Goal: Communication & Community: Answer question/provide support

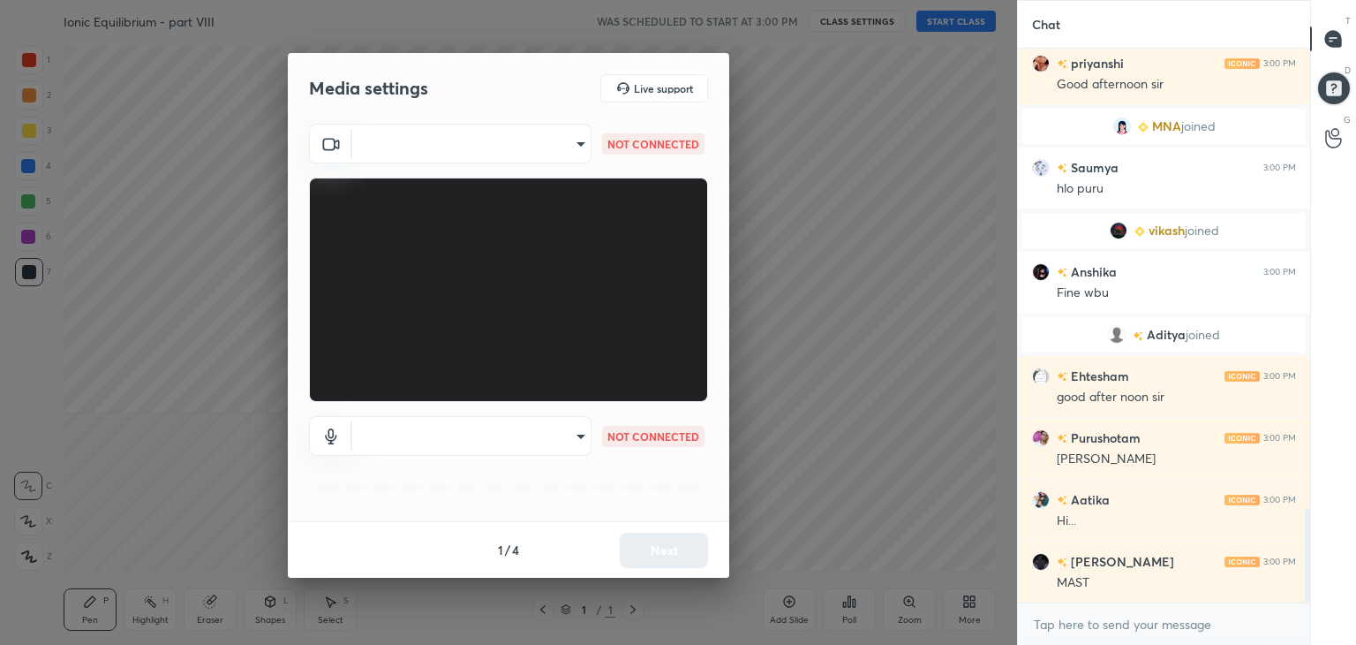
click at [577, 141] on body "1 2 3 4 5 6 7 C X Z C X Z E E Erase all H H Ionic Equilibrium - part VIII WAS S…" at bounding box center [678, 322] width 1356 height 645
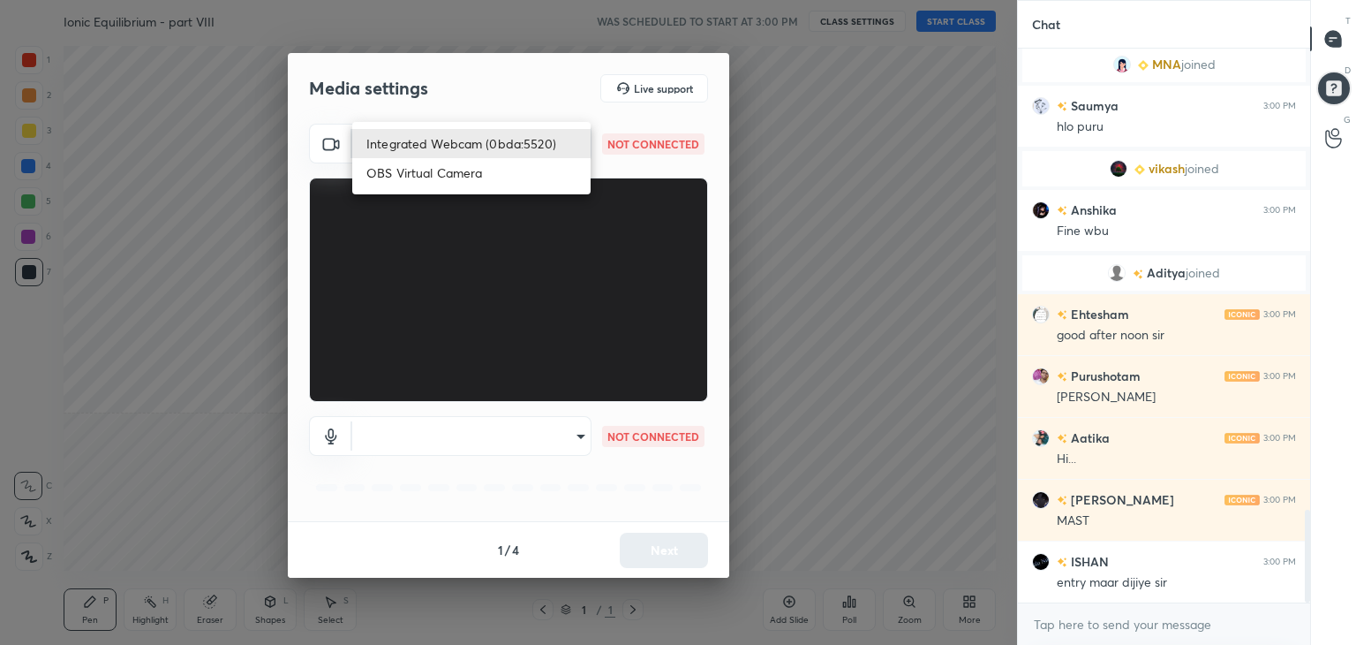
drag, startPoint x: 526, startPoint y: 147, endPoint x: 533, endPoint y: 180, distance: 33.4
click at [525, 148] on li "Integrated Webcam (0bda:5520)" at bounding box center [471, 143] width 238 height 29
type input "68892d28f44c3625018bdd480fd7d073058d23f4289c5ff6453fbb7f83a1cab0"
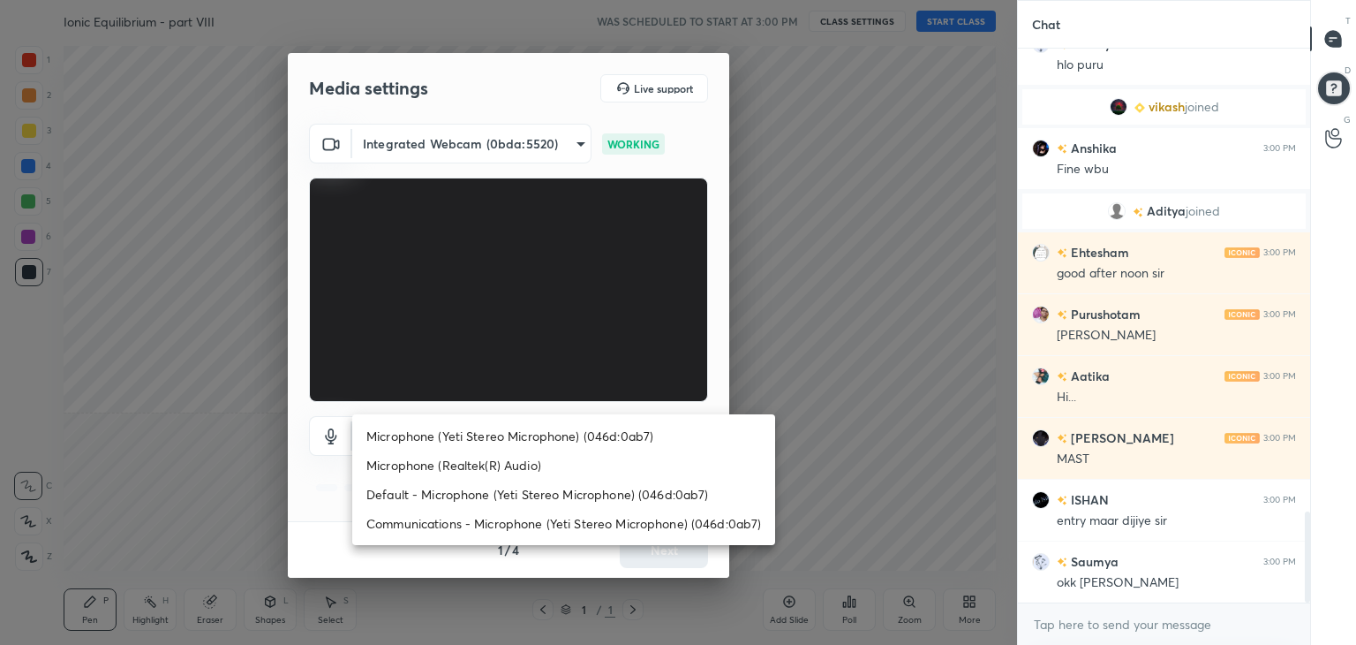
click at [542, 437] on body "1 2 3 4 5 6 7 C X Z C X Z E E Erase all H H Ionic Equilibrium - part VIII WAS S…" at bounding box center [678, 322] width 1356 height 645
click at [512, 435] on li "Microphone (Yeti Stereo Microphone) (046d:0ab7)" at bounding box center [563, 435] width 423 height 29
type input "05966c145c09ae5968349da18a96b7b4d26c1a2ae7ae99259dbcb8684e610ab8"
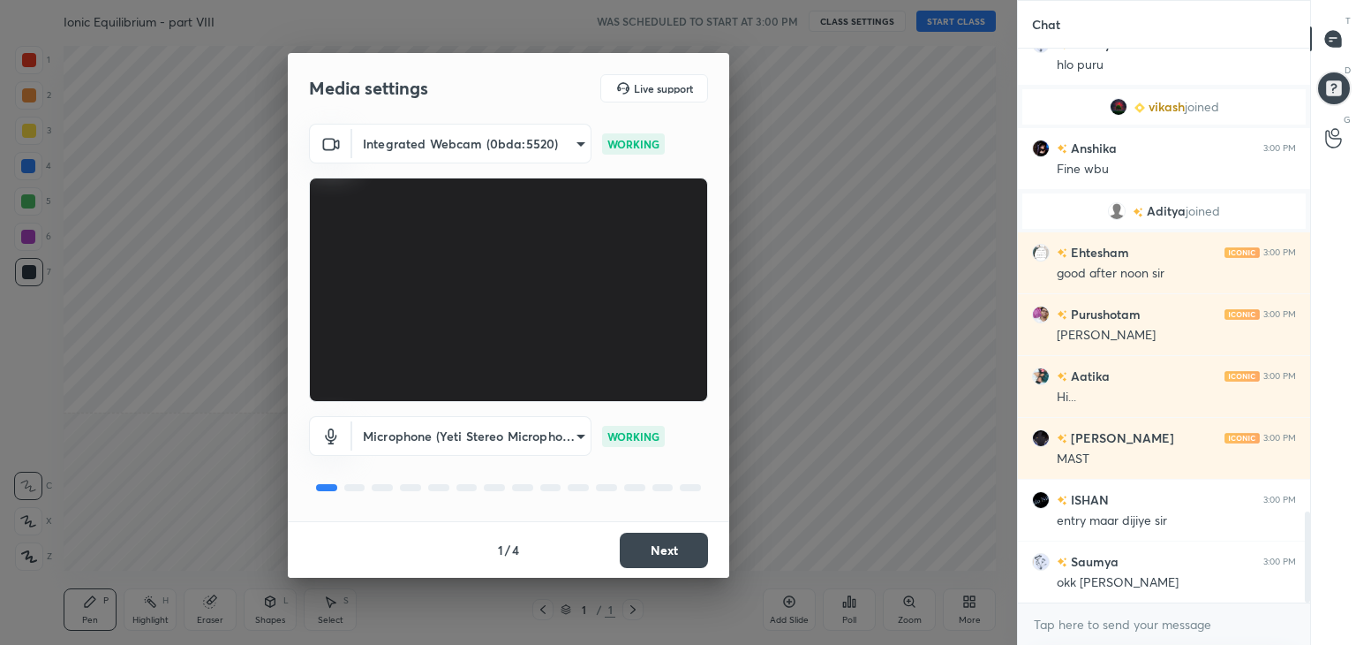
click at [671, 554] on button "Next" at bounding box center [664, 549] width 88 height 35
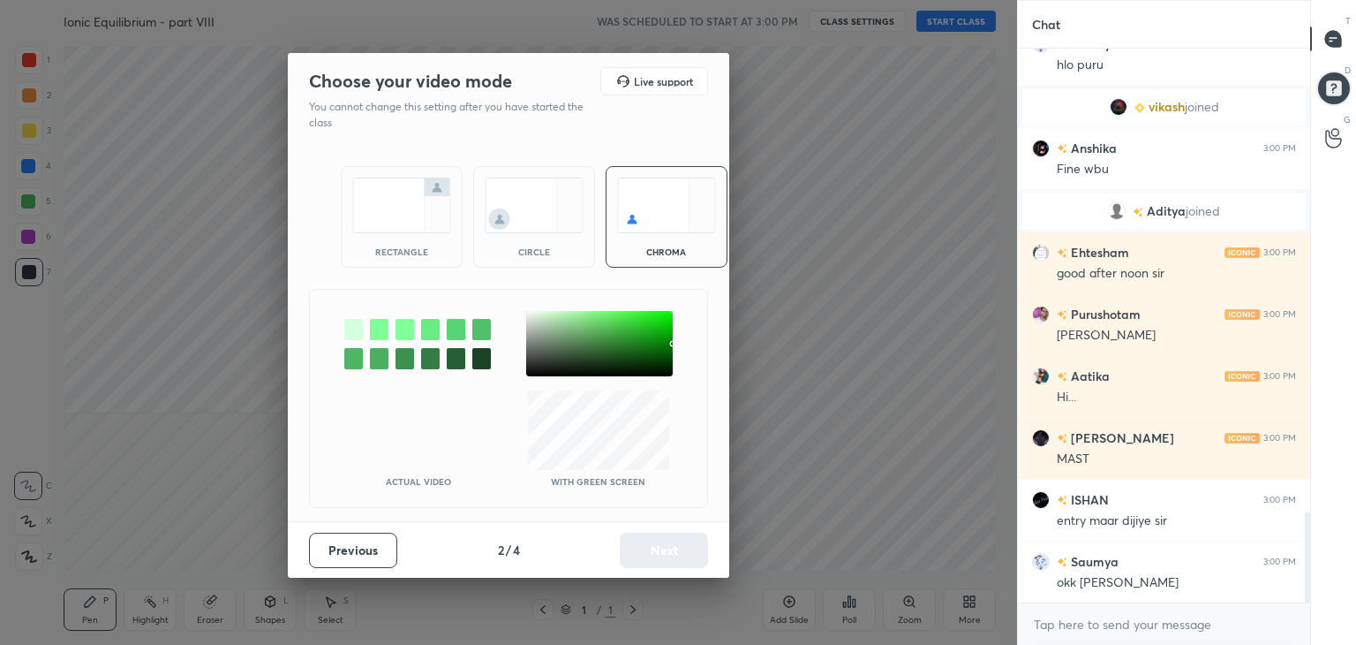
drag, startPoint x: 411, startPoint y: 245, endPoint x: 479, endPoint y: 319, distance: 100.0
click at [413, 247] on div "rectangle" at bounding box center [401, 251] width 71 height 9
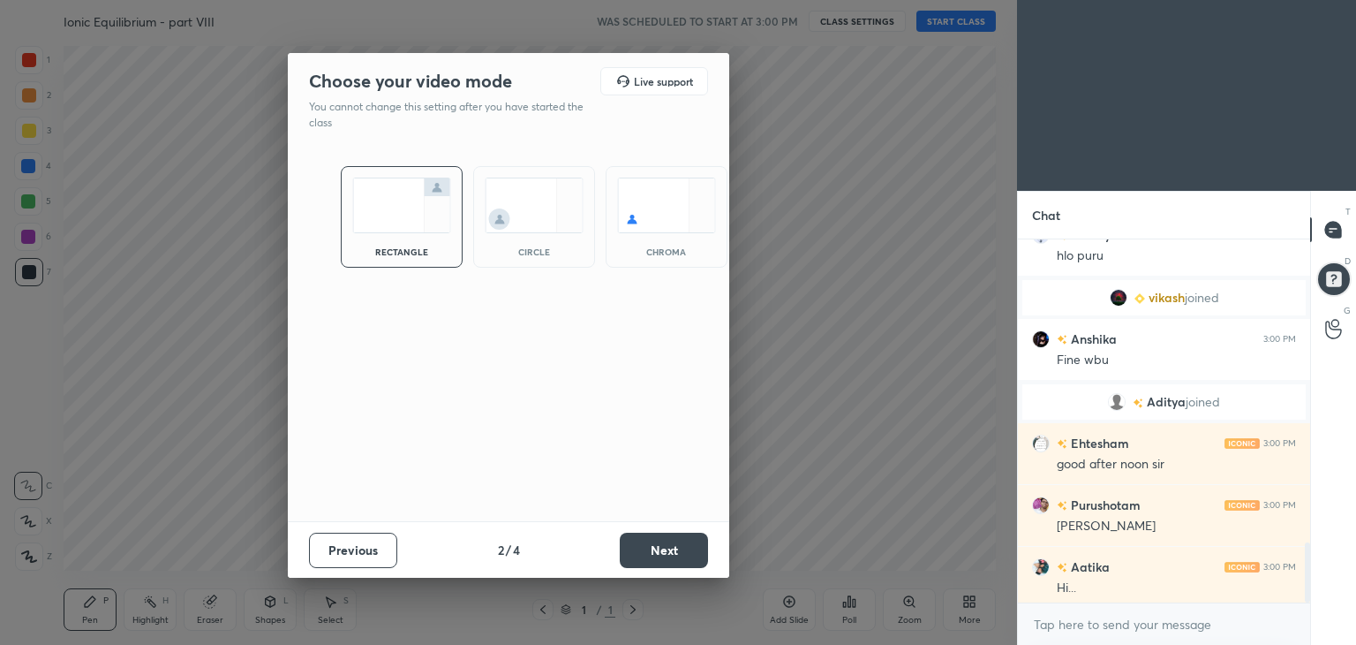
click at [663, 541] on button "Next" at bounding box center [664, 549] width 88 height 35
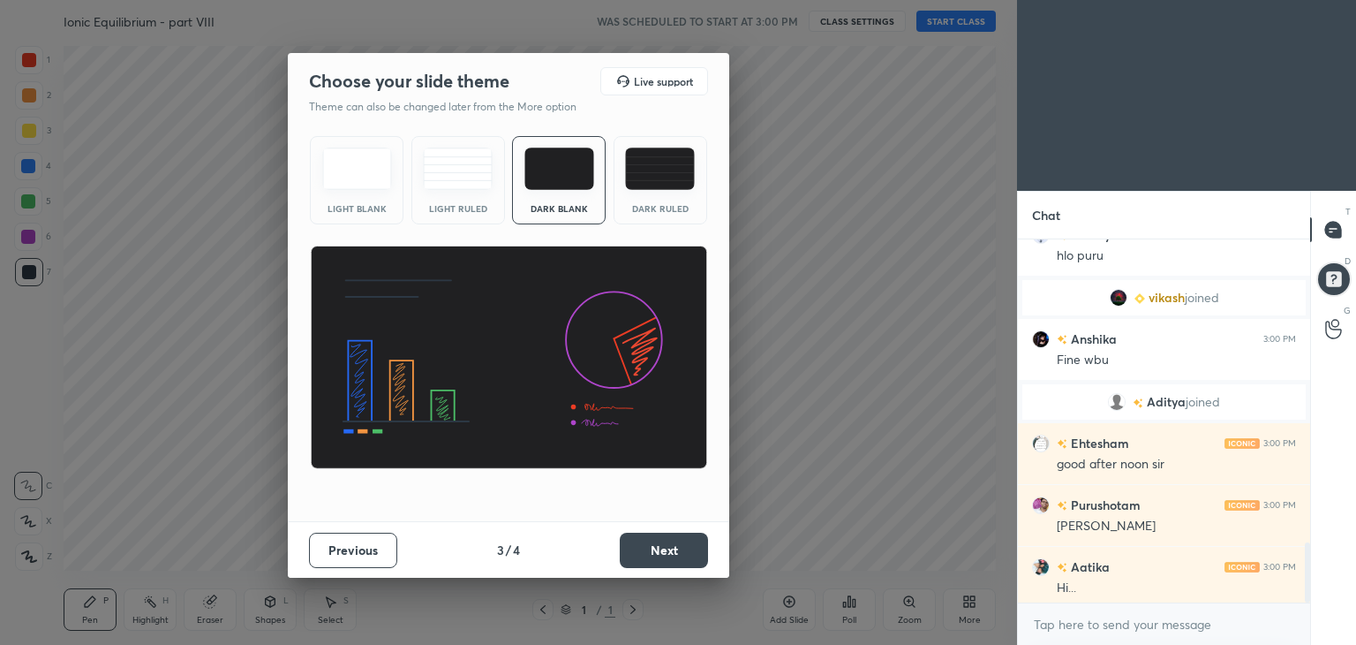
click at [664, 548] on button "Next" at bounding box center [664, 549] width 88 height 35
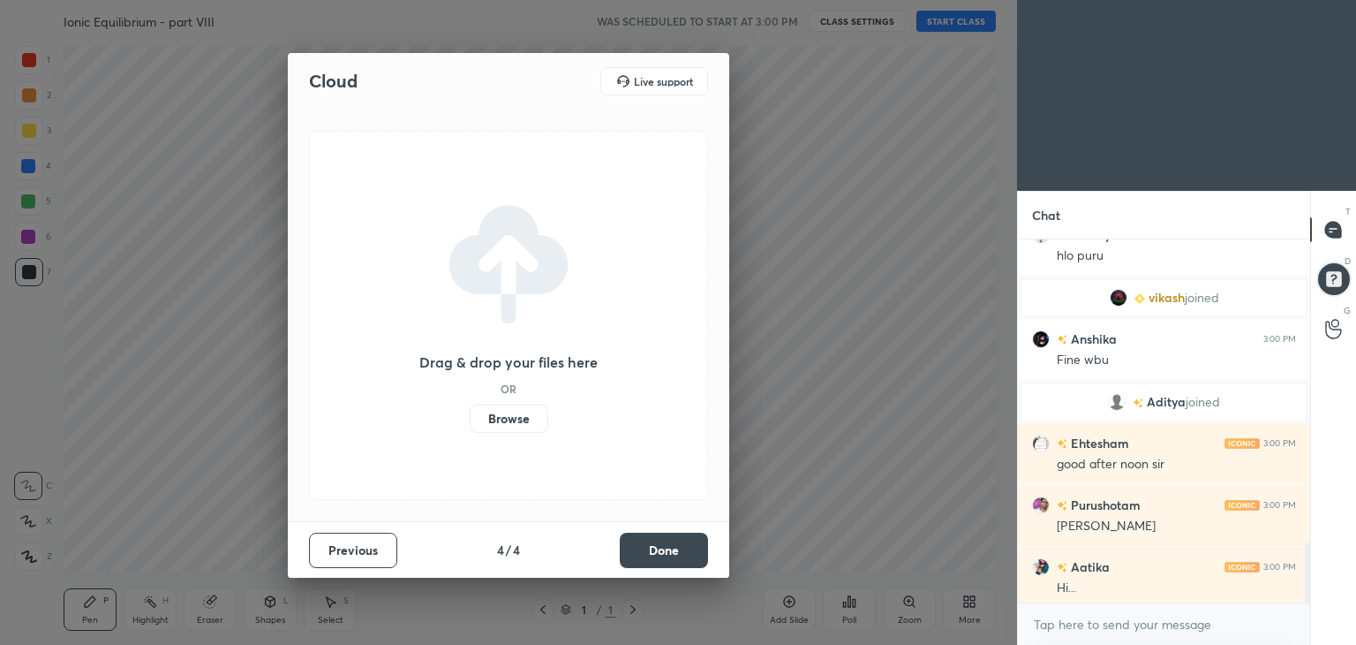
click at [666, 550] on button "Done" at bounding box center [664, 549] width 88 height 35
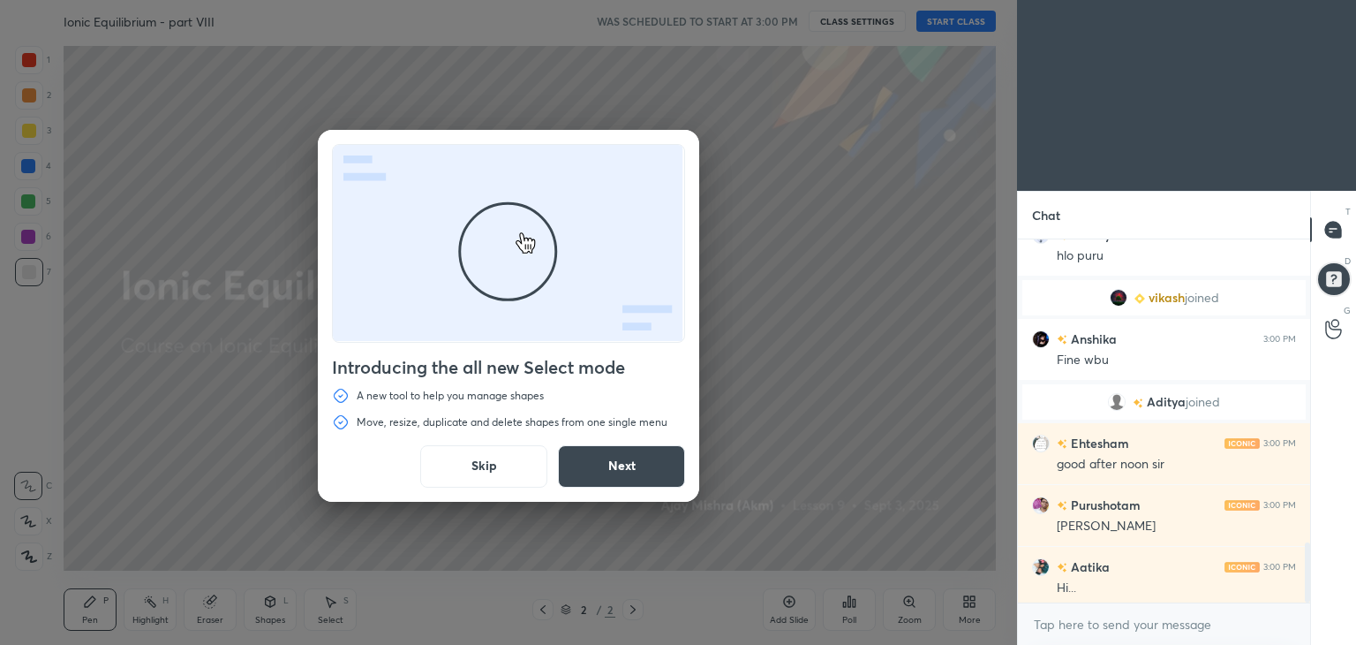
click at [479, 470] on button "Skip" at bounding box center [483, 466] width 127 height 42
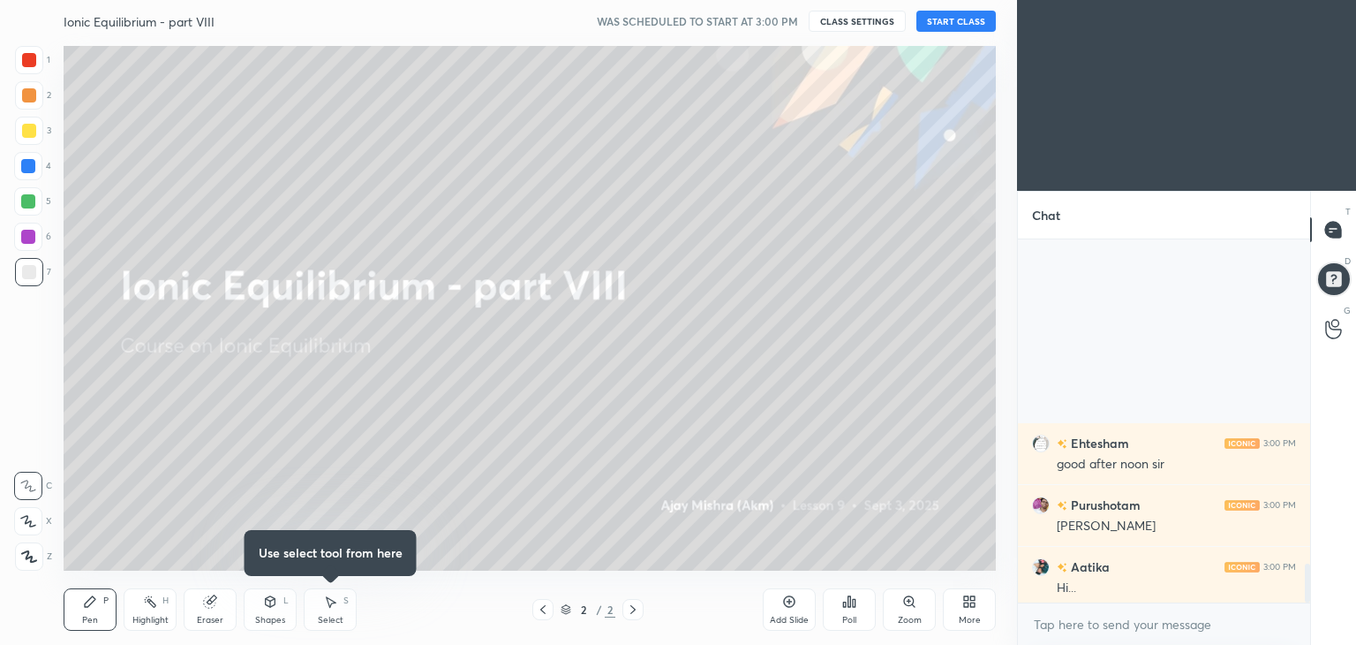
click at [956, 15] on button "START CLASS" at bounding box center [955, 21] width 79 height 21
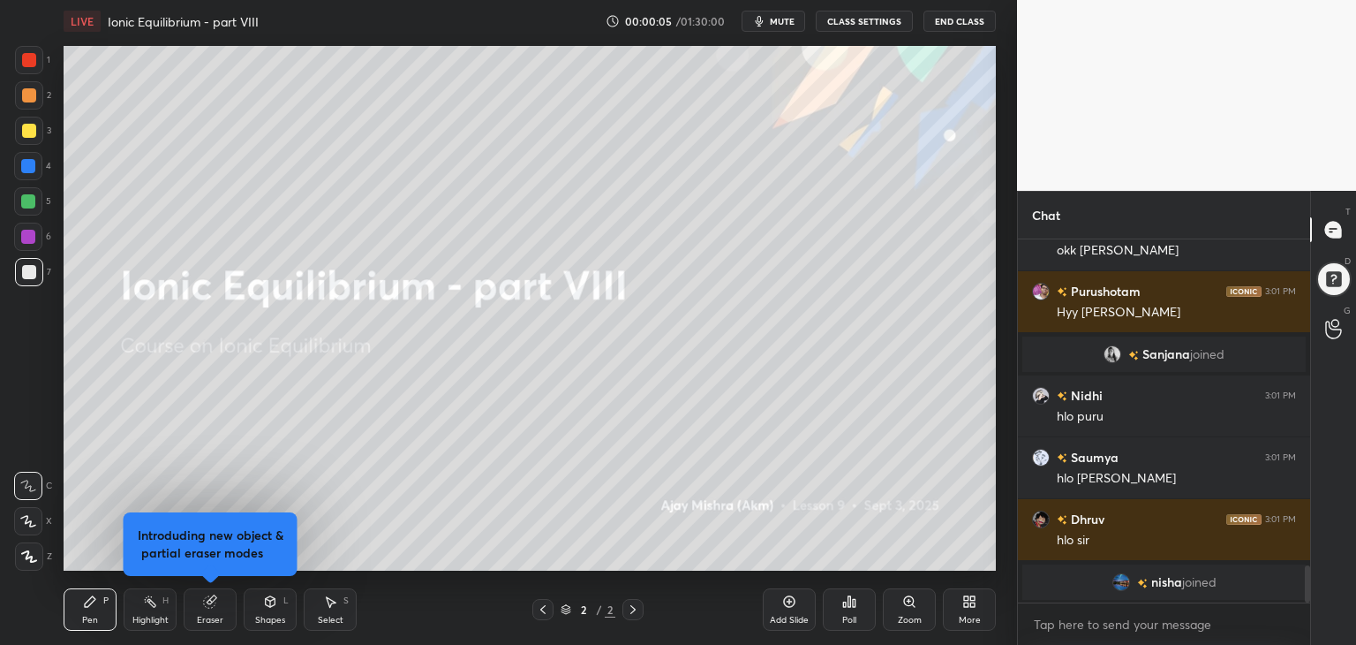
drag, startPoint x: 34, startPoint y: 551, endPoint x: 50, endPoint y: 531, distance: 25.8
click at [33, 550] on icon at bounding box center [29, 556] width 16 height 12
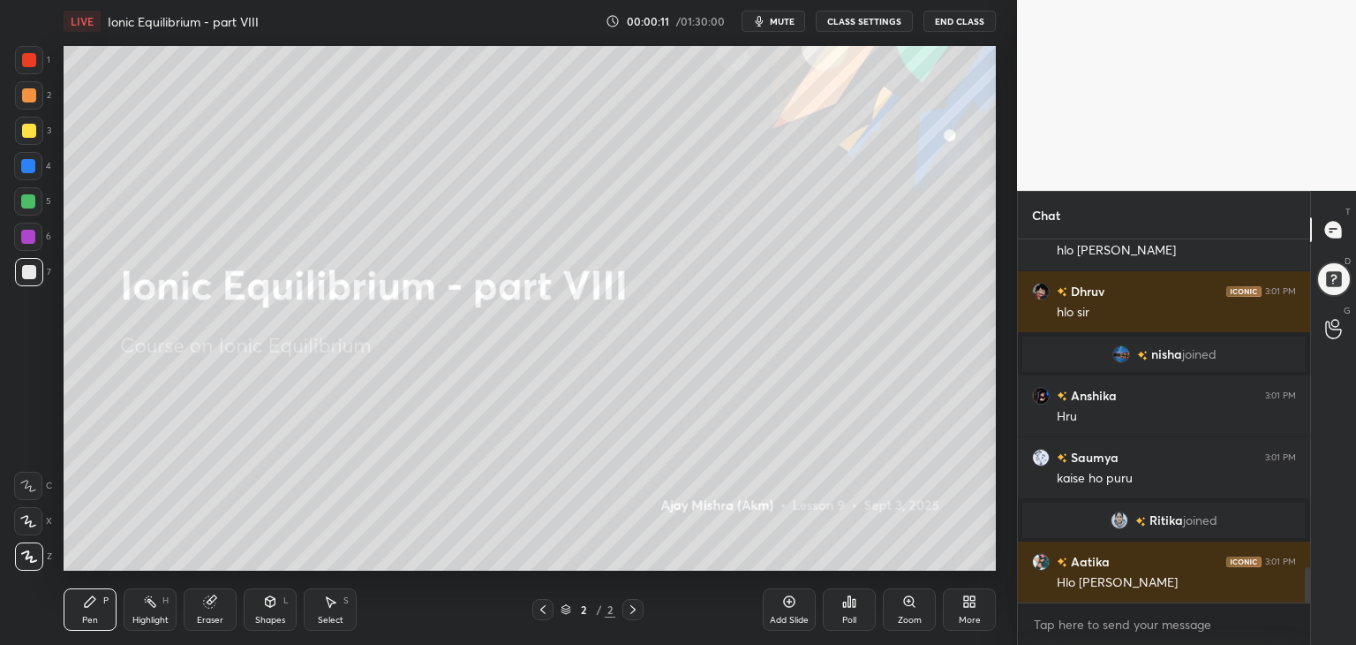
scroll to position [3426, 0]
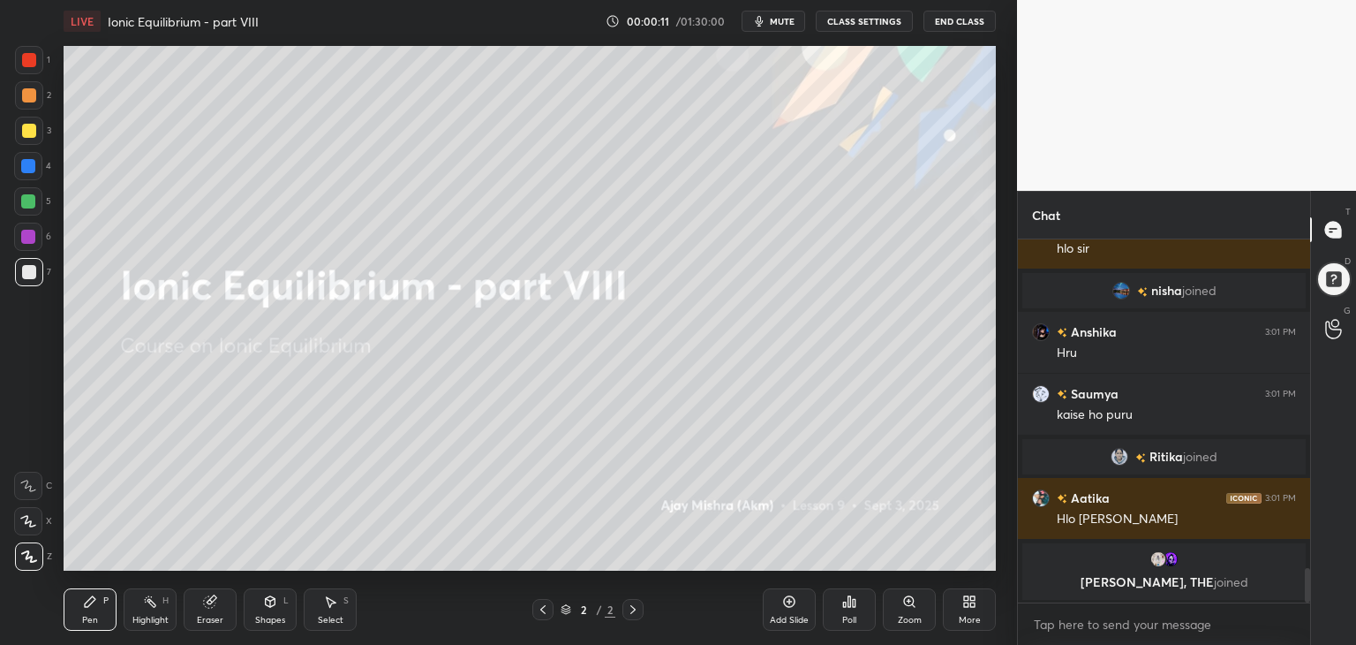
click at [976, 605] on icon at bounding box center [969, 601] width 14 height 14
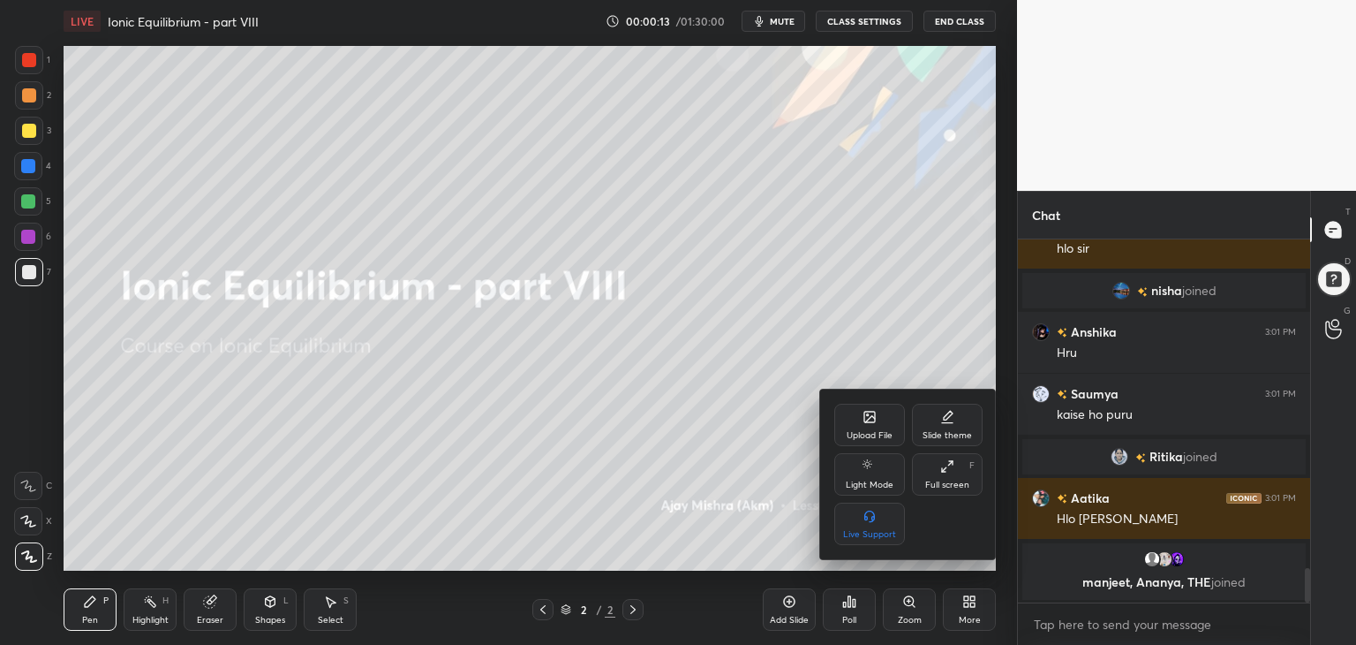
click at [875, 421] on icon at bounding box center [870, 417] width 14 height 14
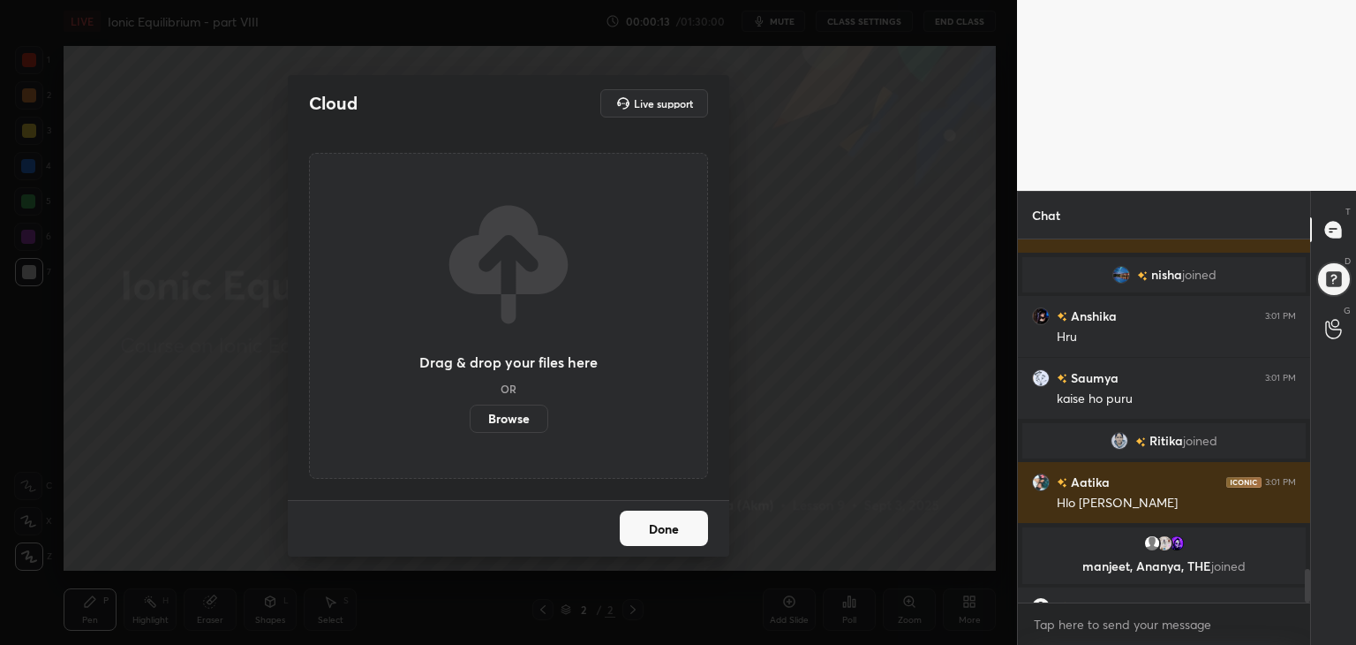
scroll to position [3548, 0]
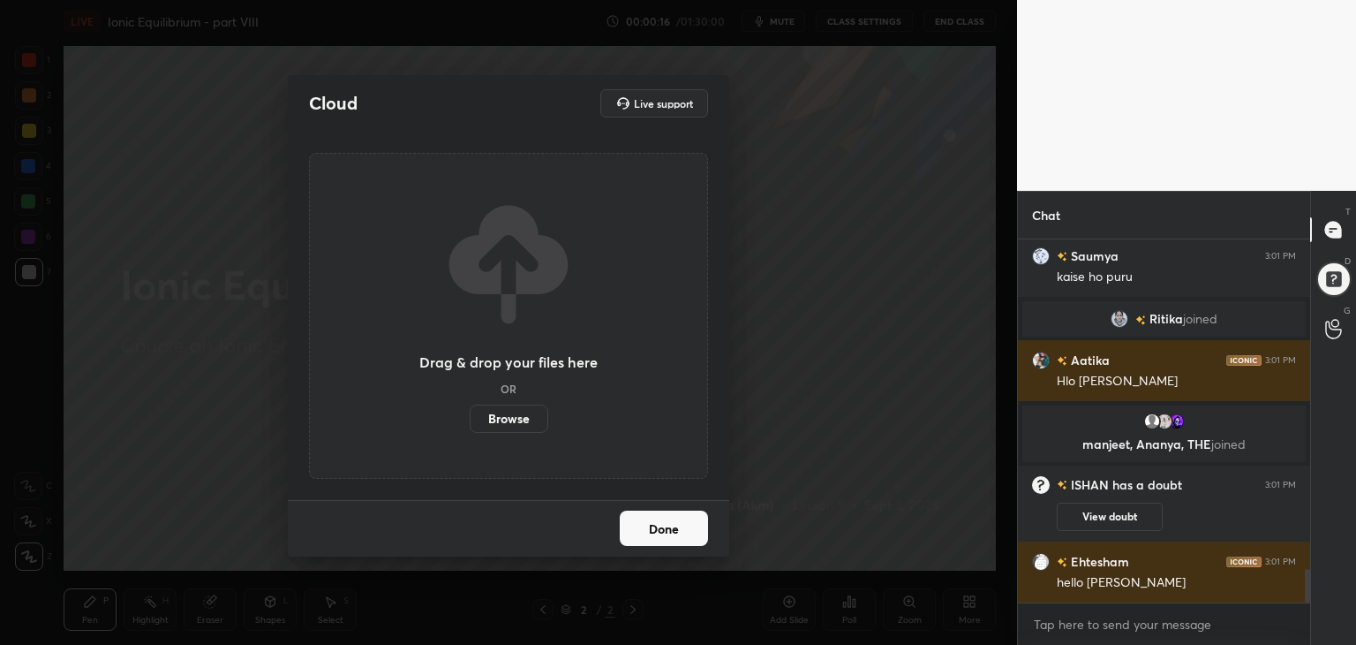
click at [522, 418] on label "Browse" at bounding box center [509, 418] width 79 height 28
click at [470, 418] on input "Browse" at bounding box center [470, 418] width 0 height 28
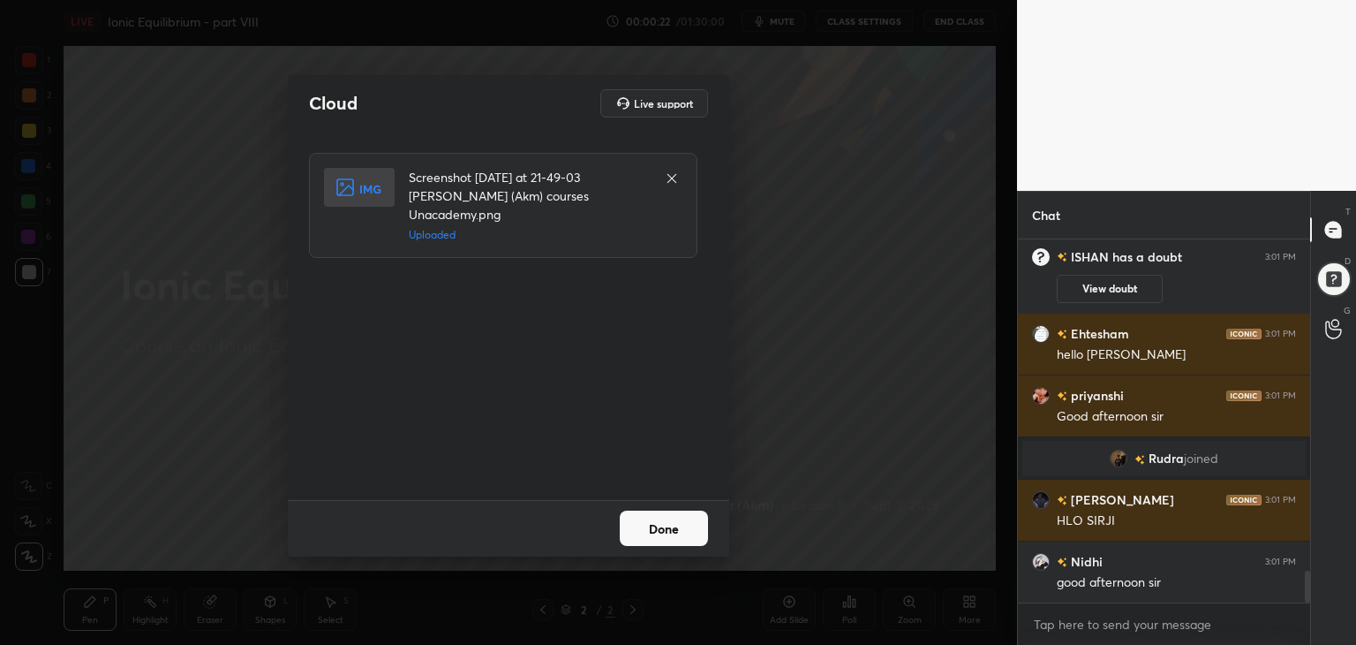
scroll to position [3751, 0]
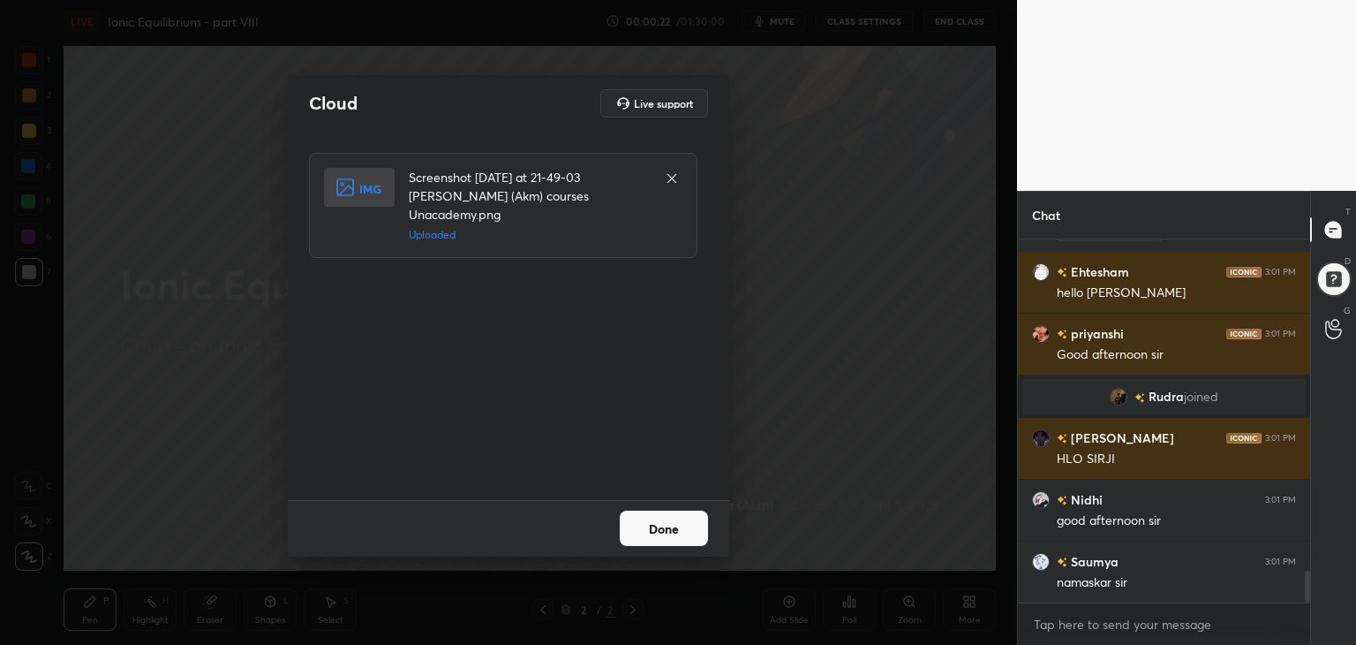
drag, startPoint x: 664, startPoint y: 531, endPoint x: 666, endPoint y: 456, distance: 74.2
click at [660, 526] on button "Done" at bounding box center [664, 527] width 88 height 35
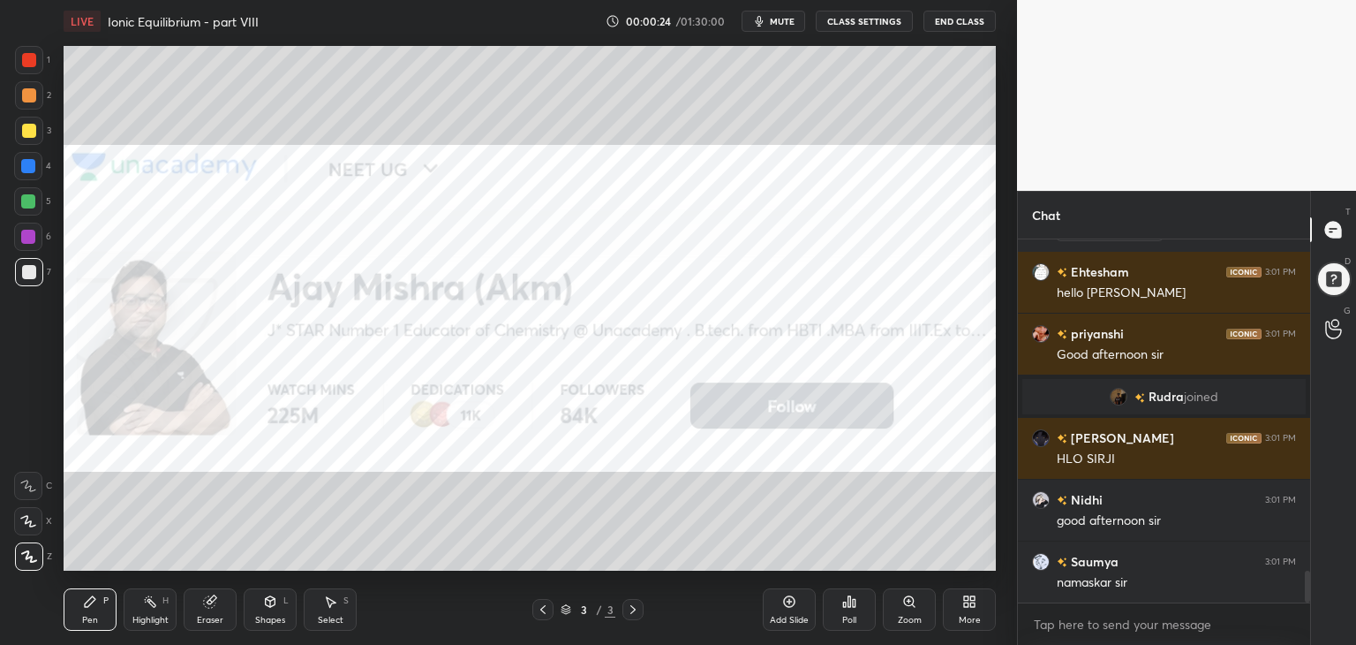
drag, startPoint x: 778, startPoint y: 15, endPoint x: 766, endPoint y: 22, distance: 14.2
click at [773, 17] on span "mute" at bounding box center [782, 21] width 25 height 12
click at [781, 21] on span "unmute" at bounding box center [781, 21] width 38 height 12
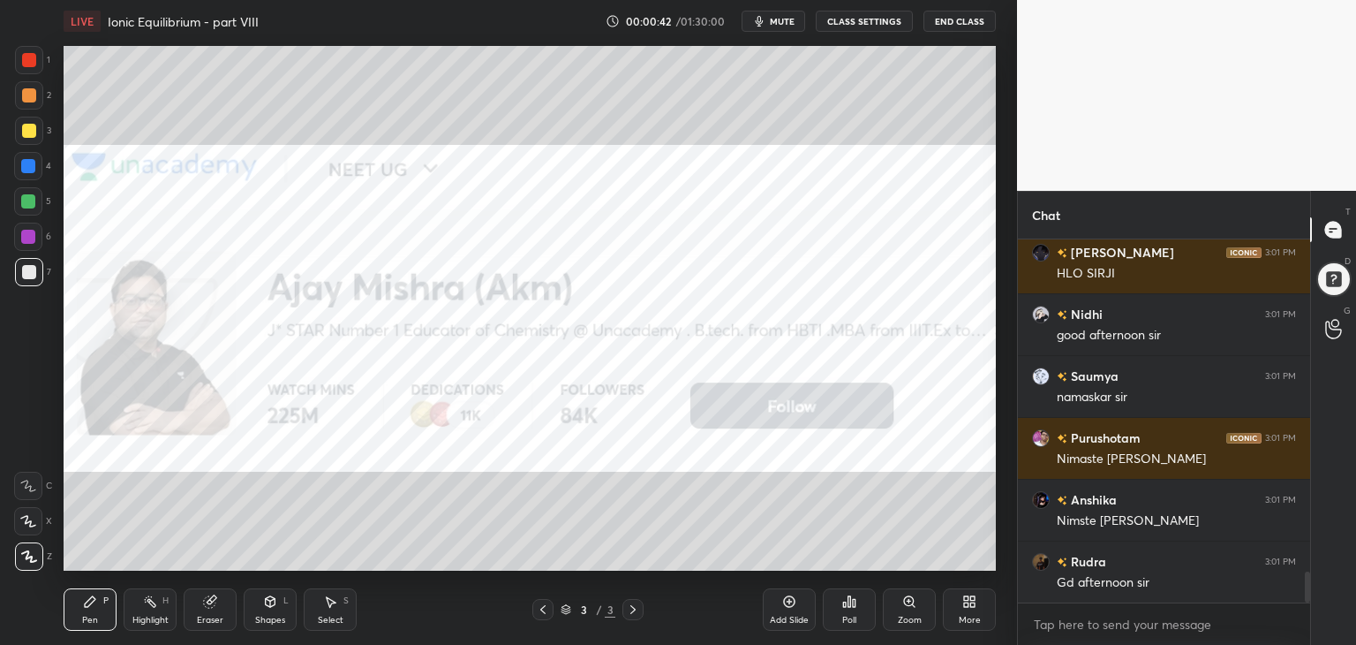
scroll to position [3978, 0]
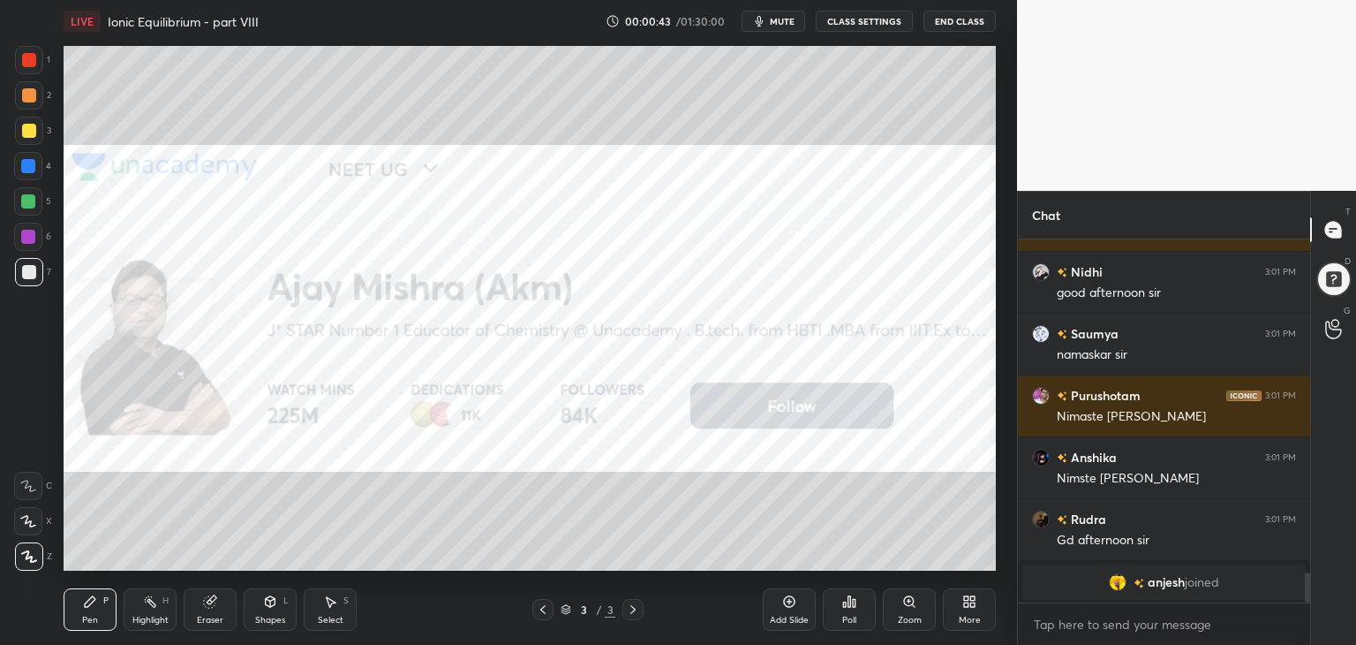
click at [956, 607] on div "More" at bounding box center [969, 609] width 53 height 42
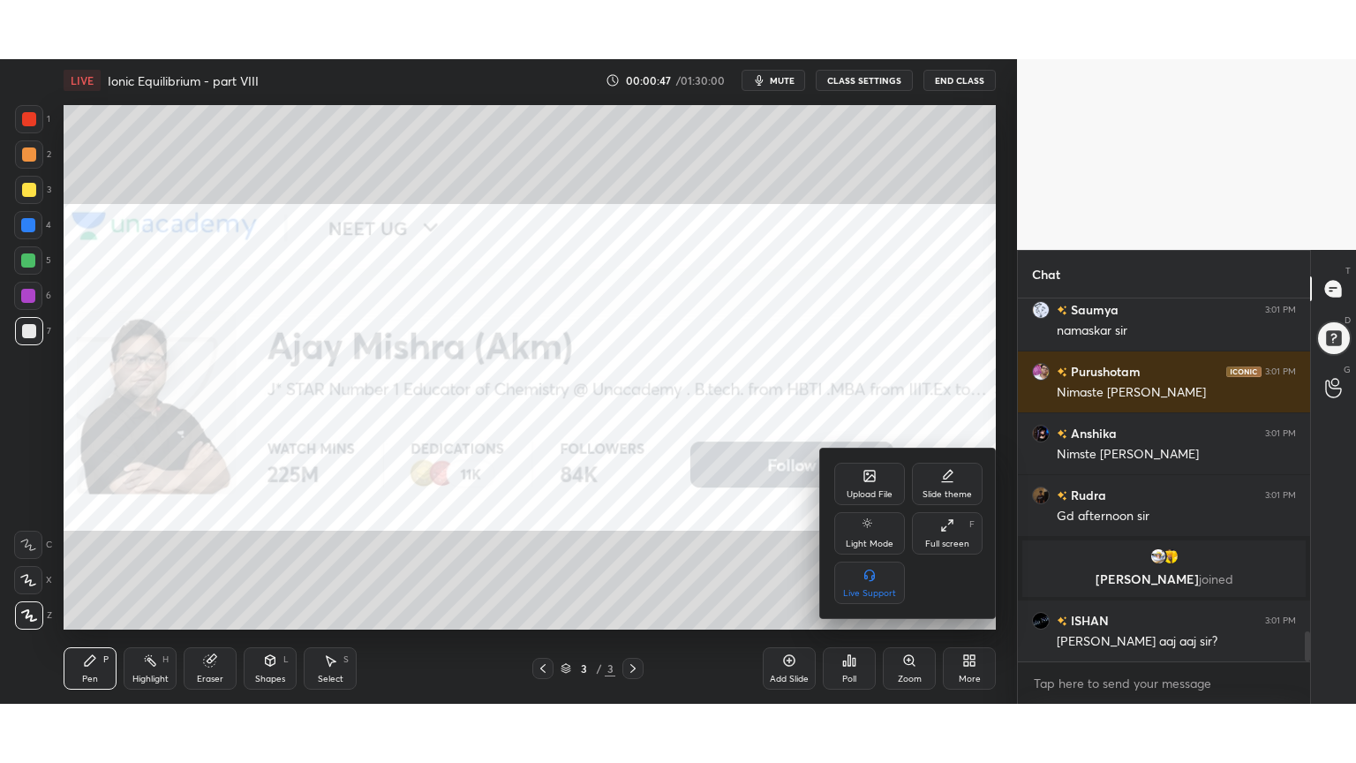
scroll to position [3993, 0]
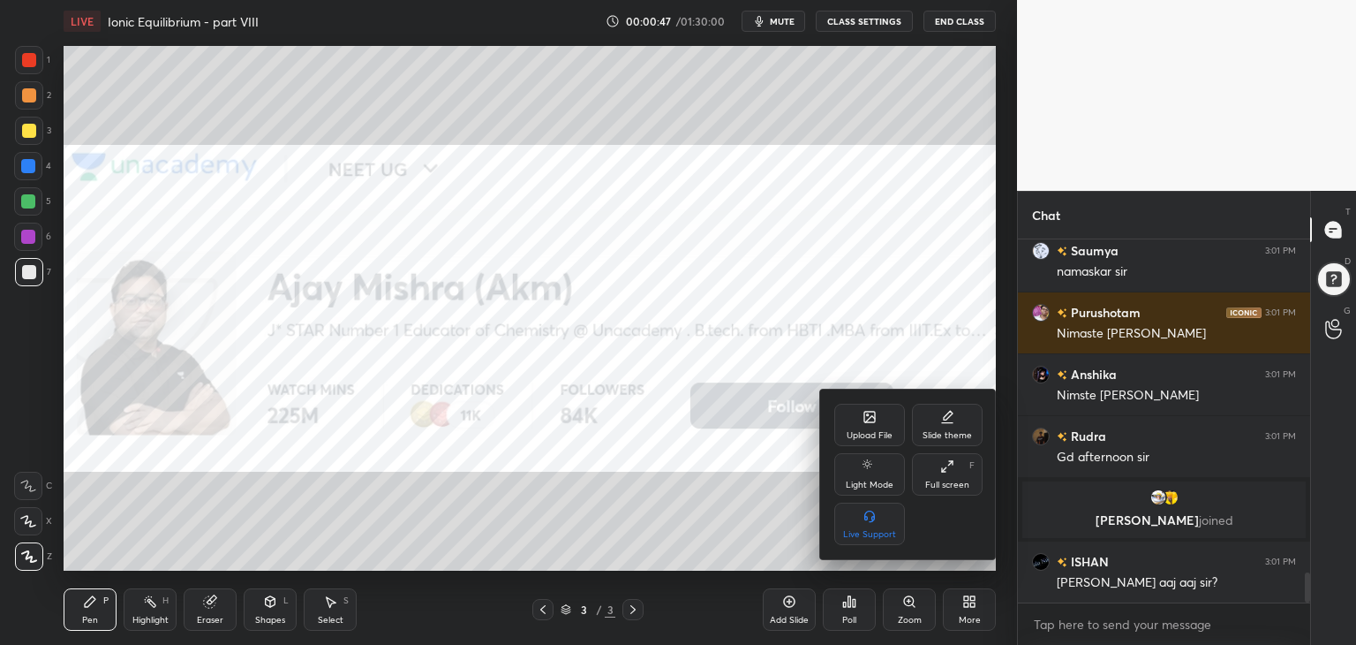
click at [954, 480] on div "Full screen" at bounding box center [947, 484] width 44 height 9
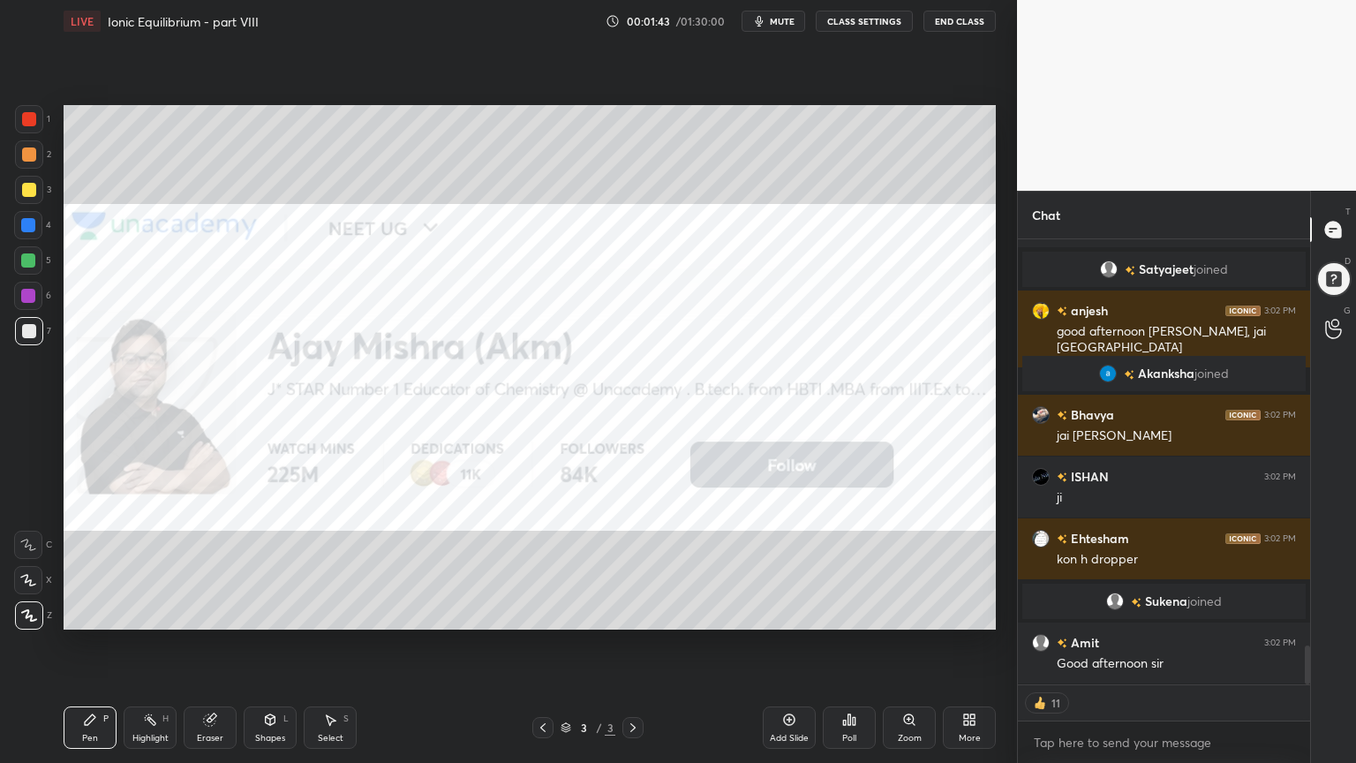
scroll to position [4687, 0]
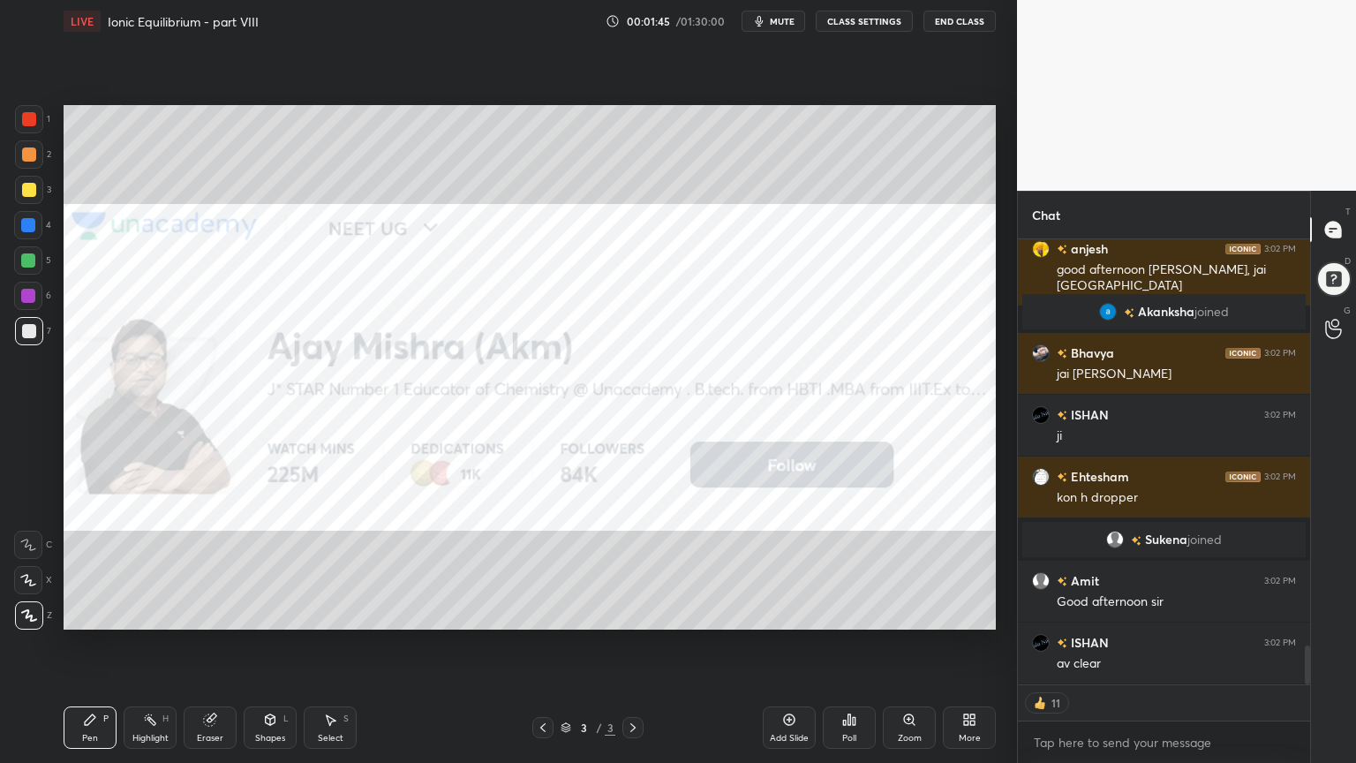
drag, startPoint x: 204, startPoint y: 722, endPoint x: 259, endPoint y: 695, distance: 61.2
click at [207, 644] on icon at bounding box center [209, 719] width 11 height 11
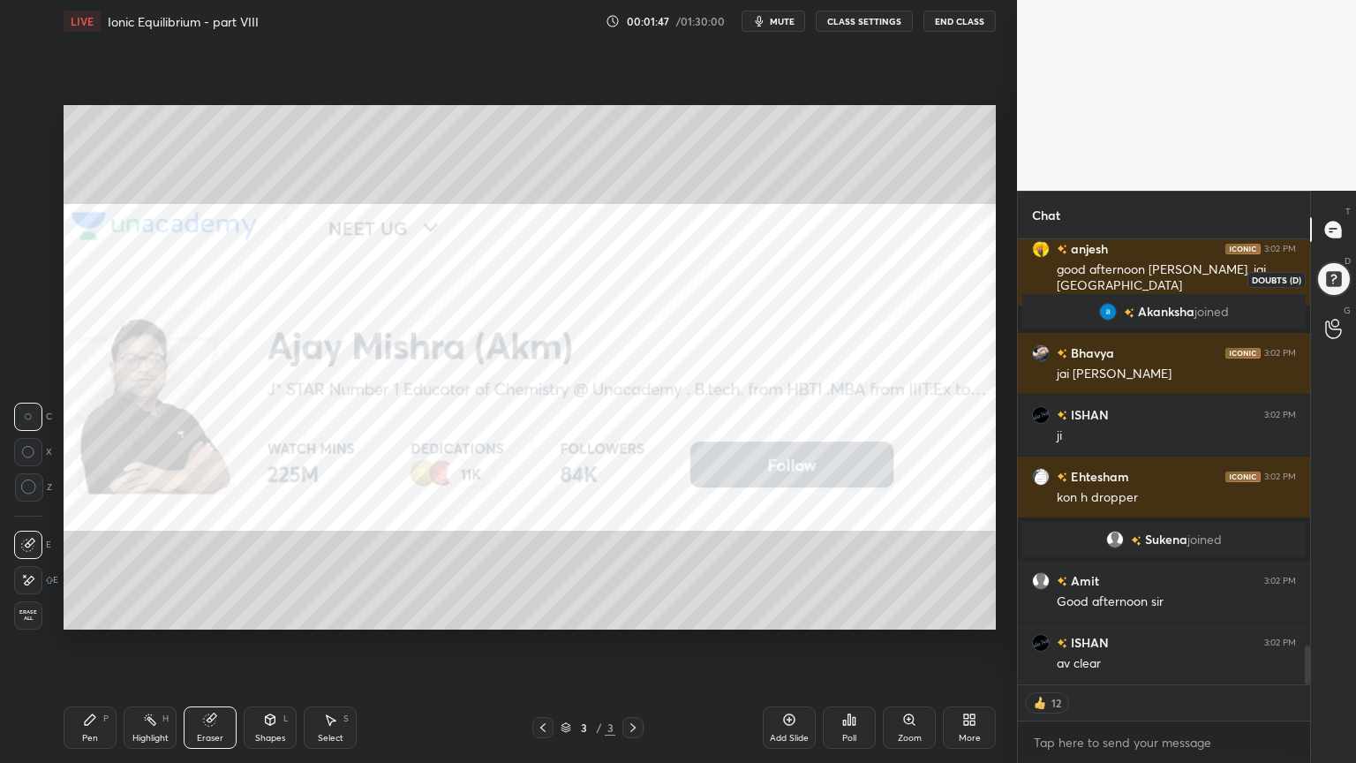
click at [1342, 275] on div at bounding box center [1333, 278] width 35 height 35
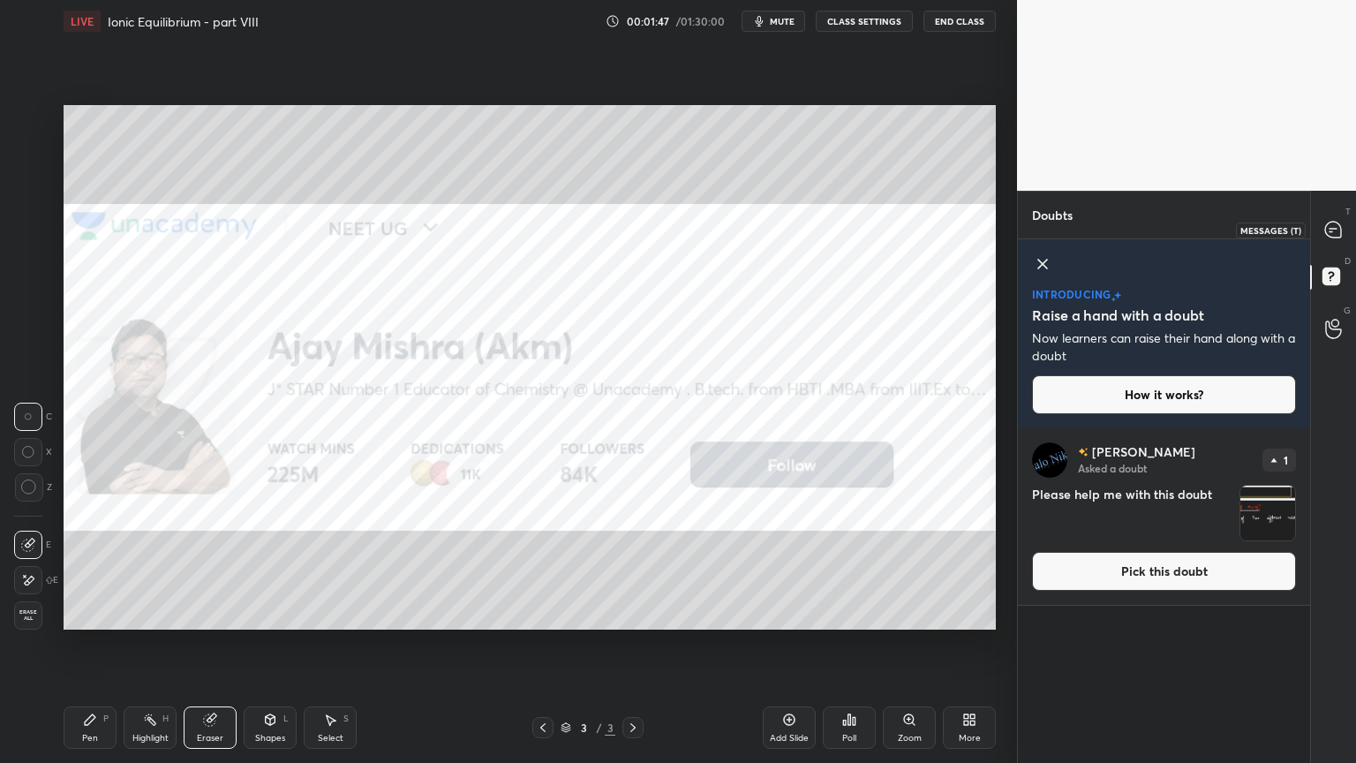
drag, startPoint x: 1328, startPoint y: 230, endPoint x: 1311, endPoint y: 247, distance: 24.4
click at [1324, 230] on icon at bounding box center [1333, 230] width 19 height 19
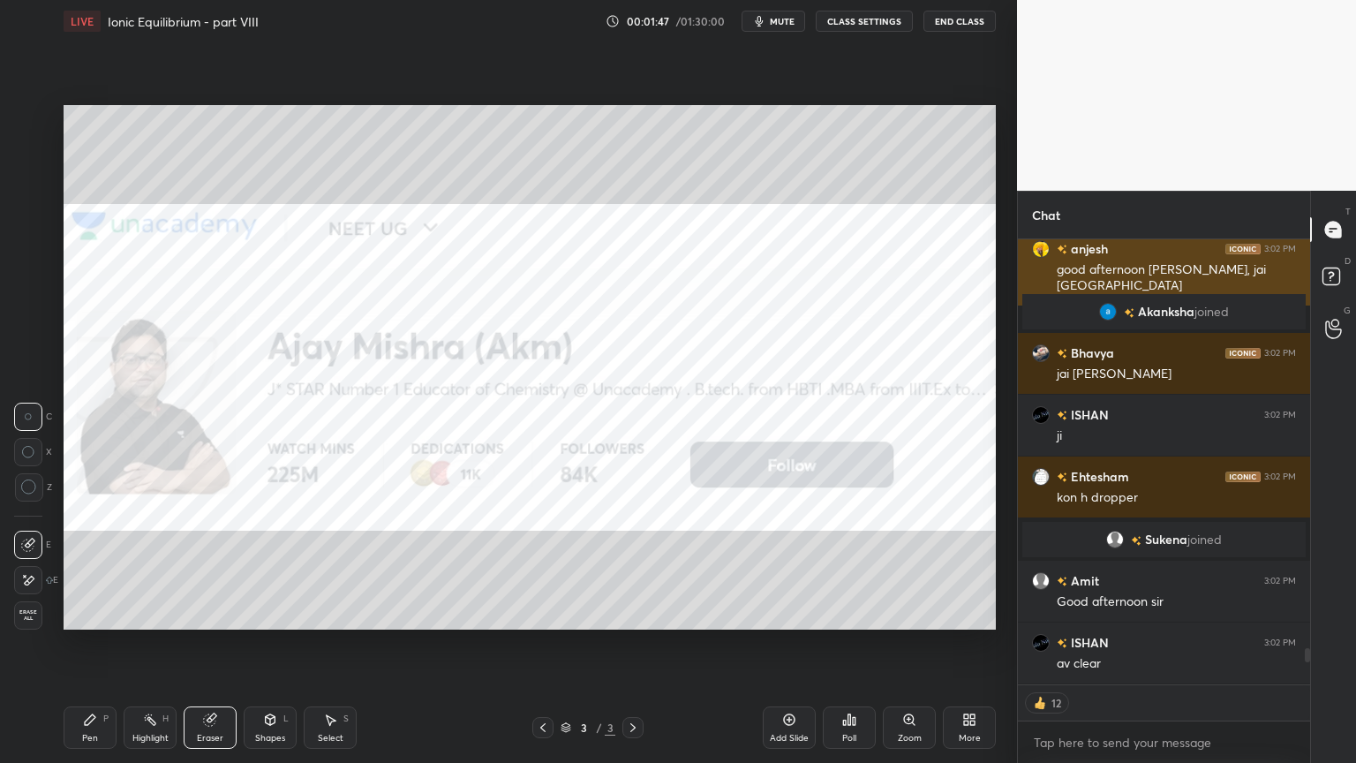
scroll to position [441, 287]
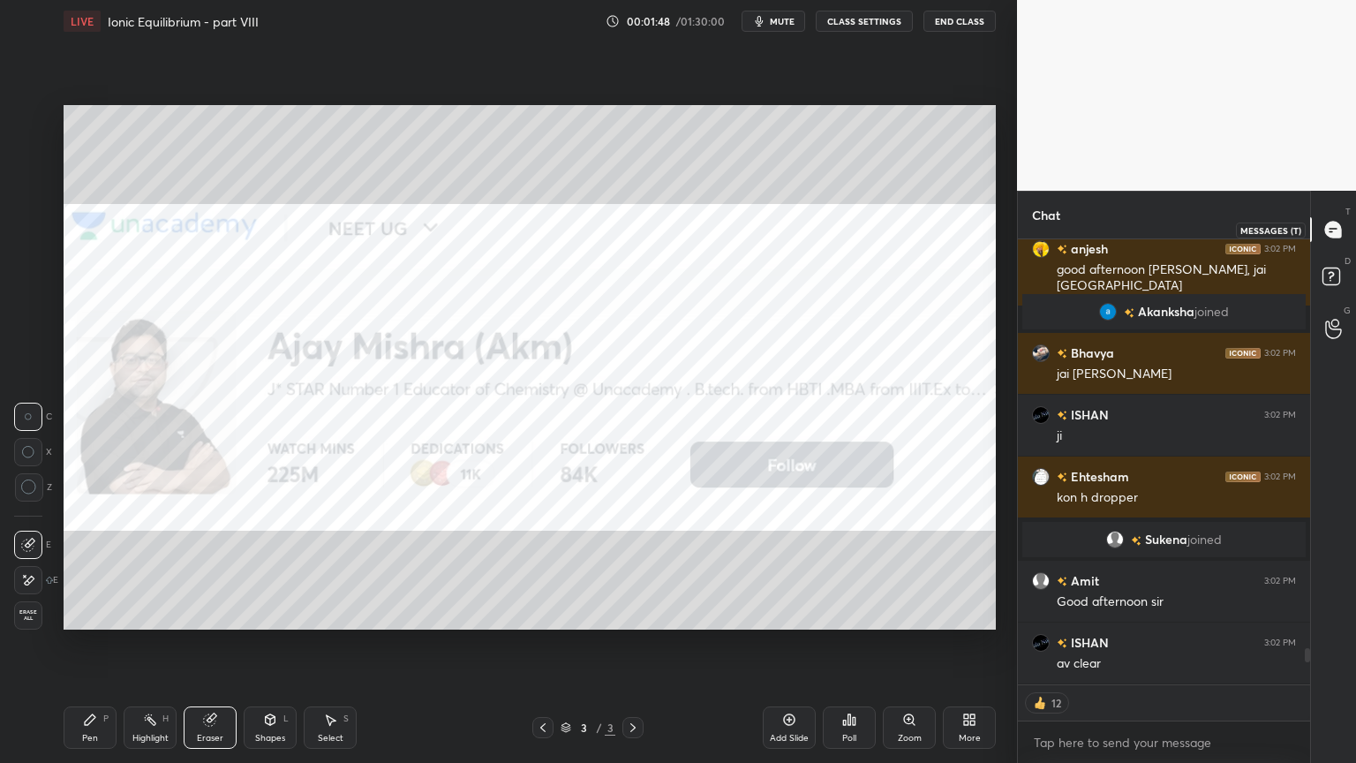
click at [1329, 229] on icon at bounding box center [1333, 230] width 16 height 16
click at [1331, 280] on rect at bounding box center [1331, 276] width 17 height 17
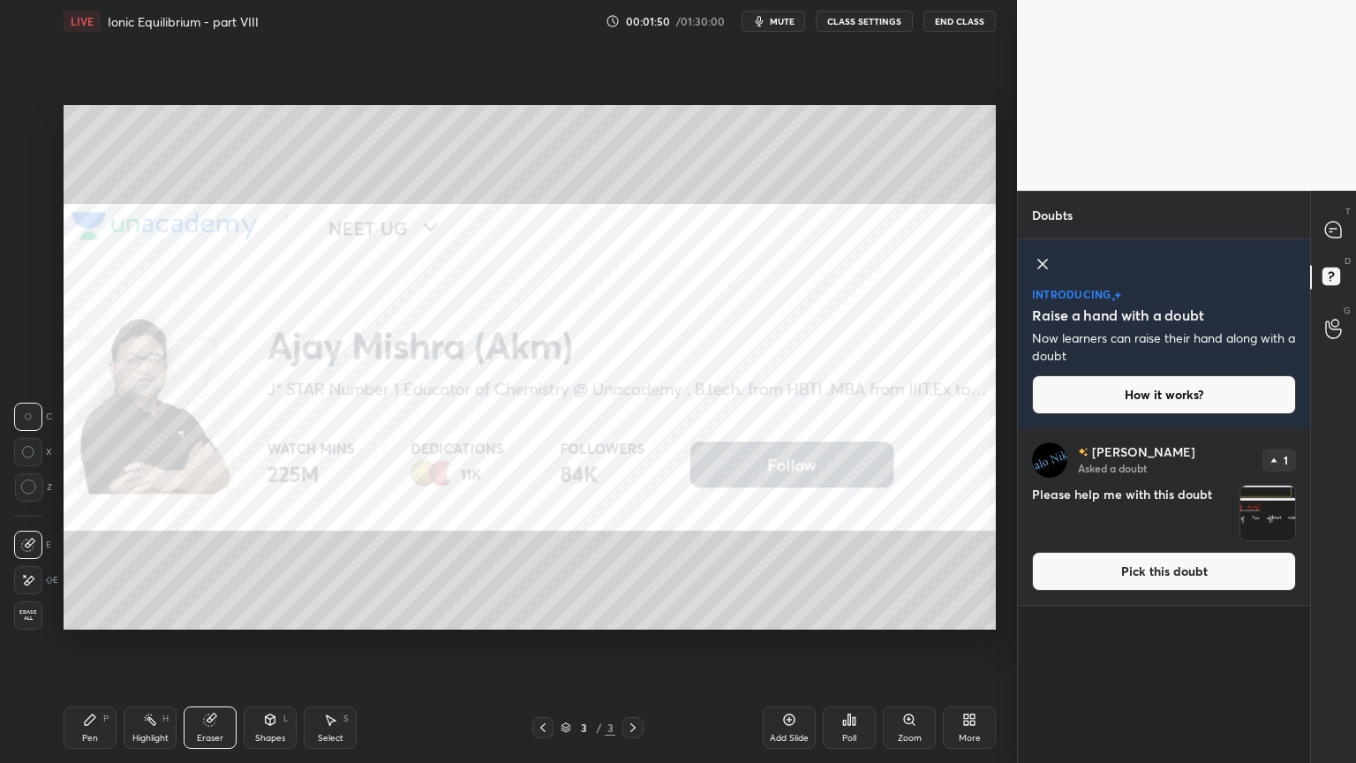
click at [1040, 260] on icon at bounding box center [1042, 264] width 9 height 9
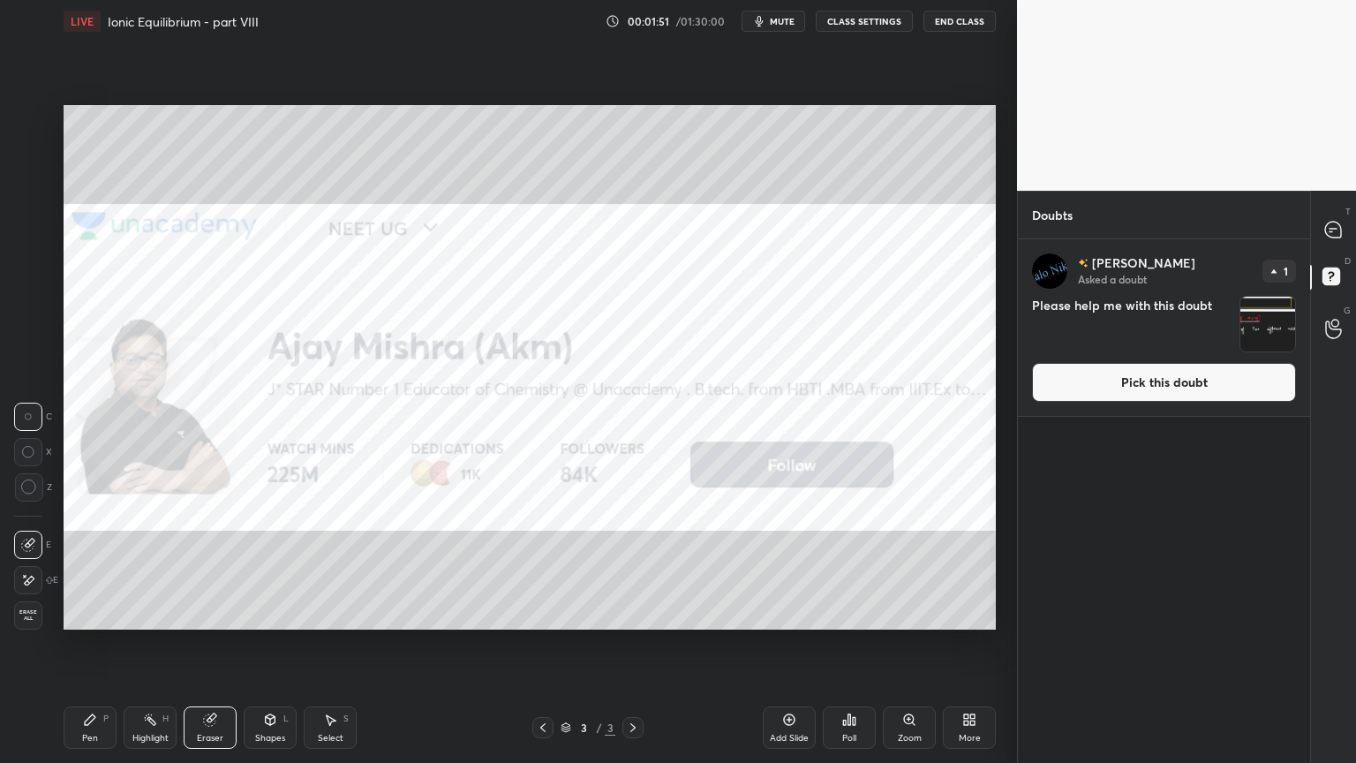
click at [1120, 382] on button "Pick this doubt" at bounding box center [1164, 382] width 264 height 39
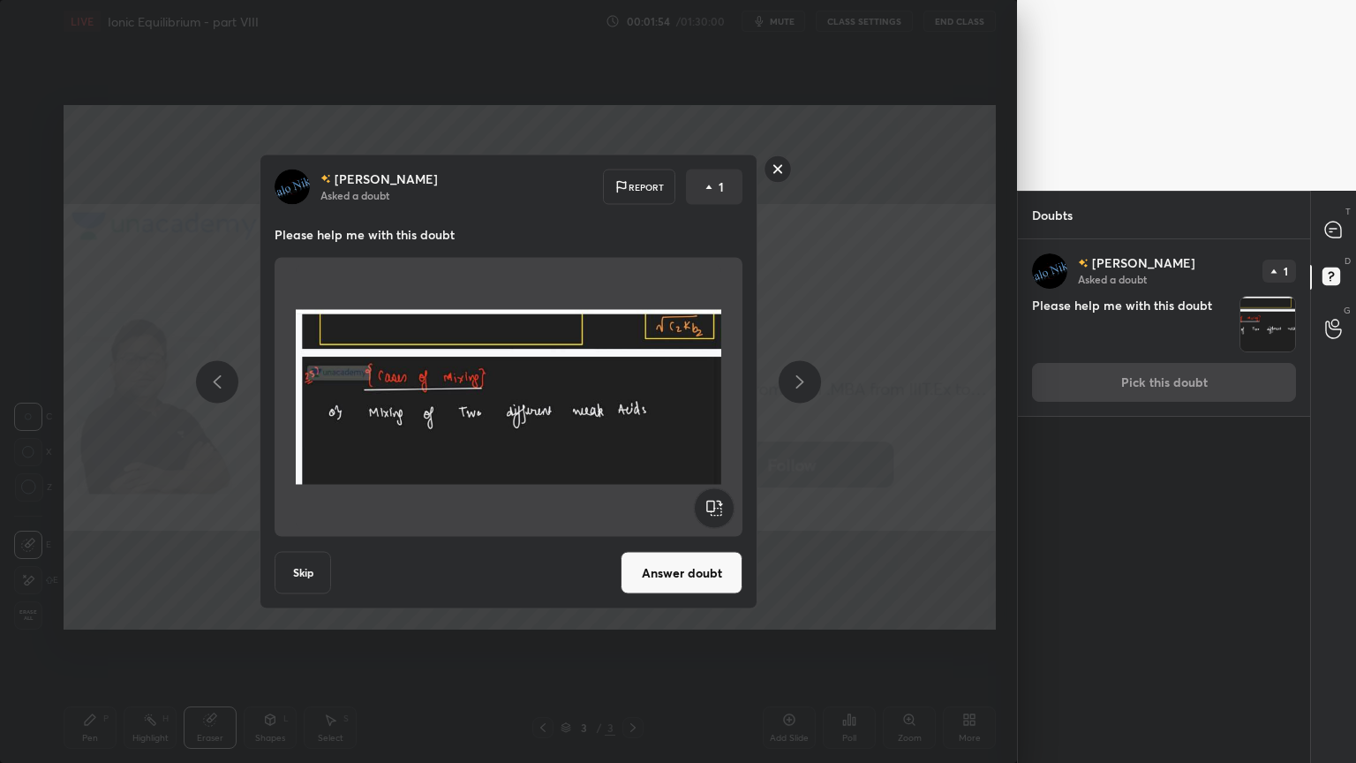
drag, startPoint x: 784, startPoint y: 166, endPoint x: 773, endPoint y: 178, distance: 16.3
click at [782, 168] on rect at bounding box center [778, 168] width 27 height 27
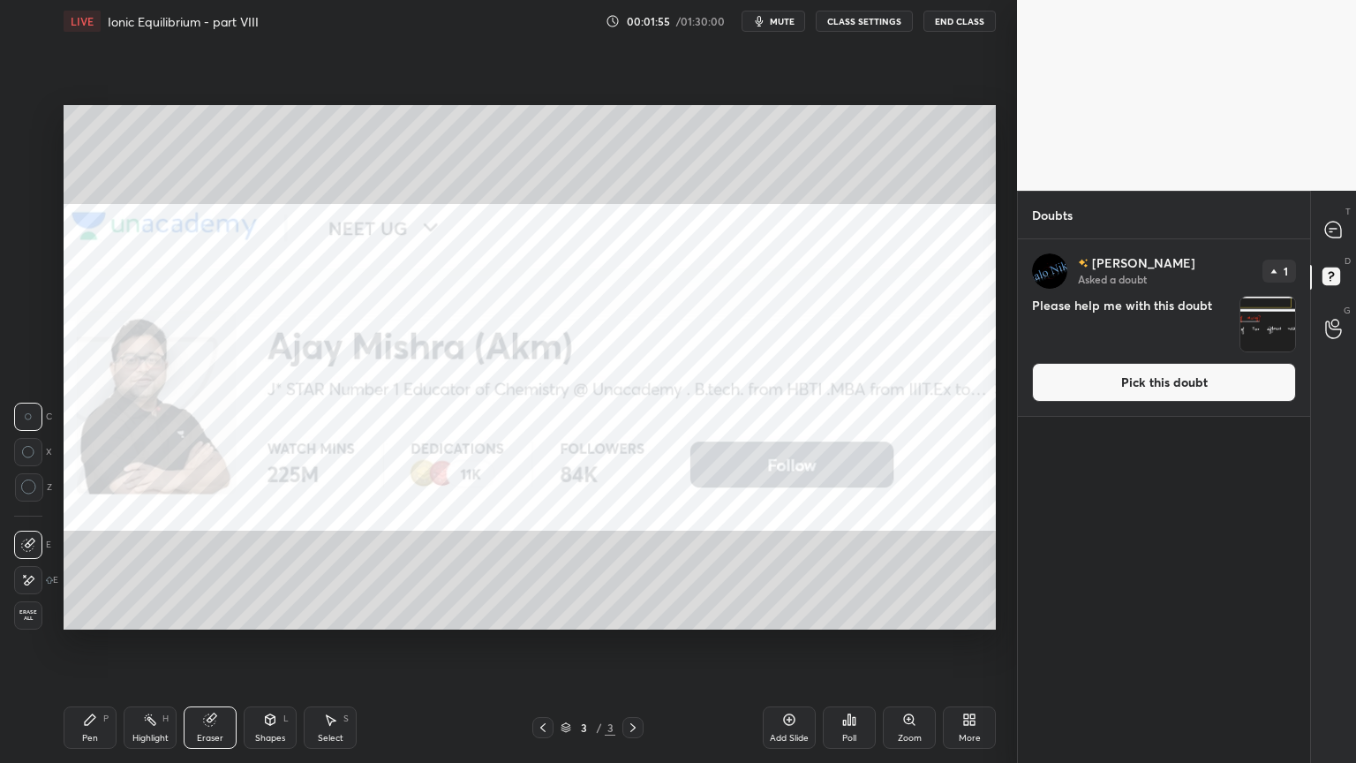
click at [785, 644] on div "Add Slide" at bounding box center [789, 727] width 53 height 42
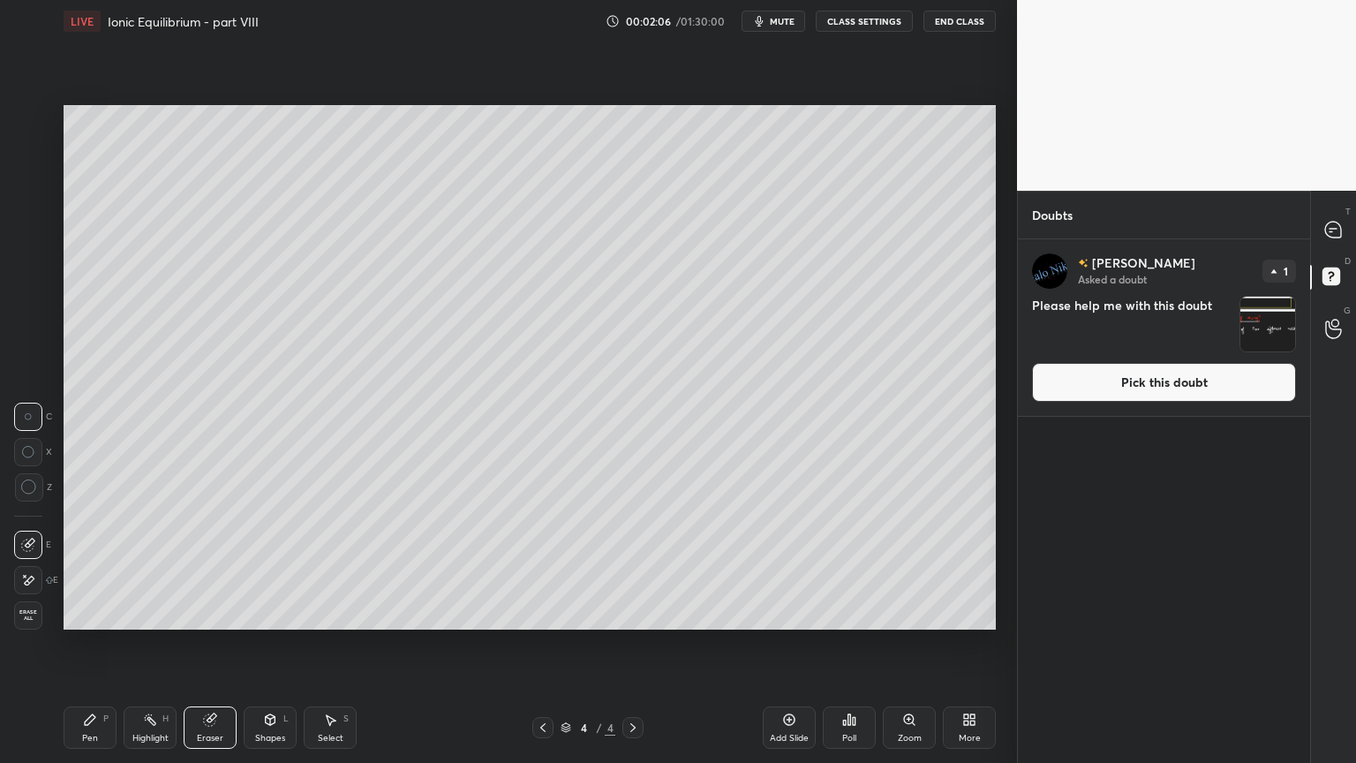
click at [90, 644] on div "Pen" at bounding box center [90, 738] width 16 height 9
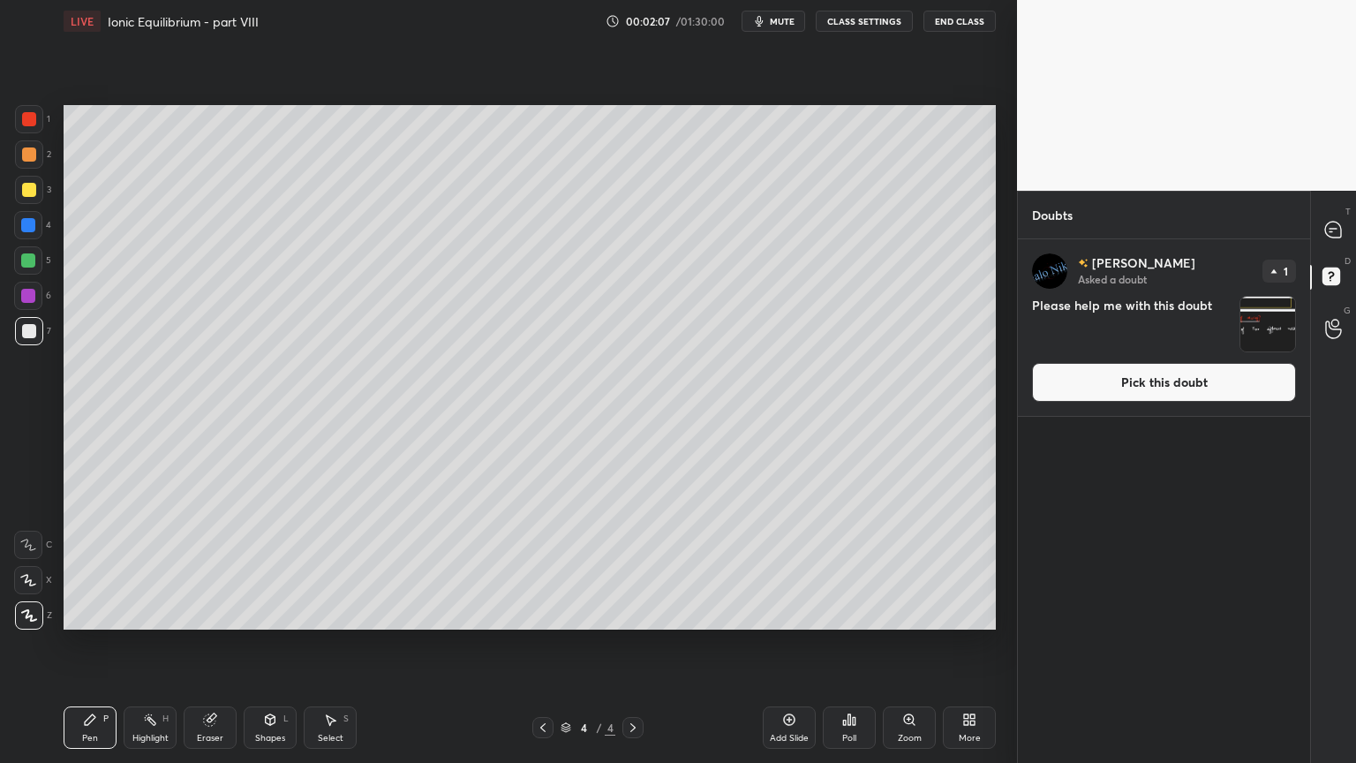
click at [27, 152] on div at bounding box center [29, 154] width 14 height 14
click at [1339, 233] on icon at bounding box center [1333, 230] width 16 height 16
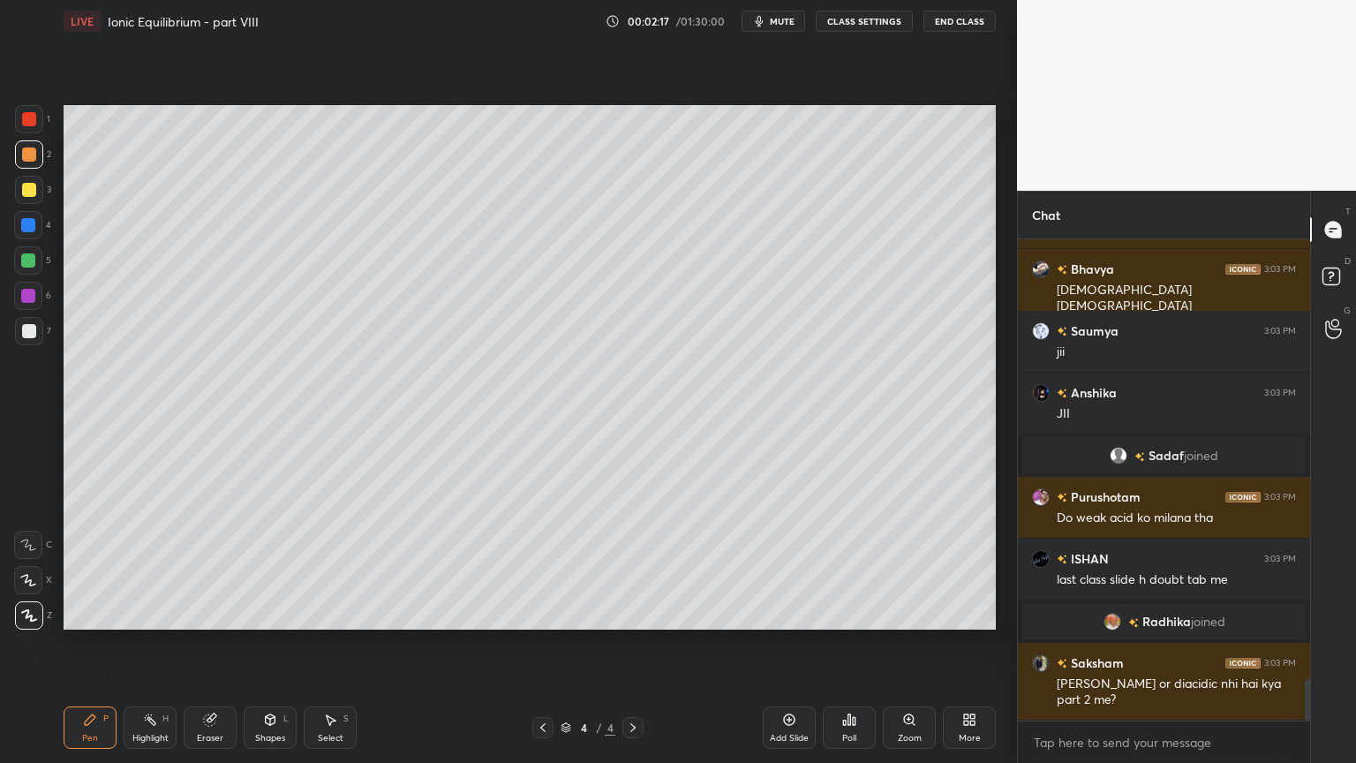
scroll to position [5127, 0]
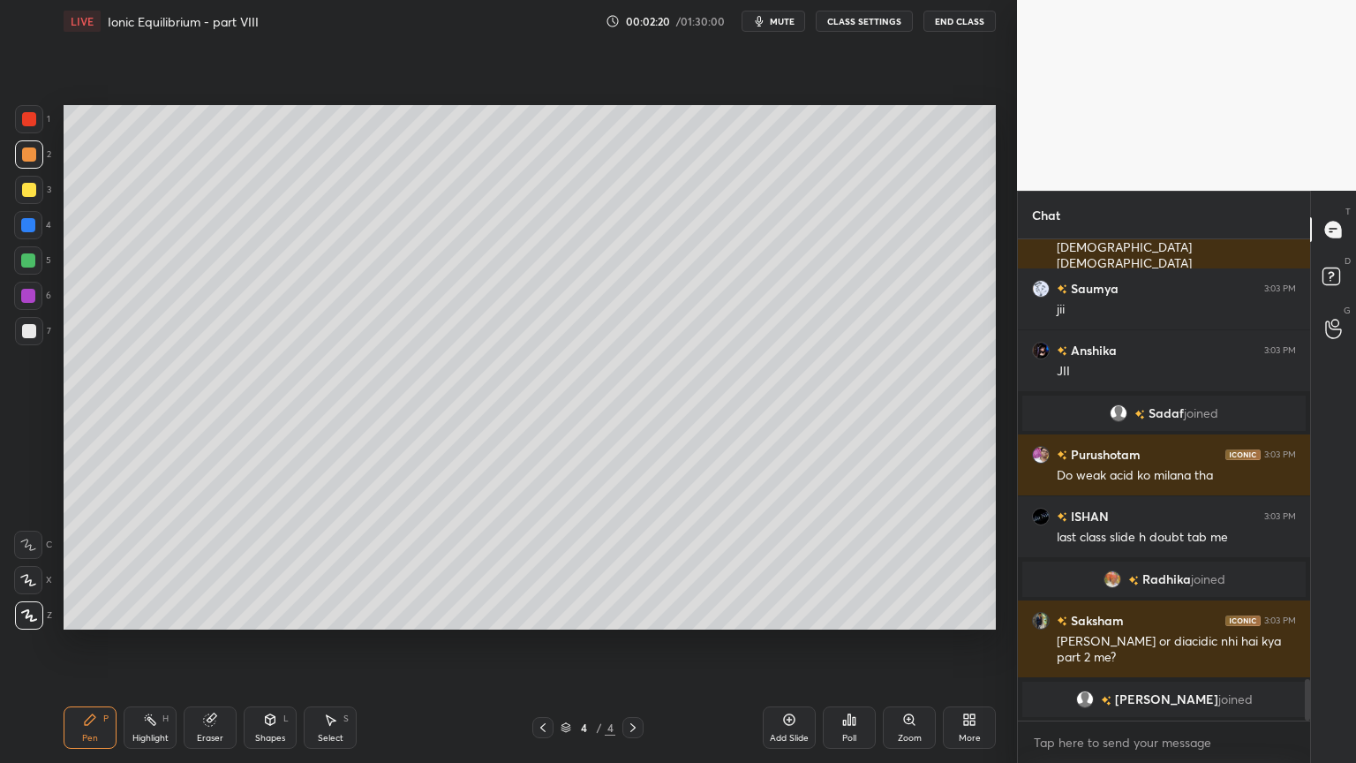
drag, startPoint x: 151, startPoint y: 731, endPoint x: 174, endPoint y: 645, distance: 89.5
click at [153, 644] on div "Highlight H" at bounding box center [150, 727] width 53 height 42
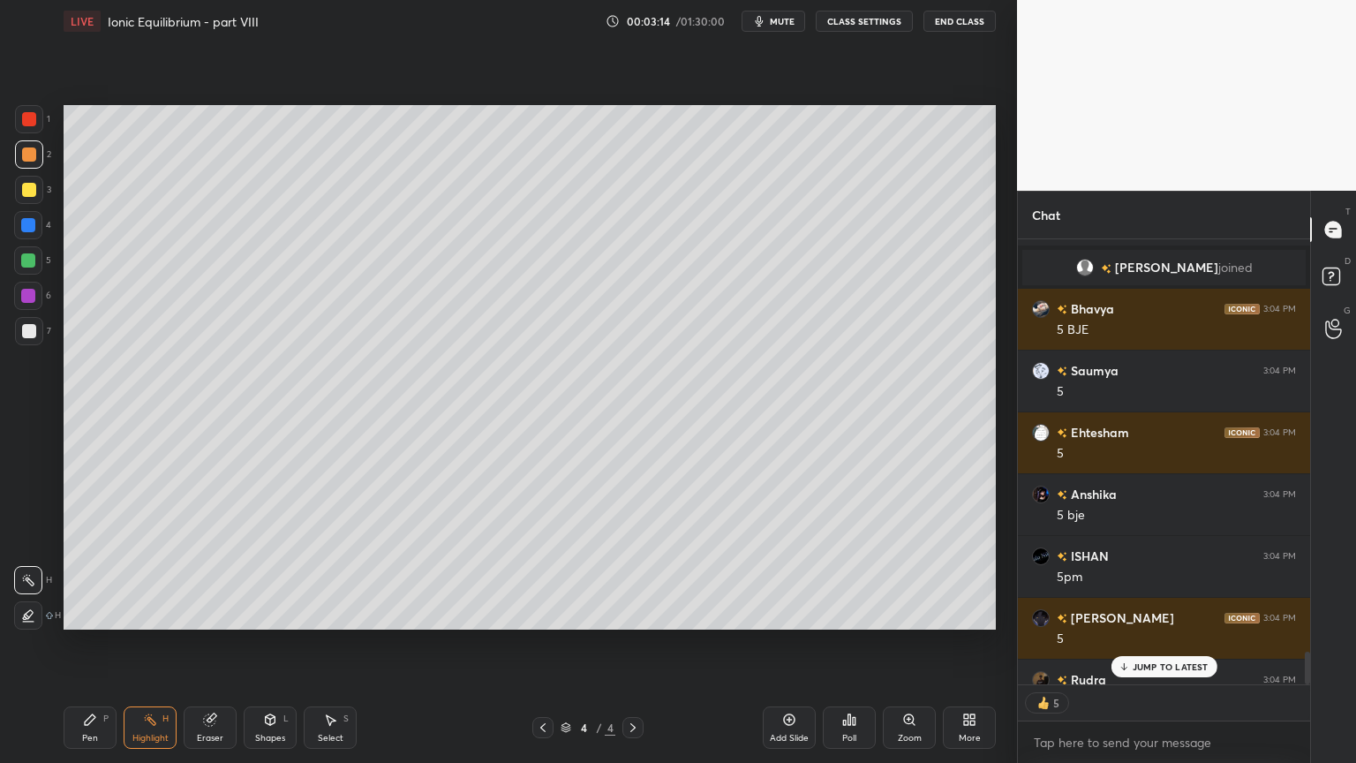
scroll to position [6172, 0]
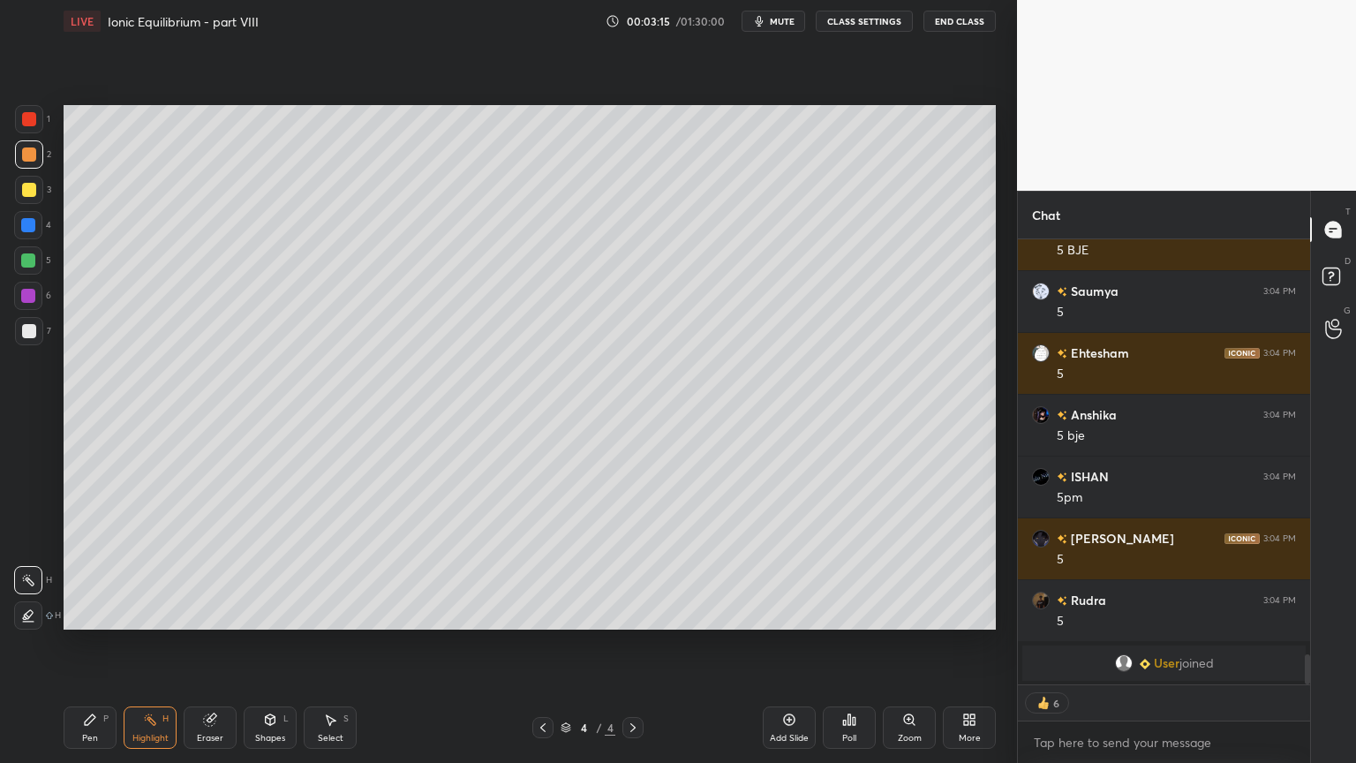
click at [81, 644] on div "Pen P" at bounding box center [90, 727] width 53 height 42
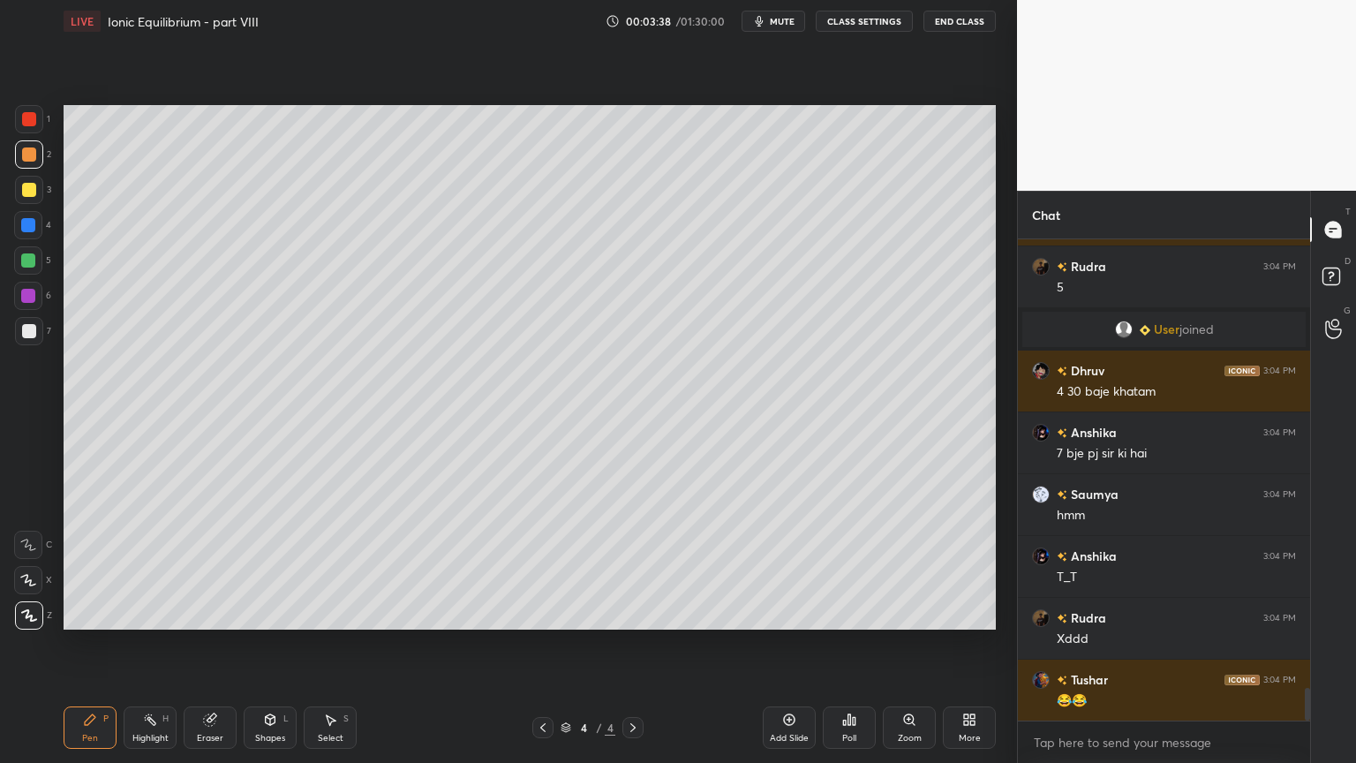
scroll to position [6568, 0]
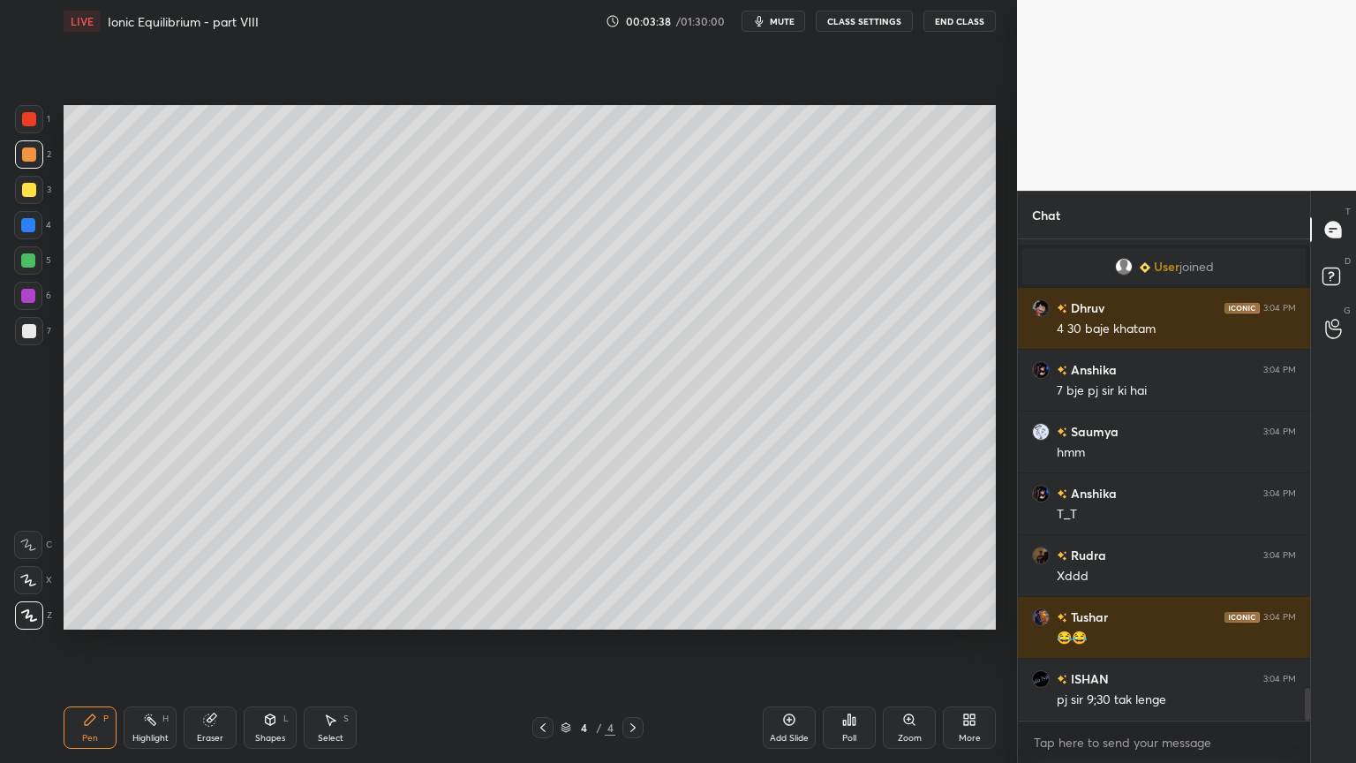
click at [275, 644] on div "Shapes L" at bounding box center [270, 727] width 53 height 42
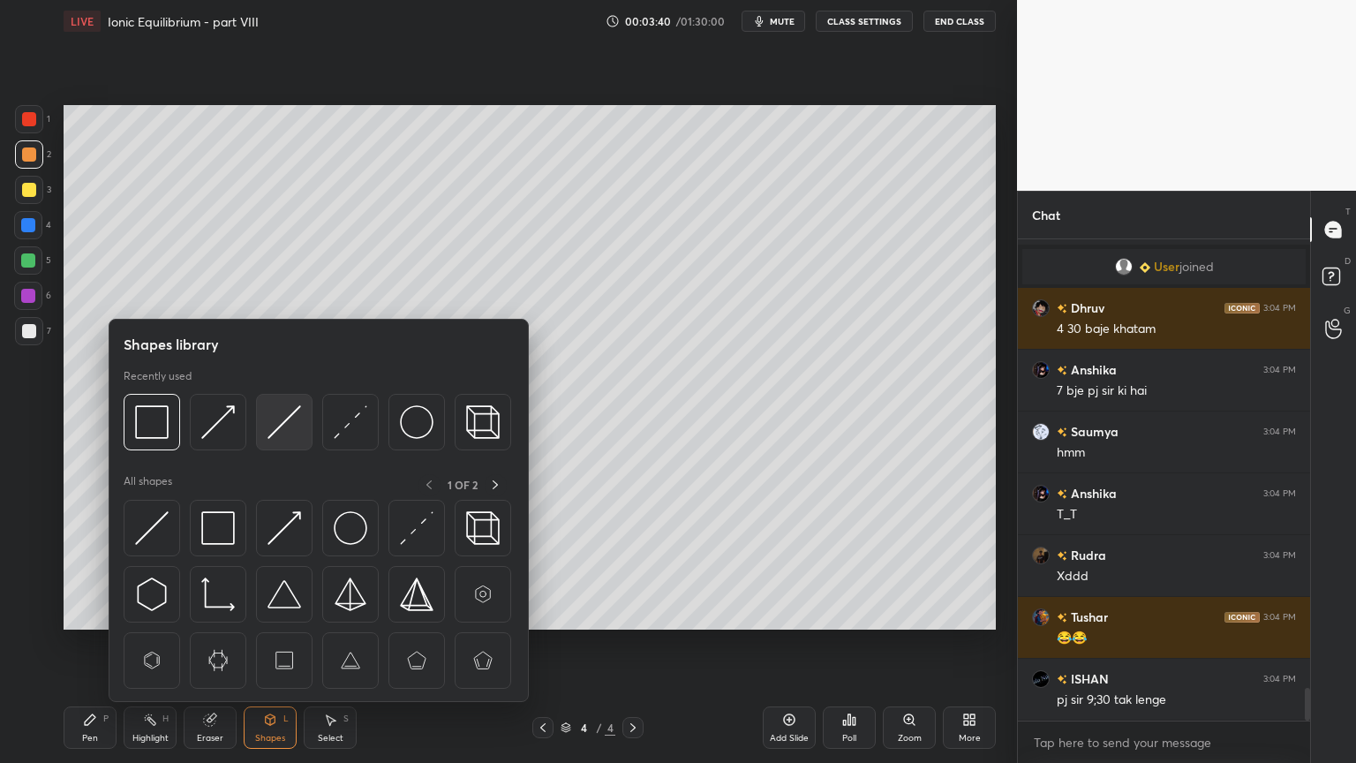
click at [286, 421] on img at bounding box center [285, 422] width 34 height 34
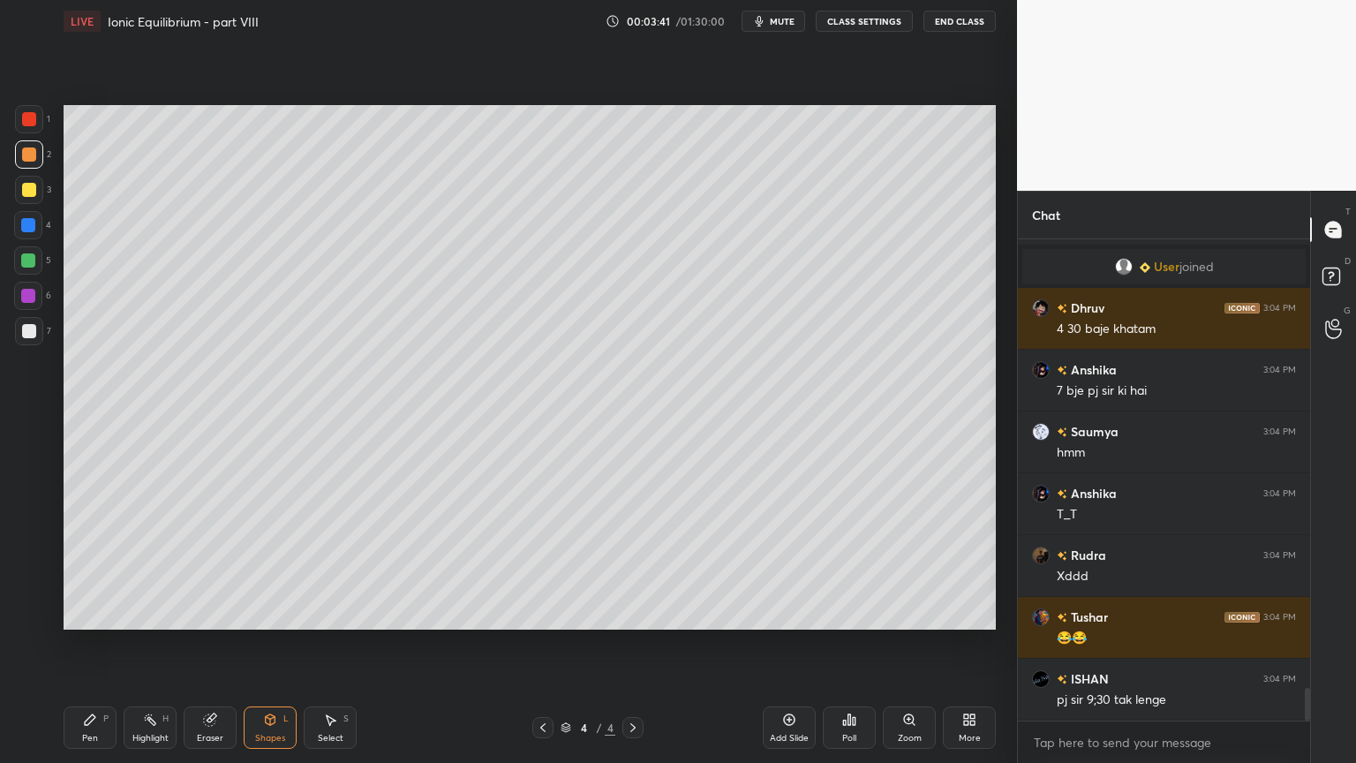
click at [25, 334] on div at bounding box center [29, 331] width 14 height 14
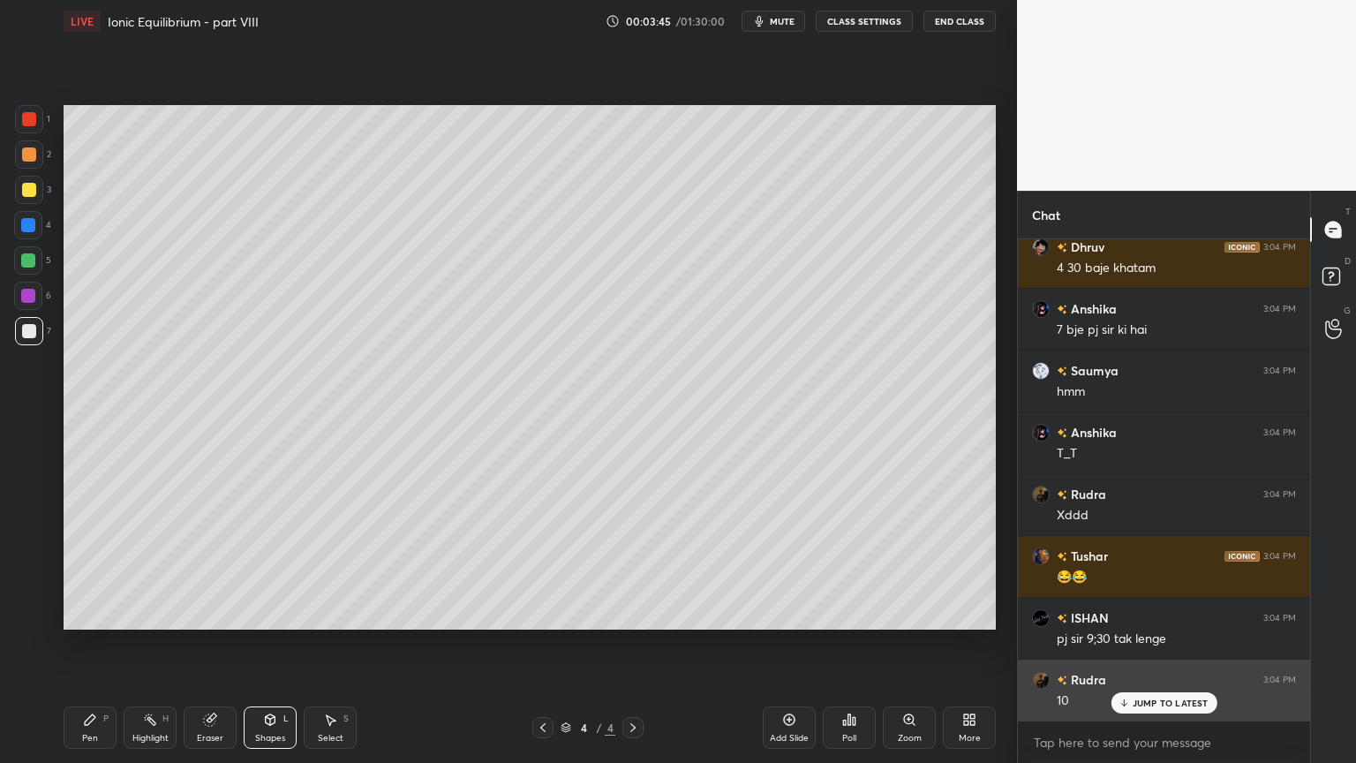
click at [1161, 644] on p "JUMP TO LATEST" at bounding box center [1171, 703] width 76 height 11
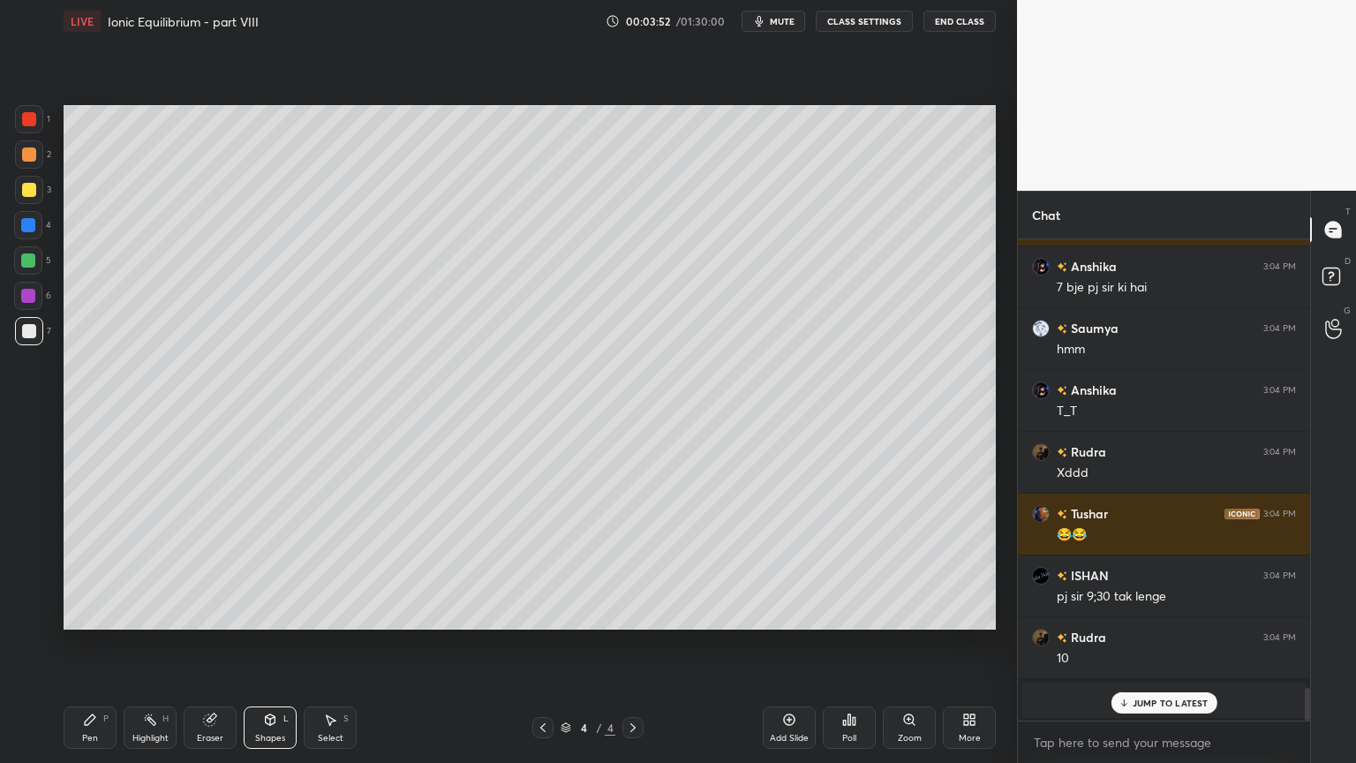
click at [1161, 644] on p "JUMP TO LATEST" at bounding box center [1171, 703] width 76 height 11
drag, startPoint x: 92, startPoint y: 731, endPoint x: 109, endPoint y: 710, distance: 27.6
click at [94, 644] on div "Pen P" at bounding box center [90, 727] width 53 height 42
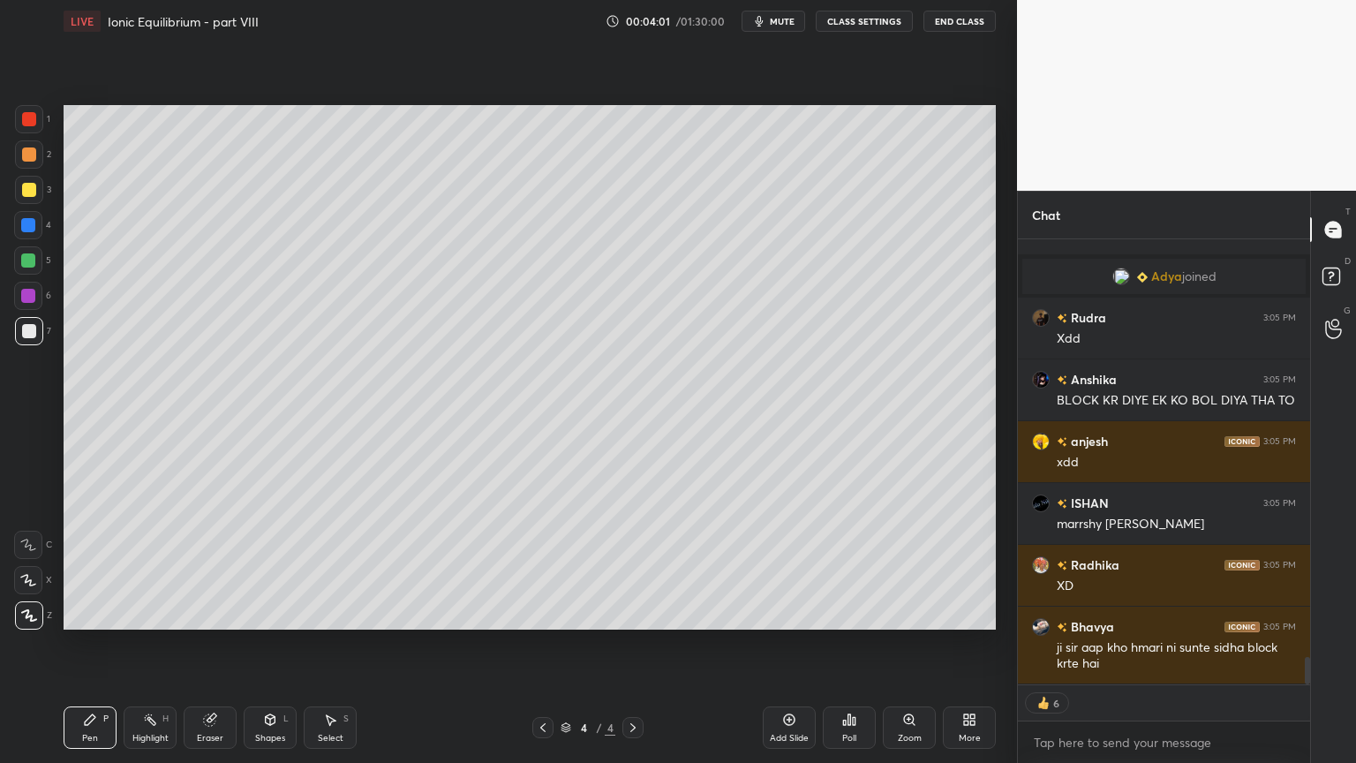
scroll to position [6903, 0]
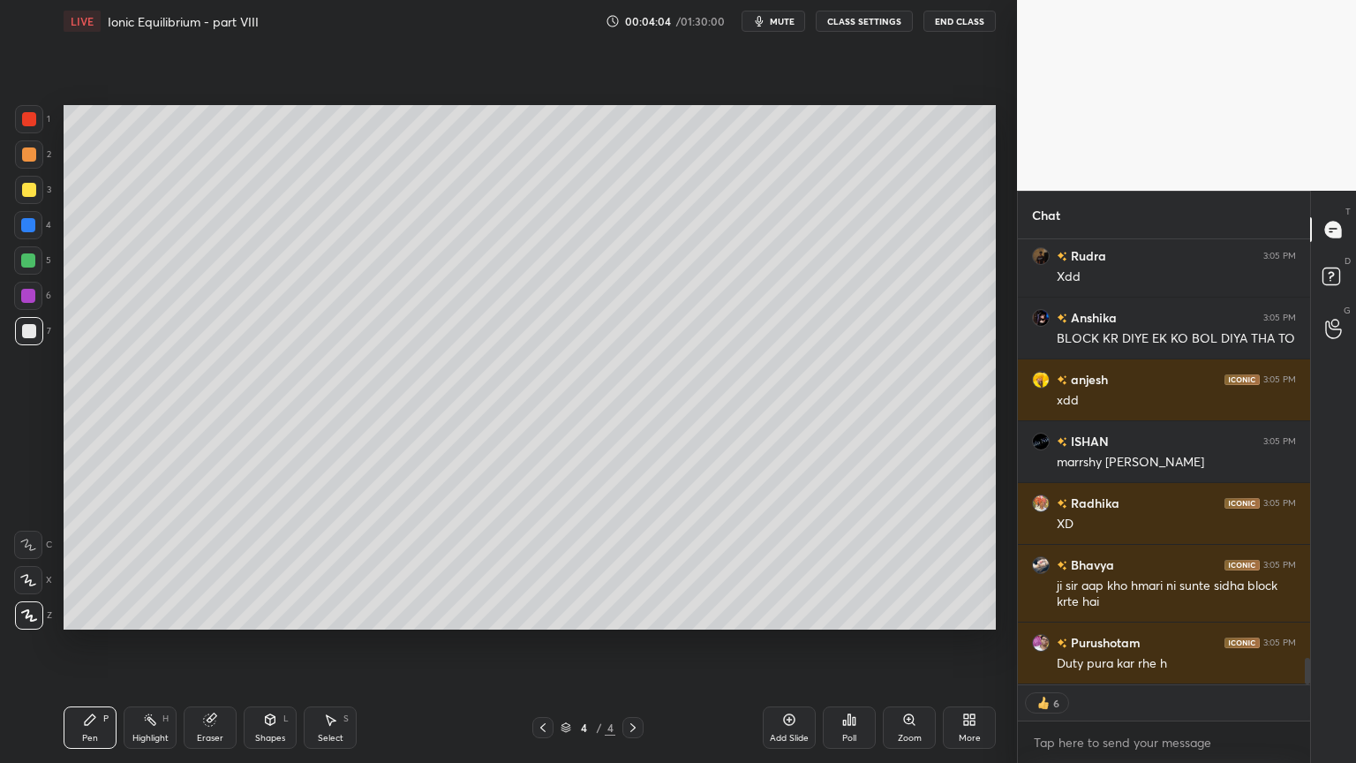
type textarea "x"
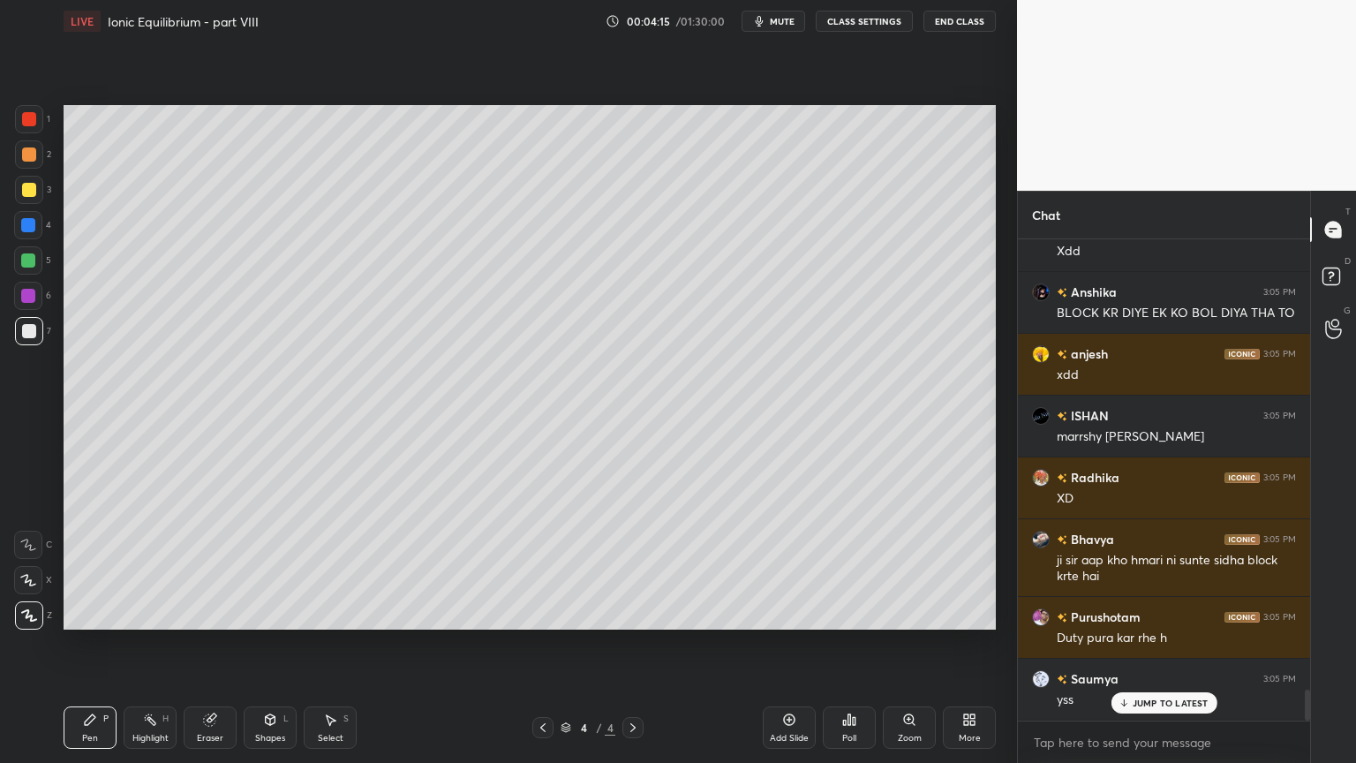
scroll to position [6989, 0]
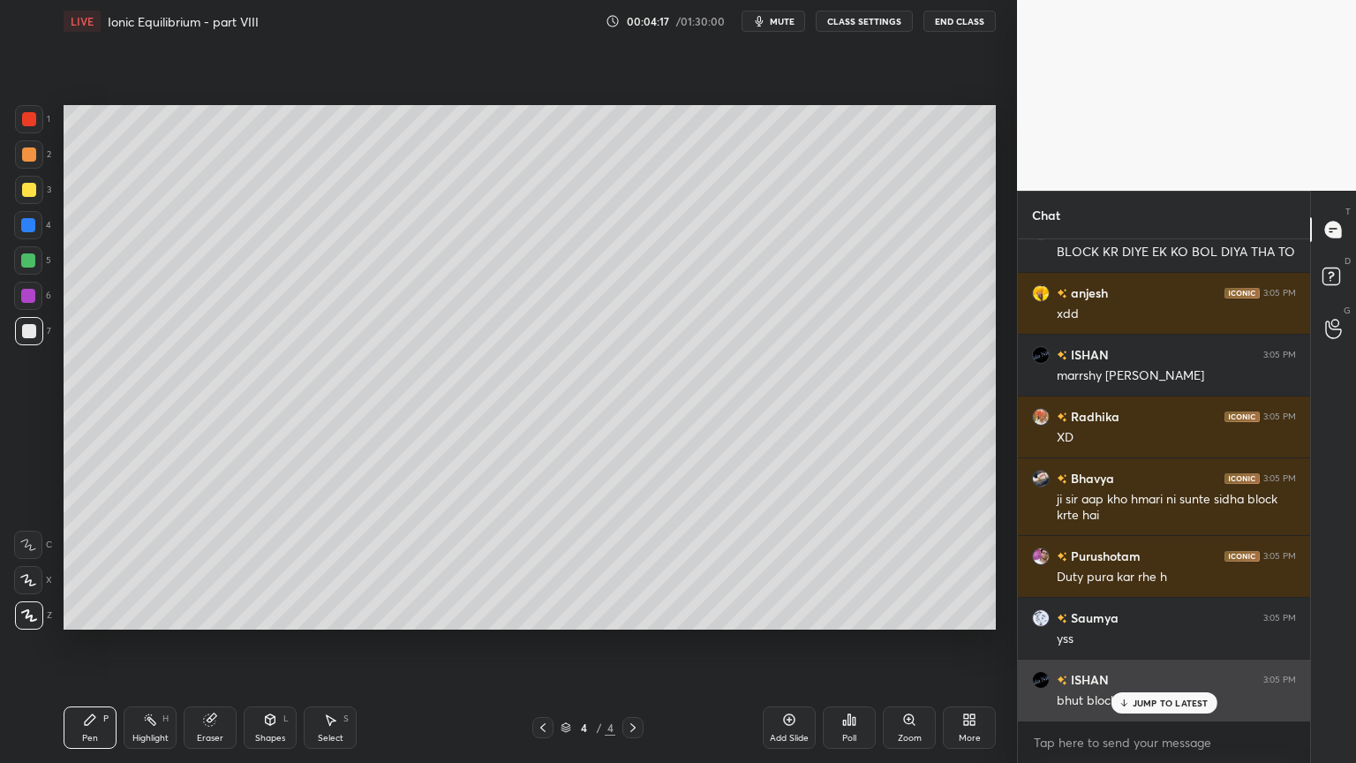
click at [1155, 644] on p "JUMP TO LATEST" at bounding box center [1171, 703] width 76 height 11
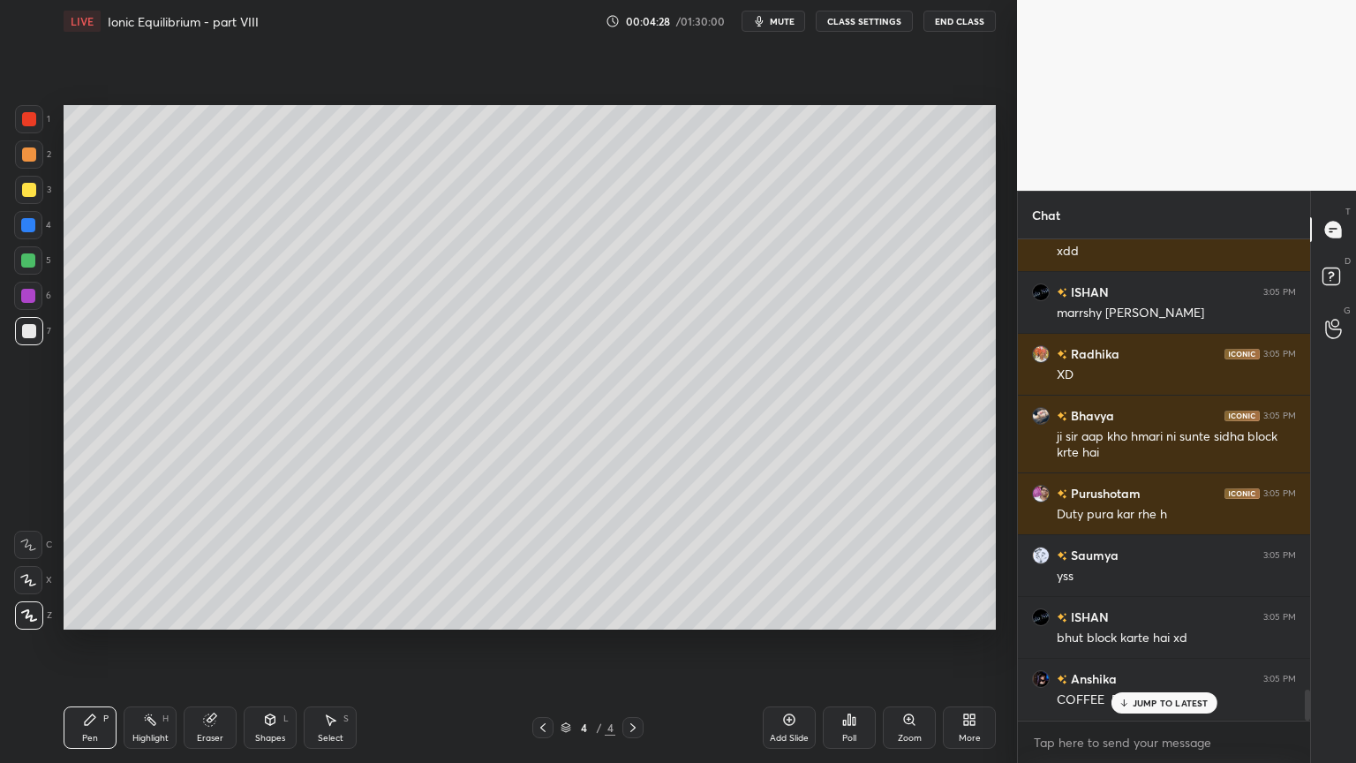
scroll to position [7113, 0]
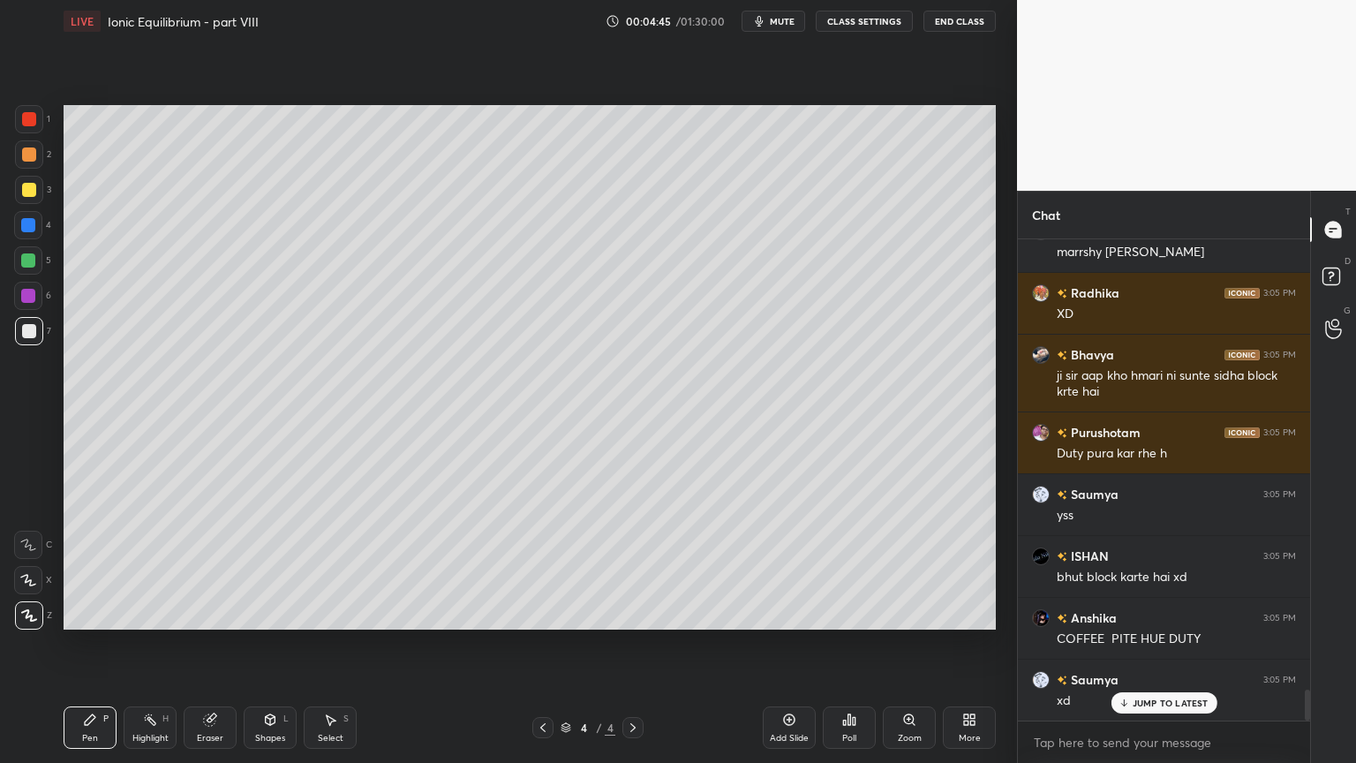
click at [102, 644] on div "Pen P" at bounding box center [90, 727] width 53 height 42
click at [28, 336] on div at bounding box center [29, 331] width 14 height 14
click at [32, 224] on div at bounding box center [28, 225] width 14 height 14
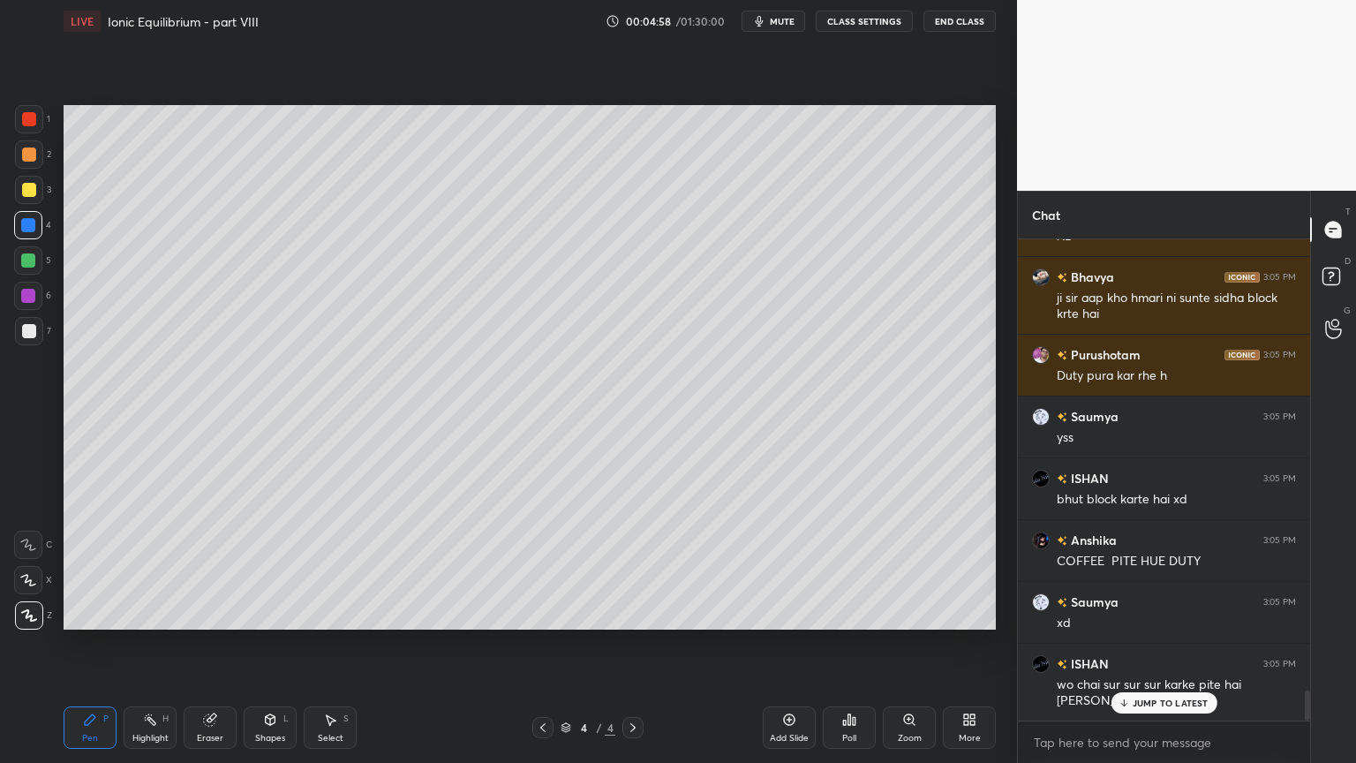
click at [94, 644] on icon at bounding box center [90, 720] width 14 height 14
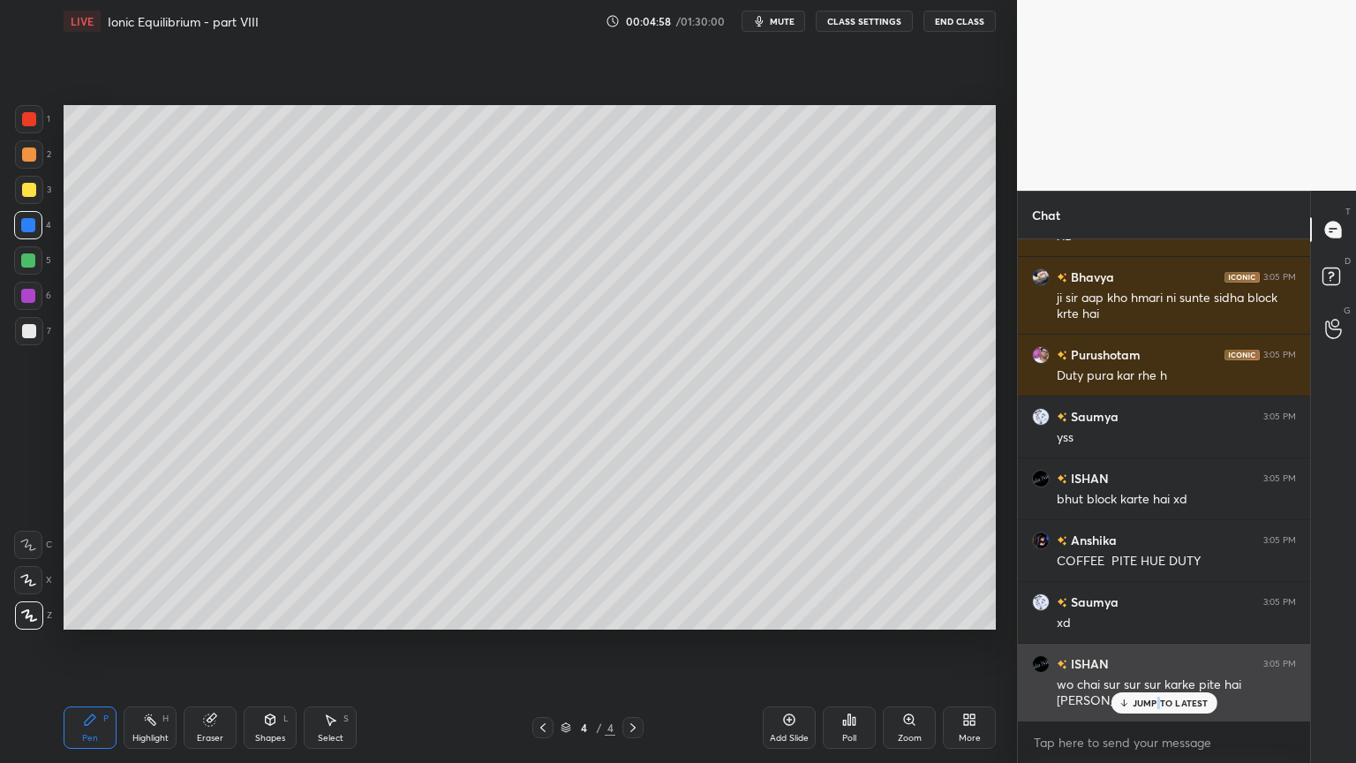
click at [1155, 644] on p "JUMP TO LATEST" at bounding box center [1171, 703] width 76 height 11
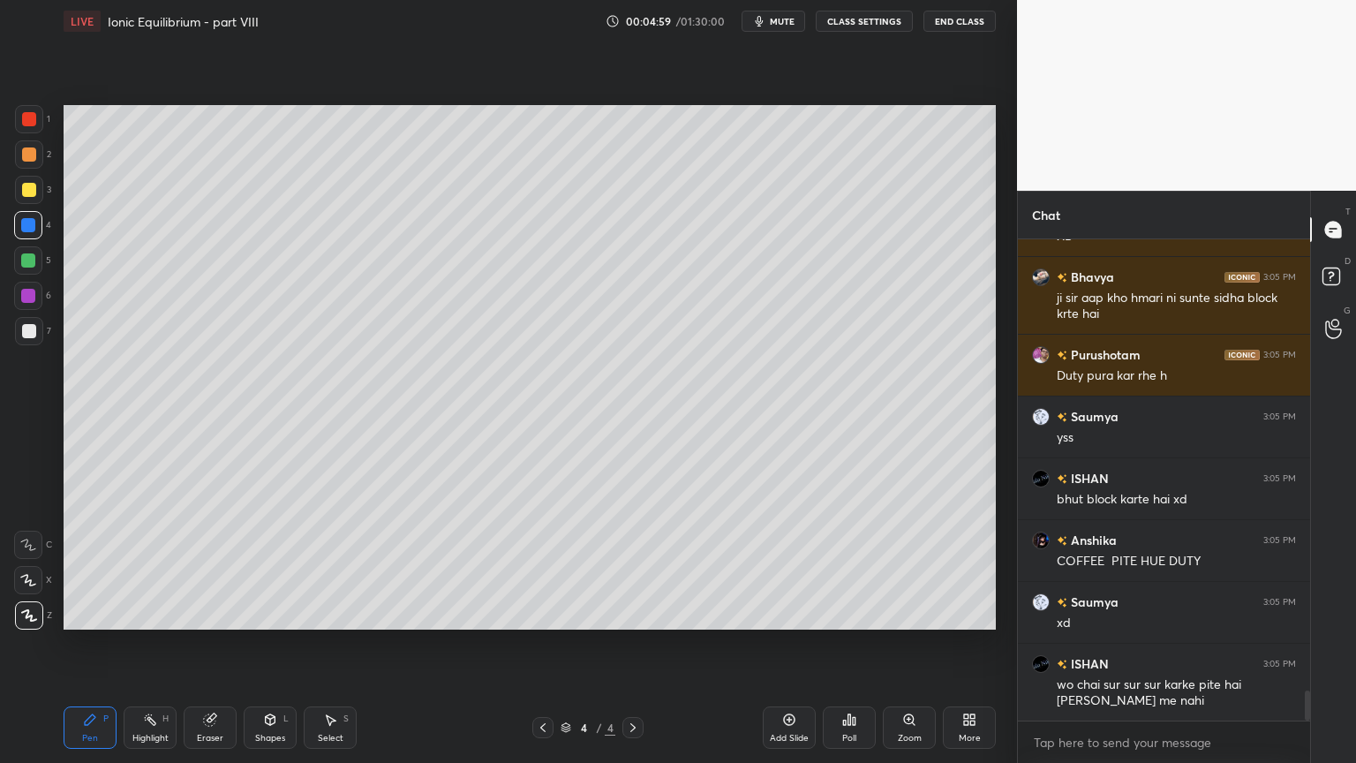
drag, startPoint x: 88, startPoint y: 726, endPoint x: 166, endPoint y: 701, distance: 81.5
click at [91, 644] on icon at bounding box center [90, 720] width 14 height 14
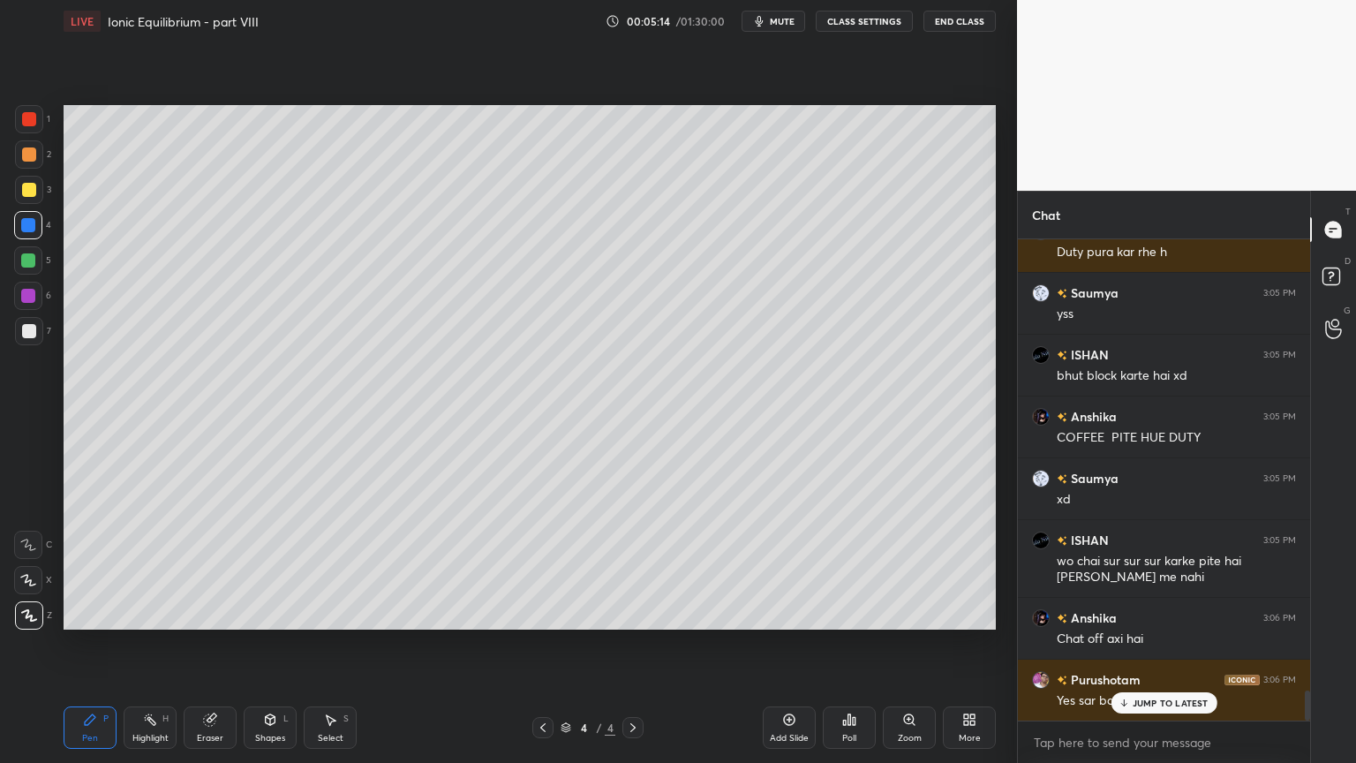
scroll to position [7392, 0]
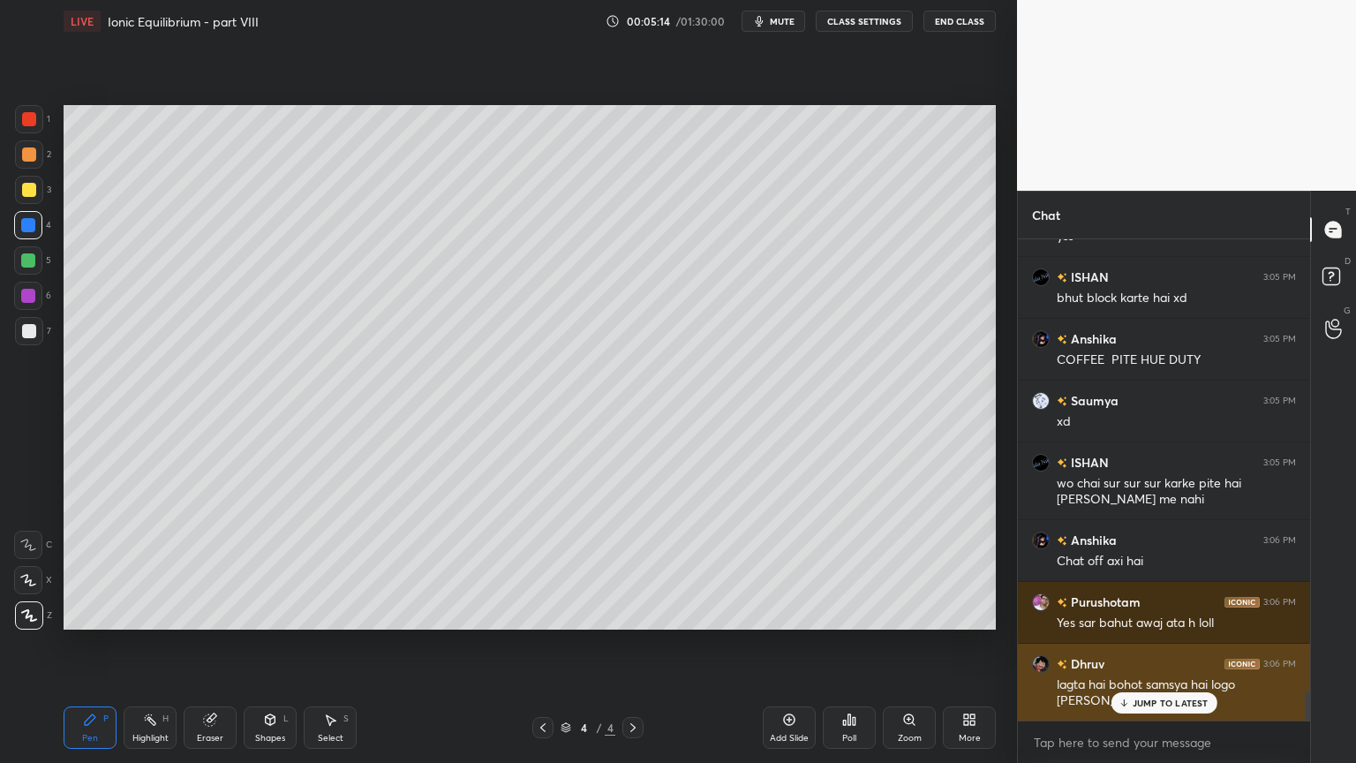
click at [1169, 644] on p "JUMP TO LATEST" at bounding box center [1171, 703] width 76 height 11
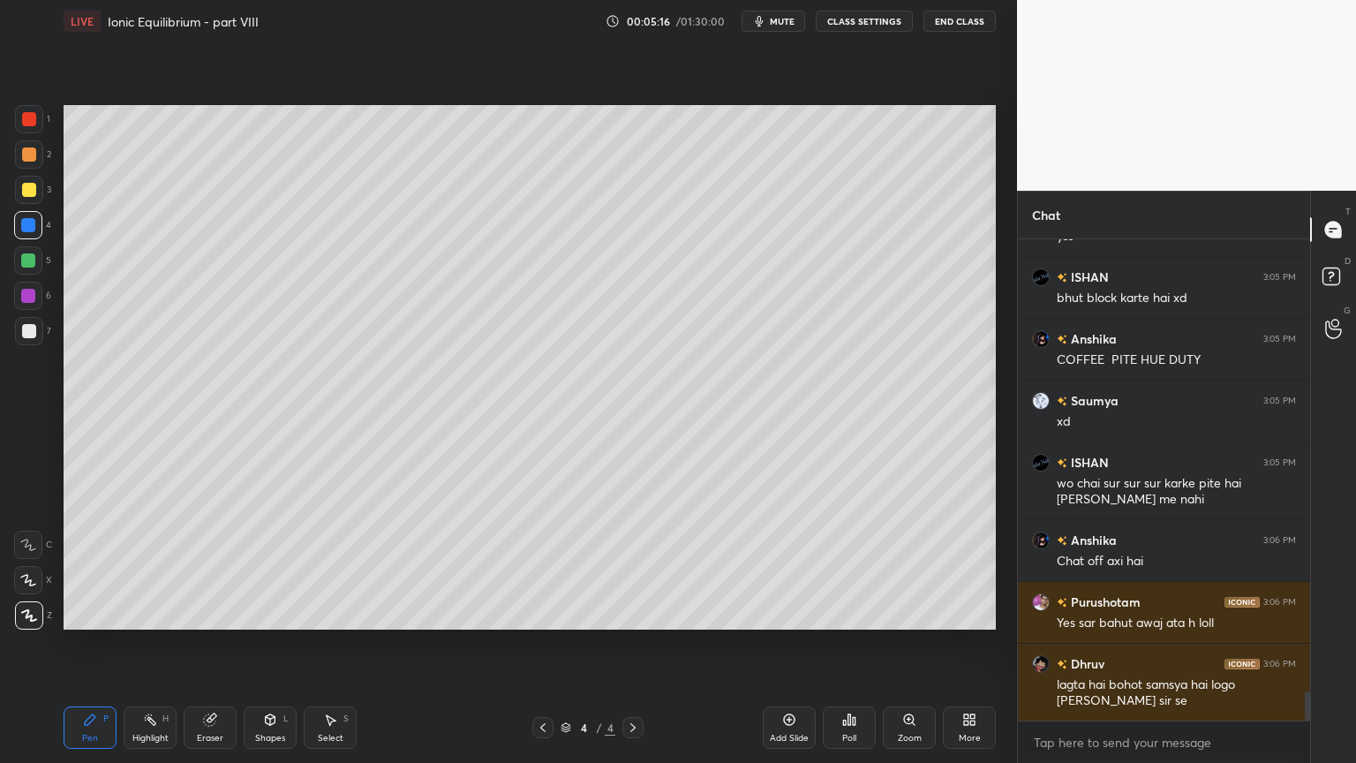
click at [864, 19] on button "CLASS SETTINGS" at bounding box center [864, 21] width 97 height 21
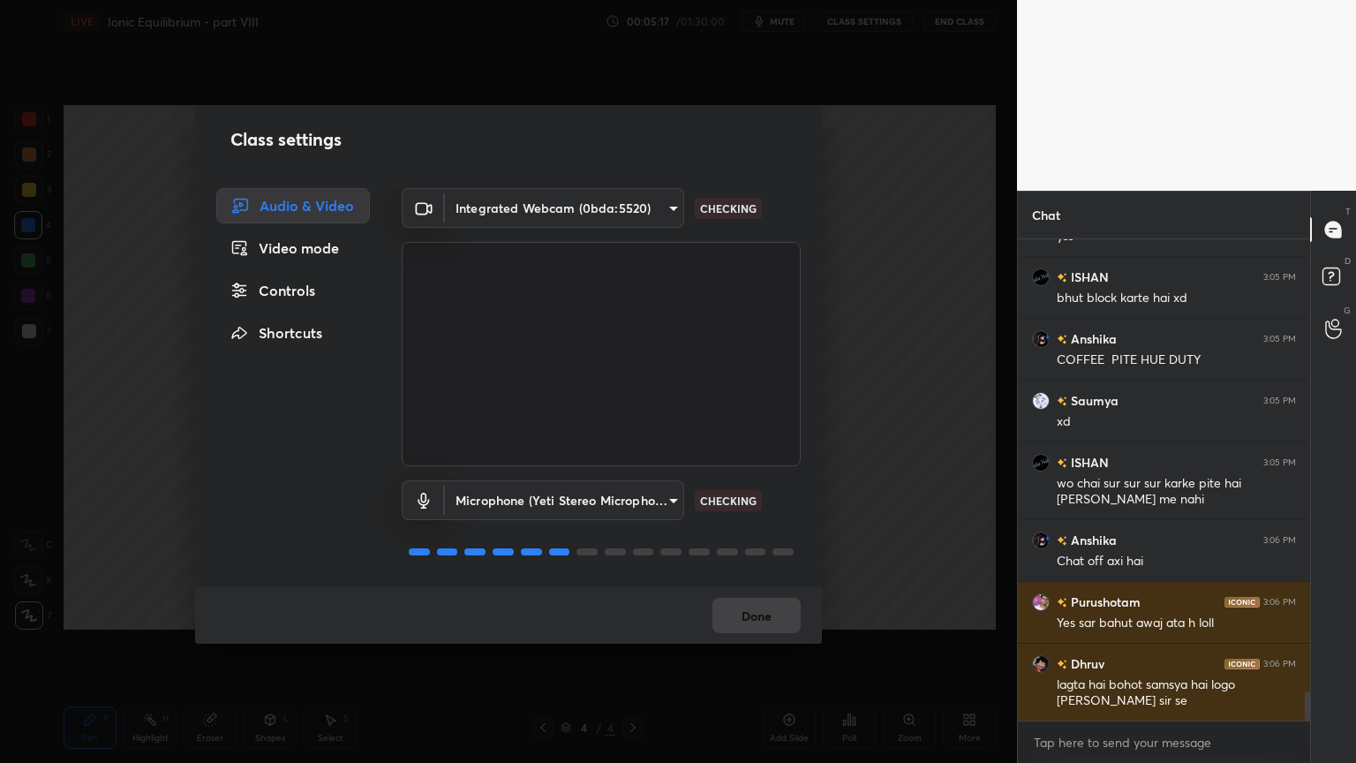
drag, startPoint x: 300, startPoint y: 290, endPoint x: 381, endPoint y: 265, distance: 84.3
click at [305, 290] on div "Controls" at bounding box center [293, 290] width 154 height 35
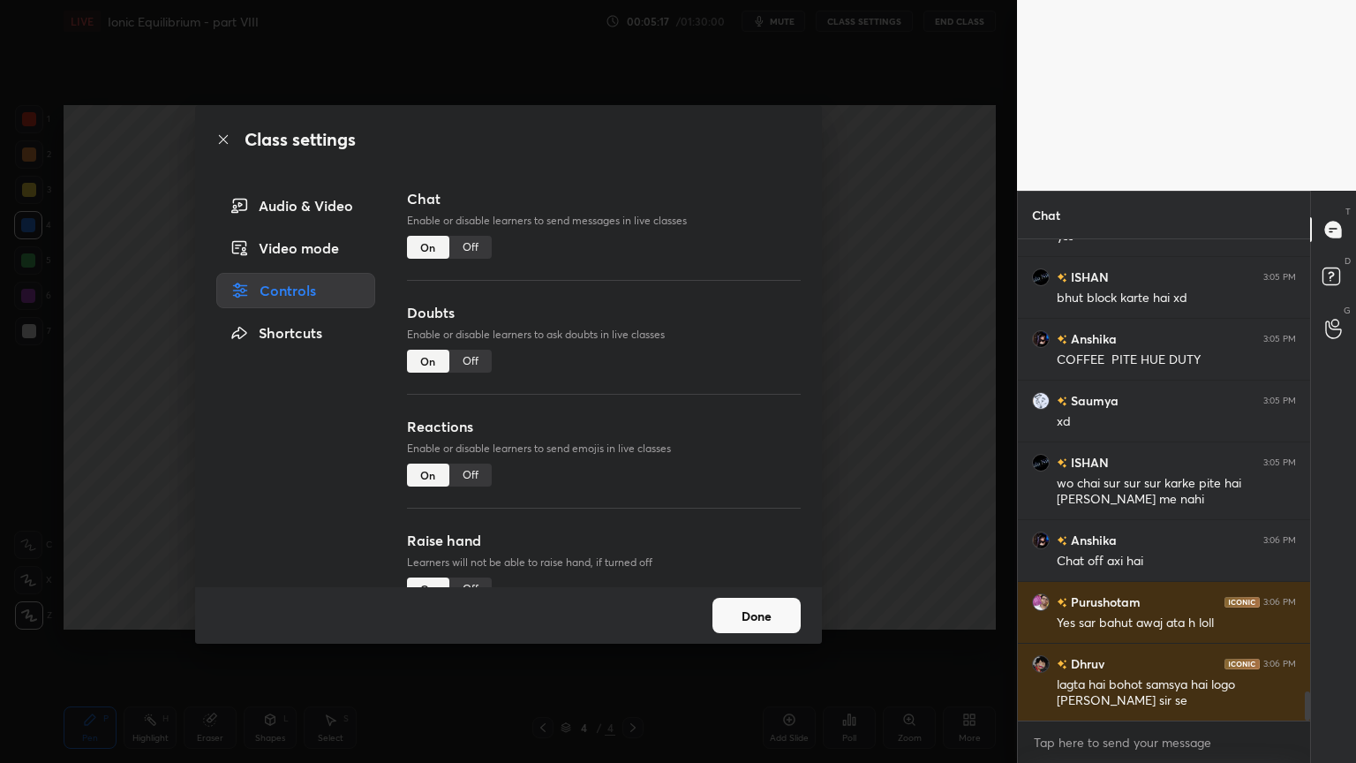
drag, startPoint x: 465, startPoint y: 241, endPoint x: 479, endPoint y: 314, distance: 74.6
click at [466, 243] on div "Off" at bounding box center [470, 247] width 42 height 23
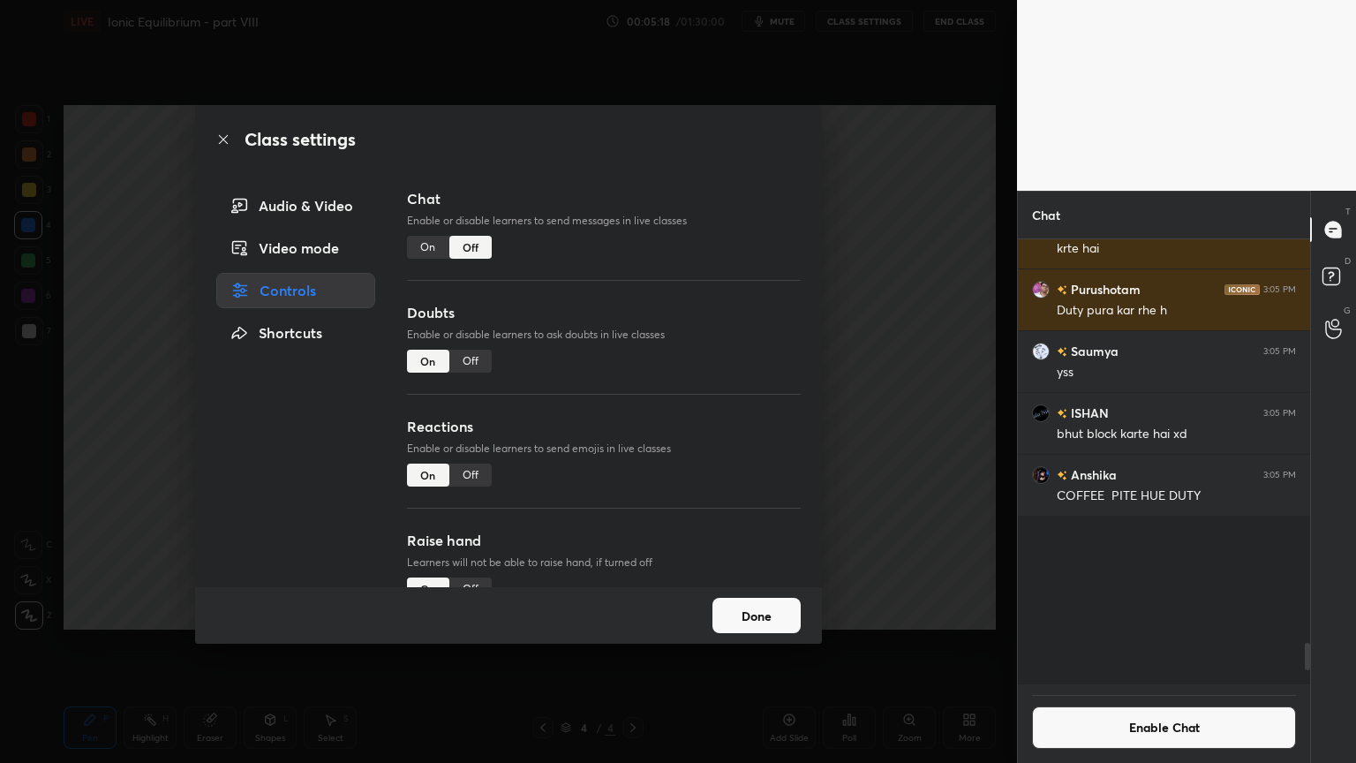
scroll to position [5, 5]
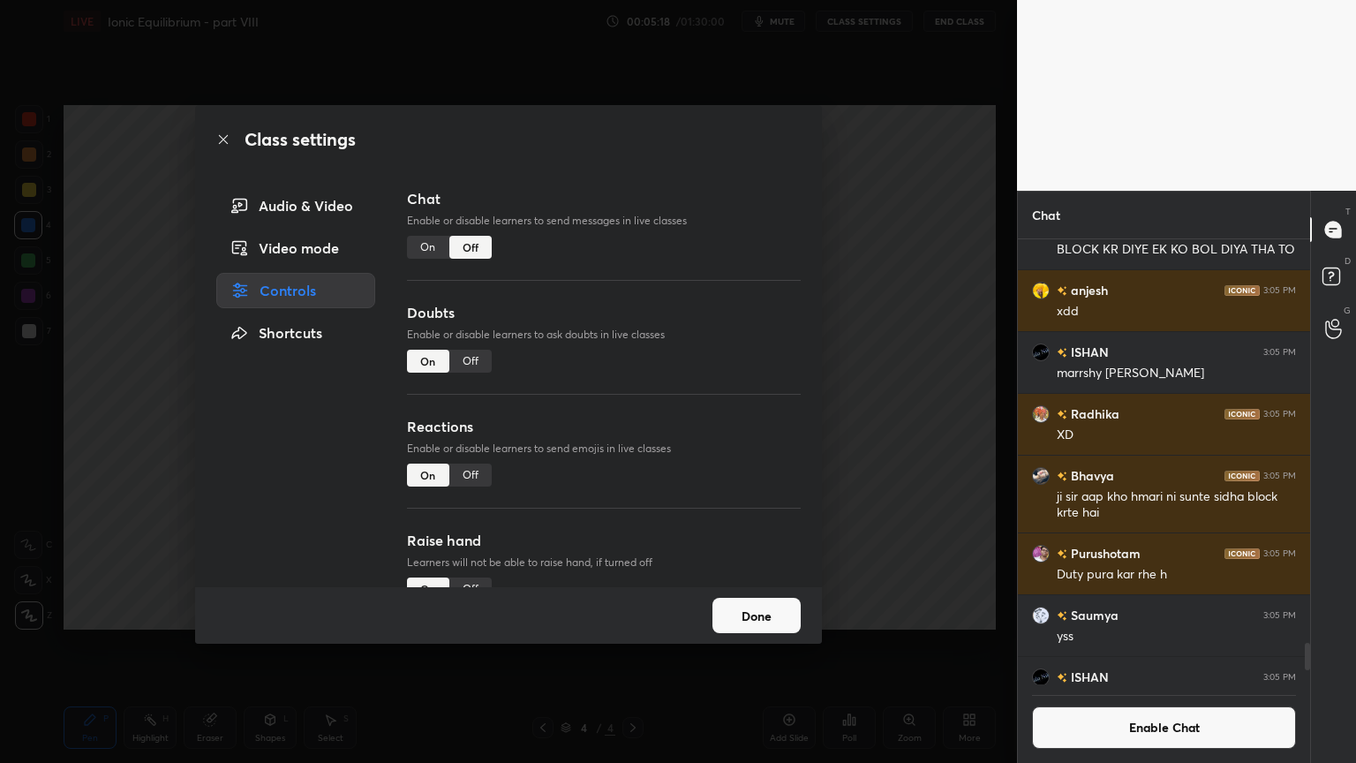
click at [471, 361] on div "Off" at bounding box center [470, 361] width 42 height 23
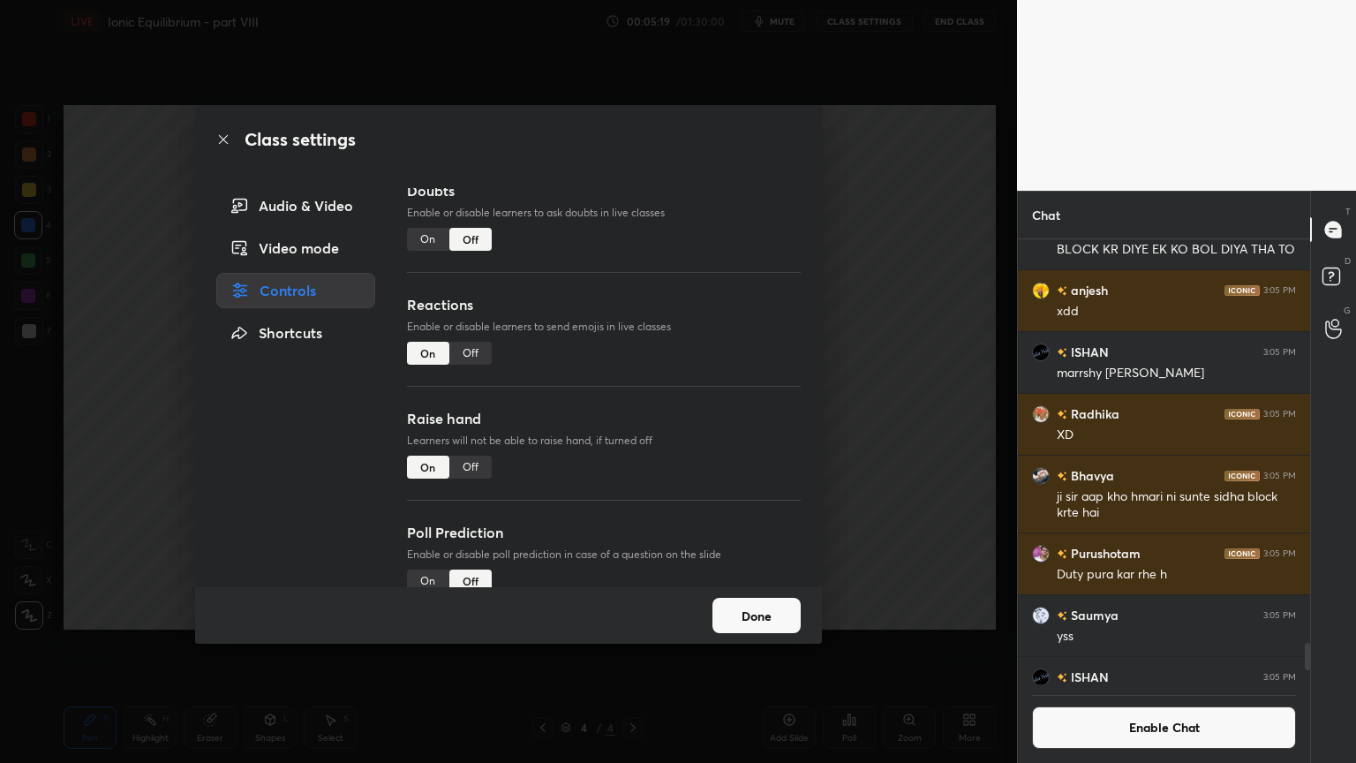
scroll to position [153, 0]
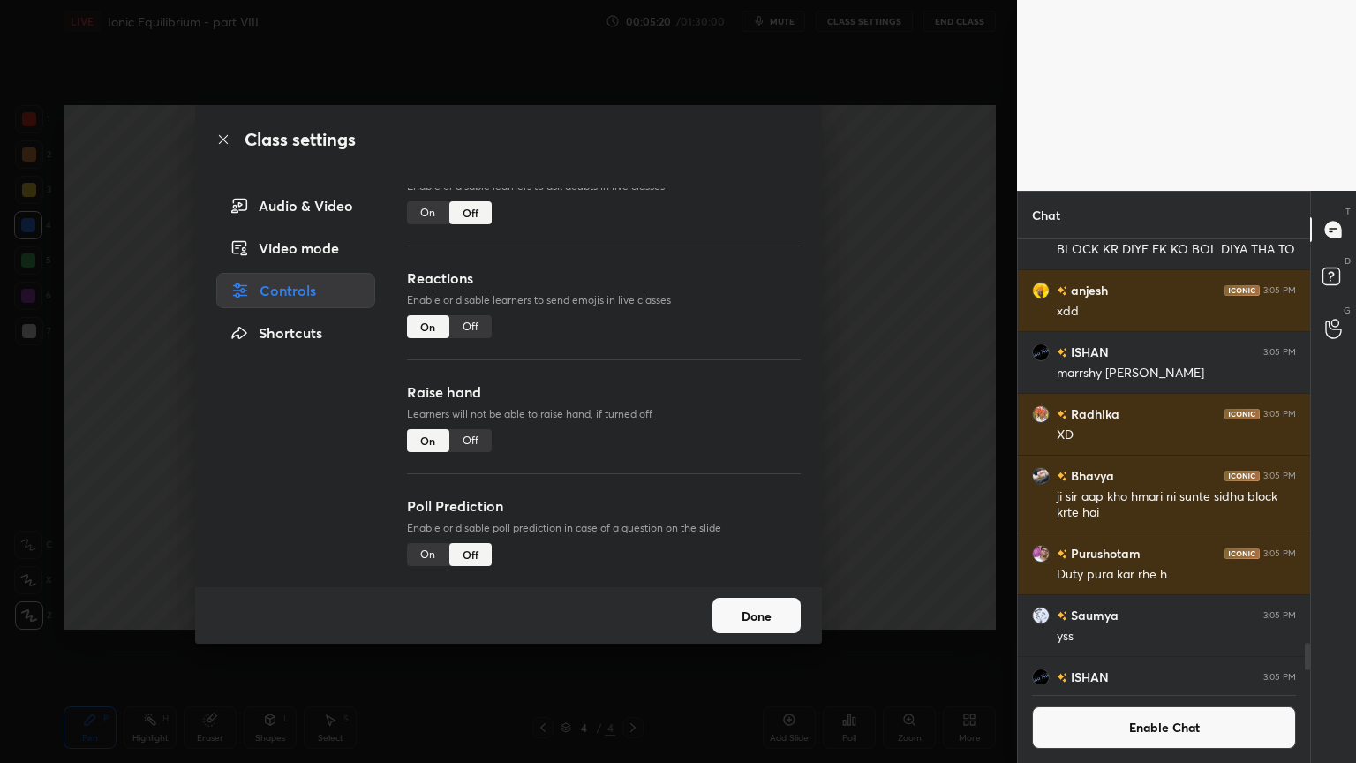
click at [469, 434] on div "Off" at bounding box center [470, 440] width 42 height 23
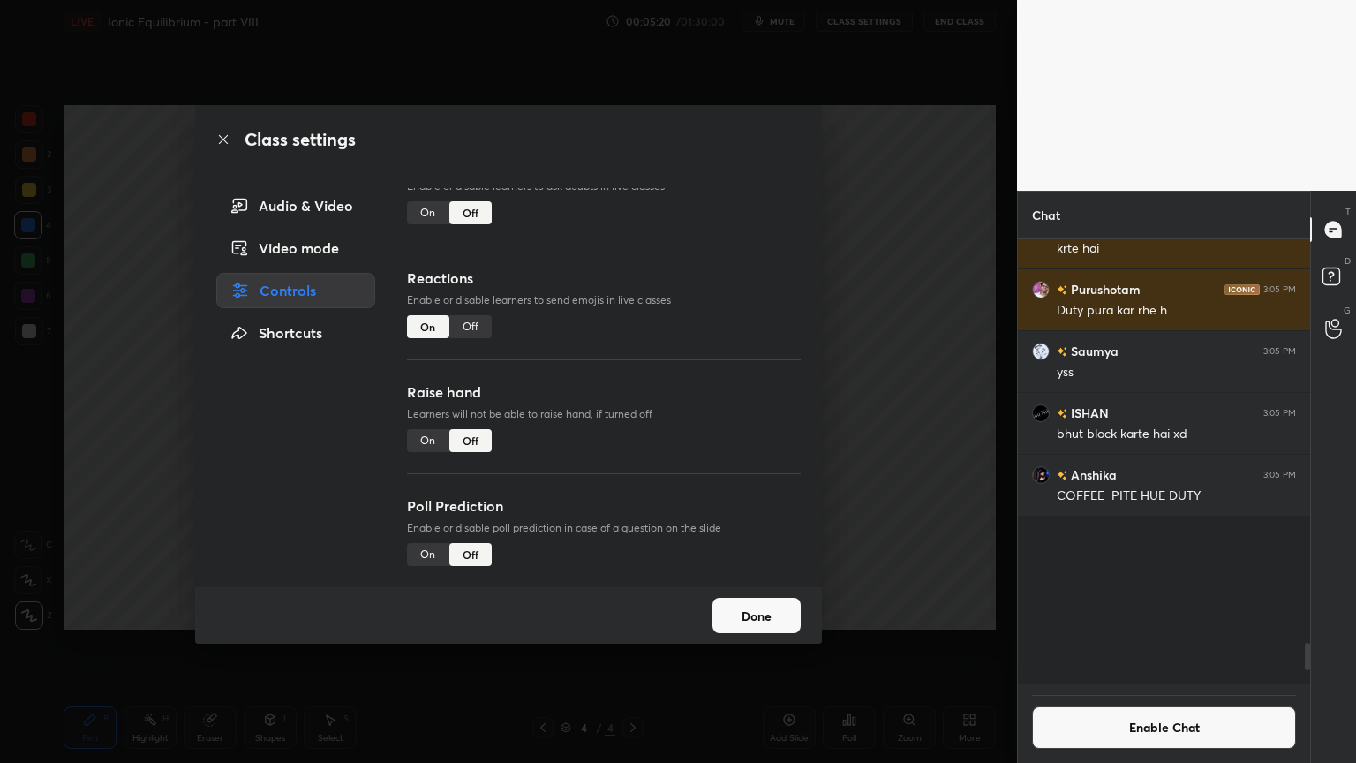
click at [883, 441] on div "Class settings Audio & Video Video mode Controls Shortcuts Chat Enable or disab…" at bounding box center [508, 381] width 1017 height 763
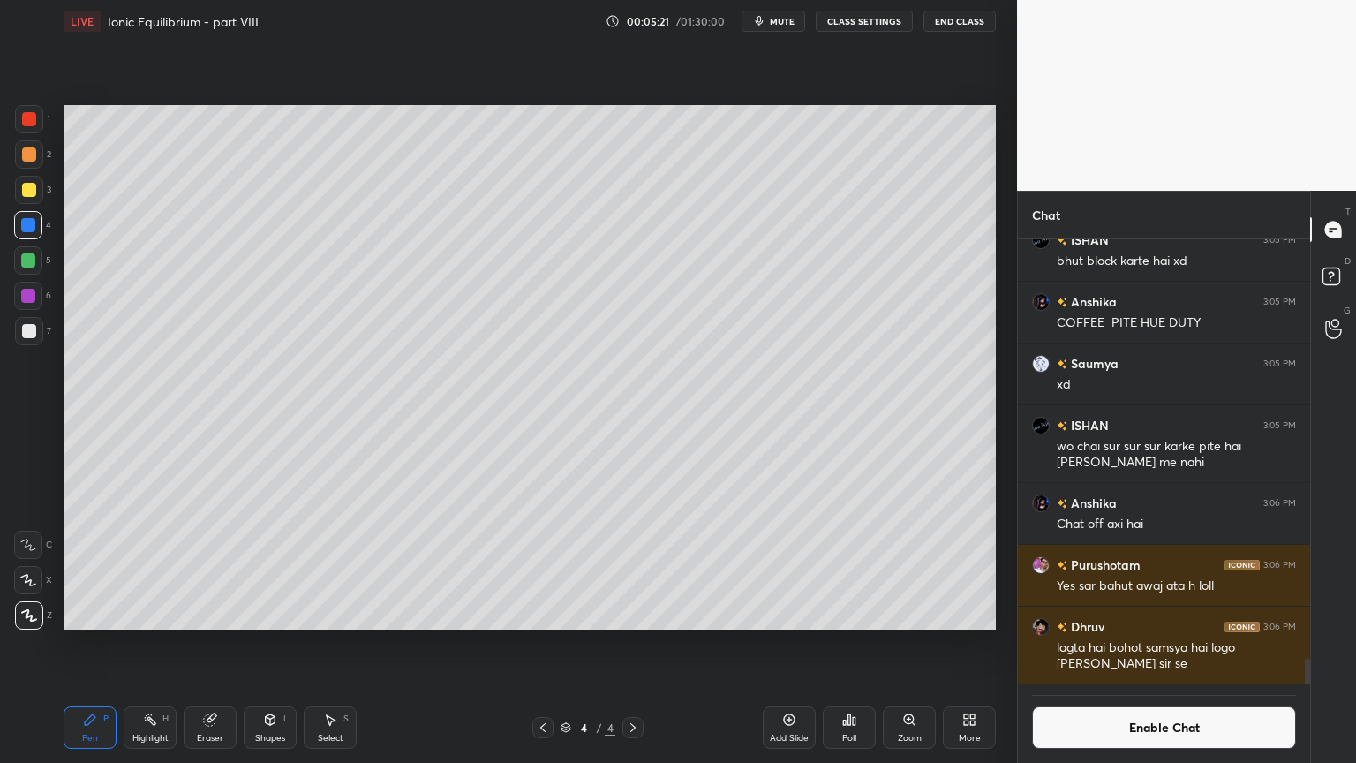
click at [271, 644] on div "Shapes L" at bounding box center [270, 727] width 53 height 42
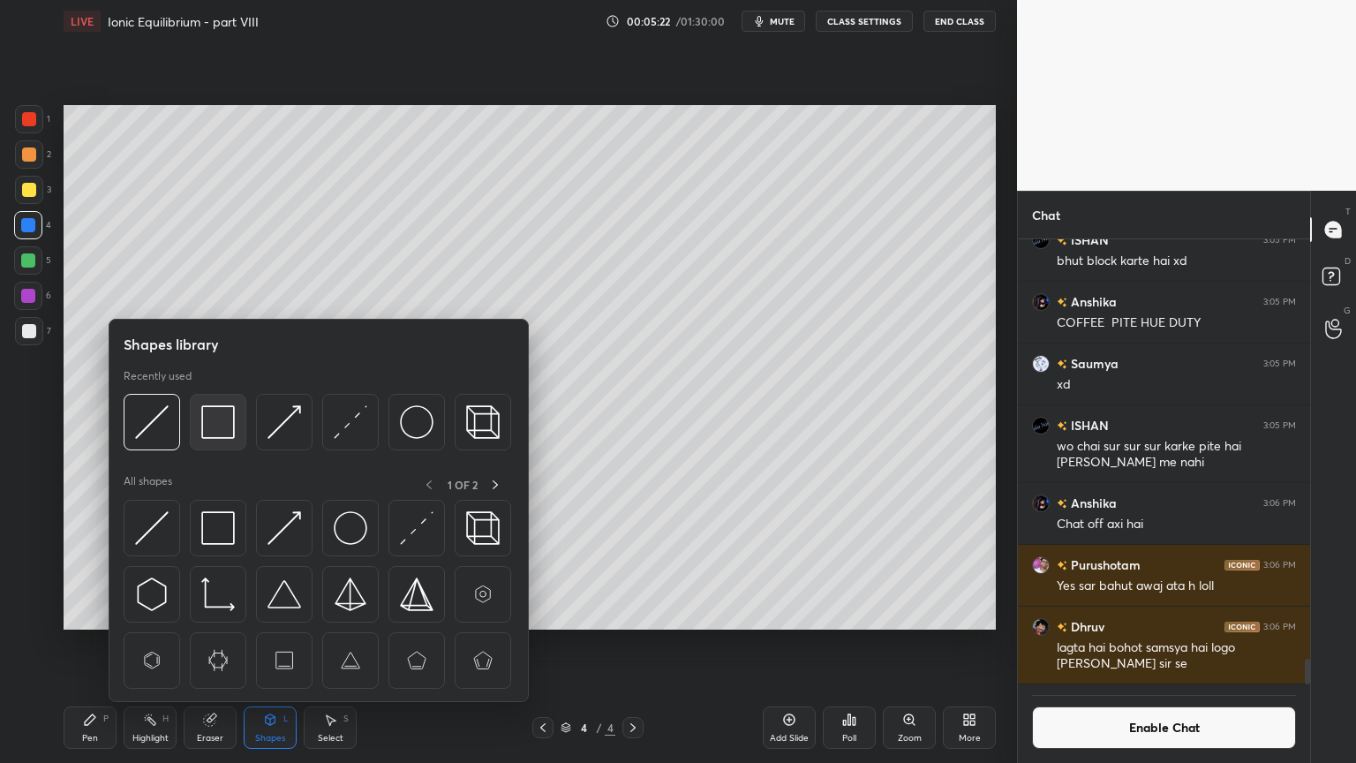
click at [223, 428] on img at bounding box center [218, 422] width 34 height 34
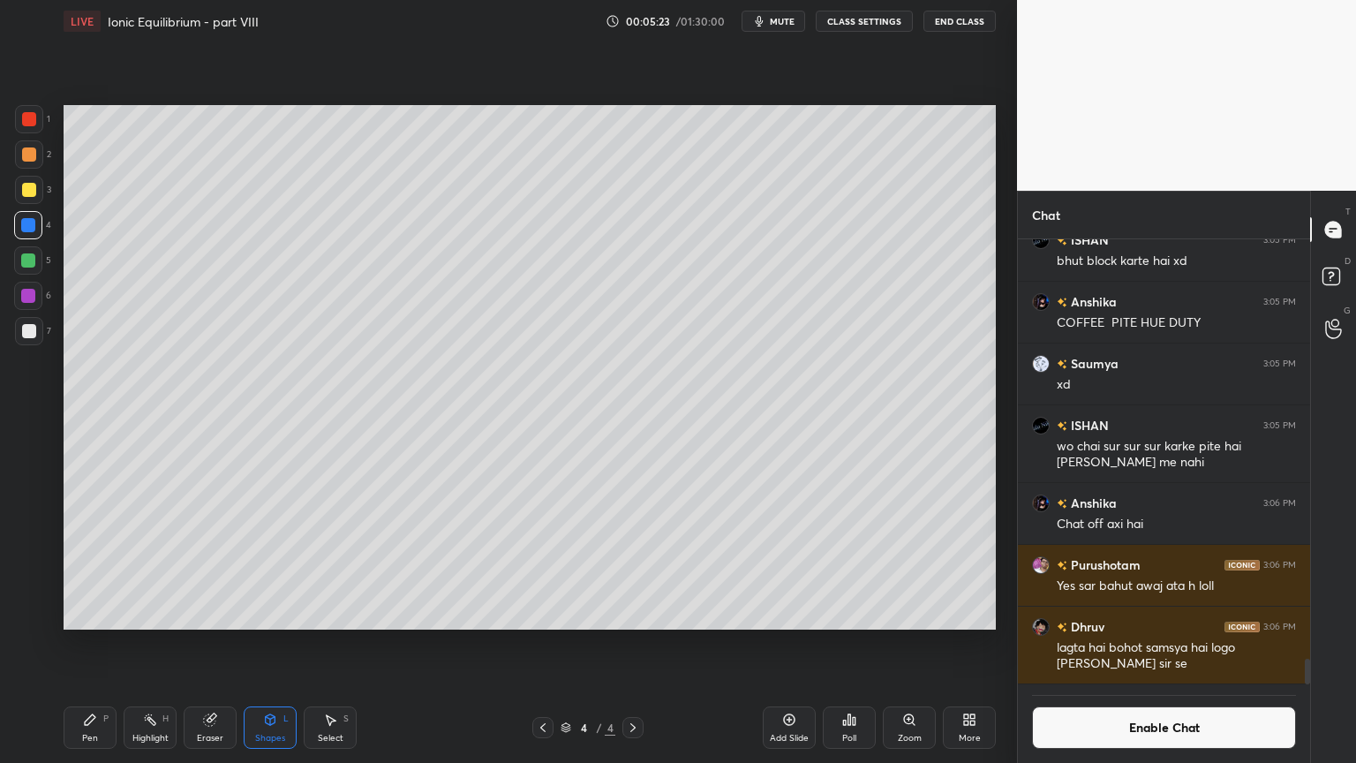
click at [37, 330] on div at bounding box center [29, 331] width 28 height 28
click at [97, 644] on div "Pen P" at bounding box center [90, 727] width 53 height 42
click at [31, 112] on div at bounding box center [29, 119] width 14 height 14
click at [256, 644] on div "Shapes" at bounding box center [270, 738] width 30 height 9
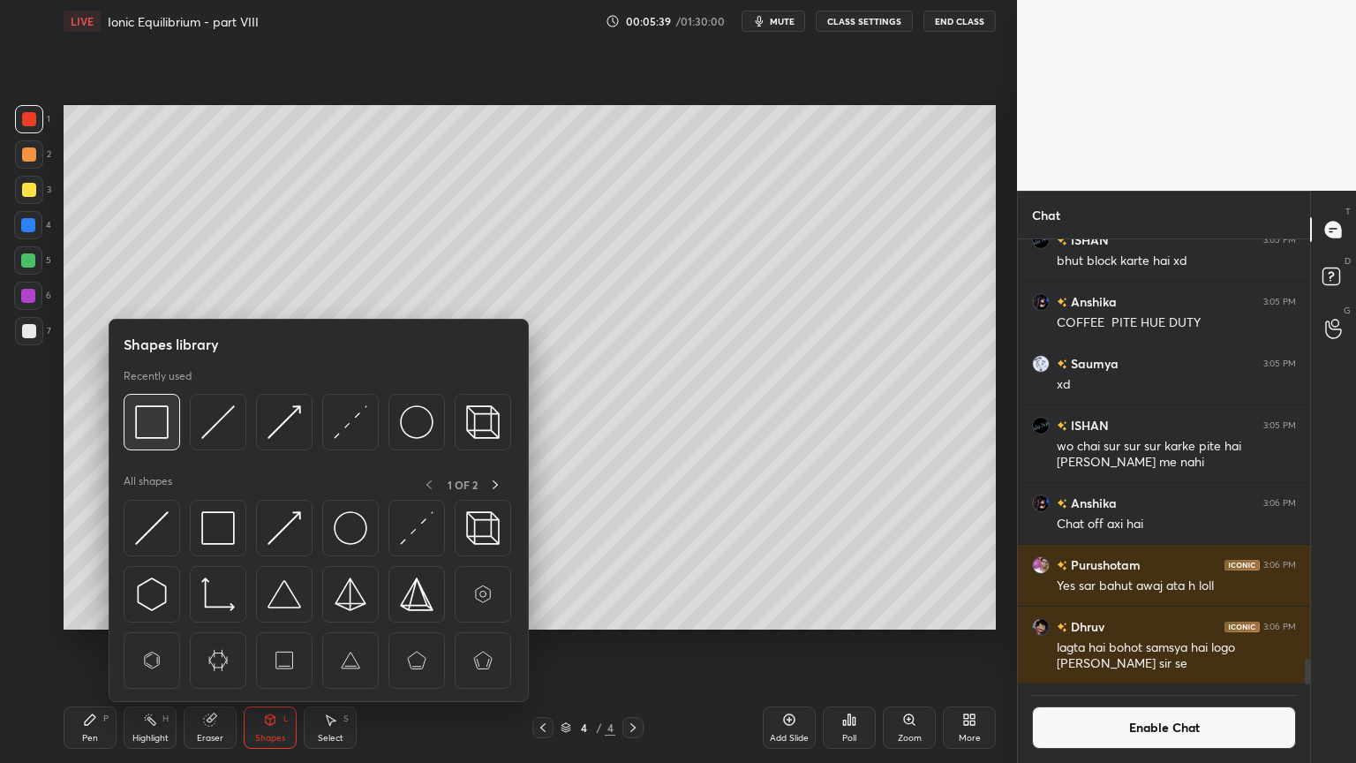
click at [148, 426] on img at bounding box center [152, 422] width 34 height 34
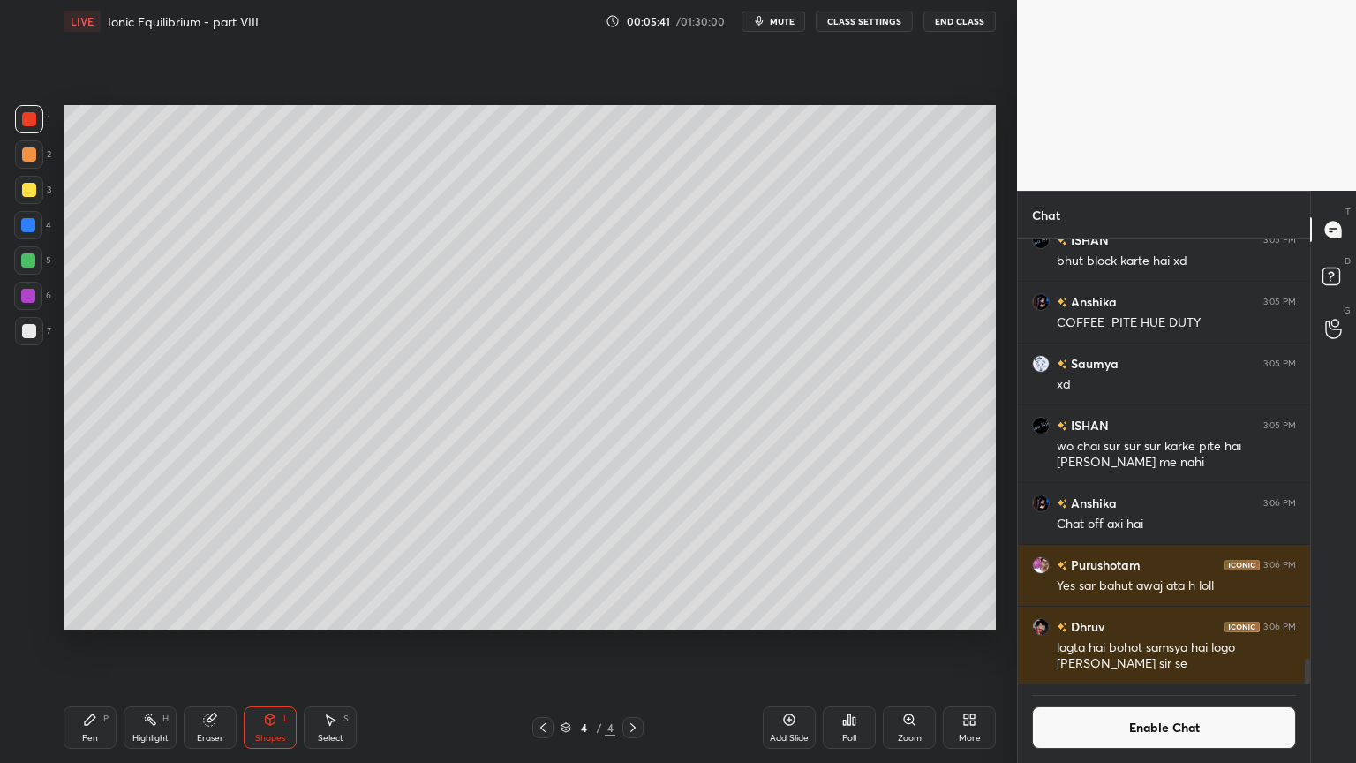
drag, startPoint x: 131, startPoint y: 724, endPoint x: 162, endPoint y: 724, distance: 30.9
click at [134, 644] on div "Highlight H" at bounding box center [150, 727] width 53 height 42
click at [99, 644] on div "Pen P" at bounding box center [90, 727] width 53 height 42
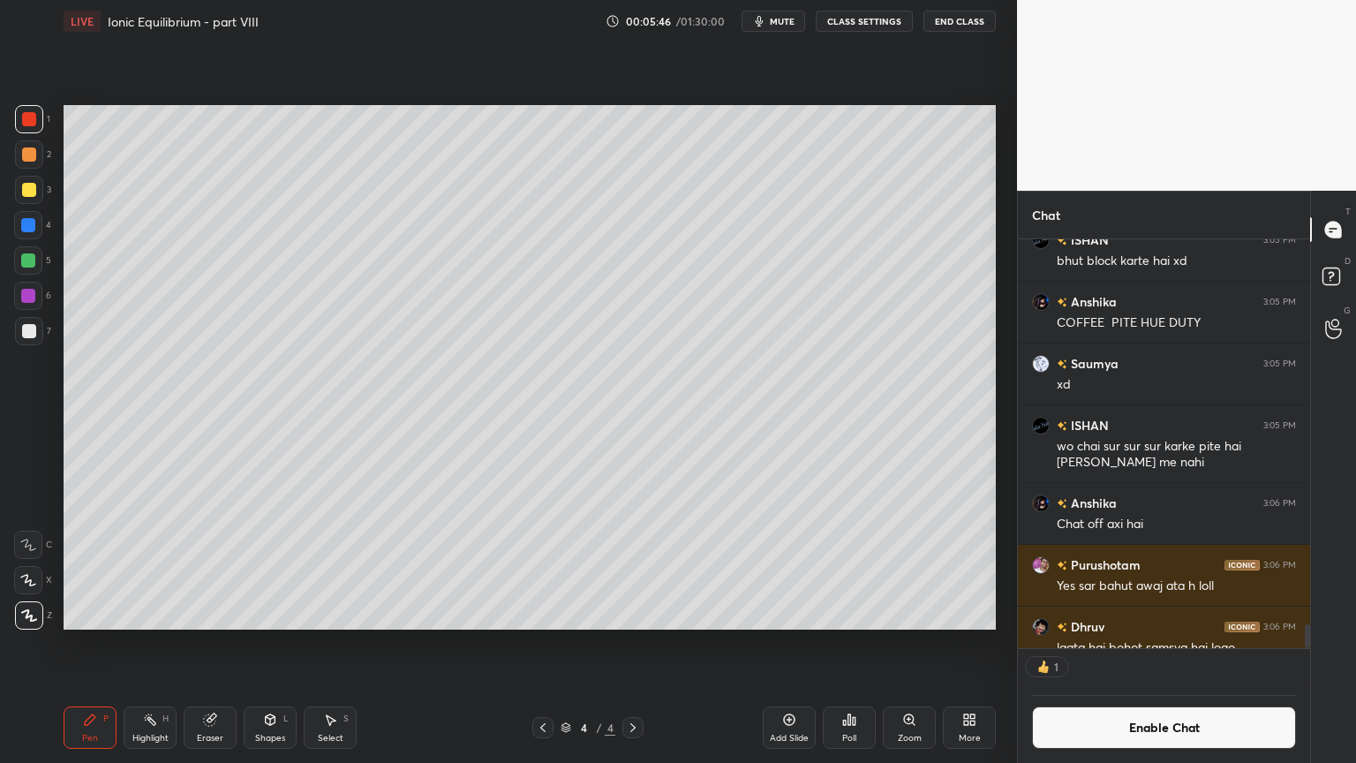
scroll to position [5, 5]
click at [134, 644] on div "Highlight" at bounding box center [150, 738] width 36 height 9
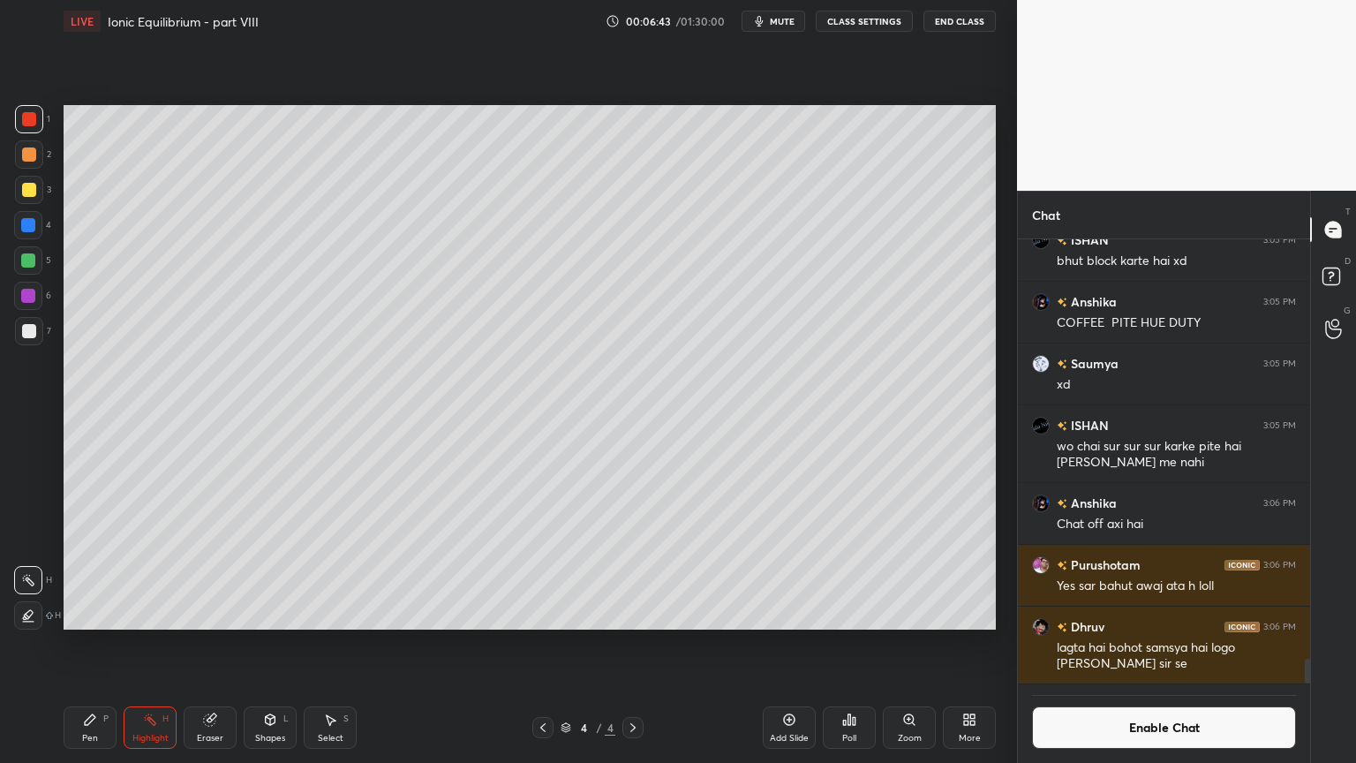
click at [89, 644] on div "Pen" at bounding box center [90, 738] width 16 height 9
drag, startPoint x: 29, startPoint y: 333, endPoint x: 42, endPoint y: 393, distance: 61.5
click at [29, 336] on div at bounding box center [29, 331] width 14 height 14
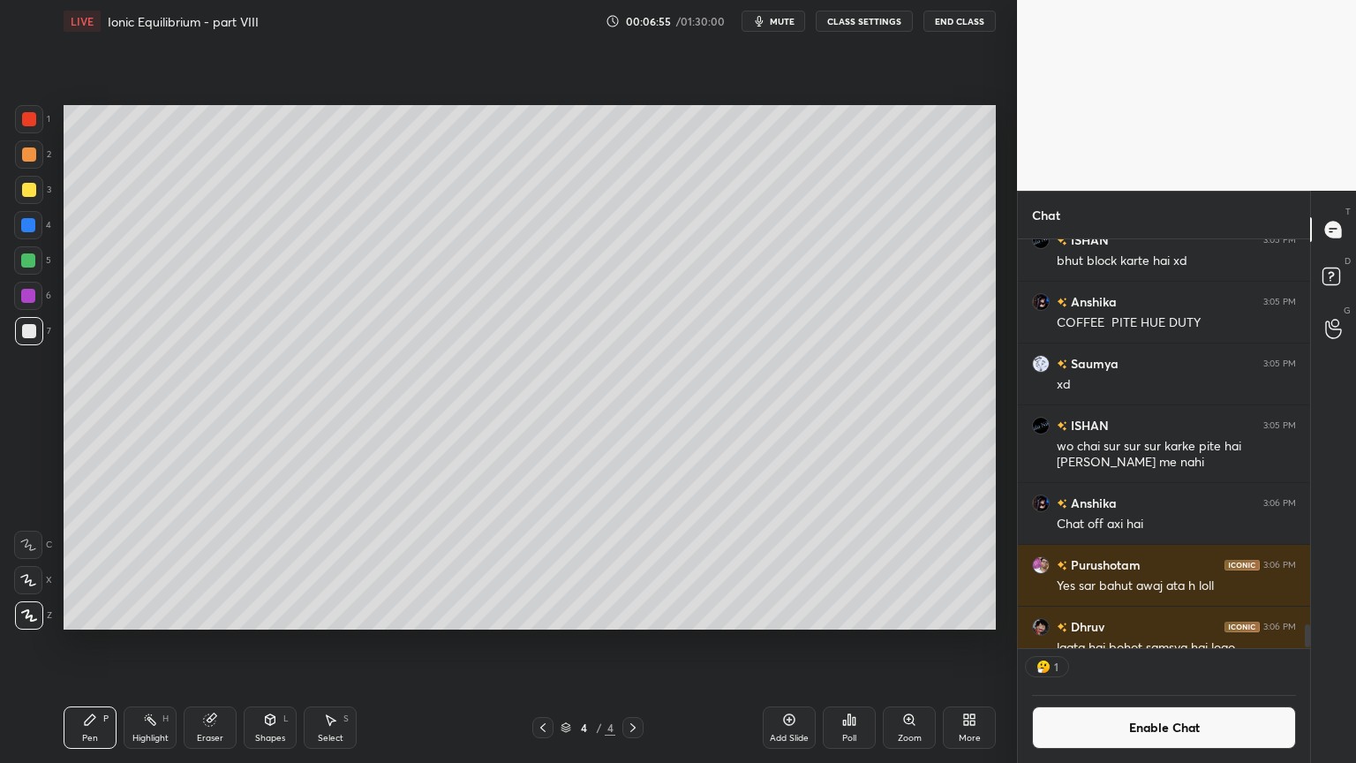
scroll to position [5, 5]
drag, startPoint x: 269, startPoint y: 735, endPoint x: 286, endPoint y: 717, distance: 24.4
click at [275, 644] on div "Shapes L" at bounding box center [270, 727] width 53 height 42
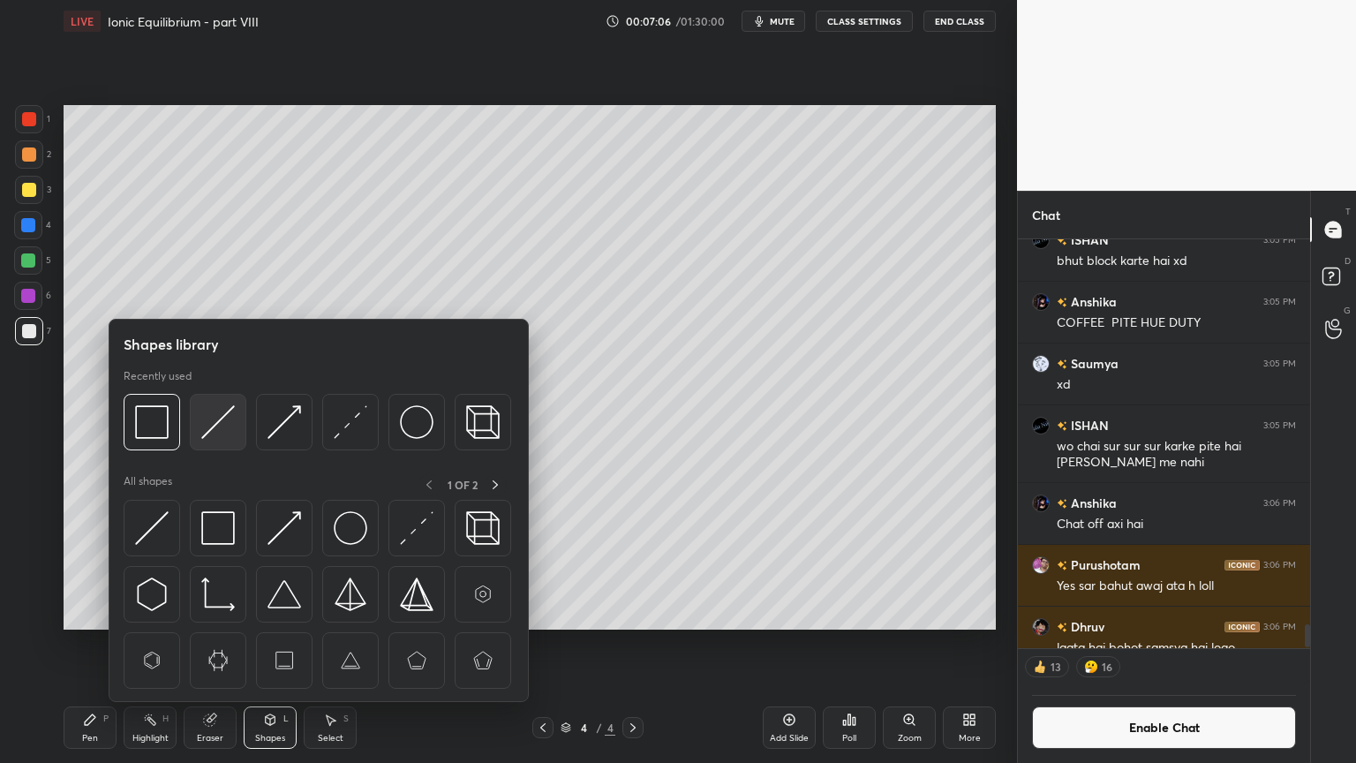
click at [216, 428] on img at bounding box center [218, 422] width 34 height 34
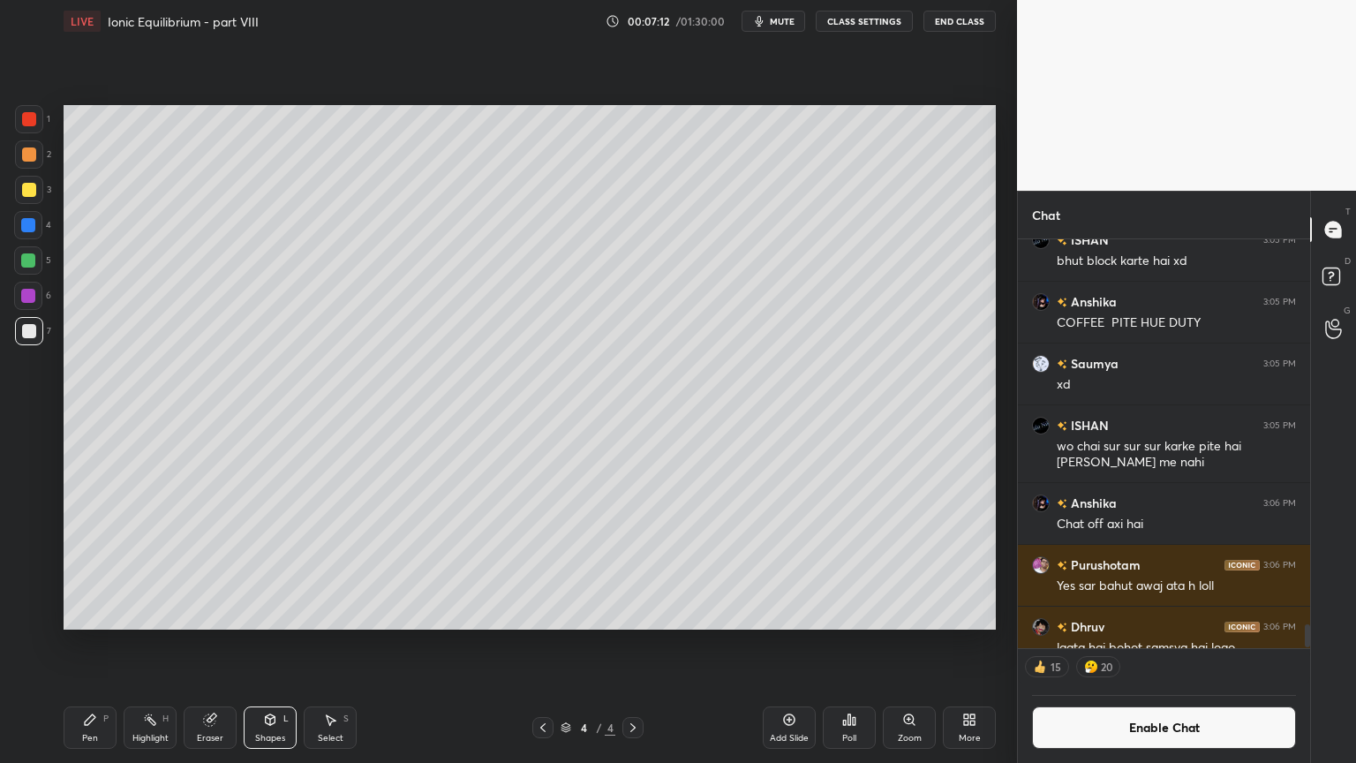
drag, startPoint x: 94, startPoint y: 731, endPoint x: 133, endPoint y: 682, distance: 62.9
click at [95, 644] on div "Pen P" at bounding box center [90, 727] width 53 height 42
click at [275, 644] on div "Shapes" at bounding box center [270, 738] width 30 height 9
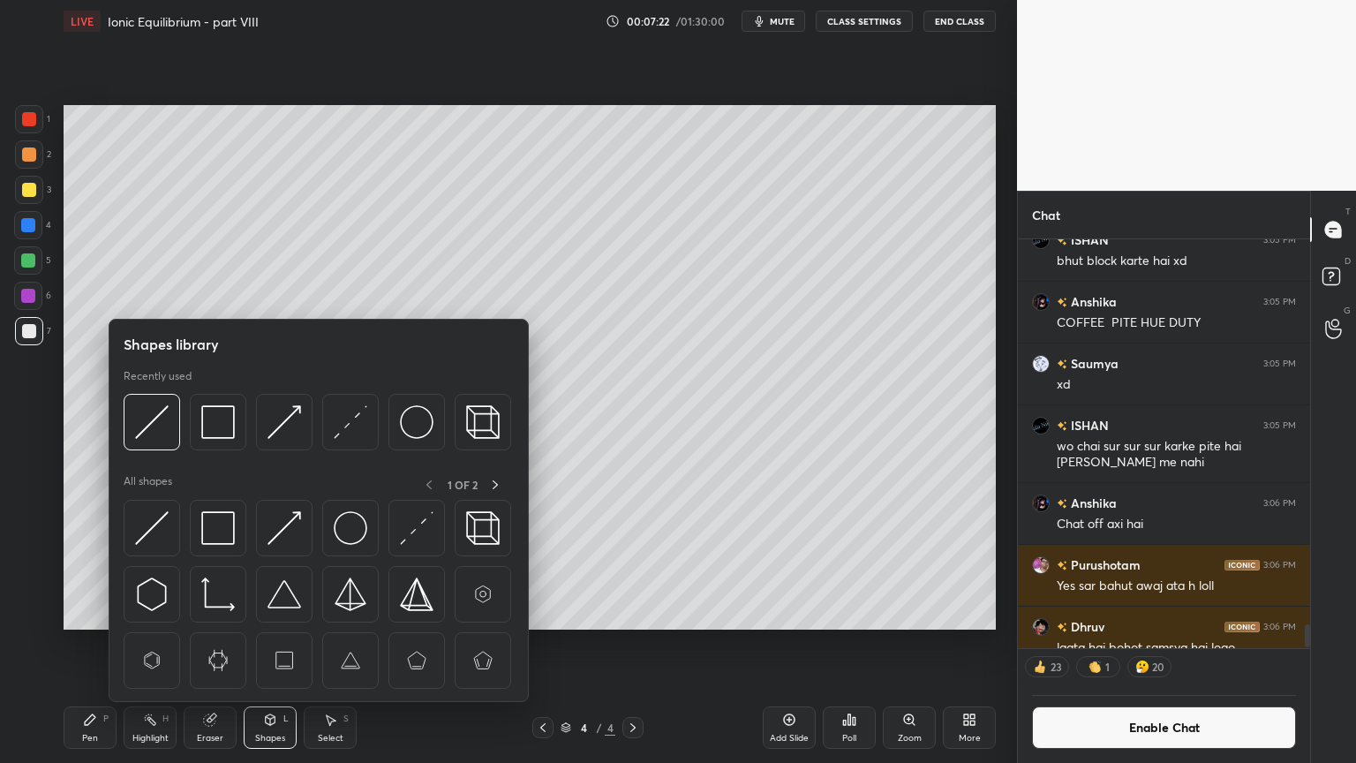
click at [155, 644] on div "Highlight" at bounding box center [150, 738] width 36 height 9
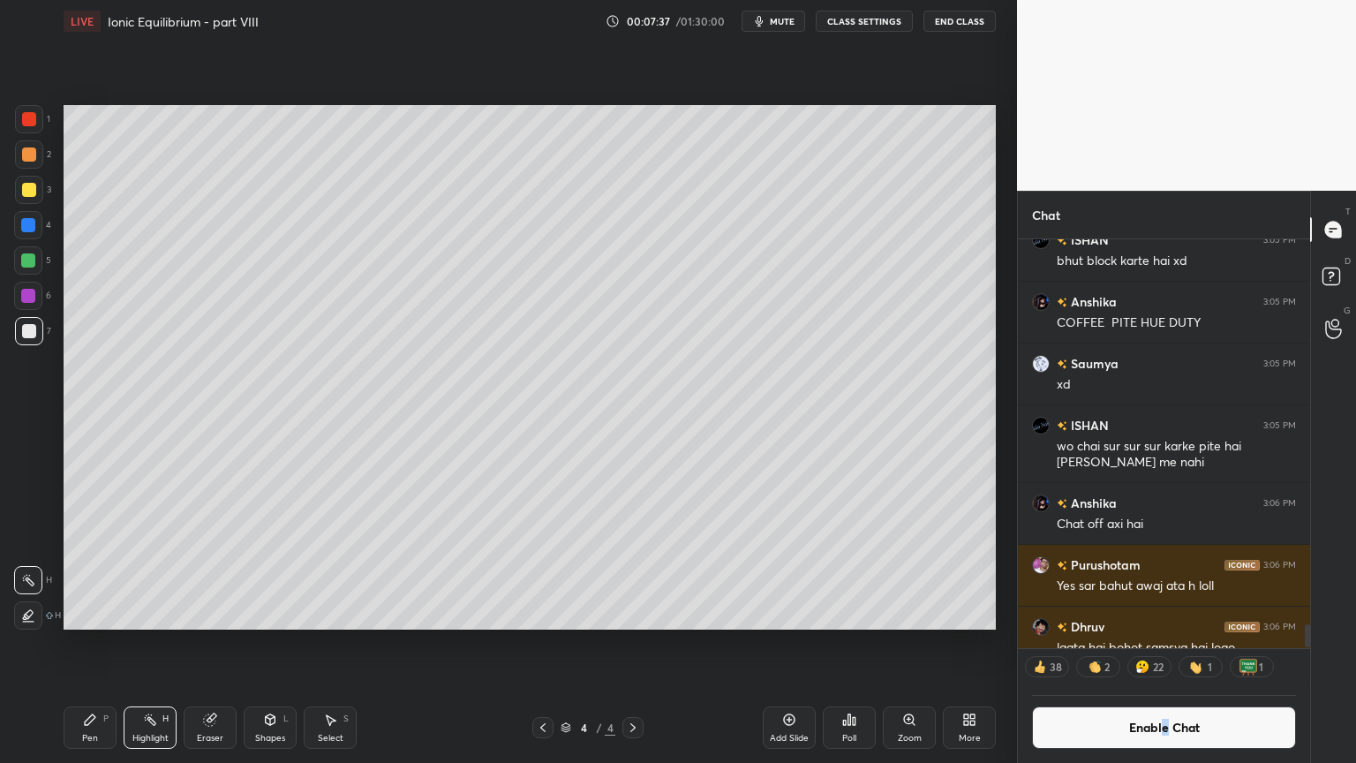
click at [1165, 644] on button "Enable Chat" at bounding box center [1164, 727] width 264 height 42
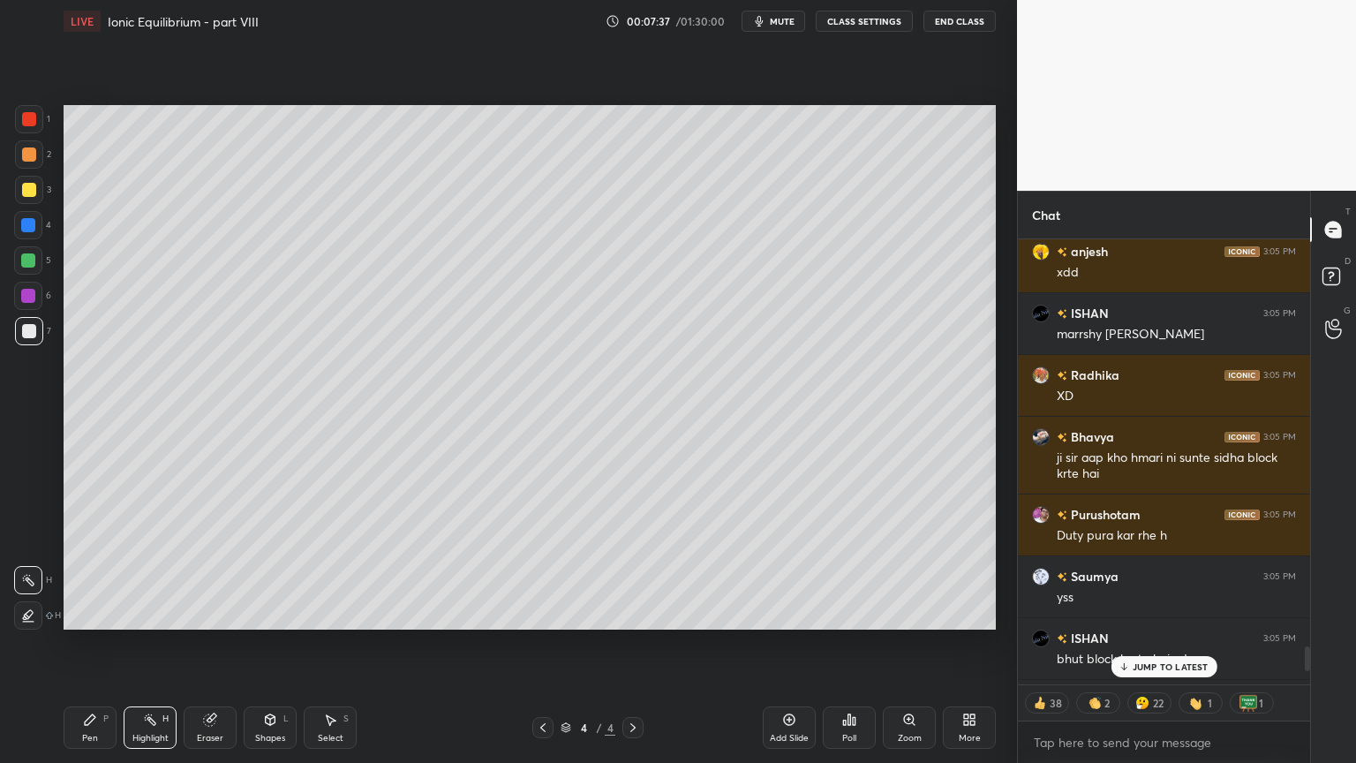
click at [1169, 644] on p "JUMP TO LATEST" at bounding box center [1171, 666] width 76 height 11
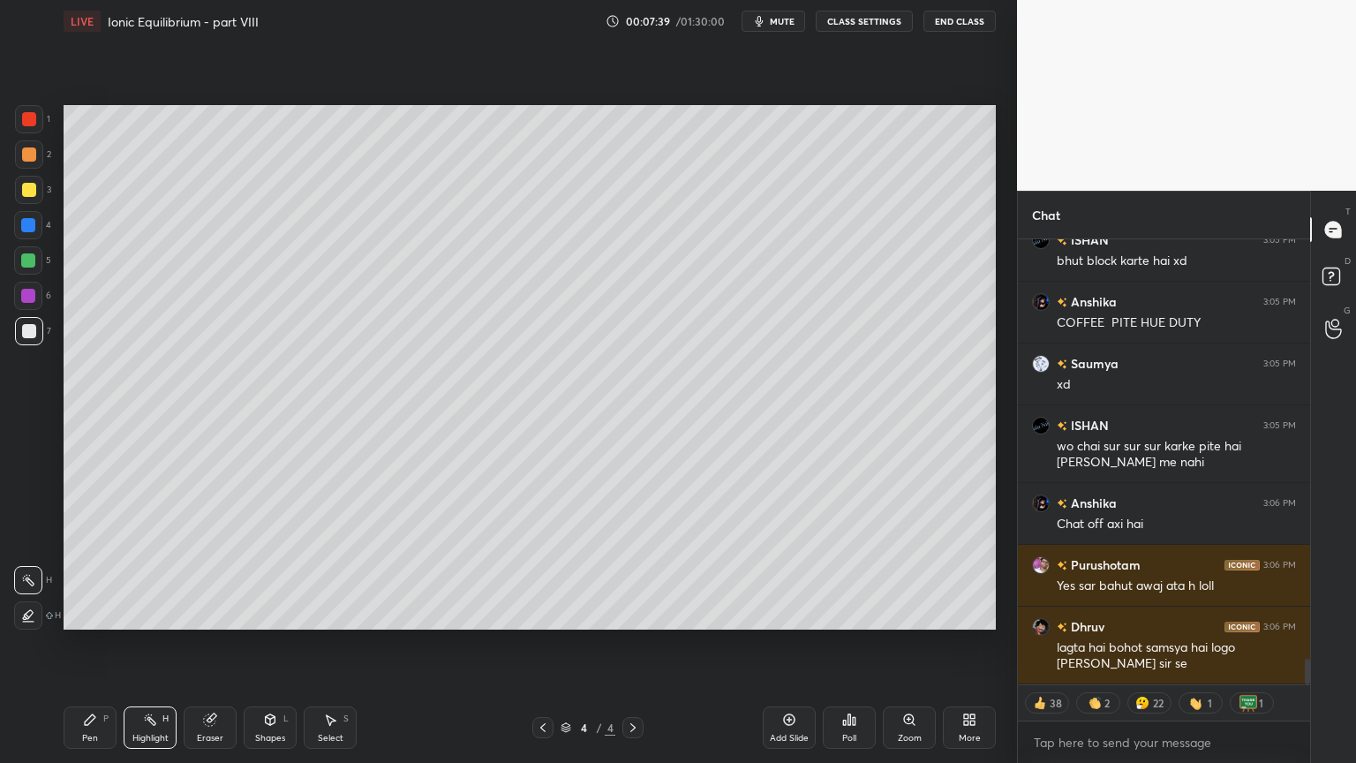
click at [100, 644] on div "Pen P" at bounding box center [90, 727] width 53 height 42
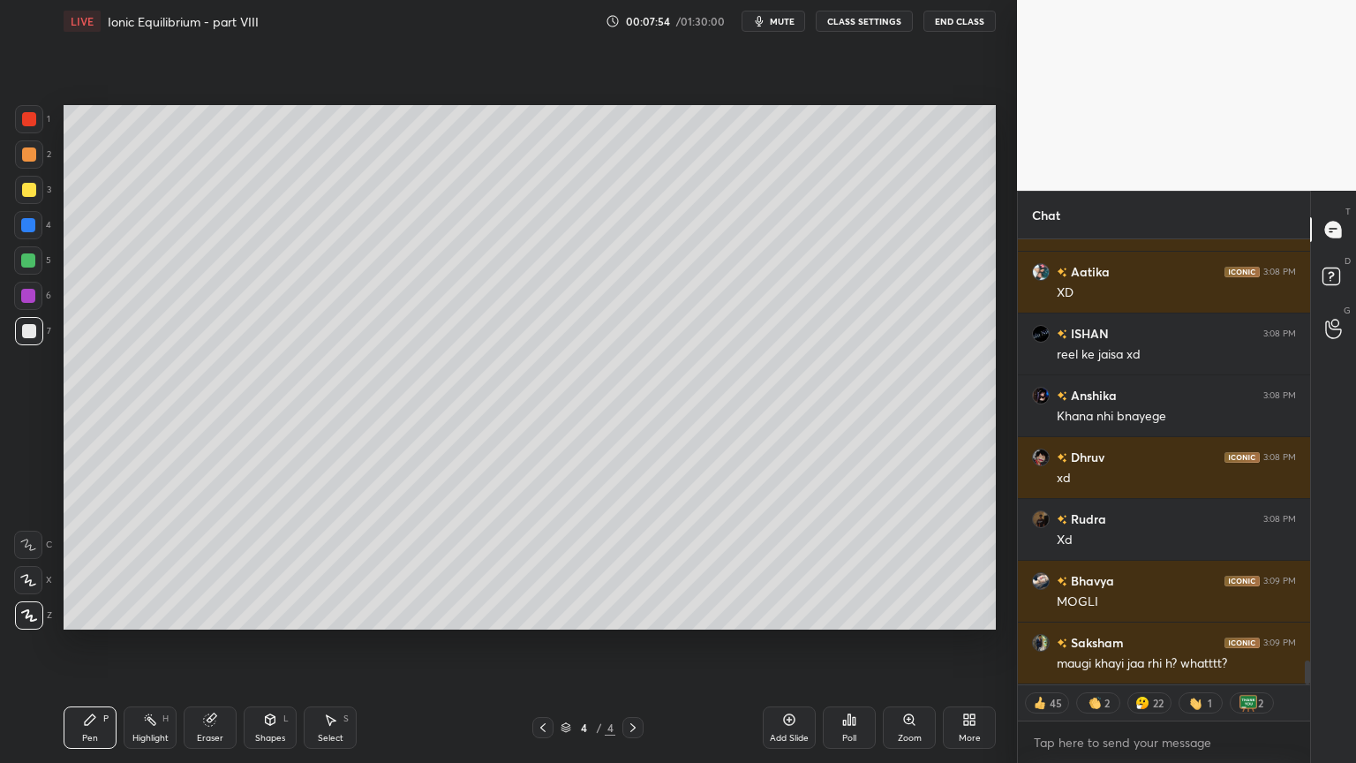
scroll to position [7953, 0]
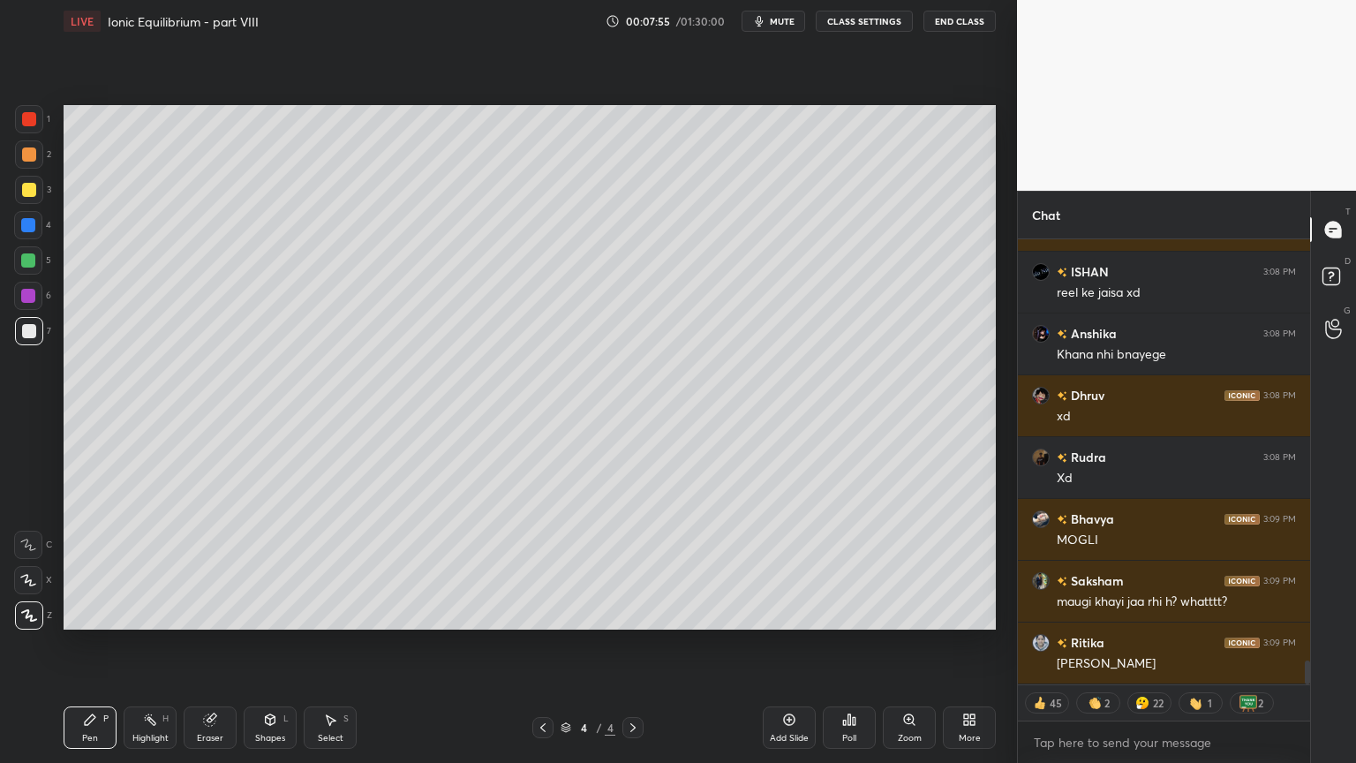
type textarea "x"
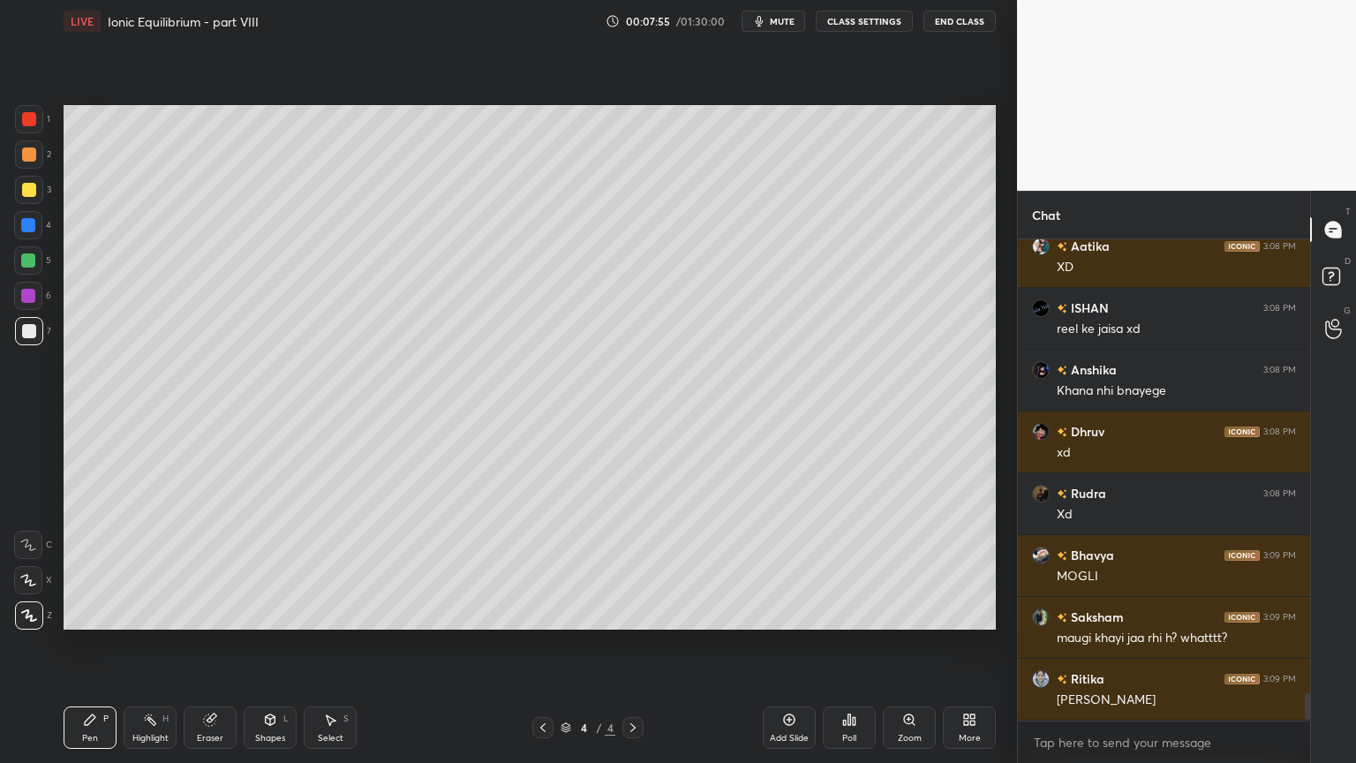
scroll to position [5, 5]
click at [153, 644] on icon at bounding box center [150, 720] width 14 height 14
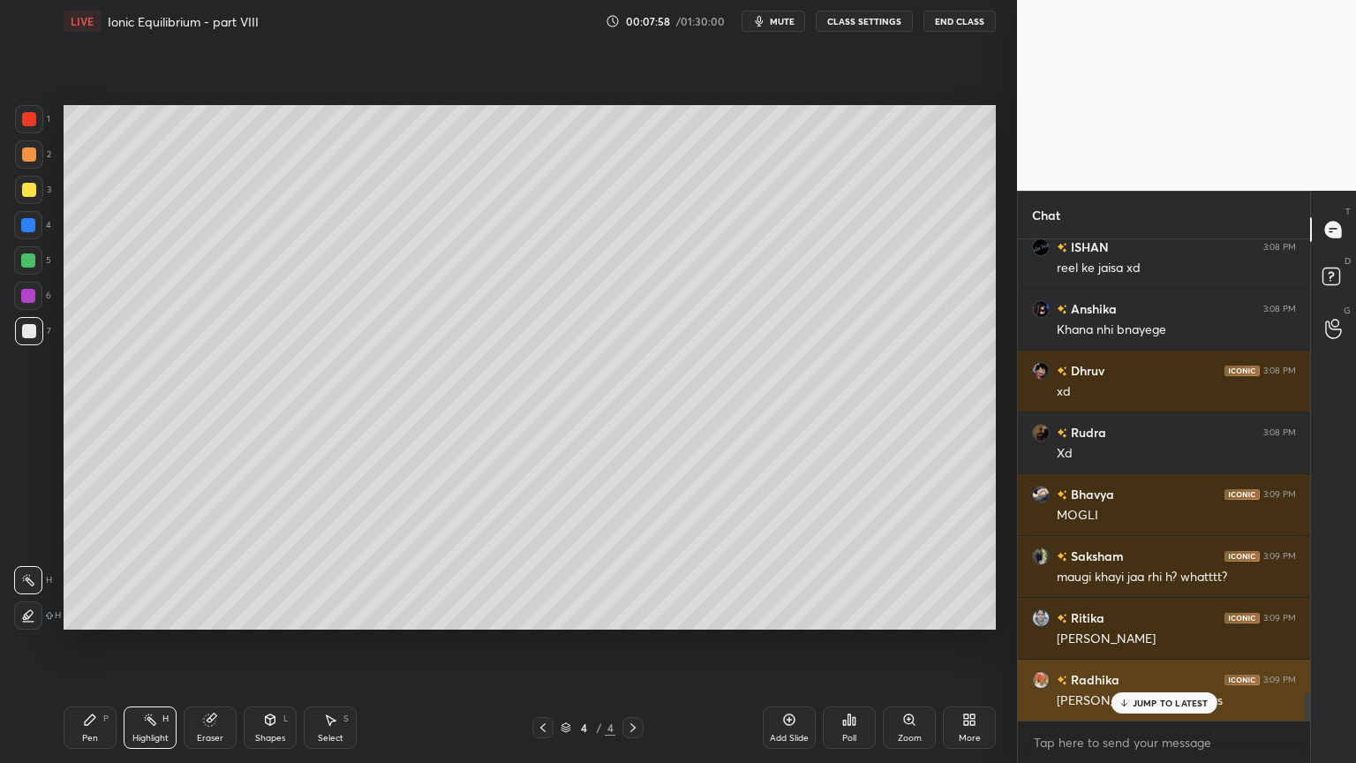
click at [1150, 644] on p "JUMP TO LATEST" at bounding box center [1171, 703] width 76 height 11
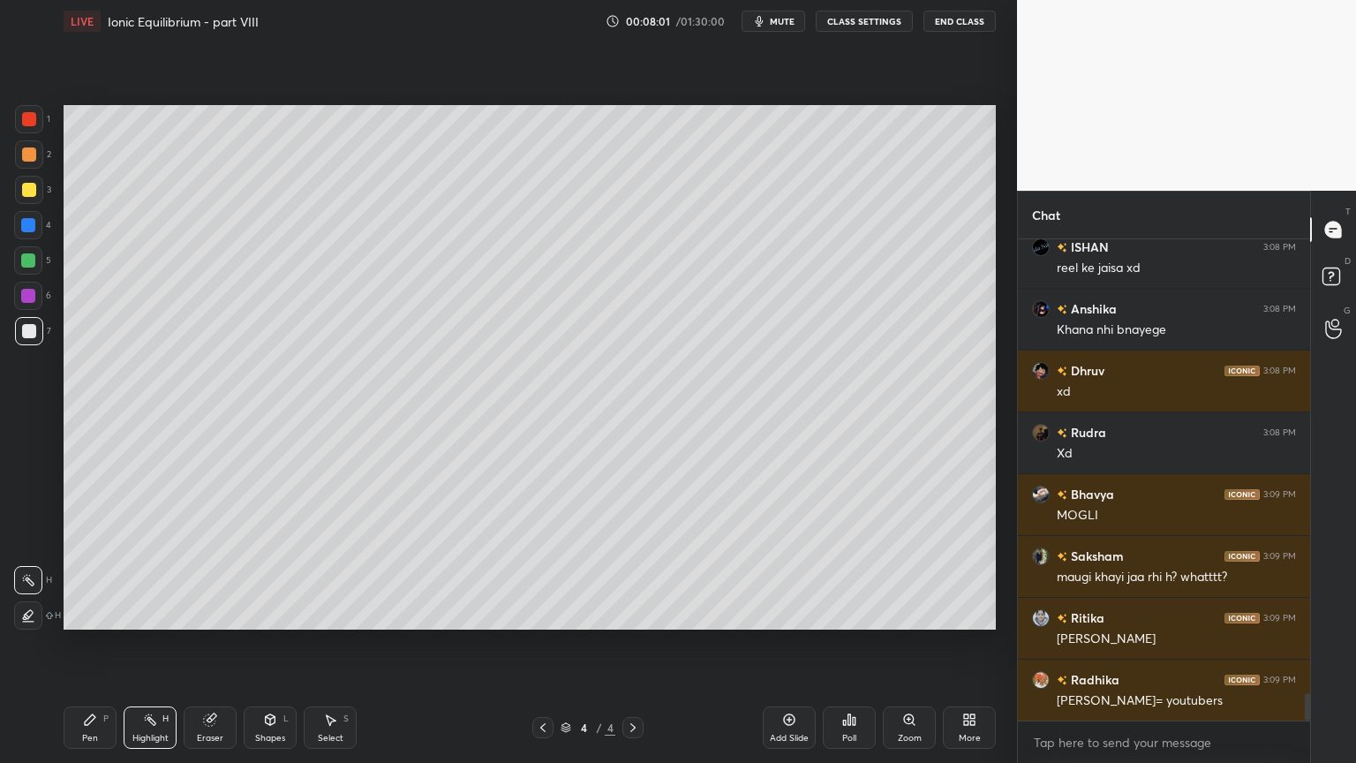
click at [862, 19] on button "CLASS SETTINGS" at bounding box center [864, 21] width 97 height 21
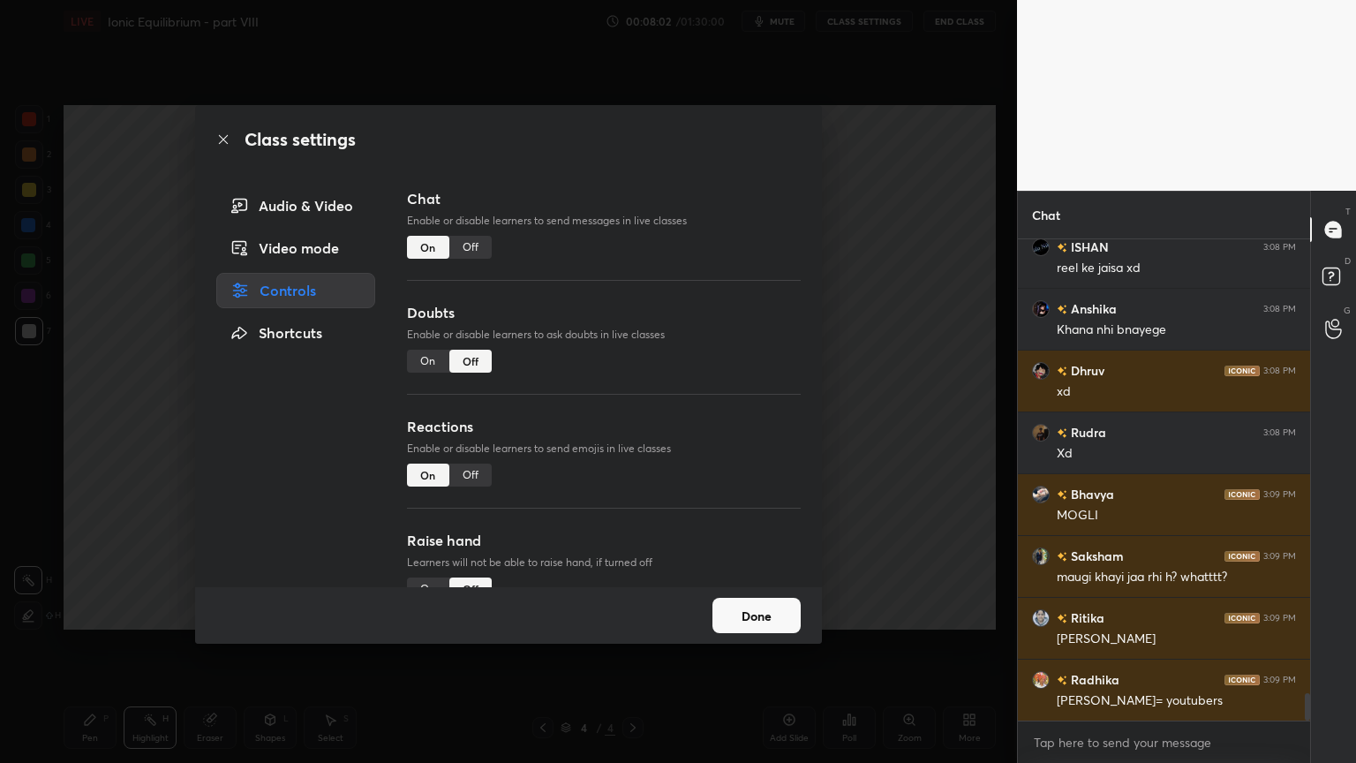
scroll to position [8041, 0]
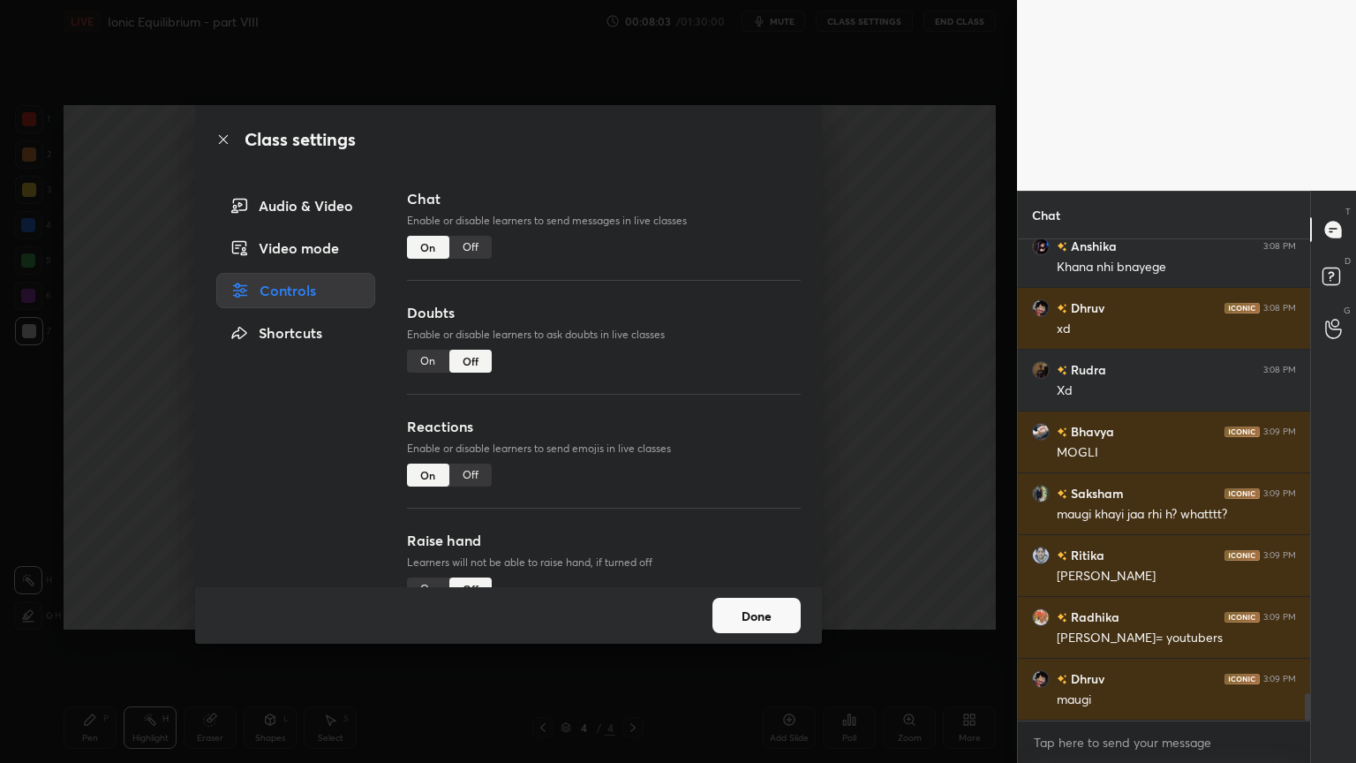
click at [467, 250] on div "Off" at bounding box center [470, 247] width 42 height 23
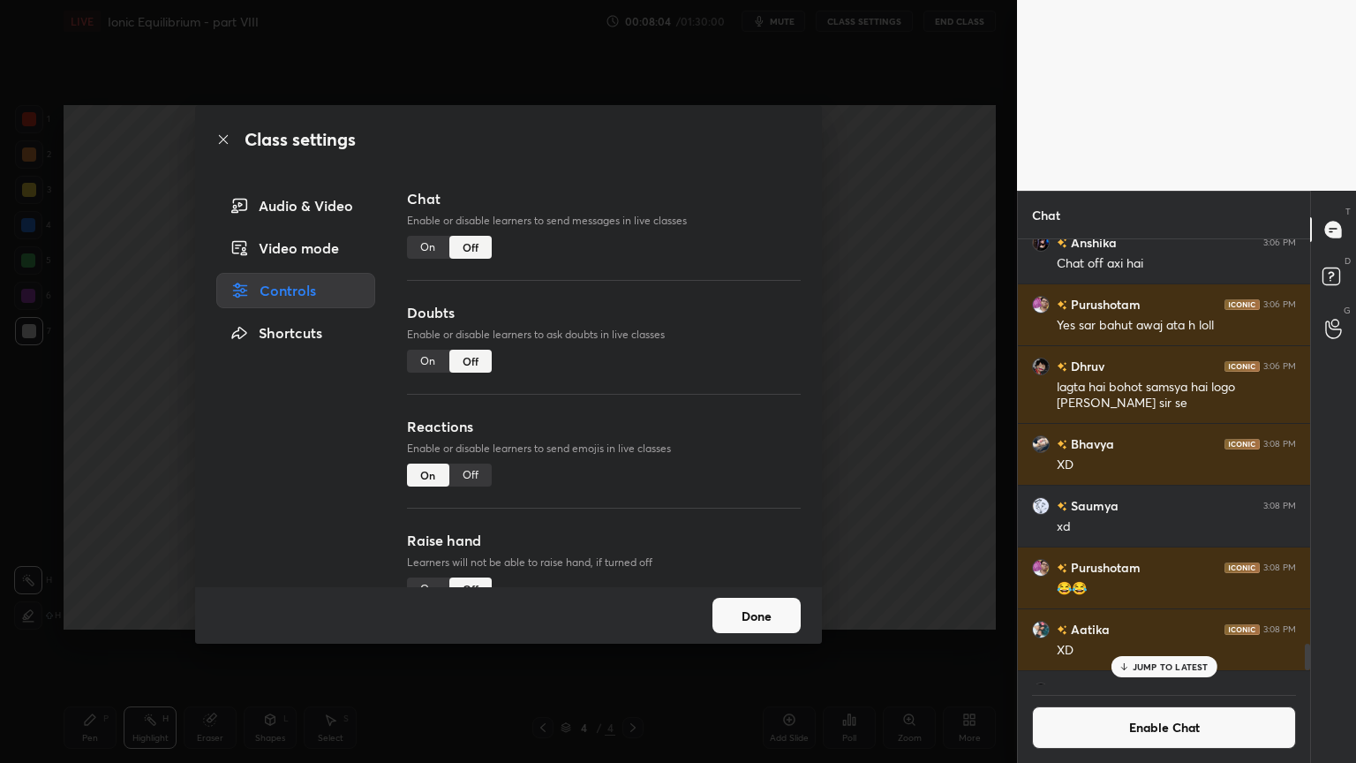
scroll to position [5, 5]
click at [871, 378] on div "Class settings Audio & Video Video mode Controls Shortcuts Chat Enable or disab…" at bounding box center [508, 381] width 1017 height 763
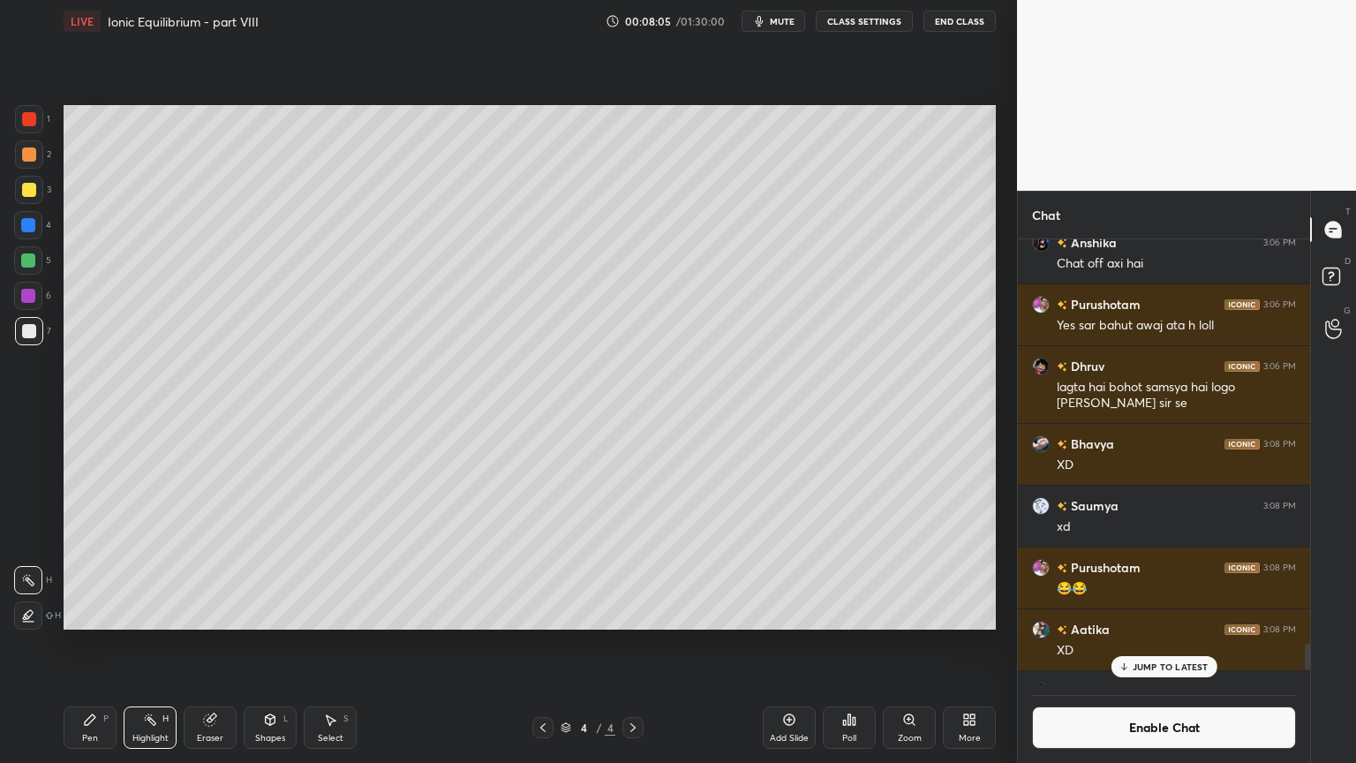
click at [1167, 644] on p "JUMP TO LATEST" at bounding box center [1171, 666] width 76 height 11
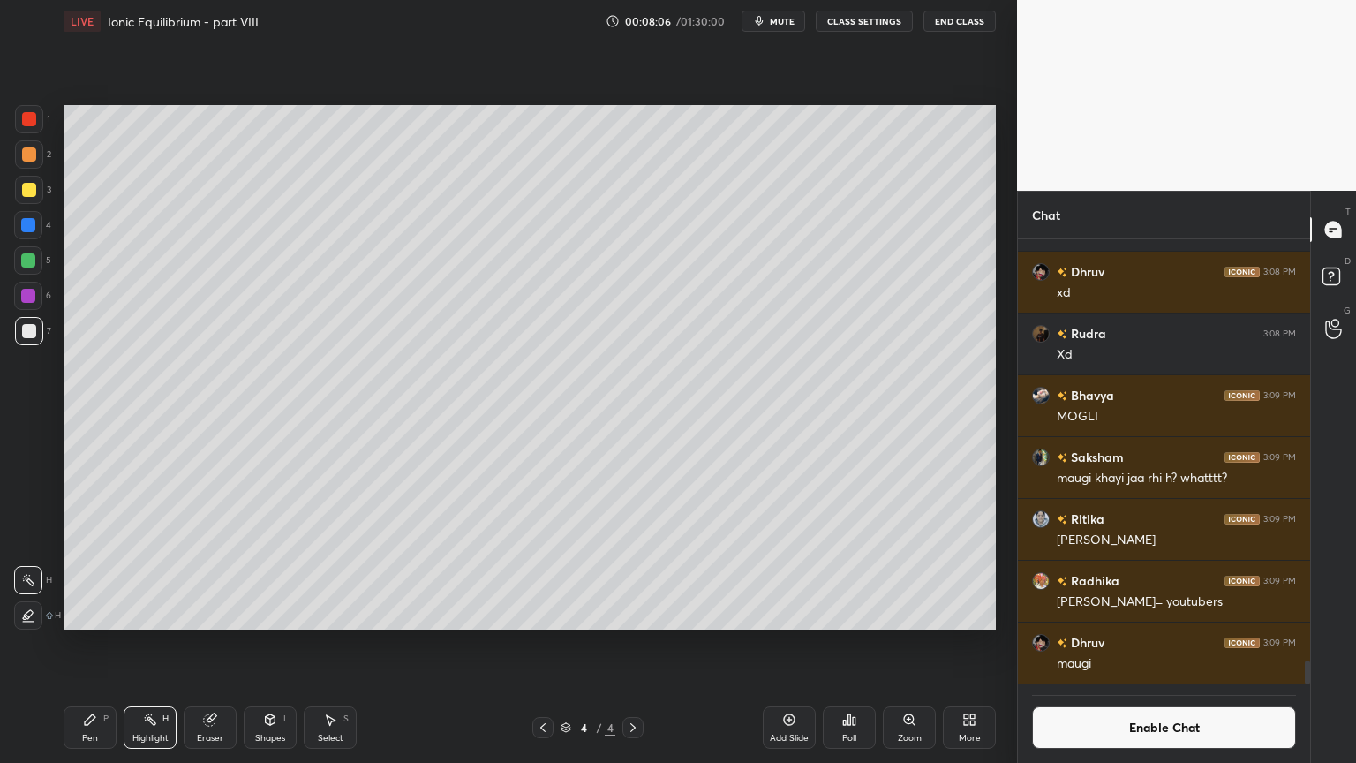
drag, startPoint x: 155, startPoint y: 733, endPoint x: 180, endPoint y: 653, distance: 83.2
click at [157, 644] on div "Highlight H" at bounding box center [150, 727] width 53 height 42
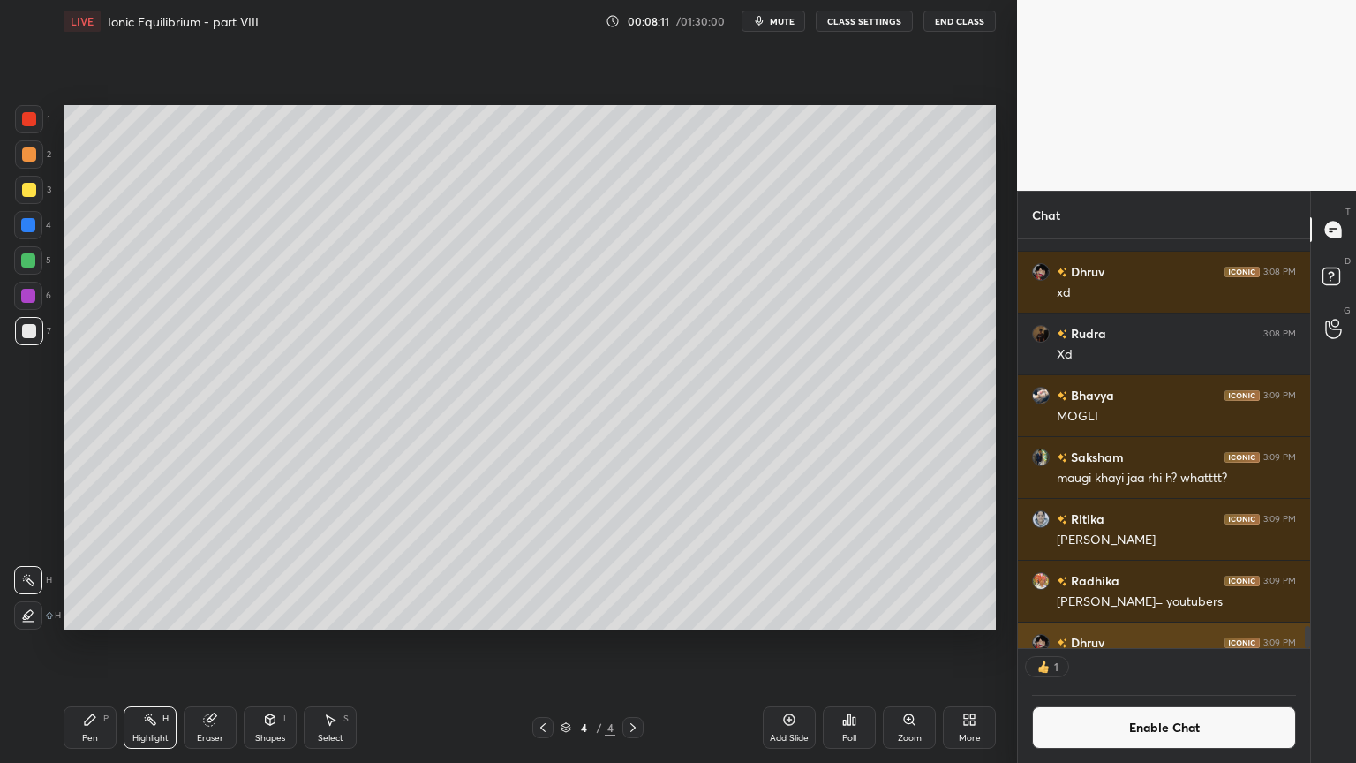
scroll to position [5, 5]
click at [79, 644] on div "Pen P" at bounding box center [90, 727] width 53 height 42
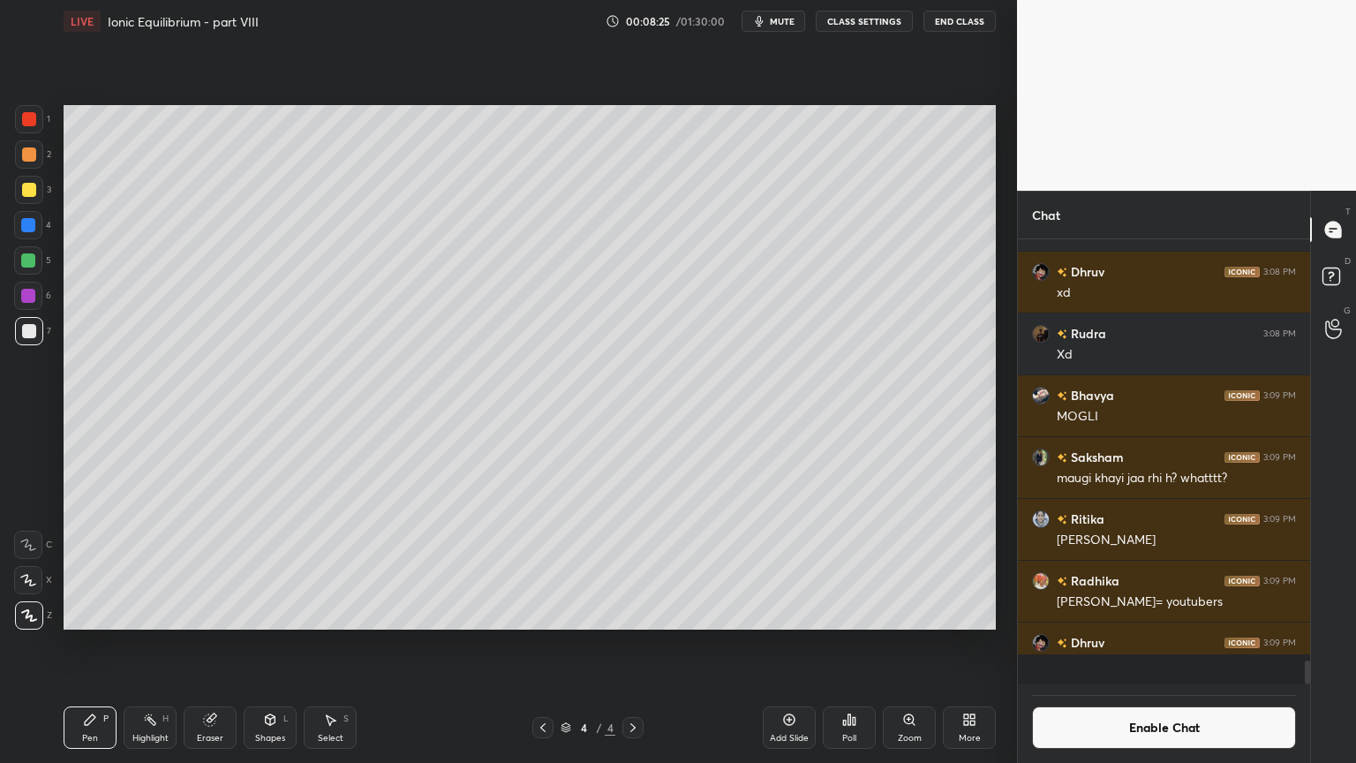
scroll to position [7920, 0]
drag, startPoint x: 166, startPoint y: 728, endPoint x: 162, endPoint y: 632, distance: 95.4
click at [166, 644] on div "Highlight H" at bounding box center [150, 727] width 53 height 42
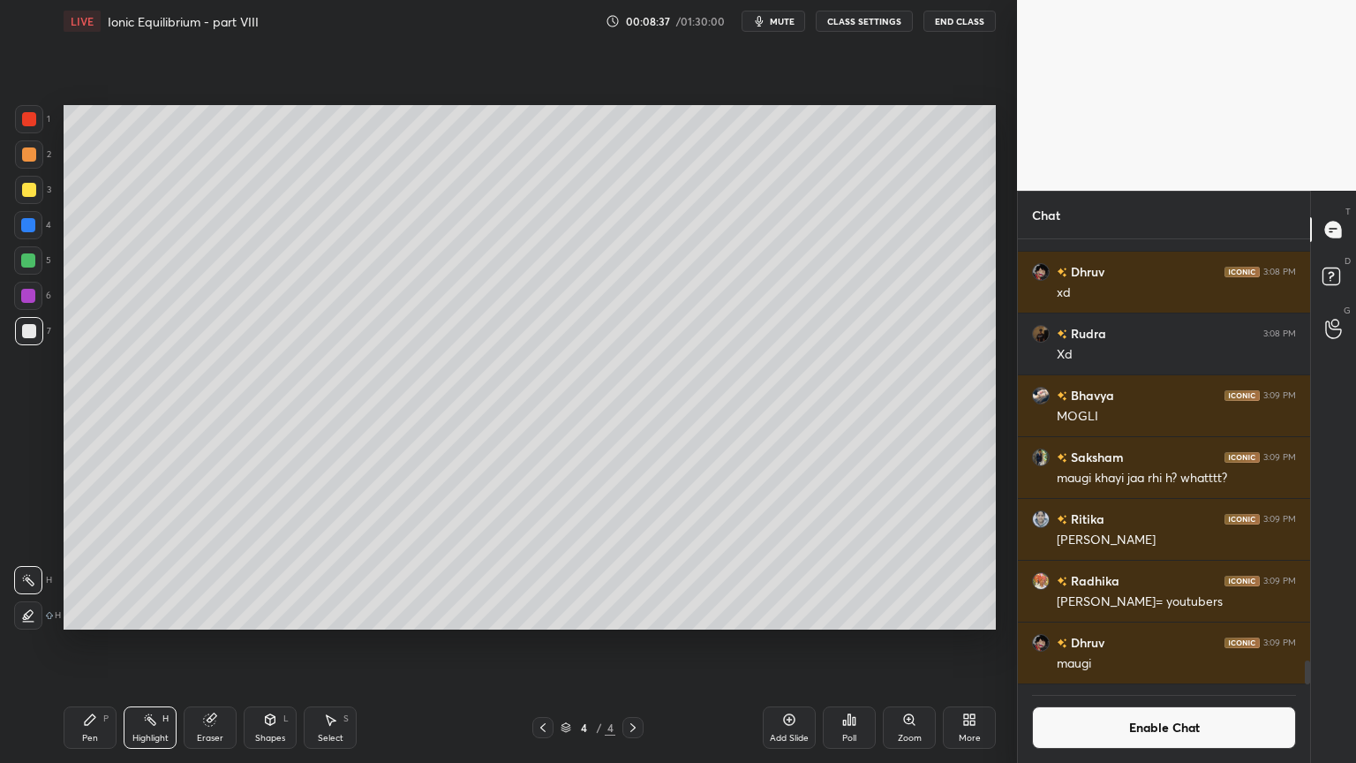
click at [274, 644] on div "Shapes" at bounding box center [270, 738] width 30 height 9
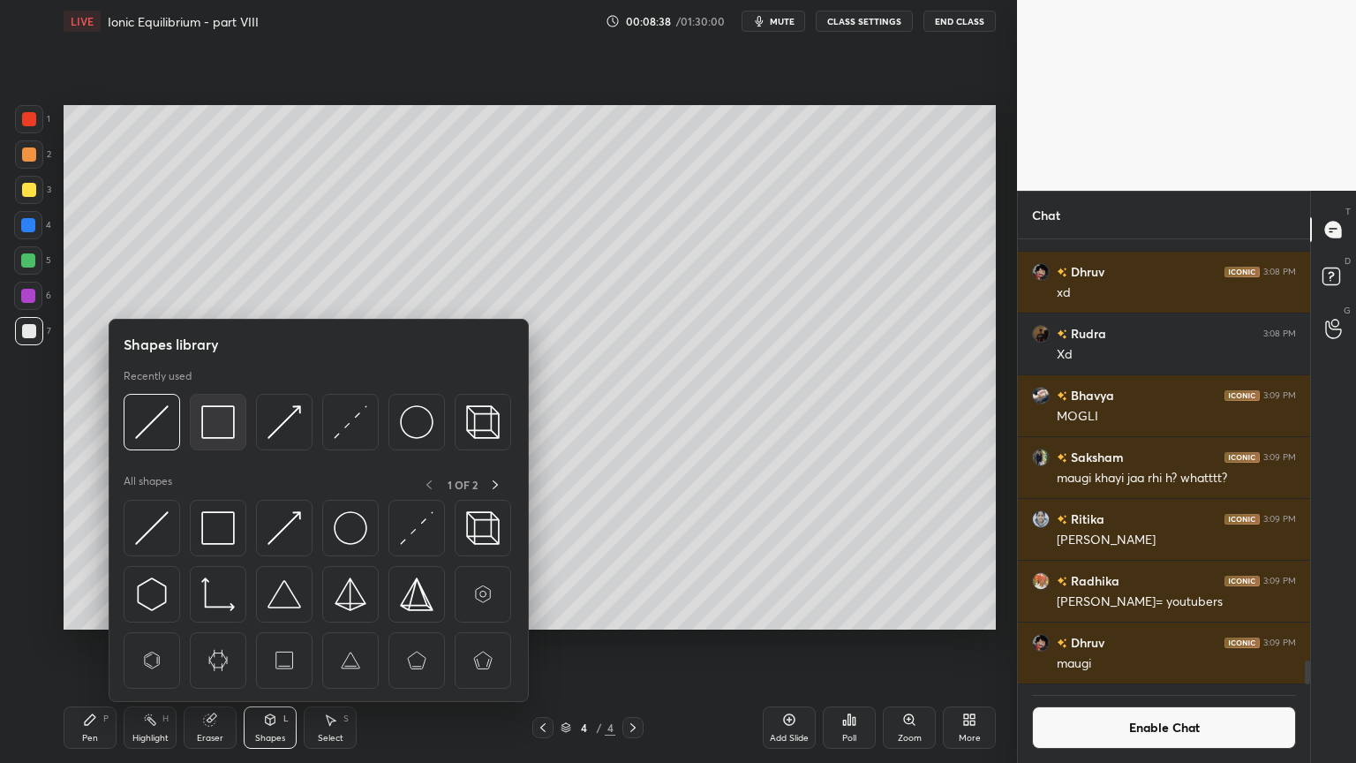
click at [229, 430] on img at bounding box center [218, 422] width 34 height 34
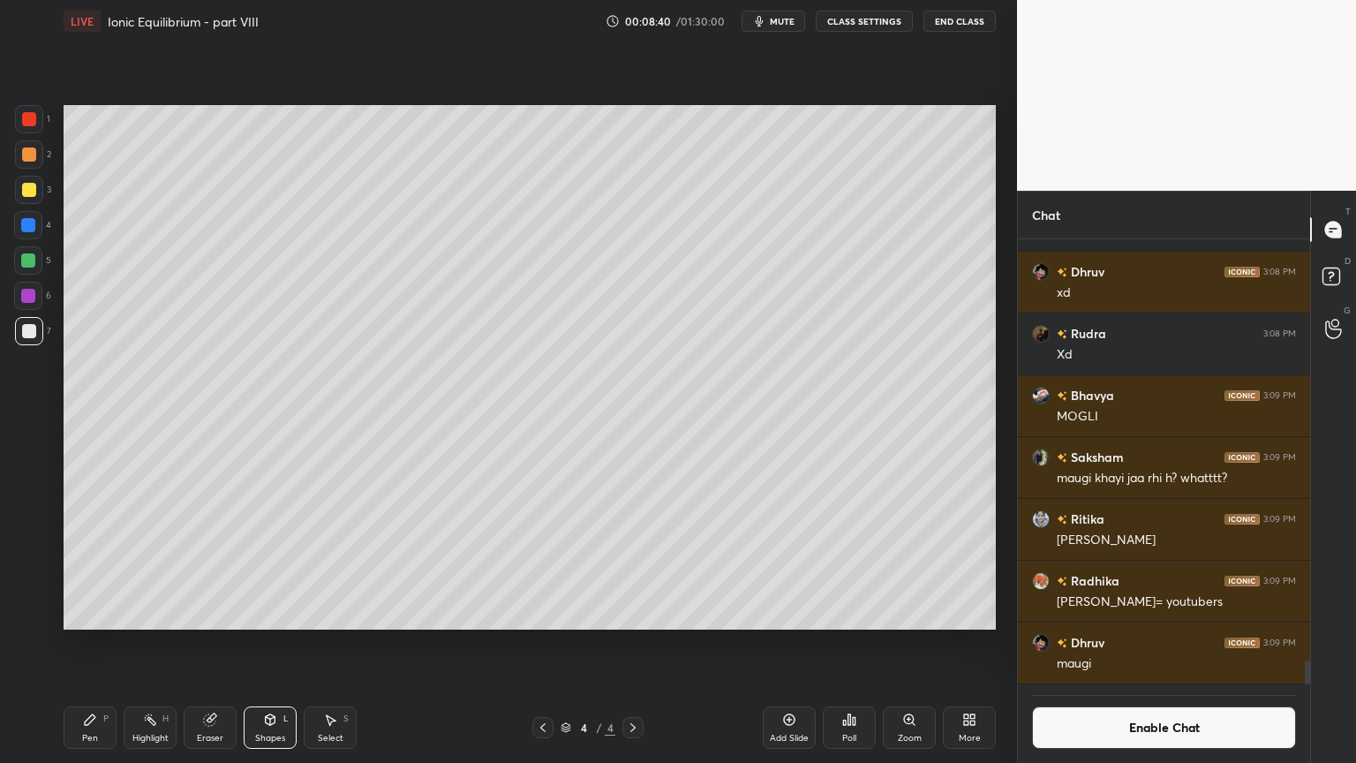
drag, startPoint x: 30, startPoint y: 223, endPoint x: 53, endPoint y: 366, distance: 144.0
click at [31, 224] on div at bounding box center [28, 225] width 14 height 14
drag, startPoint x: 71, startPoint y: 729, endPoint x: 85, endPoint y: 734, distance: 14.8
click at [75, 644] on div "Pen P" at bounding box center [90, 727] width 53 height 42
click at [26, 128] on div at bounding box center [29, 119] width 28 height 28
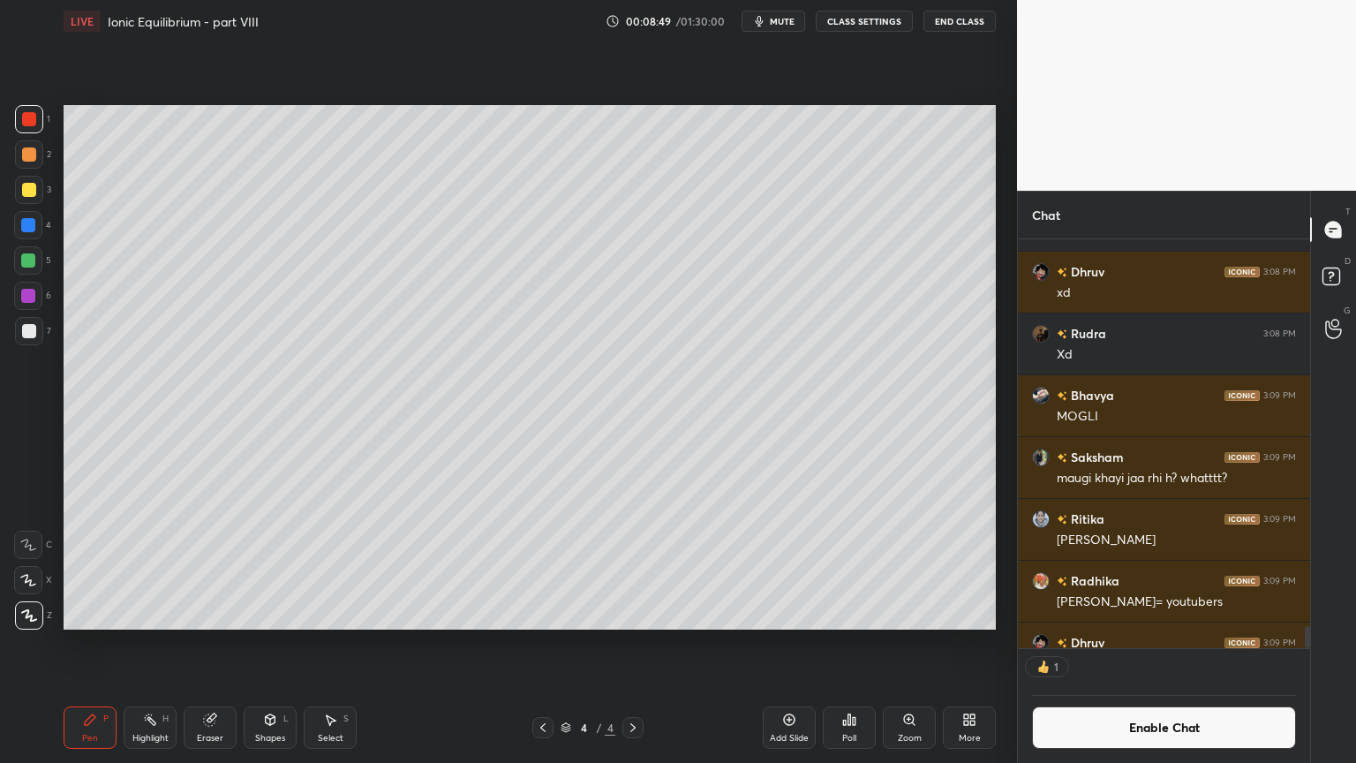
scroll to position [5, 5]
click at [151, 644] on div "Highlight H" at bounding box center [150, 727] width 53 height 42
click at [80, 644] on div "Pen P" at bounding box center [90, 727] width 53 height 42
click at [32, 261] on div at bounding box center [28, 260] width 14 height 14
click at [159, 644] on div "Highlight H" at bounding box center [150, 727] width 53 height 42
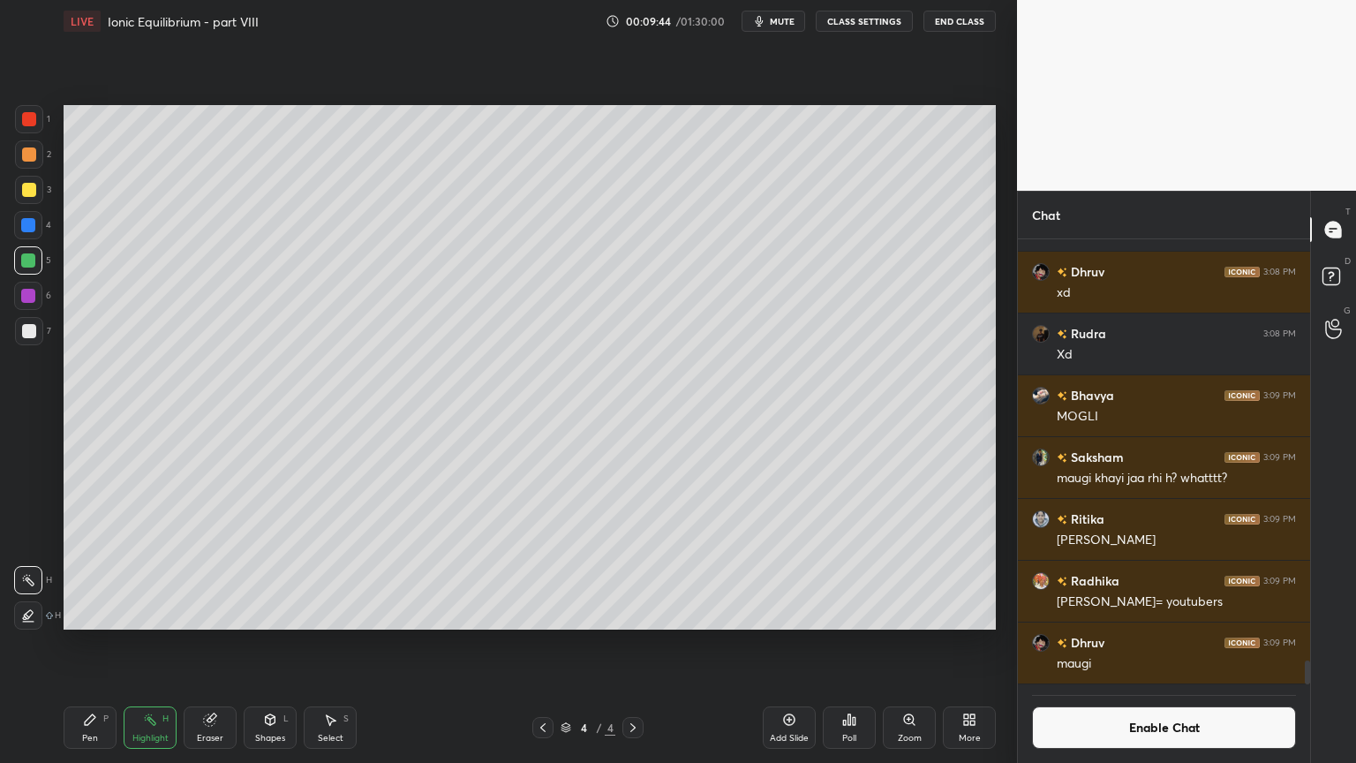
scroll to position [7920, 0]
click at [35, 338] on div at bounding box center [29, 331] width 28 height 28
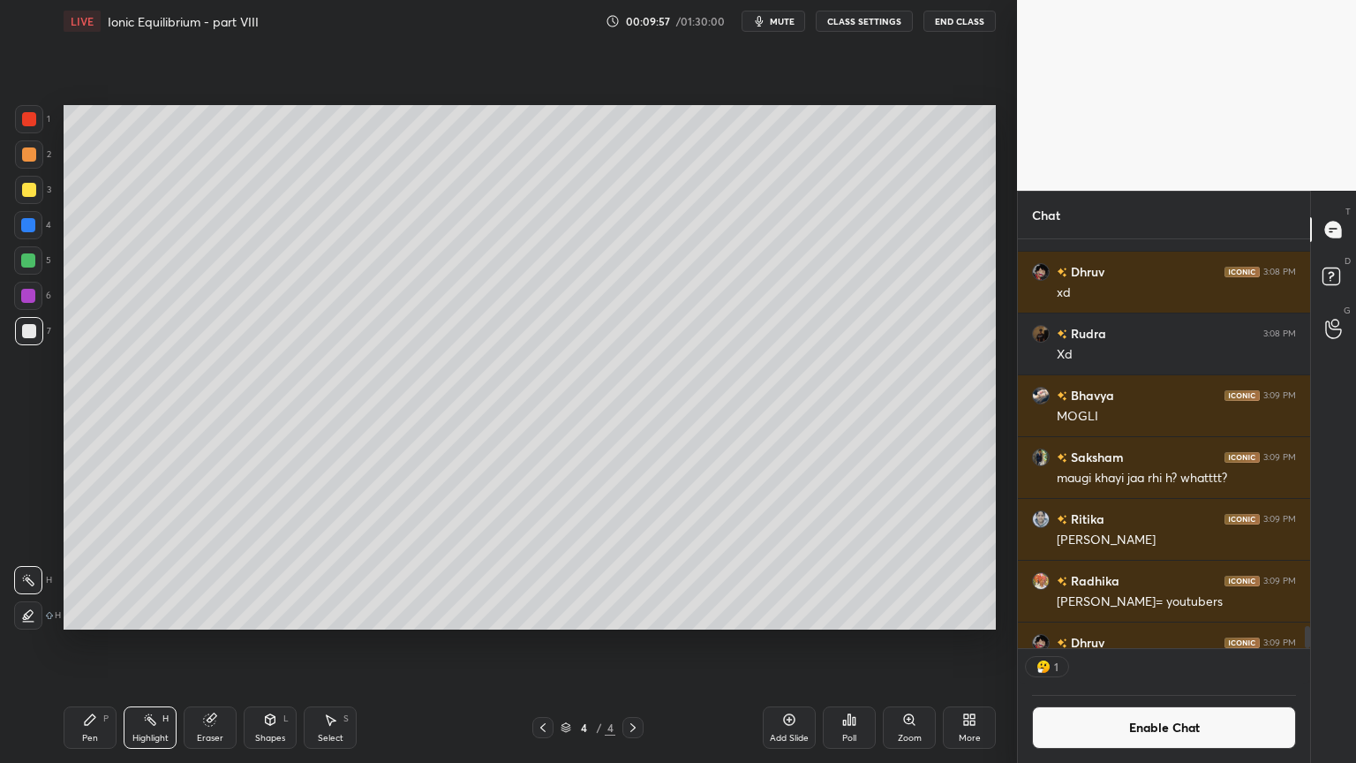
scroll to position [5, 5]
click at [1155, 644] on button "Enable Chat" at bounding box center [1164, 727] width 264 height 42
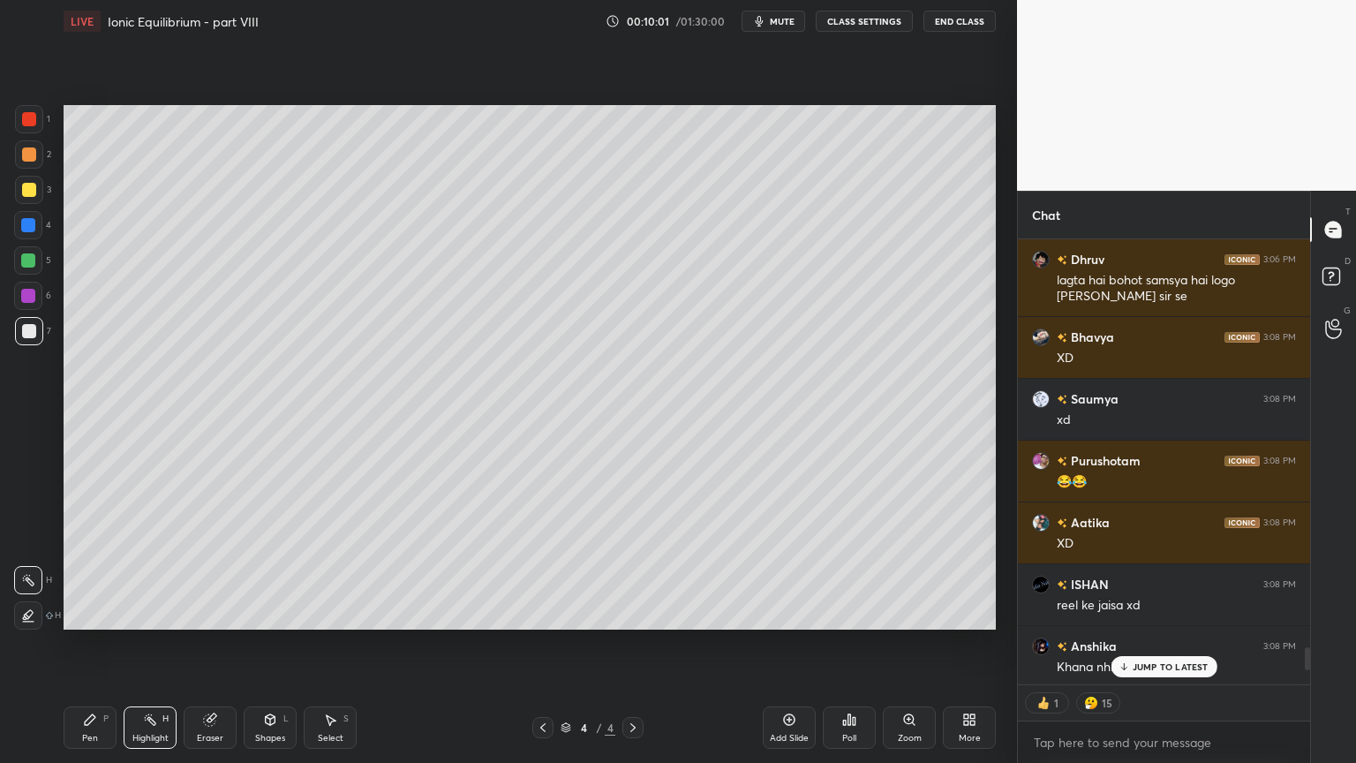
click at [1158, 644] on p "JUMP TO LATEST" at bounding box center [1171, 666] width 76 height 11
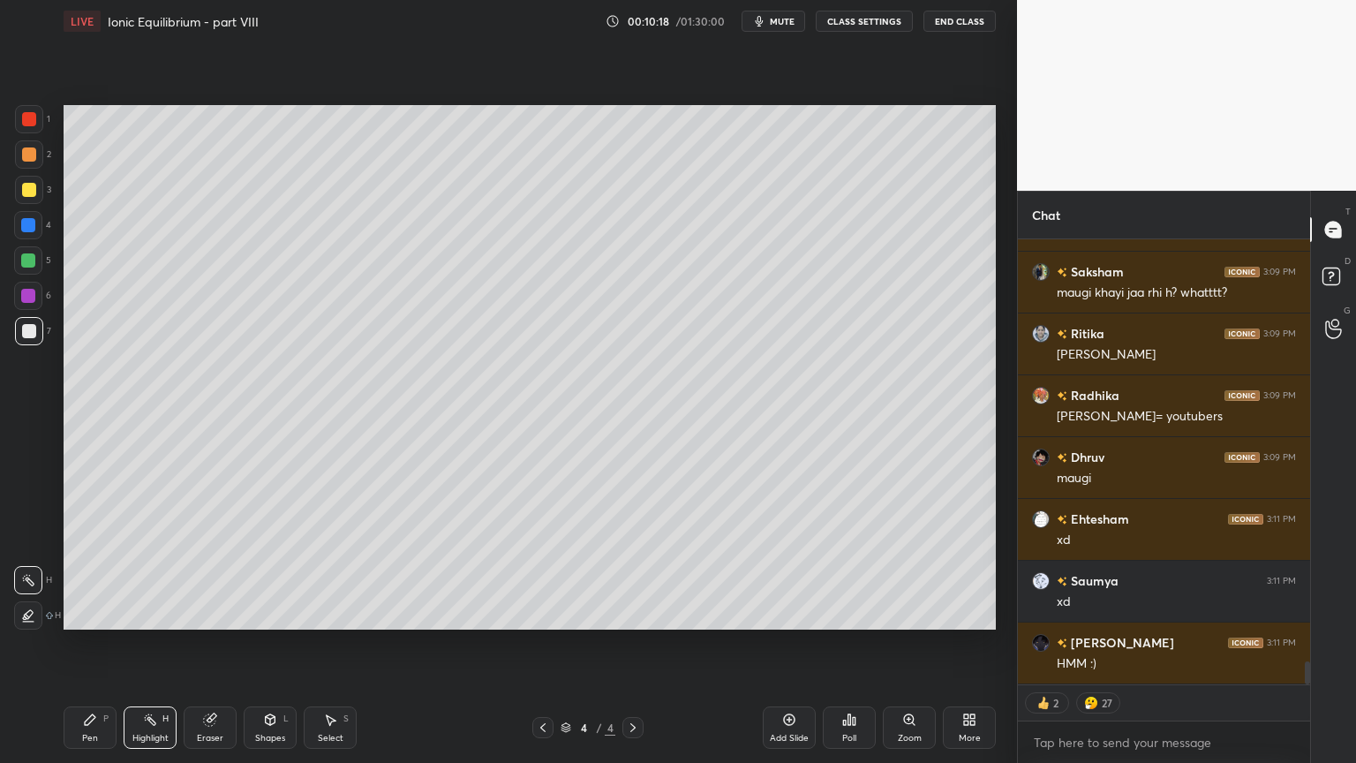
scroll to position [8132, 0]
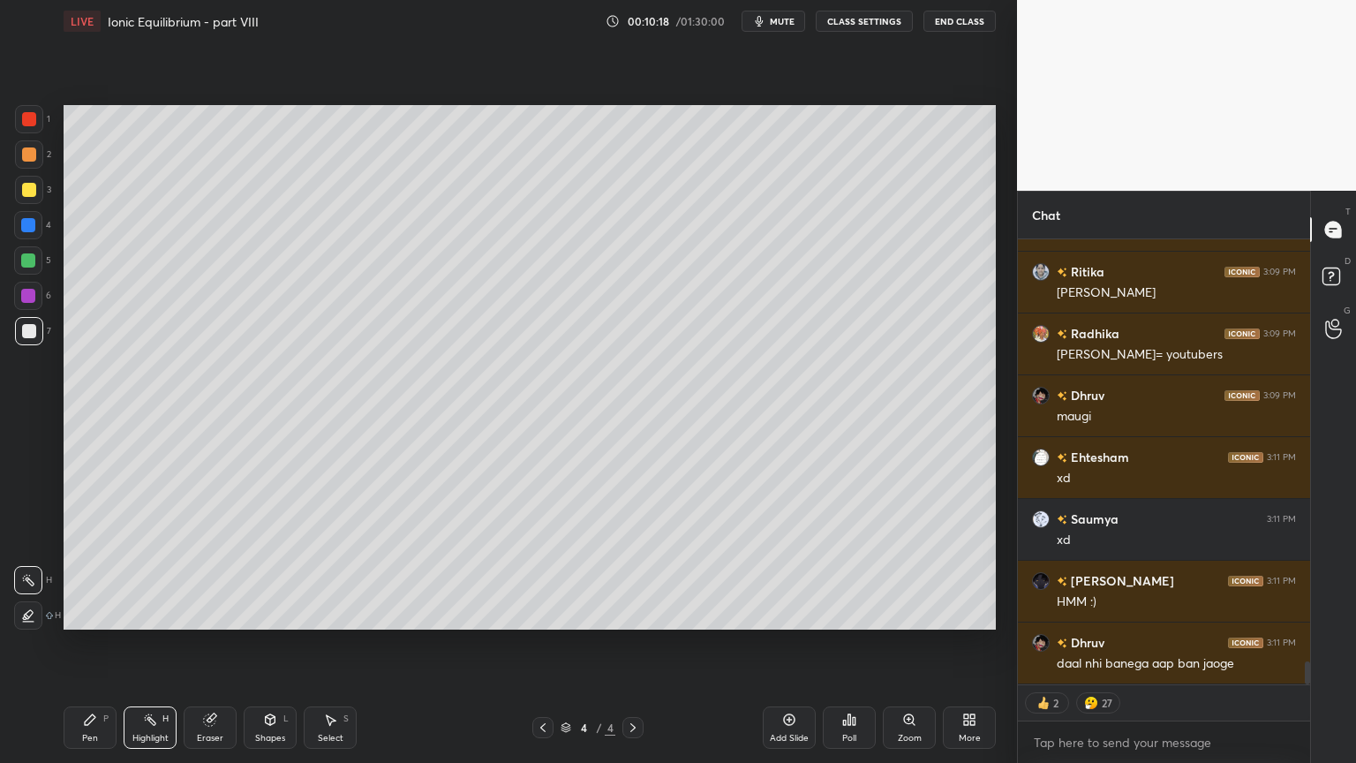
type textarea "x"
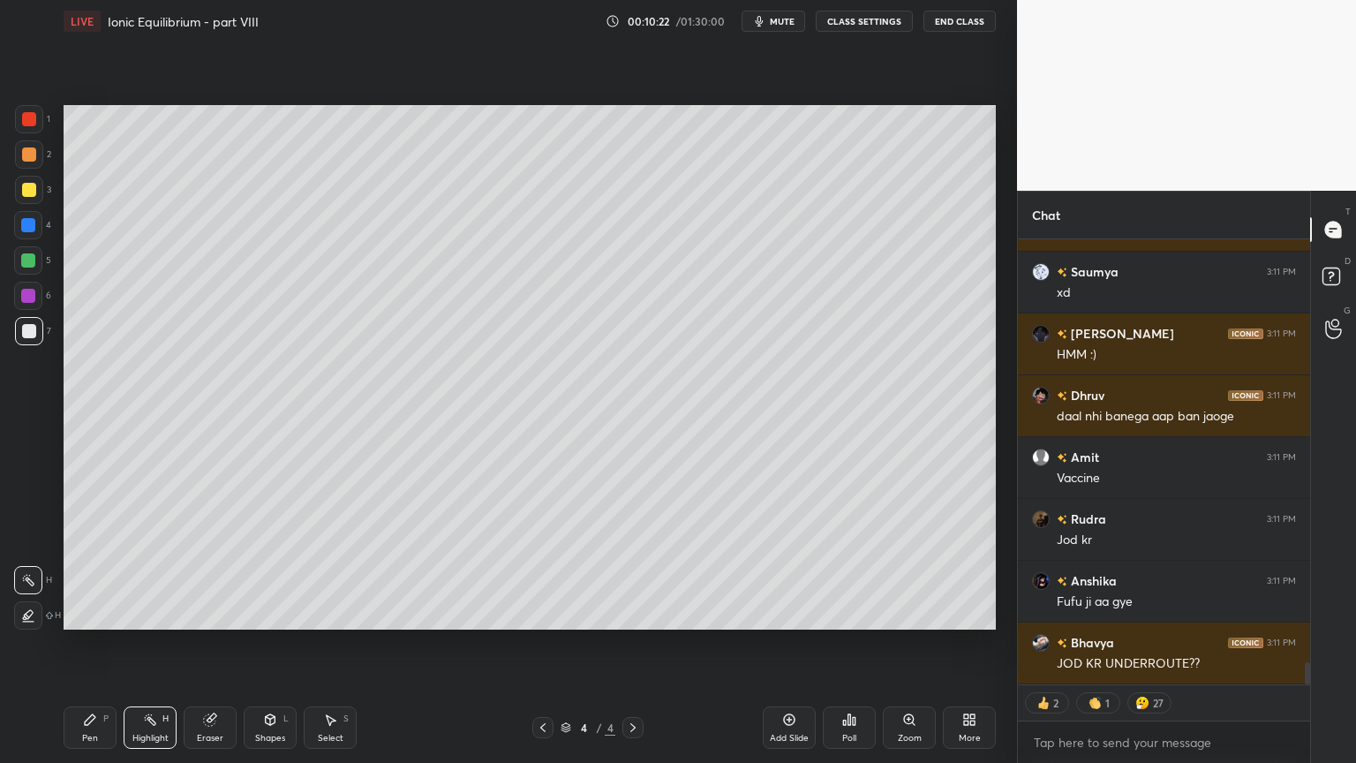
scroll to position [8441, 0]
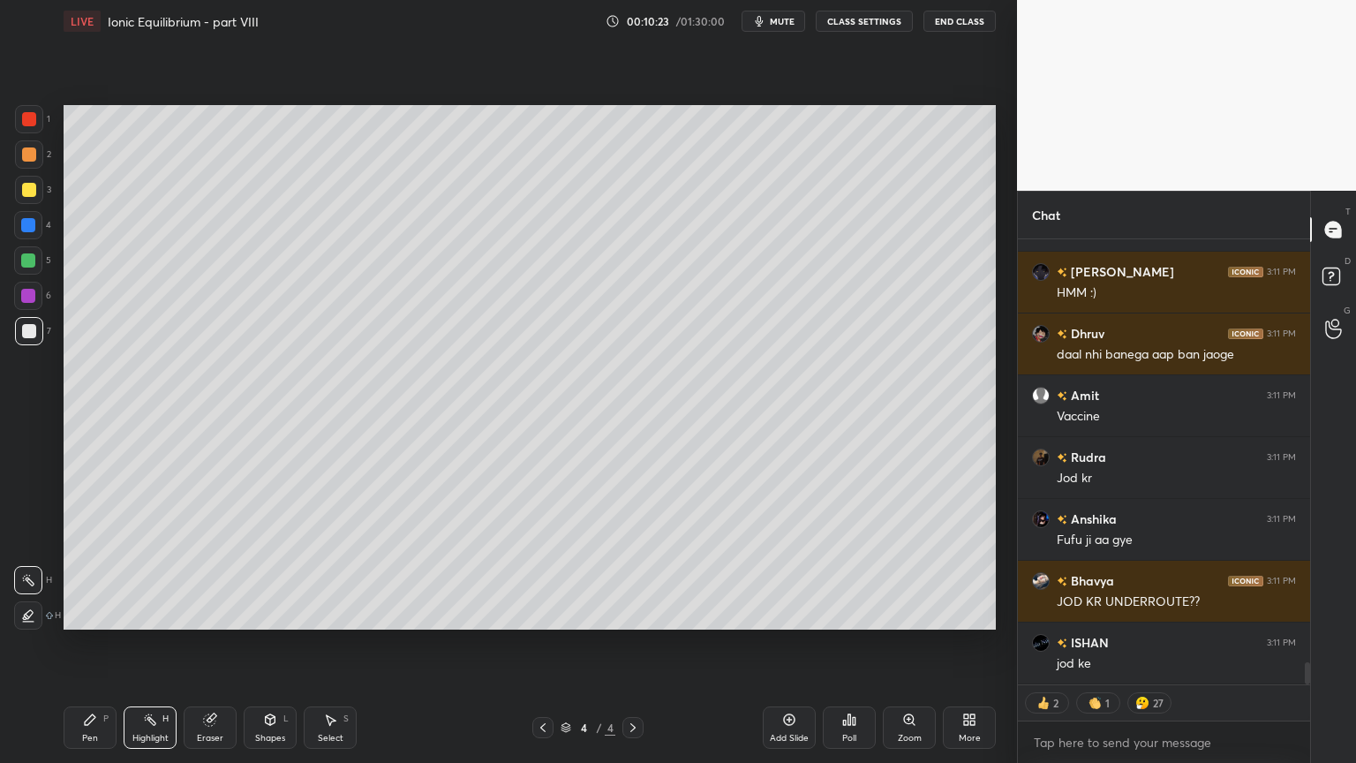
click at [855, 17] on button "CLASS SETTINGS" at bounding box center [864, 21] width 97 height 21
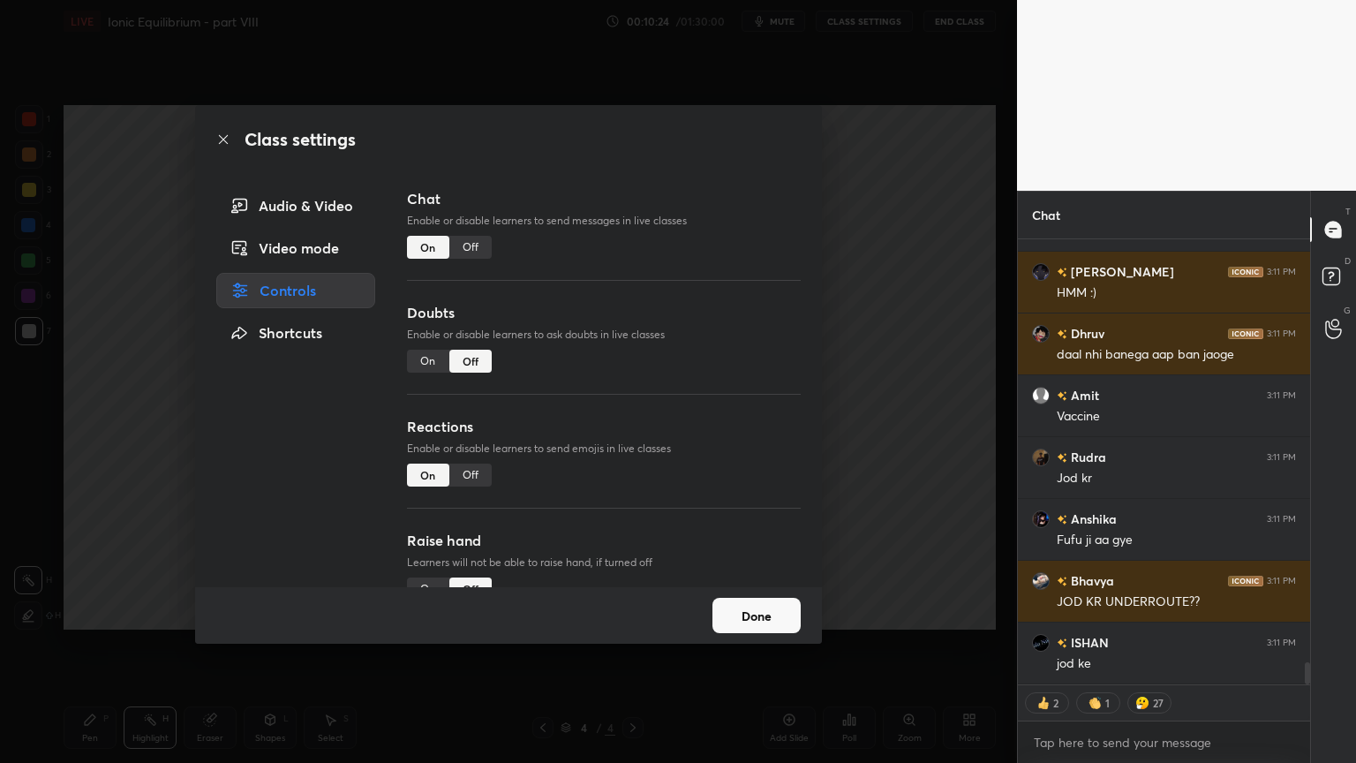
drag, startPoint x: 462, startPoint y: 477, endPoint x: 505, endPoint y: 459, distance: 46.7
click at [477, 471] on div "Off" at bounding box center [470, 475] width 42 height 23
click at [906, 464] on div "Class settings Audio & Video Video mode Controls Shortcuts Chat Enable or disab…" at bounding box center [508, 381] width 1017 height 763
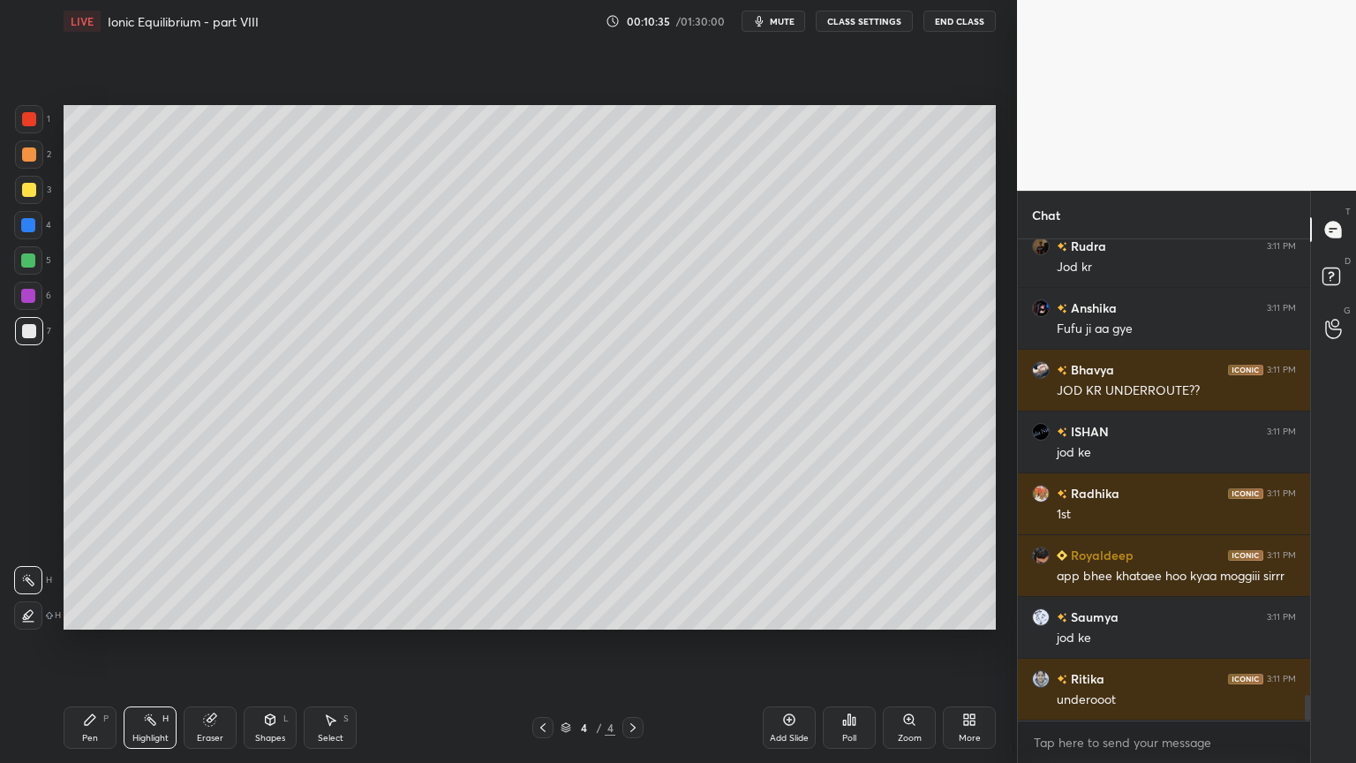
scroll to position [8713, 0]
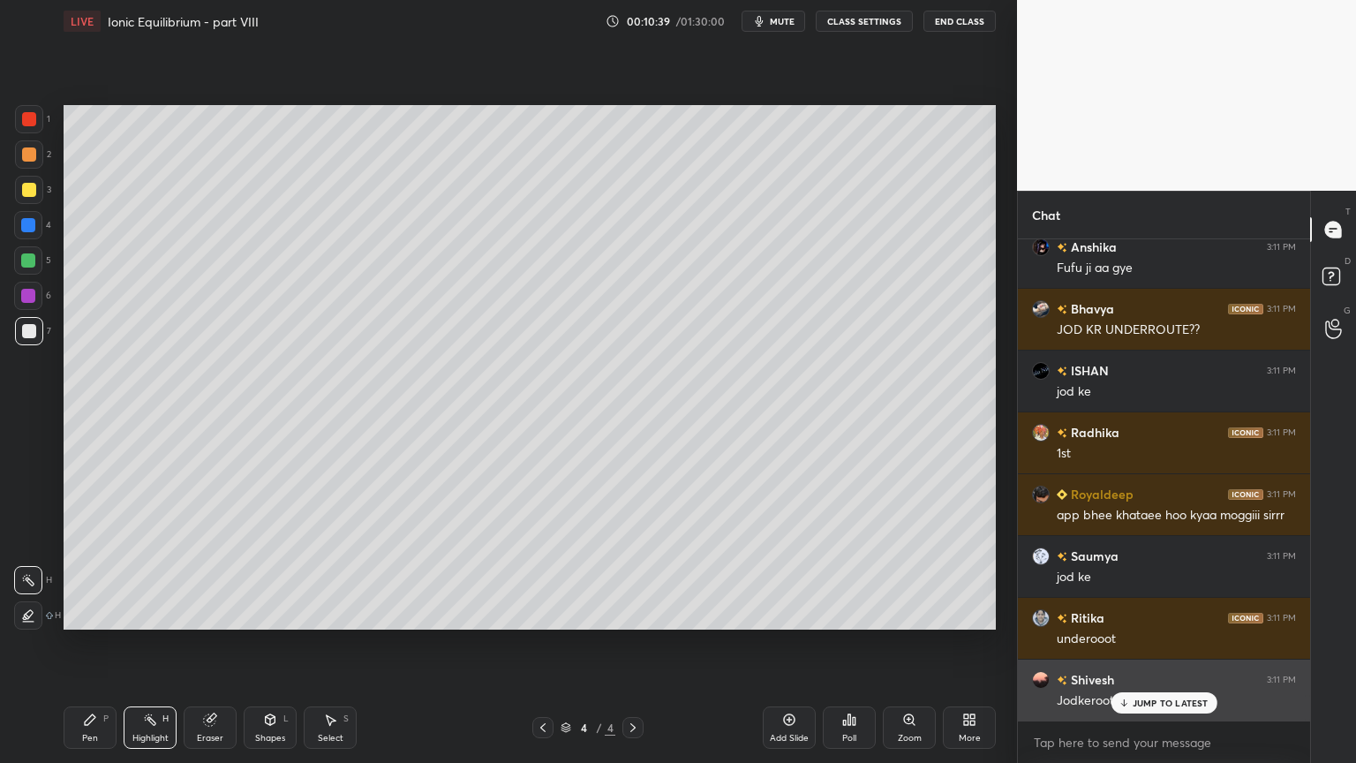
click at [1173, 644] on p "JUMP TO LATEST" at bounding box center [1171, 703] width 76 height 11
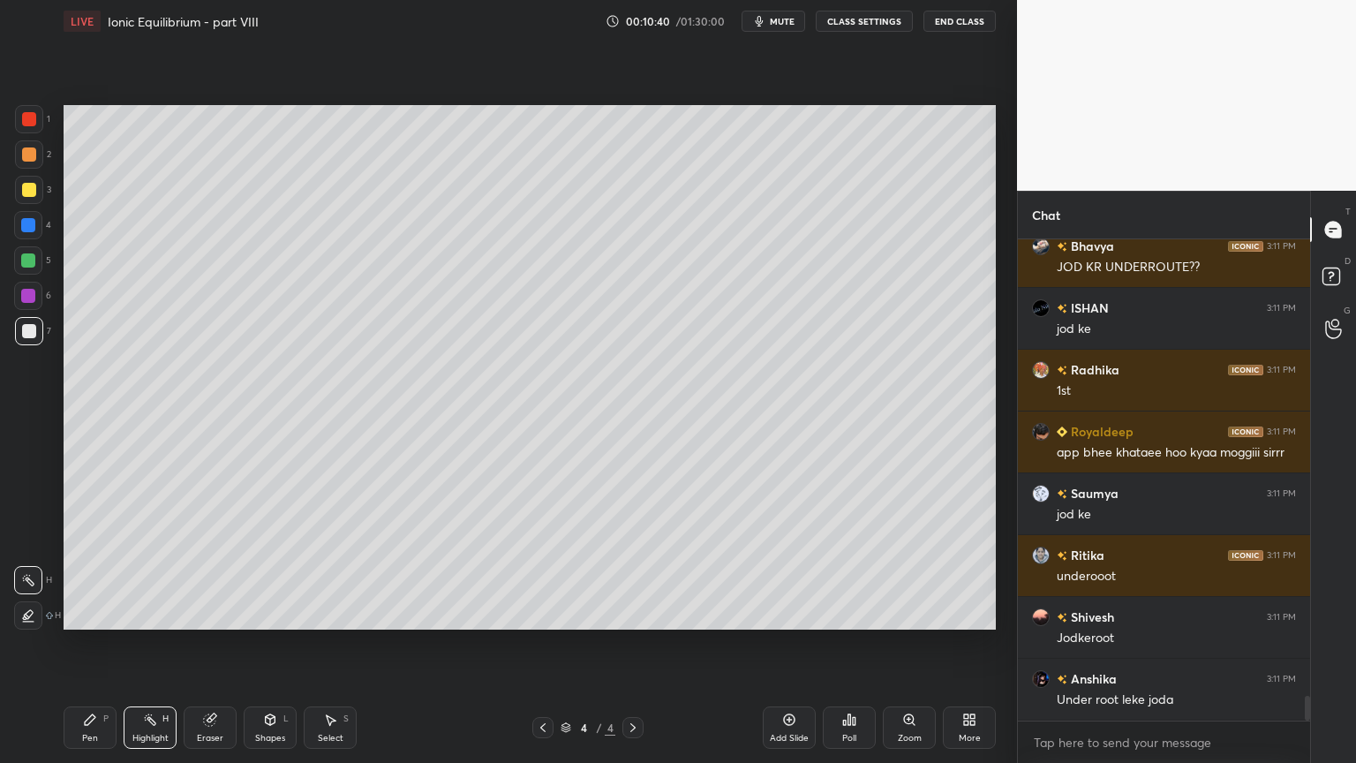
click at [97, 644] on div "Pen P" at bounding box center [90, 727] width 53 height 42
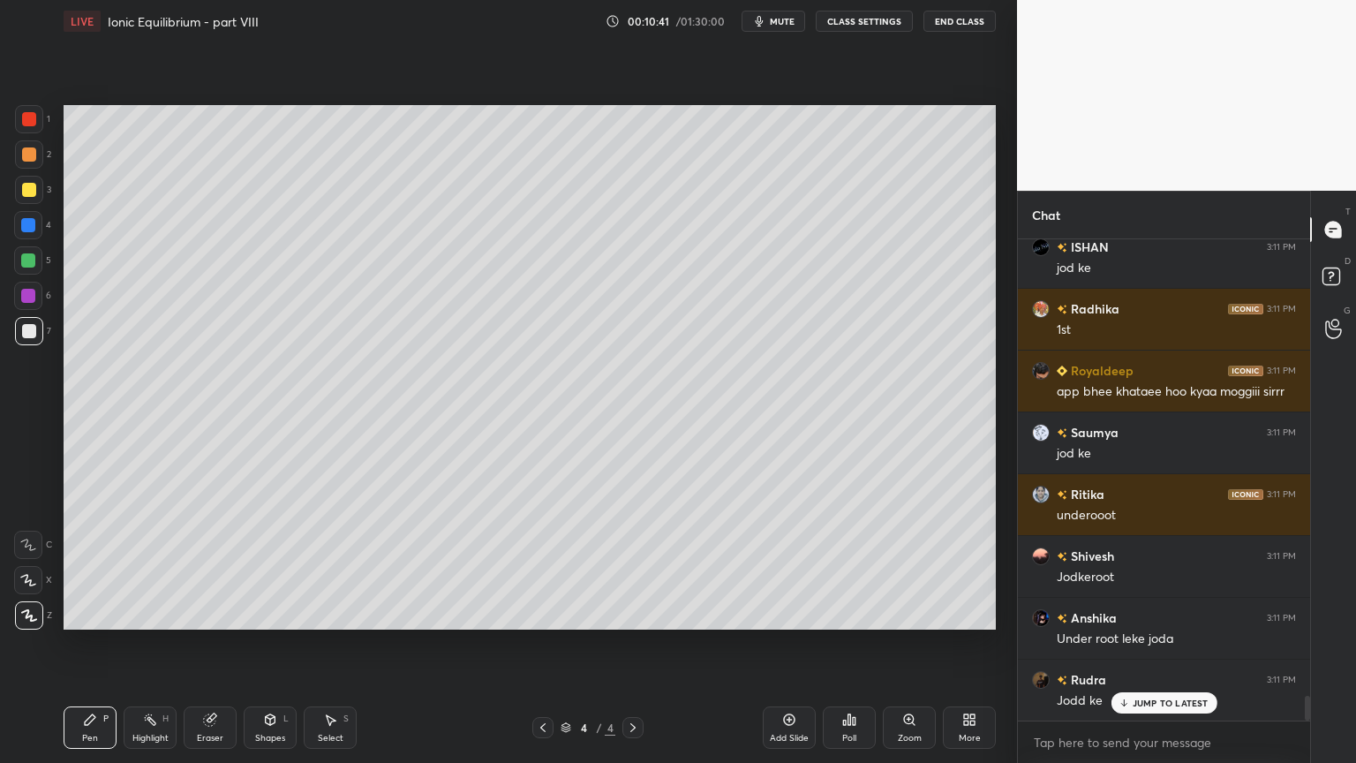
click at [162, 644] on div "Highlight H" at bounding box center [150, 727] width 53 height 42
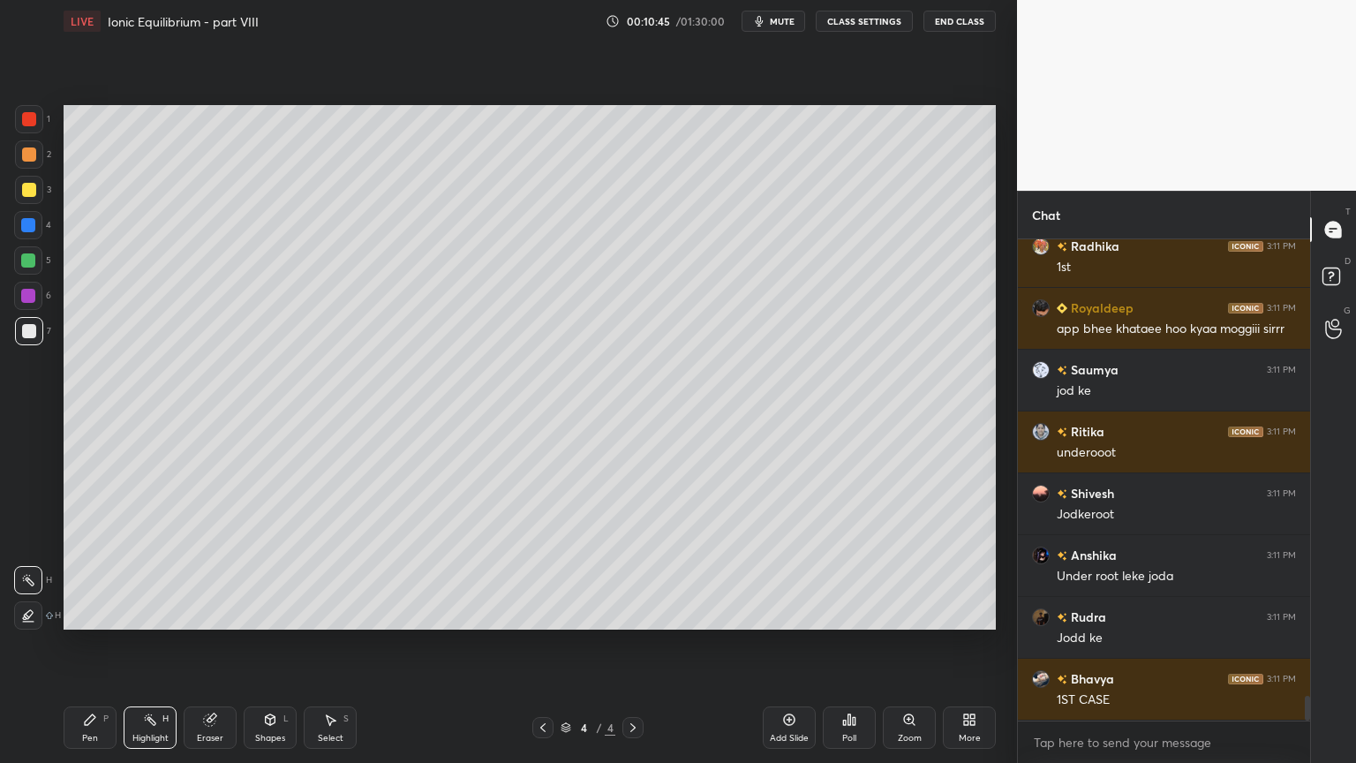
click at [779, 644] on div "Add Slide" at bounding box center [789, 727] width 53 height 42
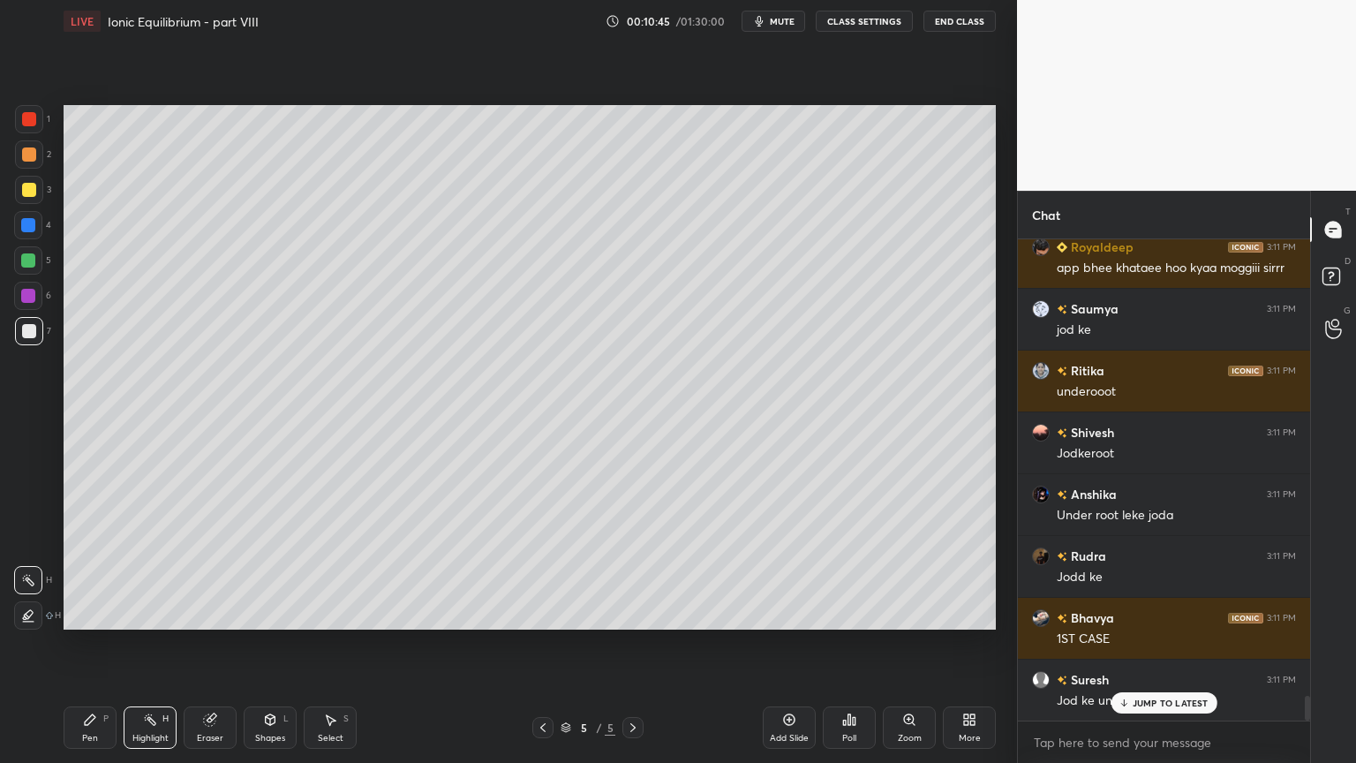
click at [85, 644] on div "Pen P" at bounding box center [90, 727] width 53 height 42
drag, startPoint x: 32, startPoint y: 165, endPoint x: 58, endPoint y: 155, distance: 28.2
click at [31, 165] on div at bounding box center [29, 154] width 28 height 28
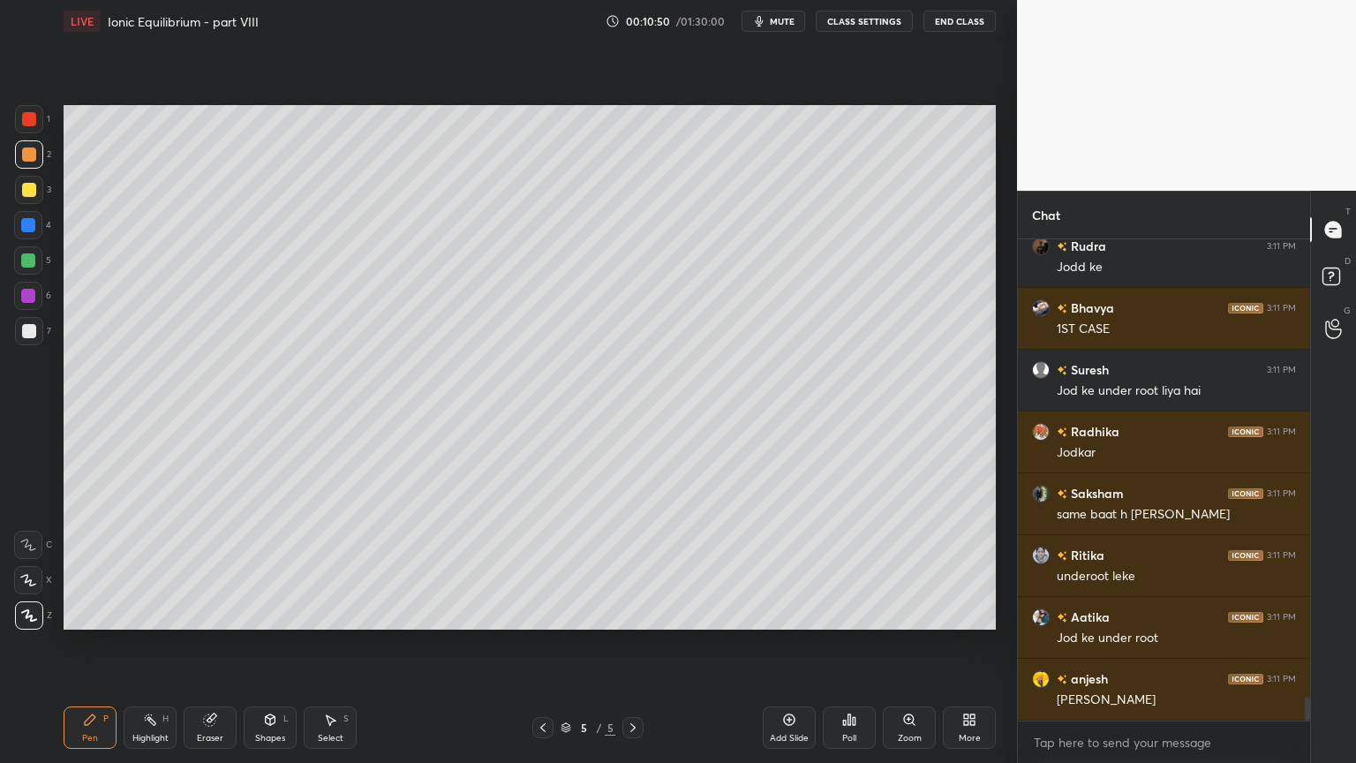
scroll to position [9394, 0]
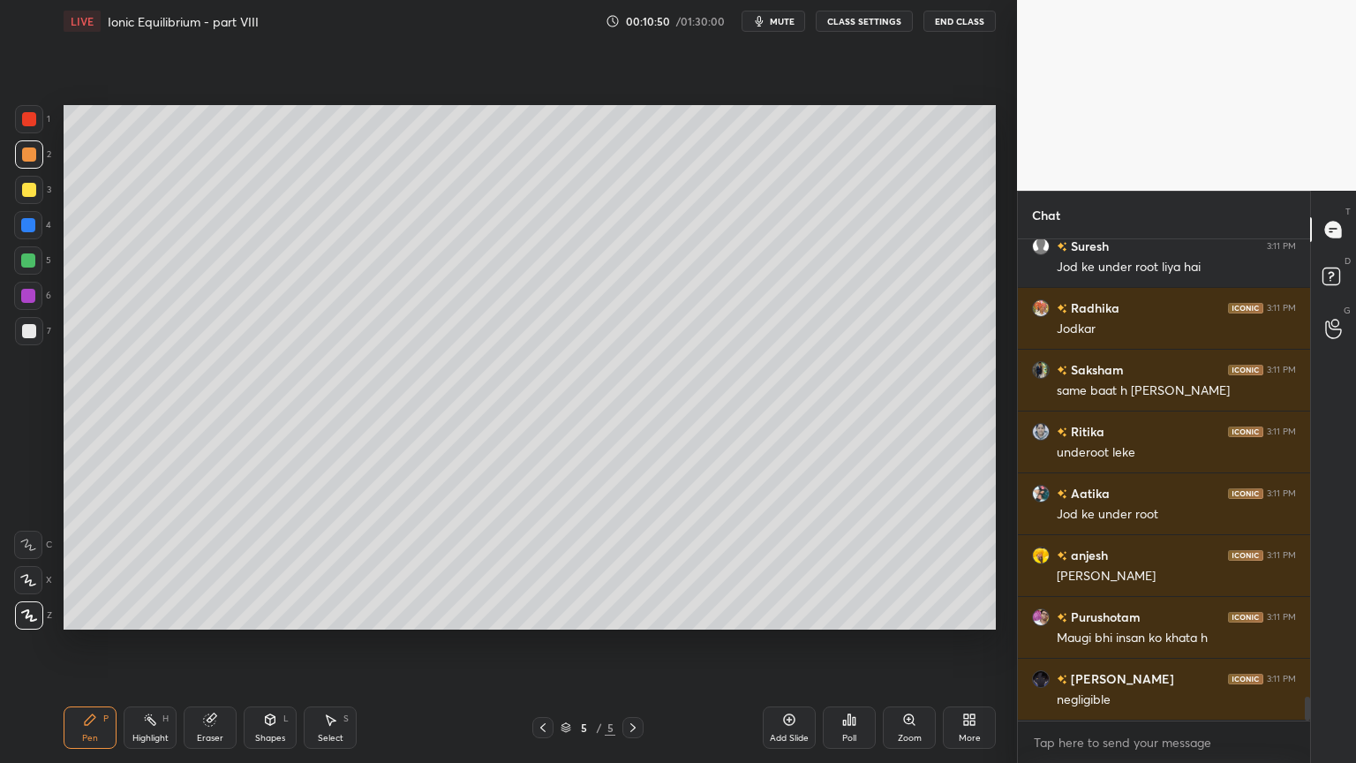
click at [99, 644] on div "Pen P" at bounding box center [90, 727] width 53 height 42
click at [30, 334] on div at bounding box center [29, 331] width 14 height 14
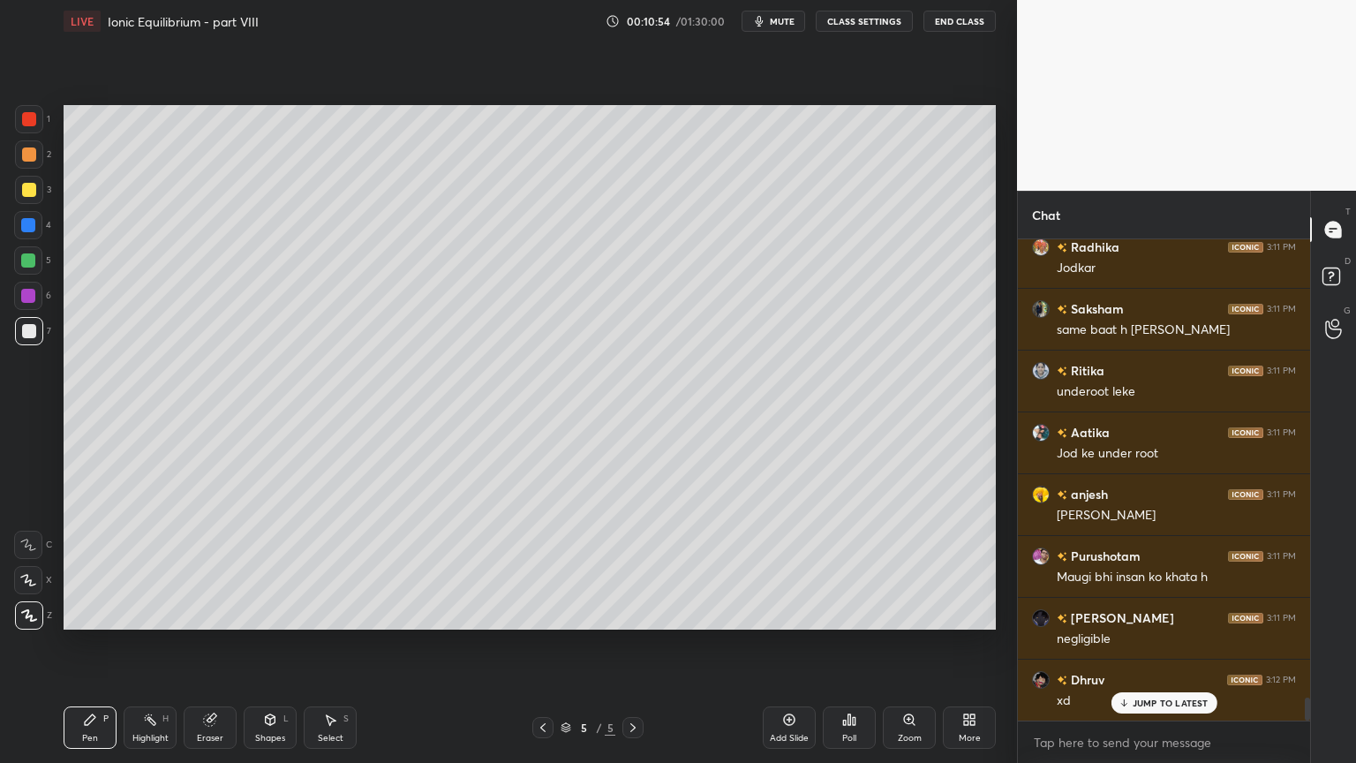
click at [540, 644] on icon at bounding box center [543, 727] width 14 height 14
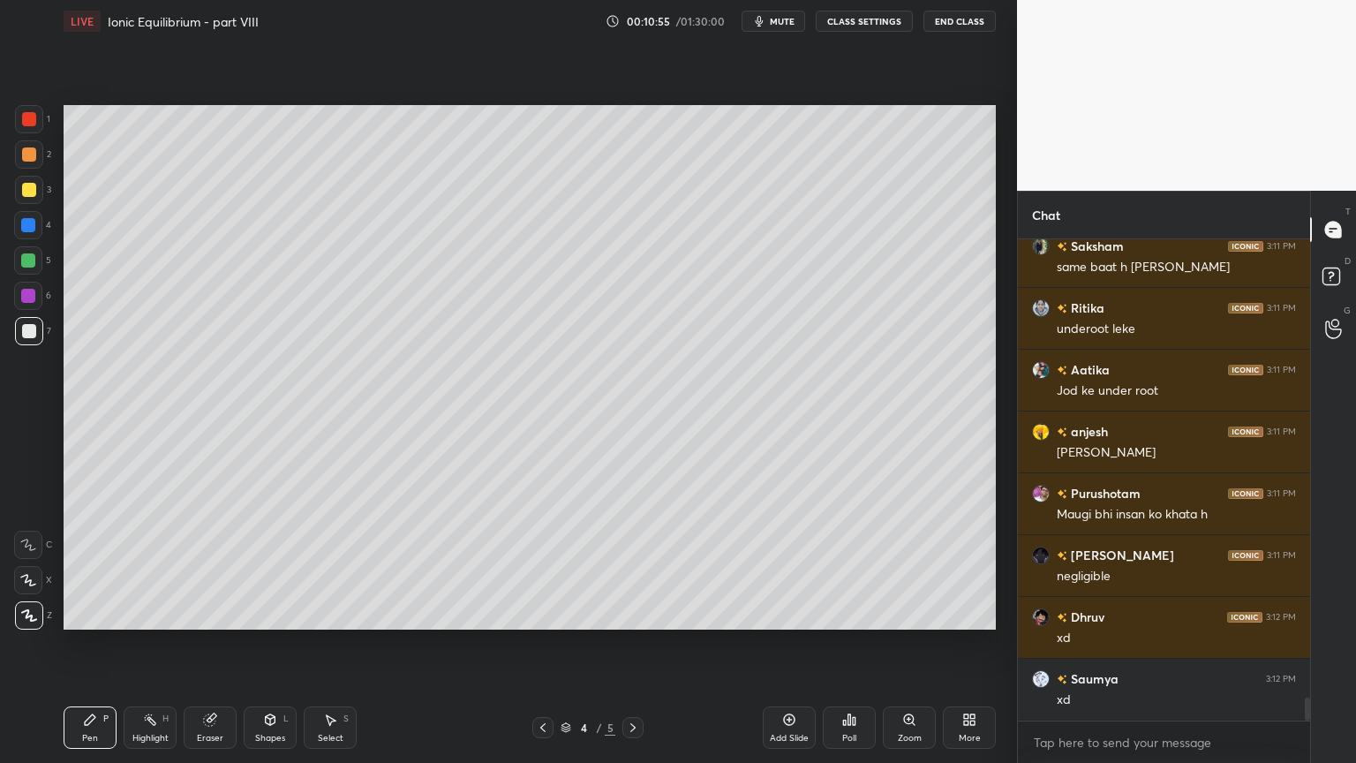
drag, startPoint x: 155, startPoint y: 731, endPoint x: 239, endPoint y: 646, distance: 119.9
click at [156, 644] on div "Highlight H" at bounding box center [150, 727] width 53 height 42
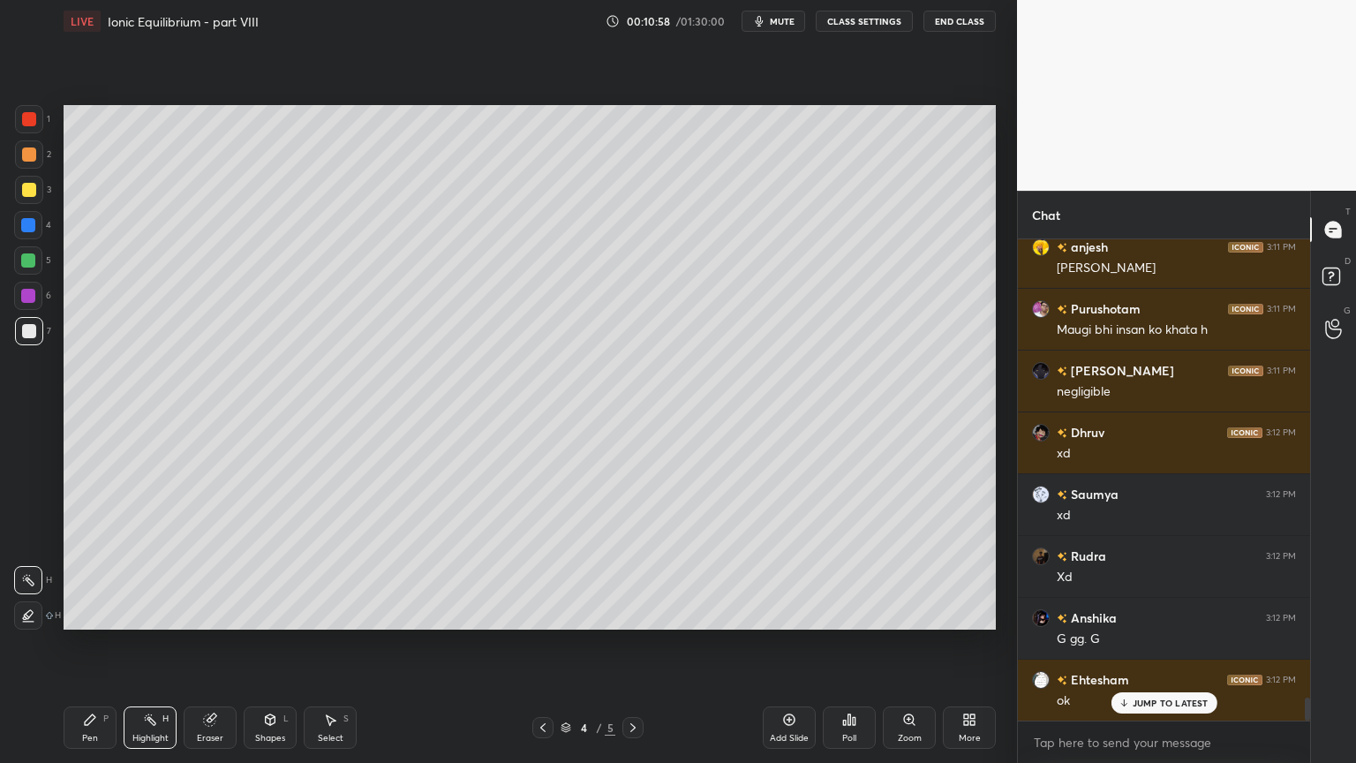
scroll to position [9764, 0]
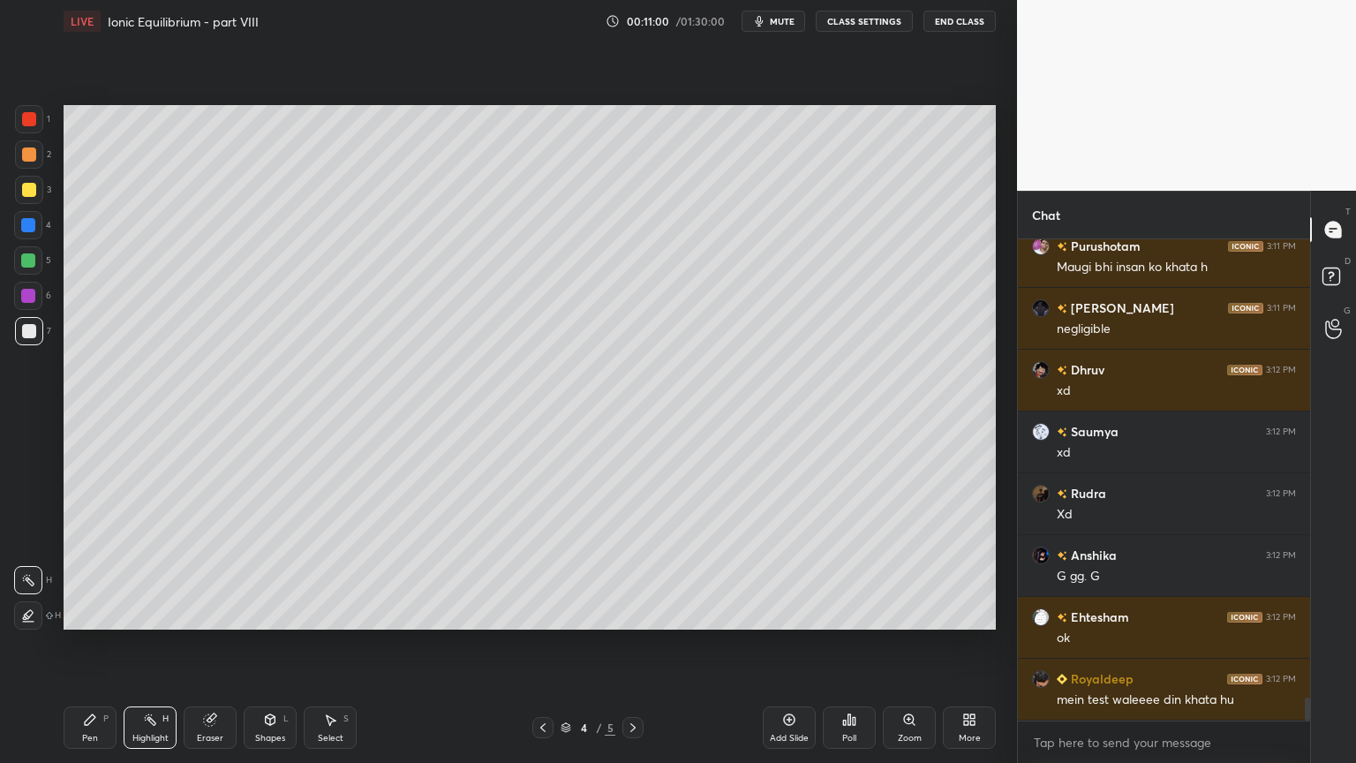
click at [860, 19] on button "CLASS SETTINGS" at bounding box center [864, 21] width 97 height 21
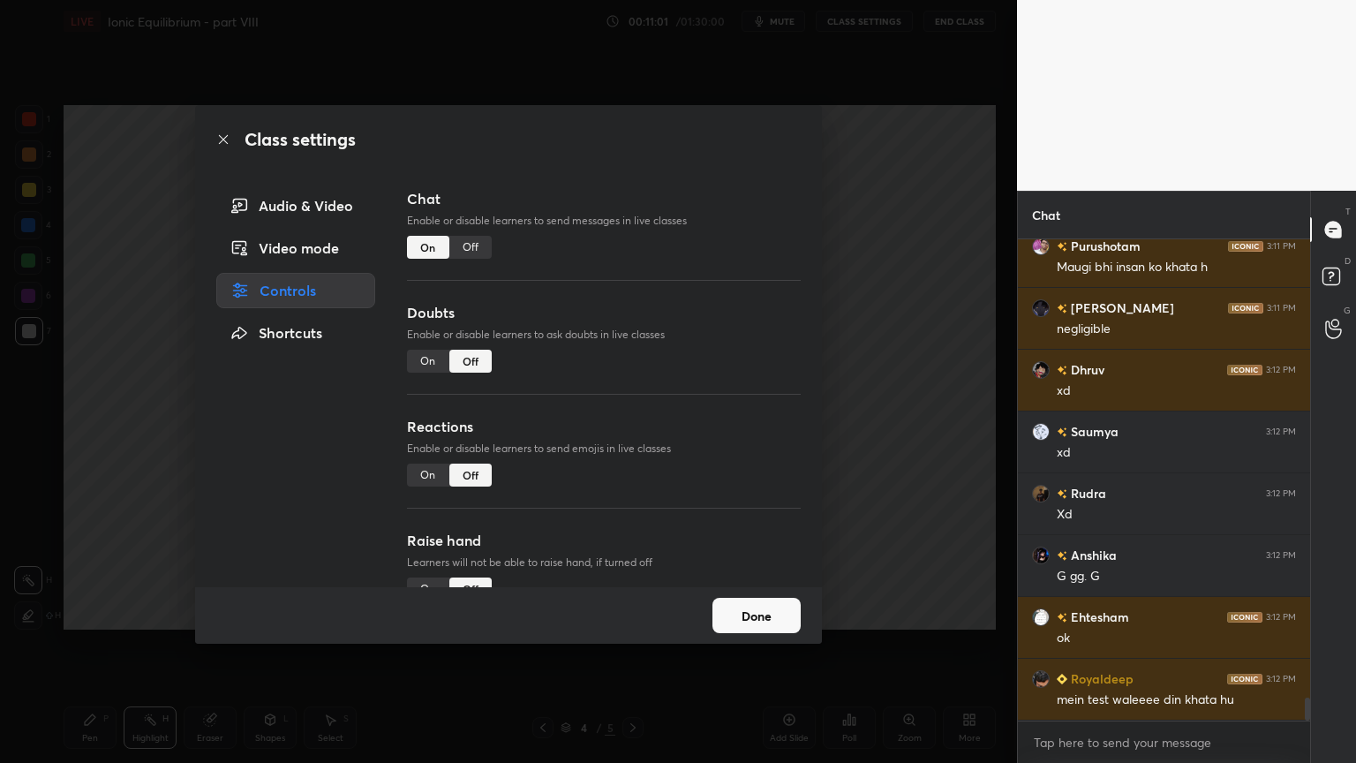
click at [473, 245] on div "Off" at bounding box center [470, 247] width 42 height 23
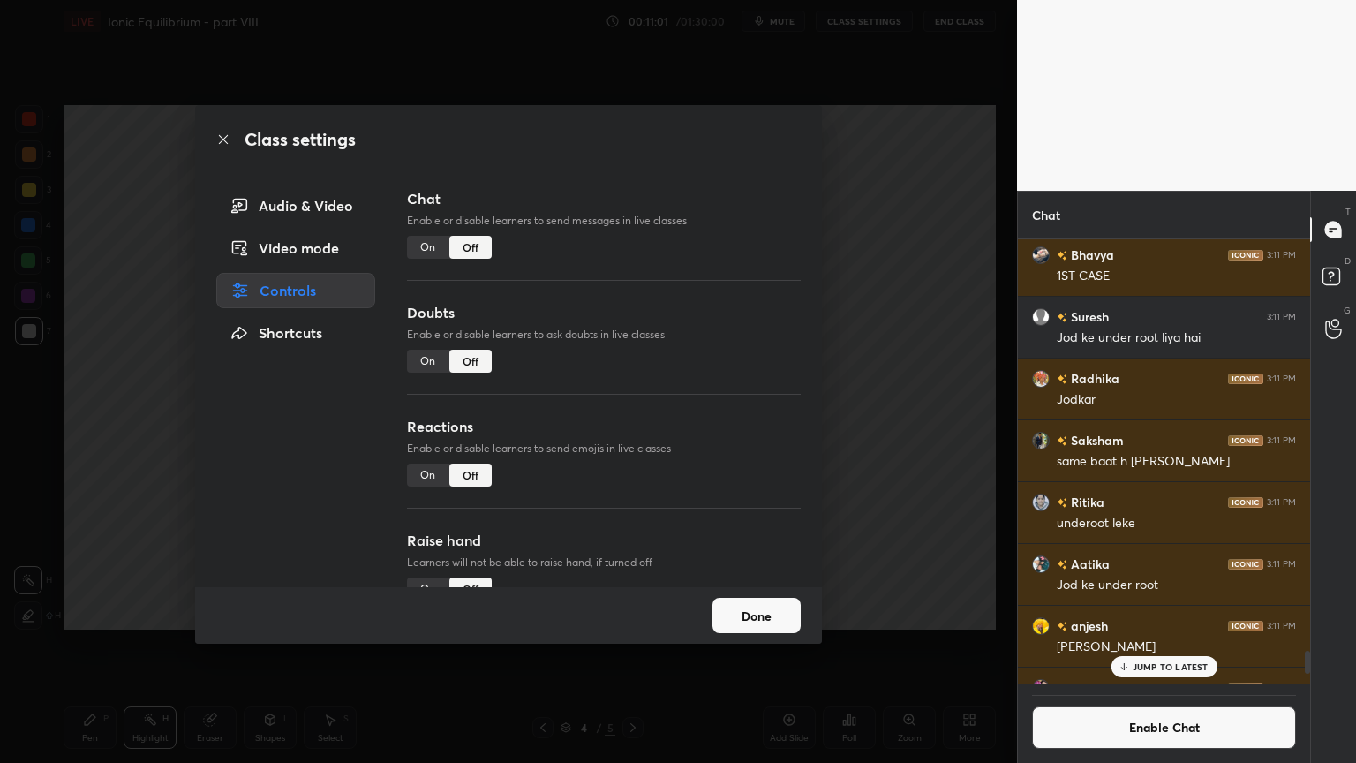
scroll to position [441, 287]
drag, startPoint x: 871, startPoint y: 307, endPoint x: 826, endPoint y: 300, distance: 44.7
click at [860, 307] on div "Class settings Audio & Video Video mode Controls Shortcuts Chat Enable or disab…" at bounding box center [508, 381] width 1017 height 763
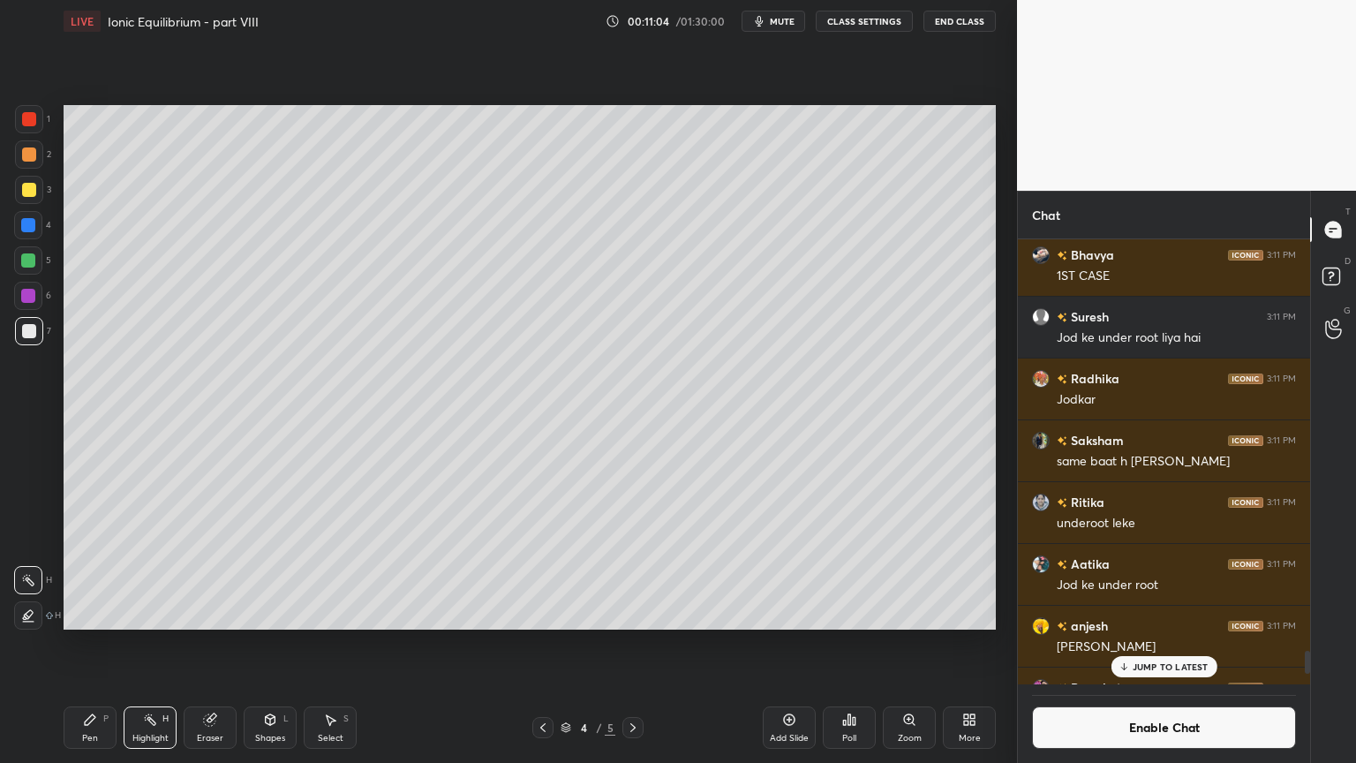
click at [636, 644] on icon at bounding box center [633, 727] width 14 height 14
drag, startPoint x: 1188, startPoint y: 666, endPoint x: 1168, endPoint y: 664, distance: 20.4
click at [1183, 644] on p "JUMP TO LATEST" at bounding box center [1171, 666] width 76 height 11
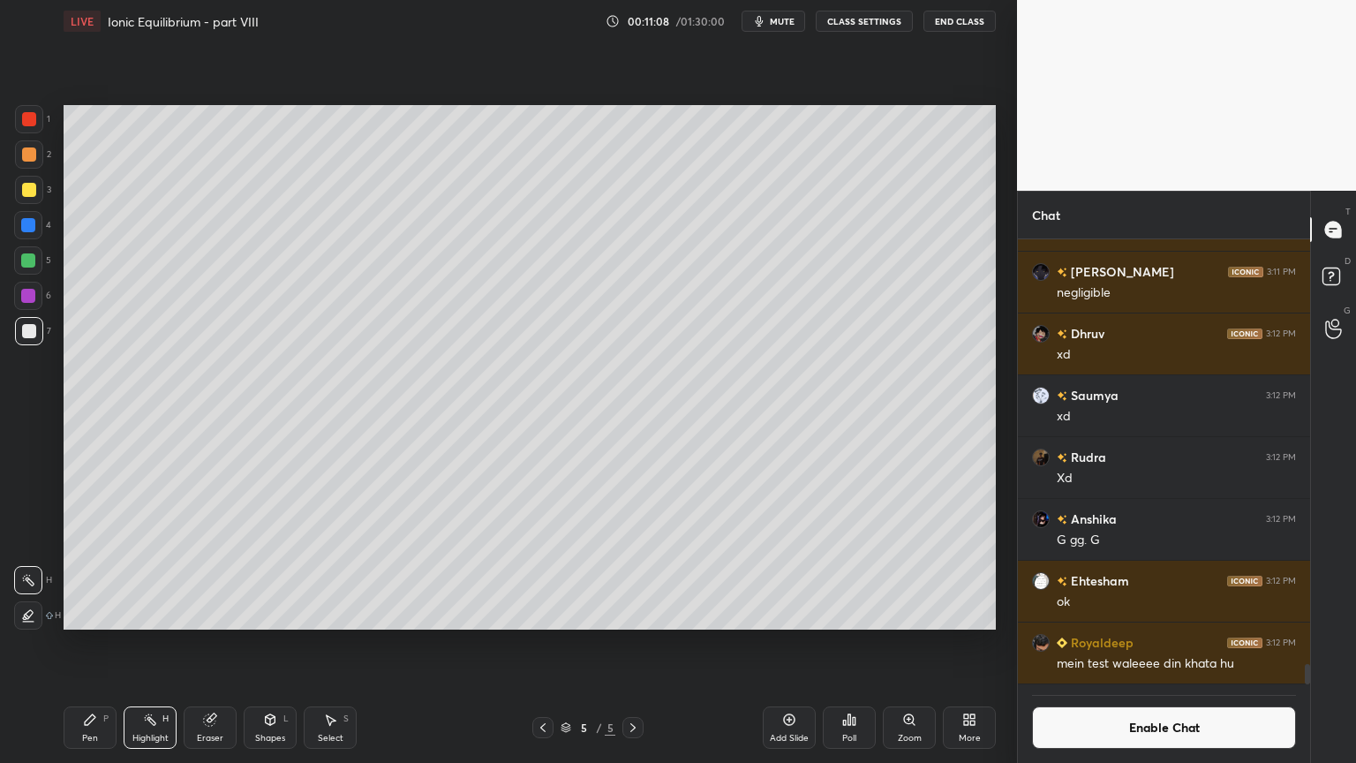
drag, startPoint x: 1130, startPoint y: 729, endPoint x: 1109, endPoint y: 720, distance: 23.3
click at [1125, 644] on button "Enable Chat" at bounding box center [1164, 727] width 264 height 42
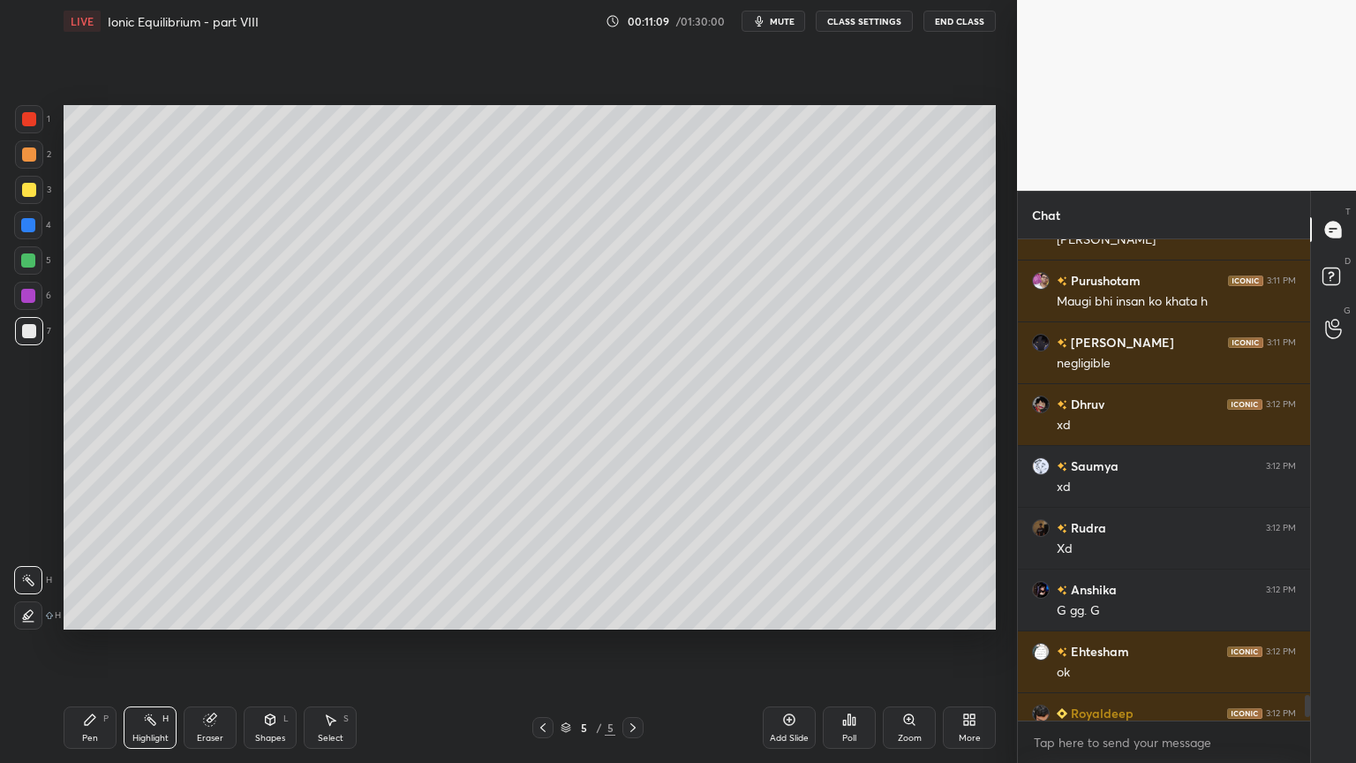
click at [74, 644] on div "Pen P" at bounding box center [90, 727] width 53 height 42
click at [34, 322] on div at bounding box center [29, 331] width 28 height 28
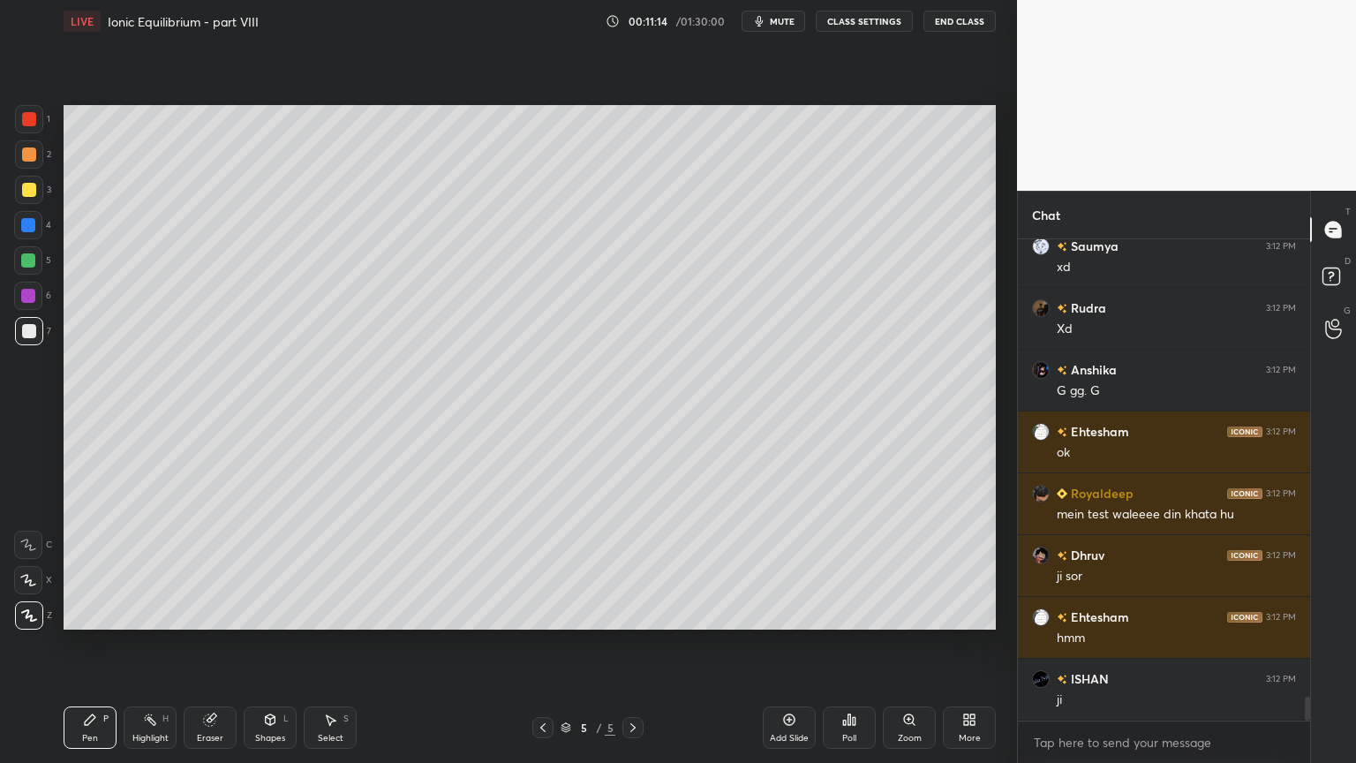
scroll to position [9327, 0]
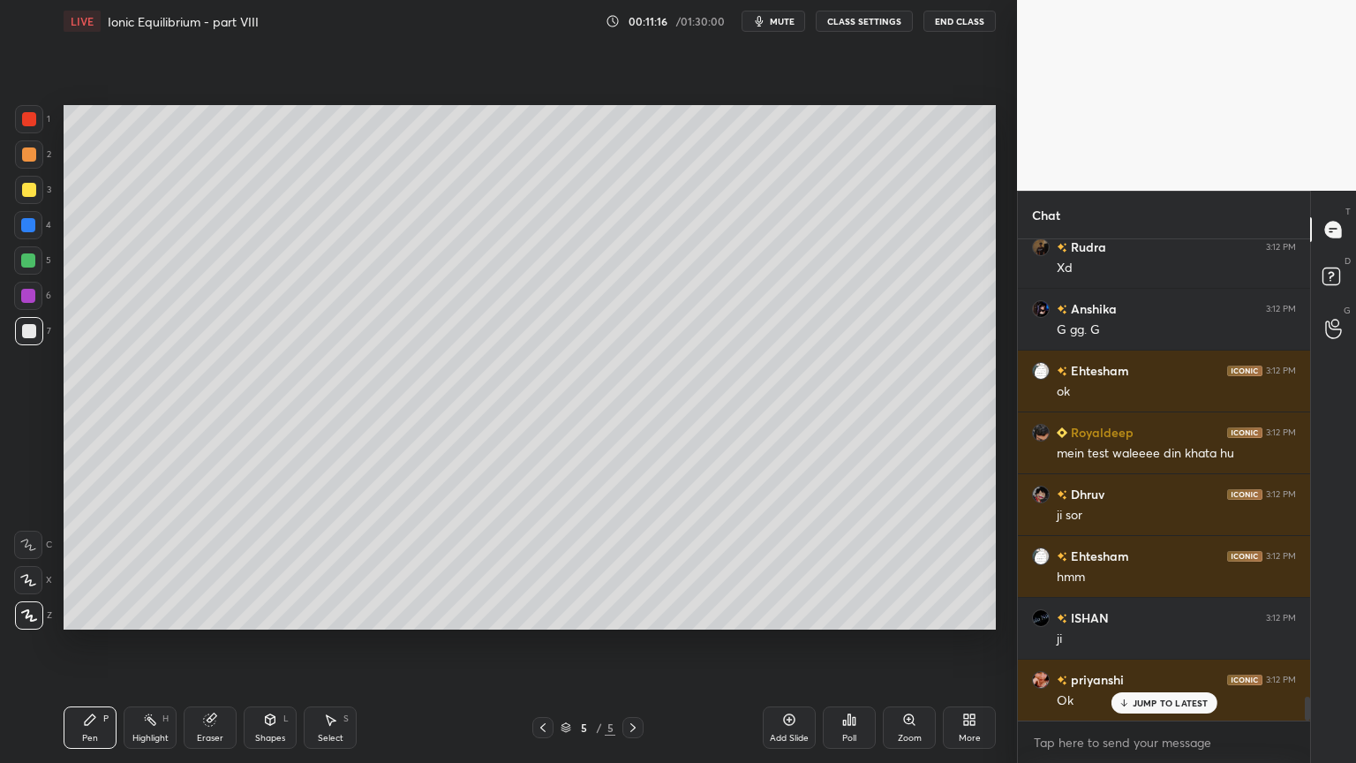
click at [882, 23] on button "CLASS SETTINGS" at bounding box center [864, 21] width 97 height 21
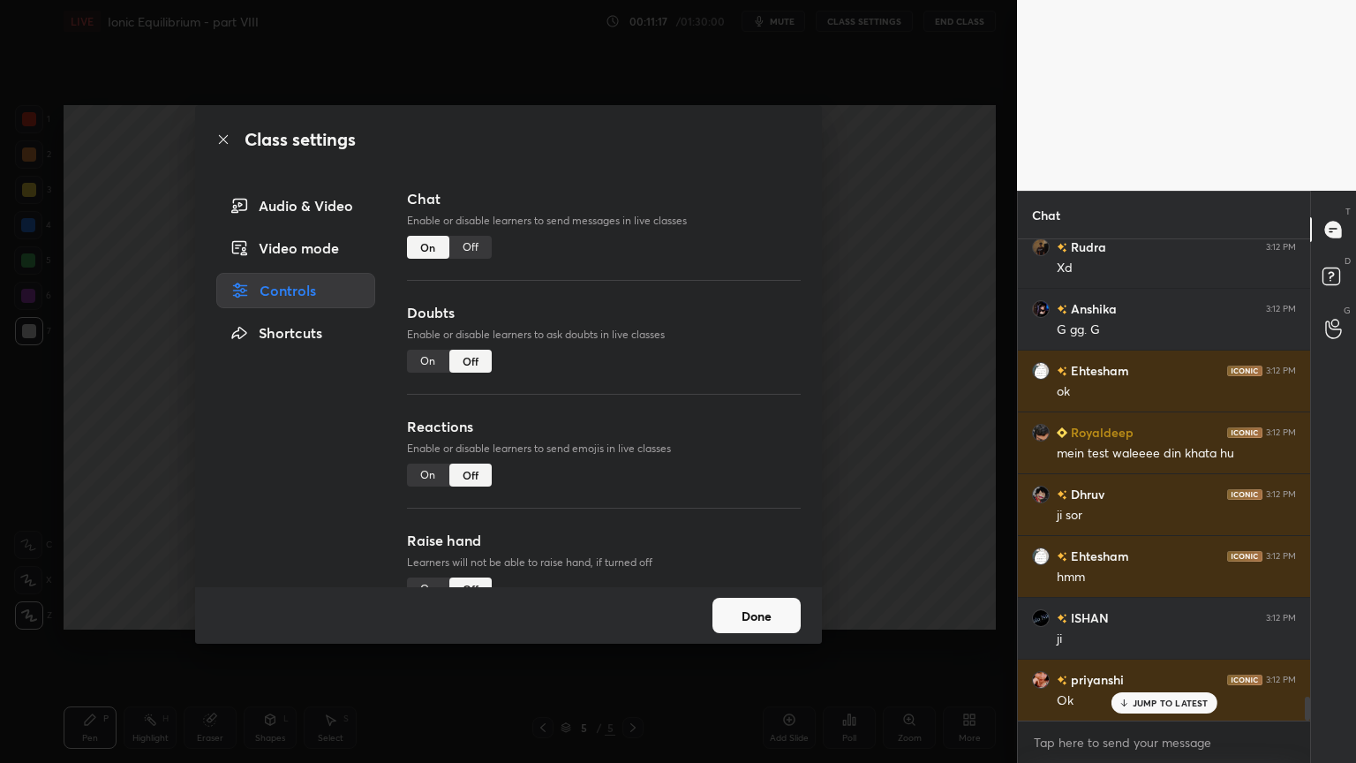
click at [471, 247] on div "Off" at bounding box center [470, 247] width 42 height 23
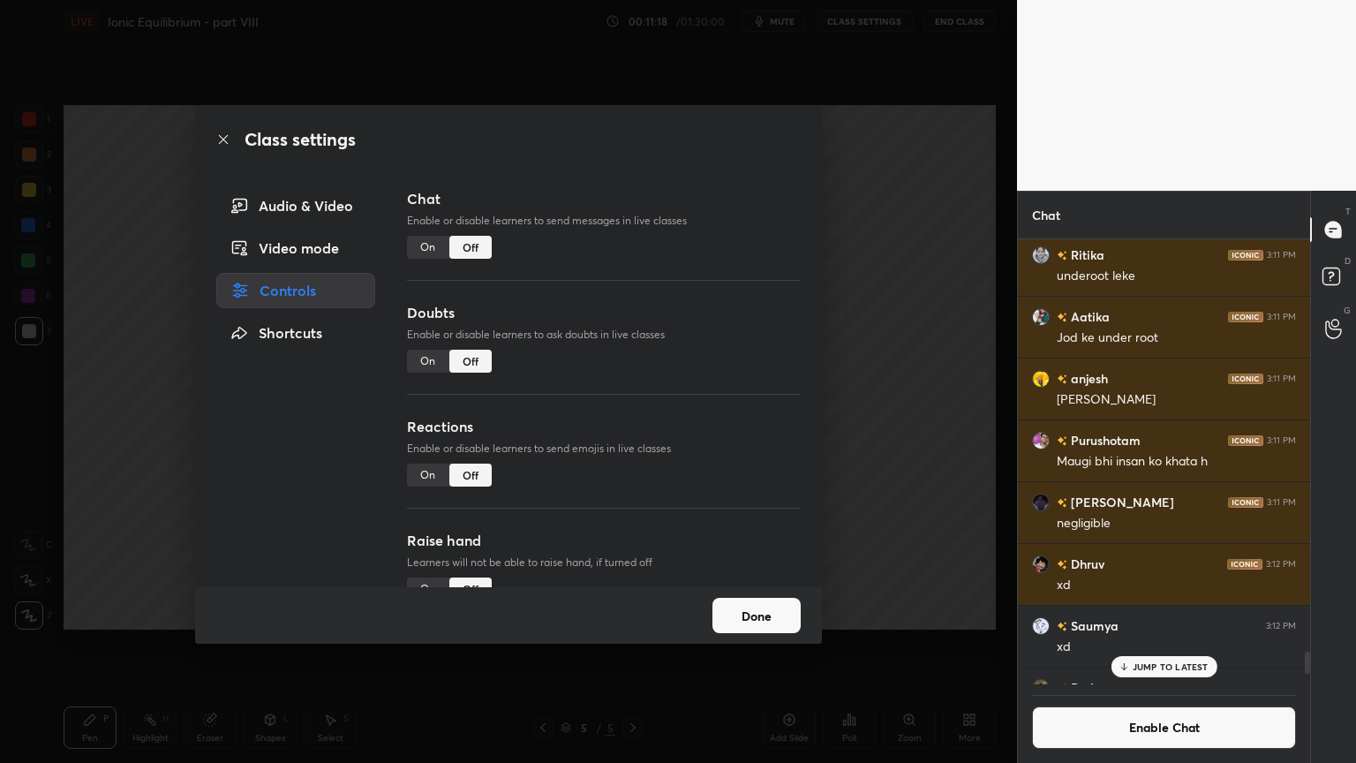
scroll to position [441, 287]
click at [892, 336] on div "Class settings Audio & Video Video mode Controls Shortcuts Chat Enable or disab…" at bounding box center [508, 381] width 1017 height 763
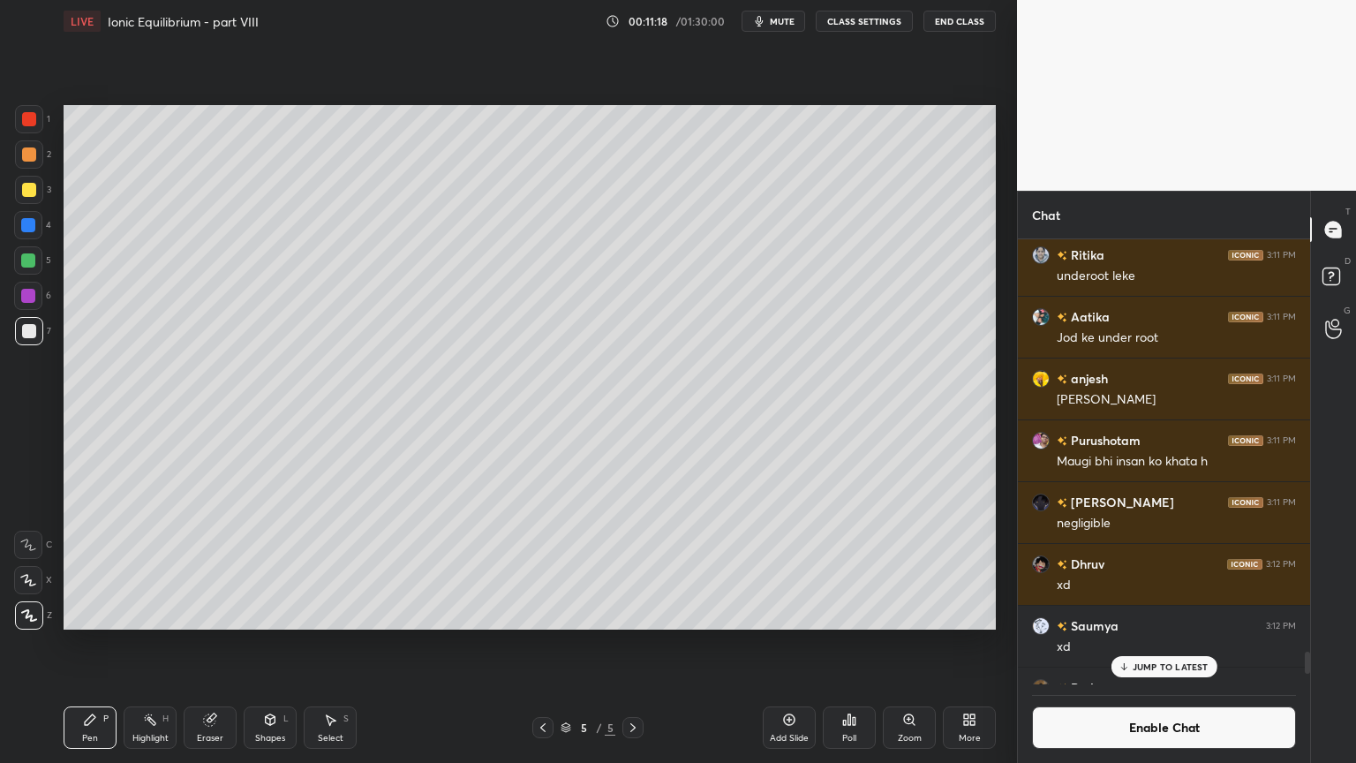
drag, startPoint x: 97, startPoint y: 724, endPoint x: 99, endPoint y: 706, distance: 17.7
click at [94, 644] on div "Pen P" at bounding box center [90, 727] width 53 height 42
drag, startPoint x: 279, startPoint y: 735, endPoint x: 278, endPoint y: 726, distance: 8.9
click at [279, 644] on div "Shapes L" at bounding box center [270, 727] width 53 height 42
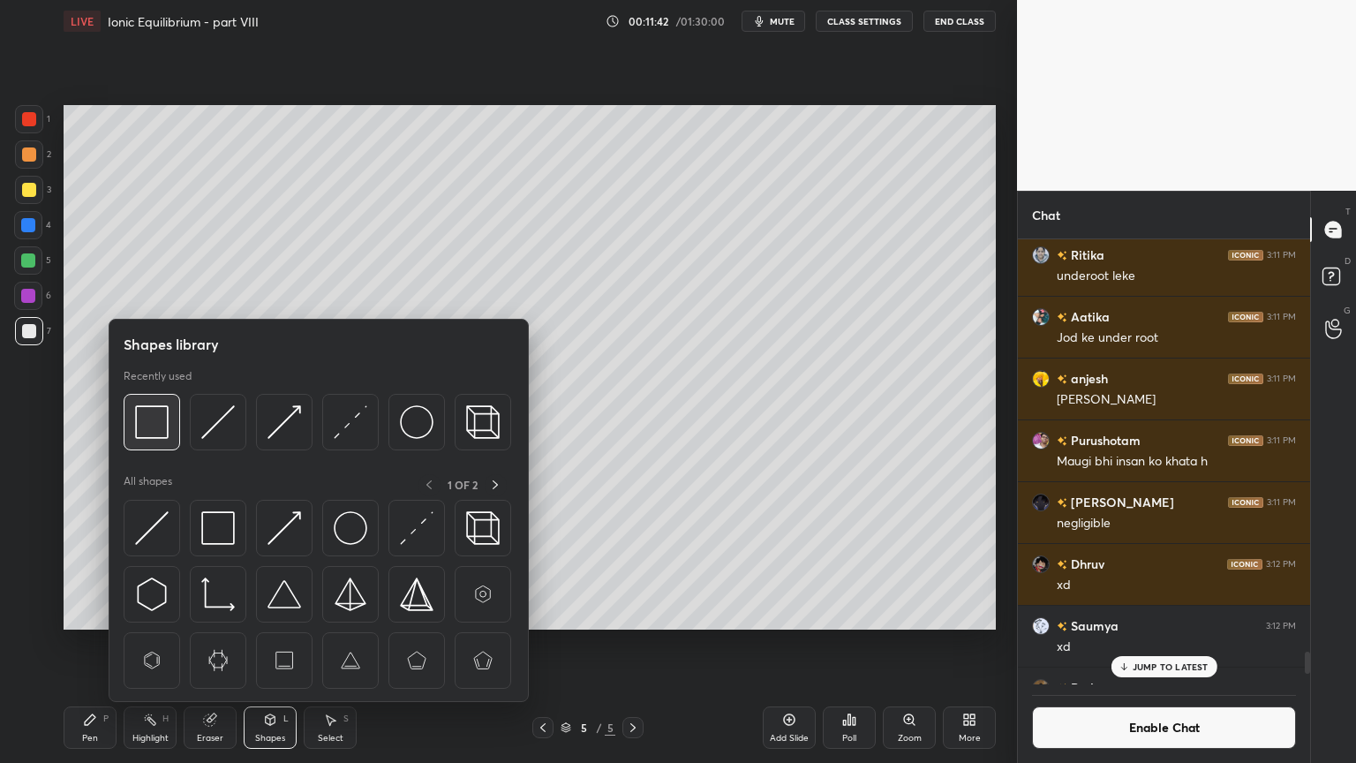
click at [141, 421] on img at bounding box center [152, 422] width 34 height 34
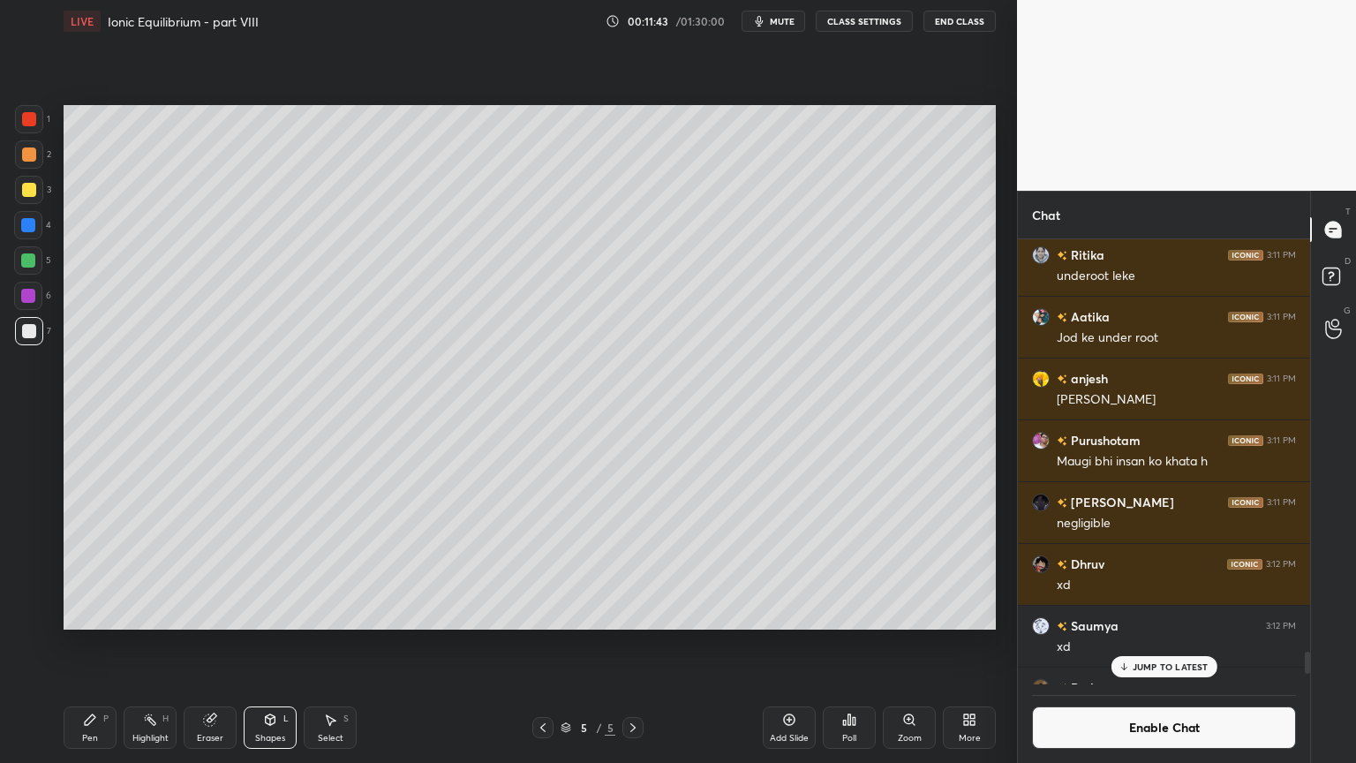
click at [147, 644] on div "Highlight H" at bounding box center [150, 727] width 53 height 42
click at [281, 644] on div "Shapes" at bounding box center [270, 738] width 30 height 9
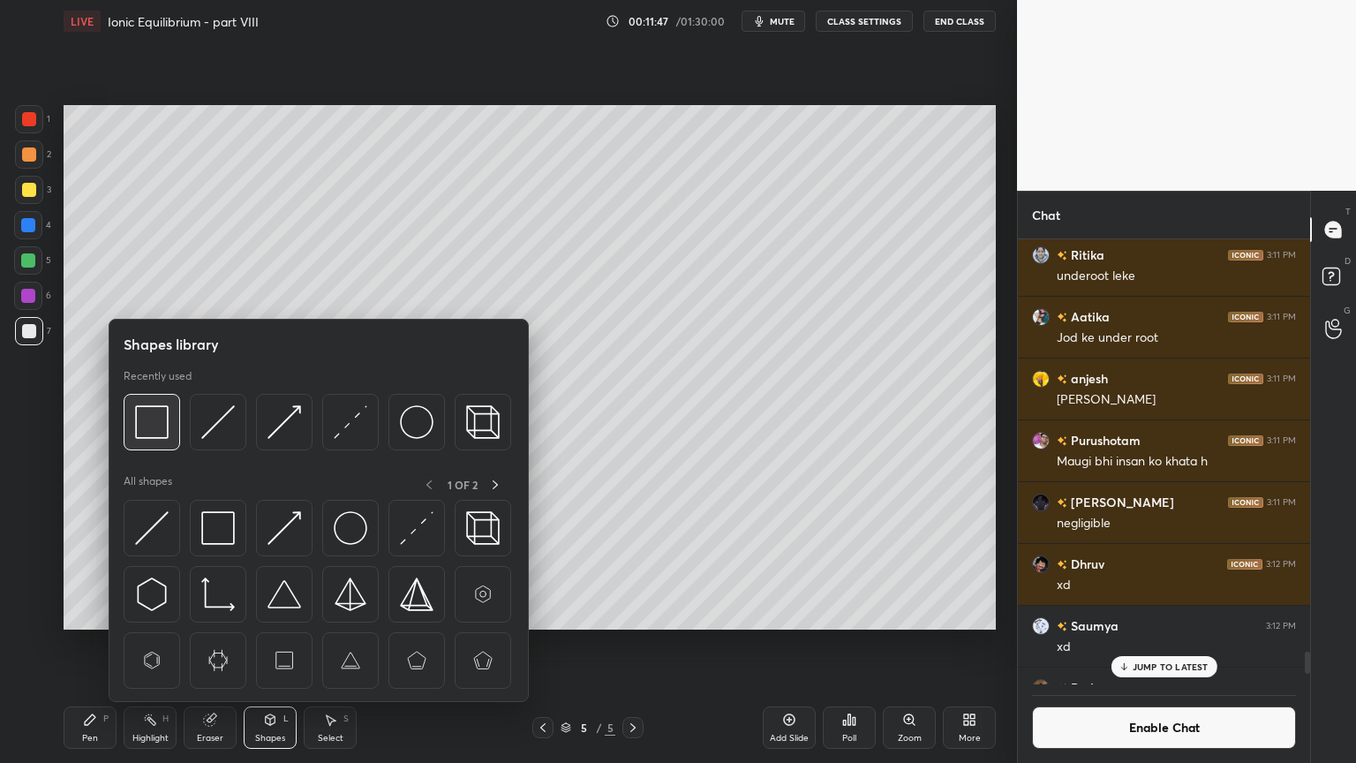
click at [155, 432] on img at bounding box center [152, 422] width 34 height 34
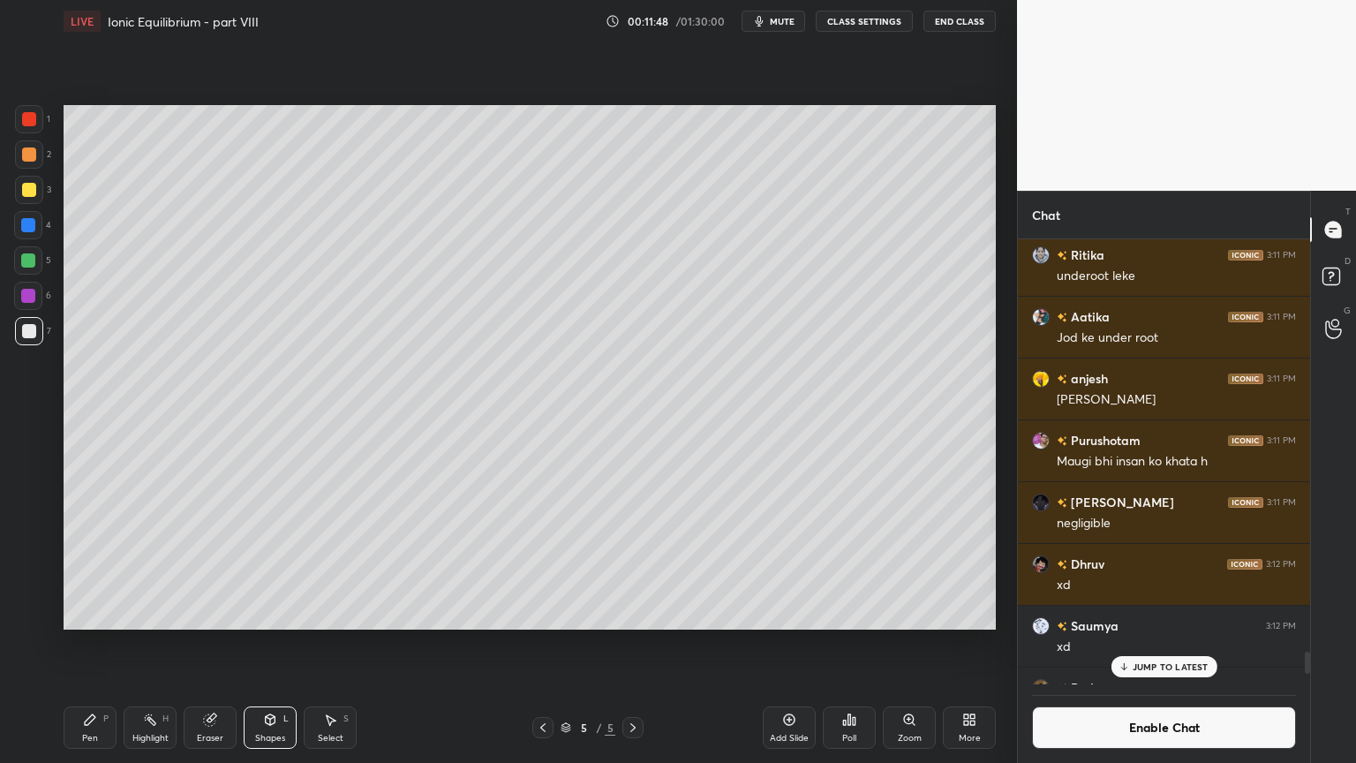
drag, startPoint x: 81, startPoint y: 726, endPoint x: 82, endPoint y: 717, distance: 8.9
click at [83, 644] on div "Pen P" at bounding box center [90, 727] width 53 height 42
drag, startPoint x: 28, startPoint y: 152, endPoint x: 53, endPoint y: 207, distance: 60.1
click at [32, 156] on div at bounding box center [29, 154] width 14 height 14
click at [214, 644] on div "Eraser" at bounding box center [210, 727] width 53 height 42
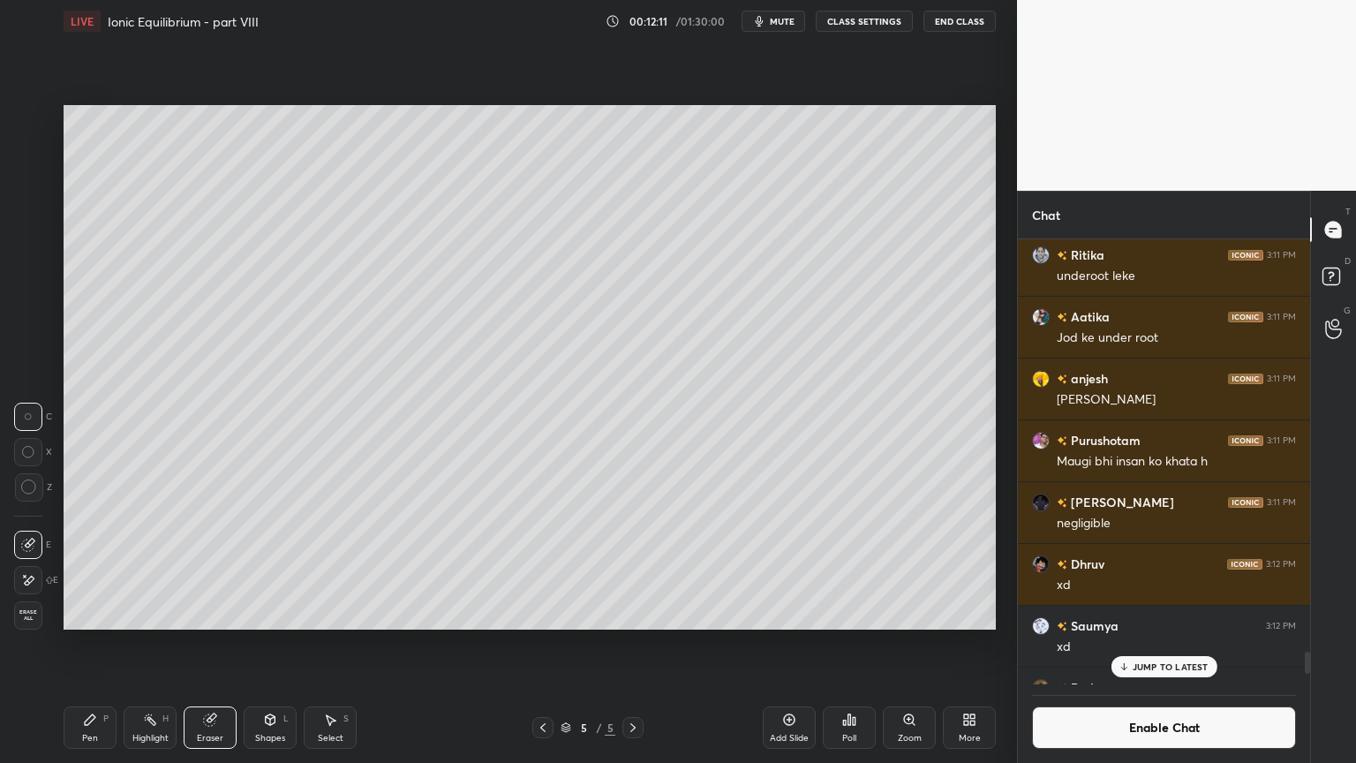
drag, startPoint x: 85, startPoint y: 732, endPoint x: 136, endPoint y: 642, distance: 103.6
click at [88, 644] on div "Pen P" at bounding box center [90, 727] width 53 height 42
drag, startPoint x: 149, startPoint y: 731, endPoint x: 149, endPoint y: 704, distance: 27.4
click at [148, 644] on div "Highlight H" at bounding box center [150, 727] width 53 height 42
click at [1150, 644] on div "JUMP TO LATEST" at bounding box center [1164, 666] width 106 height 21
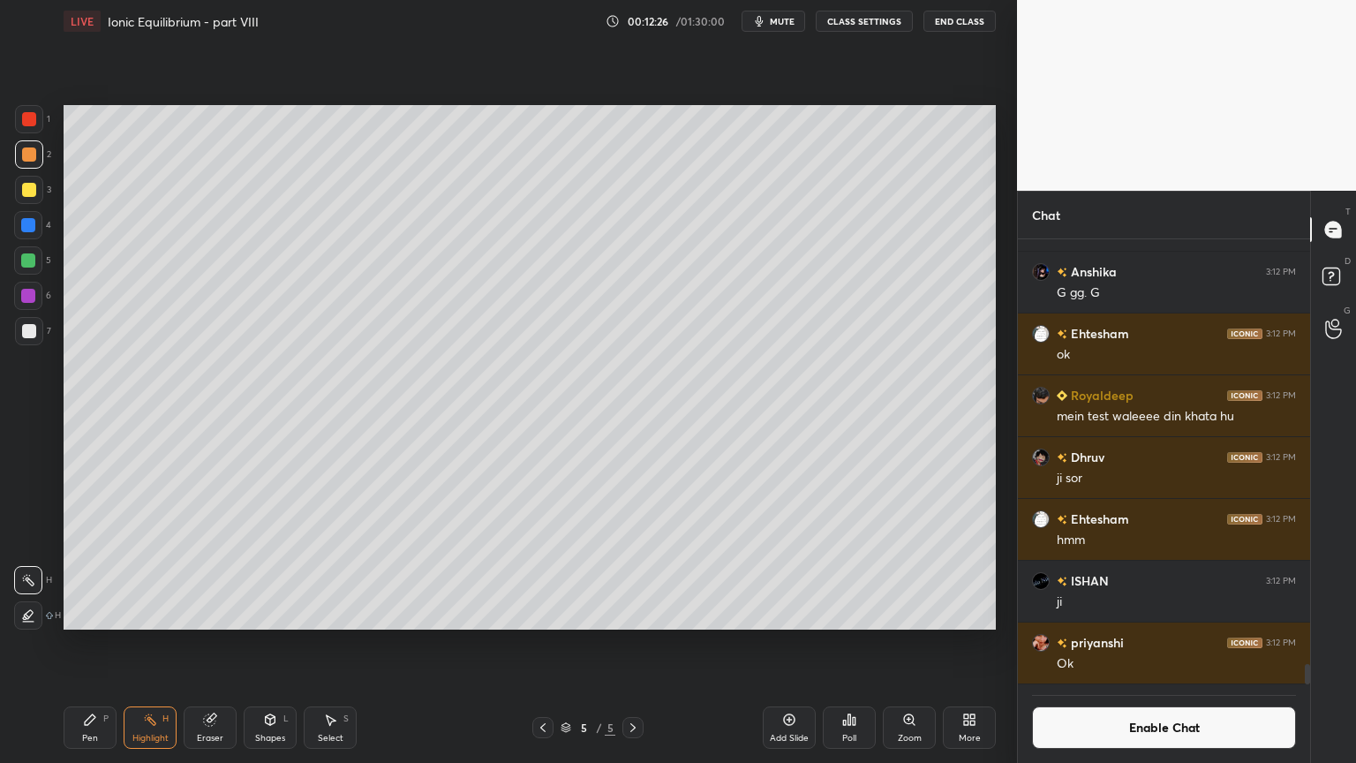
click at [1173, 644] on button "Enable Chat" at bounding box center [1164, 727] width 264 height 42
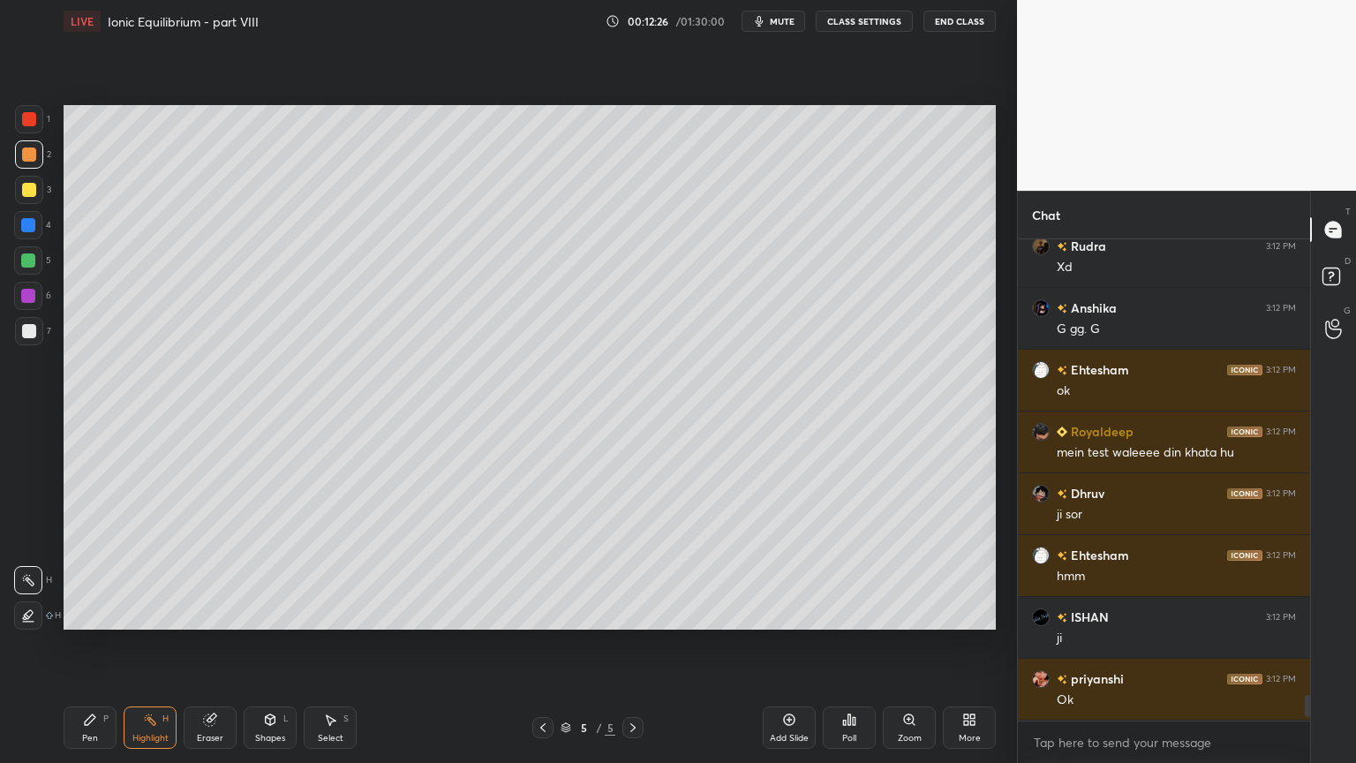
scroll to position [476, 287]
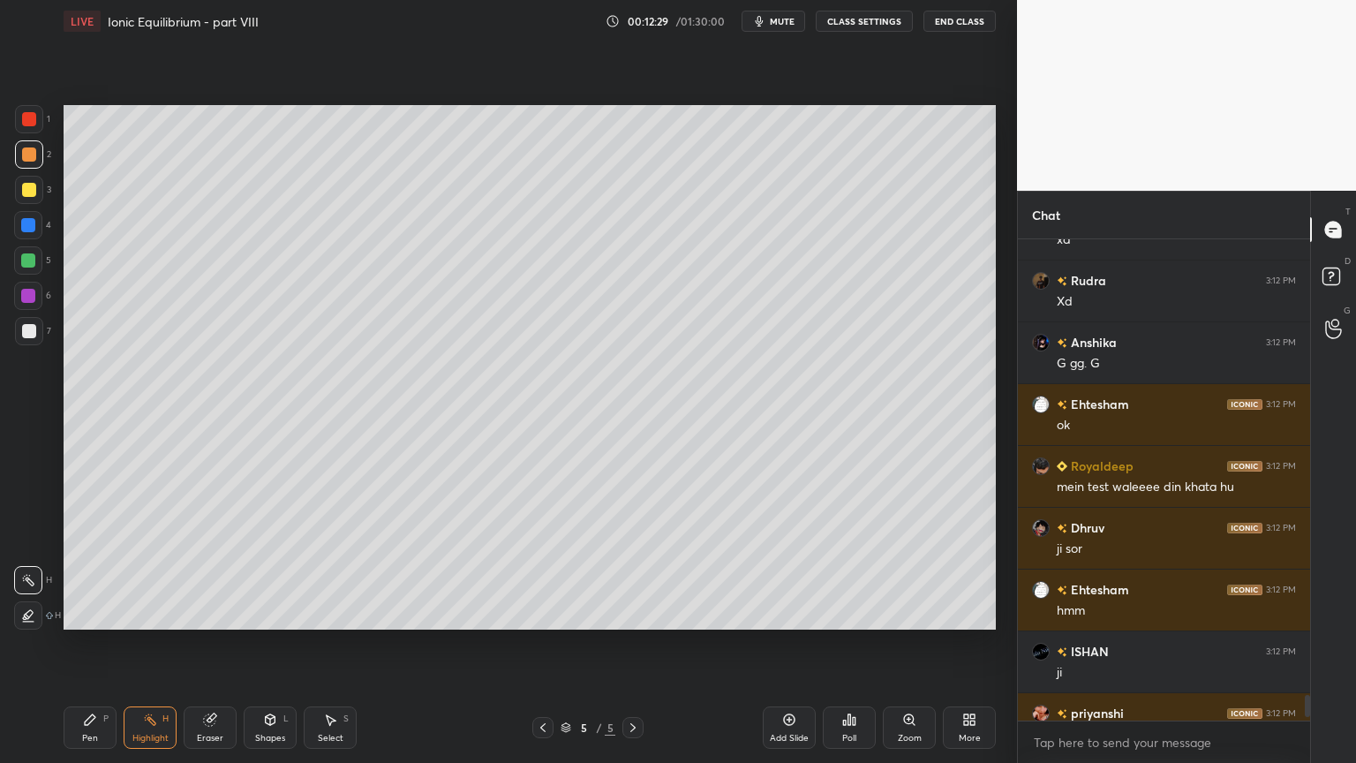
click at [87, 644] on icon at bounding box center [90, 719] width 11 height 11
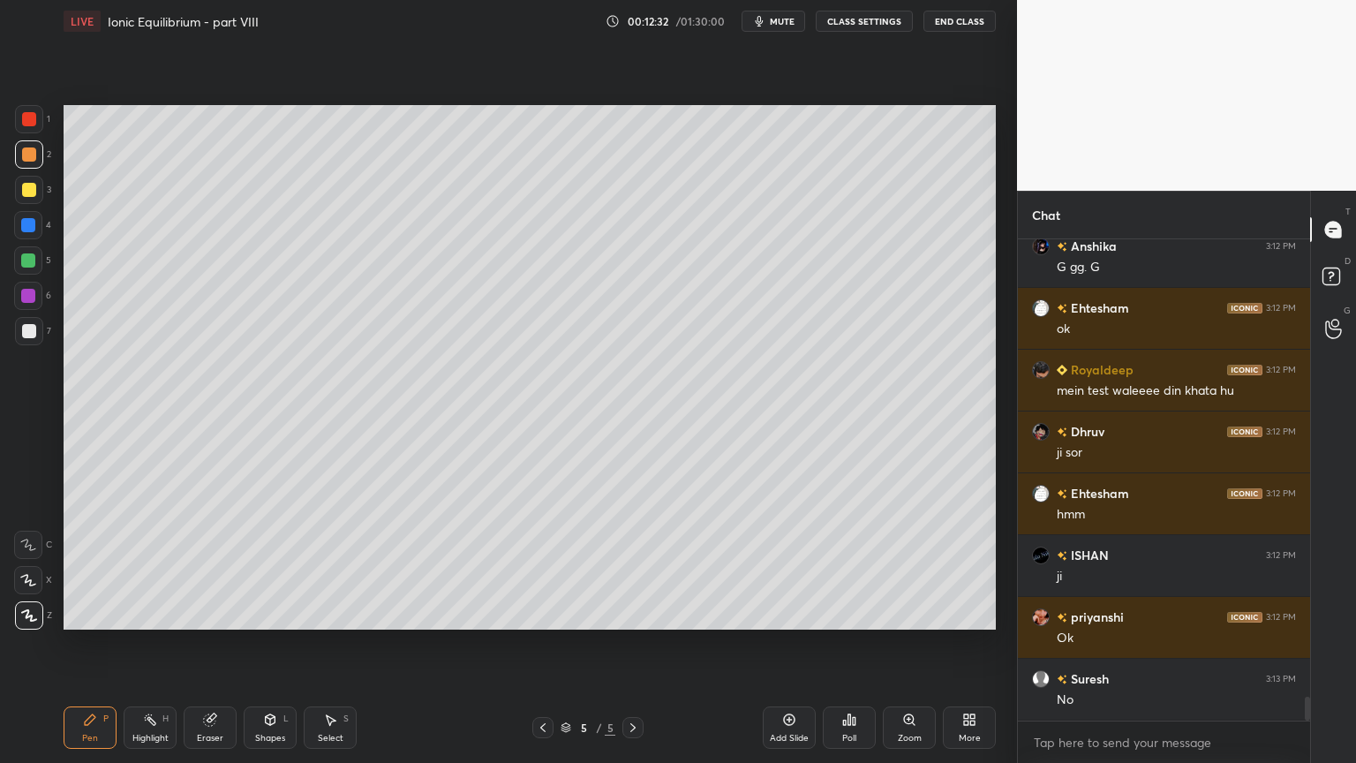
click at [1308, 644] on div at bounding box center [1307, 709] width 5 height 24
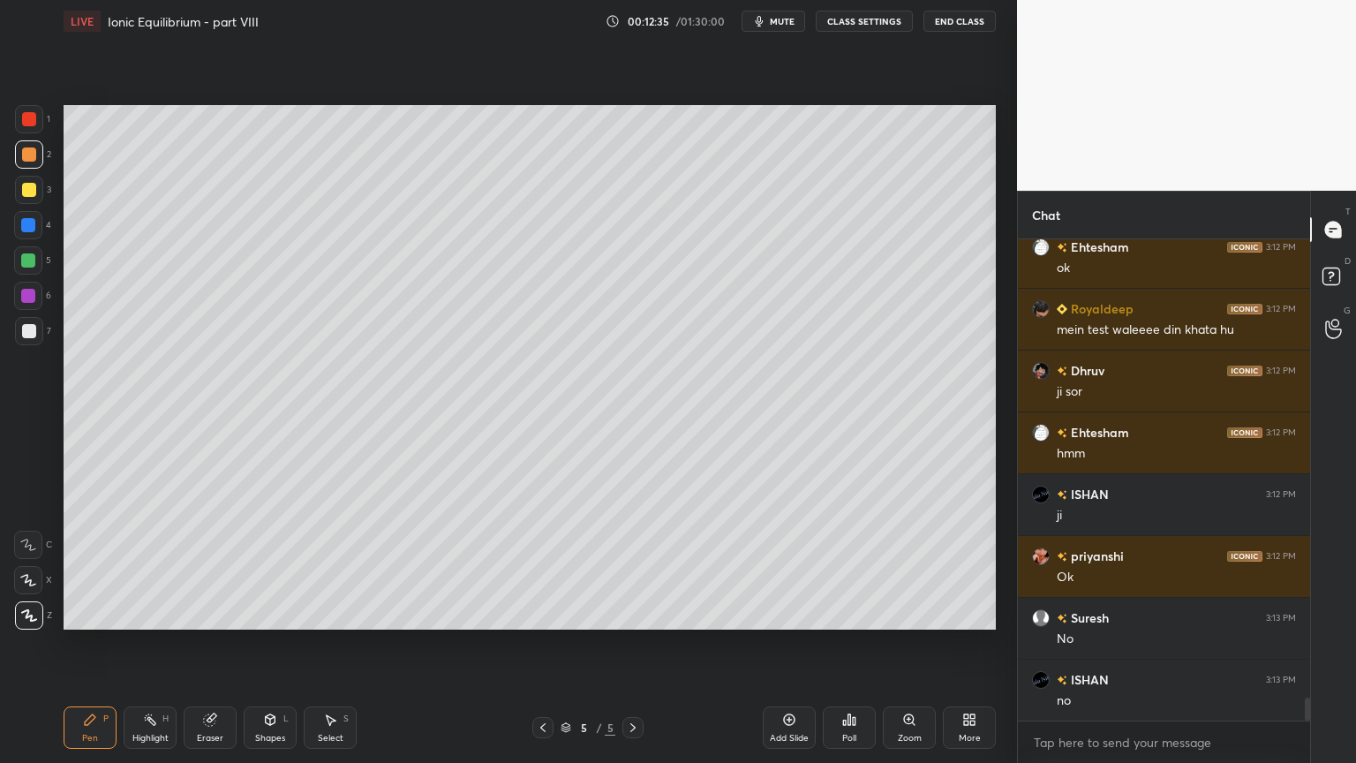
scroll to position [9443, 0]
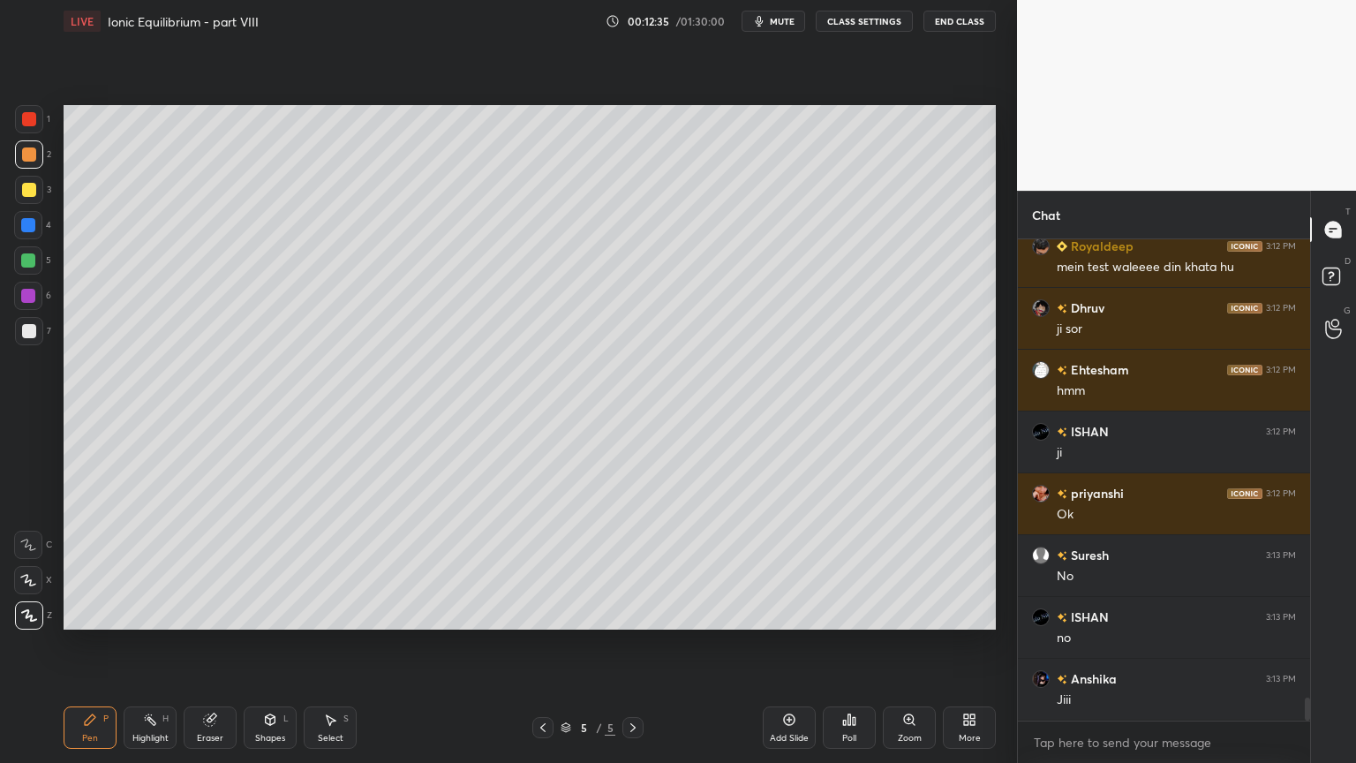
click at [275, 644] on div "Shapes" at bounding box center [270, 738] width 30 height 9
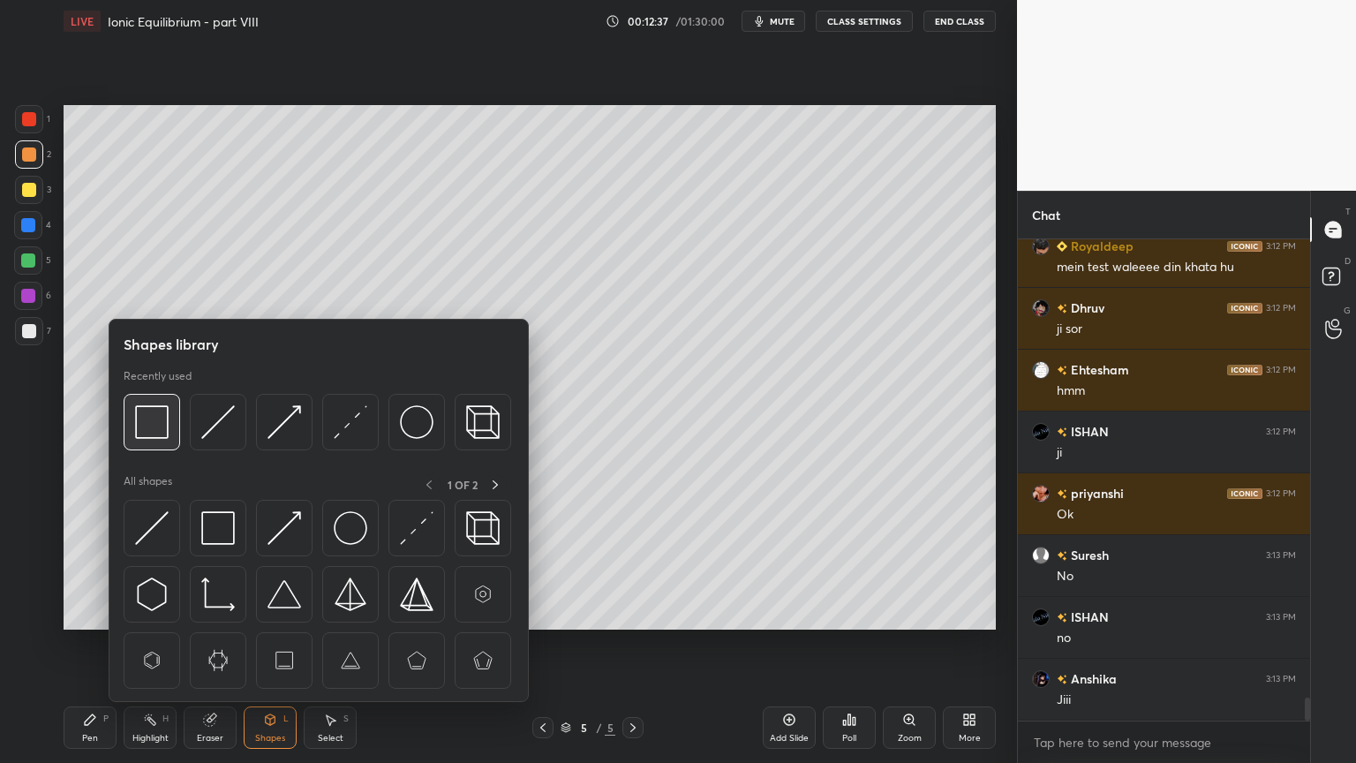
click at [155, 426] on img at bounding box center [152, 422] width 34 height 34
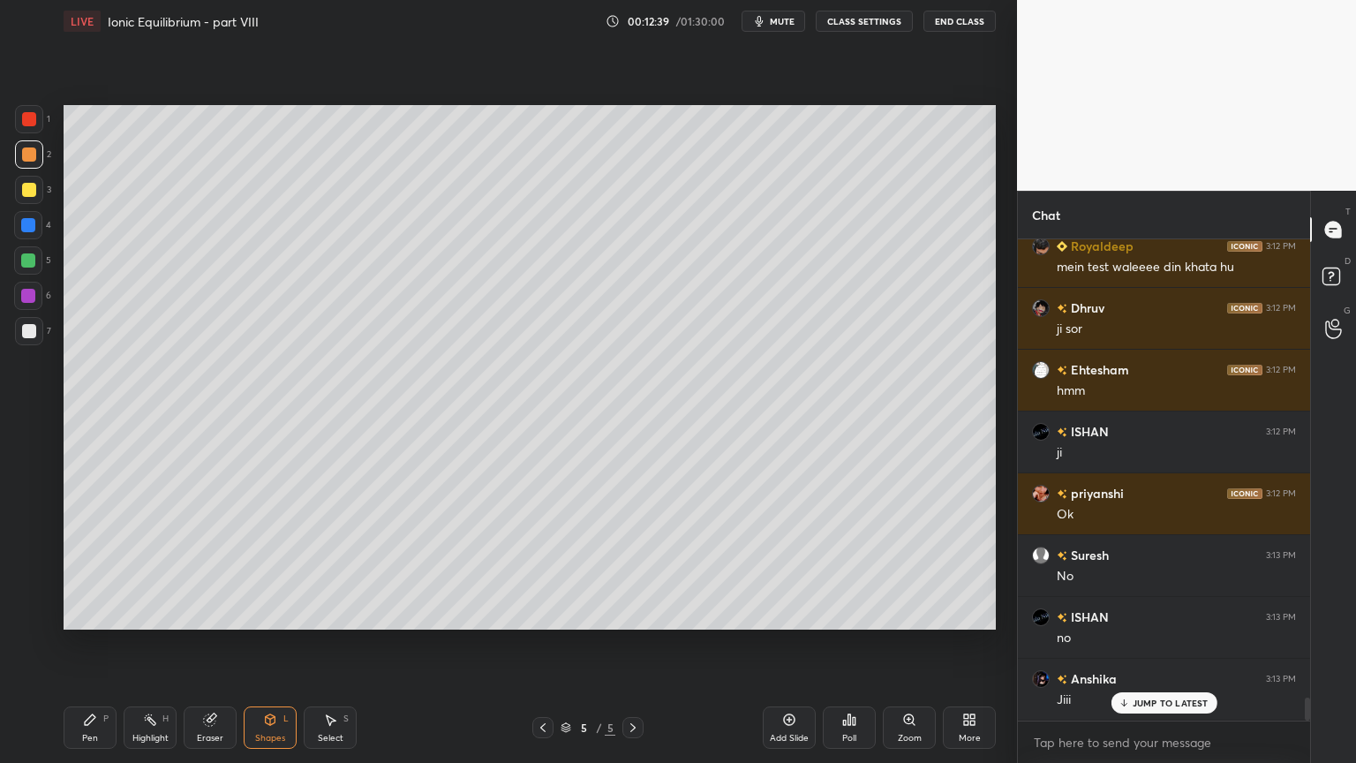
scroll to position [9504, 0]
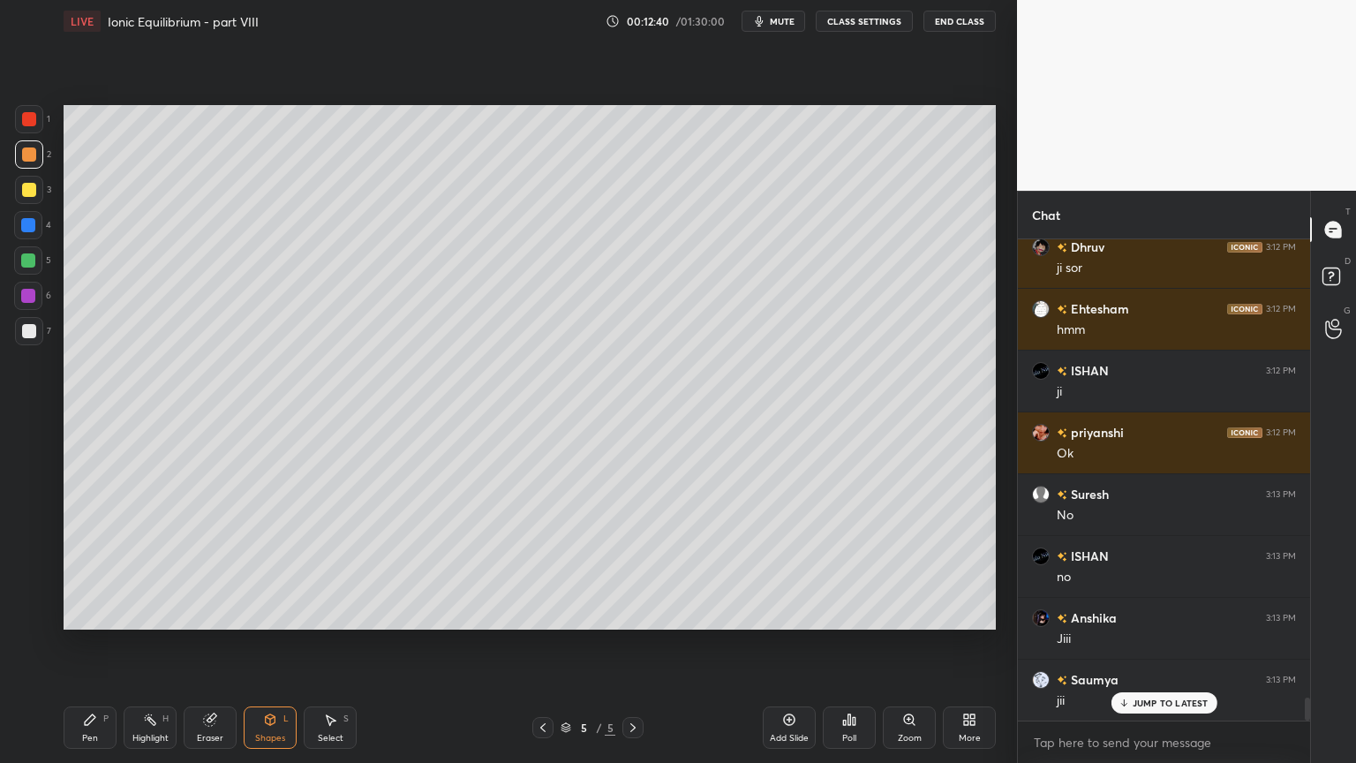
click at [94, 644] on div "Pen" at bounding box center [90, 738] width 16 height 9
click at [32, 269] on div at bounding box center [28, 260] width 28 height 28
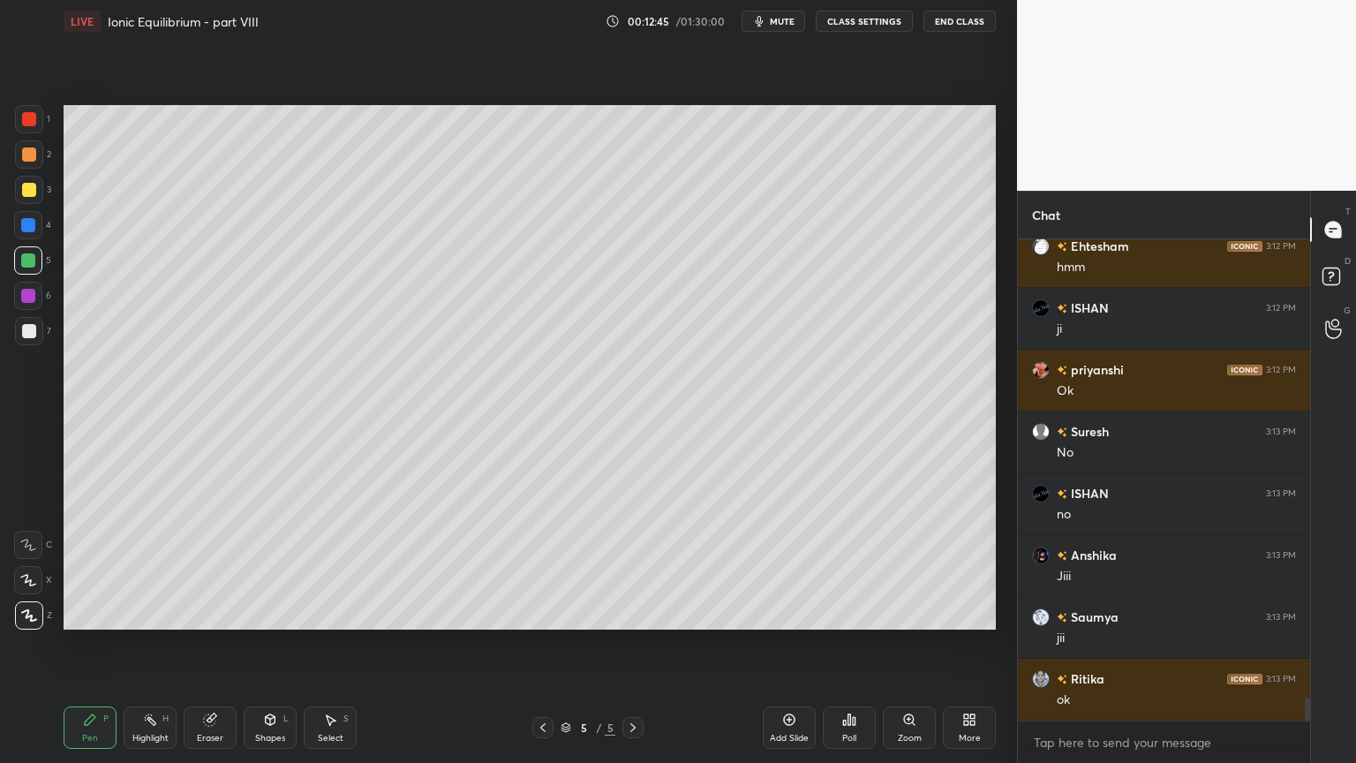
drag, startPoint x: 152, startPoint y: 732, endPoint x: 162, endPoint y: 711, distance: 23.3
click at [152, 644] on div "Highlight H" at bounding box center [150, 727] width 53 height 42
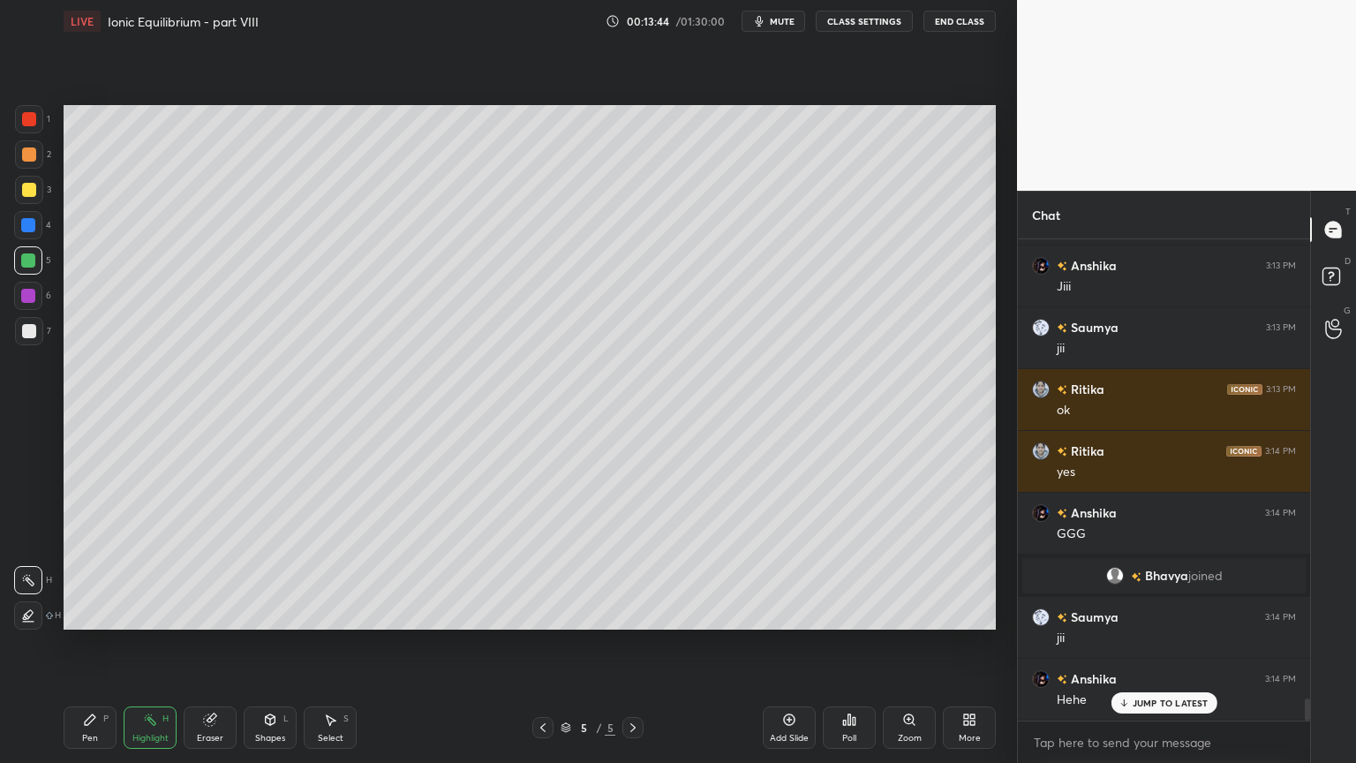
scroll to position [9811, 0]
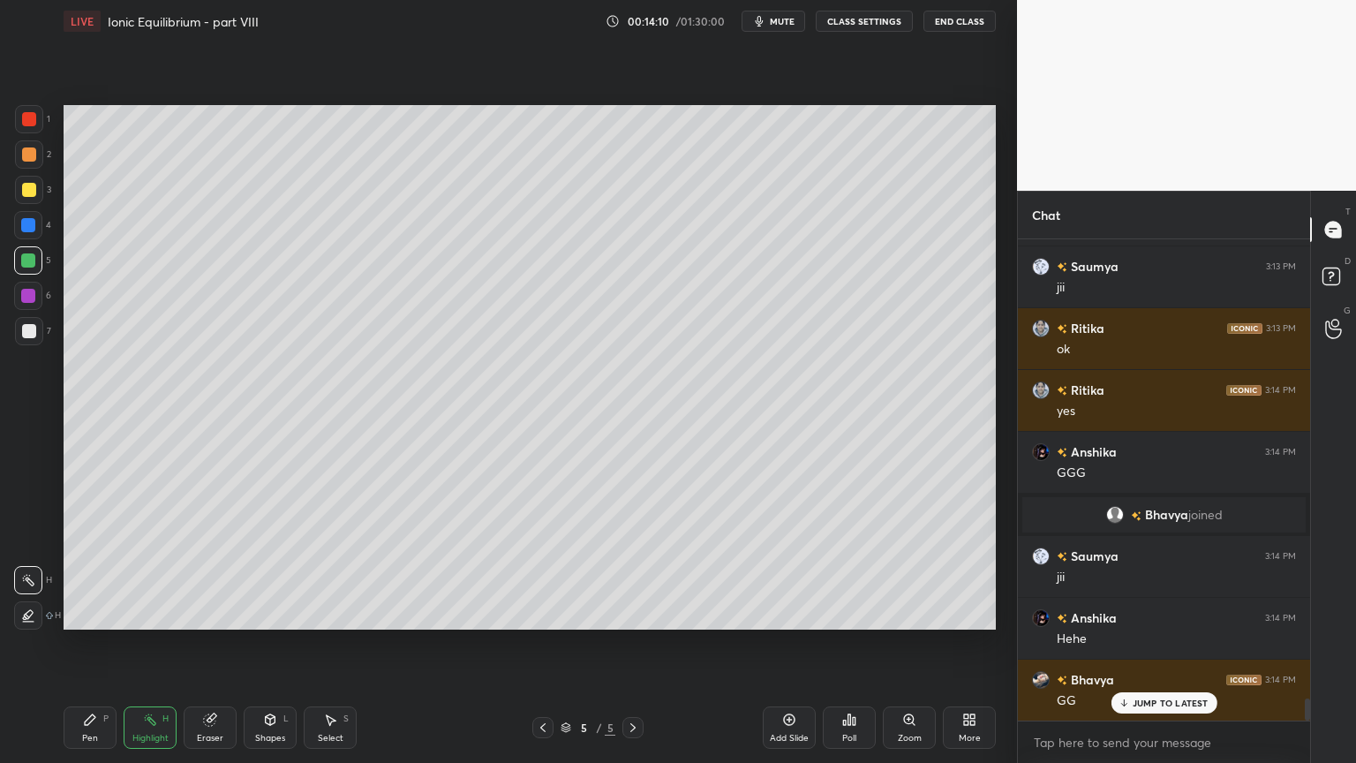
click at [147, 644] on icon at bounding box center [150, 720] width 14 height 14
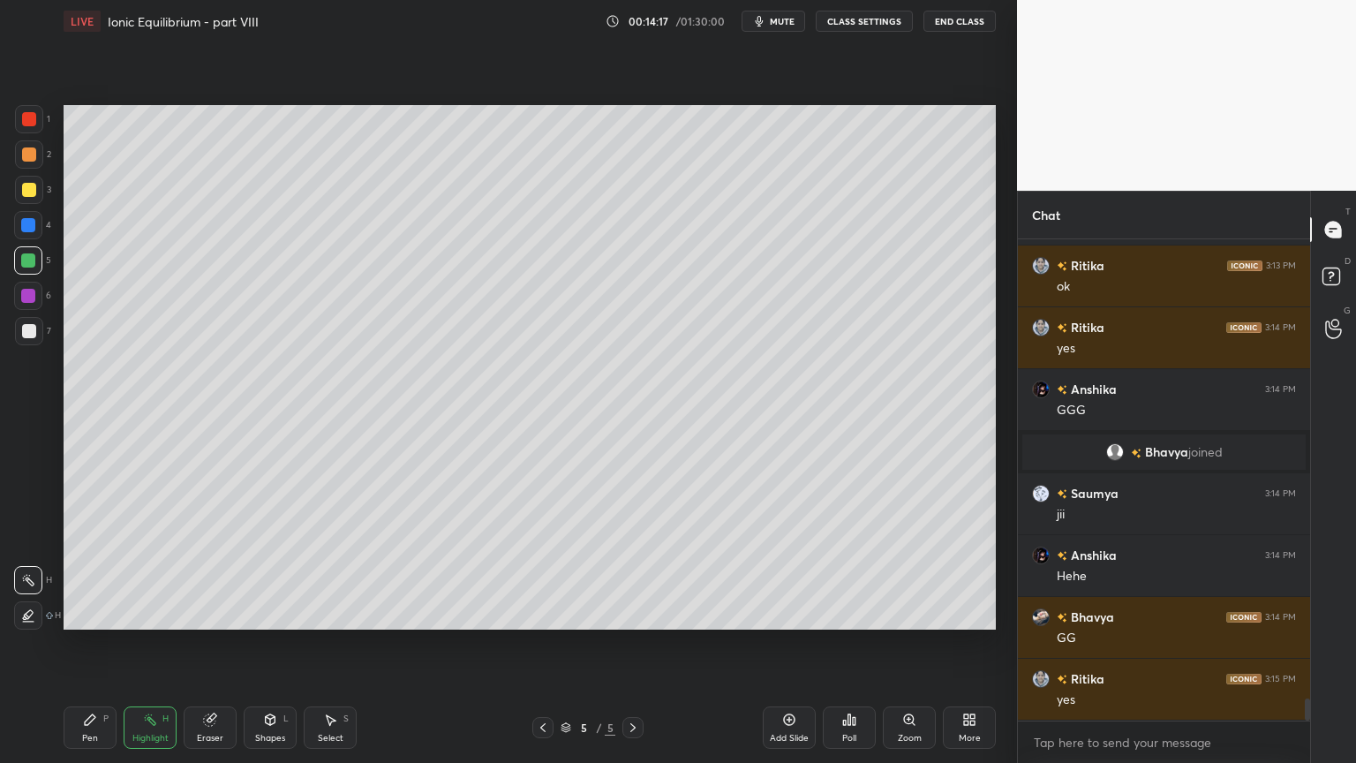
scroll to position [9916, 0]
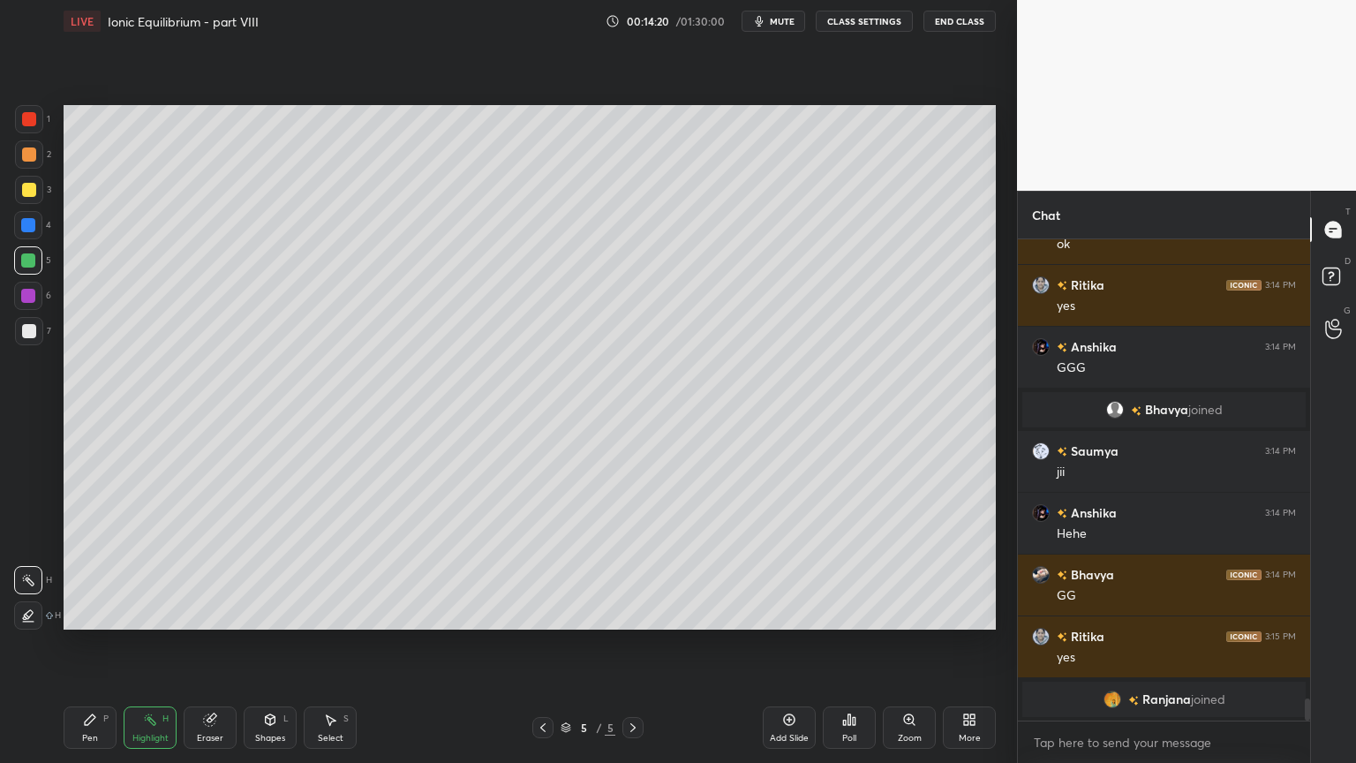
click at [99, 644] on div "Pen P" at bounding box center [90, 727] width 53 height 42
click at [35, 184] on div at bounding box center [29, 190] width 28 height 28
click at [33, 157] on div at bounding box center [29, 154] width 14 height 14
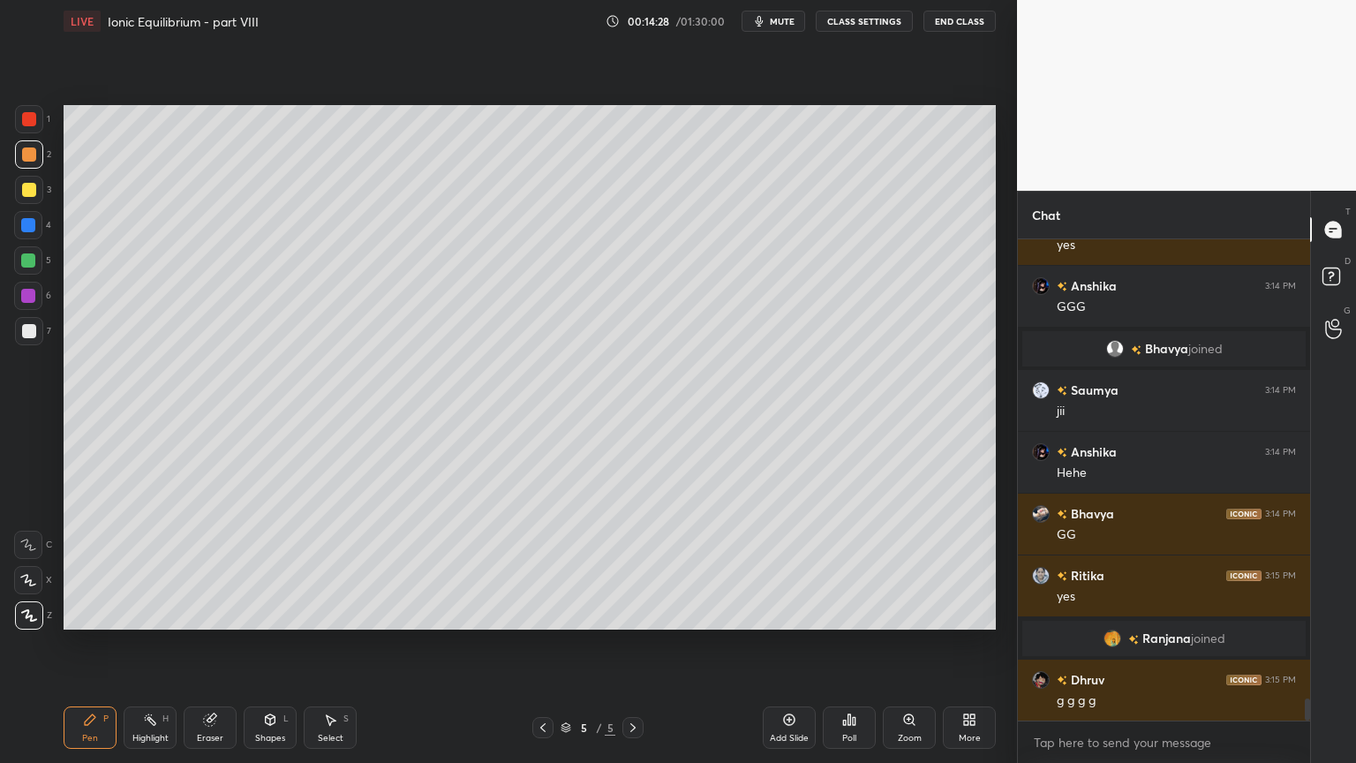
drag, startPoint x: 166, startPoint y: 728, endPoint x: 171, endPoint y: 717, distance: 11.8
click at [168, 644] on div "Highlight H" at bounding box center [150, 727] width 53 height 42
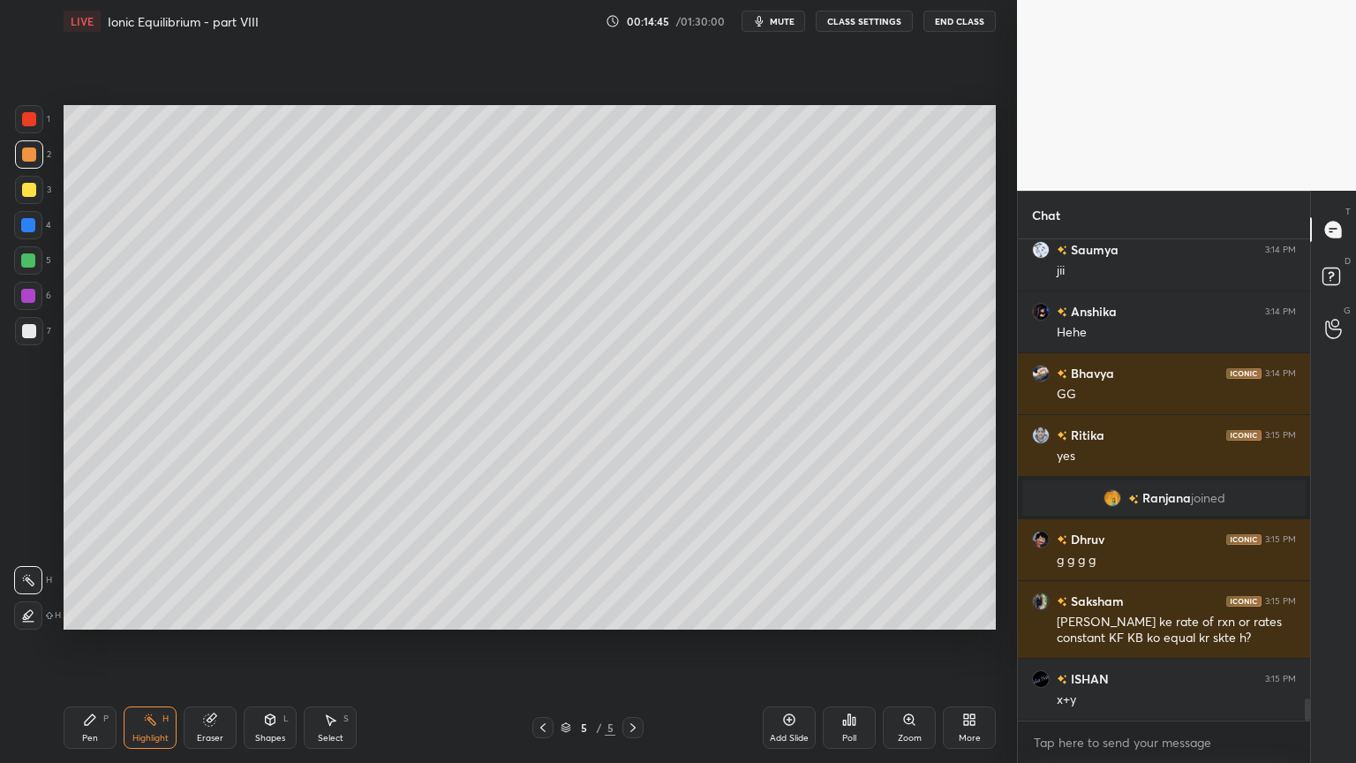
scroll to position [10072, 0]
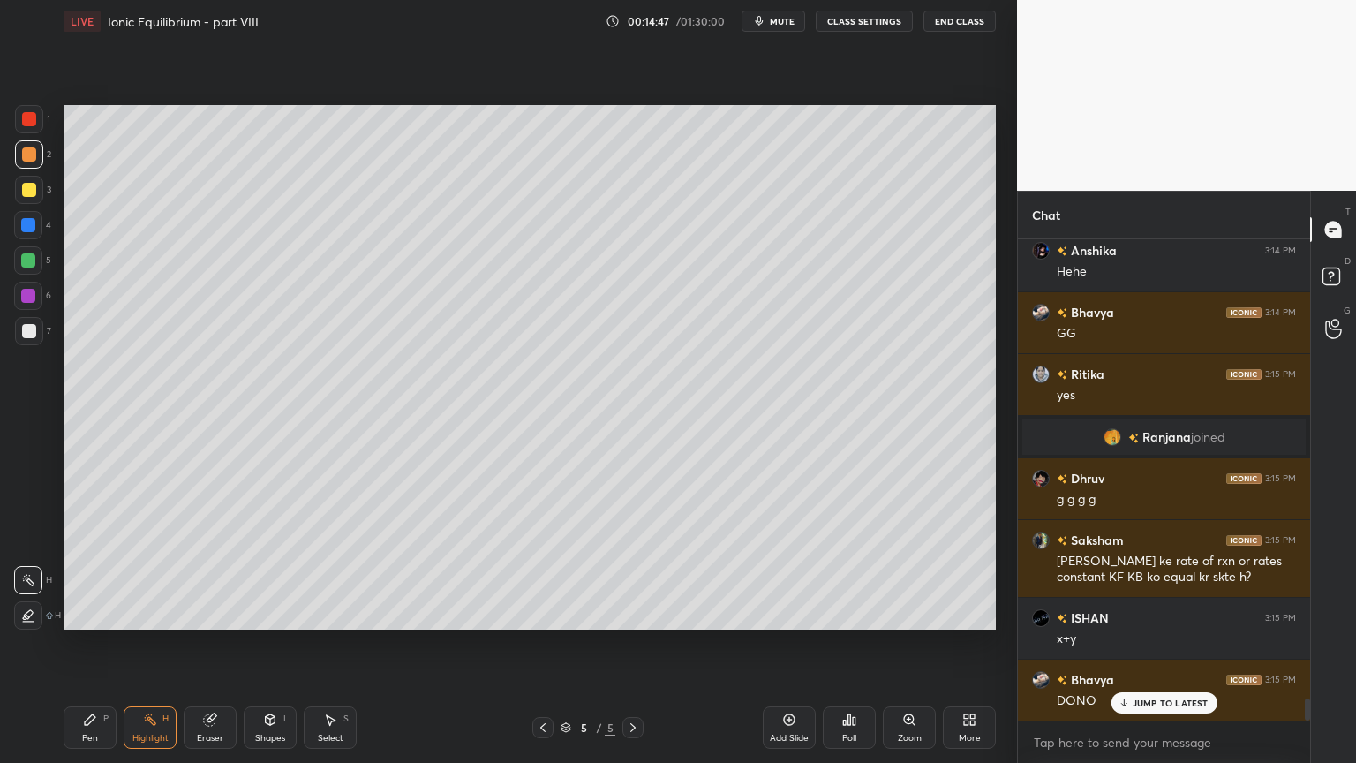
click at [87, 644] on div "Pen" at bounding box center [90, 738] width 16 height 9
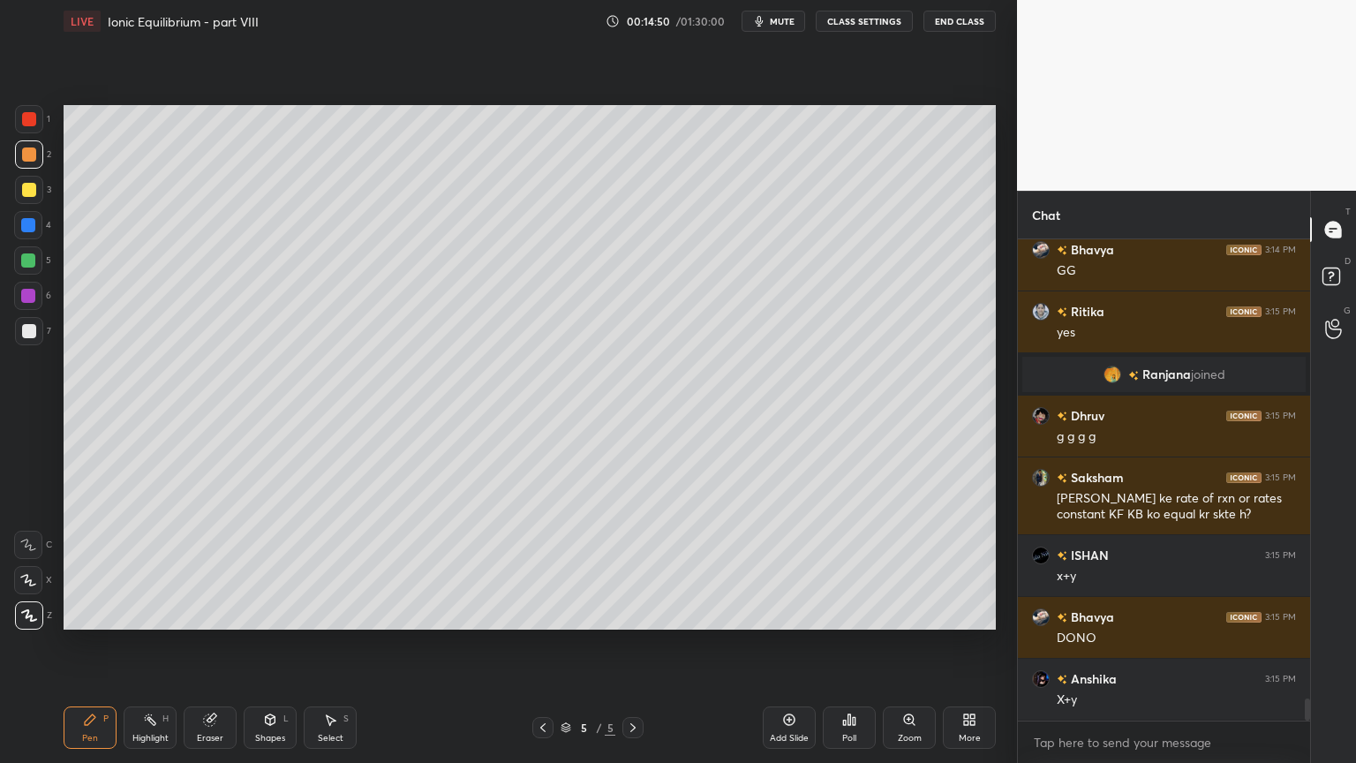
scroll to position [10196, 0]
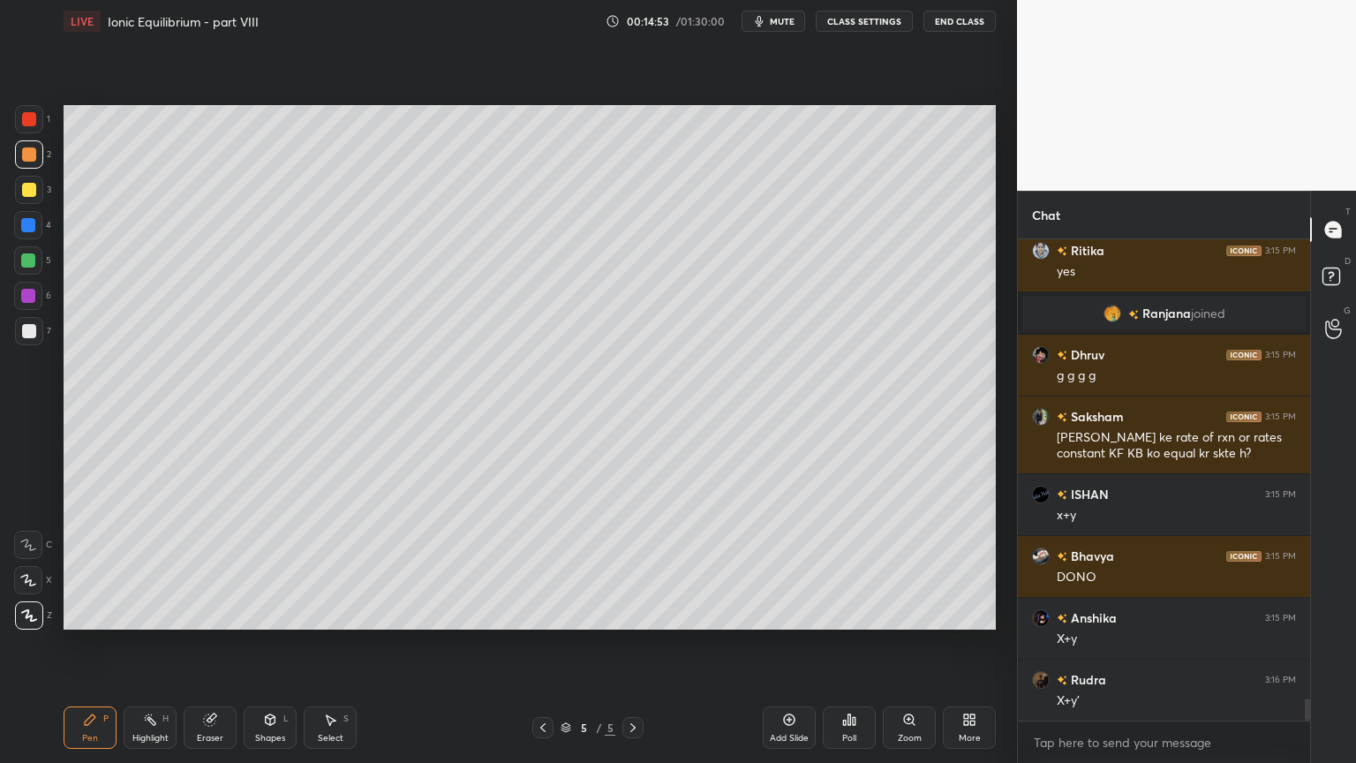
click at [162, 644] on div "Highlight" at bounding box center [150, 738] width 36 height 9
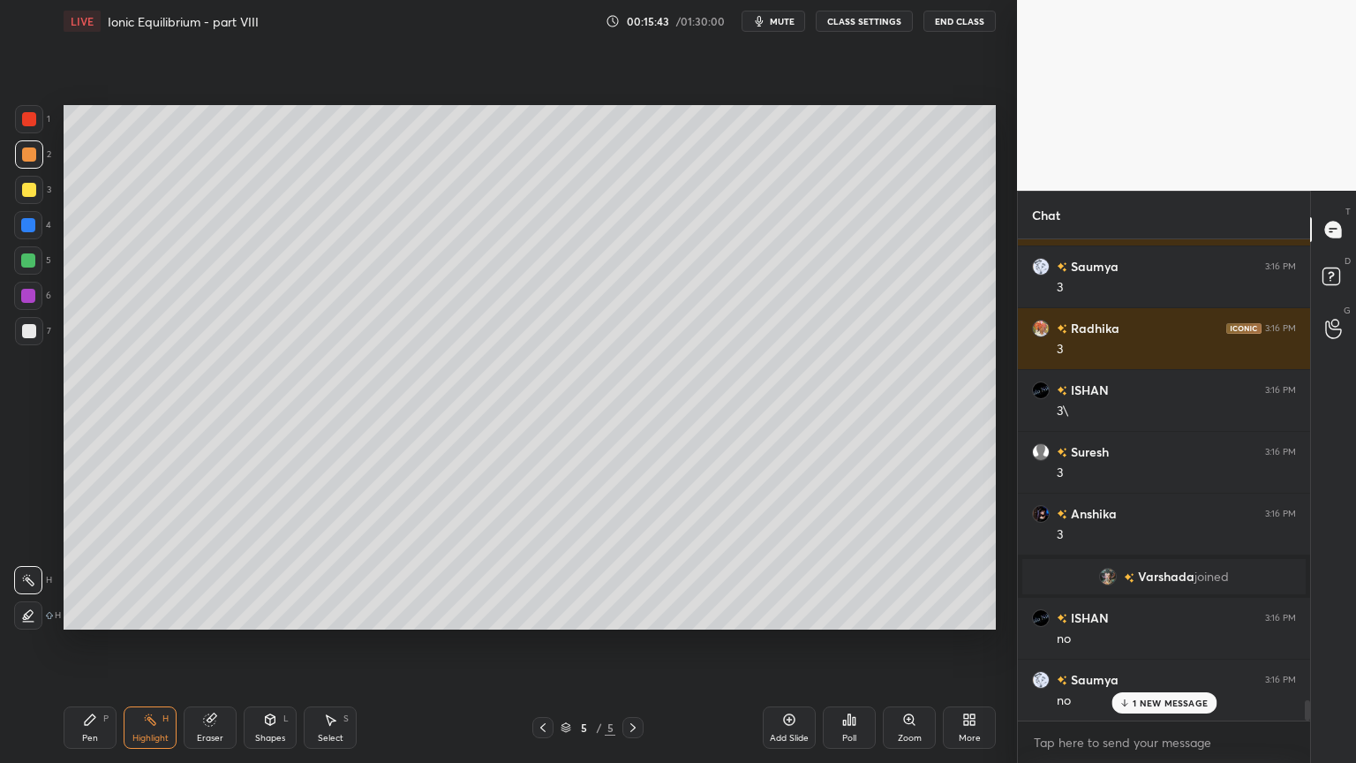
scroll to position [11166, 0]
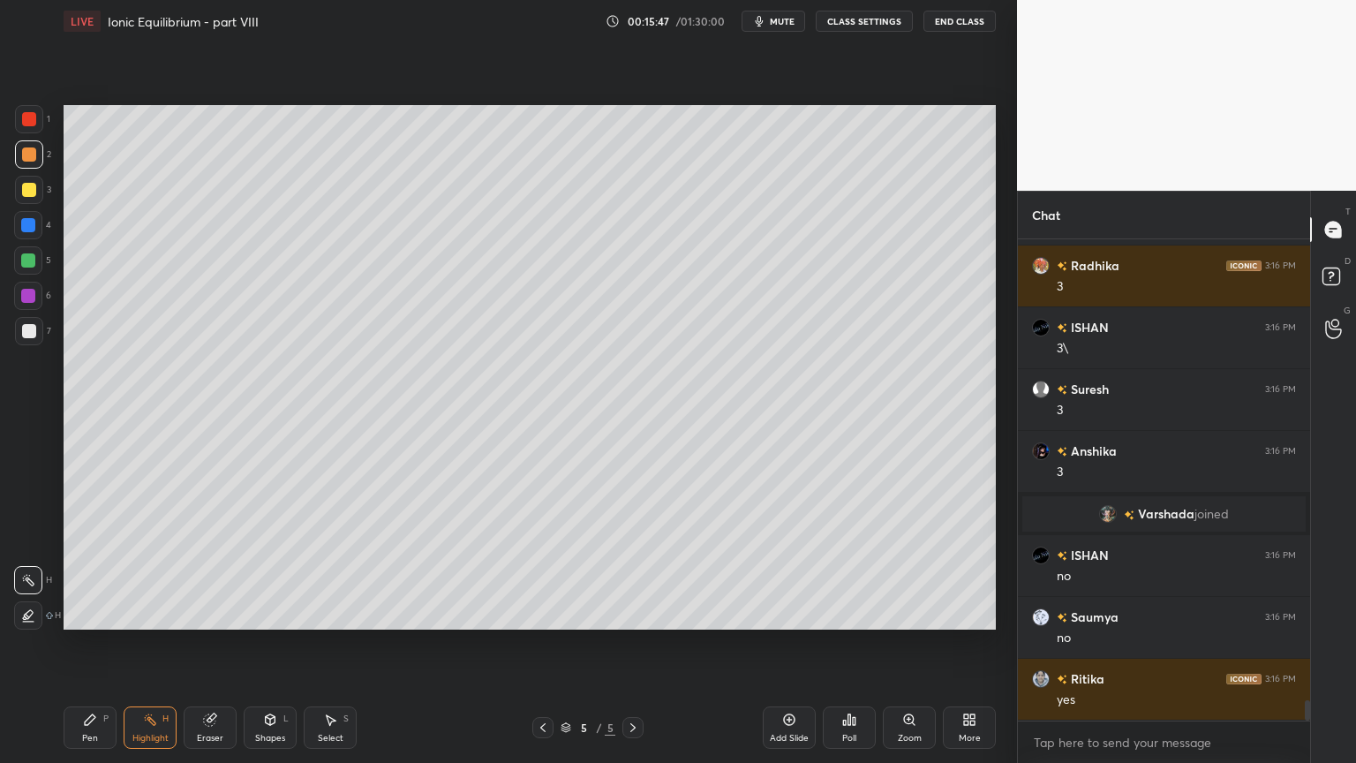
click at [82, 644] on div "Pen P" at bounding box center [90, 727] width 53 height 42
click at [34, 330] on div at bounding box center [29, 331] width 14 height 14
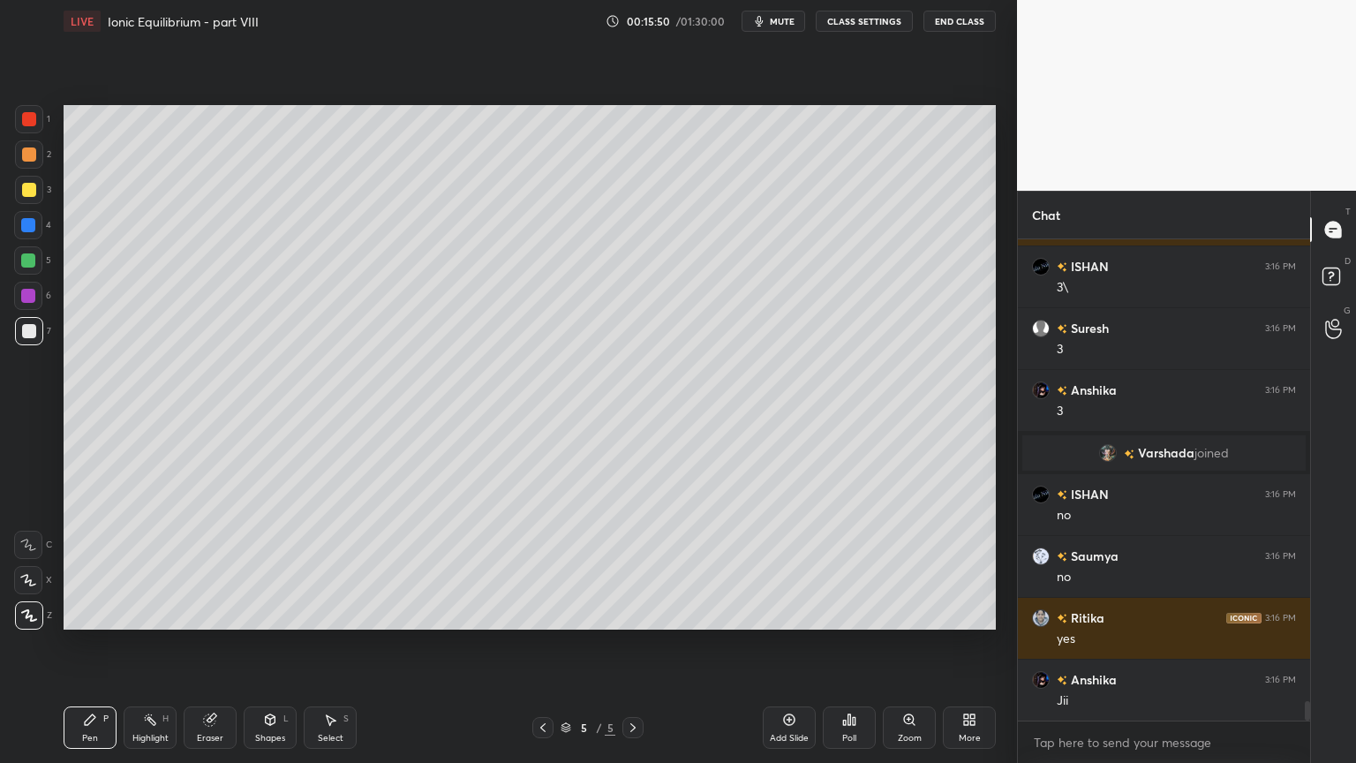
scroll to position [11290, 0]
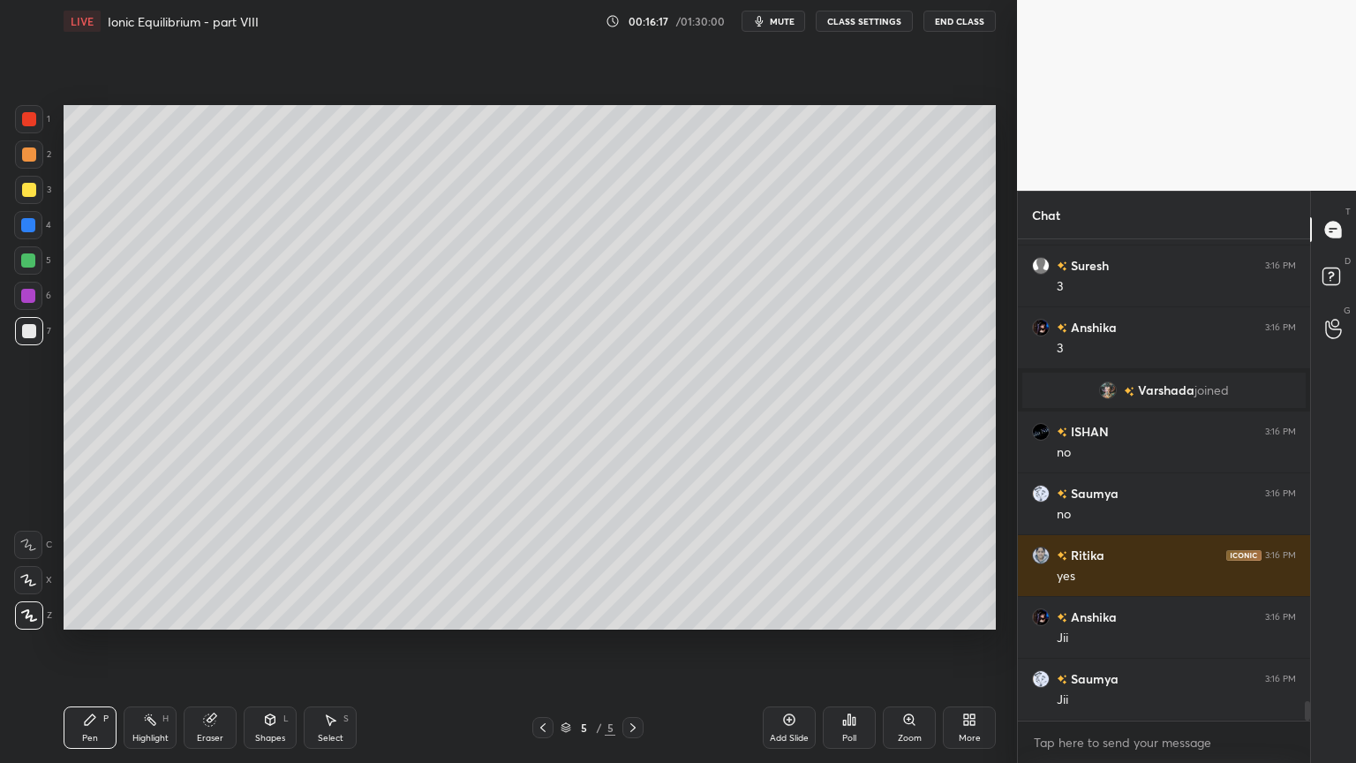
drag, startPoint x: 221, startPoint y: 730, endPoint x: 258, endPoint y: 643, distance: 95.0
click at [222, 644] on div "Eraser" at bounding box center [210, 727] width 53 height 42
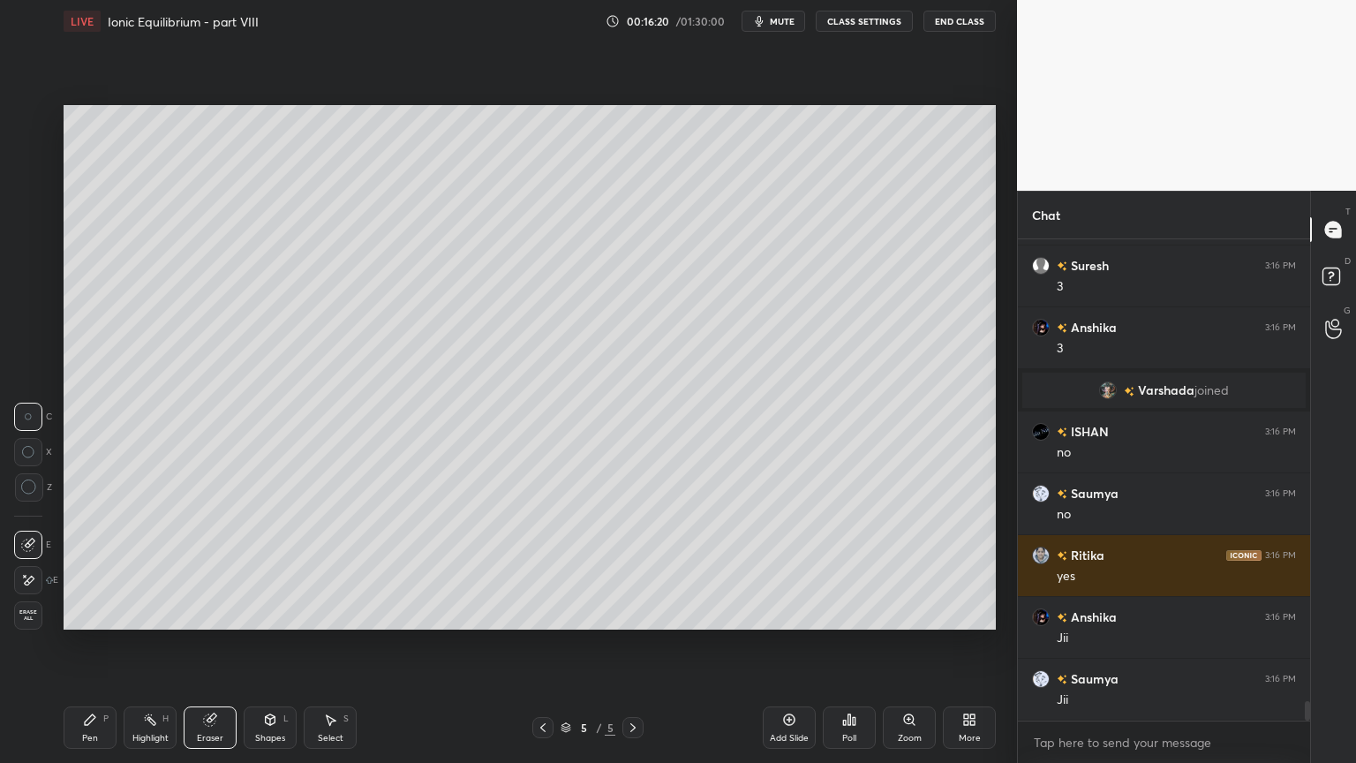
click at [115, 644] on div "Pen P" at bounding box center [90, 727] width 53 height 42
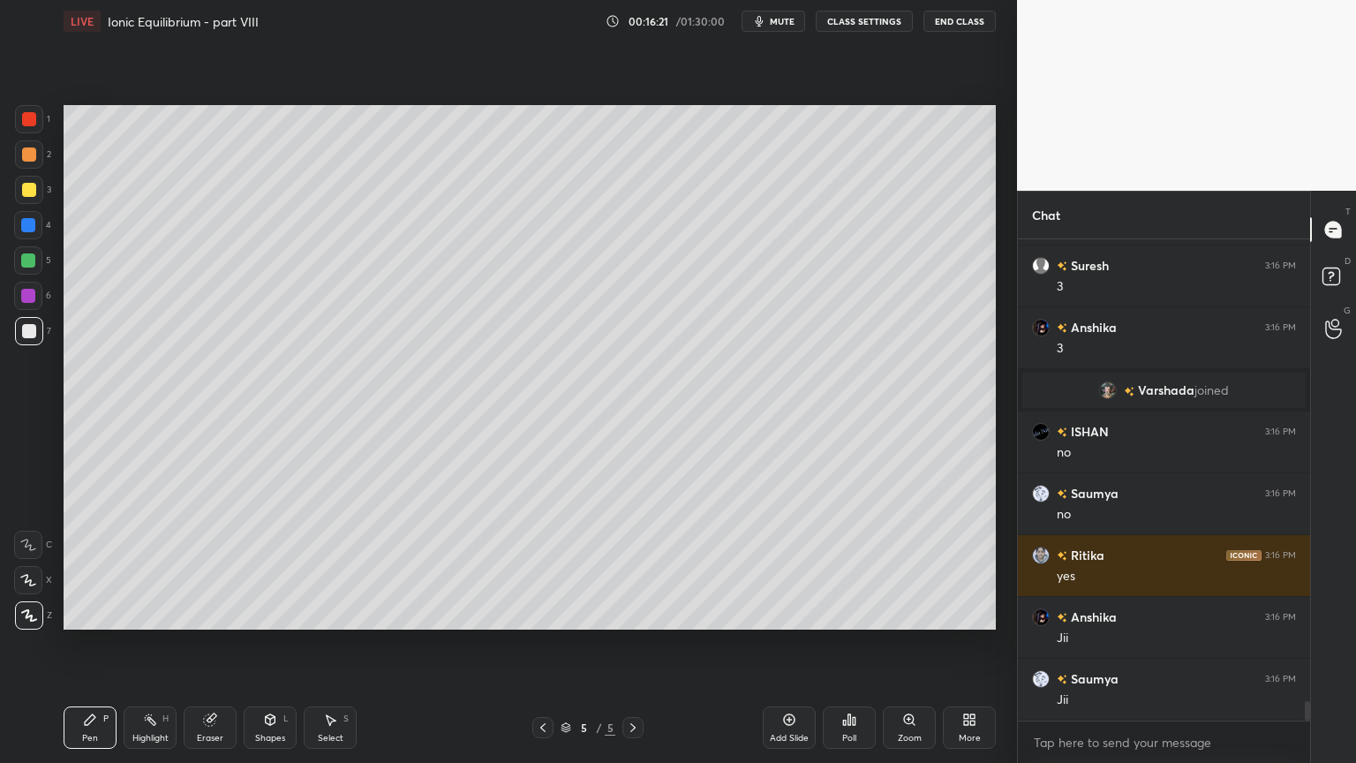
click at [32, 155] on div at bounding box center [29, 154] width 14 height 14
click at [32, 332] on div at bounding box center [29, 331] width 14 height 14
click at [139, 644] on div "Highlight H" at bounding box center [150, 727] width 53 height 42
click at [99, 644] on div "Pen P" at bounding box center [90, 727] width 53 height 42
click at [145, 644] on div "Highlight H" at bounding box center [150, 727] width 53 height 42
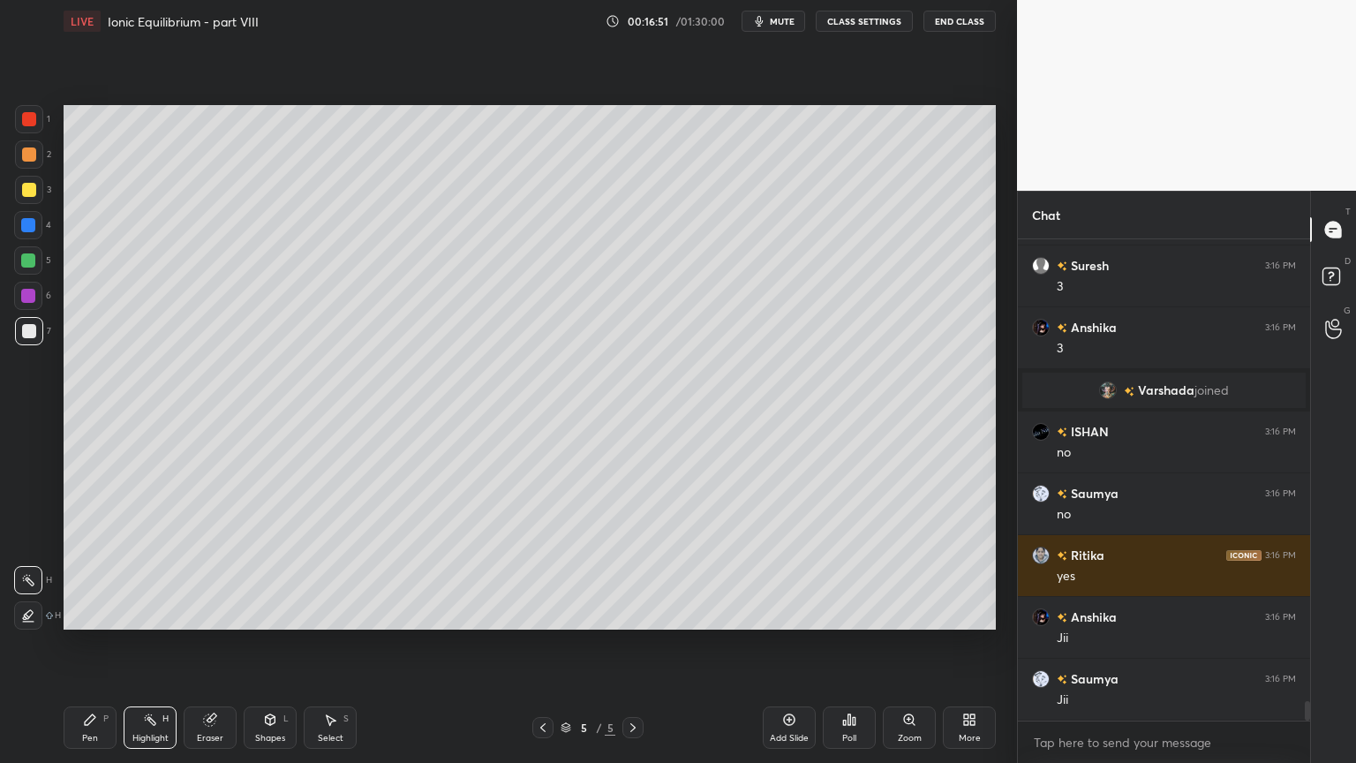
click at [281, 644] on div "Shapes" at bounding box center [270, 738] width 30 height 9
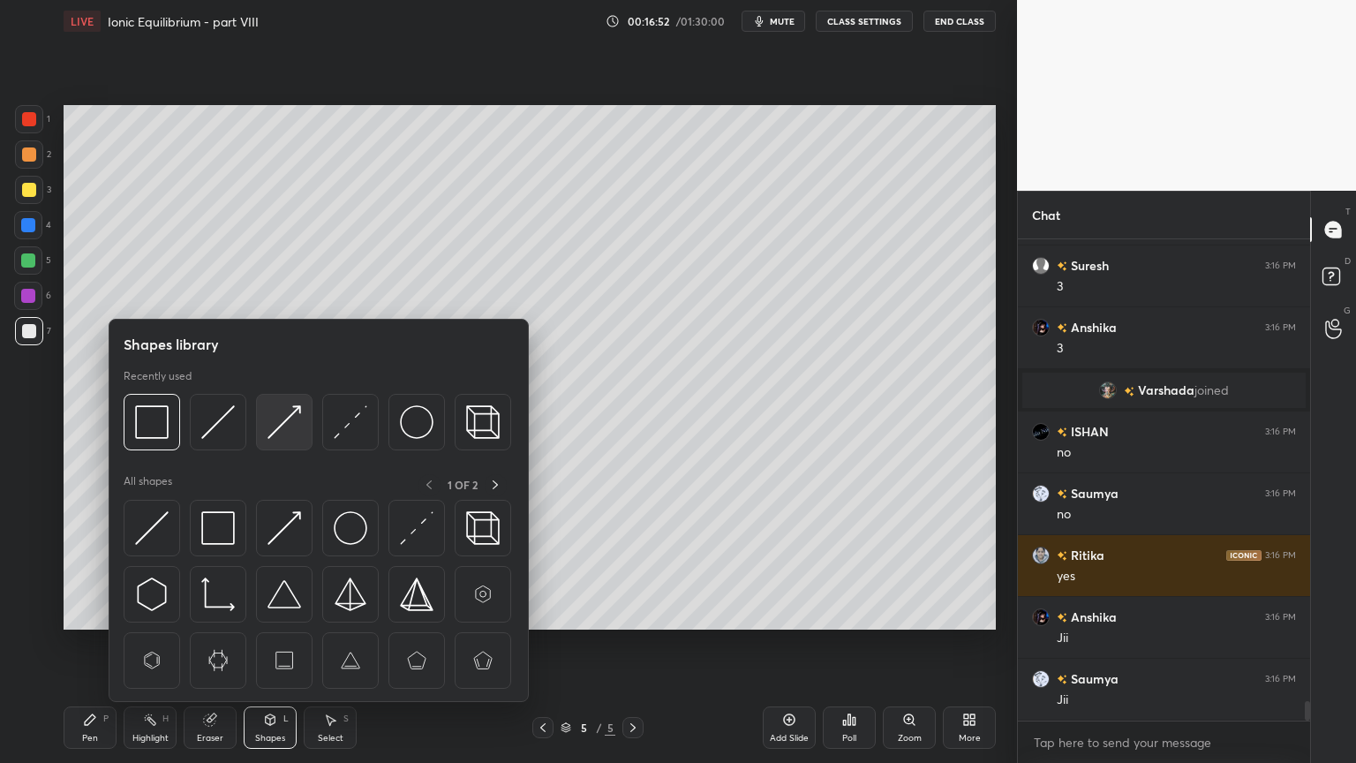
click at [276, 412] on img at bounding box center [285, 422] width 34 height 34
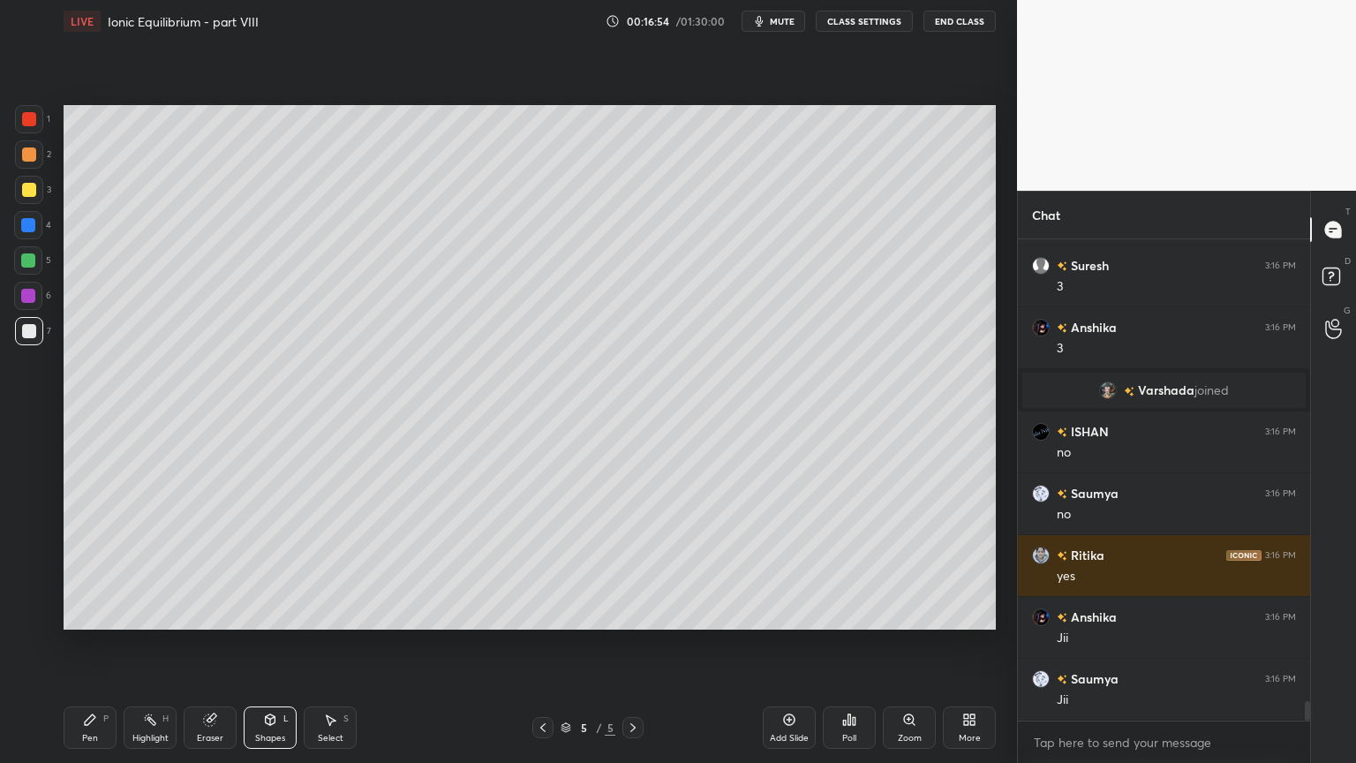
drag, startPoint x: 155, startPoint y: 742, endPoint x: 152, endPoint y: 705, distance: 37.3
click at [153, 644] on div "Highlight H" at bounding box center [150, 727] width 53 height 42
click at [274, 644] on div "Shapes L" at bounding box center [270, 727] width 53 height 42
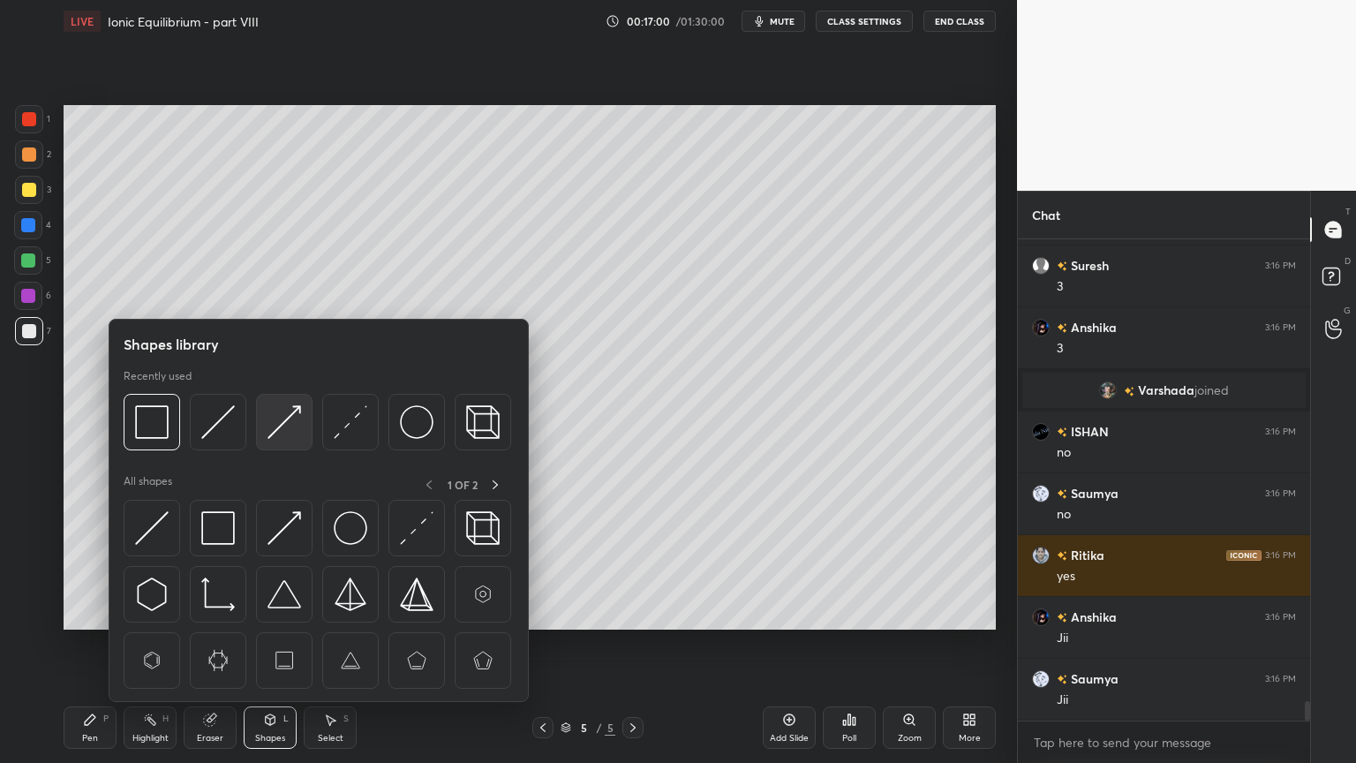
scroll to position [11351, 0]
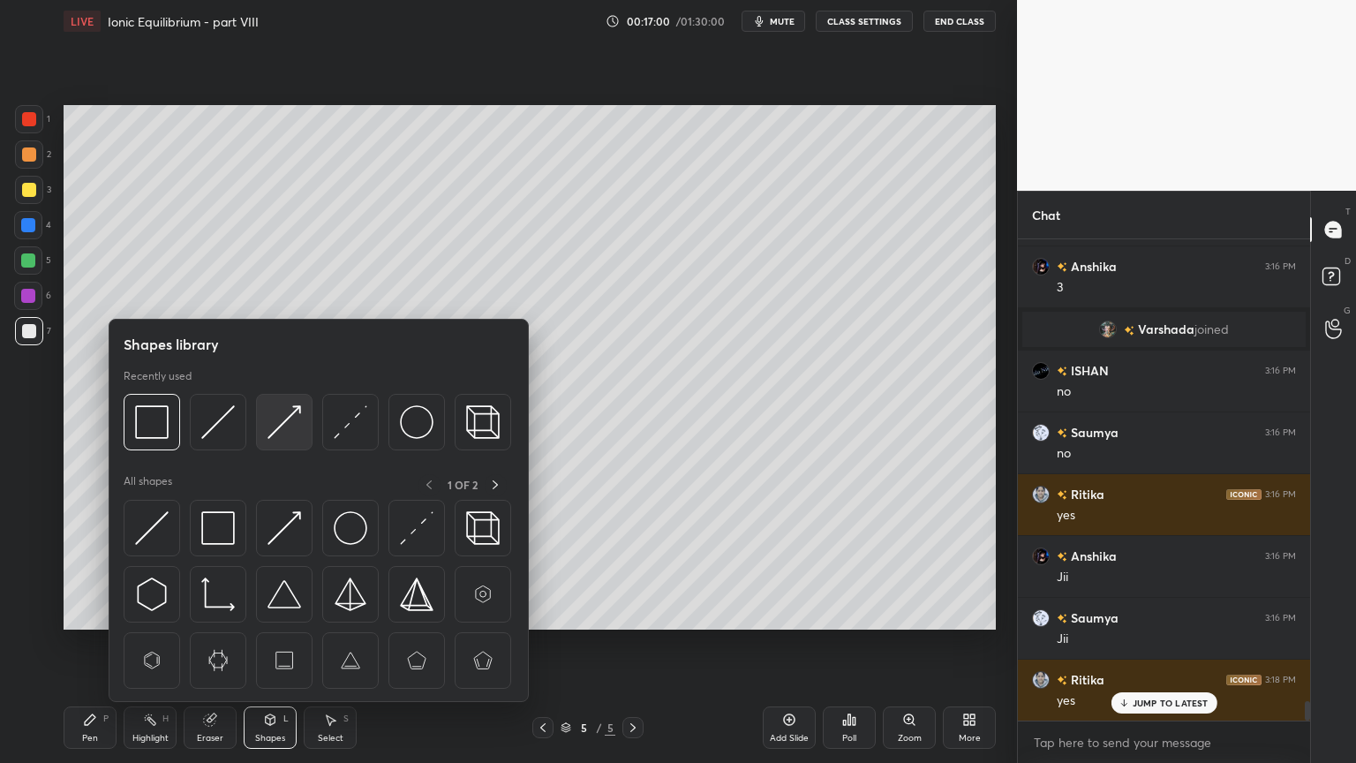
click at [280, 427] on img at bounding box center [285, 422] width 34 height 34
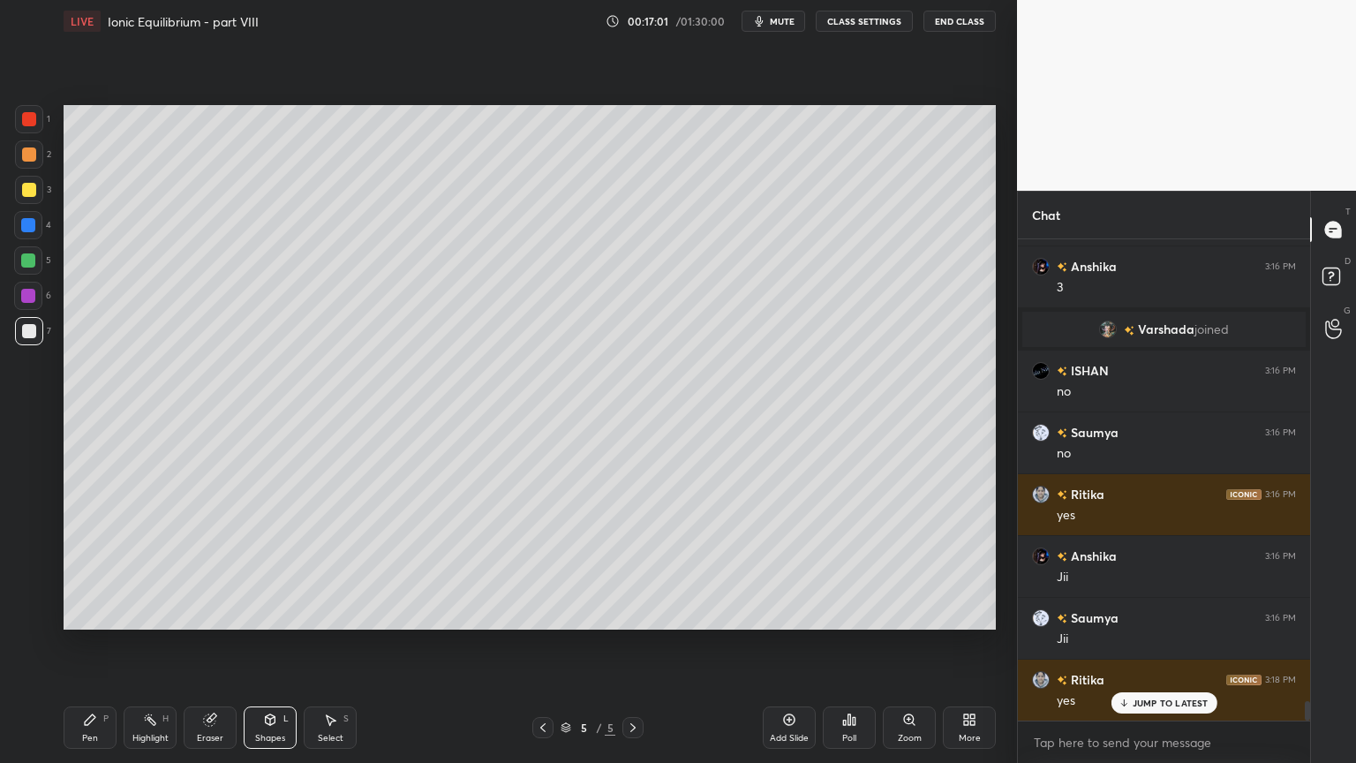
drag, startPoint x: 21, startPoint y: 187, endPoint x: 51, endPoint y: 212, distance: 38.9
click at [26, 192] on div at bounding box center [29, 190] width 14 height 14
click at [148, 644] on div "Highlight H" at bounding box center [150, 727] width 53 height 42
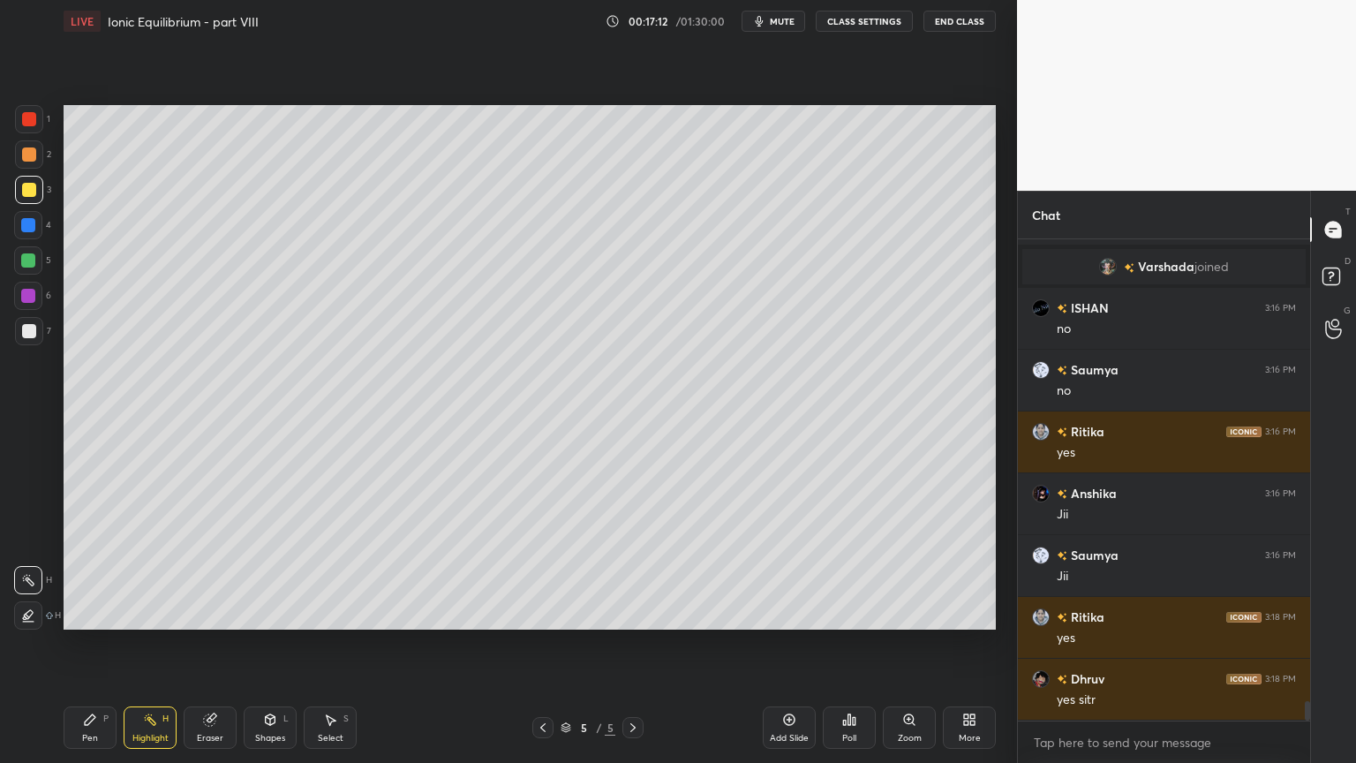
click at [92, 644] on div "Pen" at bounding box center [90, 738] width 16 height 9
click at [42, 332] on div at bounding box center [29, 331] width 28 height 28
drag, startPoint x: 157, startPoint y: 729, endPoint x: 178, endPoint y: 700, distance: 36.0
click at [155, 644] on div "Highlight H" at bounding box center [150, 727] width 53 height 42
click at [90, 644] on div "Pen" at bounding box center [90, 738] width 16 height 9
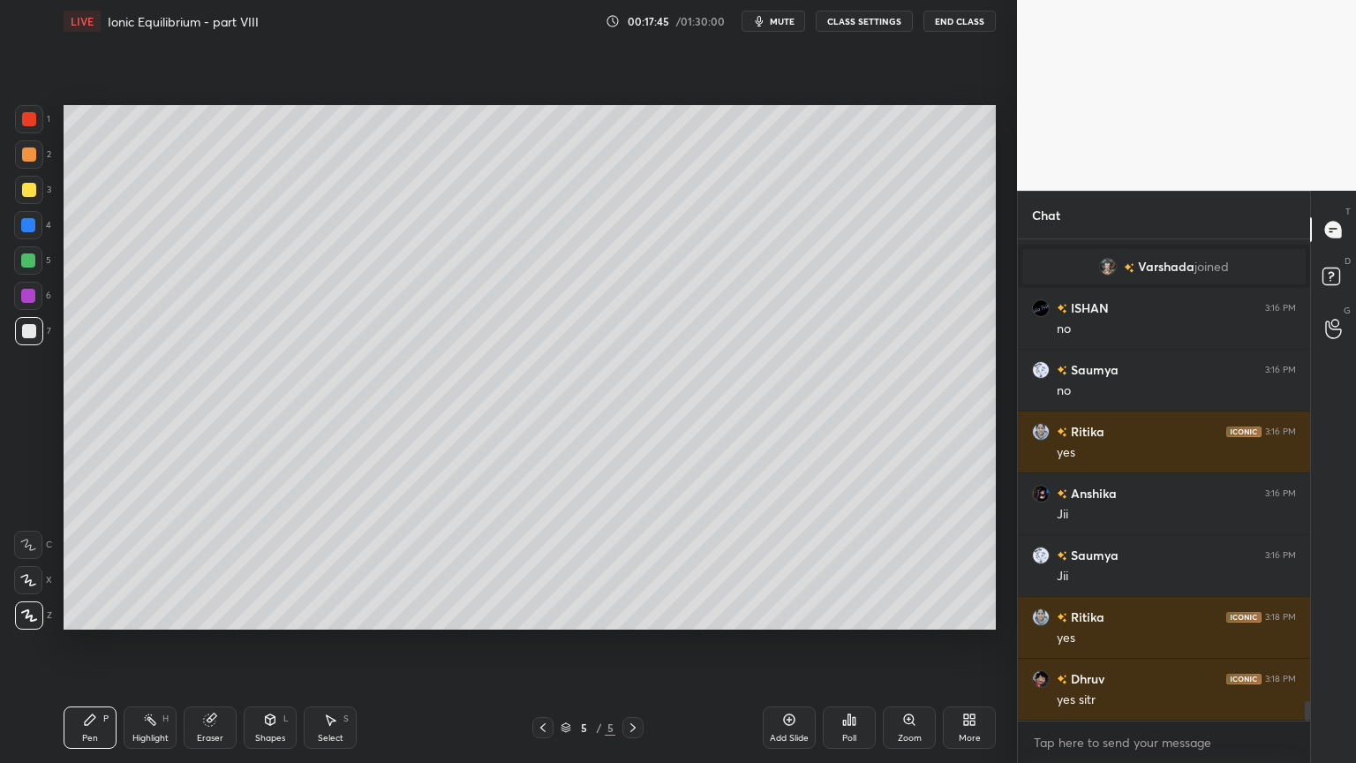
drag, startPoint x: 30, startPoint y: 194, endPoint x: 53, endPoint y: 321, distance: 129.2
click at [30, 196] on div at bounding box center [29, 190] width 14 height 14
click at [29, 262] on div at bounding box center [28, 260] width 14 height 14
click at [27, 298] on div at bounding box center [28, 296] width 14 height 14
drag, startPoint x: 152, startPoint y: 736, endPoint x: 185, endPoint y: 647, distance: 95.0
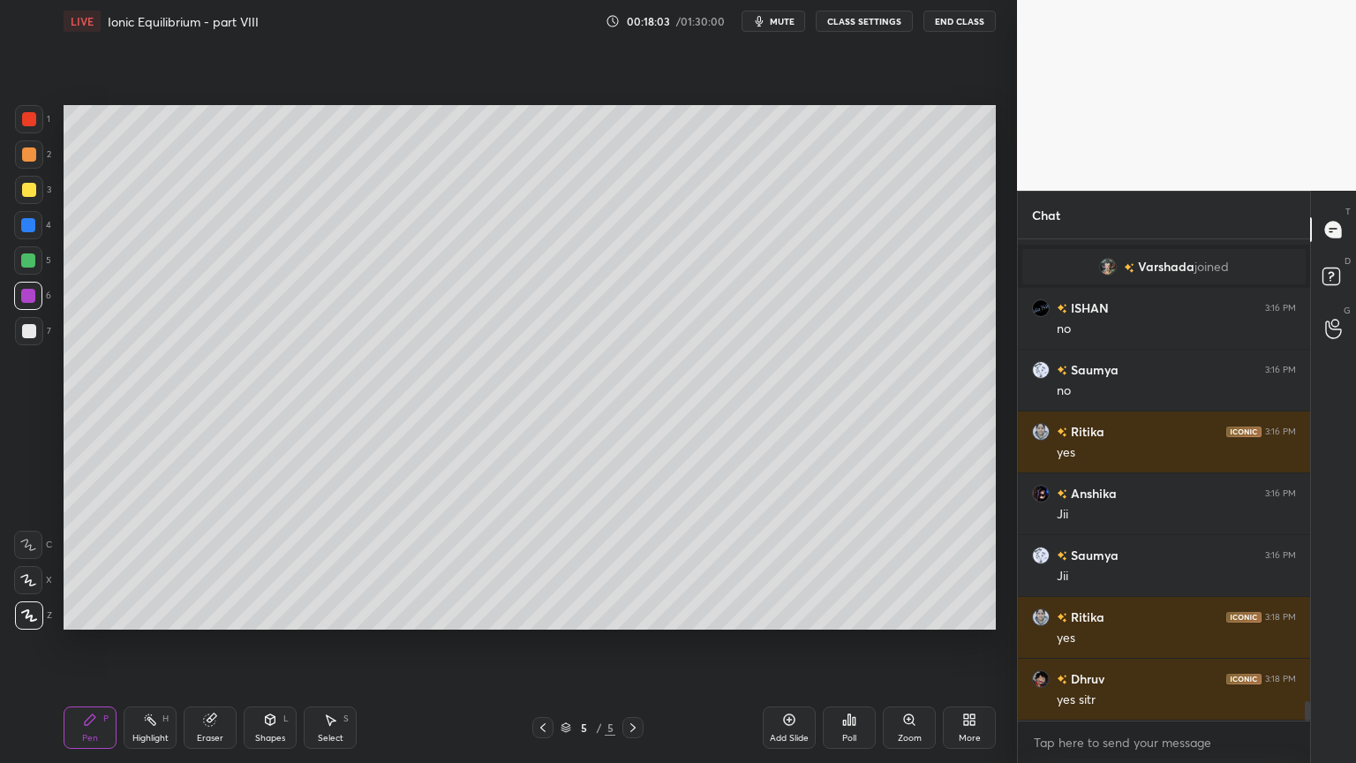
click at [153, 644] on div "Highlight H" at bounding box center [150, 727] width 53 height 42
click at [779, 644] on div "Add Slide" at bounding box center [789, 727] width 53 height 42
click at [69, 644] on div "Pen P" at bounding box center [90, 727] width 53 height 42
click at [36, 167] on div at bounding box center [29, 154] width 28 height 28
click at [29, 187] on div at bounding box center [29, 190] width 14 height 14
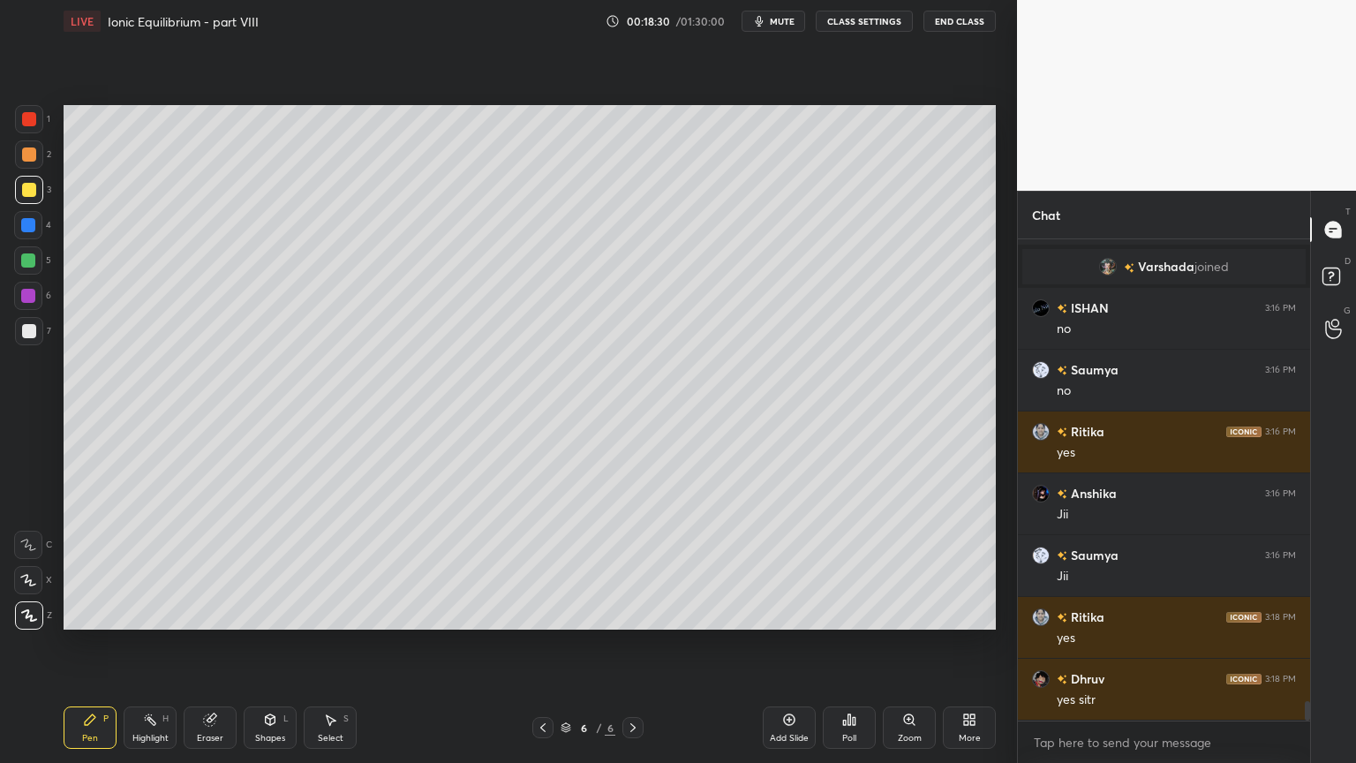
click at [34, 318] on div at bounding box center [29, 331] width 28 height 28
click at [140, 644] on div "Highlight H" at bounding box center [150, 727] width 53 height 42
click at [87, 644] on icon at bounding box center [90, 719] width 11 height 11
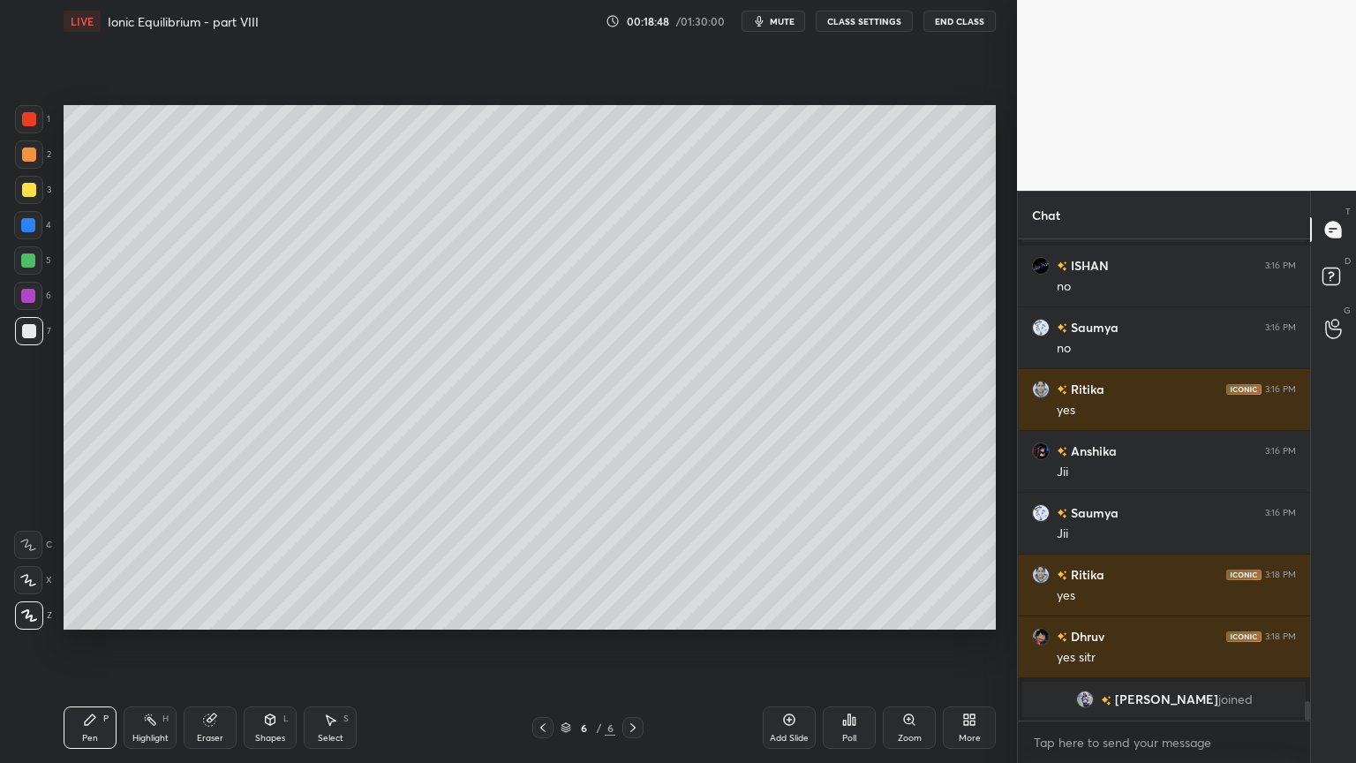
drag, startPoint x: 161, startPoint y: 731, endPoint x: 185, endPoint y: 659, distance: 76.5
click at [158, 644] on div "Highlight H" at bounding box center [150, 727] width 53 height 42
drag, startPoint x: 74, startPoint y: 731, endPoint x: 121, endPoint y: 646, distance: 96.8
click at [76, 644] on div "Pen P" at bounding box center [90, 727] width 53 height 42
click at [276, 644] on div "Shapes" at bounding box center [270, 738] width 30 height 9
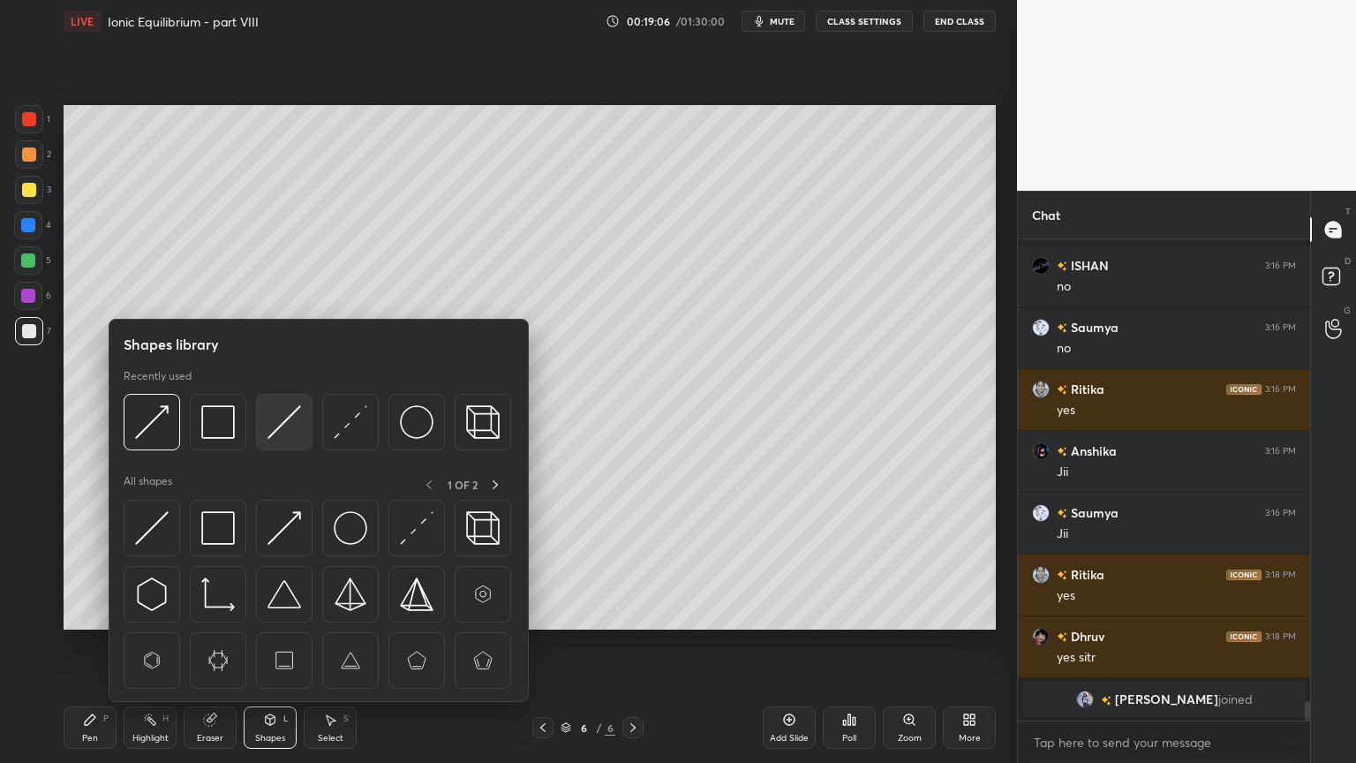
click at [269, 419] on img at bounding box center [285, 422] width 34 height 34
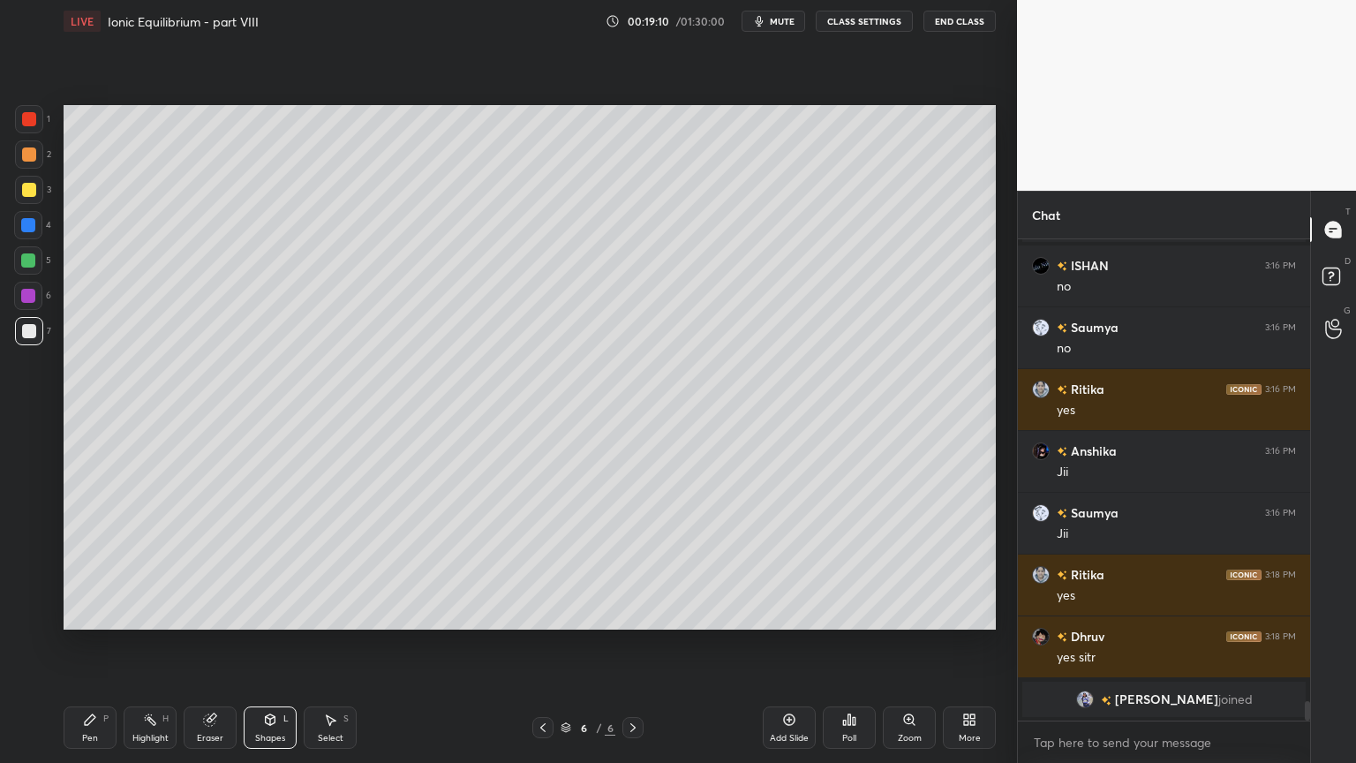
click at [99, 644] on div "Pen P" at bounding box center [90, 727] width 53 height 42
click at [147, 644] on div "Highlight" at bounding box center [150, 738] width 36 height 9
click at [531, 644] on div "6 / 6" at bounding box center [588, 727] width 350 height 21
click at [537, 644] on icon at bounding box center [543, 727] width 14 height 14
click at [145, 644] on div "Highlight" at bounding box center [150, 738] width 36 height 9
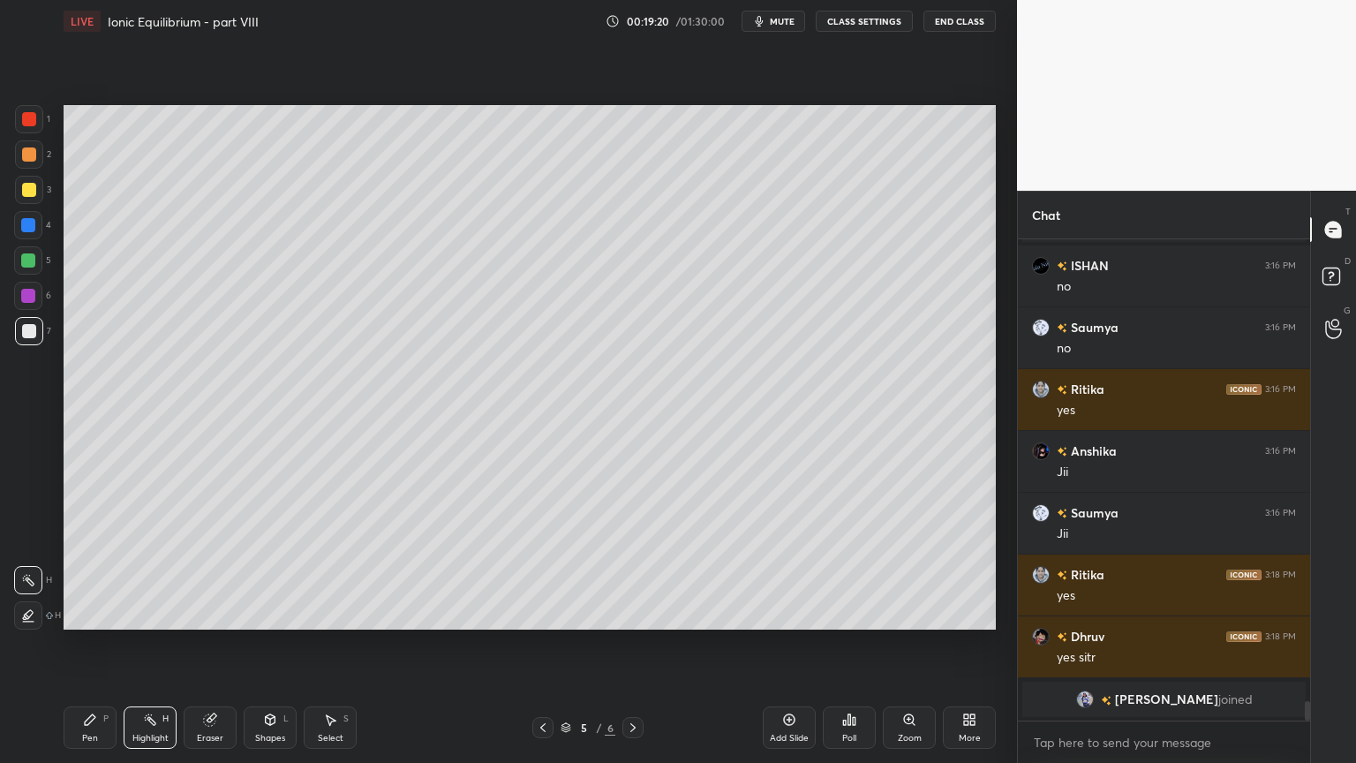
click at [30, 222] on div at bounding box center [28, 225] width 14 height 14
click at [25, 187] on div at bounding box center [29, 190] width 14 height 14
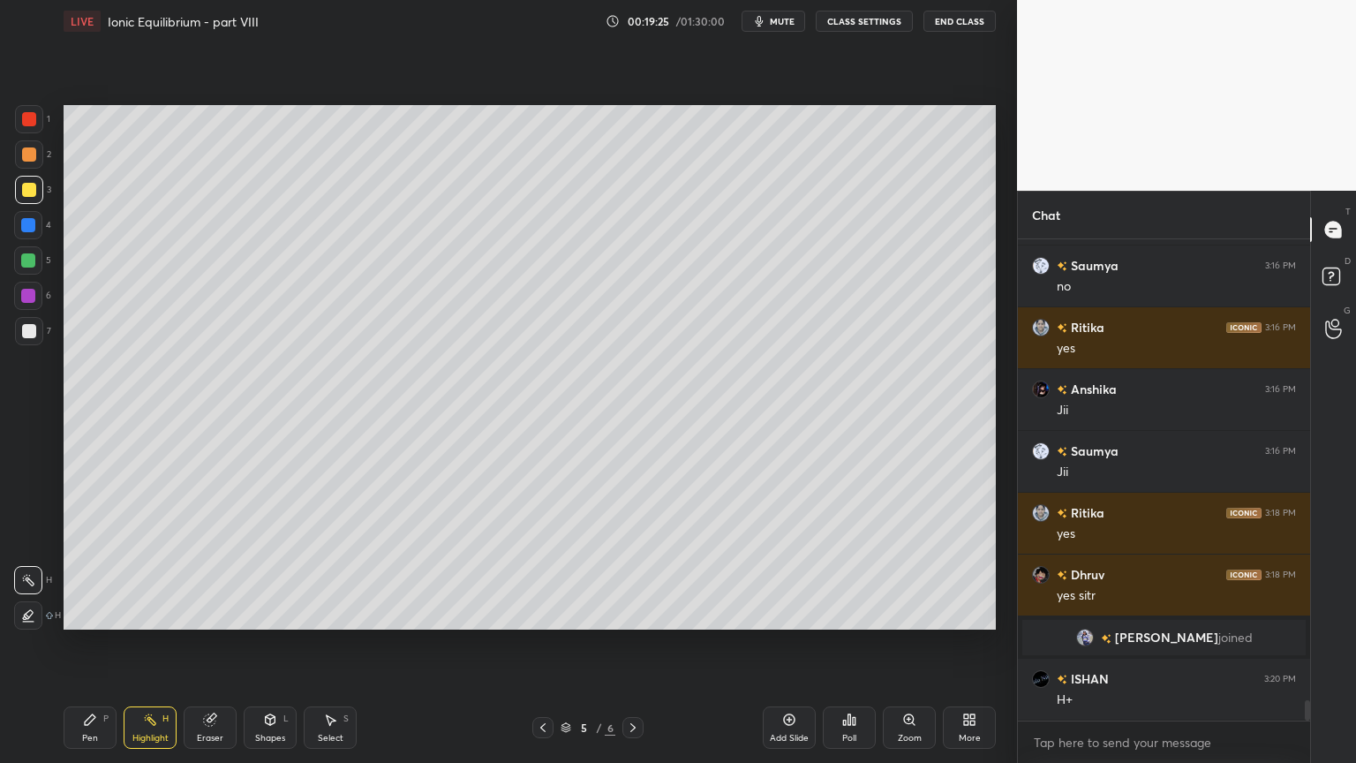
scroll to position [11143, 0]
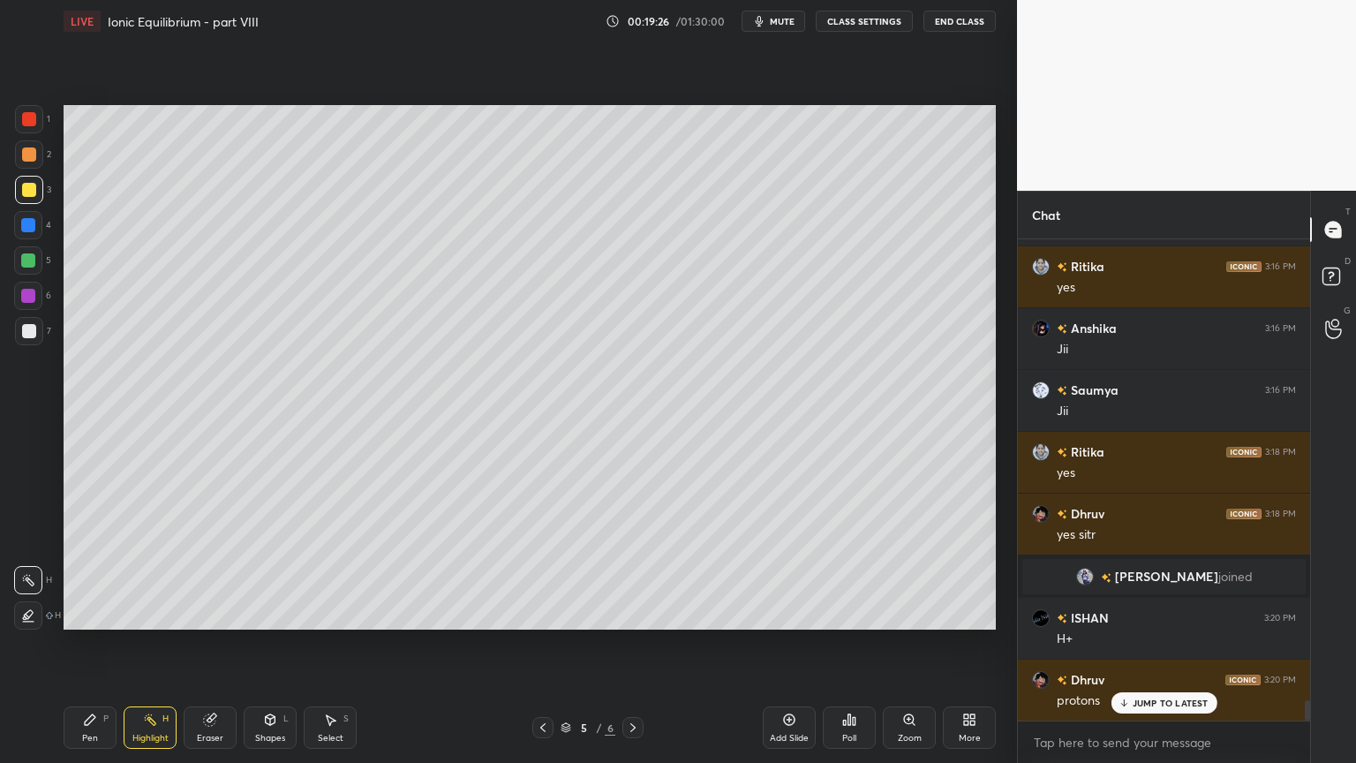
drag, startPoint x: 634, startPoint y: 722, endPoint x: 584, endPoint y: 716, distance: 50.7
click at [634, 644] on icon at bounding box center [633, 727] width 14 height 14
click at [95, 644] on div "Pen P" at bounding box center [90, 727] width 53 height 42
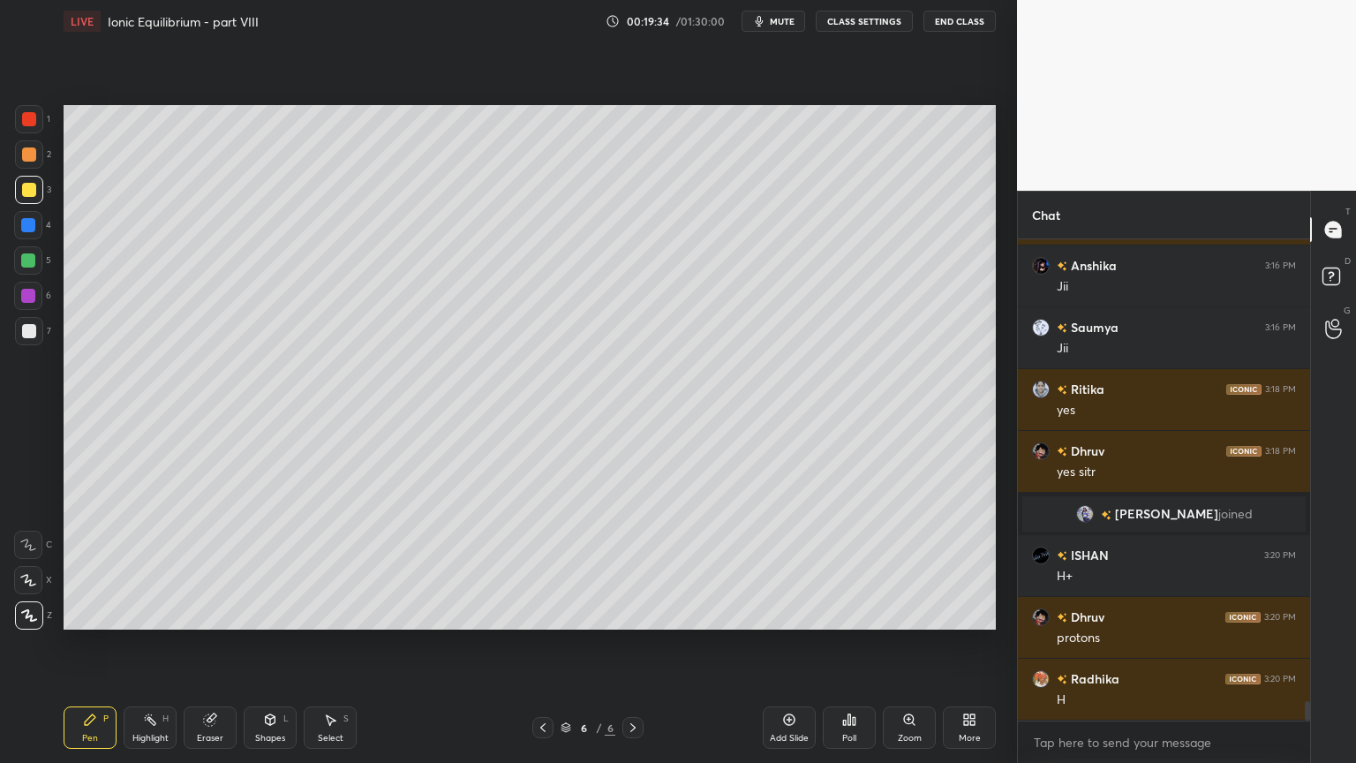
drag, startPoint x: 269, startPoint y: 726, endPoint x: 264, endPoint y: 709, distance: 17.6
click at [266, 644] on div "Shapes L" at bounding box center [270, 727] width 53 height 42
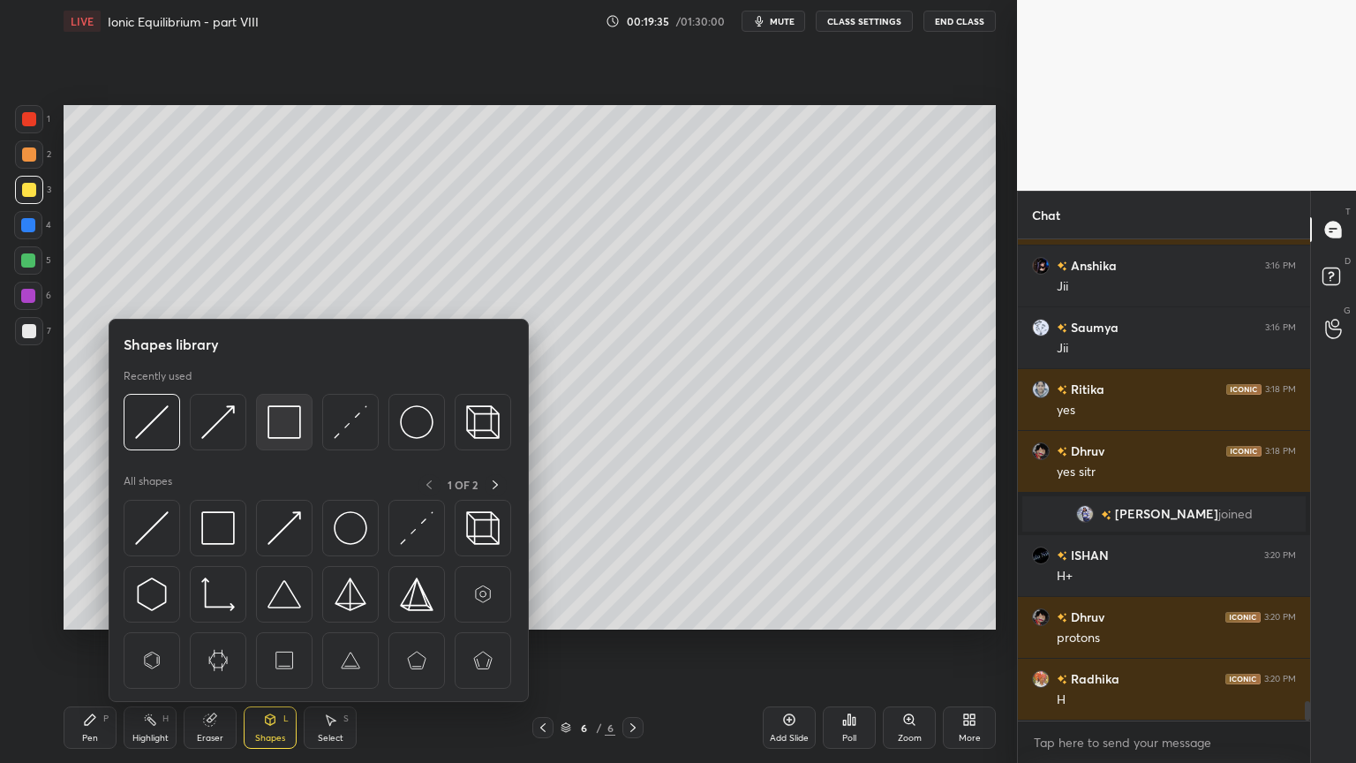
click at [299, 429] on img at bounding box center [285, 422] width 34 height 34
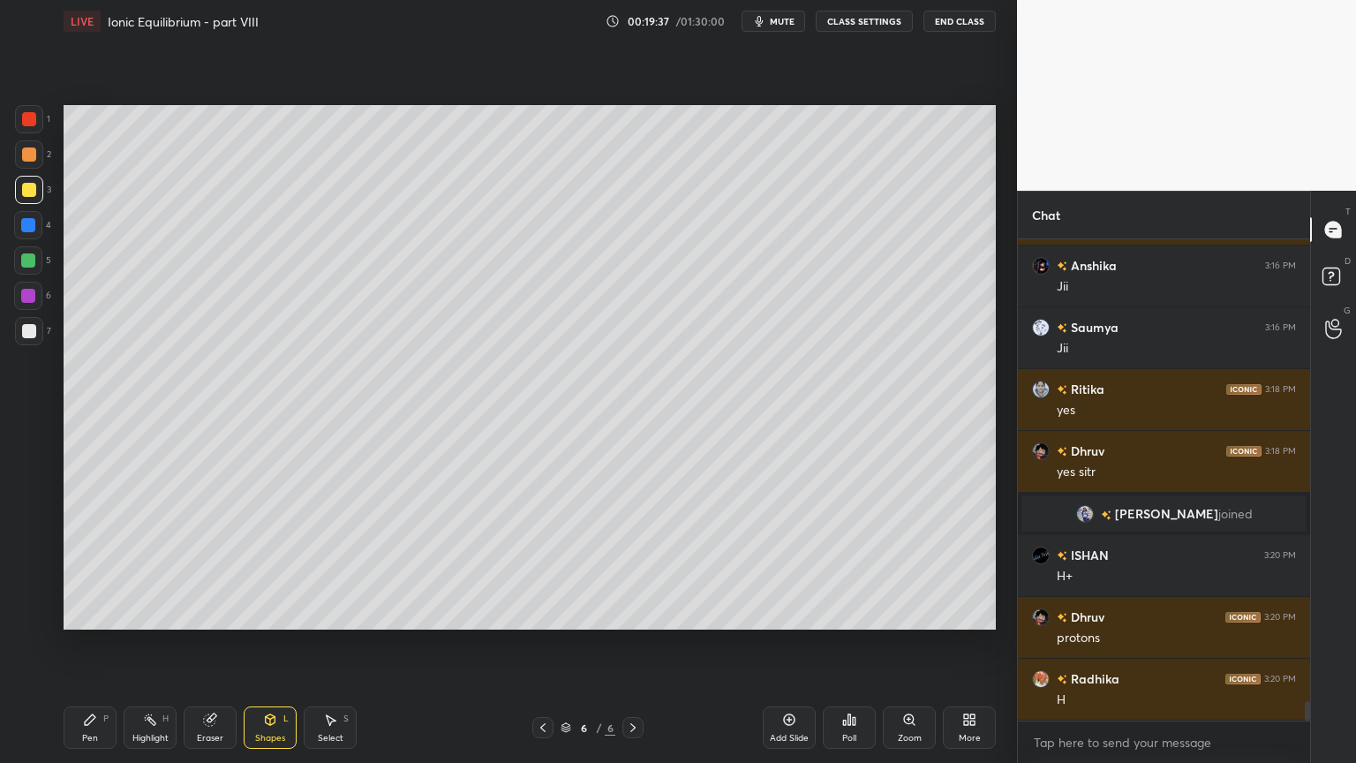
click at [214, 644] on div "Eraser" at bounding box center [210, 727] width 53 height 42
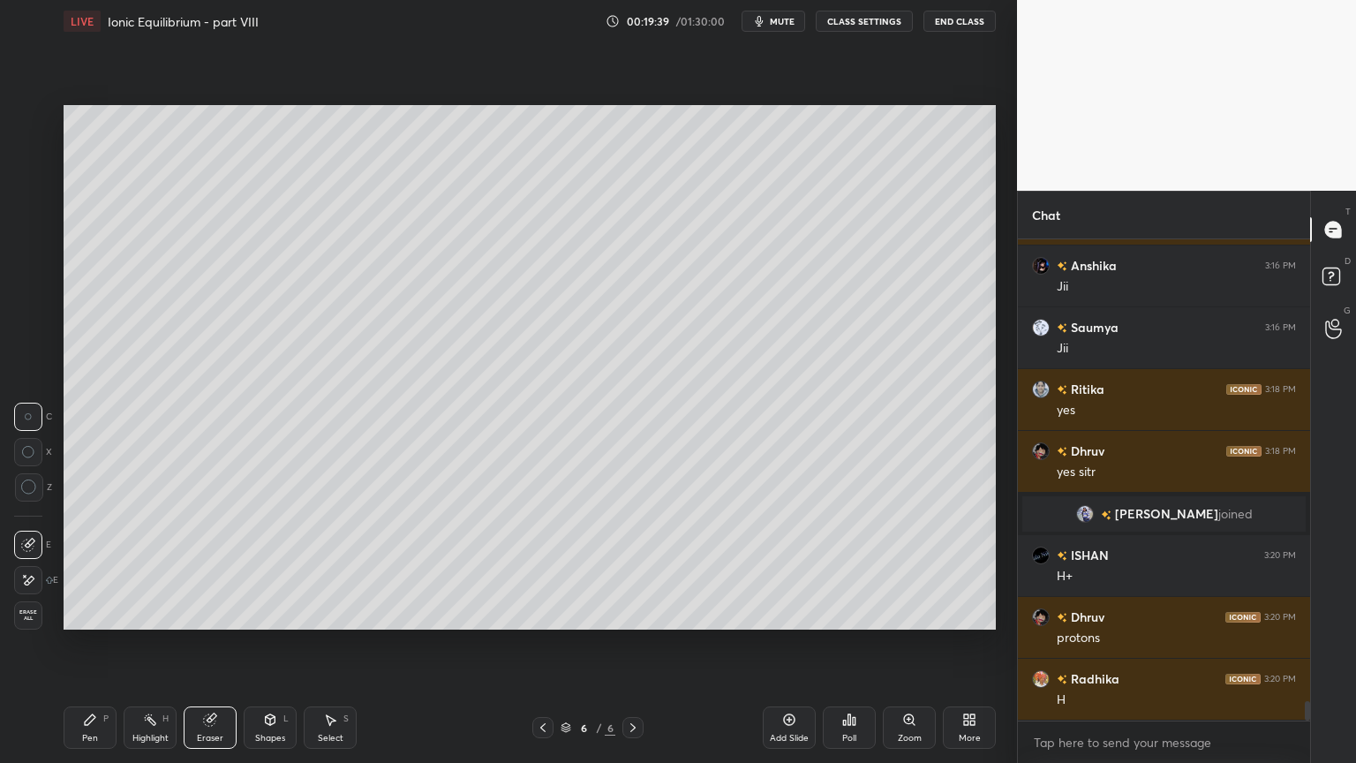
click at [535, 644] on div at bounding box center [542, 727] width 21 height 21
click at [541, 644] on icon at bounding box center [543, 727] width 14 height 14
click at [151, 644] on icon at bounding box center [150, 720] width 14 height 14
drag, startPoint x: 639, startPoint y: 729, endPoint x: 636, endPoint y: 713, distance: 17.1
click at [637, 644] on icon at bounding box center [633, 727] width 14 height 14
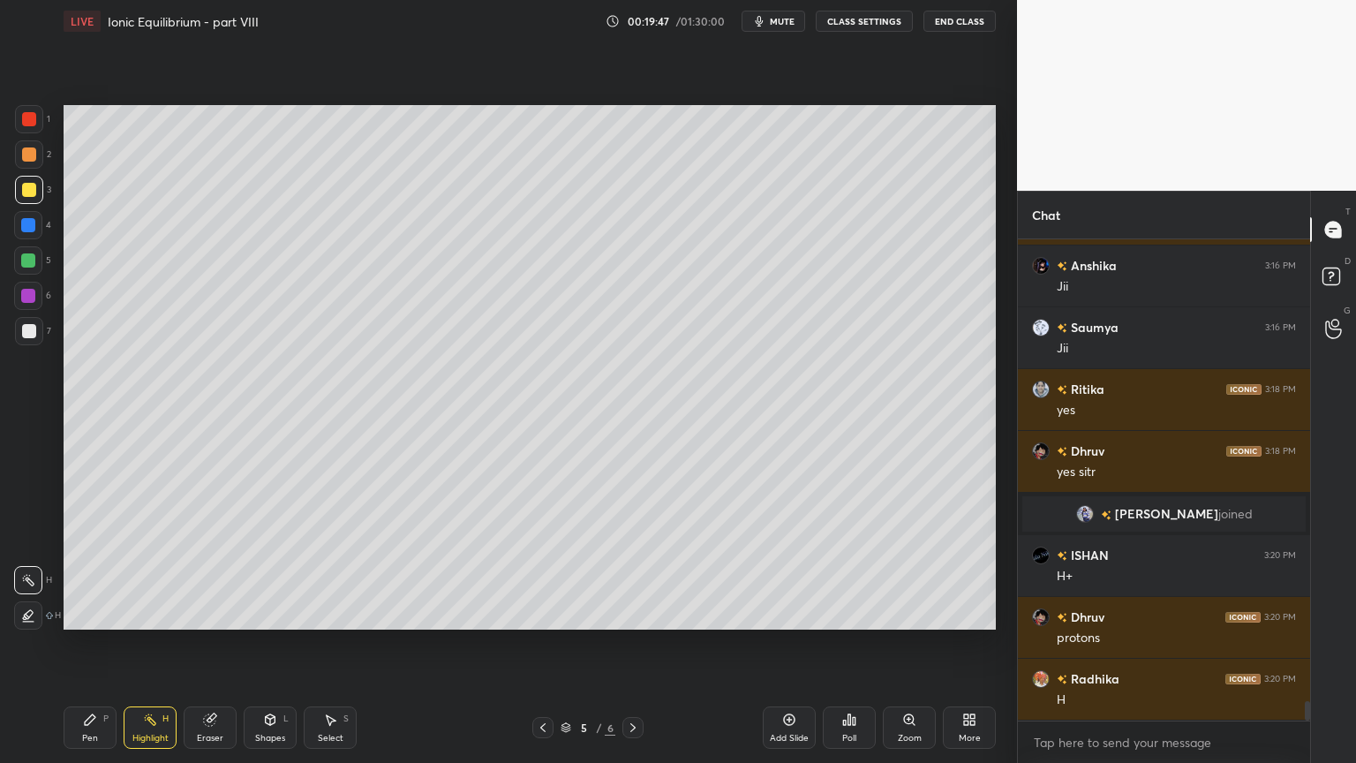
drag, startPoint x: 643, startPoint y: 726, endPoint x: 637, endPoint y: 697, distance: 29.8
click at [638, 644] on div at bounding box center [632, 727] width 21 height 21
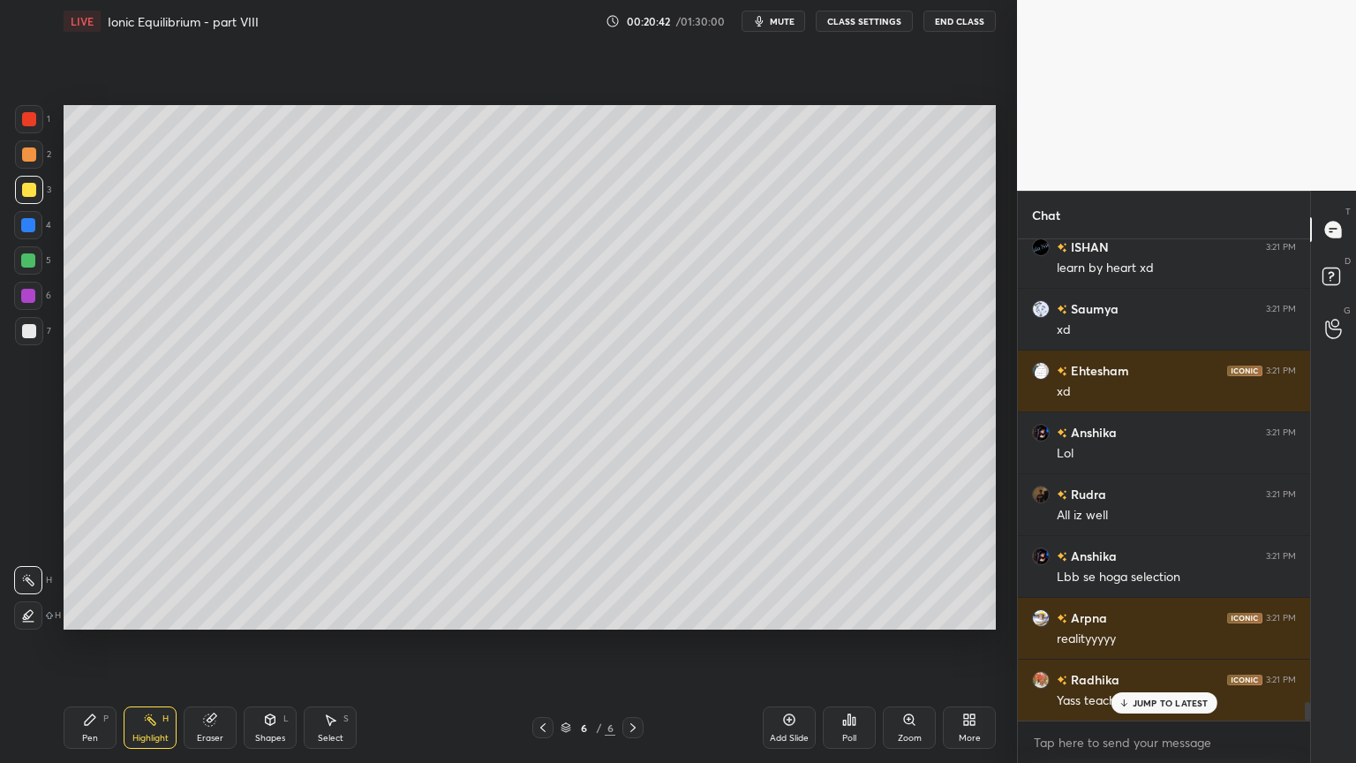
scroll to position [11947, 0]
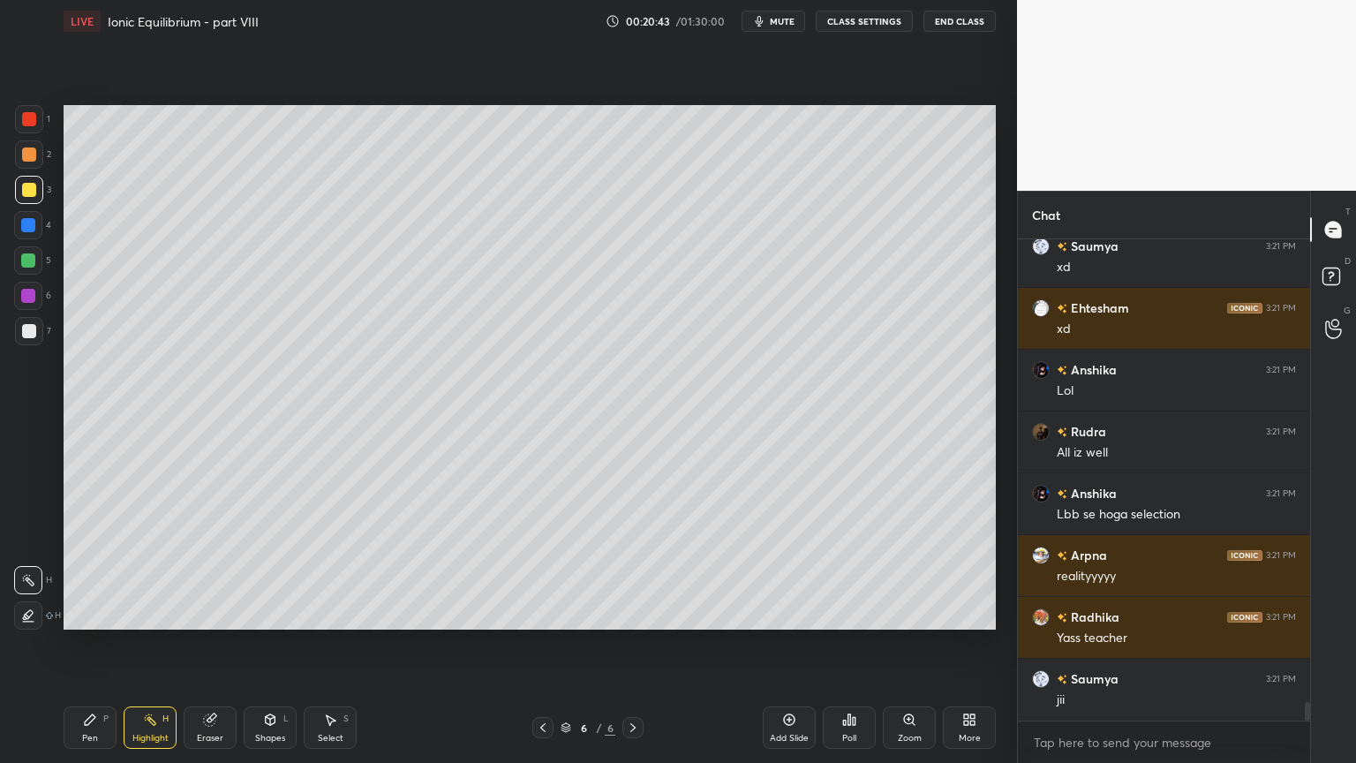
drag, startPoint x: 793, startPoint y: 732, endPoint x: 774, endPoint y: 729, distance: 18.7
click at [787, 644] on div "Add Slide" at bounding box center [789, 738] width 39 height 9
click at [95, 644] on div "Pen" at bounding box center [90, 738] width 16 height 9
drag, startPoint x: 35, startPoint y: 120, endPoint x: 62, endPoint y: 138, distance: 31.8
click at [35, 126] on div at bounding box center [29, 119] width 28 height 28
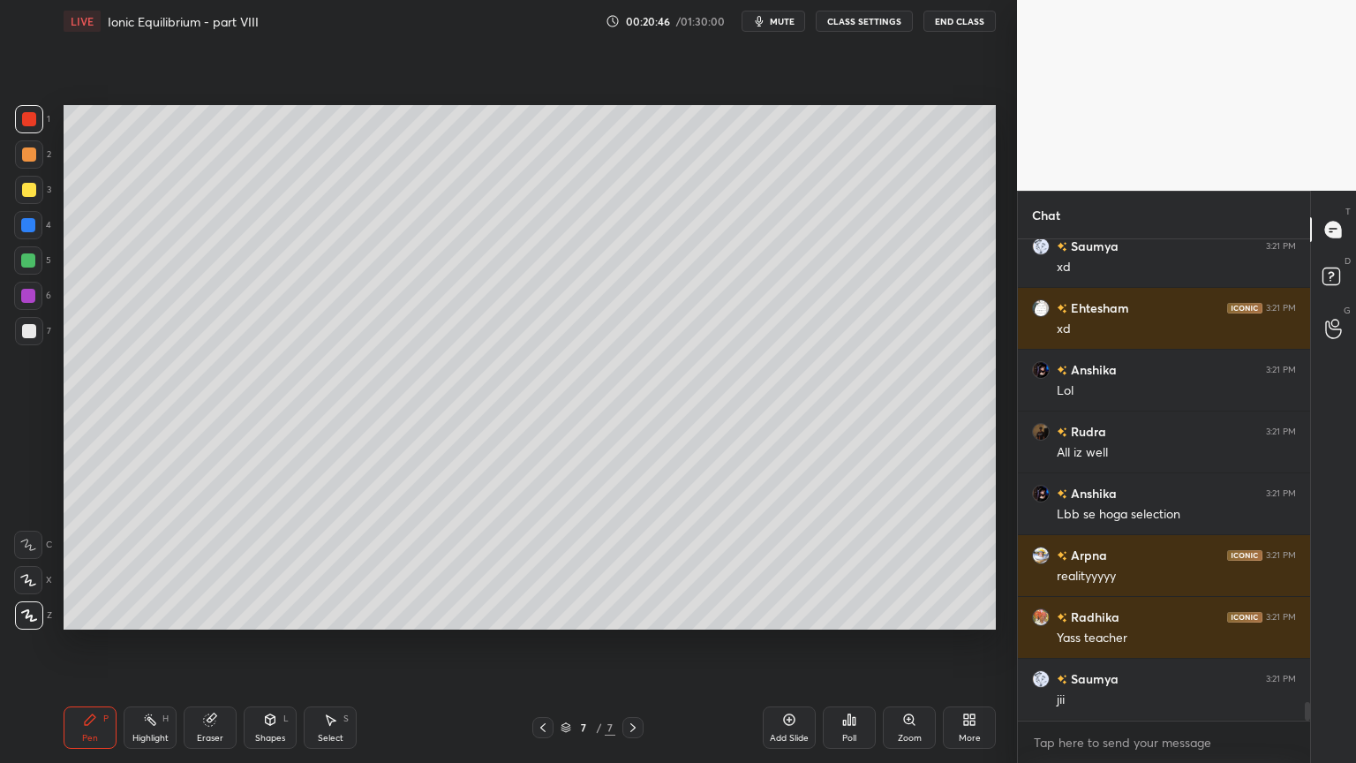
click at [543, 644] on icon at bounding box center [543, 727] width 14 height 14
click at [152, 644] on div "Highlight H" at bounding box center [150, 727] width 53 height 42
click at [542, 644] on icon at bounding box center [542, 727] width 5 height 9
click at [633, 644] on icon at bounding box center [633, 727] width 14 height 14
drag, startPoint x: 550, startPoint y: 726, endPoint x: 556, endPoint y: 696, distance: 30.6
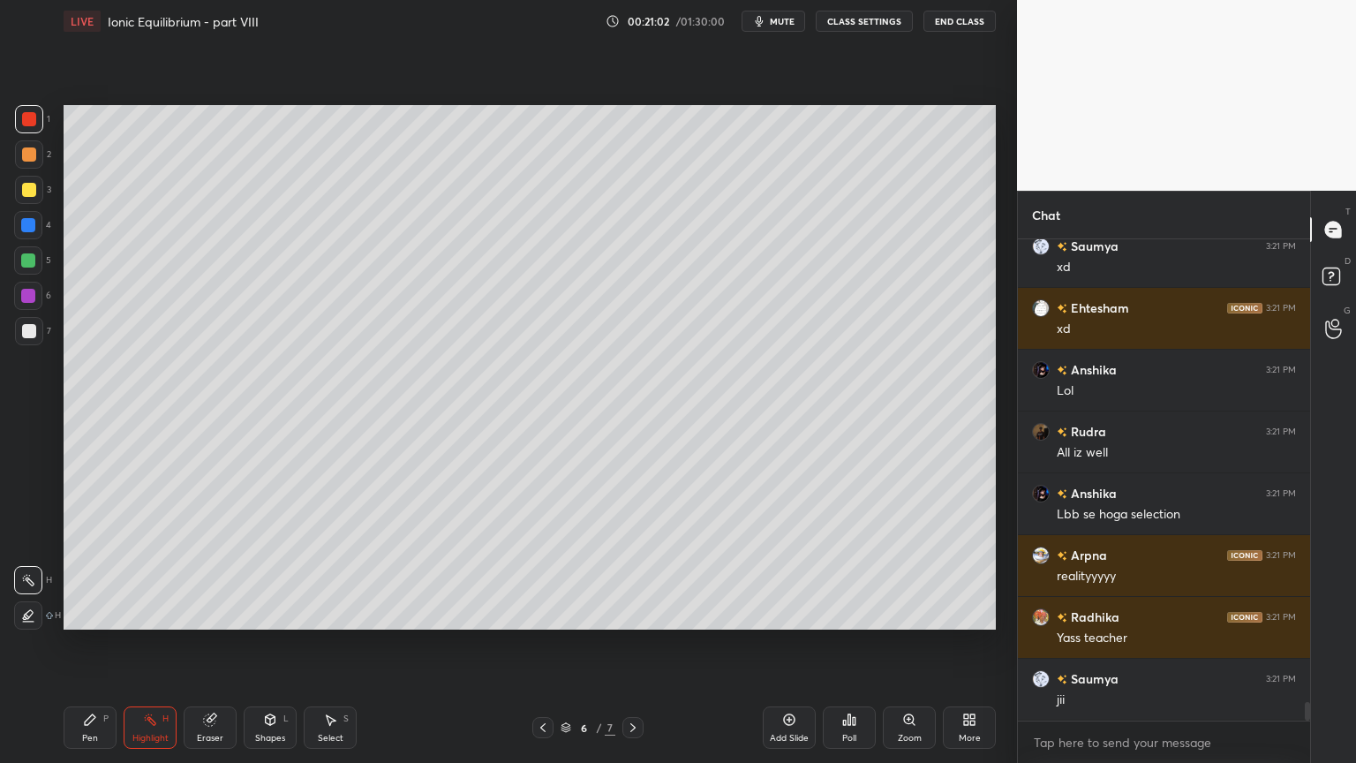
click at [549, 644] on div at bounding box center [542, 727] width 21 height 21
click at [637, 644] on icon at bounding box center [633, 727] width 14 height 14
click at [544, 644] on icon at bounding box center [542, 727] width 5 height 9
click at [539, 644] on icon at bounding box center [543, 727] width 14 height 14
click at [630, 644] on icon at bounding box center [633, 727] width 14 height 14
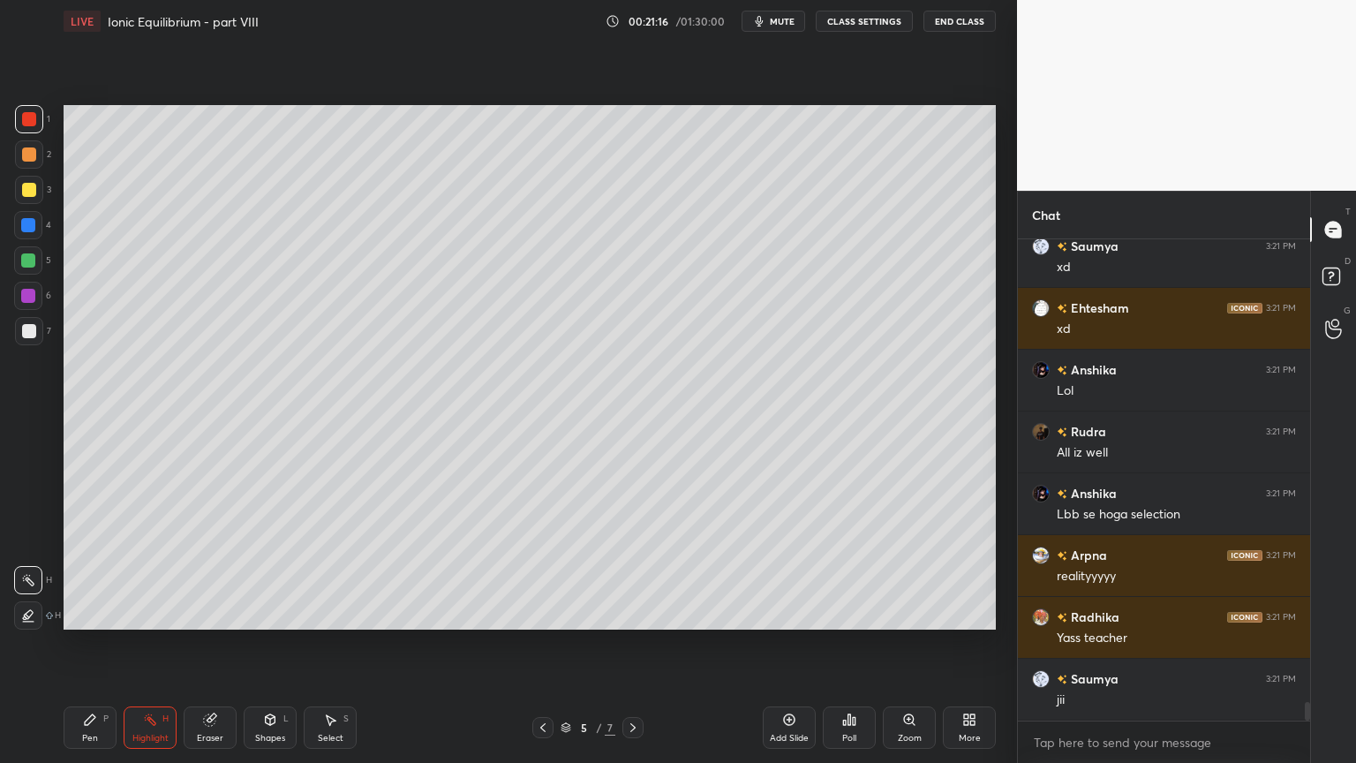
click at [631, 644] on icon at bounding box center [632, 727] width 5 height 9
click at [539, 644] on icon at bounding box center [543, 727] width 14 height 14
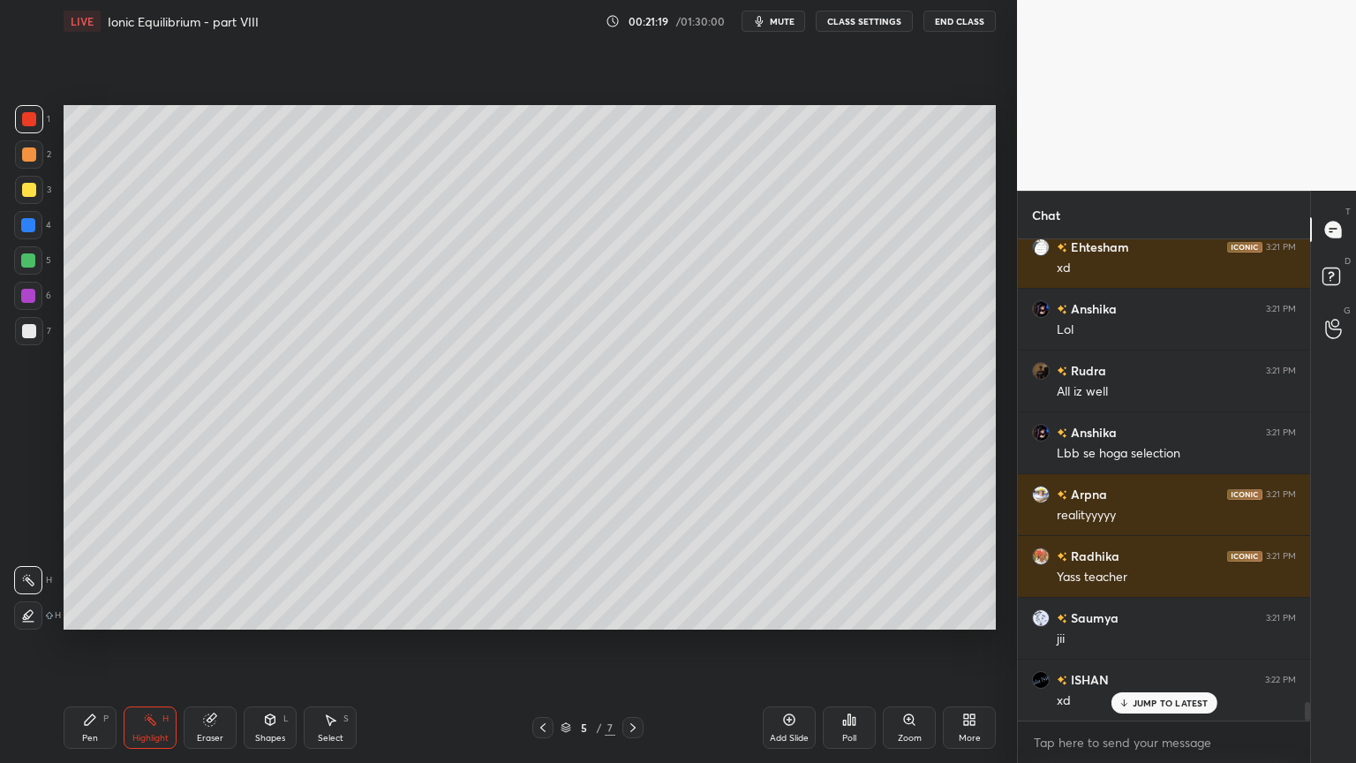
scroll to position [12086, 0]
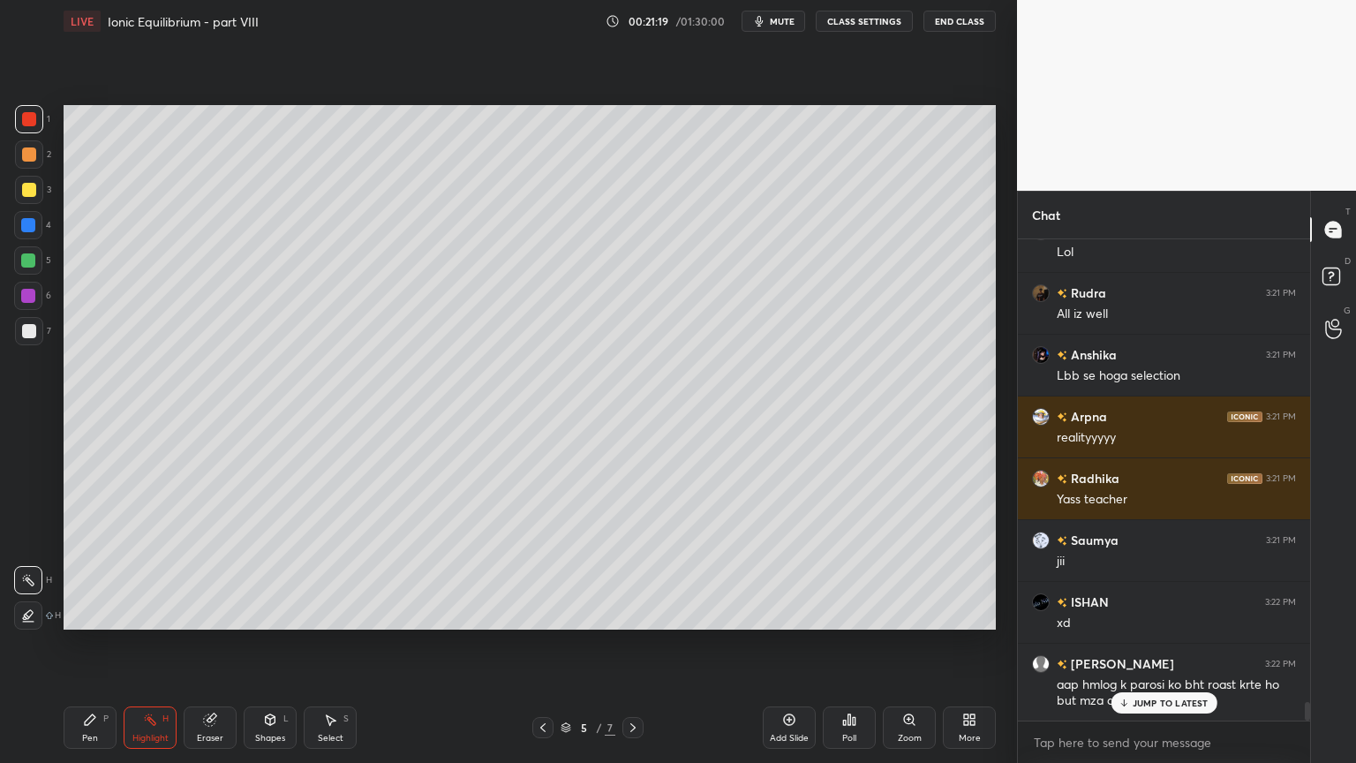
click at [539, 644] on icon at bounding box center [543, 727] width 14 height 14
click at [353, 617] on div "1 2 3 4 5 6 7 C X Z C X Z E E Erase all H H LIVE Ionic Equilibrium - part VIII …" at bounding box center [501, 381] width 1003 height 763
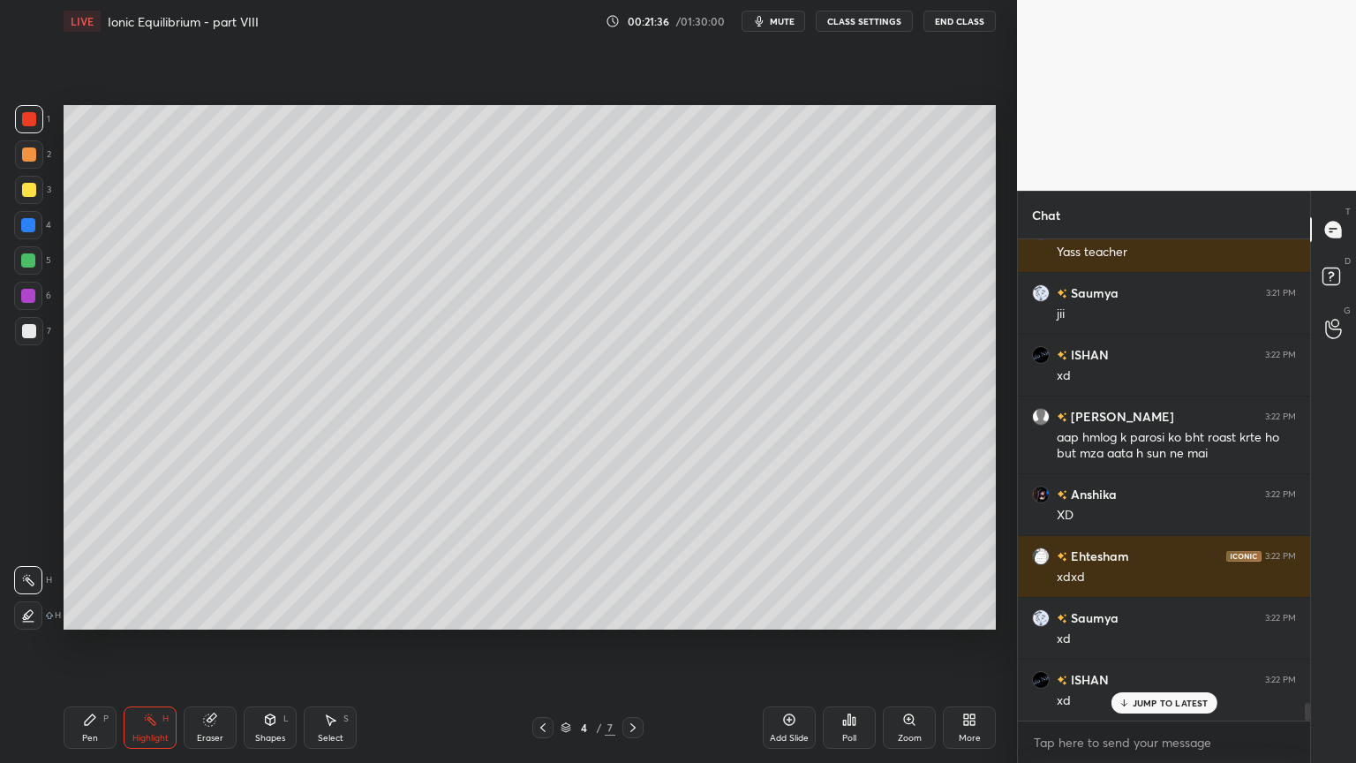
scroll to position [12395, 0]
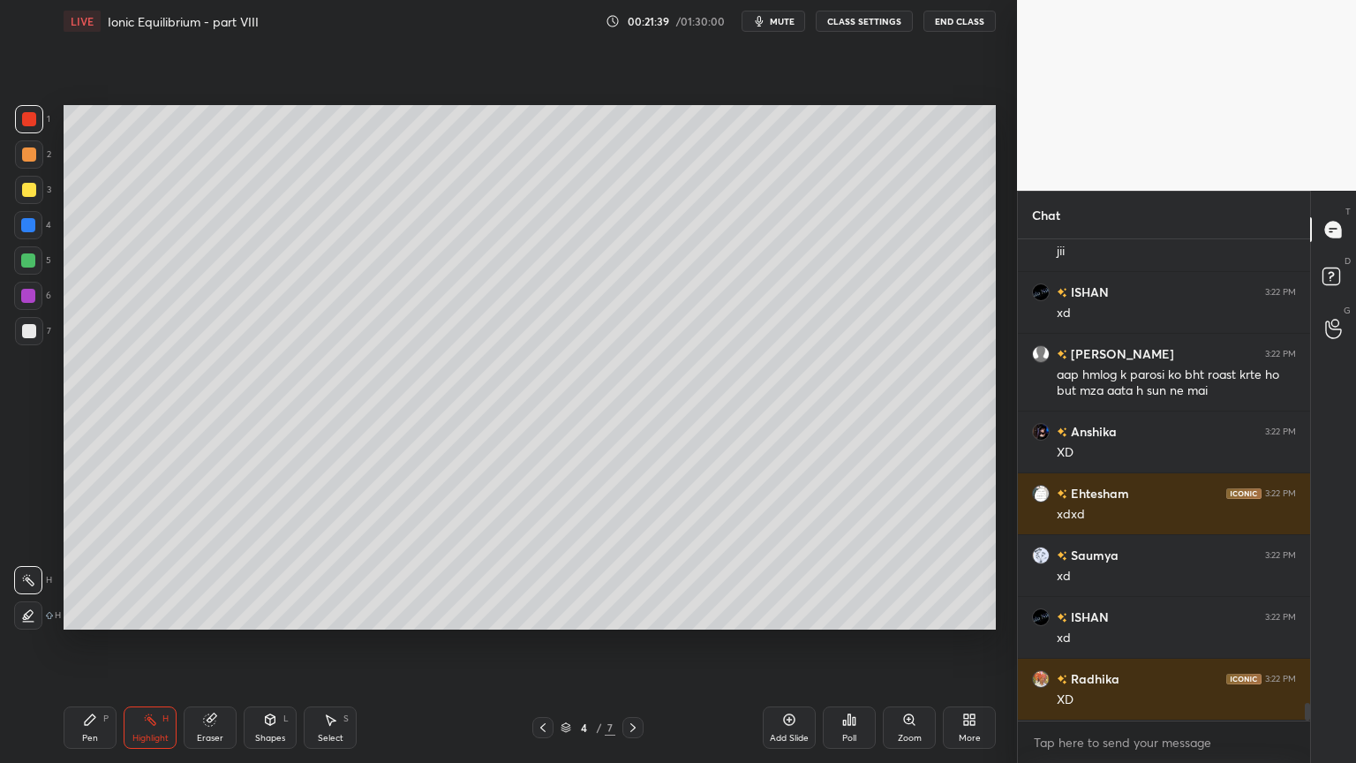
click at [634, 644] on icon at bounding box center [633, 727] width 14 height 14
click at [630, 644] on div at bounding box center [632, 727] width 21 height 21
click at [550, 644] on div "Setting up your live class Poll for secs No correct answer Start poll" at bounding box center [530, 367] width 947 height 650
click at [539, 644] on icon at bounding box center [543, 727] width 14 height 14
click at [540, 644] on icon at bounding box center [543, 727] width 14 height 14
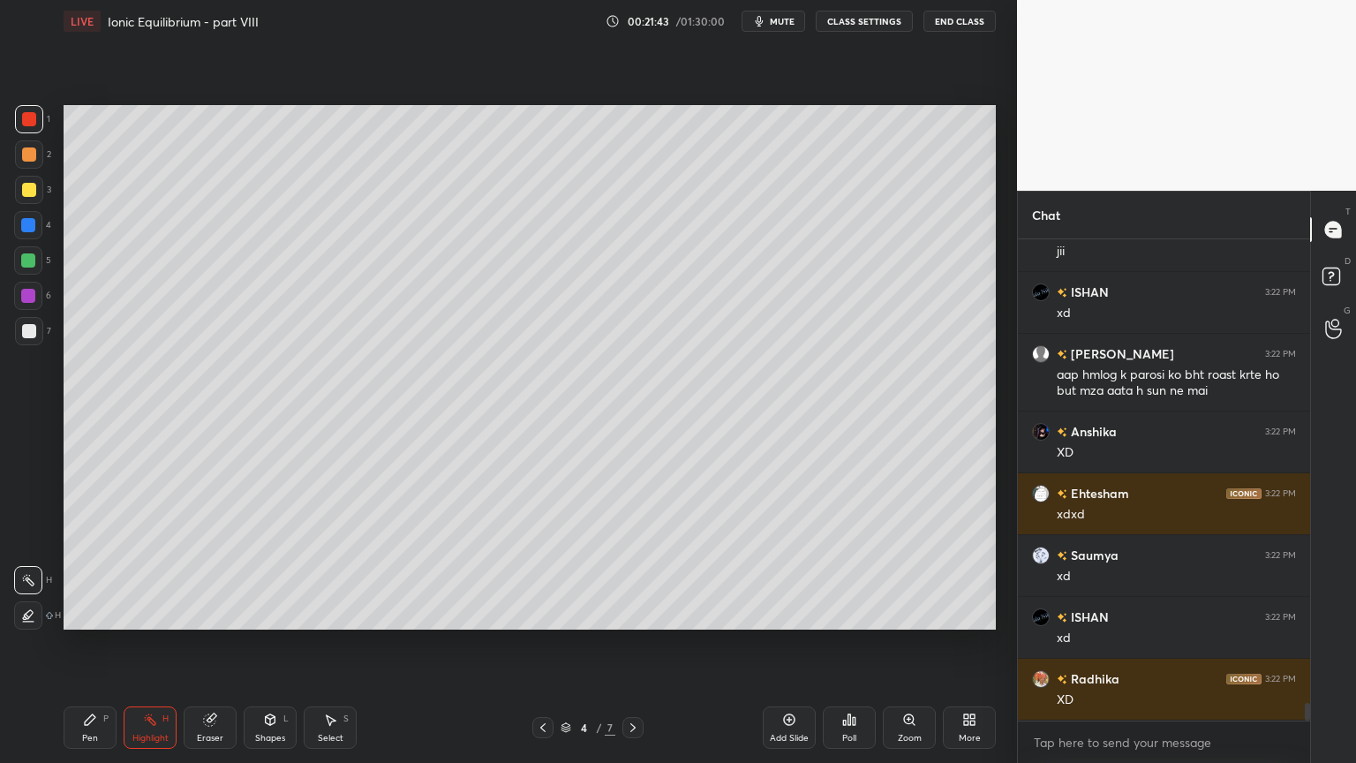
click at [500, 472] on div "Setting up your live class Poll for secs No correct answer Start poll" at bounding box center [530, 367] width 947 height 650
click at [29, 251] on div at bounding box center [28, 260] width 28 height 28
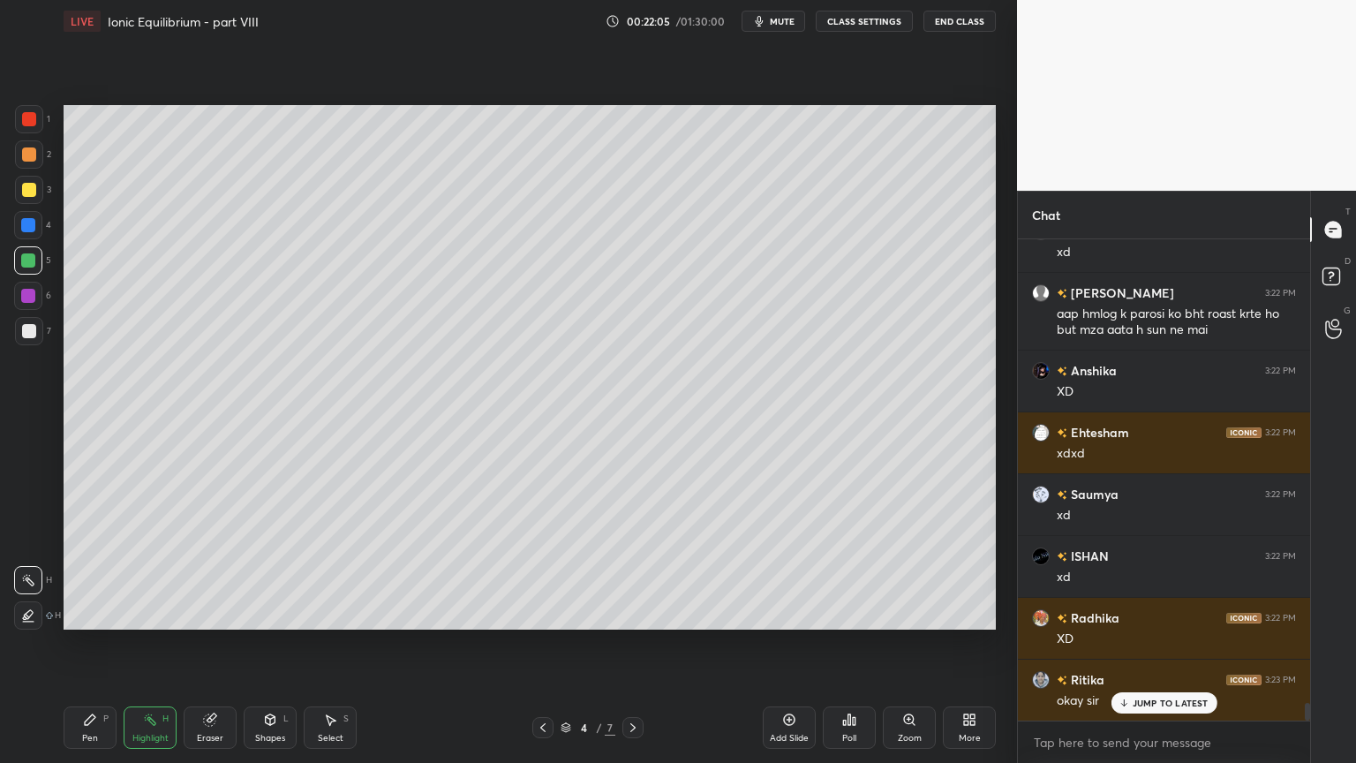
click at [626, 644] on icon at bounding box center [633, 727] width 14 height 14
click at [632, 644] on icon at bounding box center [633, 727] width 14 height 14
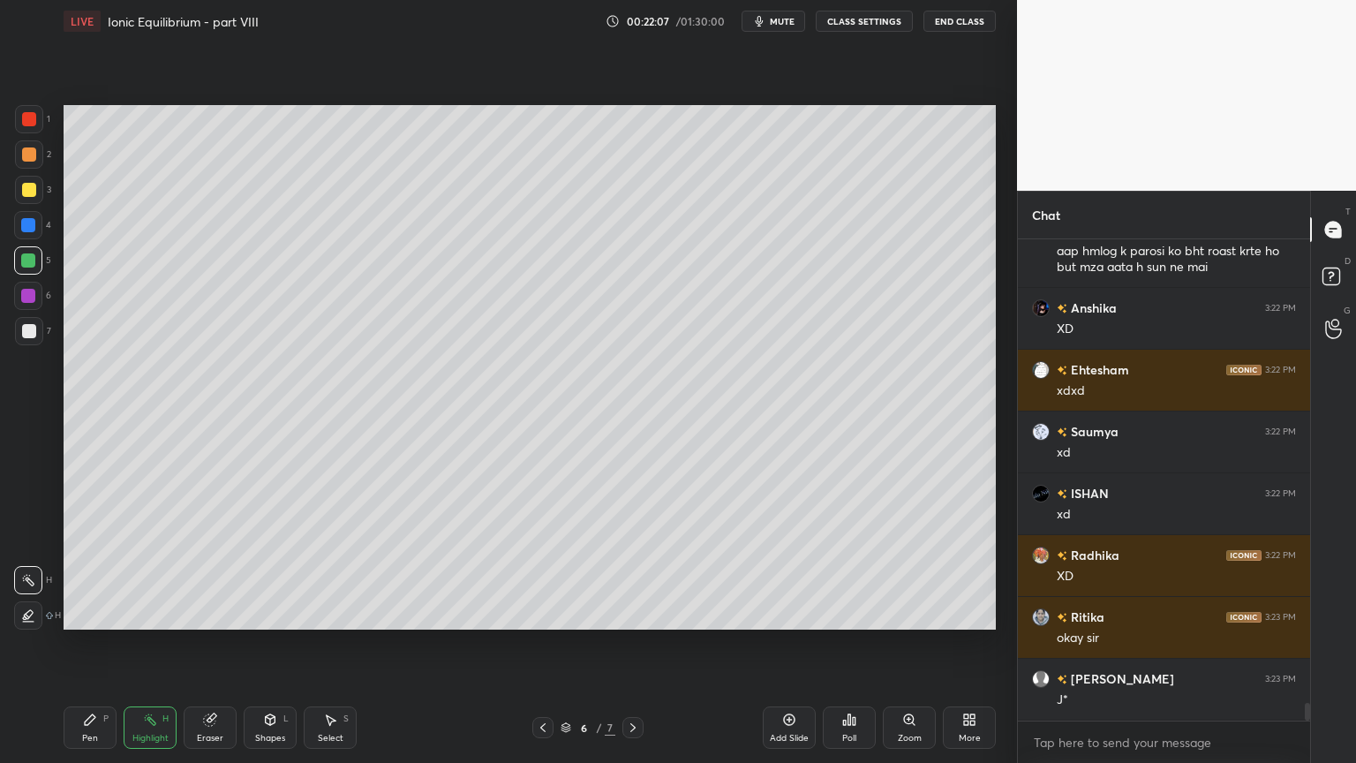
click at [639, 644] on div at bounding box center [632, 727] width 21 height 21
click at [54, 644] on div "1 2 3 4 5 6 7 C X Z C X Z E E Erase all H H LIVE Ionic Equilibrium - part VIII …" at bounding box center [501, 381] width 1003 height 763
drag, startPoint x: 96, startPoint y: 721, endPoint x: 113, endPoint y: 639, distance: 83.8
click at [95, 644] on icon at bounding box center [90, 720] width 14 height 14
click at [28, 124] on div at bounding box center [29, 119] width 14 height 14
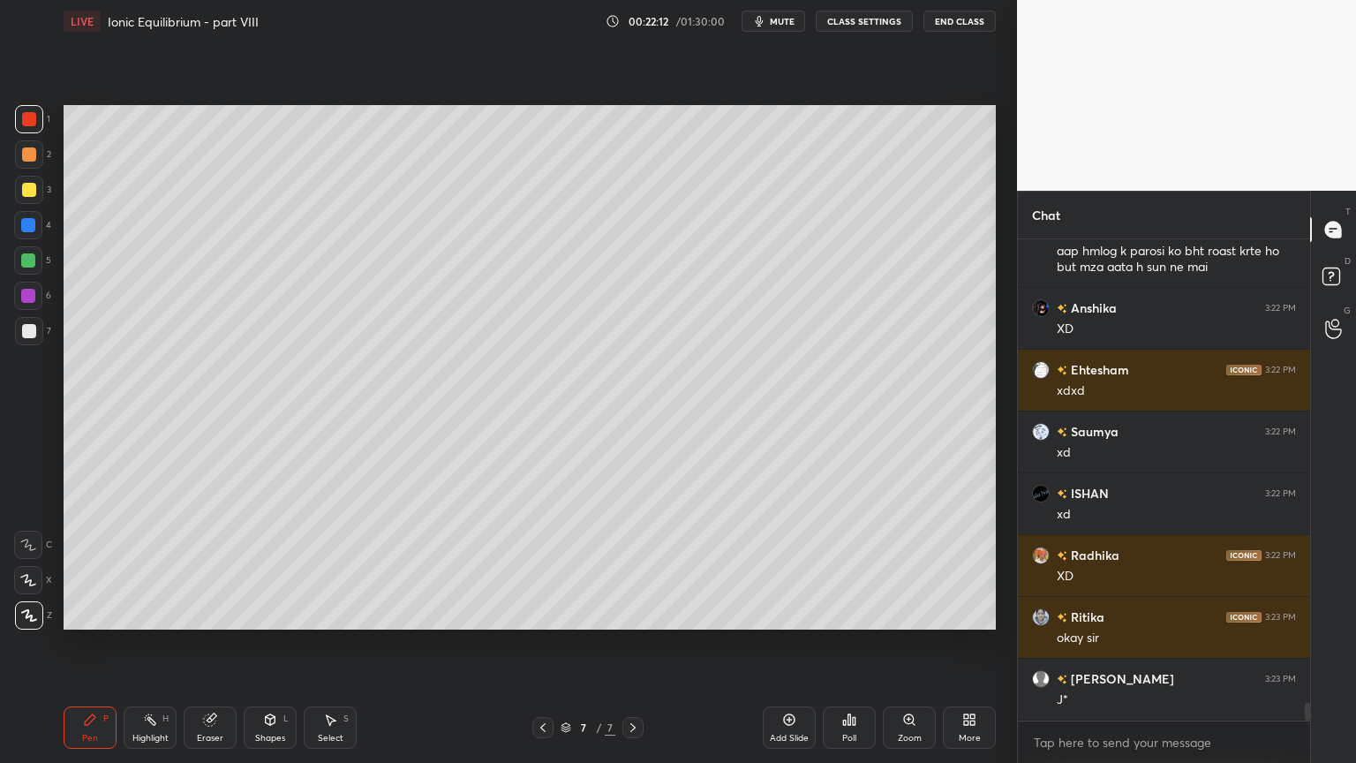
click at [39, 158] on div at bounding box center [29, 154] width 28 height 28
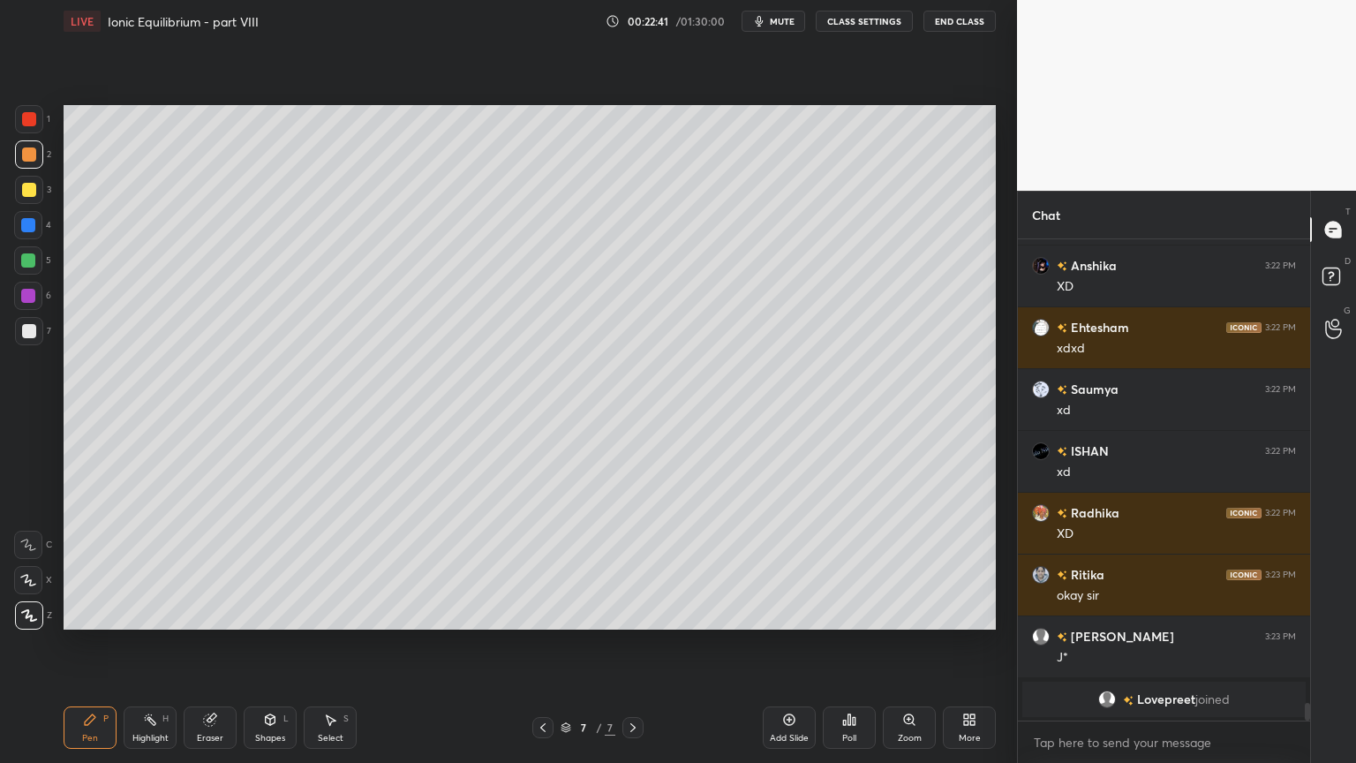
click at [34, 337] on div at bounding box center [29, 331] width 14 height 14
click at [164, 644] on div "Highlight H" at bounding box center [150, 727] width 53 height 42
click at [542, 644] on icon at bounding box center [543, 727] width 14 height 14
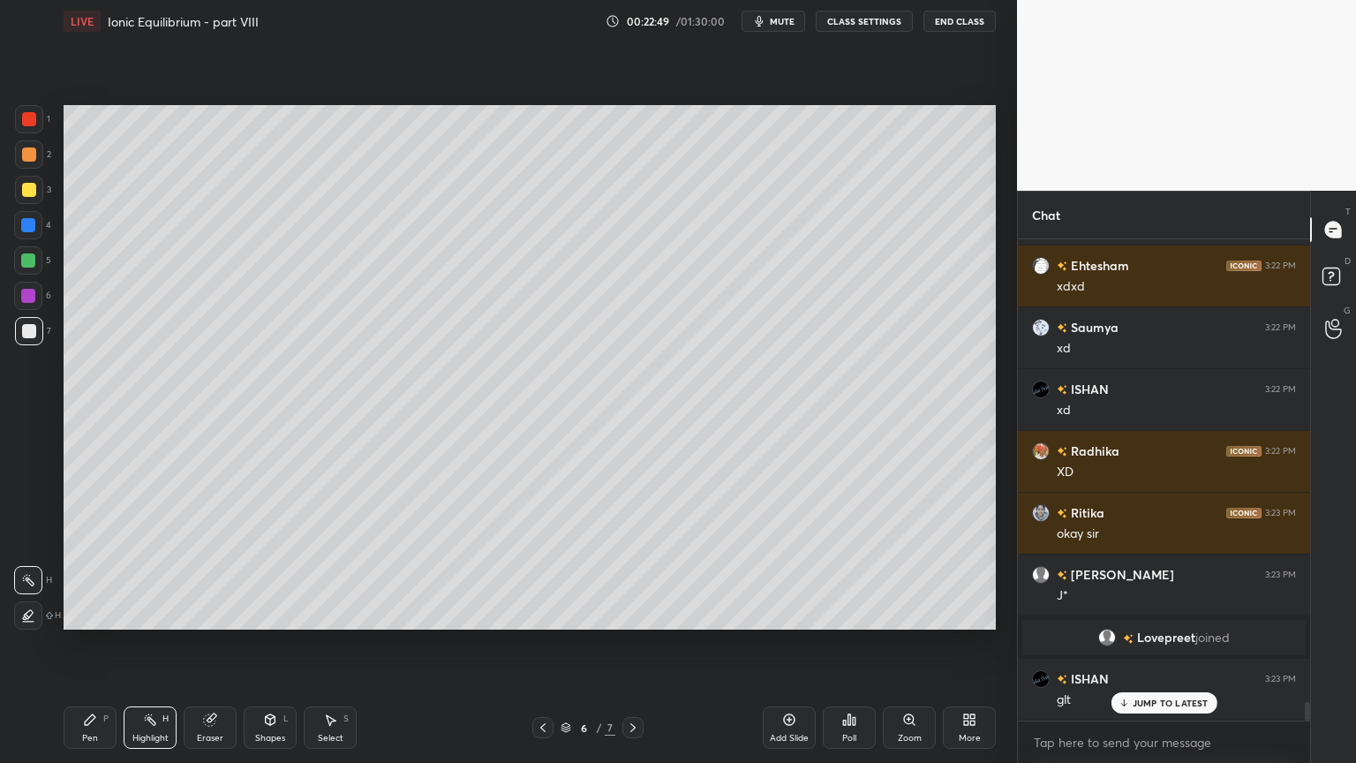
scroll to position [12202, 0]
click at [160, 644] on div "Highlight H" at bounding box center [150, 727] width 53 height 42
click at [637, 644] on icon at bounding box center [633, 727] width 14 height 14
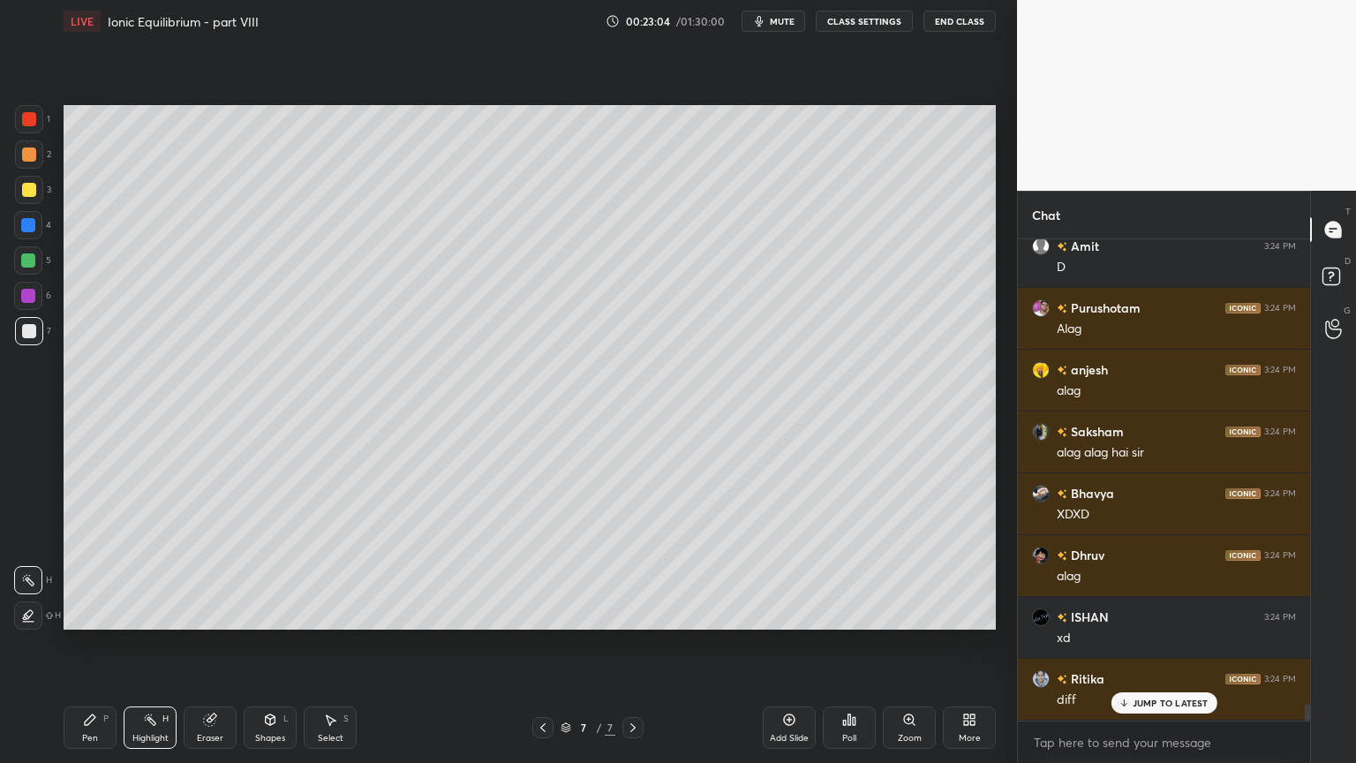
scroll to position [13438, 0]
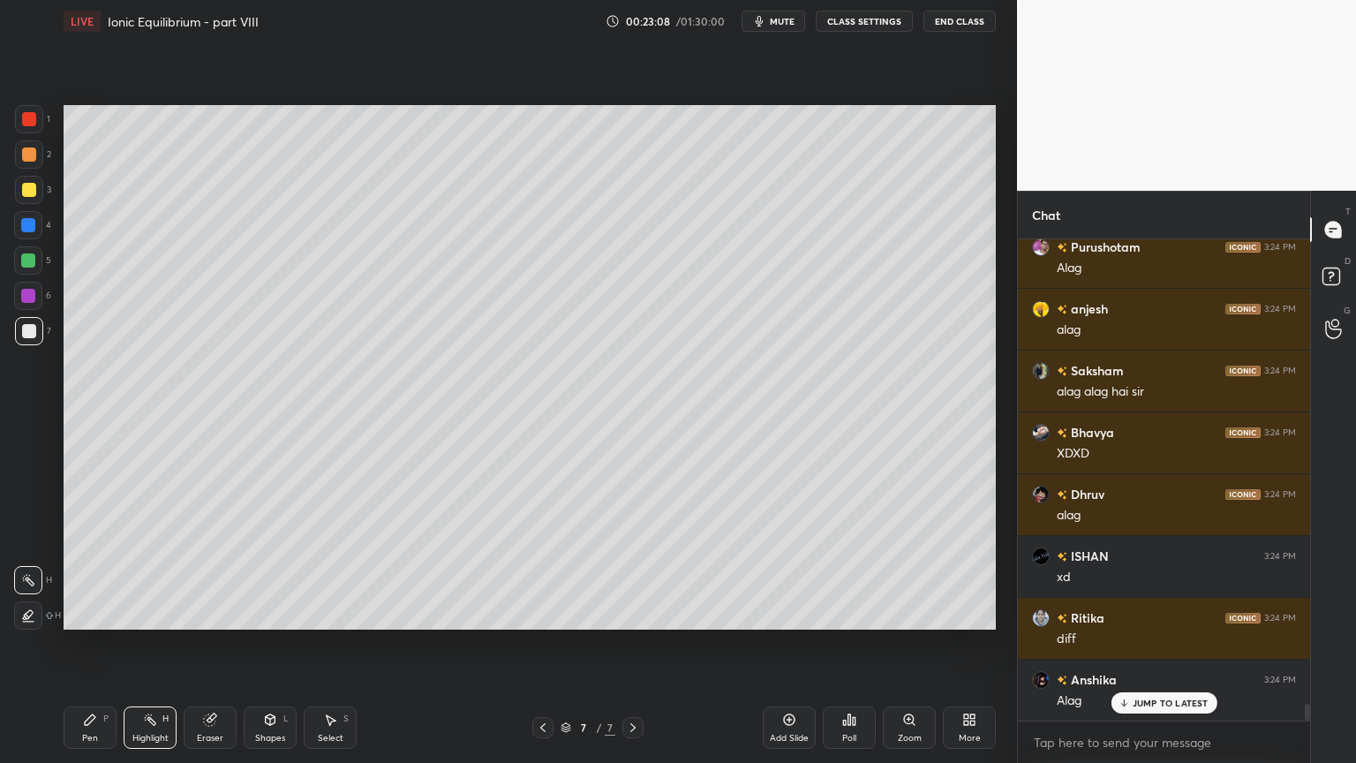
drag, startPoint x: 544, startPoint y: 730, endPoint x: 535, endPoint y: 717, distance: 15.9
click at [545, 644] on icon at bounding box center [543, 727] width 14 height 14
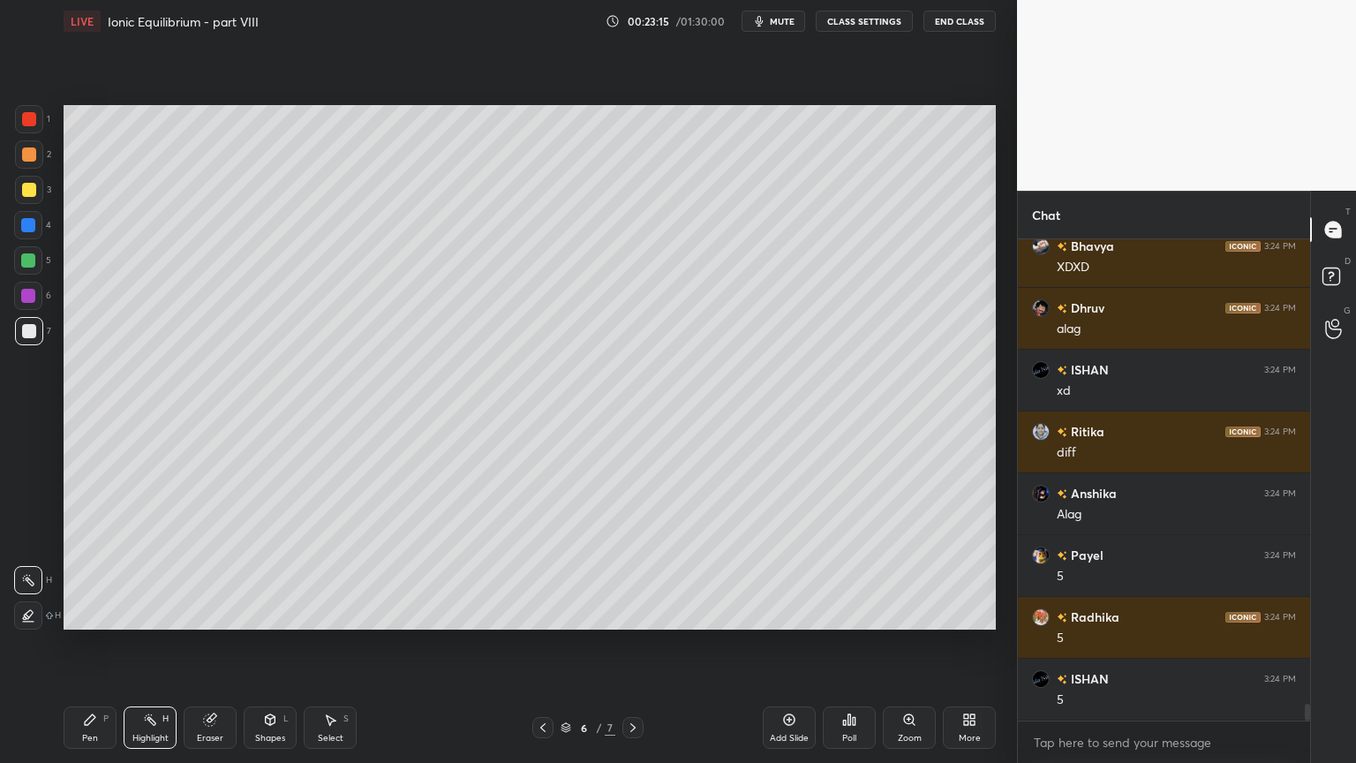
scroll to position [13685, 0]
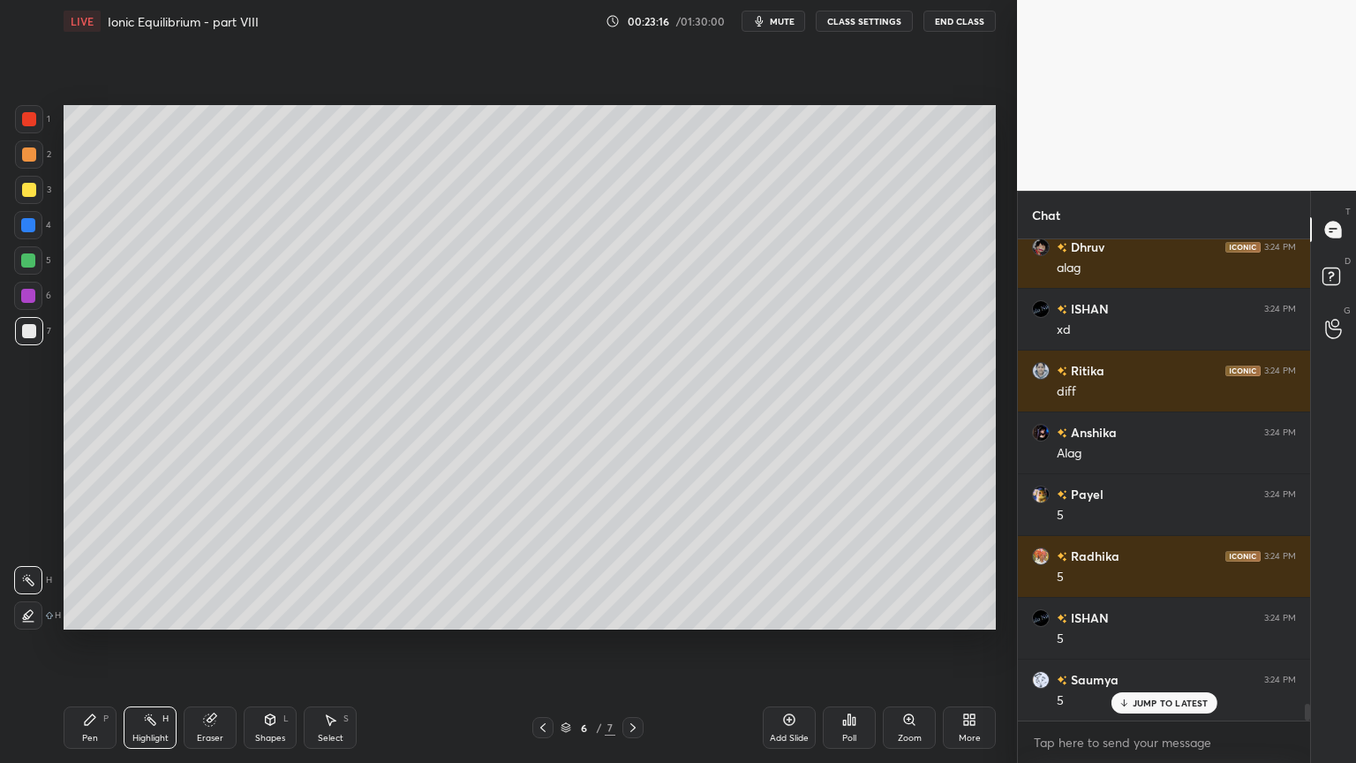
click at [636, 644] on icon at bounding box center [633, 727] width 14 height 14
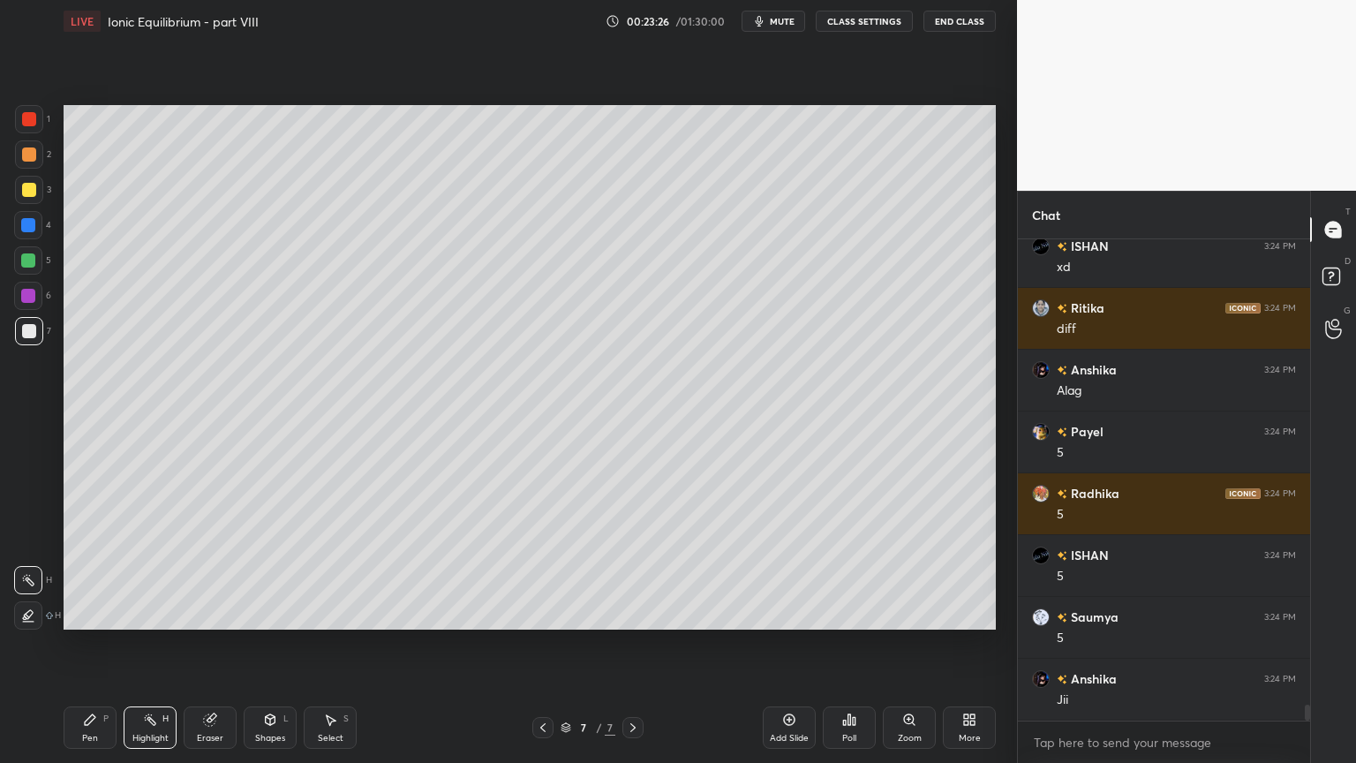
scroll to position [13809, 0]
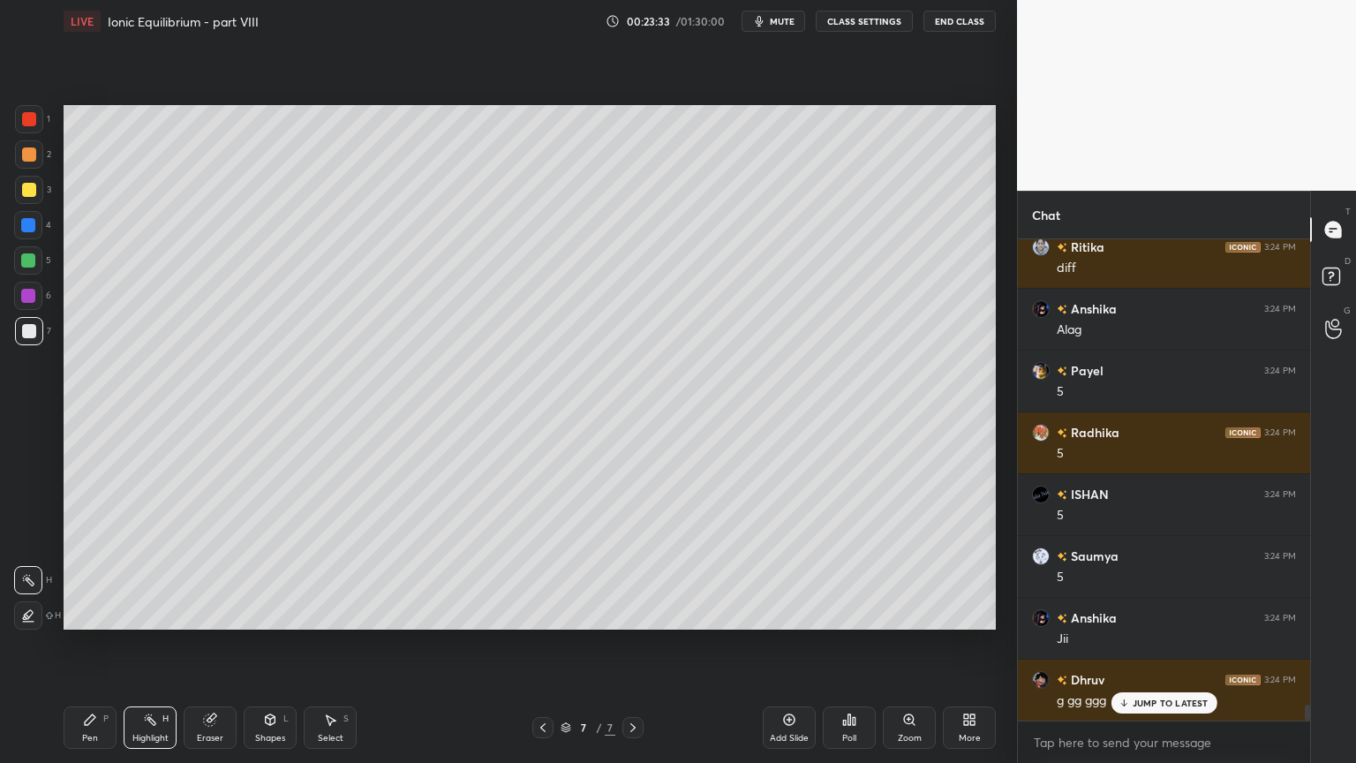
drag, startPoint x: 110, startPoint y: 728, endPoint x: 119, endPoint y: 717, distance: 14.5
click at [110, 644] on div "Pen P" at bounding box center [90, 727] width 53 height 42
click at [30, 146] on div at bounding box center [29, 154] width 28 height 28
click at [147, 644] on div "Highlight H" at bounding box center [150, 727] width 53 height 42
drag, startPoint x: 100, startPoint y: 720, endPoint x: 78, endPoint y: 636, distance: 86.7
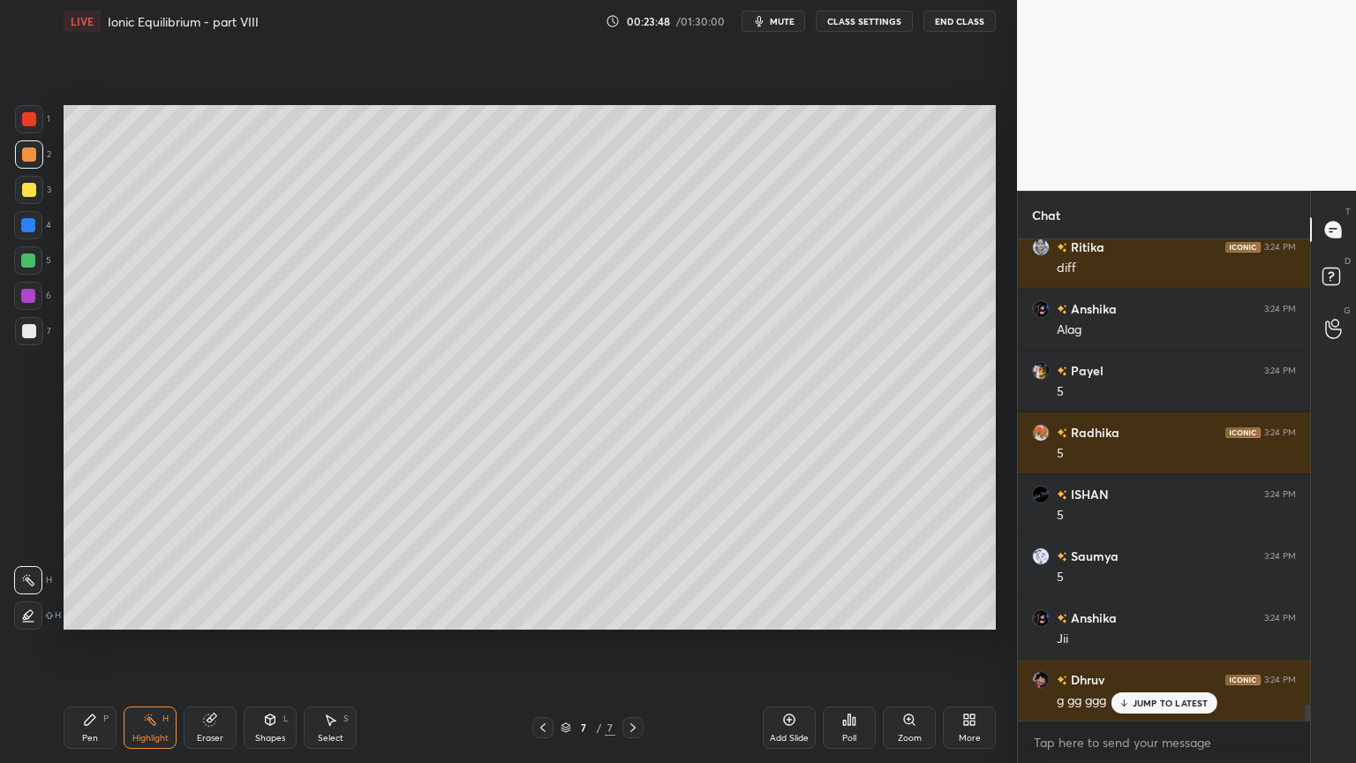
click at [102, 644] on div "Pen P" at bounding box center [90, 727] width 53 height 42
click at [26, 328] on div at bounding box center [29, 331] width 14 height 14
drag, startPoint x: 151, startPoint y: 733, endPoint x: 329, endPoint y: 650, distance: 196.7
click at [146, 644] on div "Highlight H" at bounding box center [150, 727] width 53 height 42
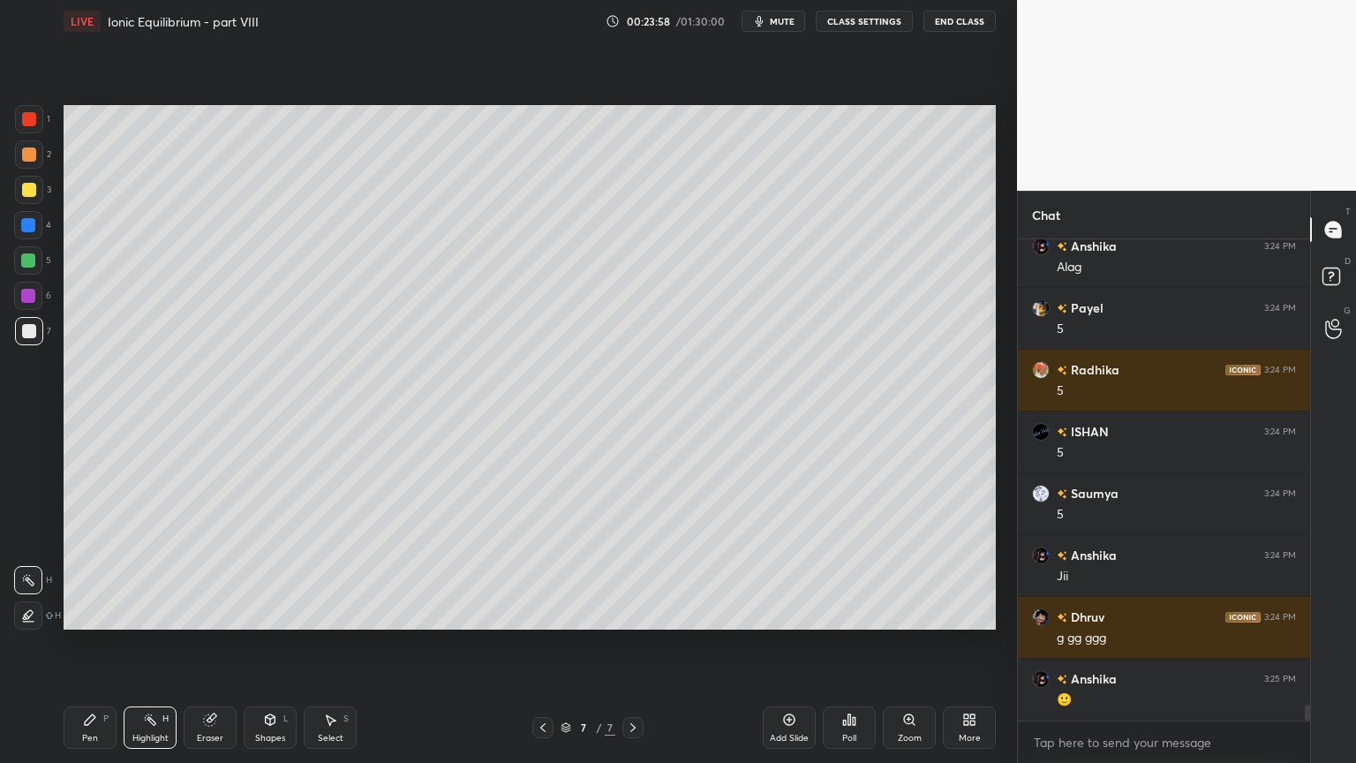
click at [97, 644] on div "Pen P" at bounding box center [90, 727] width 53 height 42
click at [261, 644] on div "Shapes" at bounding box center [270, 738] width 30 height 9
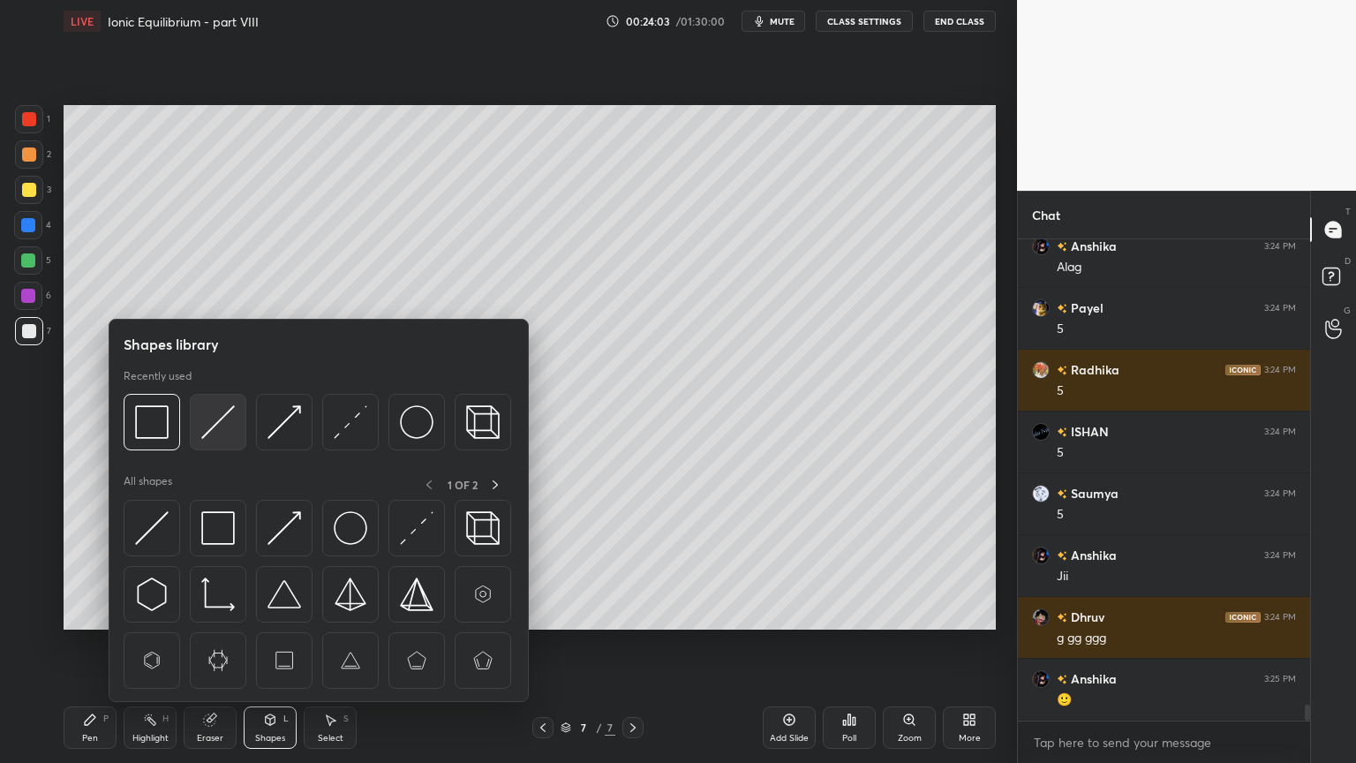
click at [224, 427] on img at bounding box center [218, 422] width 34 height 34
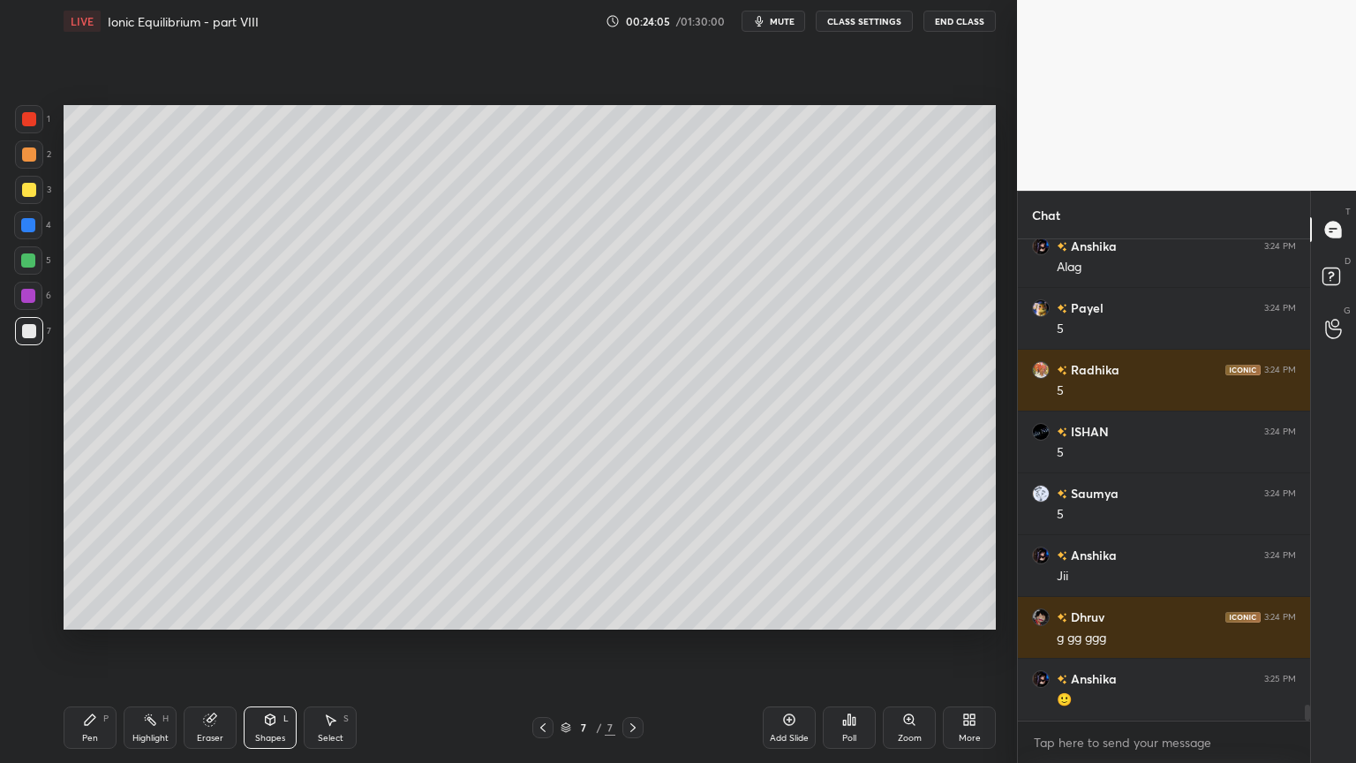
scroll to position [13933, 0]
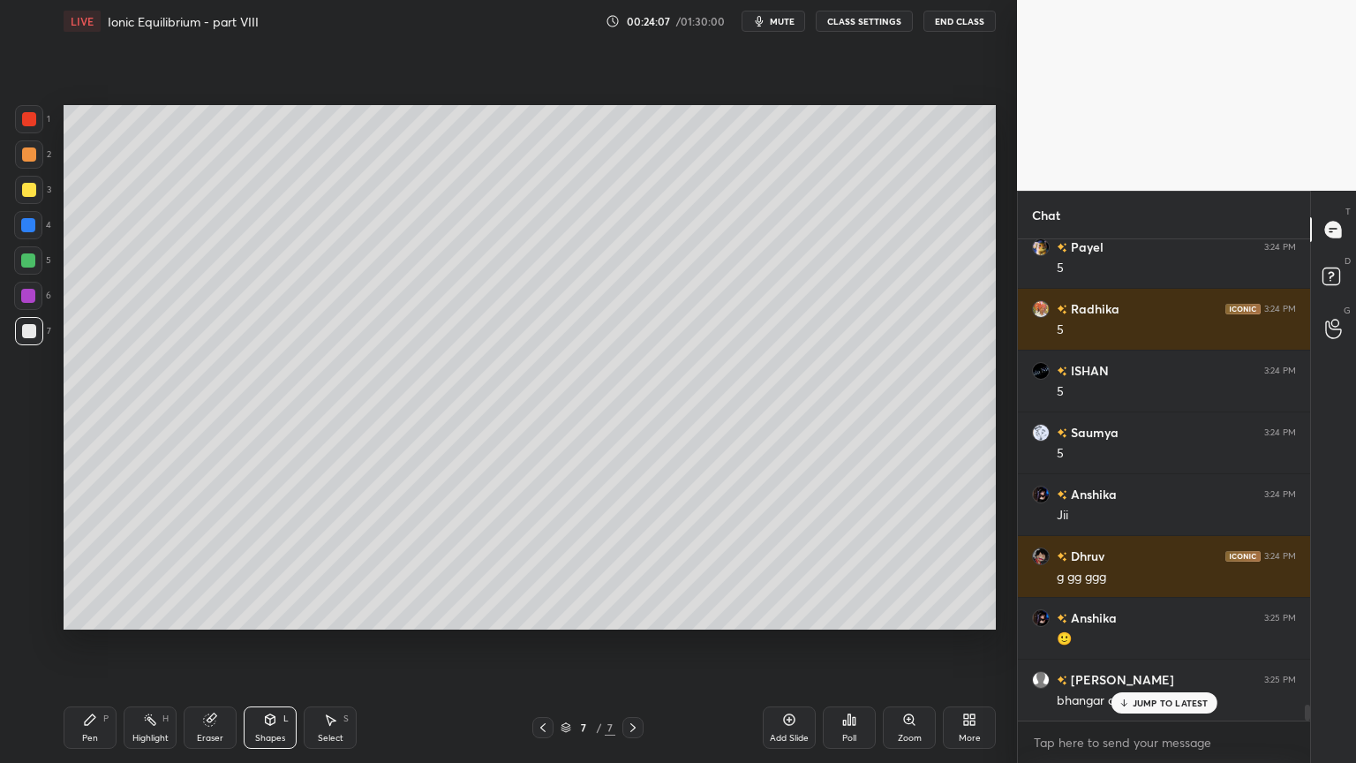
drag, startPoint x: 93, startPoint y: 725, endPoint x: 139, endPoint y: 634, distance: 101.9
click at [93, 644] on icon at bounding box center [90, 720] width 14 height 14
drag, startPoint x: 268, startPoint y: 728, endPoint x: 272, endPoint y: 704, distance: 25.1
click at [267, 644] on div "Shapes L" at bounding box center [270, 727] width 53 height 42
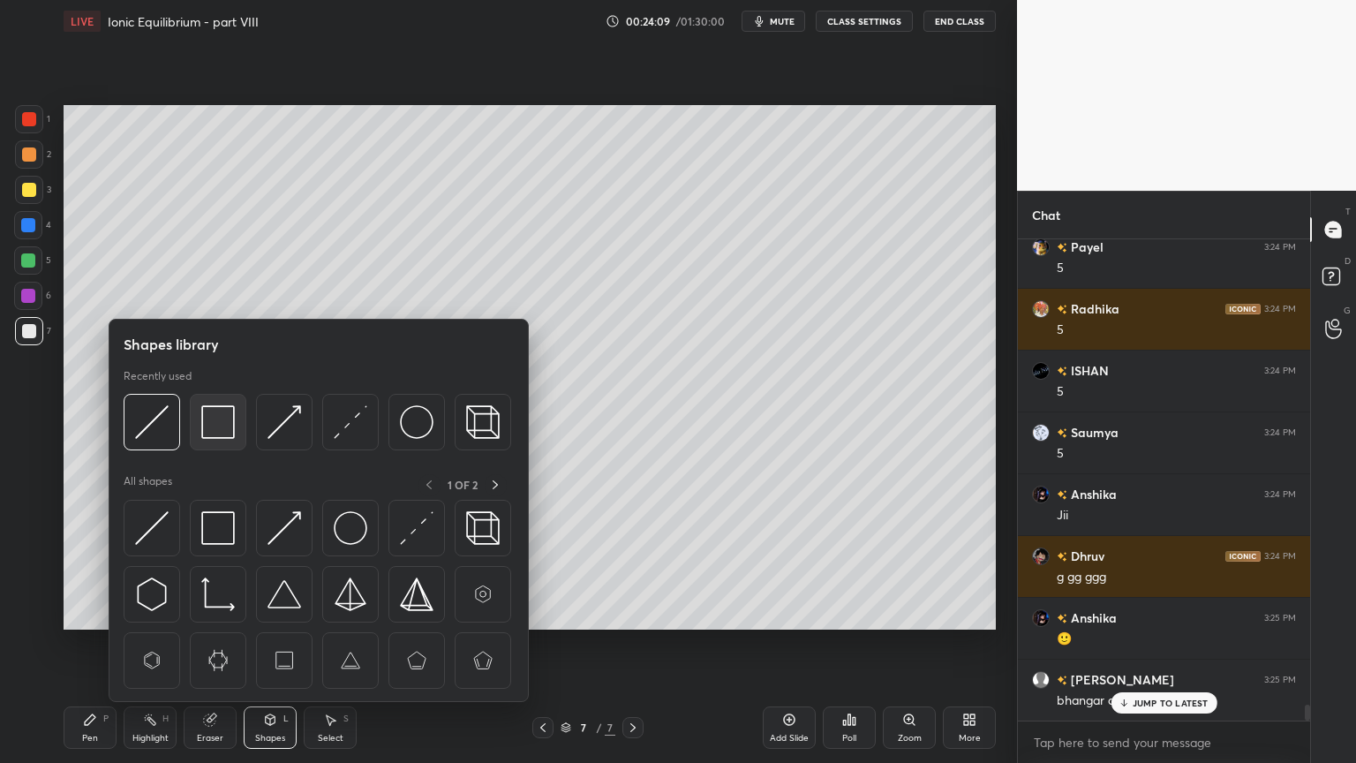
click at [215, 434] on img at bounding box center [218, 422] width 34 height 34
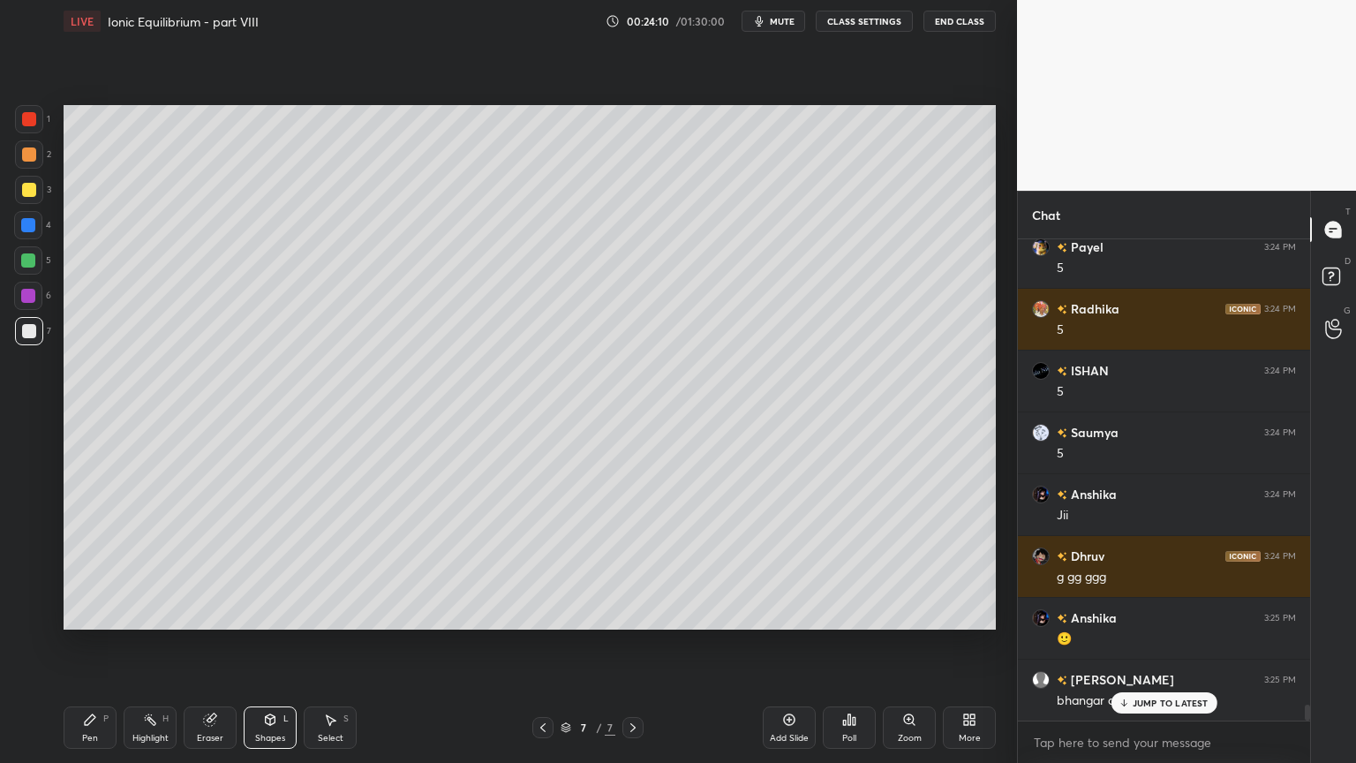
click at [35, 118] on div at bounding box center [29, 119] width 14 height 14
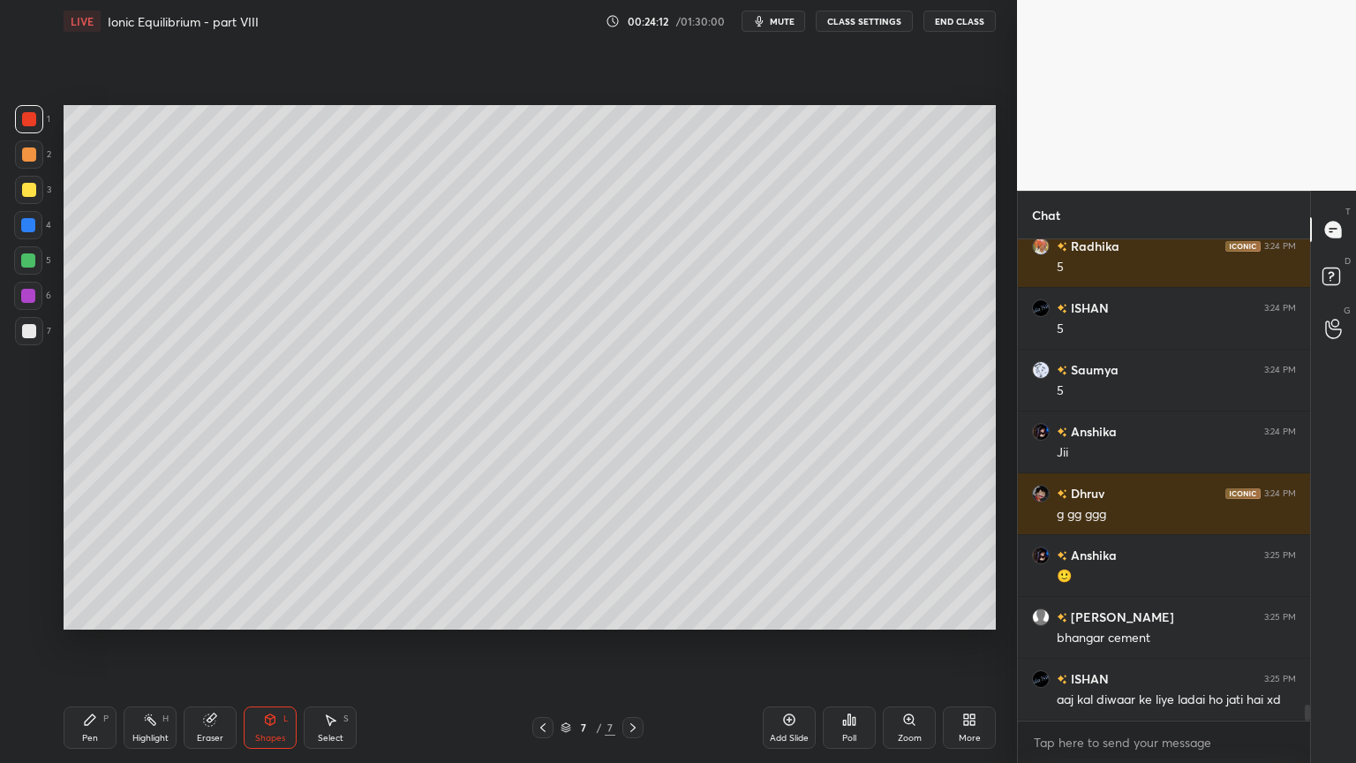
drag, startPoint x: 272, startPoint y: 728, endPoint x: 273, endPoint y: 711, distance: 17.7
click at [272, 644] on div "Shapes L" at bounding box center [270, 727] width 53 height 42
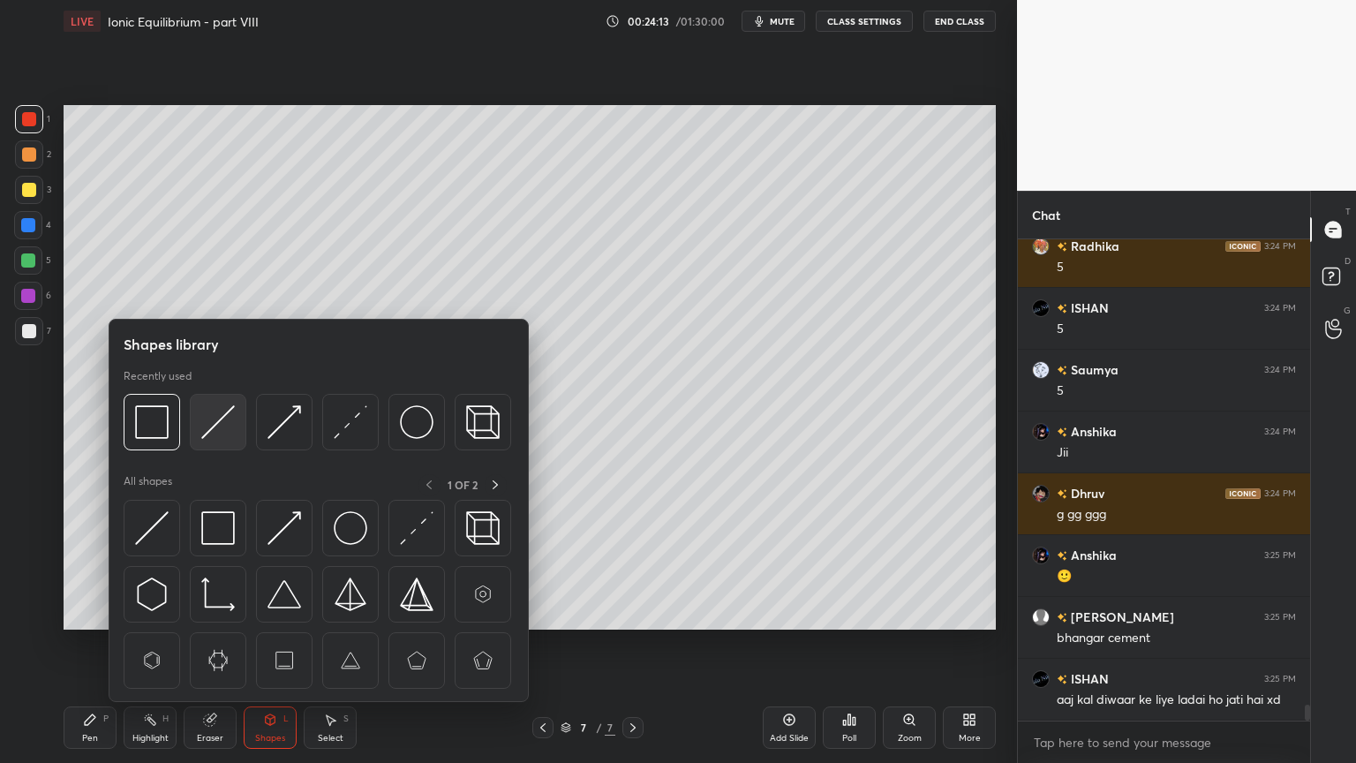
click at [208, 427] on img at bounding box center [218, 422] width 34 height 34
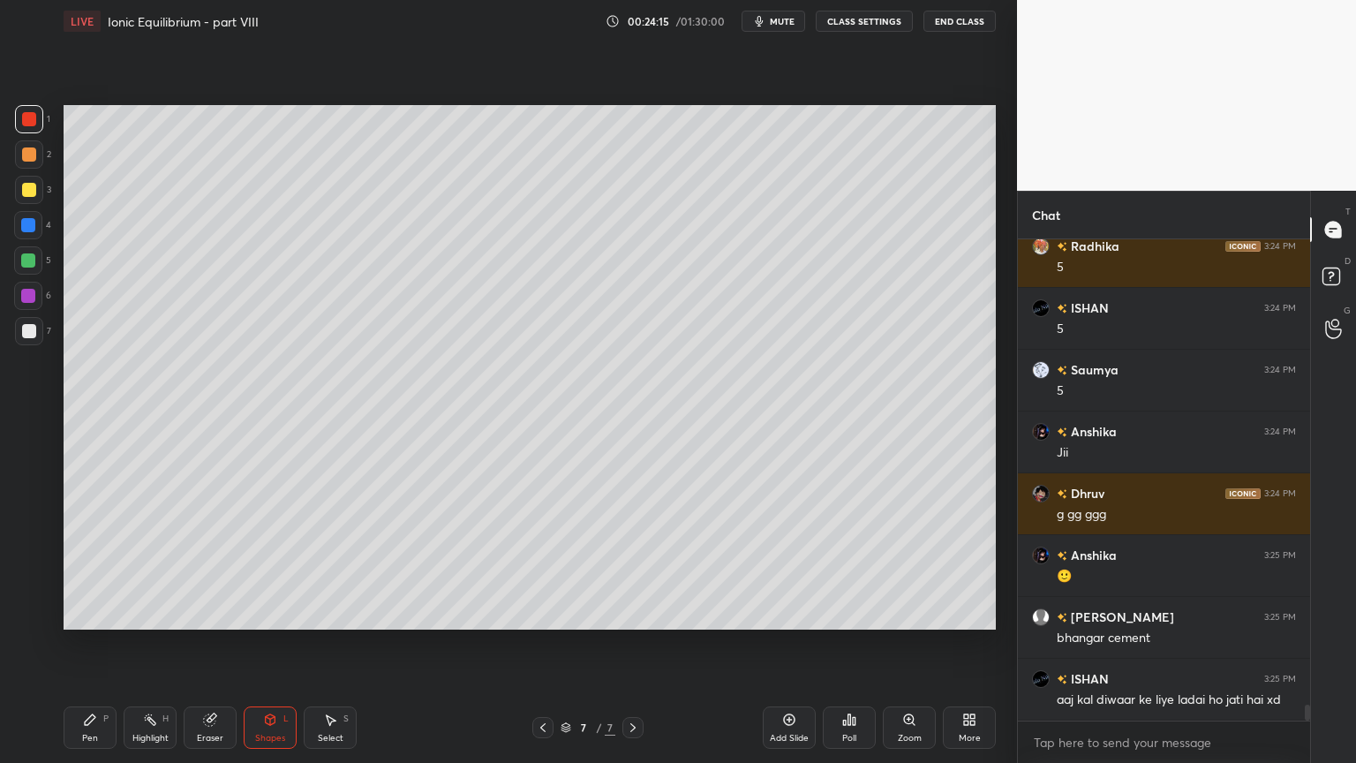
drag, startPoint x: 152, startPoint y: 728, endPoint x: 219, endPoint y: 641, distance: 109.5
click at [152, 644] on div "Highlight H" at bounding box center [150, 727] width 53 height 42
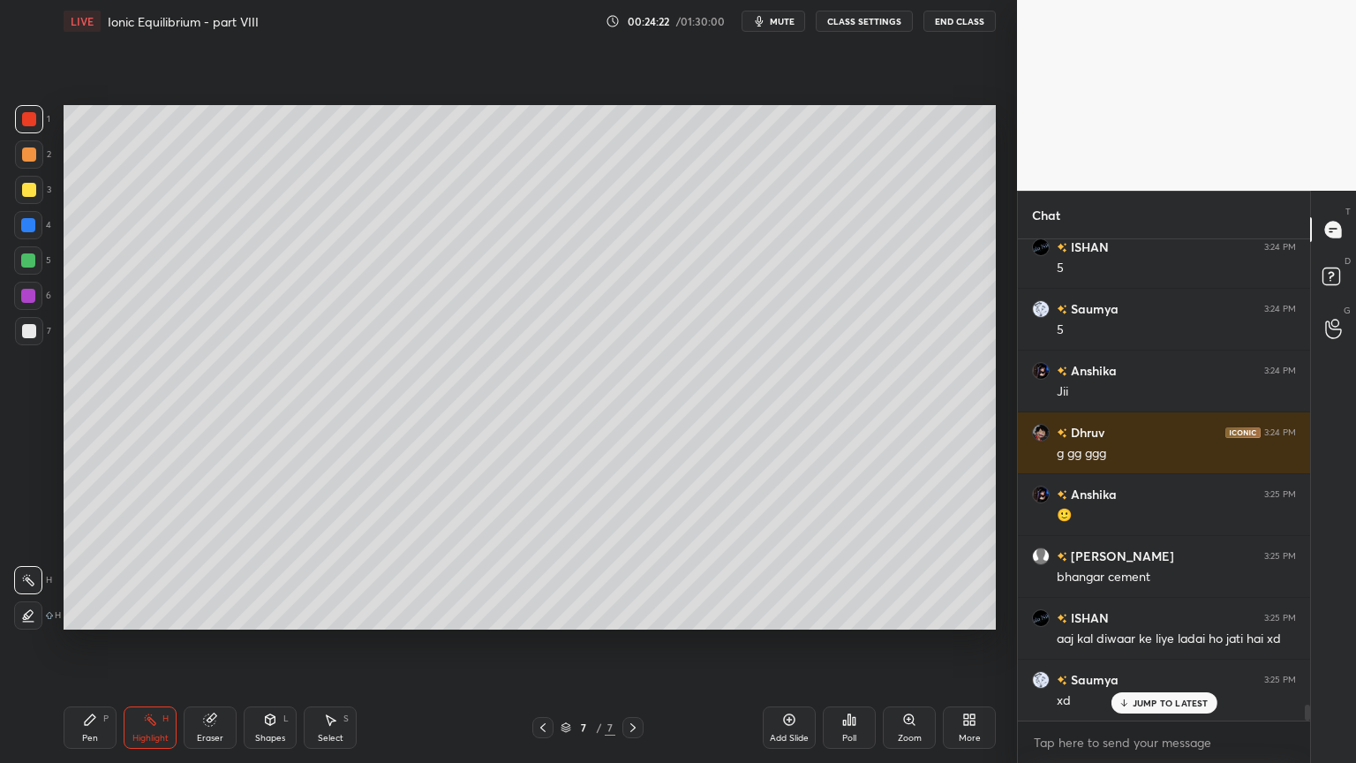
click at [275, 644] on div "Shapes" at bounding box center [270, 738] width 30 height 9
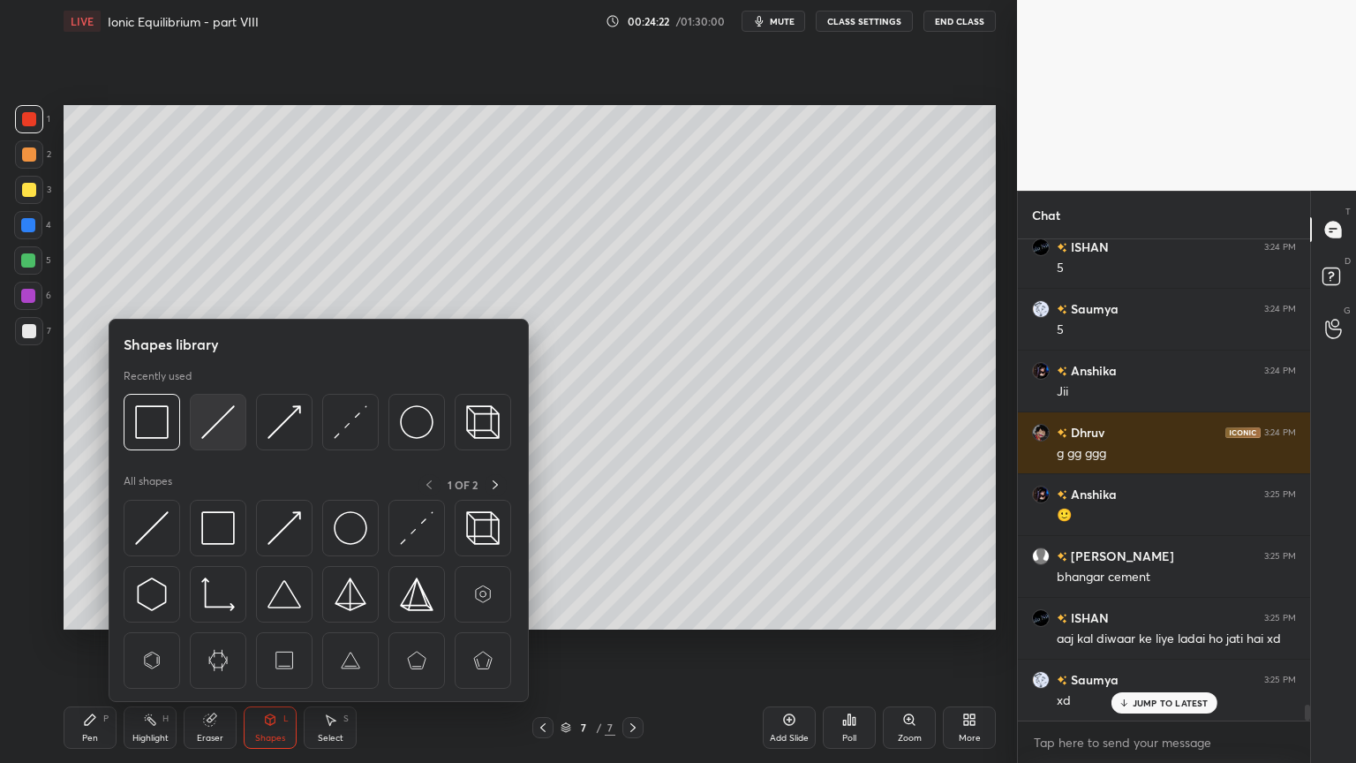
click at [214, 434] on img at bounding box center [218, 422] width 34 height 34
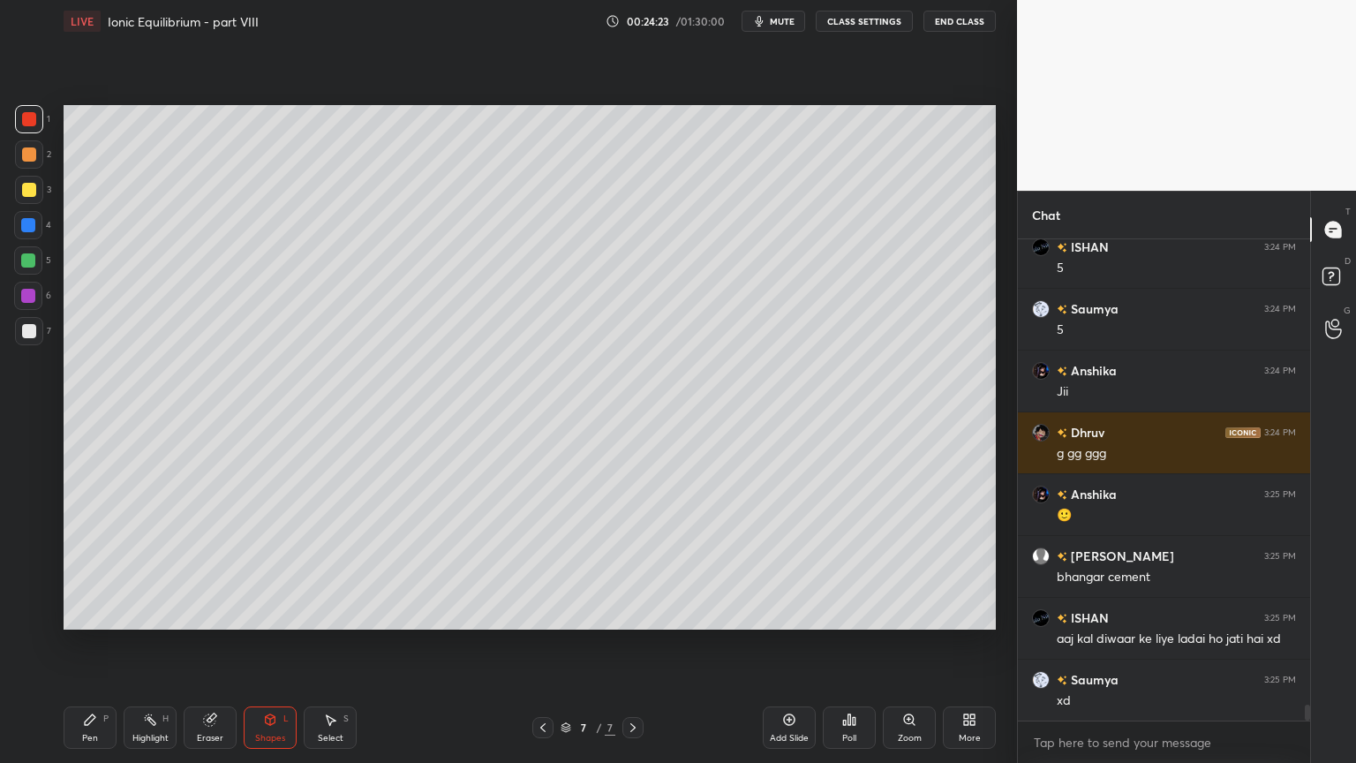
scroll to position [14119, 0]
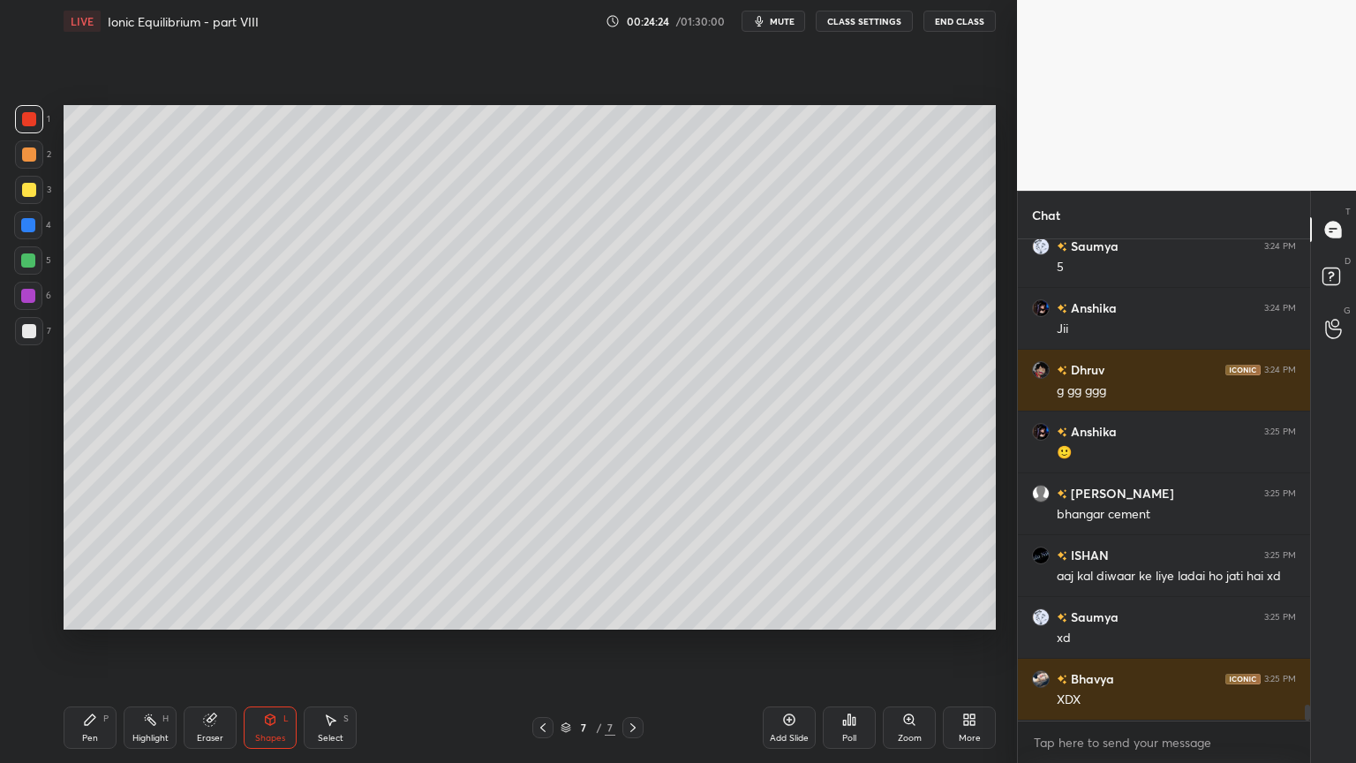
click at [170, 644] on div "Highlight H" at bounding box center [150, 727] width 53 height 42
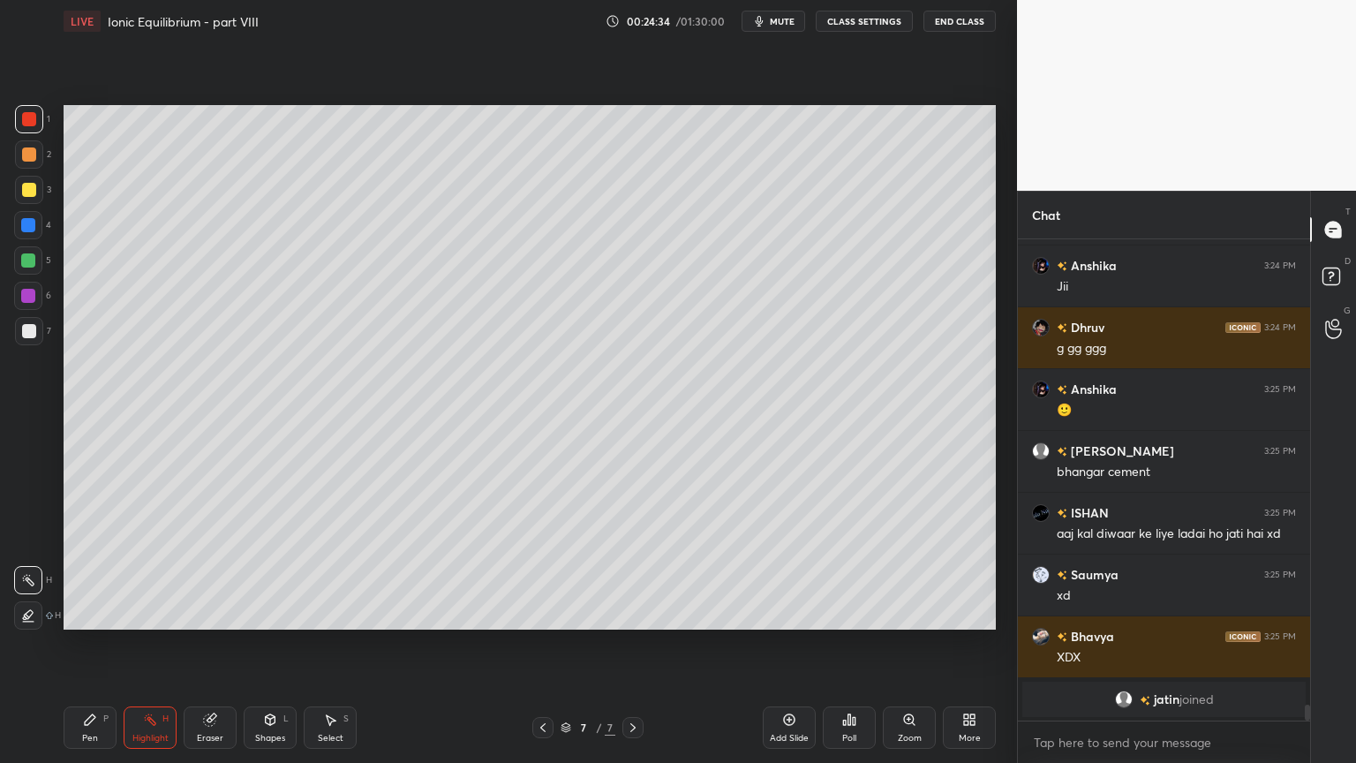
click at [87, 644] on icon at bounding box center [90, 720] width 14 height 14
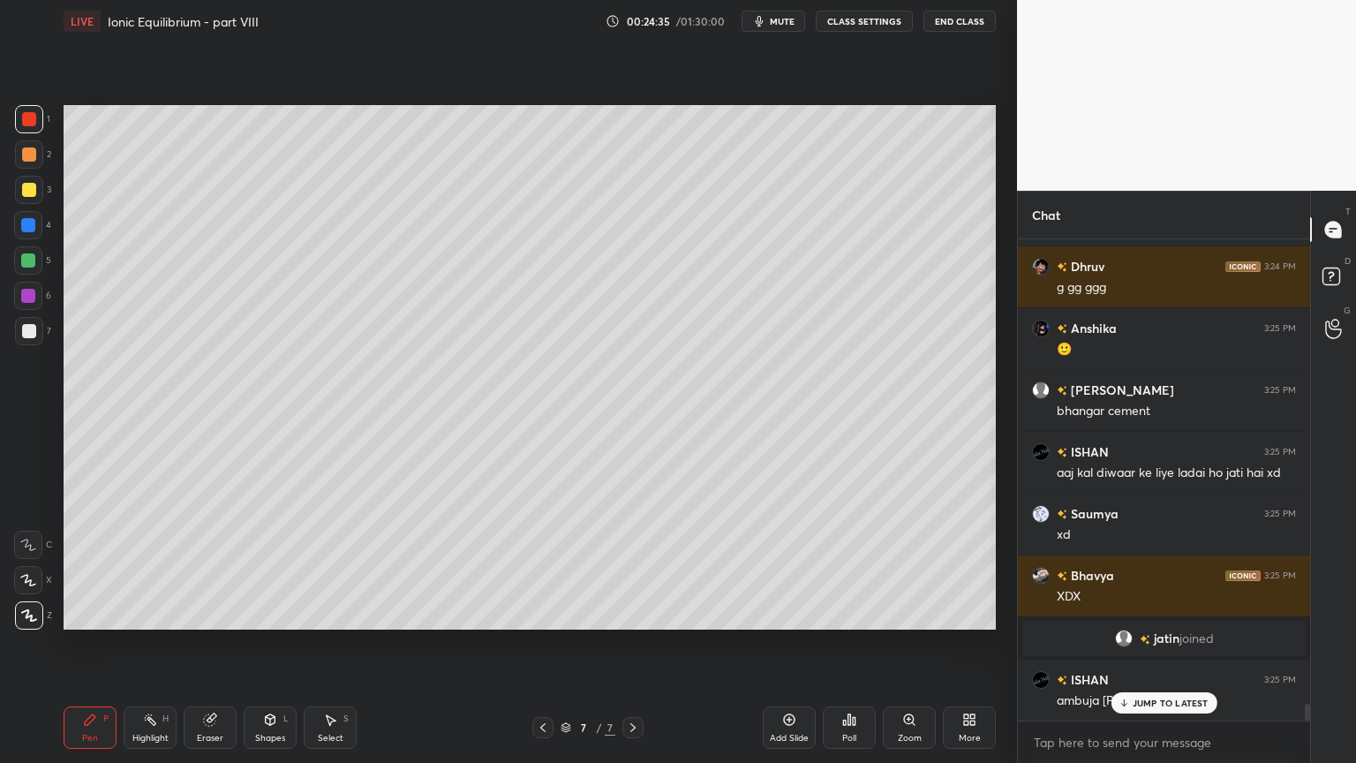
click at [161, 644] on div "Highlight H" at bounding box center [150, 727] width 53 height 42
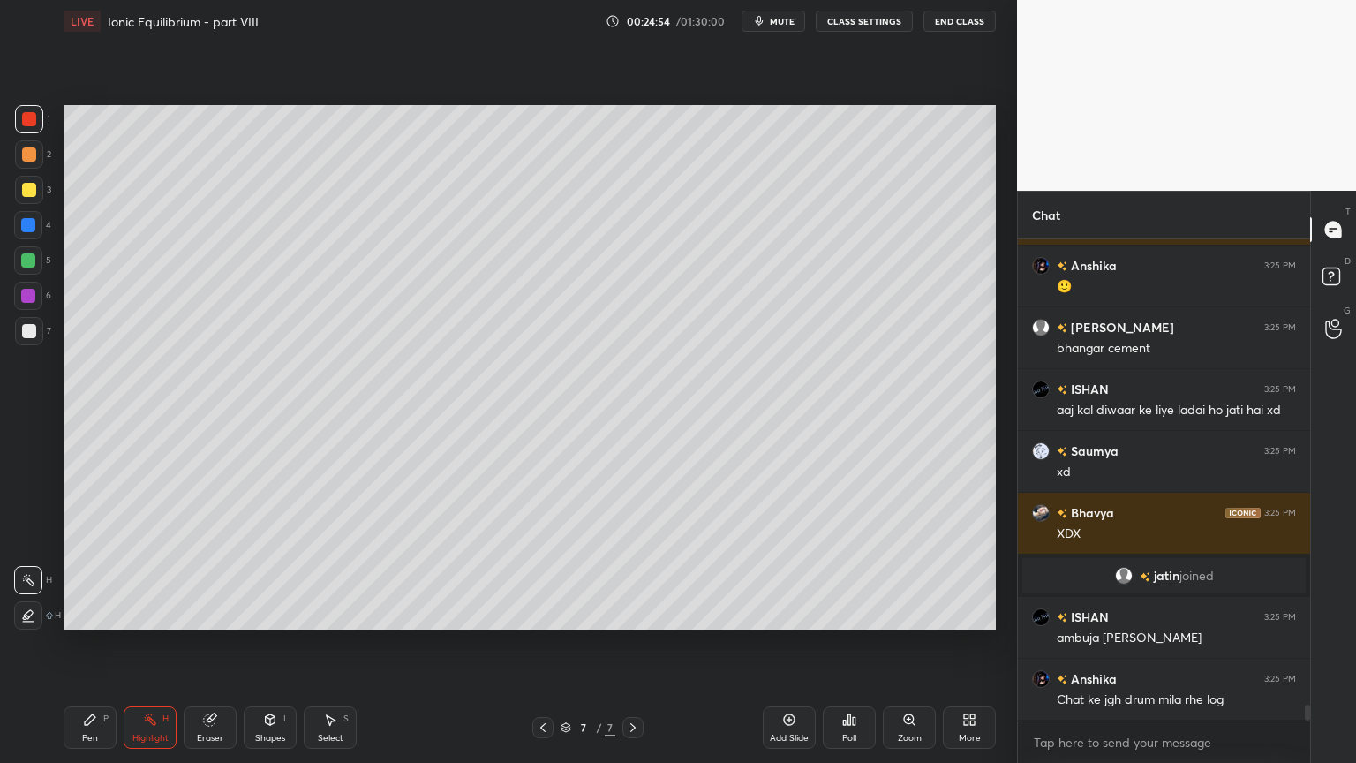
click at [540, 644] on icon at bounding box center [543, 727] width 14 height 14
click at [537, 644] on icon at bounding box center [543, 727] width 14 height 14
click at [544, 644] on icon at bounding box center [543, 727] width 14 height 14
click at [634, 644] on icon at bounding box center [633, 727] width 14 height 14
click at [631, 644] on icon at bounding box center [633, 727] width 14 height 14
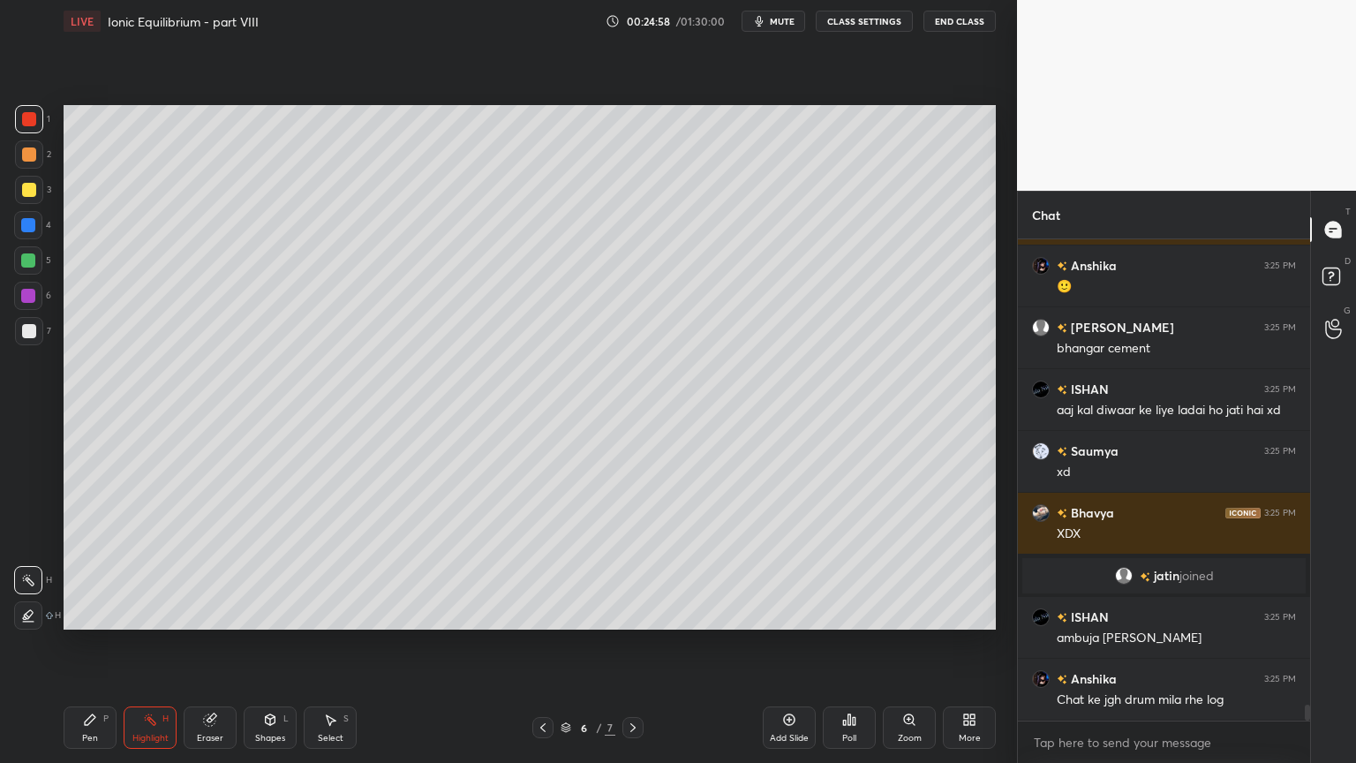
click at [636, 644] on icon at bounding box center [633, 727] width 14 height 14
click at [781, 644] on div "Add Slide" at bounding box center [789, 738] width 39 height 9
click at [99, 644] on div "Pen P" at bounding box center [90, 727] width 53 height 42
click at [26, 148] on div at bounding box center [29, 154] width 14 height 14
click at [27, 334] on div at bounding box center [29, 331] width 14 height 14
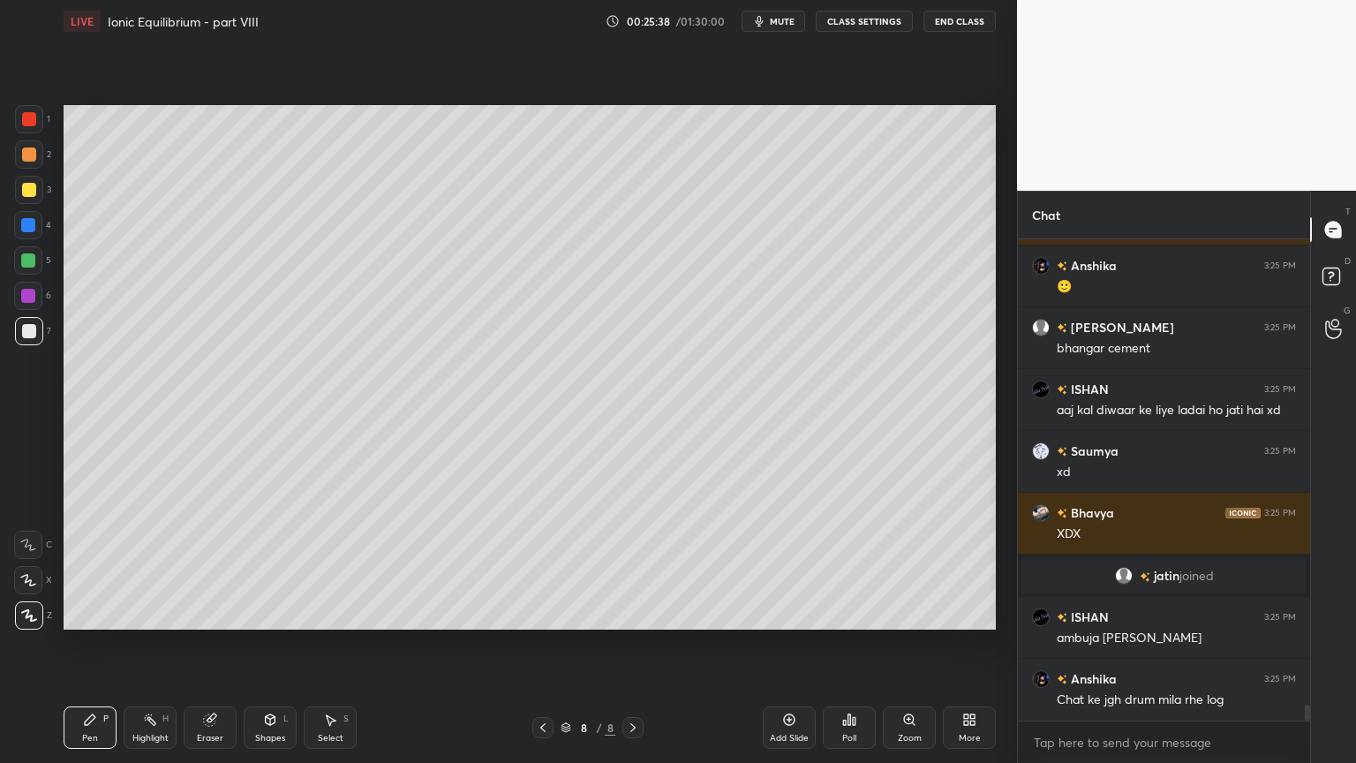
click at [539, 644] on icon at bounding box center [543, 727] width 14 height 14
click at [147, 644] on div "Highlight H" at bounding box center [150, 727] width 53 height 42
click at [628, 644] on icon at bounding box center [633, 727] width 14 height 14
drag, startPoint x: 65, startPoint y: 730, endPoint x: 159, endPoint y: 707, distance: 96.4
click at [68, 644] on div "Pen P" at bounding box center [90, 727] width 53 height 42
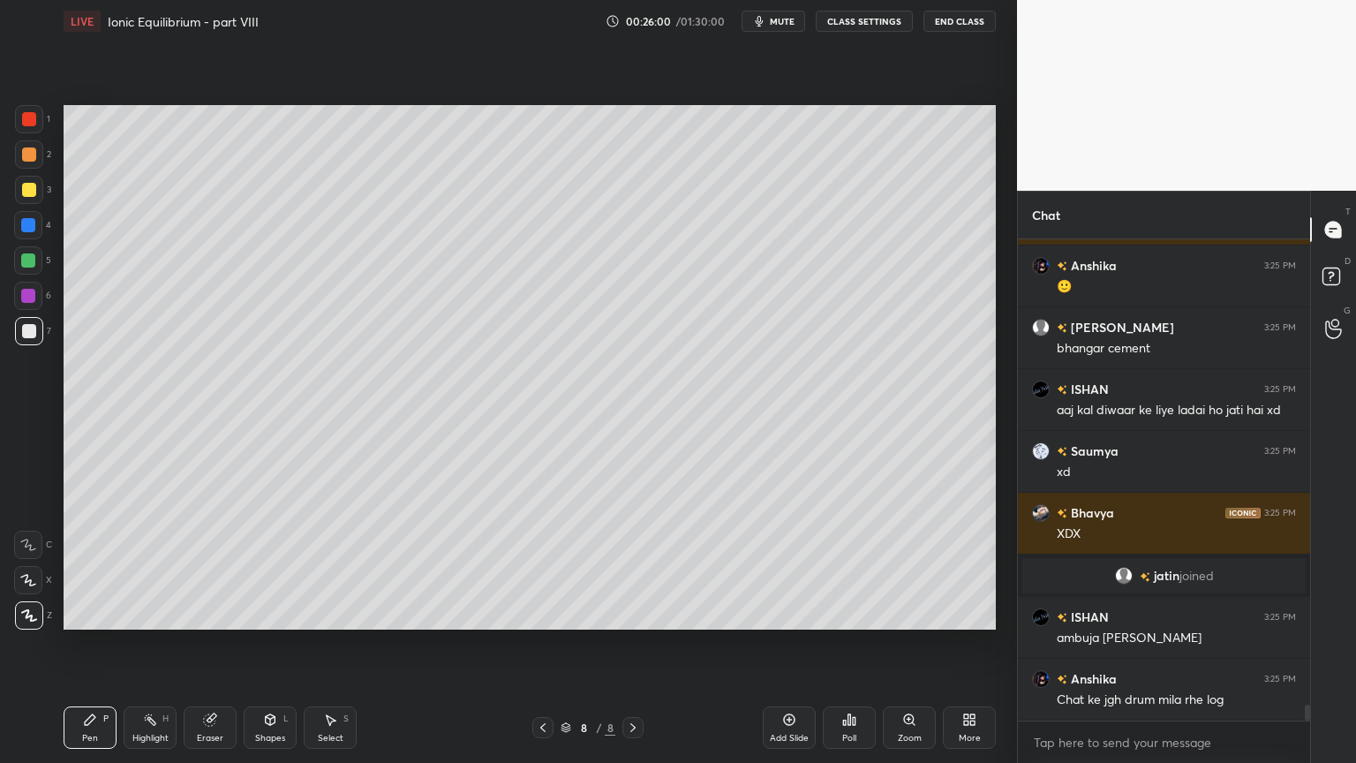
click at [154, 644] on icon at bounding box center [150, 720] width 14 height 14
click at [777, 644] on div "Setting up your live class Poll for secs No correct answer Start poll" at bounding box center [530, 367] width 947 height 650
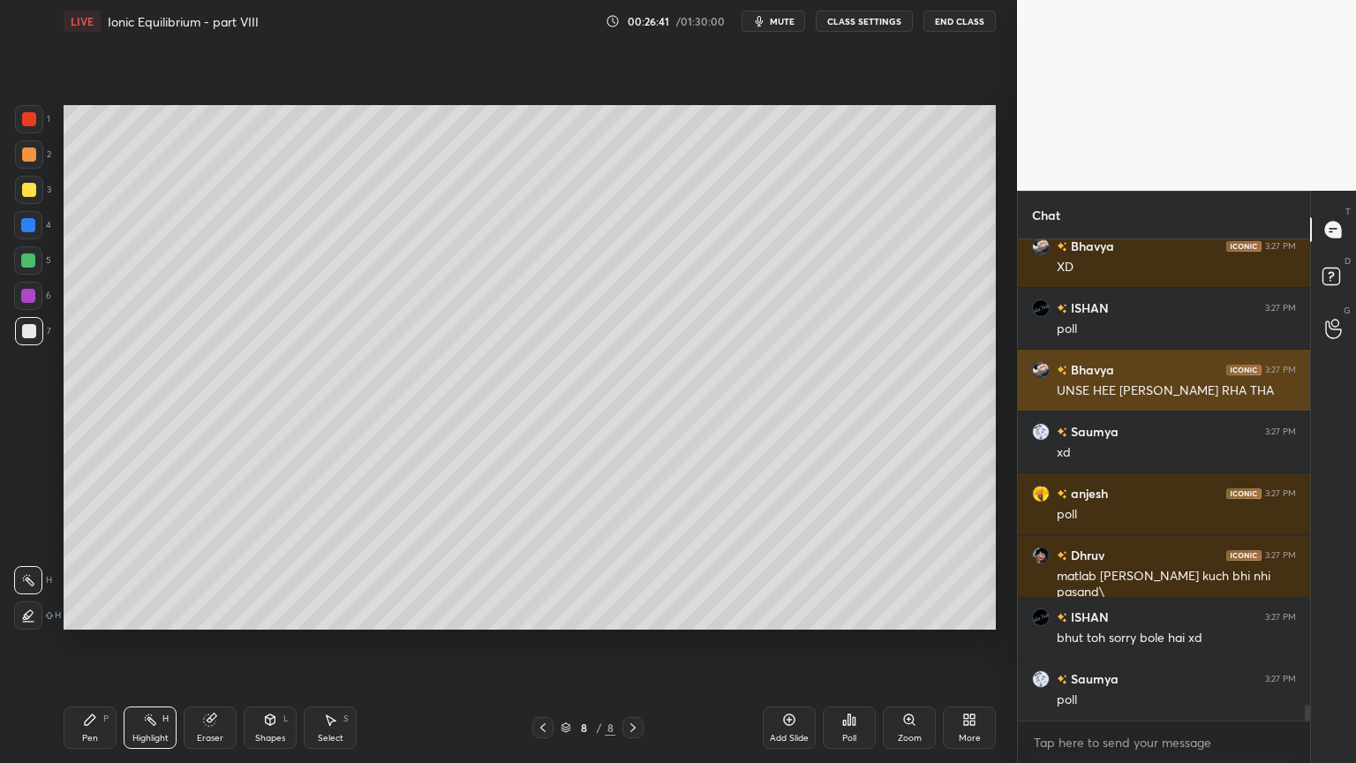
scroll to position [14279, 0]
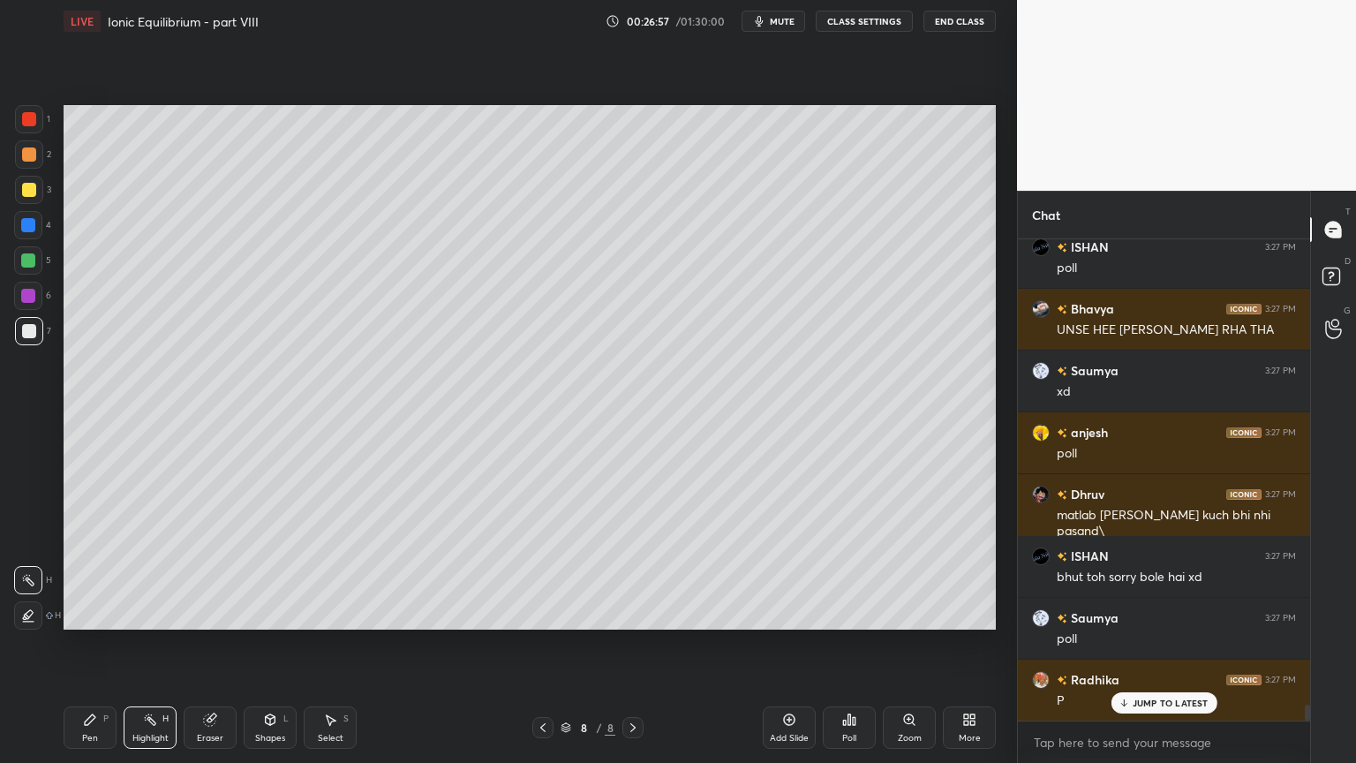
drag, startPoint x: 153, startPoint y: 722, endPoint x: 210, endPoint y: 660, distance: 85.0
click at [155, 644] on icon at bounding box center [150, 720] width 14 height 14
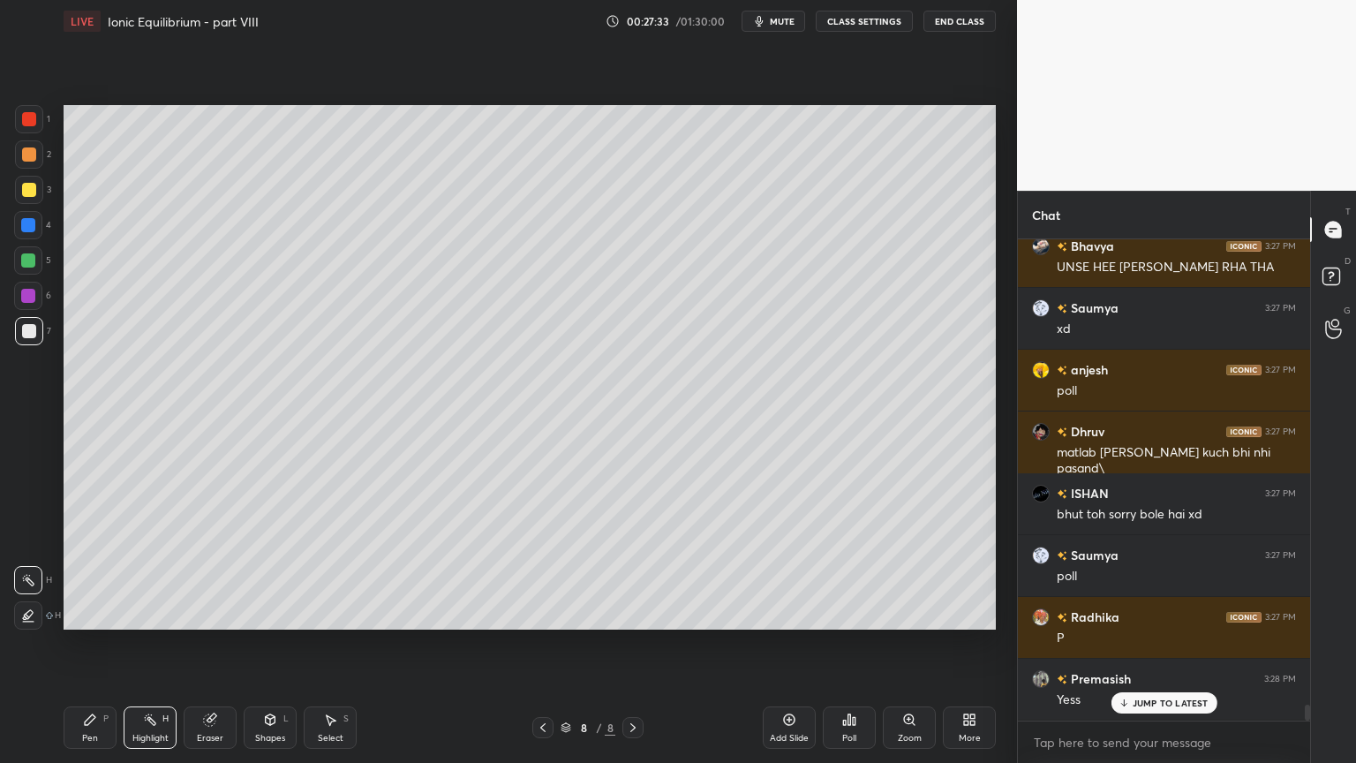
scroll to position [14402, 0]
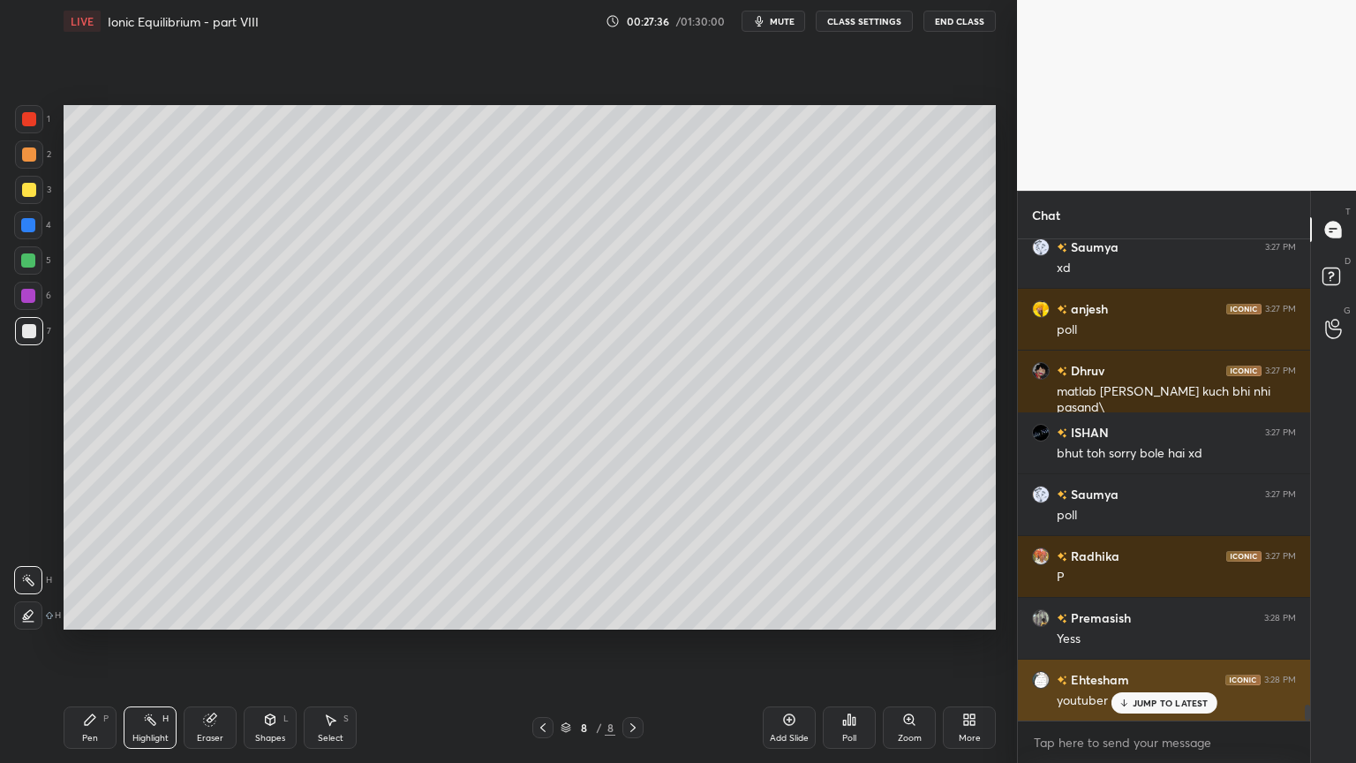
click at [1169, 644] on p "JUMP TO LATEST" at bounding box center [1171, 703] width 76 height 11
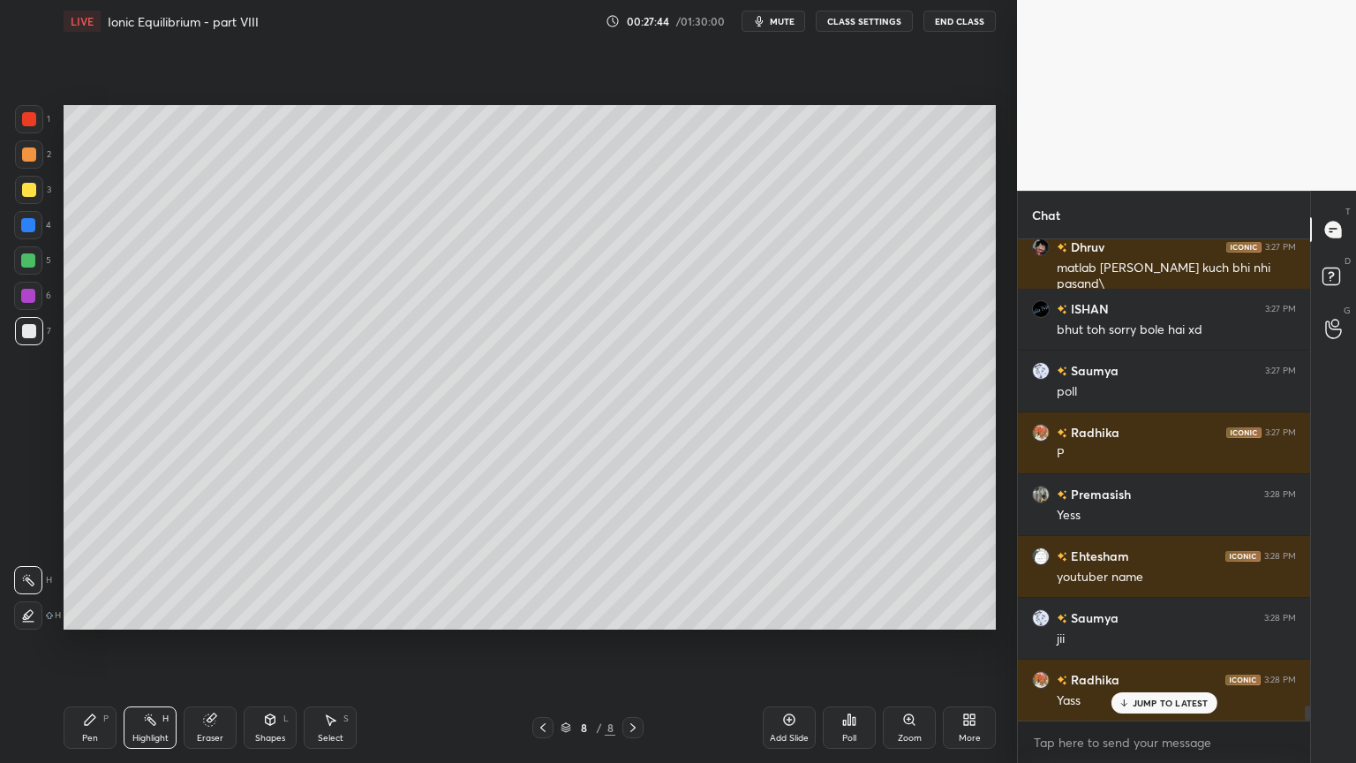
scroll to position [14589, 0]
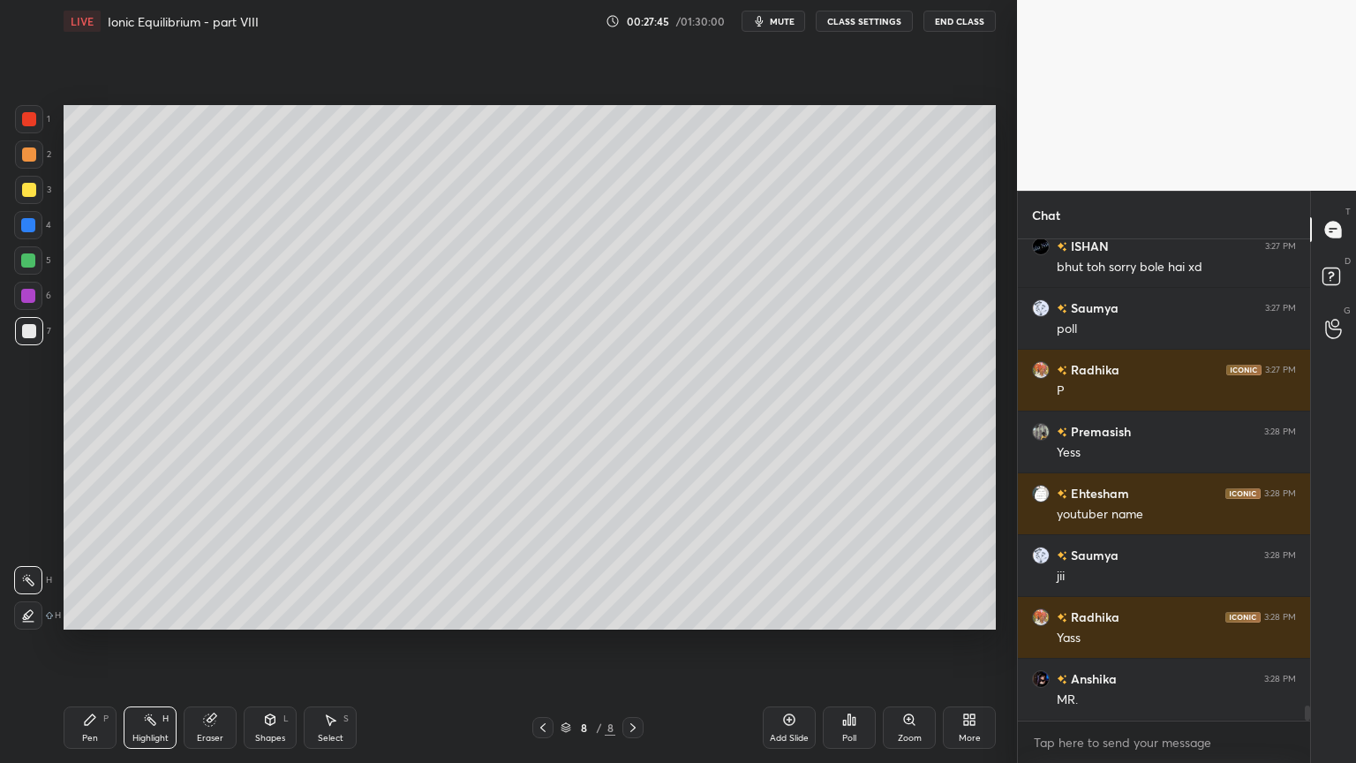
click at [855, 644] on div "Poll" at bounding box center [849, 727] width 53 height 42
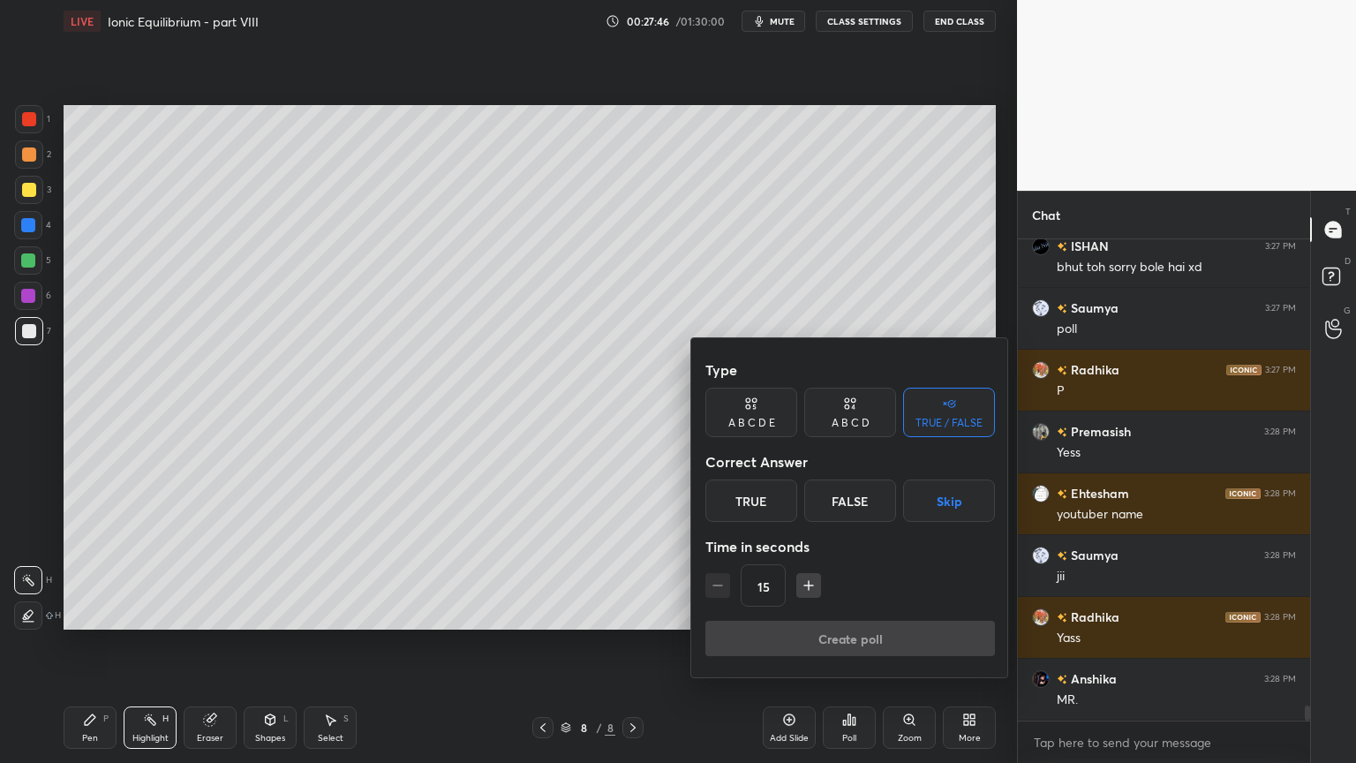
click at [837, 413] on div "A B C D" at bounding box center [850, 412] width 92 height 49
click at [726, 498] on div "A" at bounding box center [731, 500] width 52 height 42
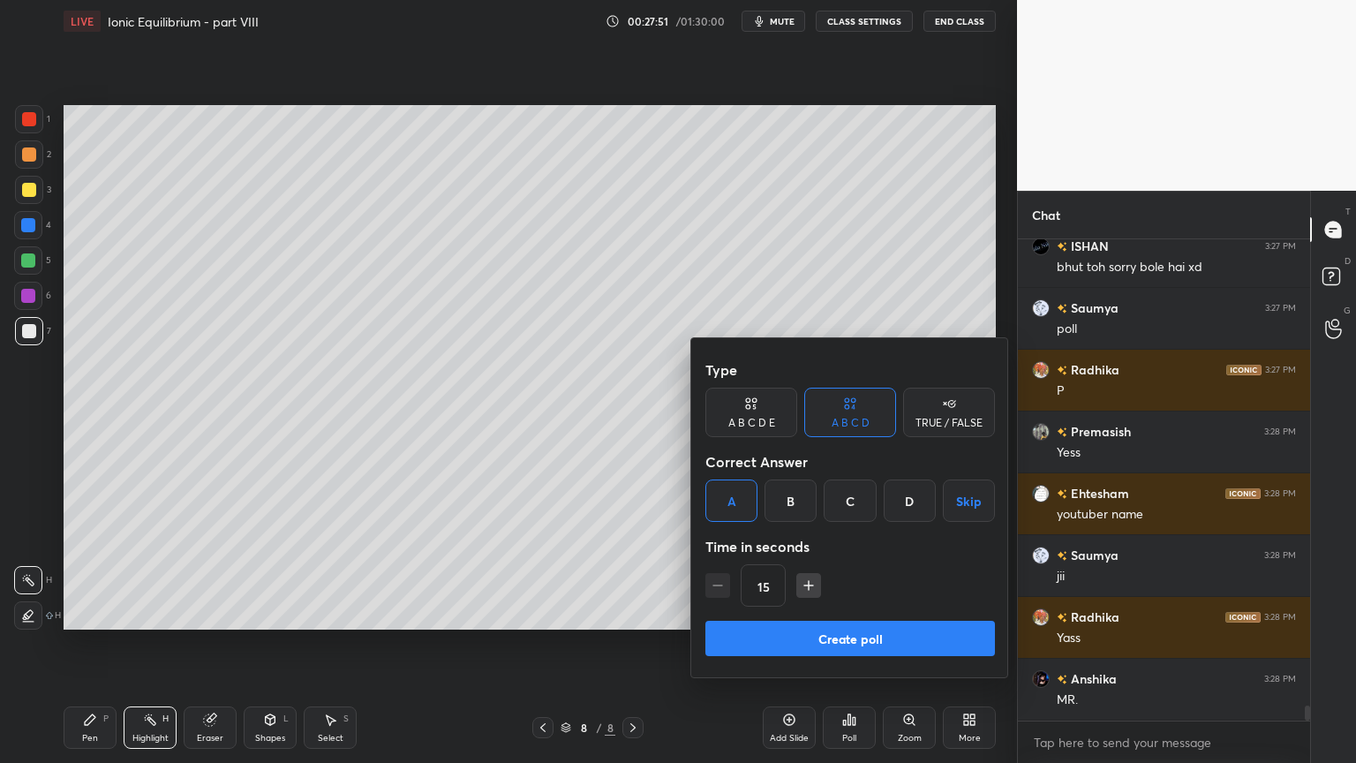
click at [848, 639] on button "Create poll" at bounding box center [850, 638] width 290 height 35
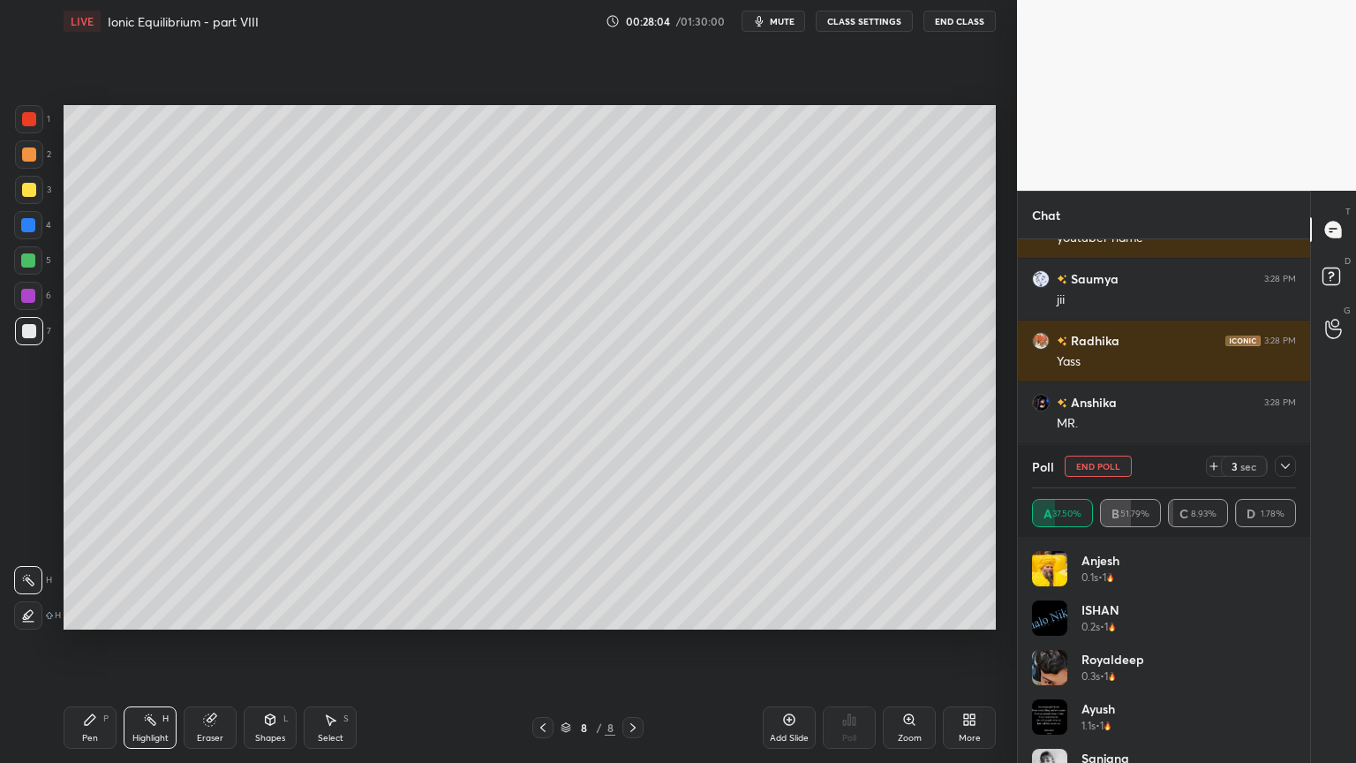
scroll to position [14928, 0]
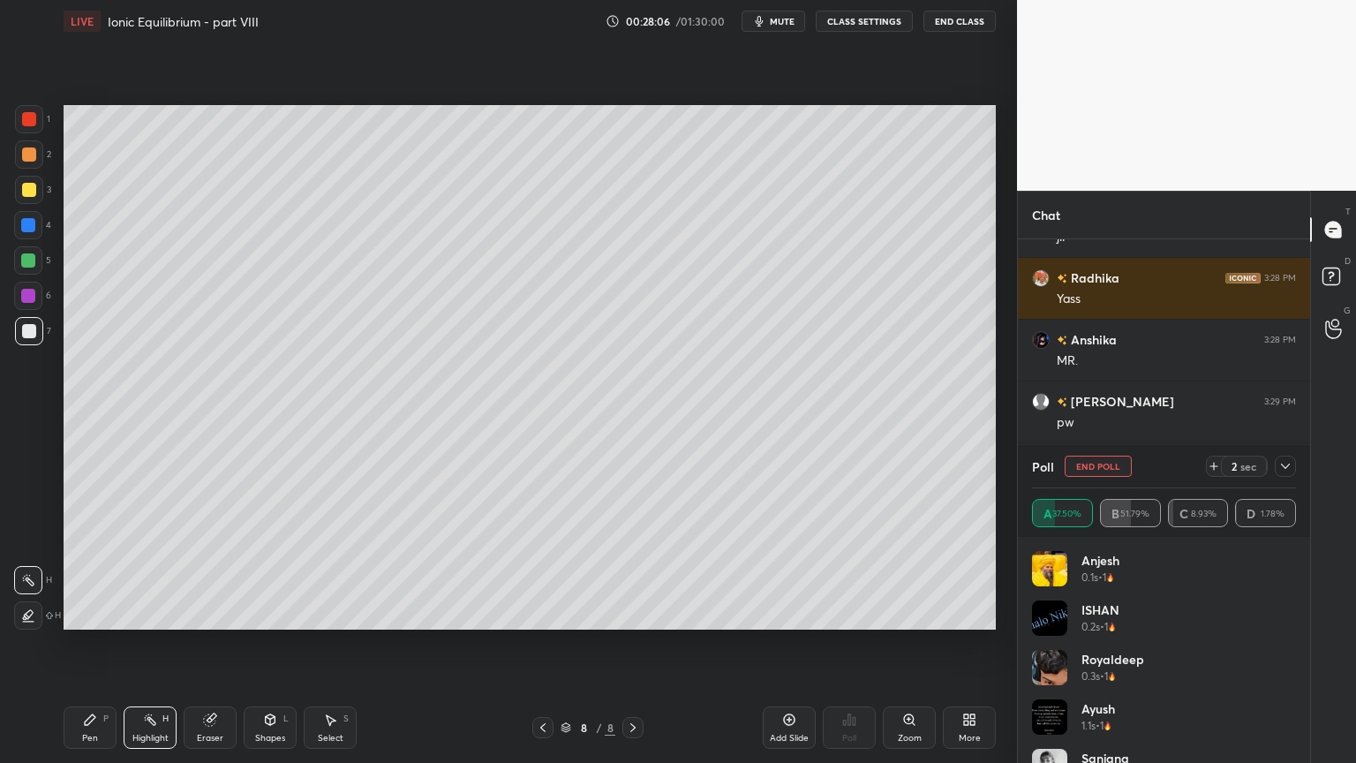
click at [859, 22] on button "CLASS SETTINGS" at bounding box center [864, 21] width 97 height 21
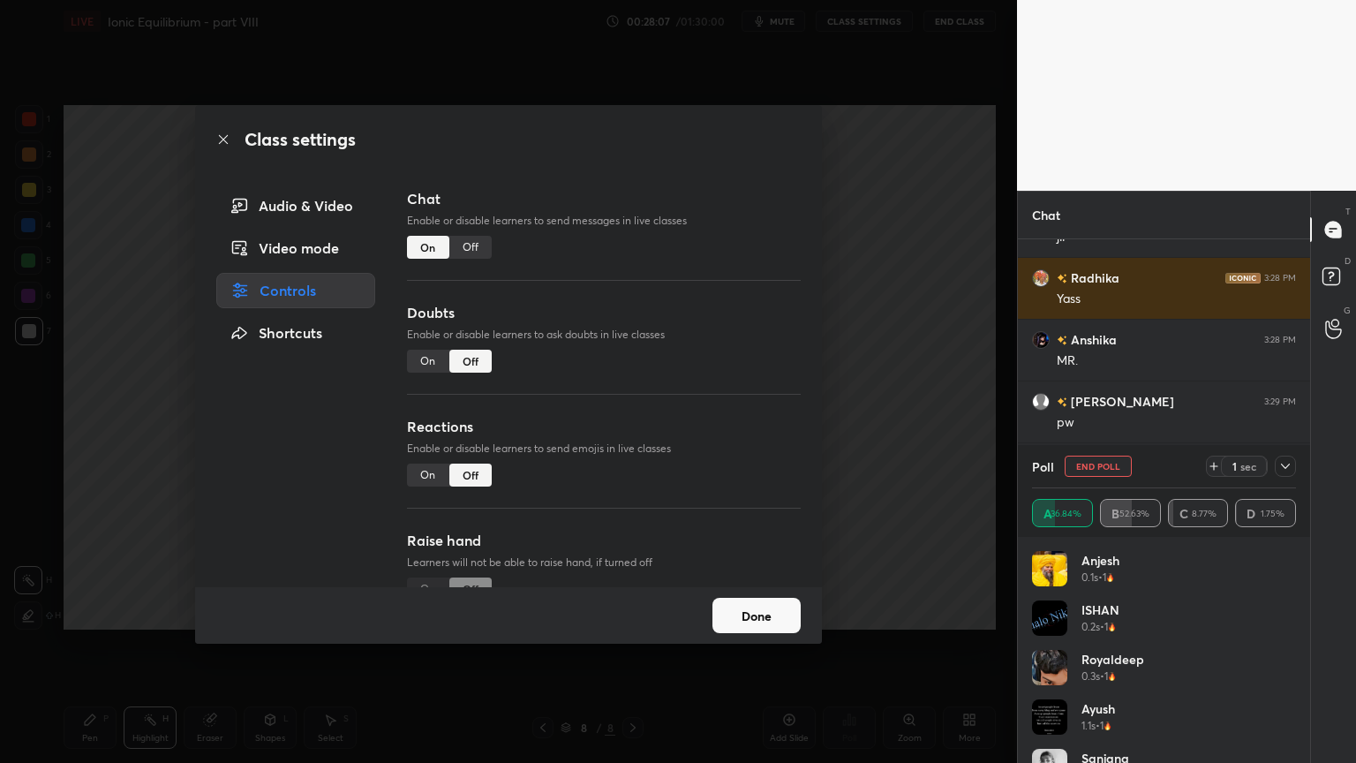
click at [866, 298] on div "Class settings Audio & Video Video mode Controls Shortcuts Chat Enable or disab…" at bounding box center [508, 381] width 1017 height 763
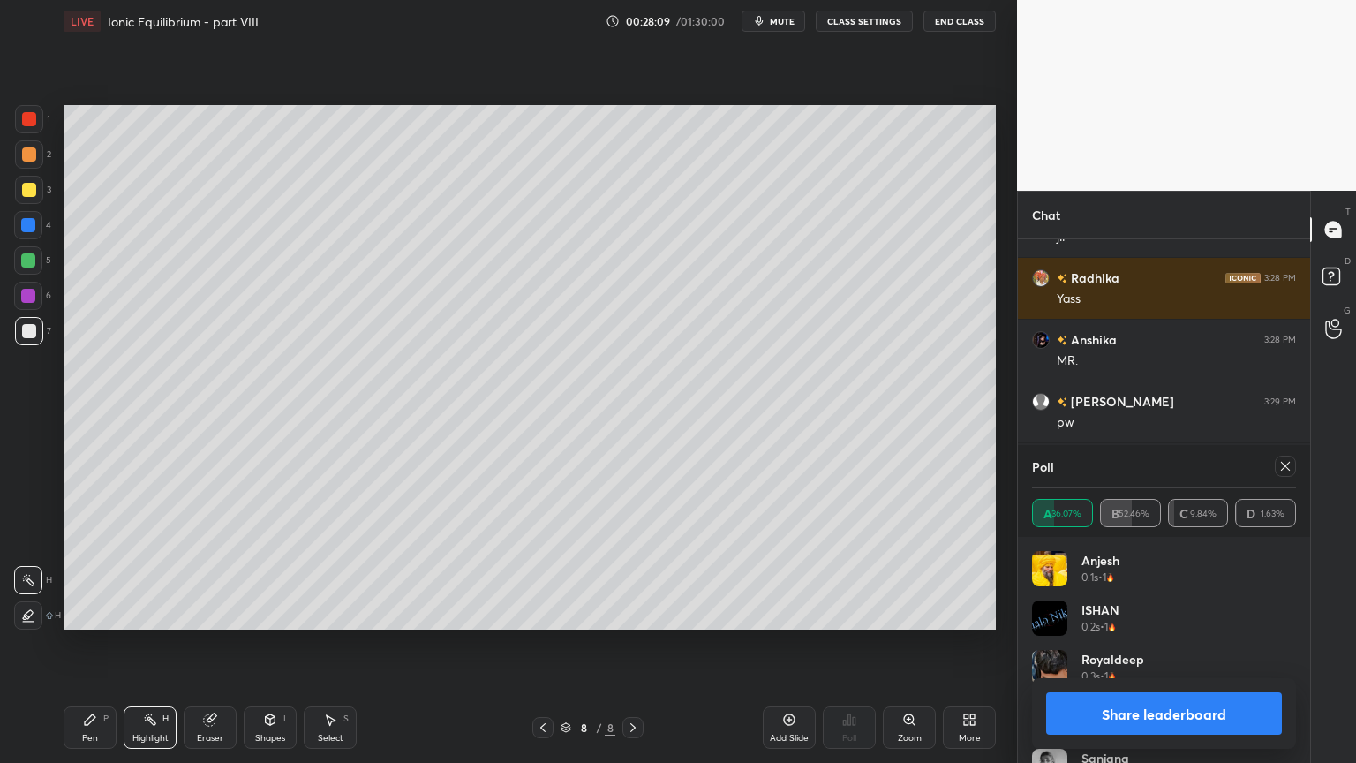
click at [1191, 644] on button "Share leaderboard" at bounding box center [1164, 713] width 236 height 42
type textarea "x"
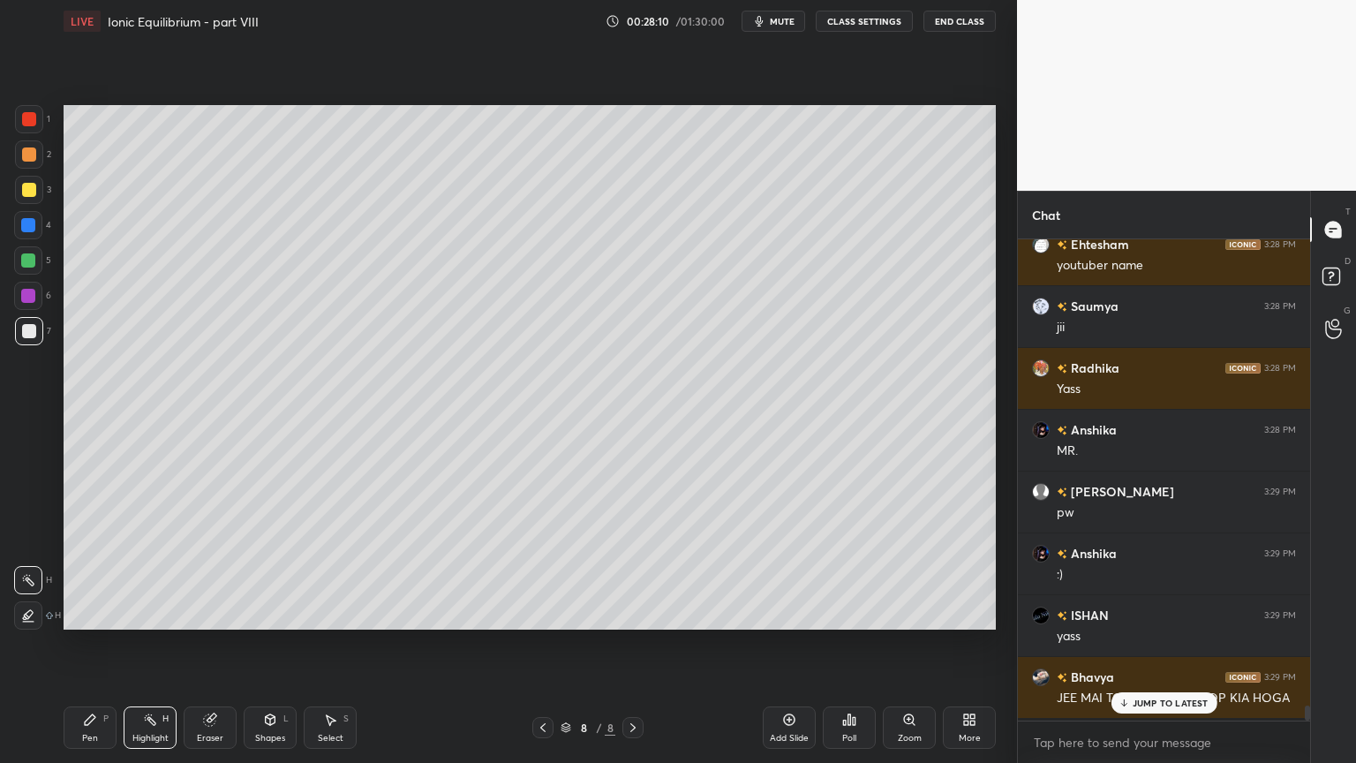
scroll to position [518, 287]
click at [155, 644] on rect at bounding box center [151, 721] width 9 height 9
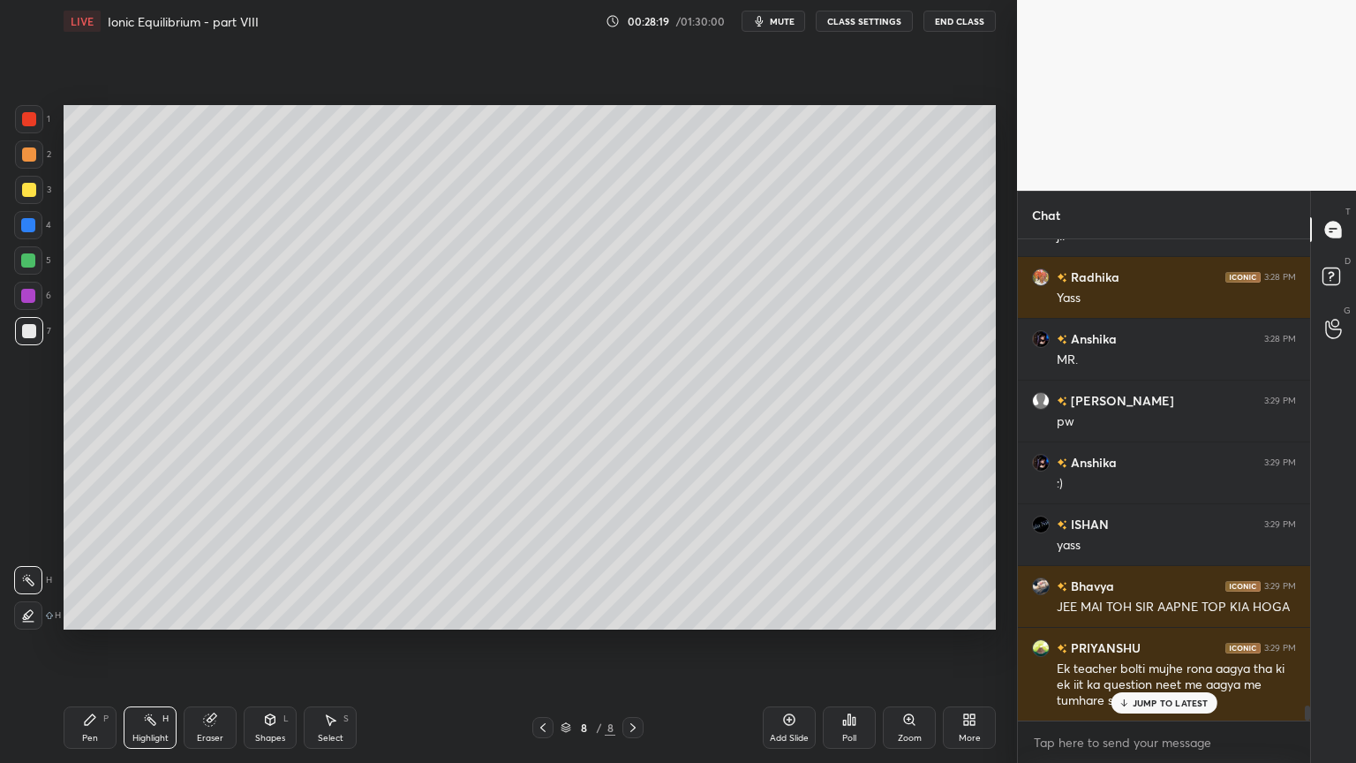
click at [541, 644] on icon at bounding box center [543, 727] width 14 height 14
click at [547, 644] on icon at bounding box center [543, 727] width 14 height 14
click at [551, 644] on div at bounding box center [542, 727] width 21 height 21
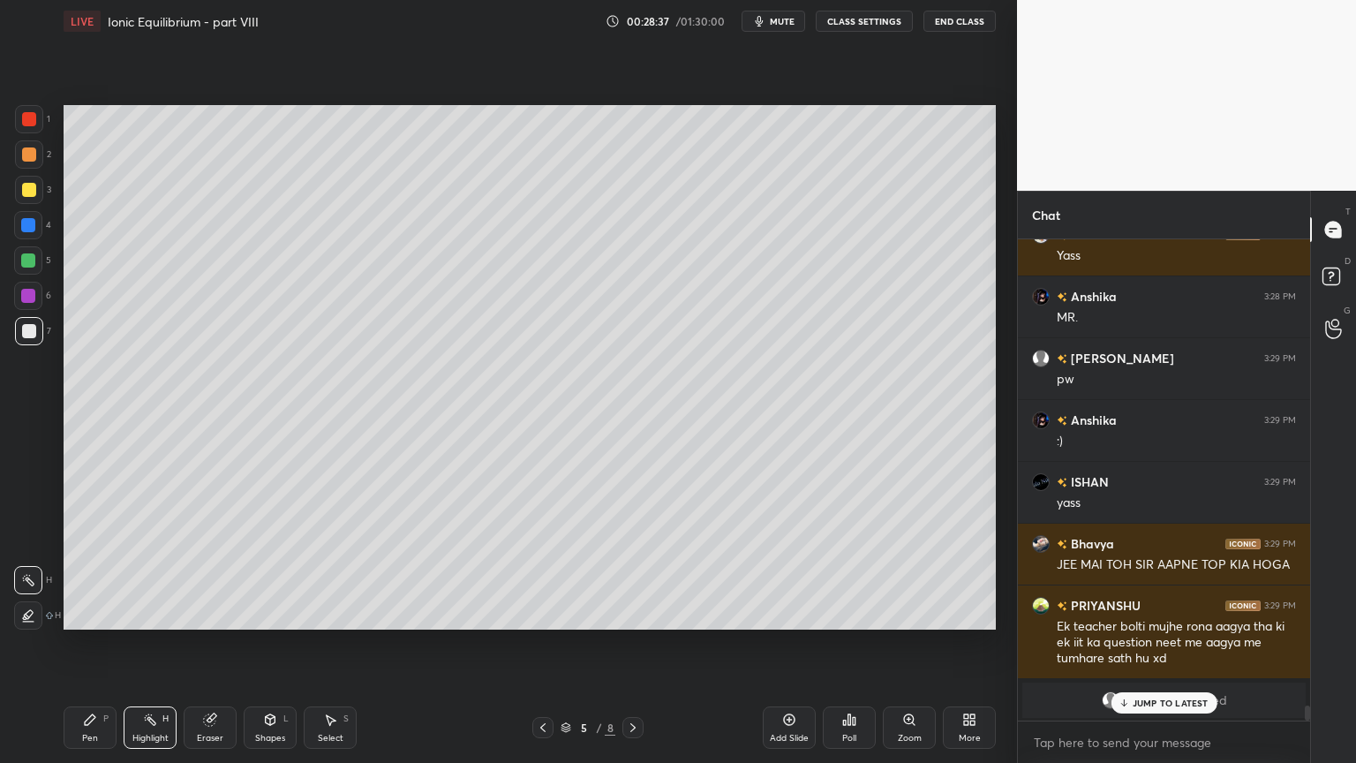
click at [636, 644] on icon at bounding box center [632, 727] width 5 height 9
click at [632, 644] on icon at bounding box center [632, 727] width 5 height 9
click at [637, 644] on icon at bounding box center [633, 727] width 14 height 14
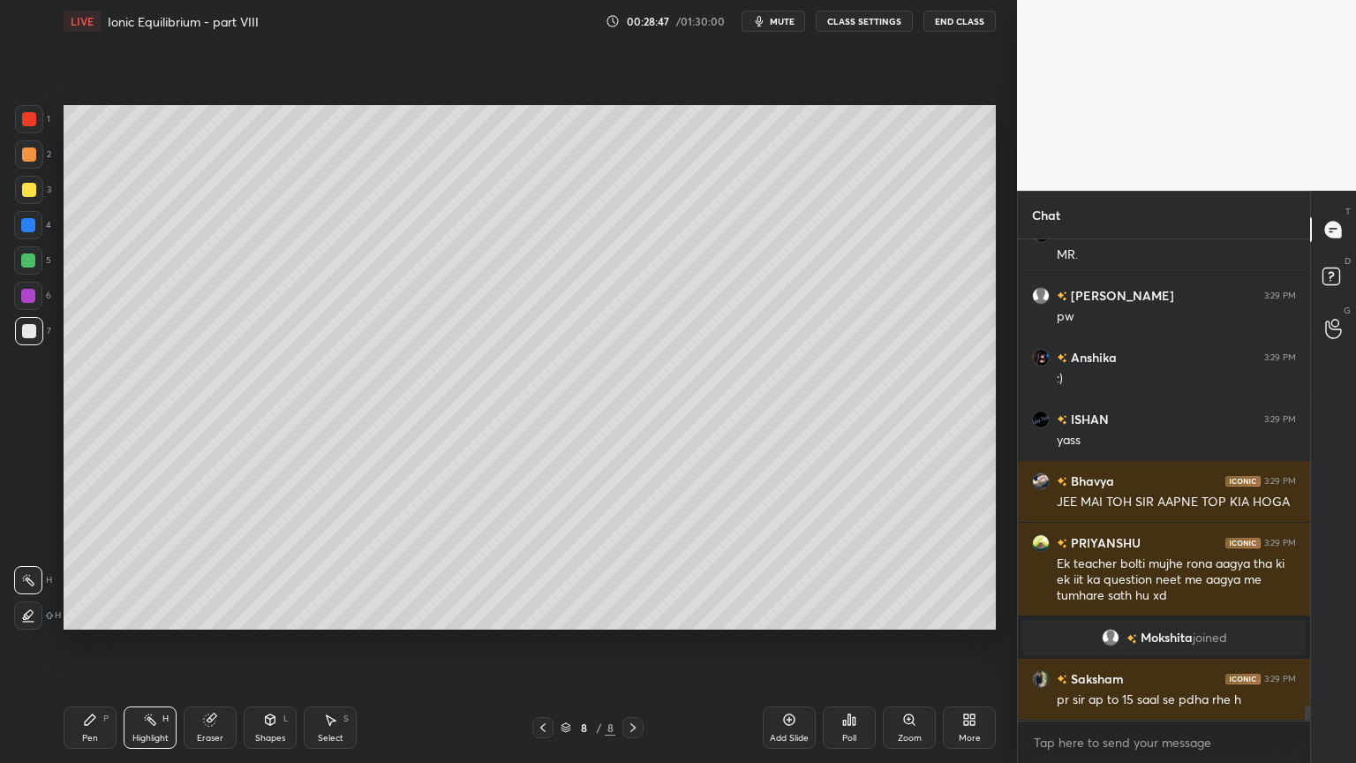
click at [94, 644] on div "Pen P" at bounding box center [90, 727] width 53 height 42
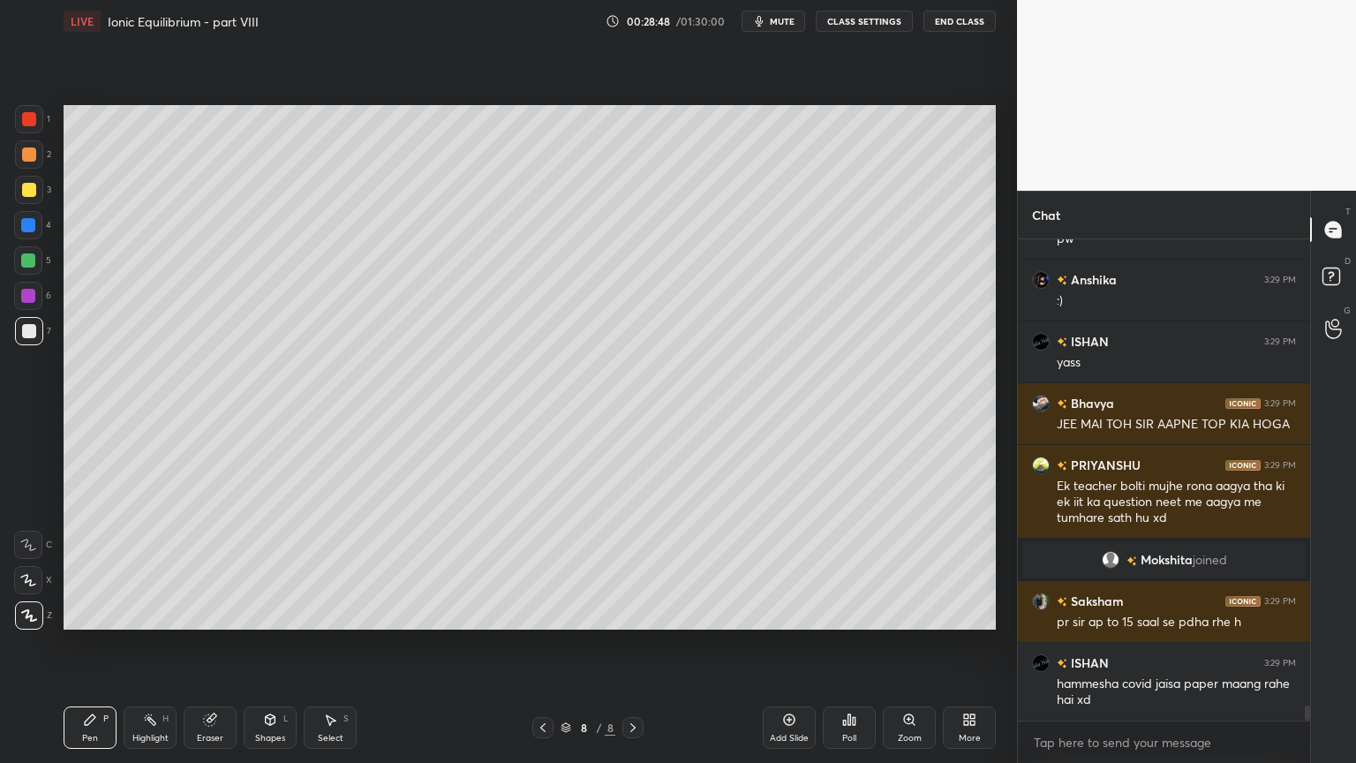
click at [159, 644] on div "Highlight" at bounding box center [150, 738] width 36 height 9
click at [82, 644] on div "Pen P" at bounding box center [90, 727] width 53 height 42
click at [27, 231] on div at bounding box center [28, 225] width 14 height 14
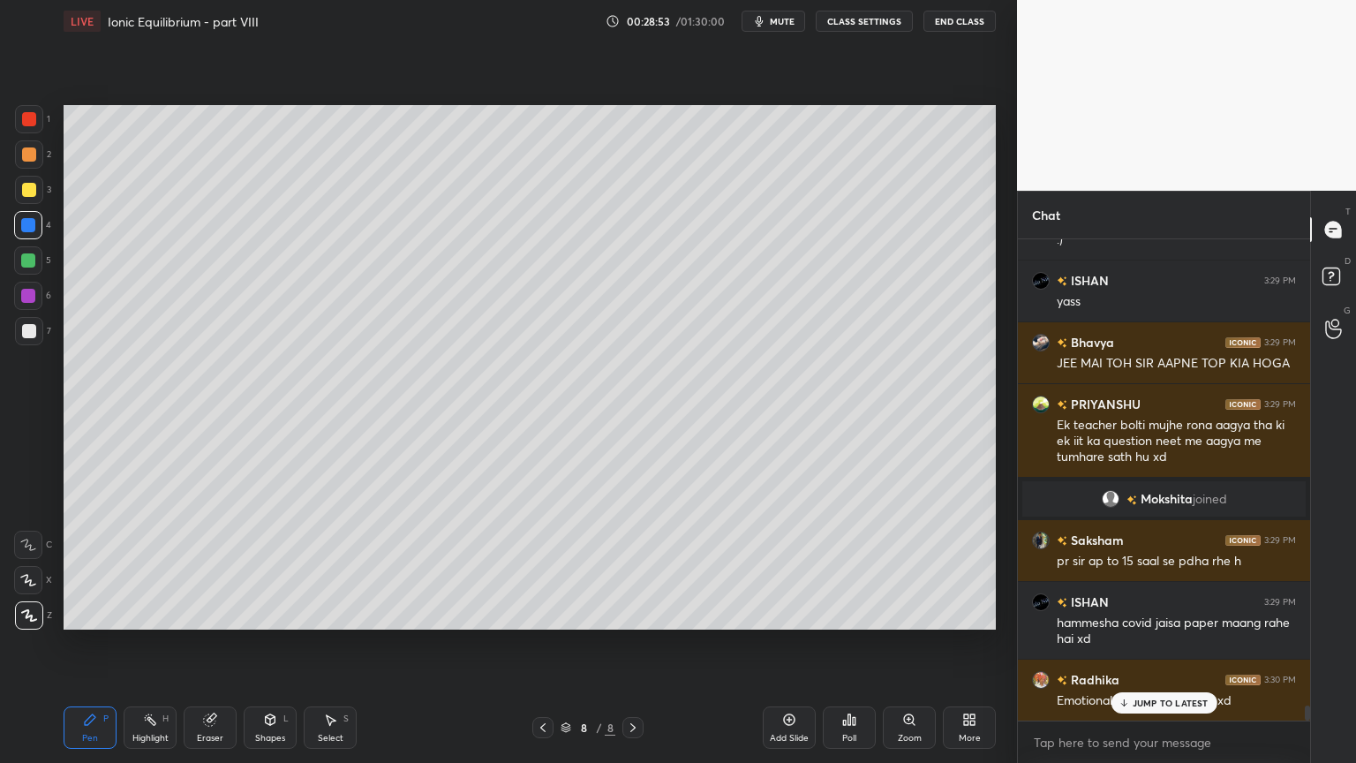
click at [162, 644] on div "Highlight H" at bounding box center [150, 727] width 53 height 42
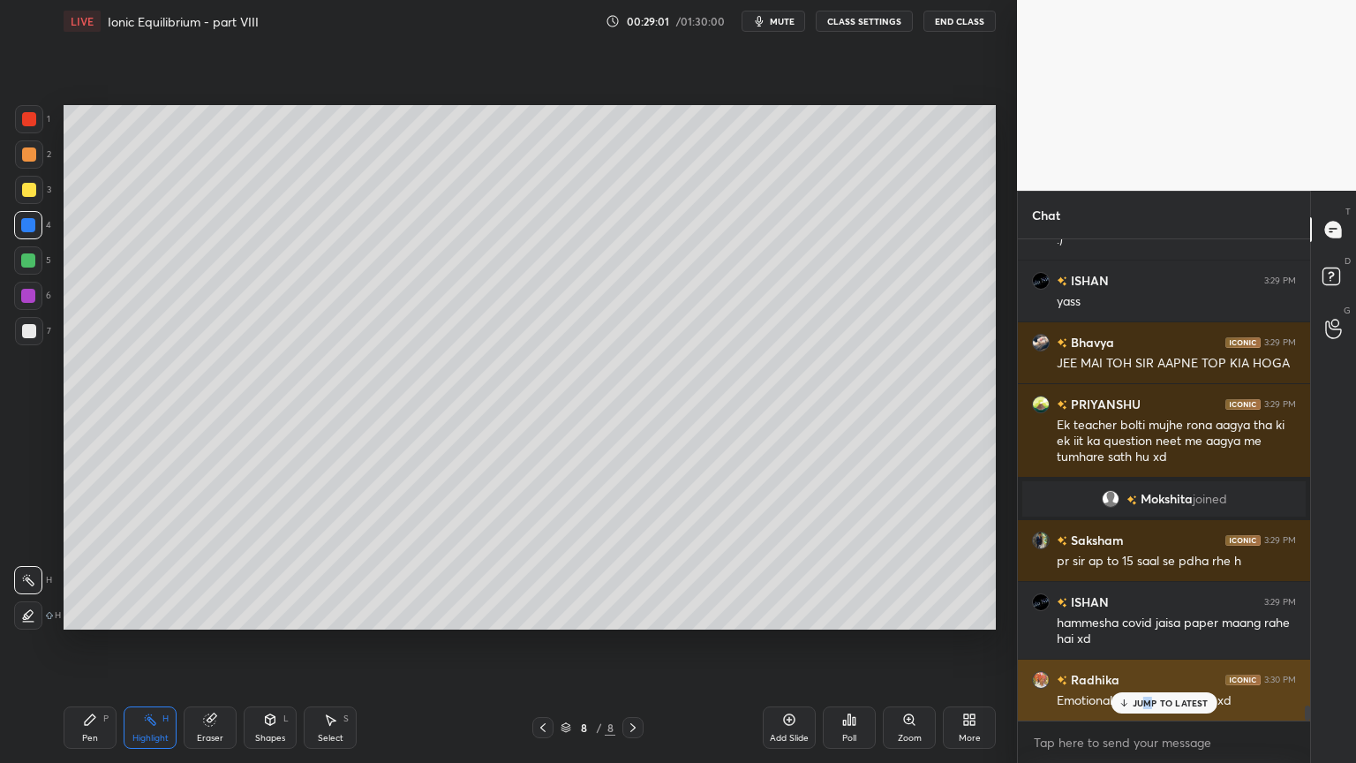
click at [1148, 644] on div "JUMP TO LATEST" at bounding box center [1164, 702] width 106 height 21
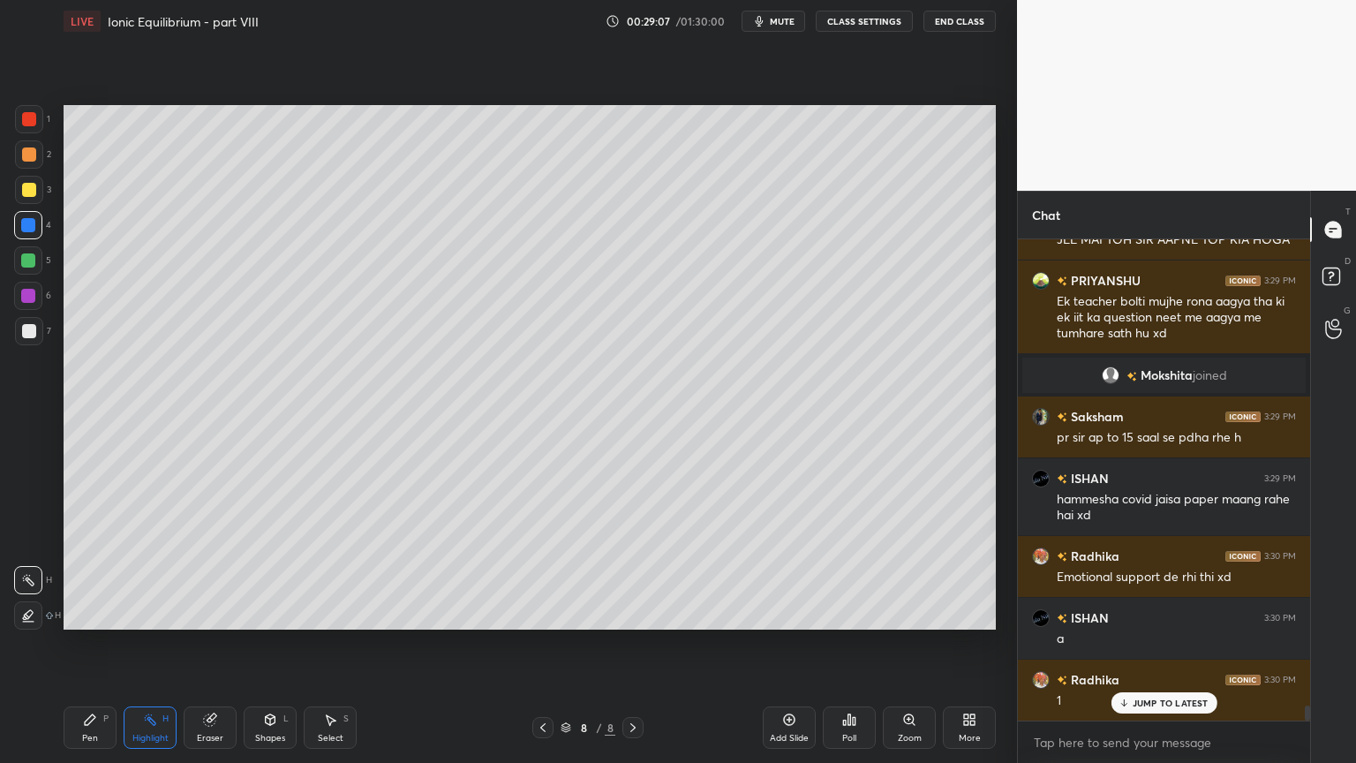
scroll to position [15359, 0]
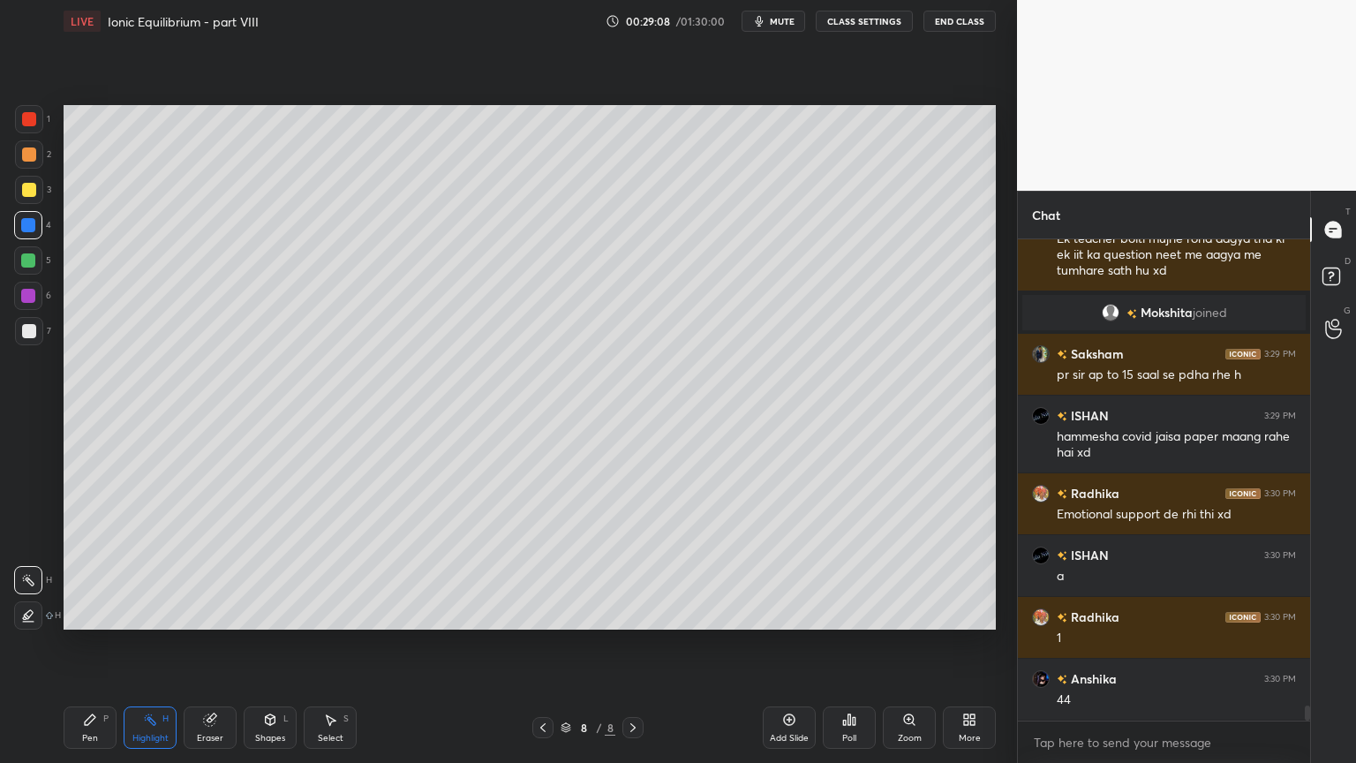
click at [139, 644] on div "Highlight H" at bounding box center [150, 727] width 53 height 42
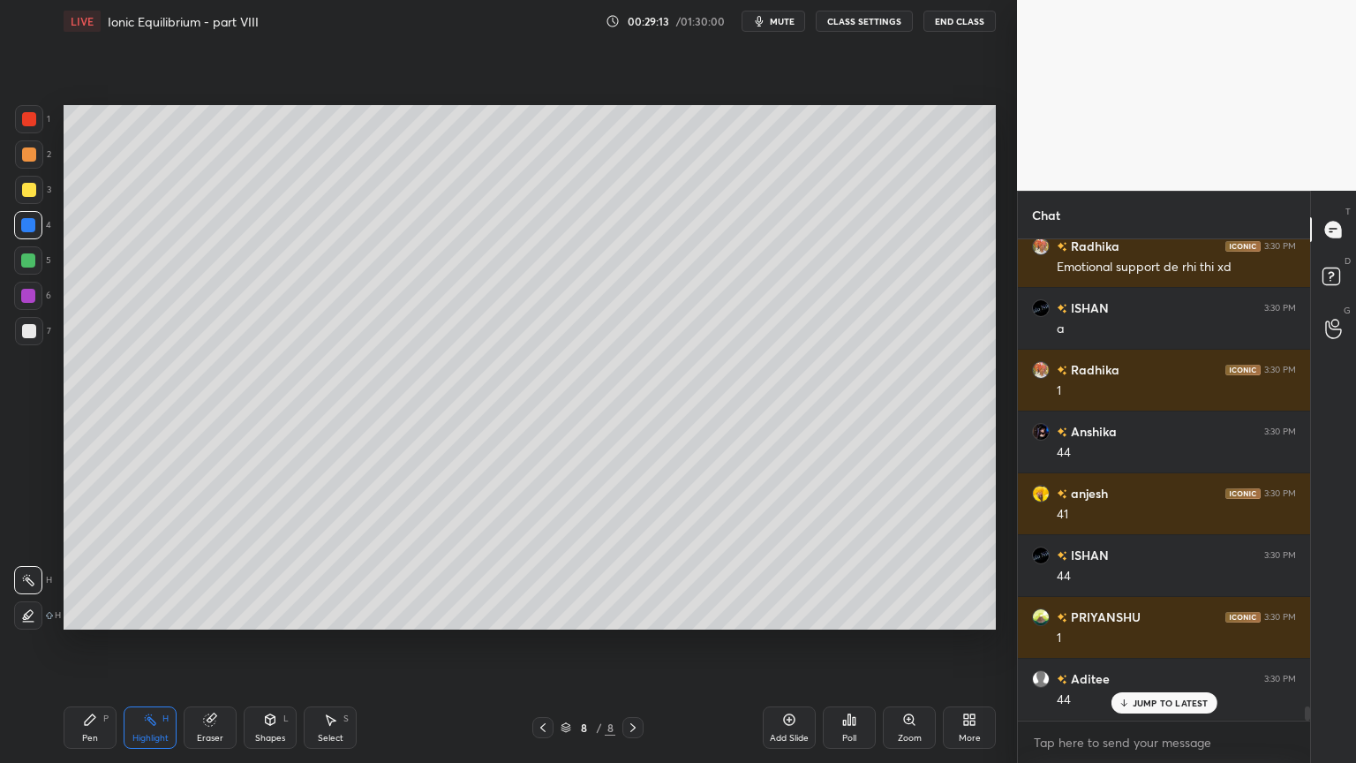
scroll to position [15667, 0]
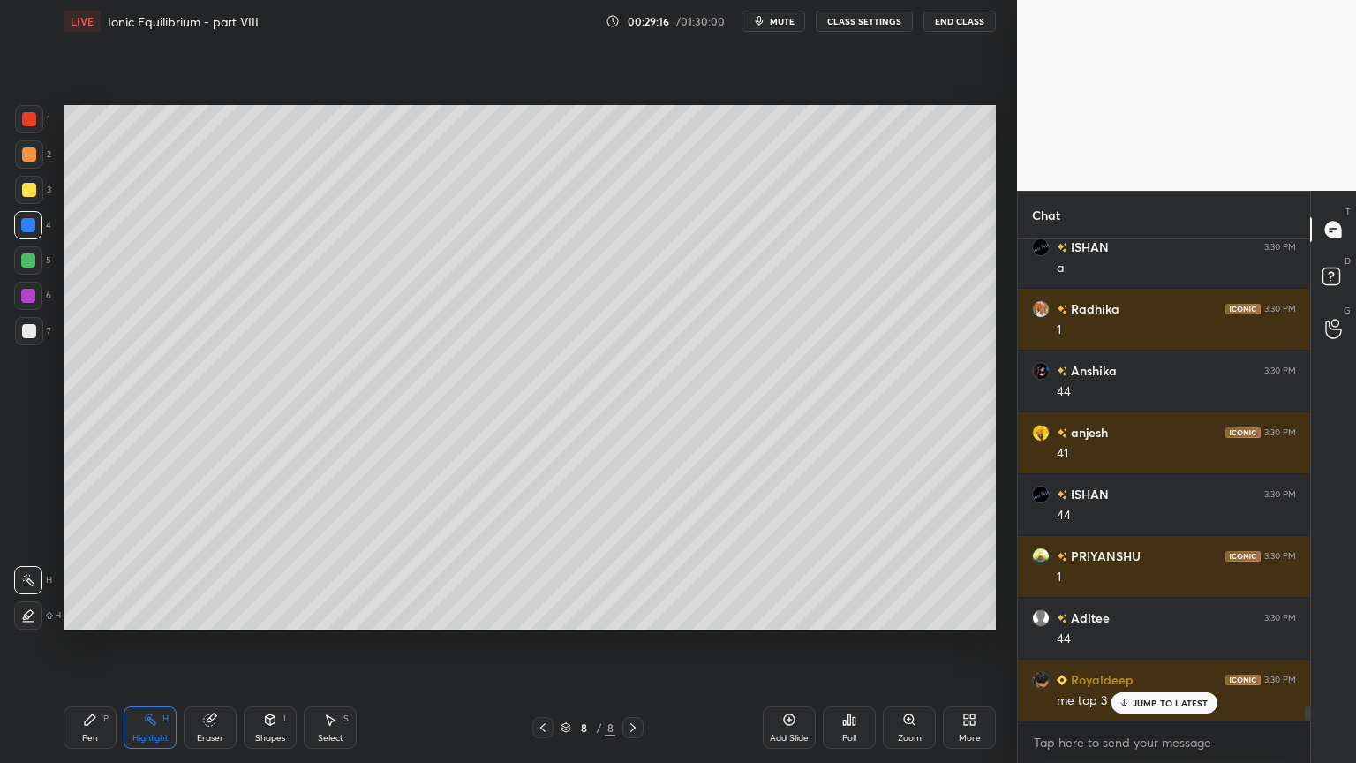
click at [539, 644] on icon at bounding box center [543, 727] width 14 height 14
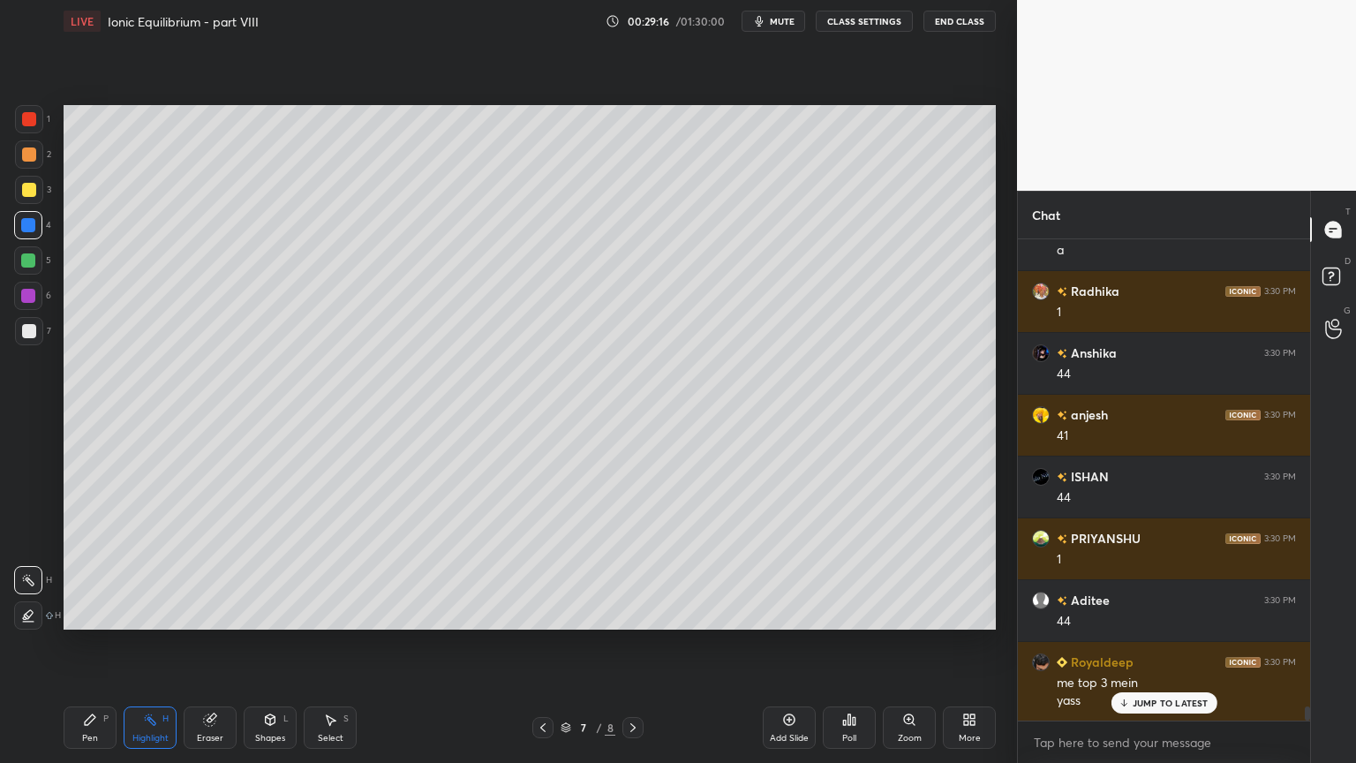
click at [538, 644] on icon at bounding box center [543, 727] width 14 height 14
click at [540, 644] on icon at bounding box center [543, 727] width 14 height 14
click at [727, 644] on div "Setting up your live class Poll for secs No correct answer Start poll" at bounding box center [530, 367] width 947 height 650
click at [627, 644] on icon at bounding box center [633, 727] width 14 height 14
click at [631, 644] on icon at bounding box center [633, 727] width 14 height 14
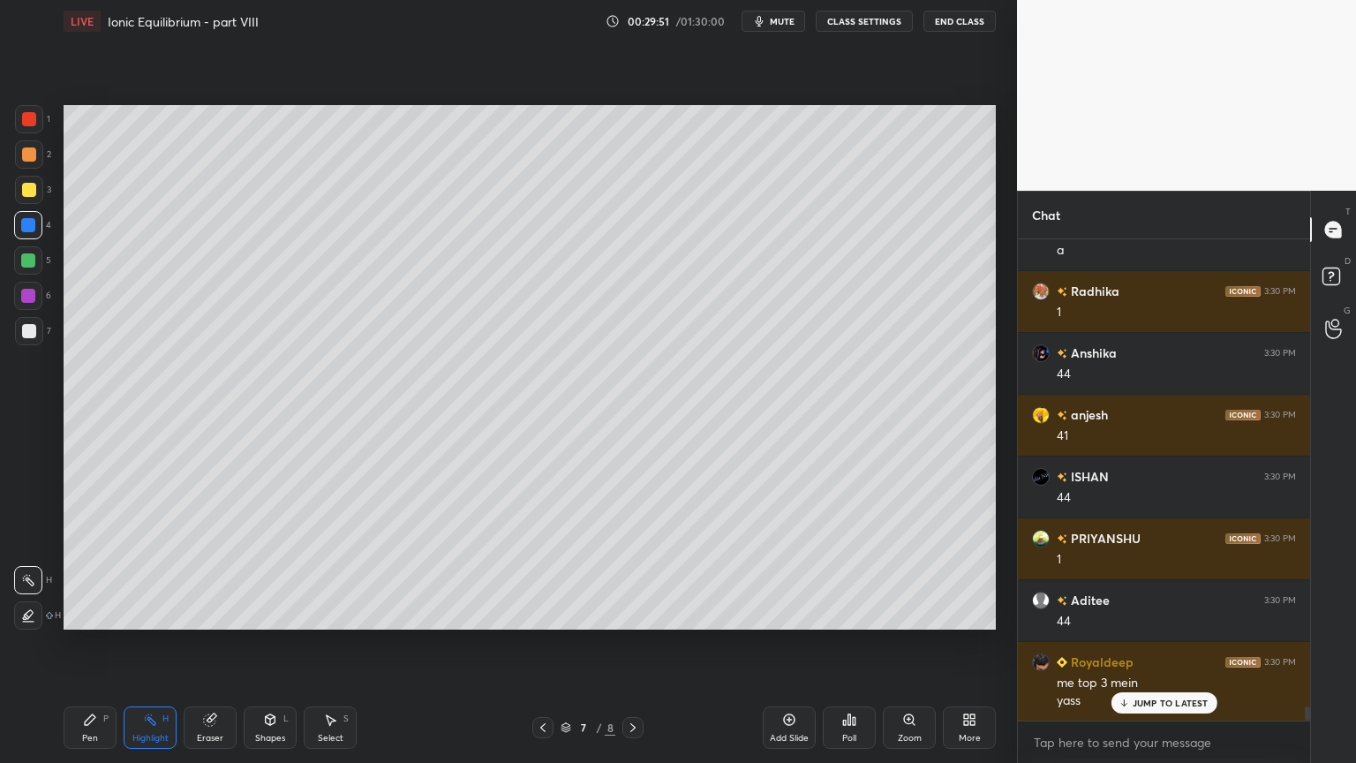
click at [639, 644] on icon at bounding box center [633, 727] width 14 height 14
click at [96, 644] on div "Pen" at bounding box center [90, 738] width 16 height 9
click at [28, 195] on div at bounding box center [29, 190] width 14 height 14
drag, startPoint x: 162, startPoint y: 728, endPoint x: 175, endPoint y: 652, distance: 76.9
click at [161, 644] on div "Highlight H" at bounding box center [150, 727] width 53 height 42
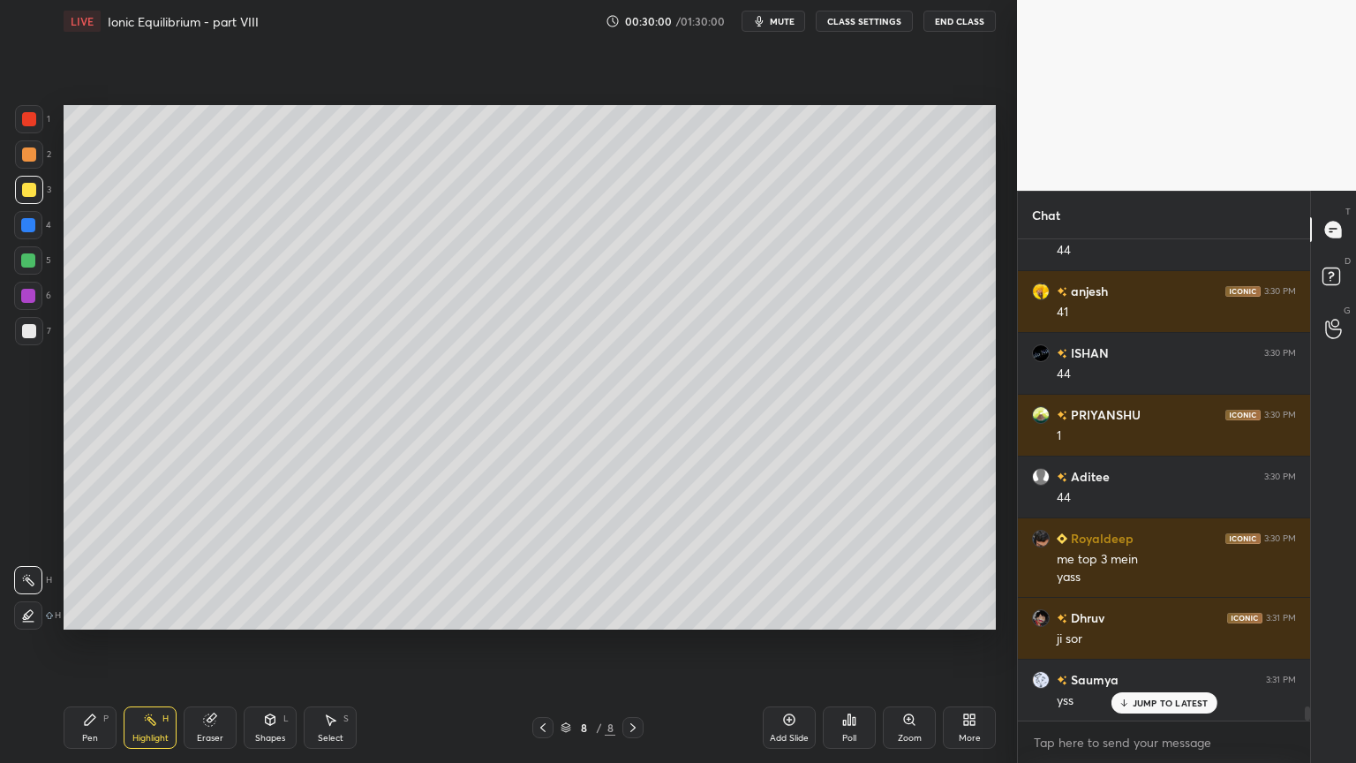
scroll to position [15871, 0]
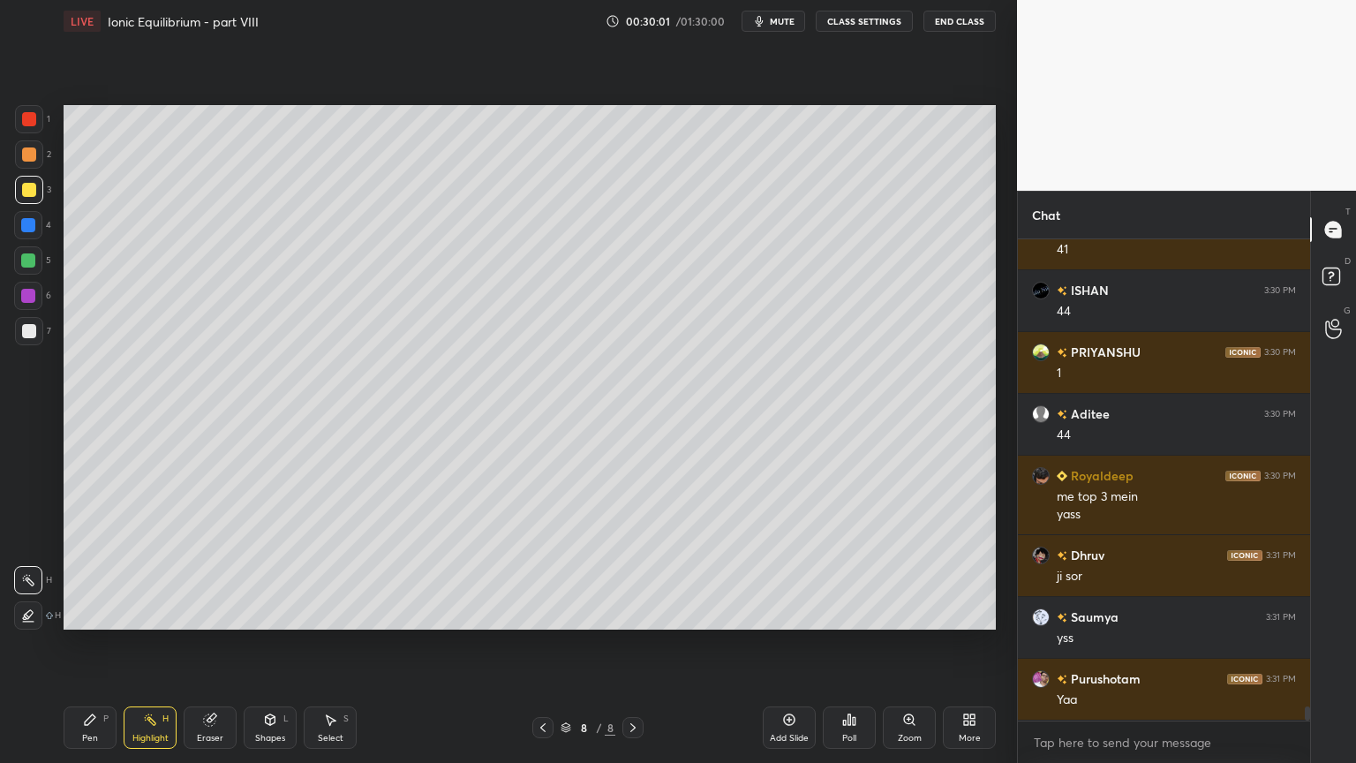
click at [547, 644] on icon at bounding box center [543, 727] width 14 height 14
click at [540, 644] on icon at bounding box center [543, 727] width 14 height 14
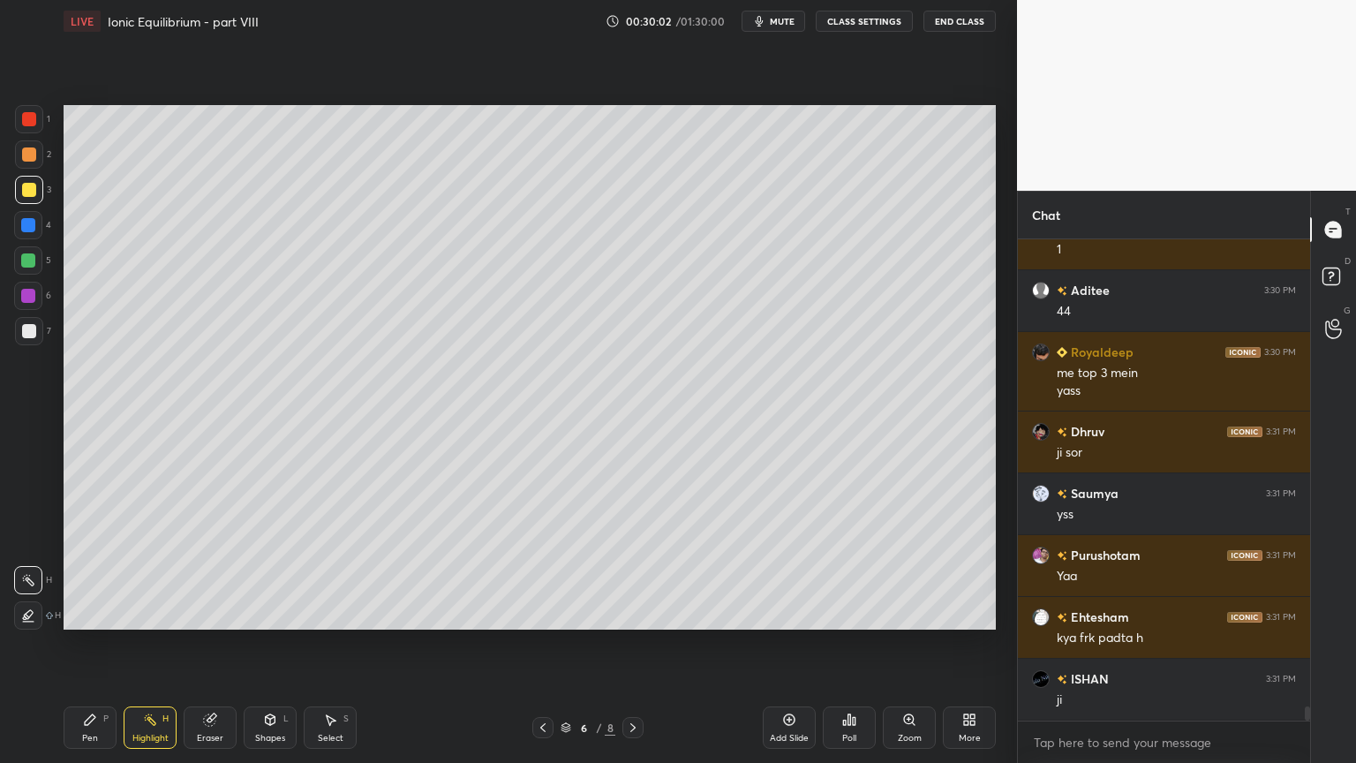
click at [544, 644] on icon at bounding box center [543, 727] width 14 height 14
drag, startPoint x: 139, startPoint y: 732, endPoint x: 173, endPoint y: 672, distance: 69.2
click at [142, 644] on div "Highlight H" at bounding box center [150, 727] width 53 height 42
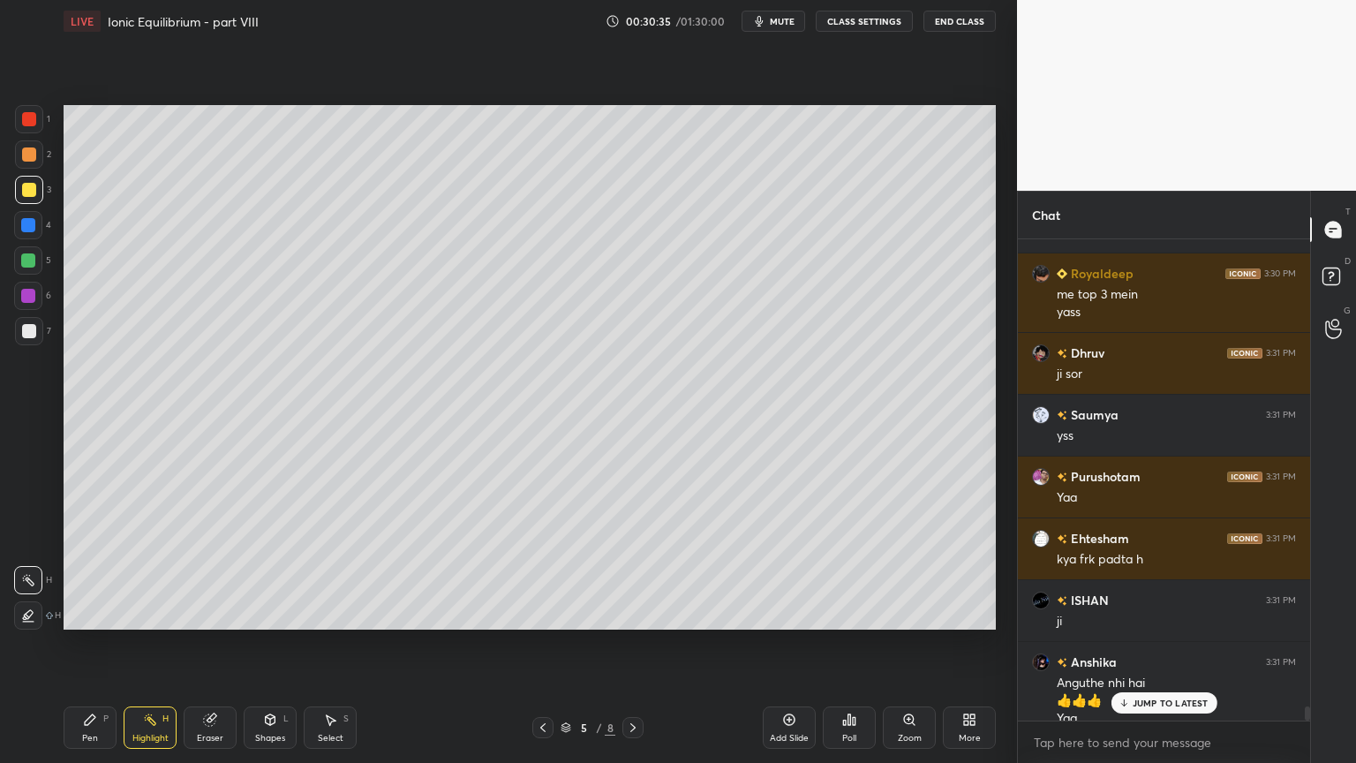
scroll to position [16091, 0]
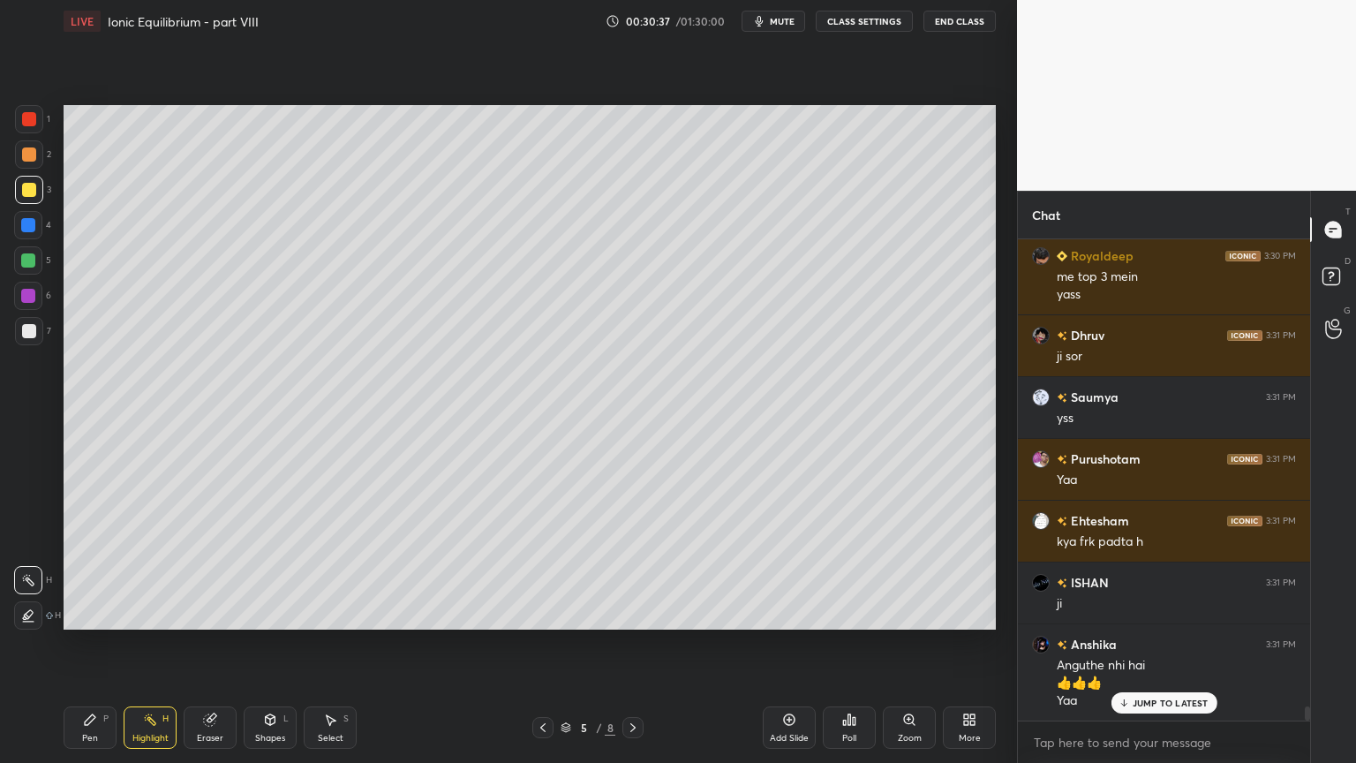
click at [625, 644] on div at bounding box center [632, 727] width 21 height 21
click at [628, 644] on icon at bounding box center [633, 727] width 14 height 14
click at [630, 644] on icon at bounding box center [633, 727] width 14 height 14
click at [788, 644] on div "Add Slide" at bounding box center [789, 727] width 53 height 42
click at [92, 644] on div "Pen" at bounding box center [90, 738] width 16 height 9
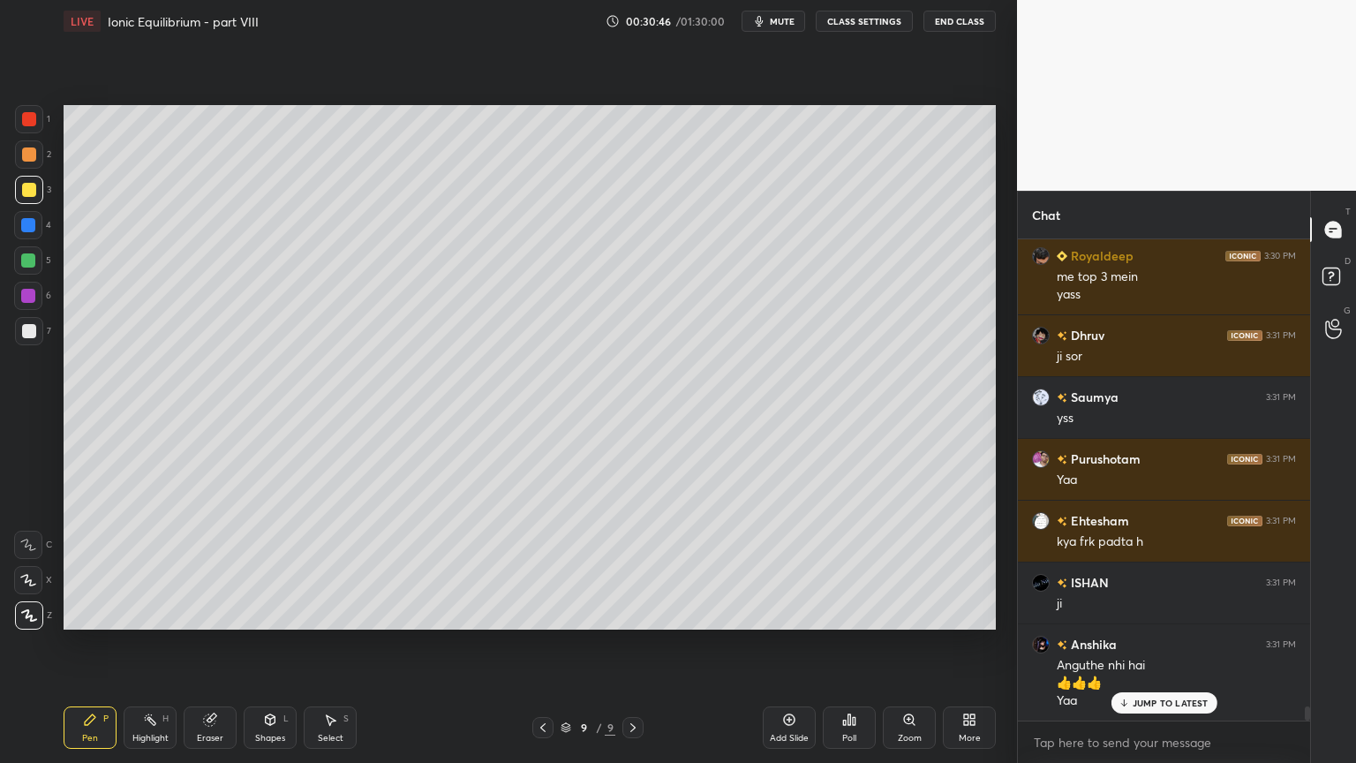
click at [32, 163] on div at bounding box center [29, 154] width 28 height 28
drag, startPoint x: 92, startPoint y: 734, endPoint x: 195, endPoint y: 643, distance: 137.6
click at [92, 644] on div "Pen P" at bounding box center [90, 727] width 53 height 42
click at [258, 644] on div "Shapes" at bounding box center [270, 738] width 30 height 9
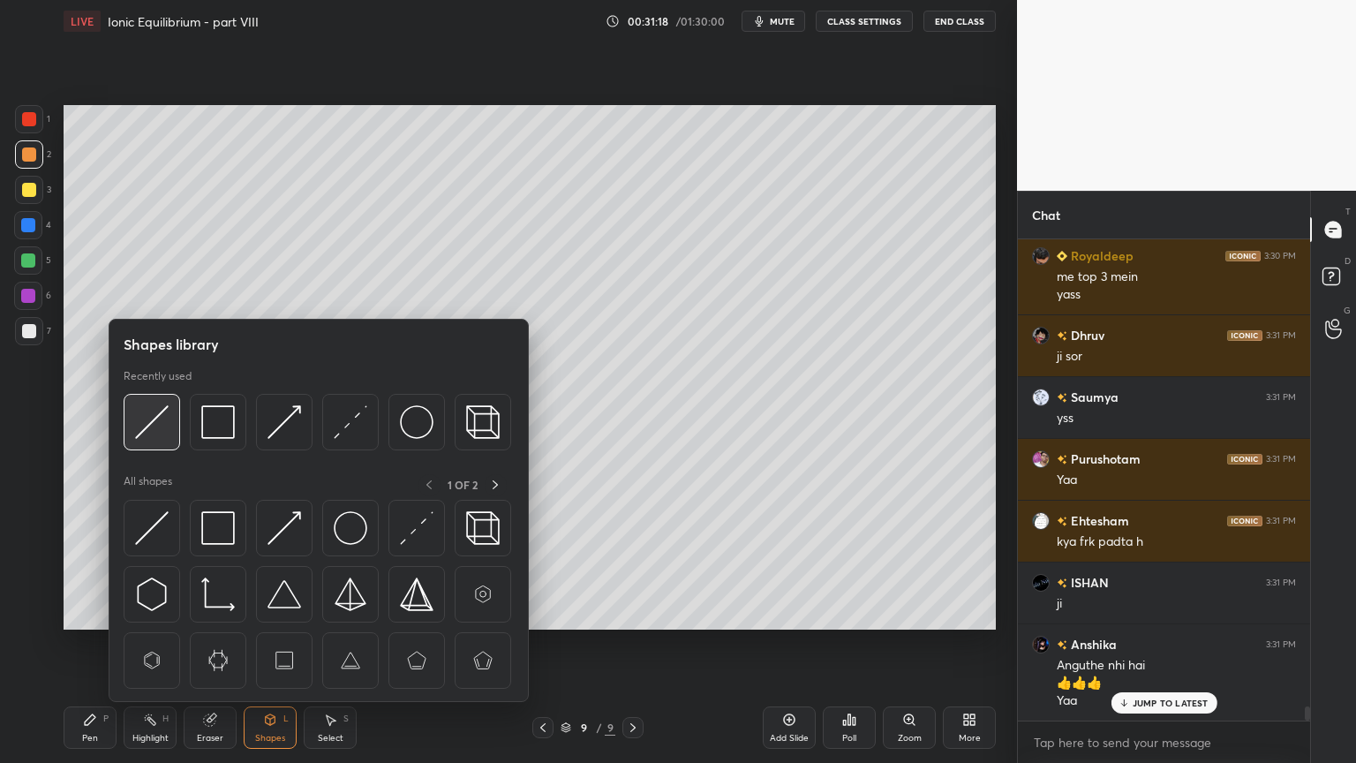
click at [160, 429] on img at bounding box center [152, 422] width 34 height 34
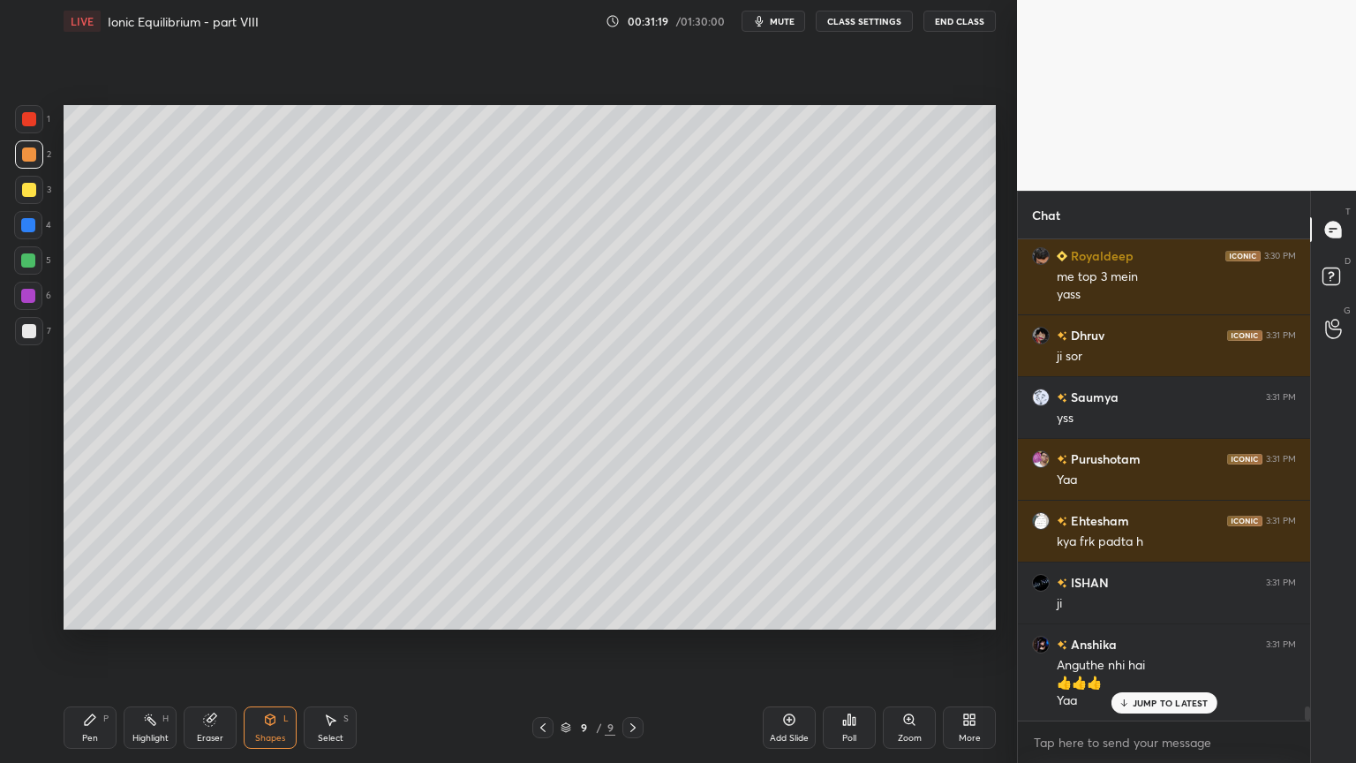
click at [26, 328] on div at bounding box center [29, 331] width 14 height 14
drag, startPoint x: 156, startPoint y: 717, endPoint x: 174, endPoint y: 704, distance: 22.1
click at [158, 644] on div "Highlight H" at bounding box center [150, 727] width 53 height 42
click at [678, 103] on div "Setting up your live class Poll for secs No correct answer Start poll" at bounding box center [530, 367] width 947 height 650
drag, startPoint x: 103, startPoint y: 735, endPoint x: 107, endPoint y: 726, distance: 10.3
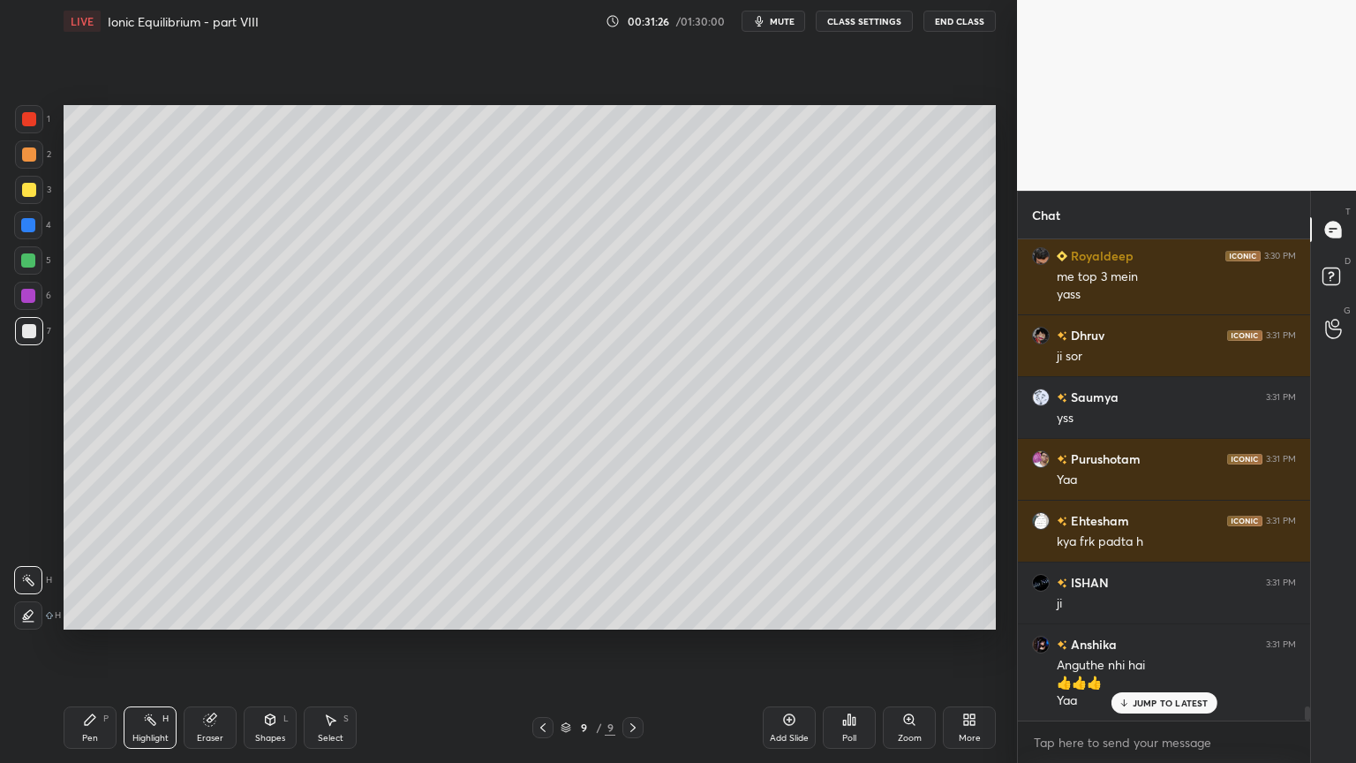
click at [102, 644] on div "Pen P" at bounding box center [90, 727] width 53 height 42
click at [99, 644] on div "Pen P" at bounding box center [90, 727] width 53 height 42
click at [208, 644] on div "Eraser" at bounding box center [210, 727] width 53 height 42
click at [92, 644] on div "Pen P" at bounding box center [90, 727] width 53 height 42
click at [41, 336] on div "7" at bounding box center [33, 331] width 36 height 28
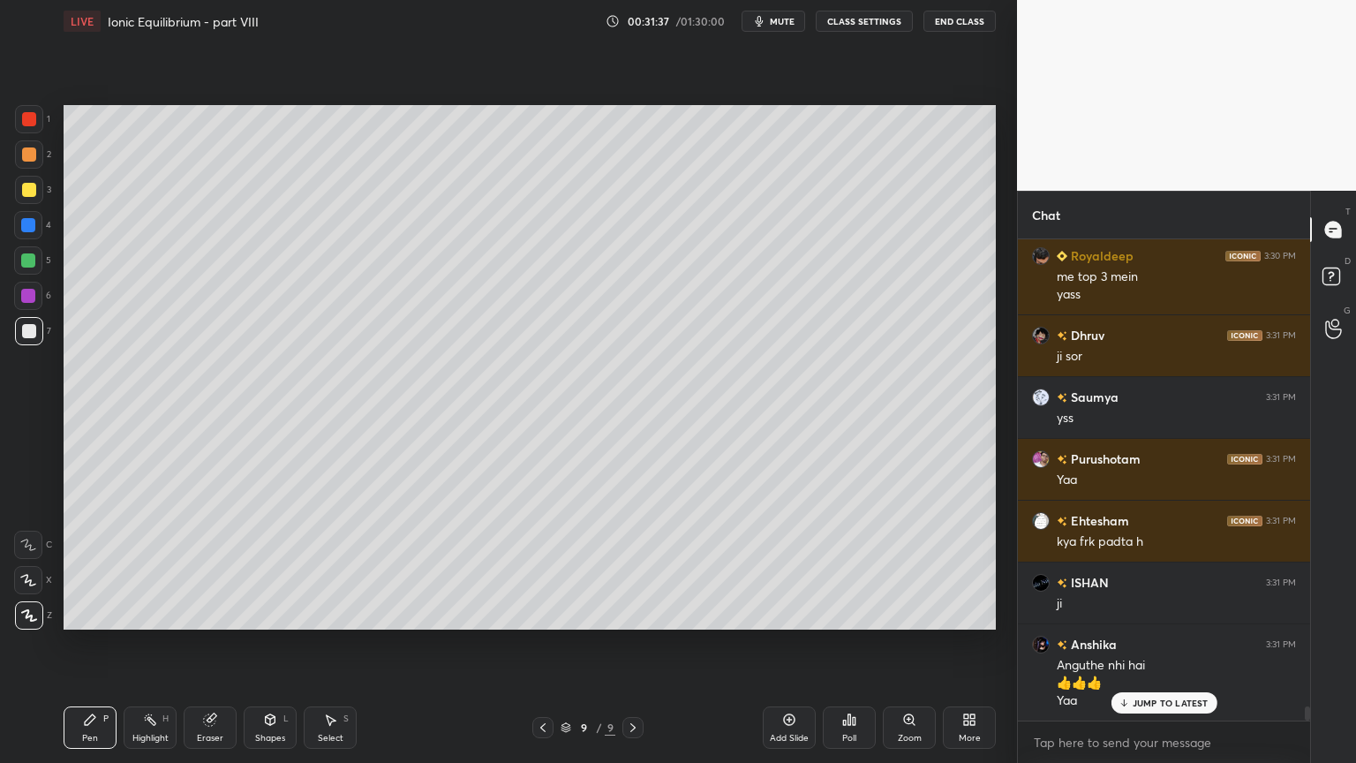
click at [545, 644] on icon at bounding box center [543, 727] width 14 height 14
click at [544, 644] on icon at bounding box center [543, 727] width 14 height 14
click at [545, 644] on icon at bounding box center [543, 727] width 14 height 14
click at [634, 644] on icon at bounding box center [633, 727] width 14 height 14
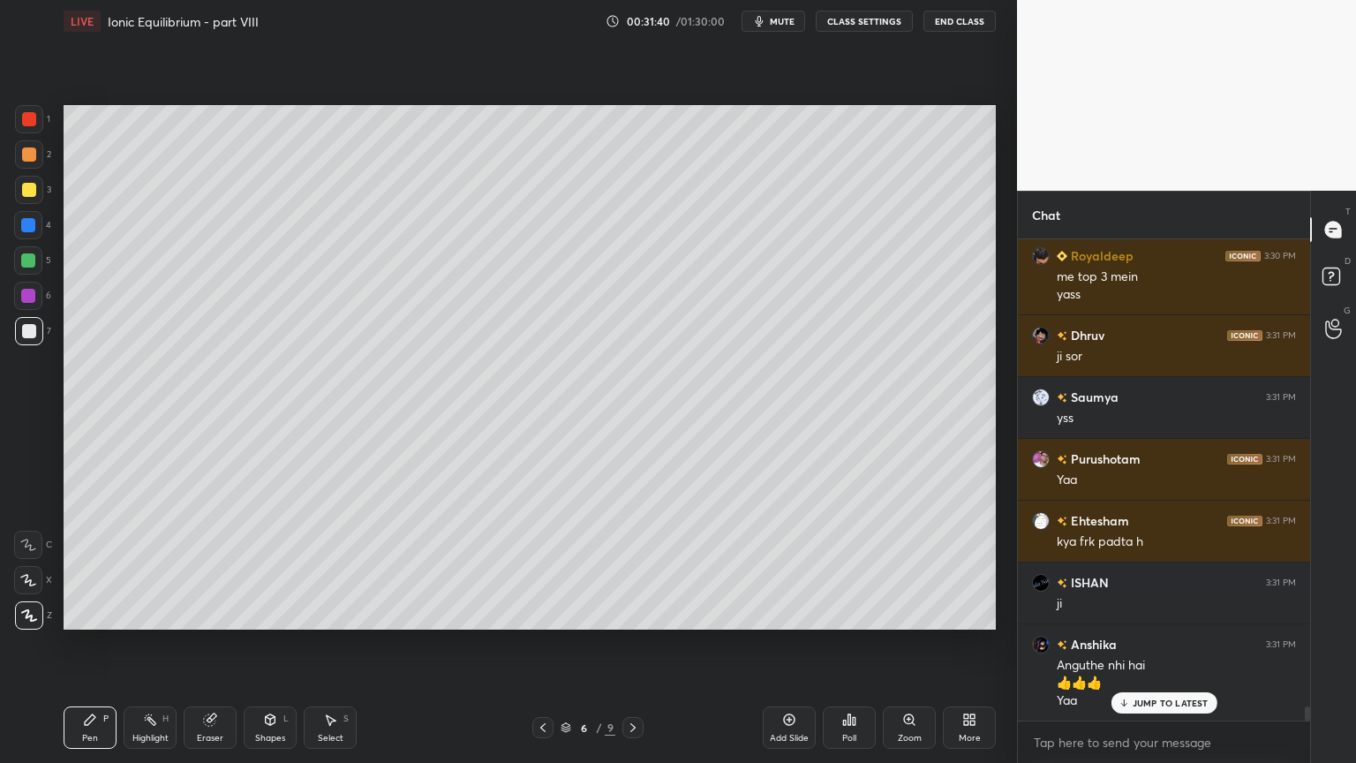
drag, startPoint x: 166, startPoint y: 726, endPoint x: 166, endPoint y: 707, distance: 18.5
click at [166, 644] on div "Highlight H" at bounding box center [150, 727] width 53 height 42
click at [635, 644] on icon at bounding box center [633, 727] width 14 height 14
click at [633, 644] on icon at bounding box center [633, 727] width 14 height 14
click at [636, 644] on icon at bounding box center [633, 727] width 14 height 14
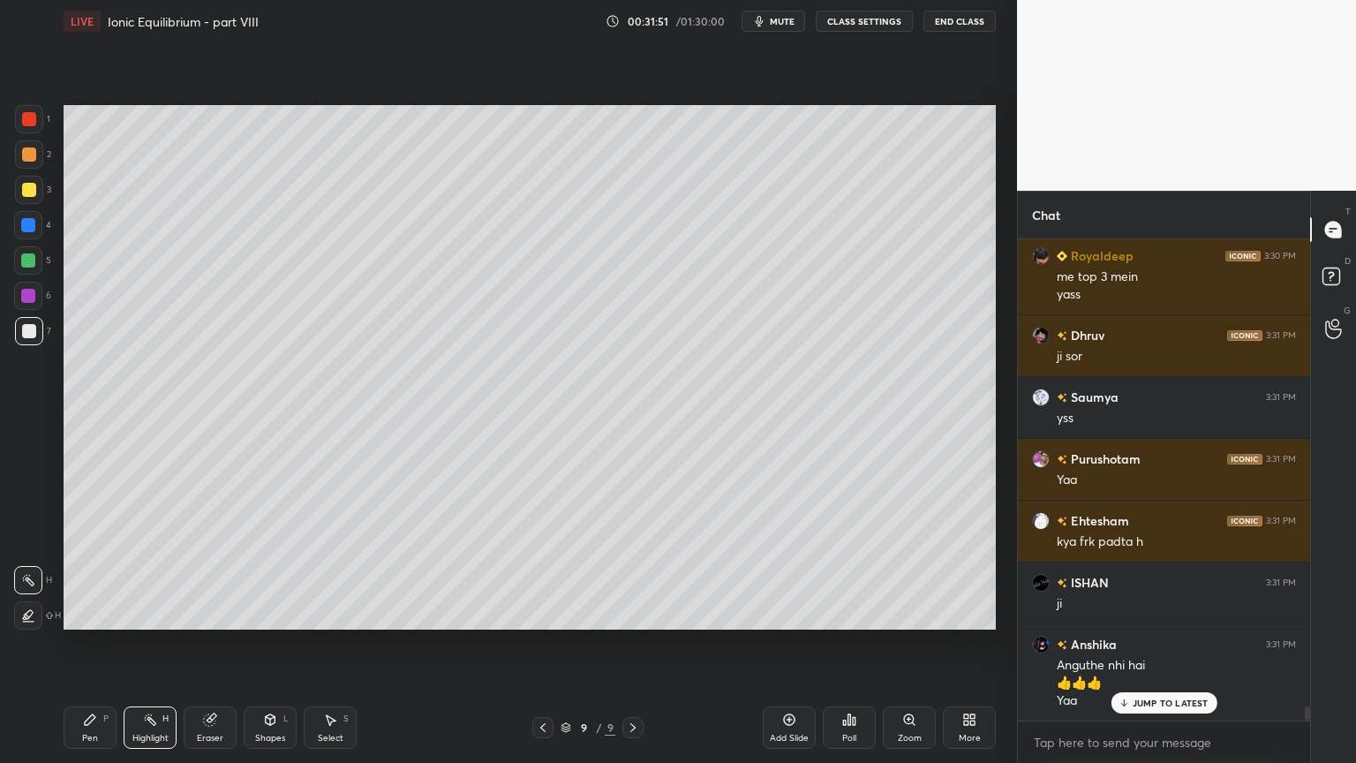
click at [87, 644] on div "Pen P" at bounding box center [90, 727] width 53 height 42
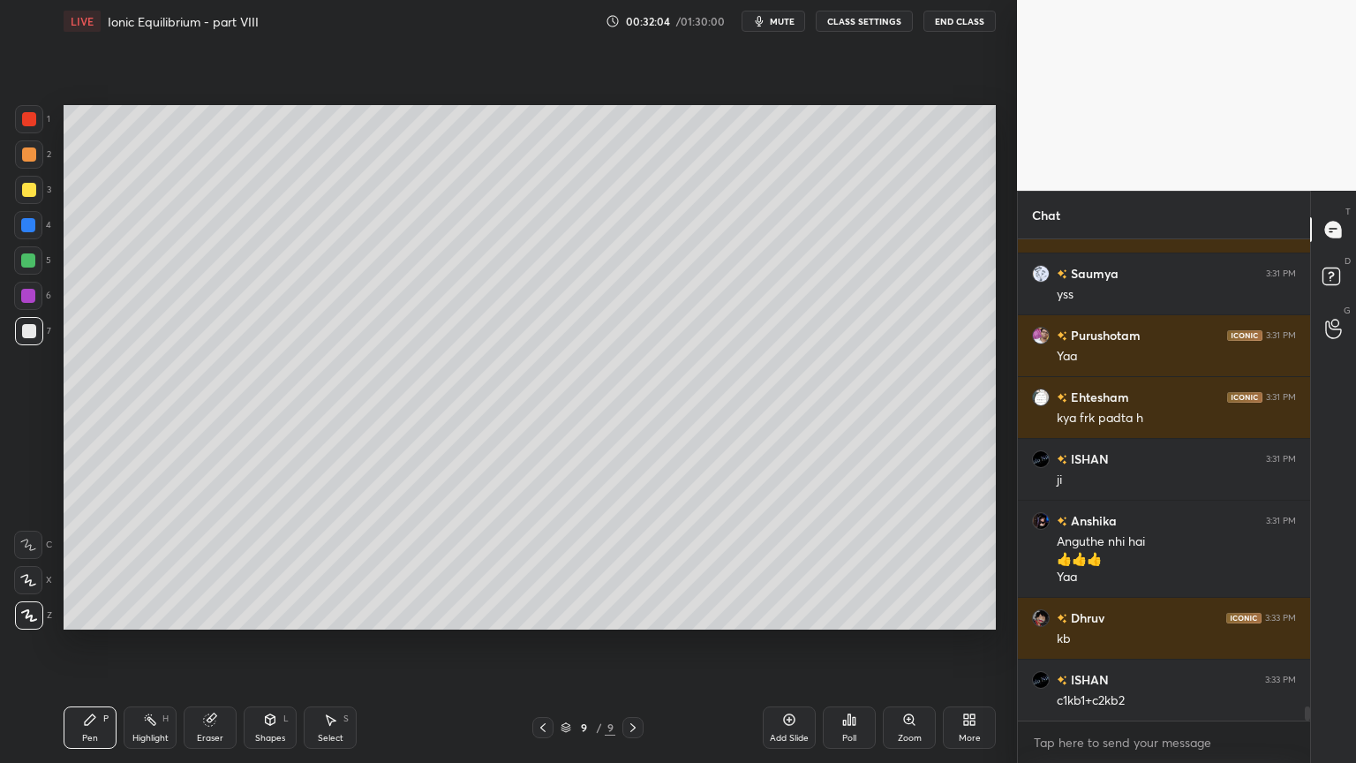
scroll to position [16277, 0]
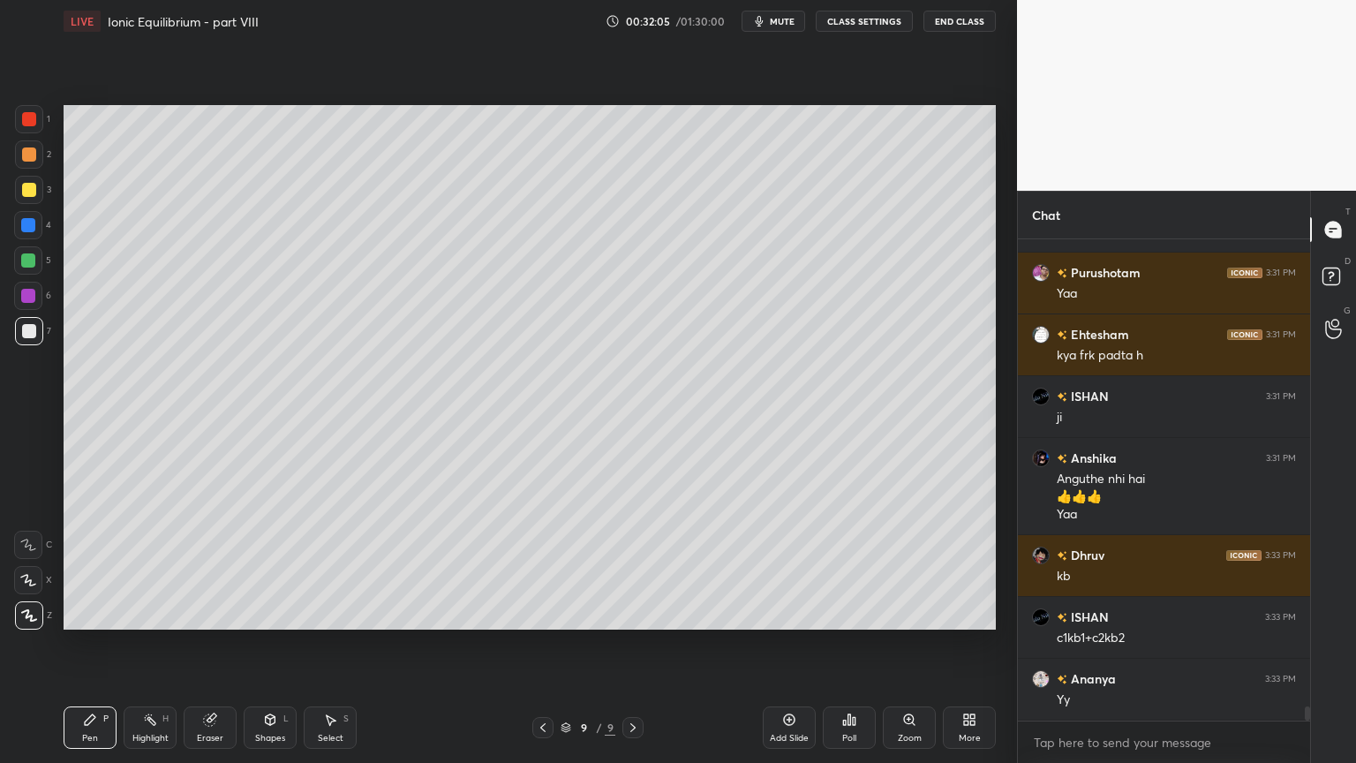
click at [264, 644] on icon at bounding box center [270, 720] width 14 height 14
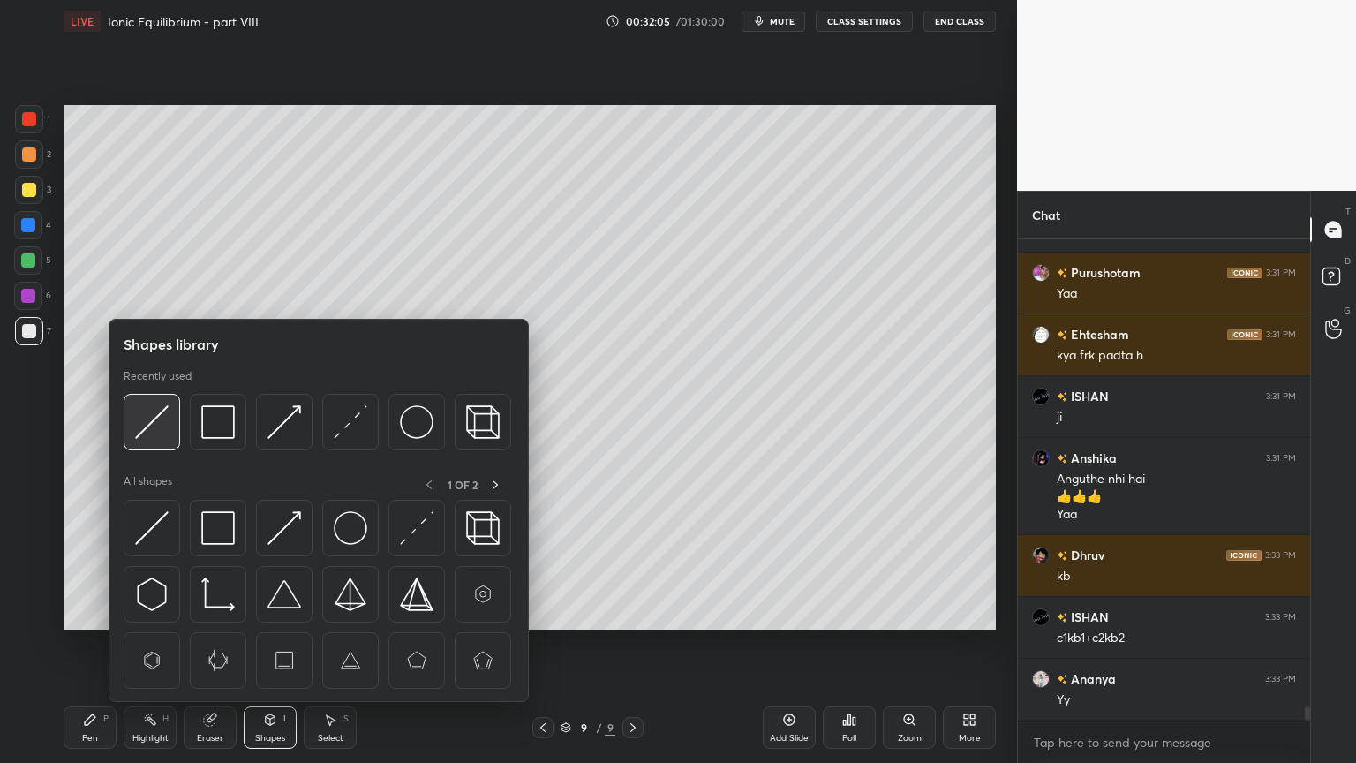
click at [155, 433] on img at bounding box center [152, 422] width 34 height 34
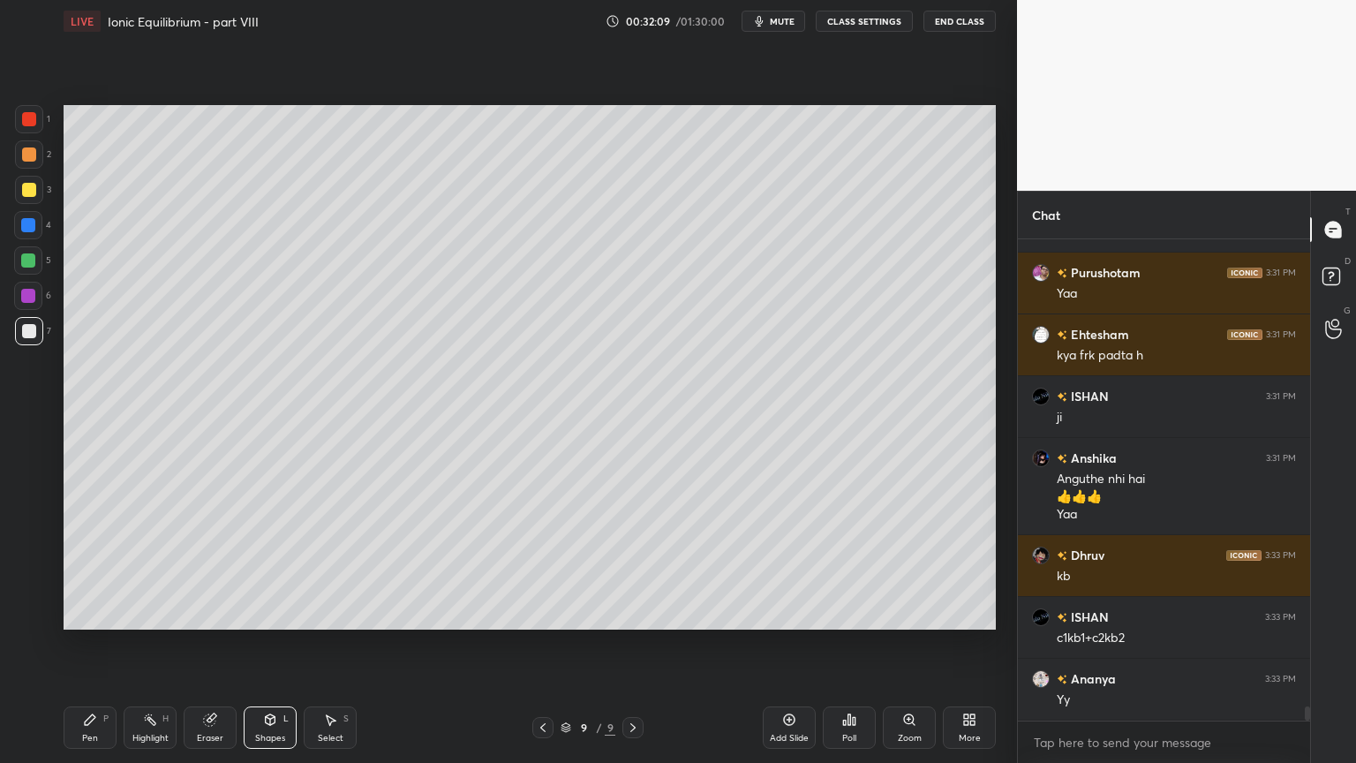
click at [78, 644] on div "Pen P" at bounding box center [90, 727] width 53 height 42
click at [33, 260] on div at bounding box center [28, 260] width 14 height 14
click at [272, 644] on div "Shapes L" at bounding box center [270, 727] width 53 height 42
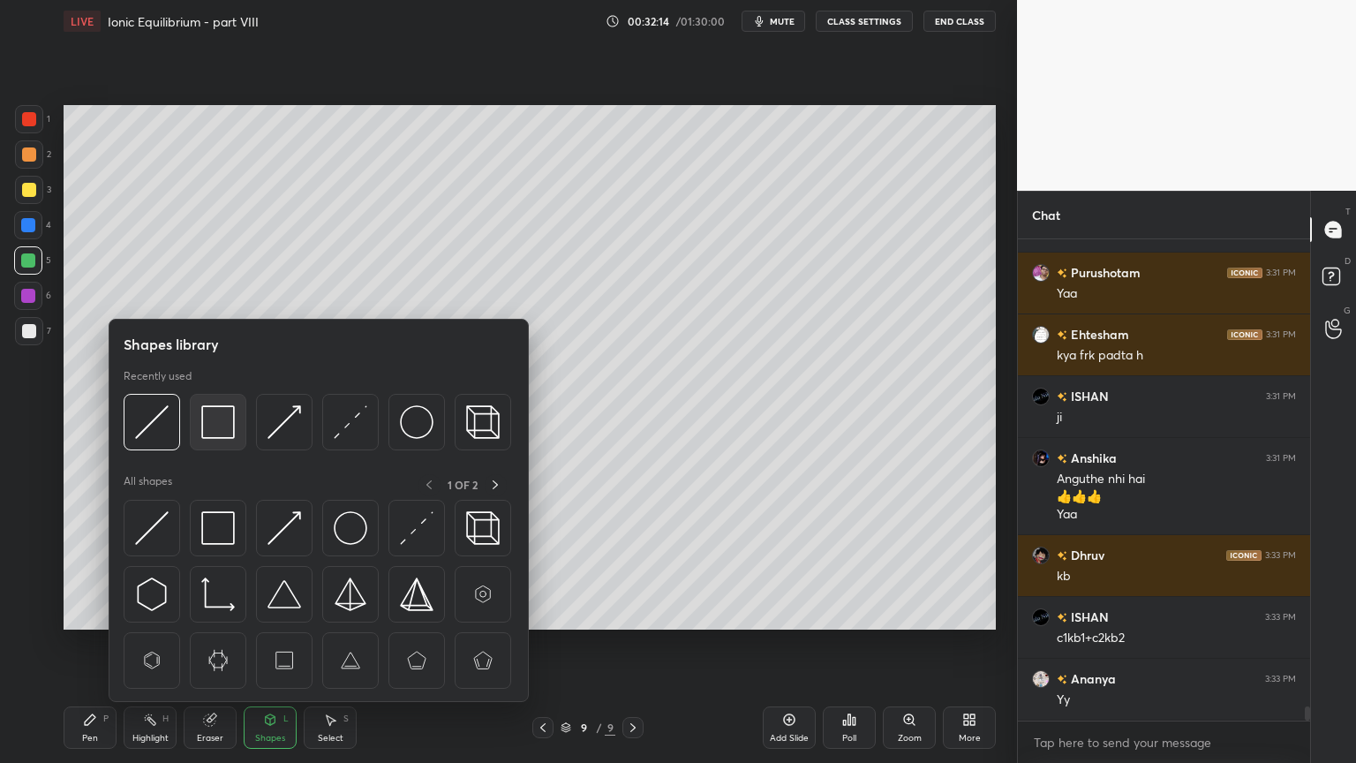
click at [216, 424] on img at bounding box center [218, 422] width 34 height 34
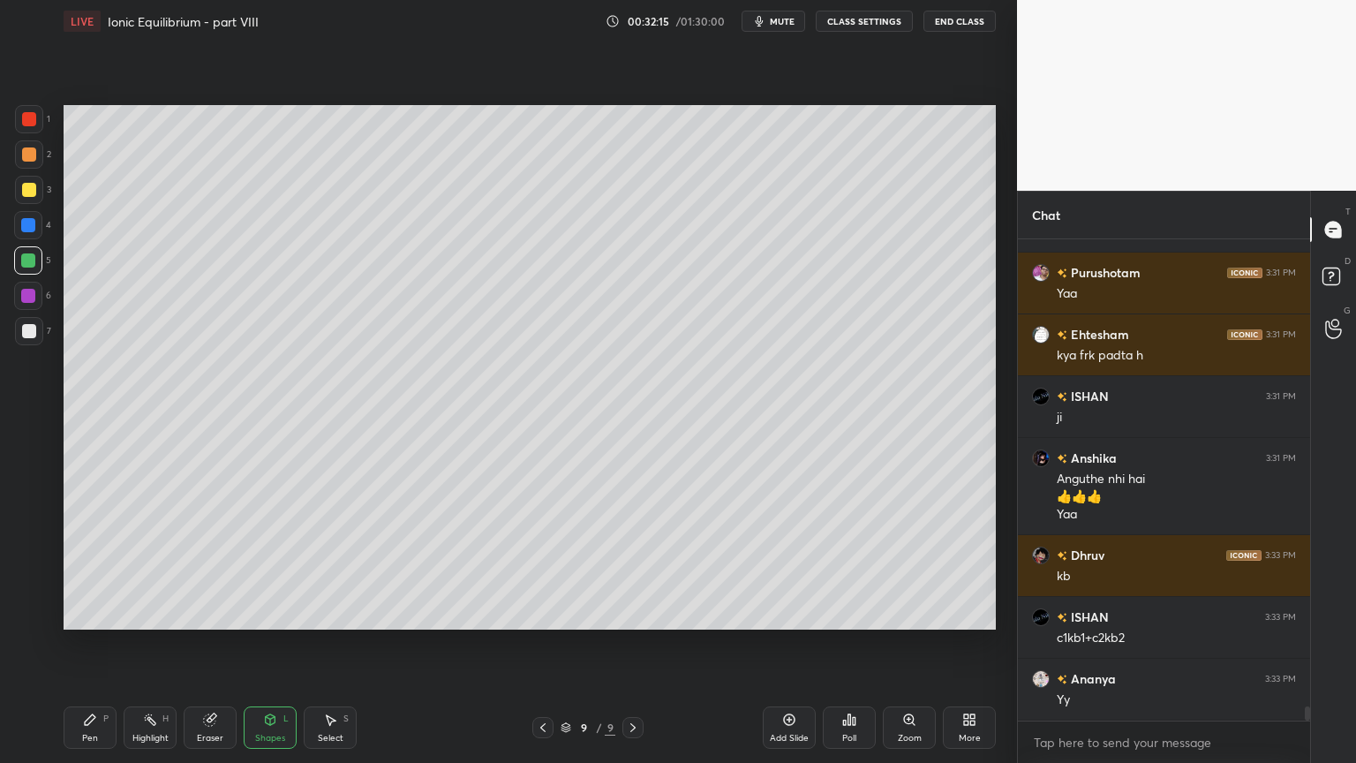
click at [149, 644] on icon at bounding box center [150, 720] width 14 height 14
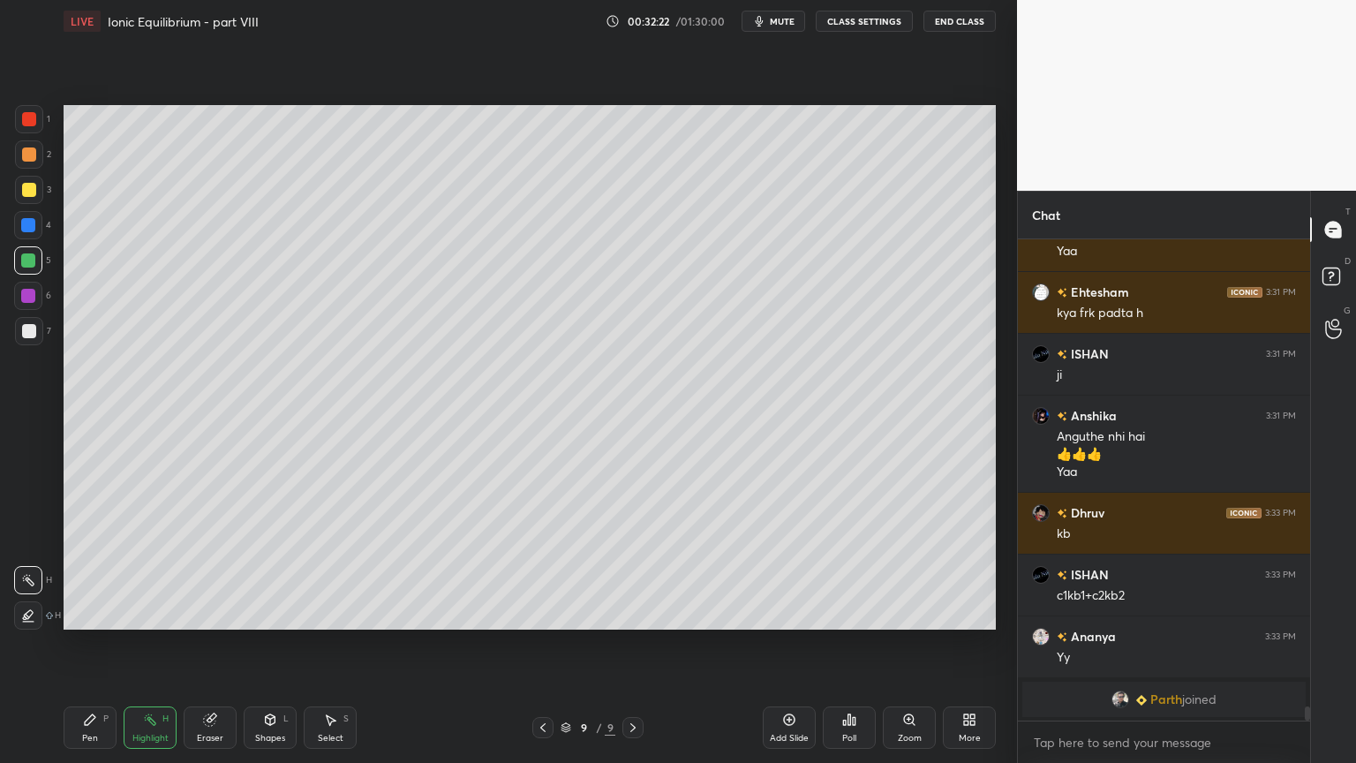
click at [782, 644] on div "Add Slide" at bounding box center [789, 727] width 53 height 42
click at [87, 644] on div "Pen P" at bounding box center [90, 727] width 53 height 42
drag, startPoint x: 25, startPoint y: 155, endPoint x: 59, endPoint y: 157, distance: 34.5
click at [28, 155] on div at bounding box center [29, 154] width 28 height 28
drag, startPoint x: 539, startPoint y: 720, endPoint x: 549, endPoint y: 705, distance: 17.9
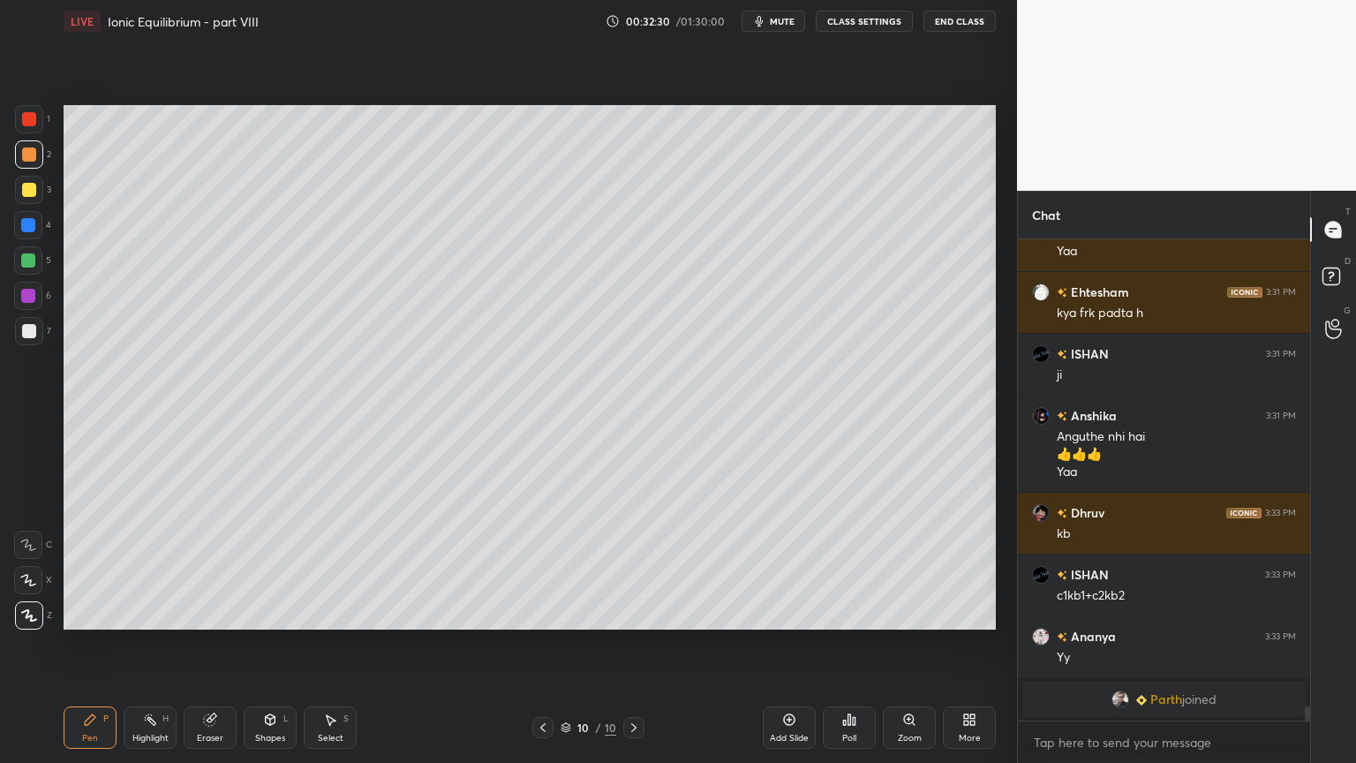
click at [539, 644] on div at bounding box center [542, 727] width 21 height 21
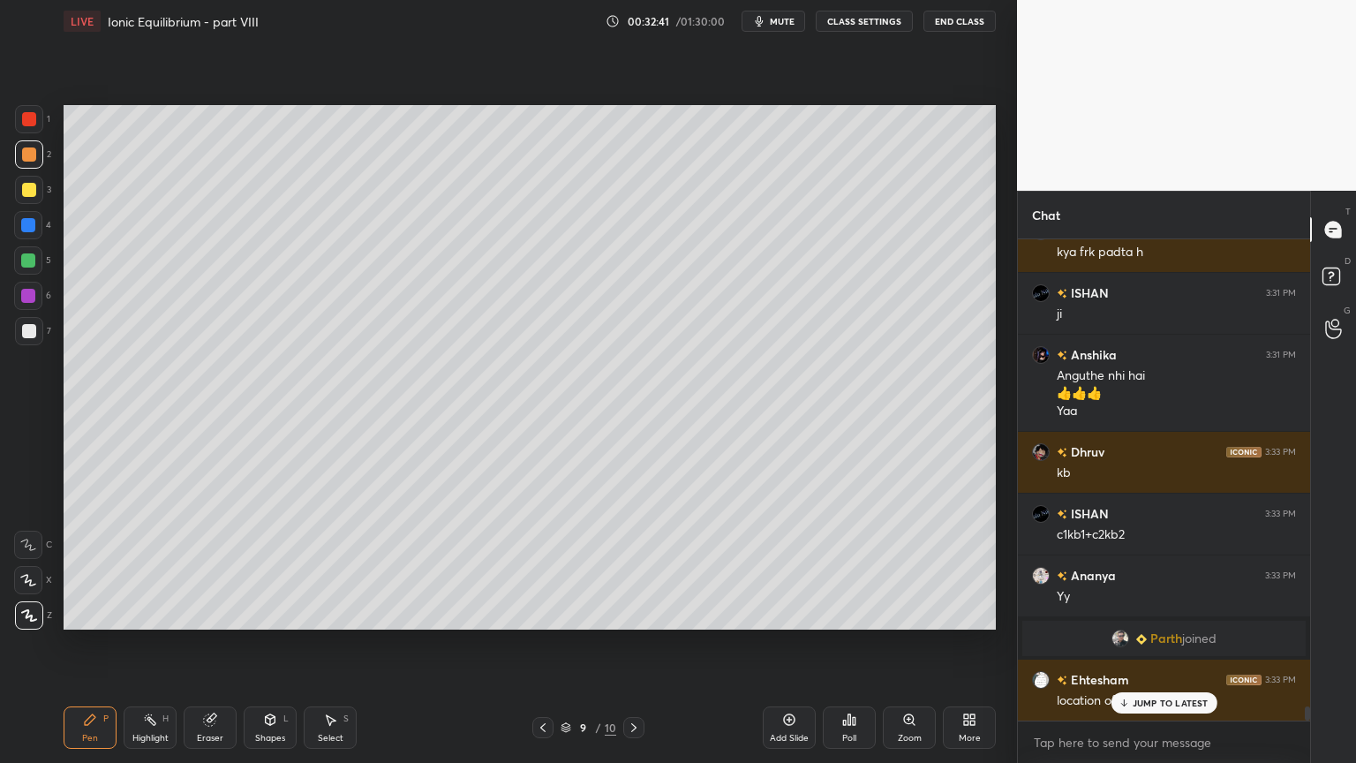
click at [1153, 644] on p "JUMP TO LATEST" at bounding box center [1171, 703] width 76 height 11
click at [622, 644] on div "9 / 10" at bounding box center [588, 727] width 112 height 21
click at [631, 644] on icon at bounding box center [634, 727] width 14 height 14
drag, startPoint x: 71, startPoint y: 727, endPoint x: 135, endPoint y: 702, distance: 69.0
click at [71, 644] on div "Pen P" at bounding box center [90, 727] width 53 height 42
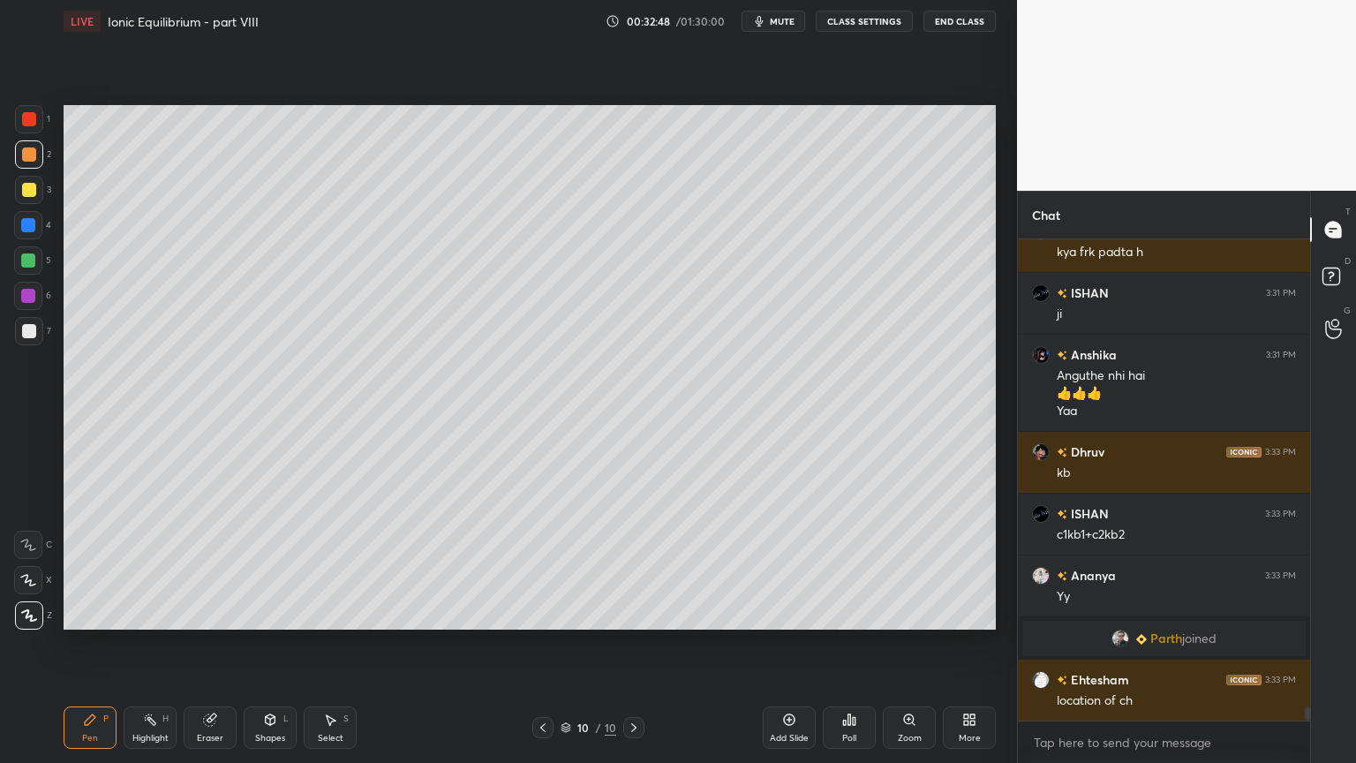
drag, startPoint x: 30, startPoint y: 117, endPoint x: 49, endPoint y: 133, distance: 25.7
click at [34, 125] on div at bounding box center [29, 119] width 14 height 14
click at [264, 644] on div "Shapes L" at bounding box center [270, 727] width 53 height 42
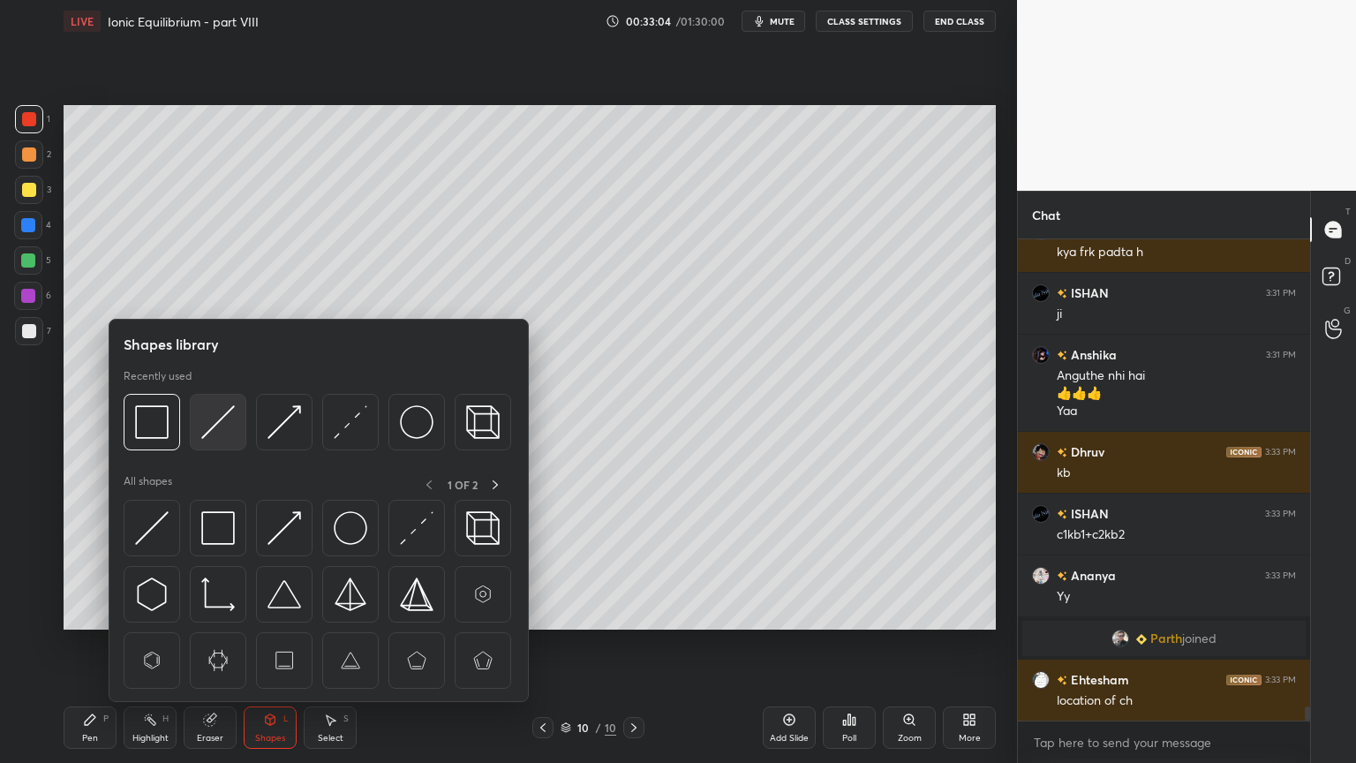
click at [217, 431] on img at bounding box center [218, 422] width 34 height 34
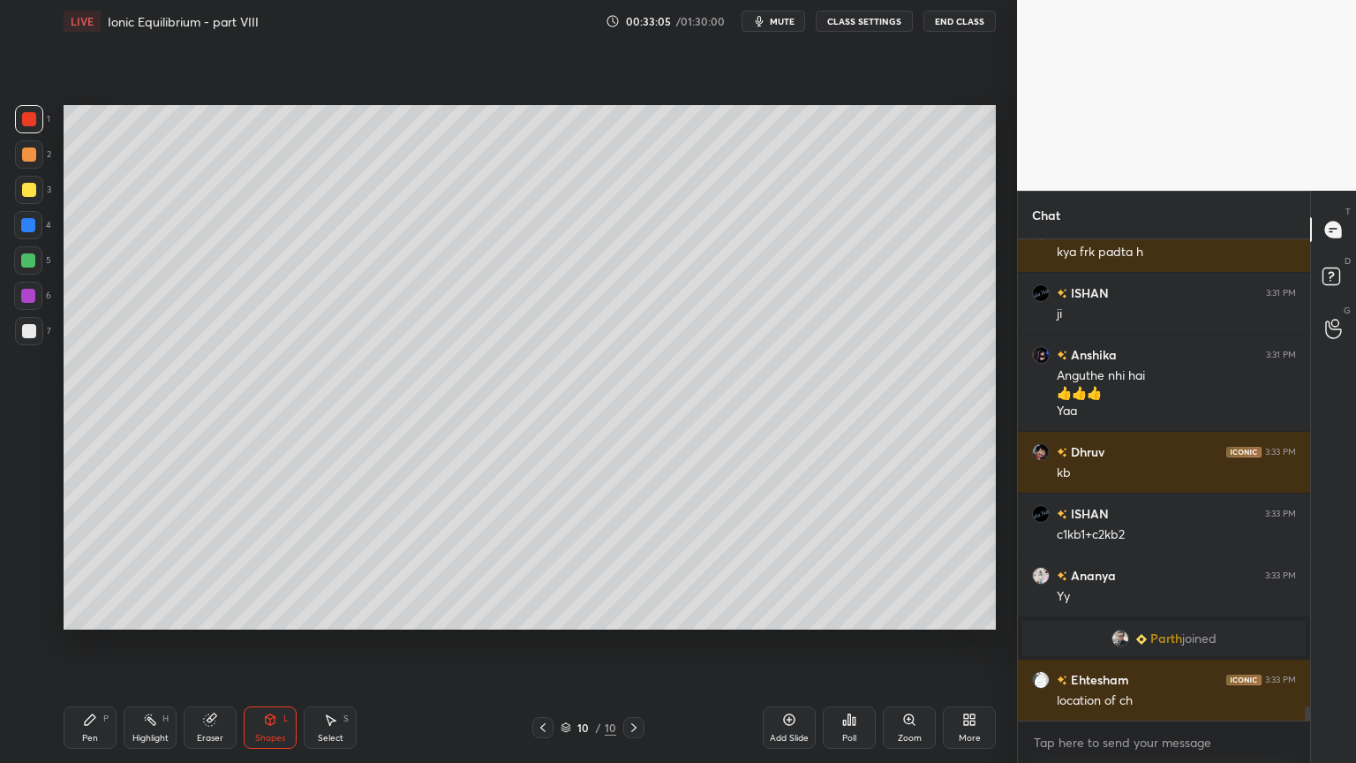
click at [23, 323] on div at bounding box center [29, 331] width 28 height 28
drag, startPoint x: 79, startPoint y: 731, endPoint x: 99, endPoint y: 699, distance: 37.3
click at [83, 644] on div "Pen P" at bounding box center [90, 727] width 53 height 42
click at [269, 644] on div "Shapes" at bounding box center [270, 738] width 30 height 9
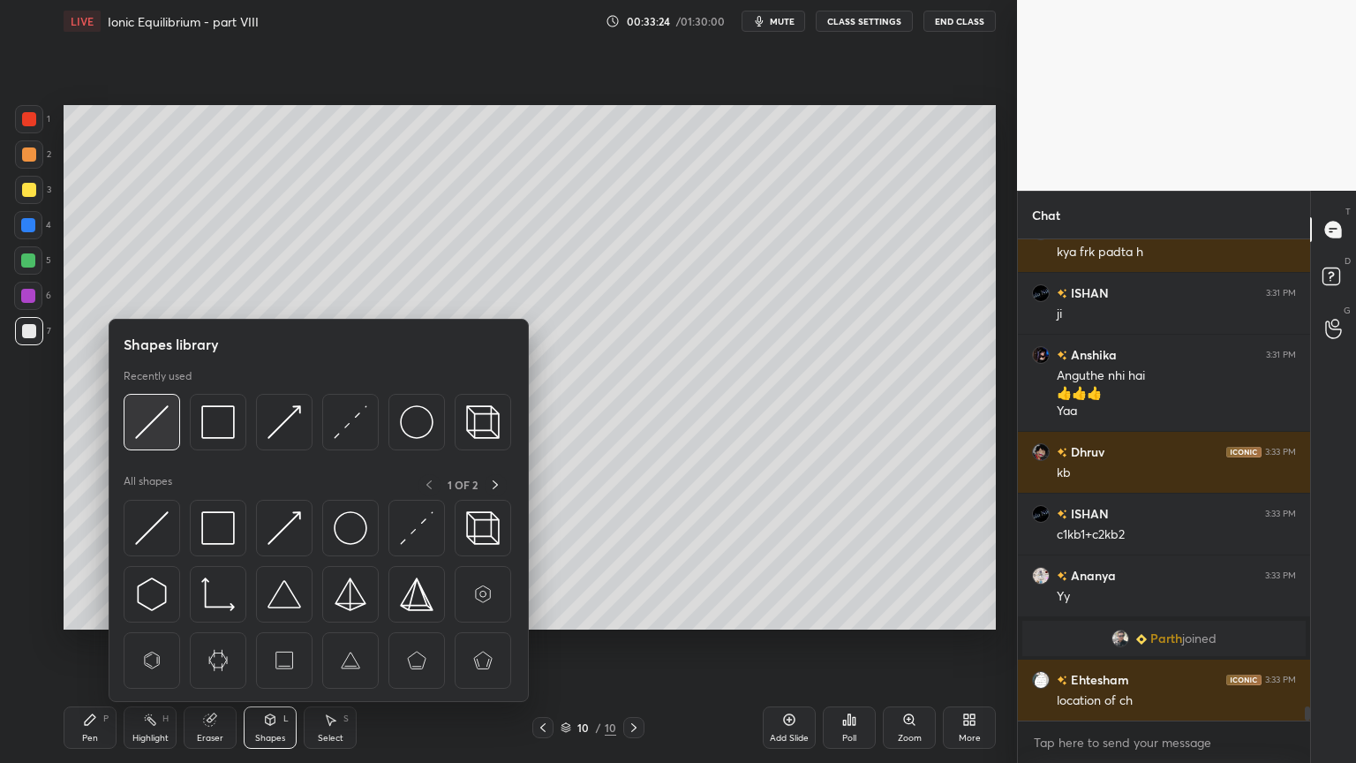
click at [165, 426] on img at bounding box center [152, 422] width 34 height 34
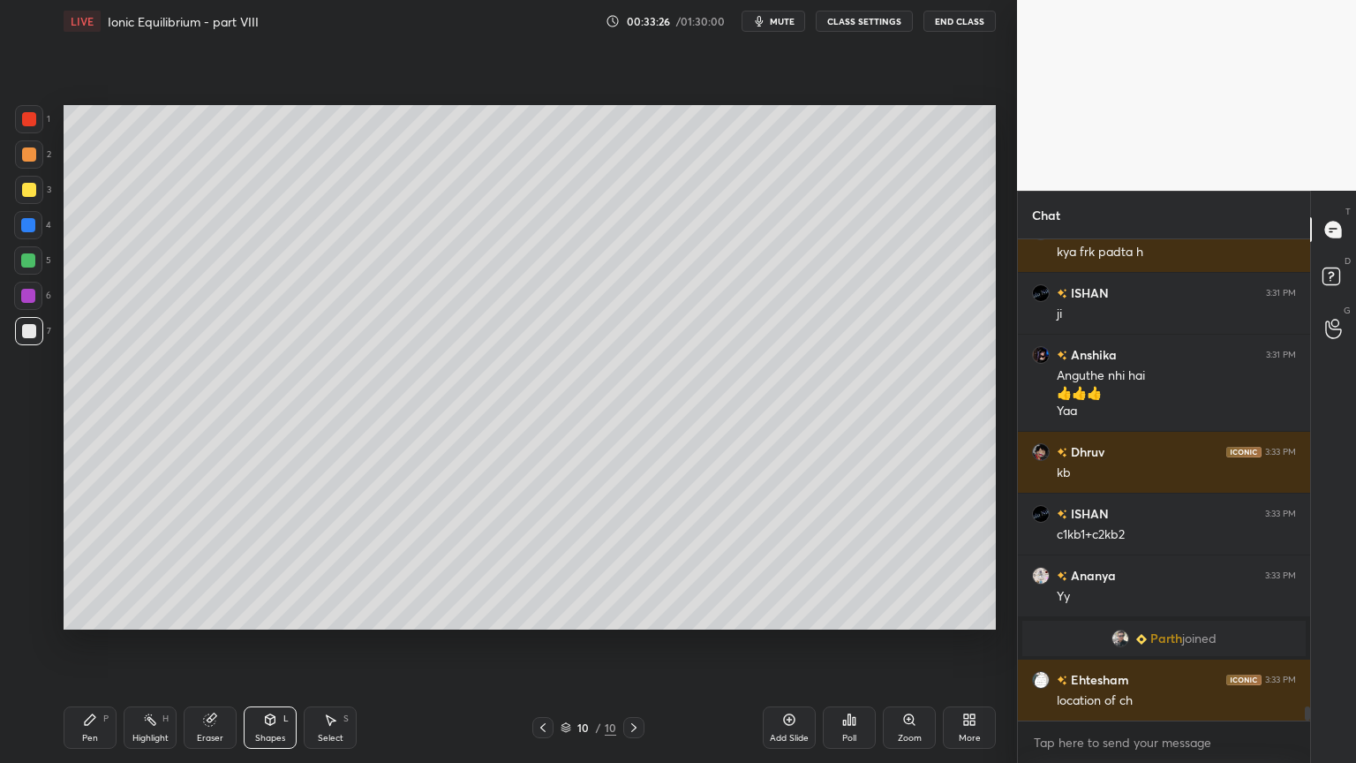
click at [85, 644] on div "Pen P" at bounding box center [90, 727] width 53 height 42
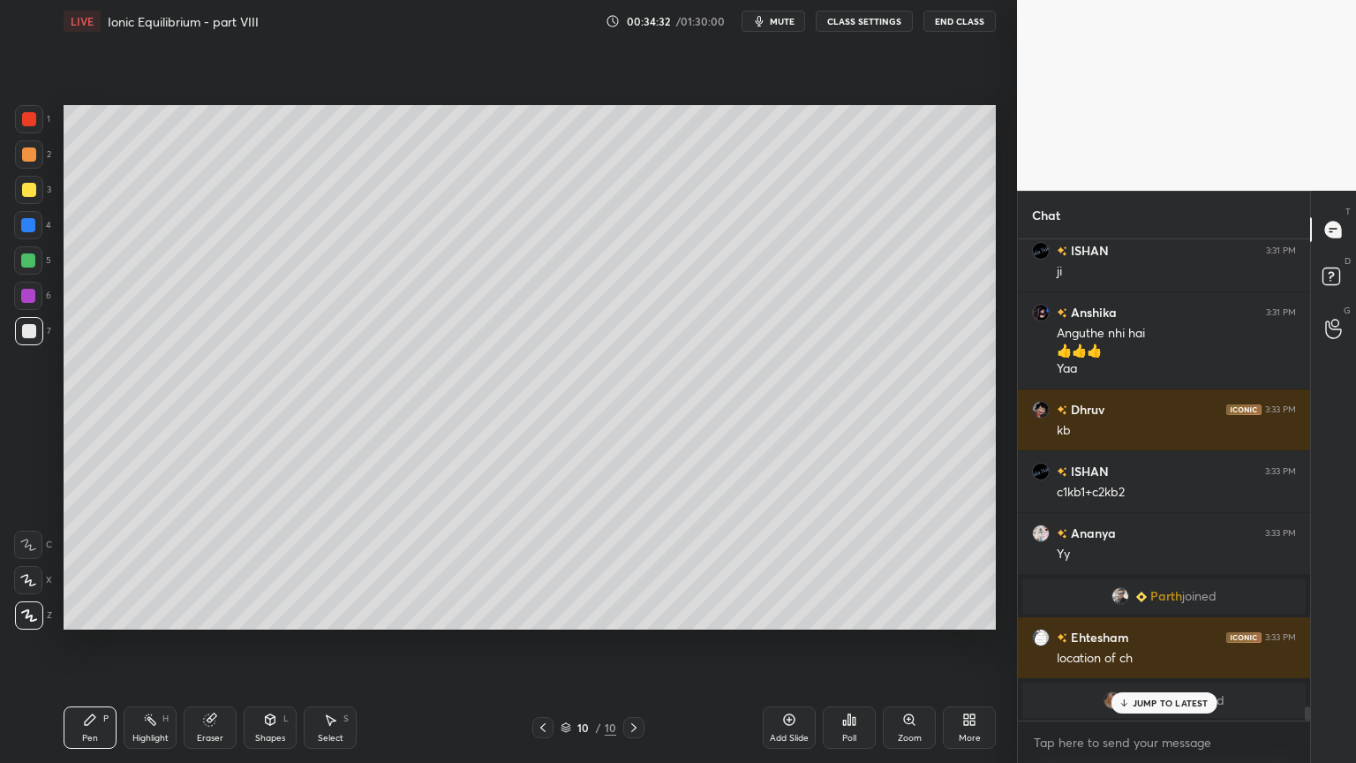
click at [1145, 644] on p "JUMP TO LATEST" at bounding box center [1171, 703] width 76 height 11
click at [789, 644] on div "Add Slide" at bounding box center [789, 738] width 39 height 9
click at [94, 644] on div "Pen P" at bounding box center [90, 727] width 53 height 42
click at [38, 155] on div at bounding box center [29, 154] width 28 height 28
click at [42, 123] on div at bounding box center [29, 119] width 28 height 28
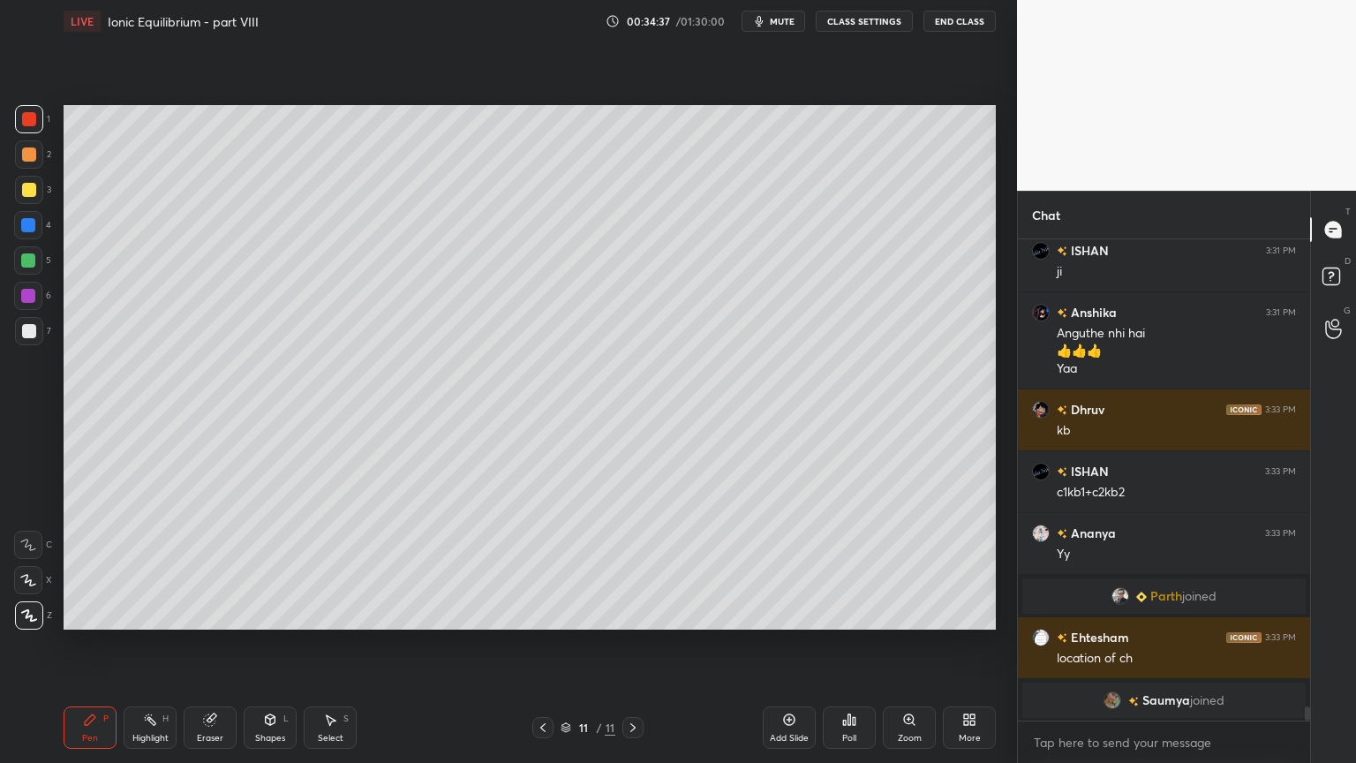
click at [31, 329] on div at bounding box center [29, 331] width 14 height 14
click at [36, 193] on div at bounding box center [29, 190] width 28 height 28
click at [32, 233] on div at bounding box center [28, 225] width 28 height 28
click at [793, 644] on div "Add Slide" at bounding box center [789, 738] width 39 height 9
click at [85, 644] on div "Pen P" at bounding box center [90, 727] width 53 height 42
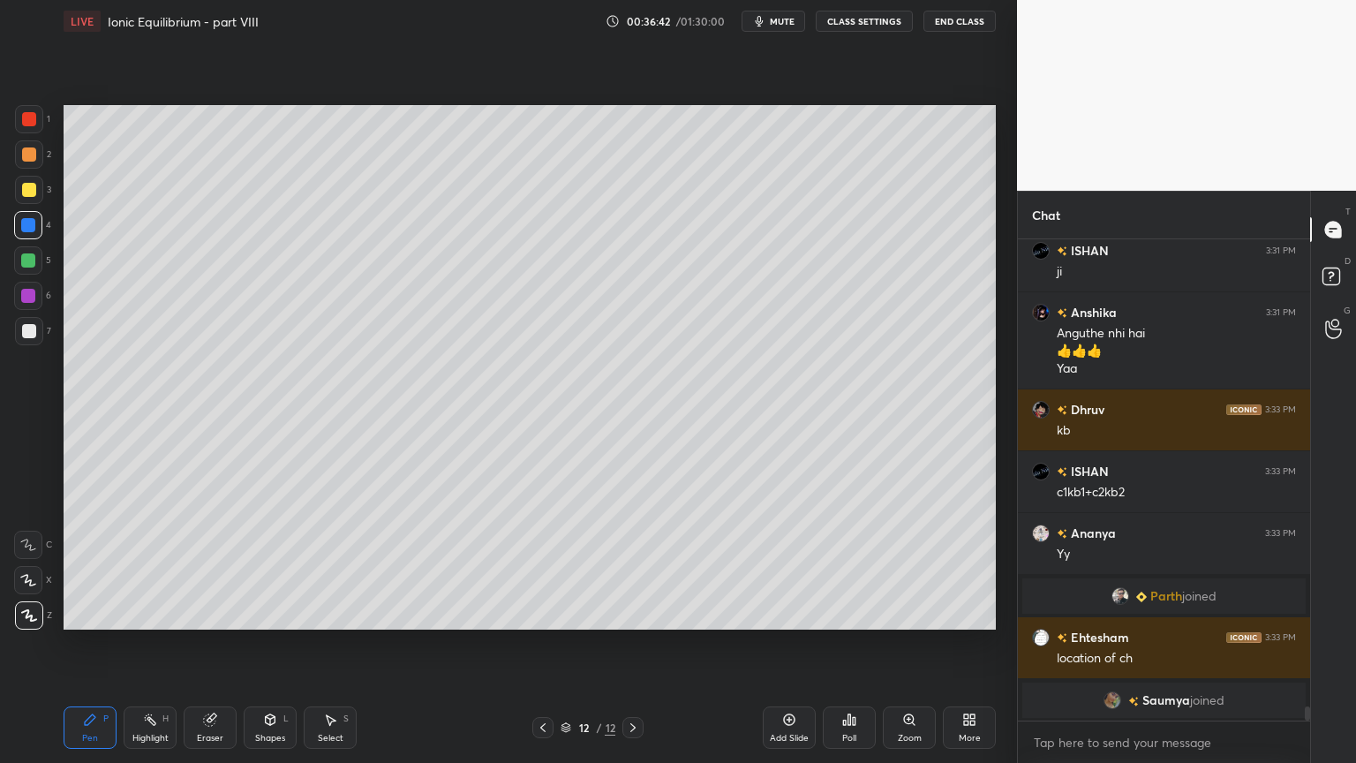
click at [32, 124] on div at bounding box center [29, 119] width 14 height 14
click at [32, 325] on div at bounding box center [29, 331] width 14 height 14
drag, startPoint x: 27, startPoint y: 162, endPoint x: 32, endPoint y: 180, distance: 18.2
click at [28, 163] on div at bounding box center [29, 154] width 28 height 28
click at [32, 336] on div at bounding box center [29, 331] width 14 height 14
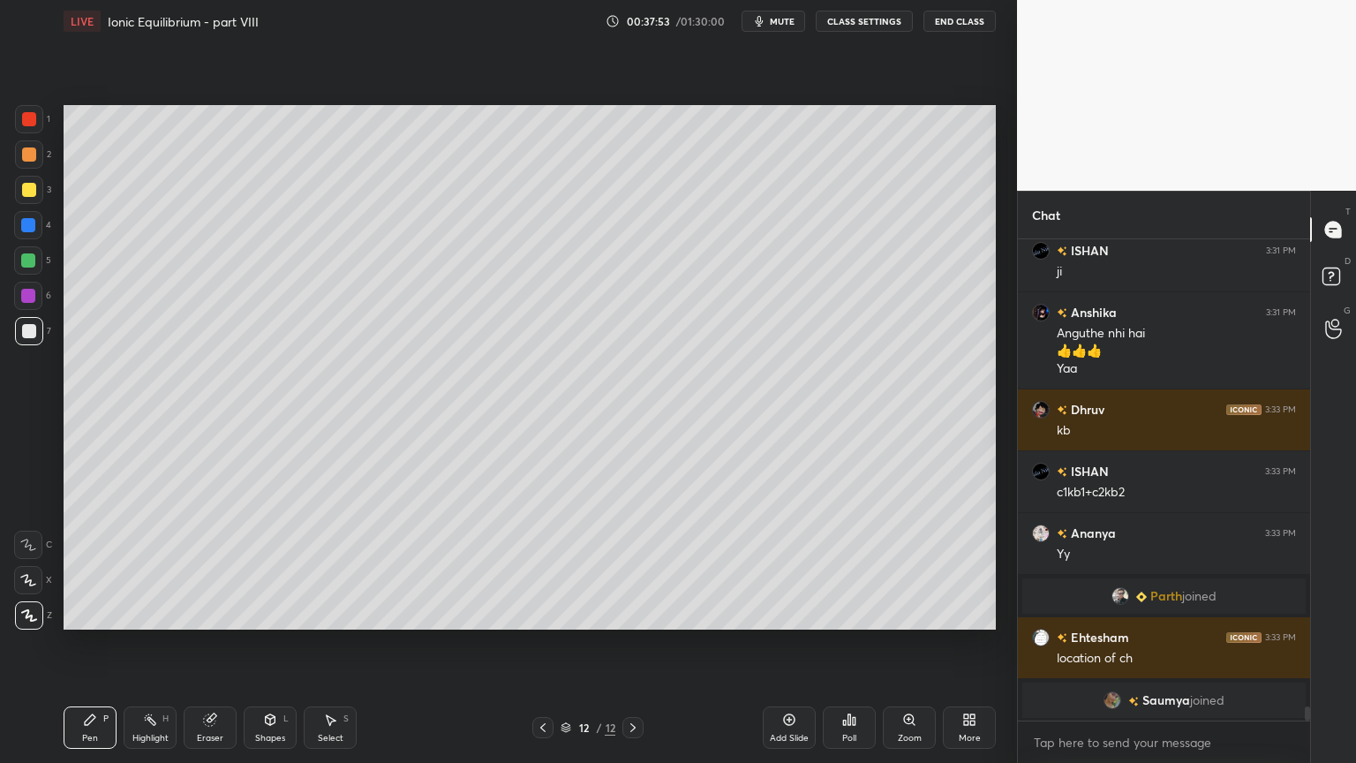
click at [16, 153] on div at bounding box center [29, 154] width 28 height 28
click at [547, 644] on icon at bounding box center [543, 727] width 14 height 14
click at [544, 644] on icon at bounding box center [543, 727] width 14 height 14
click at [547, 644] on icon at bounding box center [543, 727] width 14 height 14
click at [624, 644] on div at bounding box center [632, 727] width 21 height 21
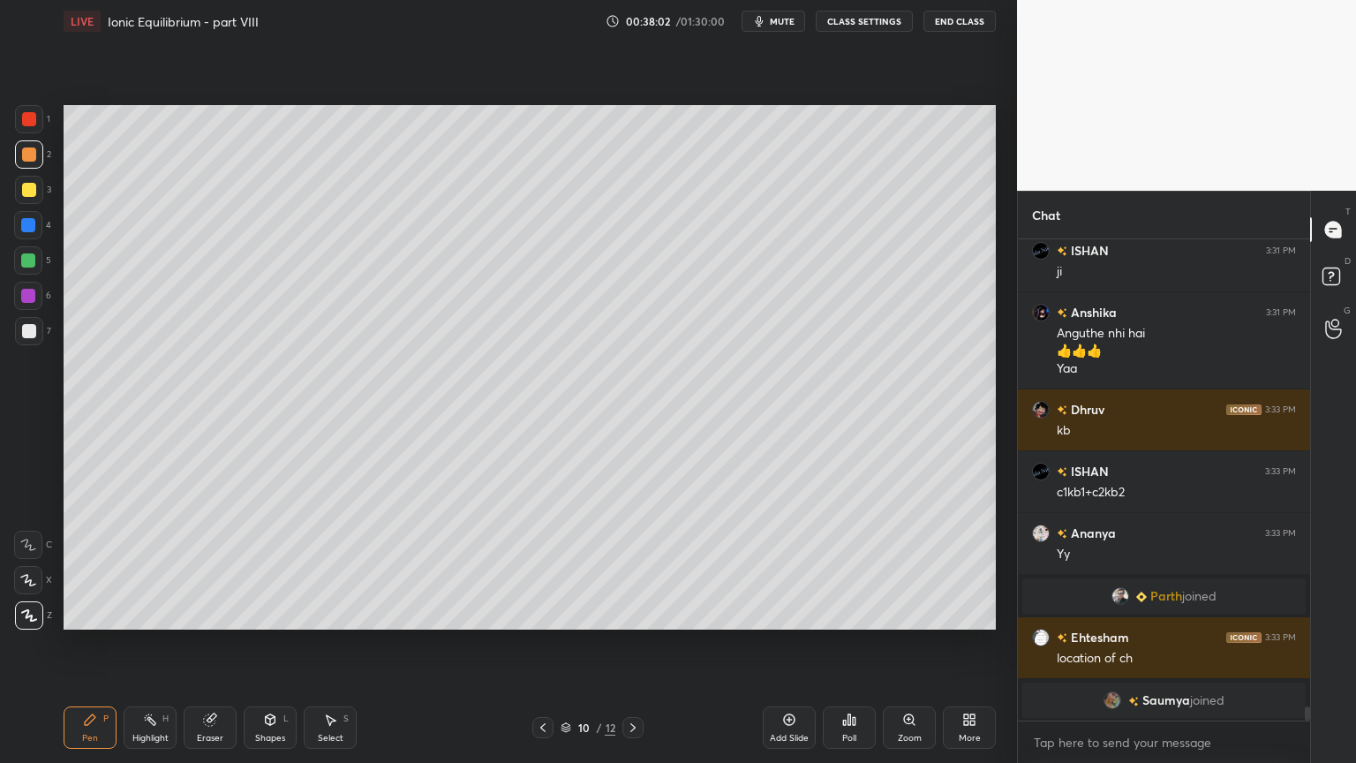
click at [148, 644] on div "Highlight H" at bounding box center [150, 727] width 53 height 42
click at [277, 644] on div "Shapes" at bounding box center [270, 738] width 30 height 9
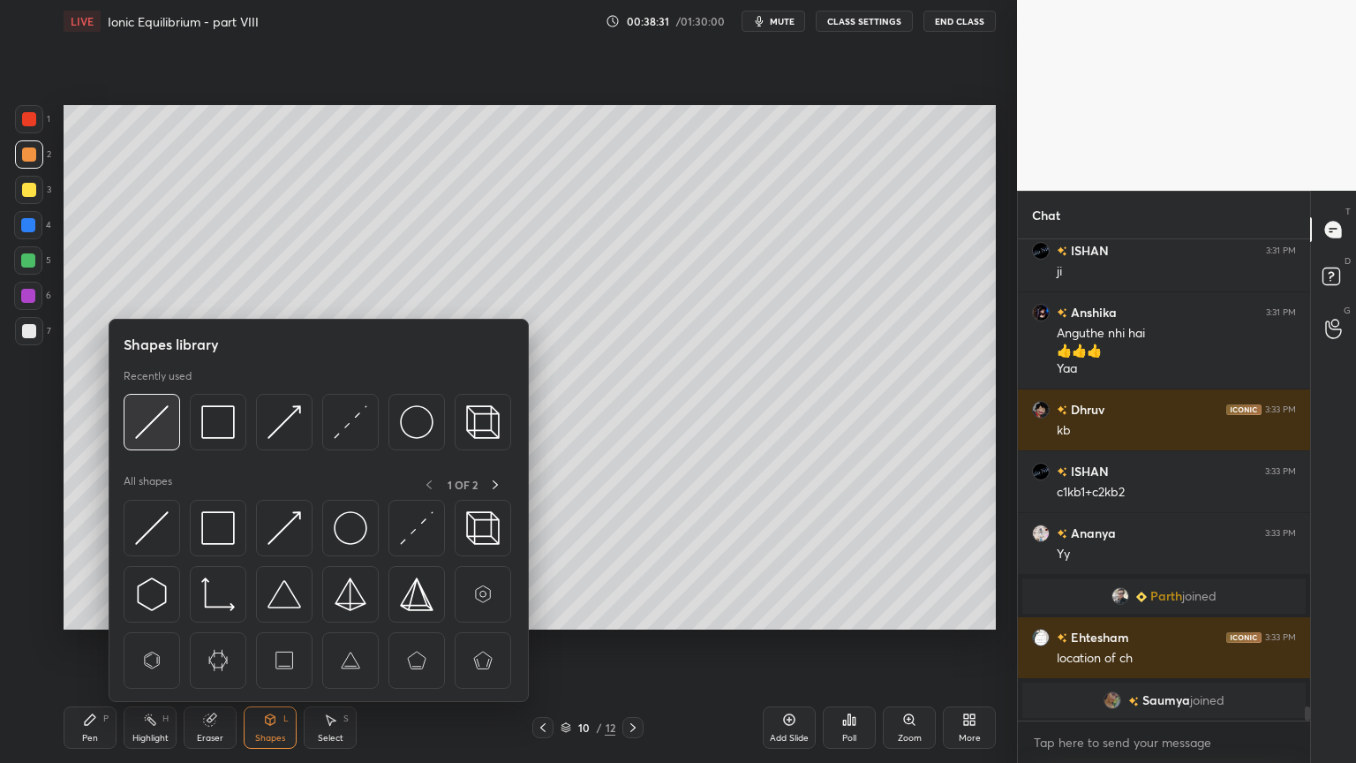
click at [163, 427] on img at bounding box center [152, 422] width 34 height 34
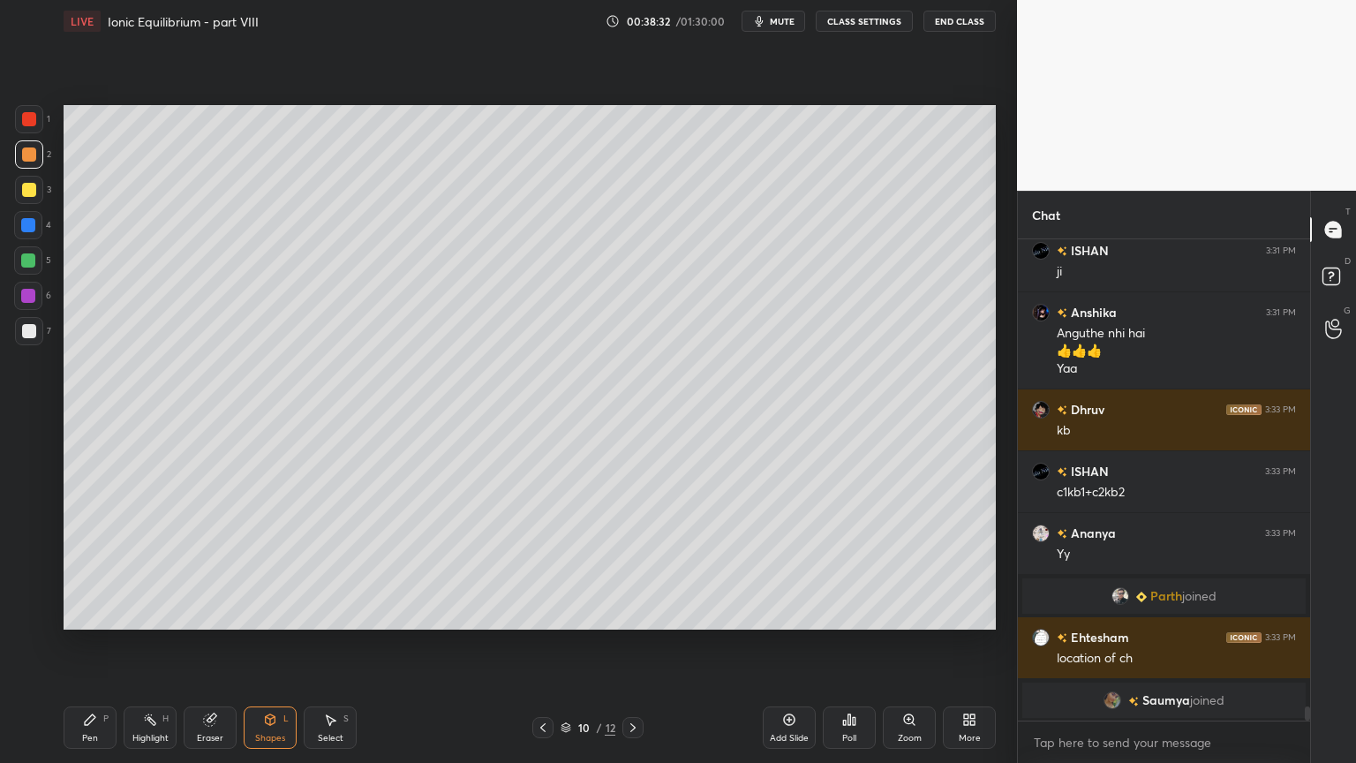
click at [30, 256] on div at bounding box center [28, 260] width 14 height 14
click at [153, 644] on icon at bounding box center [150, 720] width 14 height 14
click at [629, 644] on icon at bounding box center [633, 727] width 14 height 14
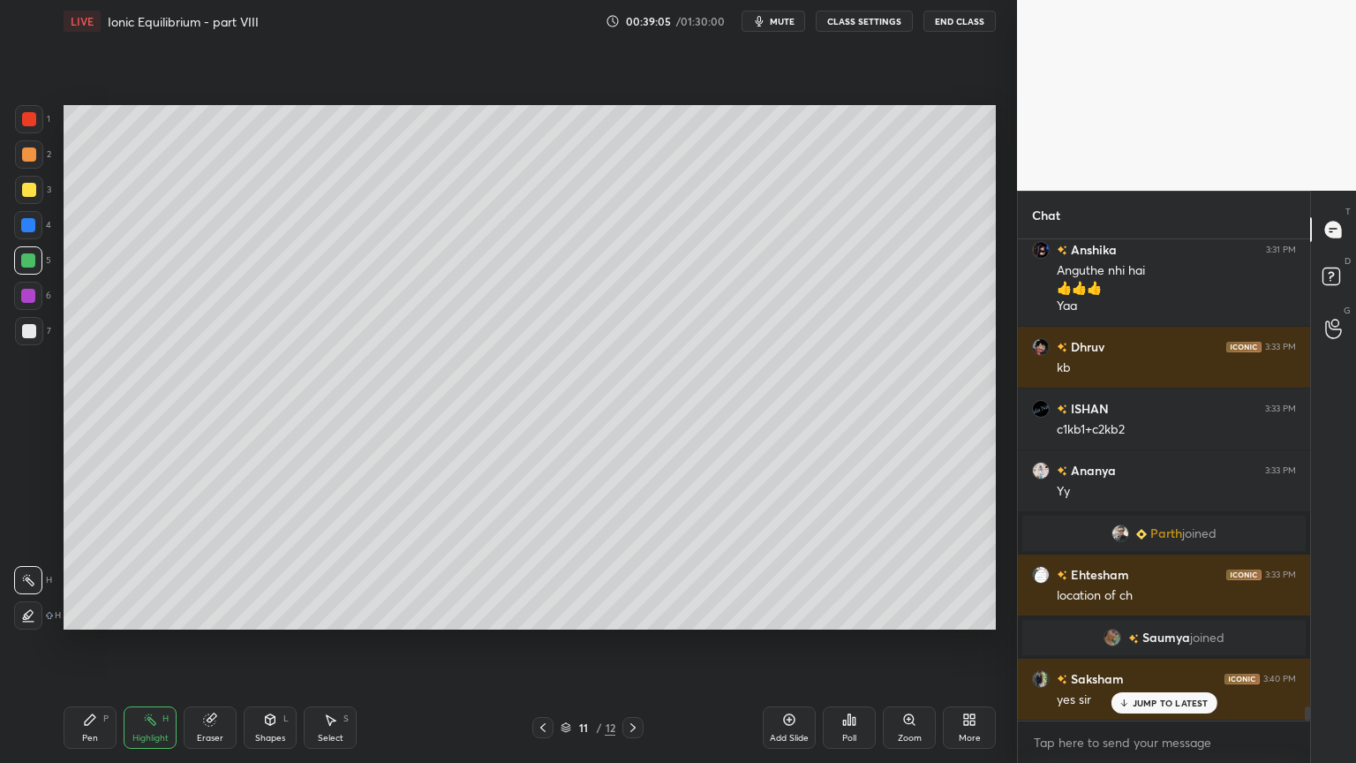
scroll to position [15628, 0]
drag, startPoint x: 274, startPoint y: 731, endPoint x: 258, endPoint y: 727, distance: 16.5
click at [265, 644] on div "Shapes L" at bounding box center [270, 727] width 53 height 42
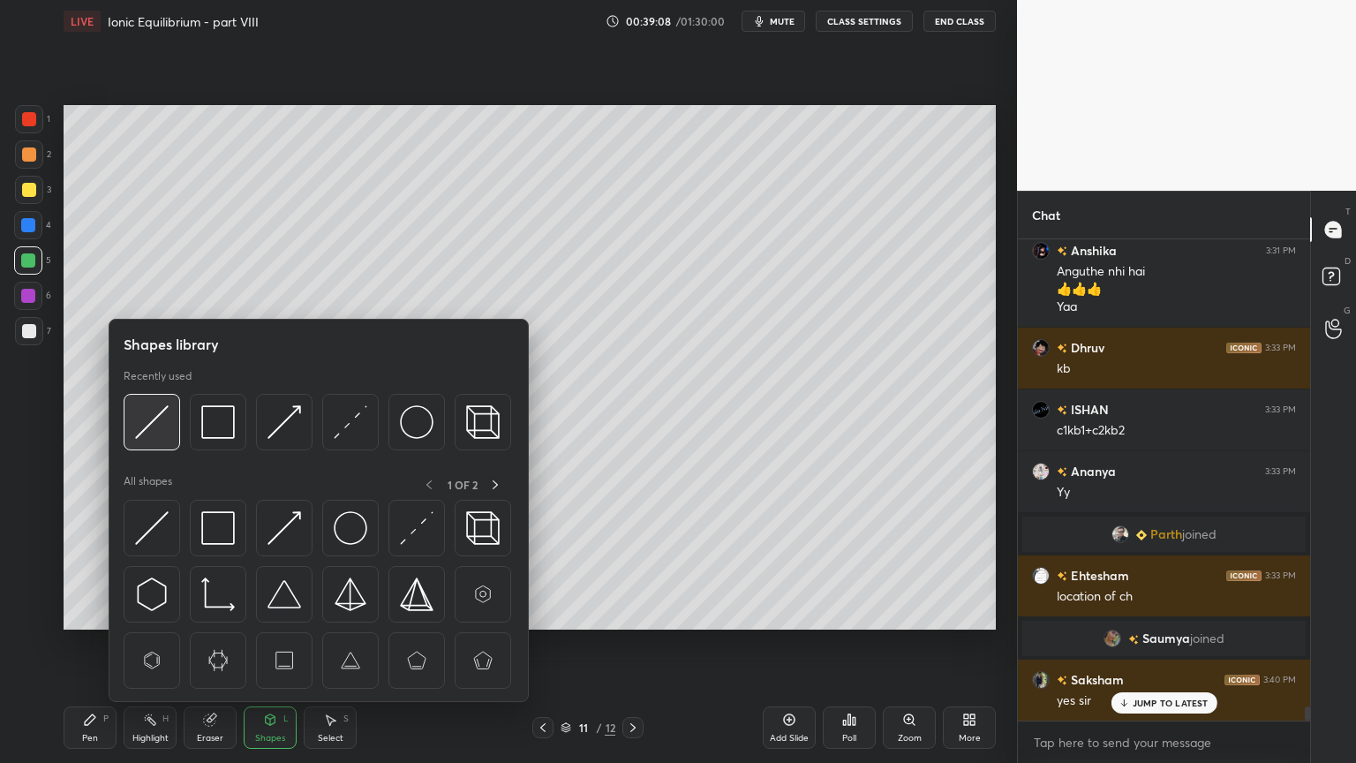
click at [147, 421] on img at bounding box center [152, 422] width 34 height 34
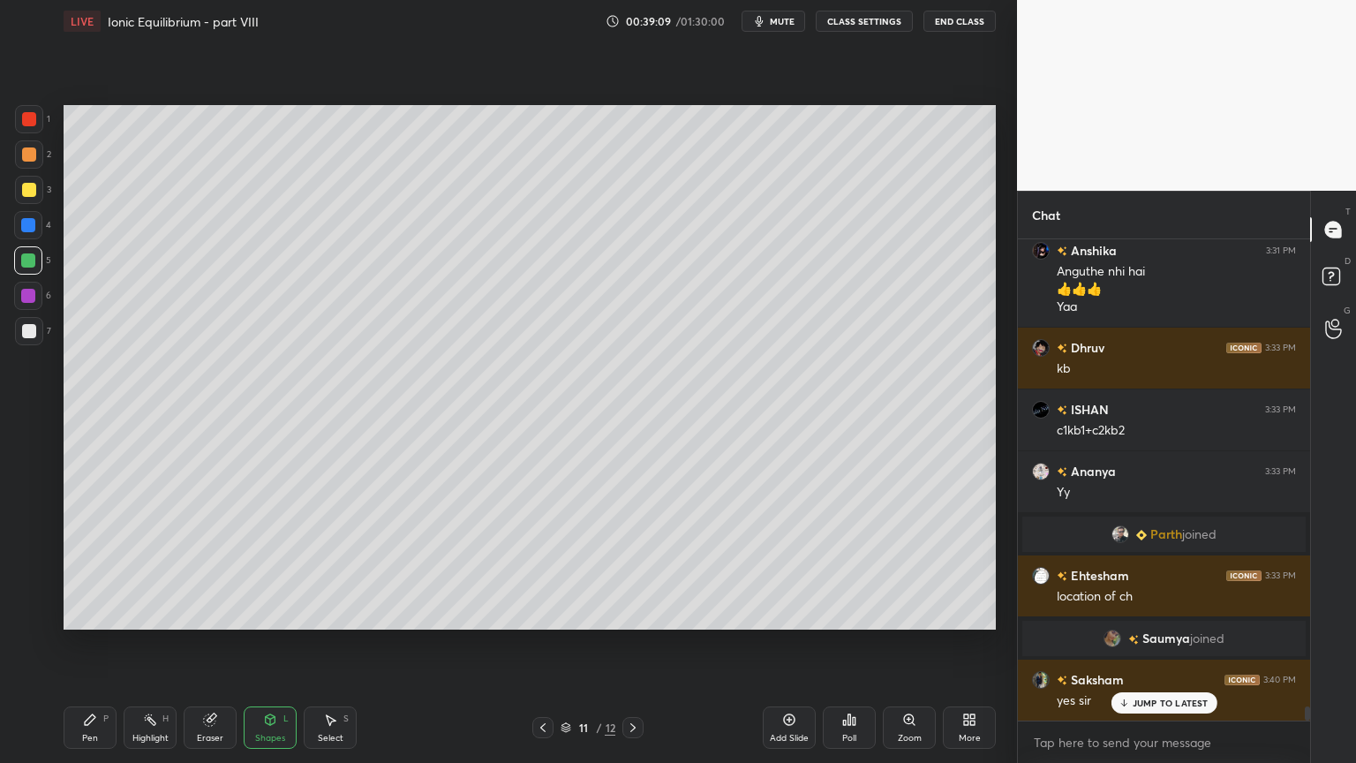
click at [26, 181] on div at bounding box center [29, 190] width 28 height 28
click at [155, 644] on div "Highlight H" at bounding box center [150, 727] width 53 height 42
click at [275, 644] on div "Shapes" at bounding box center [270, 738] width 30 height 9
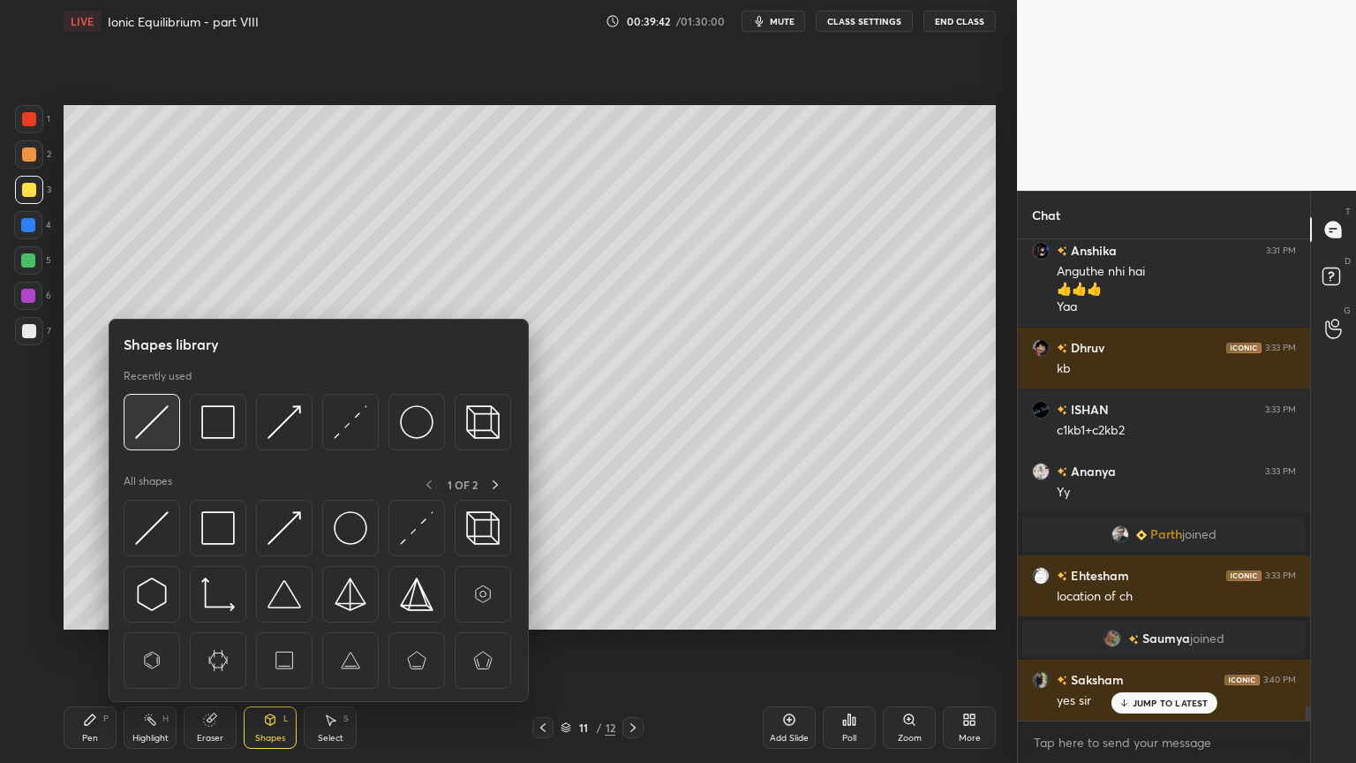
click at [153, 441] on div at bounding box center [152, 422] width 57 height 57
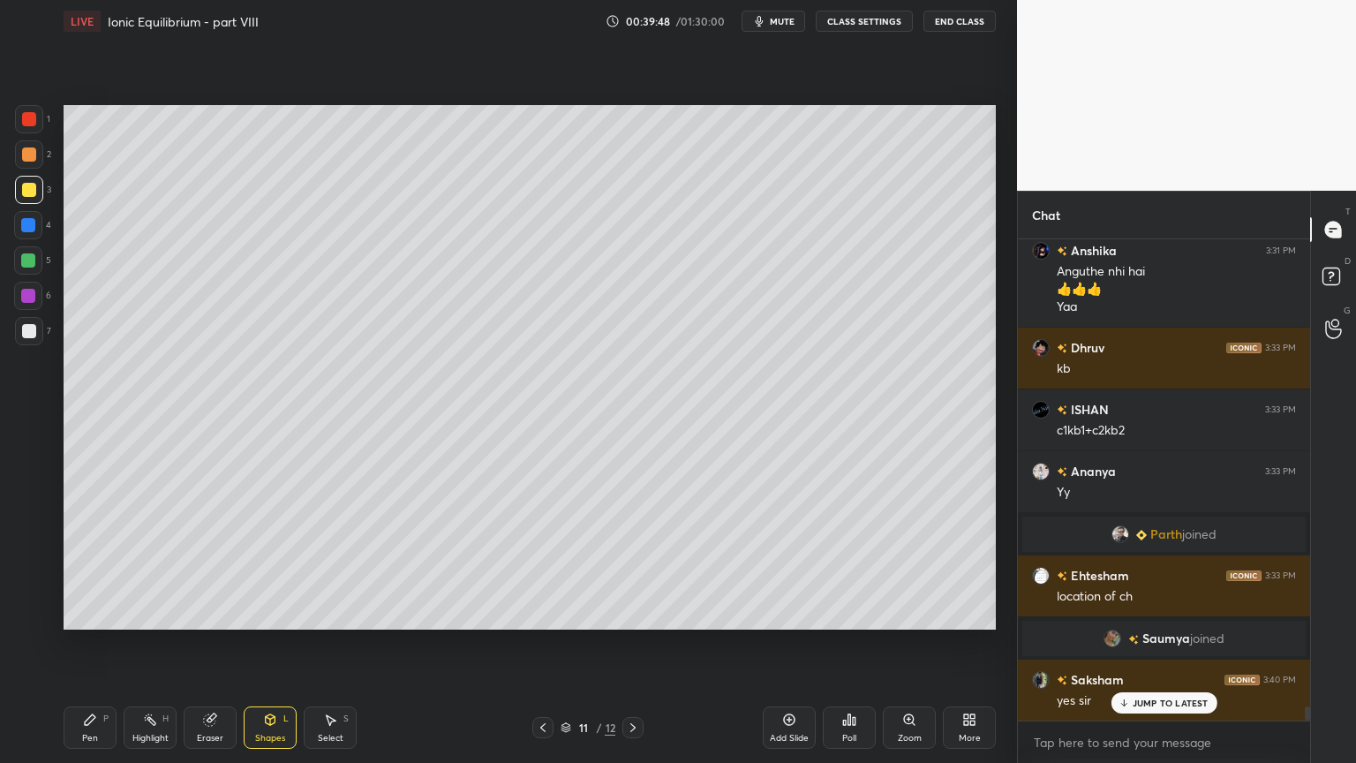
drag, startPoint x: 158, startPoint y: 725, endPoint x: 187, endPoint y: 703, distance: 36.6
click at [170, 644] on div "Highlight H" at bounding box center [150, 727] width 53 height 42
click at [637, 644] on div "Pen P Highlight H Eraser Shapes L Select S 11 / 12 Add Slide Poll Zoom More" at bounding box center [530, 727] width 932 height 71
click at [627, 644] on icon at bounding box center [633, 727] width 14 height 14
click at [271, 644] on icon at bounding box center [270, 720] width 14 height 14
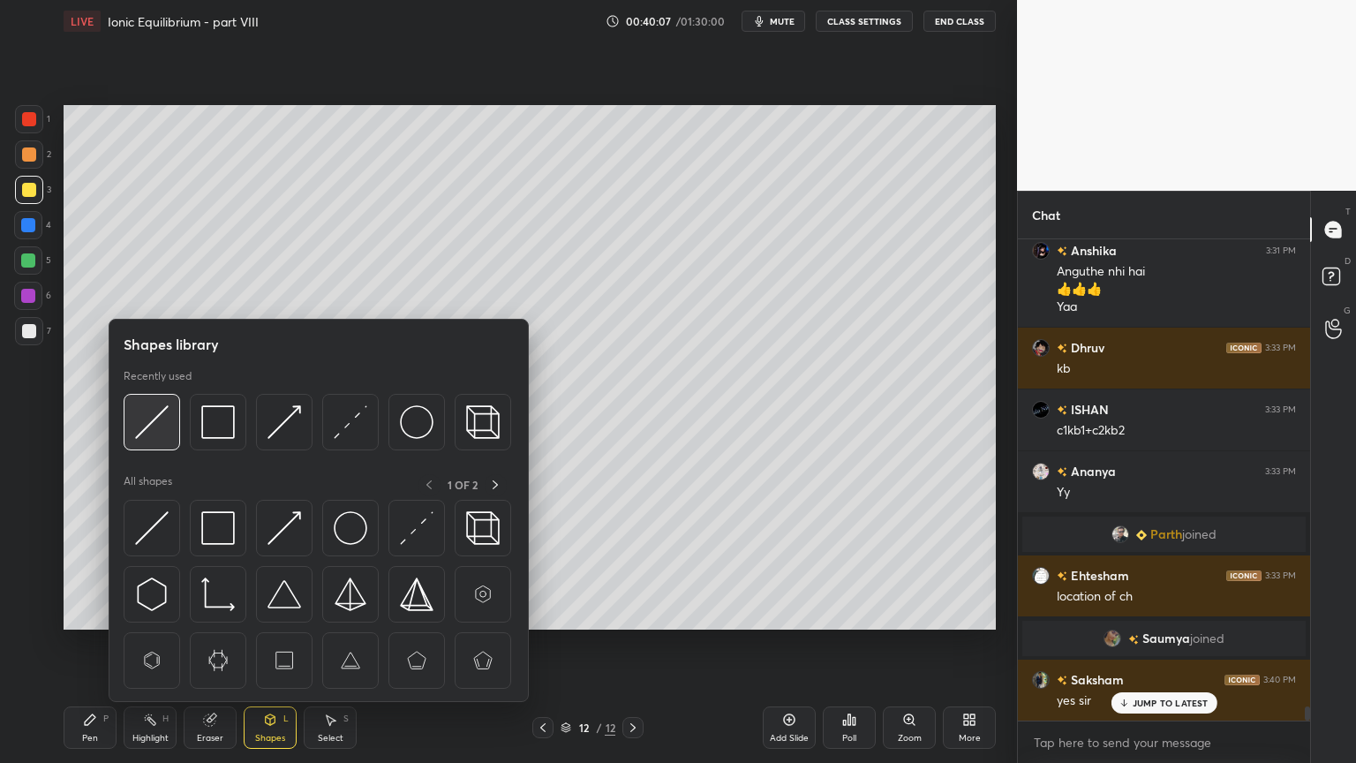
click at [152, 425] on img at bounding box center [152, 422] width 34 height 34
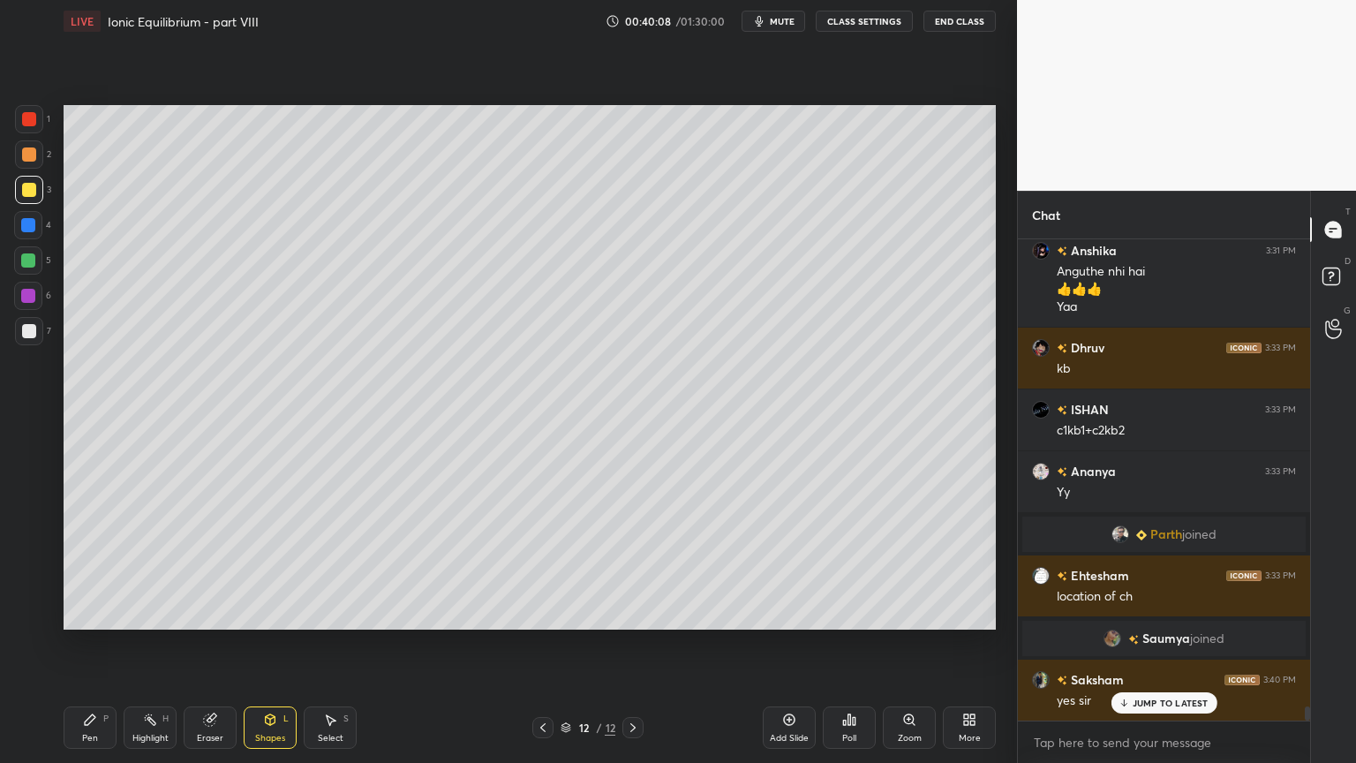
scroll to position [15670, 0]
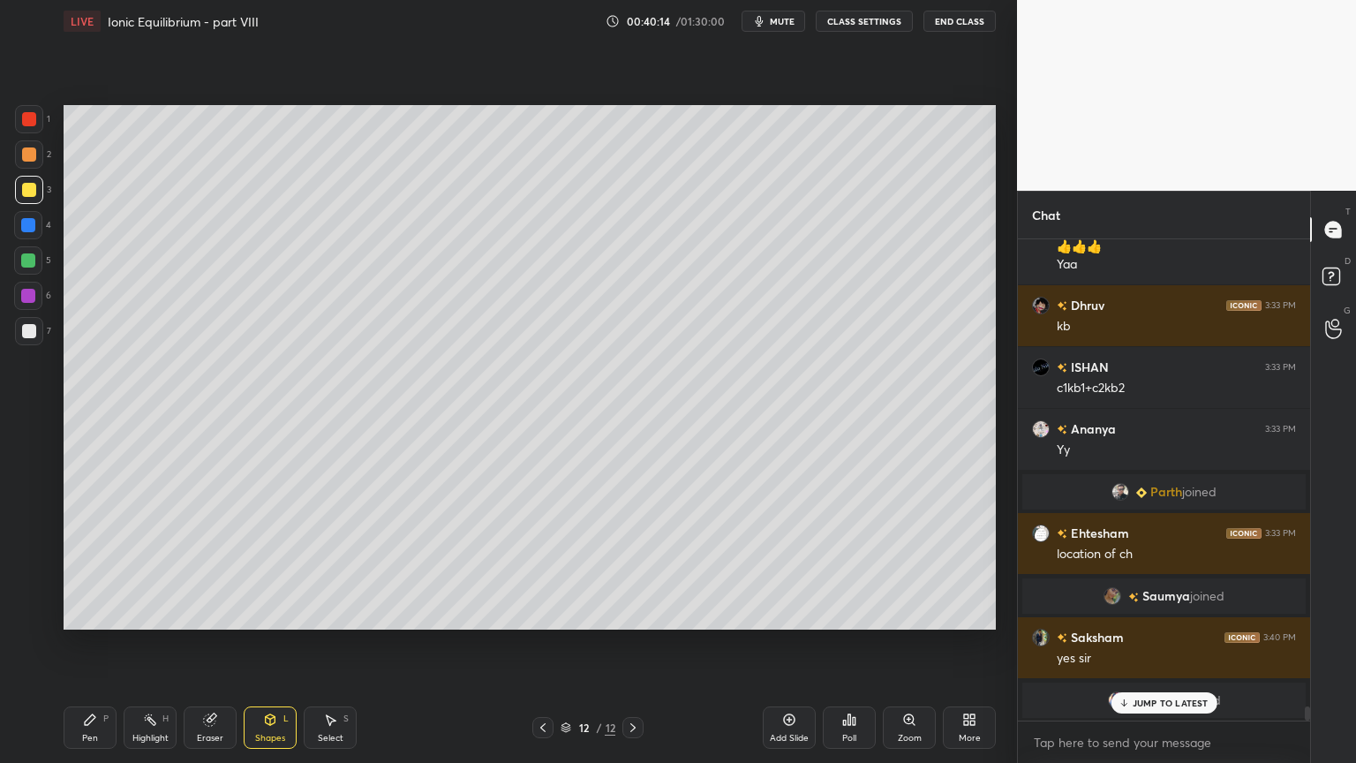
drag, startPoint x: 151, startPoint y: 724, endPoint x: 153, endPoint y: 715, distance: 9.0
click at [152, 644] on icon at bounding box center [150, 720] width 14 height 14
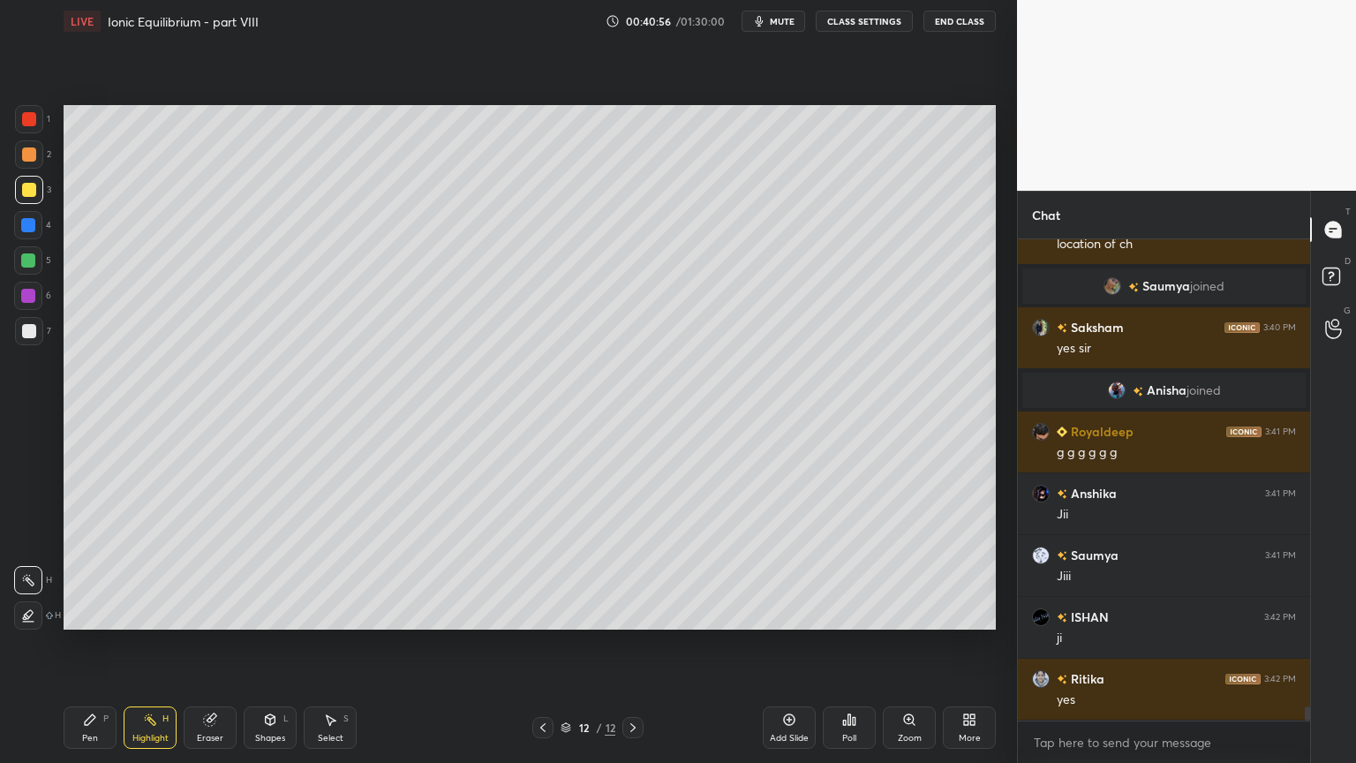
scroll to position [16041, 0]
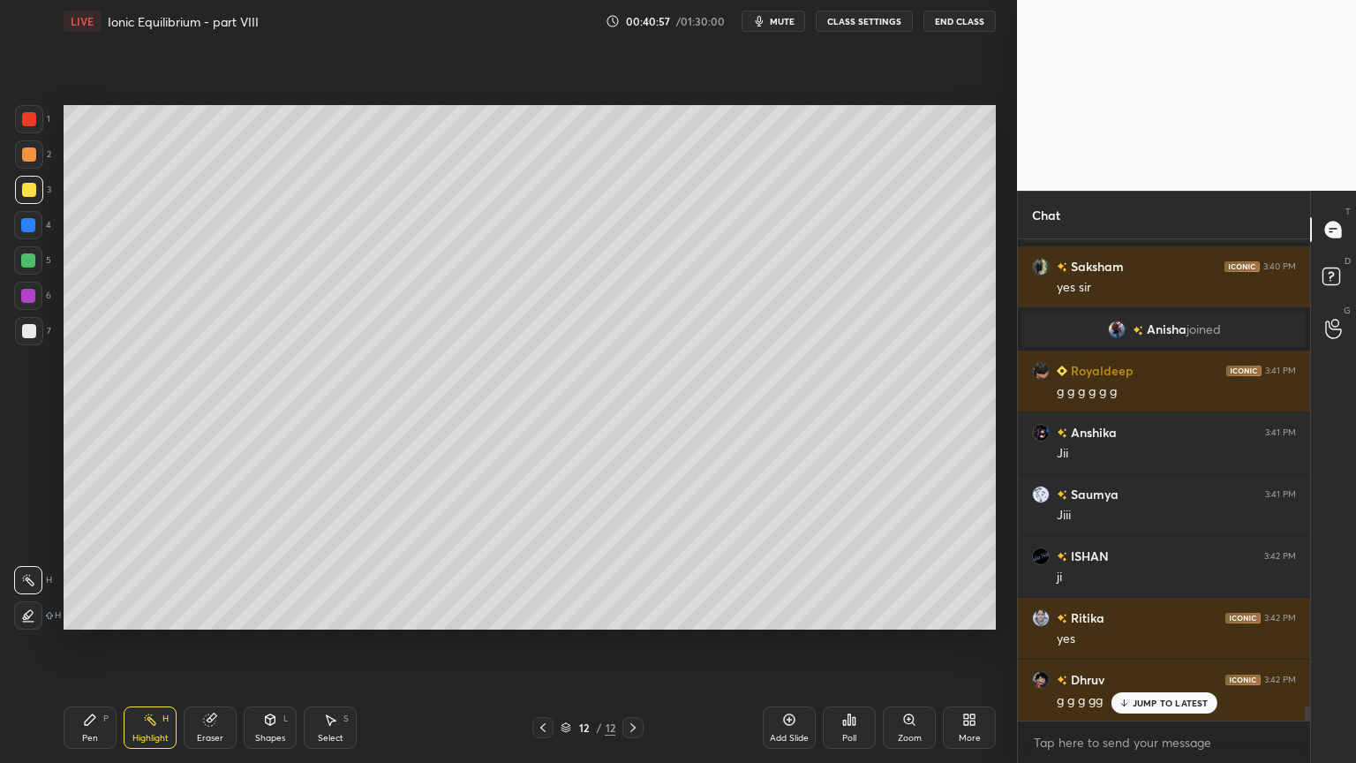
click at [793, 644] on div "Add Slide" at bounding box center [789, 738] width 39 height 9
click at [94, 644] on div "Pen" at bounding box center [90, 738] width 16 height 9
click at [32, 148] on div at bounding box center [29, 154] width 28 height 28
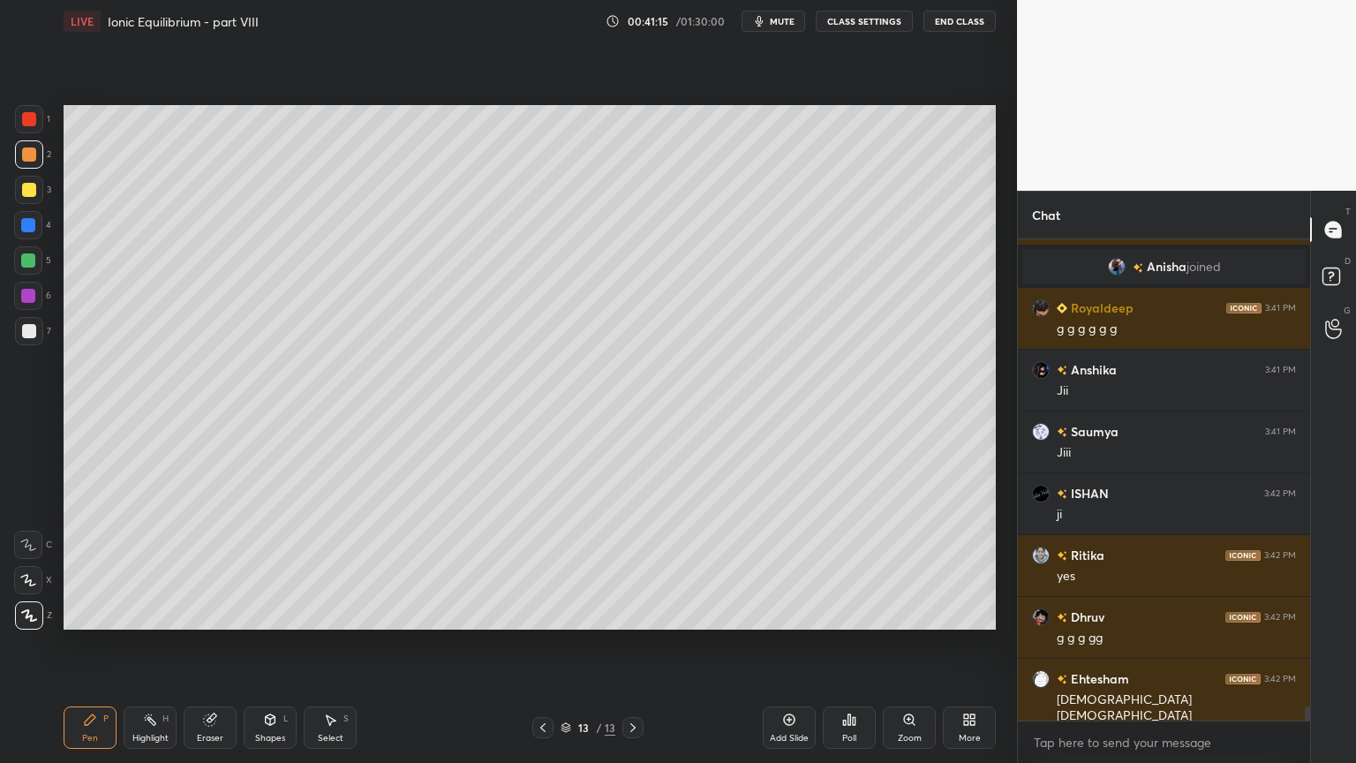
drag, startPoint x: 258, startPoint y: 738, endPoint x: 261, endPoint y: 705, distance: 33.7
click at [255, 644] on div "Shapes" at bounding box center [270, 738] width 30 height 9
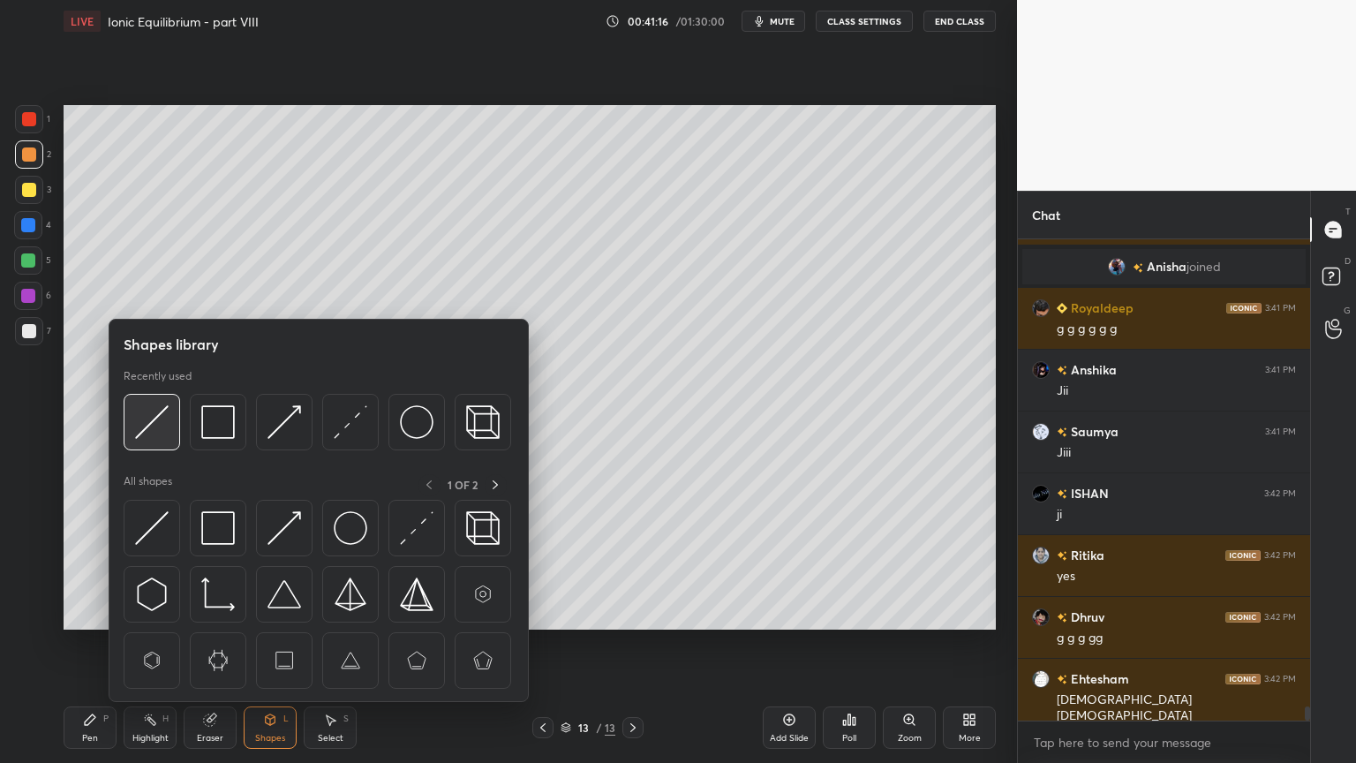
click at [168, 426] on img at bounding box center [152, 422] width 34 height 34
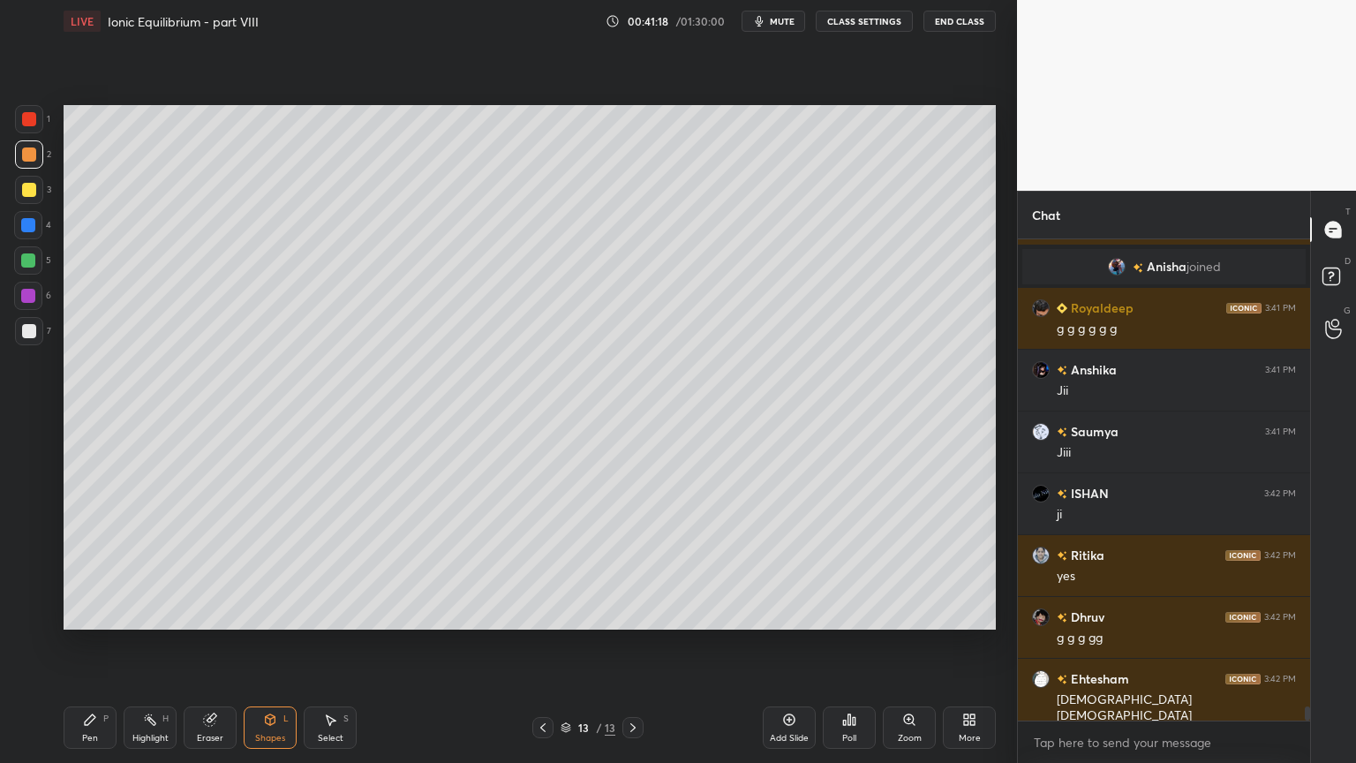
click at [155, 644] on div "Highlight H" at bounding box center [150, 727] width 53 height 42
click at [127, 644] on div "Highlight H" at bounding box center [150, 727] width 53 height 42
click at [95, 644] on div "Pen" at bounding box center [90, 738] width 16 height 9
click at [26, 329] on div at bounding box center [29, 331] width 14 height 14
click at [99, 644] on div "Pen P" at bounding box center [90, 727] width 53 height 42
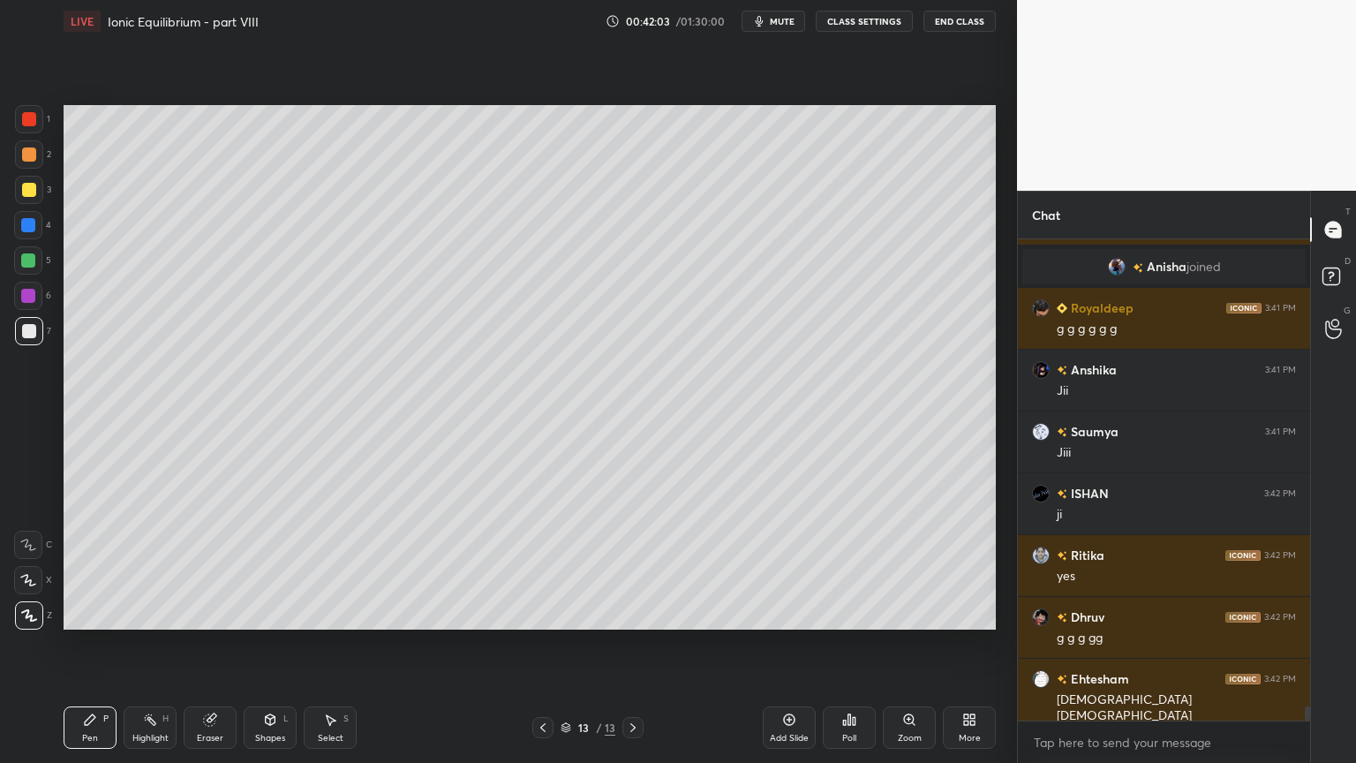
click at [25, 117] on div at bounding box center [29, 119] width 14 height 14
drag, startPoint x: 31, startPoint y: 186, endPoint x: 60, endPoint y: 206, distance: 35.0
click at [32, 191] on div at bounding box center [29, 190] width 14 height 14
click at [275, 644] on div "Shapes L" at bounding box center [270, 727] width 53 height 42
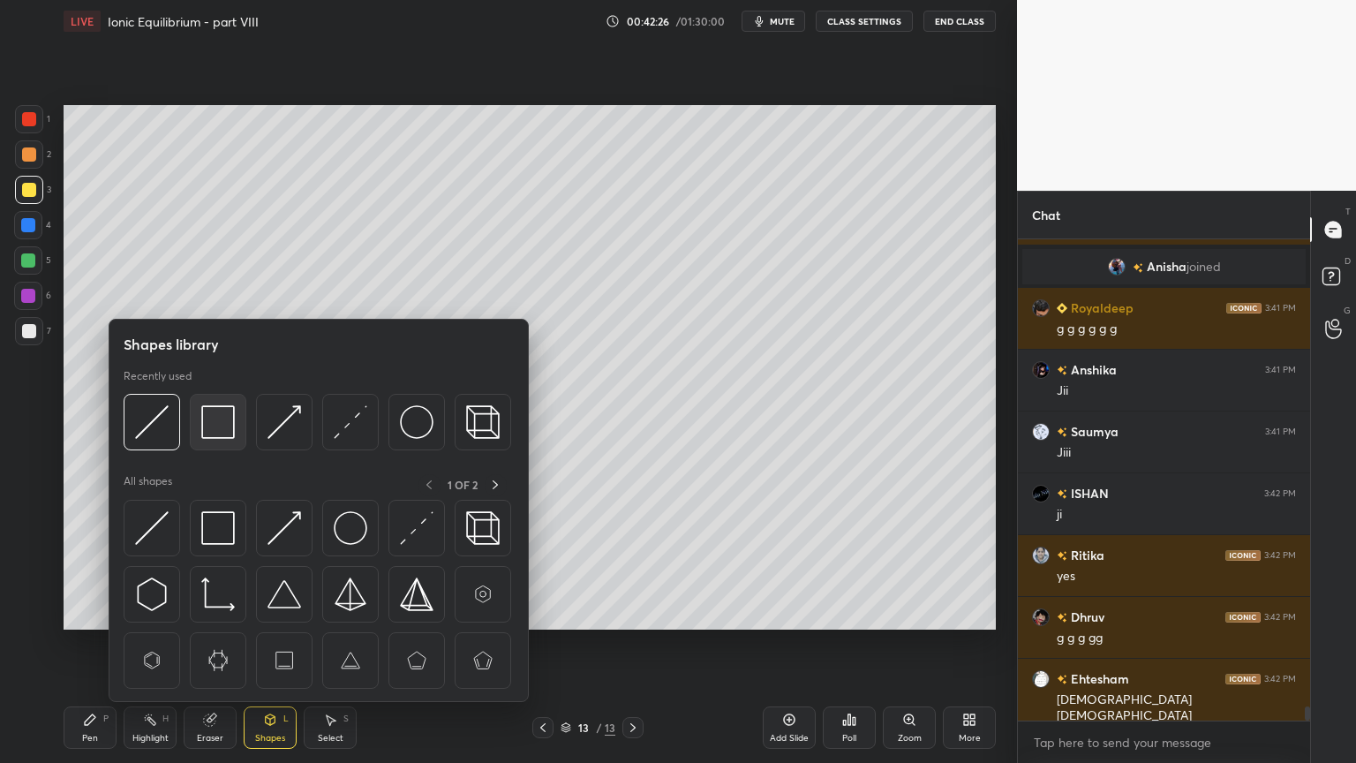
click at [220, 419] on img at bounding box center [218, 422] width 34 height 34
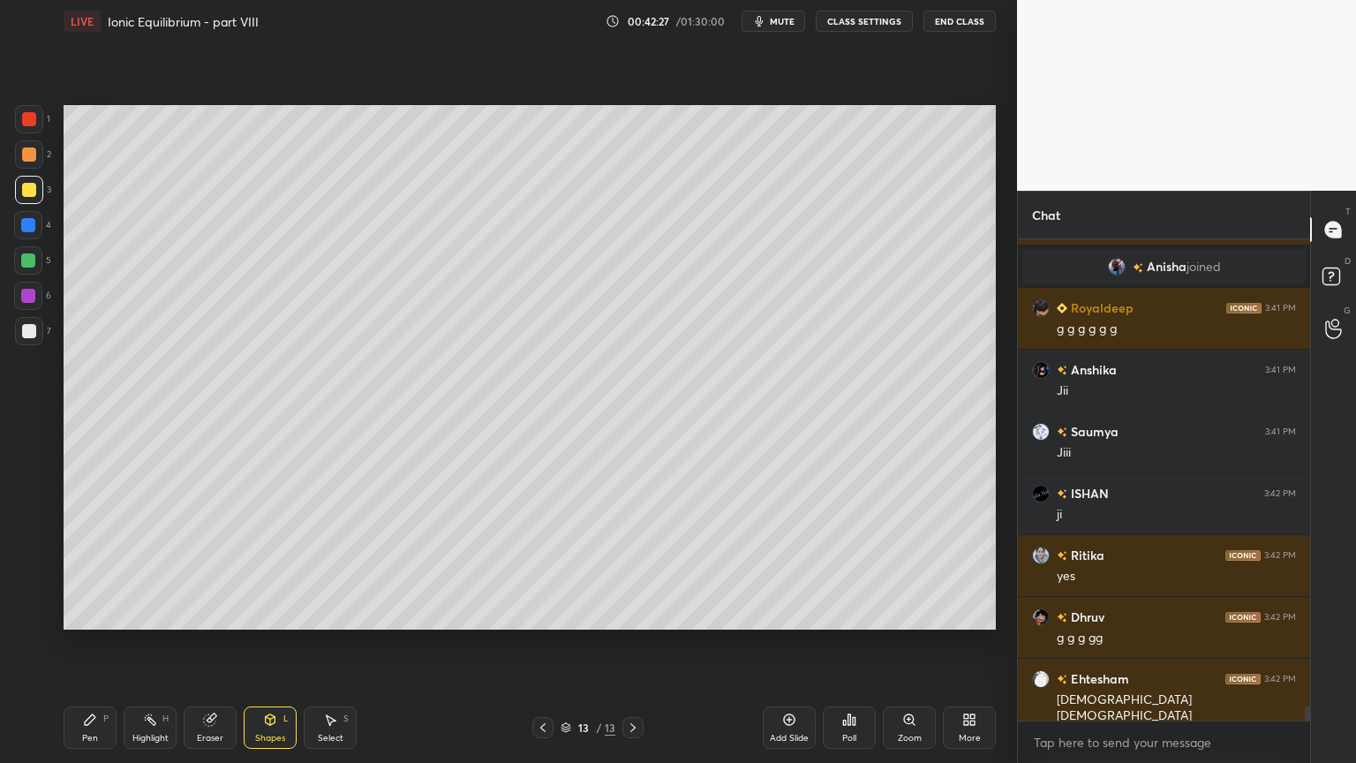
click at [155, 644] on div "Highlight H" at bounding box center [150, 727] width 53 height 42
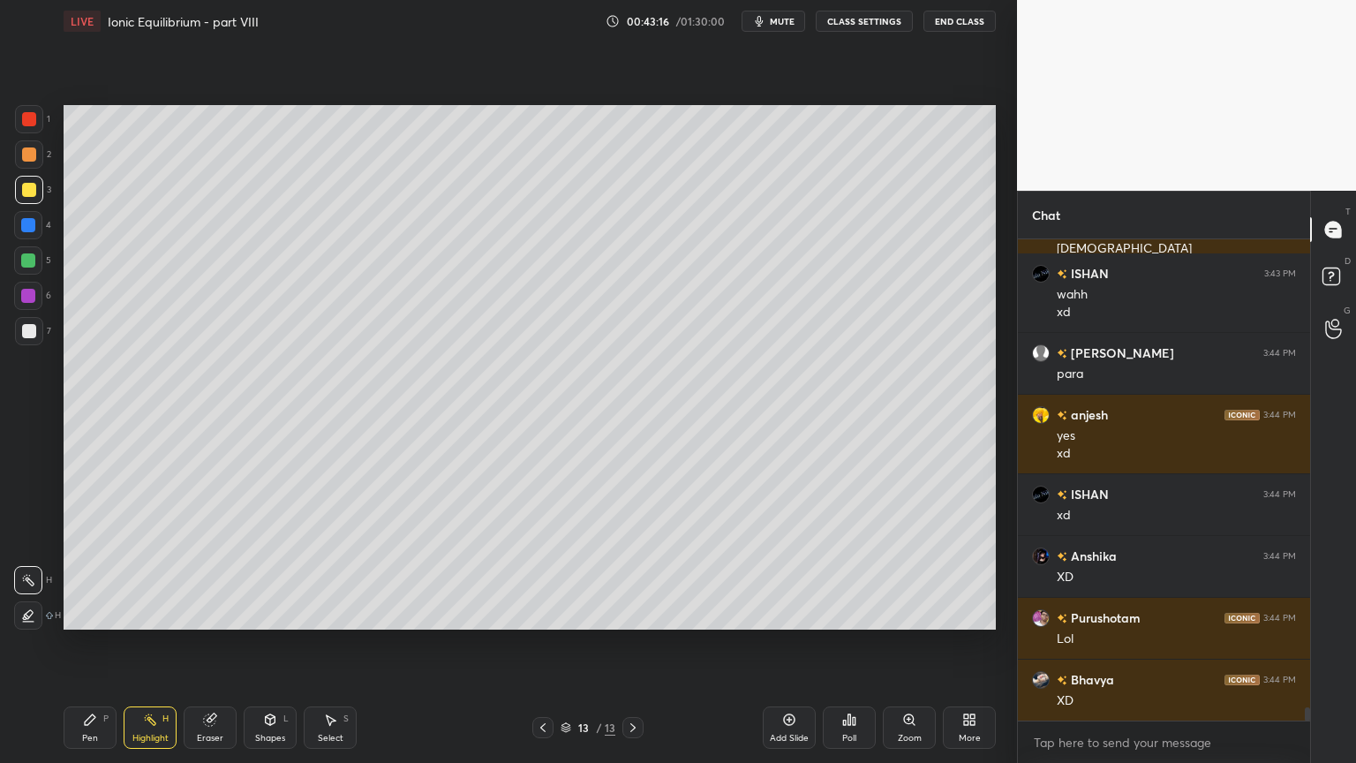
scroll to position [16634, 0]
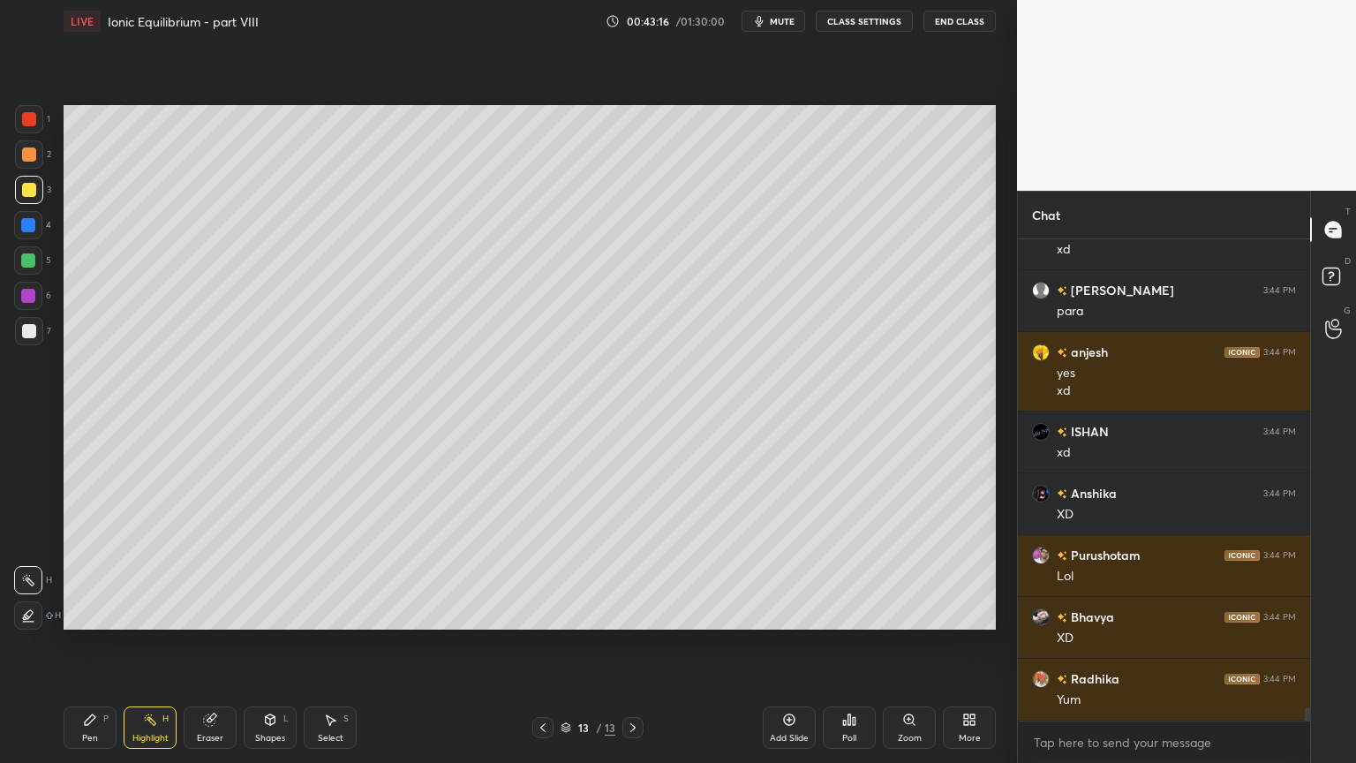
click at [788, 644] on div "Add Slide" at bounding box center [789, 727] width 53 height 42
drag, startPoint x: 99, startPoint y: 727, endPoint x: 145, endPoint y: 647, distance: 91.8
click at [96, 644] on div "Pen P" at bounding box center [90, 727] width 53 height 42
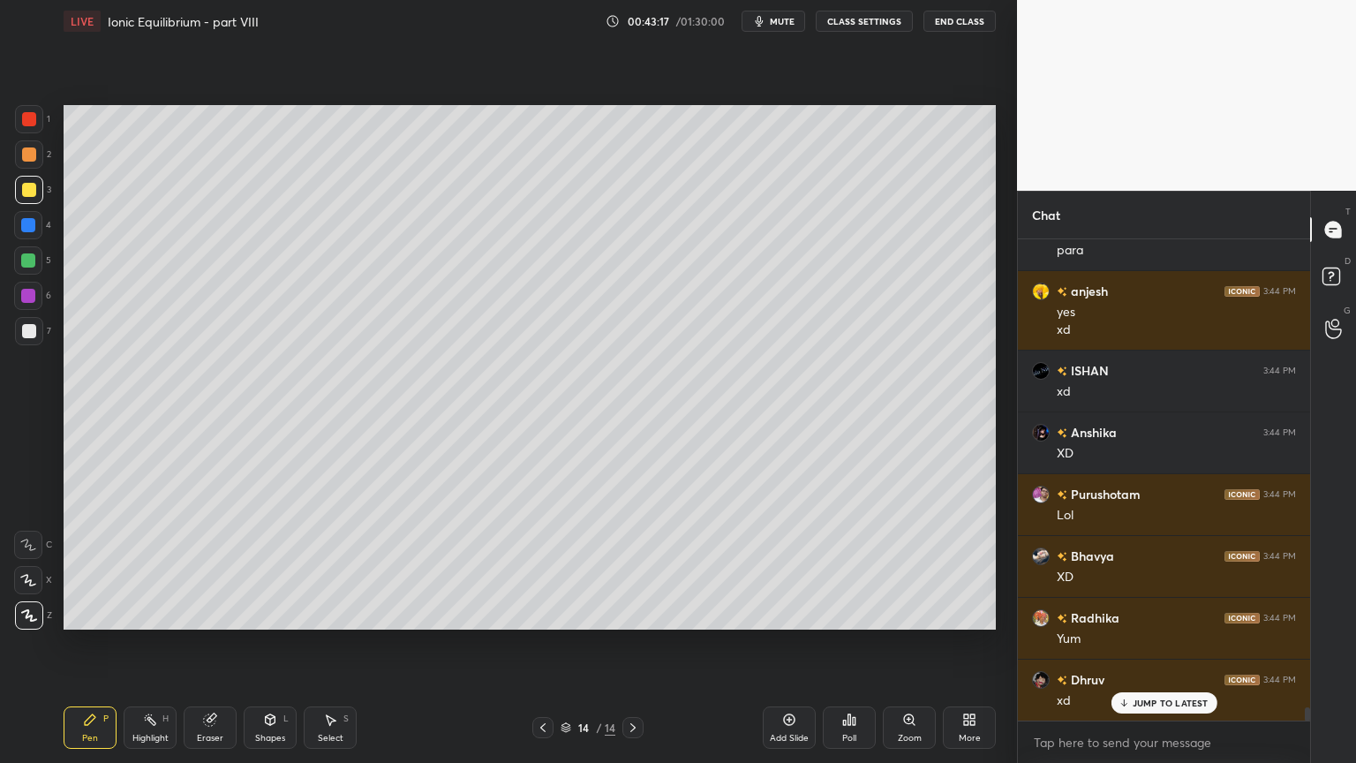
drag, startPoint x: 27, startPoint y: 117, endPoint x: 62, endPoint y: 132, distance: 37.9
click at [31, 120] on div at bounding box center [29, 119] width 14 height 14
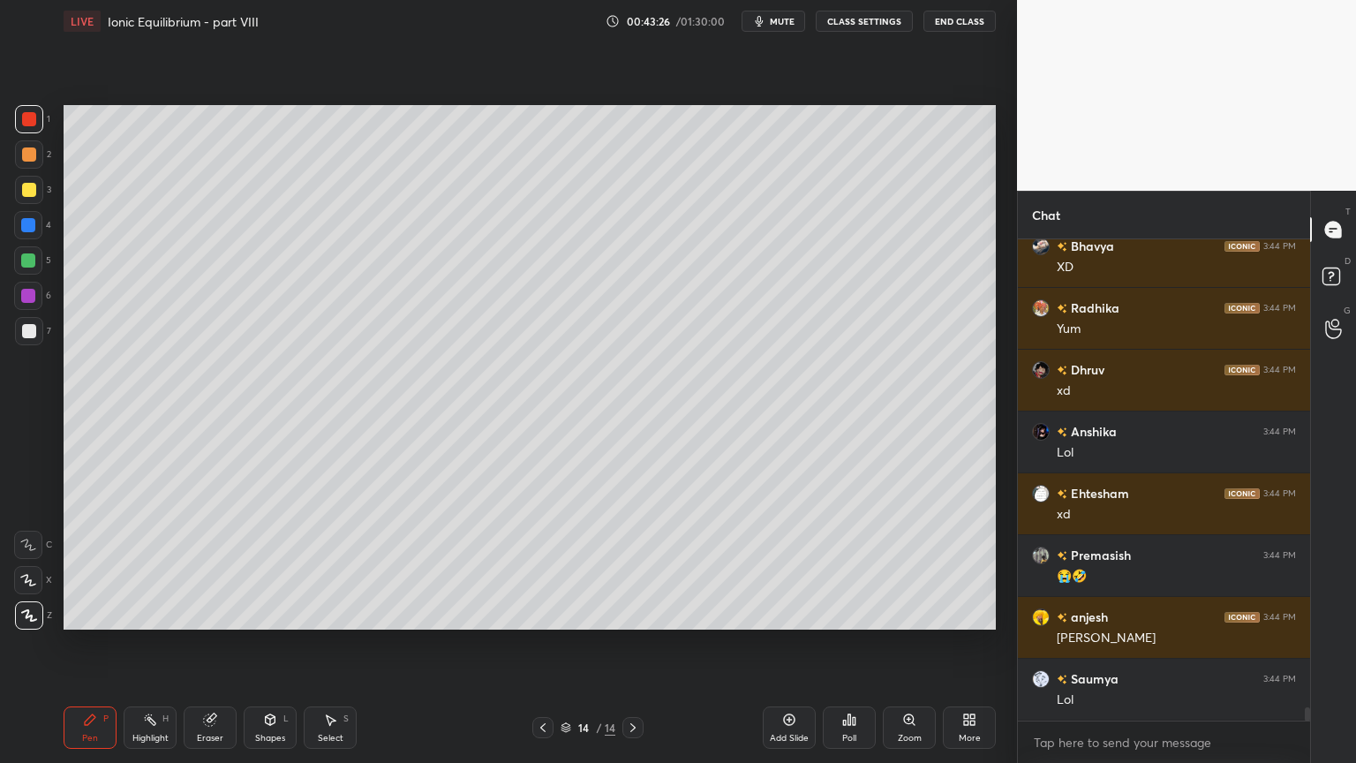
scroll to position [17065, 0]
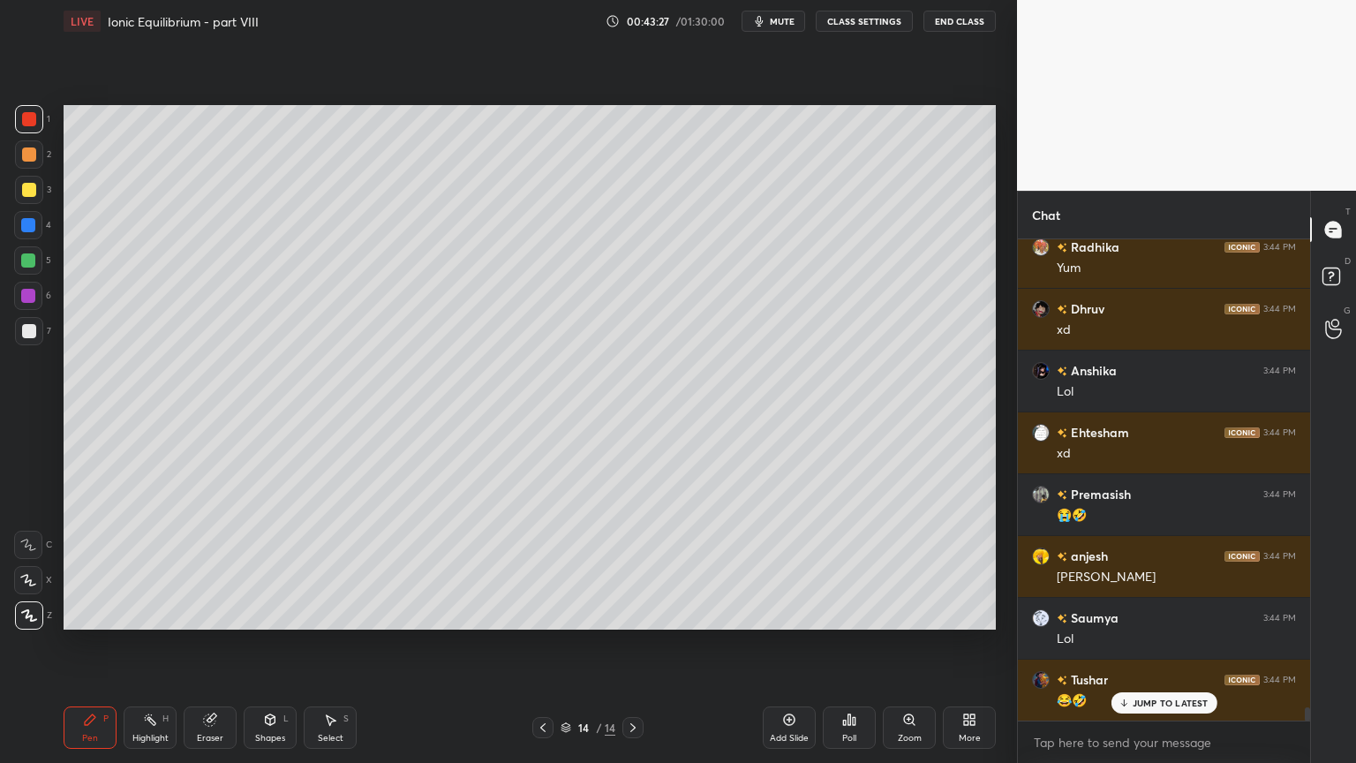
drag, startPoint x: 95, startPoint y: 725, endPoint x: 143, endPoint y: 630, distance: 106.6
click at [95, 644] on icon at bounding box center [90, 720] width 14 height 14
click at [26, 159] on div at bounding box center [29, 154] width 14 height 14
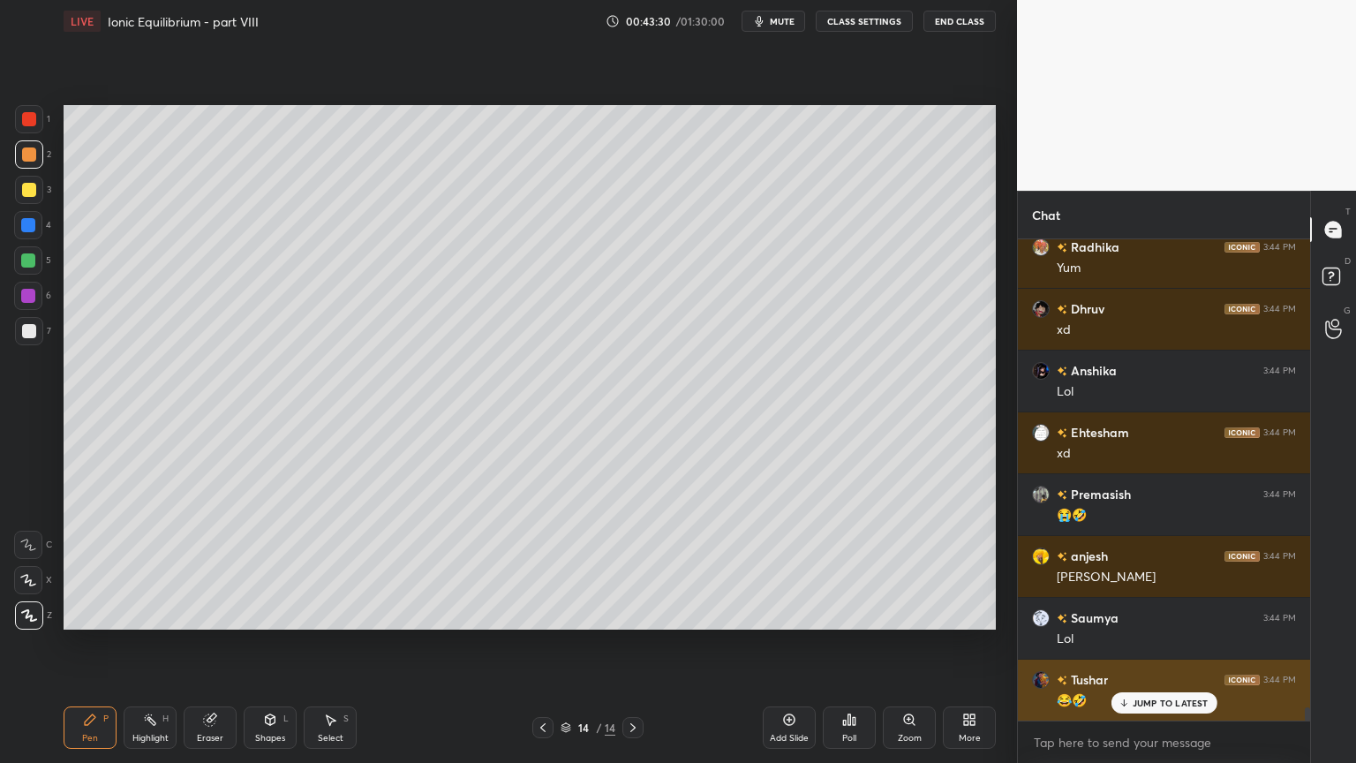
click at [1039, 644] on img "grid" at bounding box center [1041, 680] width 18 height 18
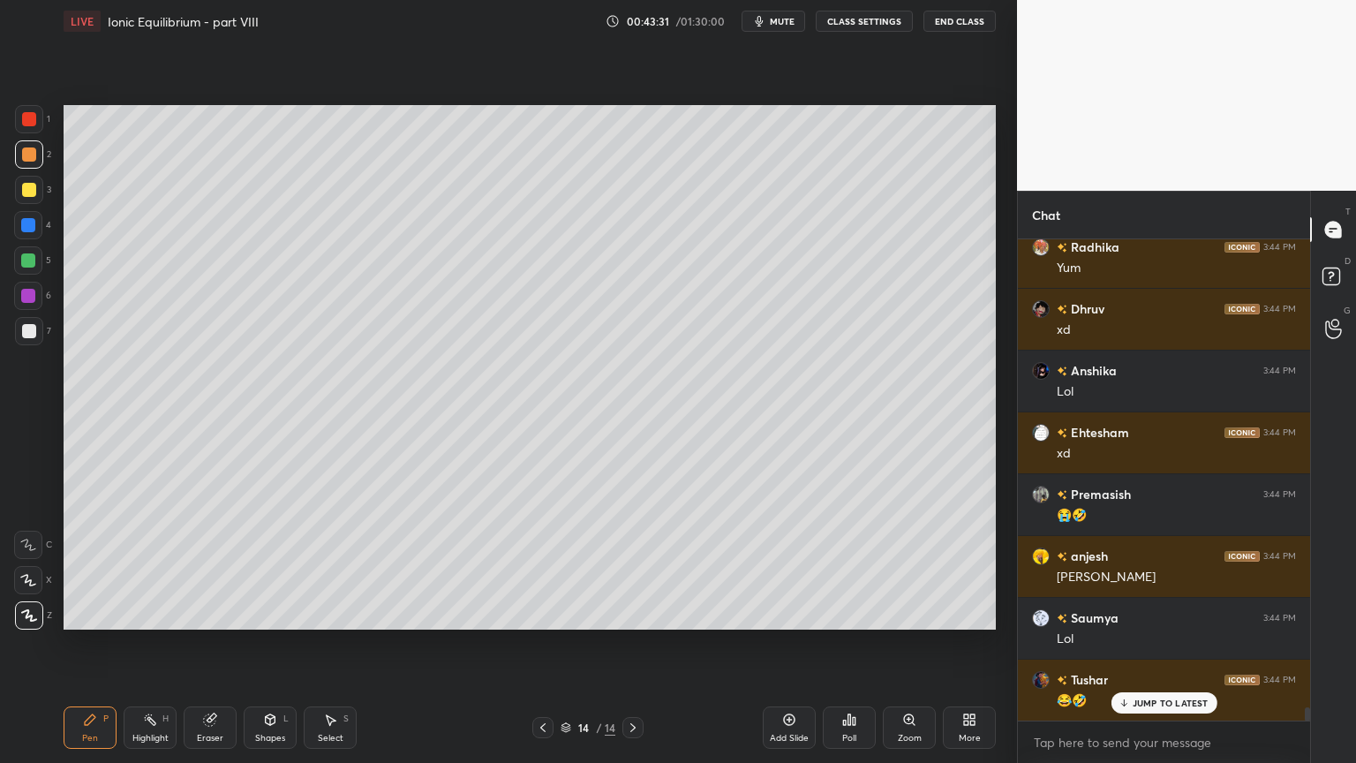
click at [66, 644] on div "LIVE Ionic Equilibrium - part VIII 00:43:31 / 01:30:00 mute CLASS SETTINGS End …" at bounding box center [530, 381] width 947 height 763
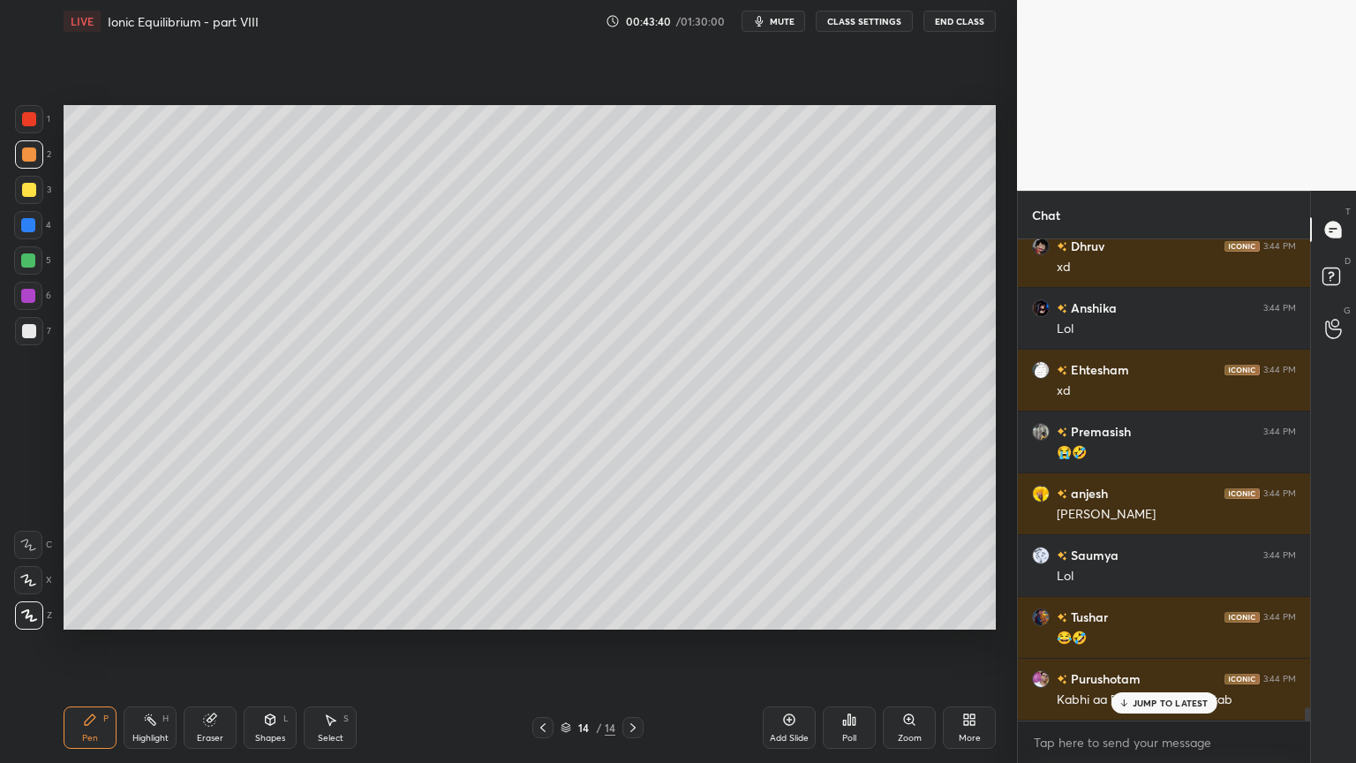
scroll to position [17189, 0]
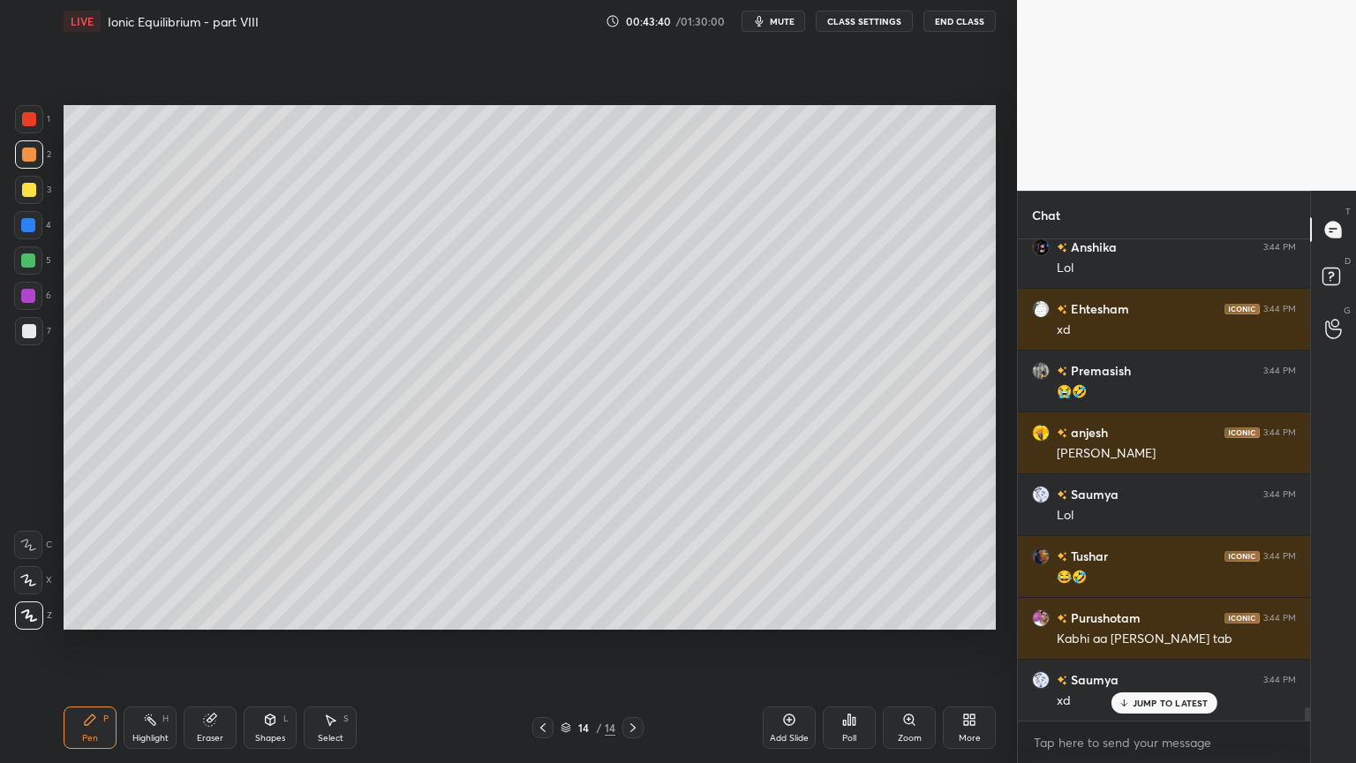
click at [208, 644] on div "Eraser" at bounding box center [210, 727] width 53 height 42
drag, startPoint x: 78, startPoint y: 732, endPoint x: 141, endPoint y: 668, distance: 89.9
click at [77, 644] on div "Pen P" at bounding box center [90, 727] width 53 height 42
click at [24, 334] on div at bounding box center [29, 331] width 14 height 14
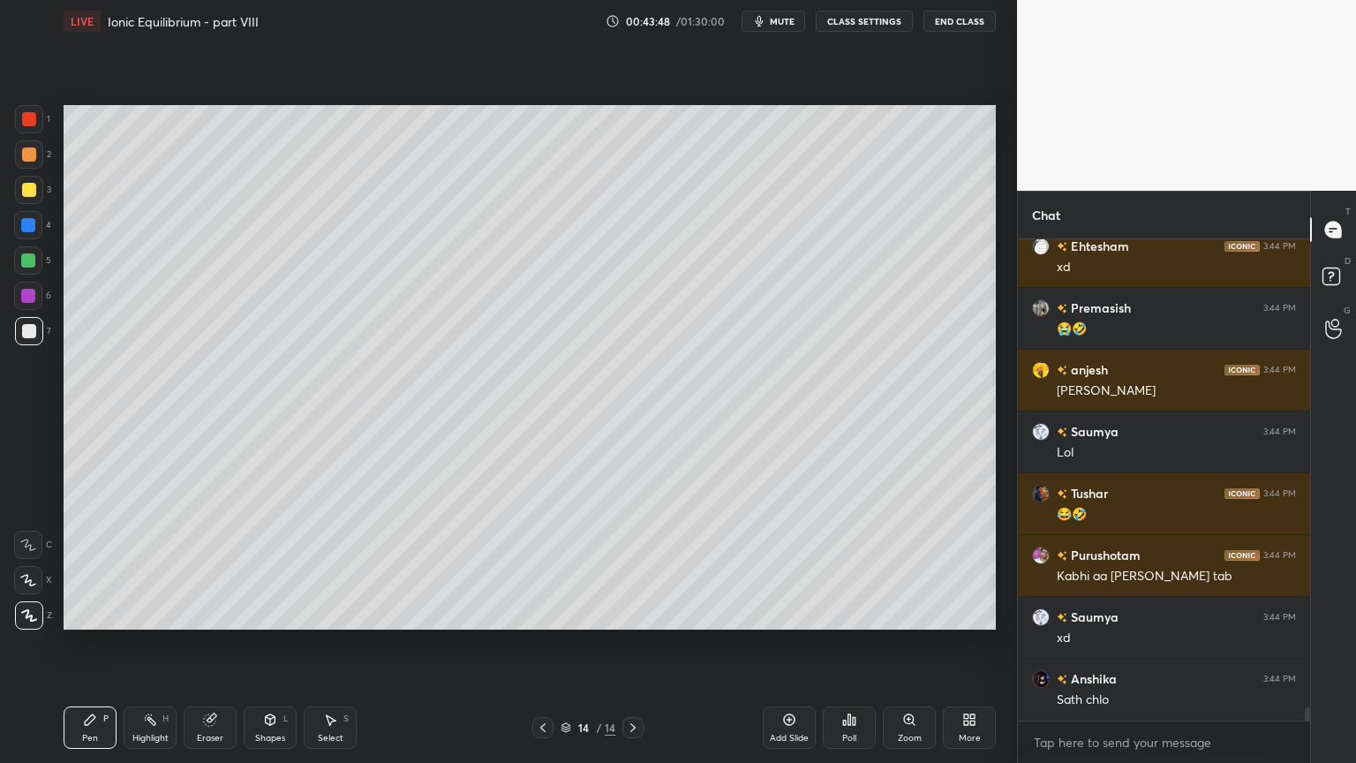
drag, startPoint x: 159, startPoint y: 724, endPoint x: 261, endPoint y: 642, distance: 131.3
click at [155, 644] on div "Highlight H" at bounding box center [150, 727] width 53 height 42
click at [544, 644] on icon at bounding box center [542, 727] width 5 height 9
click at [545, 644] on icon at bounding box center [543, 727] width 14 height 14
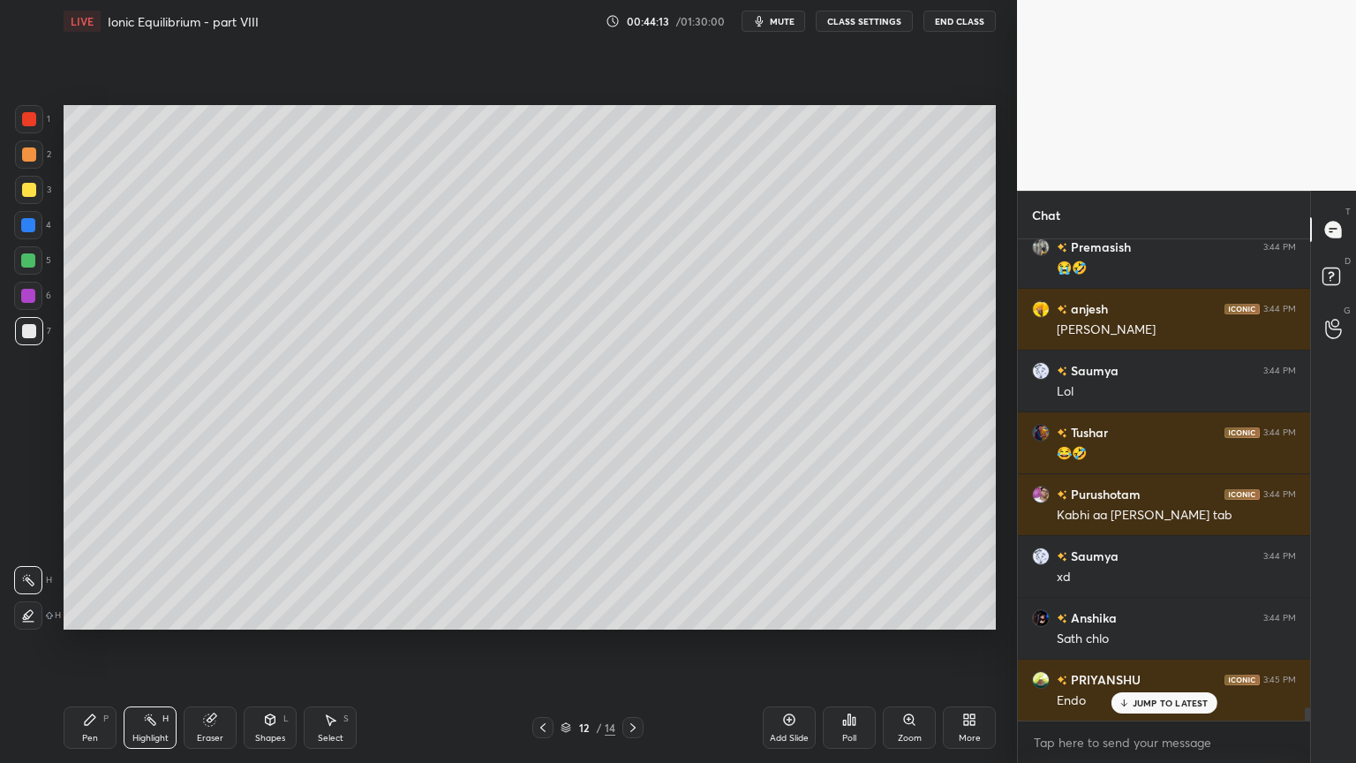
click at [630, 644] on icon at bounding box center [633, 727] width 14 height 14
click at [631, 644] on icon at bounding box center [633, 727] width 14 height 14
drag, startPoint x: 281, startPoint y: 731, endPoint x: 265, endPoint y: 710, distance: 26.5
click at [275, 644] on div "Shapes L" at bounding box center [270, 727] width 53 height 42
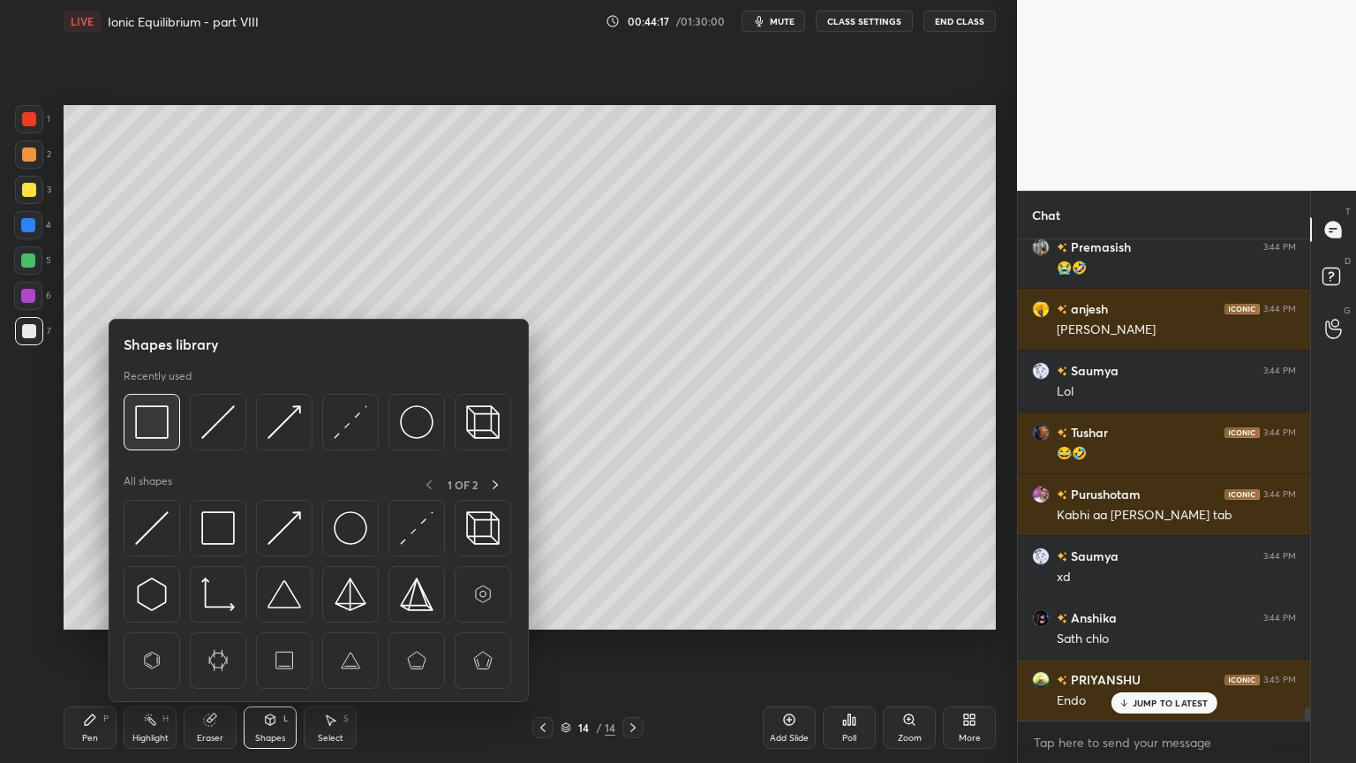
click at [162, 424] on img at bounding box center [152, 422] width 34 height 34
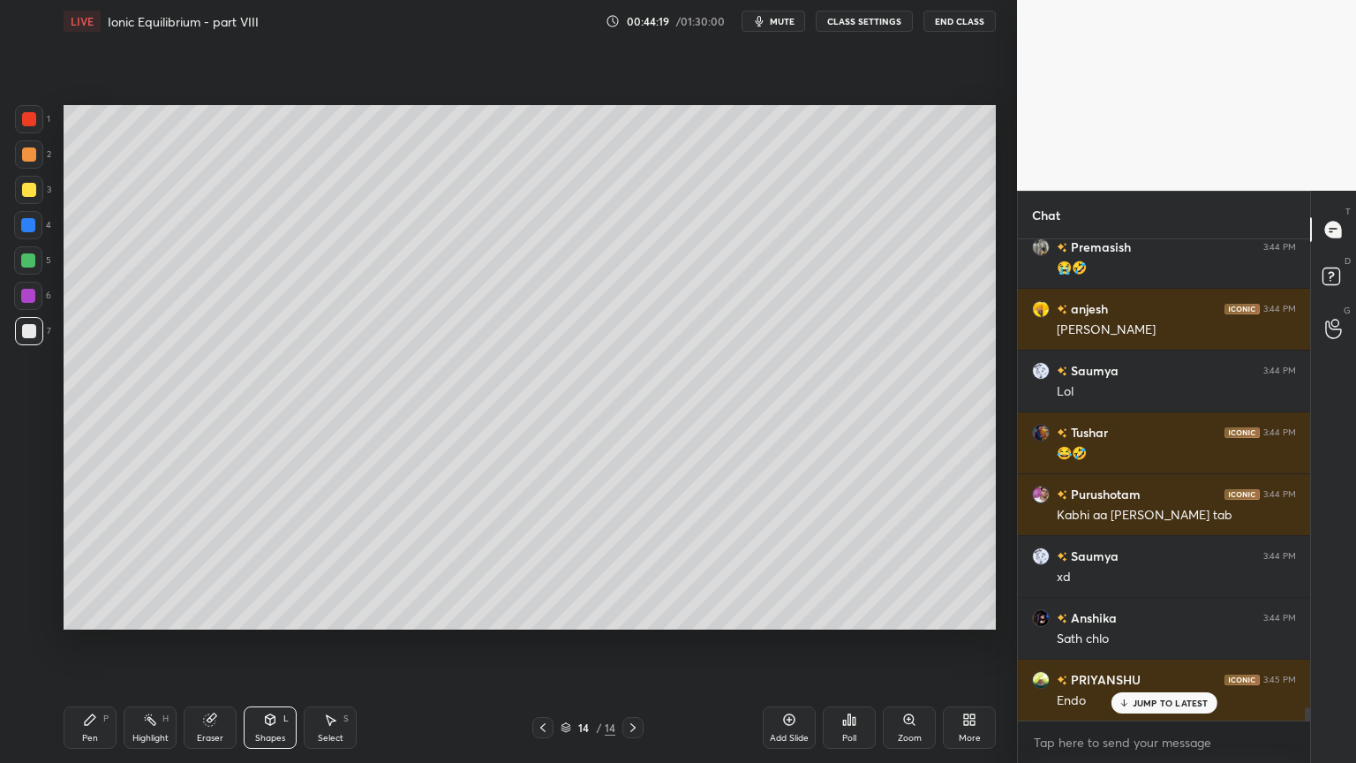
click at [547, 644] on icon at bounding box center [543, 727] width 14 height 14
click at [161, 644] on div "Highlight H" at bounding box center [150, 727] width 53 height 42
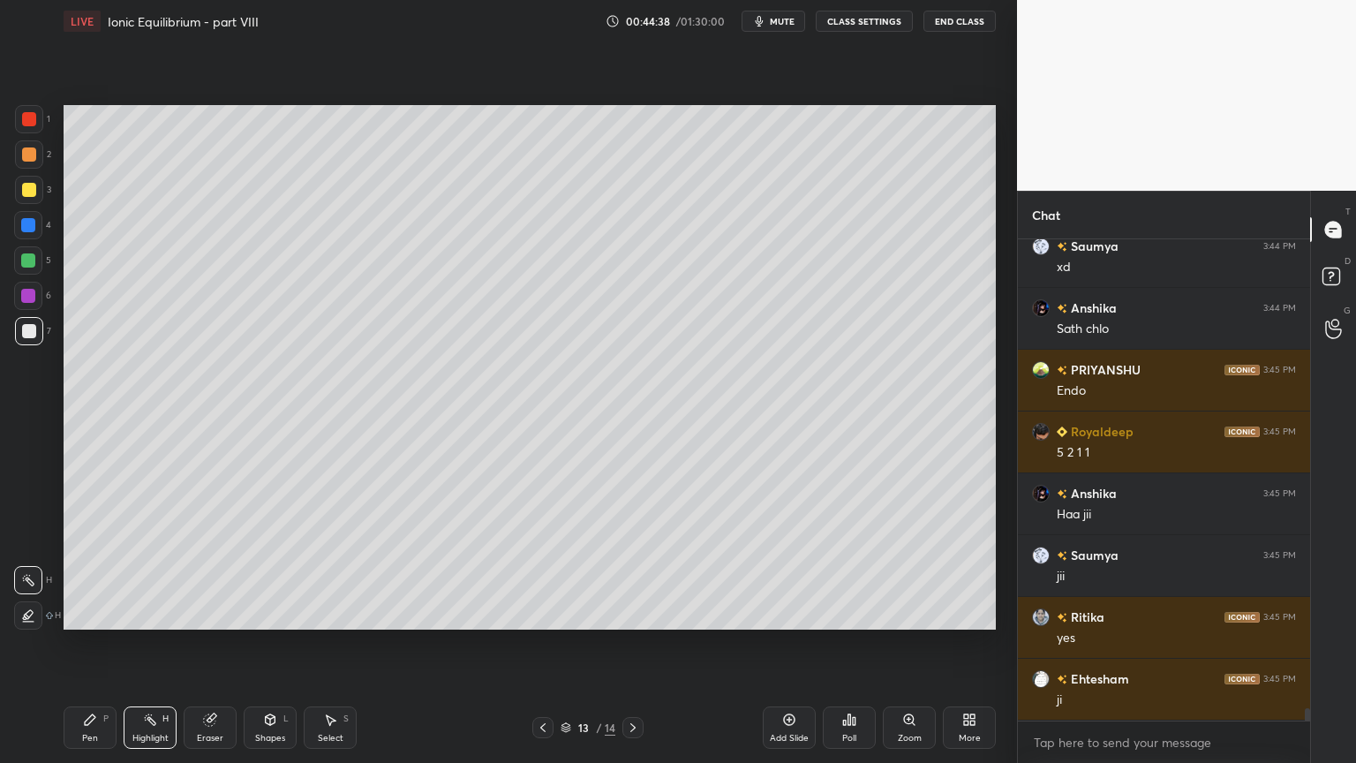
scroll to position [17683, 0]
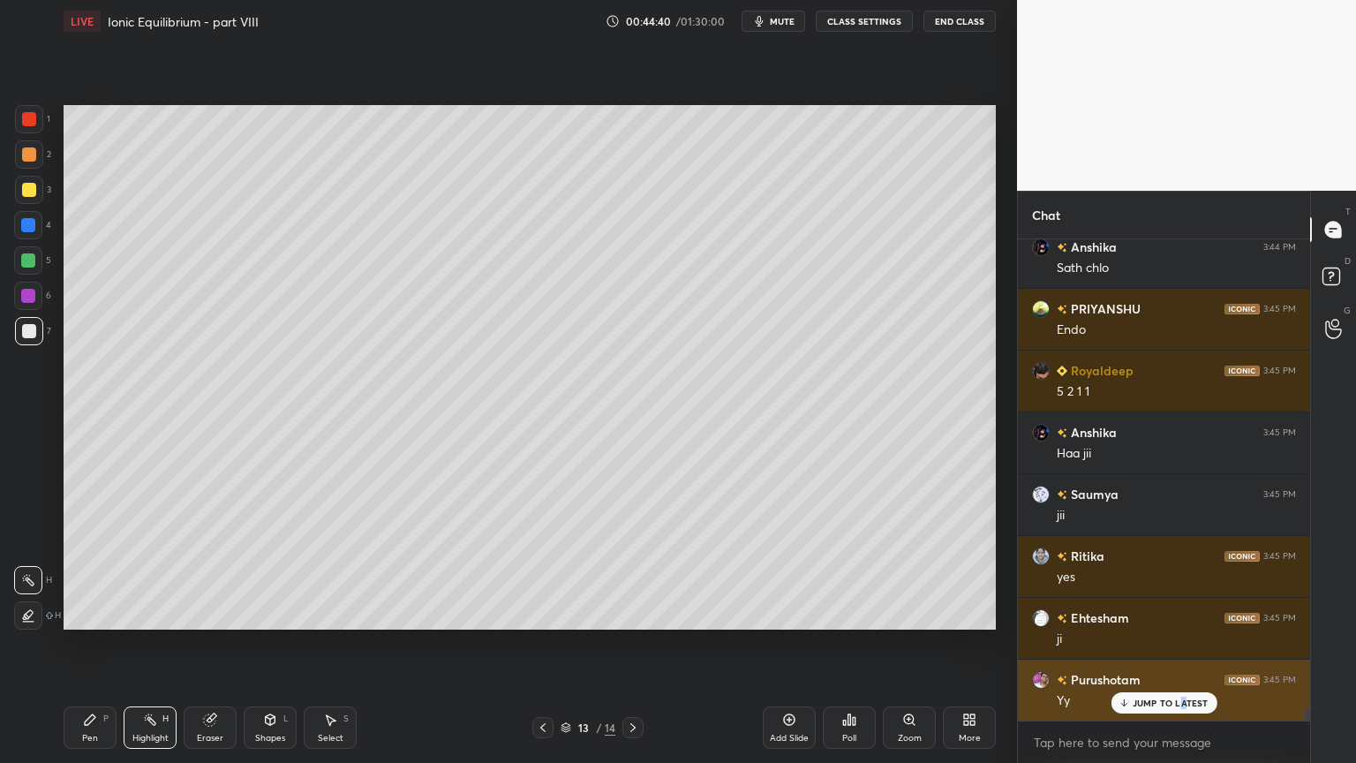
drag, startPoint x: 1185, startPoint y: 702, endPoint x: 1173, endPoint y: 693, distance: 15.2
click at [1176, 644] on div "JUMP TO LATEST" at bounding box center [1164, 702] width 106 height 21
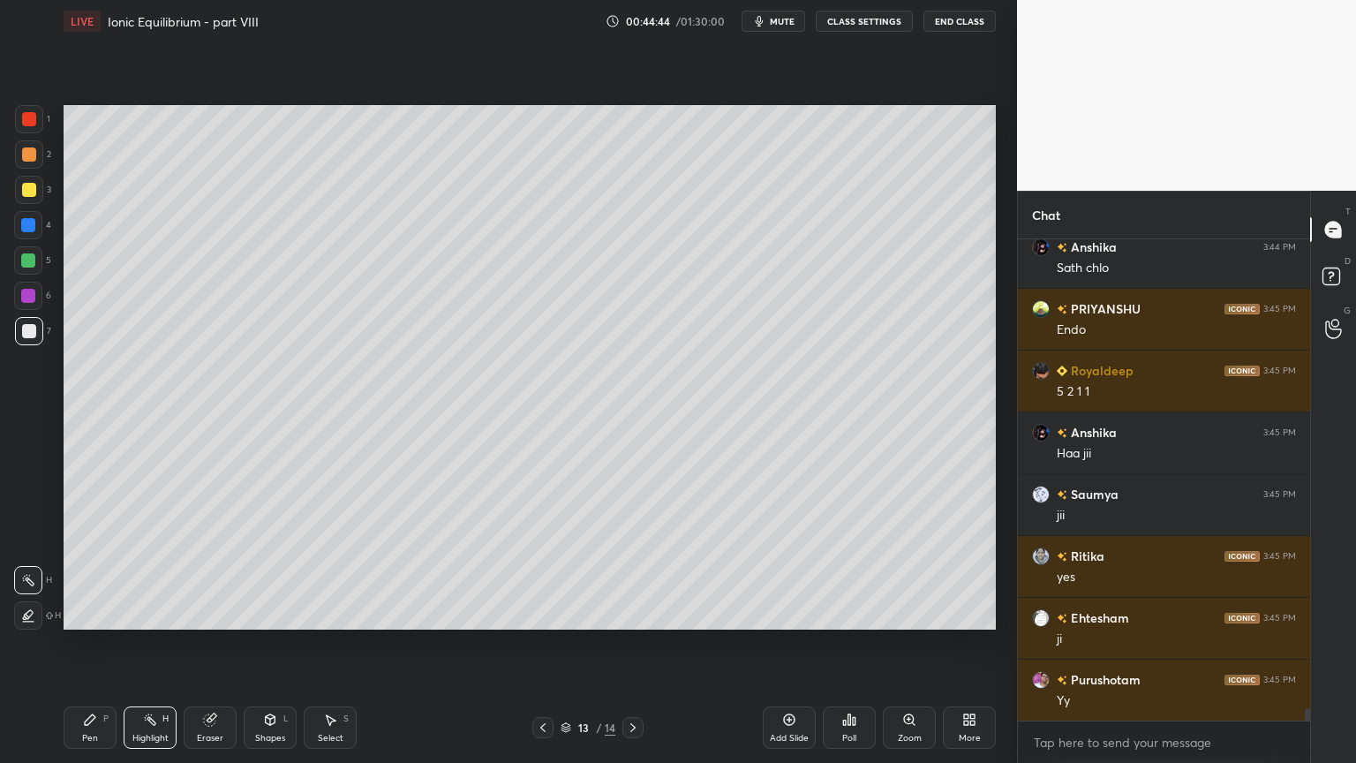
click at [637, 644] on icon at bounding box center [633, 727] width 14 height 14
drag, startPoint x: 803, startPoint y: 736, endPoint x: 787, endPoint y: 733, distance: 16.3
click at [799, 644] on div "Add Slide" at bounding box center [789, 738] width 39 height 9
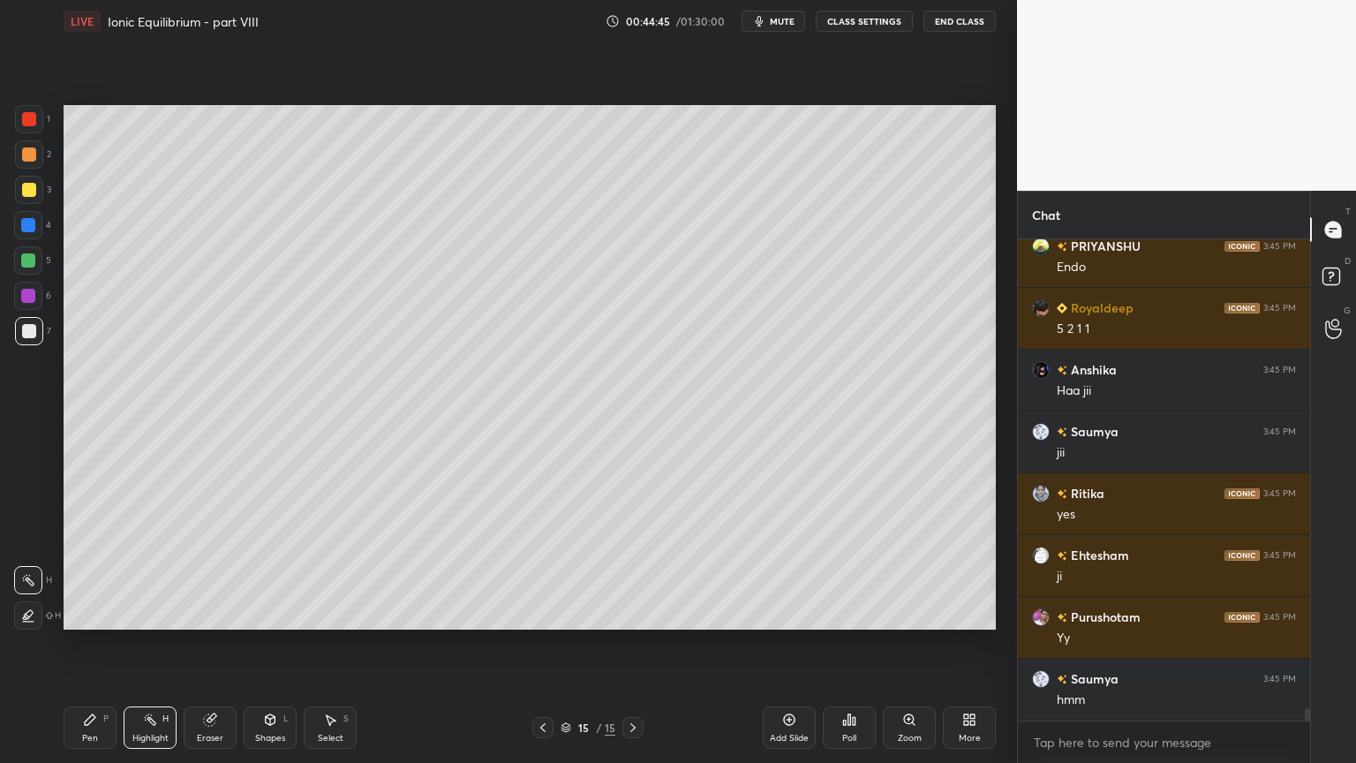
click at [99, 644] on div "Pen P" at bounding box center [90, 727] width 53 height 42
drag, startPoint x: 34, startPoint y: 154, endPoint x: 61, endPoint y: 152, distance: 27.4
click at [34, 155] on div at bounding box center [29, 154] width 14 height 14
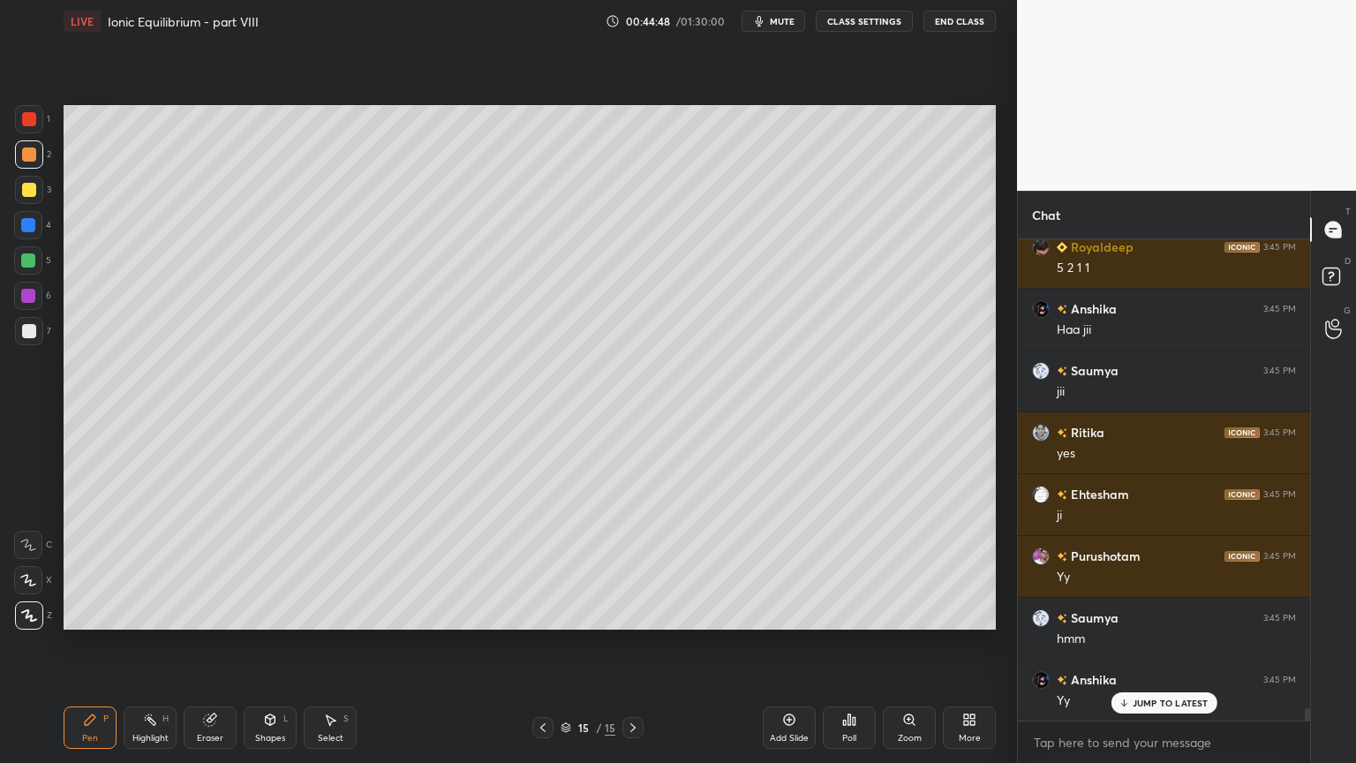
scroll to position [17870, 0]
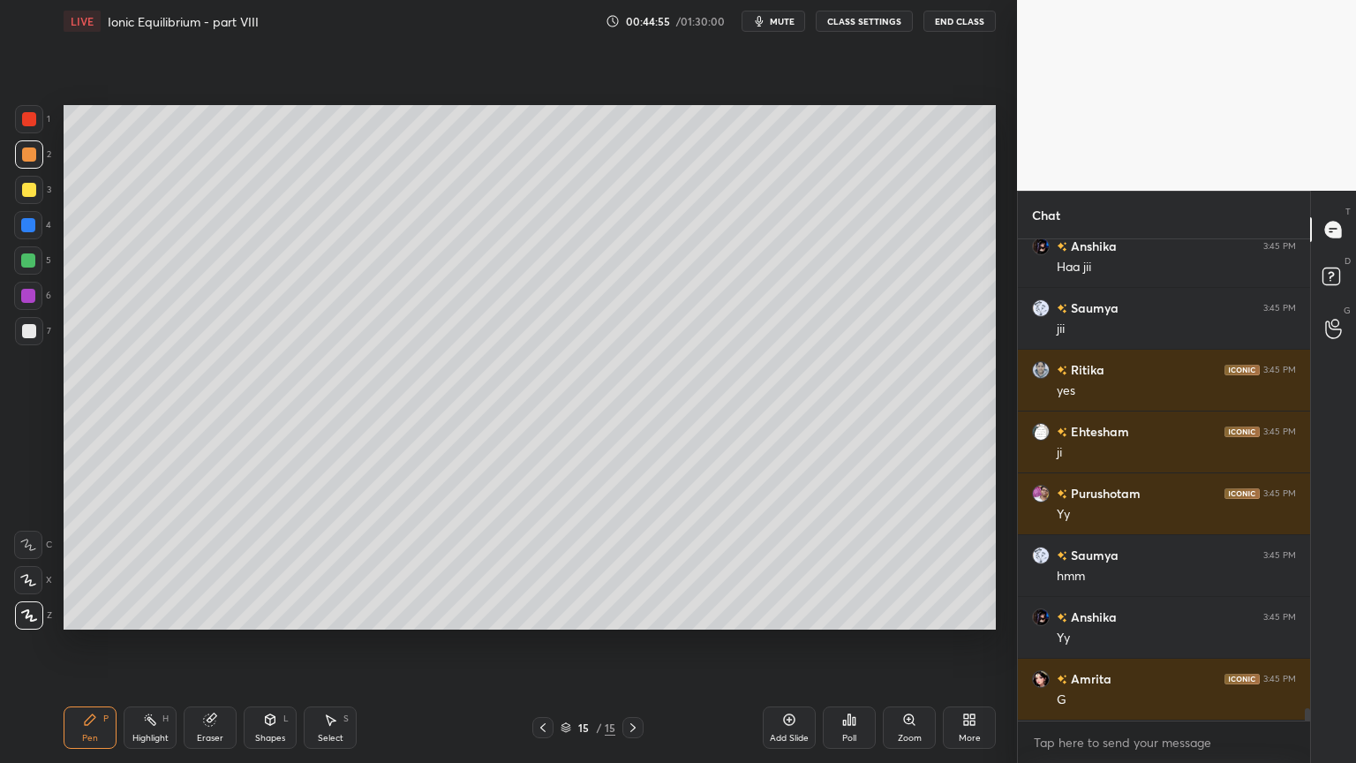
click at [34, 337] on div at bounding box center [29, 331] width 14 height 14
drag, startPoint x: 268, startPoint y: 738, endPoint x: 272, endPoint y: 711, distance: 27.6
click at [268, 644] on div "Shapes L" at bounding box center [270, 727] width 53 height 42
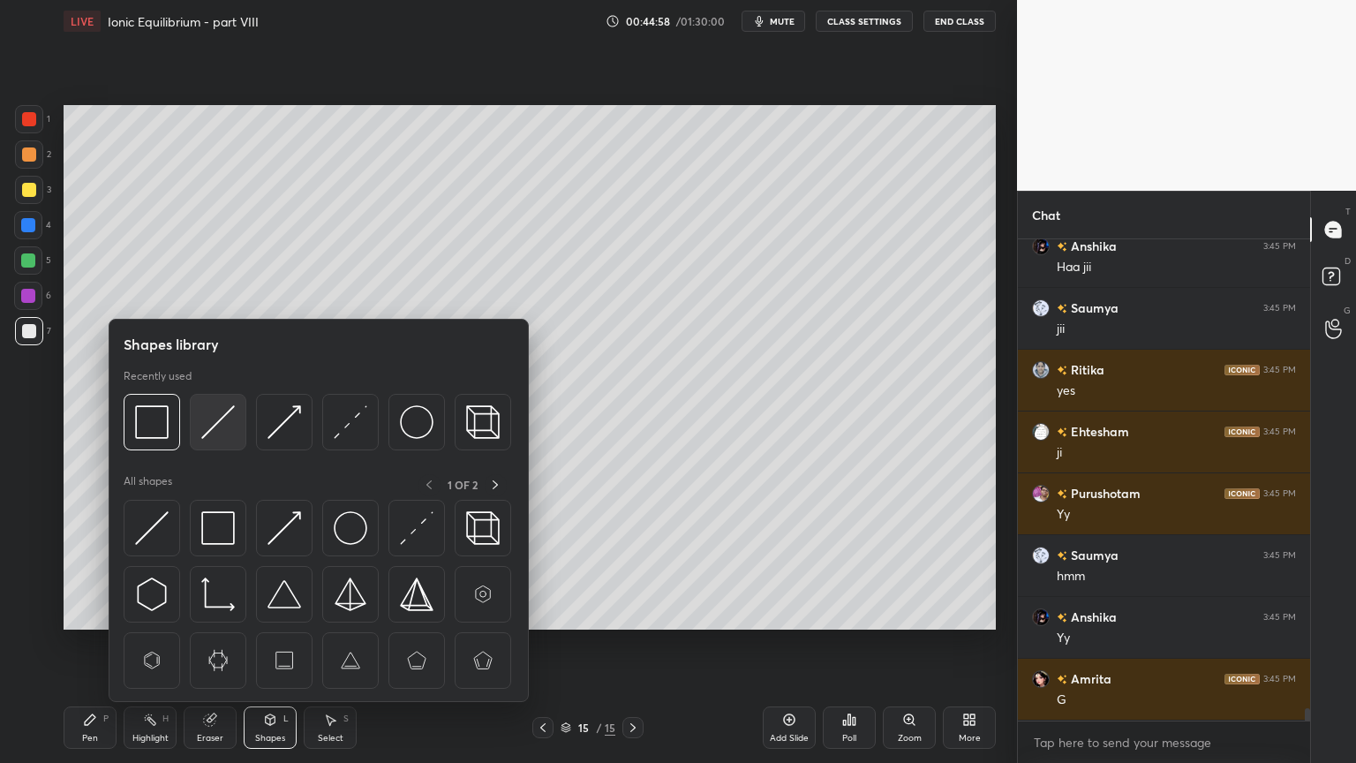
click at [222, 434] on img at bounding box center [218, 422] width 34 height 34
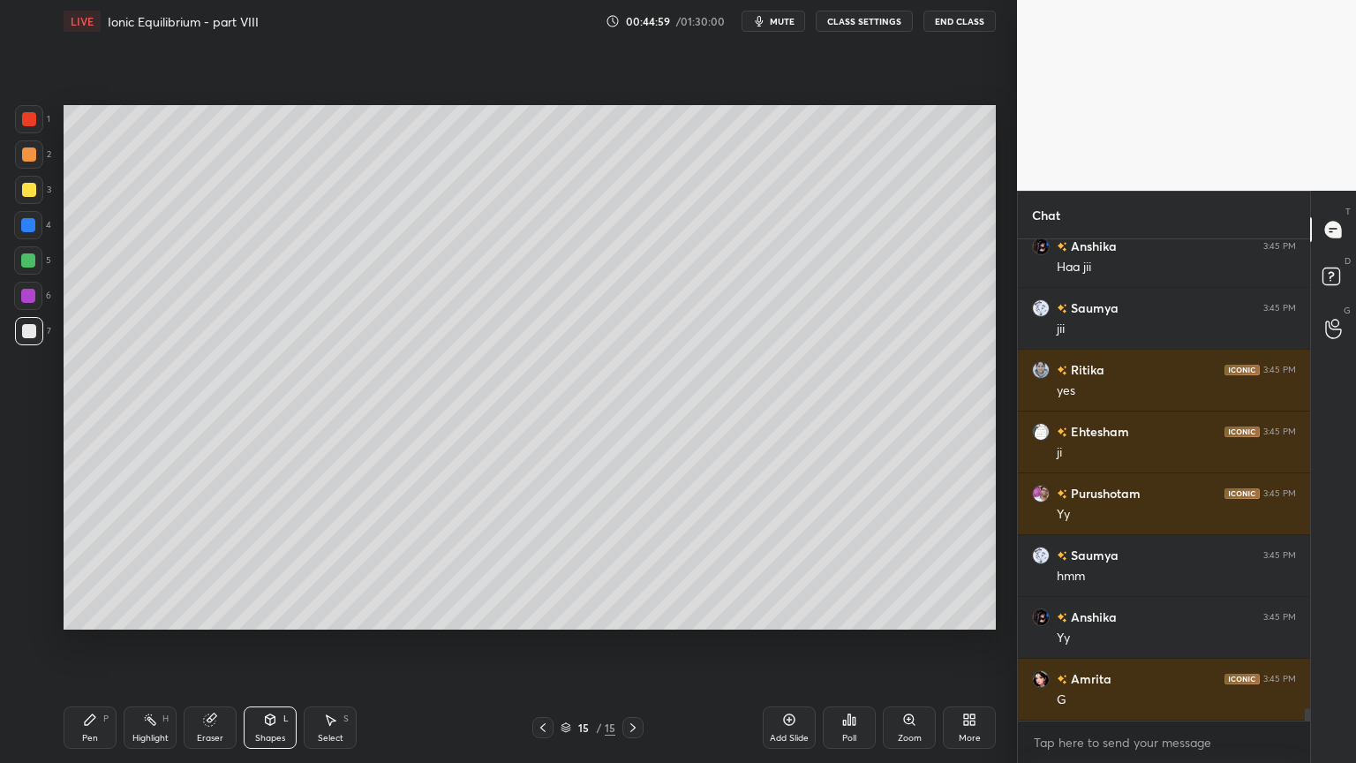
click at [102, 644] on div "Pen P" at bounding box center [90, 727] width 53 height 42
click at [265, 644] on div "Shapes" at bounding box center [270, 738] width 30 height 9
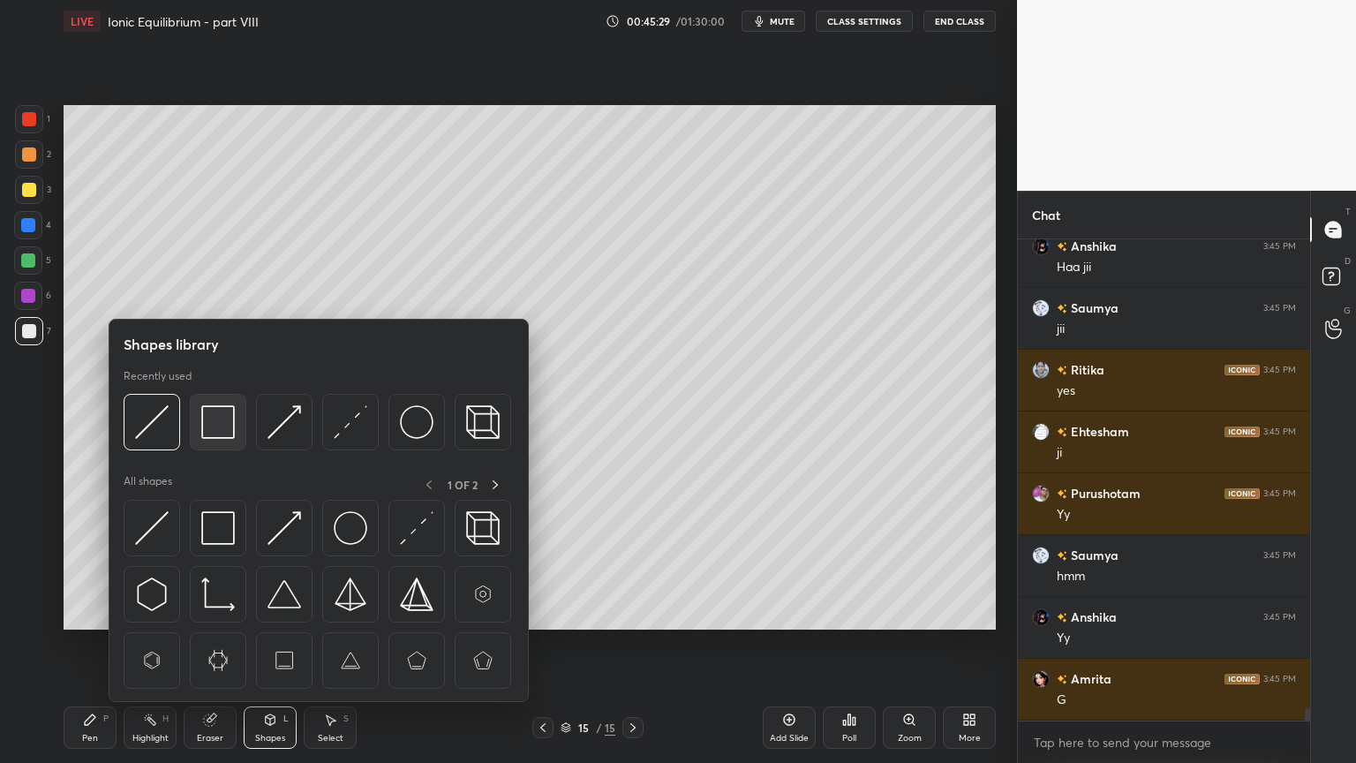
click at [217, 426] on img at bounding box center [218, 422] width 34 height 34
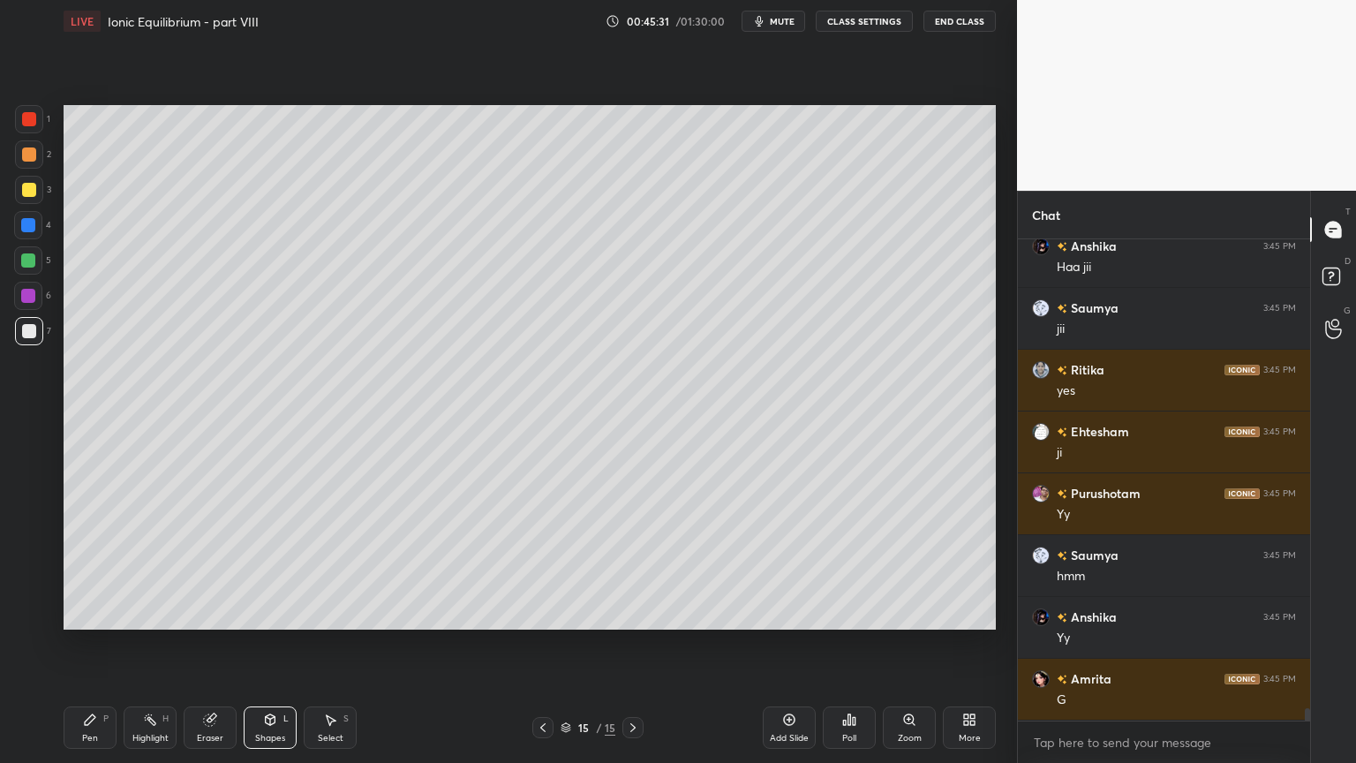
drag, startPoint x: 96, startPoint y: 735, endPoint x: 132, endPoint y: 680, distance: 65.6
click at [102, 644] on div "Pen P" at bounding box center [90, 727] width 53 height 42
click at [38, 188] on div at bounding box center [29, 190] width 28 height 28
click at [156, 644] on div "Highlight" at bounding box center [150, 738] width 36 height 9
click at [544, 644] on icon at bounding box center [542, 727] width 5 height 9
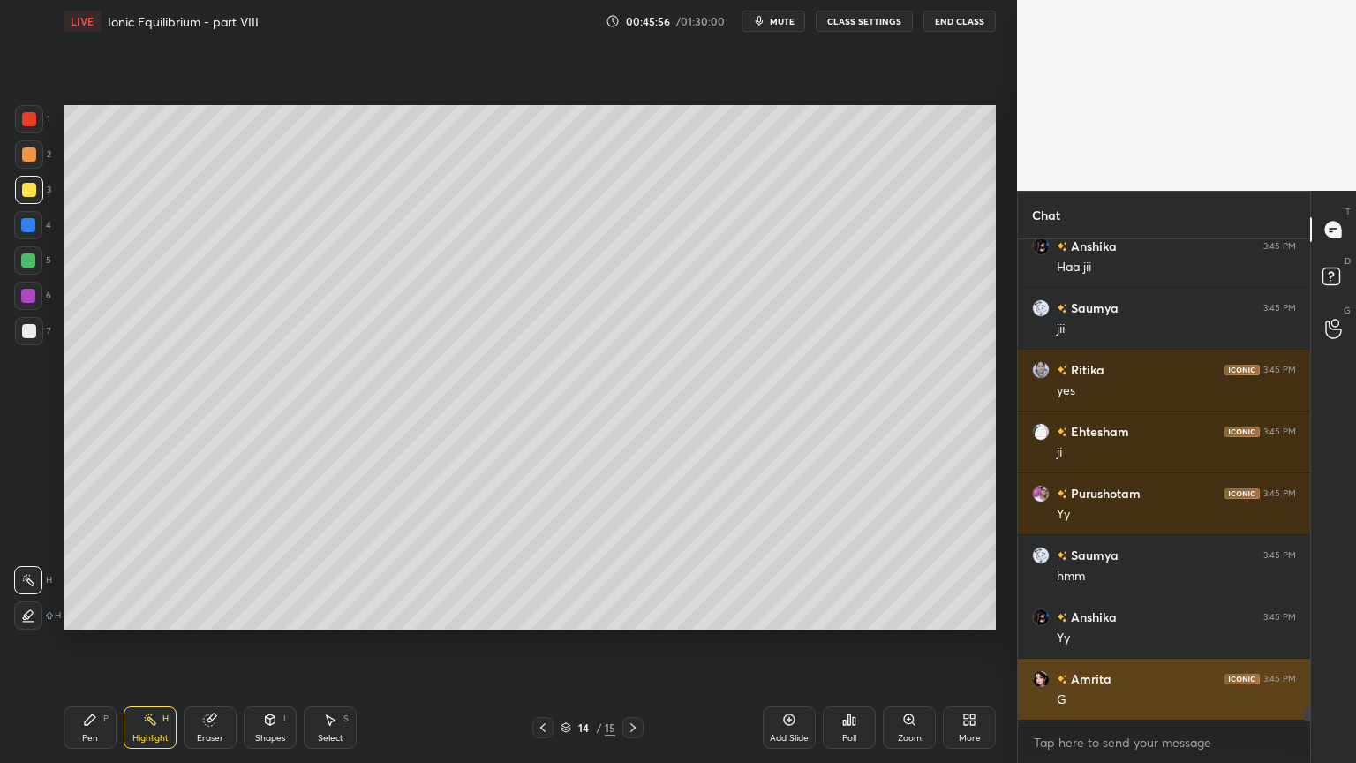
click at [1042, 644] on img "grid" at bounding box center [1041, 679] width 18 height 18
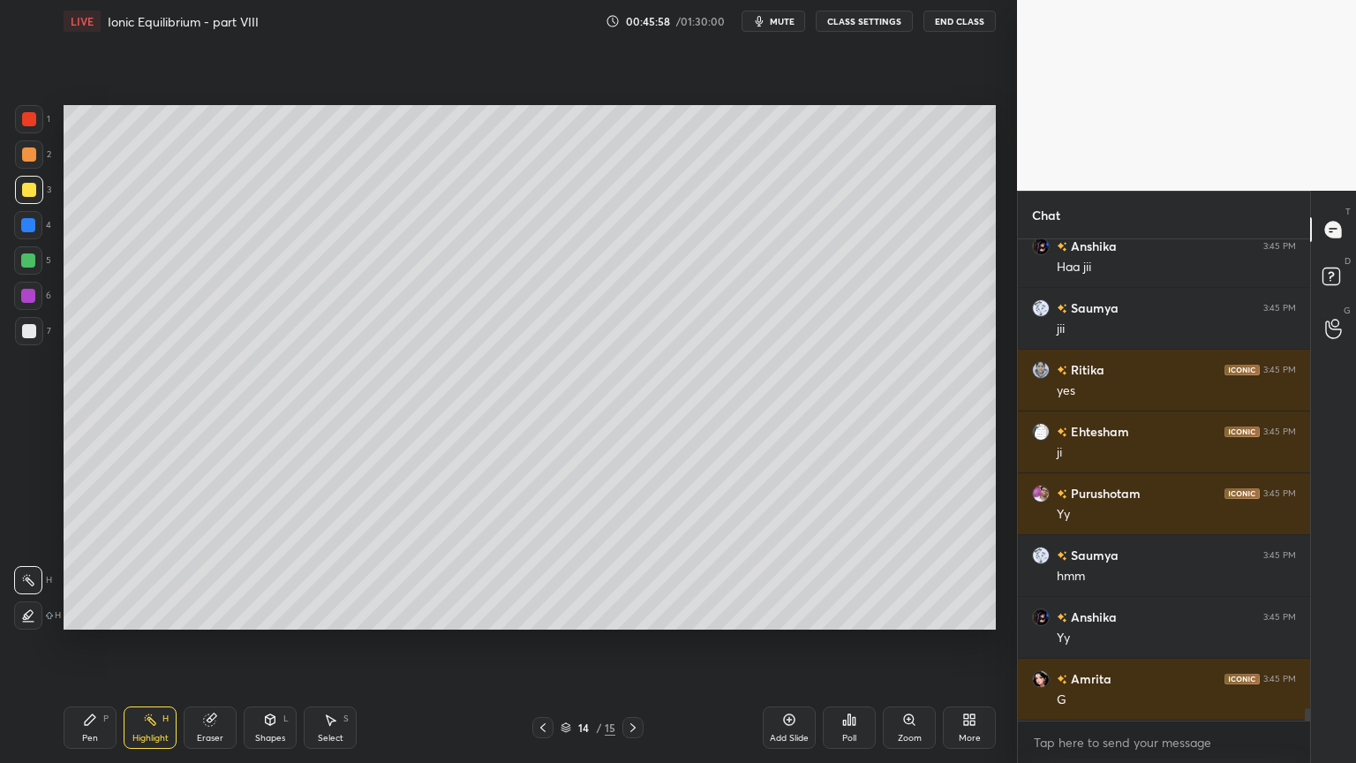
click at [544, 644] on icon at bounding box center [543, 727] width 14 height 14
click at [97, 644] on div "Pen P" at bounding box center [90, 727] width 53 height 42
click at [157, 644] on div "Highlight H" at bounding box center [150, 727] width 53 height 42
click at [102, 644] on div "Pen P" at bounding box center [90, 727] width 53 height 42
drag, startPoint x: 26, startPoint y: 227, endPoint x: 47, endPoint y: 234, distance: 21.5
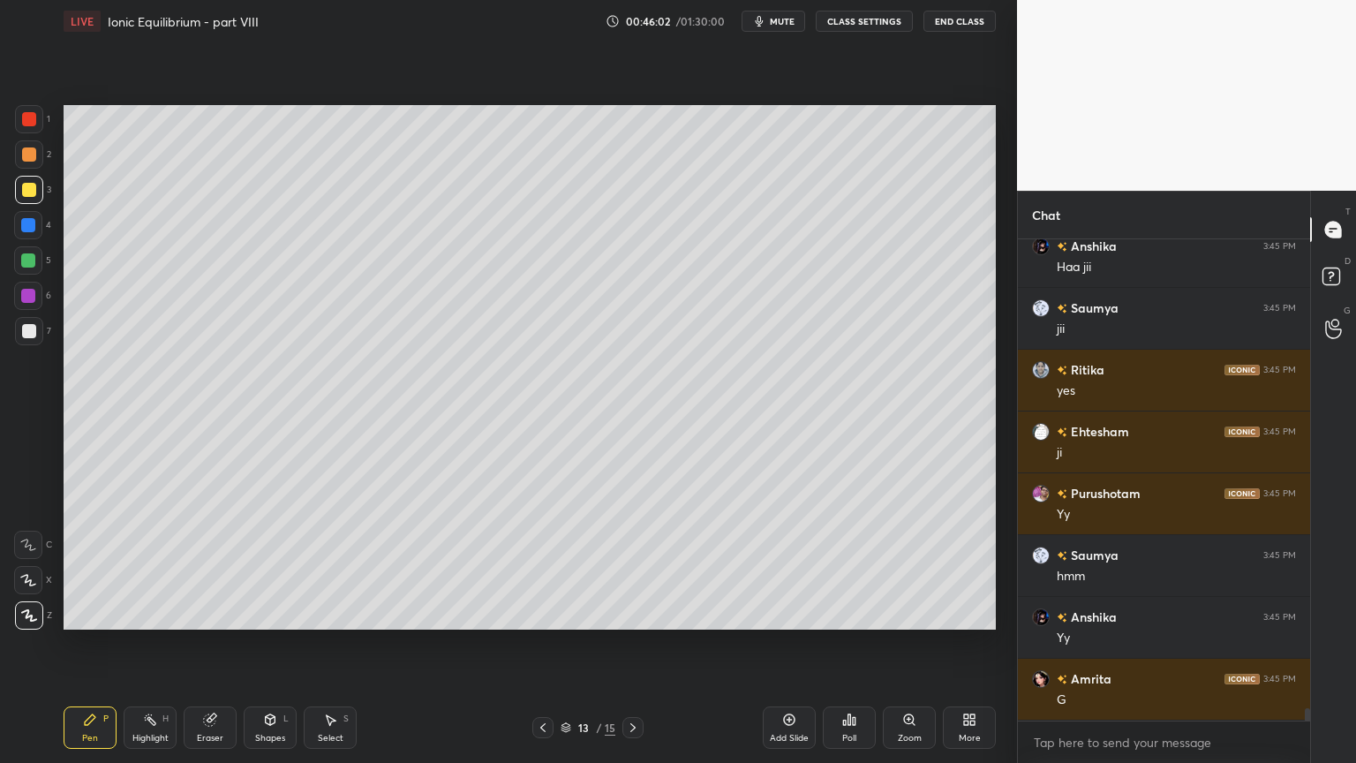
click at [35, 232] on div at bounding box center [28, 225] width 28 height 28
drag, startPoint x: 143, startPoint y: 743, endPoint x: 147, endPoint y: 732, distance: 11.5
click at [142, 644] on div "Highlight" at bounding box center [150, 738] width 36 height 9
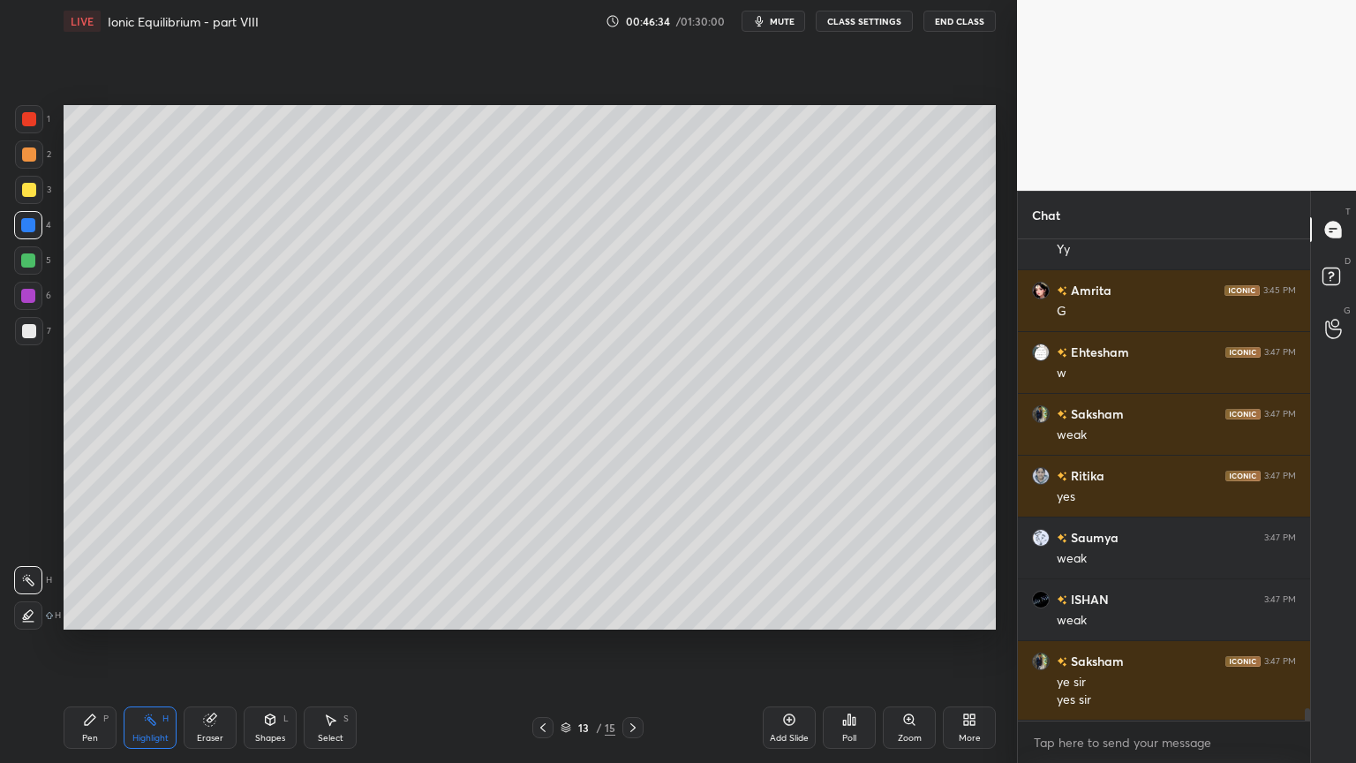
scroll to position [18319, 0]
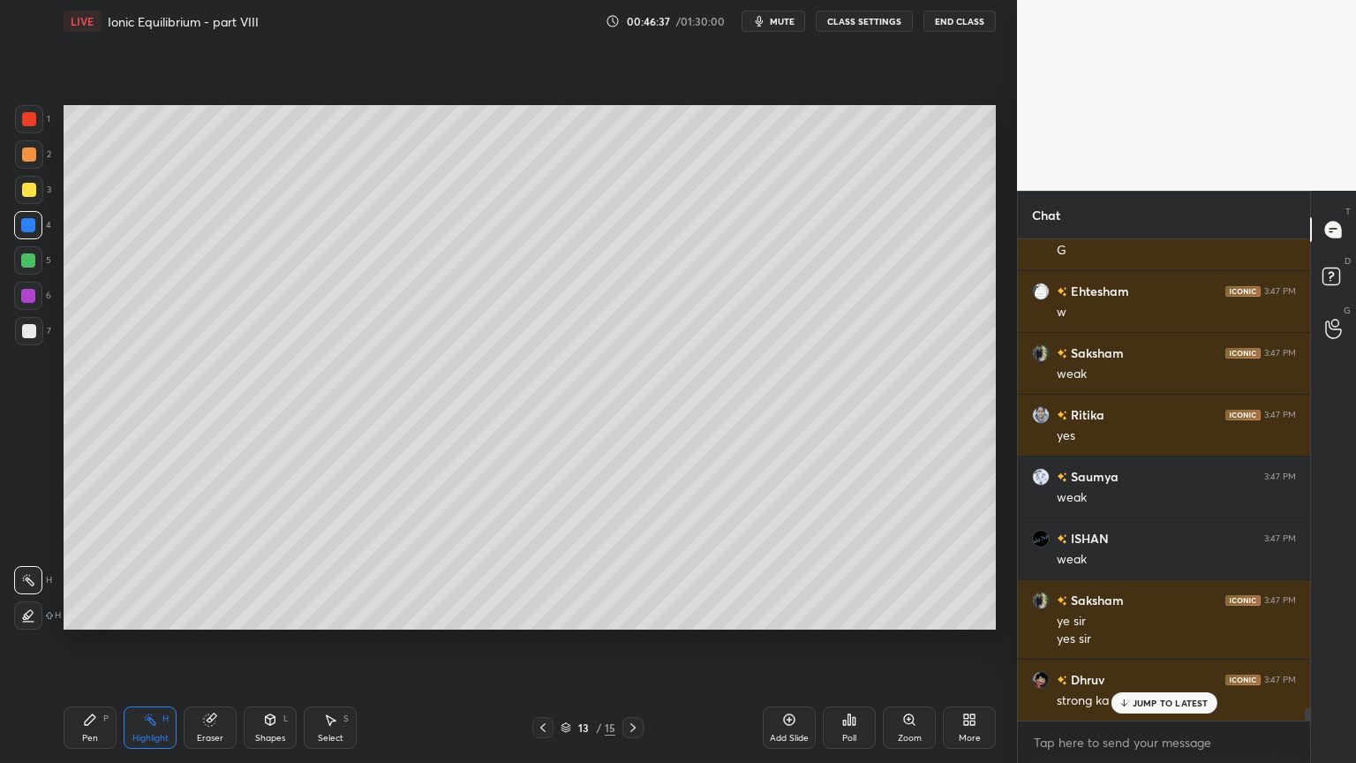
click at [635, 644] on icon at bounding box center [633, 727] width 14 height 14
click at [637, 644] on icon at bounding box center [633, 727] width 14 height 14
click at [792, 644] on div "Add Slide" at bounding box center [789, 727] width 53 height 42
click at [87, 644] on div "Pen P" at bounding box center [90, 727] width 53 height 42
click at [30, 153] on div at bounding box center [29, 154] width 14 height 14
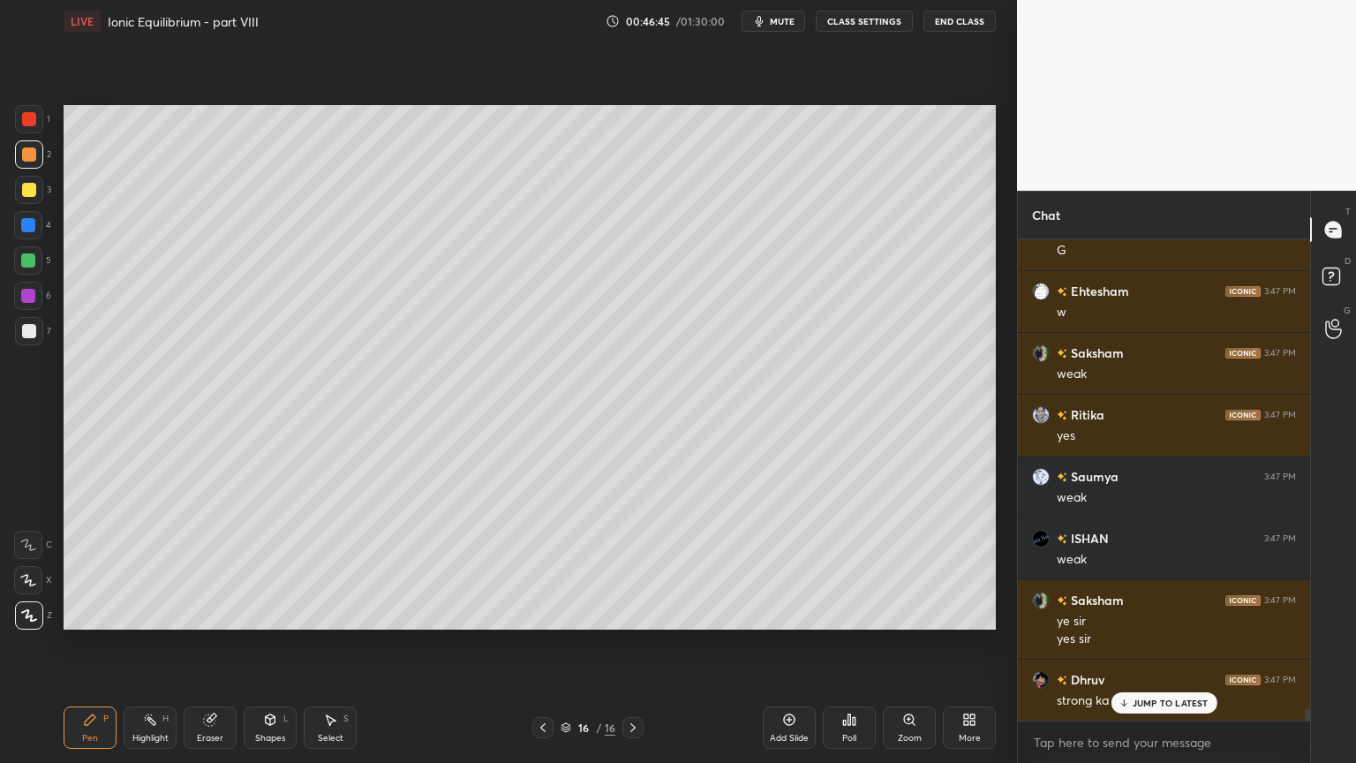
click at [543, 644] on icon at bounding box center [543, 727] width 14 height 14
click at [637, 644] on icon at bounding box center [633, 727] width 14 height 14
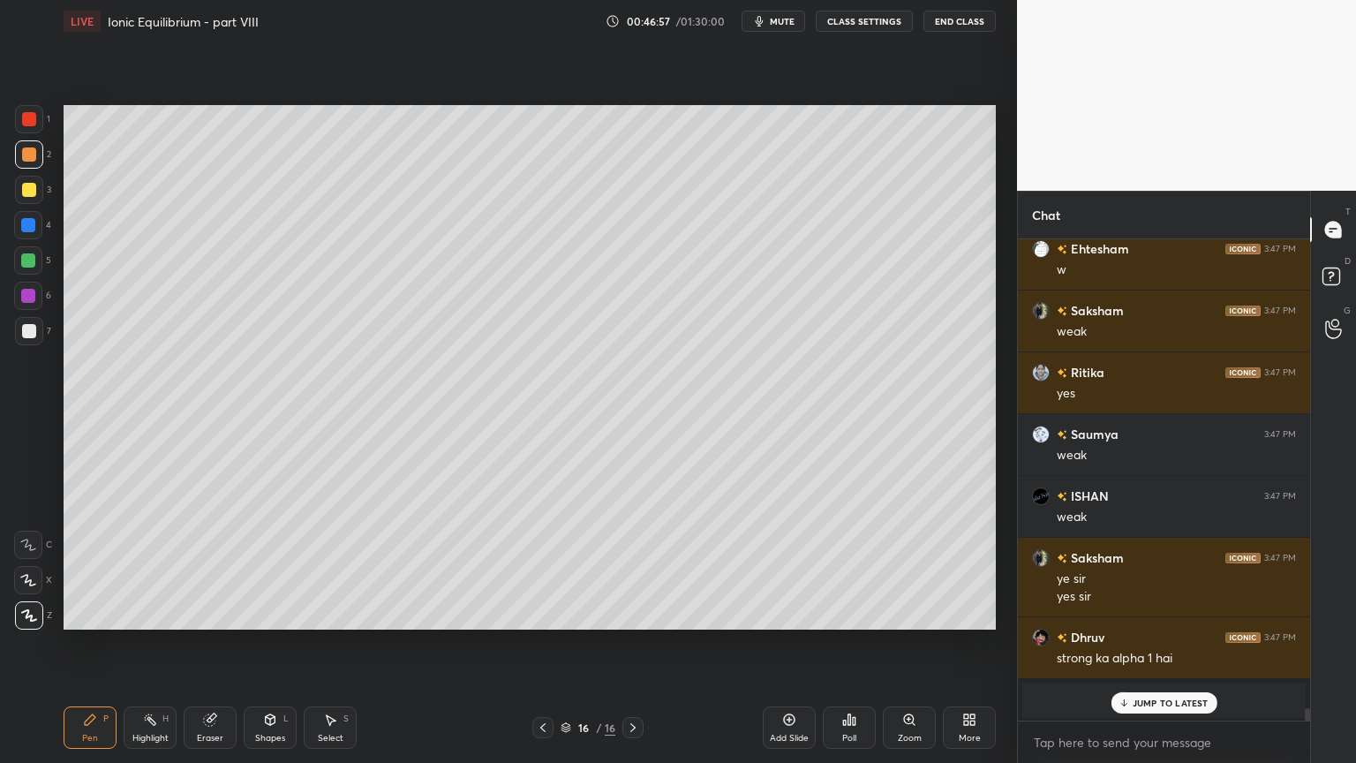
click at [261, 644] on div "Shapes L" at bounding box center [270, 727] width 53 height 42
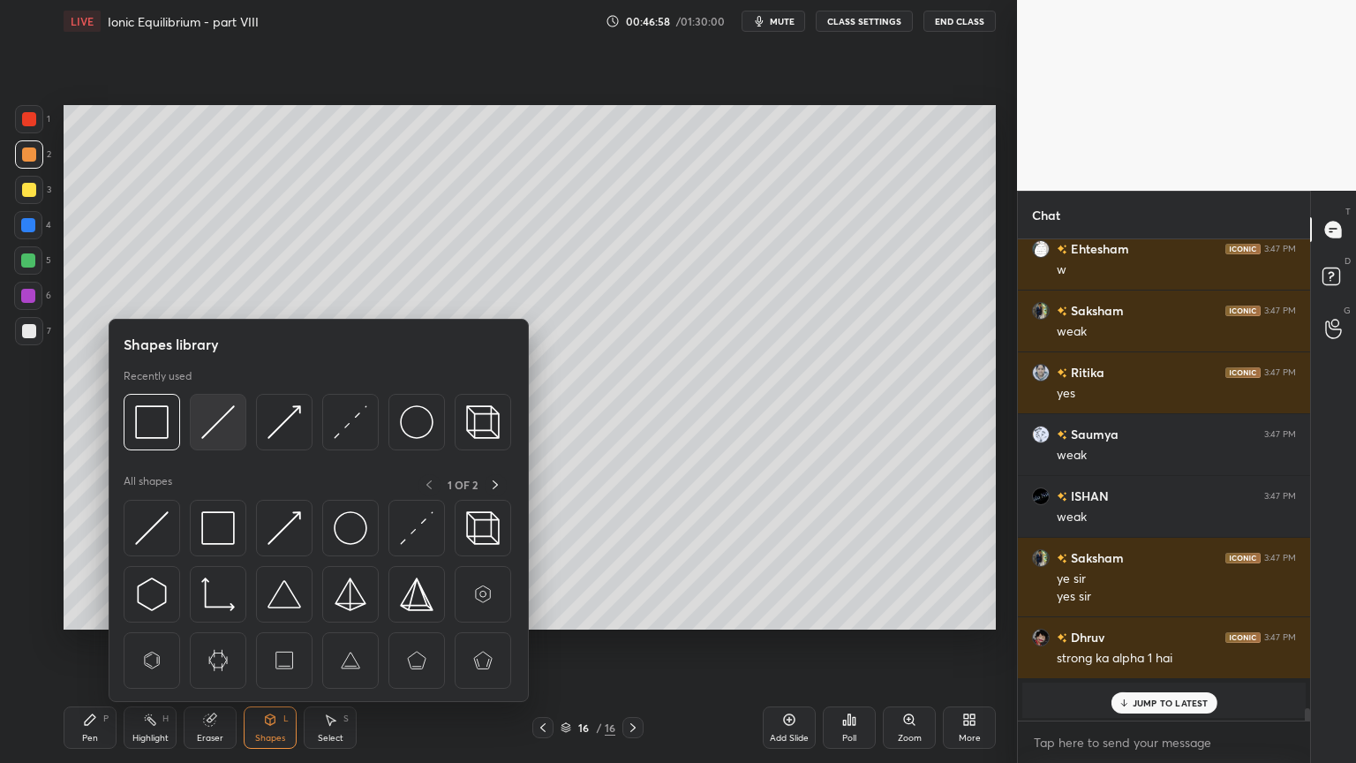
click at [229, 426] on img at bounding box center [218, 422] width 34 height 34
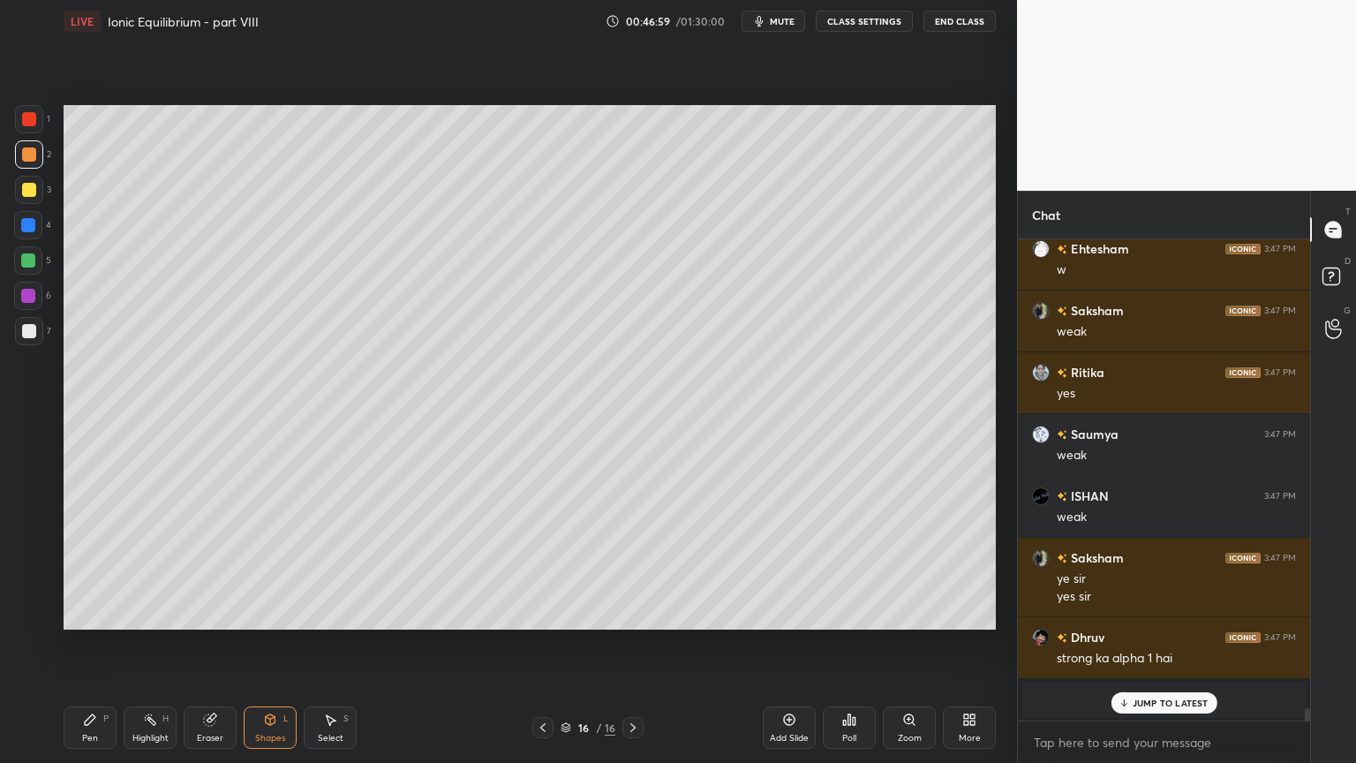
click at [39, 346] on div "7" at bounding box center [33, 334] width 36 height 35
drag, startPoint x: 85, startPoint y: 728, endPoint x: 177, endPoint y: 653, distance: 118.7
click at [87, 644] on div "Pen P" at bounding box center [90, 727] width 53 height 42
click at [166, 644] on div "Highlight H" at bounding box center [150, 727] width 53 height 42
click at [535, 644] on div at bounding box center [542, 727] width 21 height 21
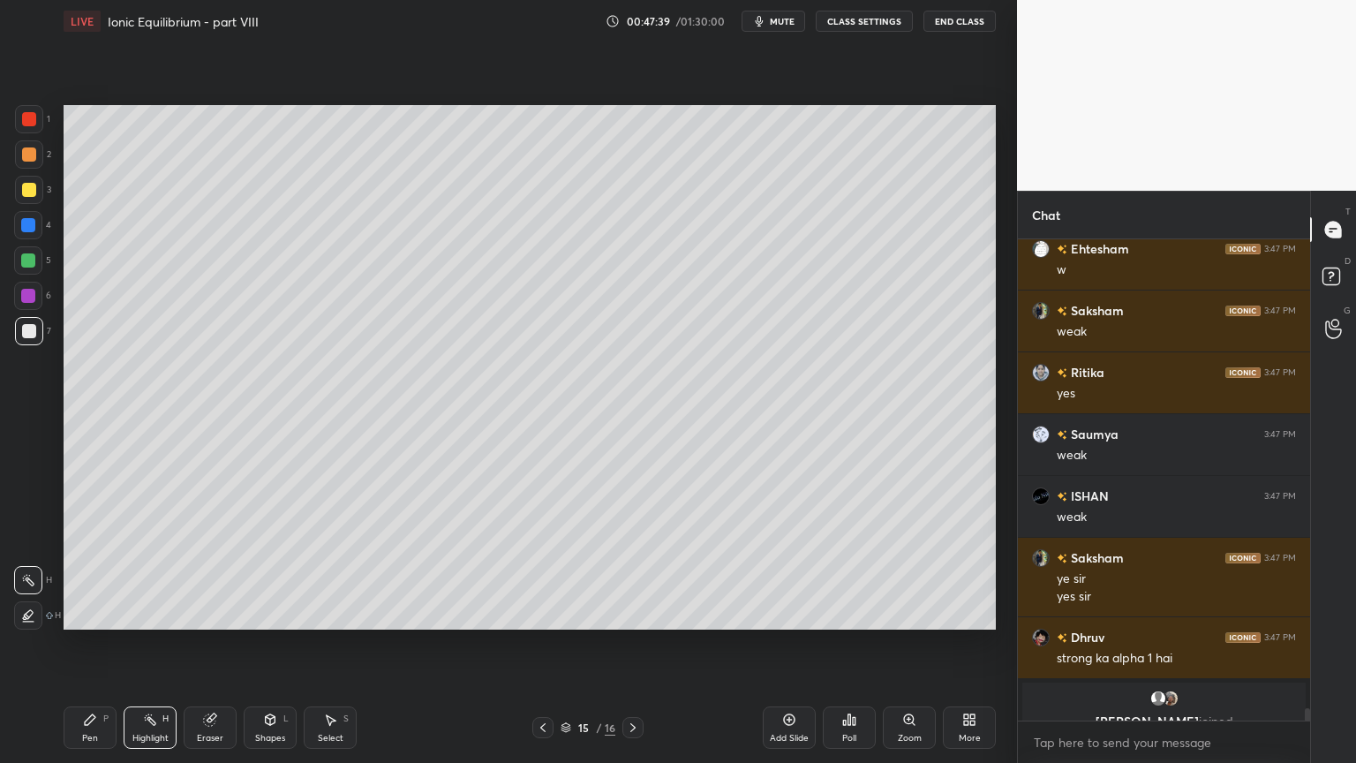
click at [537, 644] on div at bounding box center [542, 727] width 21 height 21
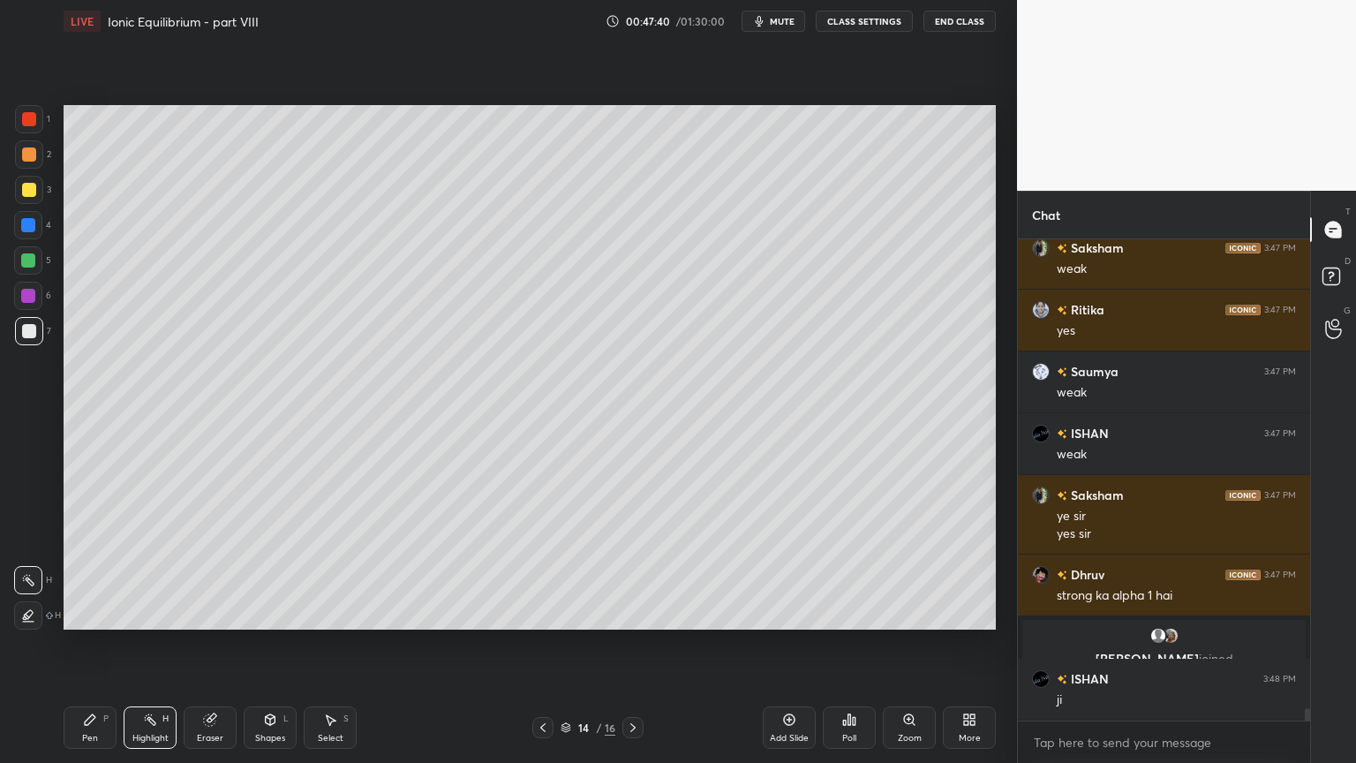
click at [533, 644] on div at bounding box center [542, 727] width 21 height 21
click at [71, 644] on div "Pen P" at bounding box center [90, 727] width 53 height 42
click at [23, 215] on div at bounding box center [28, 225] width 28 height 28
drag, startPoint x: 145, startPoint y: 727, endPoint x: 238, endPoint y: 635, distance: 131.1
click at [148, 644] on div "Highlight H" at bounding box center [150, 727] width 53 height 42
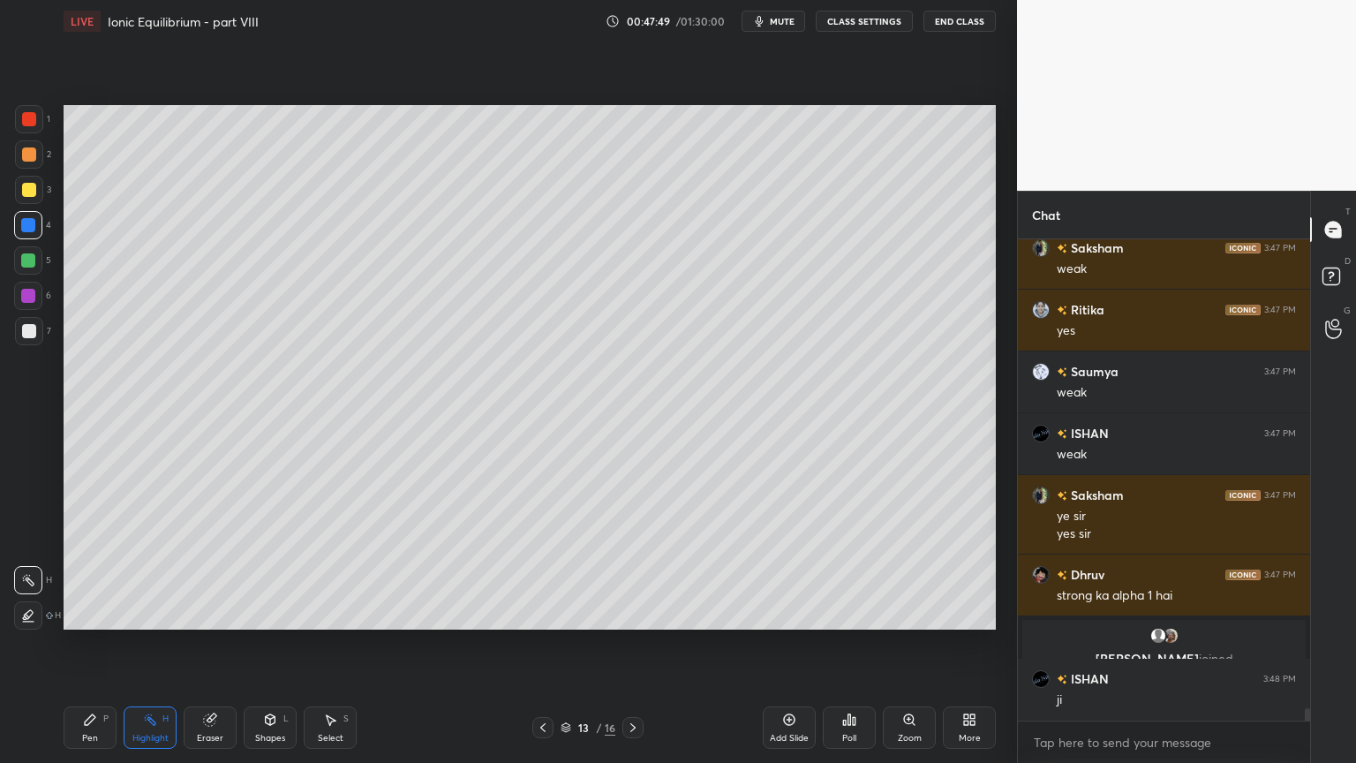
click at [634, 644] on icon at bounding box center [633, 727] width 14 height 14
click at [630, 644] on icon at bounding box center [633, 727] width 14 height 14
click at [632, 644] on icon at bounding box center [633, 727] width 14 height 14
click at [640, 644] on div "16 / 16" at bounding box center [588, 727] width 350 height 21
click at [637, 644] on icon at bounding box center [633, 727] width 14 height 14
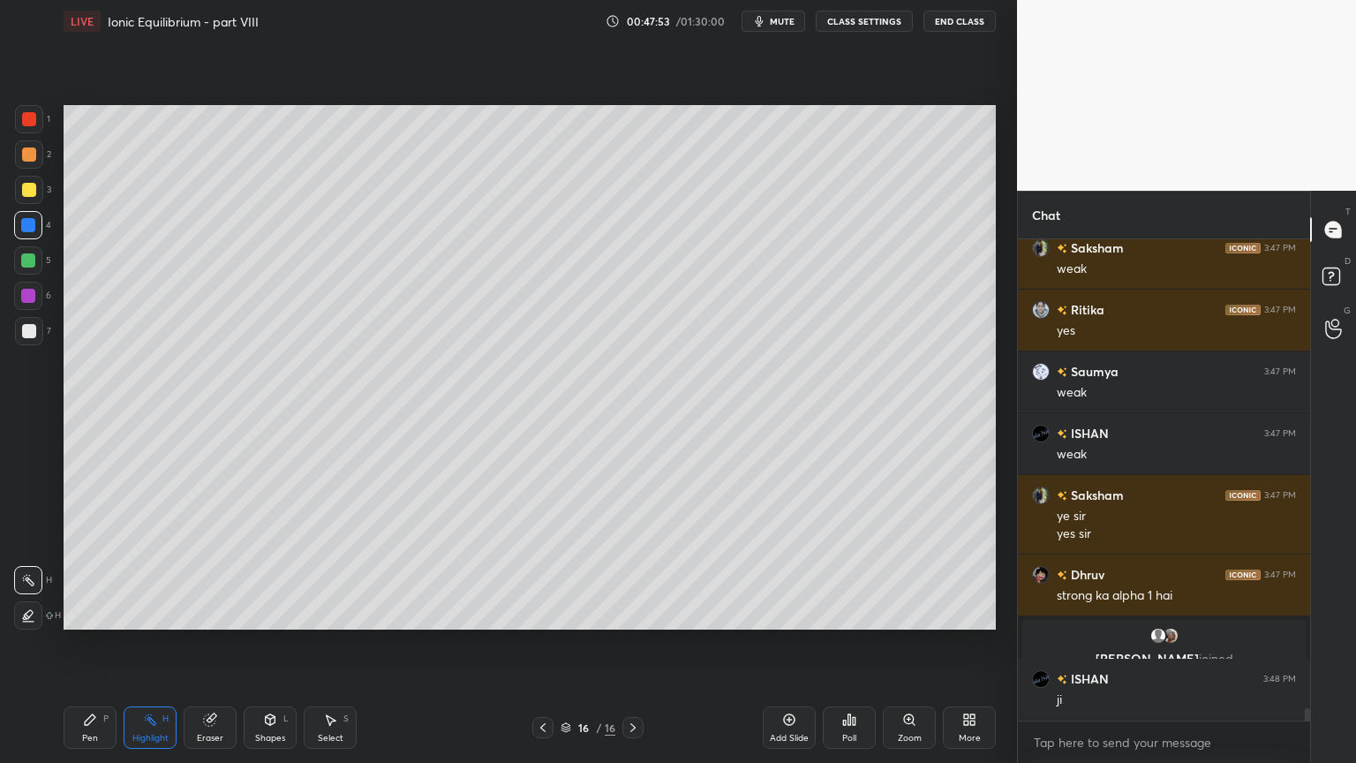
click at [540, 644] on icon at bounding box center [543, 727] width 14 height 14
click at [538, 644] on icon at bounding box center [543, 727] width 14 height 14
click at [540, 644] on icon at bounding box center [543, 727] width 14 height 14
click at [144, 644] on div "Highlight H" at bounding box center [150, 727] width 53 height 42
click at [629, 644] on icon at bounding box center [633, 727] width 14 height 14
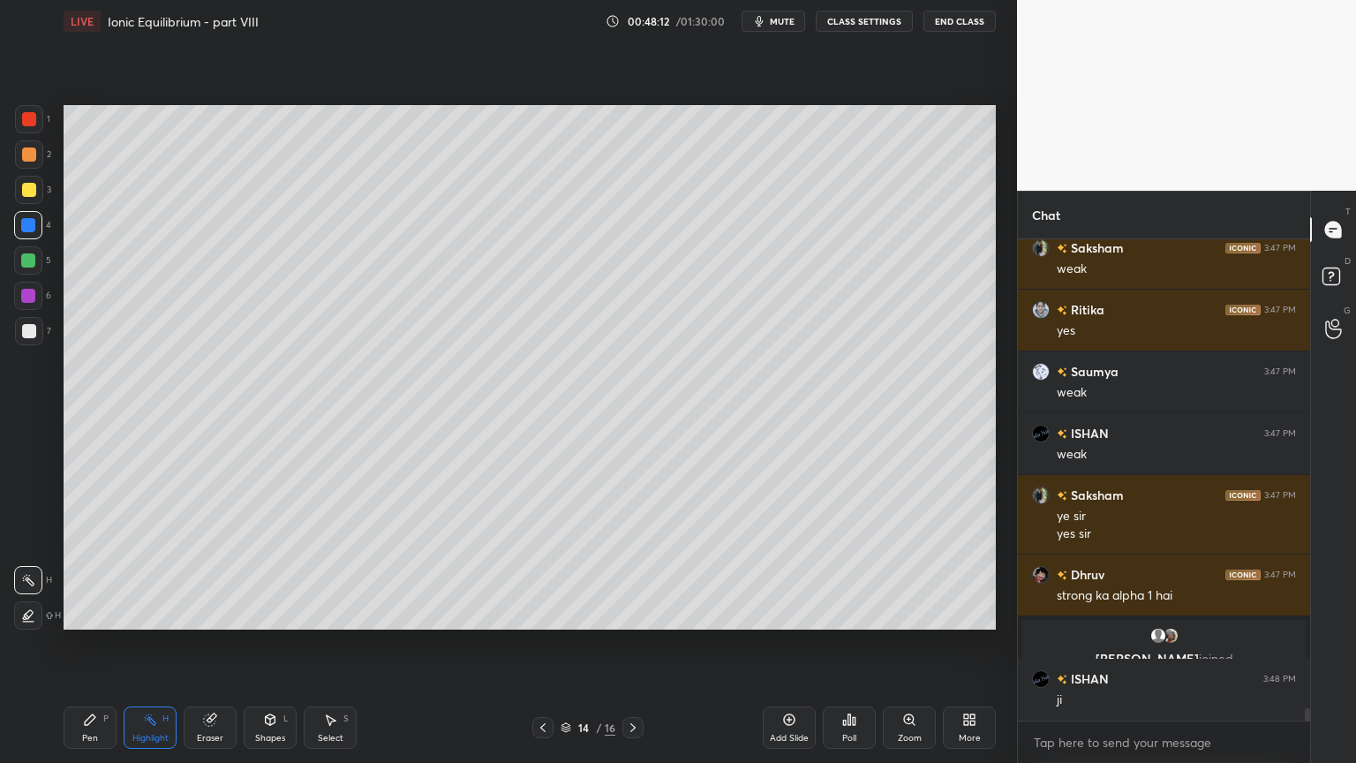
click at [633, 644] on icon at bounding box center [632, 727] width 5 height 9
click at [632, 644] on icon at bounding box center [632, 727] width 5 height 9
click at [633, 644] on icon at bounding box center [632, 727] width 5 height 9
click at [632, 644] on icon at bounding box center [632, 727] width 5 height 9
click at [791, 644] on div "Add Slide" at bounding box center [789, 727] width 53 height 42
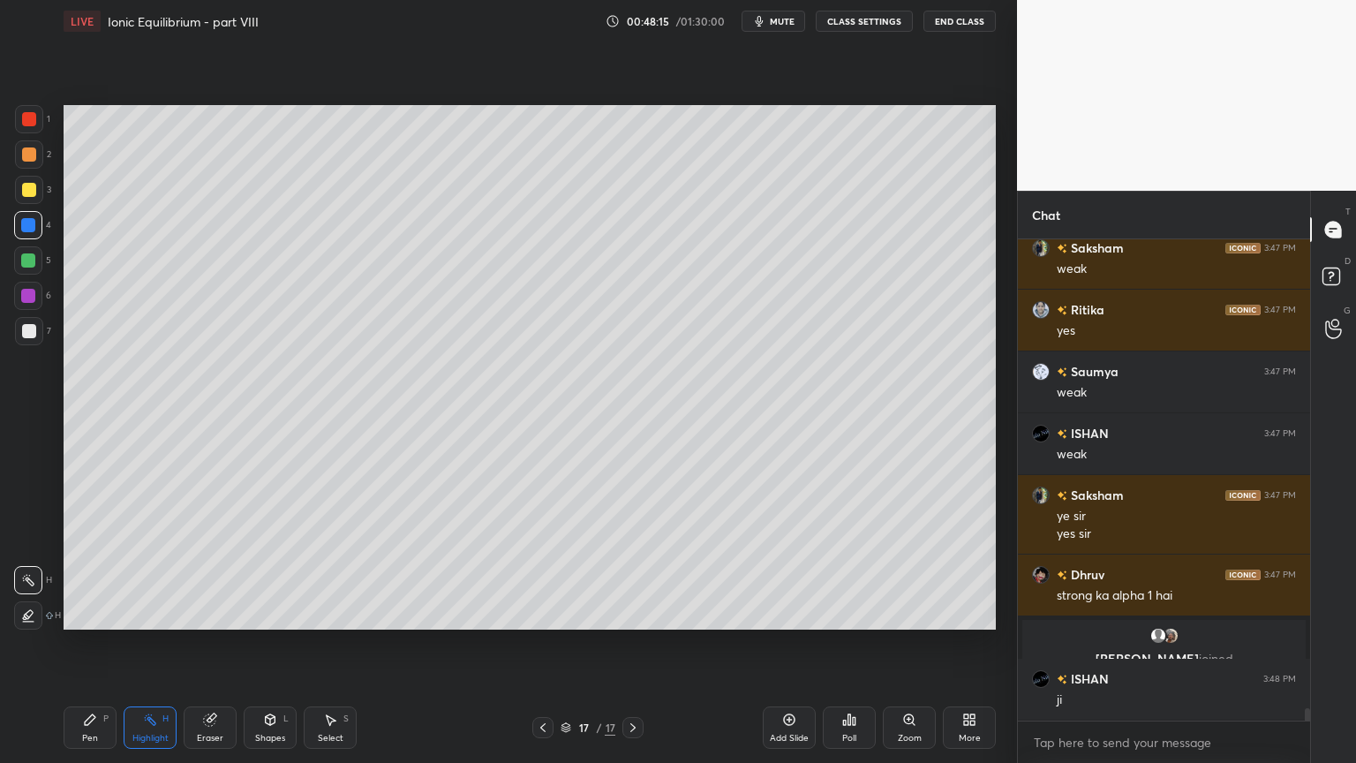
click at [107, 644] on div "Pen P" at bounding box center [90, 727] width 53 height 42
click at [36, 167] on div at bounding box center [29, 154] width 28 height 28
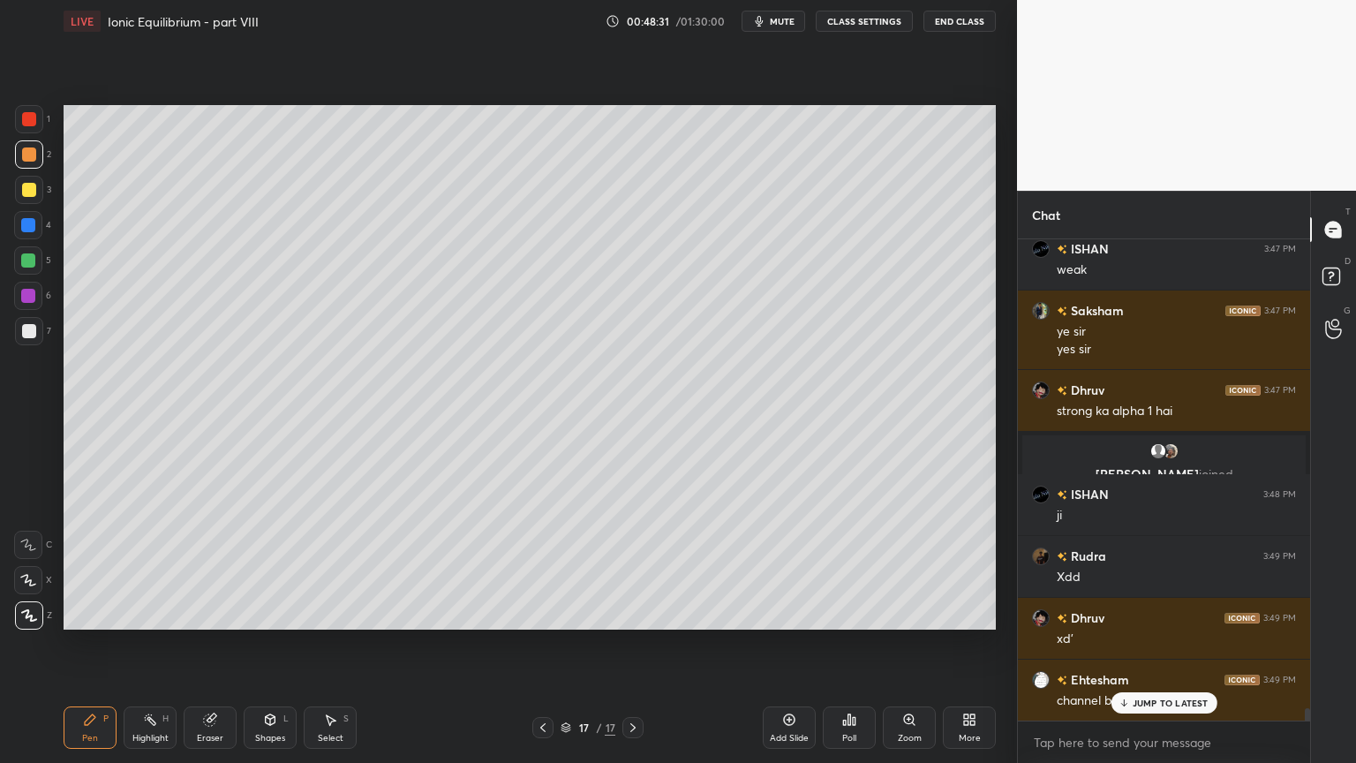
scroll to position [18671, 0]
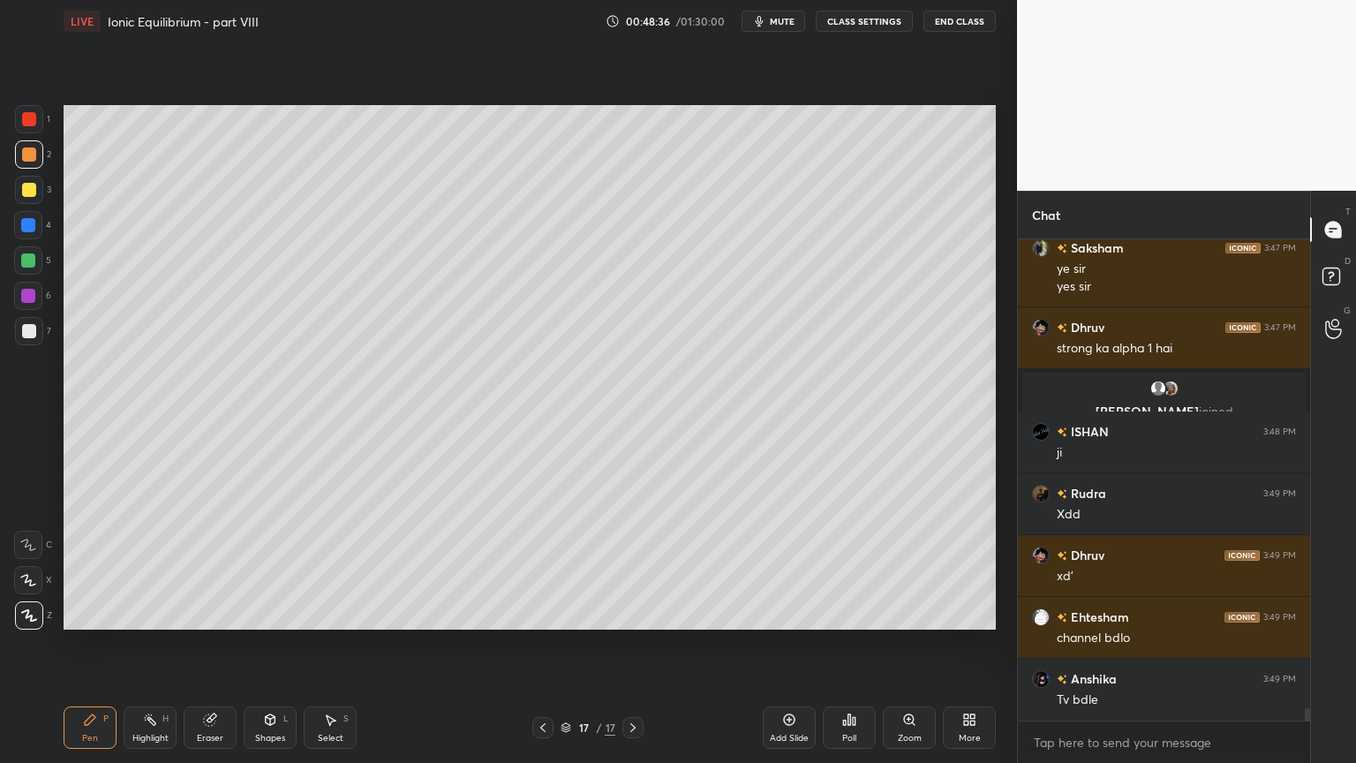
click at [268, 644] on div "Shapes L" at bounding box center [270, 727] width 53 height 42
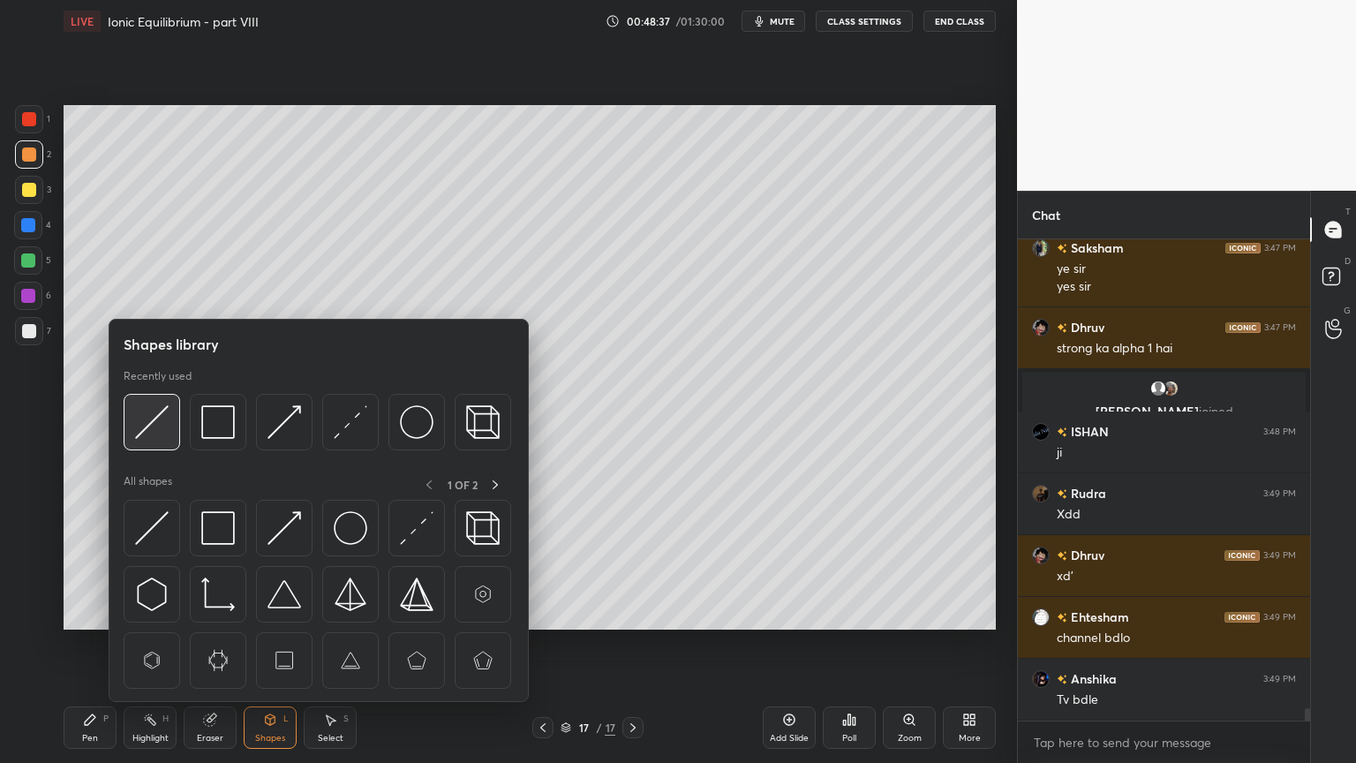
click at [157, 419] on img at bounding box center [152, 422] width 34 height 34
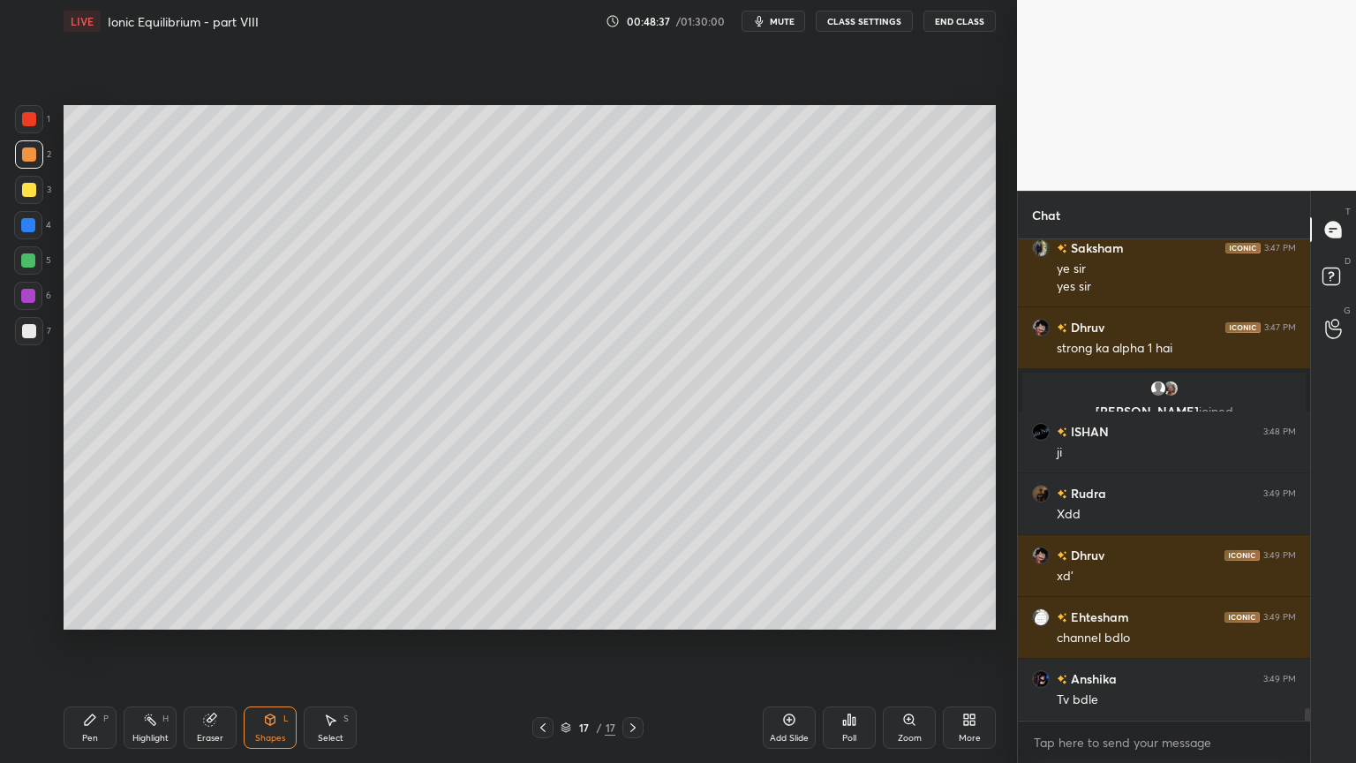
click at [22, 325] on div at bounding box center [29, 331] width 14 height 14
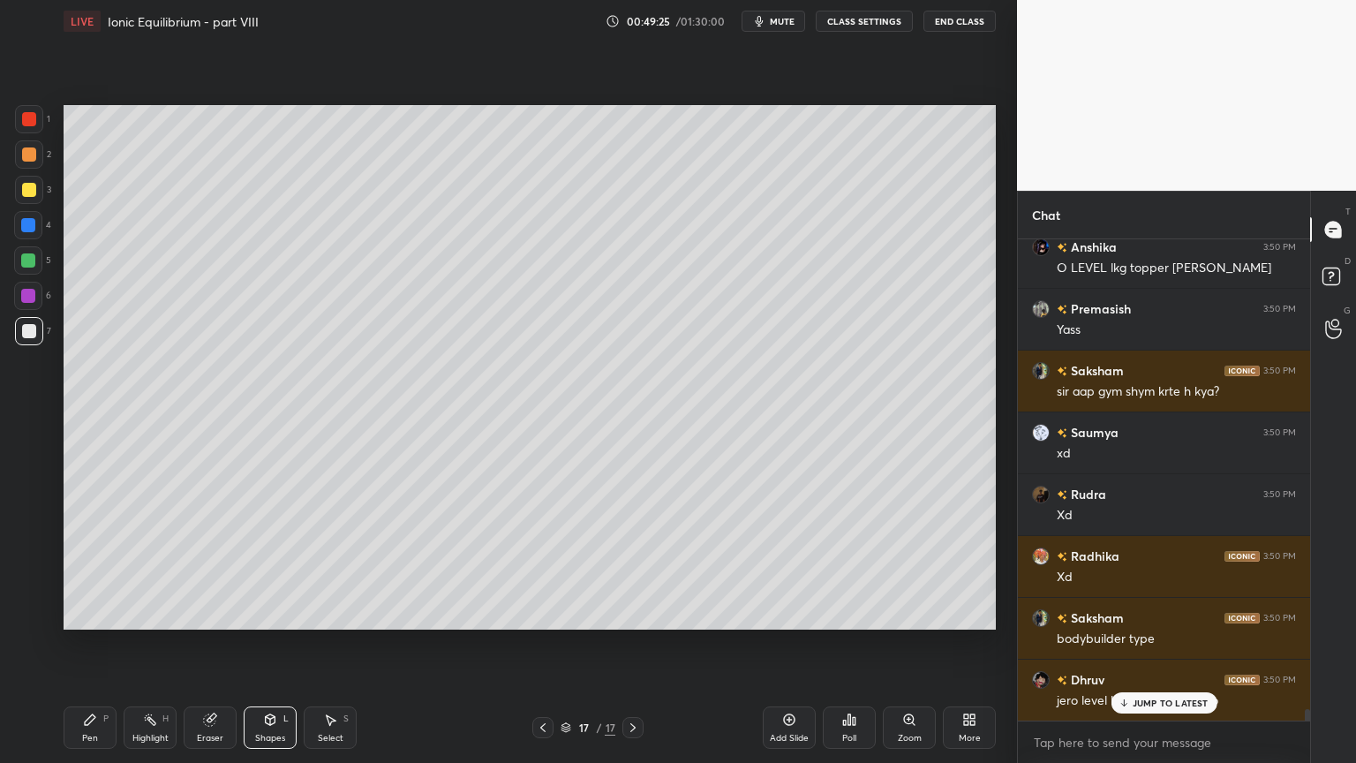
scroll to position [19721, 0]
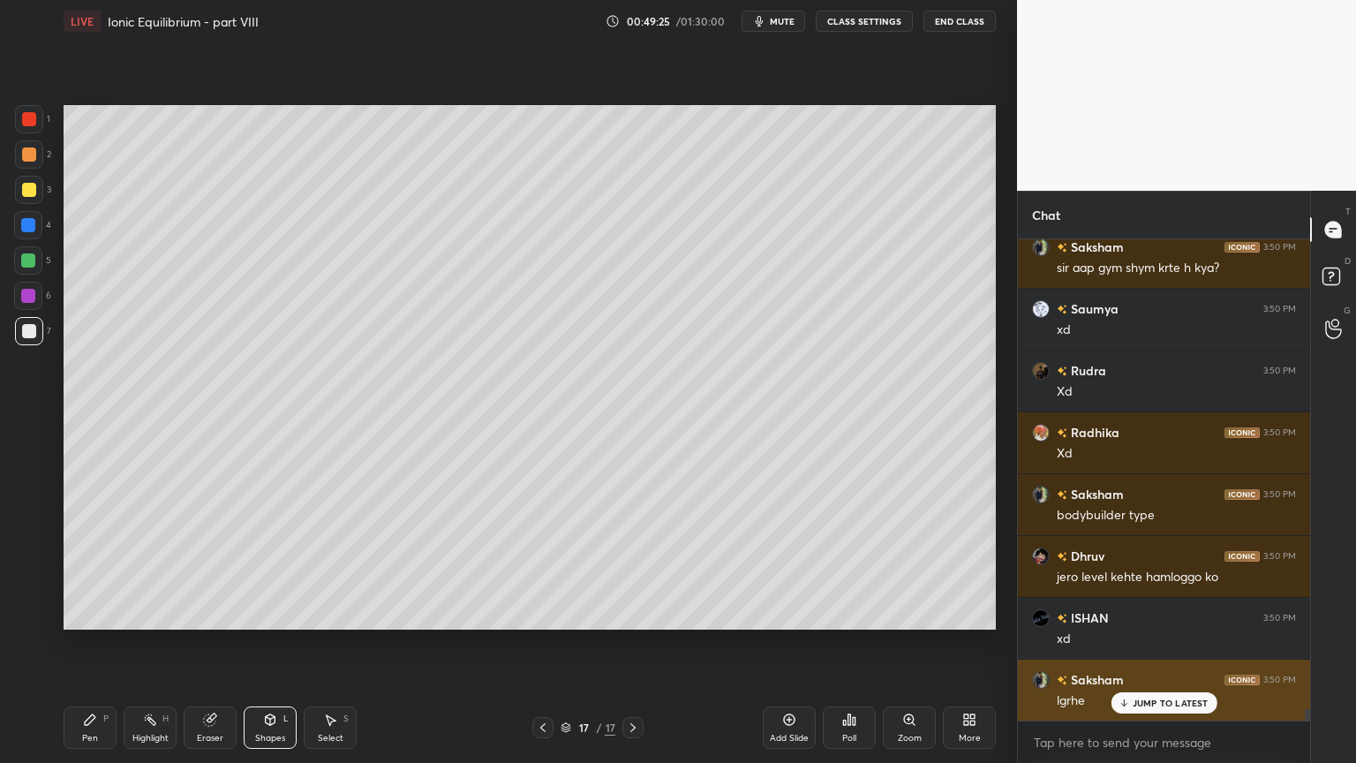
click at [1158, 644] on p "JUMP TO LATEST" at bounding box center [1171, 703] width 76 height 11
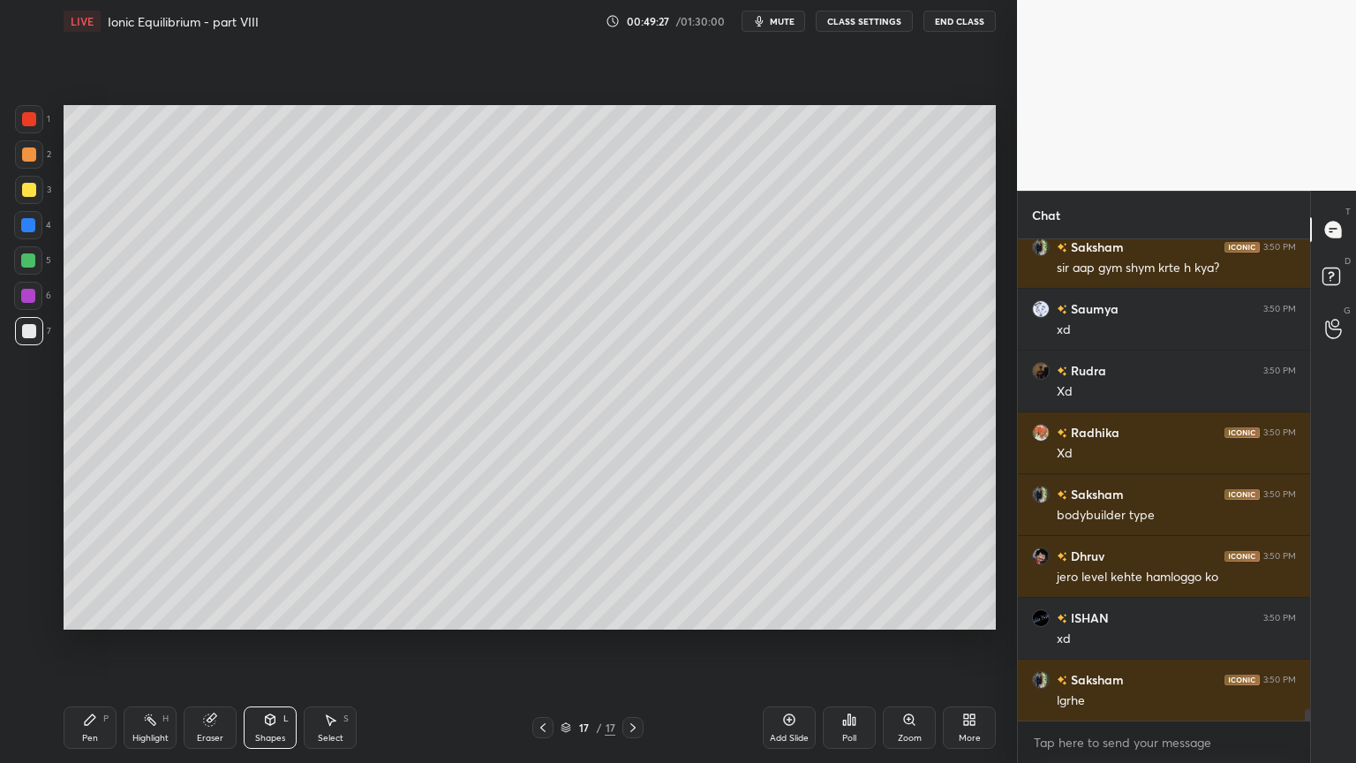
scroll to position [19784, 0]
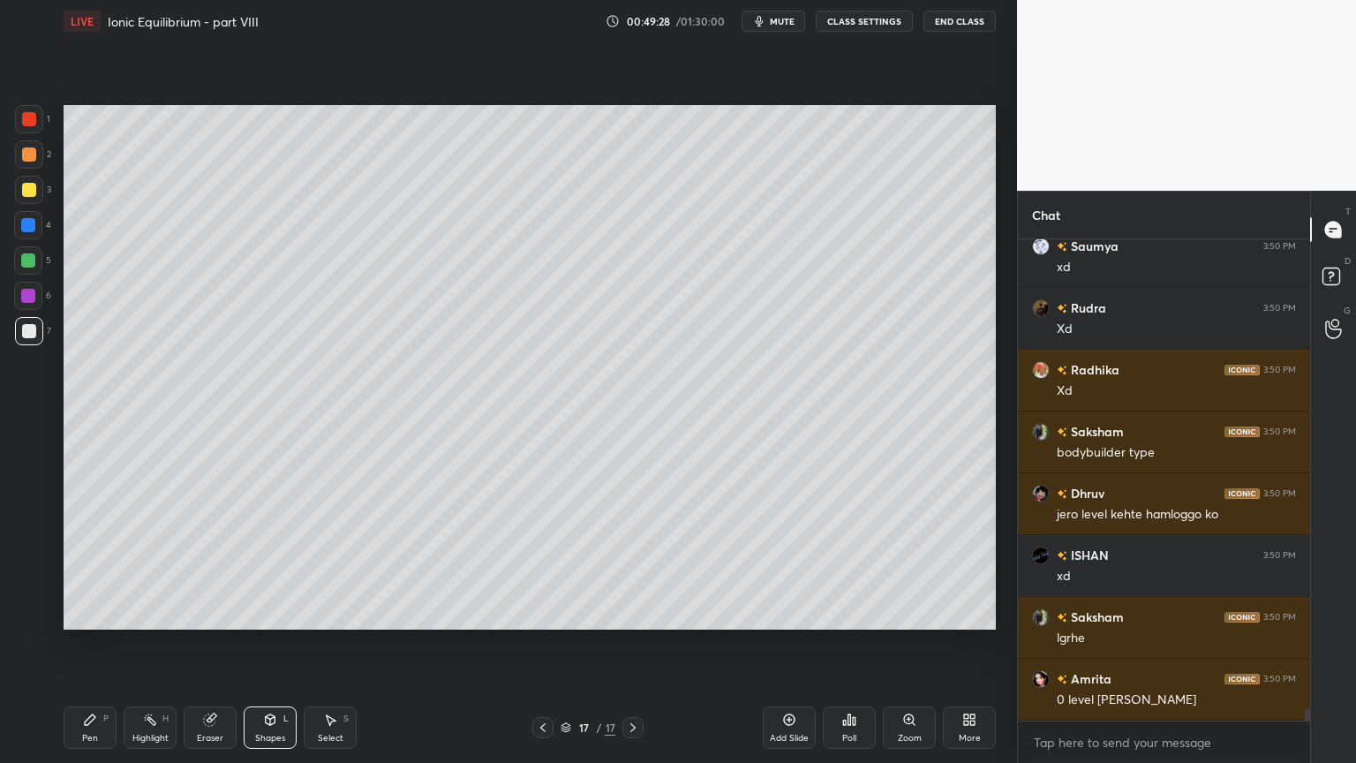
click at [97, 644] on div "Pen" at bounding box center [90, 738] width 16 height 9
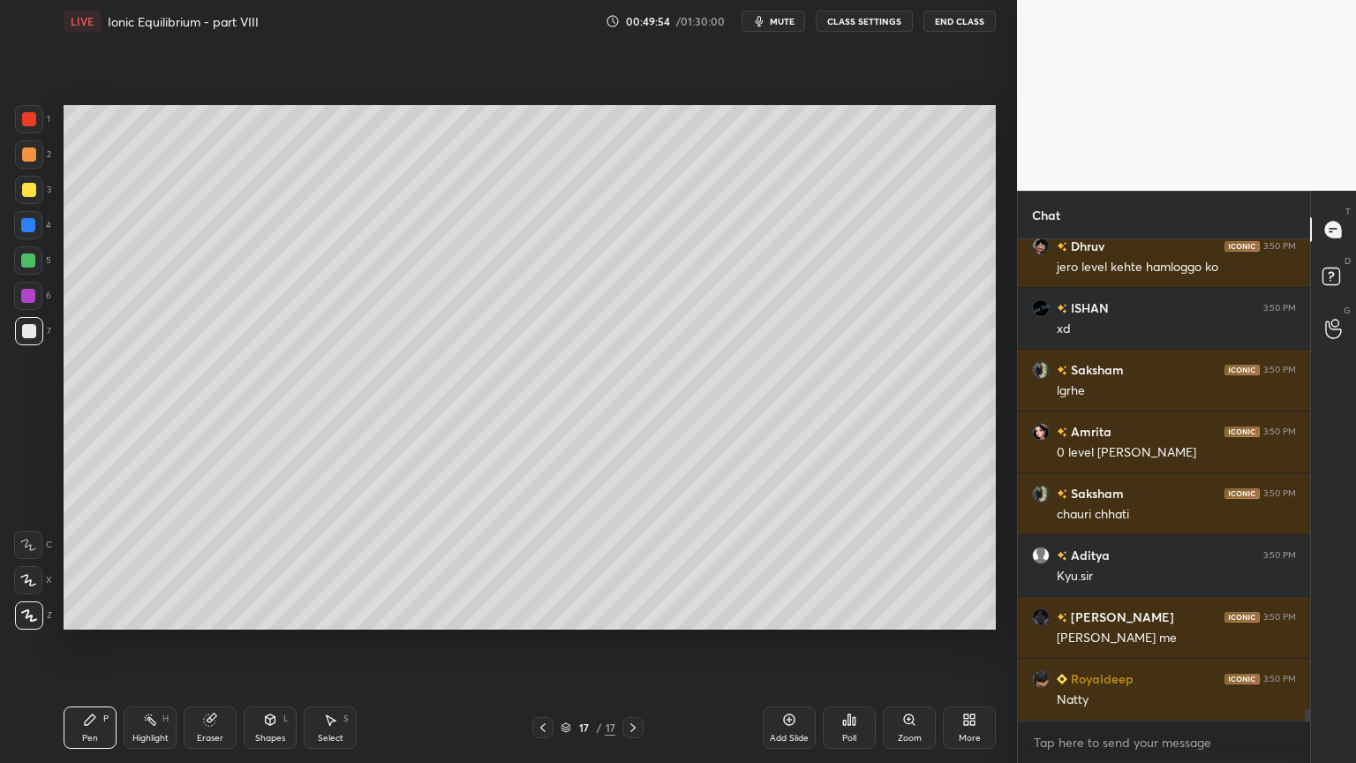
scroll to position [20092, 0]
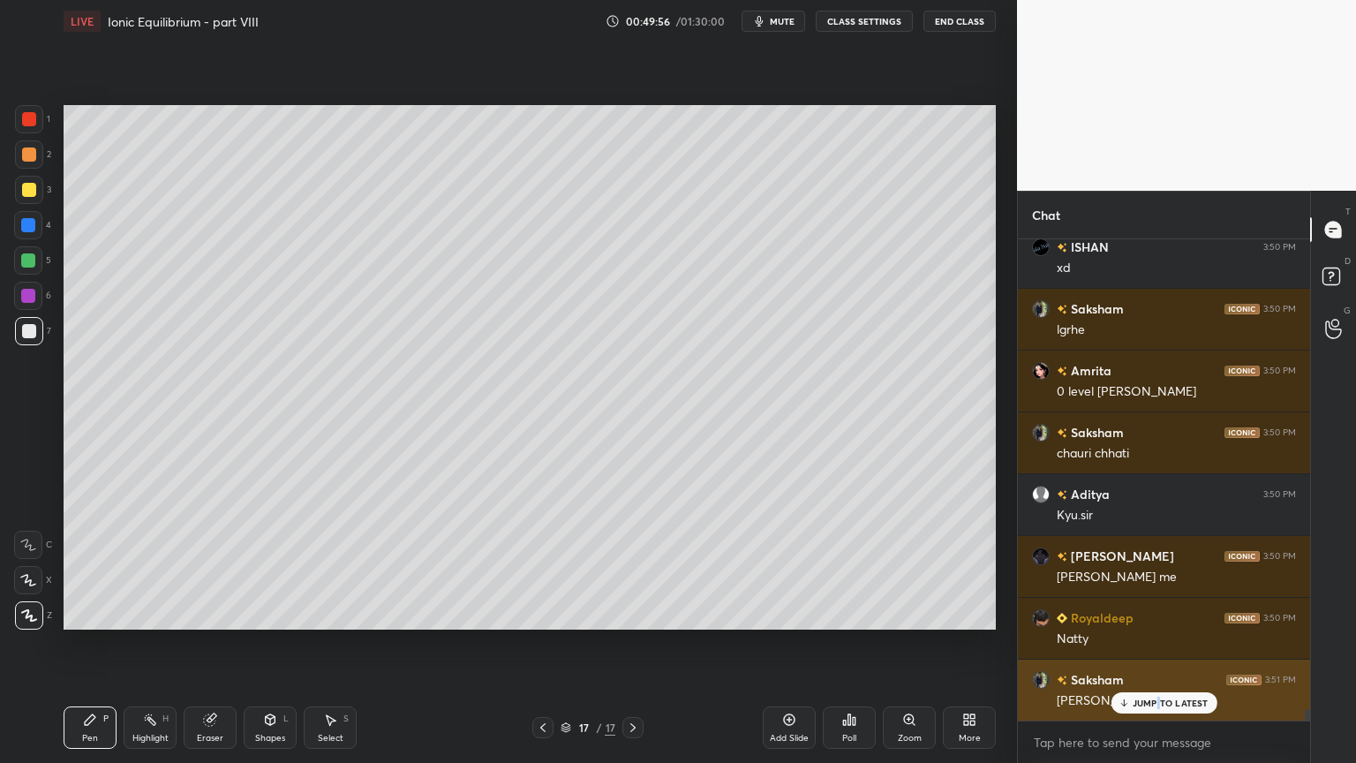
drag, startPoint x: 1162, startPoint y: 703, endPoint x: 1152, endPoint y: 703, distance: 9.7
click at [1157, 644] on p "JUMP TO LATEST" at bounding box center [1171, 703] width 76 height 11
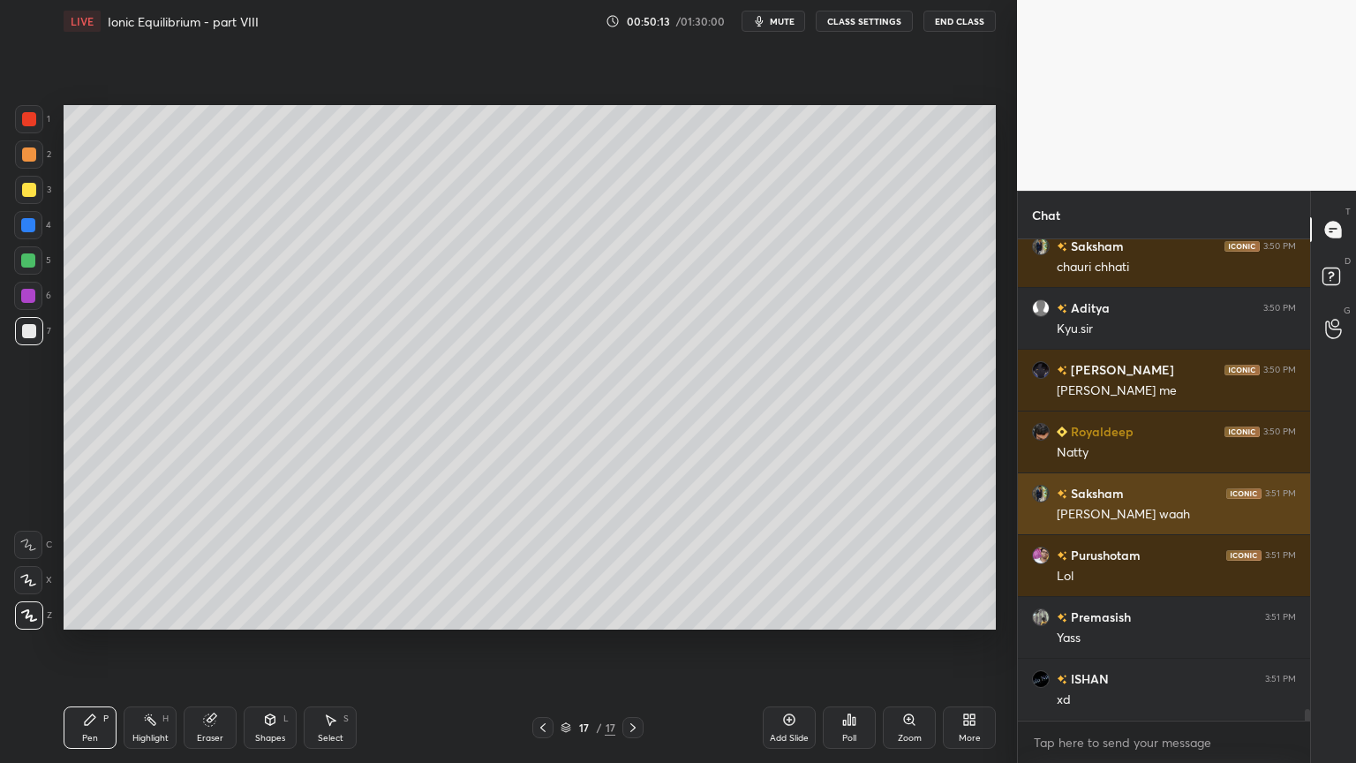
scroll to position [20339, 0]
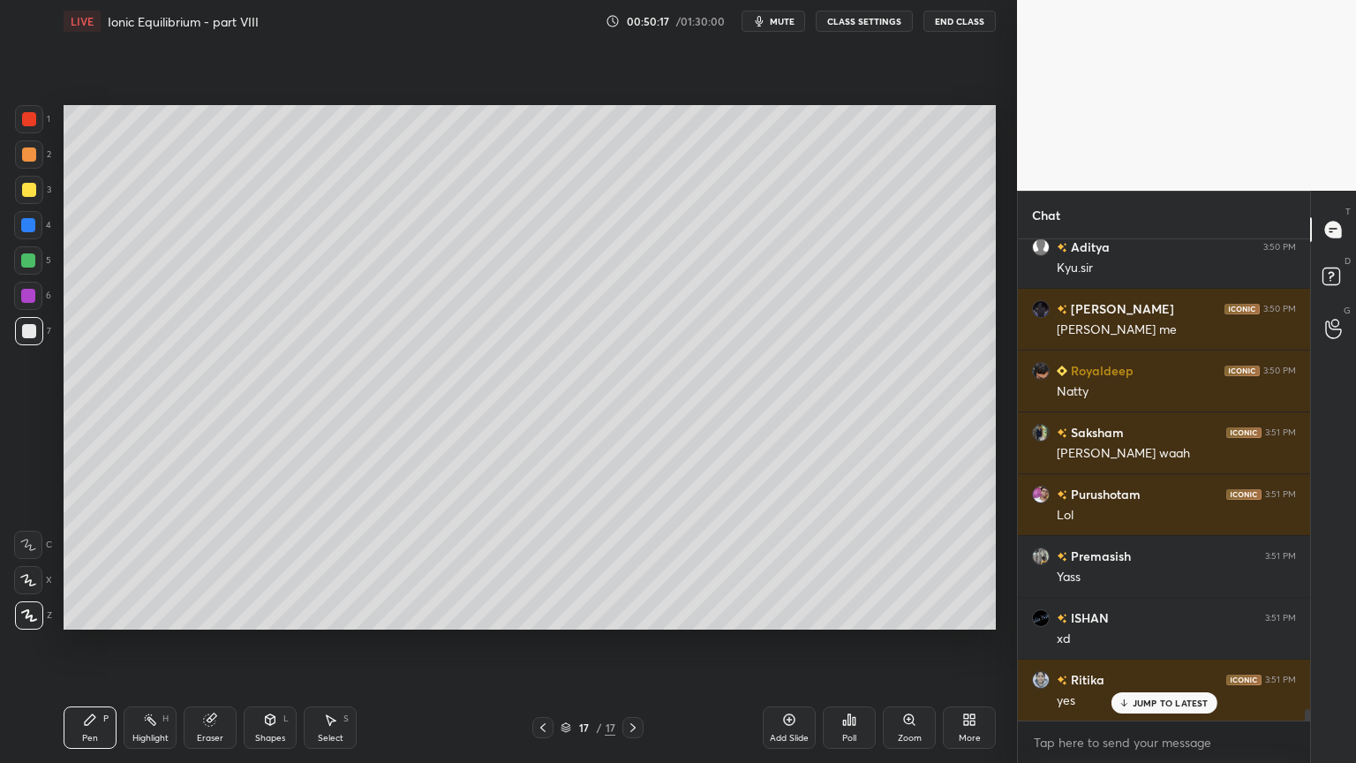
click at [104, 644] on div "Pen P" at bounding box center [90, 727] width 53 height 42
click at [41, 166] on div "2" at bounding box center [33, 154] width 36 height 28
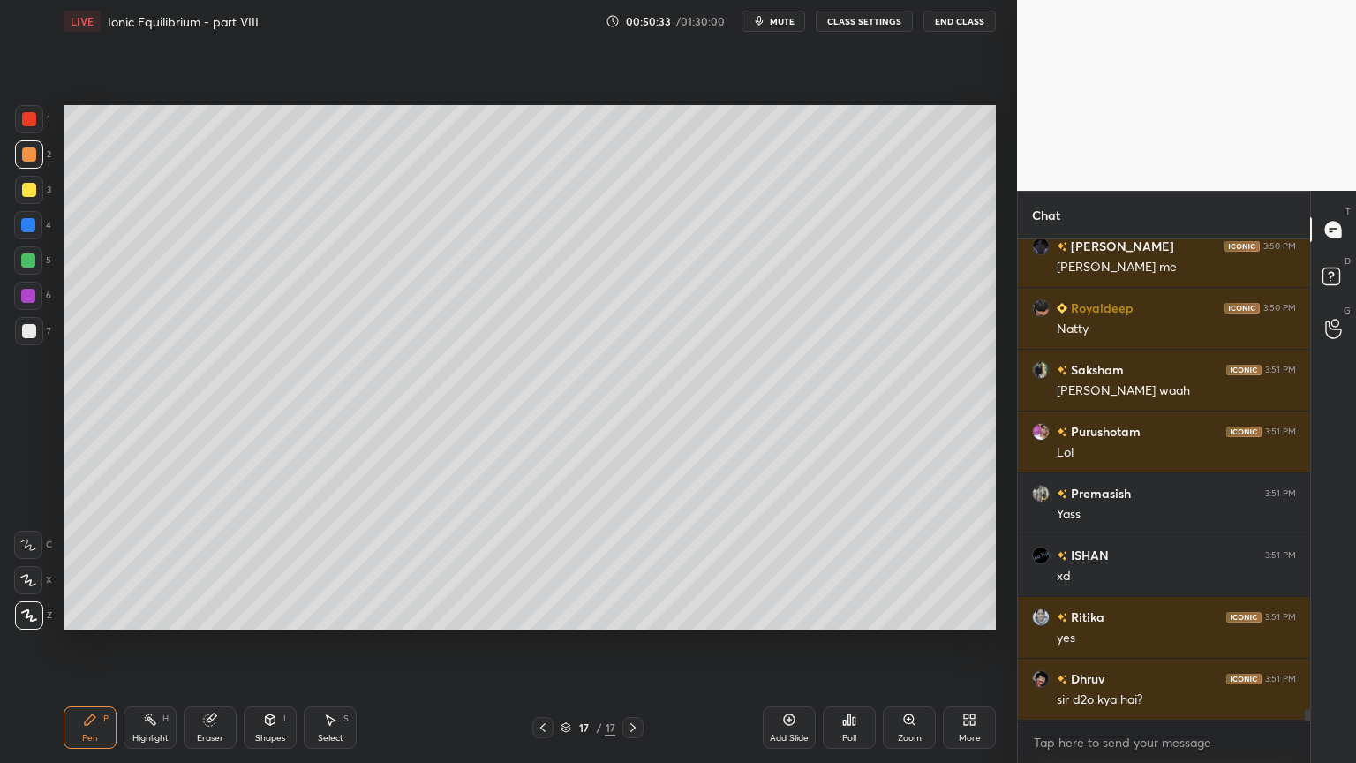
click at [160, 644] on div "Highlight H" at bounding box center [150, 727] width 53 height 42
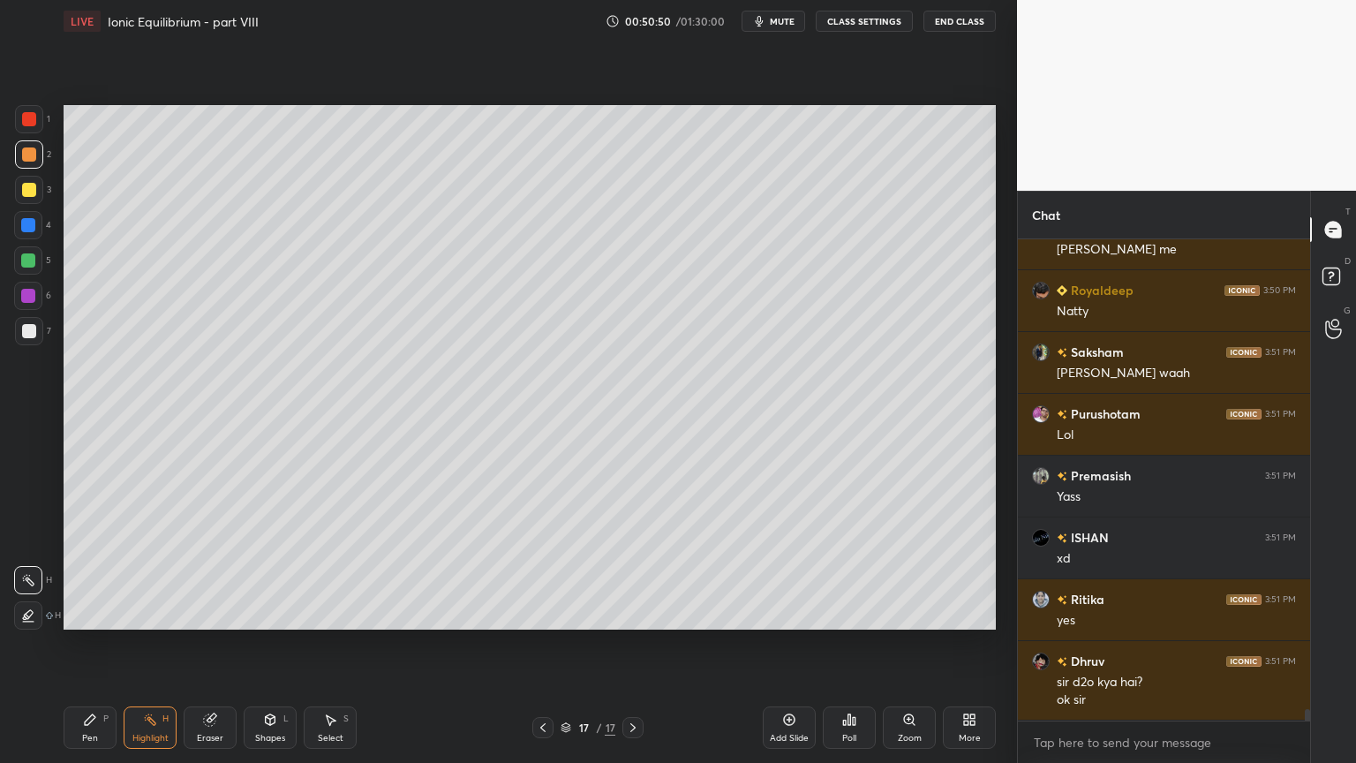
scroll to position [20481, 0]
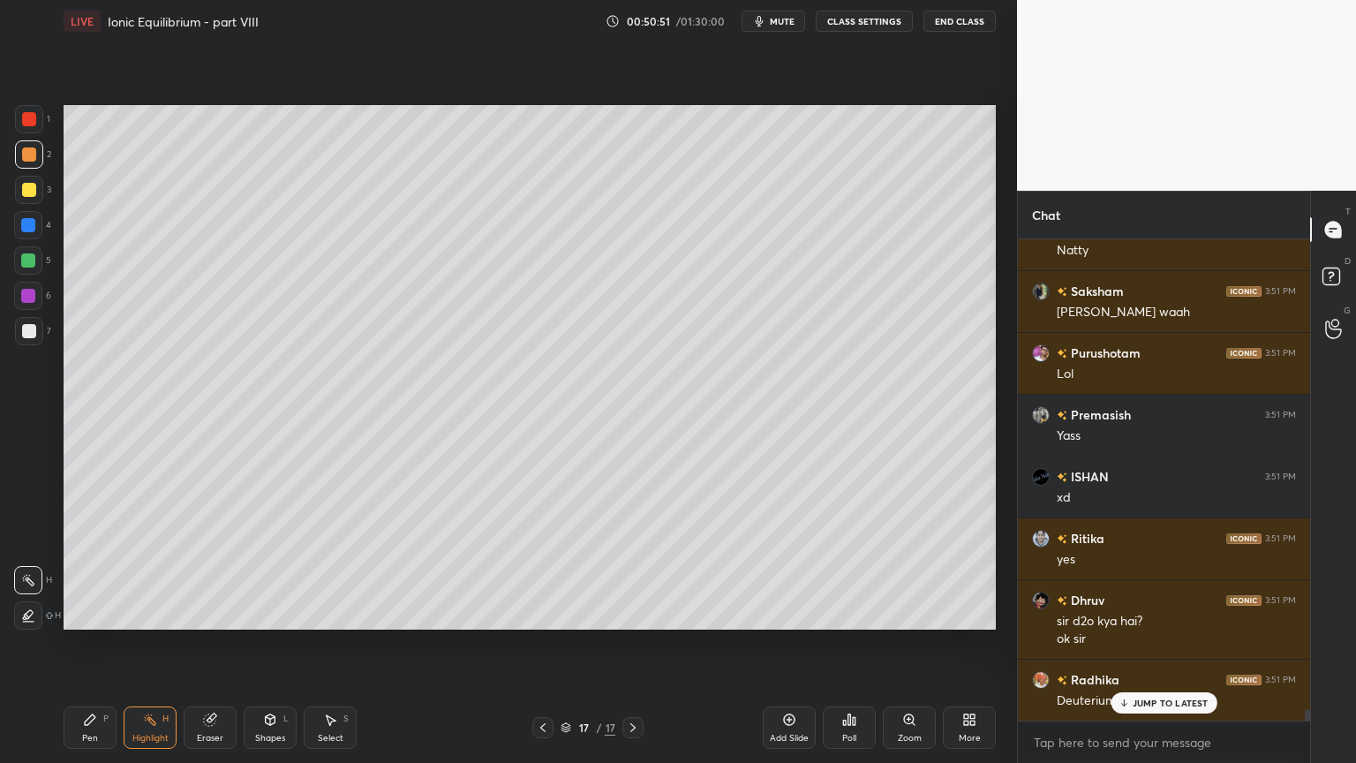
click at [1165, 644] on div "JUMP TO LATEST" at bounding box center [1164, 702] width 106 height 21
click at [95, 644] on div "Pen P" at bounding box center [90, 727] width 53 height 42
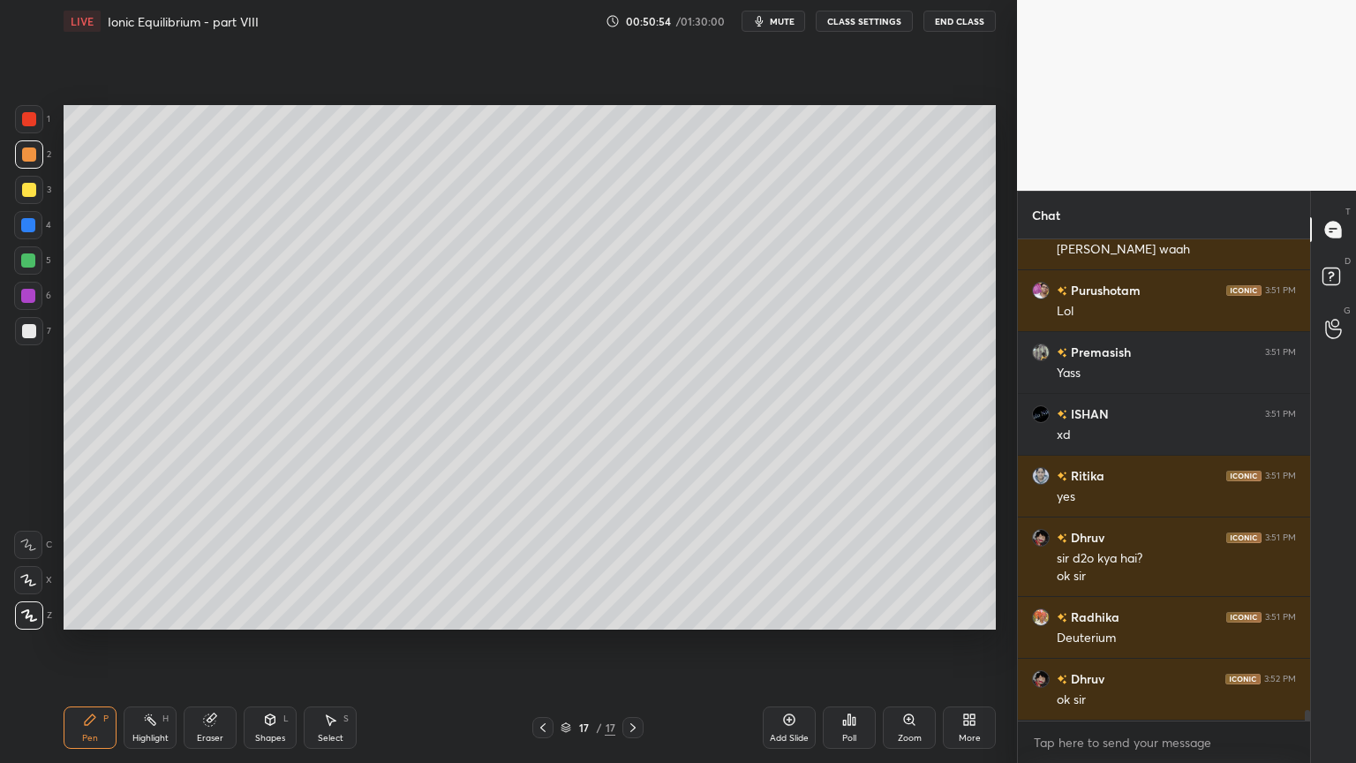
click at [33, 192] on div at bounding box center [29, 190] width 14 height 14
drag, startPoint x: 152, startPoint y: 738, endPoint x: 222, endPoint y: 653, distance: 110.3
click at [155, 644] on div "Highlight H" at bounding box center [150, 727] width 53 height 42
click at [155, 644] on div "Highlight" at bounding box center [150, 738] width 36 height 9
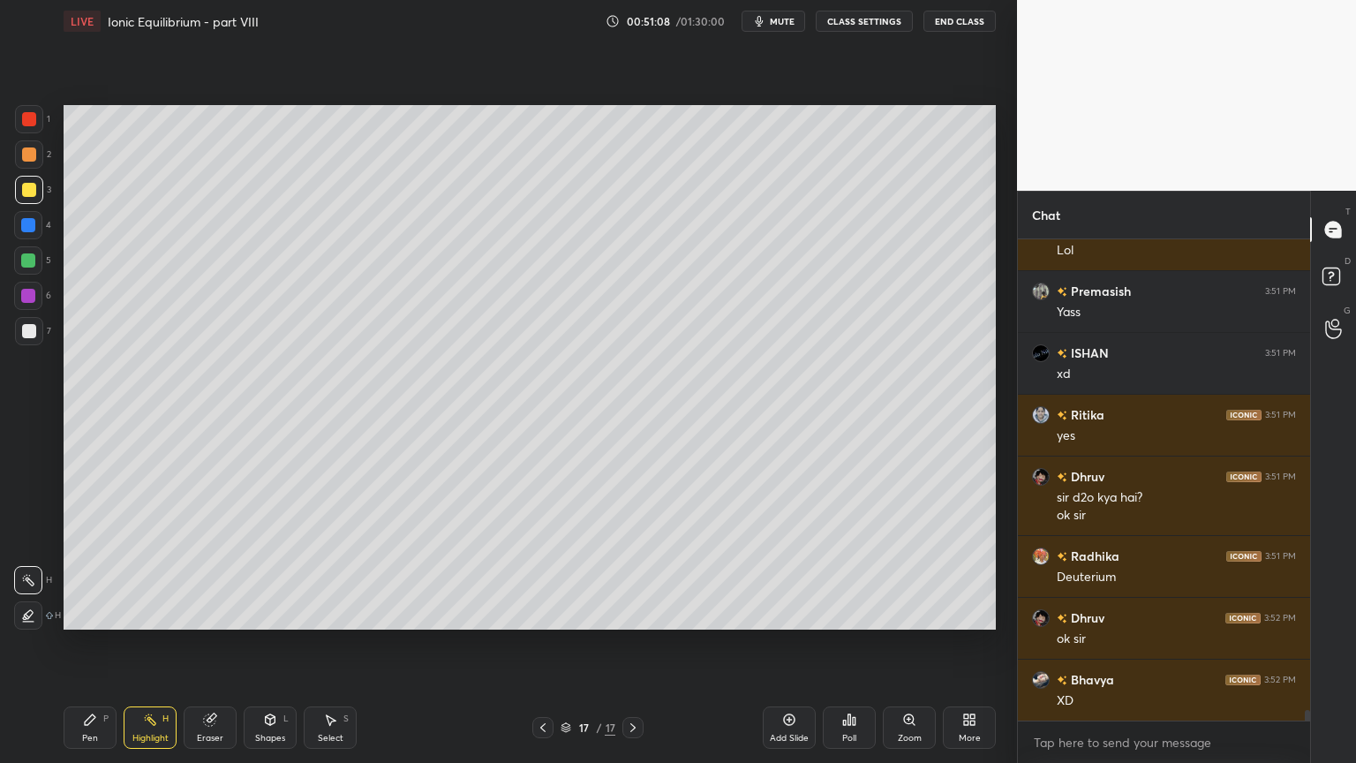
click at [95, 644] on div "Pen P" at bounding box center [90, 727] width 53 height 42
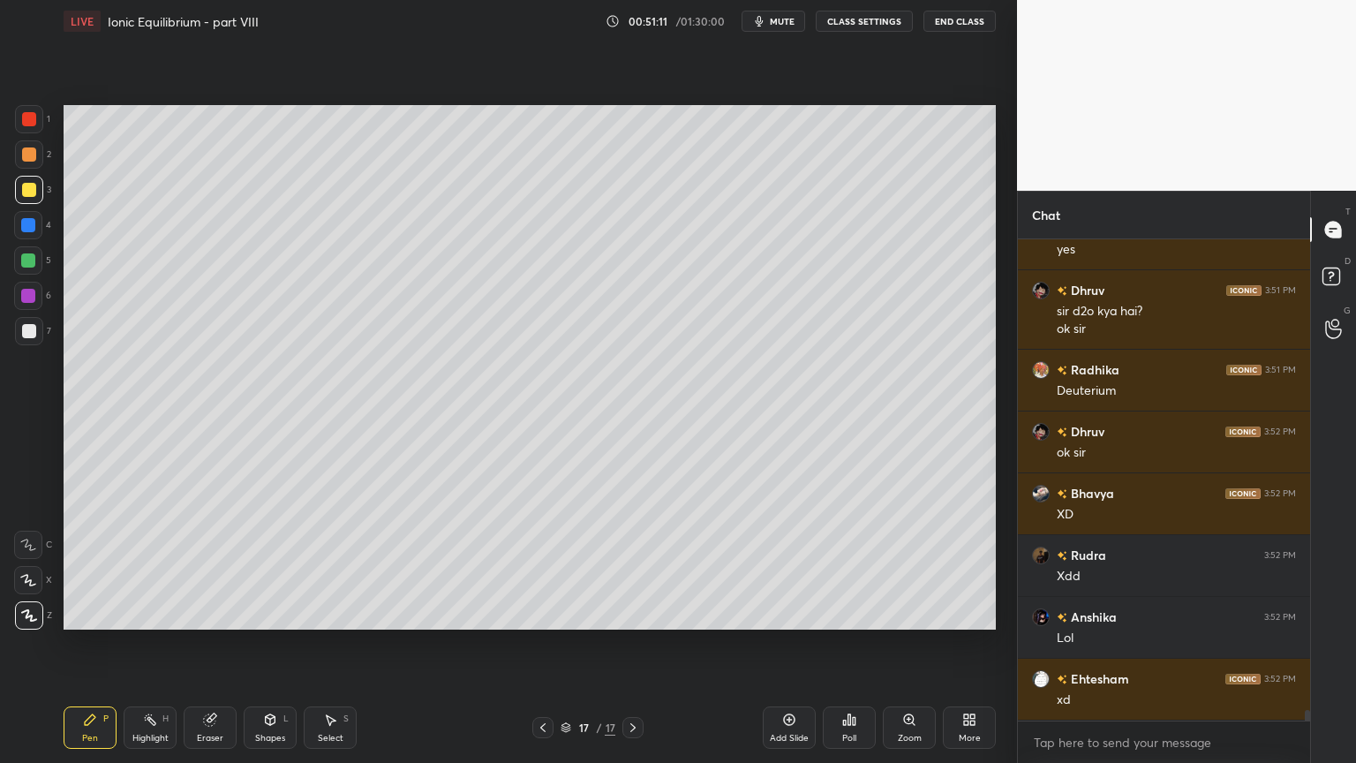
scroll to position [20851, 0]
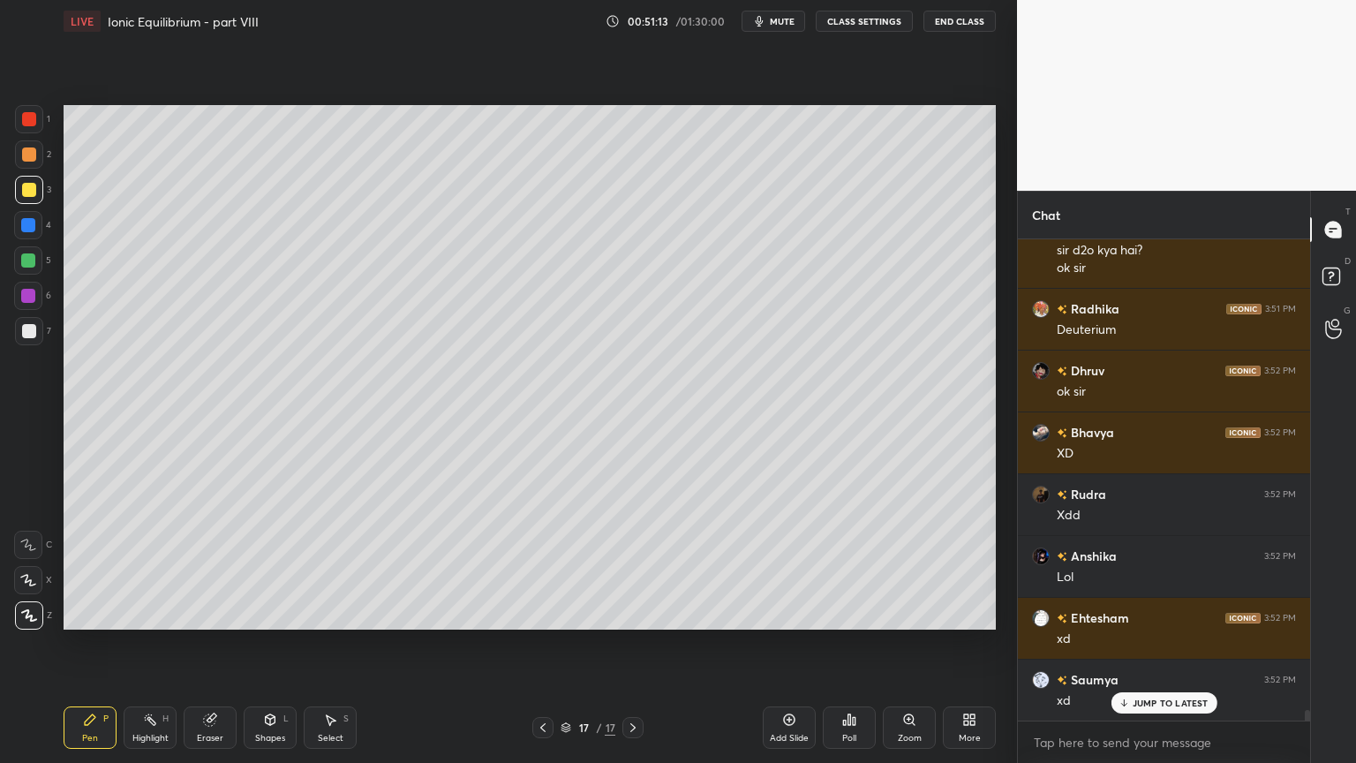
click at [32, 264] on div at bounding box center [28, 260] width 14 height 14
click at [150, 644] on div "Highlight H" at bounding box center [150, 727] width 53 height 42
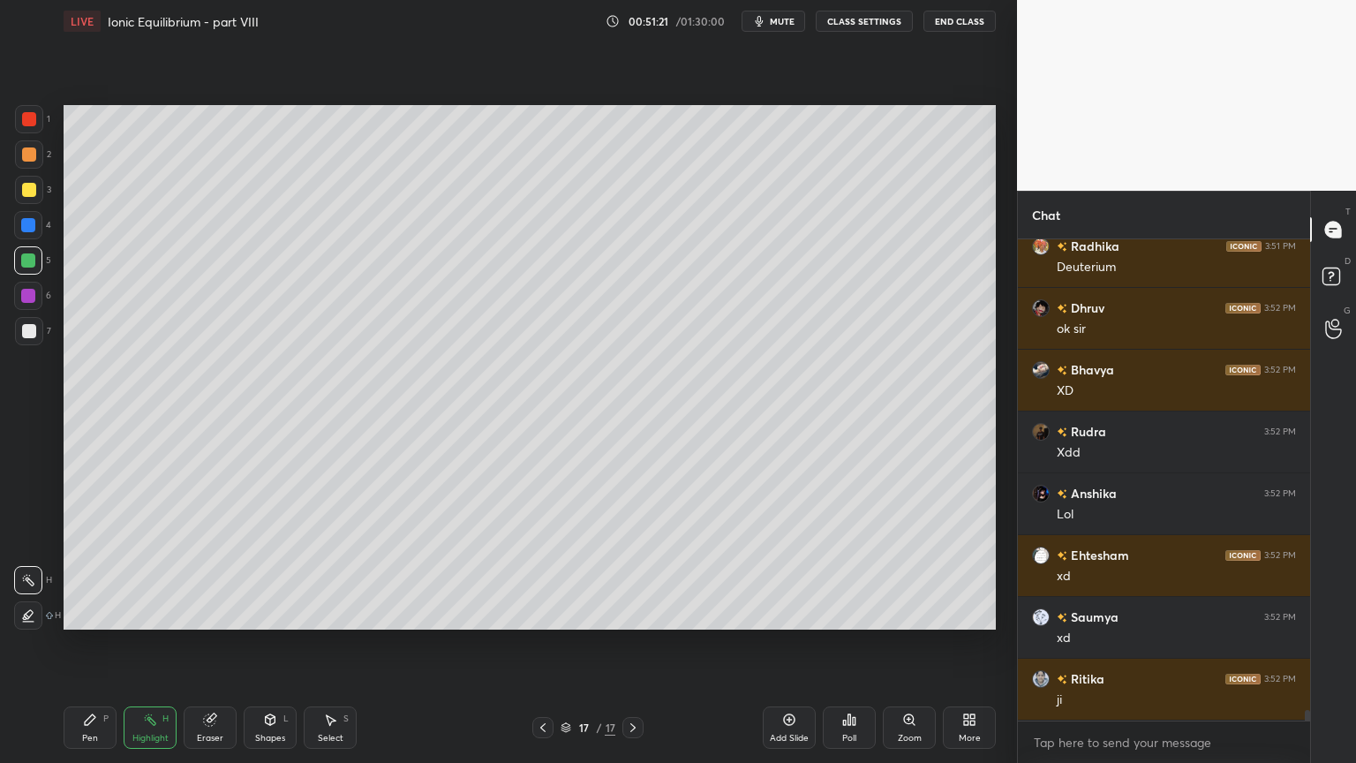
click at [268, 644] on div "Shapes" at bounding box center [270, 738] width 30 height 9
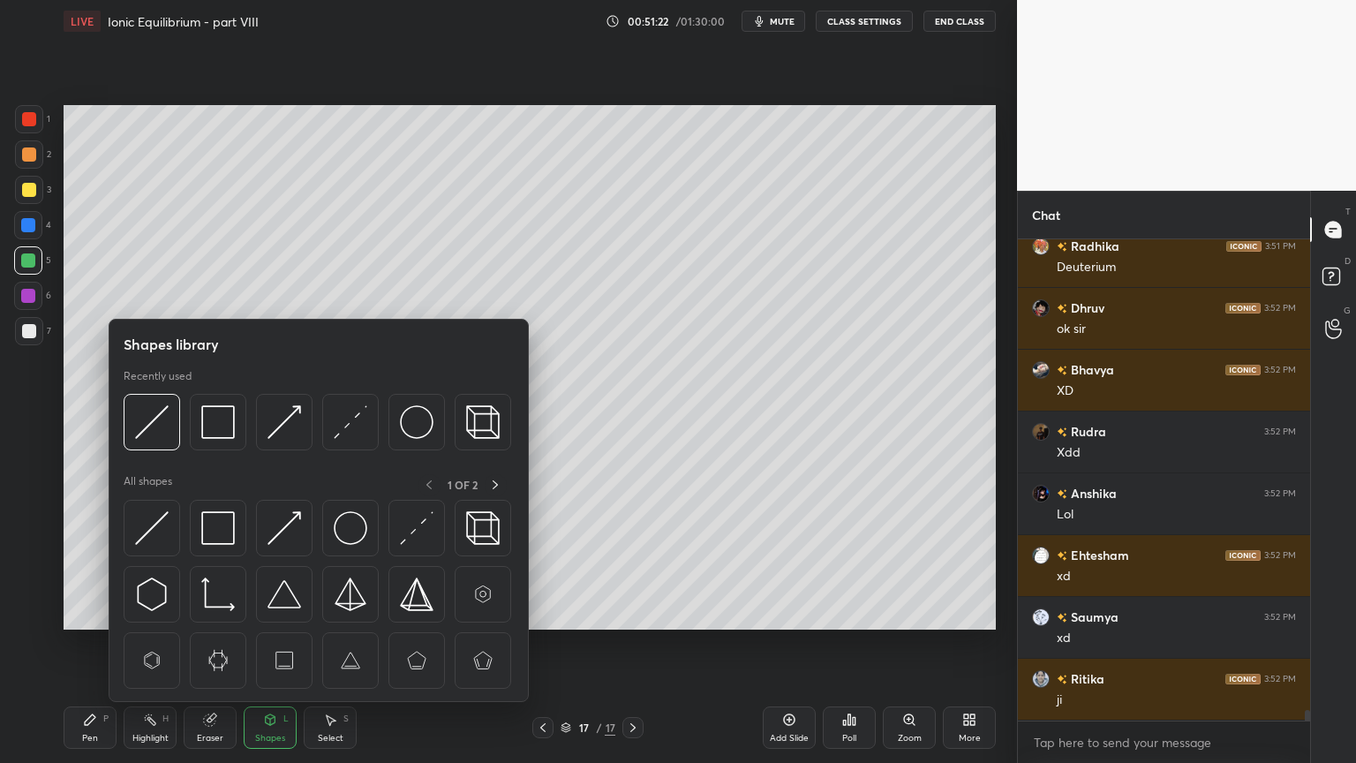
click at [99, 644] on div "Pen P" at bounding box center [90, 727] width 53 height 42
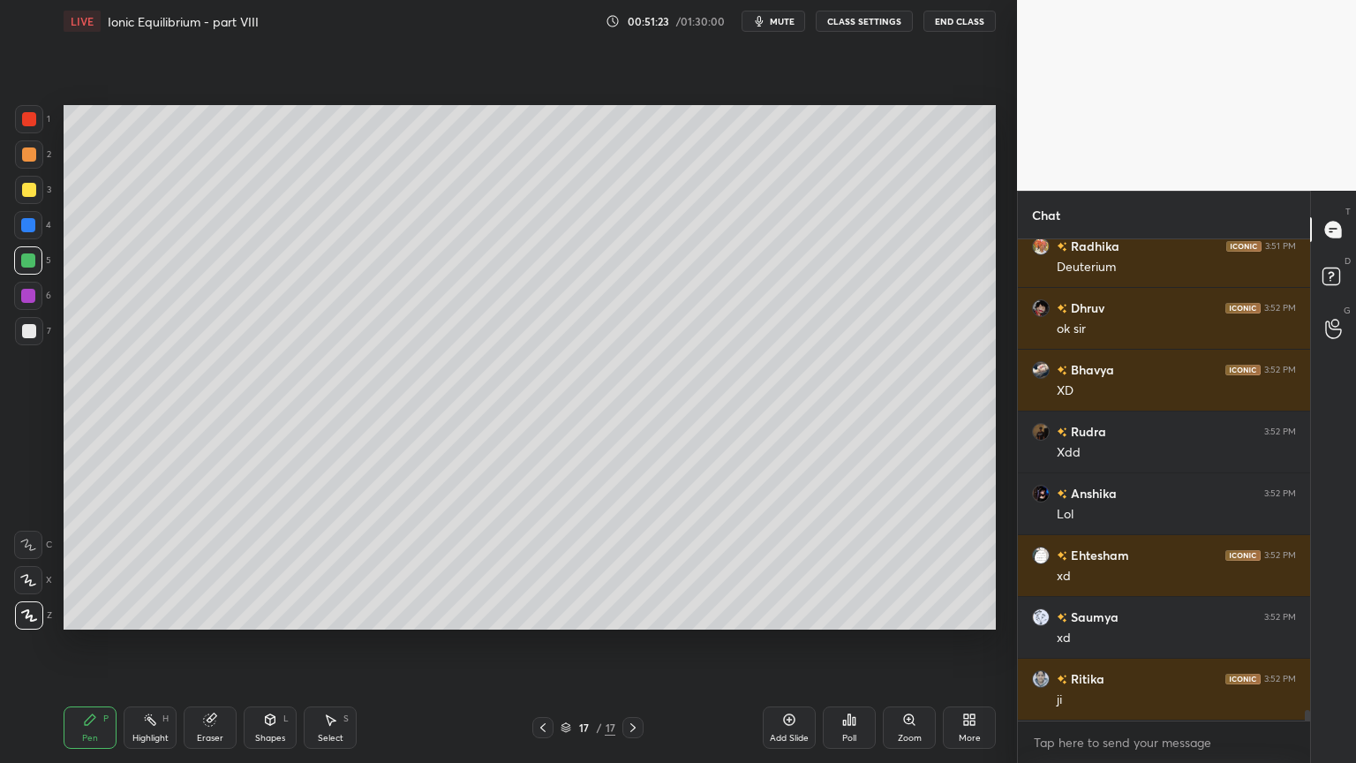
scroll to position [20975, 0]
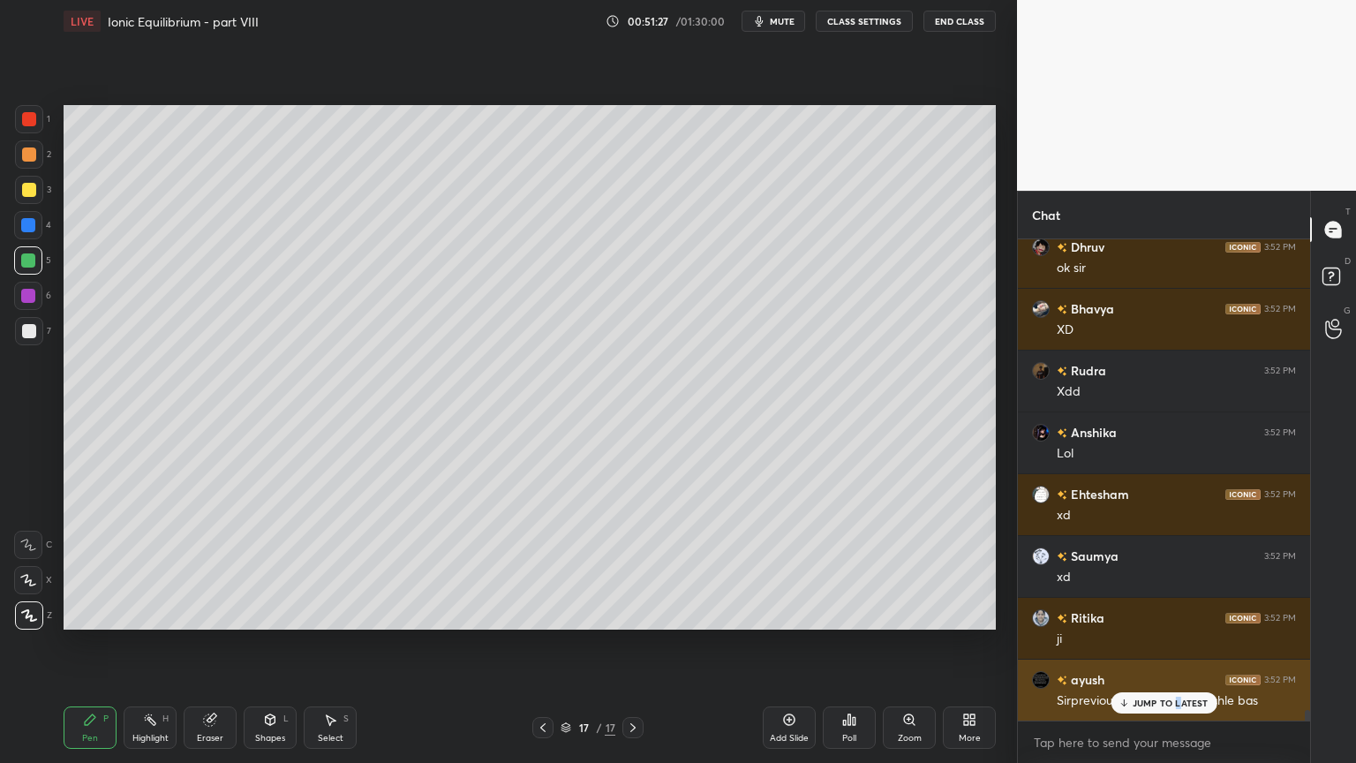
click at [1176, 644] on p "JUMP TO LATEST" at bounding box center [1171, 703] width 76 height 11
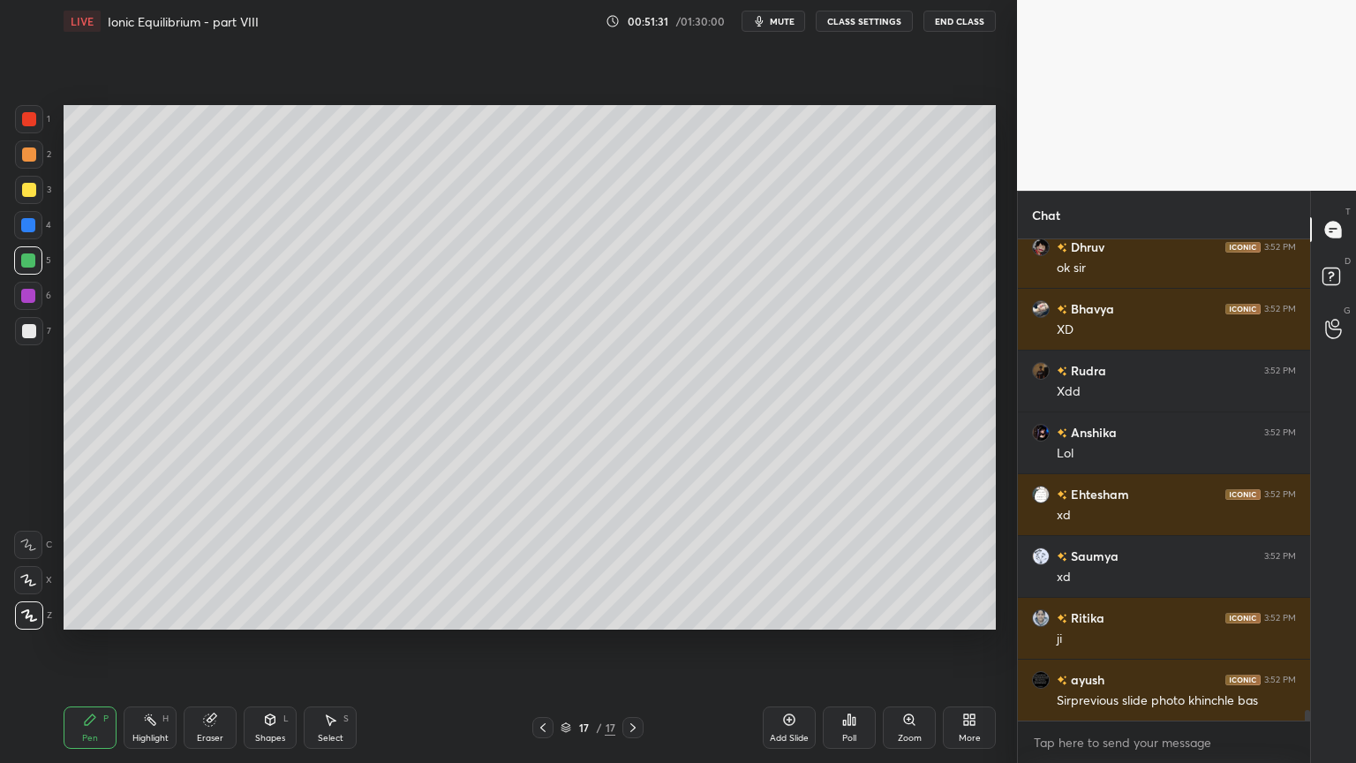
drag, startPoint x: 541, startPoint y: 727, endPoint x: 540, endPoint y: 739, distance: 12.4
click at [540, 644] on div at bounding box center [542, 727] width 21 height 21
click at [543, 644] on icon at bounding box center [542, 727] width 5 height 9
click at [644, 644] on div "15 / 17" at bounding box center [588, 727] width 350 height 21
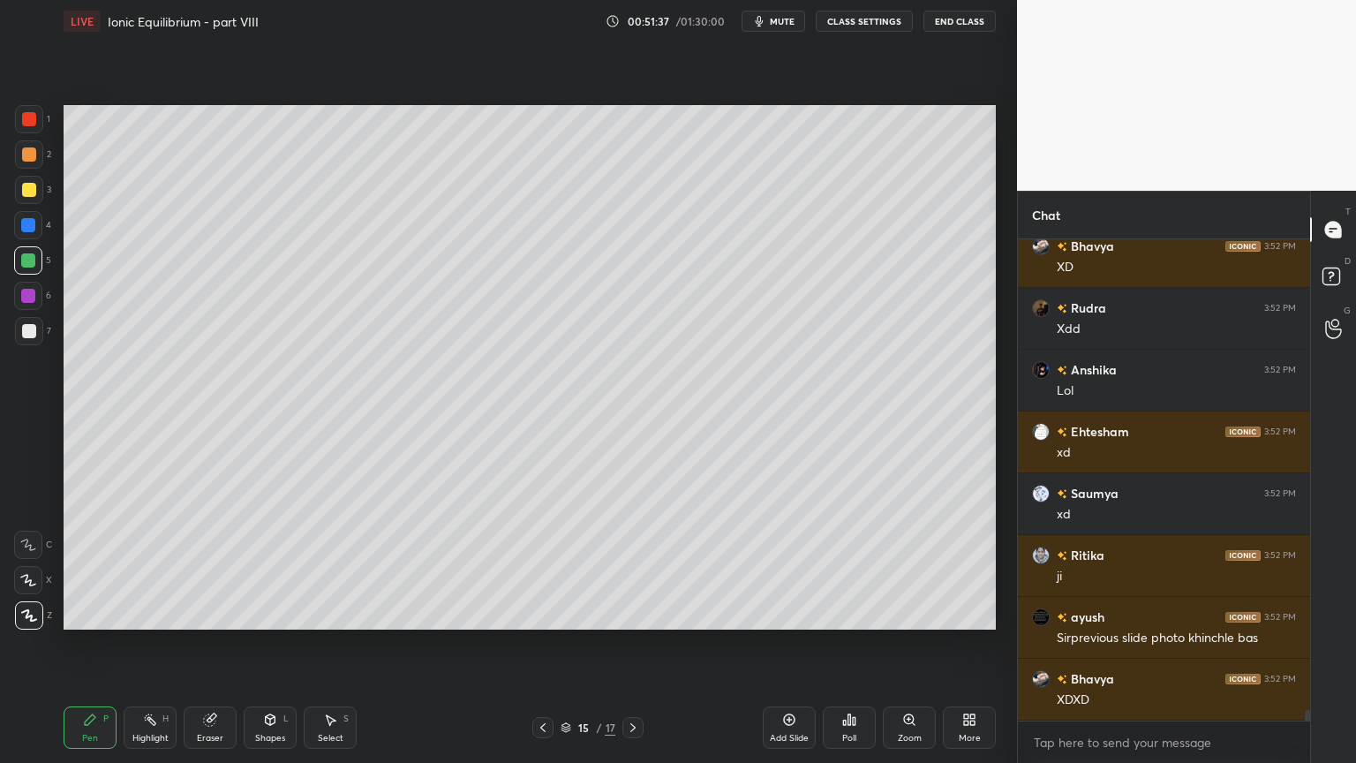
click at [638, 644] on icon at bounding box center [633, 727] width 14 height 14
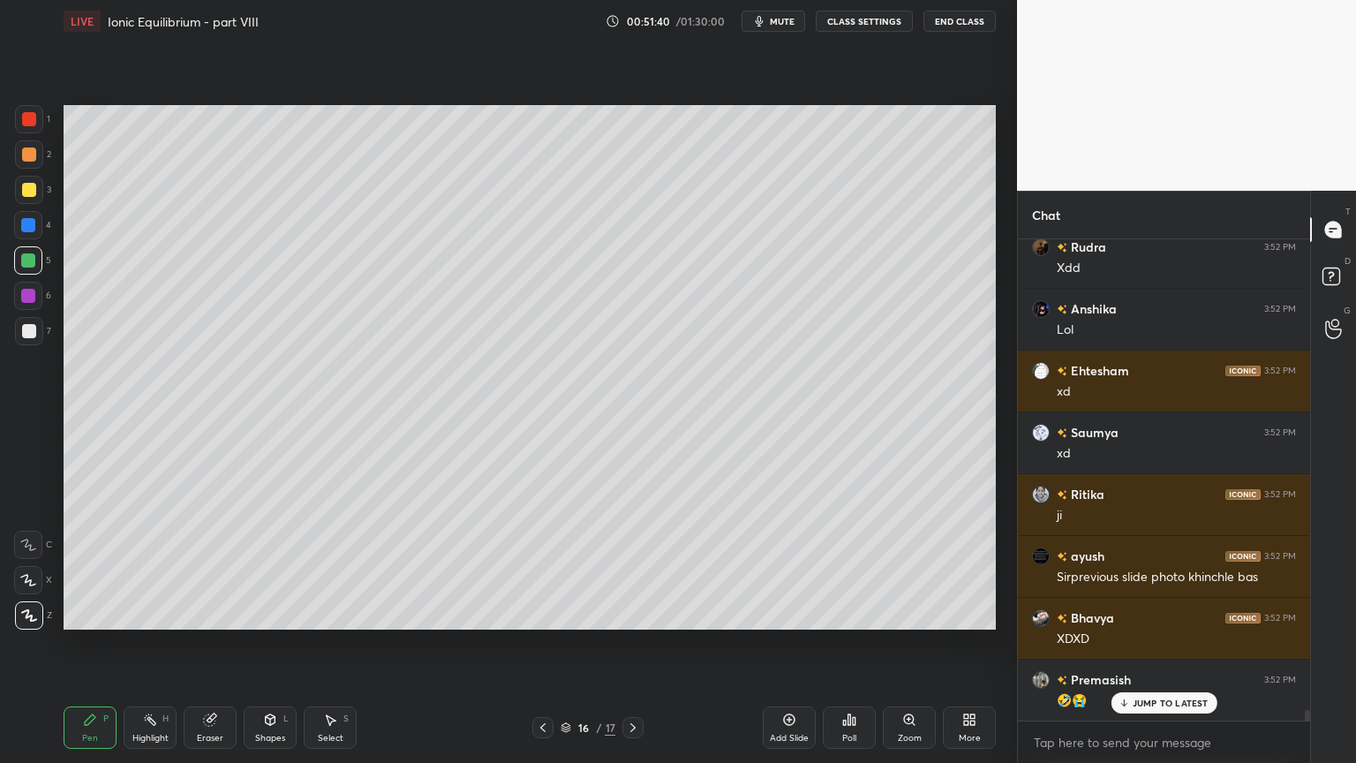
click at [633, 644] on icon at bounding box center [633, 727] width 14 height 14
click at [84, 644] on div "Pen P" at bounding box center [90, 727] width 53 height 42
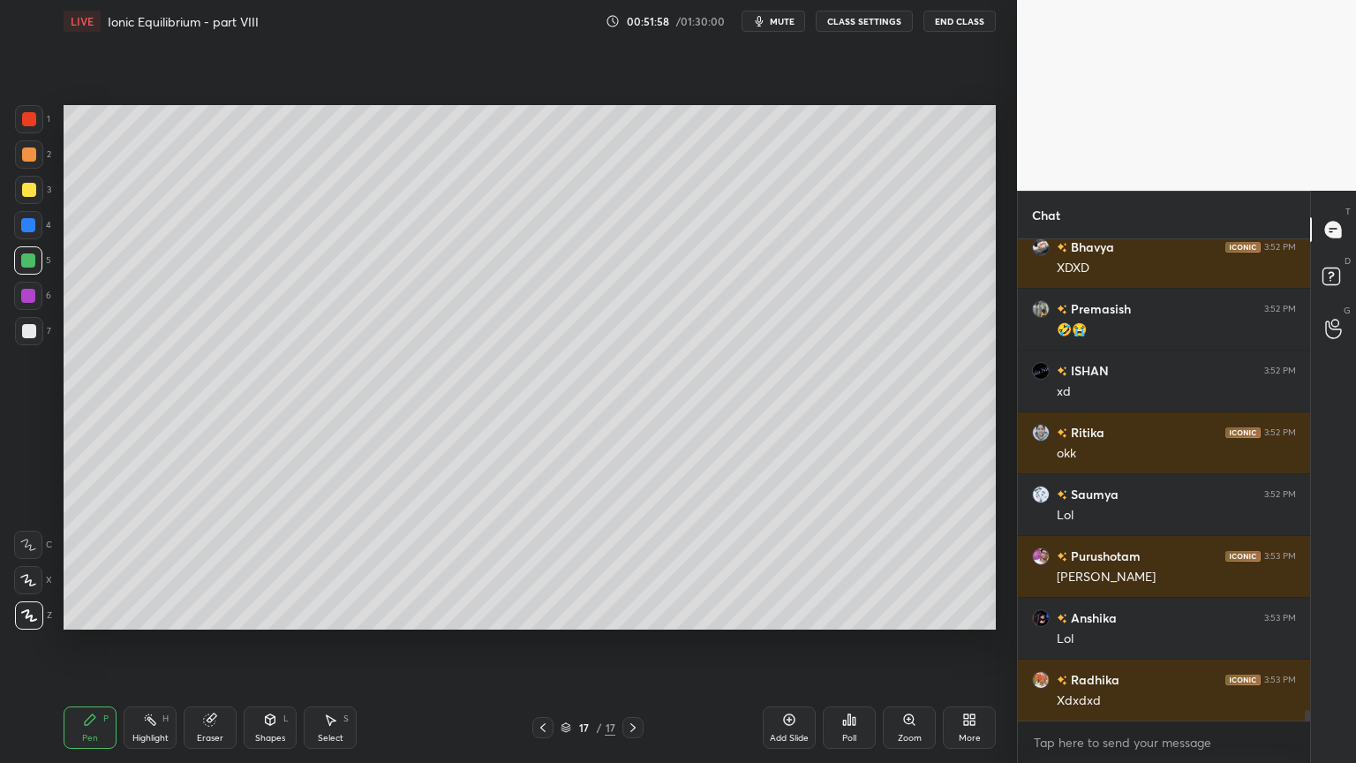
scroll to position [21532, 0]
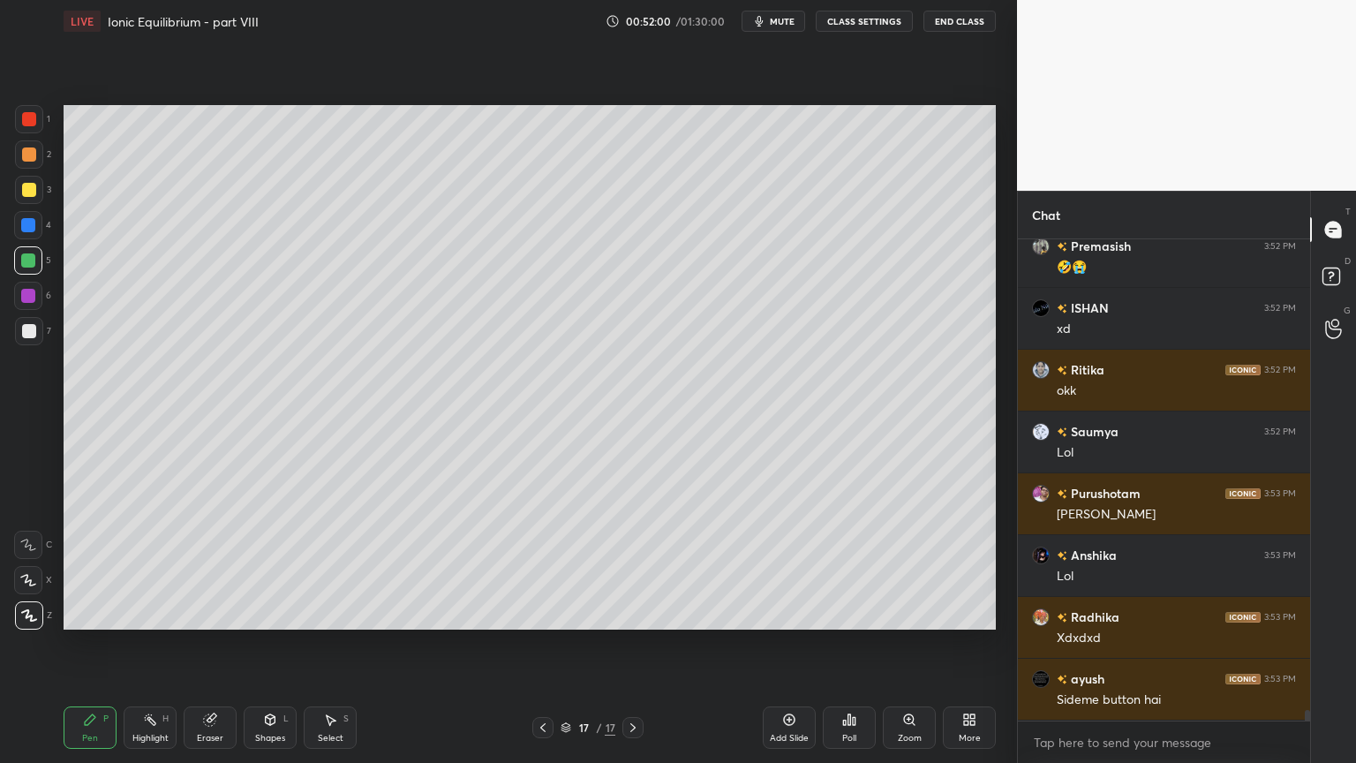
click at [138, 644] on div "Highlight H" at bounding box center [150, 727] width 53 height 42
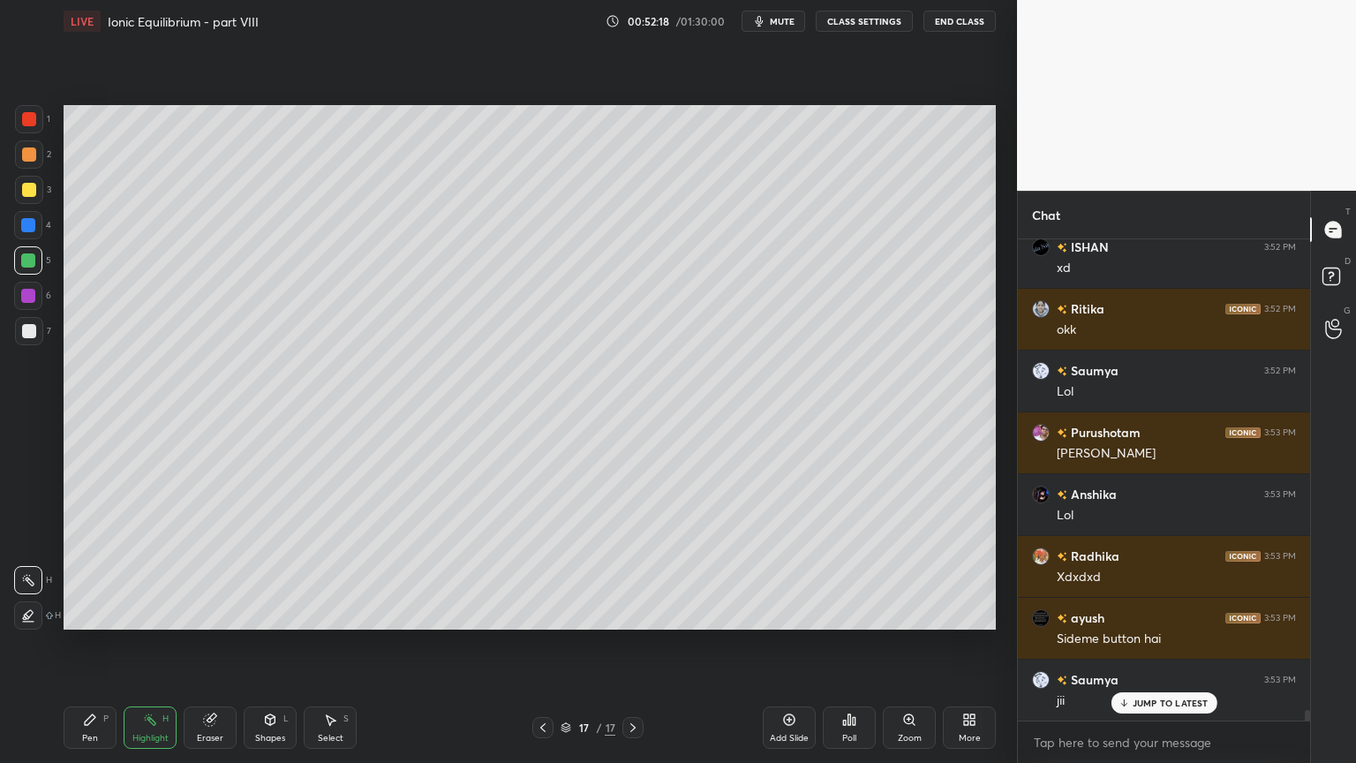
drag, startPoint x: 101, startPoint y: 727, endPoint x: 113, endPoint y: 693, distance: 35.8
click at [97, 644] on div "Pen P" at bounding box center [90, 727] width 53 height 42
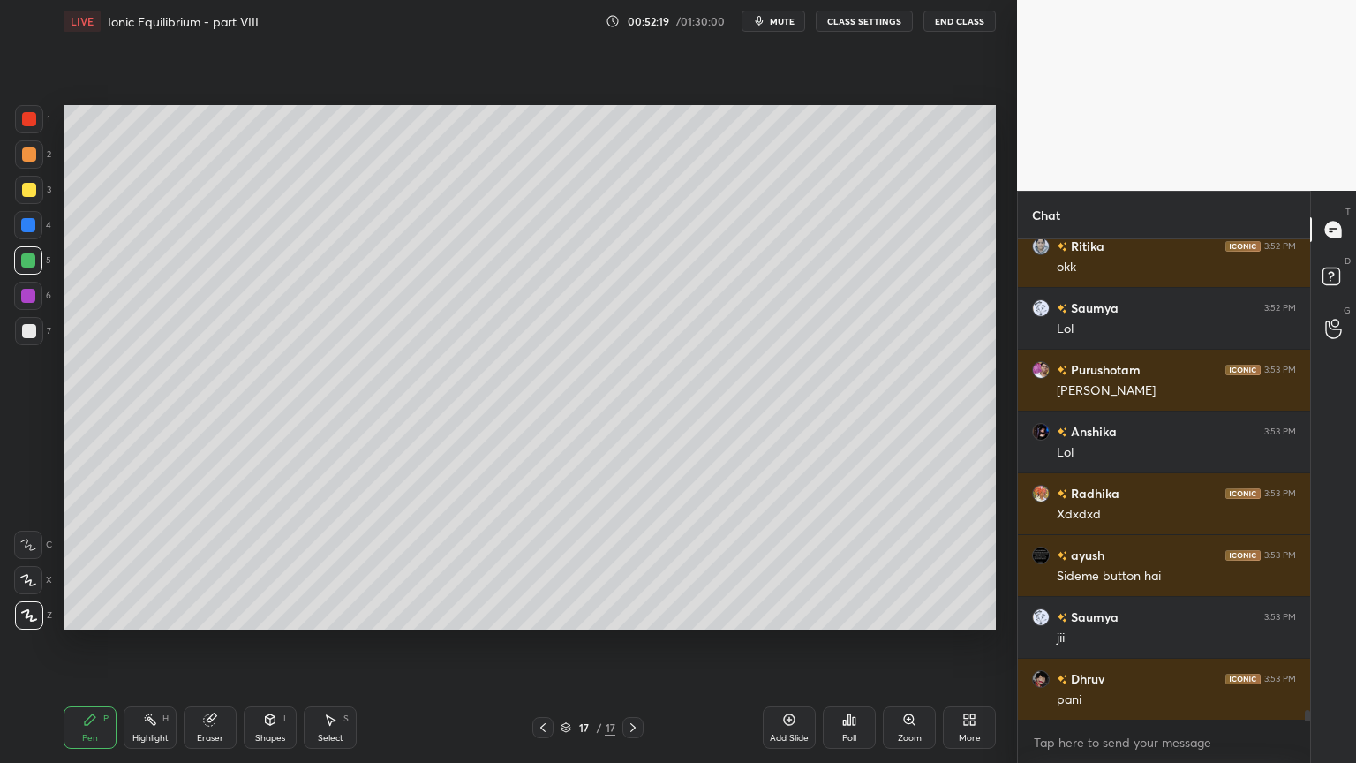
click at [32, 339] on div at bounding box center [29, 331] width 28 height 28
click at [149, 644] on div "Highlight" at bounding box center [150, 738] width 36 height 9
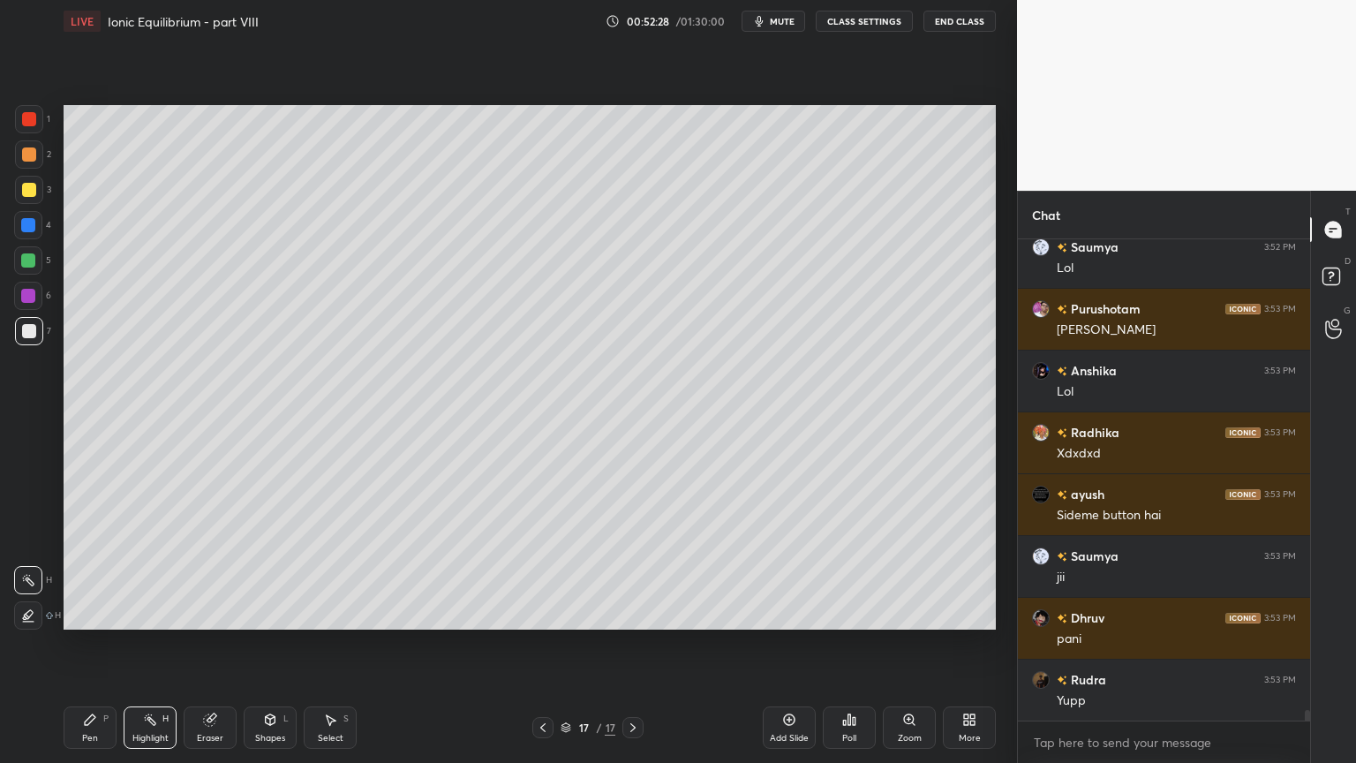
scroll to position [21779, 0]
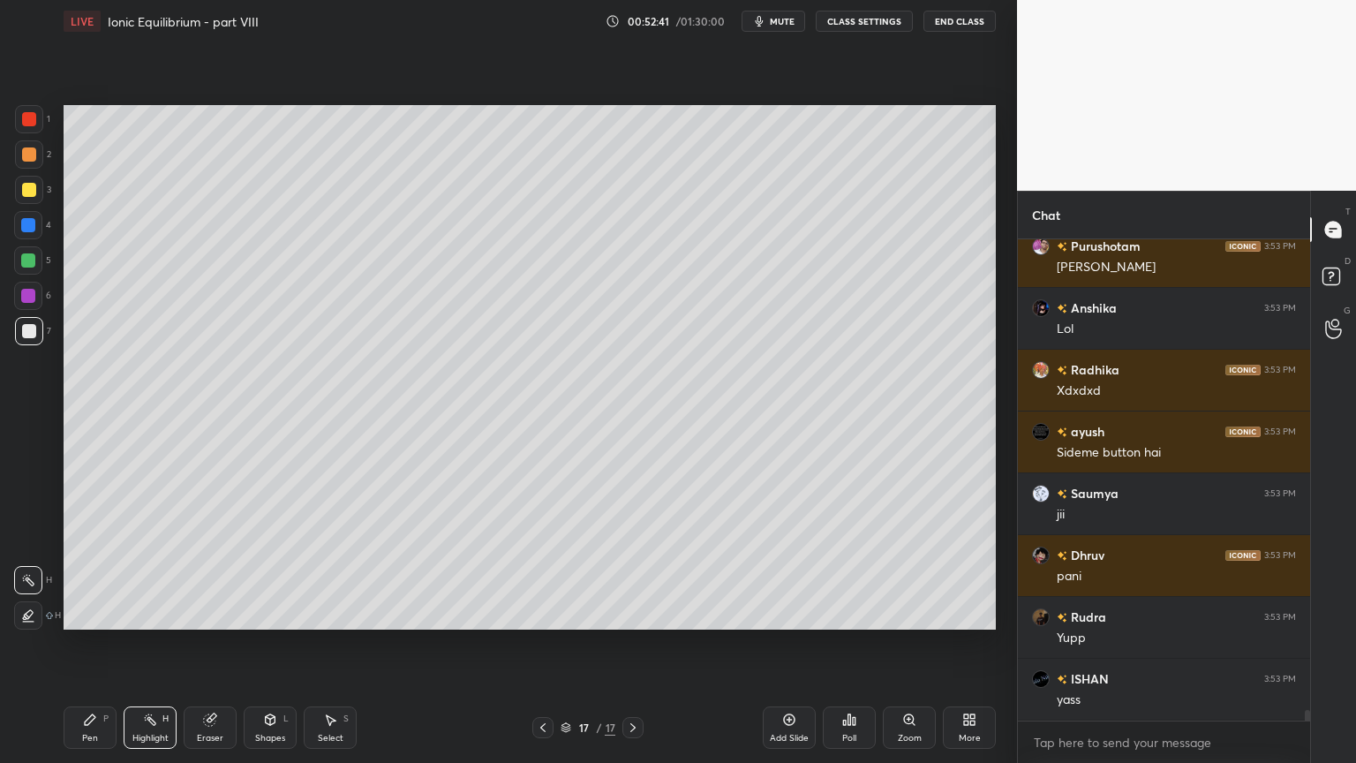
drag, startPoint x: 99, startPoint y: 728, endPoint x: 88, endPoint y: 742, distance: 17.7
click at [95, 644] on div "Pen P" at bounding box center [90, 727] width 53 height 42
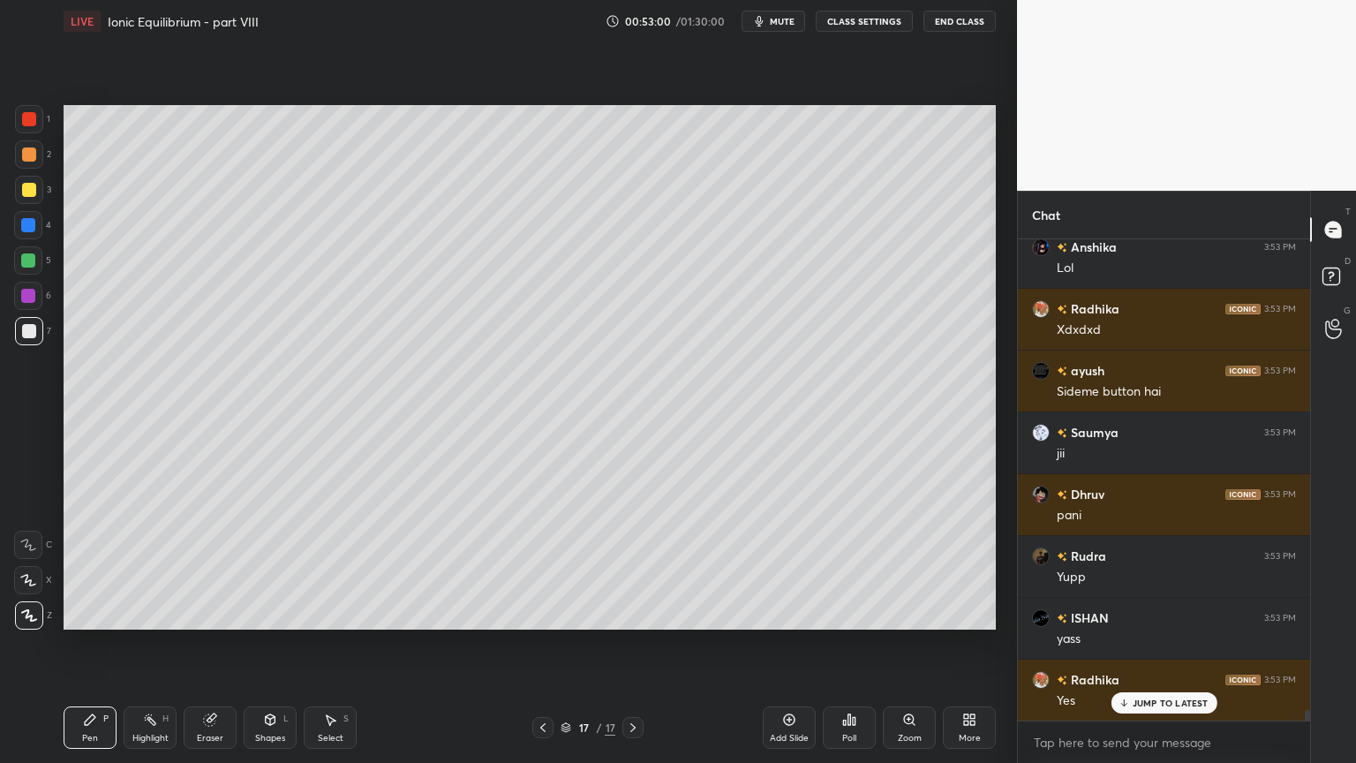
click at [147, 644] on icon at bounding box center [150, 720] width 14 height 14
click at [99, 644] on div "Pen P" at bounding box center [90, 727] width 53 height 42
click at [146, 644] on icon at bounding box center [150, 720] width 14 height 14
click at [544, 644] on icon at bounding box center [543, 727] width 14 height 14
click at [541, 644] on icon at bounding box center [543, 727] width 14 height 14
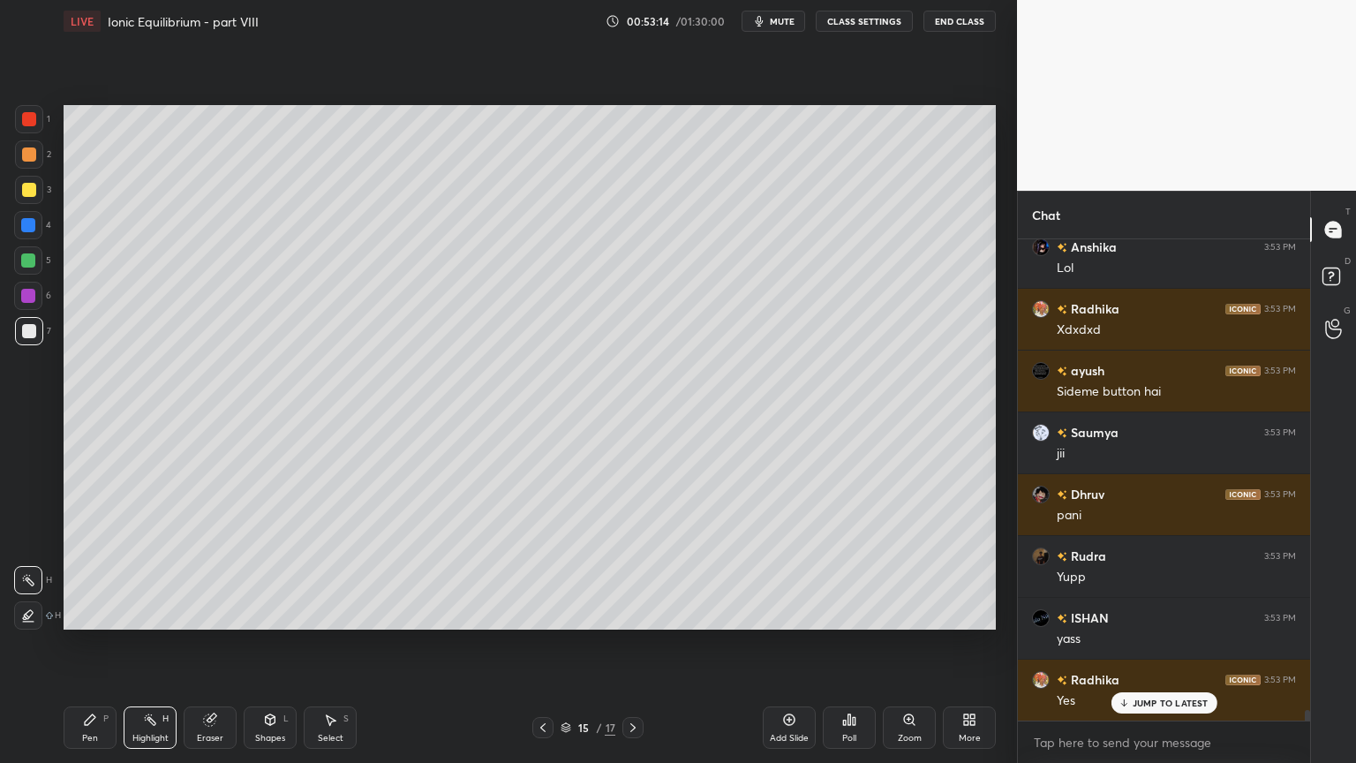
click at [540, 644] on div at bounding box center [542, 727] width 21 height 21
click at [538, 644] on icon at bounding box center [543, 727] width 14 height 14
drag, startPoint x: 83, startPoint y: 725, endPoint x: 72, endPoint y: 709, distance: 19.1
click at [83, 644] on icon at bounding box center [90, 720] width 14 height 14
click at [30, 219] on div at bounding box center [28, 225] width 28 height 28
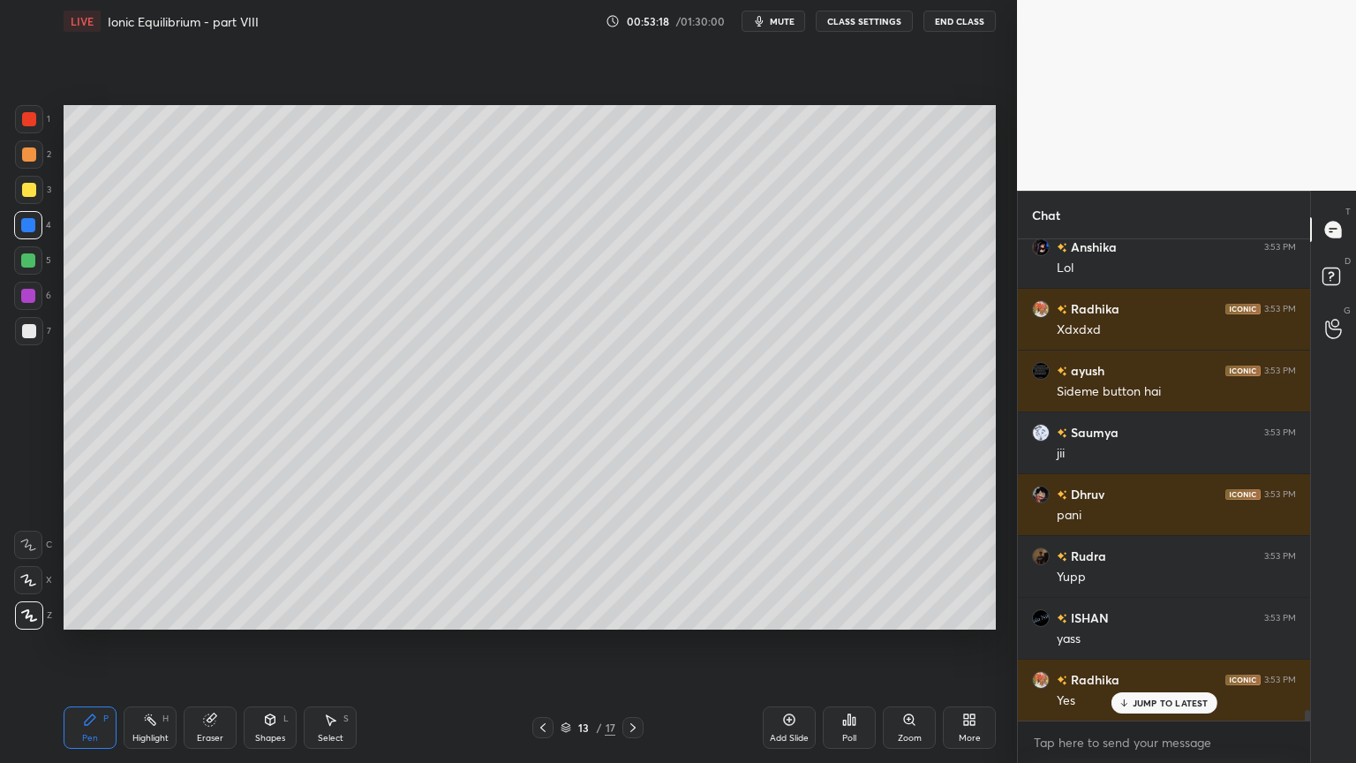
click at [146, 644] on div "Highlight" at bounding box center [150, 738] width 36 height 9
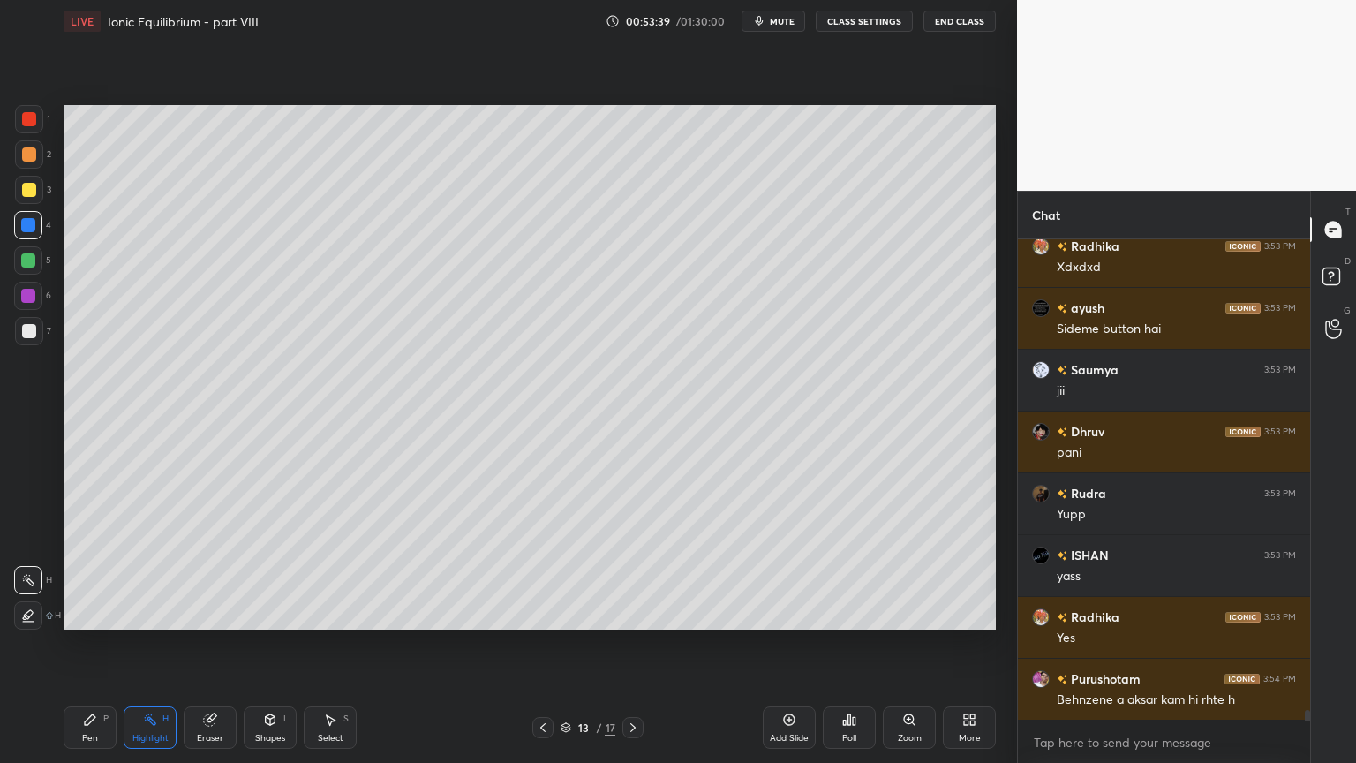
click at [632, 644] on icon at bounding box center [633, 727] width 14 height 14
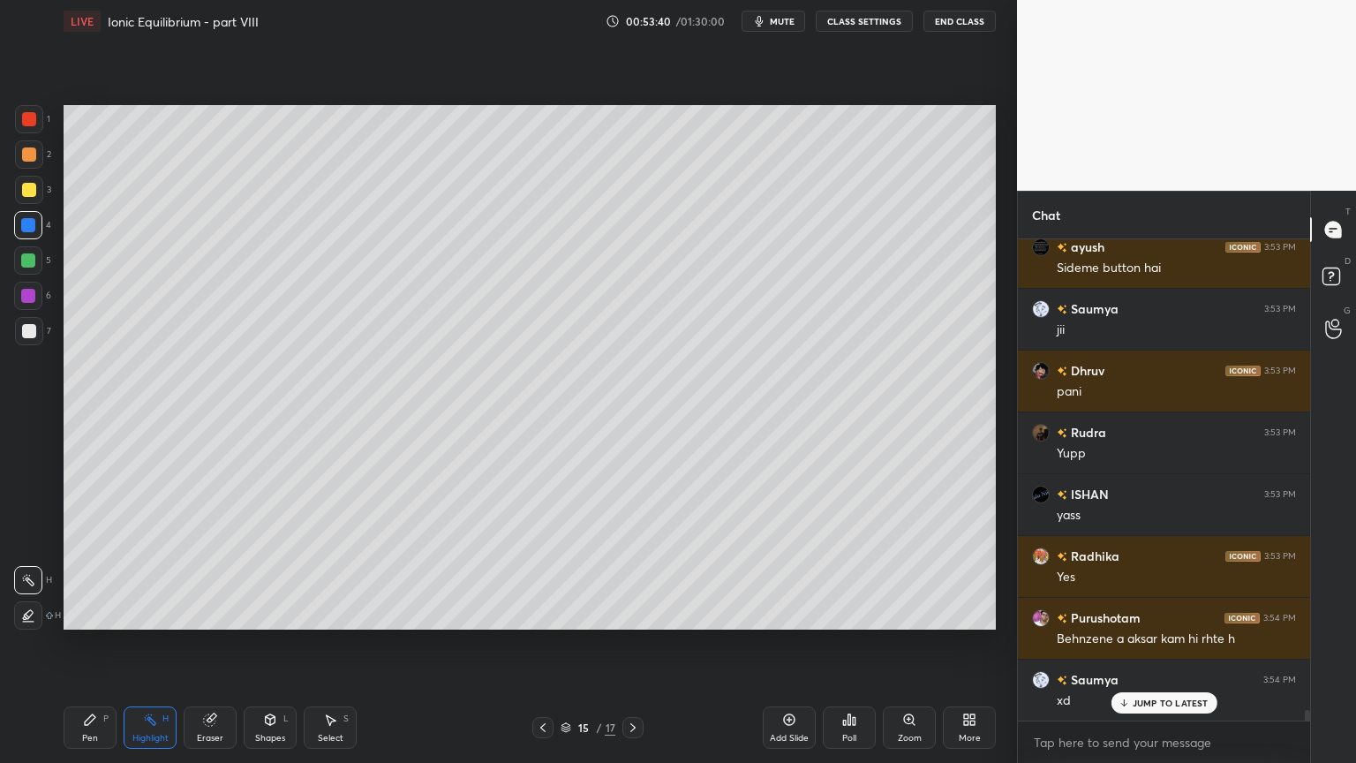
click at [634, 644] on icon at bounding box center [632, 727] width 5 height 9
click at [633, 644] on icon at bounding box center [633, 727] width 14 height 14
click at [634, 644] on icon at bounding box center [633, 727] width 14 height 14
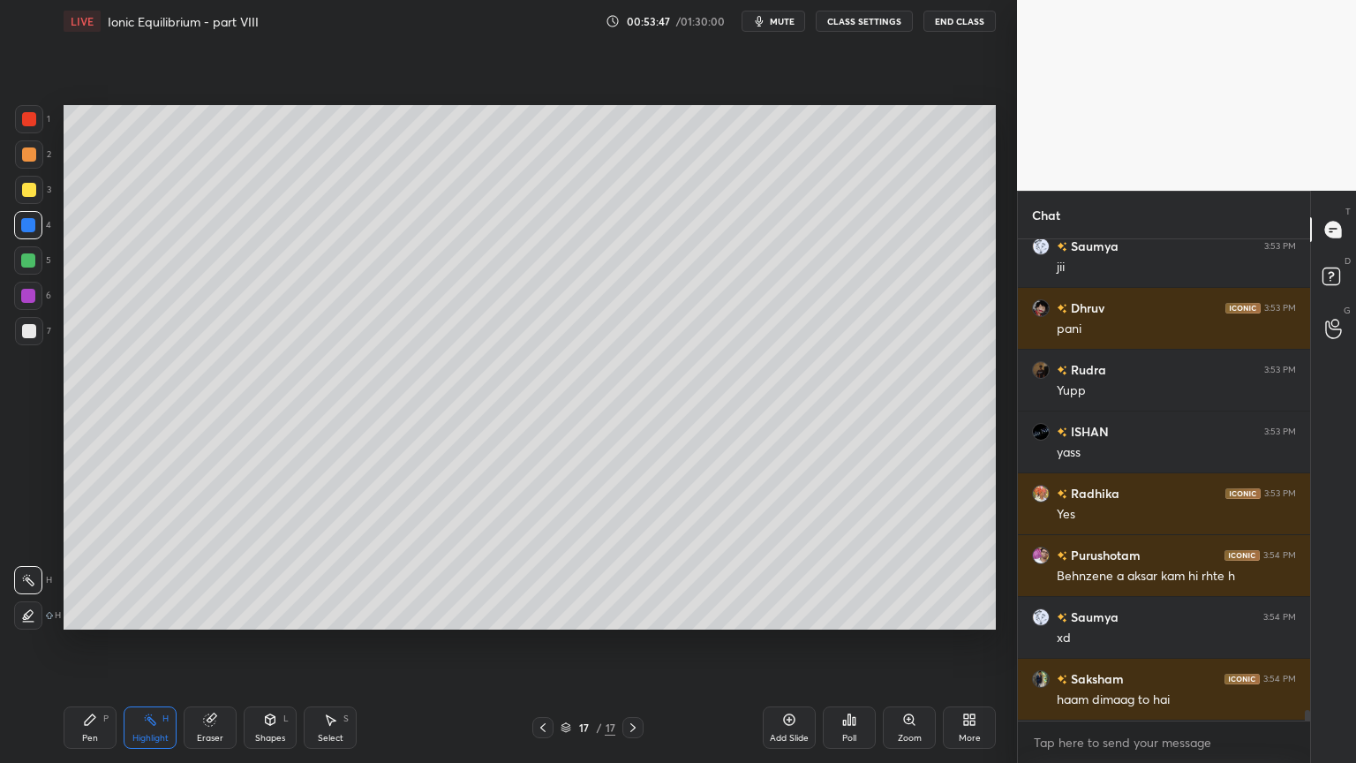
drag, startPoint x: 774, startPoint y: 735, endPoint x: 697, endPoint y: 714, distance: 80.3
click at [771, 644] on div "Add Slide" at bounding box center [789, 738] width 39 height 9
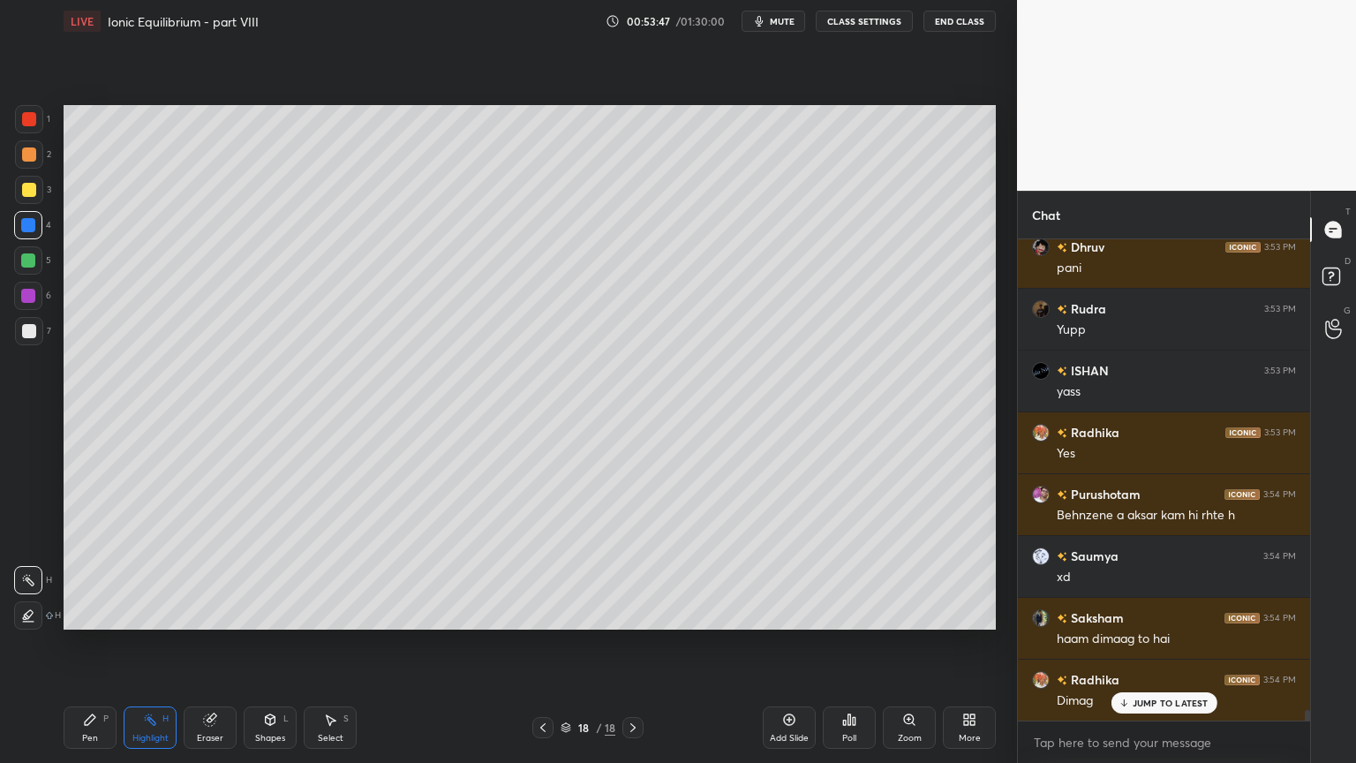
click at [93, 644] on div "Pen P" at bounding box center [90, 727] width 53 height 42
drag, startPoint x: 32, startPoint y: 152, endPoint x: 49, endPoint y: 152, distance: 17.7
click at [25, 152] on div at bounding box center [29, 154] width 14 height 14
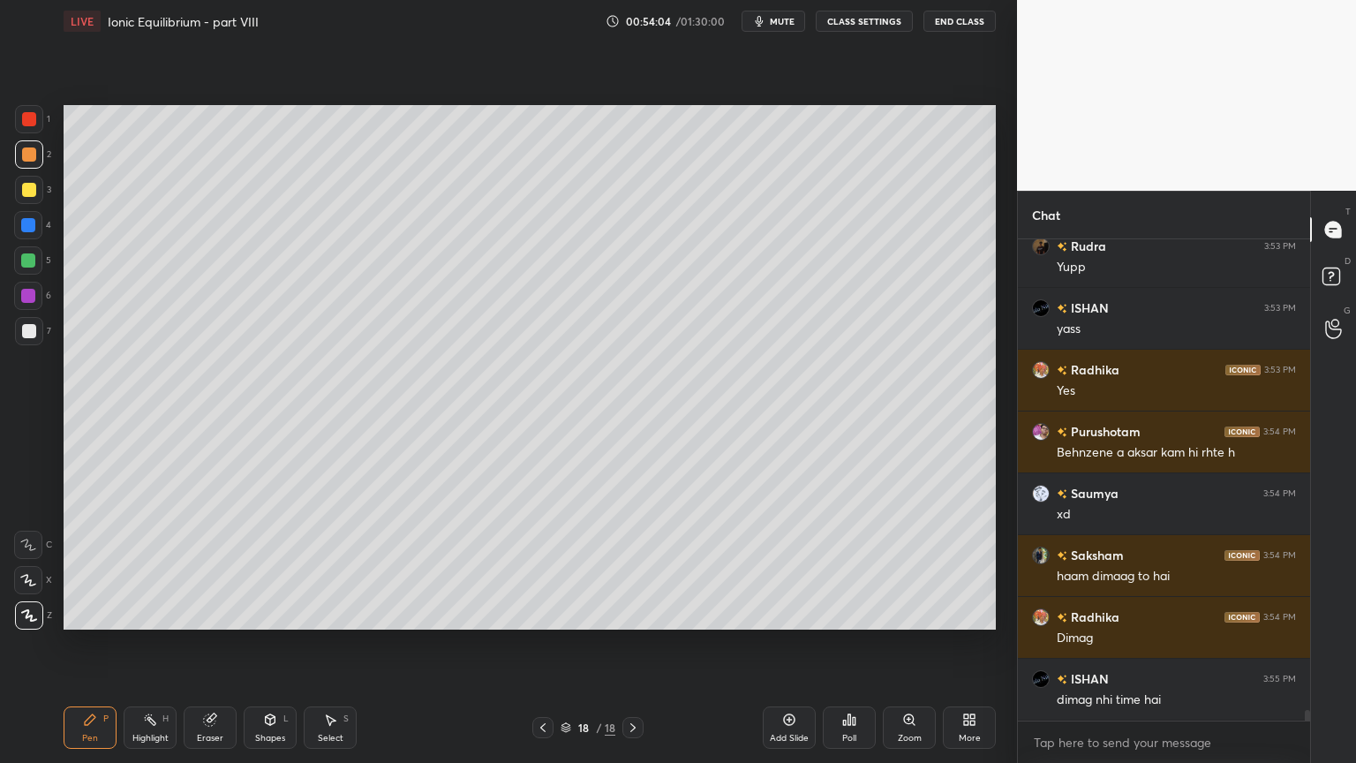
click at [265, 644] on div "Shapes" at bounding box center [270, 738] width 30 height 9
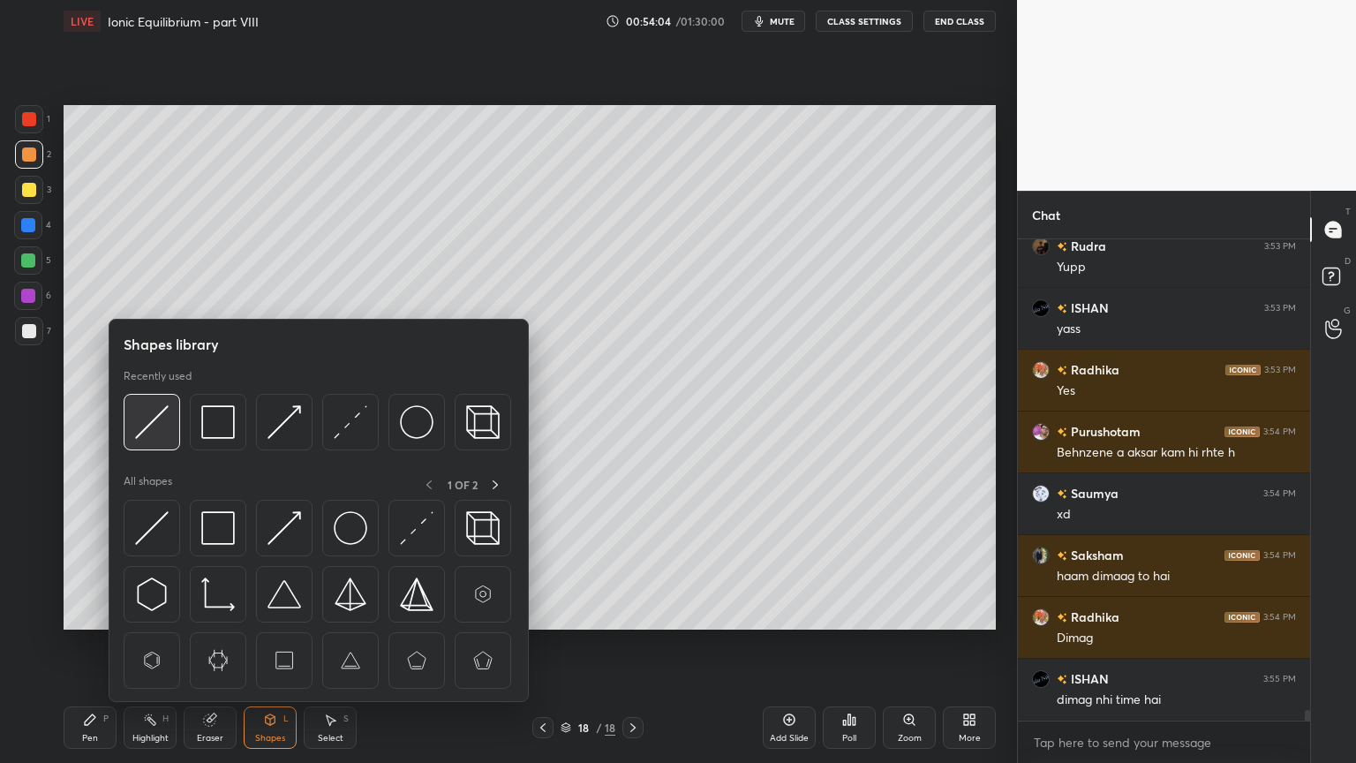
click at [148, 429] on img at bounding box center [152, 422] width 34 height 34
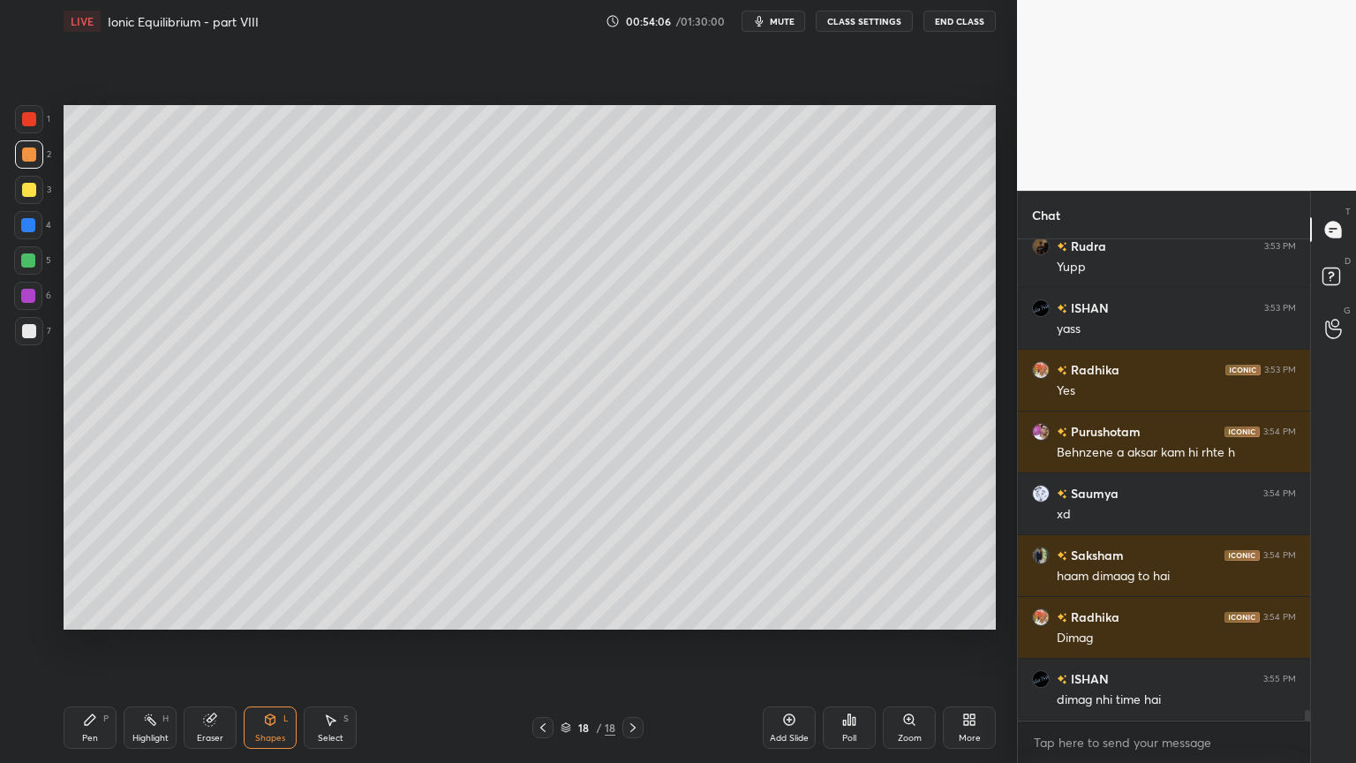
scroll to position [22211, 0]
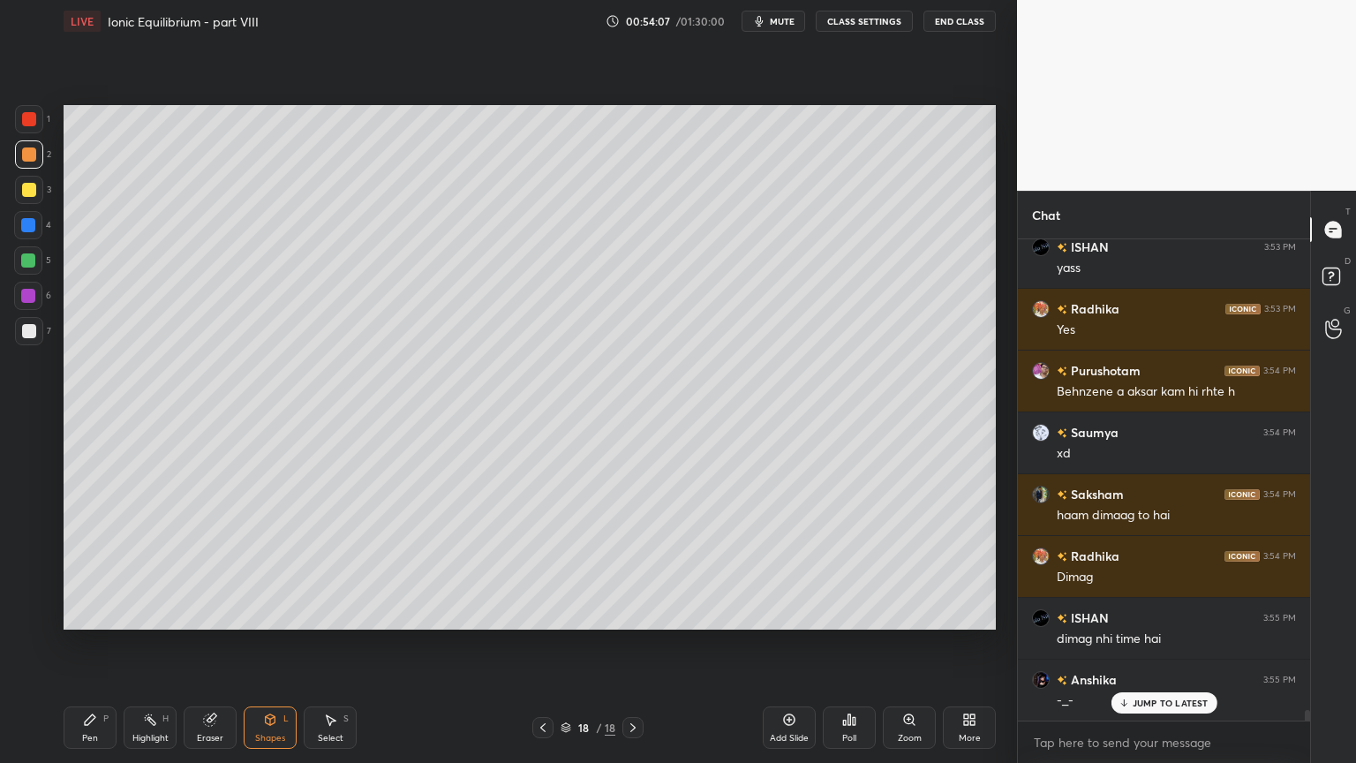
click at [94, 644] on div "Pen" at bounding box center [90, 738] width 16 height 9
click at [39, 327] on div at bounding box center [29, 331] width 28 height 28
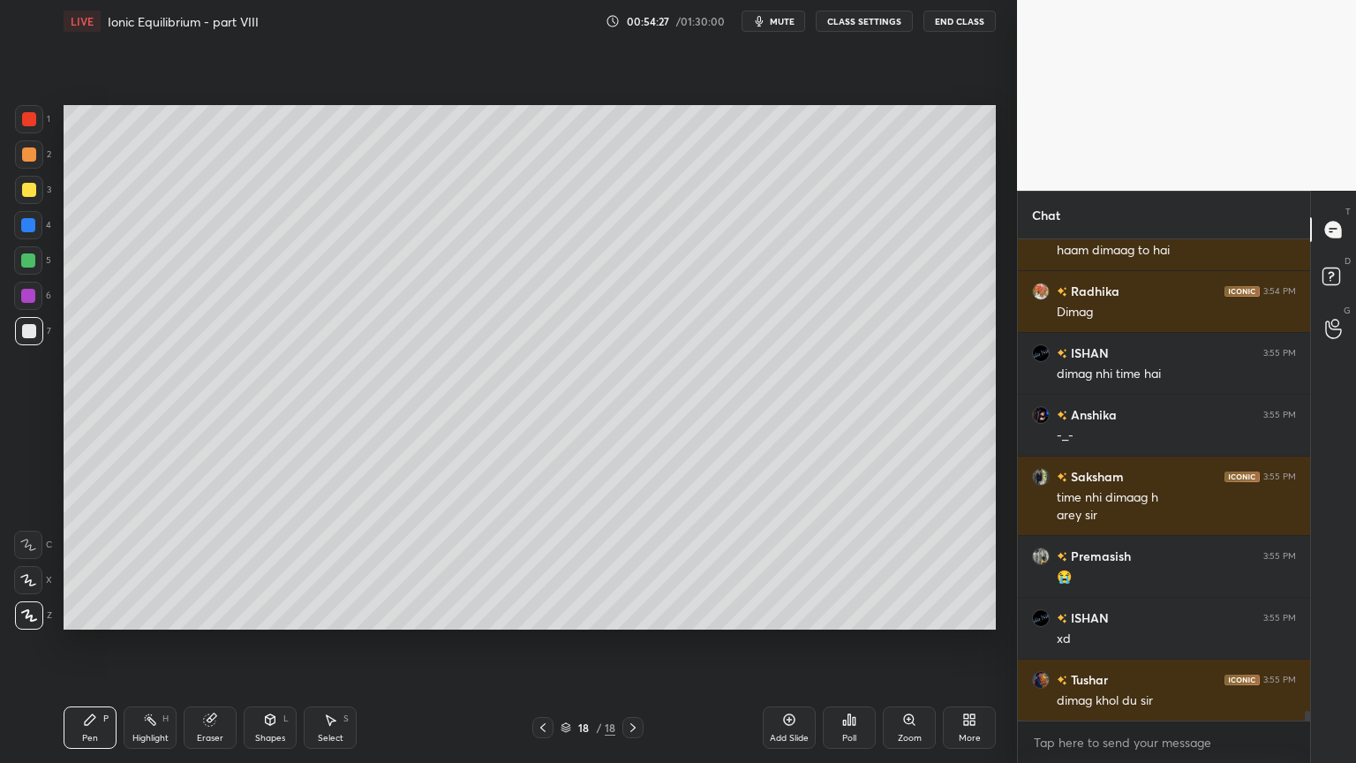
scroll to position [22539, 0]
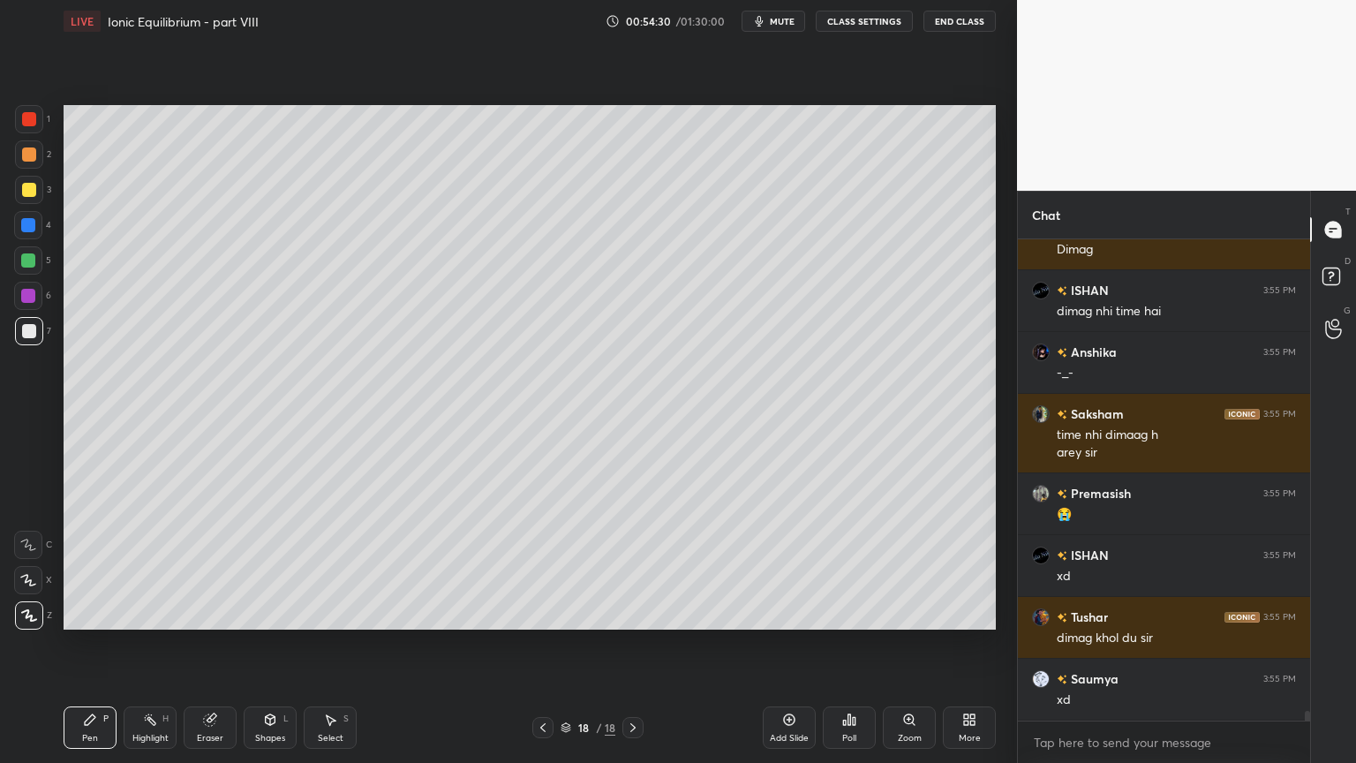
drag, startPoint x: 144, startPoint y: 724, endPoint x: 145, endPoint y: 705, distance: 19.4
click at [145, 644] on div "Highlight H" at bounding box center [150, 727] width 53 height 42
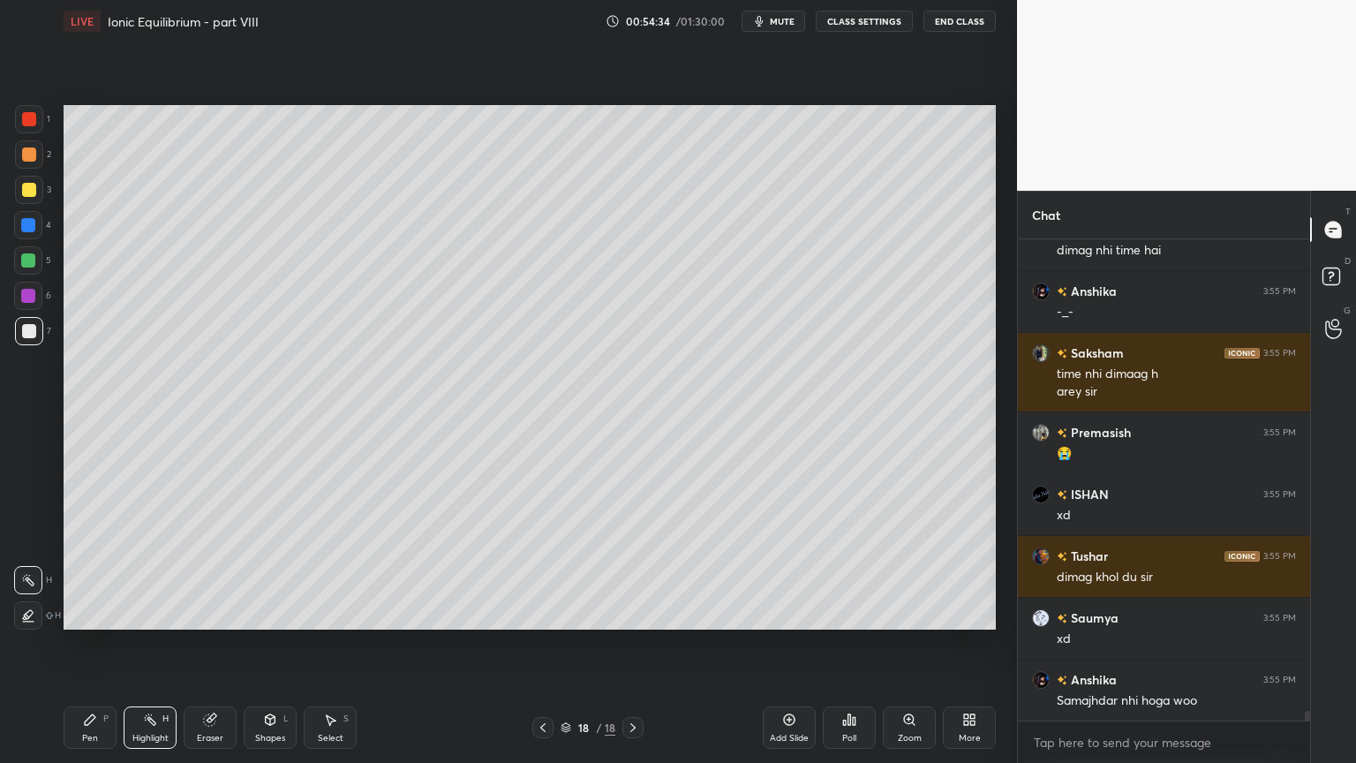
scroll to position [22662, 0]
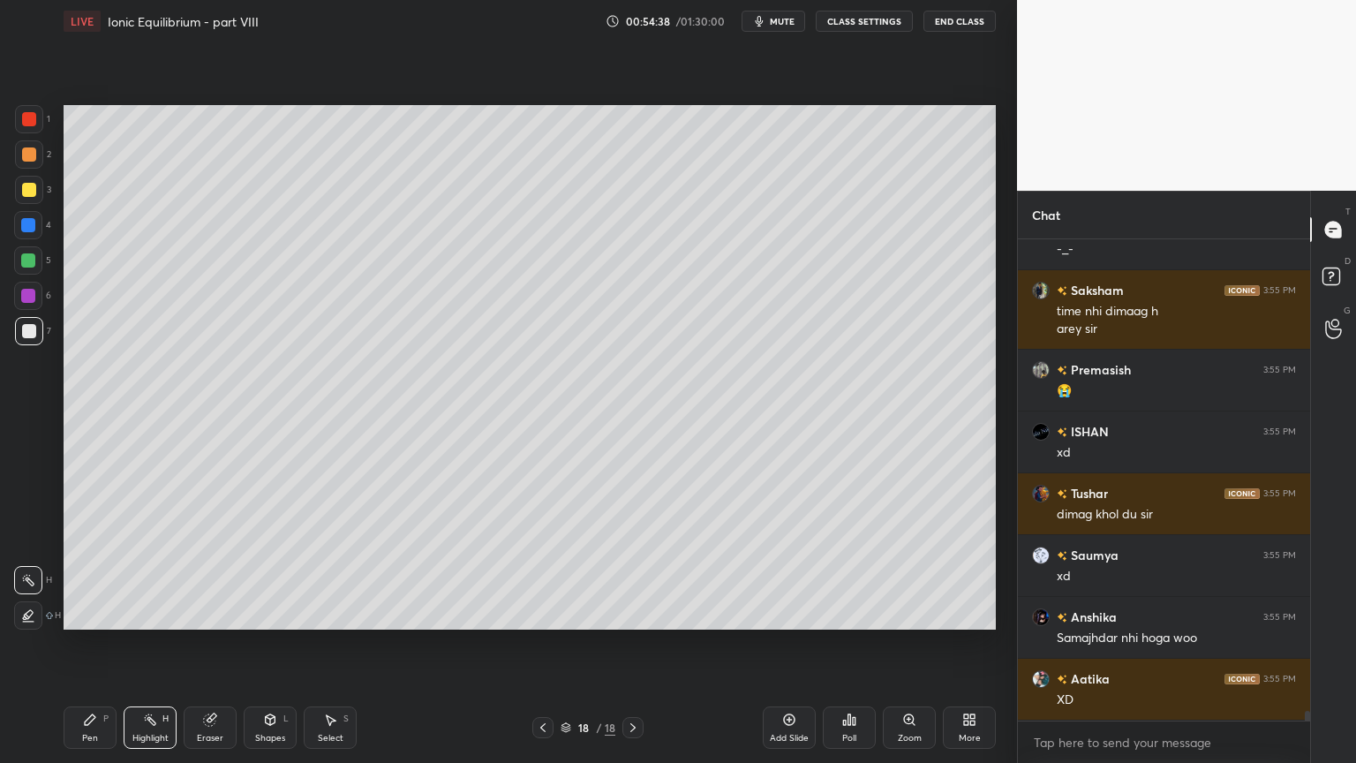
click at [93, 644] on icon at bounding box center [90, 720] width 14 height 14
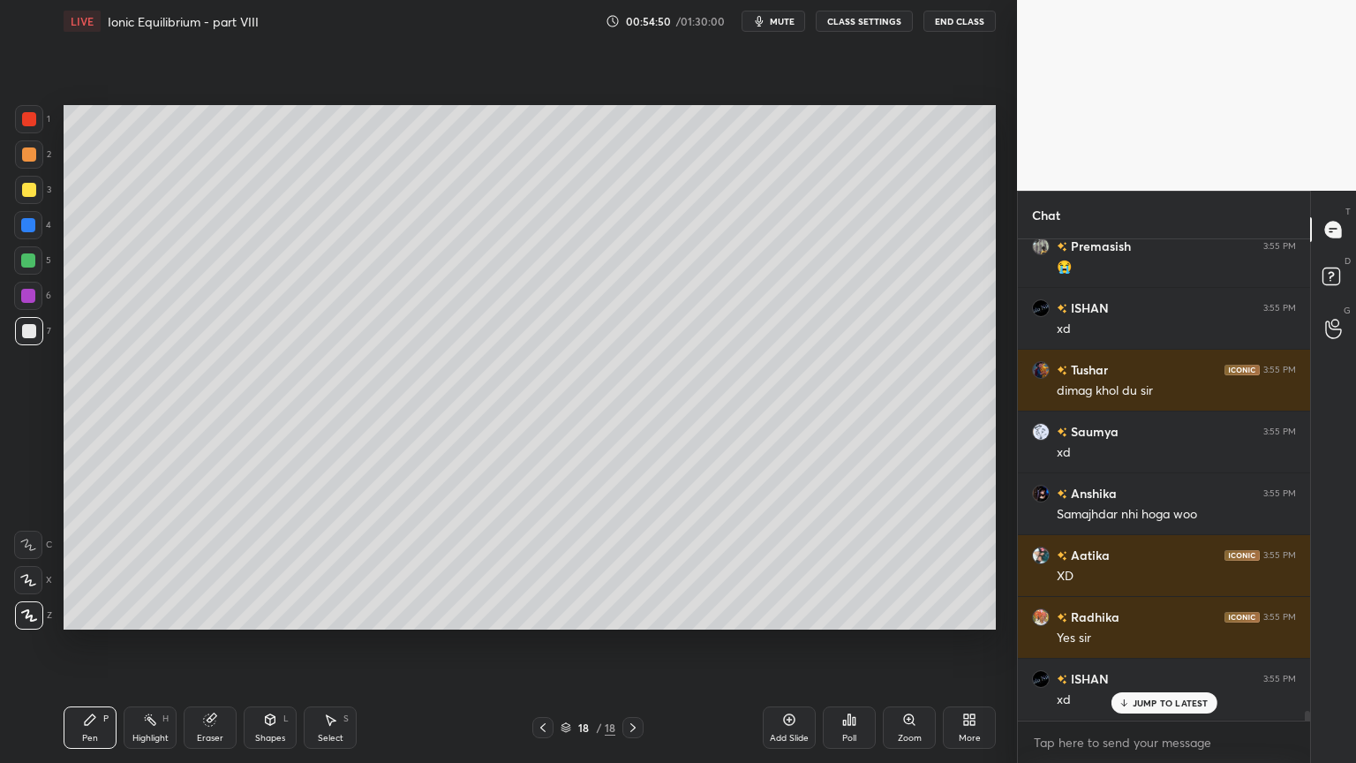
scroll to position [22847, 0]
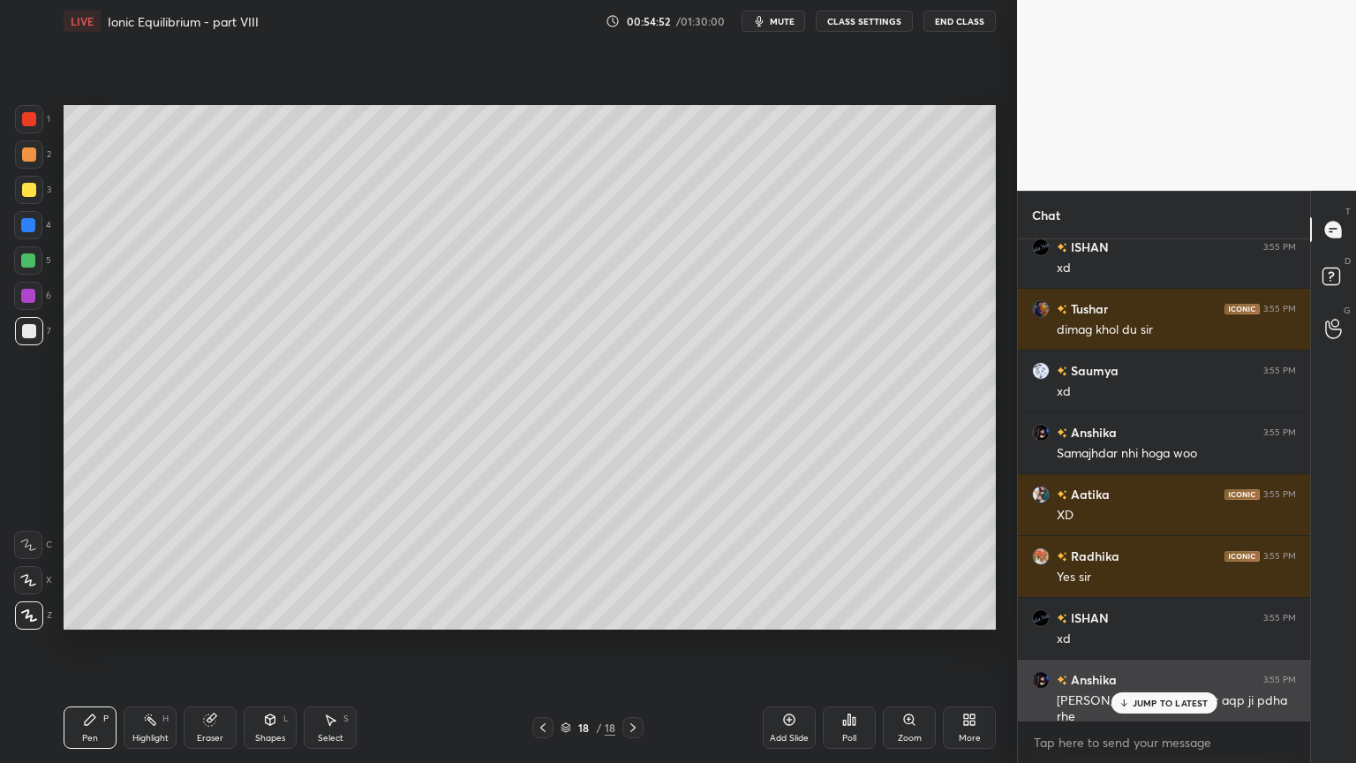
click at [1151, 644] on p "JUMP TO LATEST" at bounding box center [1171, 703] width 76 height 11
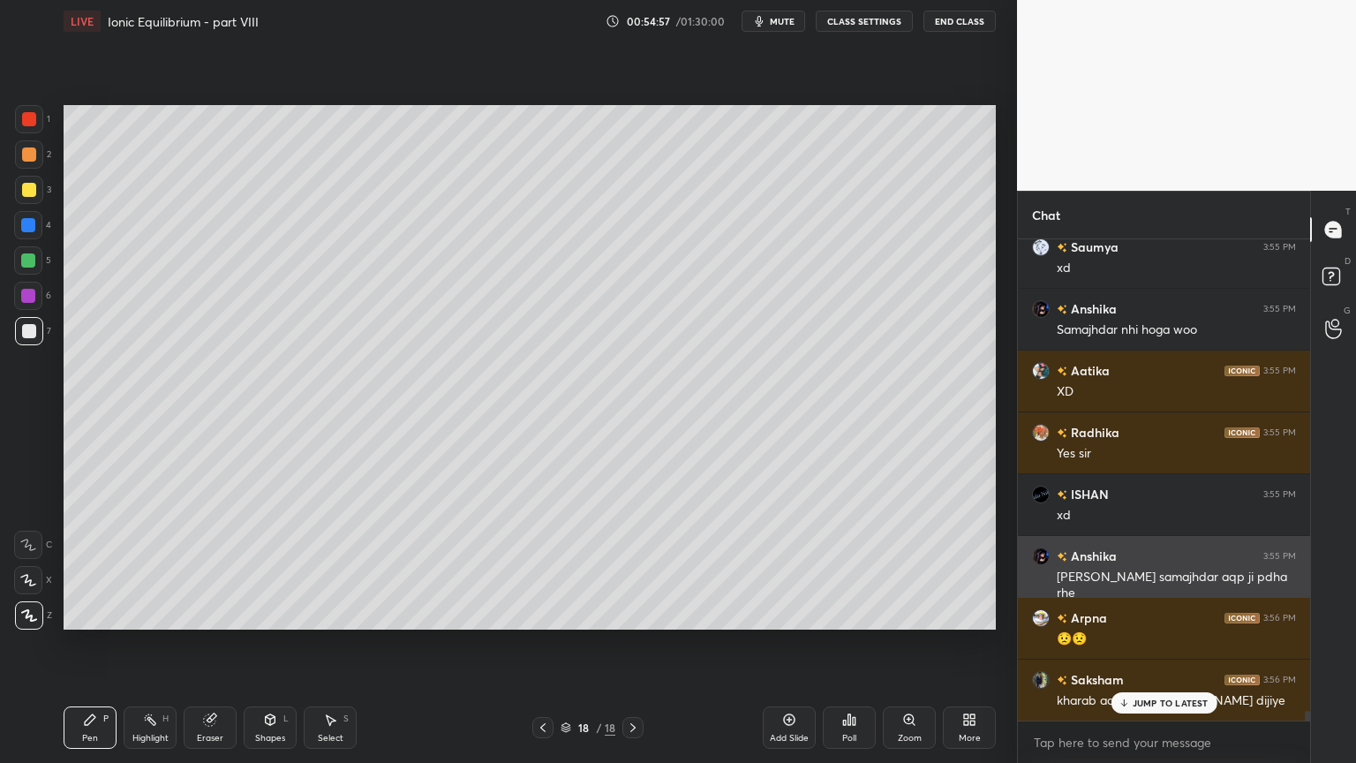
scroll to position [23033, 0]
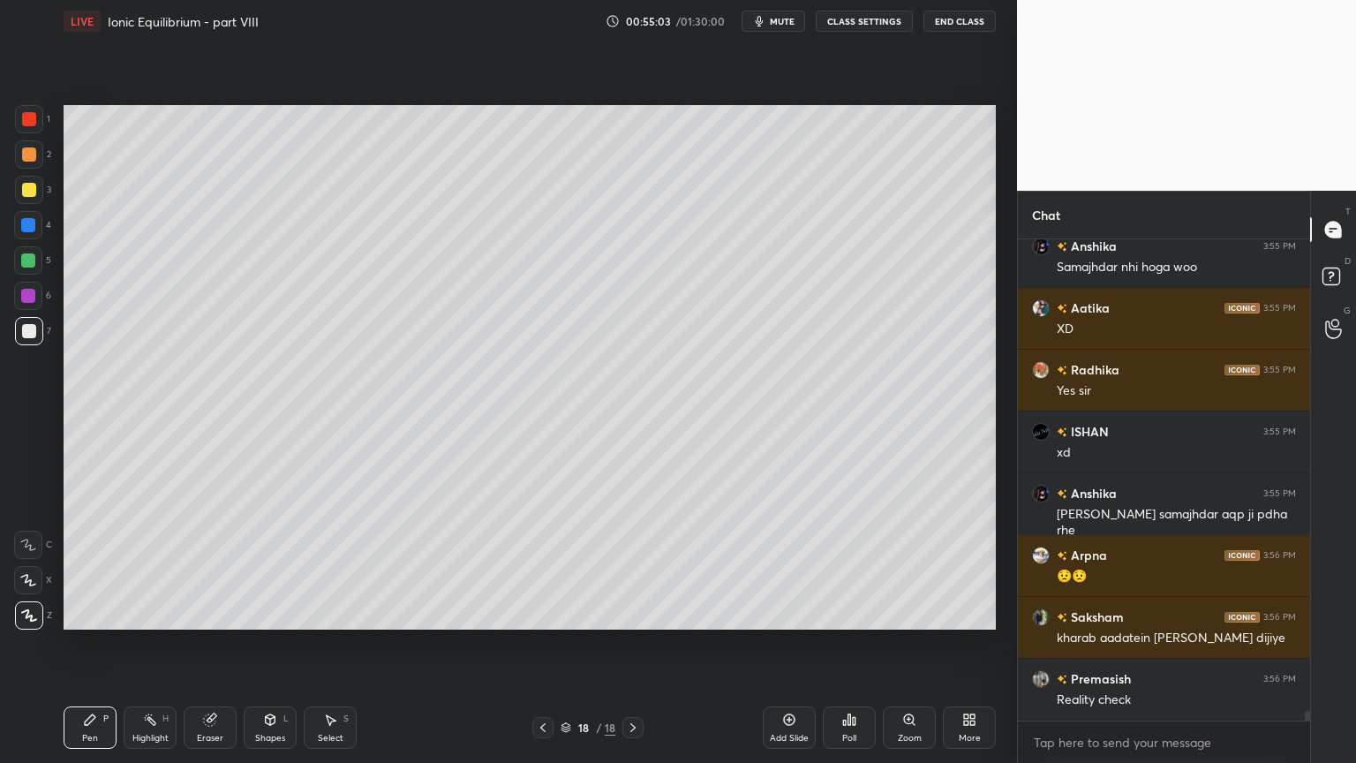
click at [162, 644] on div "Highlight H" at bounding box center [150, 727] width 53 height 42
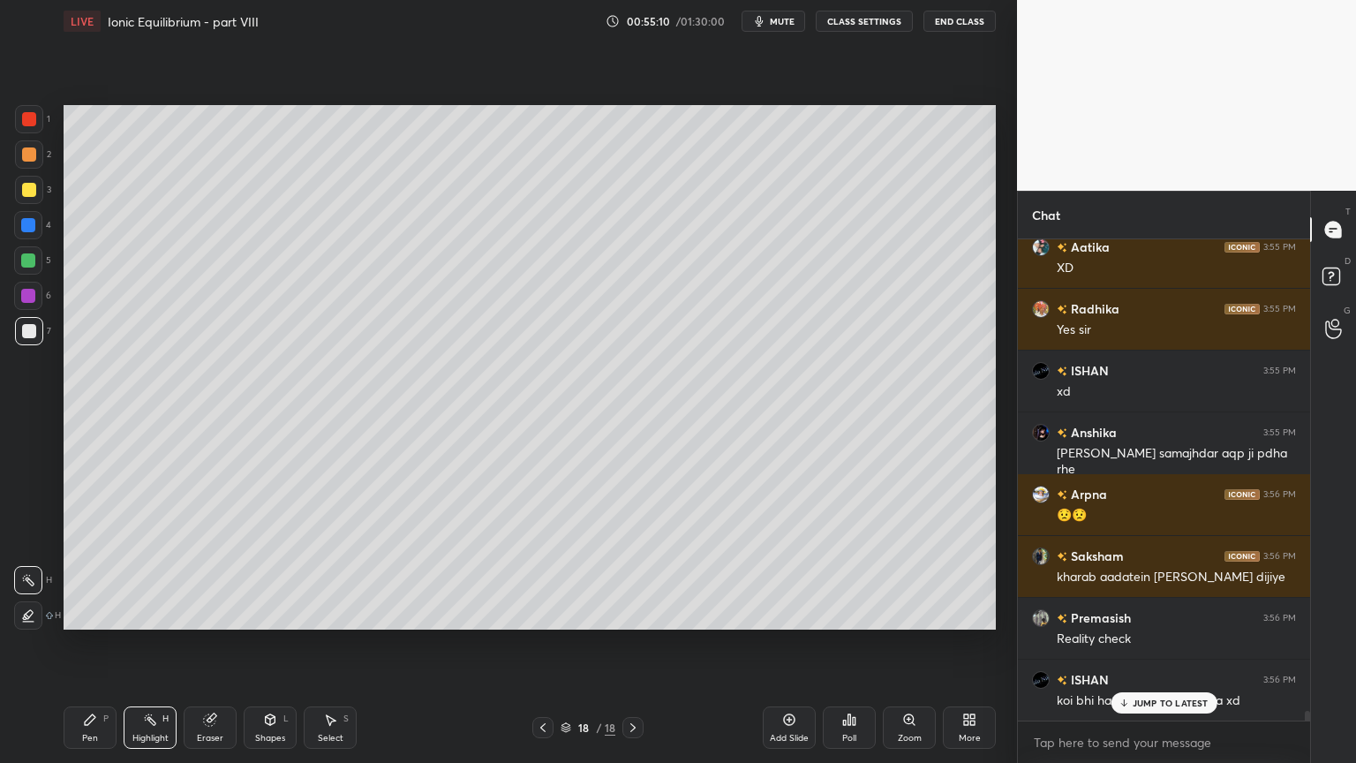
click at [155, 644] on div "Highlight" at bounding box center [150, 738] width 36 height 9
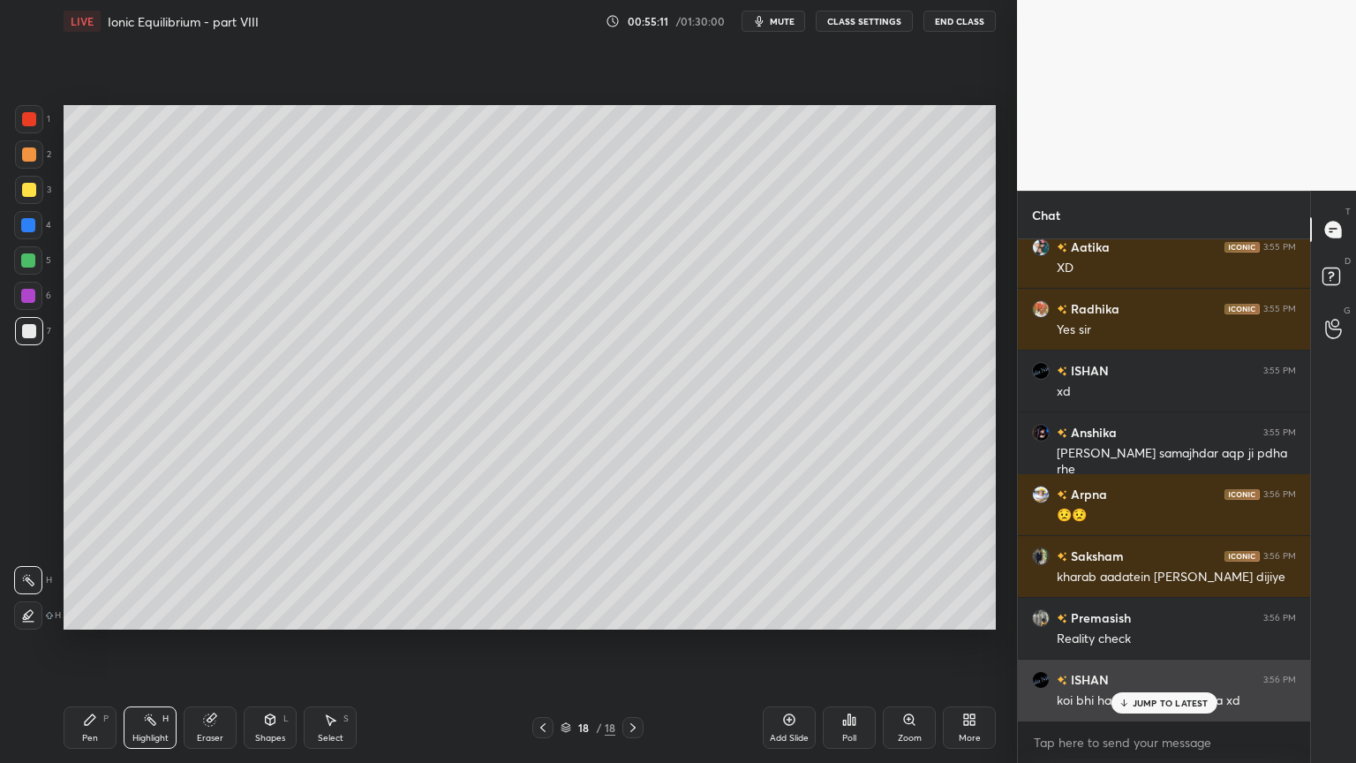
click at [1190, 644] on p "JUMP TO LATEST" at bounding box center [1171, 703] width 76 height 11
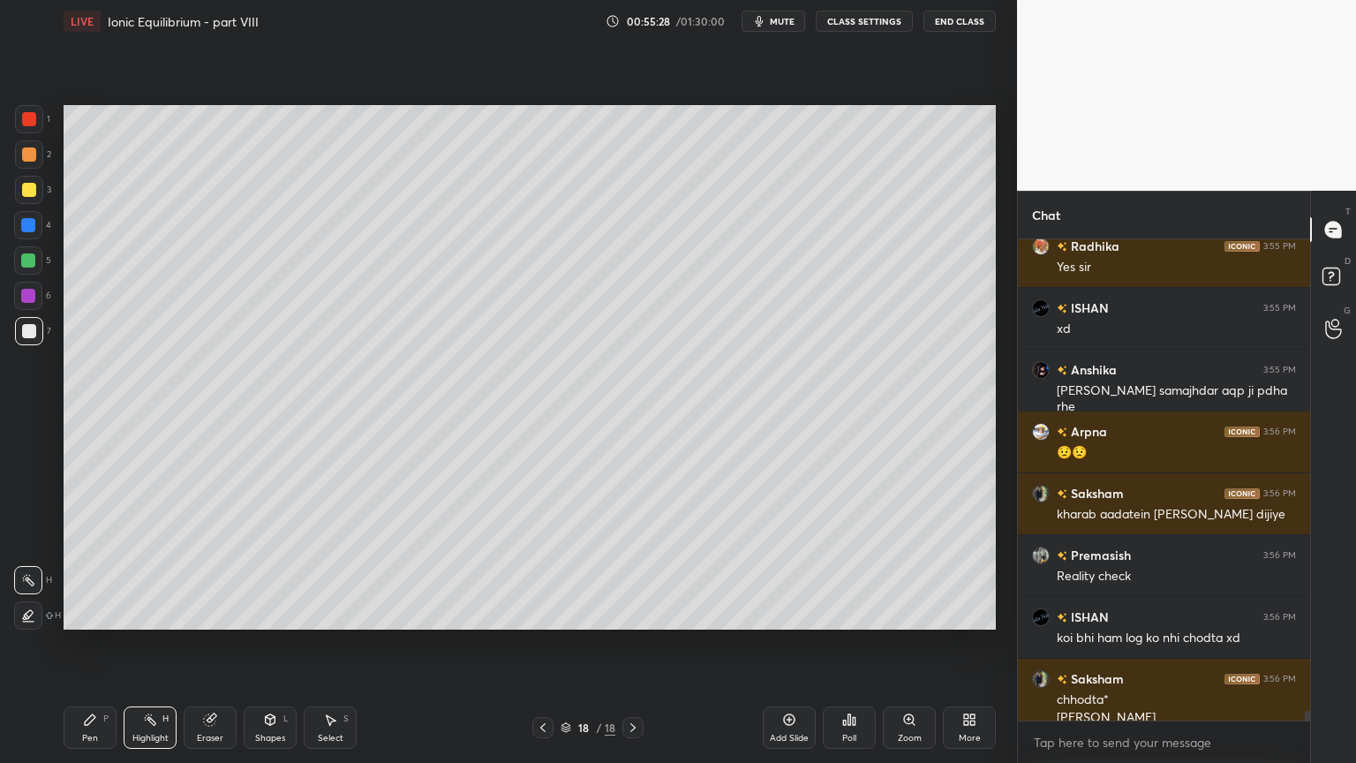
scroll to position [23174, 0]
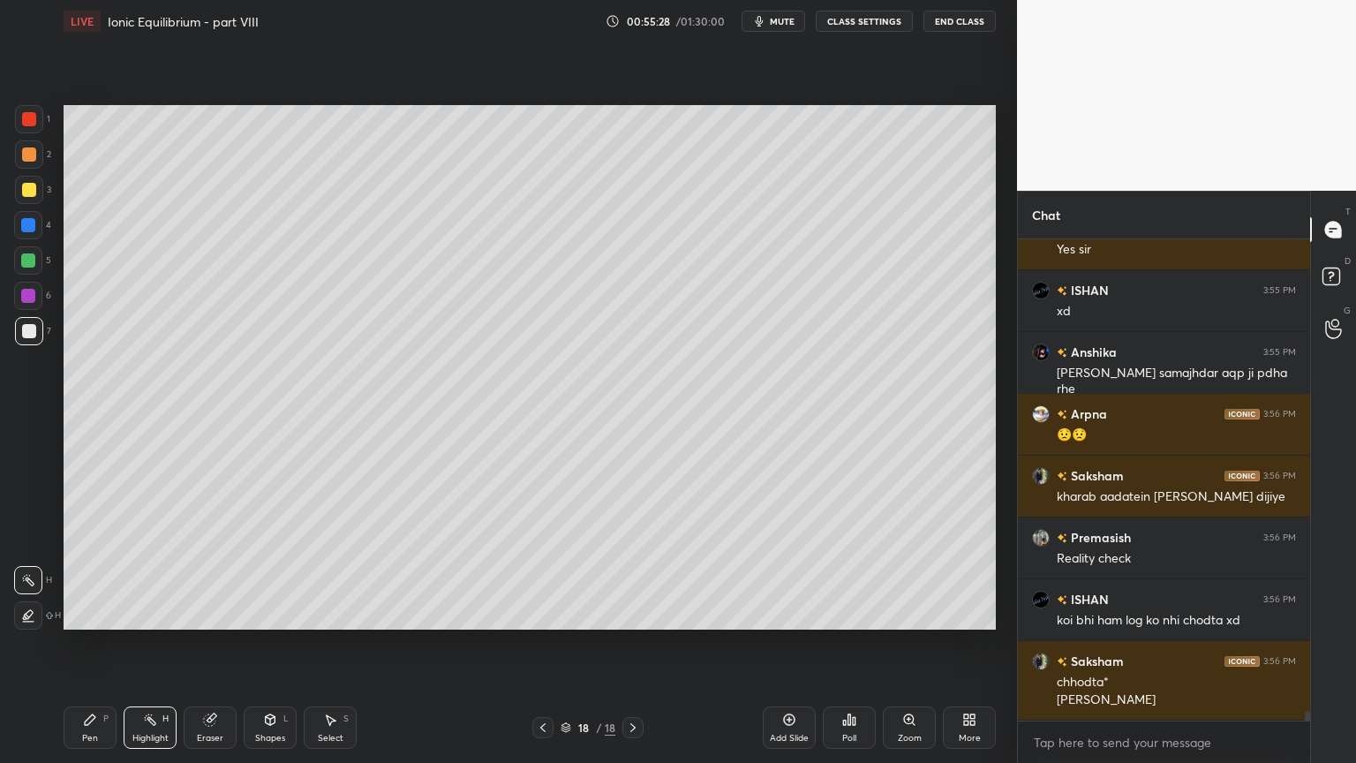
click at [851, 14] on button "CLASS SETTINGS" at bounding box center [864, 21] width 97 height 21
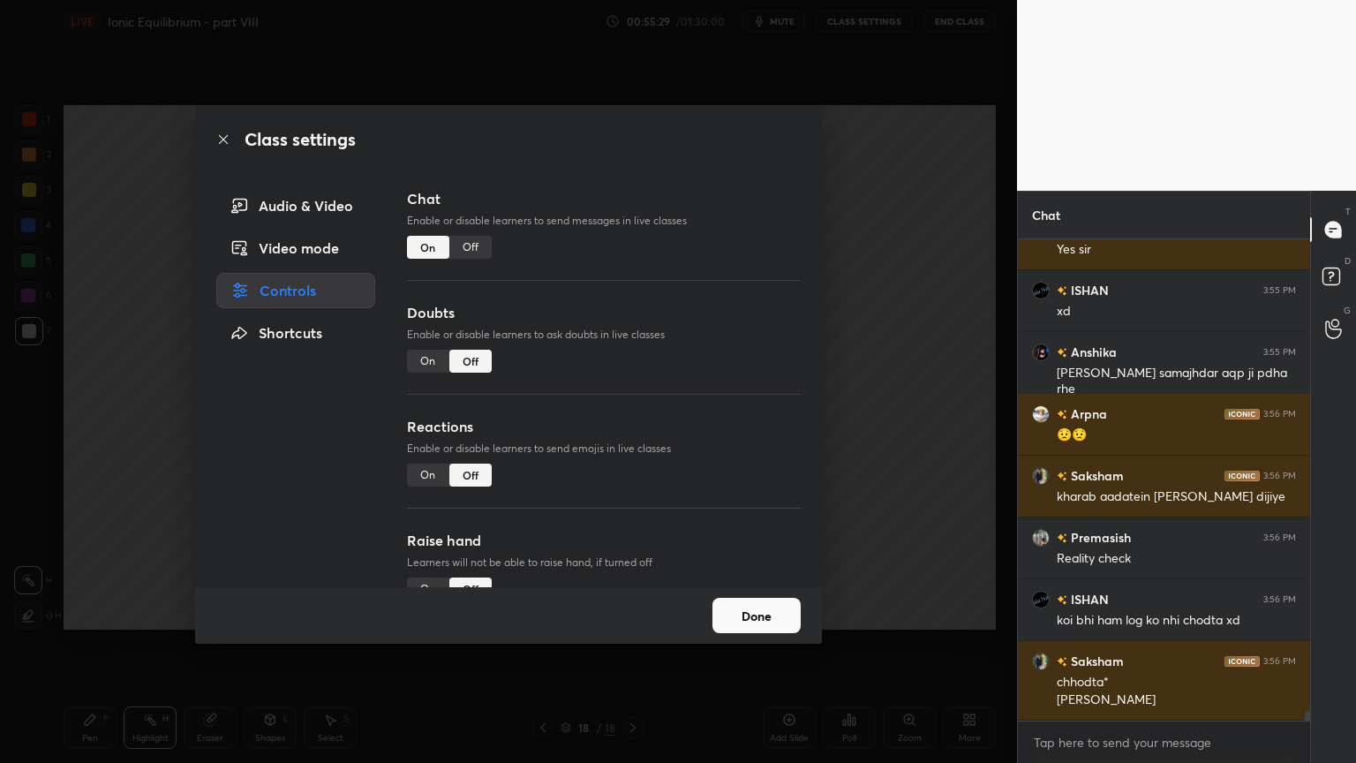
drag, startPoint x: 475, startPoint y: 240, endPoint x: 492, endPoint y: 239, distance: 16.8
click at [478, 241] on div "Off" at bounding box center [470, 247] width 42 height 23
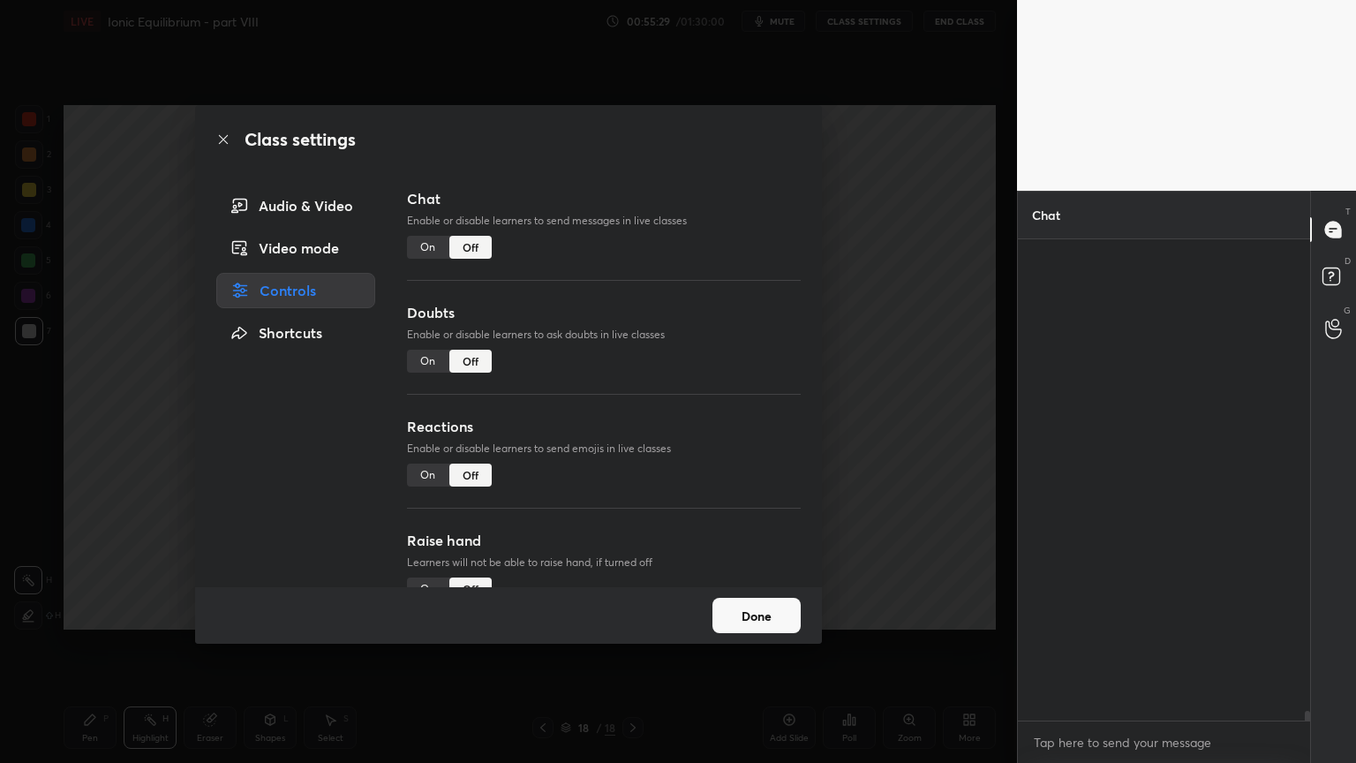
click at [932, 283] on div "Class settings Audio & Video Video mode Controls Shortcuts Chat Enable or disab…" at bounding box center [508, 381] width 1017 height 763
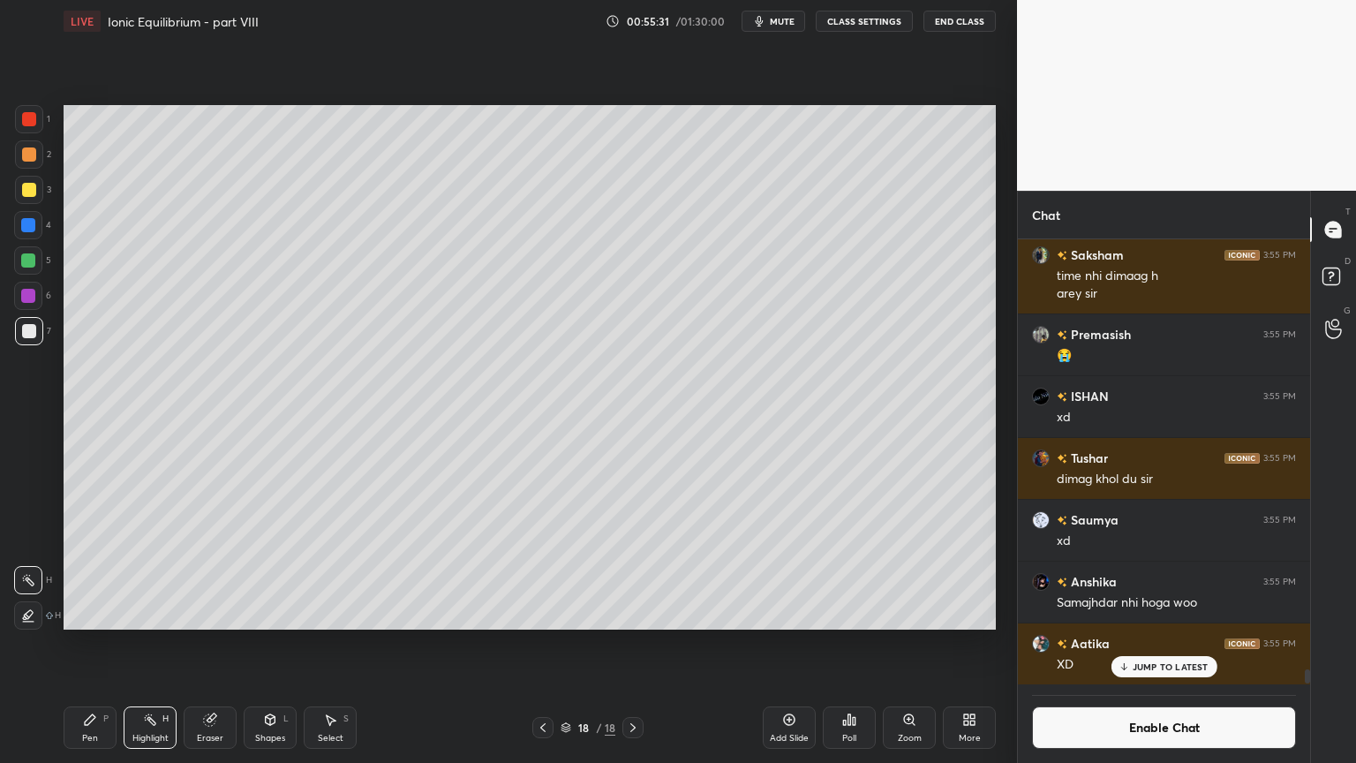
drag, startPoint x: 791, startPoint y: 731, endPoint x: 693, endPoint y: 701, distance: 102.5
click at [791, 644] on div "Add Slide" at bounding box center [789, 727] width 53 height 42
click at [99, 644] on div "Pen P" at bounding box center [90, 727] width 53 height 42
drag, startPoint x: 27, startPoint y: 158, endPoint x: 42, endPoint y: 163, distance: 15.9
click at [32, 162] on div at bounding box center [29, 154] width 28 height 28
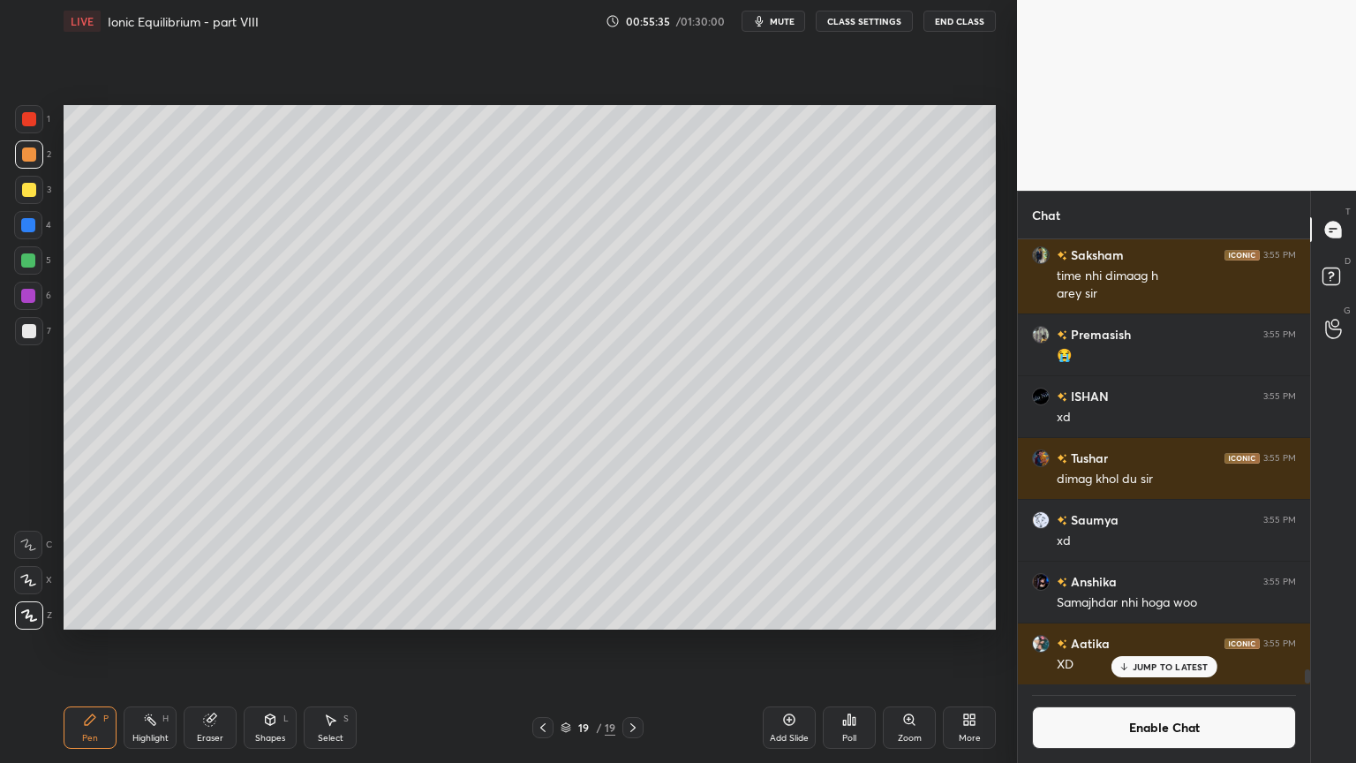
click at [540, 644] on icon at bounding box center [543, 727] width 14 height 14
click at [635, 644] on icon at bounding box center [632, 727] width 5 height 9
click at [90, 644] on div "Pen P" at bounding box center [90, 727] width 53 height 42
click at [851, 18] on button "CLASS SETTINGS" at bounding box center [864, 21] width 97 height 21
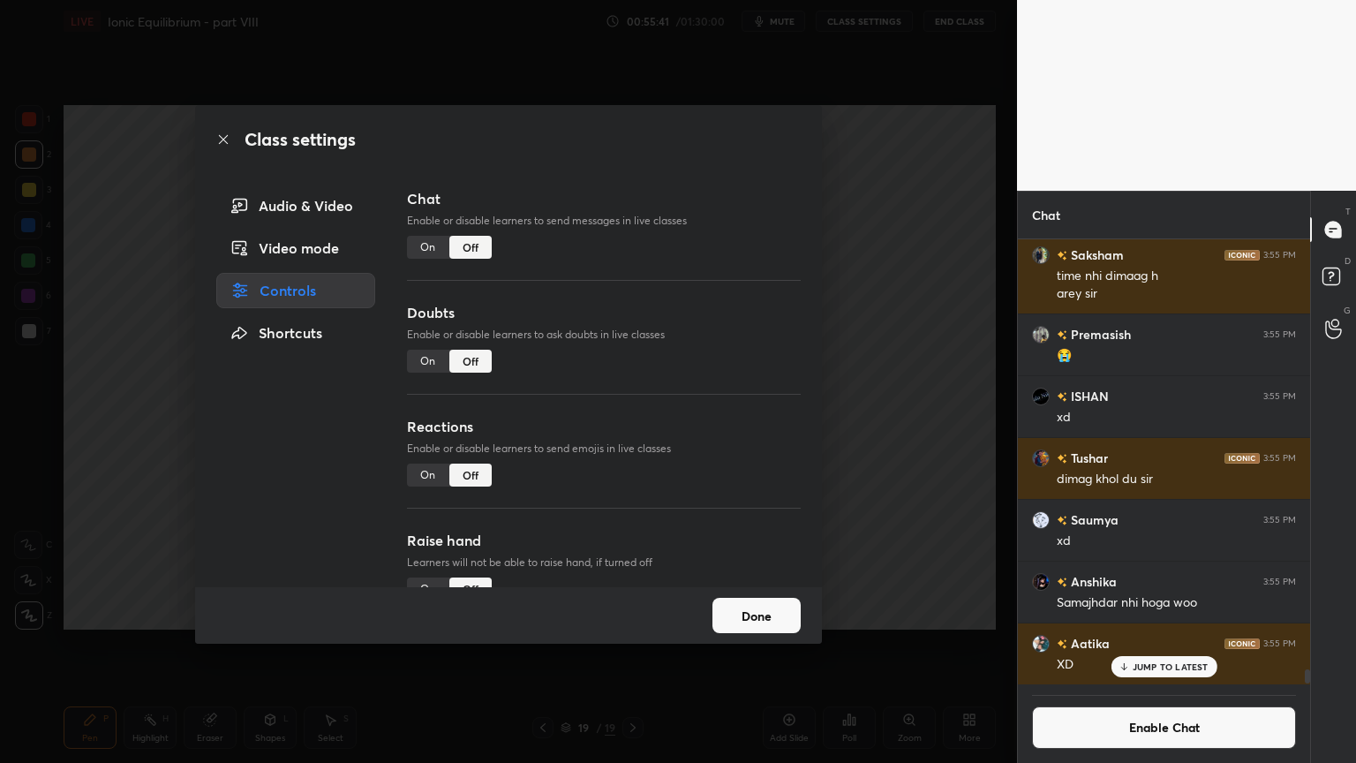
click at [427, 473] on div "On" at bounding box center [428, 475] width 42 height 23
click at [884, 474] on div "Class settings Audio & Video Video mode Controls Shortcuts Chat Enable or disab…" at bounding box center [508, 381] width 1017 height 763
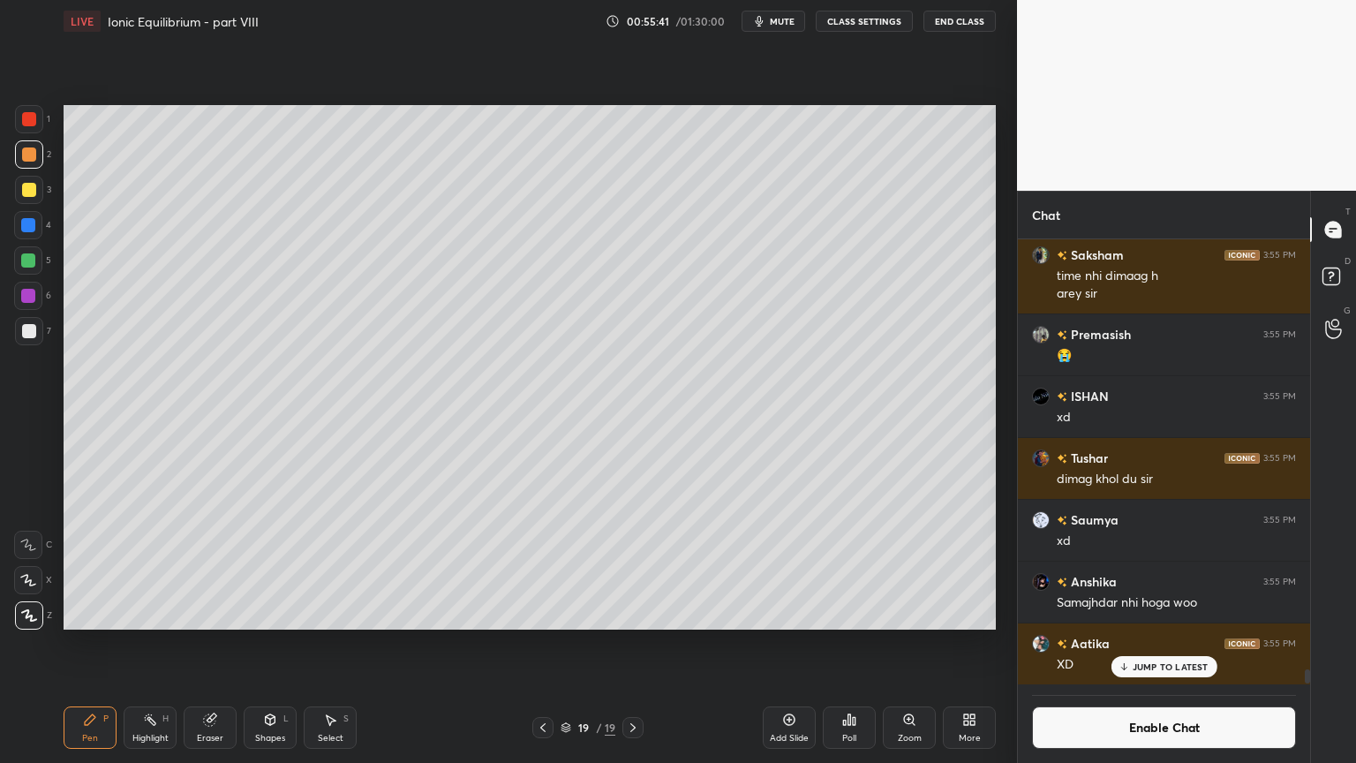
click at [88, 644] on div "Pen" at bounding box center [90, 738] width 16 height 9
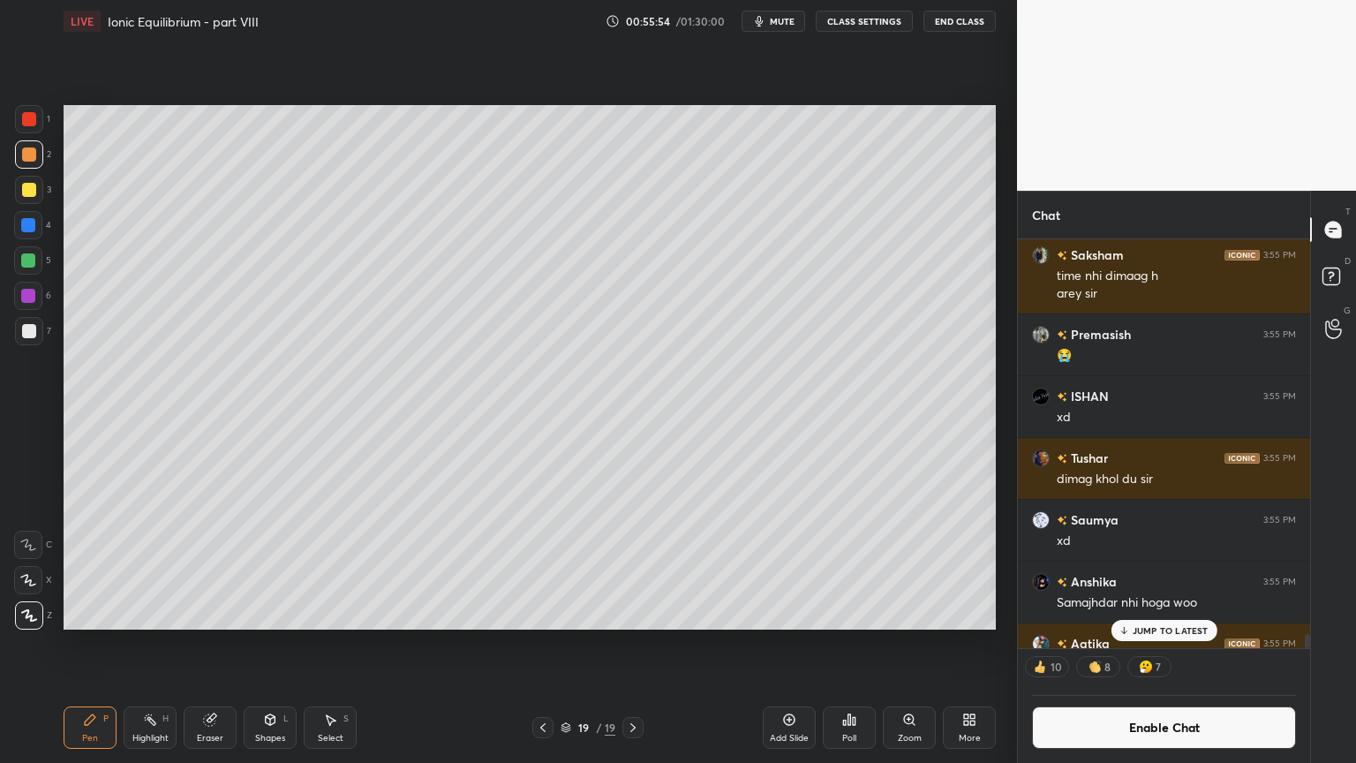
click at [265, 644] on div "Shapes" at bounding box center [270, 738] width 30 height 9
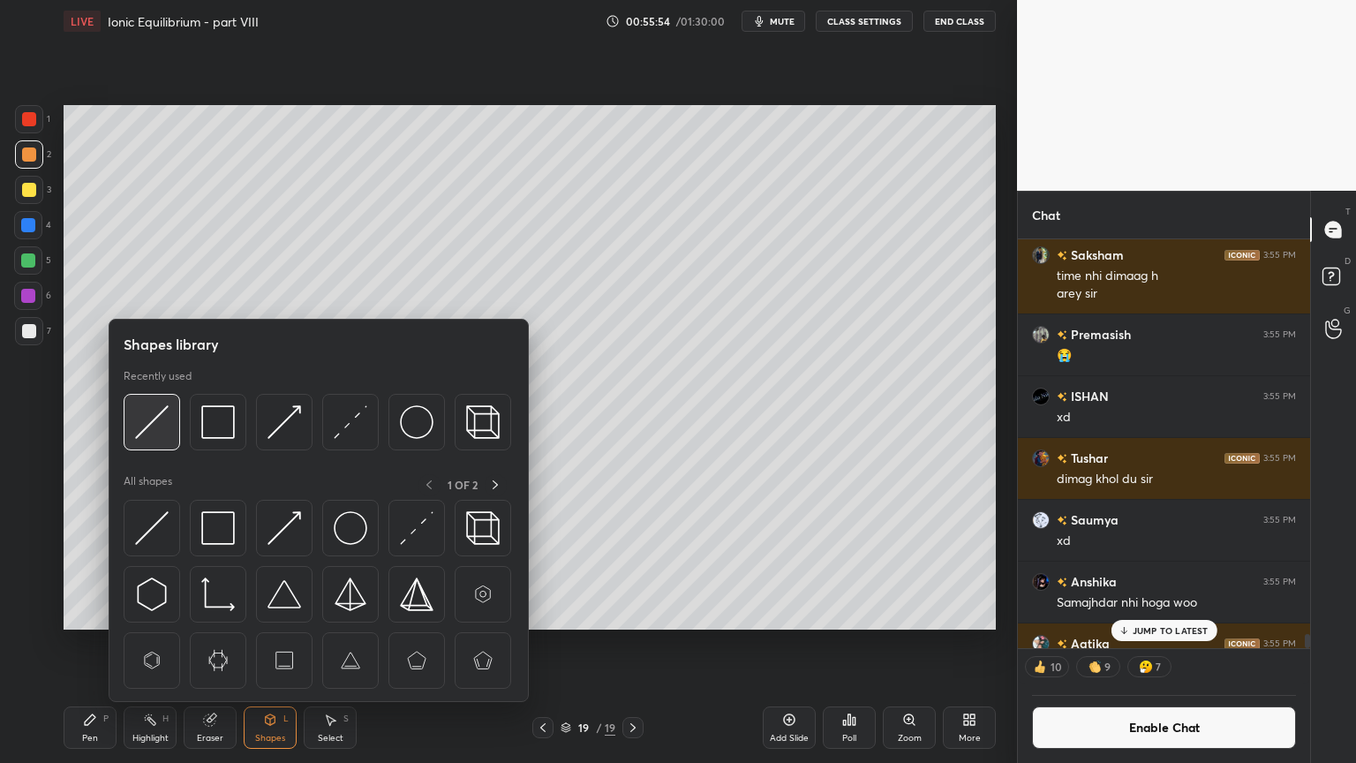
click at [148, 427] on img at bounding box center [152, 422] width 34 height 34
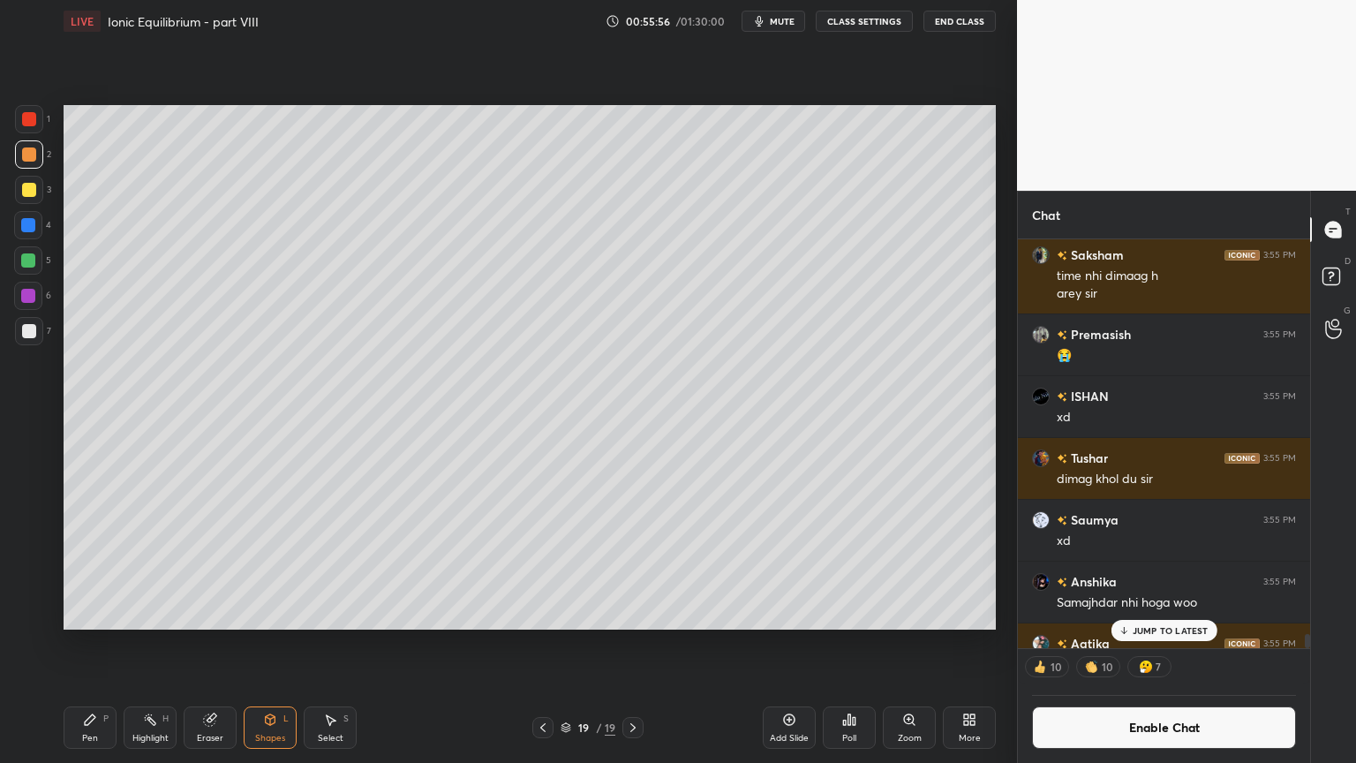
drag, startPoint x: 152, startPoint y: 732, endPoint x: 191, endPoint y: 655, distance: 86.1
click at [151, 644] on div "Highlight H" at bounding box center [150, 727] width 53 height 42
click at [93, 644] on div "Pen P" at bounding box center [90, 727] width 53 height 42
drag, startPoint x: 91, startPoint y: 725, endPoint x: 117, endPoint y: 677, distance: 54.1
click at [92, 644] on icon at bounding box center [90, 720] width 14 height 14
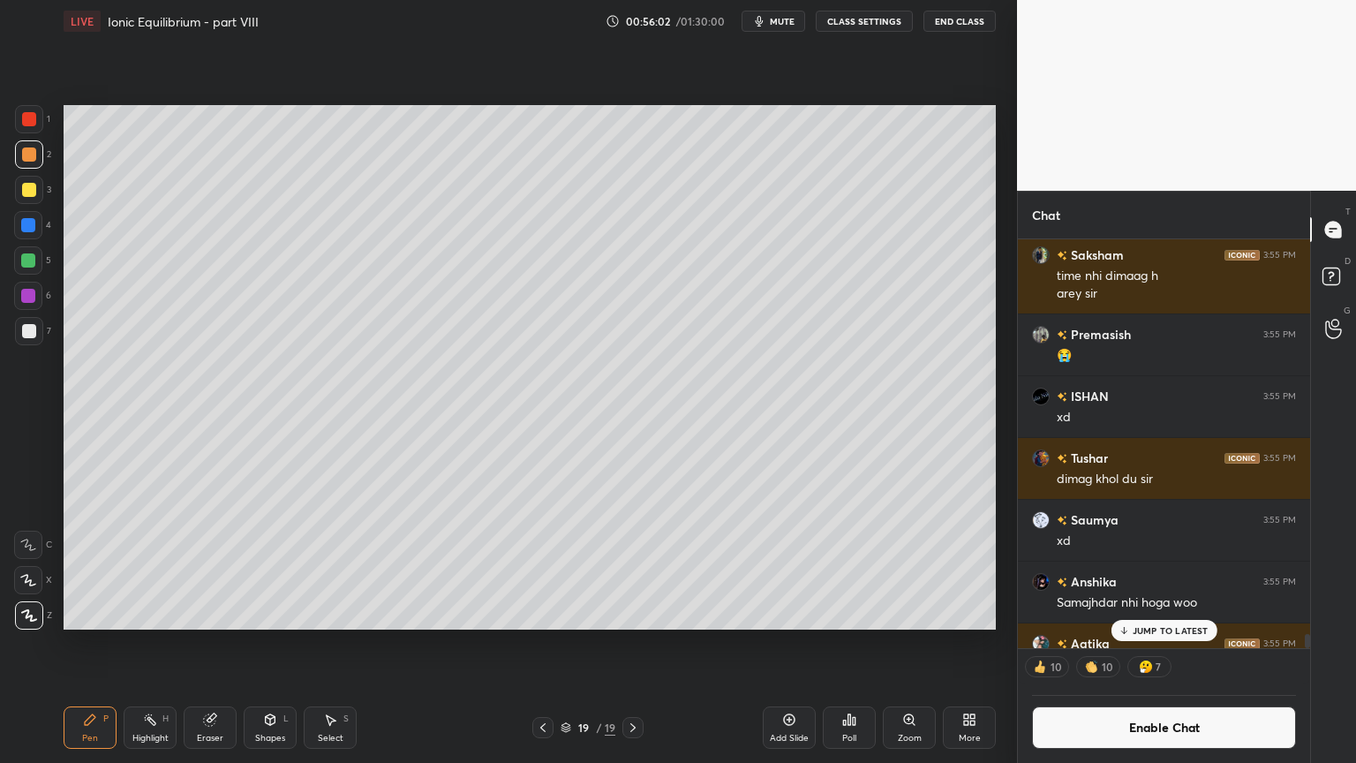
click at [39, 335] on div at bounding box center [29, 331] width 28 height 28
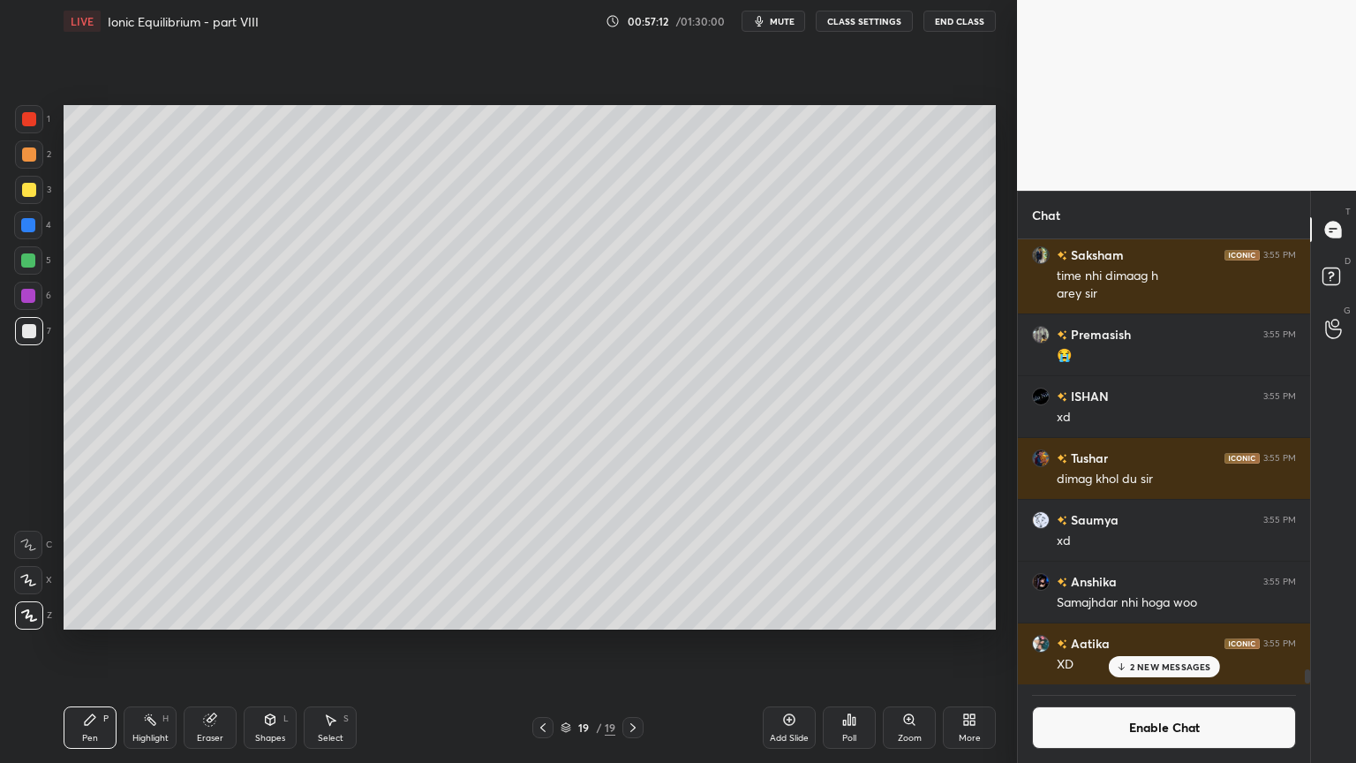
click at [1173, 644] on p "2 NEW MESSAGES" at bounding box center [1170, 666] width 81 height 11
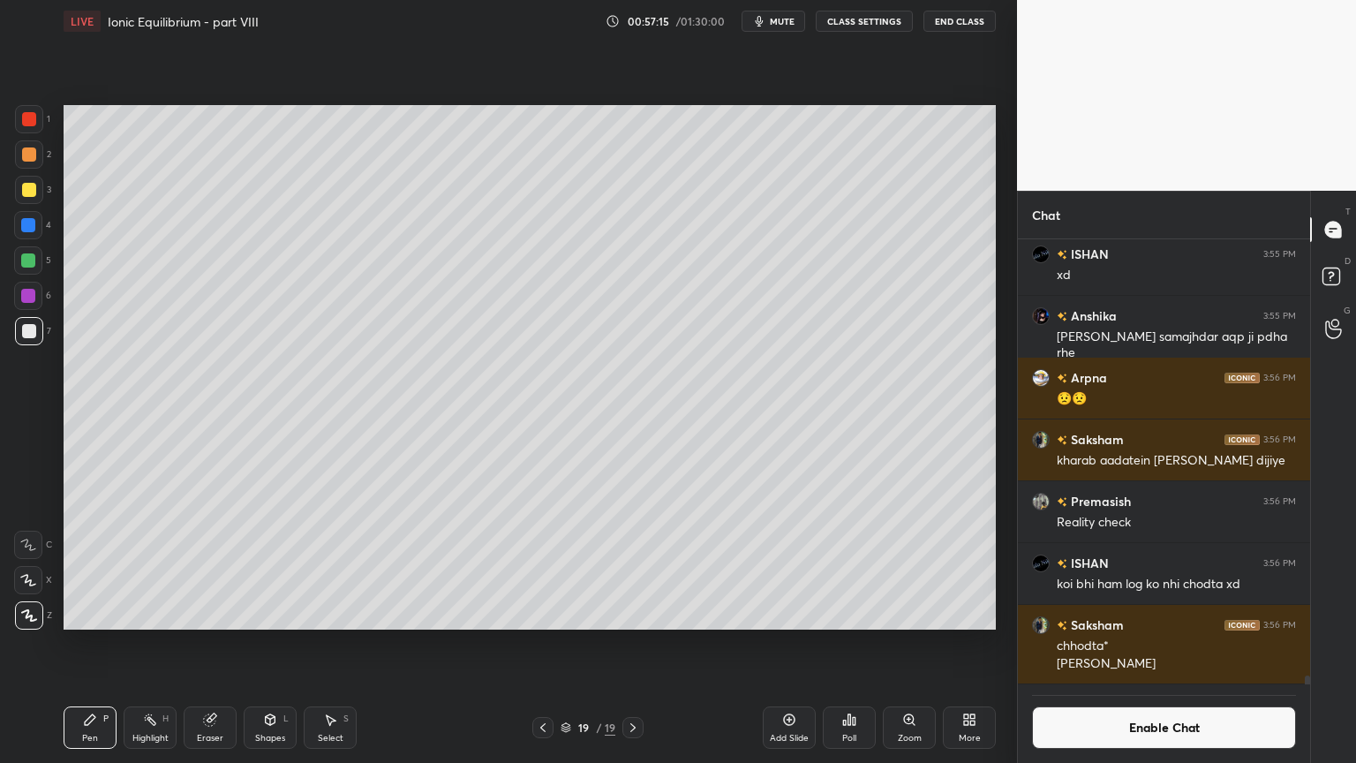
drag, startPoint x: 272, startPoint y: 729, endPoint x: 265, endPoint y: 718, distance: 13.5
click at [269, 644] on div "Shapes L" at bounding box center [270, 727] width 53 height 42
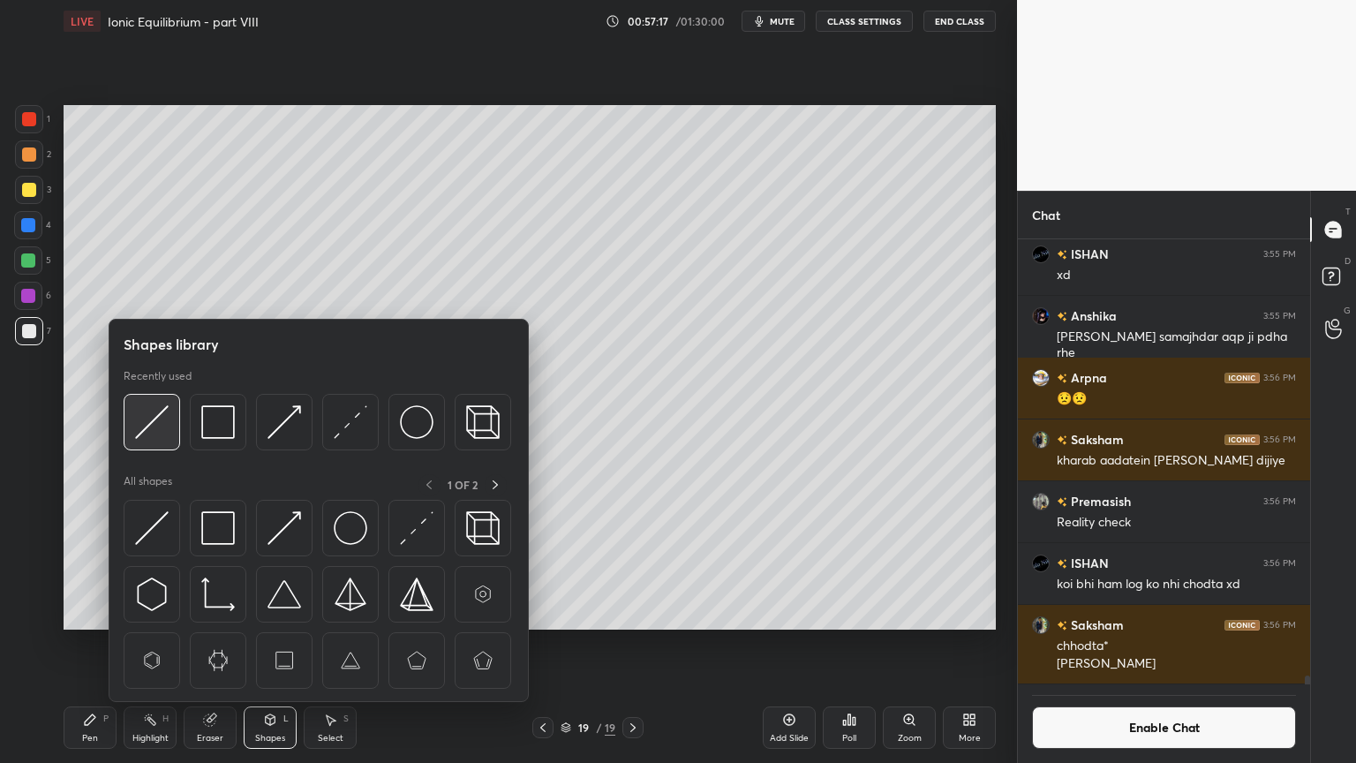
click at [159, 428] on img at bounding box center [152, 422] width 34 height 34
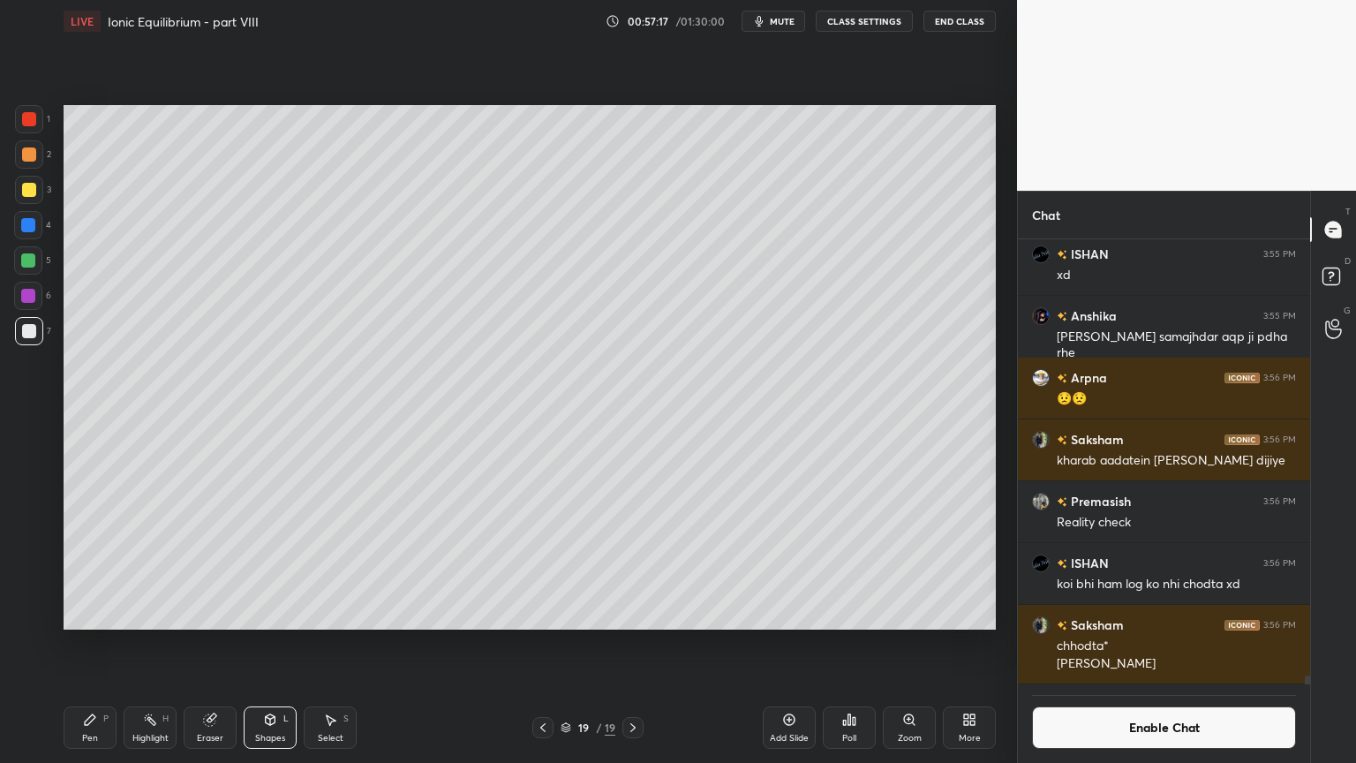
click at [39, 194] on div at bounding box center [29, 190] width 28 height 28
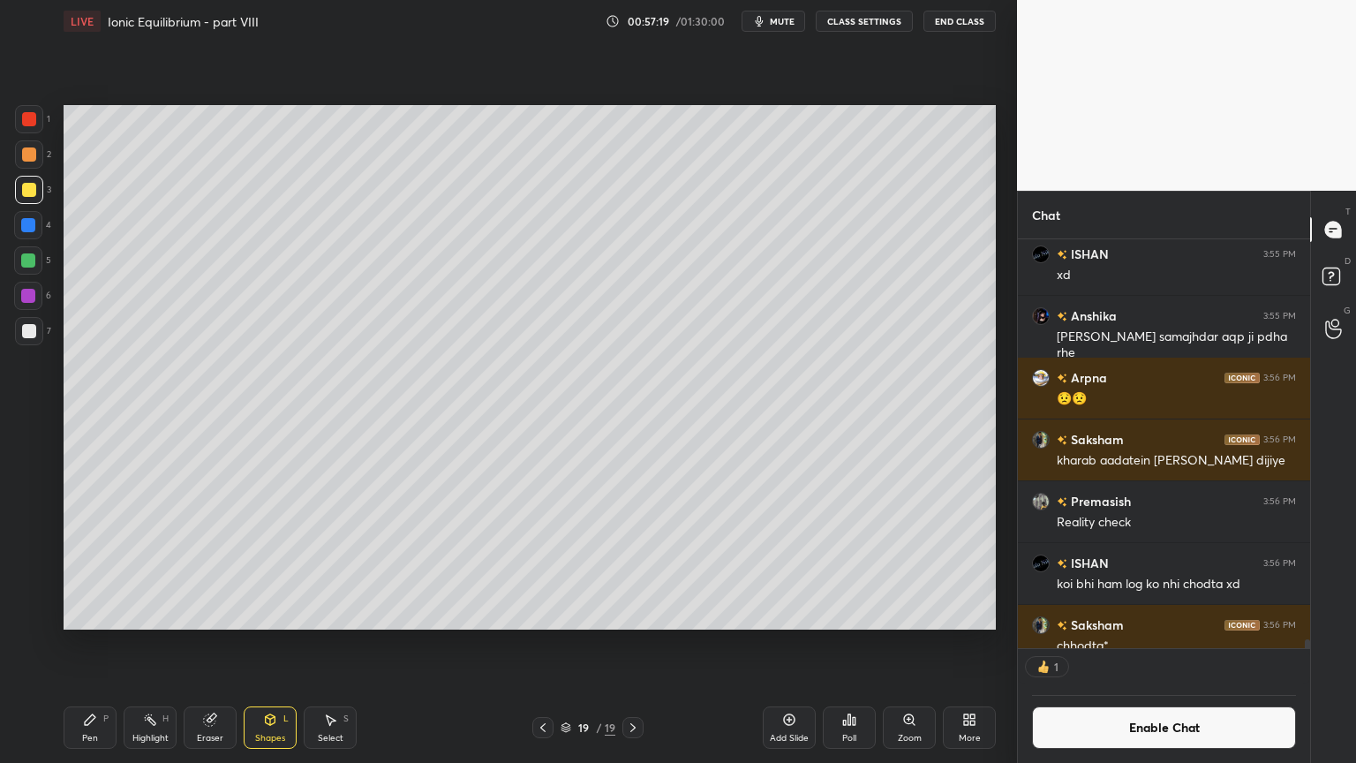
scroll to position [5, 5]
drag, startPoint x: 263, startPoint y: 739, endPoint x: 256, endPoint y: 717, distance: 23.2
click at [262, 644] on div "Shapes" at bounding box center [270, 738] width 30 height 9
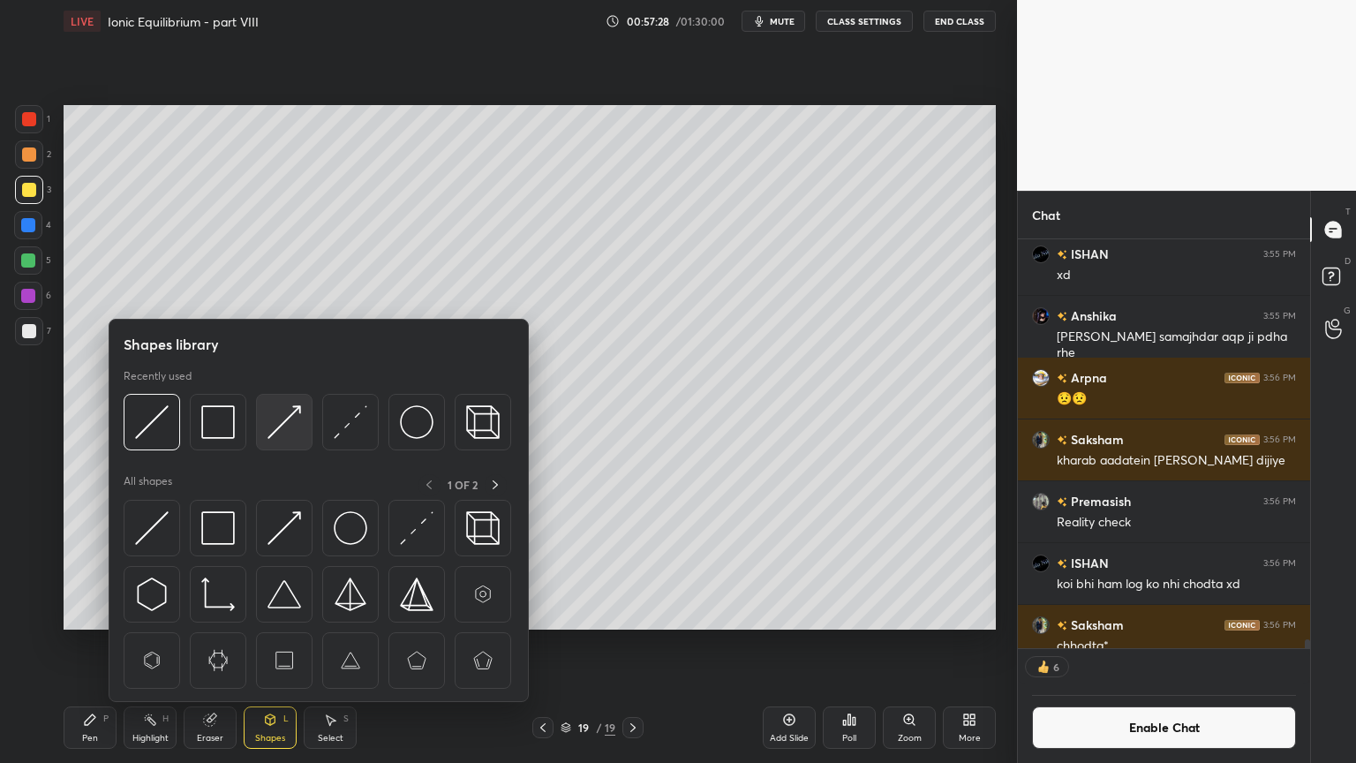
click at [271, 431] on img at bounding box center [285, 422] width 34 height 34
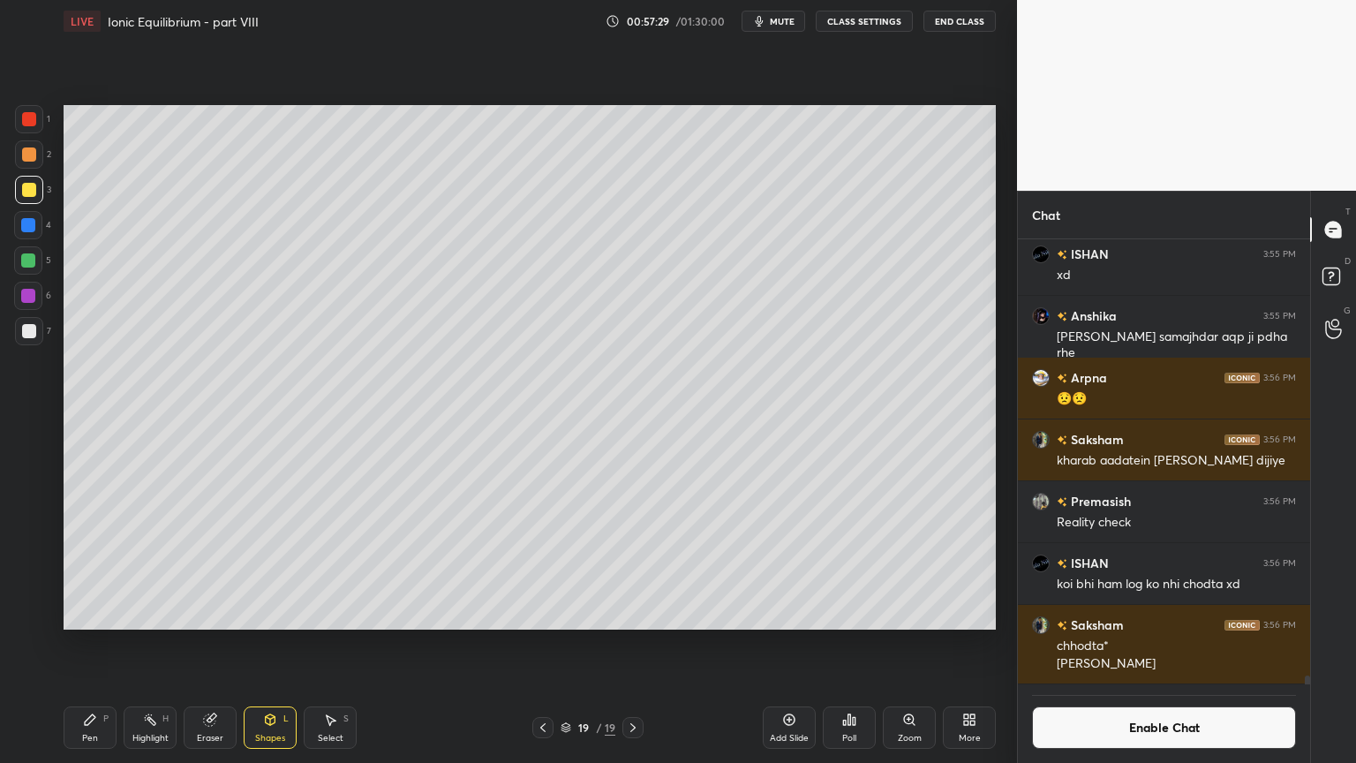
scroll to position [21134, 0]
click at [159, 644] on div "Highlight H" at bounding box center [150, 727] width 53 height 42
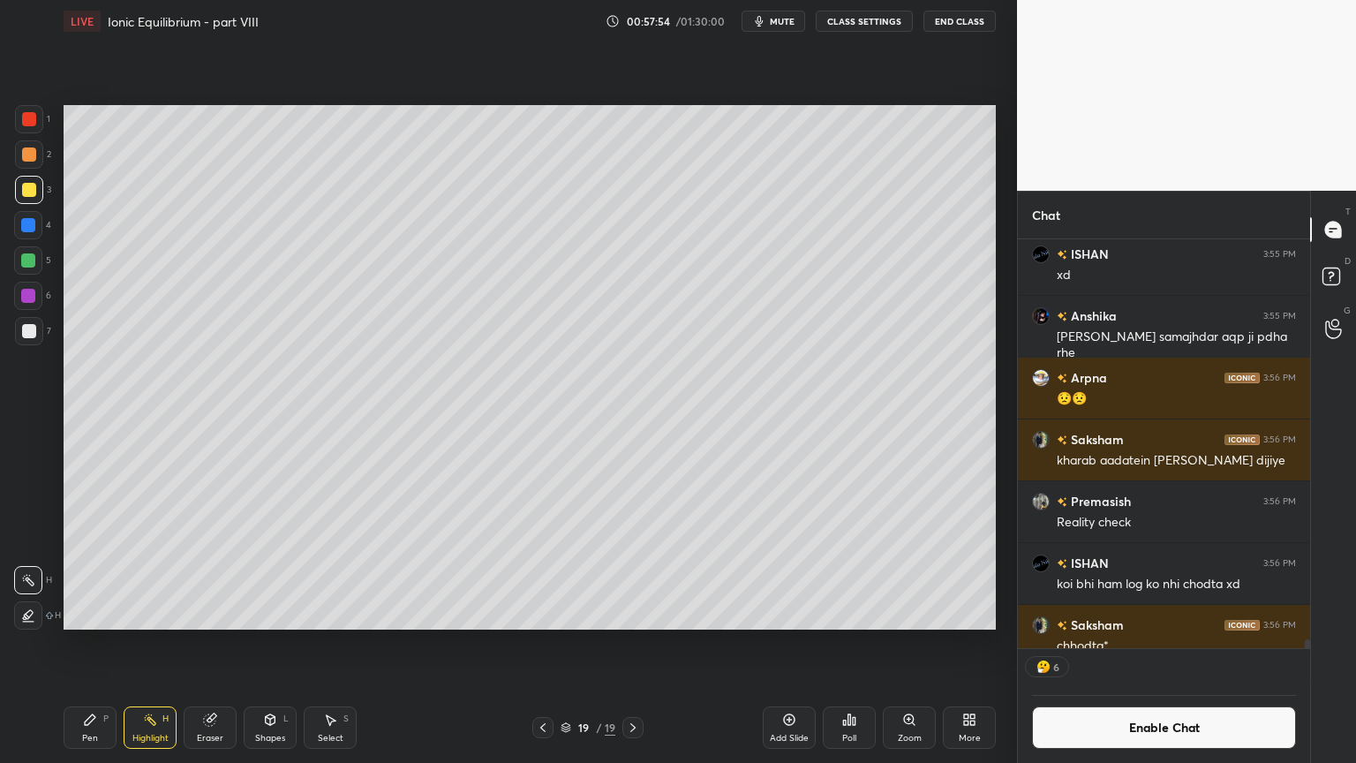
drag, startPoint x: 794, startPoint y: 732, endPoint x: 782, endPoint y: 729, distance: 11.8
click at [793, 644] on div "Add Slide" at bounding box center [789, 727] width 53 height 42
click at [92, 644] on div "Pen P" at bounding box center [90, 727] width 53 height 42
click at [34, 151] on div at bounding box center [29, 154] width 14 height 14
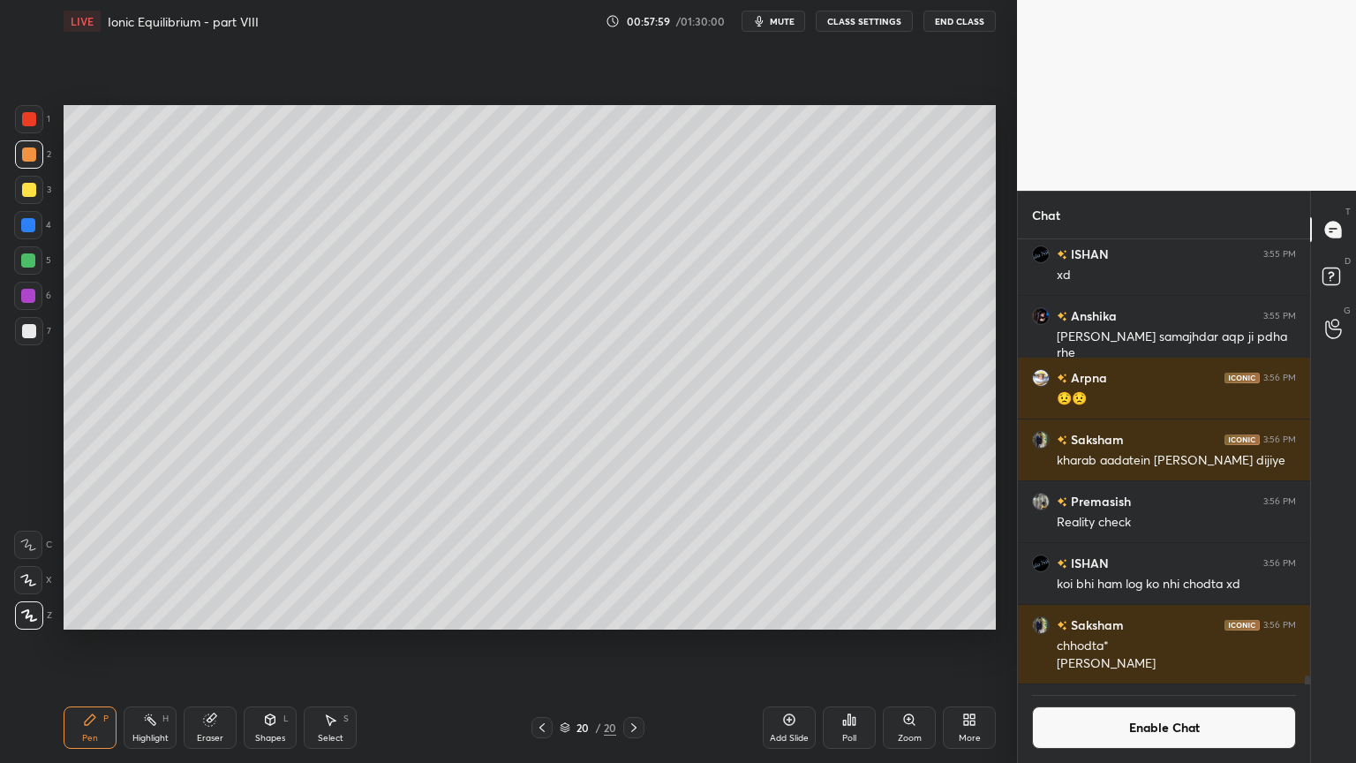
click at [28, 124] on div at bounding box center [29, 119] width 14 height 14
drag, startPoint x: 283, startPoint y: 738, endPoint x: 279, endPoint y: 704, distance: 34.6
click at [283, 644] on div "Shapes" at bounding box center [270, 738] width 30 height 9
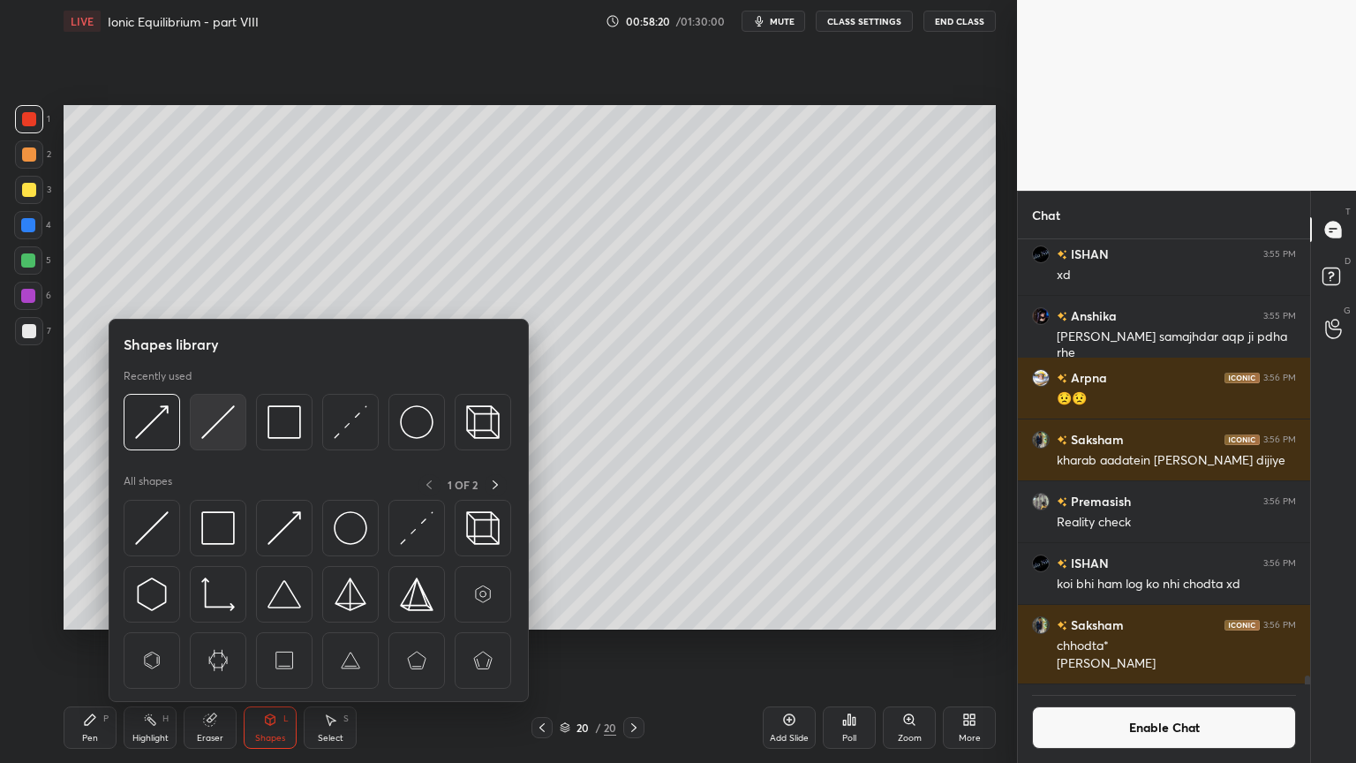
click at [220, 420] on img at bounding box center [218, 422] width 34 height 34
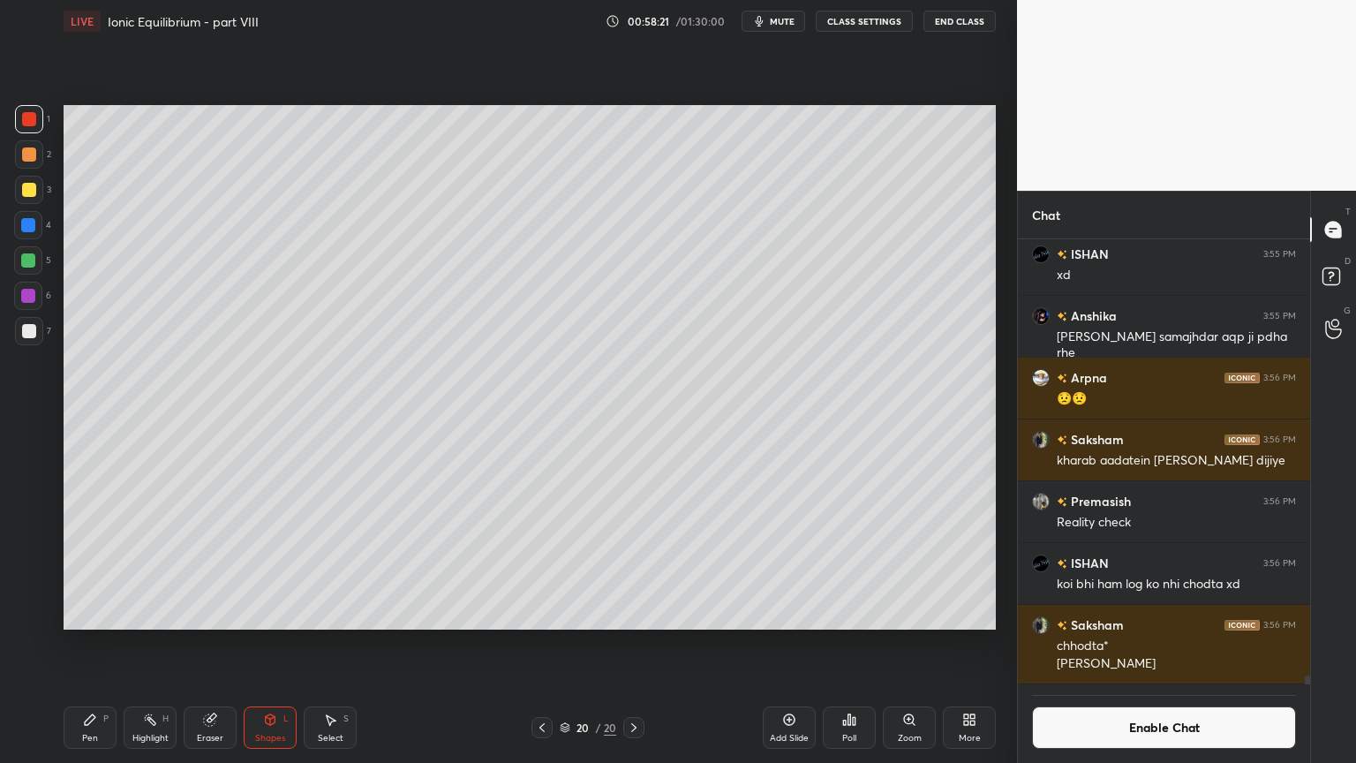
click at [29, 226] on div at bounding box center [28, 225] width 14 height 14
click at [87, 644] on div "Pen P" at bounding box center [90, 727] width 53 height 42
drag, startPoint x: 30, startPoint y: 155, endPoint x: 60, endPoint y: 219, distance: 71.1
click at [32, 160] on div at bounding box center [29, 154] width 14 height 14
drag, startPoint x: 20, startPoint y: 338, endPoint x: 41, endPoint y: 331, distance: 21.5
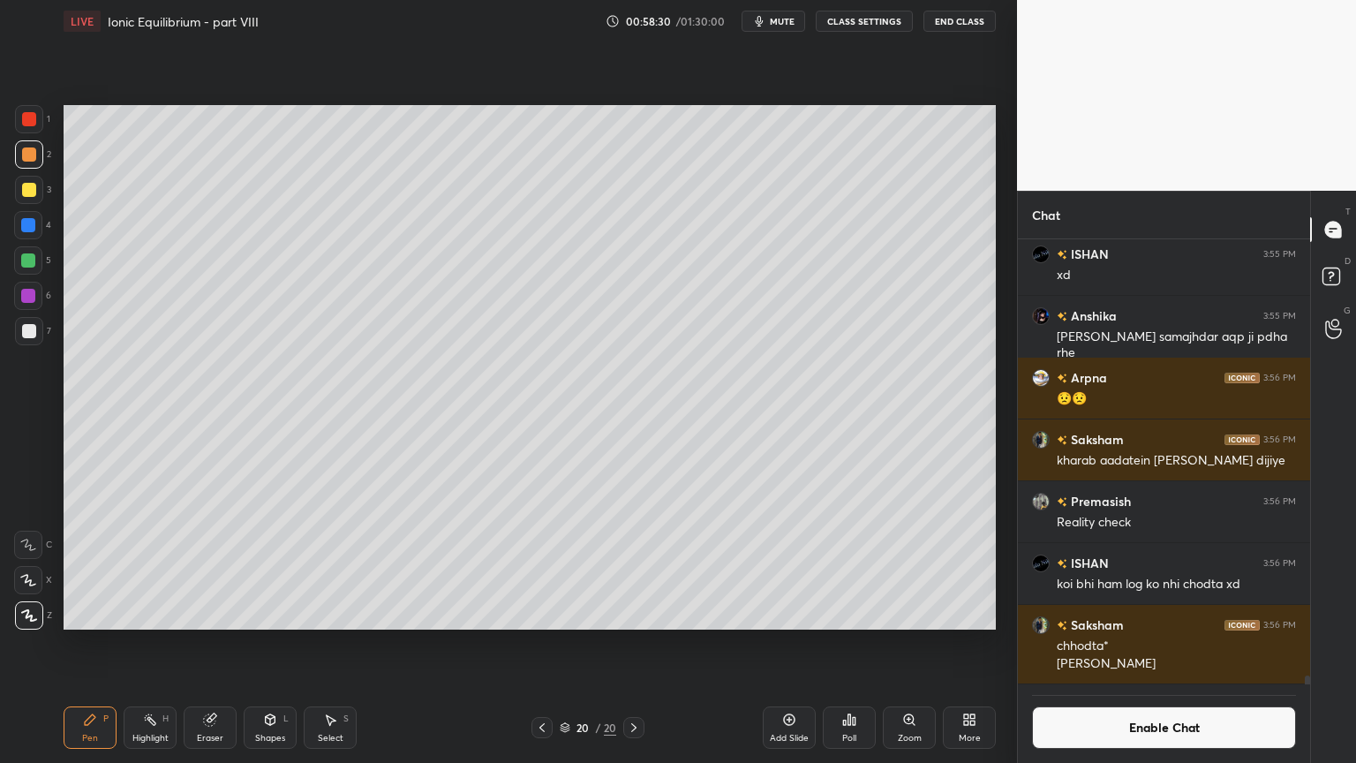
click at [24, 336] on div at bounding box center [29, 331] width 28 height 28
click at [33, 258] on div at bounding box center [28, 260] width 14 height 14
click at [35, 169] on div "2" at bounding box center [33, 157] width 36 height 35
click at [72, 644] on div "Pen P" at bounding box center [90, 727] width 53 height 42
click at [32, 345] on div "7" at bounding box center [33, 334] width 36 height 35
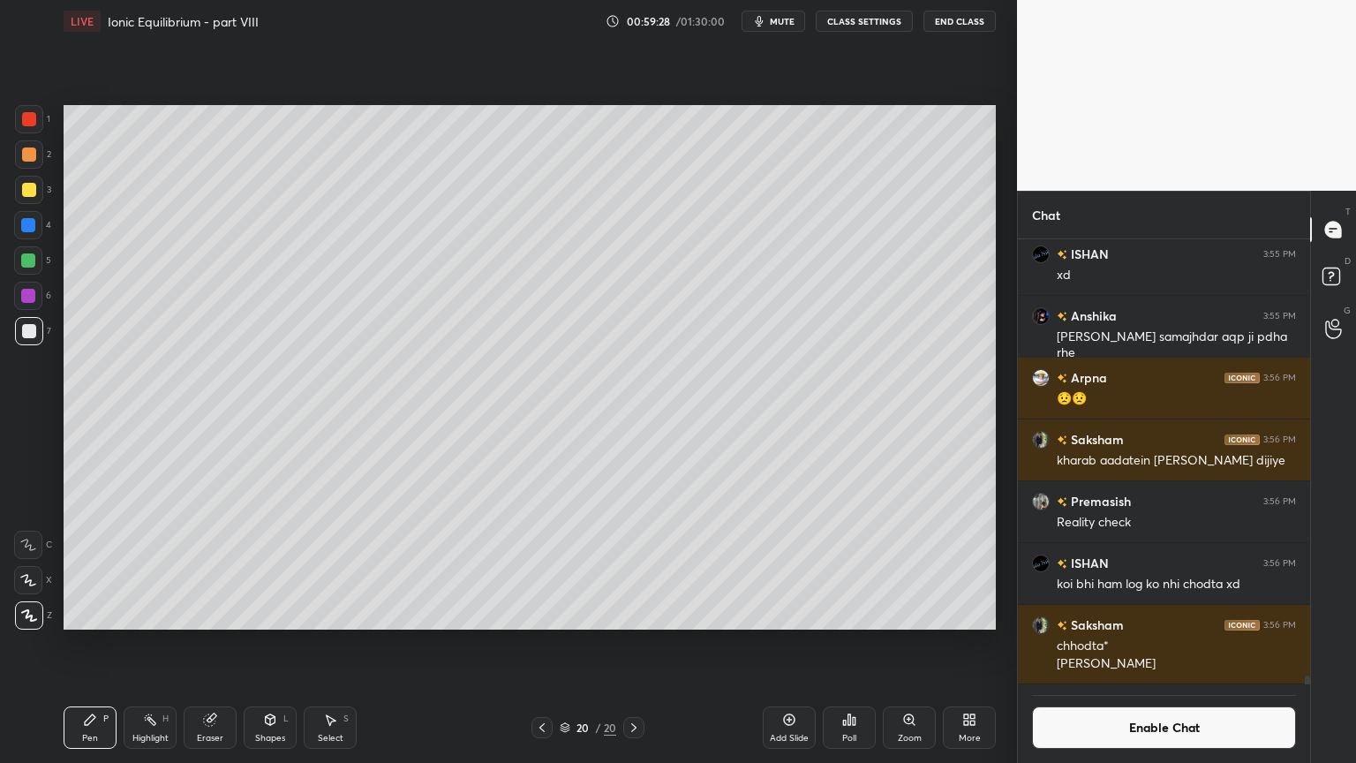
click at [35, 158] on div at bounding box center [29, 154] width 14 height 14
click at [31, 336] on div at bounding box center [29, 331] width 14 height 14
click at [279, 644] on div "Shapes L" at bounding box center [270, 727] width 53 height 42
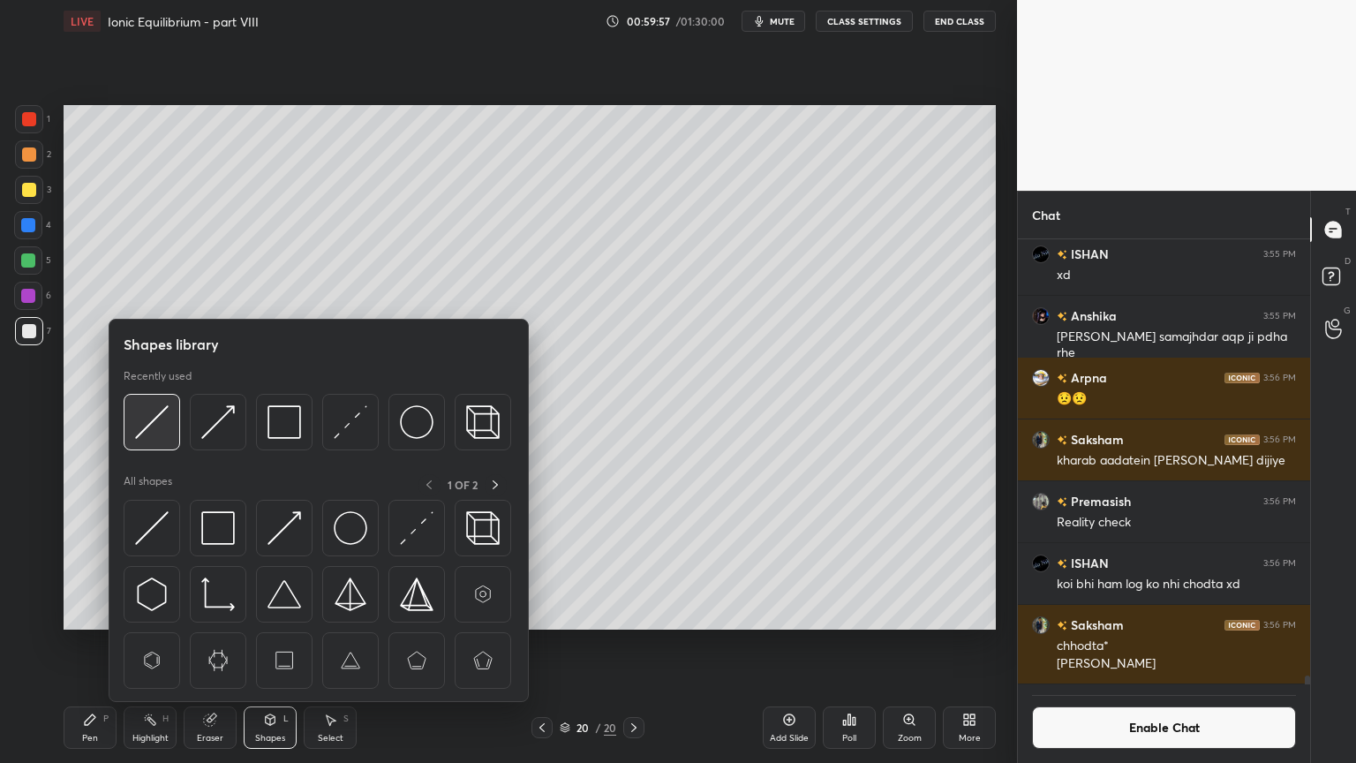
click at [155, 427] on img at bounding box center [152, 422] width 34 height 34
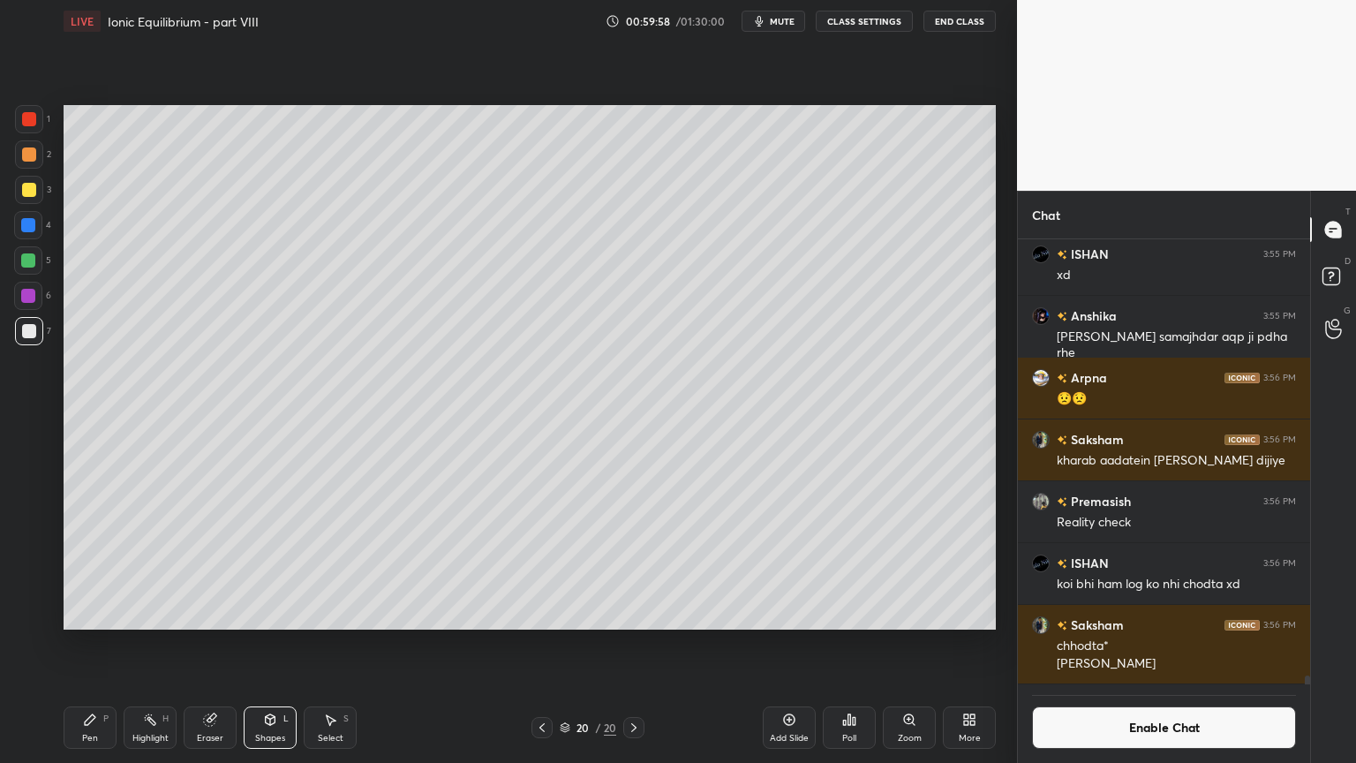
click at [39, 225] on div at bounding box center [28, 225] width 28 height 28
click at [1165, 644] on button "Enable Chat" at bounding box center [1164, 727] width 264 height 42
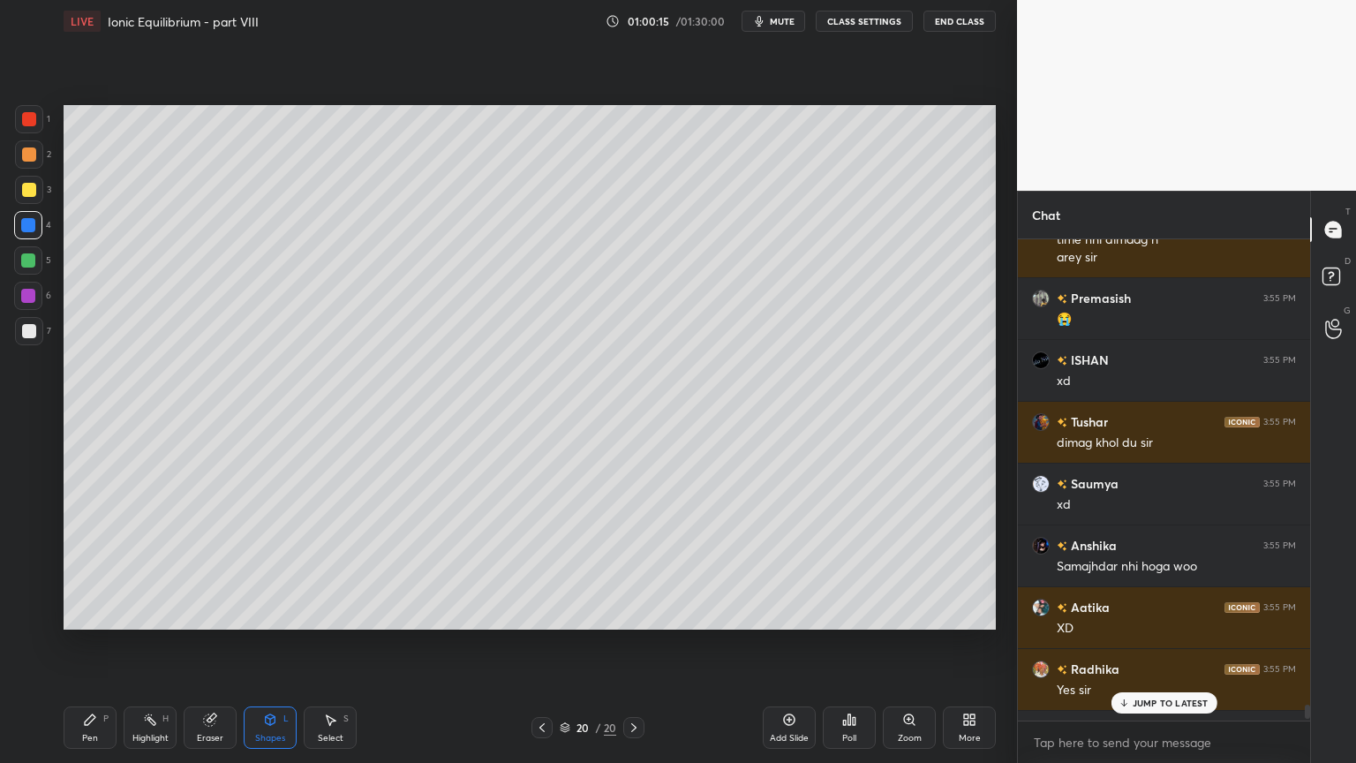
click at [1147, 644] on p "JUMP TO LATEST" at bounding box center [1171, 703] width 76 height 11
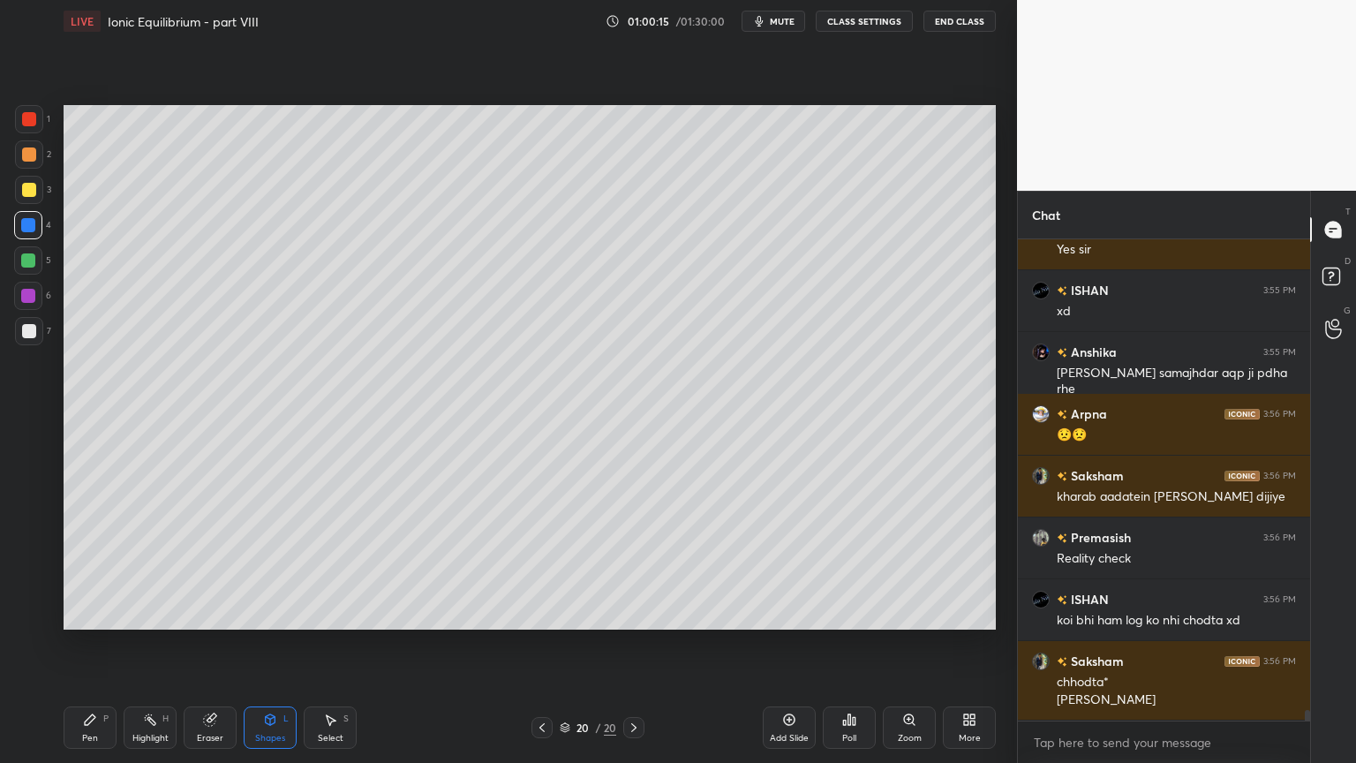
drag, startPoint x: 159, startPoint y: 724, endPoint x: 159, endPoint y: 633, distance: 90.9
click at [155, 644] on div "Highlight H" at bounding box center [150, 727] width 53 height 42
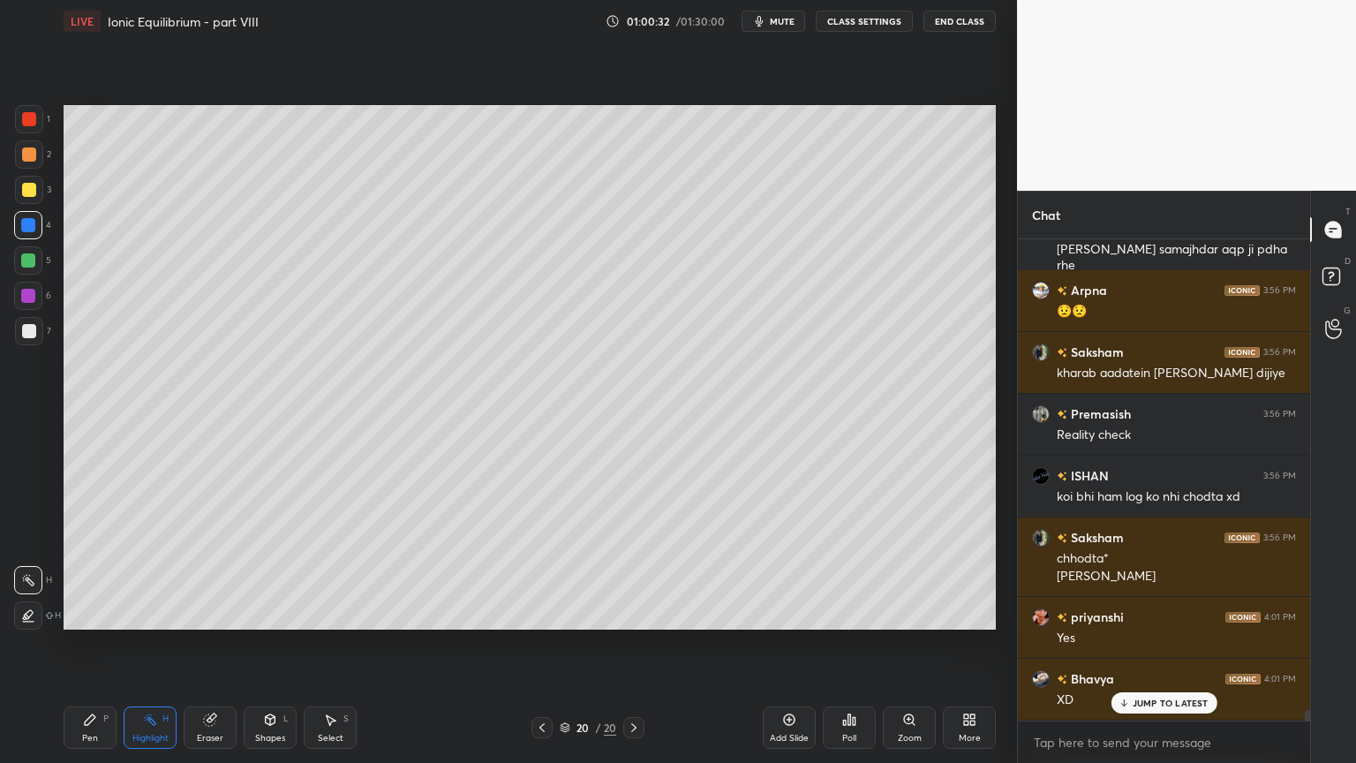
scroll to position [21282, 0]
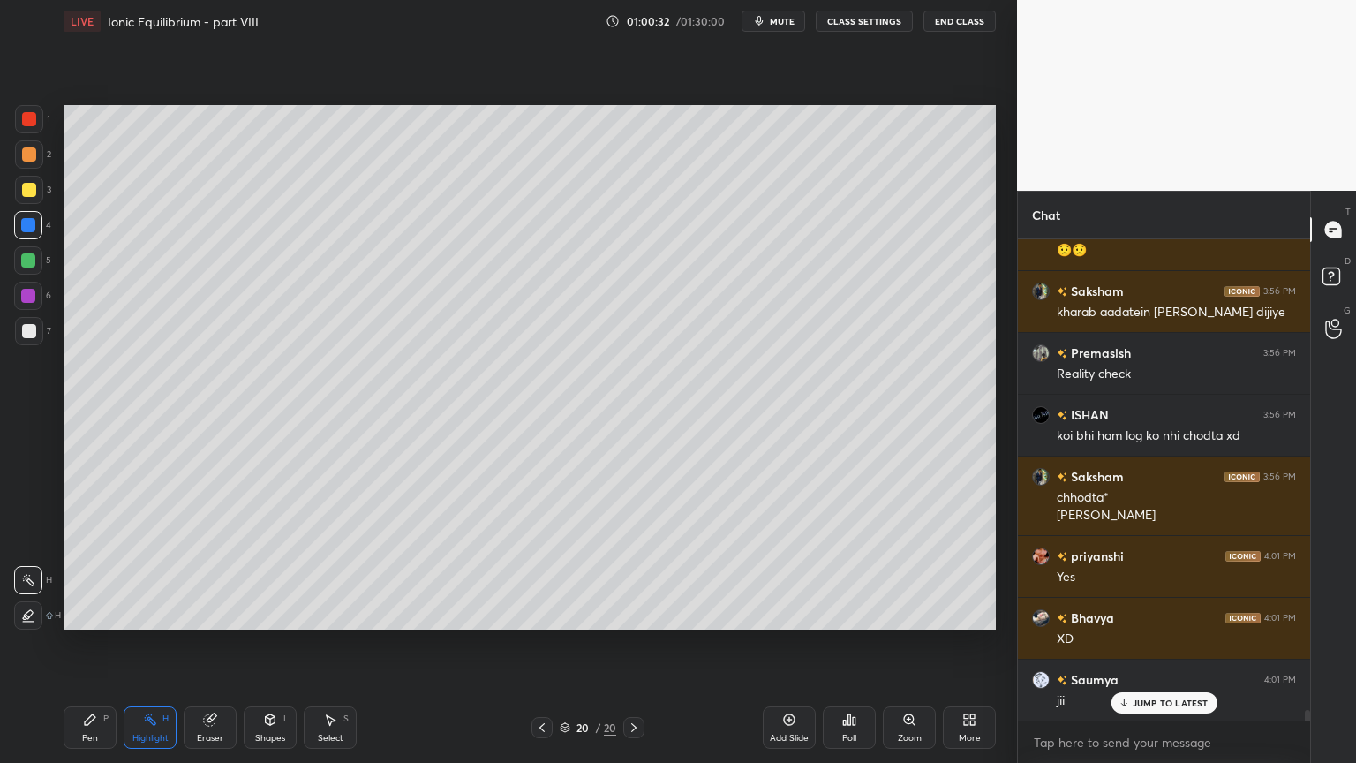
click at [778, 644] on div "Add Slide" at bounding box center [789, 727] width 53 height 42
click at [107, 644] on div "Pen P" at bounding box center [90, 727] width 53 height 42
drag, startPoint x: 102, startPoint y: 728, endPoint x: 103, endPoint y: 699, distance: 28.3
click at [100, 644] on div "Pen P" at bounding box center [90, 727] width 53 height 42
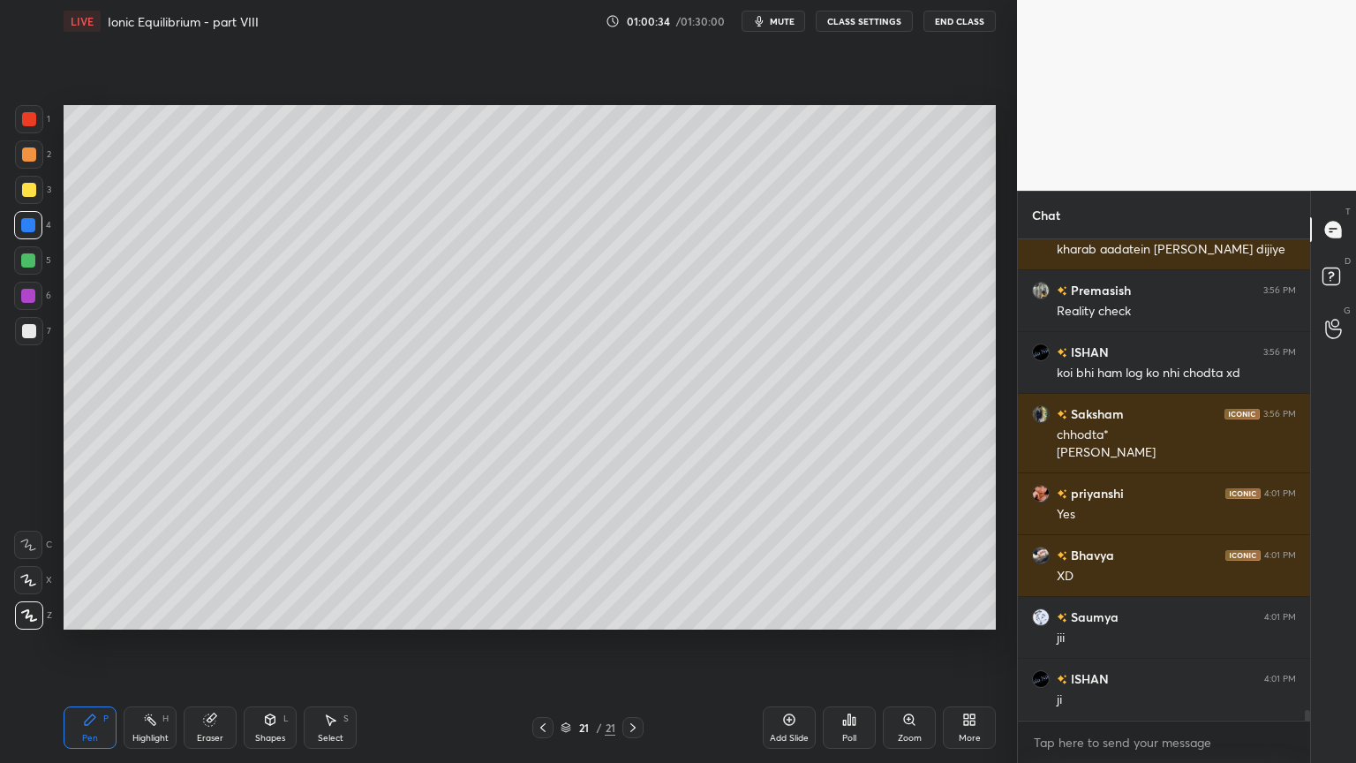
click at [35, 155] on div at bounding box center [29, 154] width 14 height 14
click at [23, 332] on div at bounding box center [29, 331] width 14 height 14
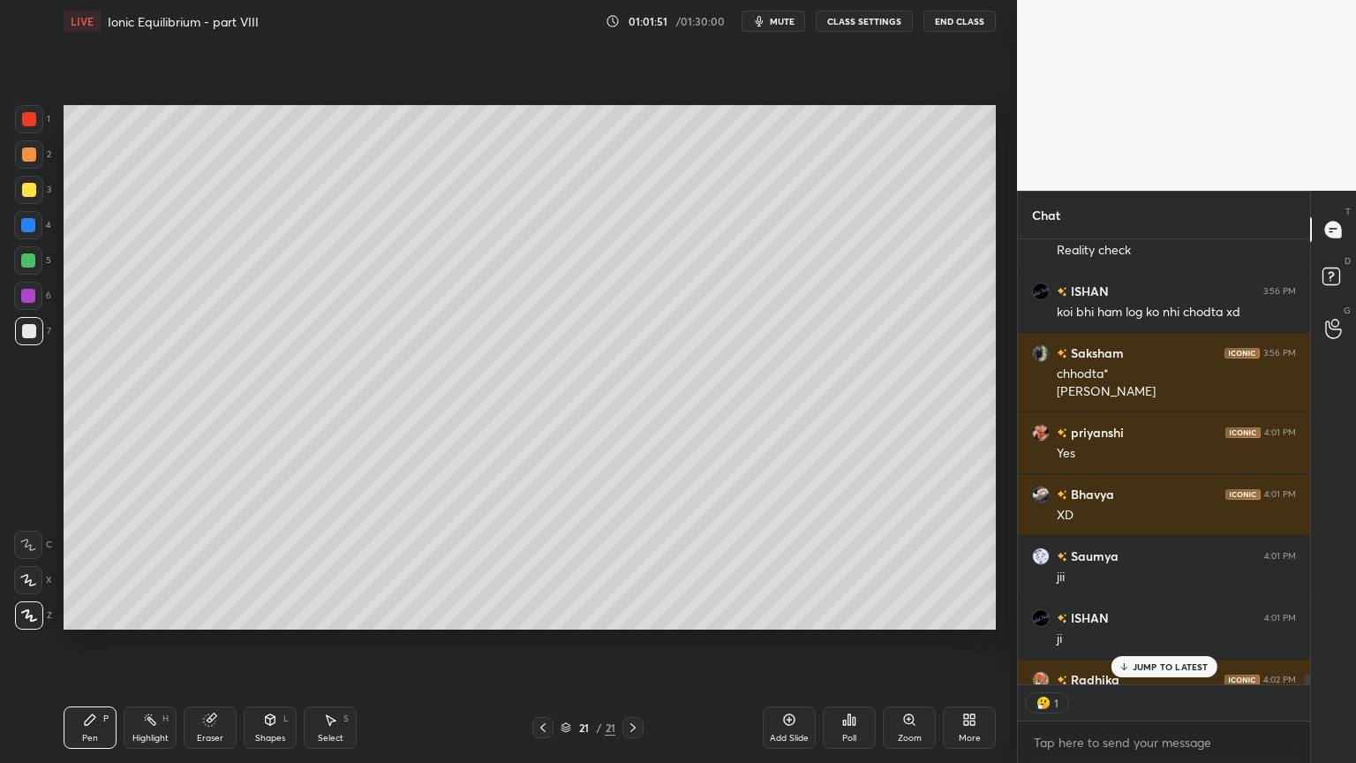
scroll to position [5, 5]
click at [1158, 644] on p "JUMP TO LATEST" at bounding box center [1171, 666] width 76 height 11
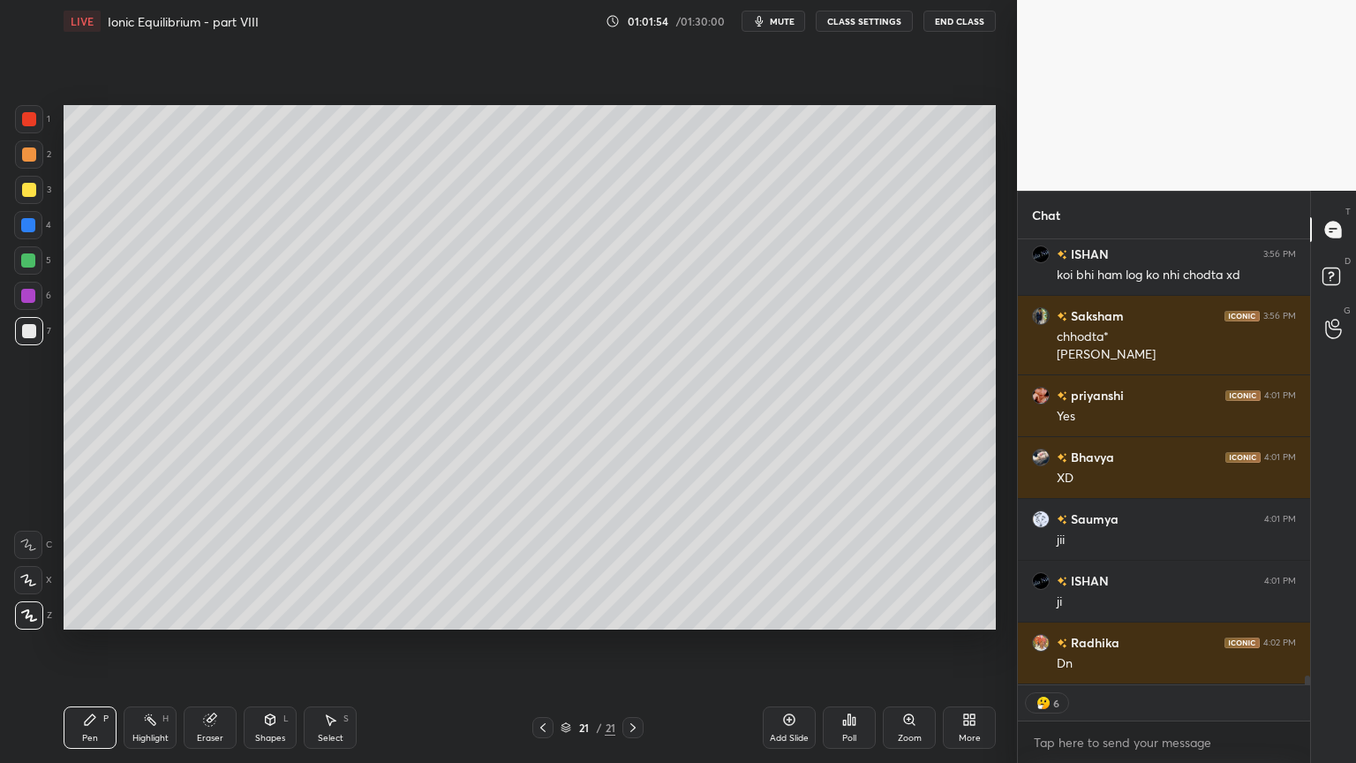
click at [94, 644] on div "Pen P" at bounding box center [90, 727] width 53 height 42
click at [34, 189] on div at bounding box center [29, 190] width 14 height 14
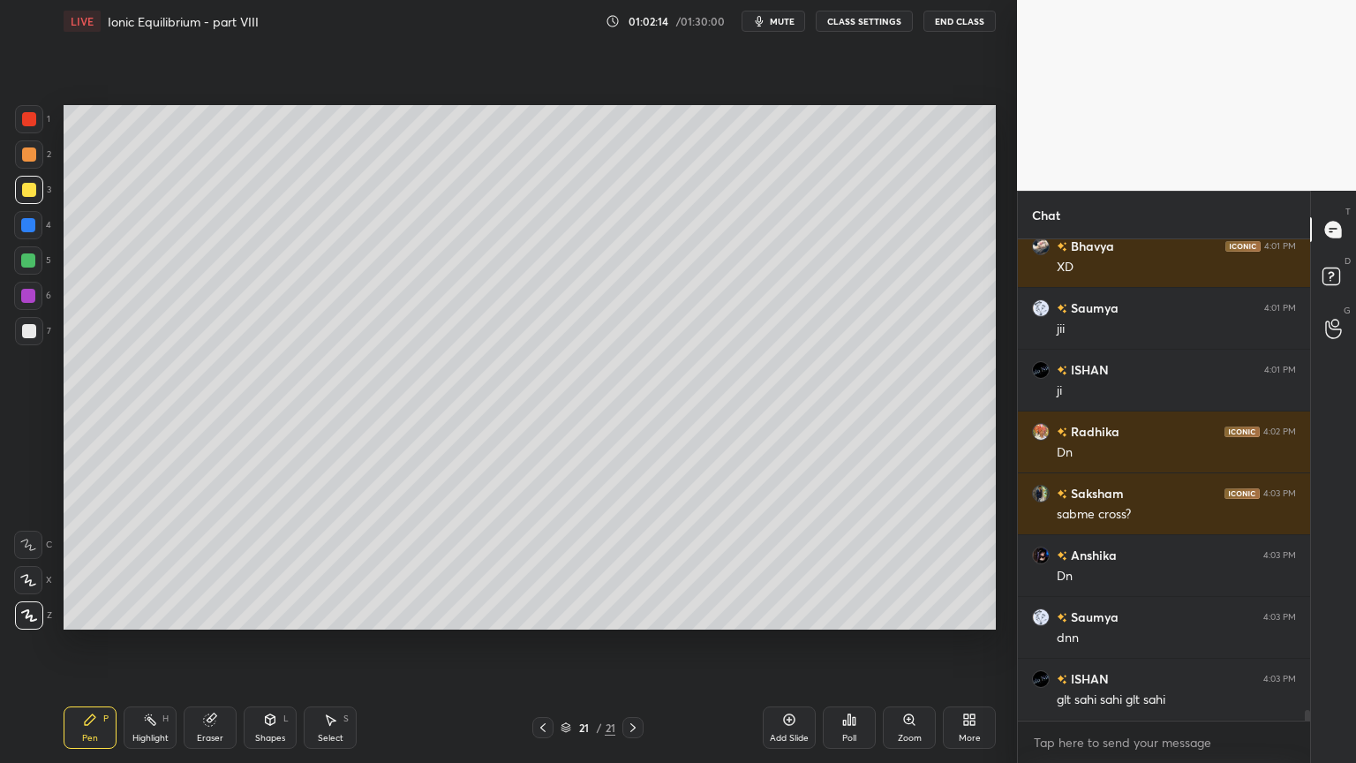
scroll to position [21716, 0]
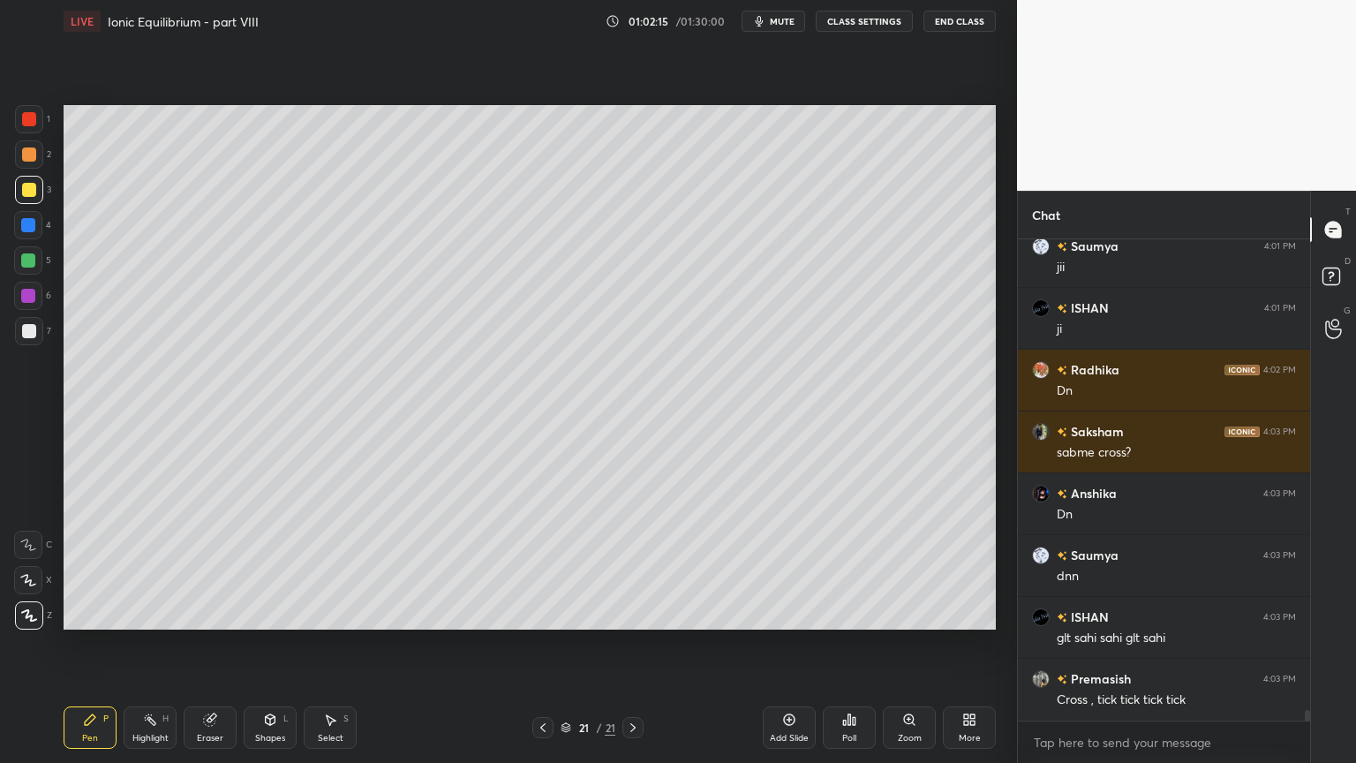
click at [152, 644] on div "Highlight H" at bounding box center [150, 727] width 53 height 42
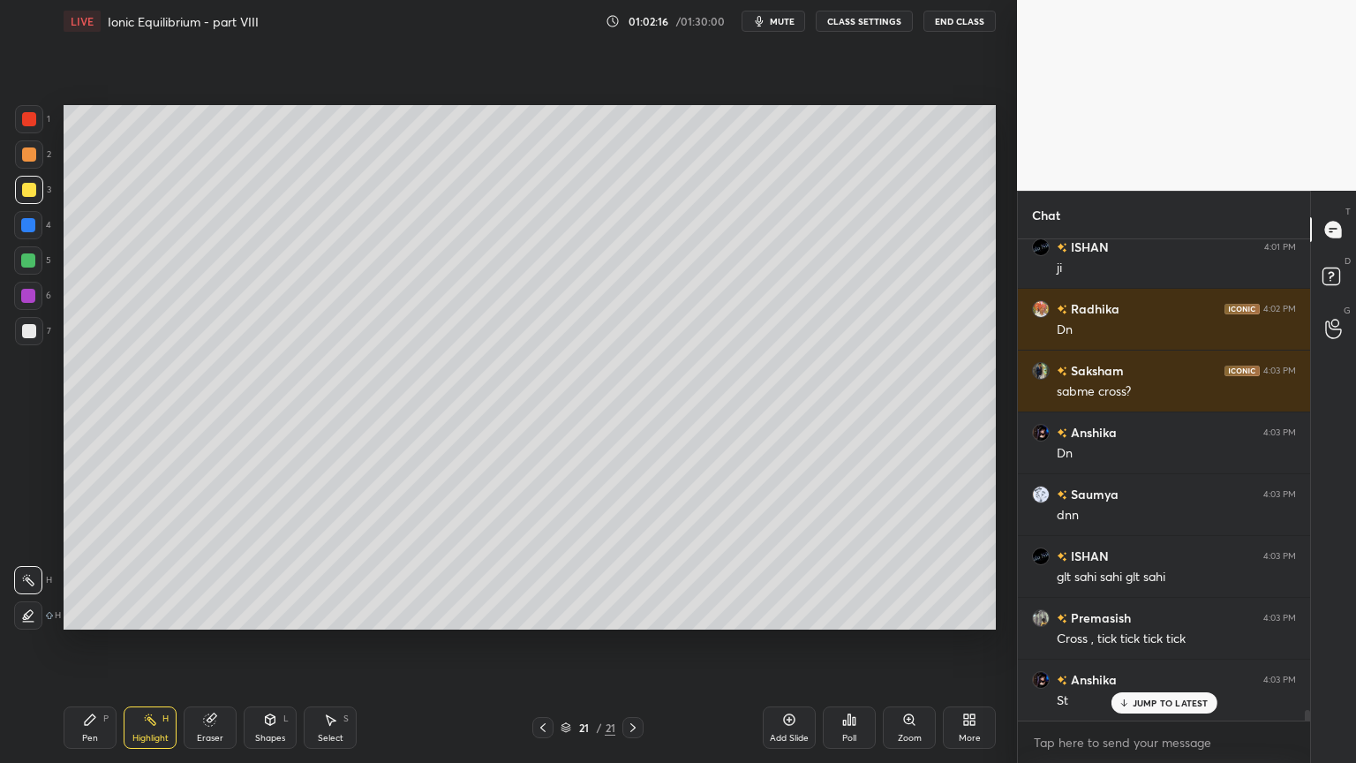
click at [94, 644] on div "Pen P" at bounding box center [90, 727] width 53 height 42
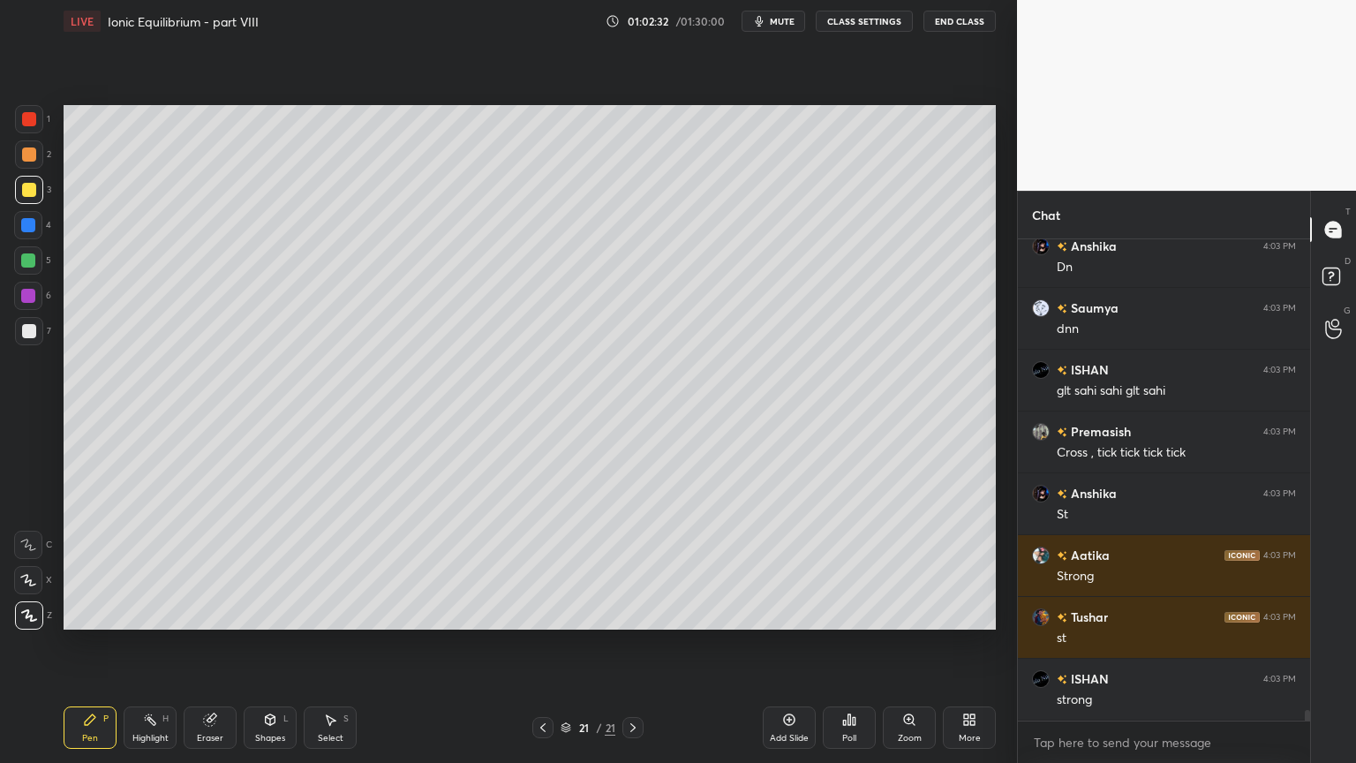
scroll to position [21981, 0]
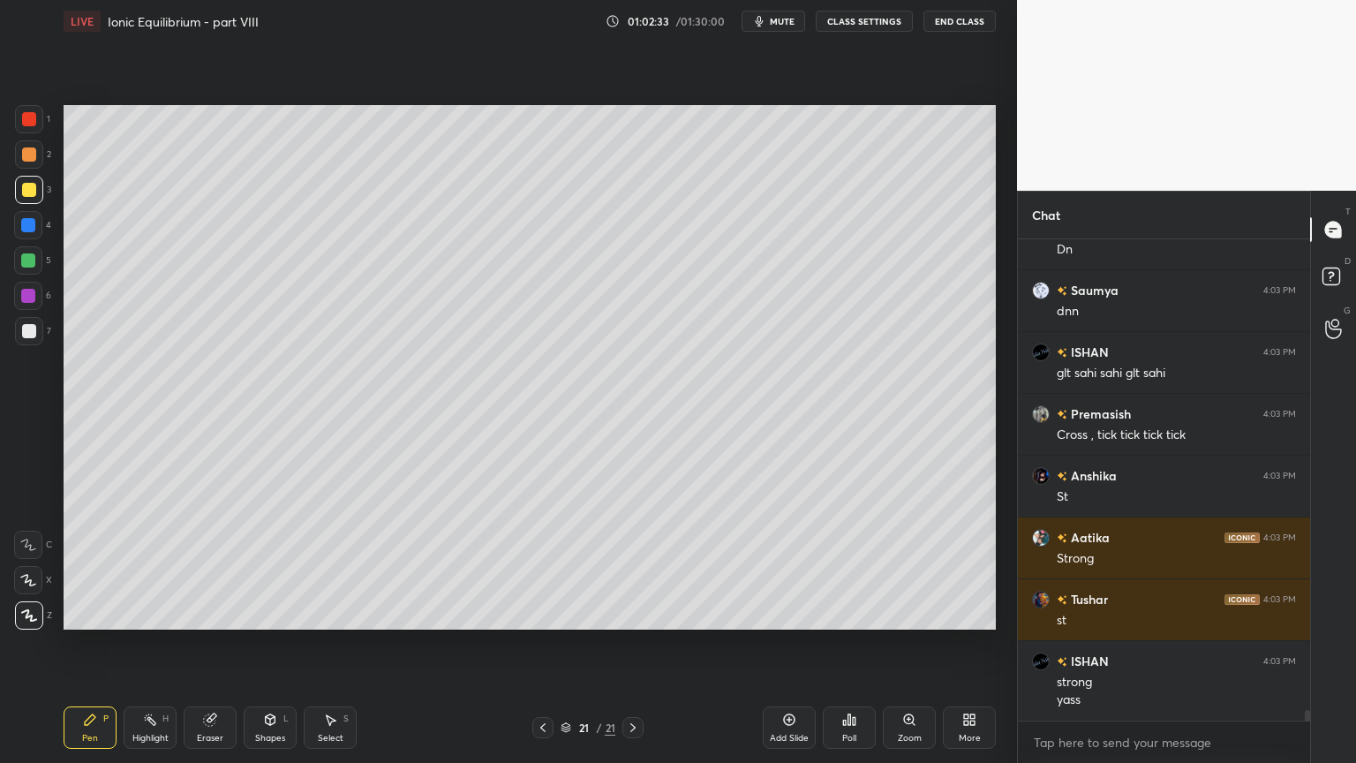
drag, startPoint x: 148, startPoint y: 729, endPoint x: 220, endPoint y: 688, distance: 82.7
click at [149, 644] on div "Highlight H" at bounding box center [150, 727] width 53 height 42
drag, startPoint x: 78, startPoint y: 735, endPoint x: 129, endPoint y: 667, distance: 85.1
click at [78, 644] on div "Pen P" at bounding box center [90, 727] width 53 height 42
drag, startPoint x: 30, startPoint y: 117, endPoint x: 52, endPoint y: 145, distance: 35.2
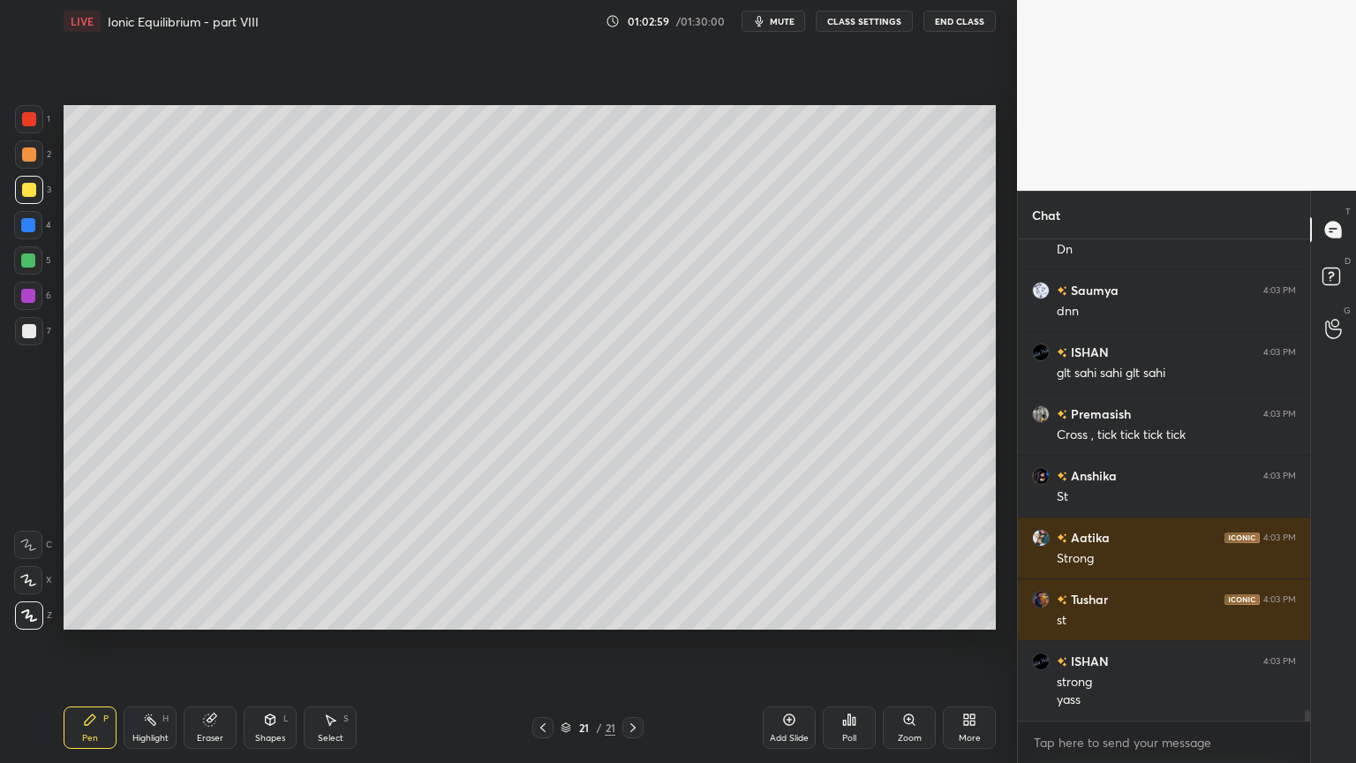
click at [32, 124] on div at bounding box center [29, 119] width 14 height 14
click at [133, 644] on div "Highlight" at bounding box center [150, 738] width 36 height 9
drag, startPoint x: 544, startPoint y: 720, endPoint x: 487, endPoint y: 722, distance: 56.6
click at [541, 644] on div at bounding box center [542, 727] width 21 height 21
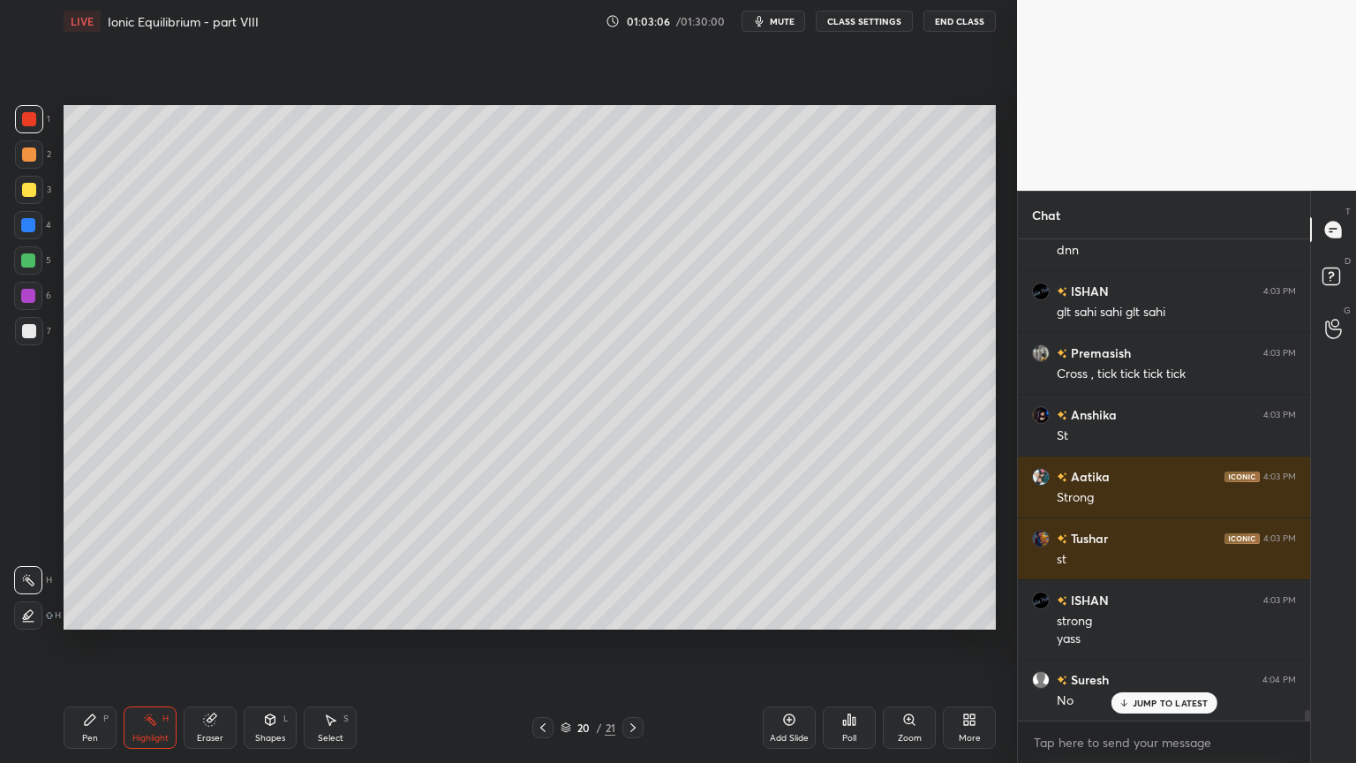
drag, startPoint x: 636, startPoint y: 728, endPoint x: 630, endPoint y: 720, distance: 10.1
click at [634, 644] on icon at bounding box center [633, 727] width 14 height 14
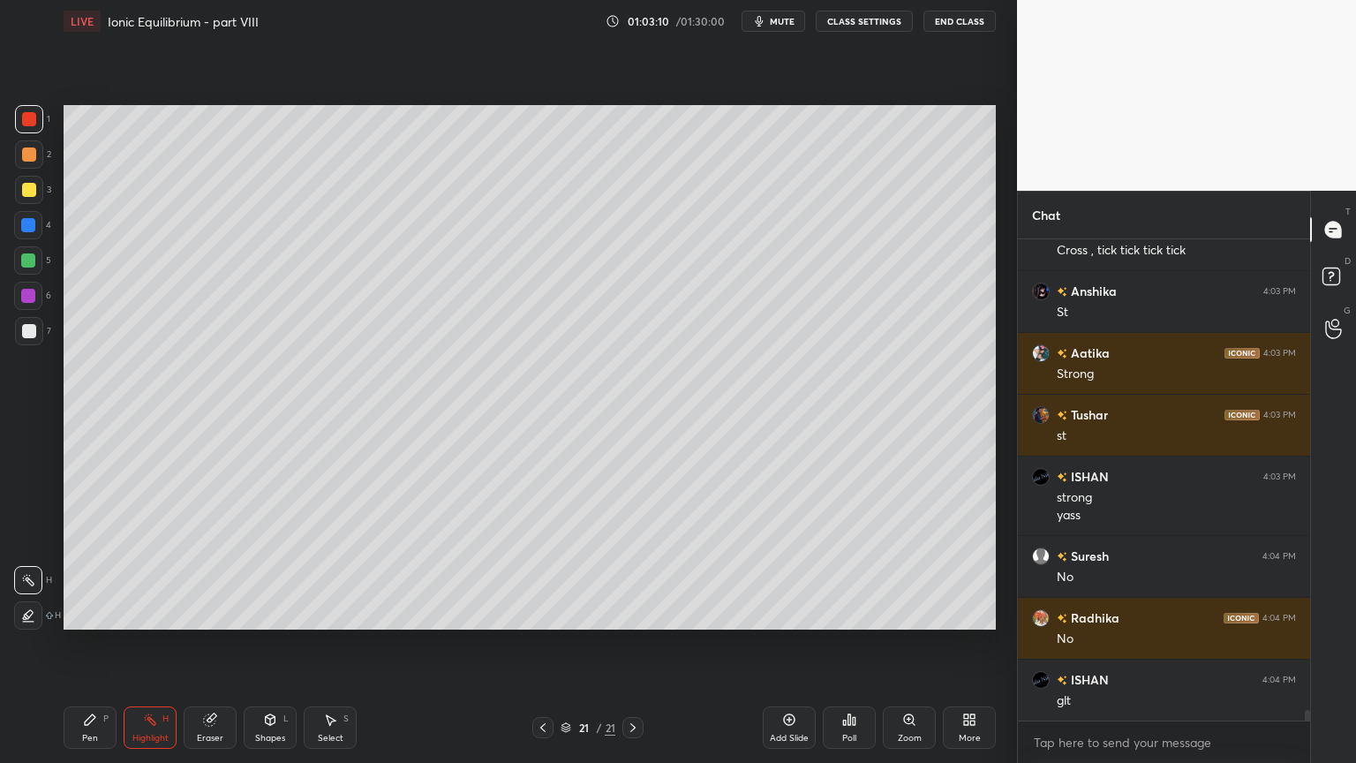
scroll to position [22228, 0]
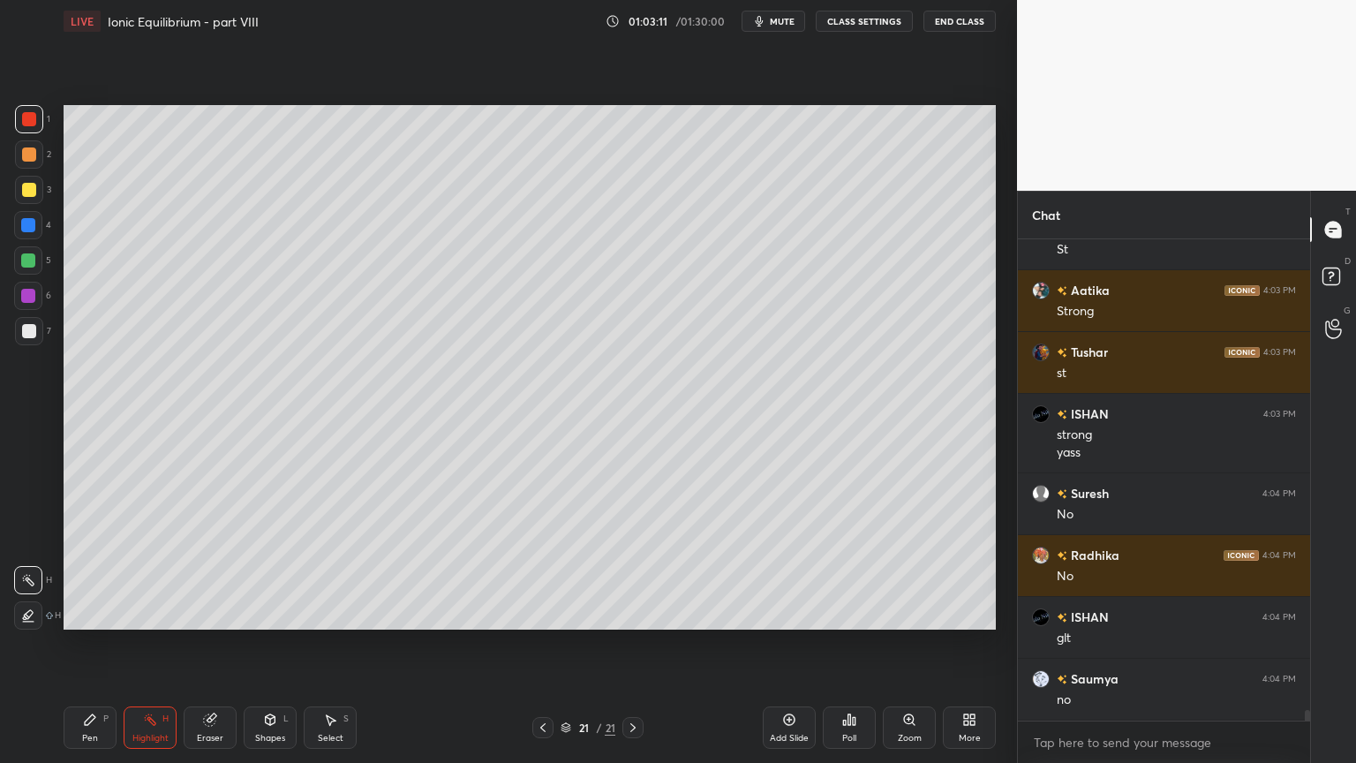
drag, startPoint x: 102, startPoint y: 731, endPoint x: 92, endPoint y: 713, distance: 20.6
click at [99, 644] on div "Pen P" at bounding box center [90, 727] width 53 height 42
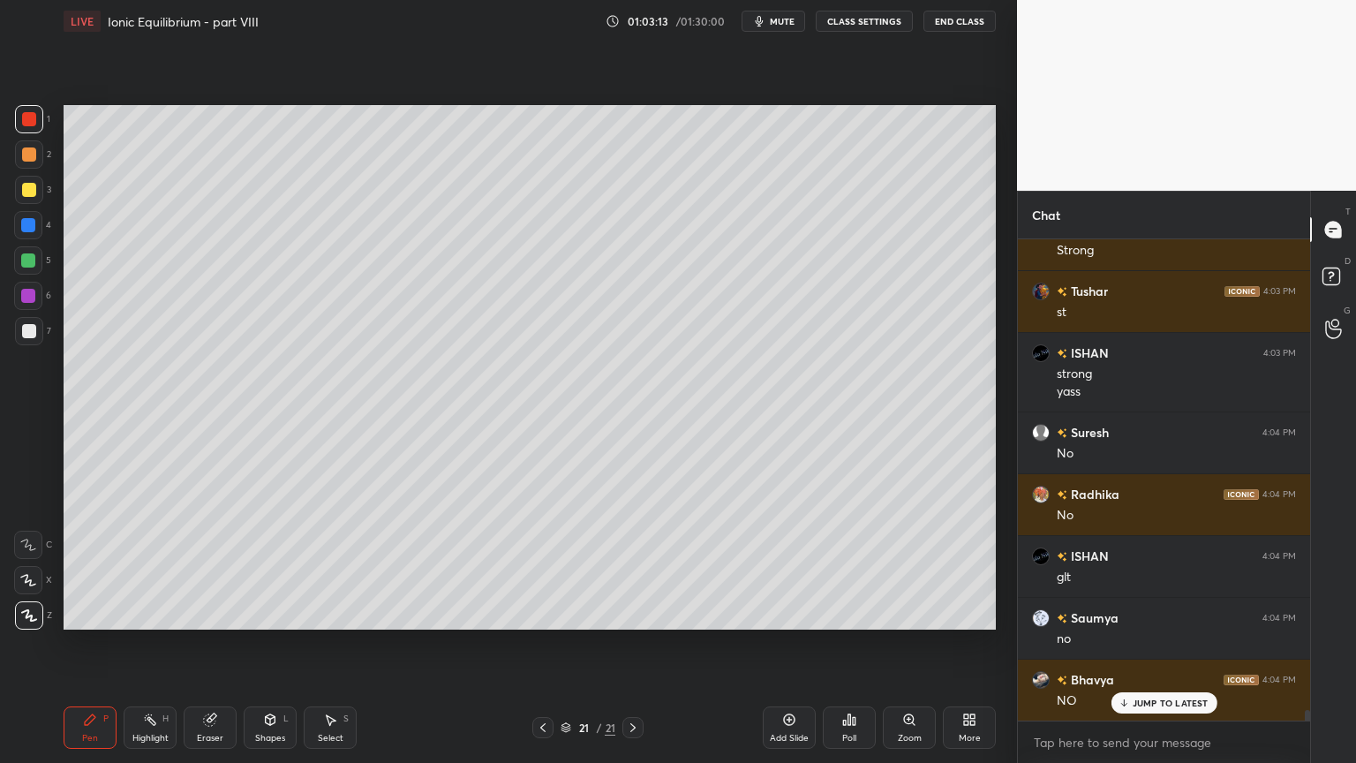
scroll to position [22351, 0]
click at [132, 644] on div "Highlight H" at bounding box center [150, 727] width 53 height 42
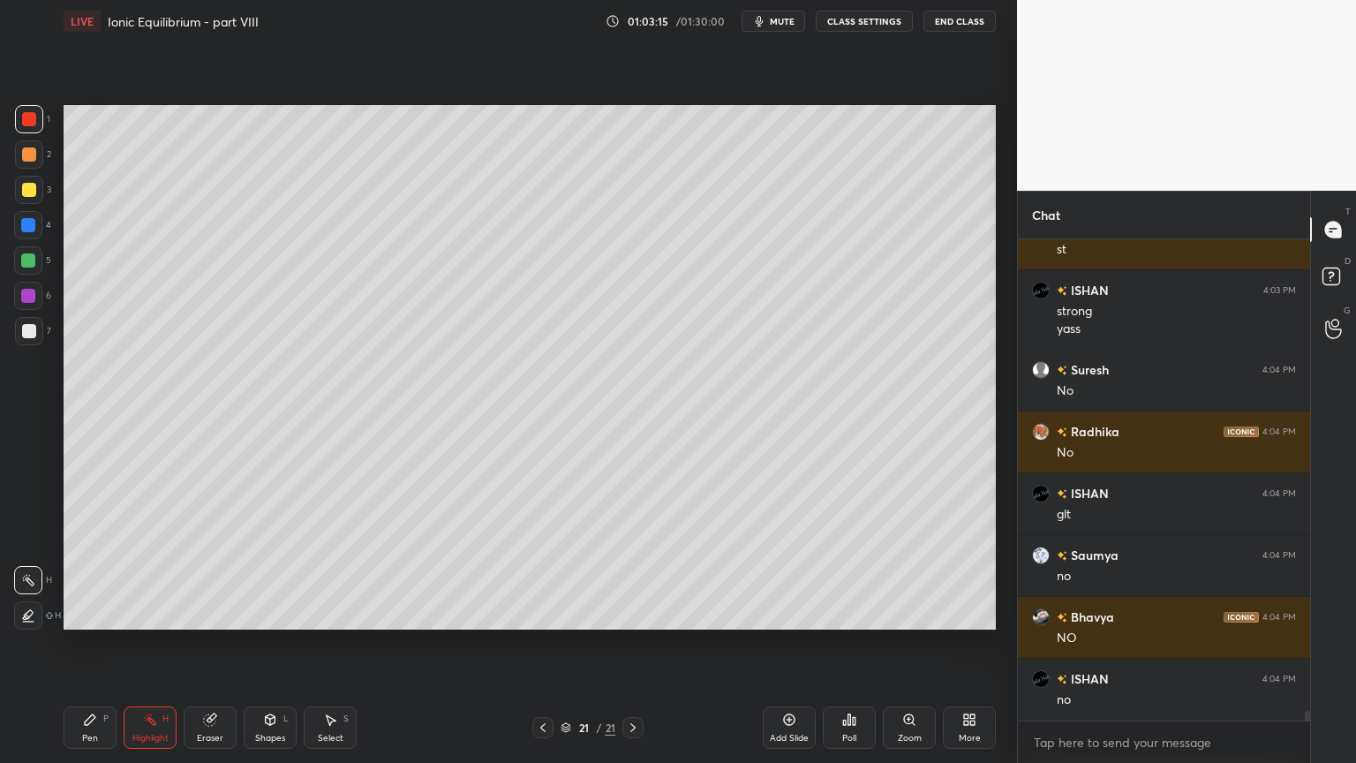
click at [101, 644] on div "Pen P" at bounding box center [90, 727] width 53 height 42
click at [32, 185] on div at bounding box center [29, 190] width 14 height 14
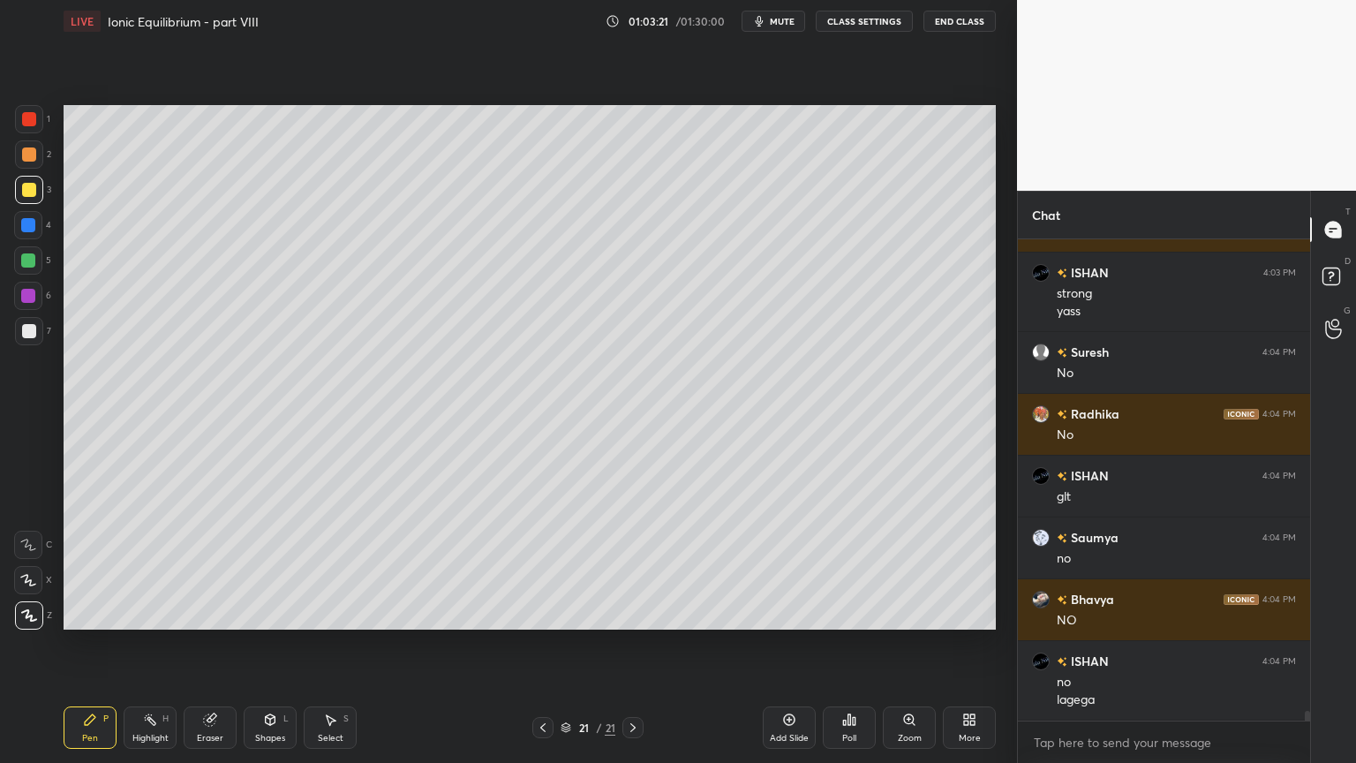
scroll to position [22430, 0]
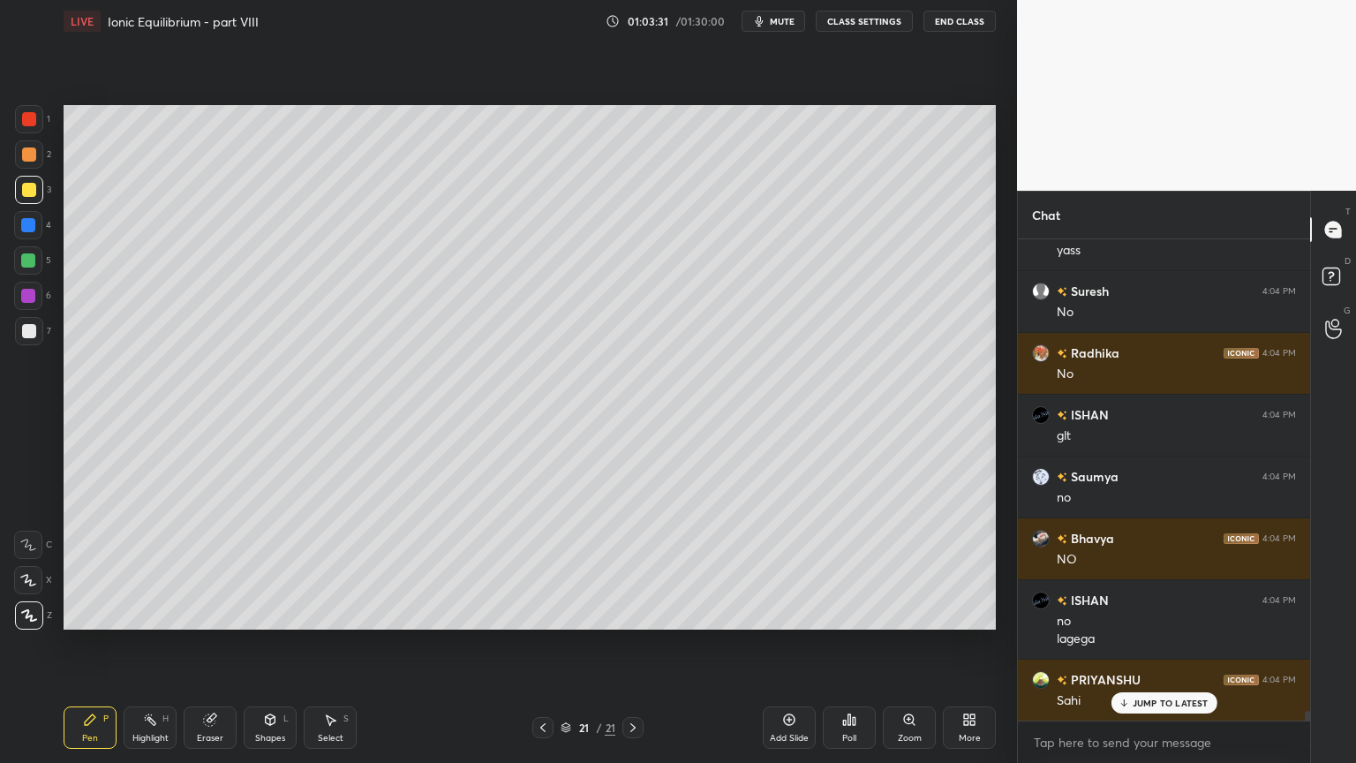
click at [94, 644] on div "Pen P" at bounding box center [90, 727] width 53 height 42
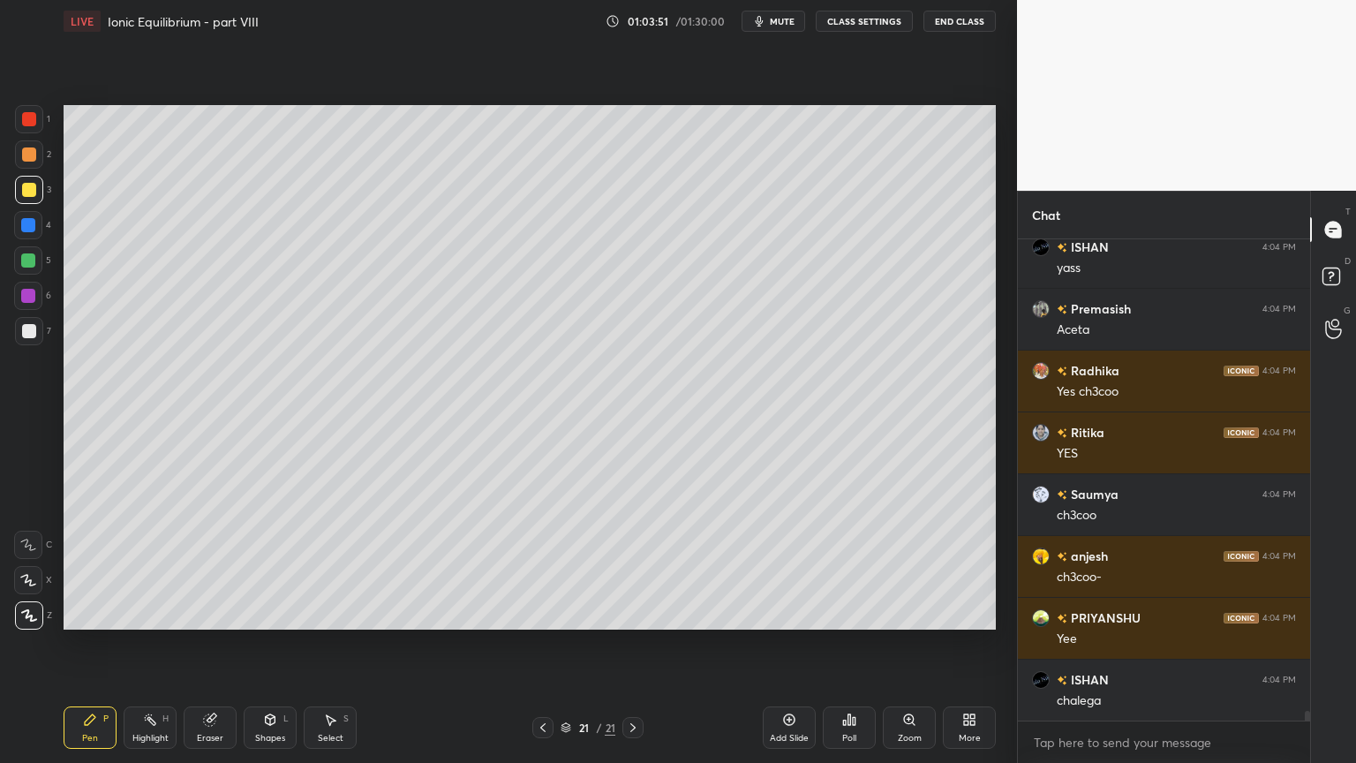
scroll to position [23111, 0]
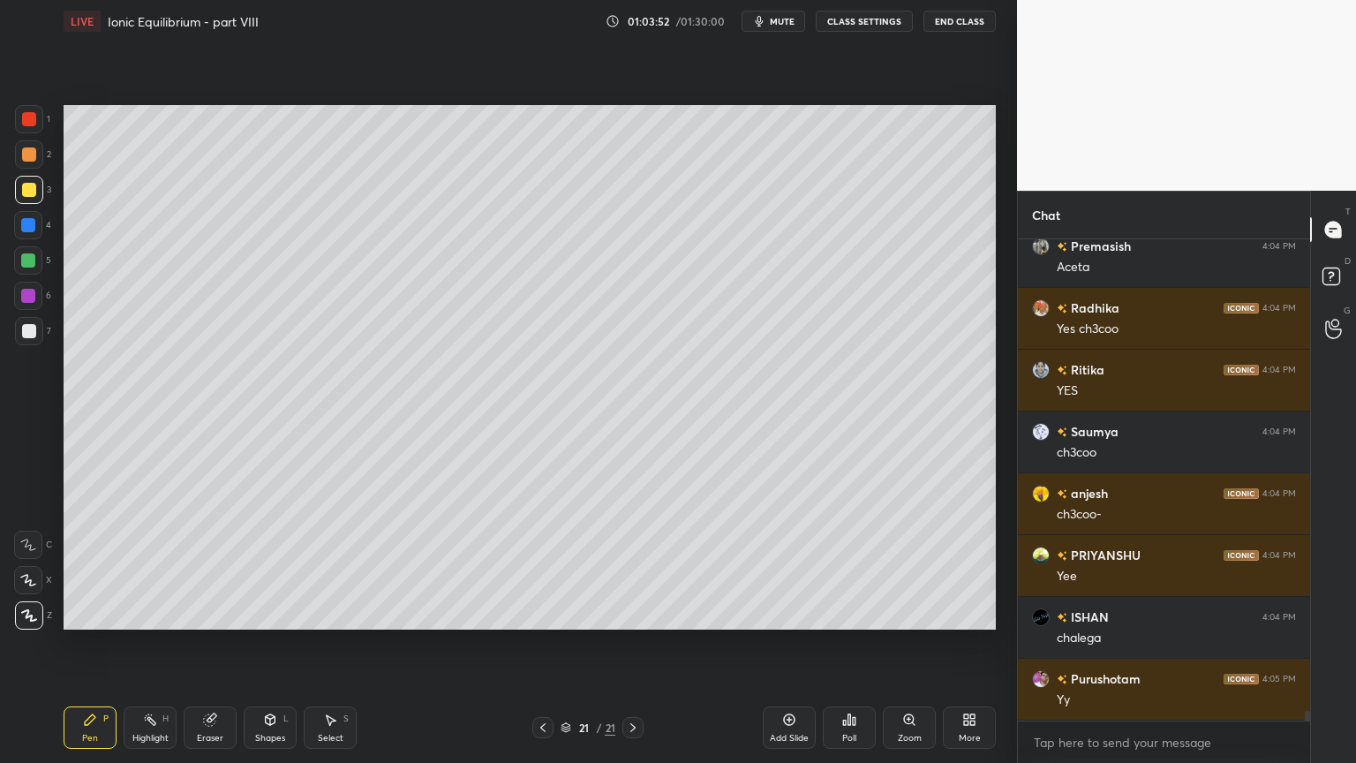
click at [212, 644] on div "Eraser" at bounding box center [210, 738] width 26 height 9
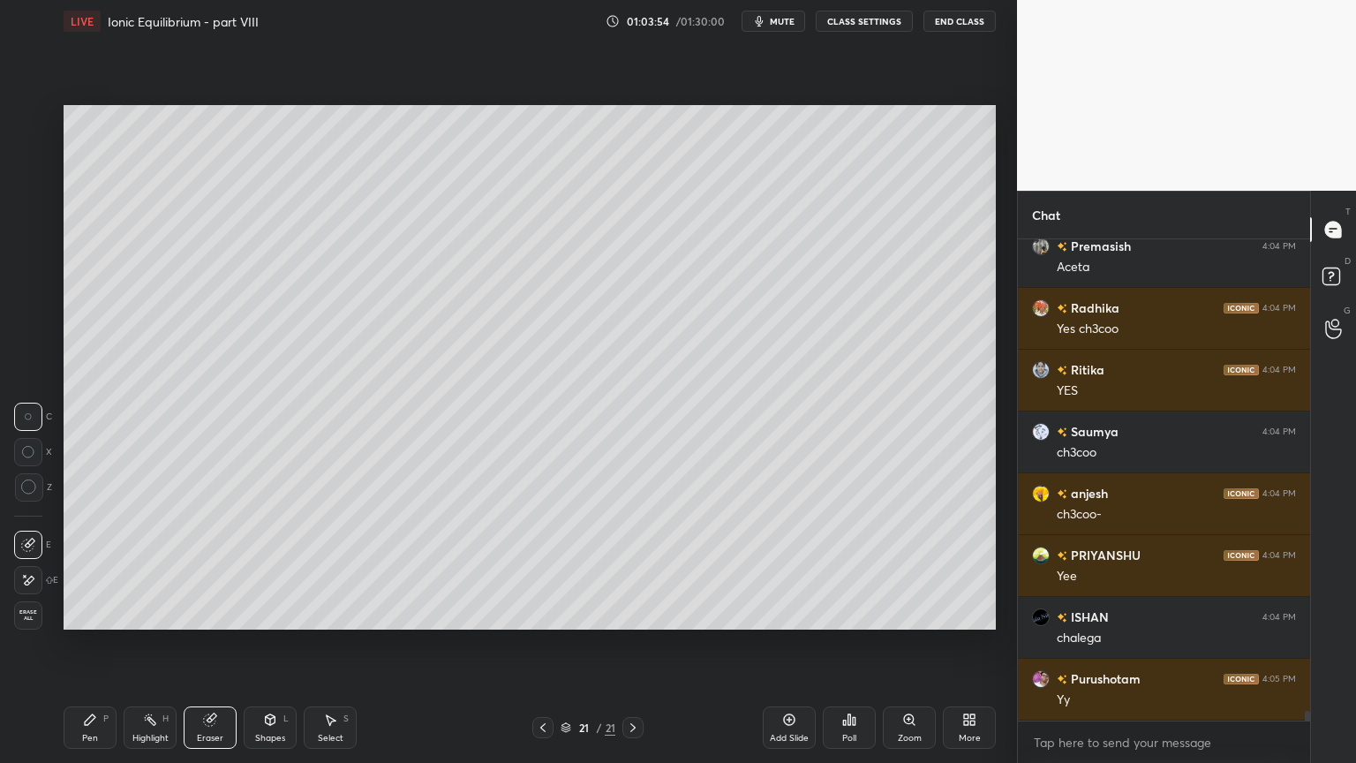
scroll to position [23172, 0]
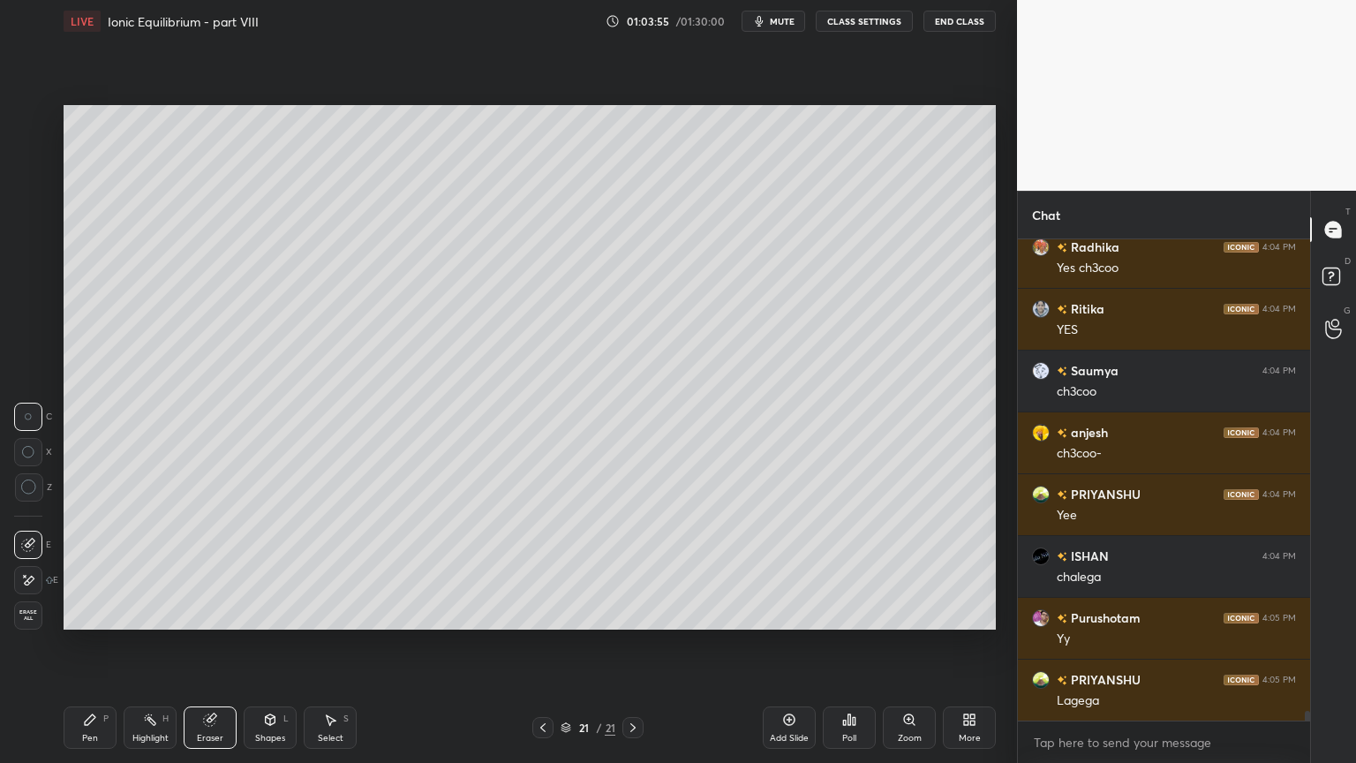
click at [83, 644] on div "Pen P" at bounding box center [90, 727] width 53 height 42
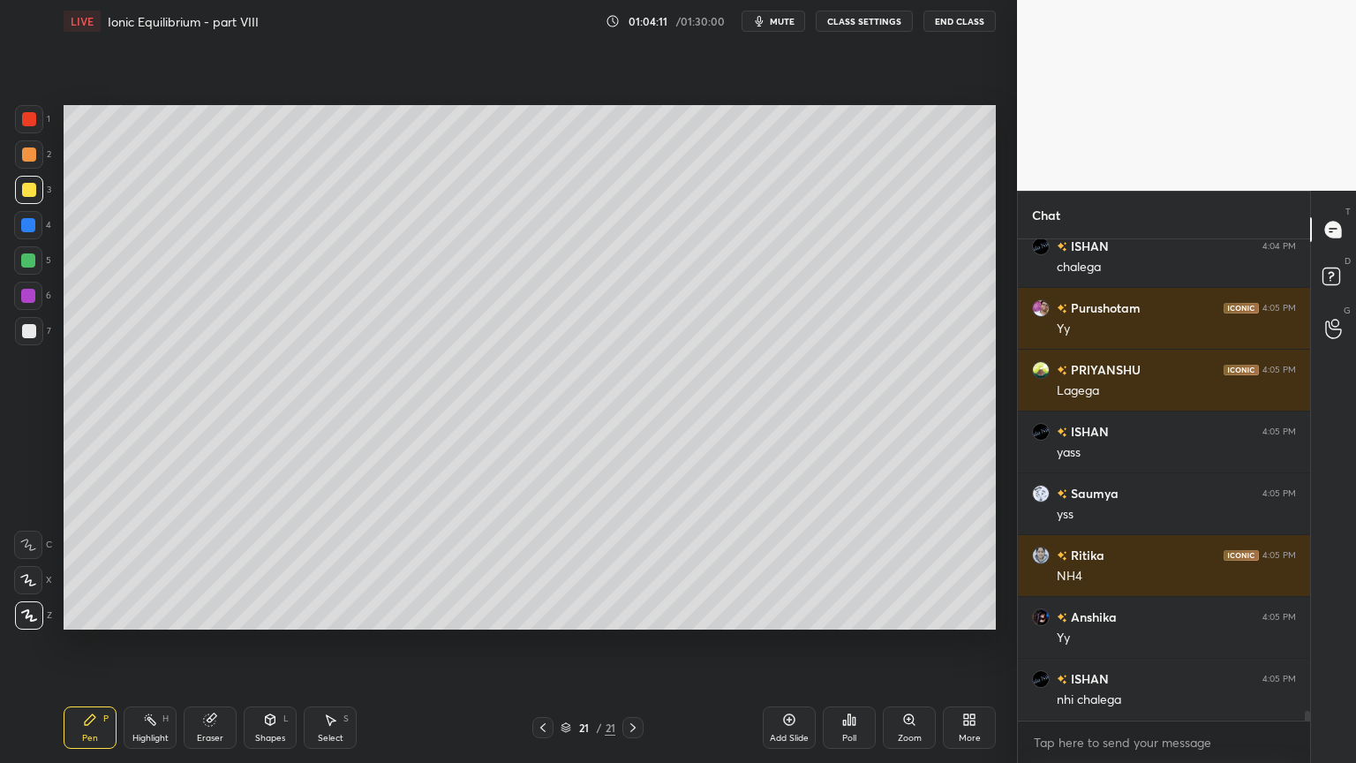
scroll to position [23543, 0]
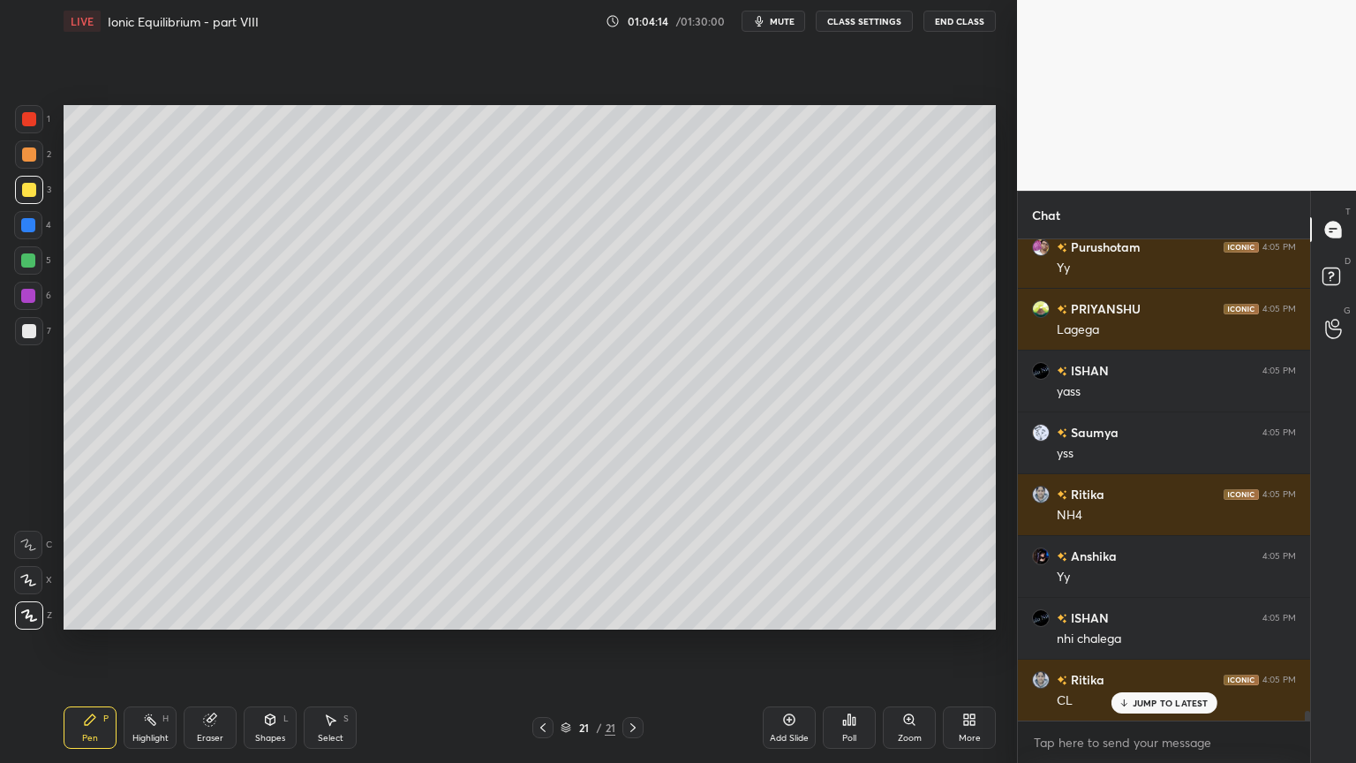
click at [27, 228] on div at bounding box center [28, 225] width 14 height 14
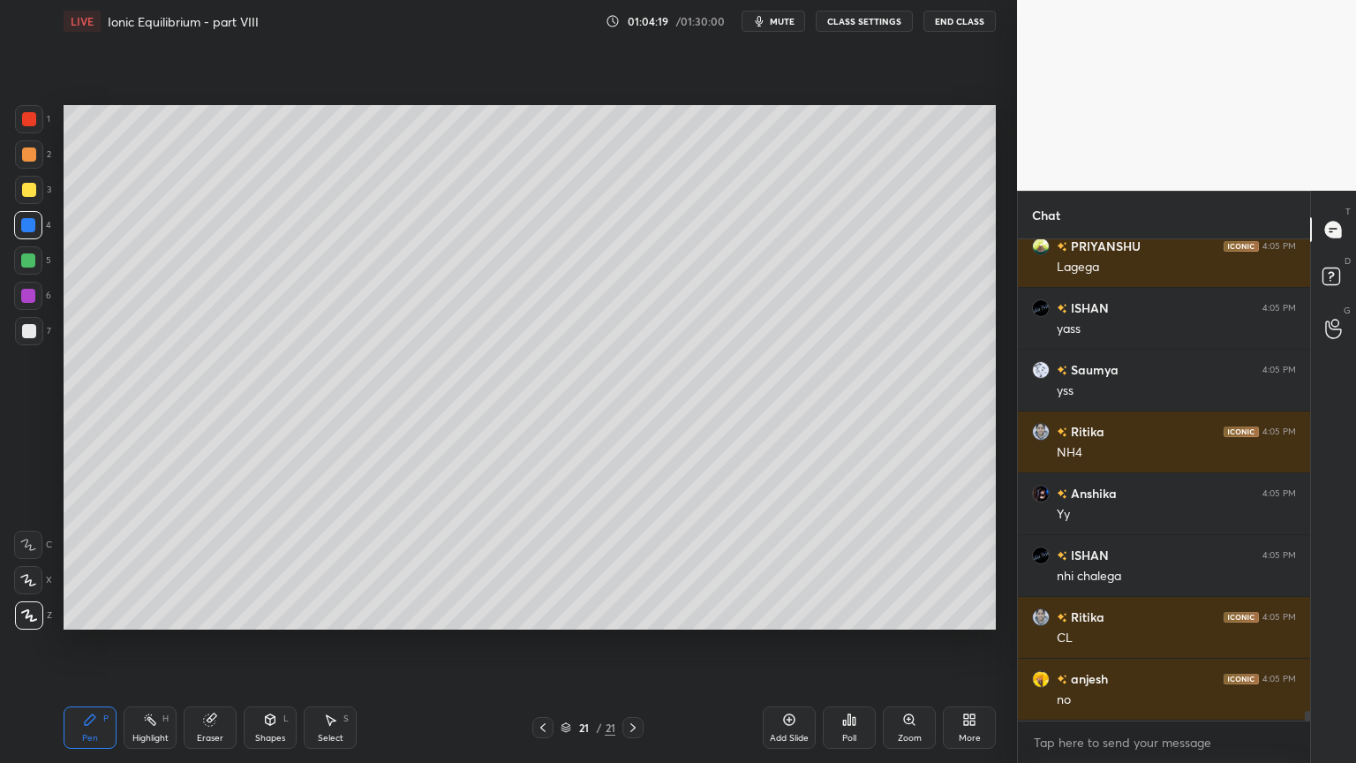
drag, startPoint x: 32, startPoint y: 120, endPoint x: 39, endPoint y: 131, distance: 12.7
click at [34, 124] on div at bounding box center [29, 119] width 14 height 14
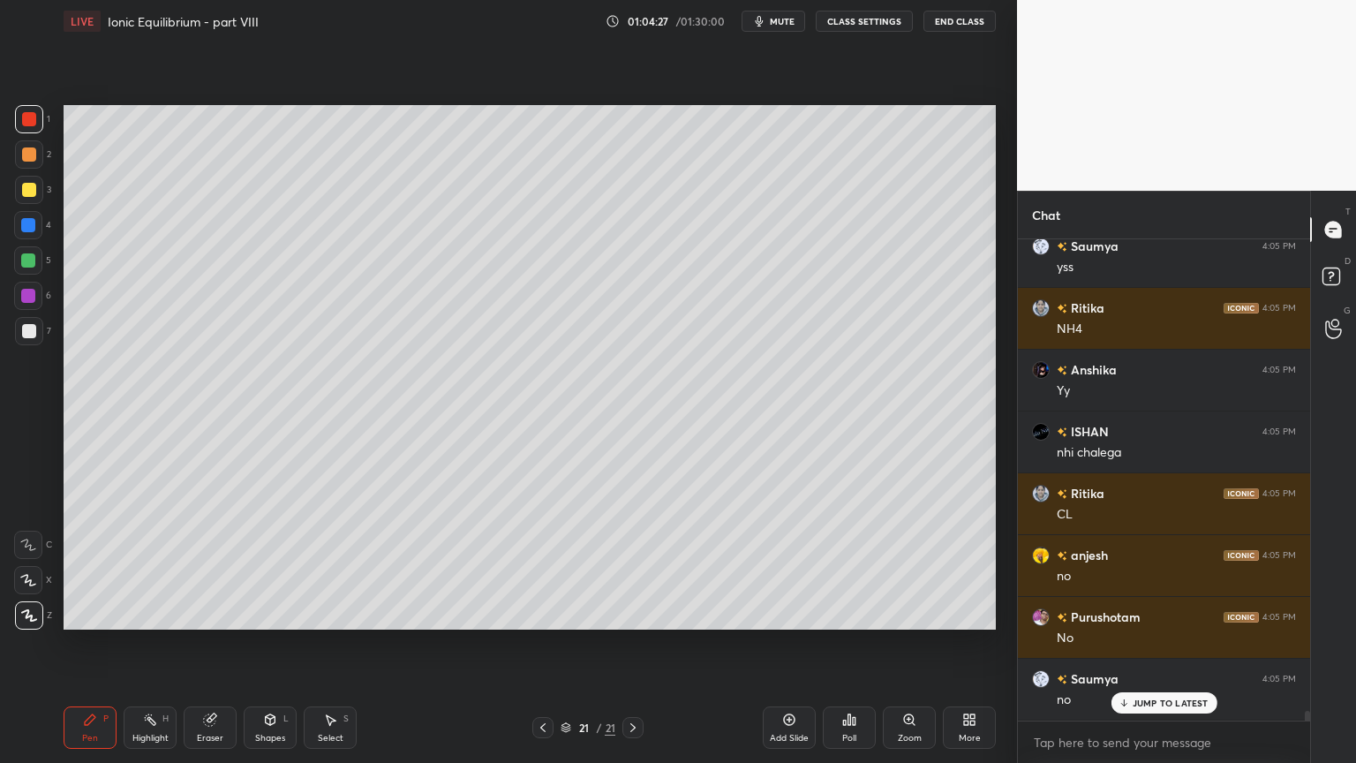
scroll to position [23790, 0]
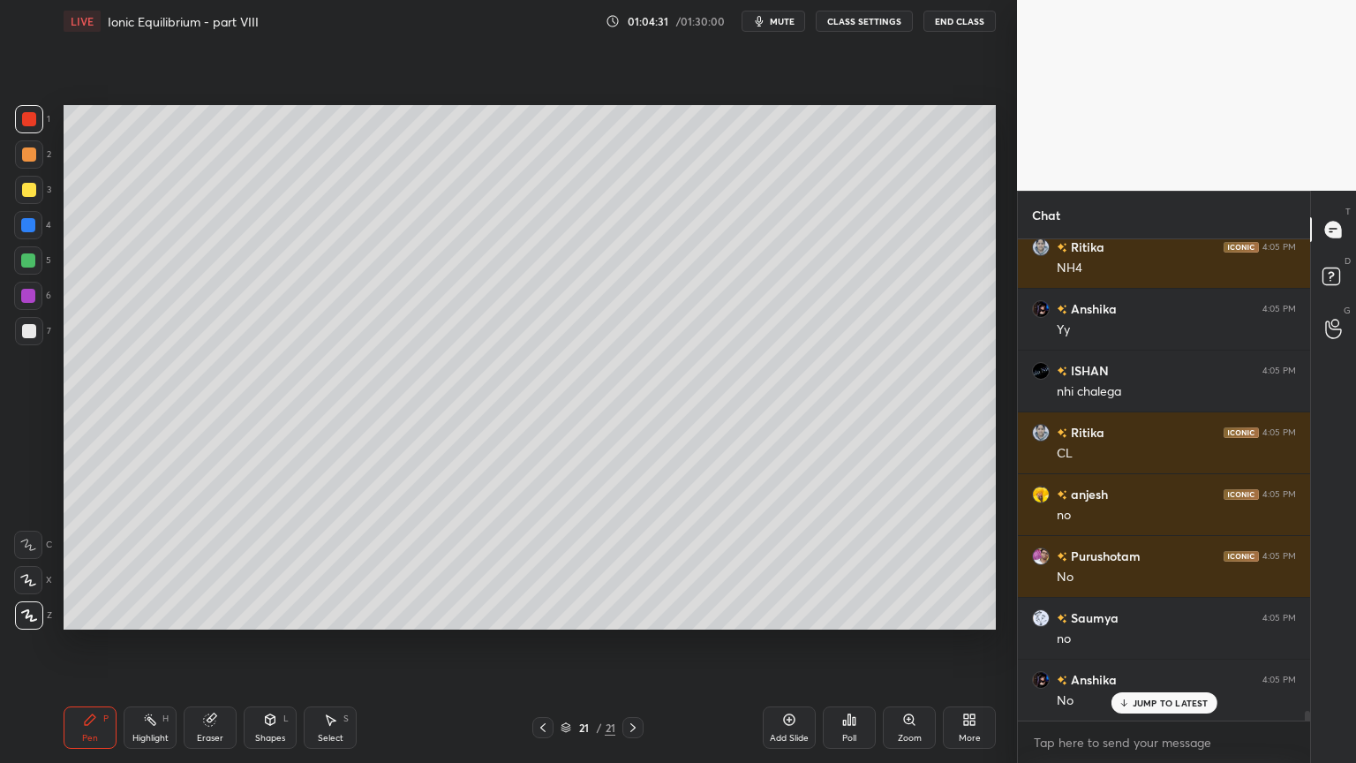
click at [113, 644] on div "Pen P" at bounding box center [90, 727] width 53 height 42
click at [33, 185] on div at bounding box center [29, 190] width 14 height 14
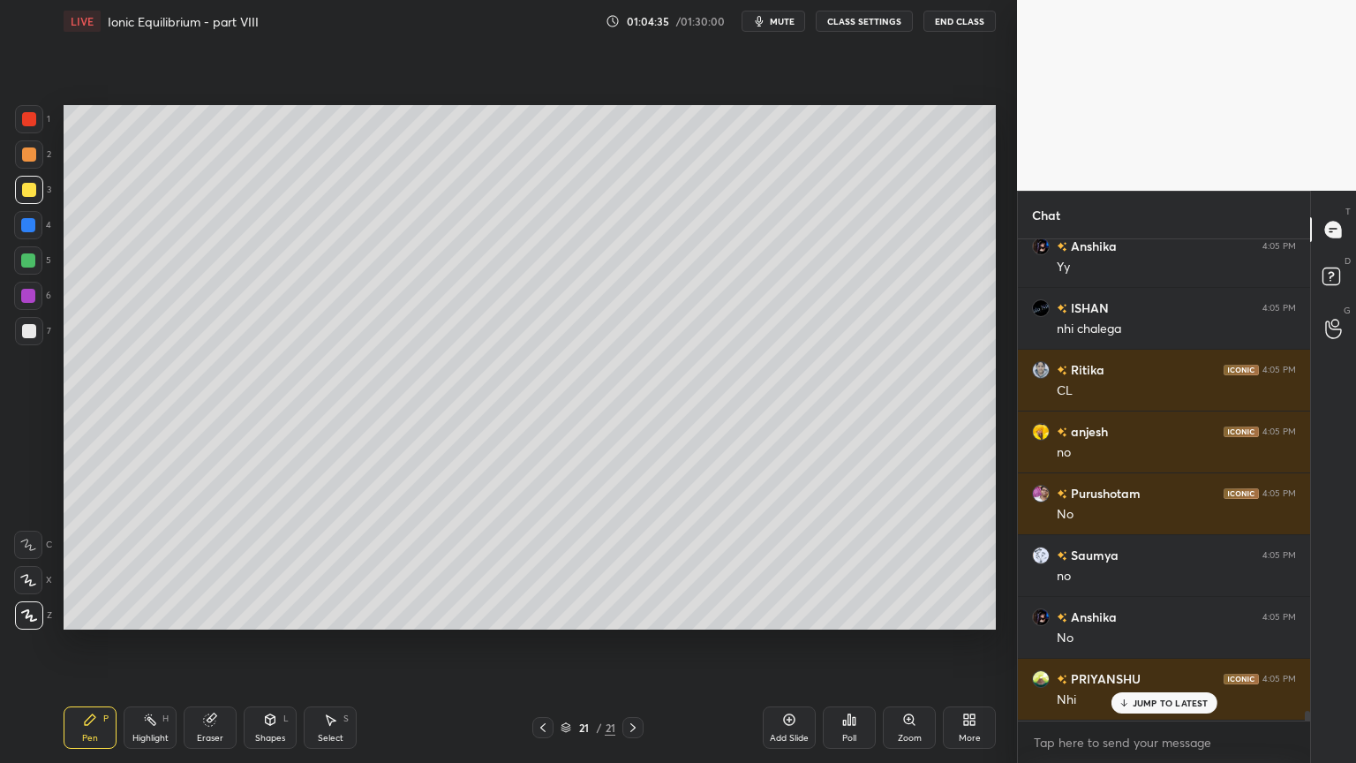
scroll to position [23913, 0]
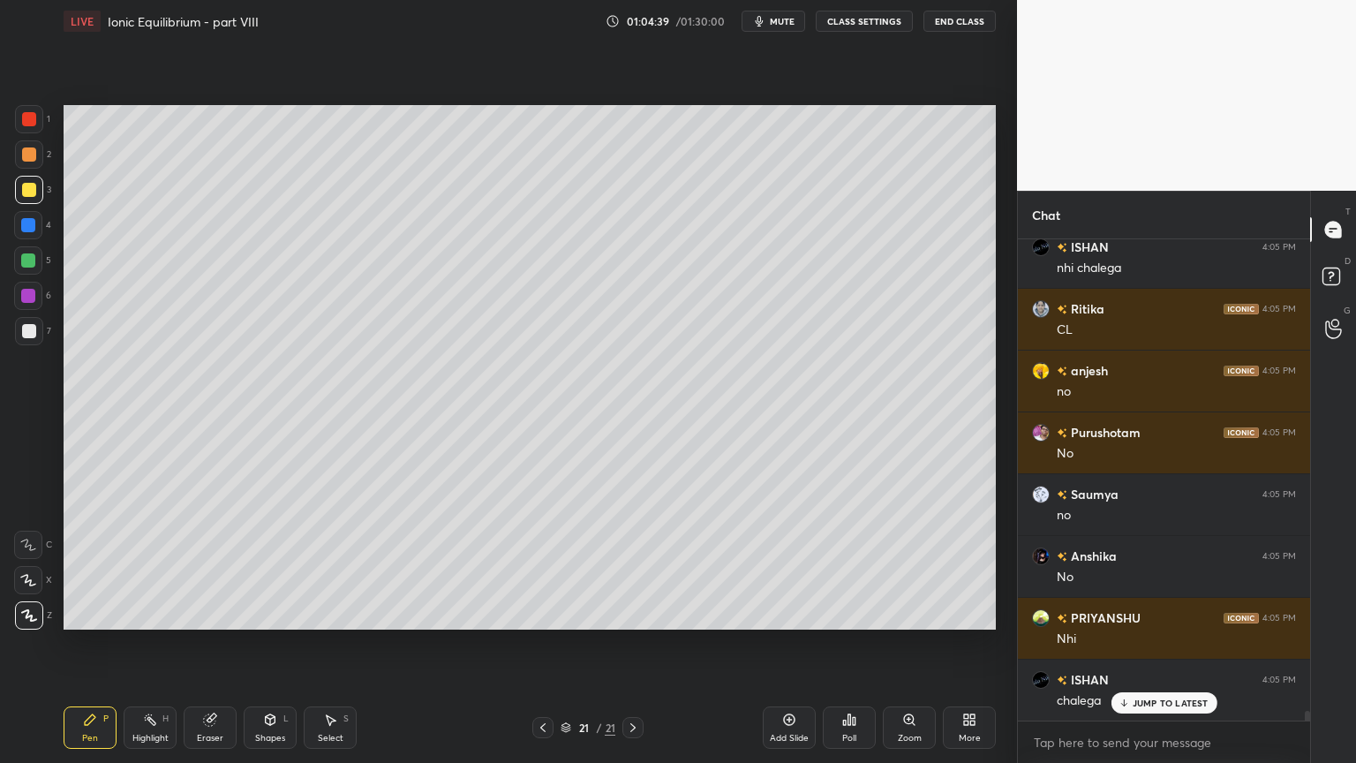
click at [145, 644] on div "Highlight H" at bounding box center [150, 727] width 53 height 42
click at [102, 644] on div "Pen P" at bounding box center [90, 727] width 53 height 42
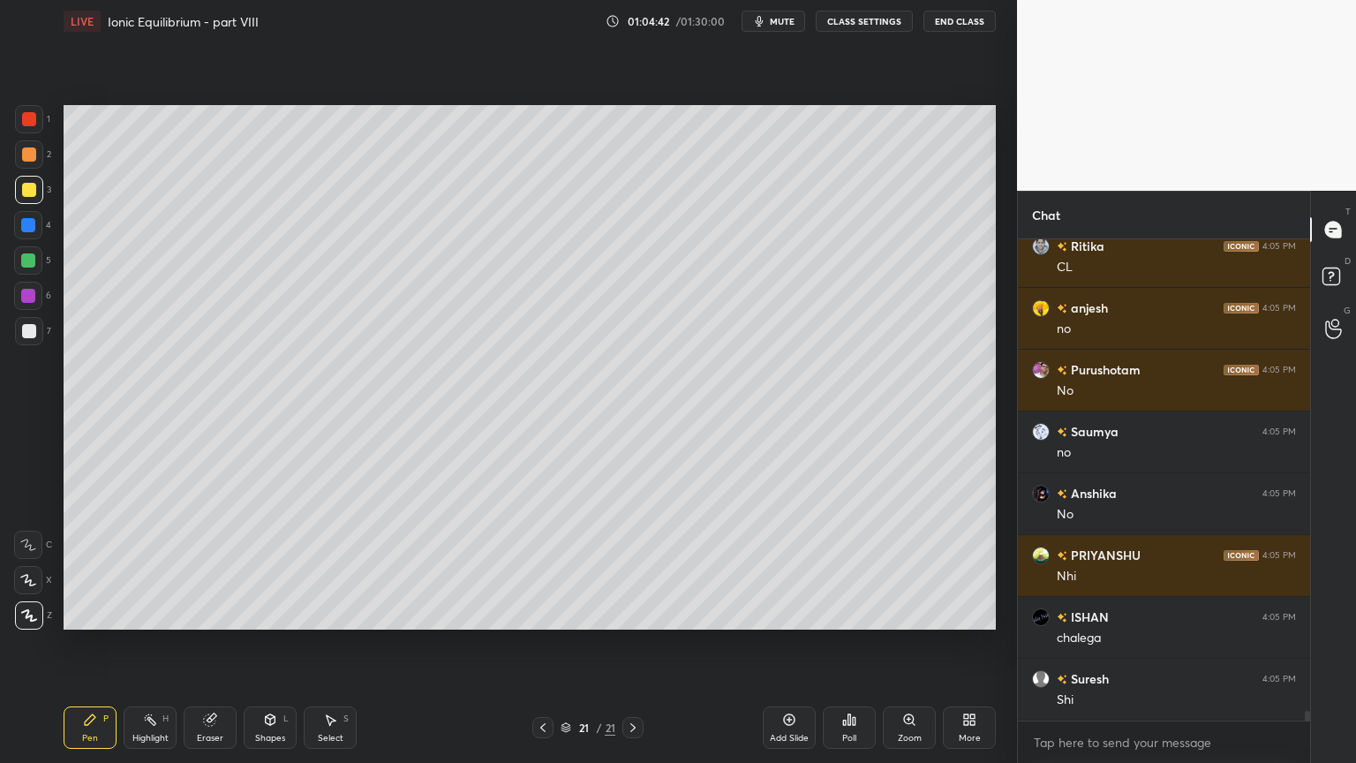
drag, startPoint x: 32, startPoint y: 230, endPoint x: 59, endPoint y: 275, distance: 53.5
click at [28, 233] on div at bounding box center [28, 225] width 28 height 28
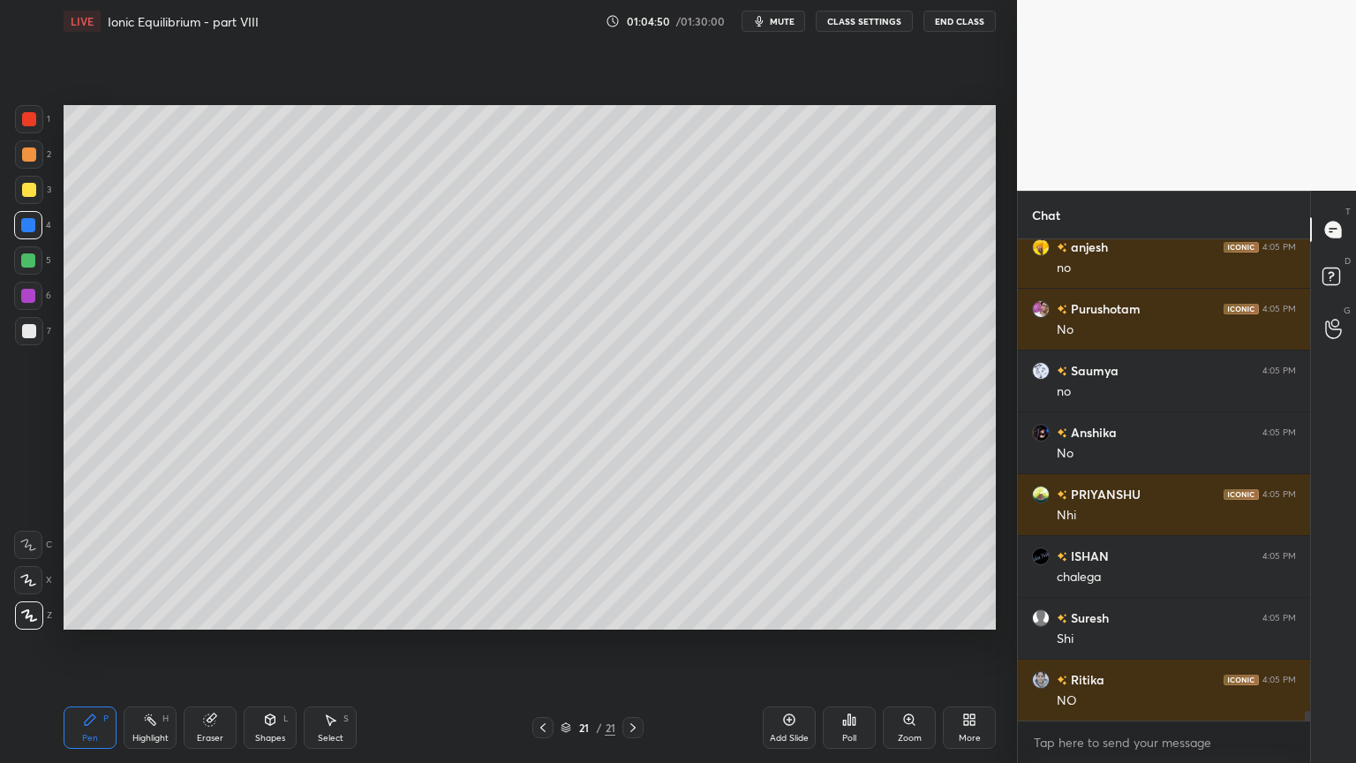
scroll to position [24100, 0]
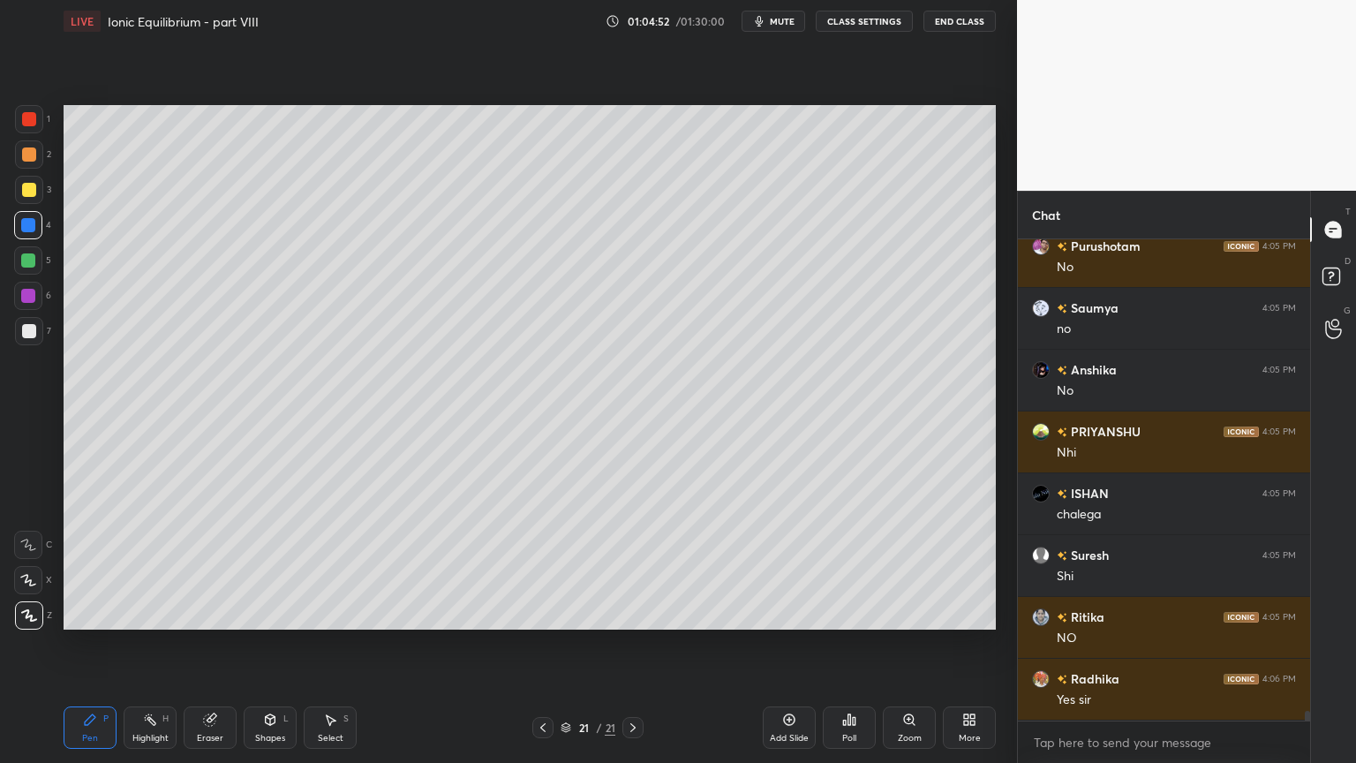
click at [28, 192] on div at bounding box center [29, 190] width 14 height 14
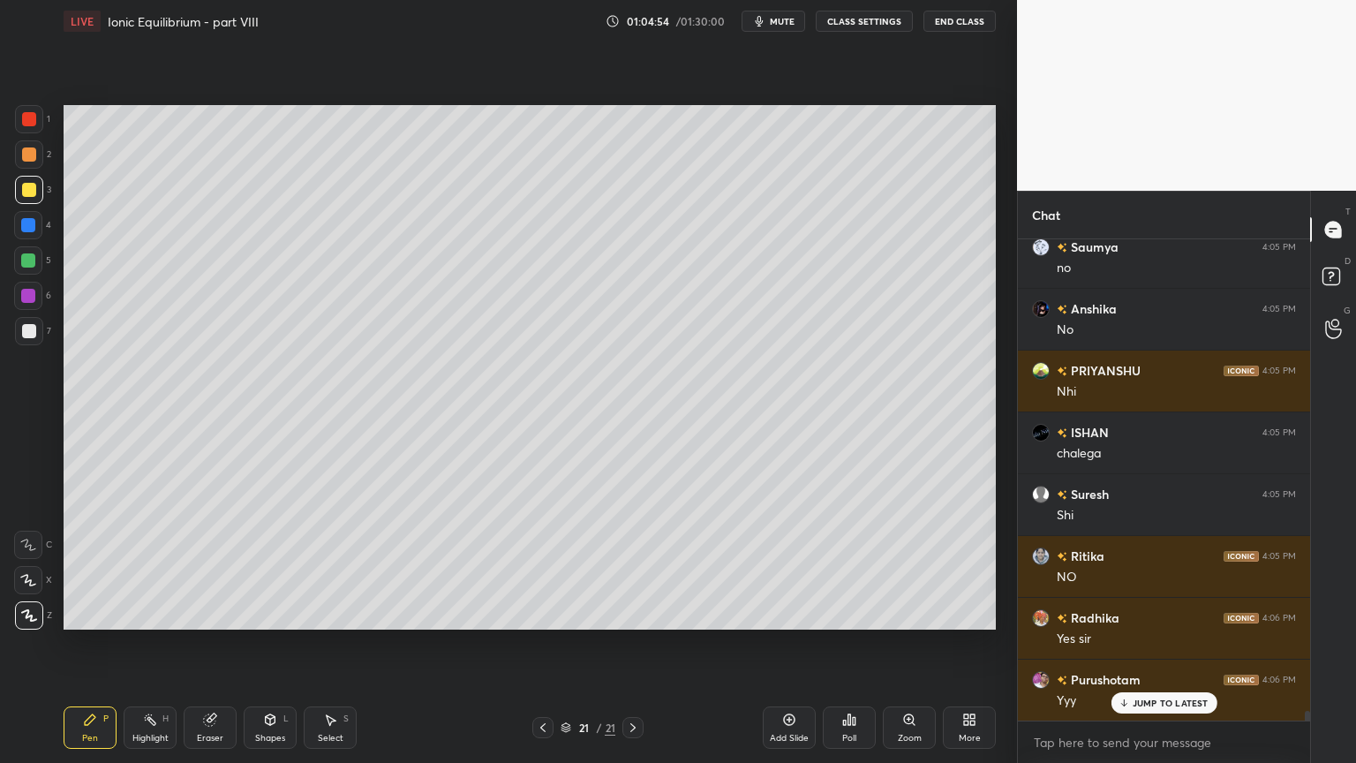
click at [148, 644] on div "Highlight" at bounding box center [150, 738] width 36 height 9
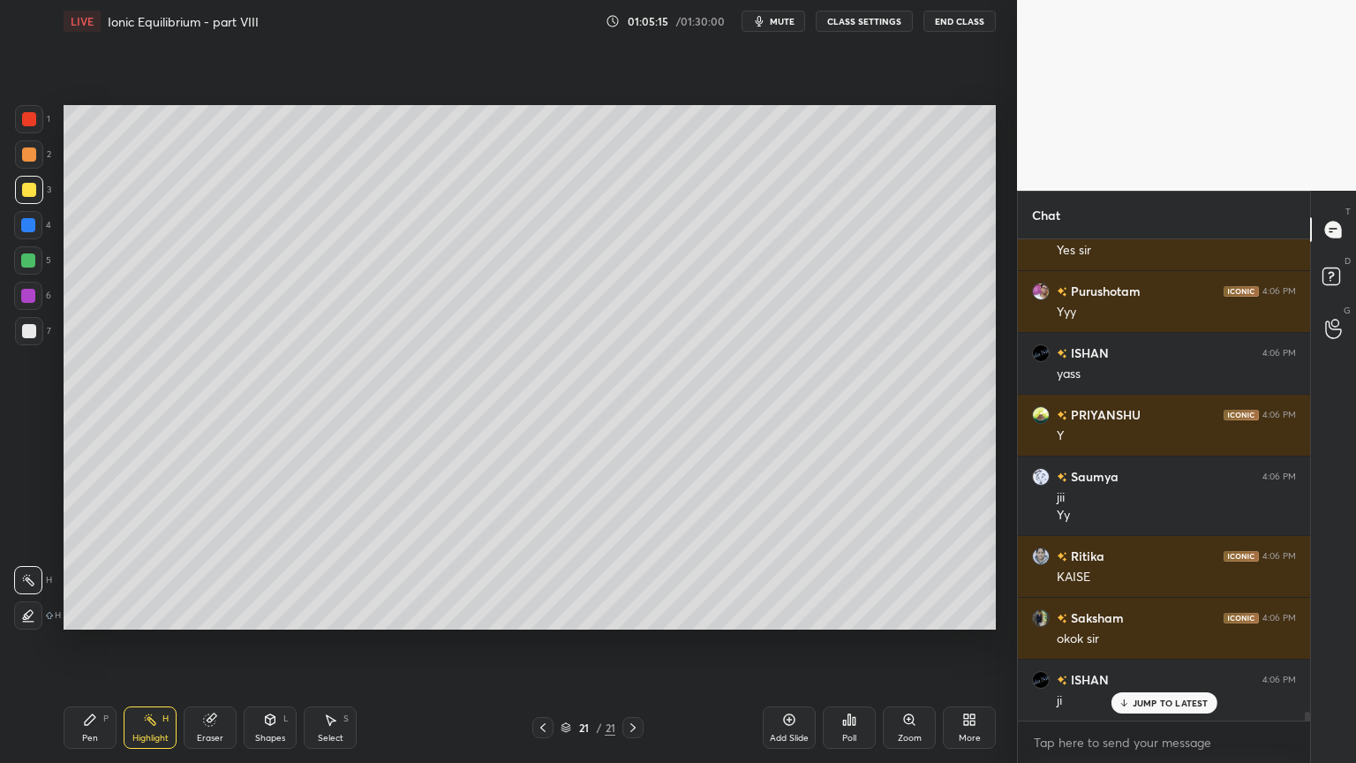
scroll to position [24612, 0]
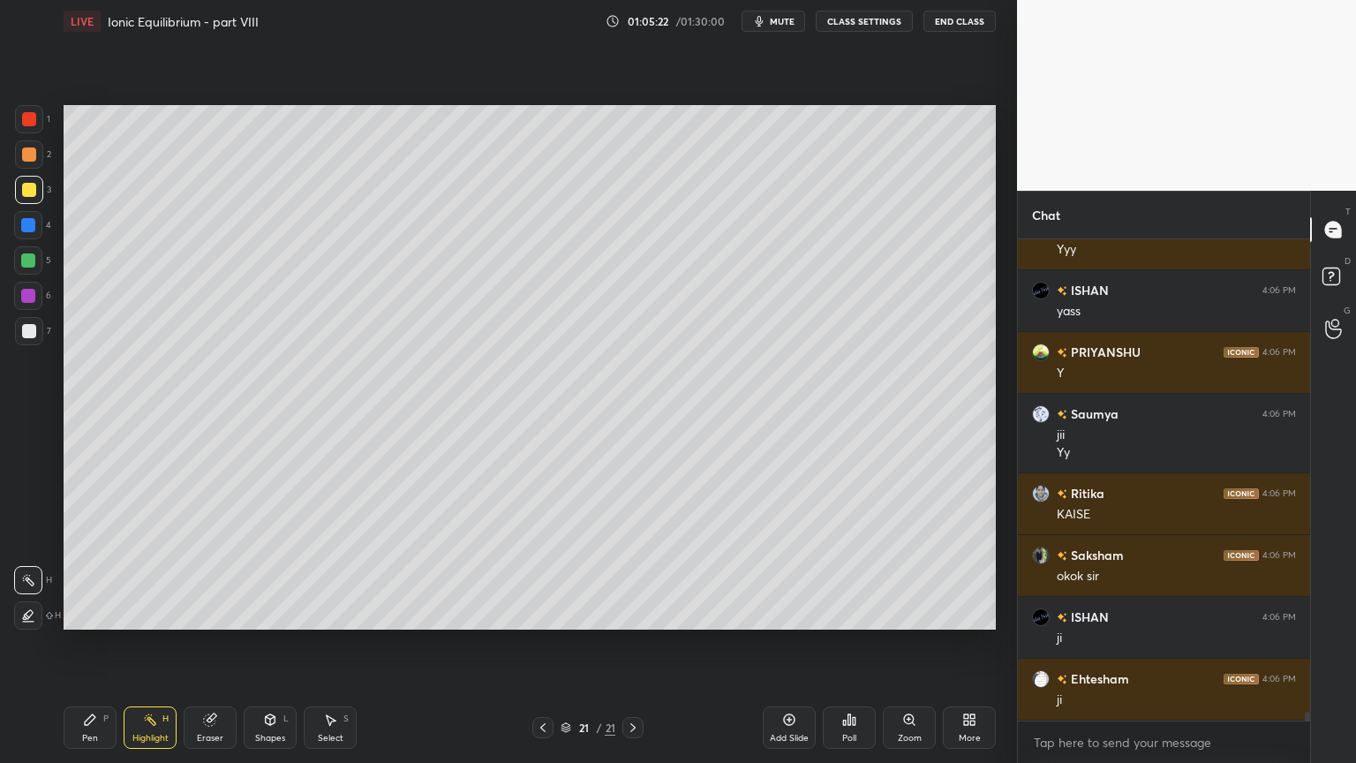
click at [773, 644] on div "Add Slide" at bounding box center [789, 738] width 39 height 9
click at [92, 644] on div "Pen" at bounding box center [90, 738] width 16 height 9
click at [33, 124] on div at bounding box center [29, 119] width 14 height 14
click at [30, 328] on div at bounding box center [29, 331] width 14 height 14
click at [88, 644] on div "Pen" at bounding box center [90, 738] width 16 height 9
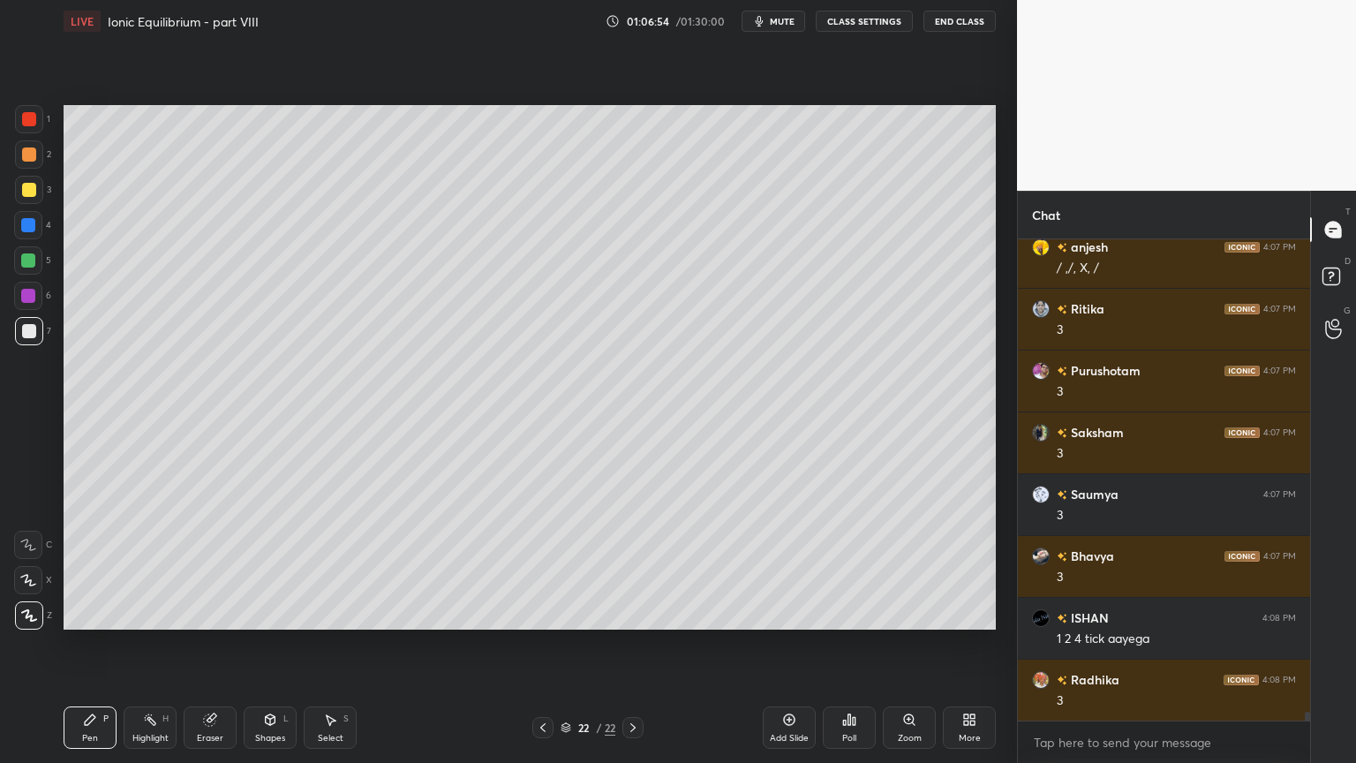
scroll to position [25866, 0]
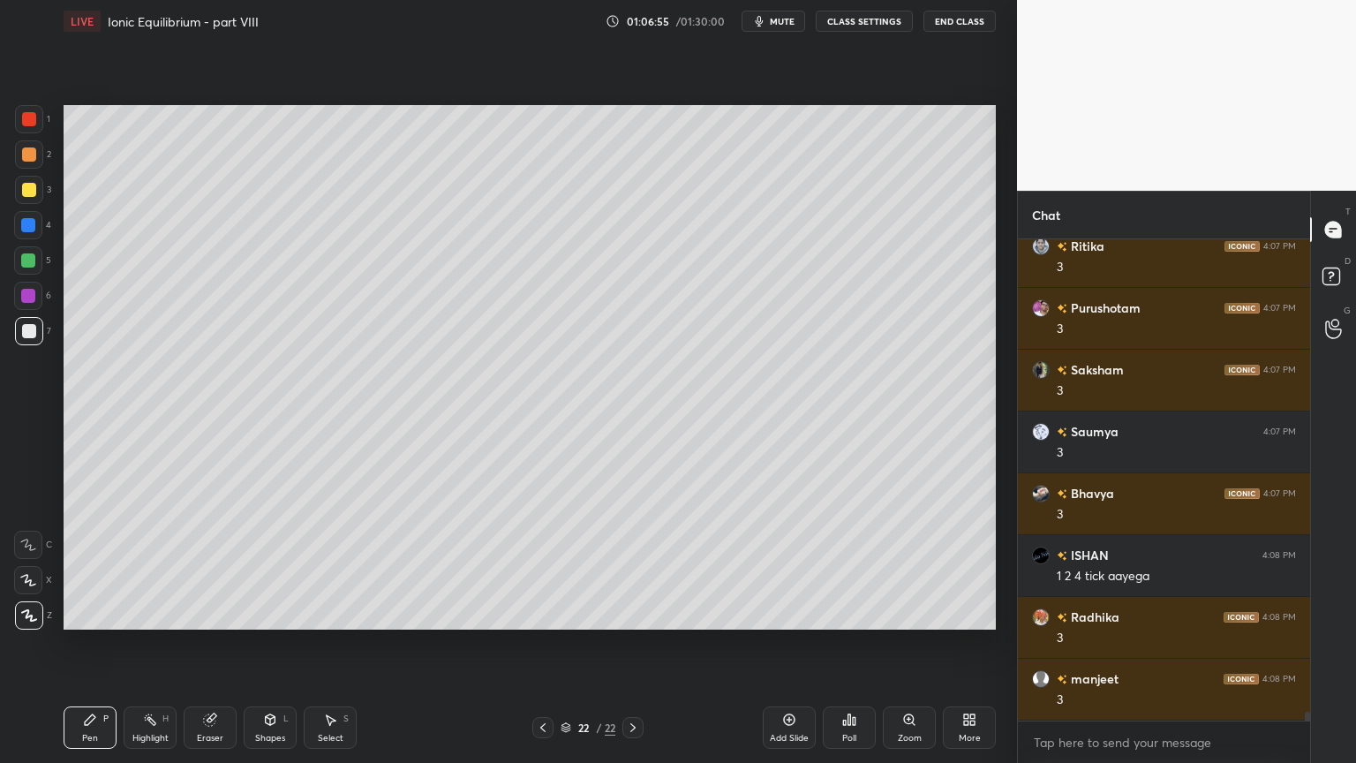
click at [82, 644] on div "Pen P" at bounding box center [90, 727] width 53 height 42
click at [22, 189] on div at bounding box center [29, 190] width 14 height 14
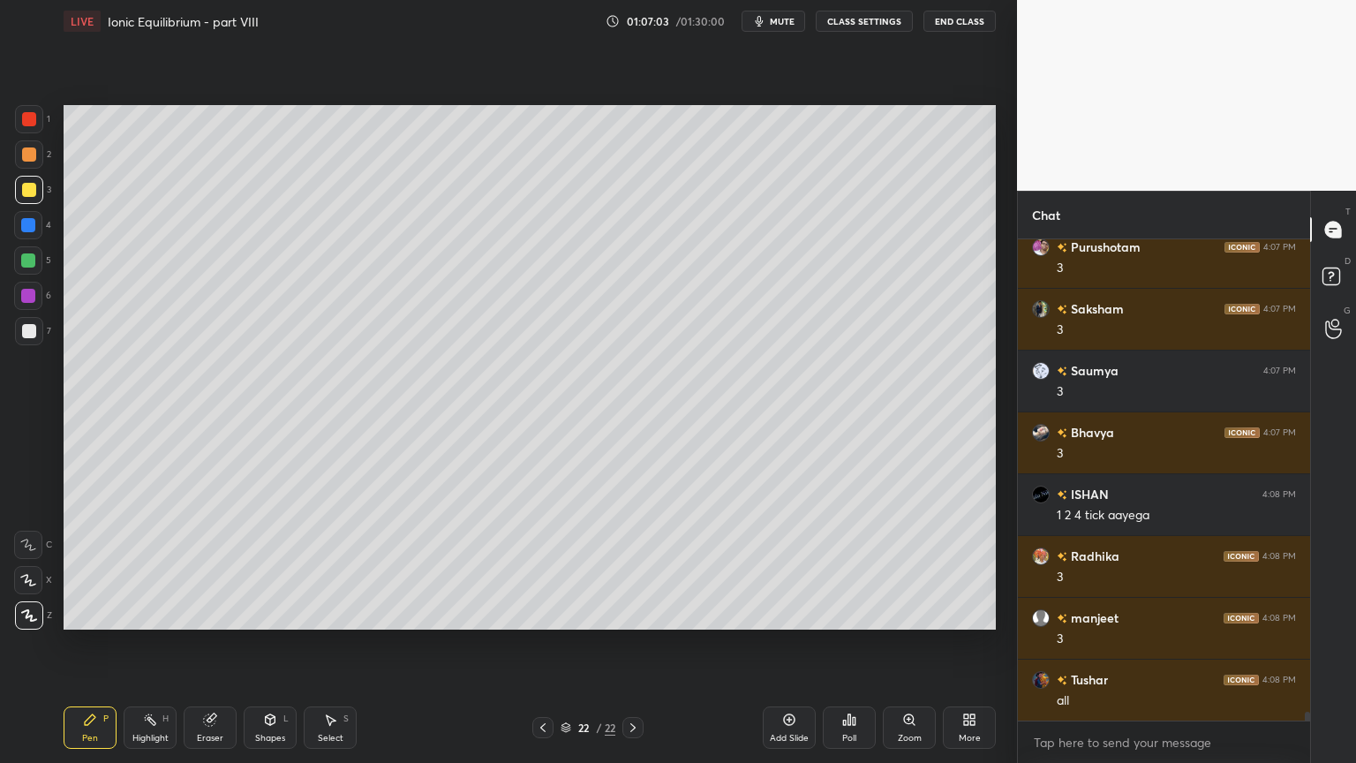
click at [31, 150] on div at bounding box center [29, 154] width 14 height 14
click at [41, 124] on div at bounding box center [29, 119] width 28 height 28
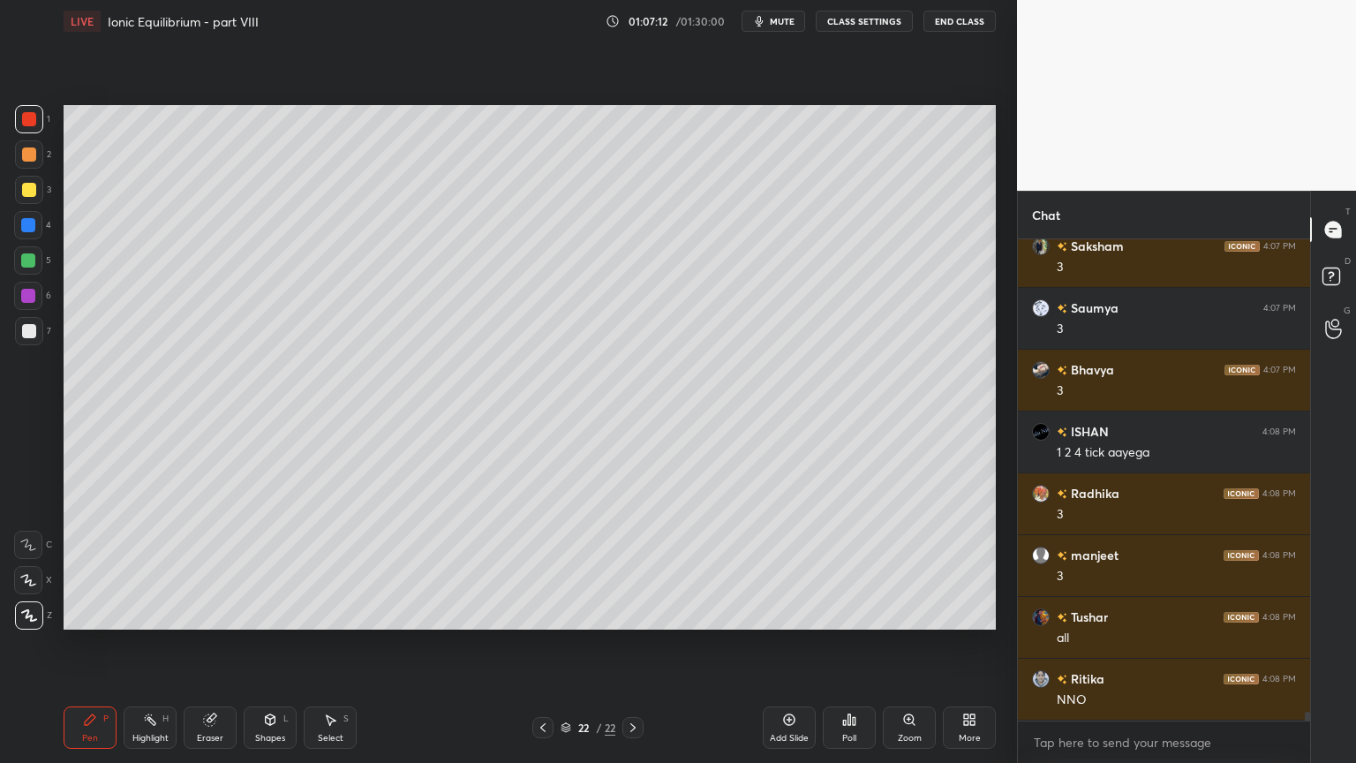
click at [32, 199] on div at bounding box center [29, 190] width 28 height 28
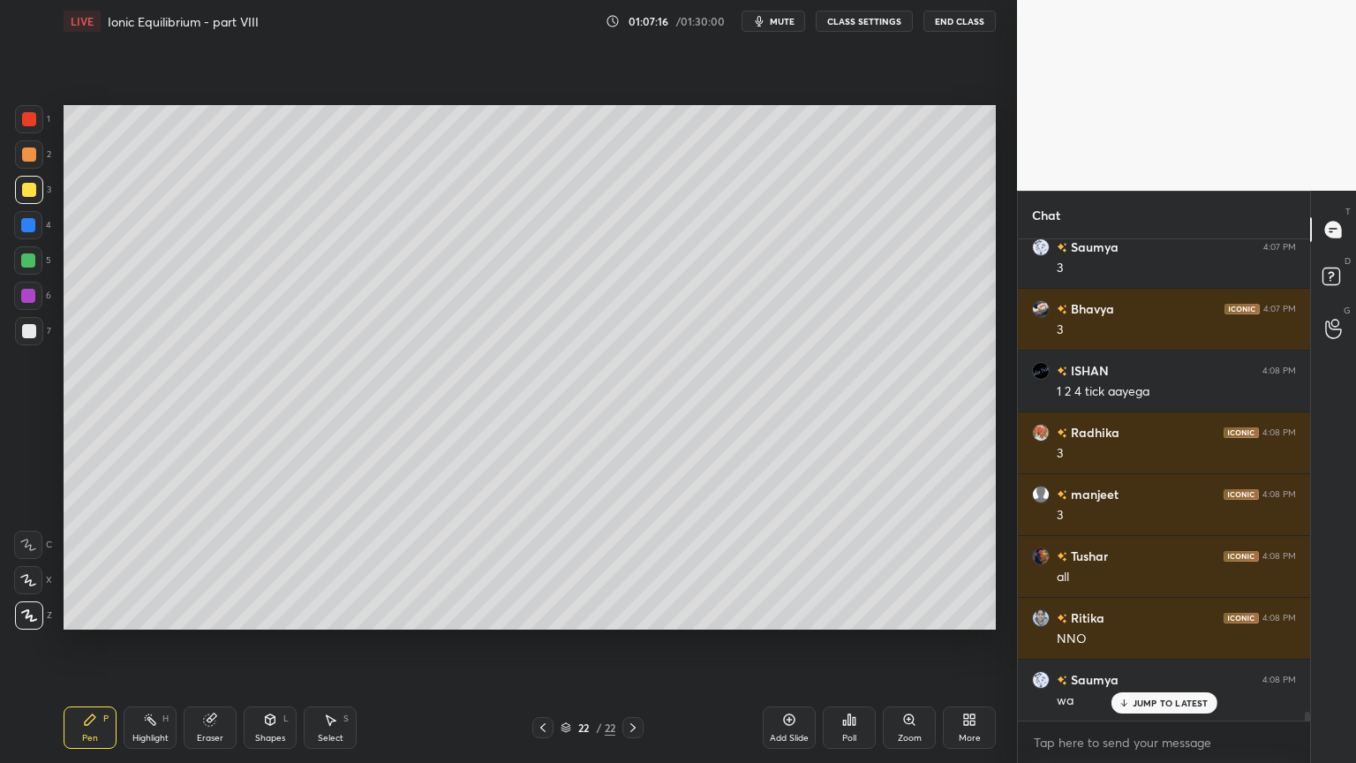
click at [45, 125] on div "1" at bounding box center [32, 119] width 35 height 28
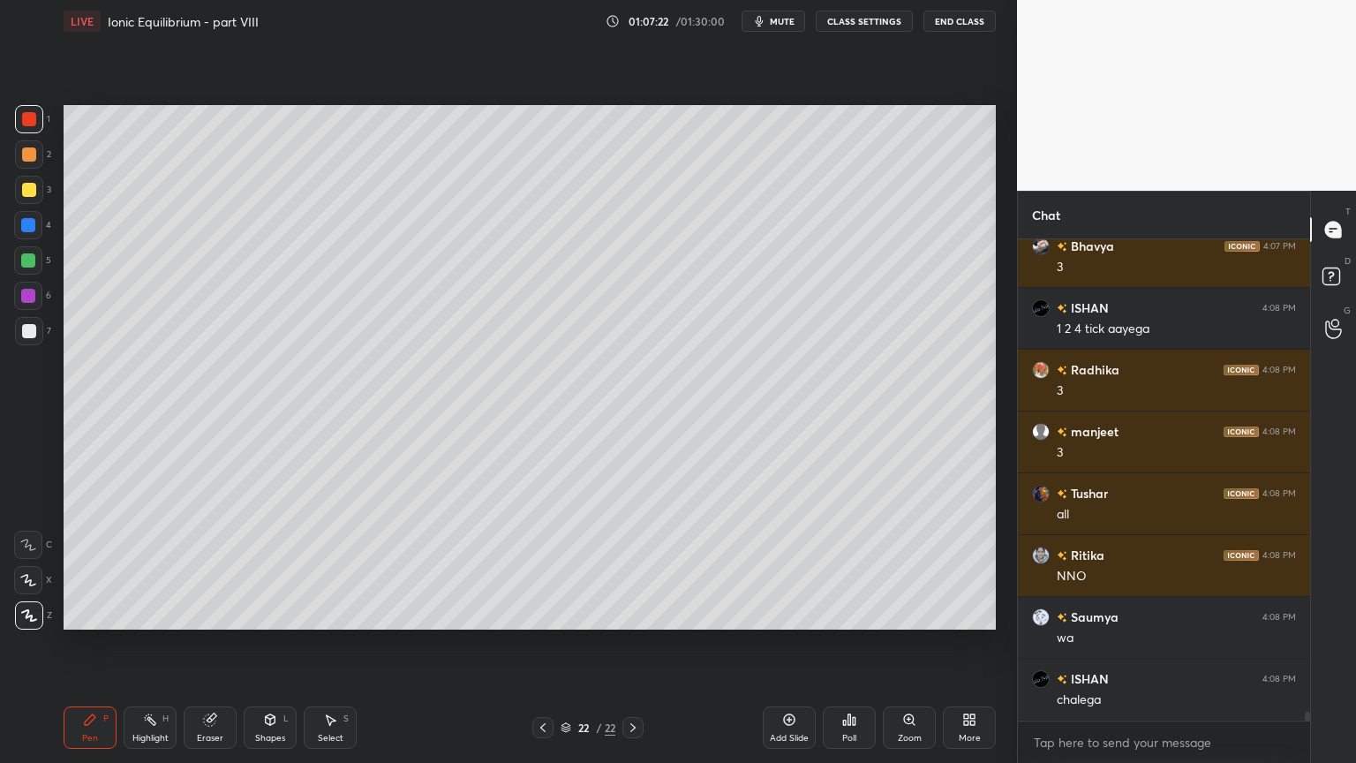
click at [19, 178] on div at bounding box center [29, 190] width 28 height 28
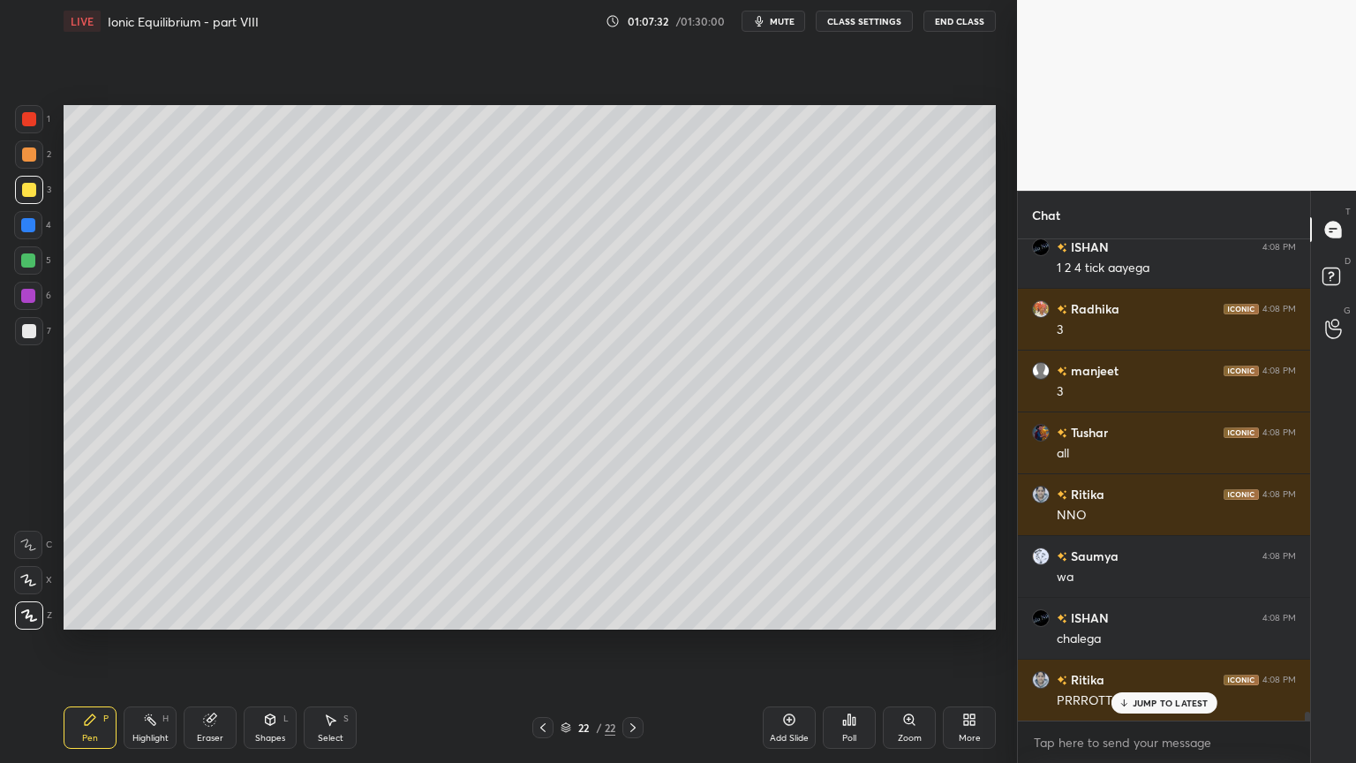
drag, startPoint x: 26, startPoint y: 124, endPoint x: 51, endPoint y: 166, distance: 49.5
click at [23, 129] on div at bounding box center [29, 119] width 28 height 28
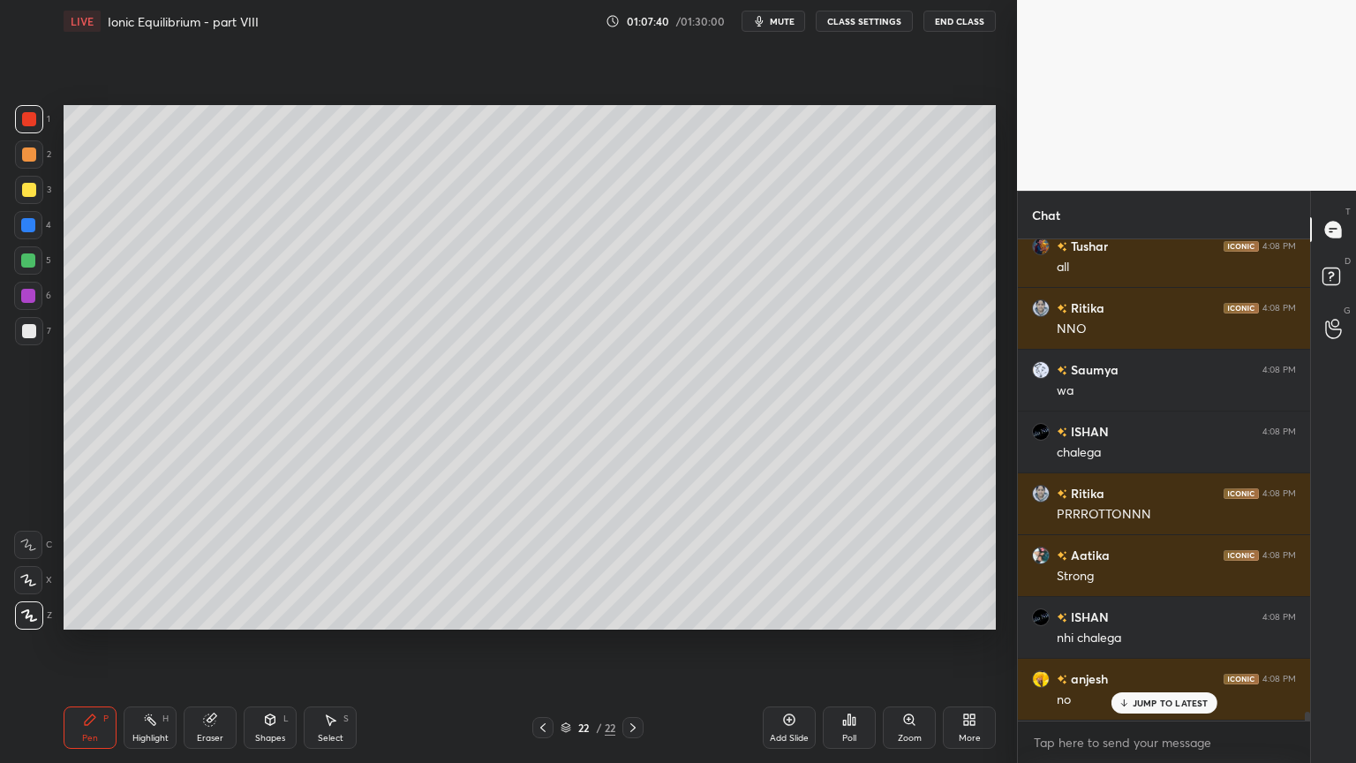
scroll to position [26421, 0]
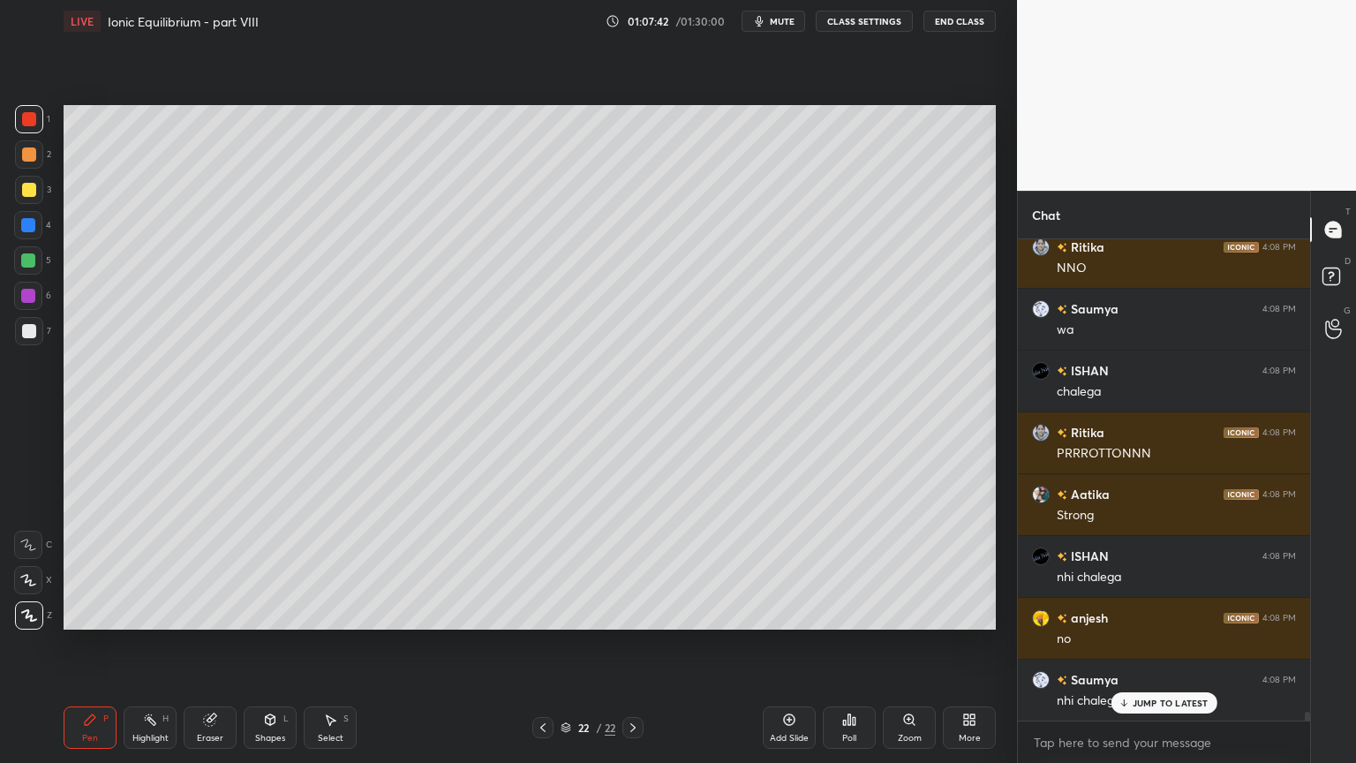
drag, startPoint x: 102, startPoint y: 728, endPoint x: 124, endPoint y: 674, distance: 58.2
click at [99, 644] on div "Pen P" at bounding box center [90, 727] width 53 height 42
click at [29, 187] on div at bounding box center [29, 190] width 14 height 14
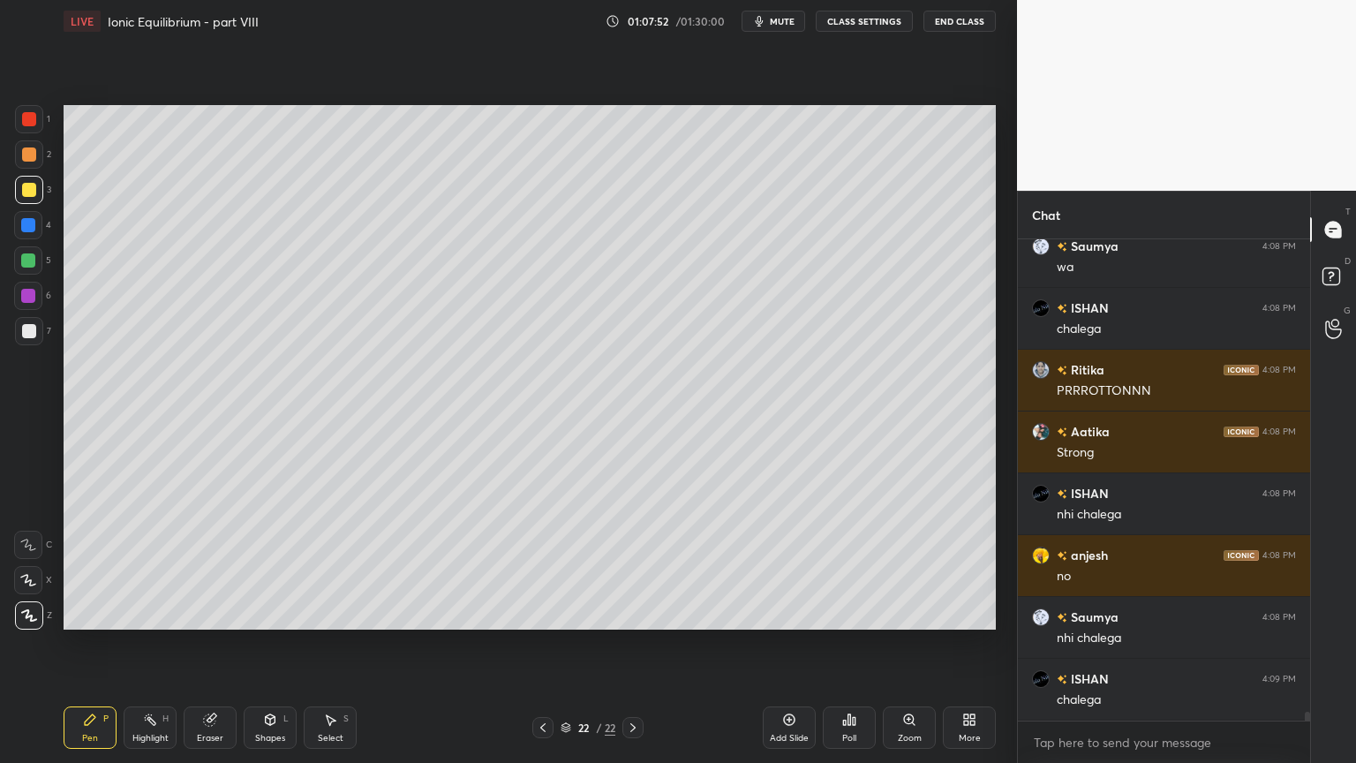
click at [94, 644] on div "Pen P" at bounding box center [90, 727] width 53 height 42
click at [26, 117] on div at bounding box center [29, 119] width 14 height 14
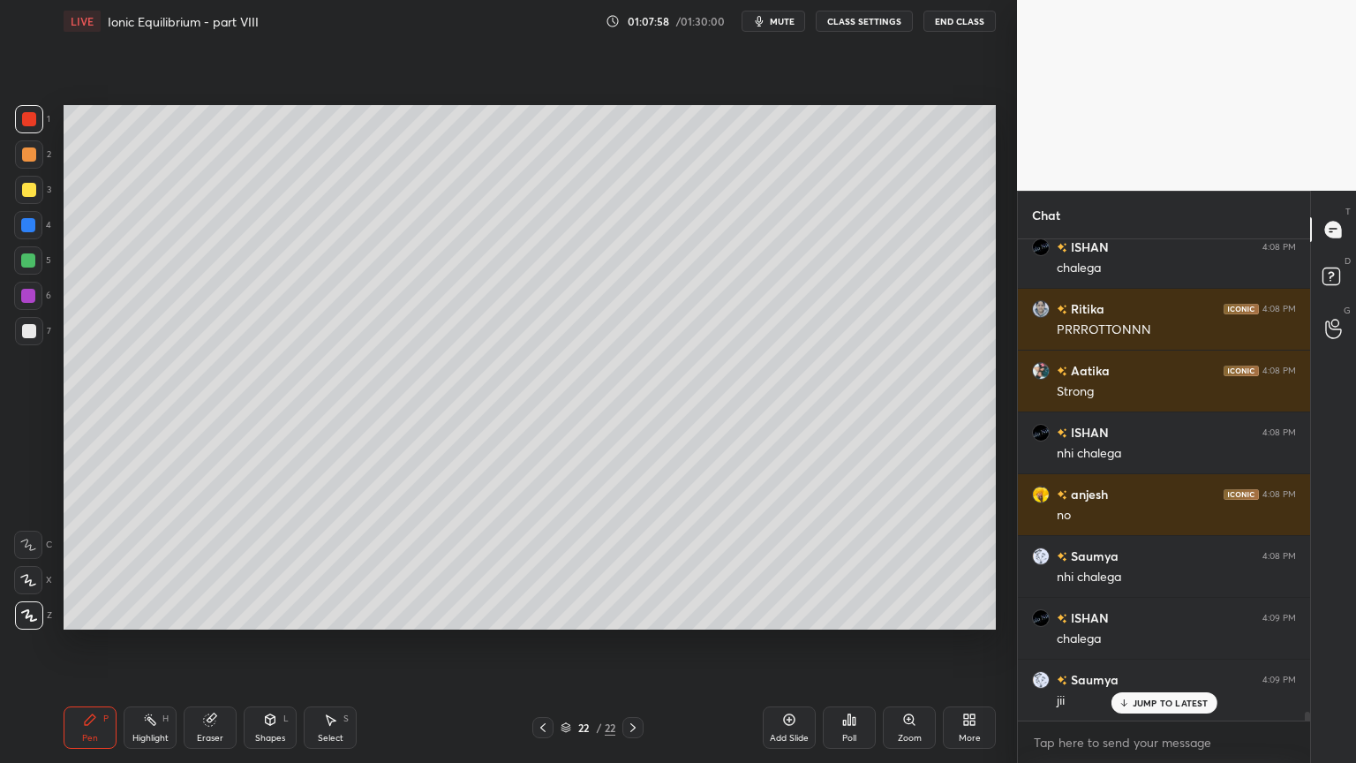
drag, startPoint x: 156, startPoint y: 713, endPoint x: 205, endPoint y: 640, distance: 87.2
click at [159, 644] on div "Highlight H" at bounding box center [150, 727] width 53 height 42
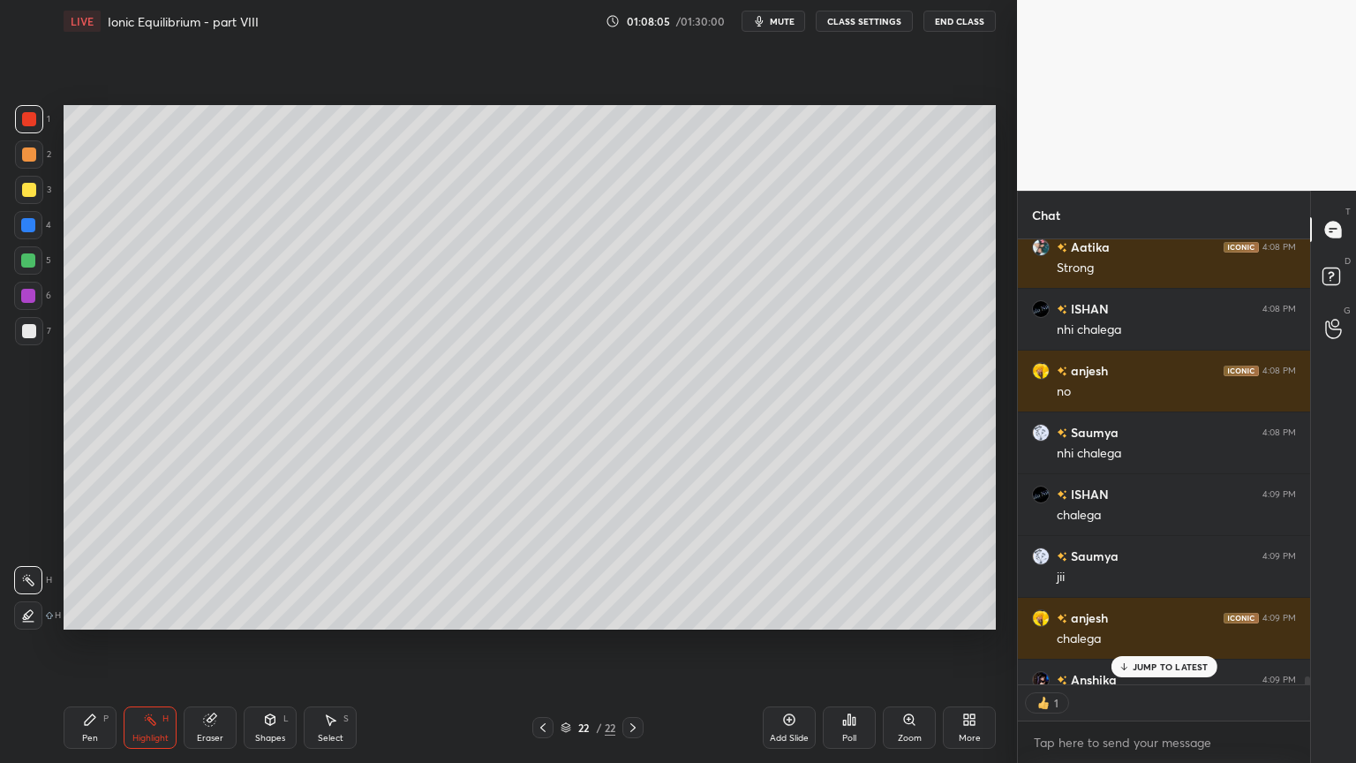
scroll to position [5, 5]
click at [636, 644] on icon at bounding box center [633, 727] width 14 height 14
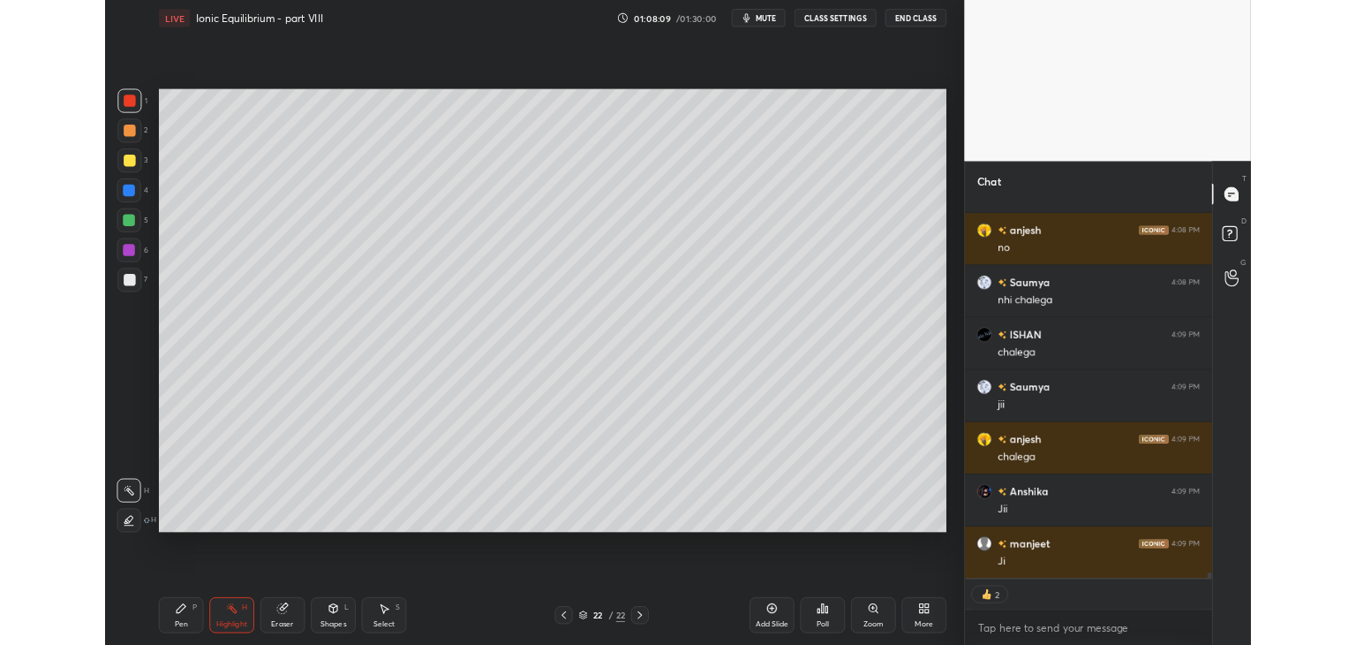
scroll to position [26829, 0]
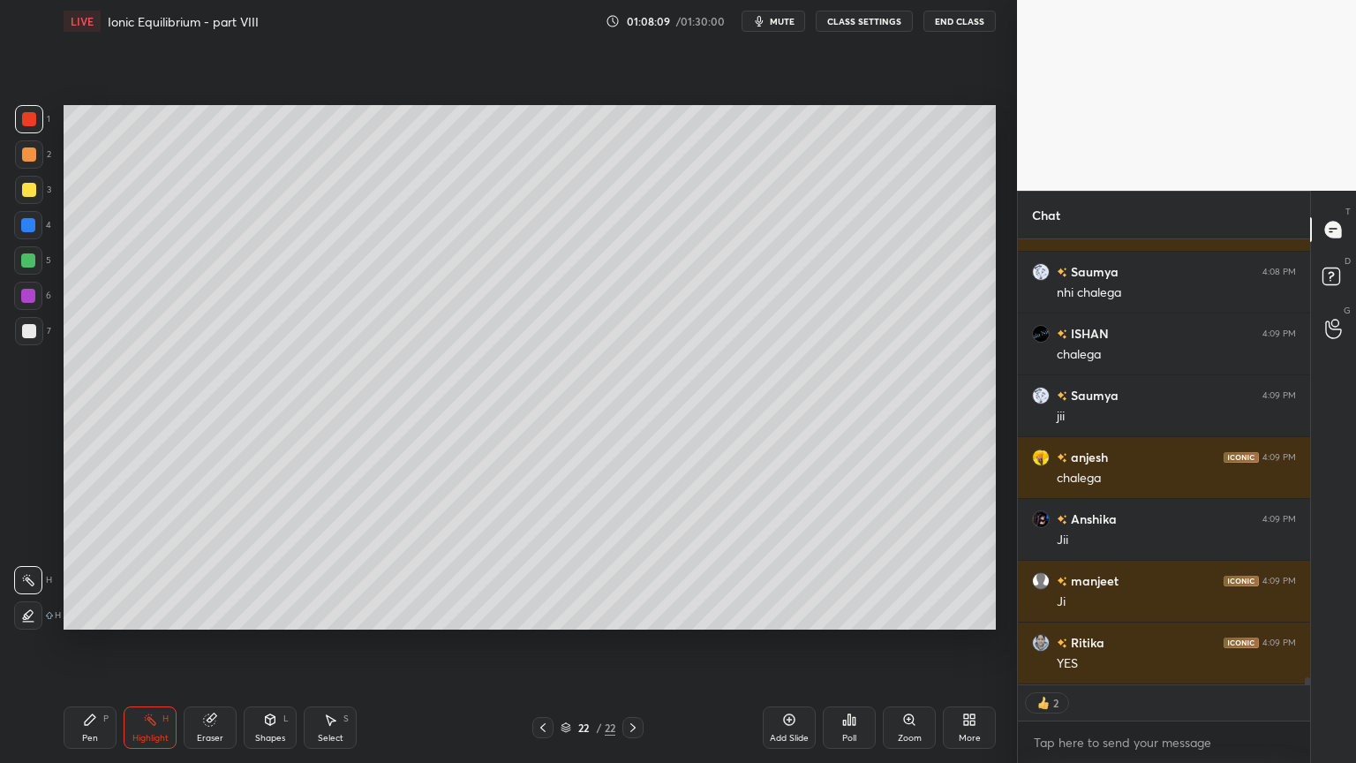
click at [969, 644] on icon at bounding box center [969, 720] width 14 height 14
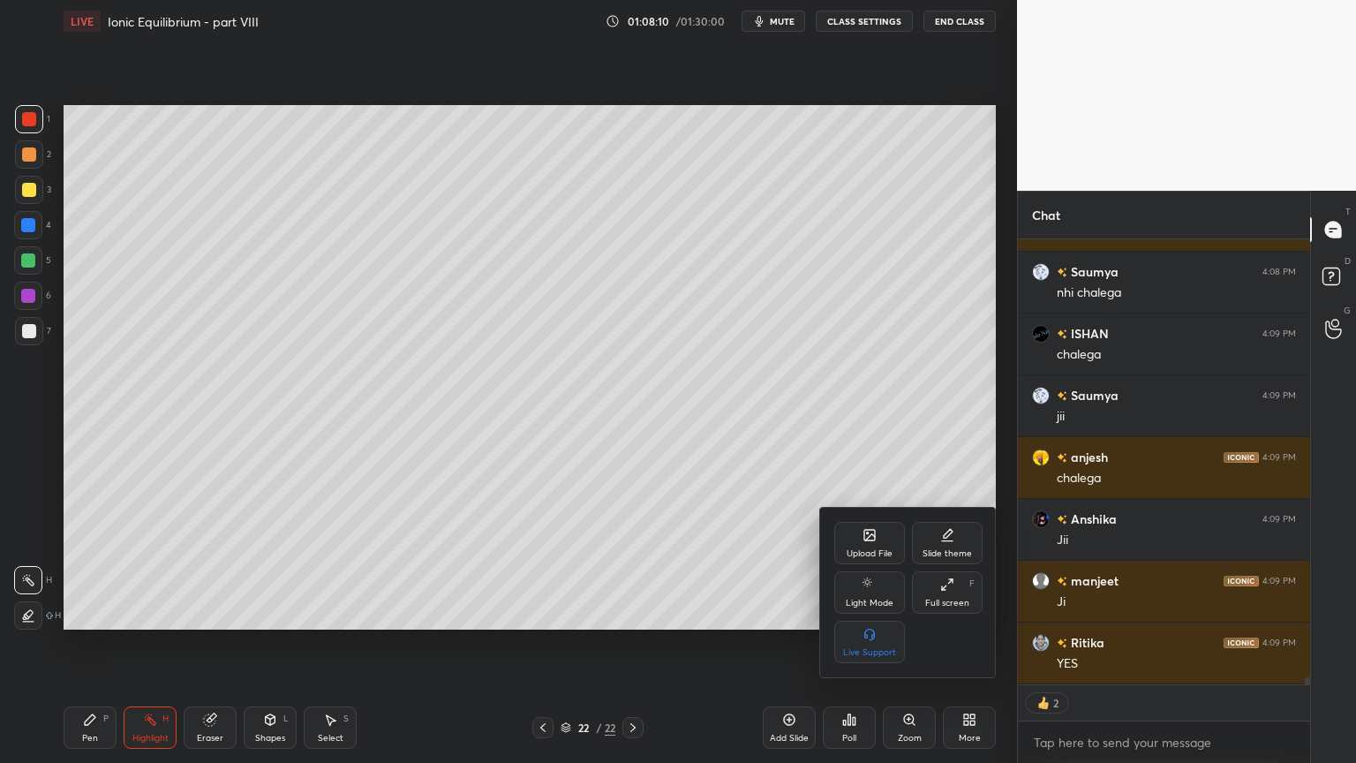
click at [869, 544] on div "Upload File" at bounding box center [869, 543] width 71 height 42
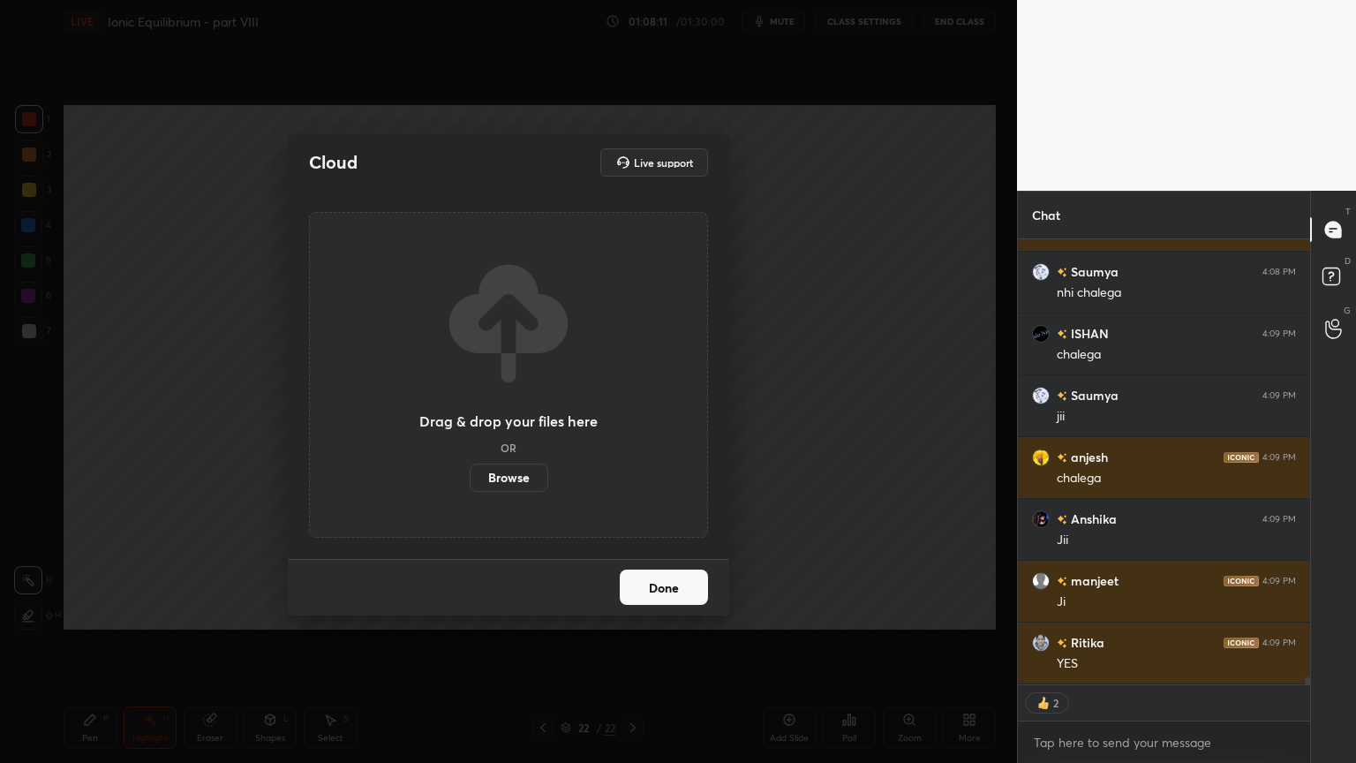
click at [508, 479] on label "Browse" at bounding box center [509, 478] width 79 height 28
click at [470, 479] on input "Browse" at bounding box center [470, 478] width 0 height 28
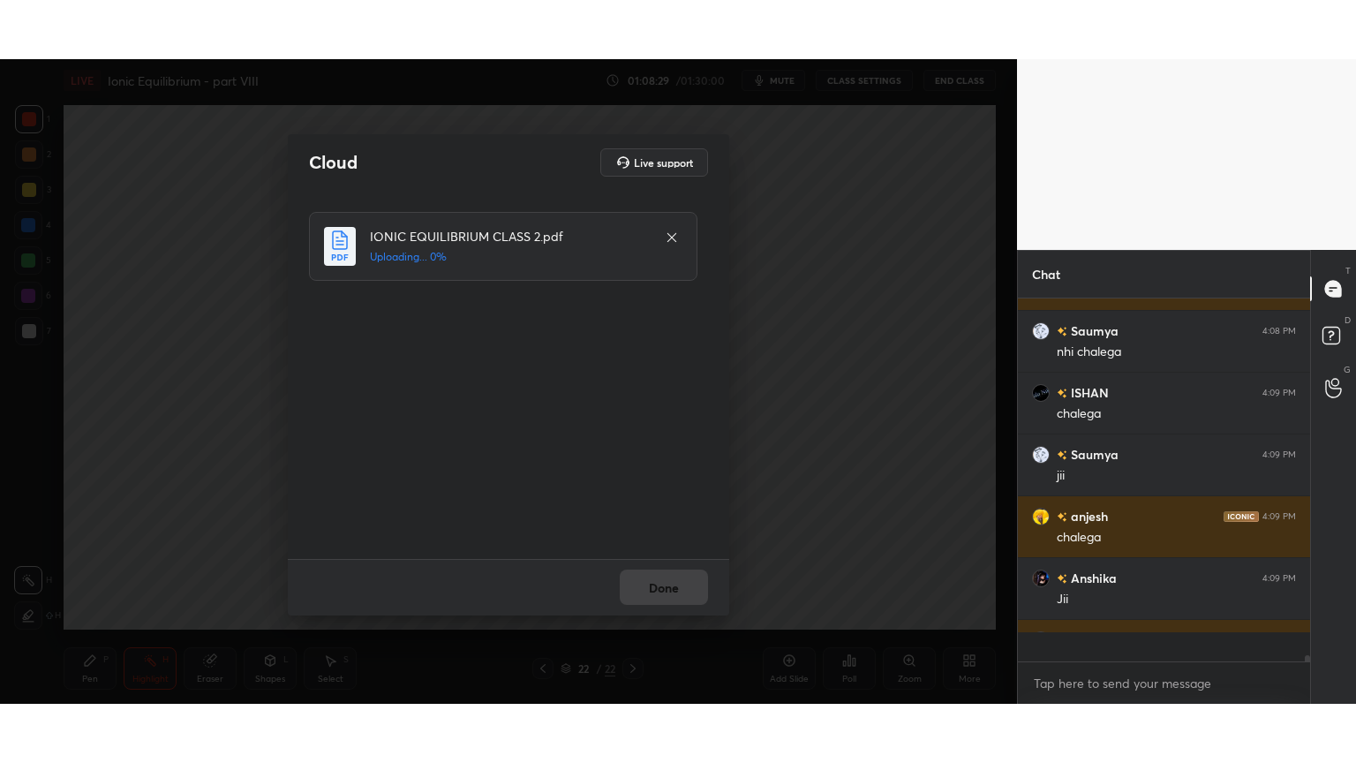
scroll to position [26910, 0]
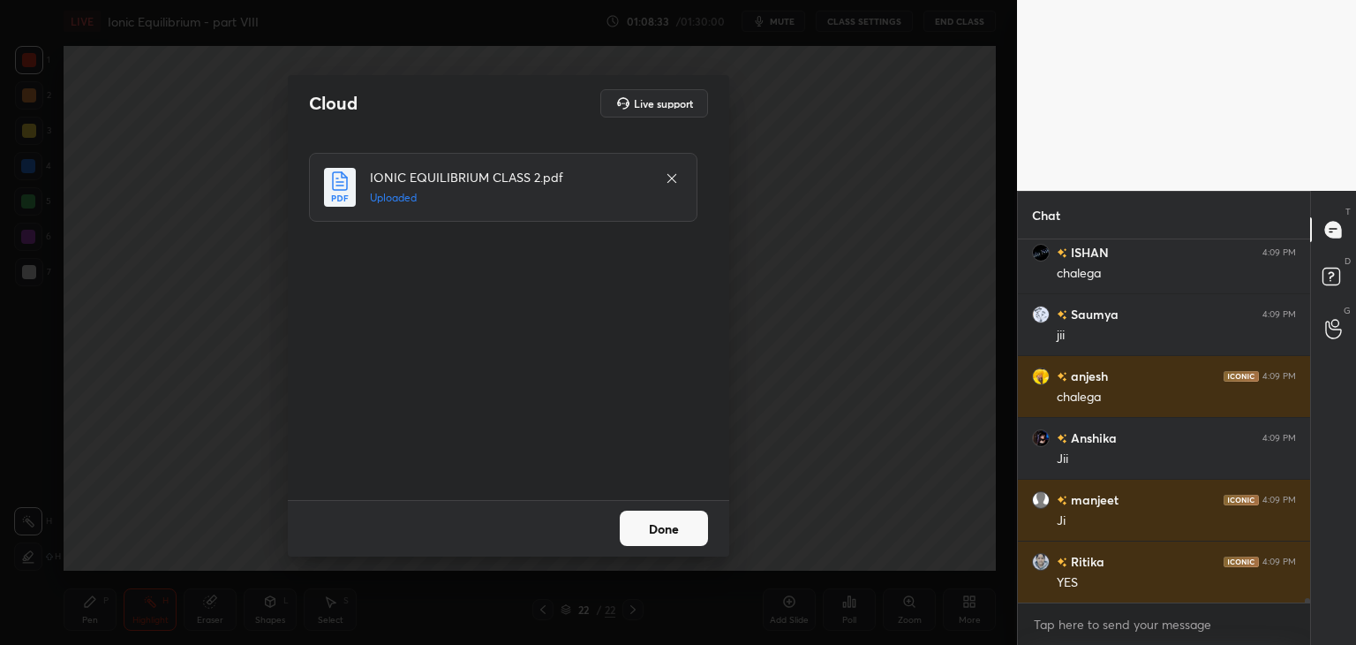
drag, startPoint x: 688, startPoint y: 535, endPoint x: 701, endPoint y: 532, distance: 13.5
click at [696, 534] on button "Done" at bounding box center [664, 527] width 88 height 35
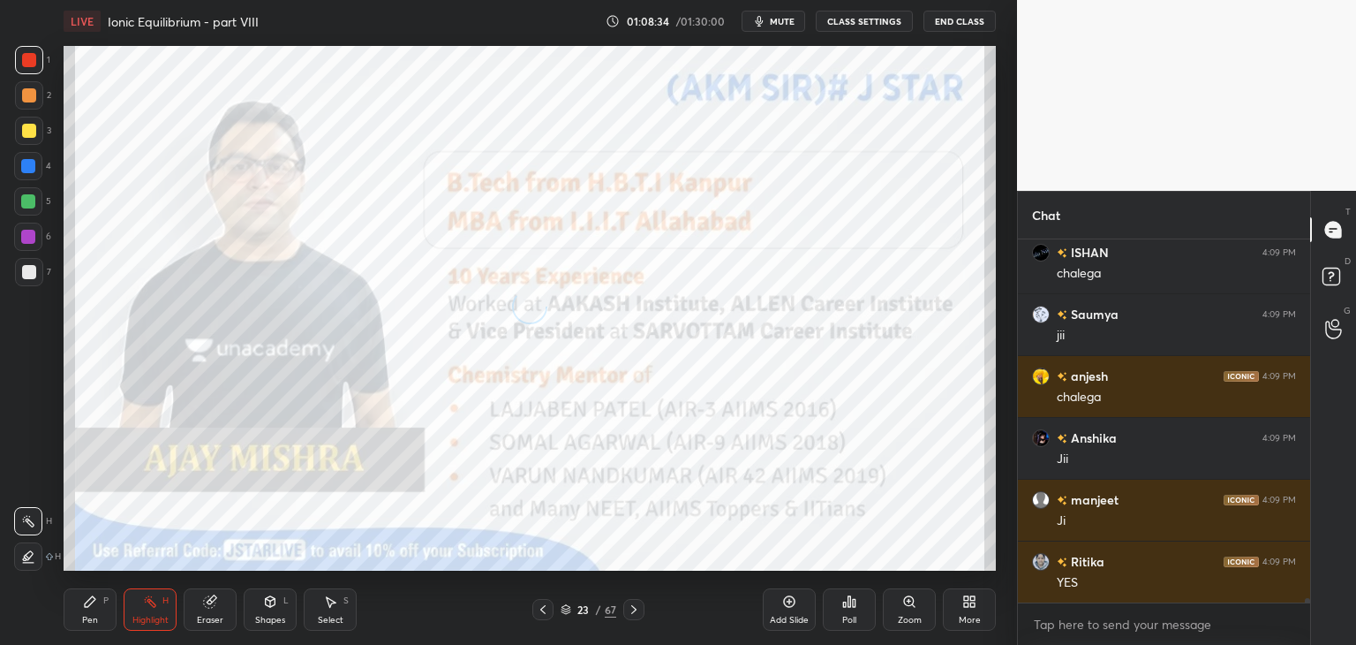
click at [969, 613] on div "More" at bounding box center [969, 609] width 53 height 42
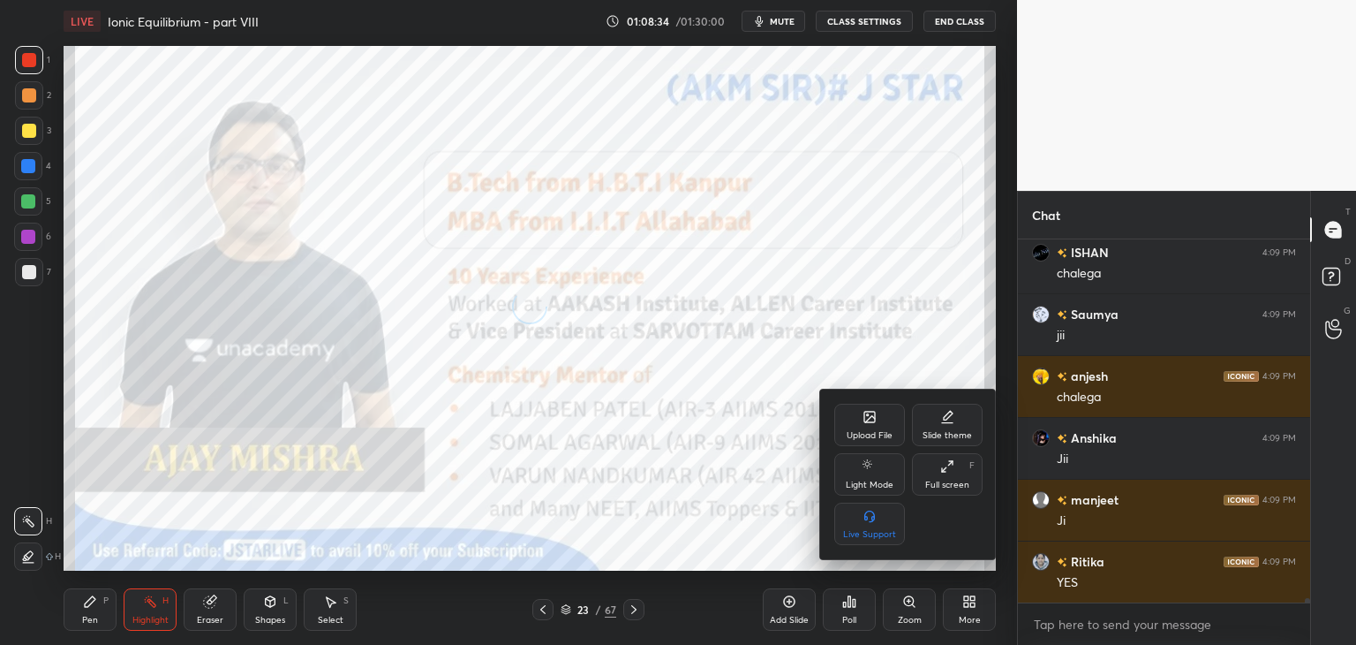
click at [950, 480] on div "Full screen" at bounding box center [947, 484] width 44 height 9
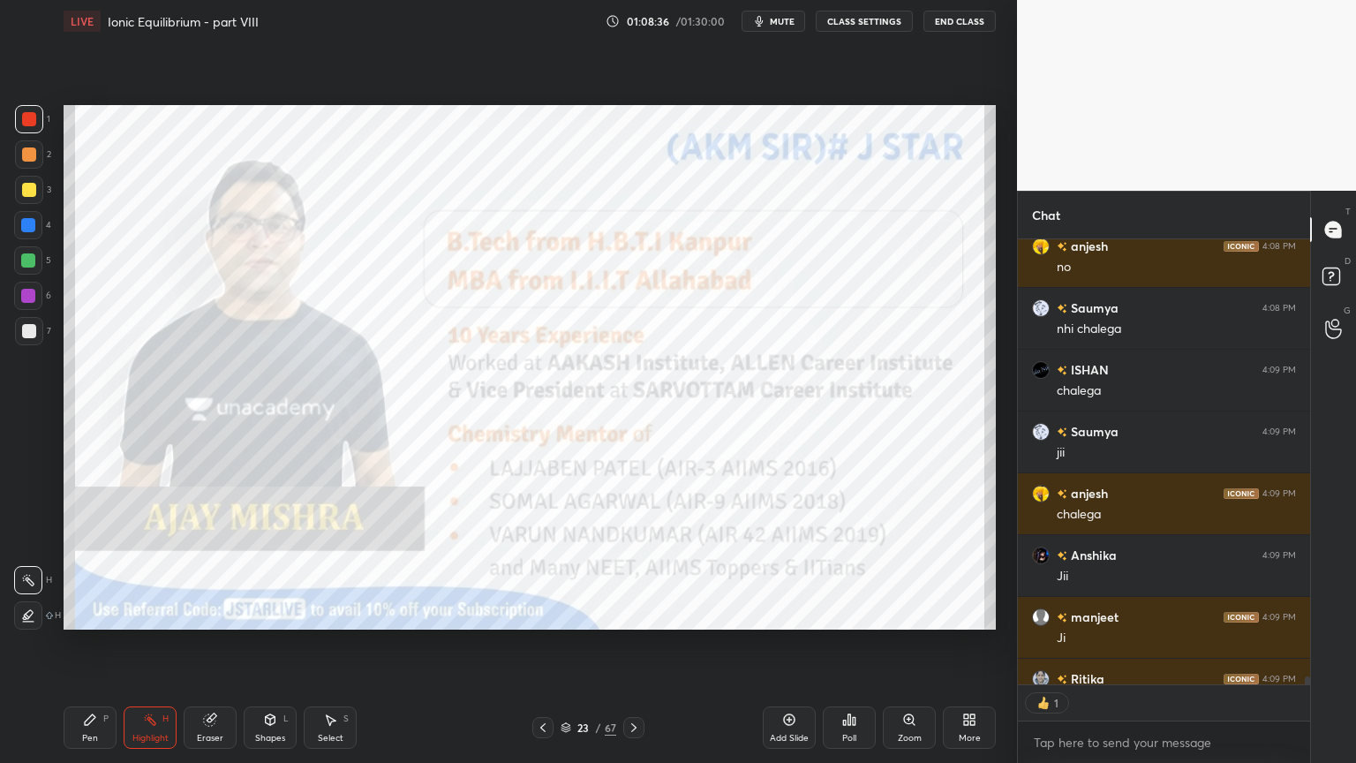
scroll to position [441, 287]
drag, startPoint x: 544, startPoint y: 724, endPoint x: 533, endPoint y: 732, distance: 13.2
click at [544, 644] on icon at bounding box center [543, 727] width 14 height 14
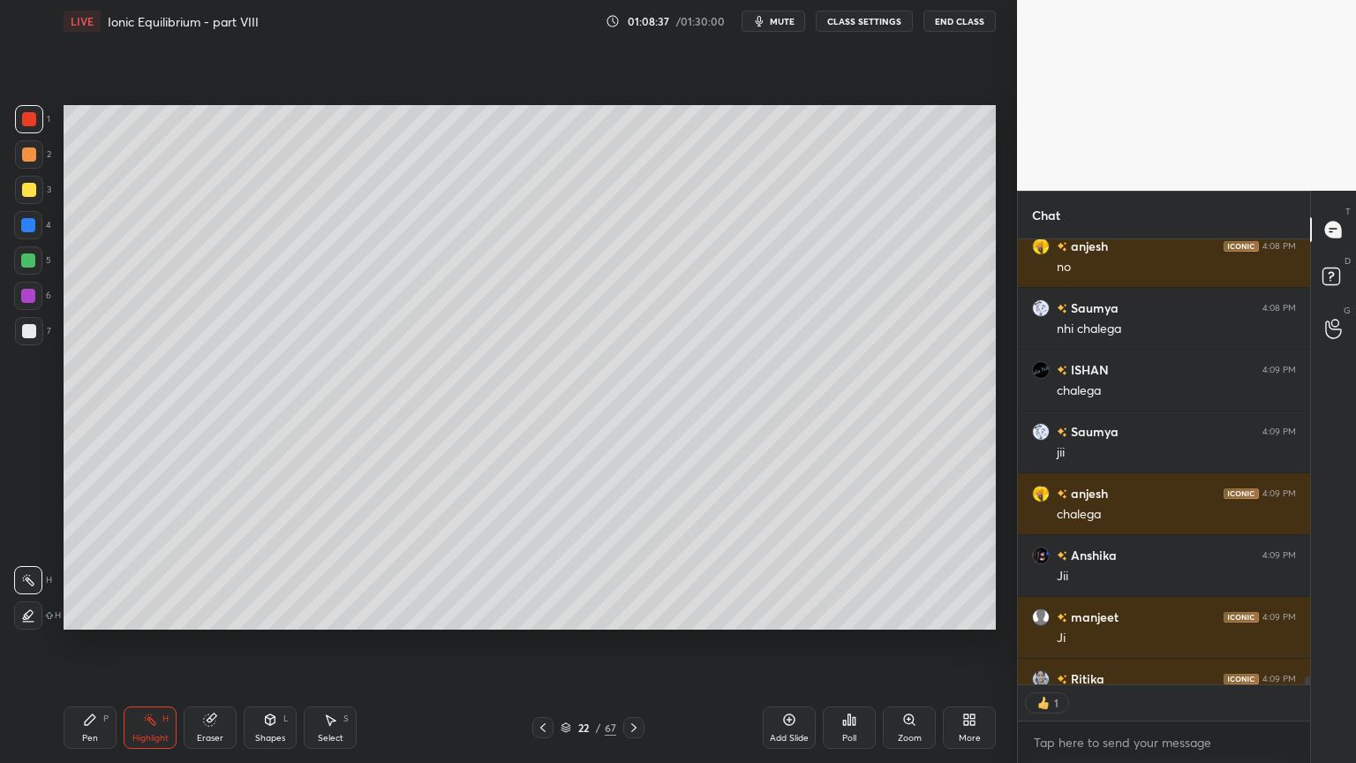
click at [632, 644] on icon at bounding box center [634, 727] width 14 height 14
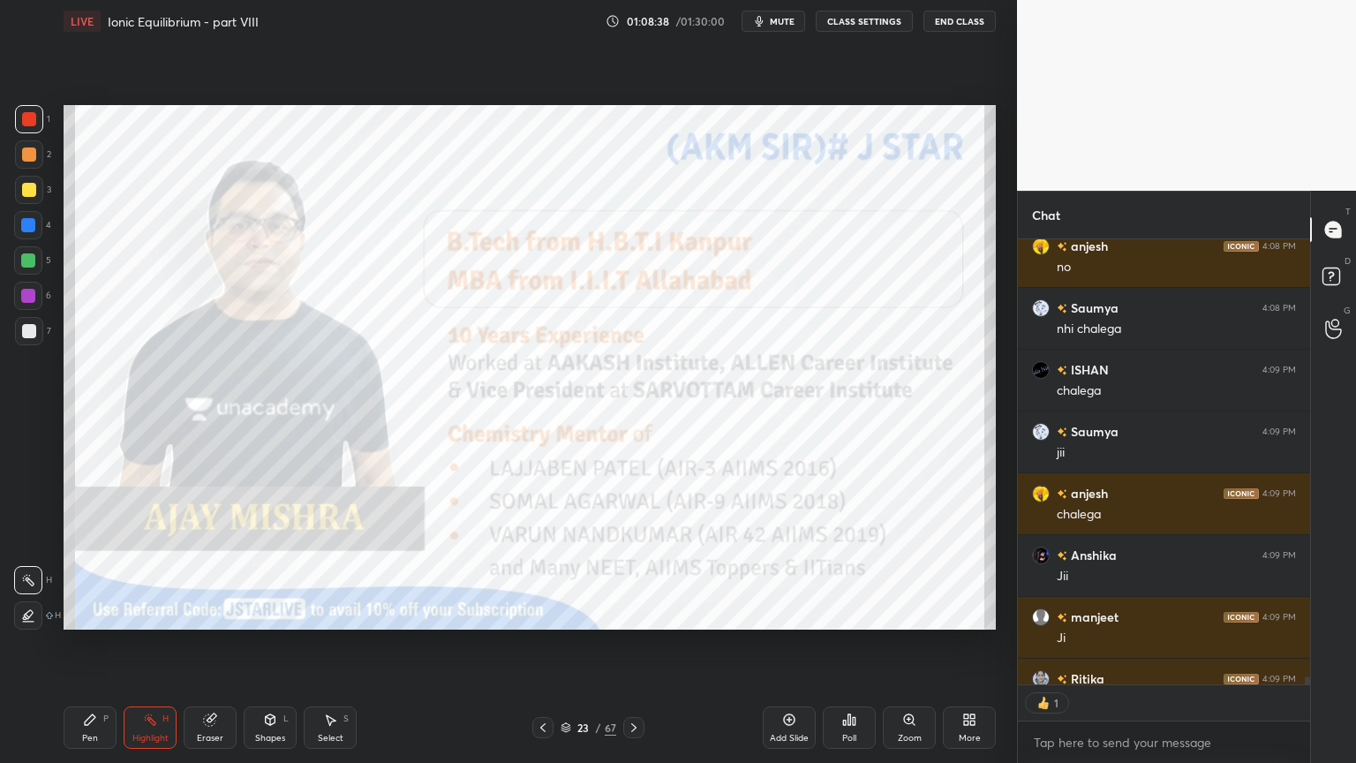
click at [95, 644] on icon at bounding box center [90, 720] width 14 height 14
drag, startPoint x: 28, startPoint y: 332, endPoint x: 54, endPoint y: 338, distance: 26.3
click at [28, 332] on div at bounding box center [29, 331] width 14 height 14
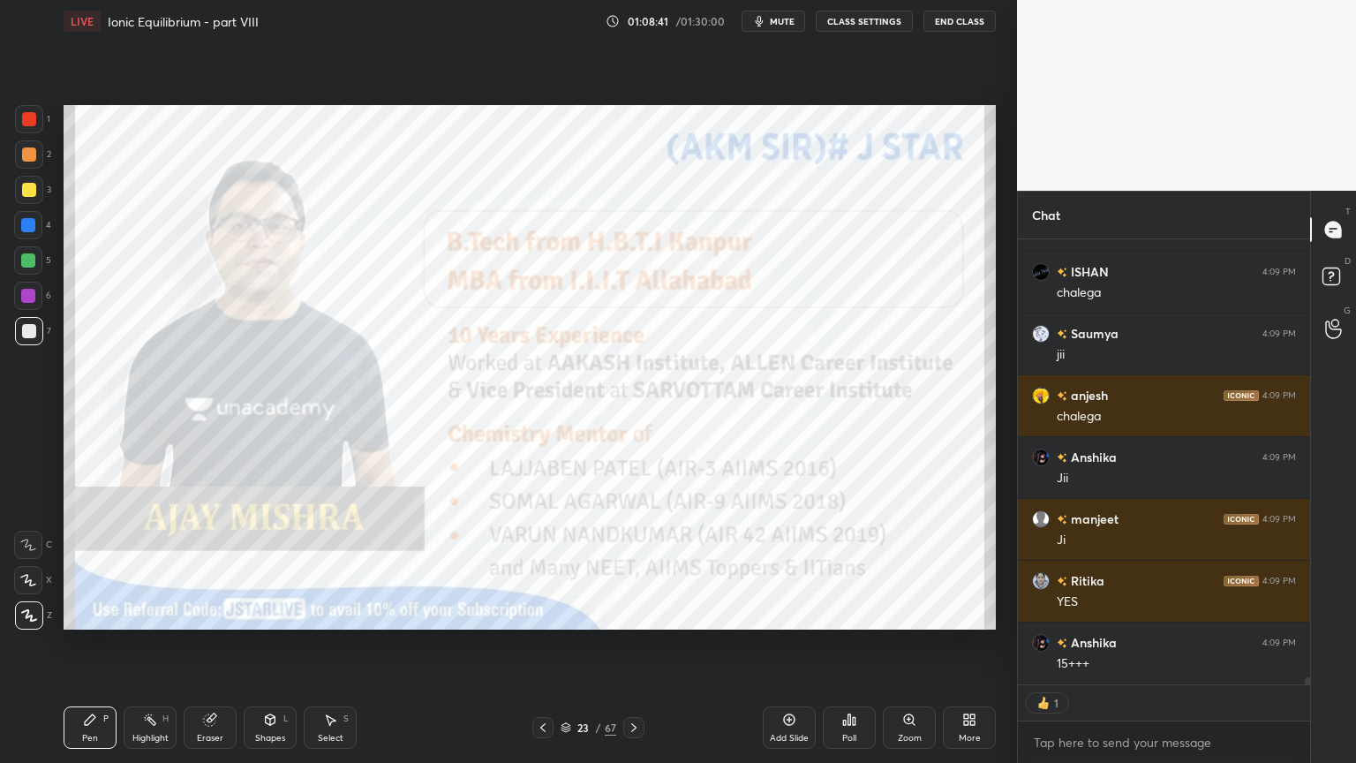
click at [638, 644] on icon at bounding box center [634, 727] width 14 height 14
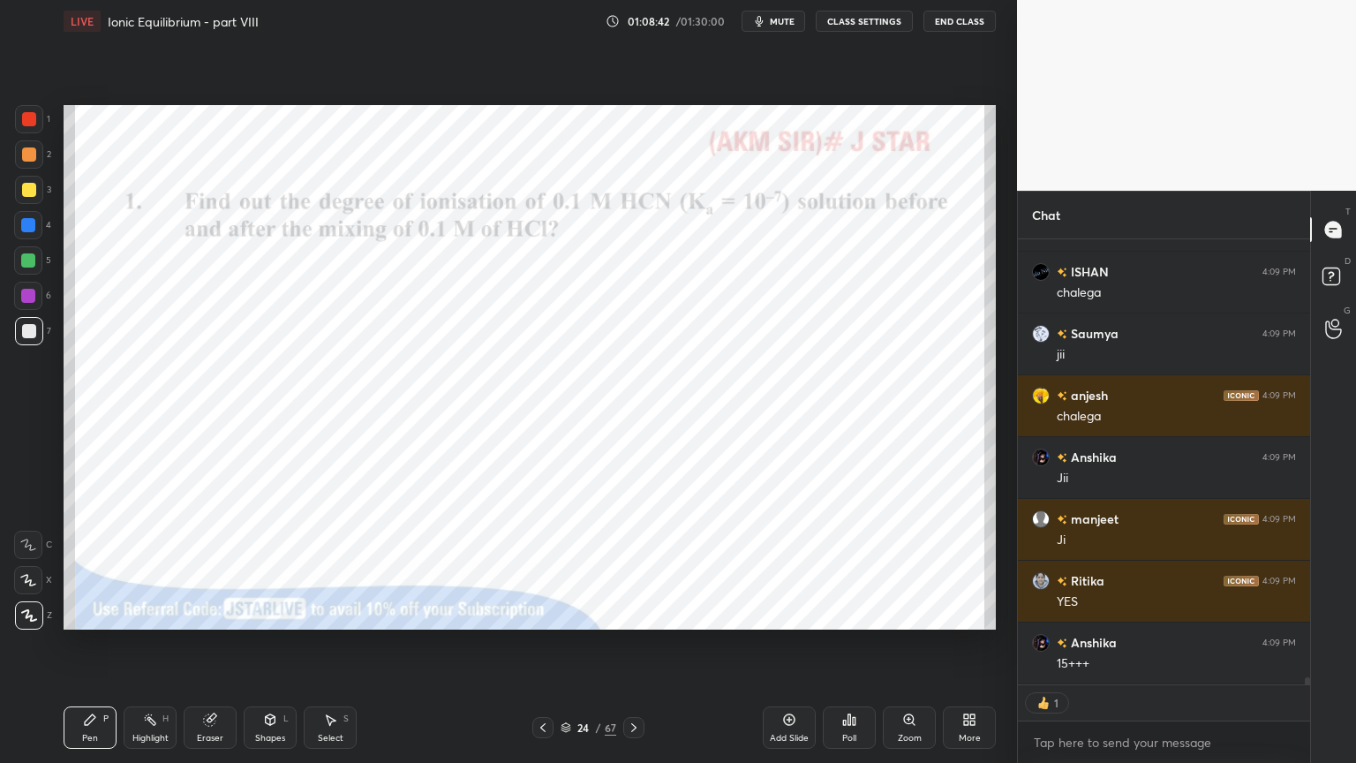
click at [88, 644] on icon at bounding box center [90, 720] width 14 height 14
click at [32, 127] on div at bounding box center [29, 119] width 28 height 28
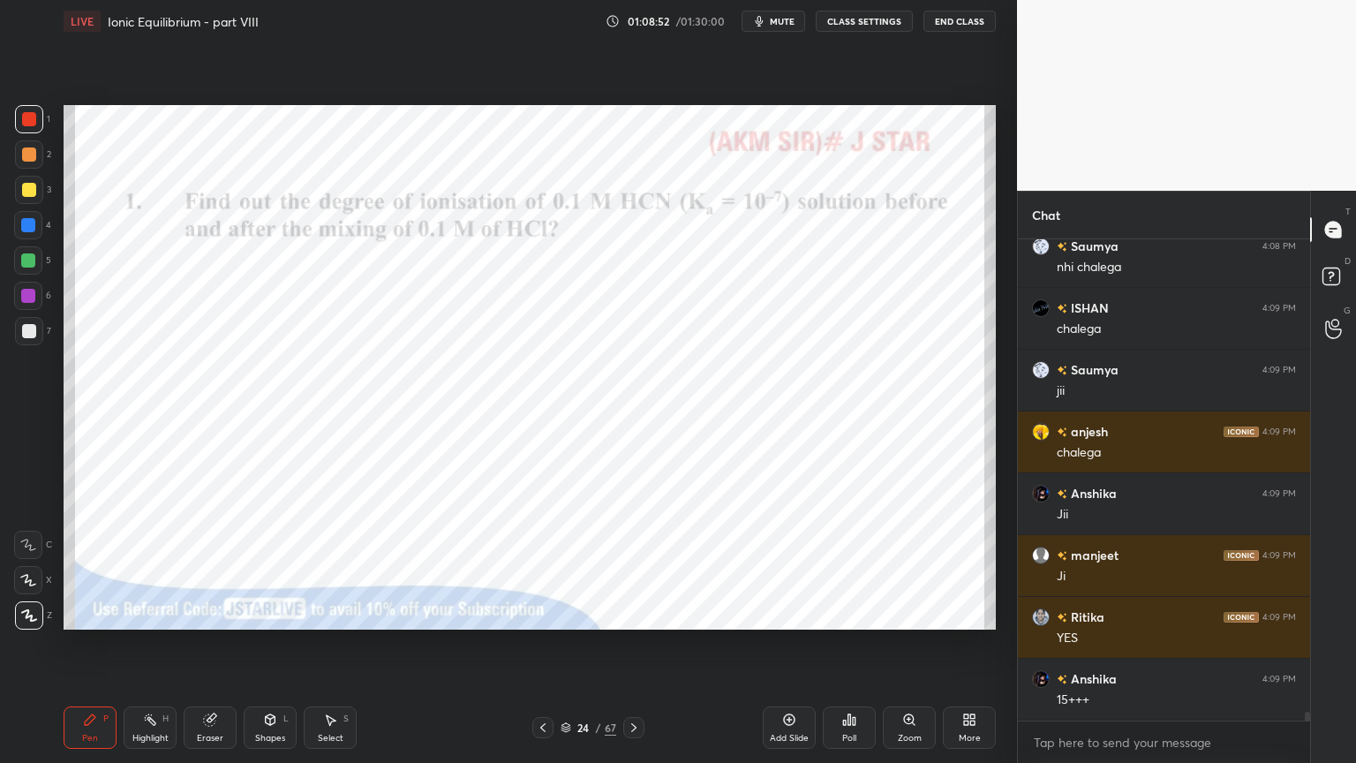
scroll to position [26915, 0]
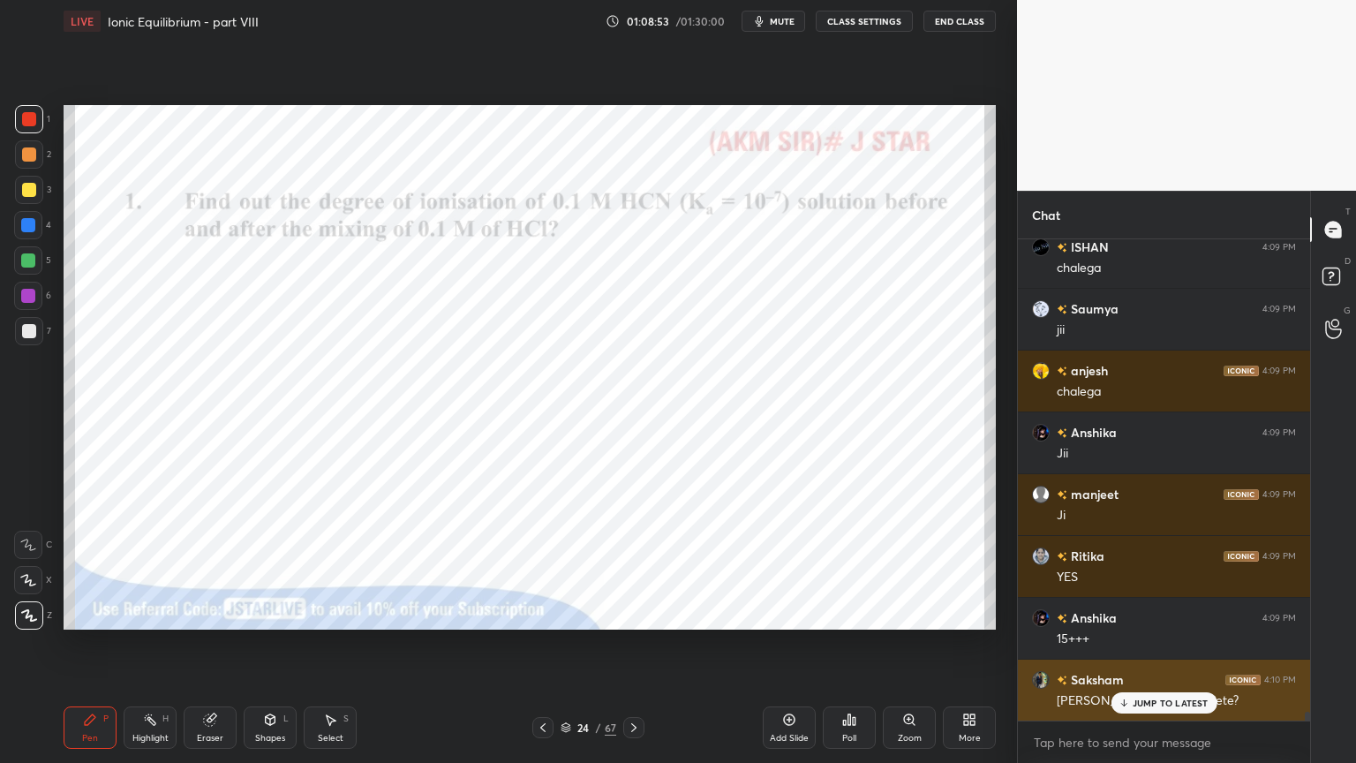
click at [1142, 644] on p "JUMP TO LATEST" at bounding box center [1171, 703] width 76 height 11
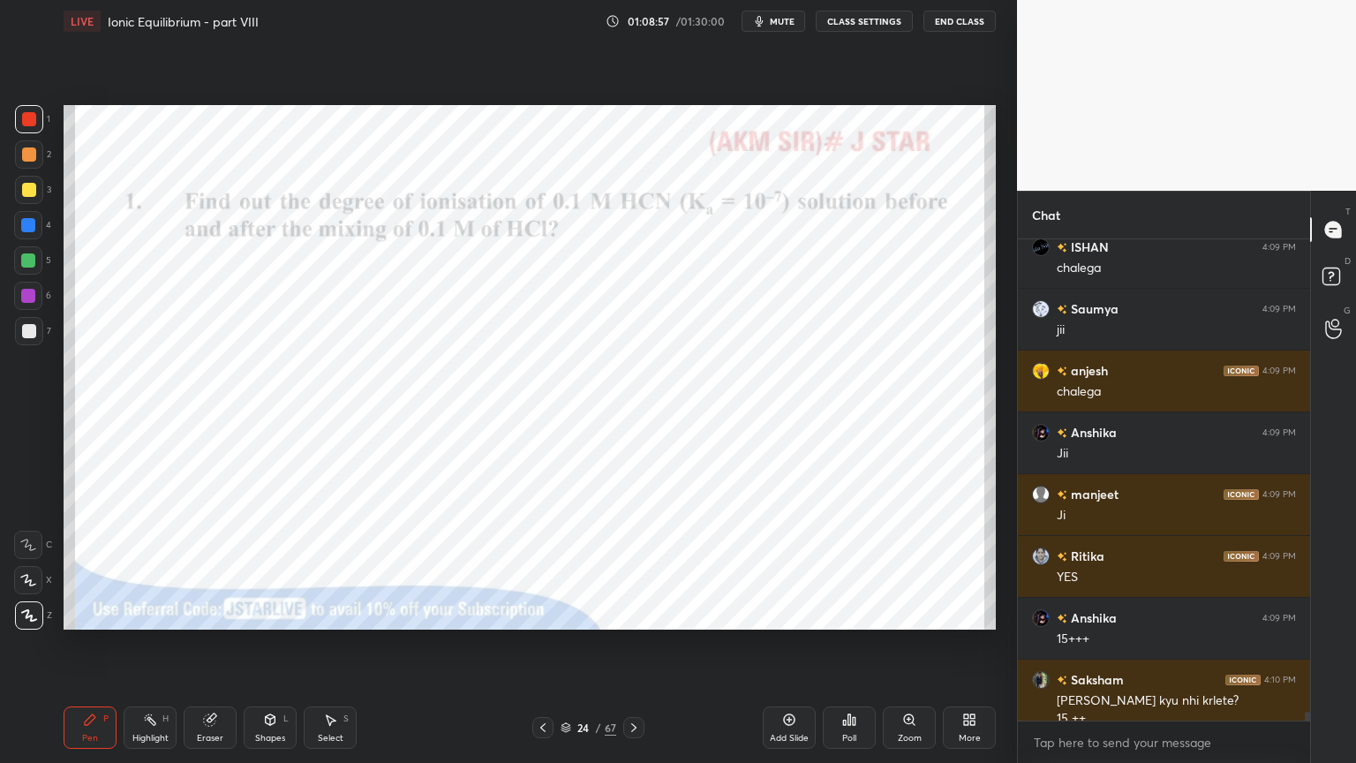
scroll to position [26933, 0]
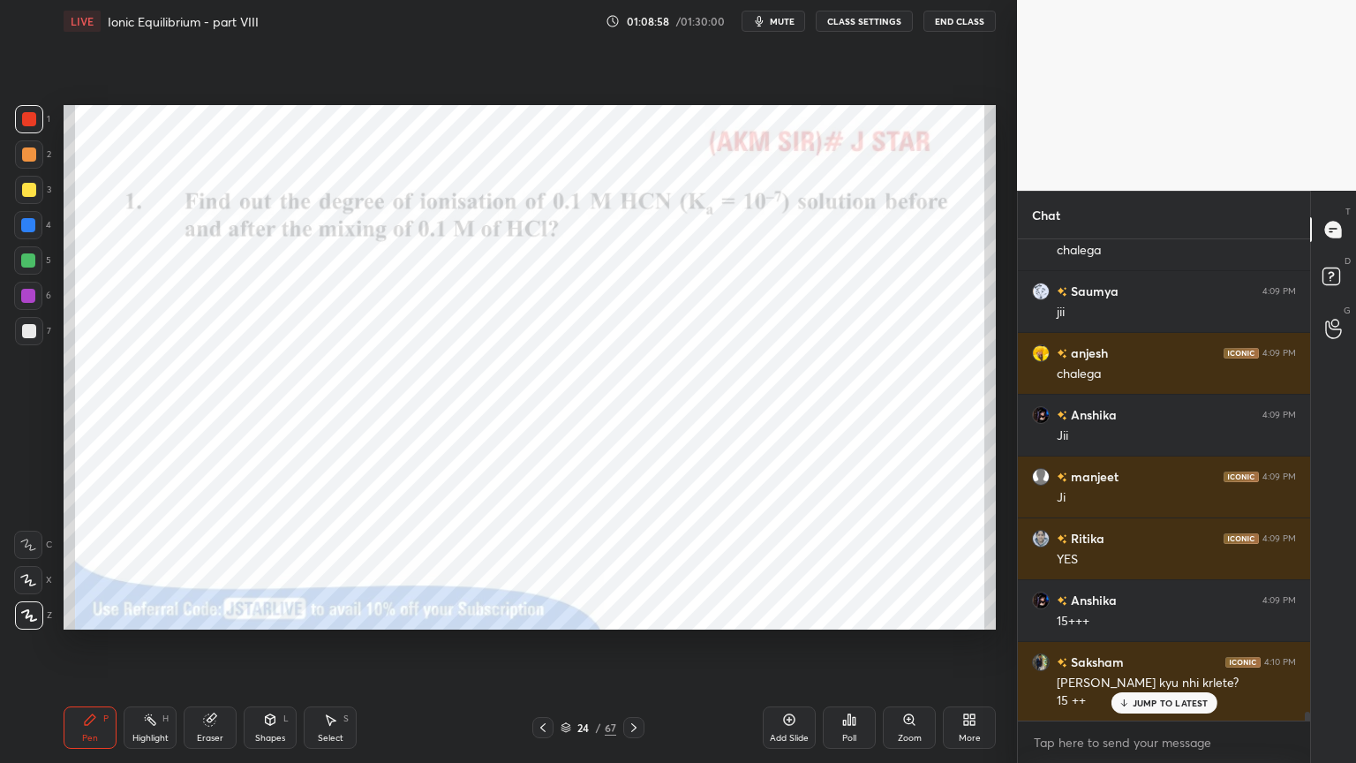
click at [536, 644] on icon at bounding box center [543, 727] width 14 height 14
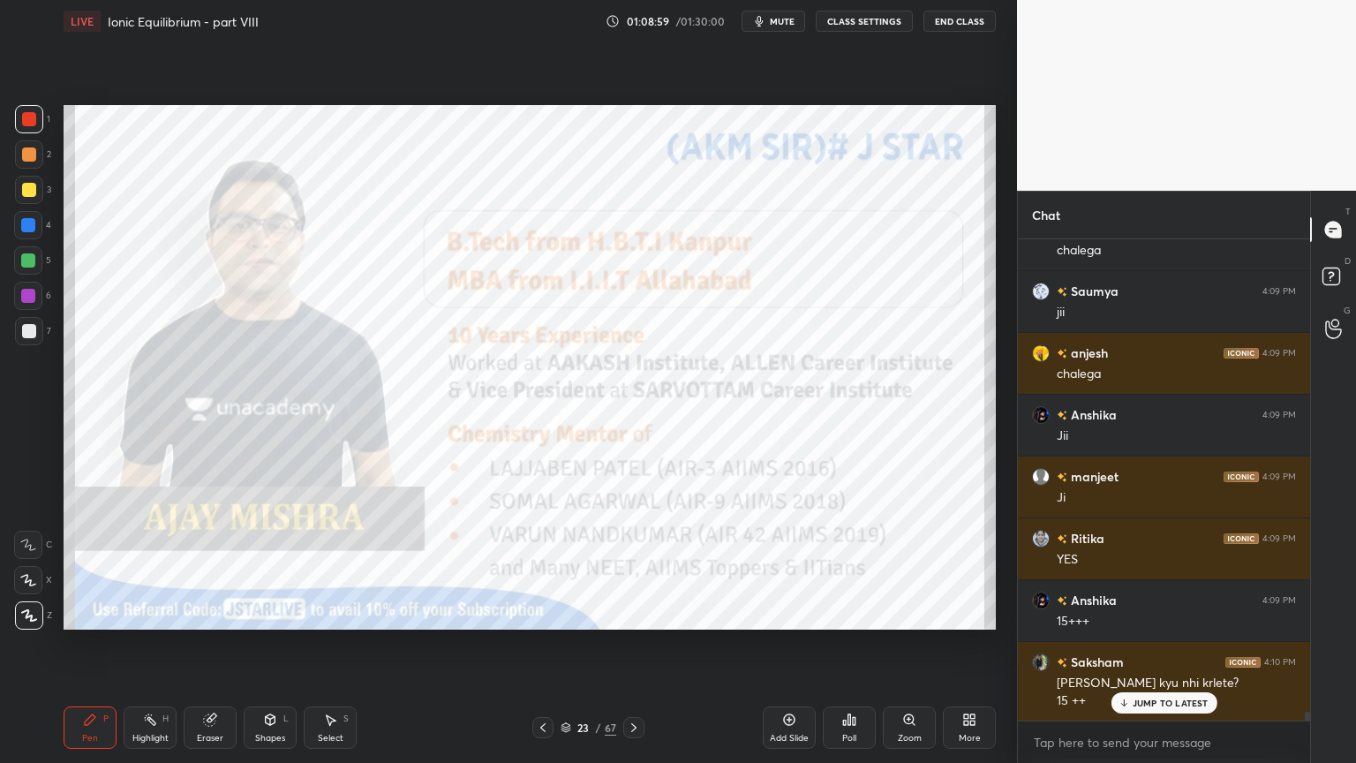
click at [94, 644] on div "Pen P" at bounding box center [90, 727] width 53 height 42
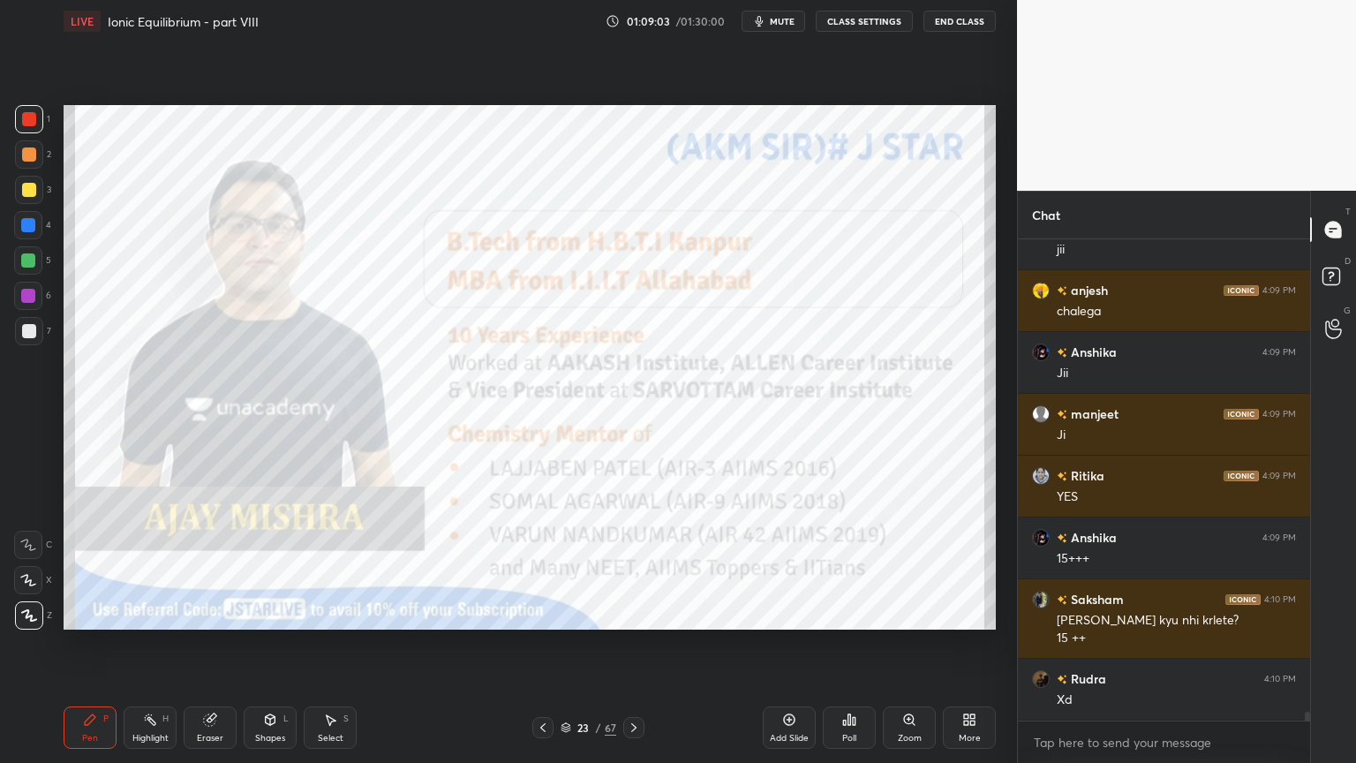
click at [1185, 644] on div "[PERSON_NAME] 4:09 PM chalega [PERSON_NAME] 4:09 PM jii [PERSON_NAME] 4:09 PM c…" at bounding box center [1164, 479] width 292 height 481
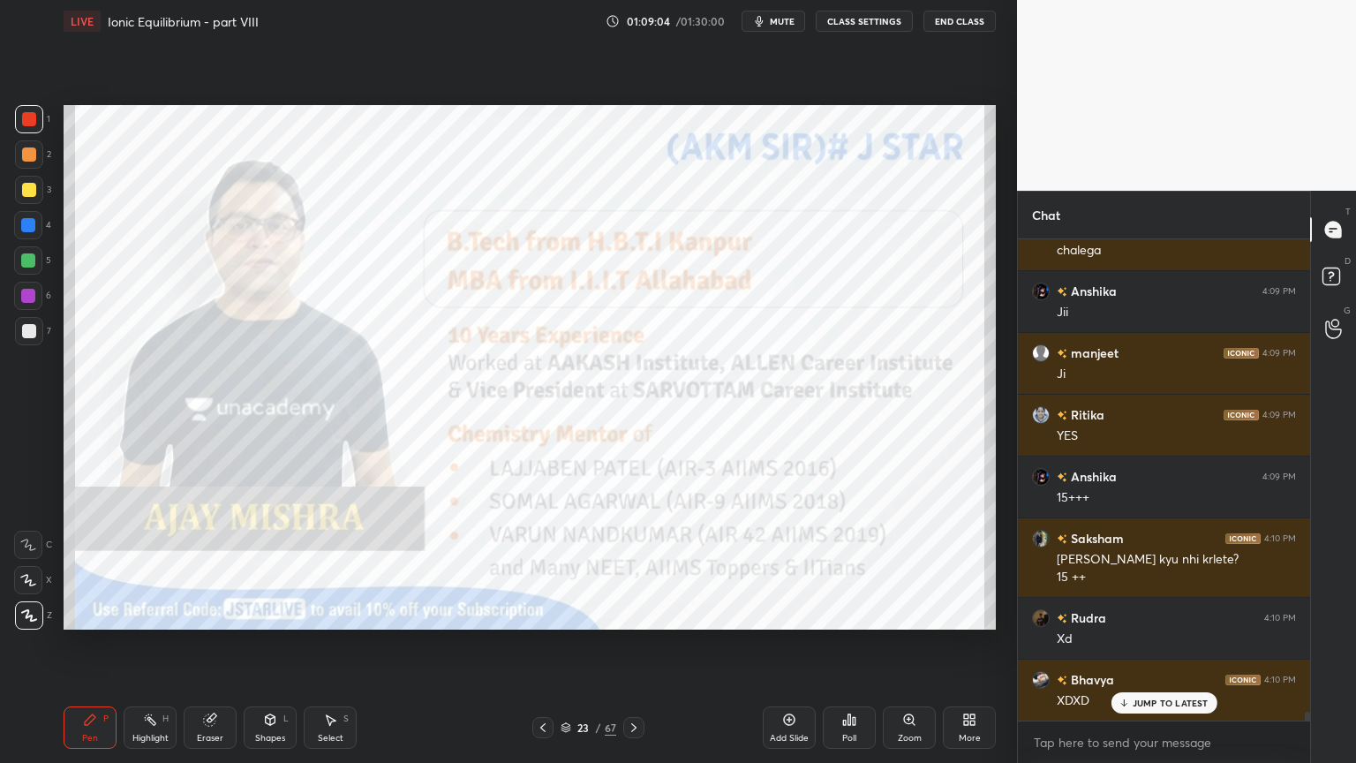
click at [636, 644] on icon at bounding box center [634, 727] width 14 height 14
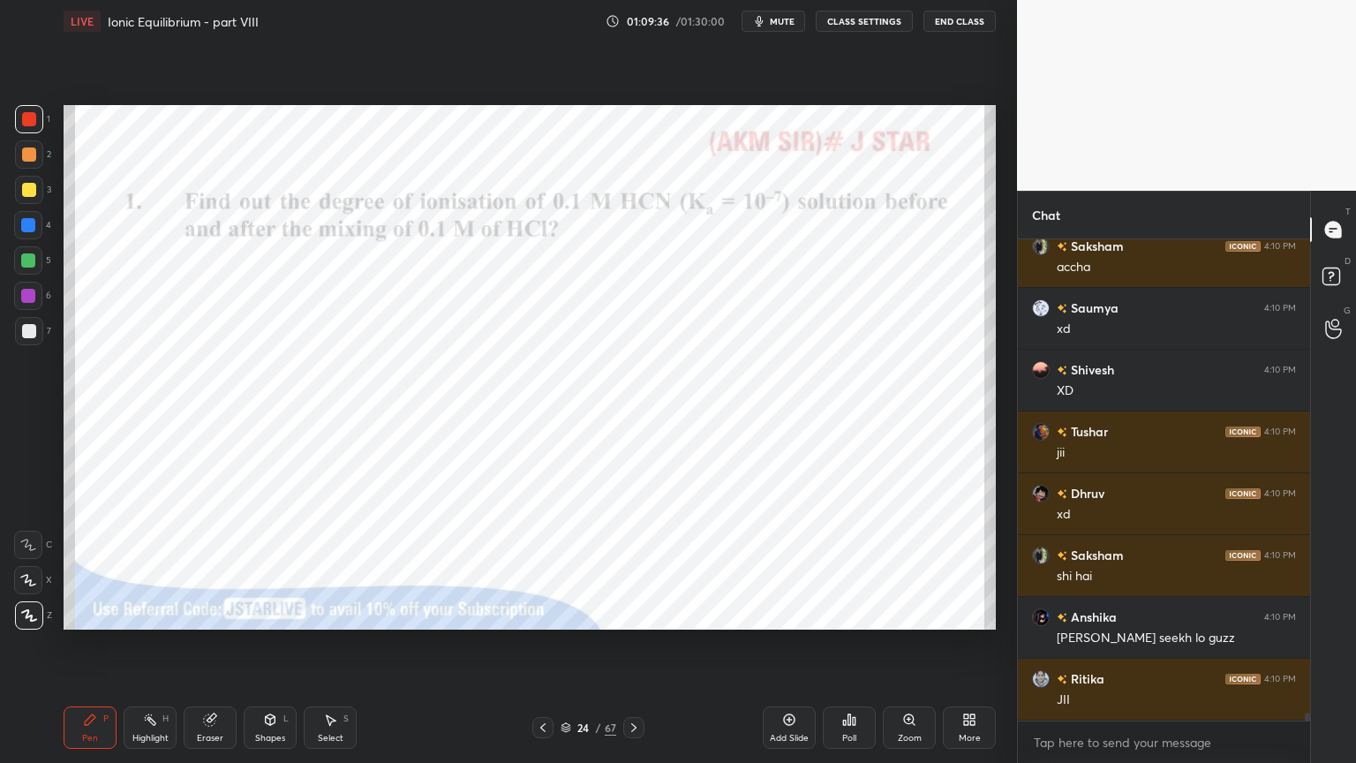
scroll to position [27551, 0]
click at [148, 644] on div "Highlight H" at bounding box center [150, 727] width 53 height 42
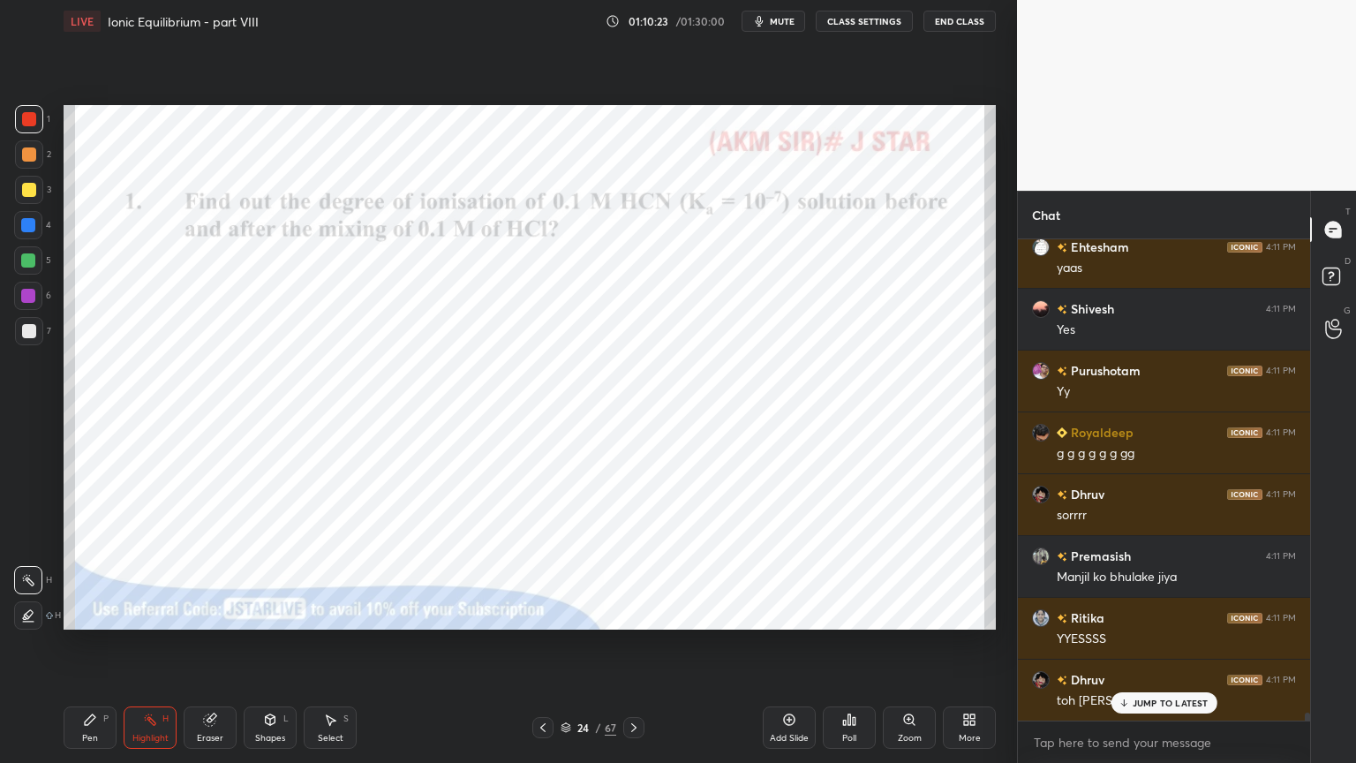
scroll to position [29097, 0]
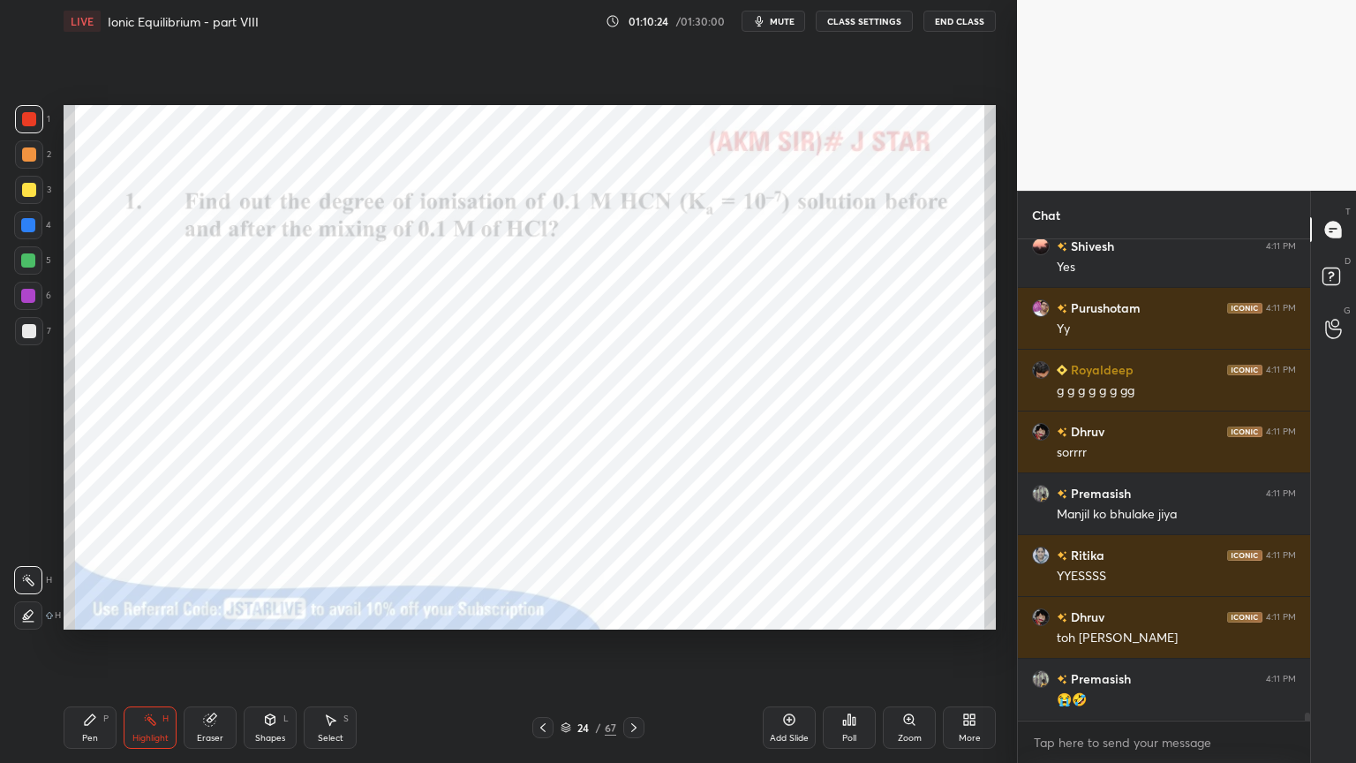
click at [790, 644] on icon at bounding box center [789, 720] width 14 height 14
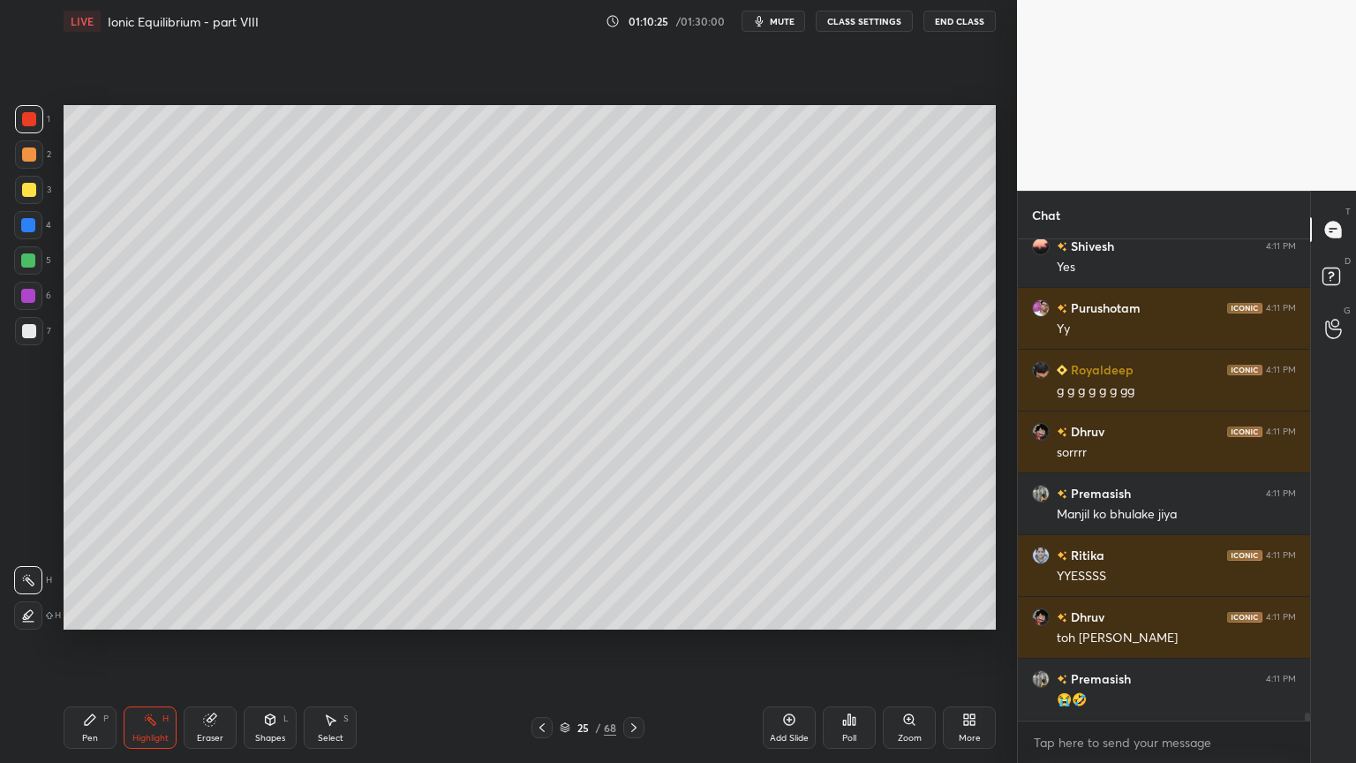
click at [92, 644] on div "Pen P" at bounding box center [90, 727] width 53 height 42
click at [22, 152] on div at bounding box center [29, 154] width 14 height 14
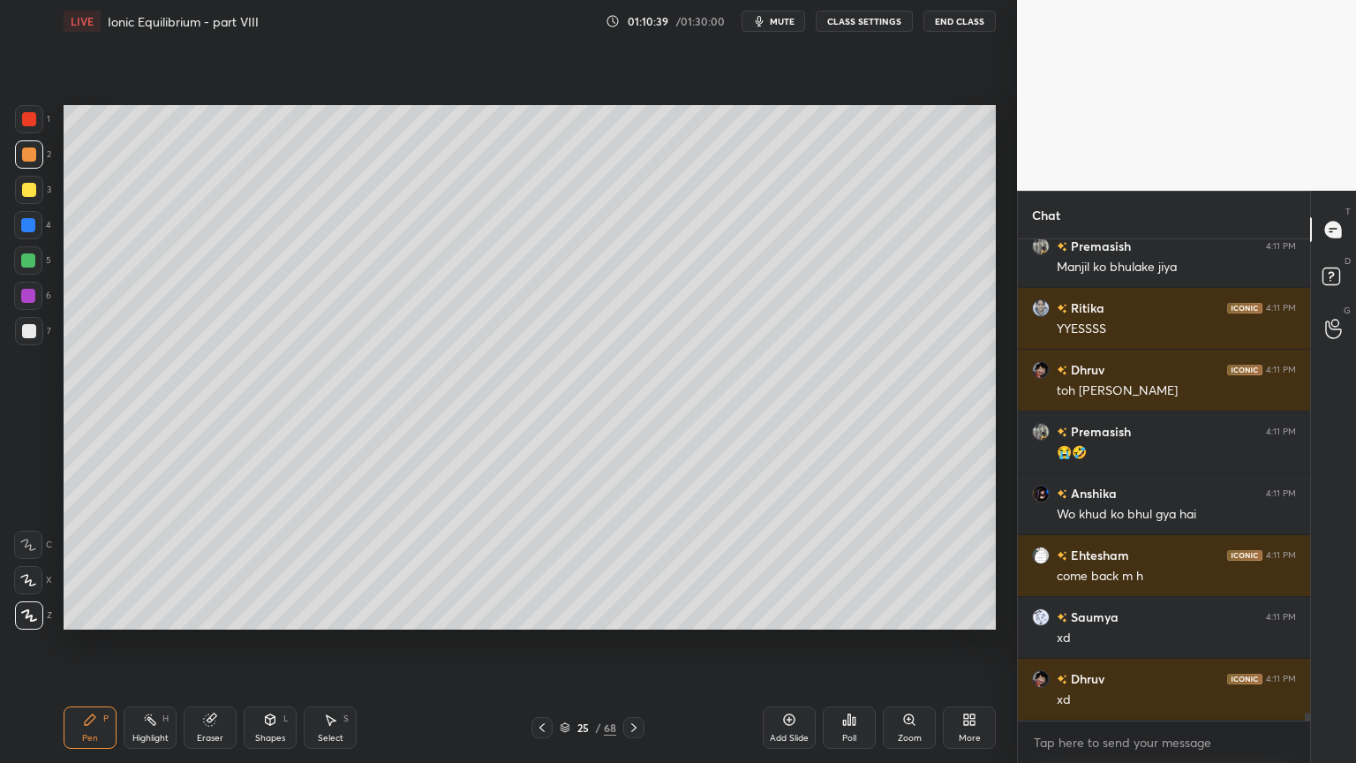
scroll to position [29405, 0]
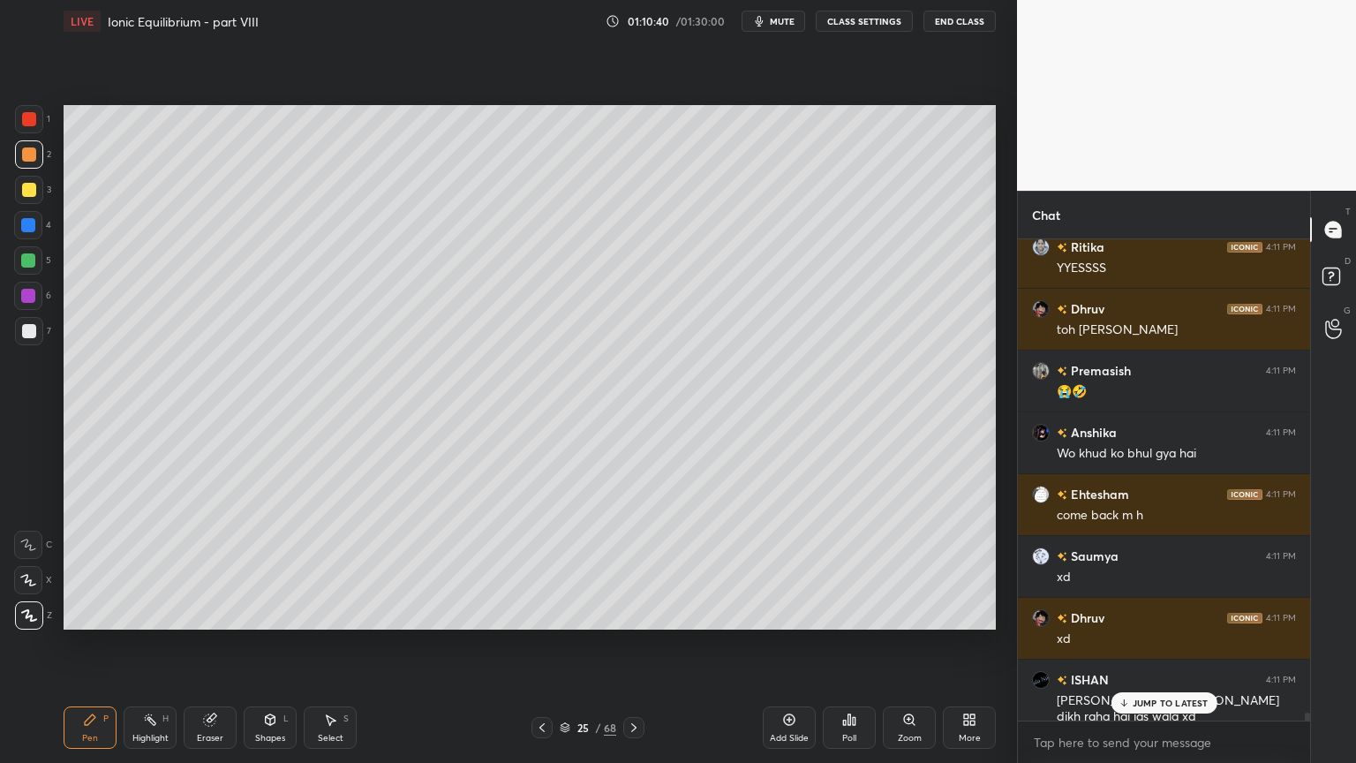
click at [1150, 644] on p "JUMP TO LATEST" at bounding box center [1171, 703] width 76 height 11
drag, startPoint x: 94, startPoint y: 724, endPoint x: 109, endPoint y: 636, distance: 89.4
click at [94, 644] on div "Pen P" at bounding box center [90, 727] width 53 height 42
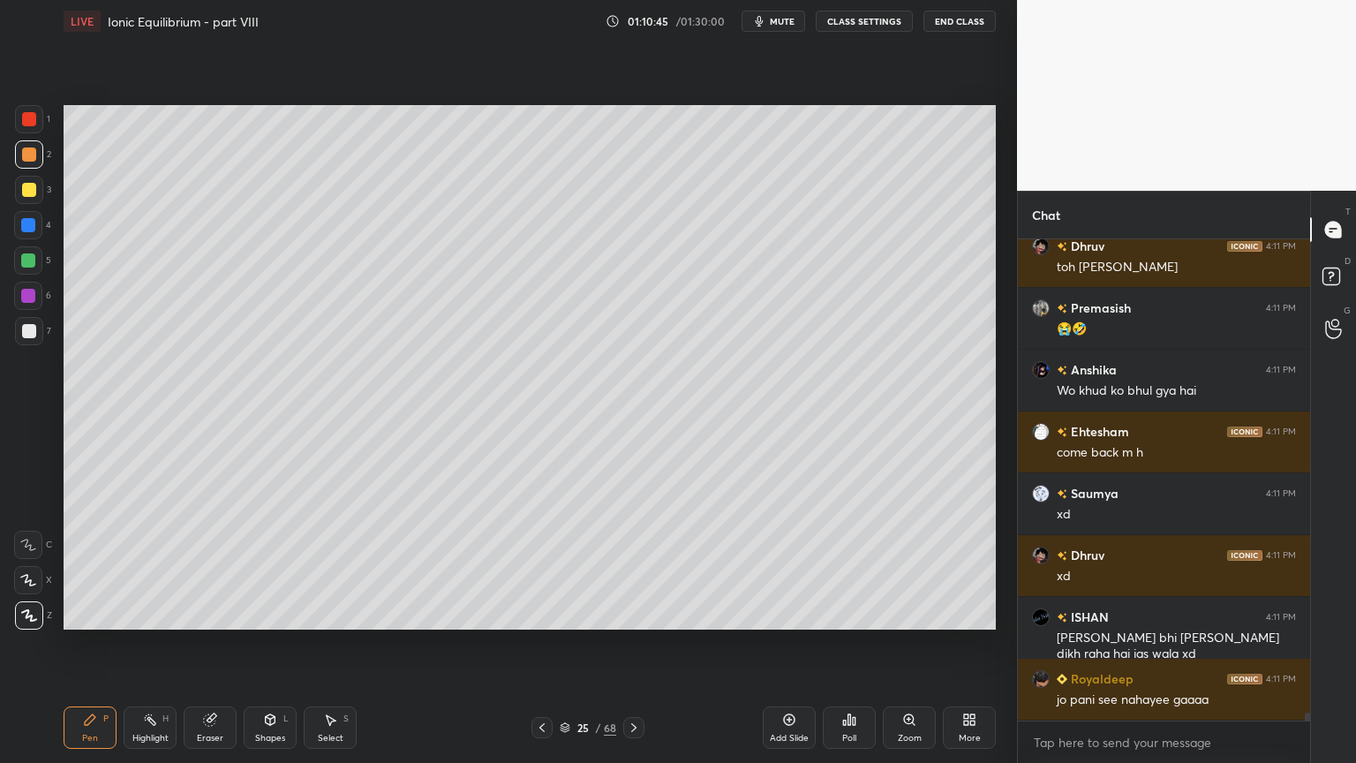
click at [28, 227] on div at bounding box center [28, 225] width 14 height 14
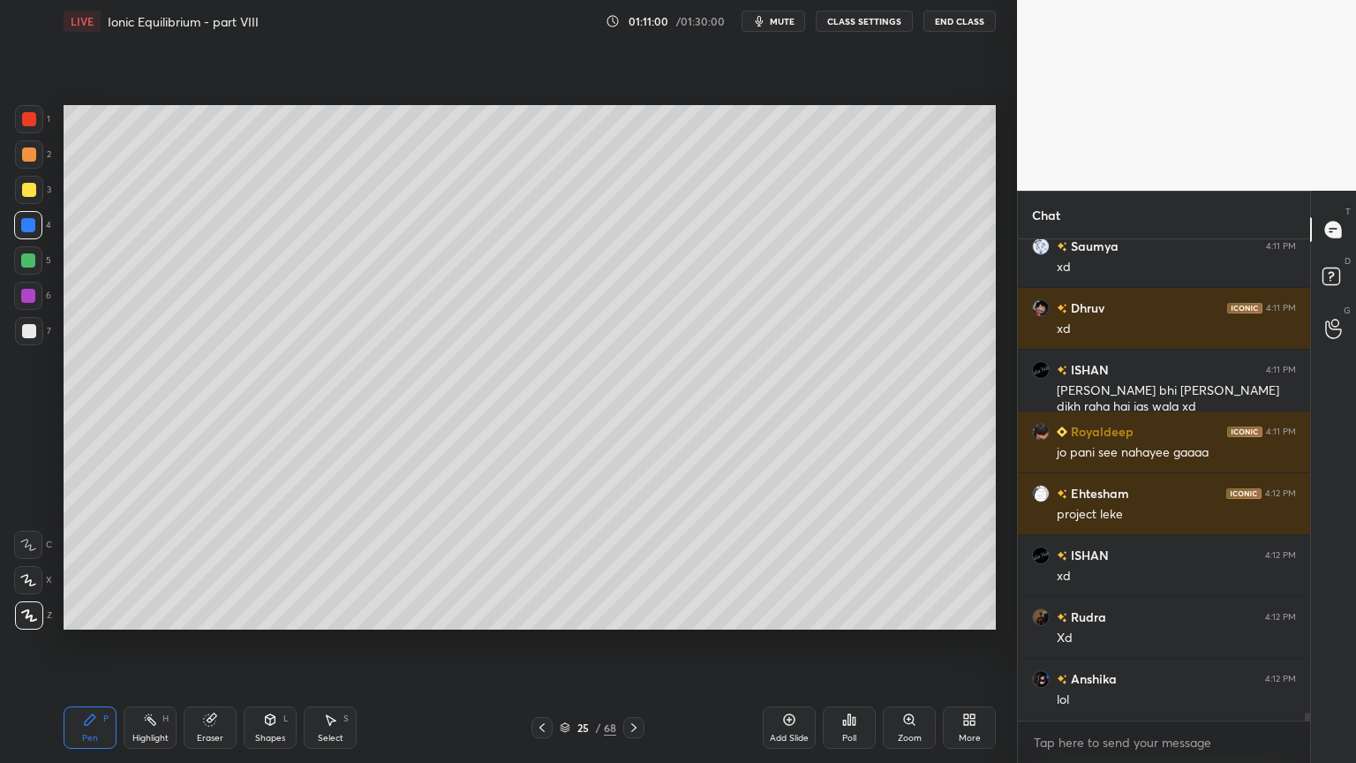
scroll to position [29776, 0]
click at [99, 644] on div "Pen P" at bounding box center [90, 727] width 53 height 42
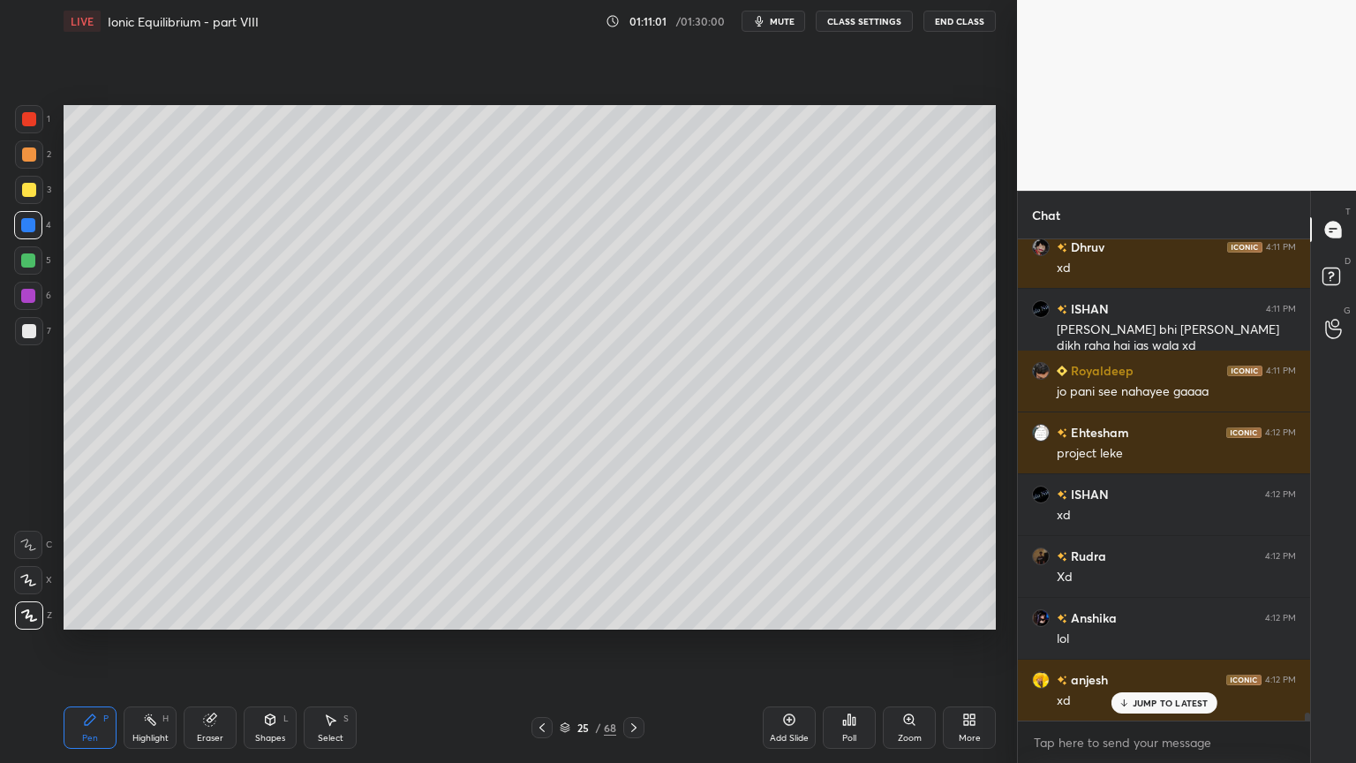
click at [28, 156] on div at bounding box center [29, 154] width 14 height 14
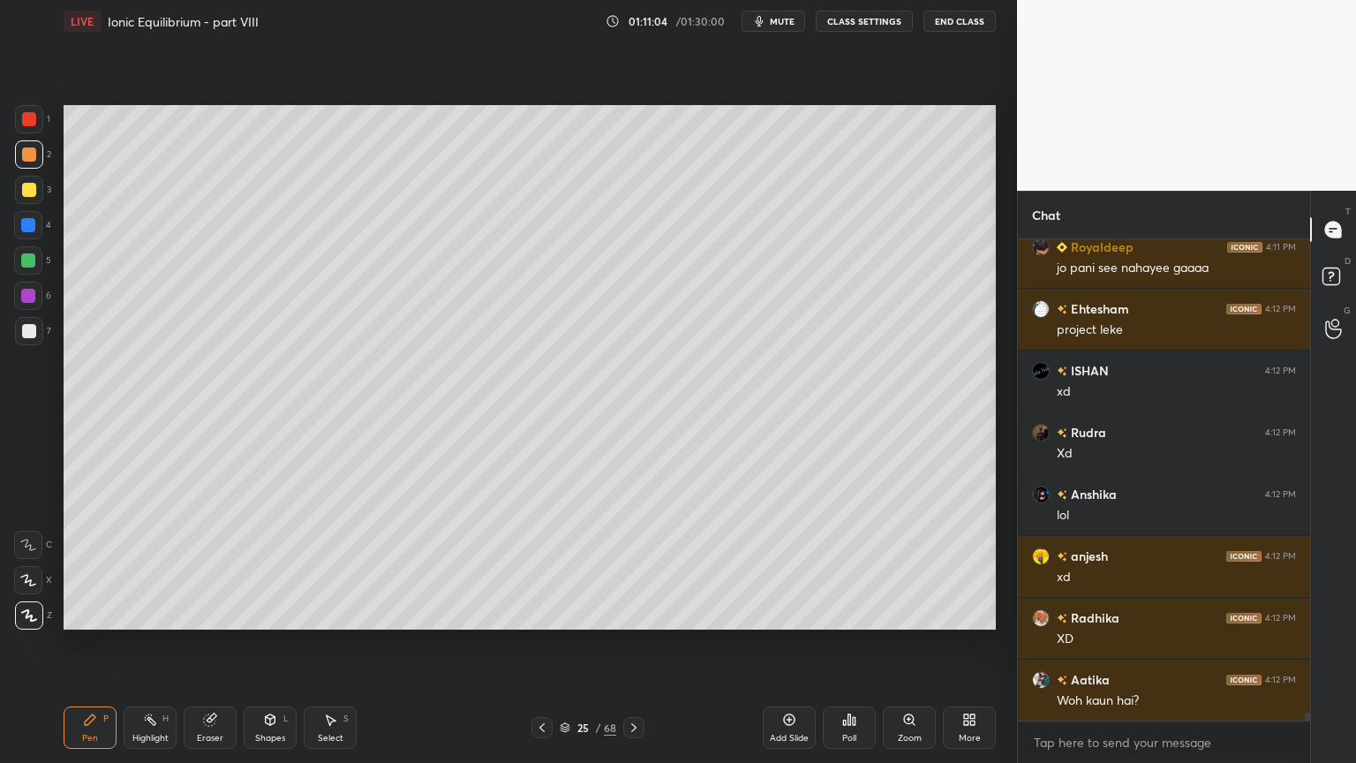
scroll to position [29962, 0]
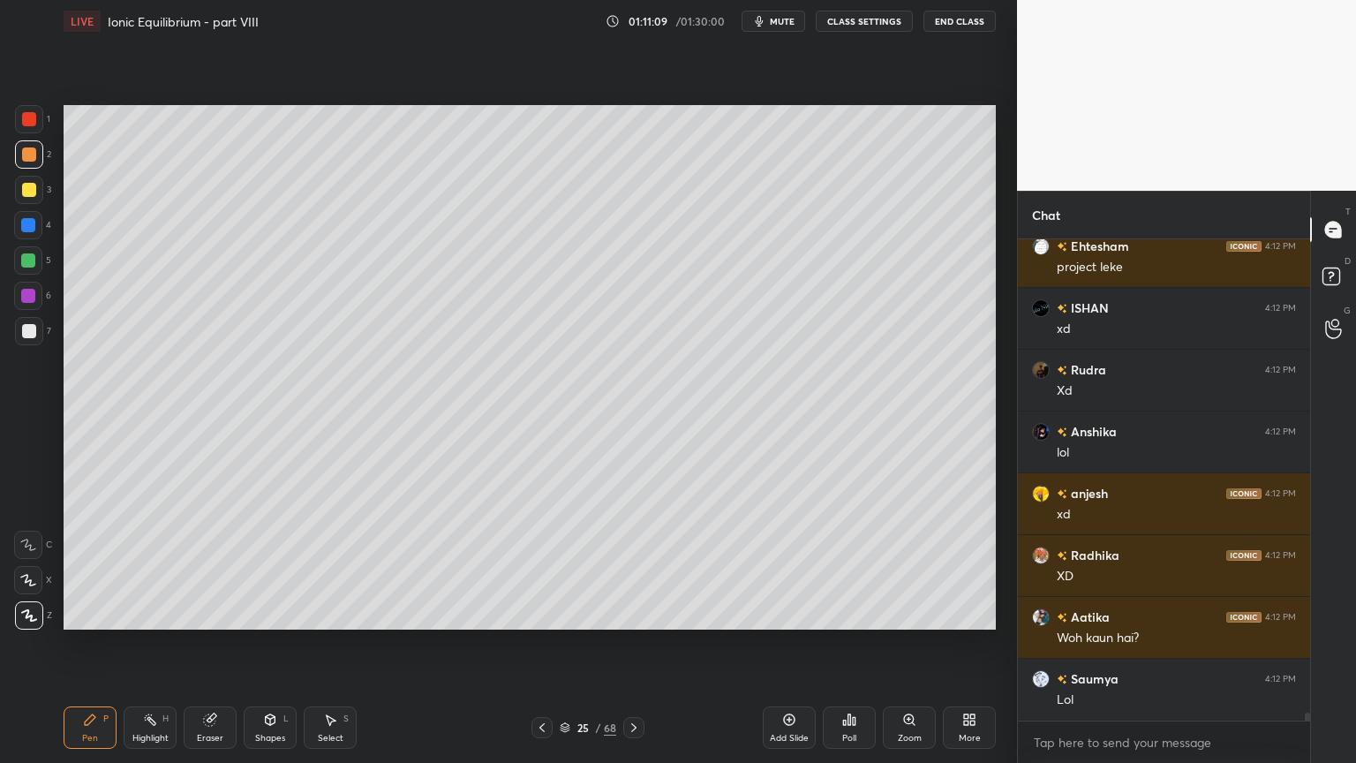
click at [79, 644] on div "Pen P" at bounding box center [90, 727] width 53 height 42
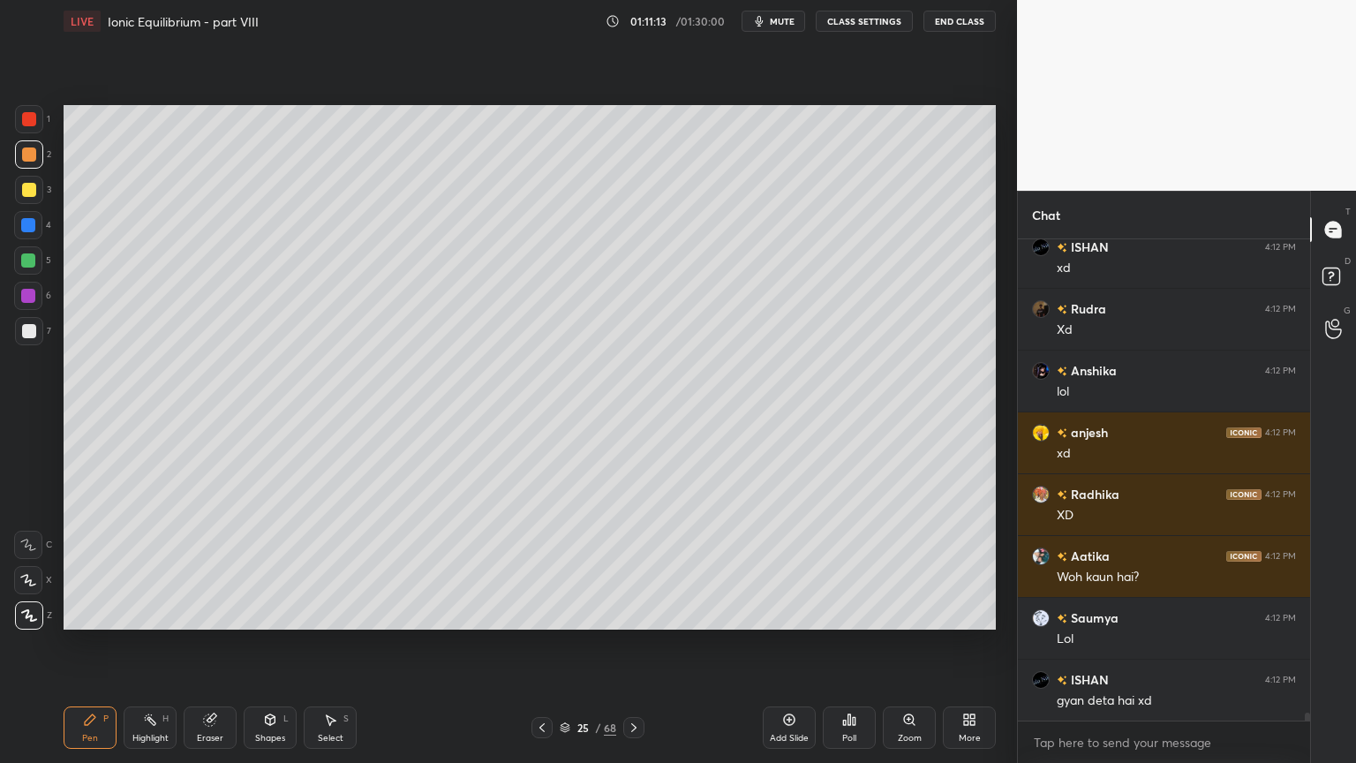
scroll to position [30086, 0]
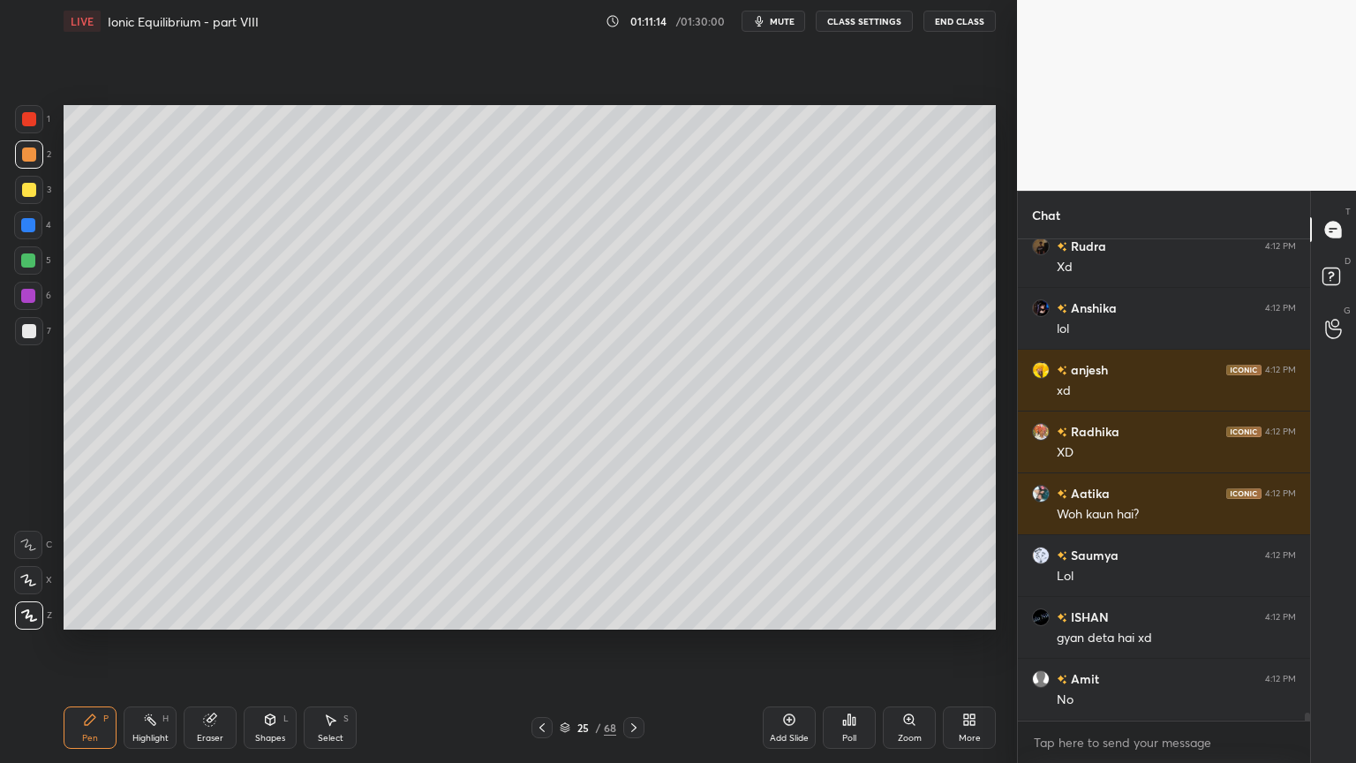
click at [38, 155] on div at bounding box center [29, 154] width 28 height 28
click at [538, 644] on icon at bounding box center [542, 727] width 14 height 14
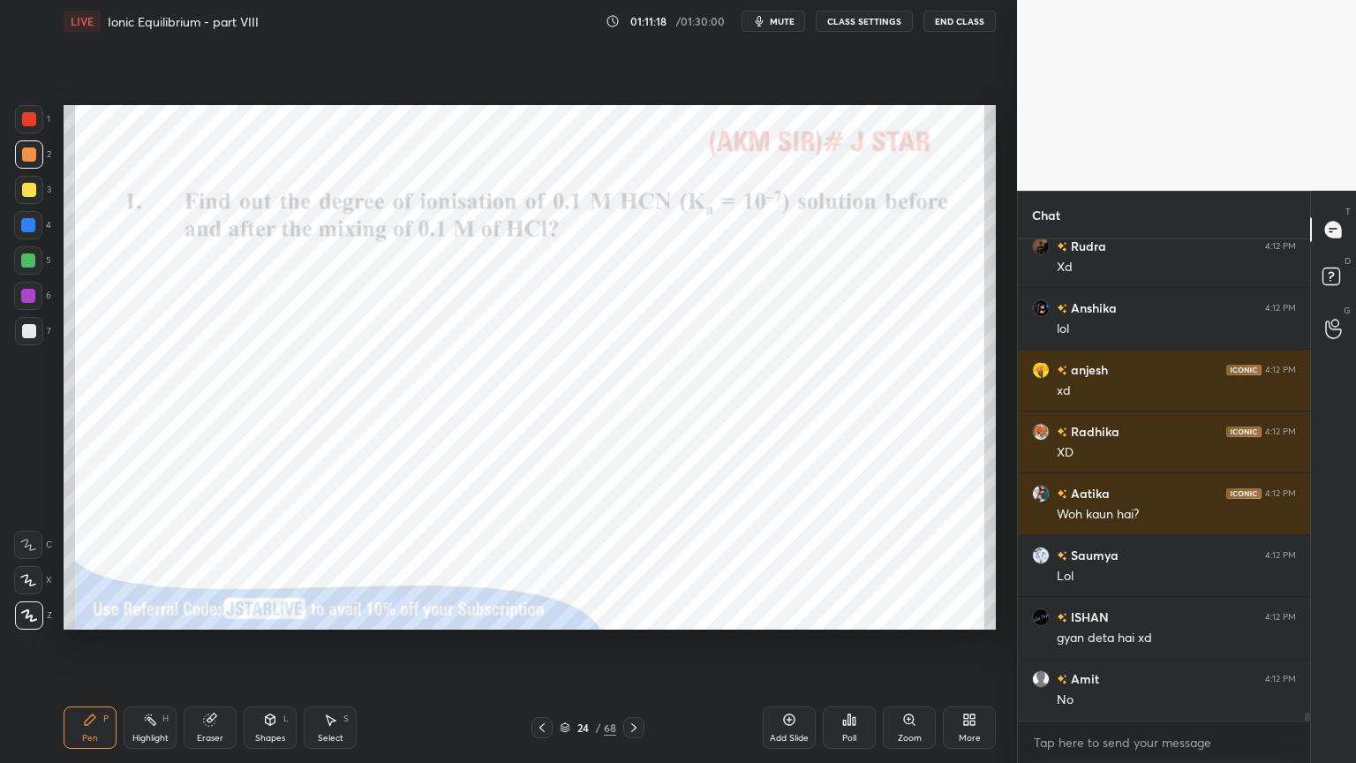
scroll to position [30164, 0]
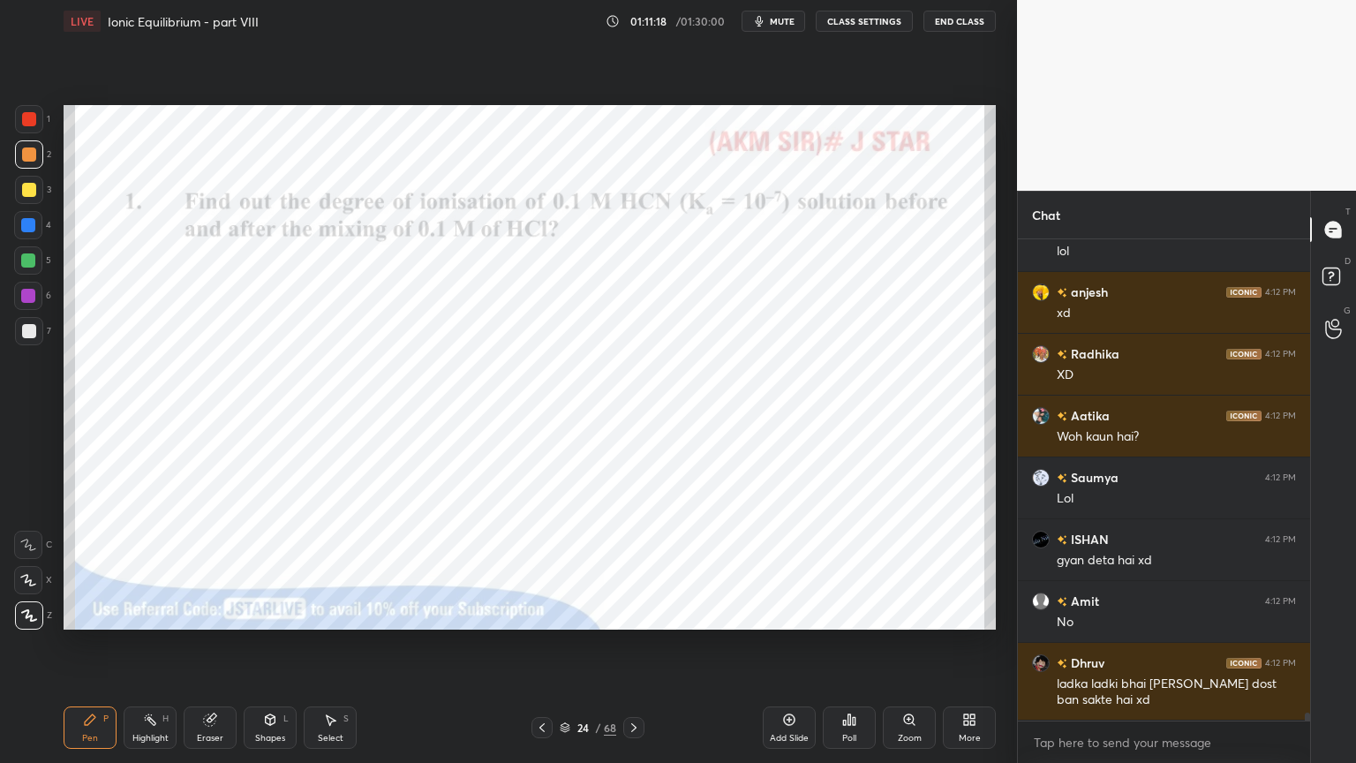
click at [632, 644] on icon at bounding box center [634, 727] width 14 height 14
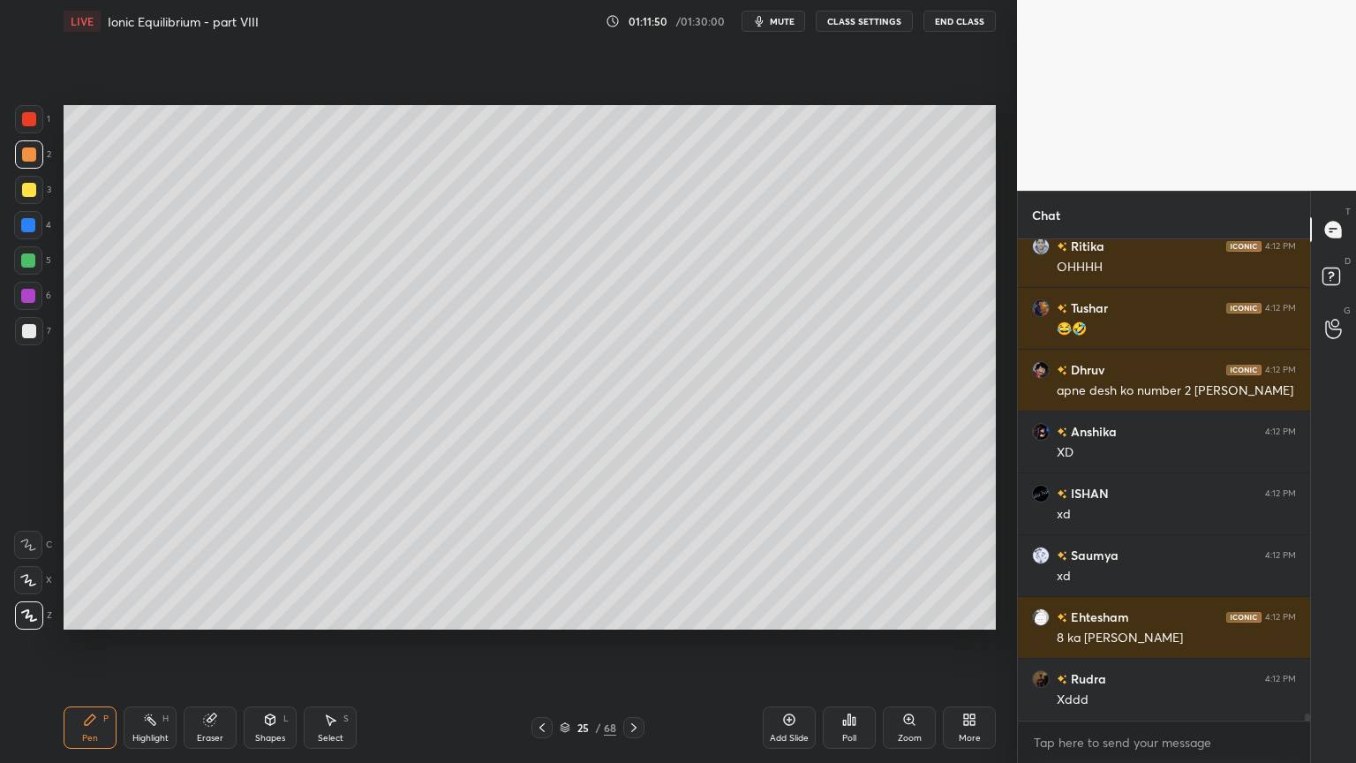
scroll to position [30843, 0]
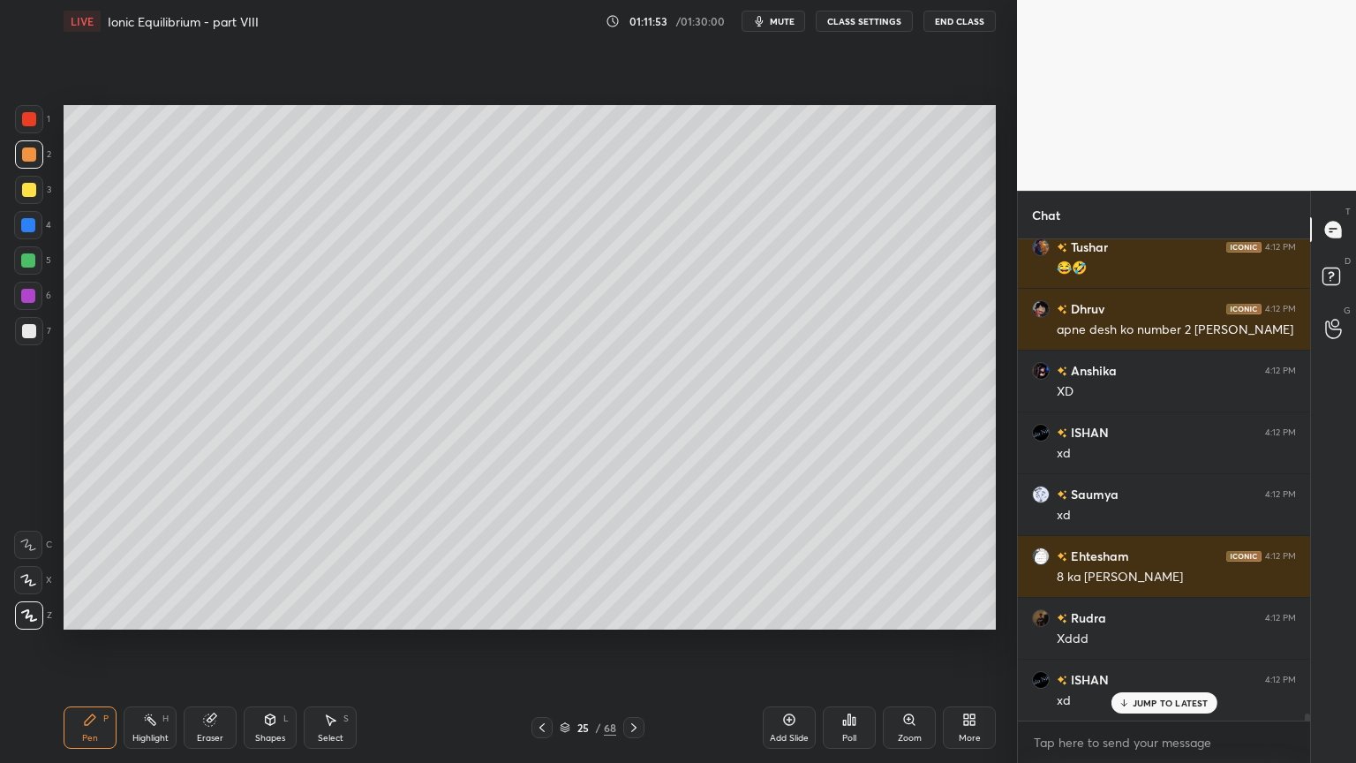
click at [261, 644] on div "Shapes L" at bounding box center [270, 727] width 53 height 42
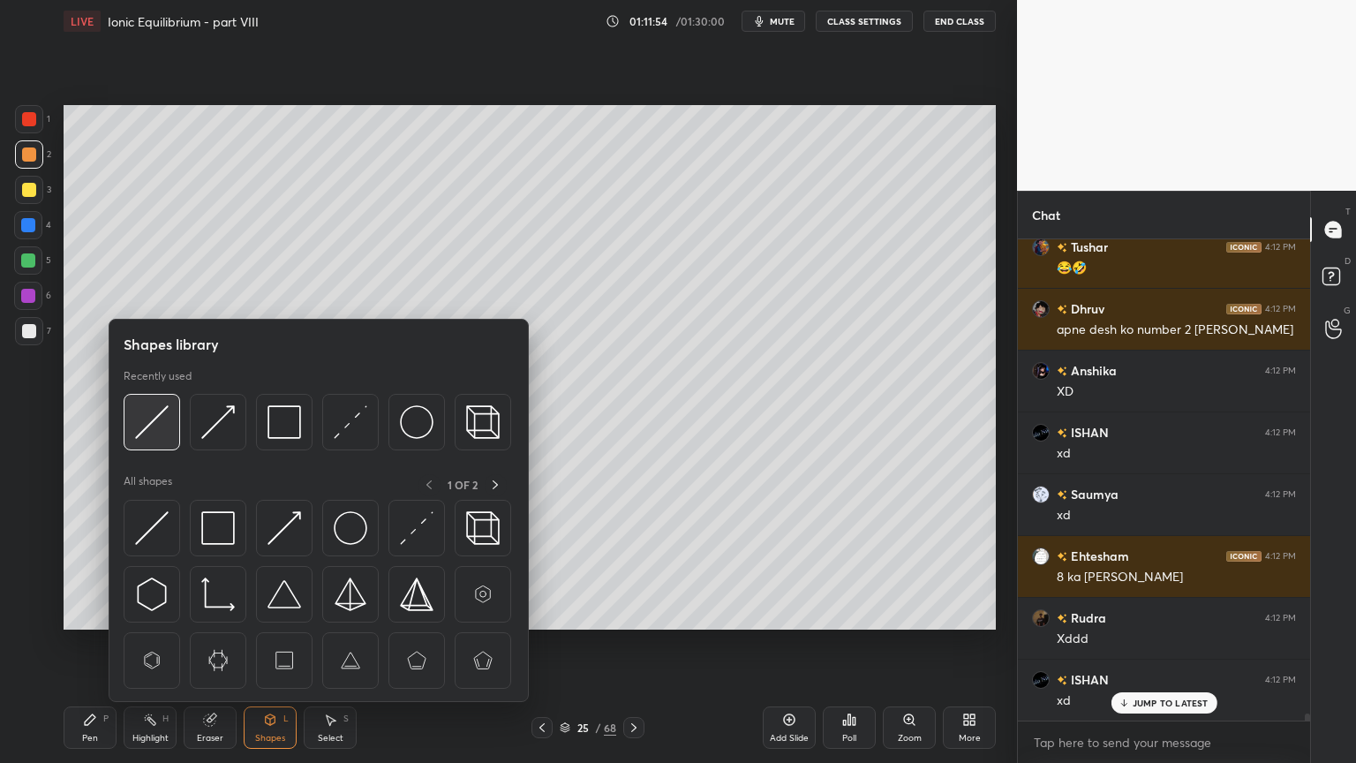
scroll to position [30905, 0]
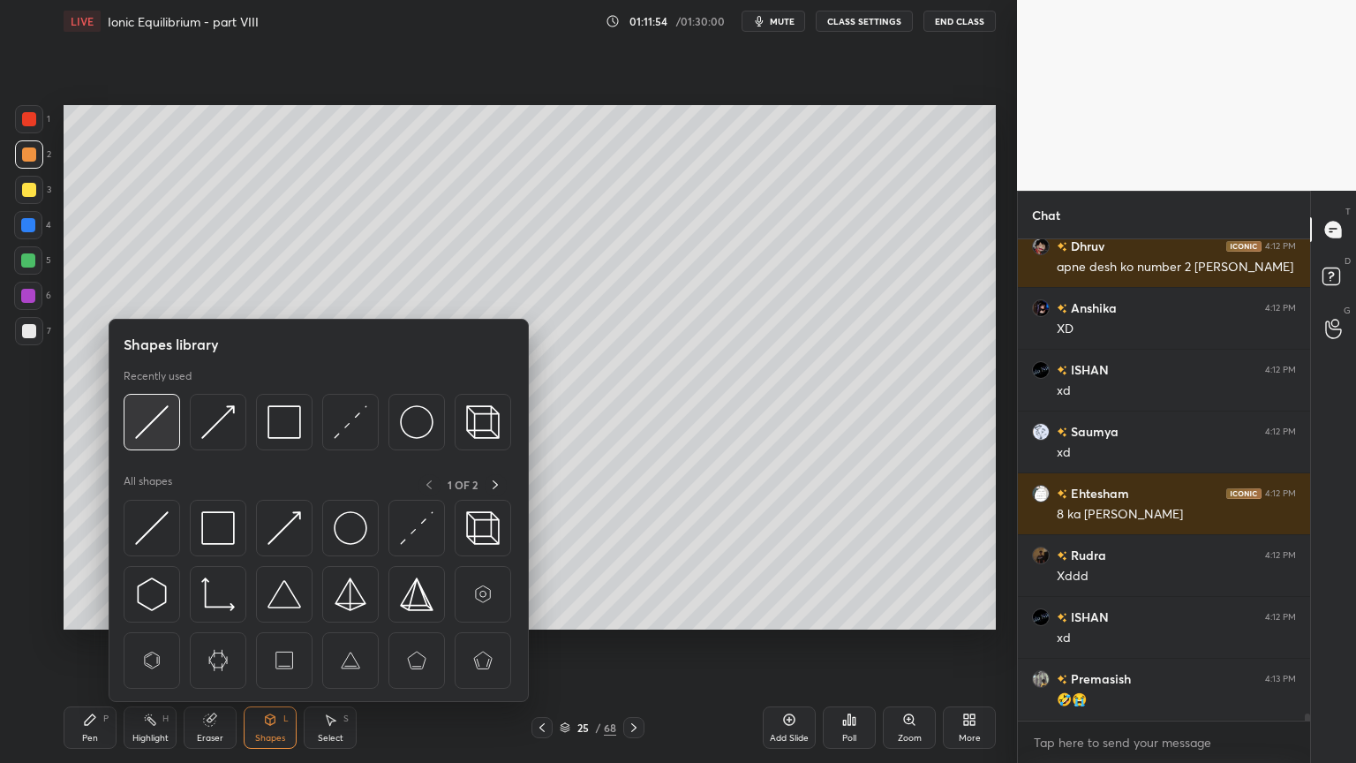
click at [157, 427] on img at bounding box center [152, 422] width 34 height 34
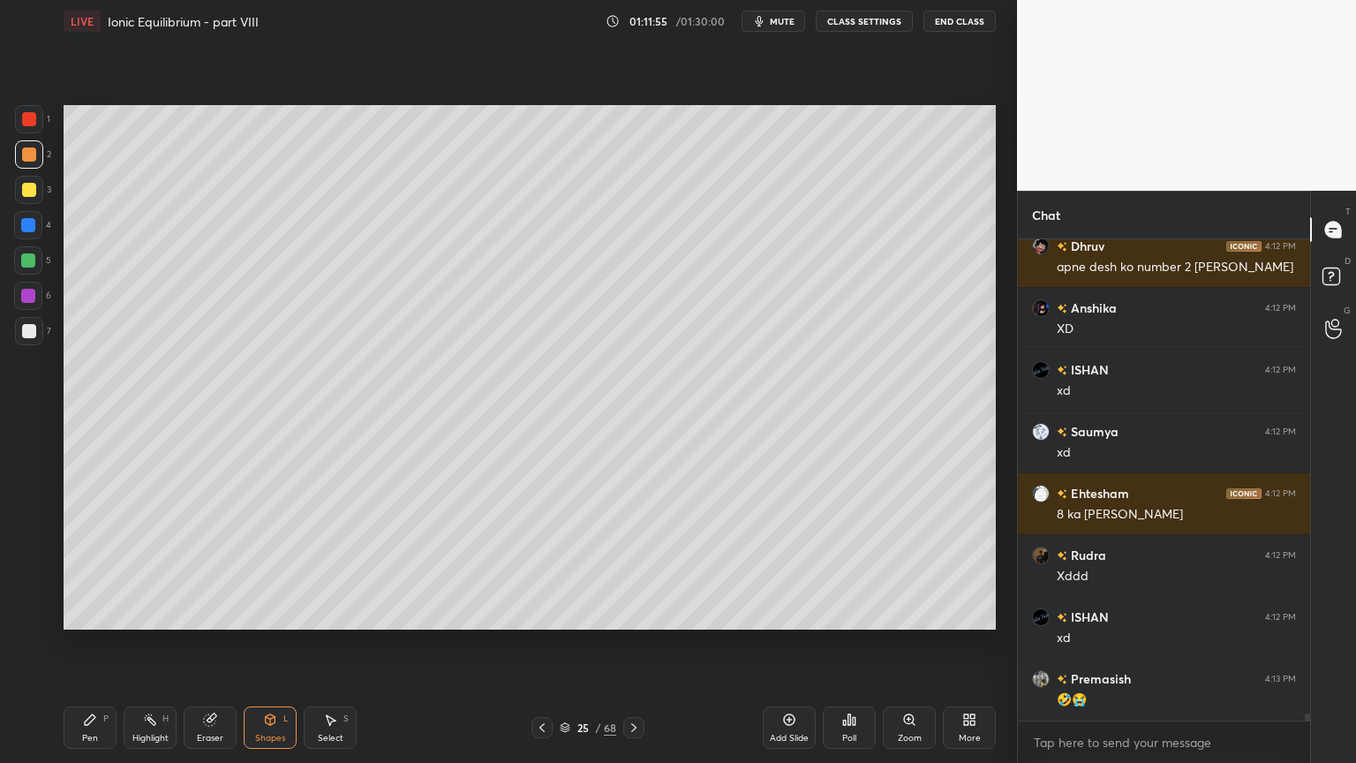
click at [29, 328] on div at bounding box center [29, 331] width 14 height 14
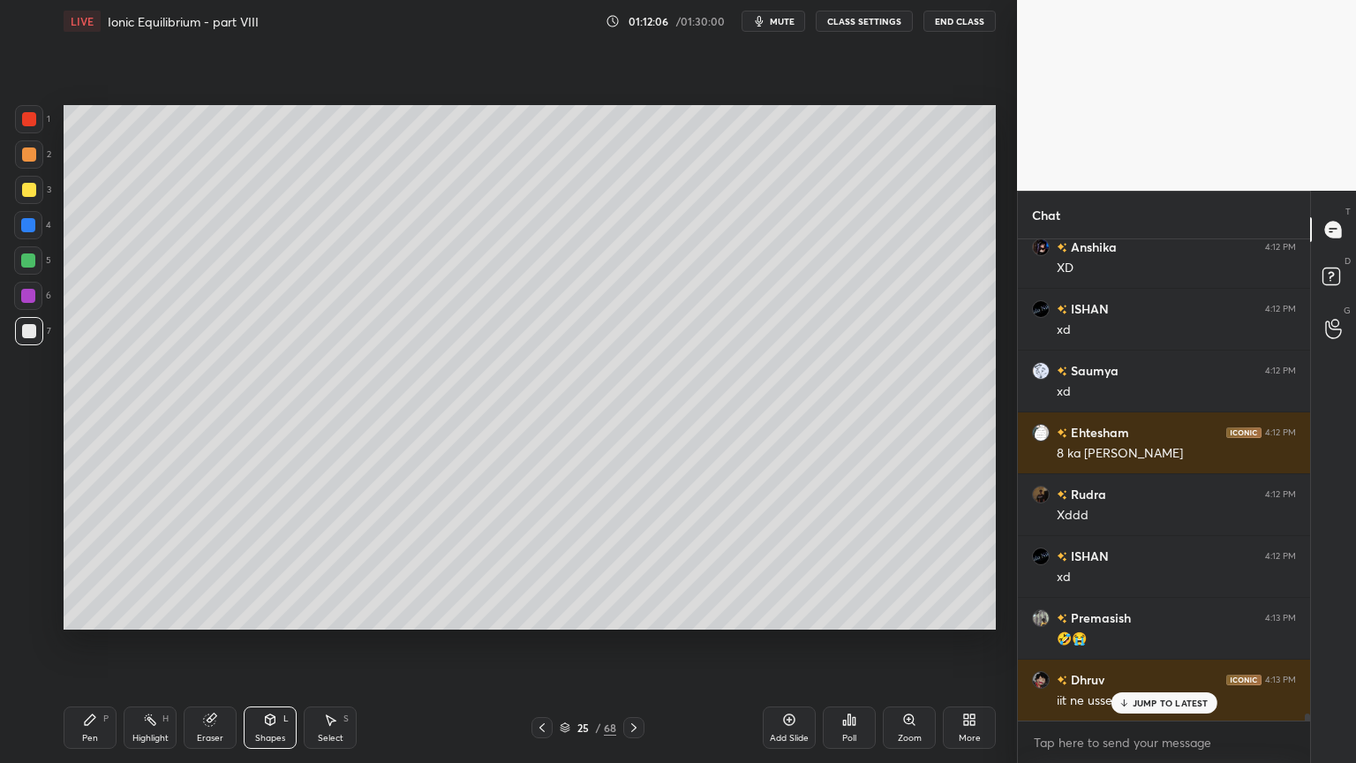
scroll to position [31029, 0]
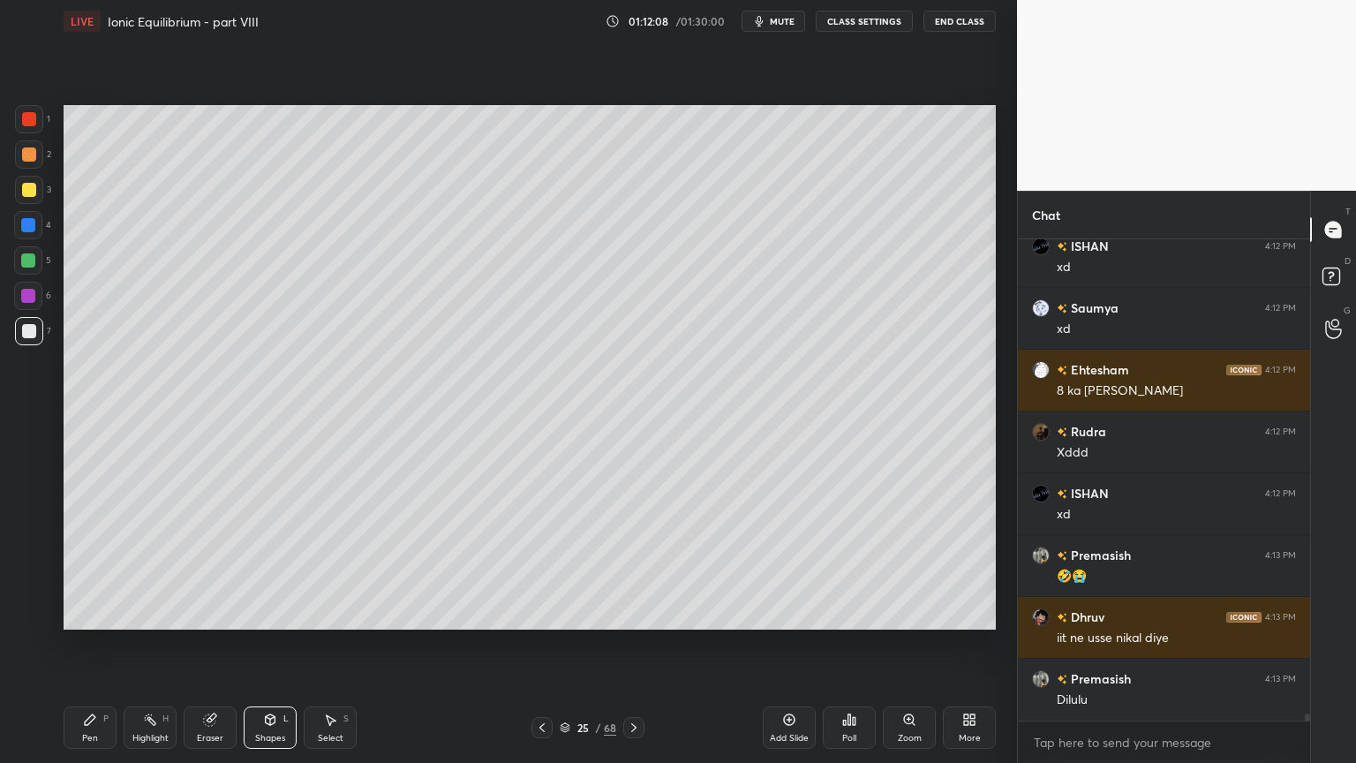
click at [81, 644] on div "Pen P" at bounding box center [90, 727] width 53 height 42
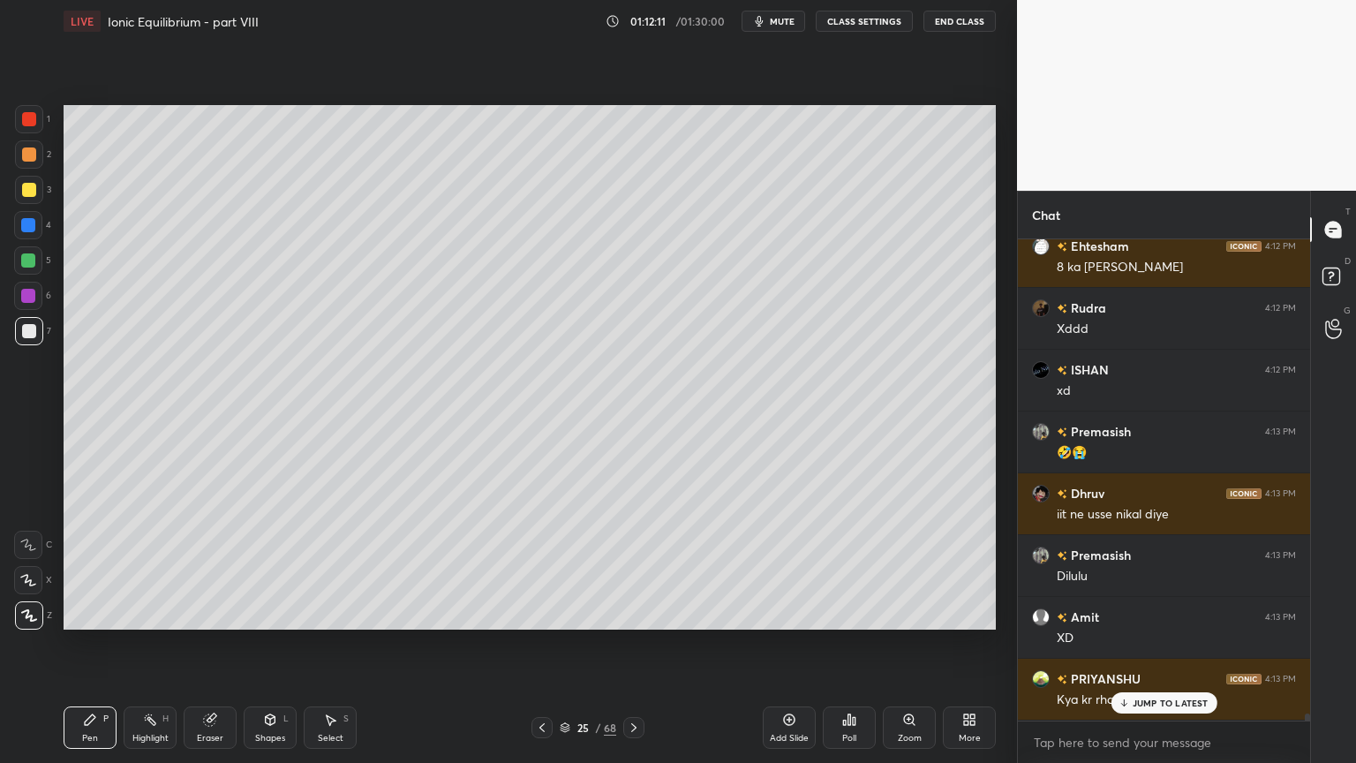
scroll to position [31213, 0]
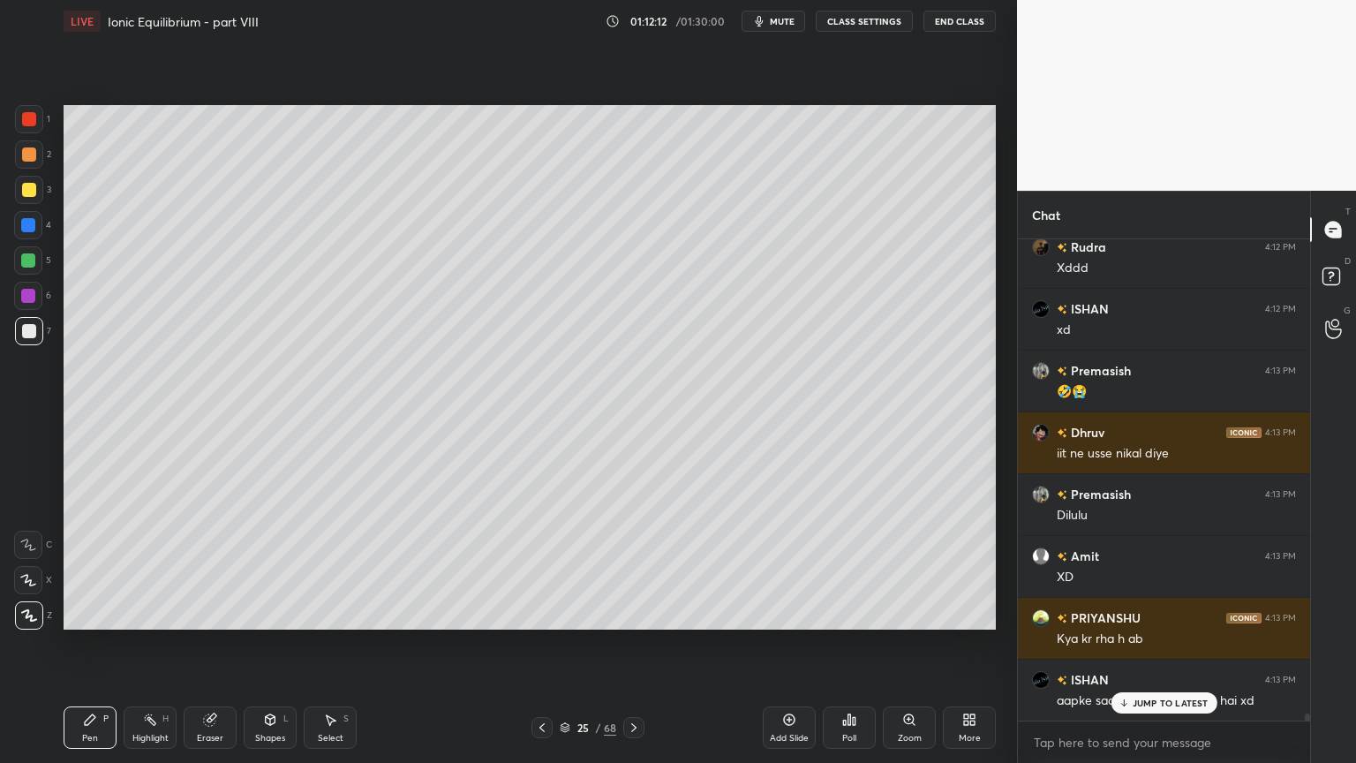
drag, startPoint x: 107, startPoint y: 731, endPoint x: 106, endPoint y: 714, distance: 16.8
click at [106, 644] on div "Pen P" at bounding box center [90, 727] width 53 height 42
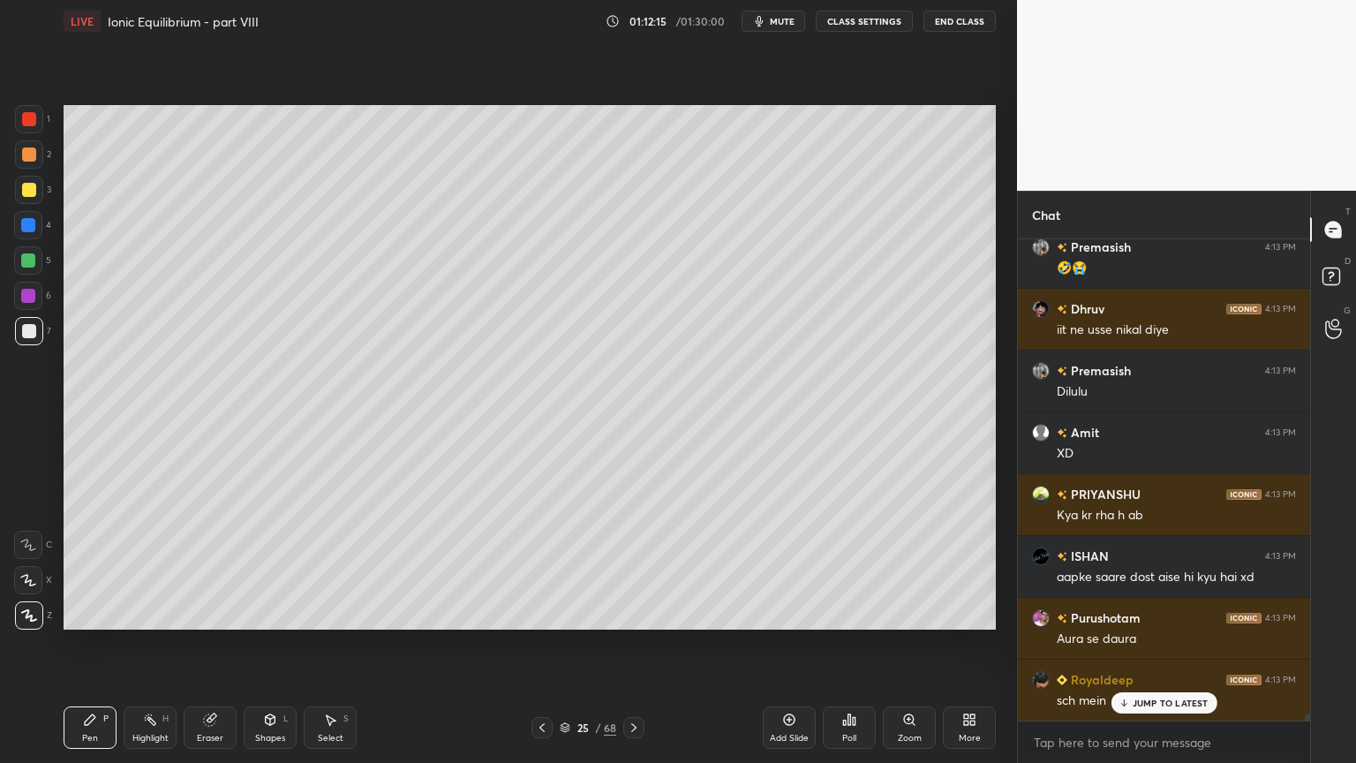
scroll to position [31400, 0]
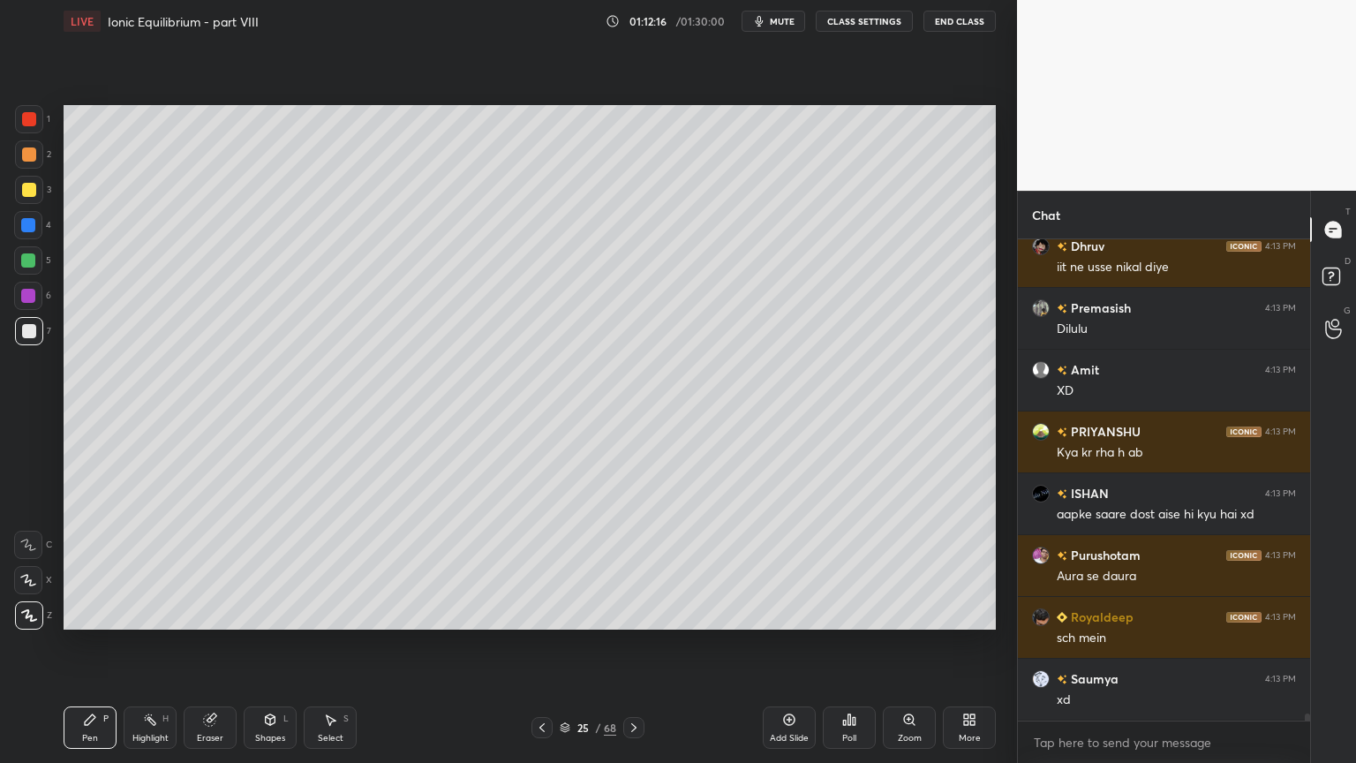
click at [67, 644] on div "Pen P" at bounding box center [90, 727] width 53 height 42
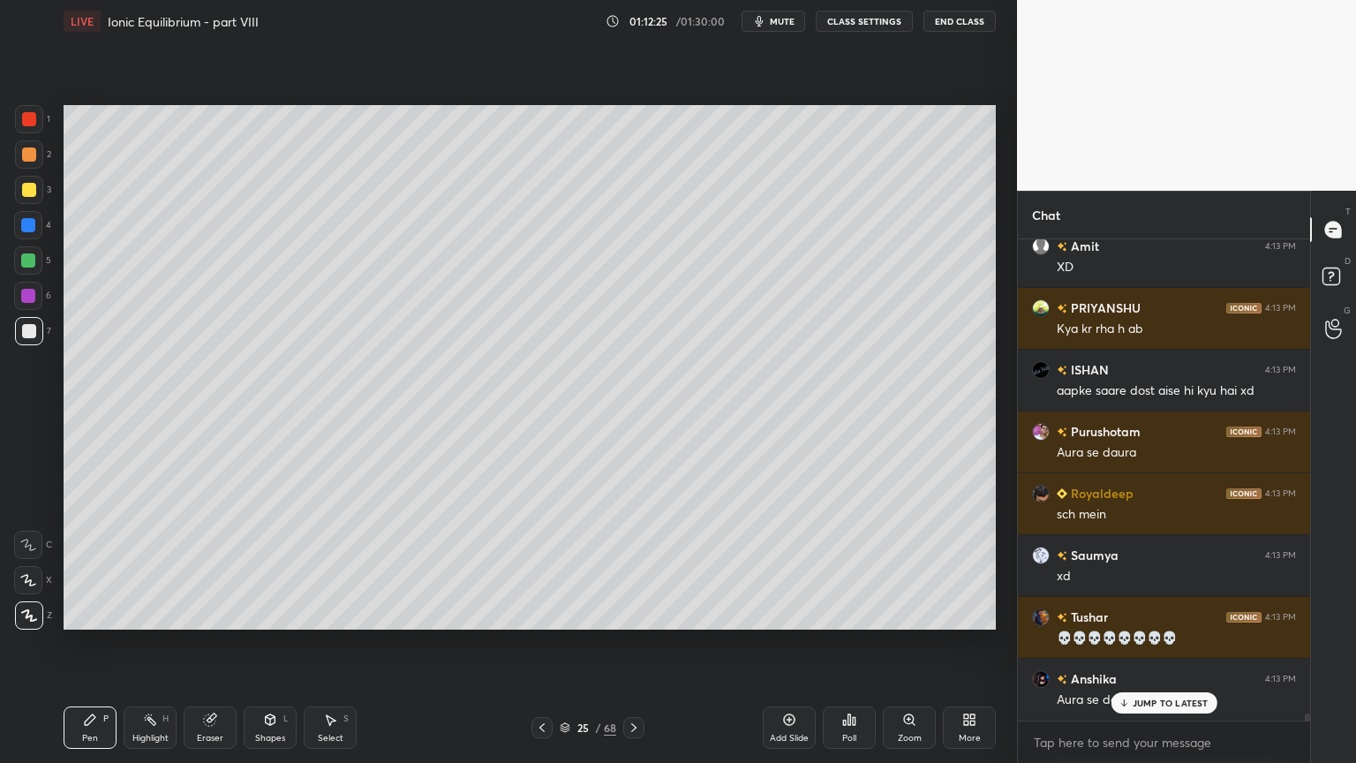
scroll to position [31584, 0]
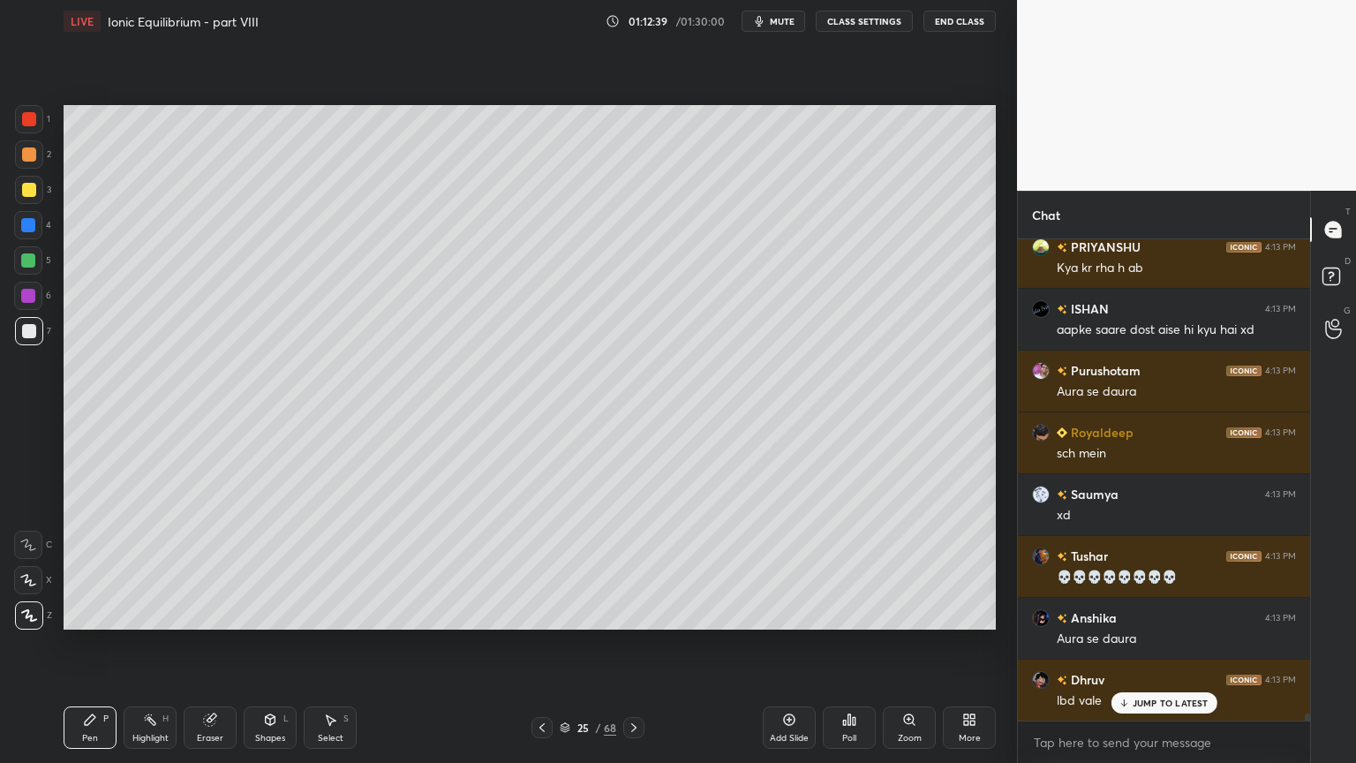
click at [39, 192] on div at bounding box center [29, 190] width 28 height 28
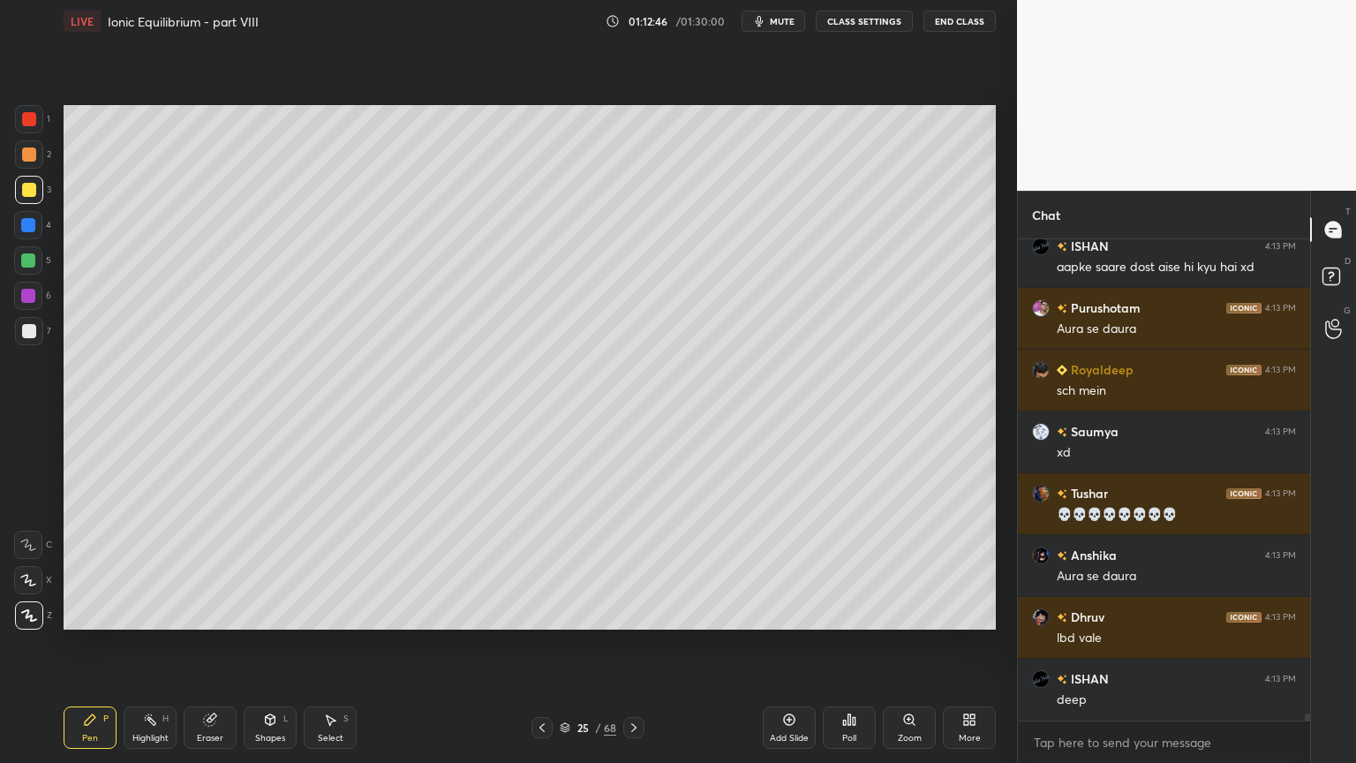
click at [25, 330] on div at bounding box center [29, 331] width 14 height 14
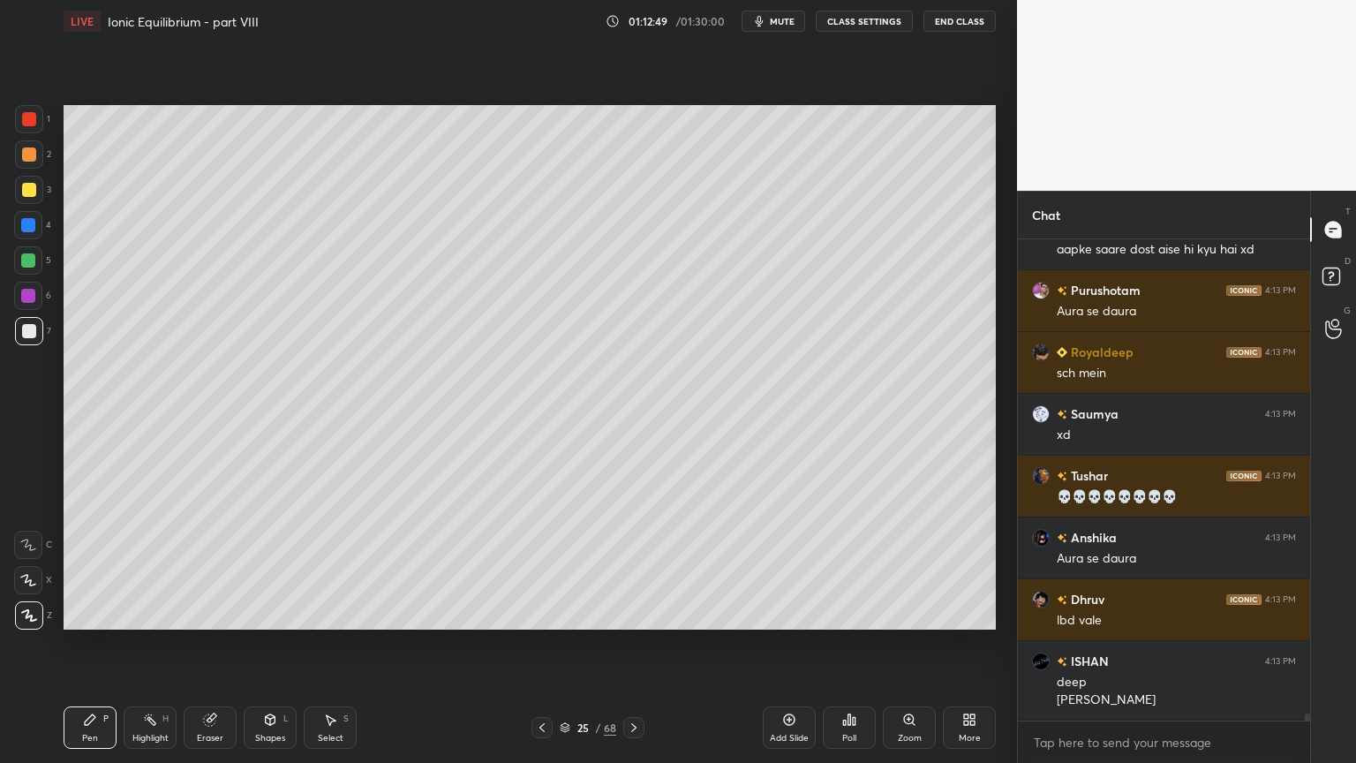
drag, startPoint x: 103, startPoint y: 729, endPoint x: 134, endPoint y: 724, distance: 31.4
click at [104, 644] on div "Pen P" at bounding box center [90, 727] width 53 height 42
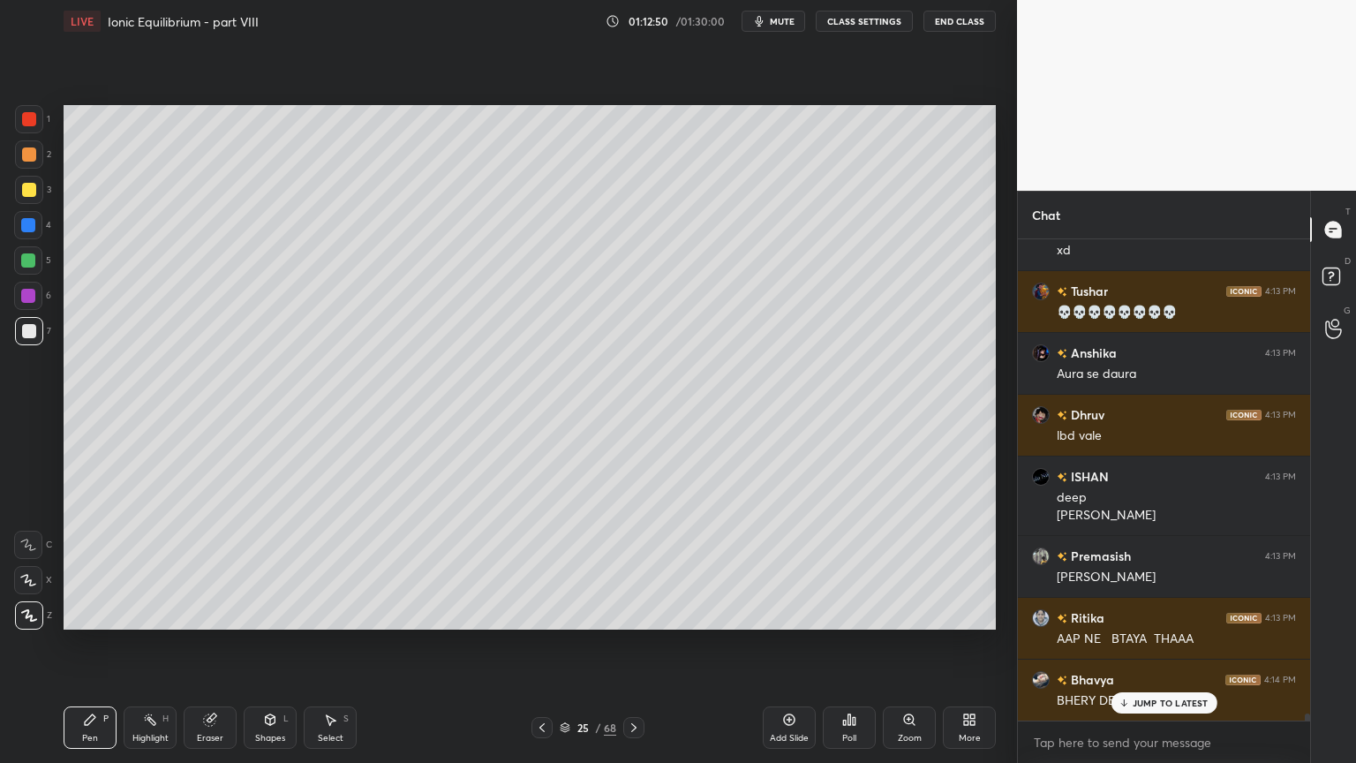
click at [25, 328] on div at bounding box center [29, 331] width 14 height 14
drag, startPoint x: 32, startPoint y: 159, endPoint x: 57, endPoint y: 204, distance: 51.4
click at [33, 162] on div at bounding box center [29, 154] width 28 height 28
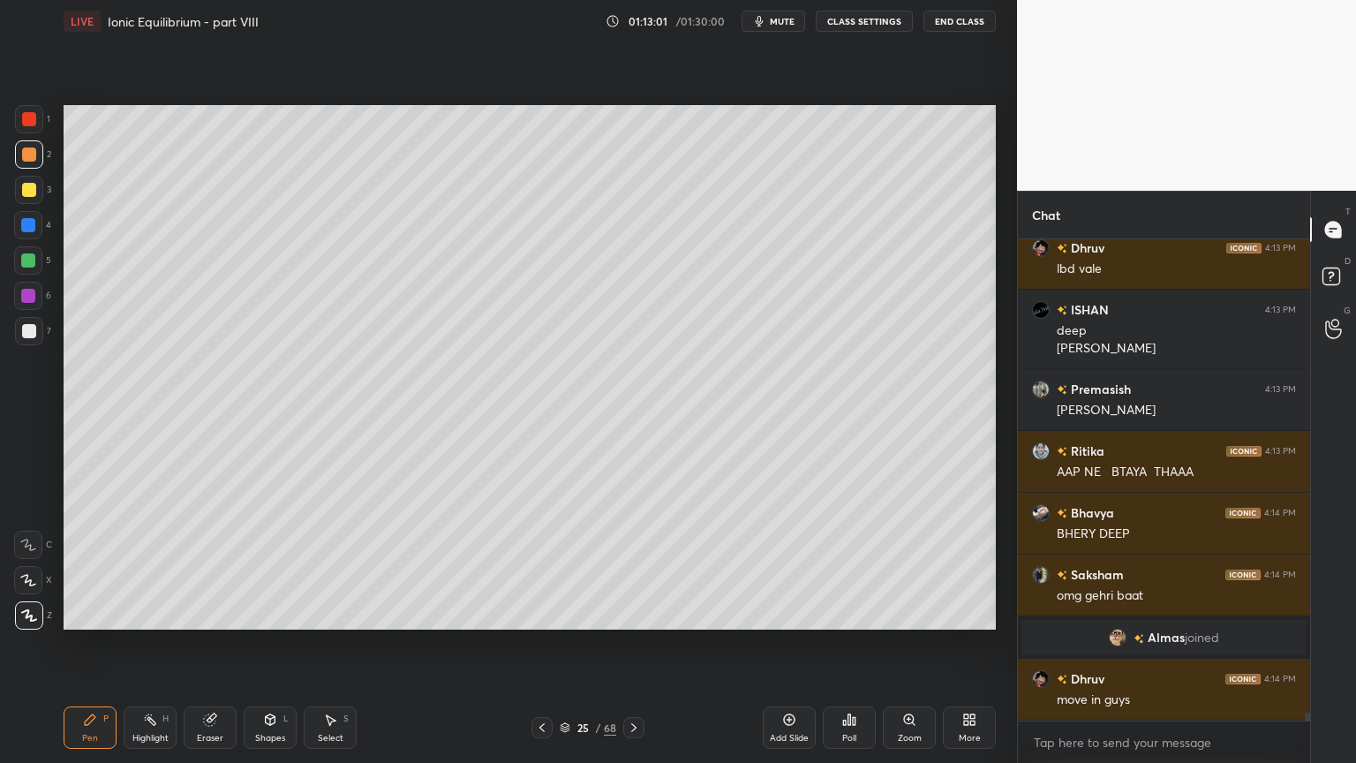
scroll to position [28758, 0]
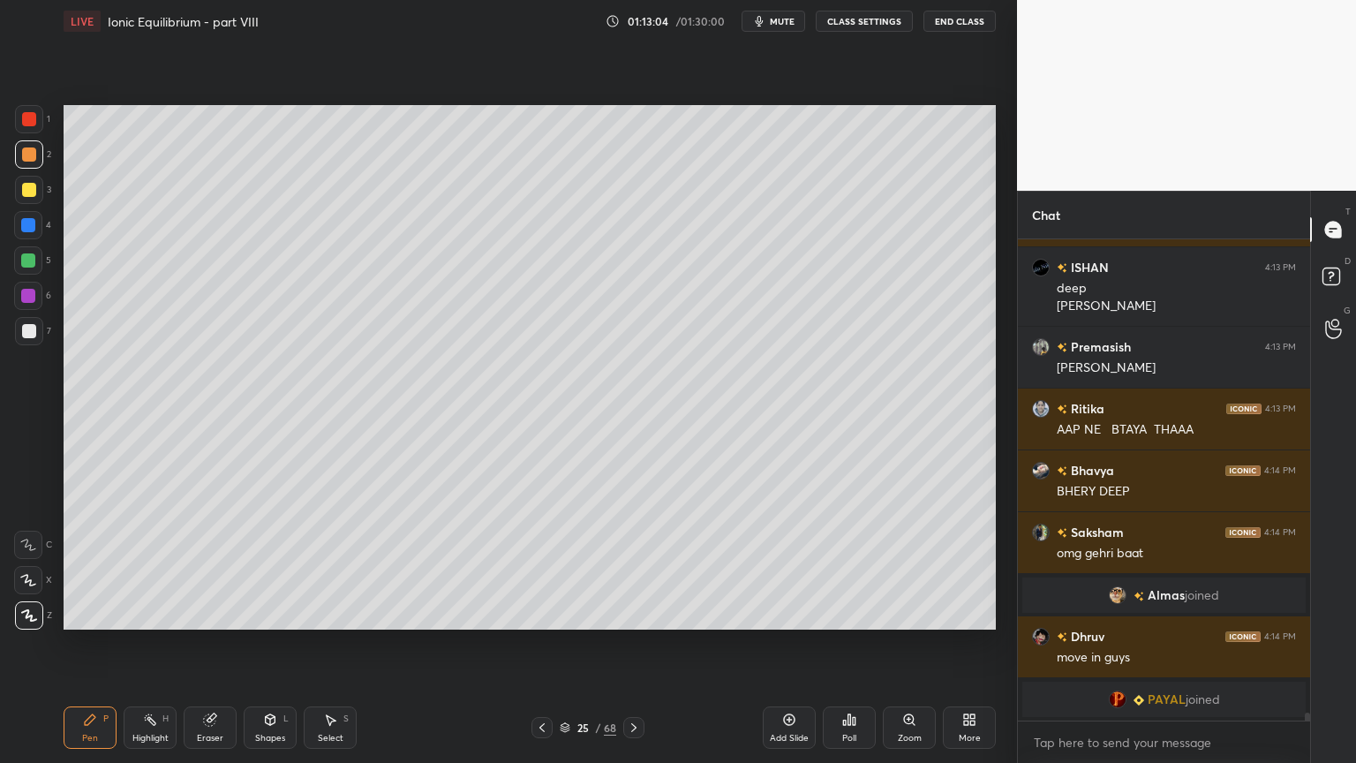
drag, startPoint x: 148, startPoint y: 738, endPoint x: 159, endPoint y: 712, distance: 28.5
click at [147, 644] on div "Highlight" at bounding box center [150, 738] width 36 height 9
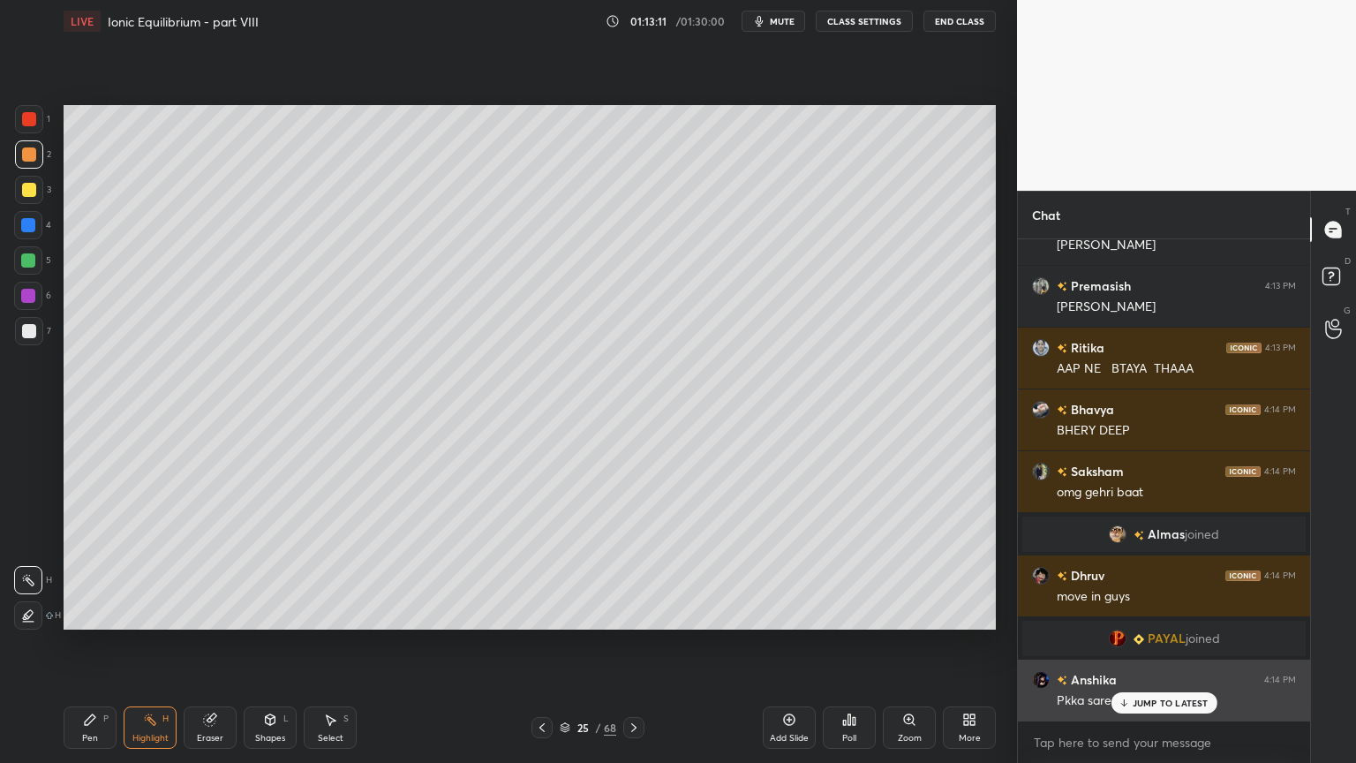
click at [1139, 644] on p "JUMP TO LATEST" at bounding box center [1171, 703] width 76 height 11
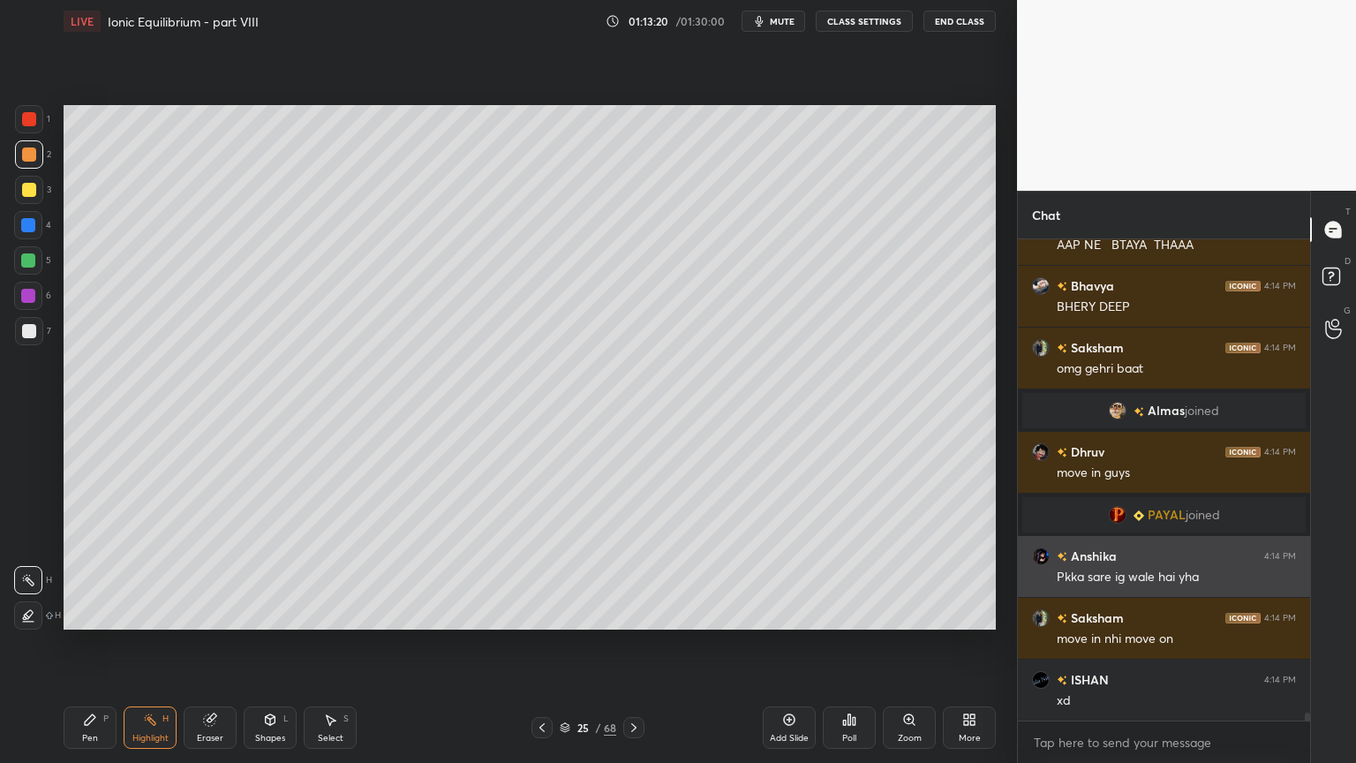
scroll to position [28988, 0]
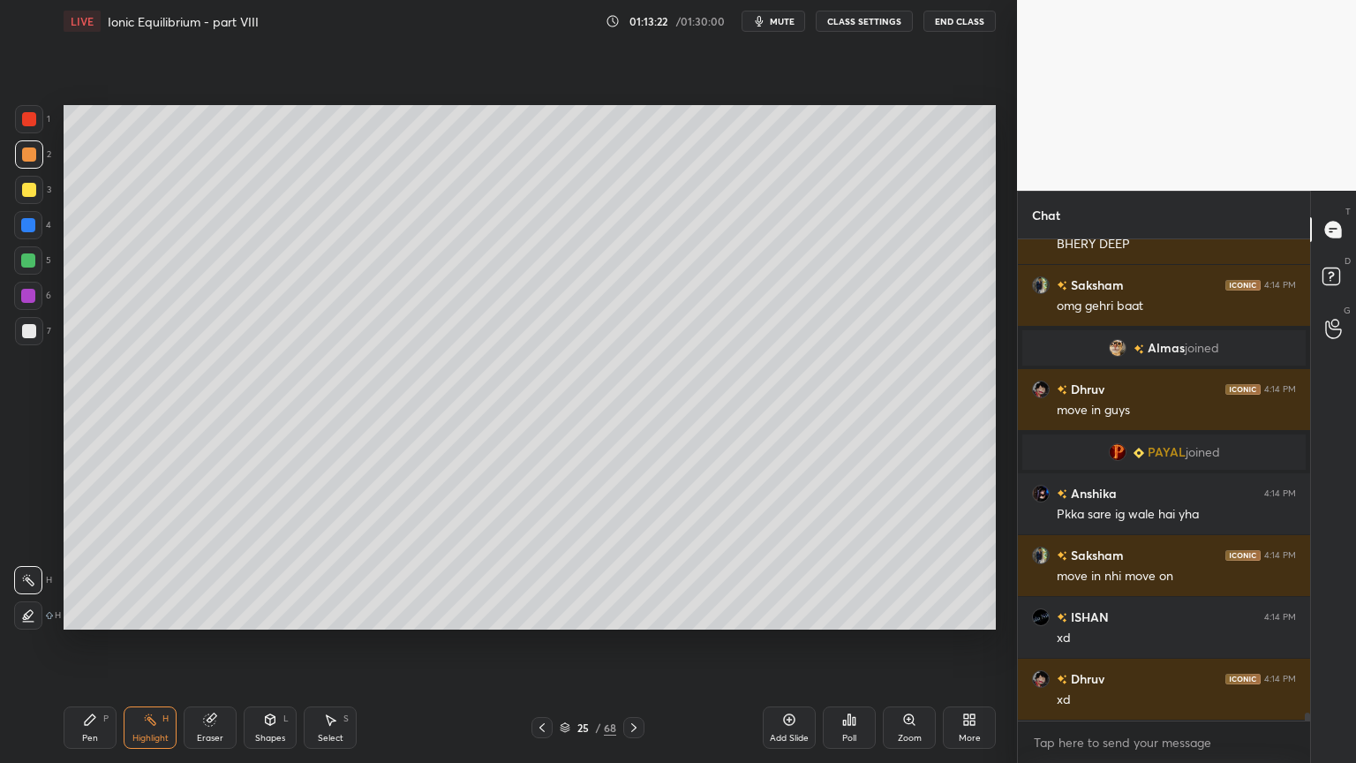
click at [30, 257] on div at bounding box center [28, 260] width 14 height 14
click at [545, 644] on icon at bounding box center [542, 727] width 14 height 14
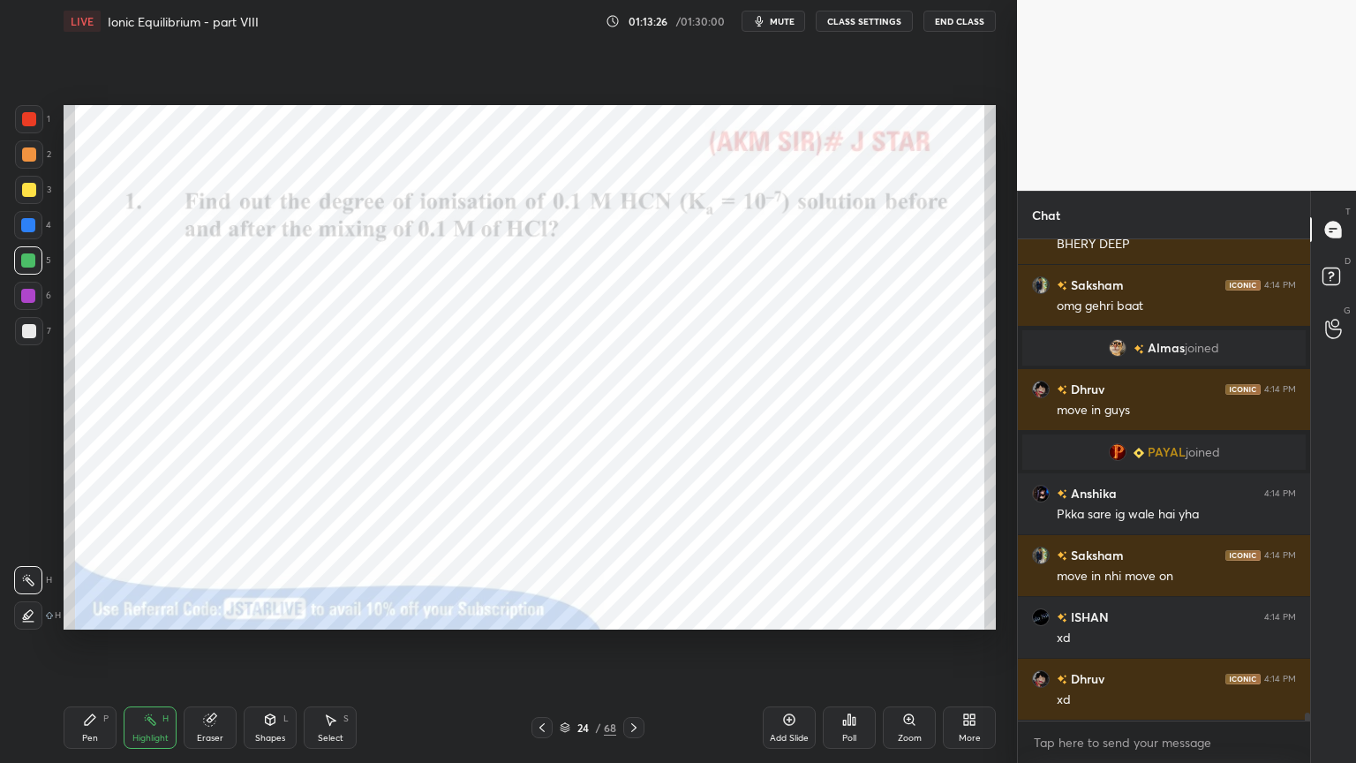
click at [28, 222] on div at bounding box center [28, 225] width 14 height 14
click at [632, 644] on icon at bounding box center [634, 727] width 14 height 14
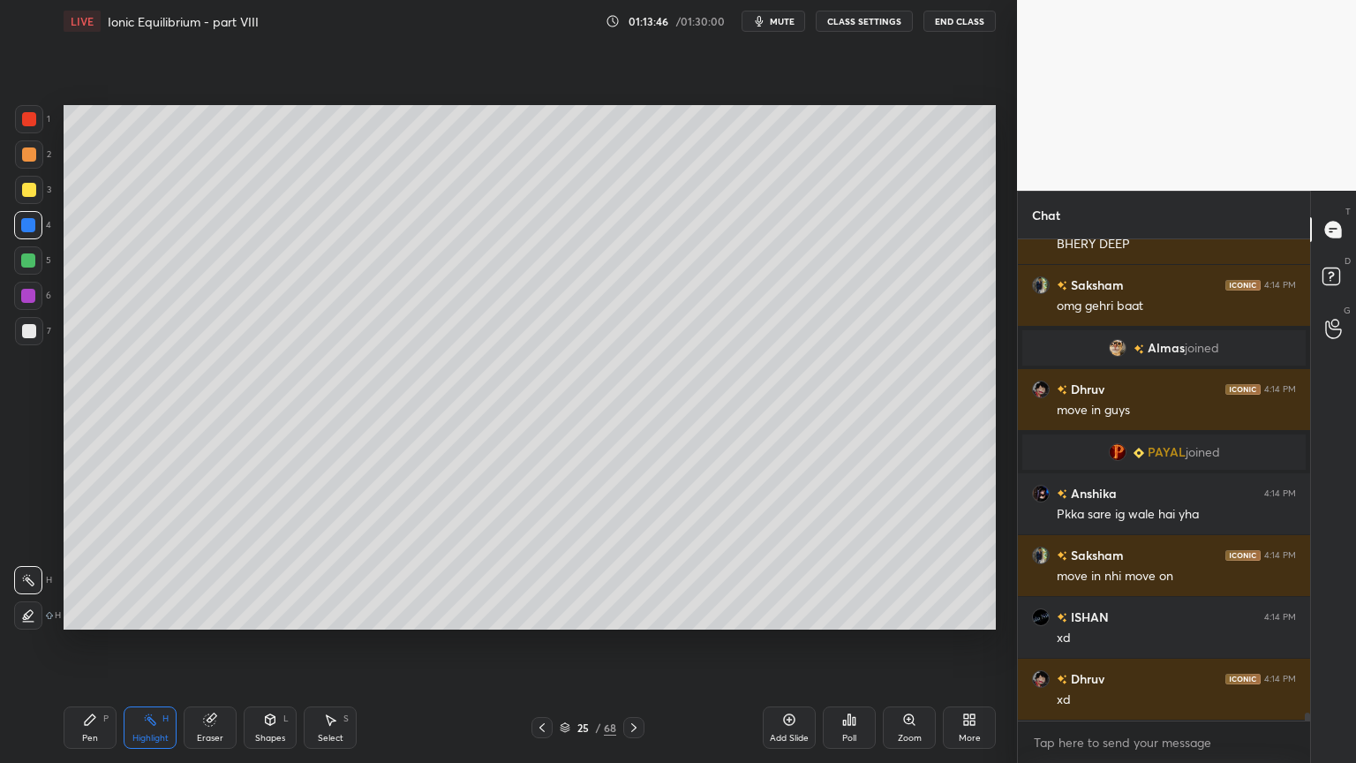
drag, startPoint x: 152, startPoint y: 735, endPoint x: 155, endPoint y: 692, distance: 43.3
click at [152, 644] on div "Highlight H" at bounding box center [150, 727] width 53 height 42
click at [114, 644] on div "Pen P" at bounding box center [90, 727] width 53 height 42
click at [31, 330] on div at bounding box center [29, 331] width 14 height 14
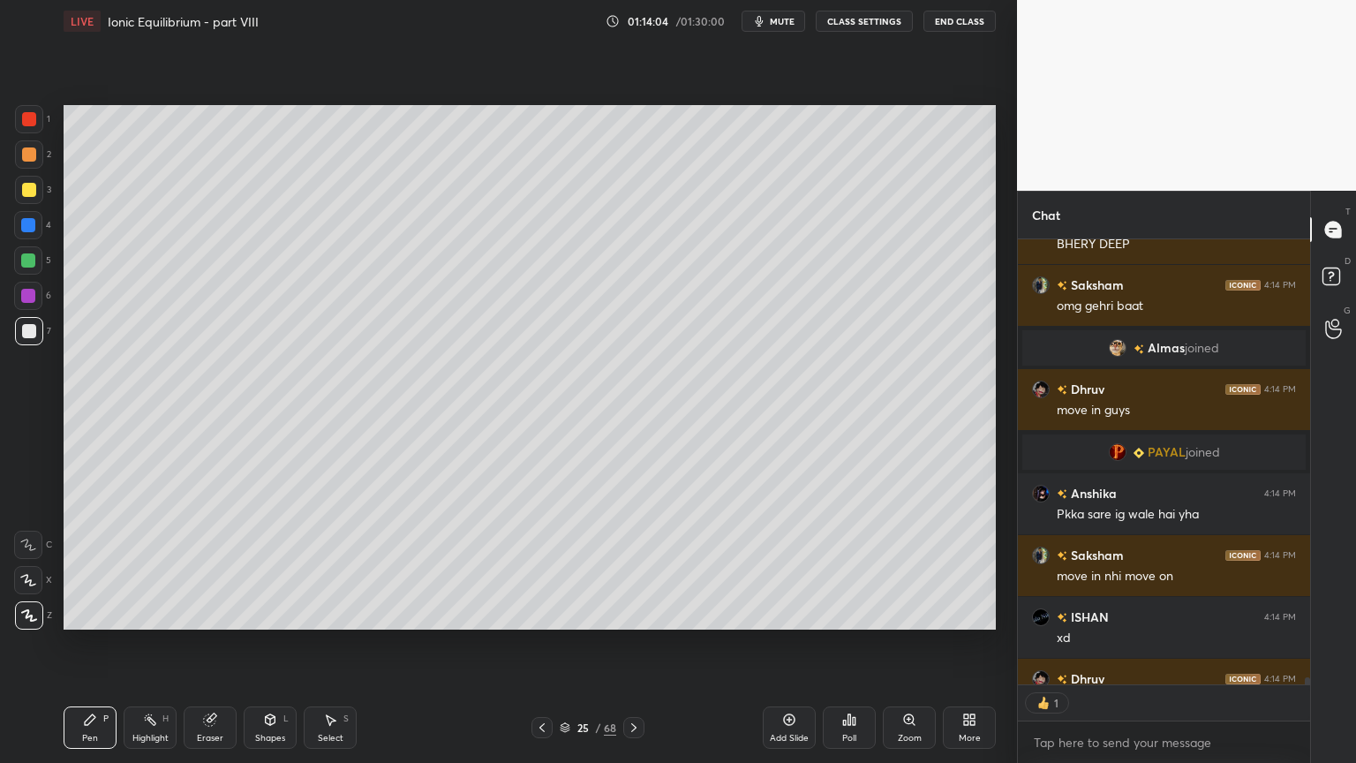
scroll to position [5, 5]
drag, startPoint x: 32, startPoint y: 157, endPoint x: 54, endPoint y: 251, distance: 96.2
click at [33, 159] on div at bounding box center [29, 154] width 14 height 14
click at [22, 330] on div at bounding box center [29, 331] width 14 height 14
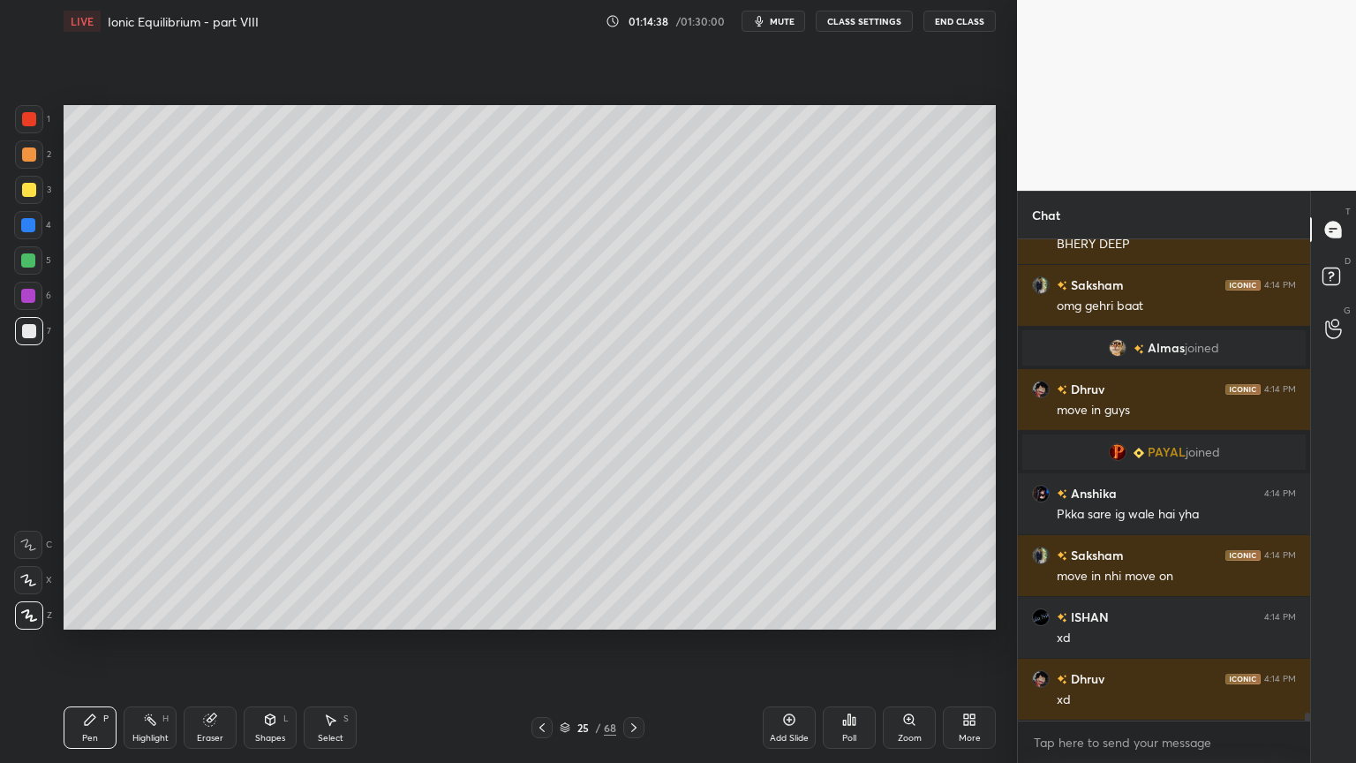
click at [144, 644] on div "Highlight" at bounding box center [150, 738] width 36 height 9
click at [549, 644] on div at bounding box center [542, 727] width 21 height 21
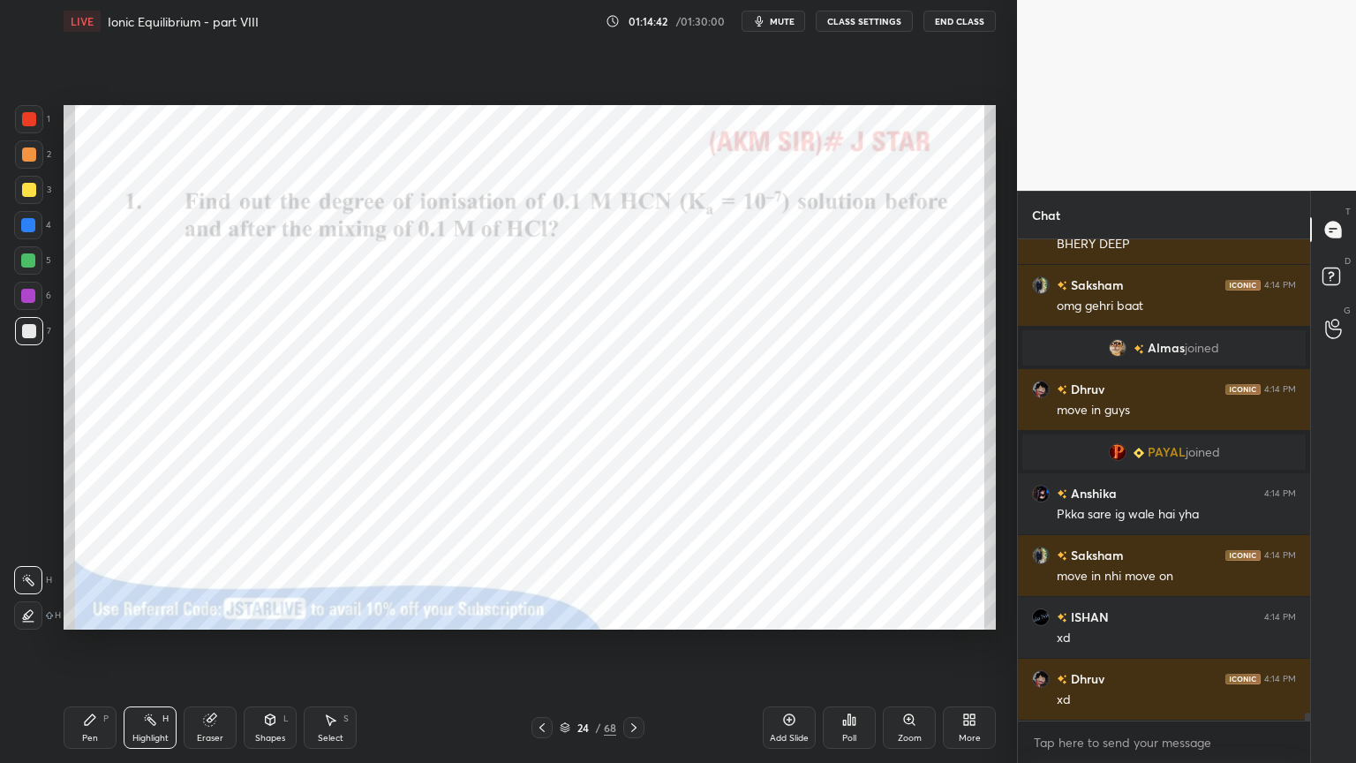
click at [630, 644] on icon at bounding box center [634, 727] width 14 height 14
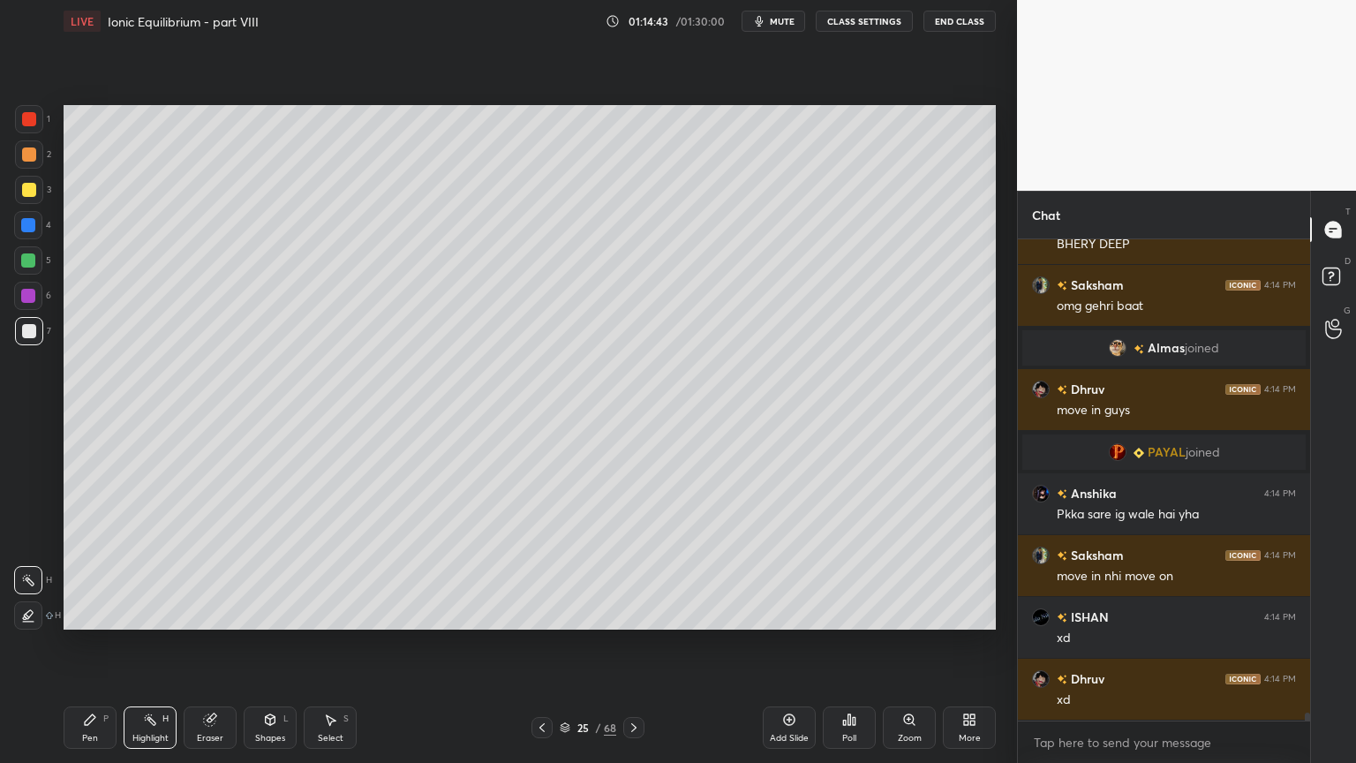
drag, startPoint x: 81, startPoint y: 728, endPoint x: 148, endPoint y: 668, distance: 89.5
click at [84, 644] on div "Pen P" at bounding box center [90, 727] width 53 height 42
click at [25, 338] on div at bounding box center [29, 331] width 28 height 28
click at [263, 644] on div "Shapes" at bounding box center [270, 738] width 30 height 9
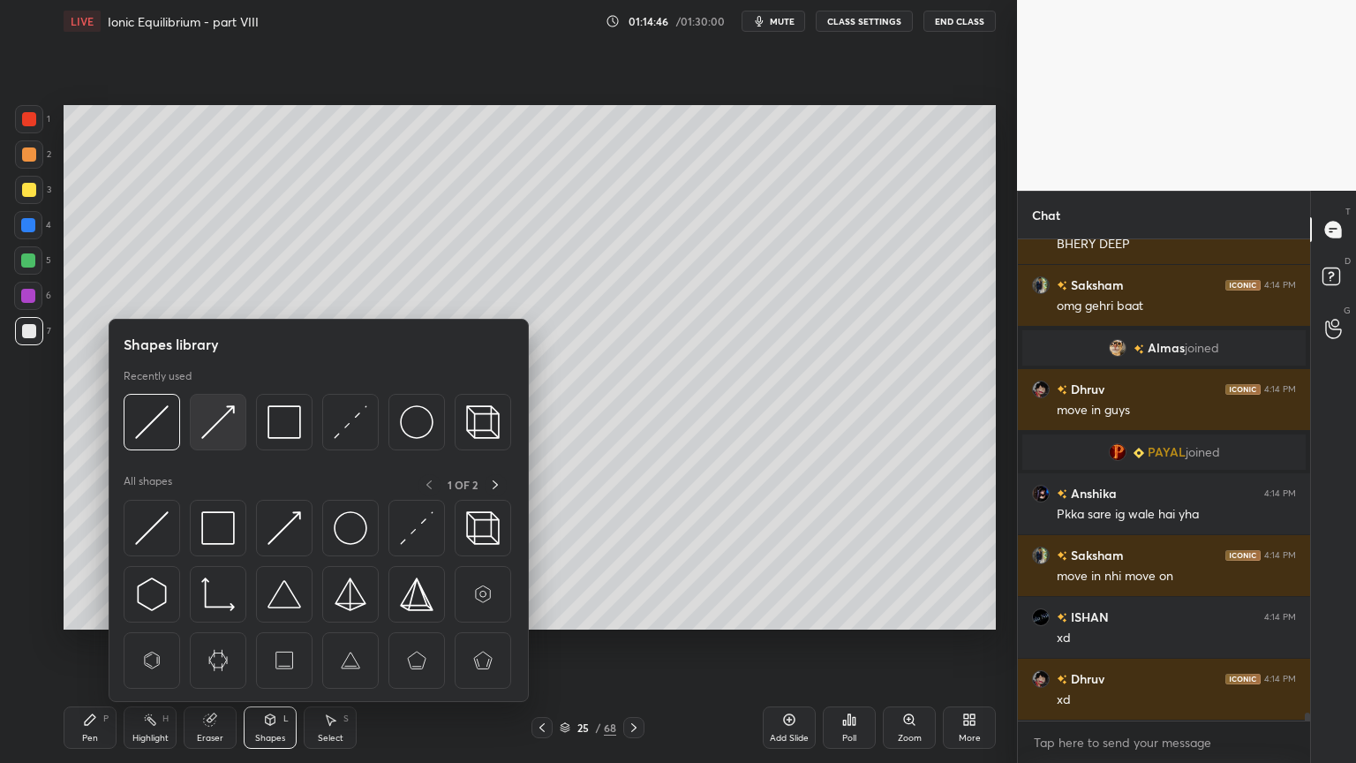
click at [238, 415] on div at bounding box center [218, 422] width 57 height 57
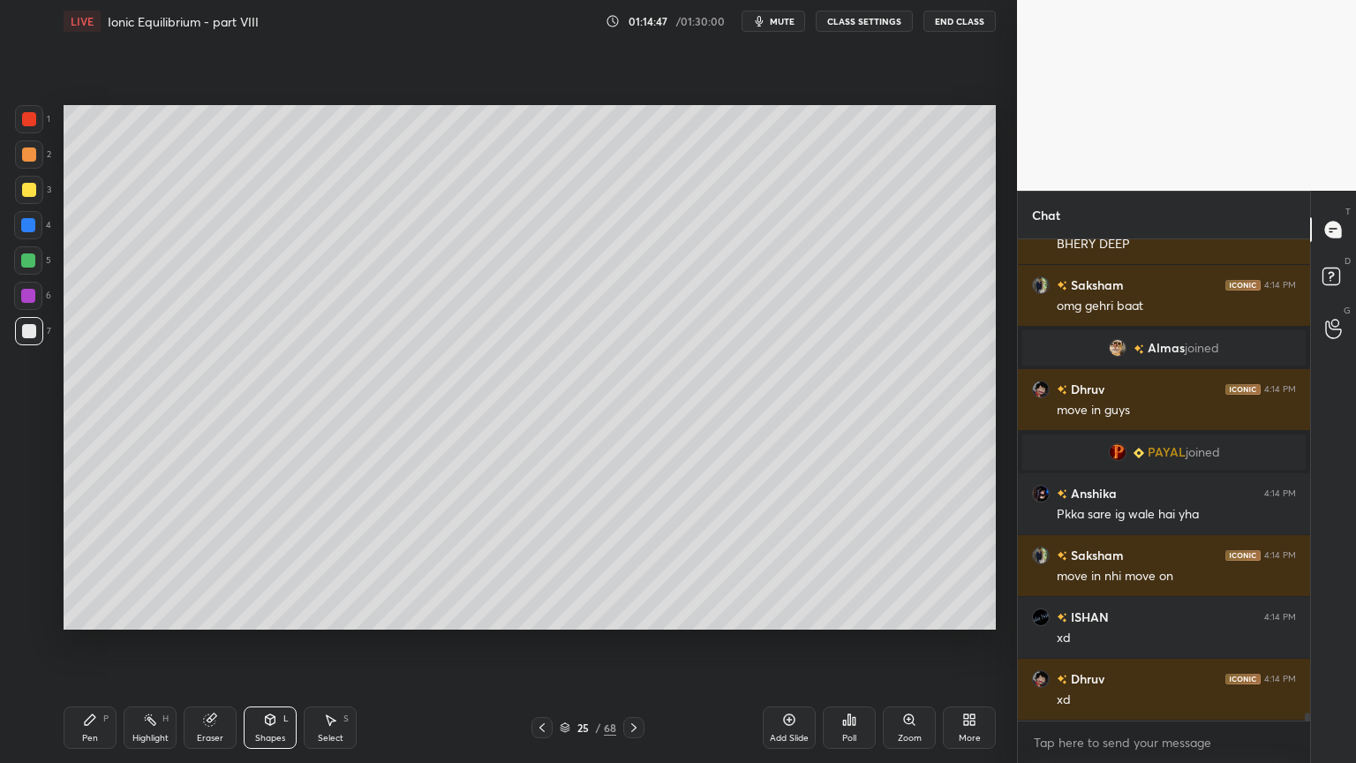
drag, startPoint x: 26, startPoint y: 116, endPoint x: 40, endPoint y: 185, distance: 71.0
click at [25, 121] on div at bounding box center [29, 119] width 14 height 14
click at [129, 644] on div "Highlight H" at bounding box center [150, 727] width 53 height 42
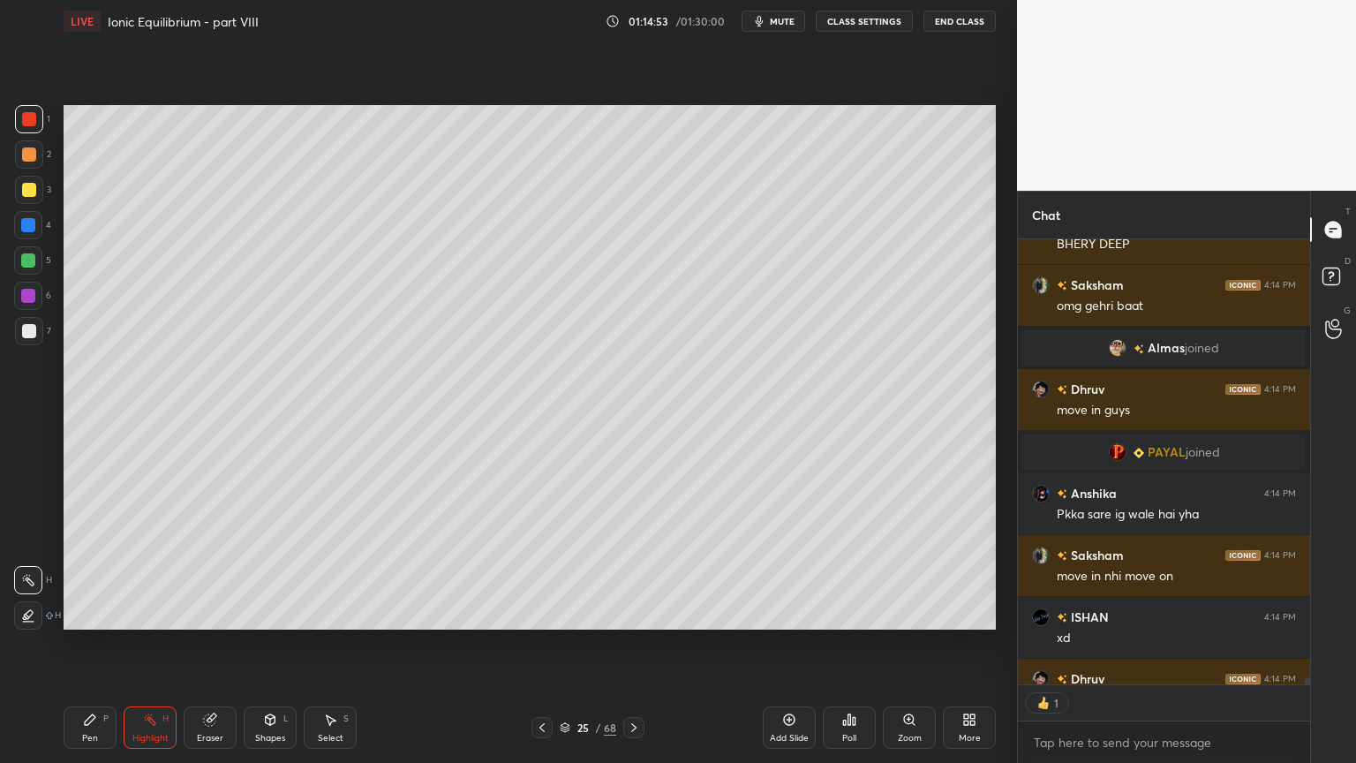
scroll to position [5, 5]
drag, startPoint x: 287, startPoint y: 732, endPoint x: 275, endPoint y: 704, distance: 30.8
click at [286, 644] on div "Shapes L" at bounding box center [270, 727] width 53 height 42
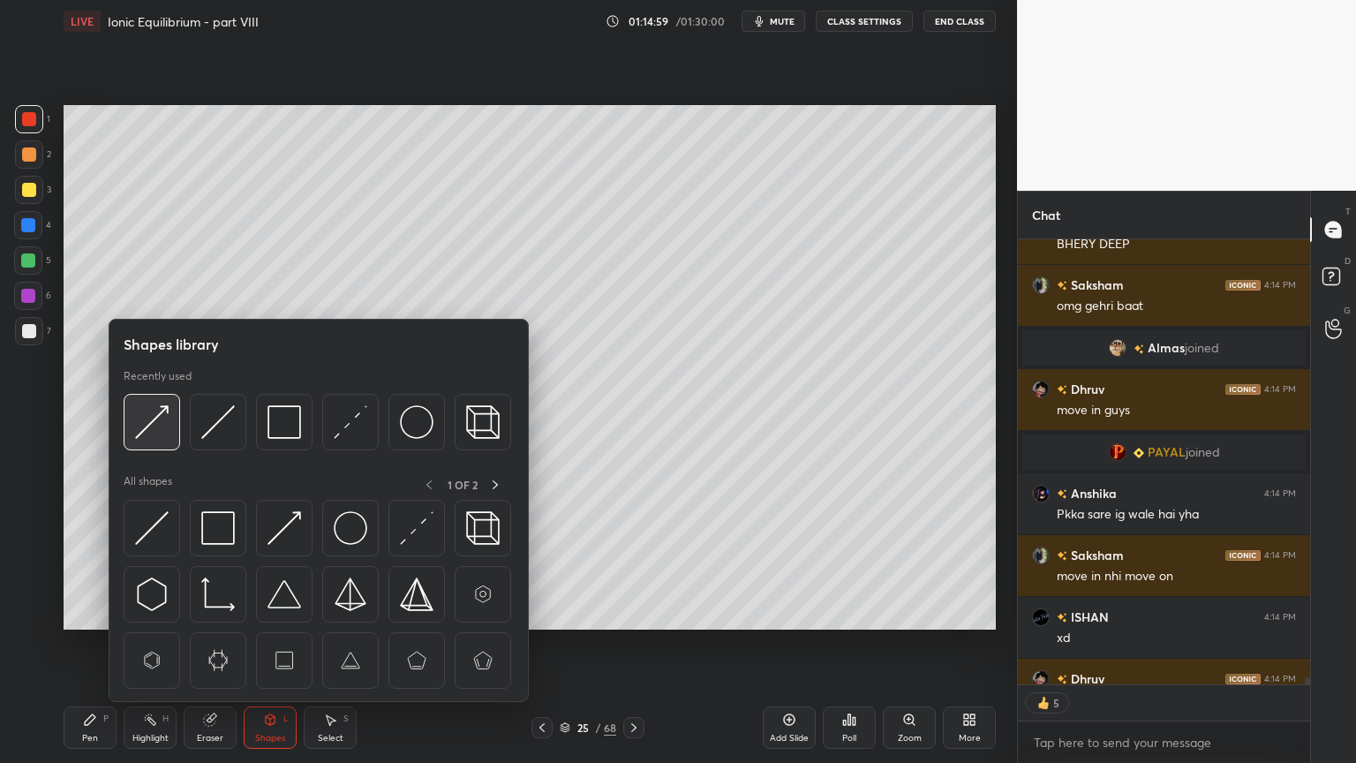
click at [162, 431] on img at bounding box center [152, 422] width 34 height 34
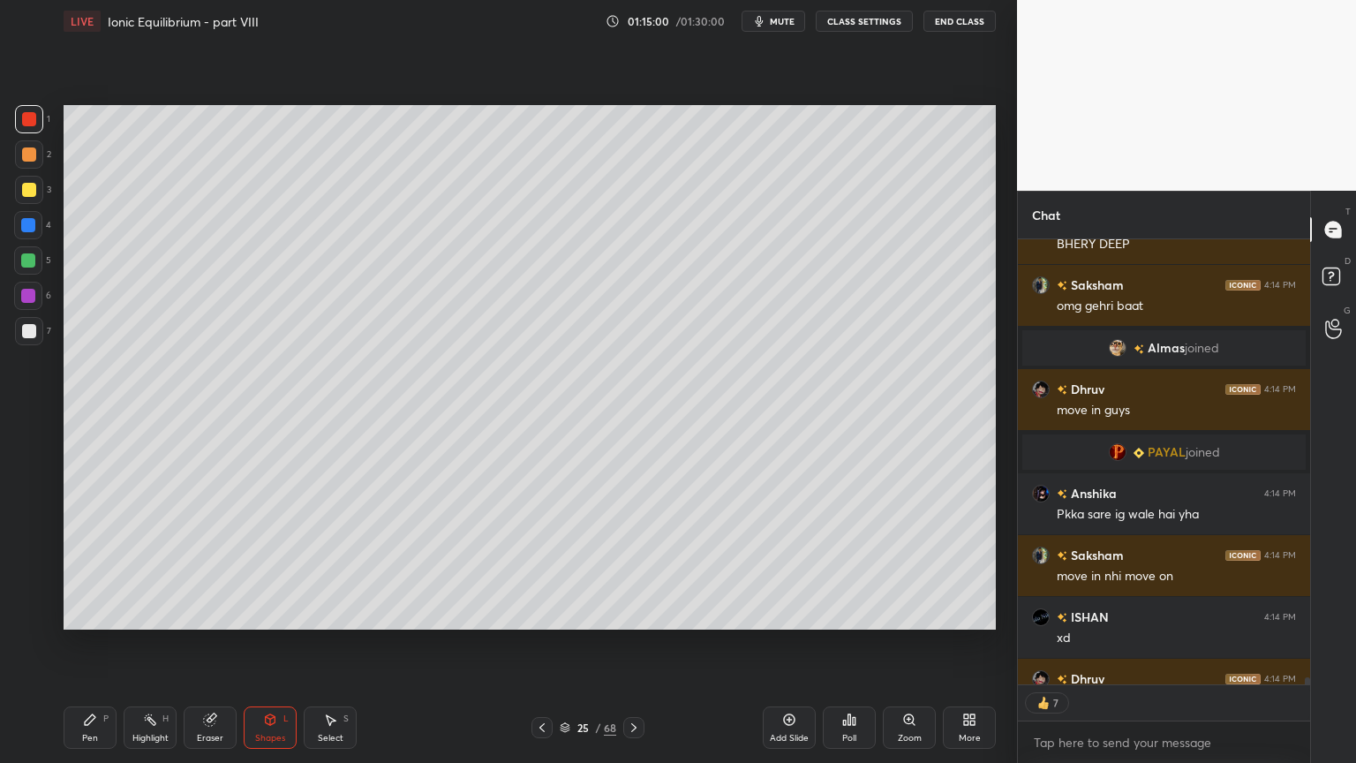
click at [29, 264] on div at bounding box center [28, 260] width 14 height 14
click at [142, 644] on div "Highlight" at bounding box center [150, 738] width 36 height 9
click at [82, 644] on div "Pen P" at bounding box center [90, 727] width 53 height 42
click at [32, 323] on div at bounding box center [29, 331] width 28 height 28
drag, startPoint x: 166, startPoint y: 729, endPoint x: 157, endPoint y: 644, distance: 86.1
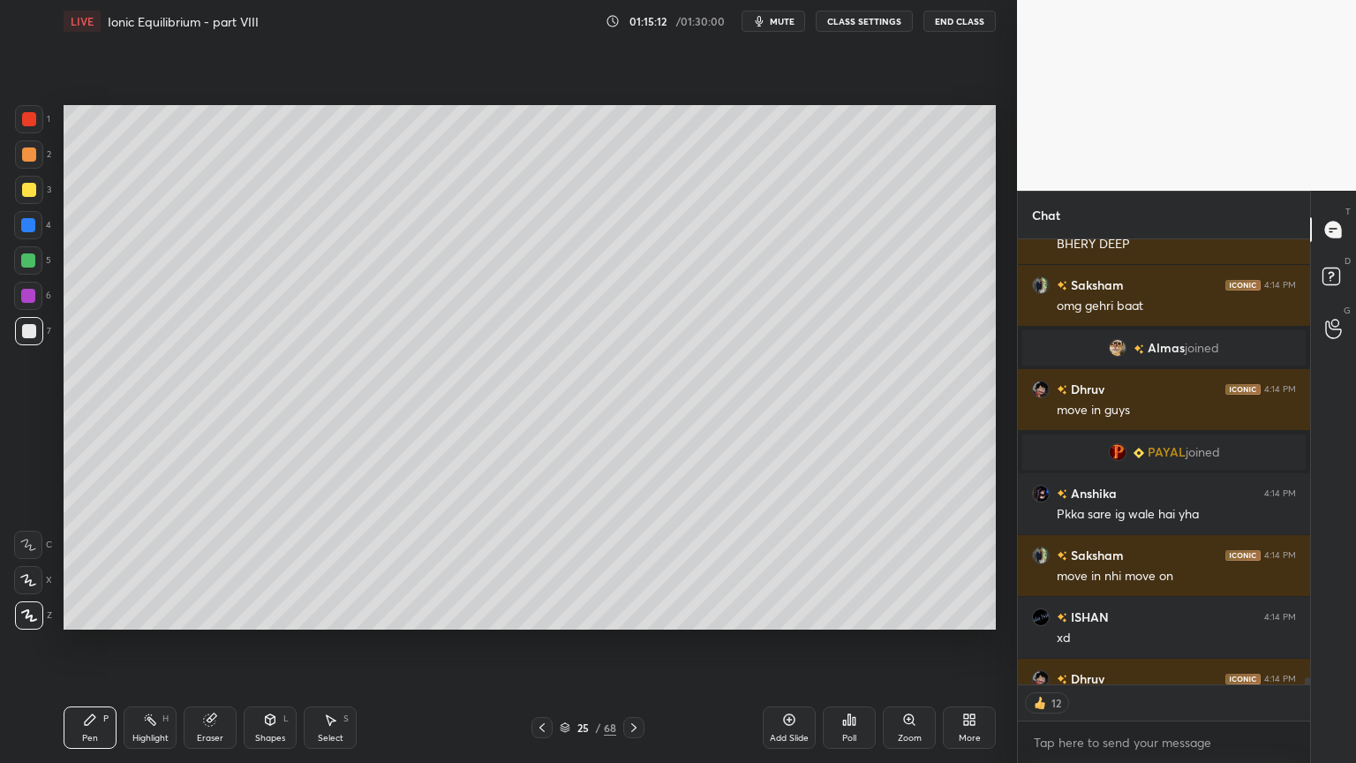
click at [162, 644] on div "Highlight H" at bounding box center [150, 727] width 53 height 42
drag, startPoint x: 540, startPoint y: 724, endPoint x: 555, endPoint y: 637, distance: 88.7
click at [539, 644] on icon at bounding box center [542, 727] width 14 height 14
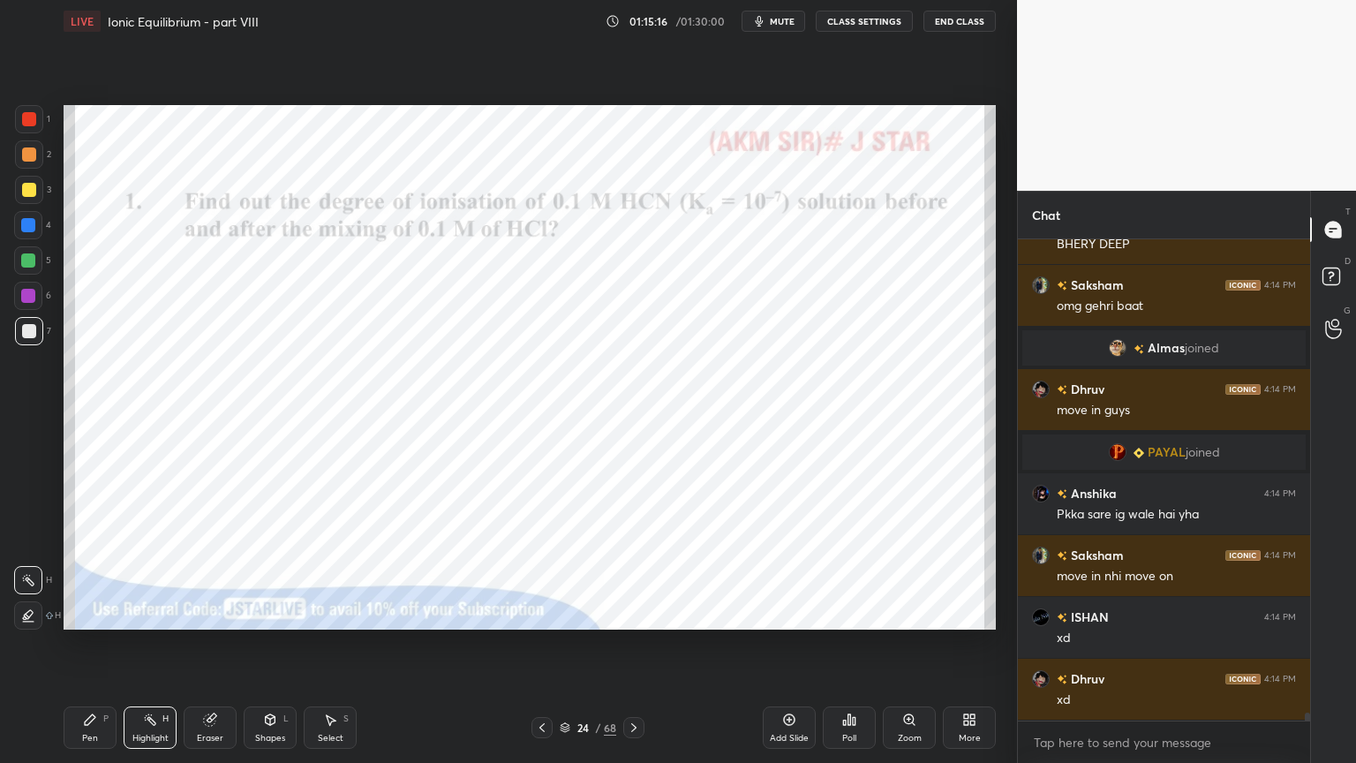
click at [641, 644] on div at bounding box center [633, 727] width 21 height 21
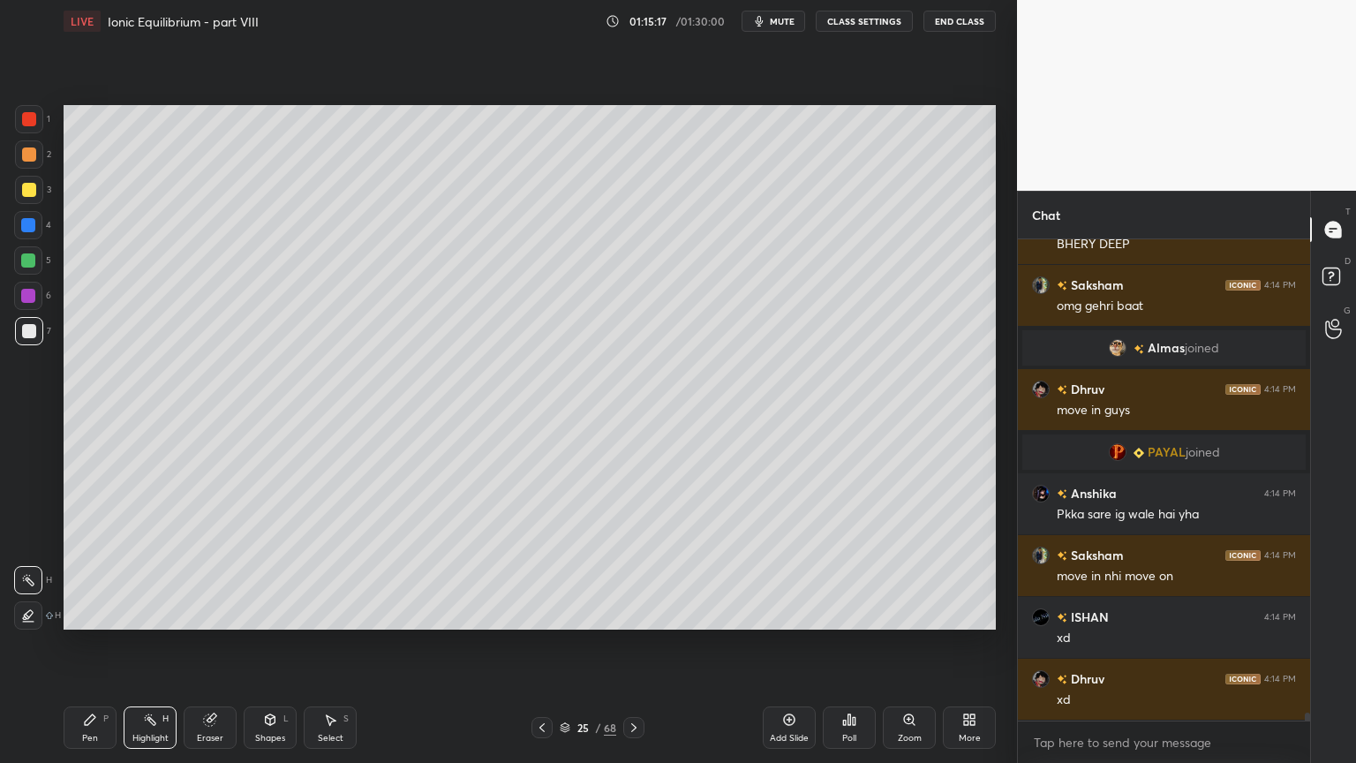
click at [102, 644] on div "Pen P" at bounding box center [90, 727] width 53 height 42
click at [268, 644] on div "Shapes L" at bounding box center [270, 727] width 53 height 42
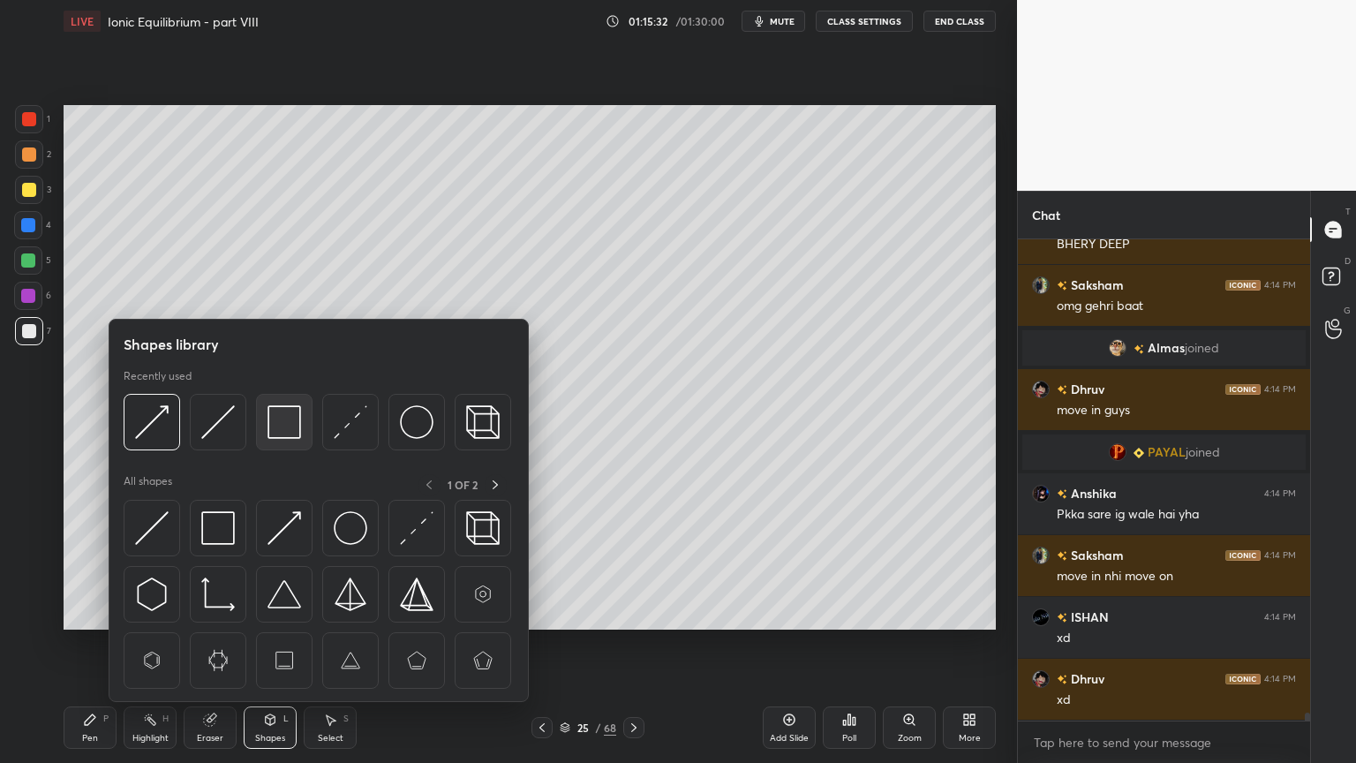
click at [282, 433] on img at bounding box center [285, 422] width 34 height 34
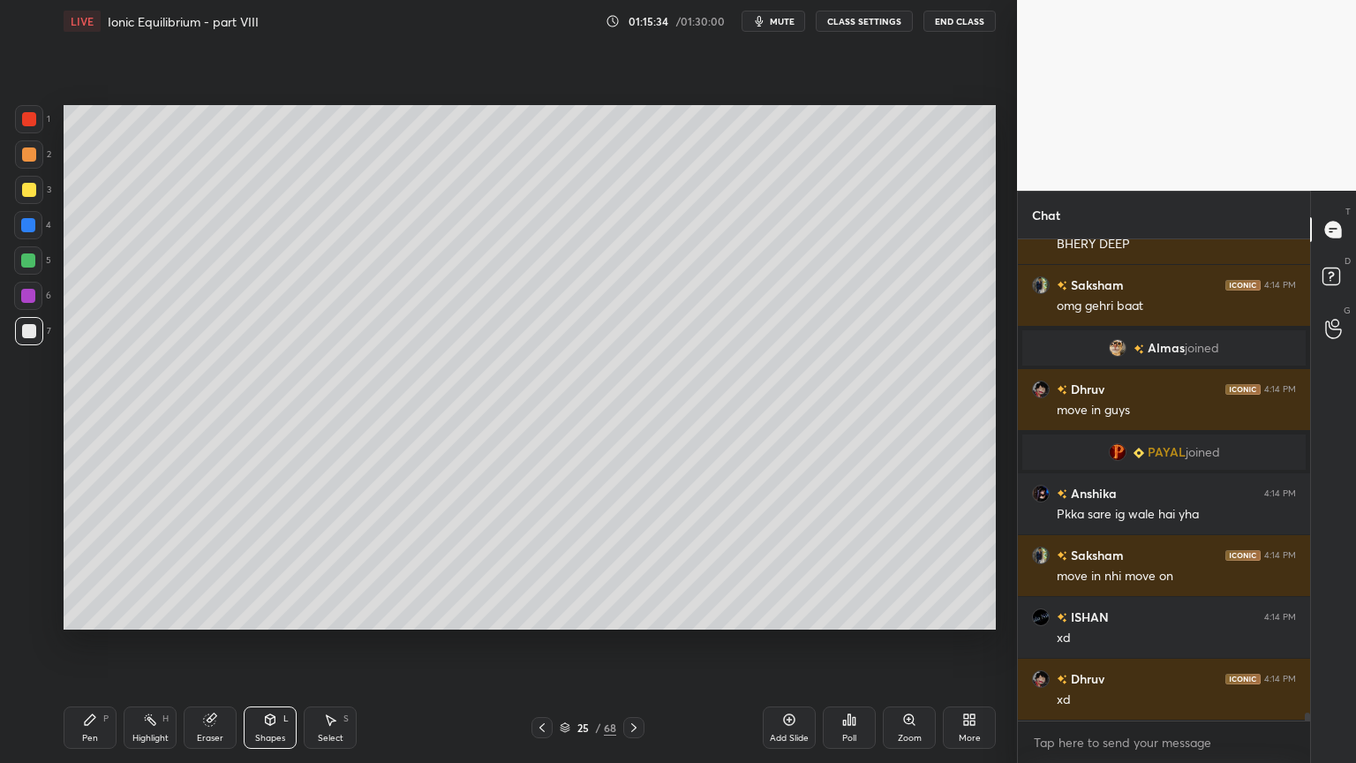
drag, startPoint x: 156, startPoint y: 733, endPoint x: 358, endPoint y: 639, distance: 222.0
click at [155, 644] on div "Highlight H" at bounding box center [150, 727] width 53 height 42
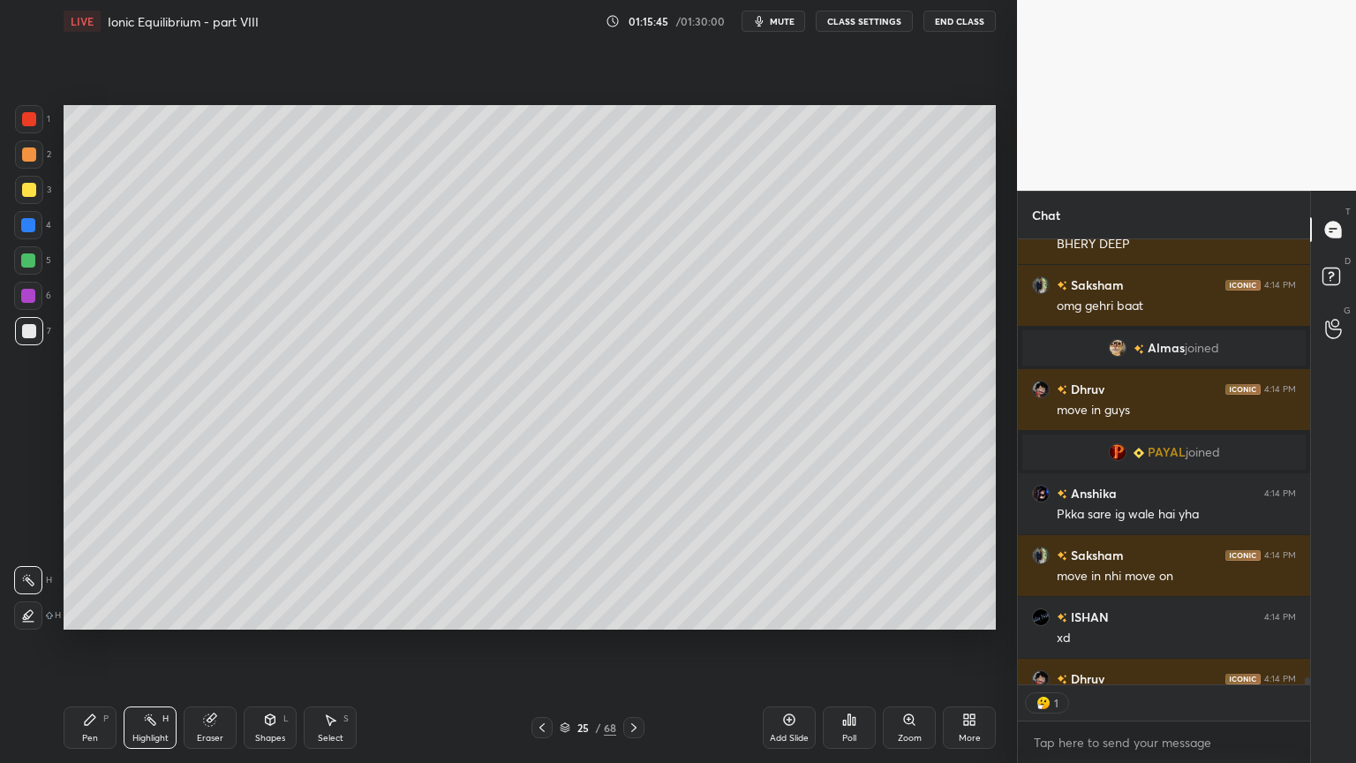
scroll to position [5, 5]
click at [152, 644] on rect at bounding box center [151, 721] width 9 height 9
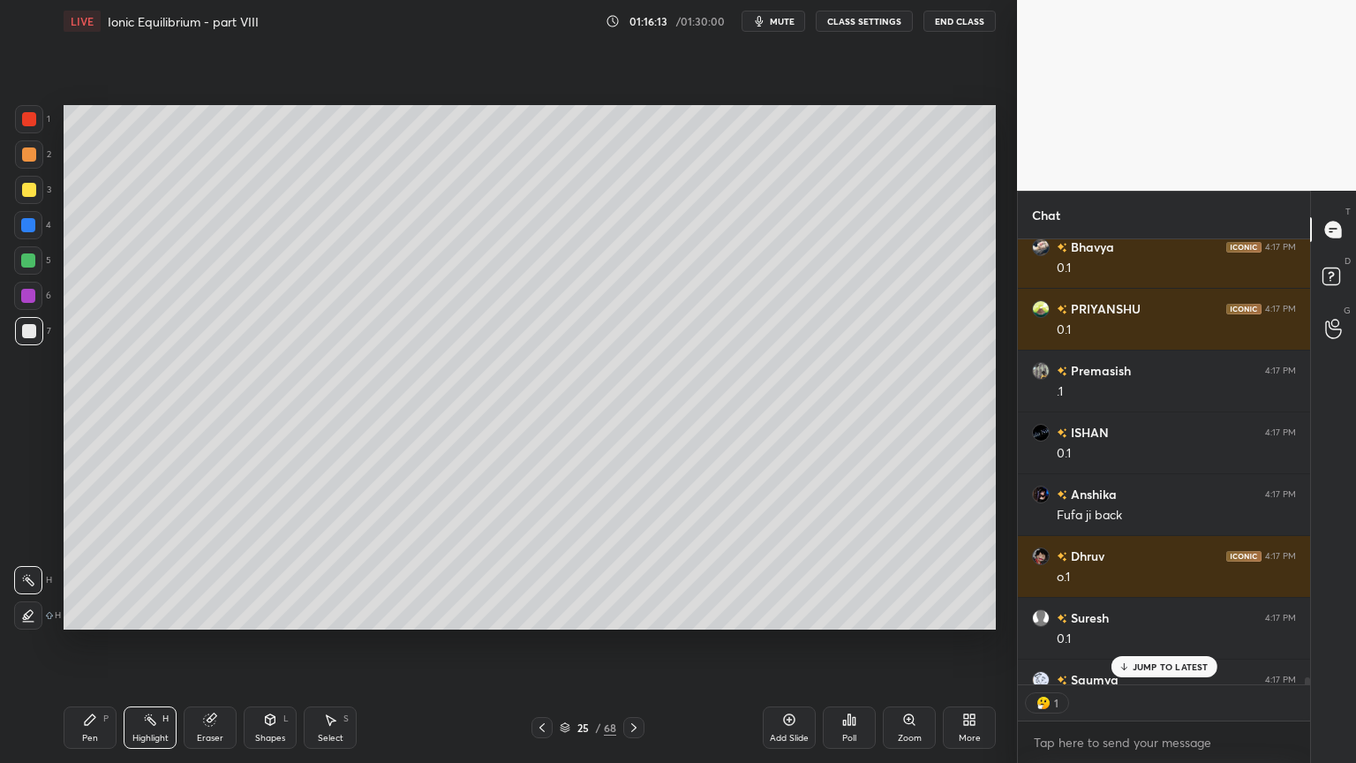
scroll to position [441, 287]
click at [276, 644] on div "Shapes L" at bounding box center [270, 727] width 53 height 42
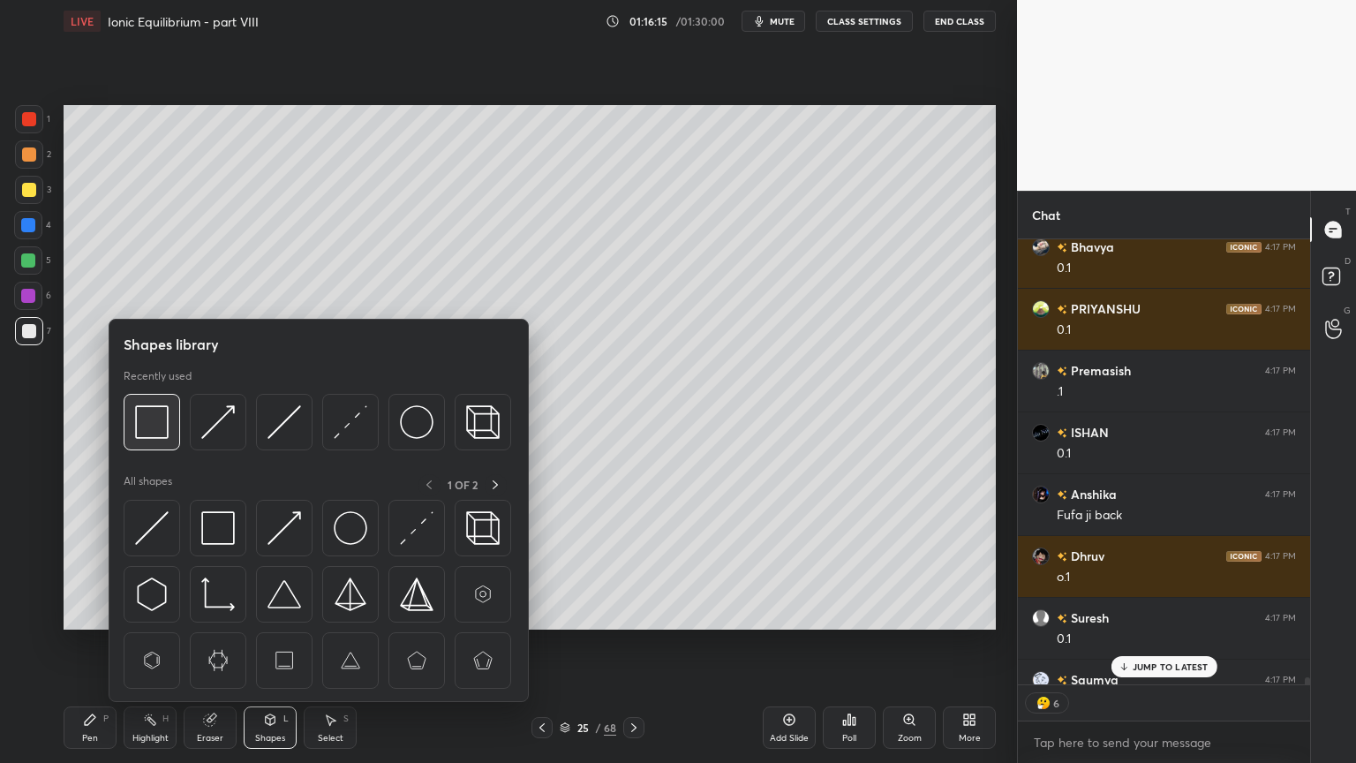
scroll to position [29543, 0]
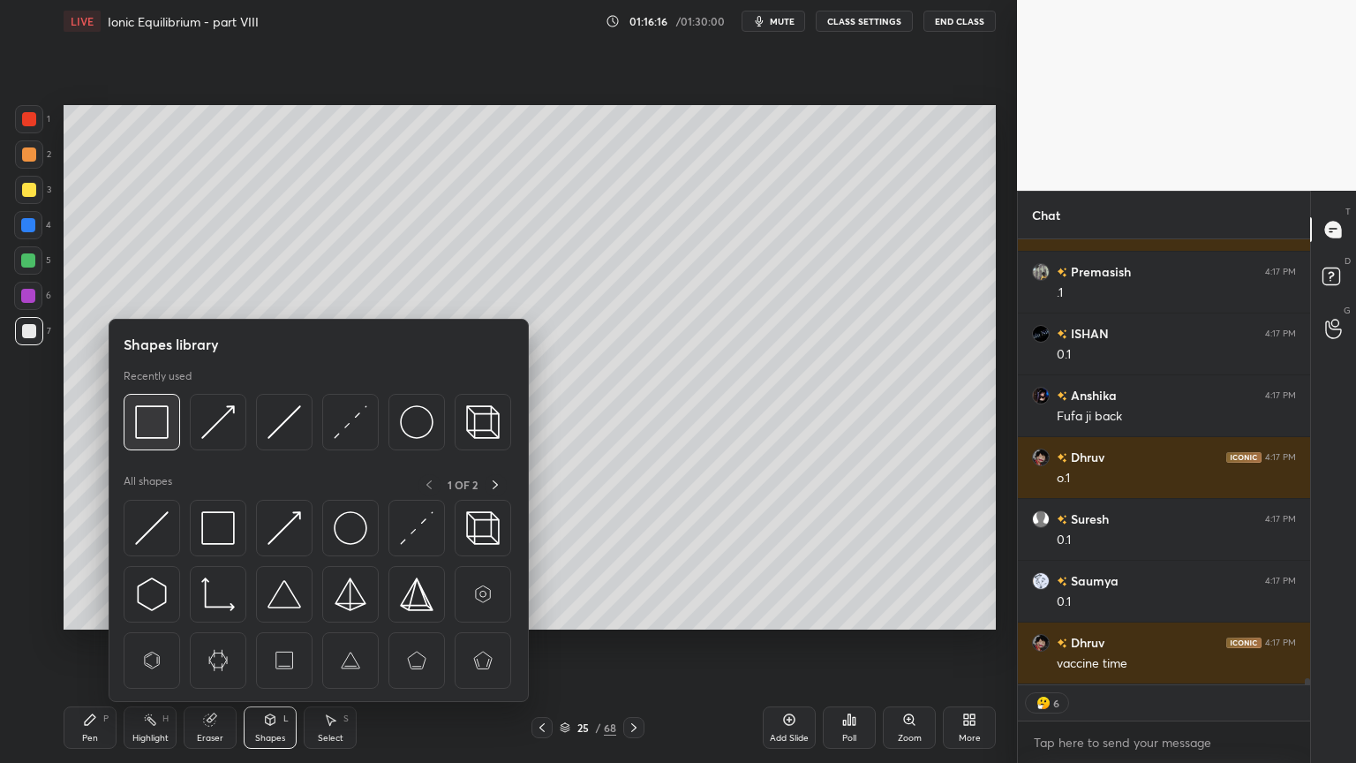
click at [160, 426] on img at bounding box center [152, 422] width 34 height 34
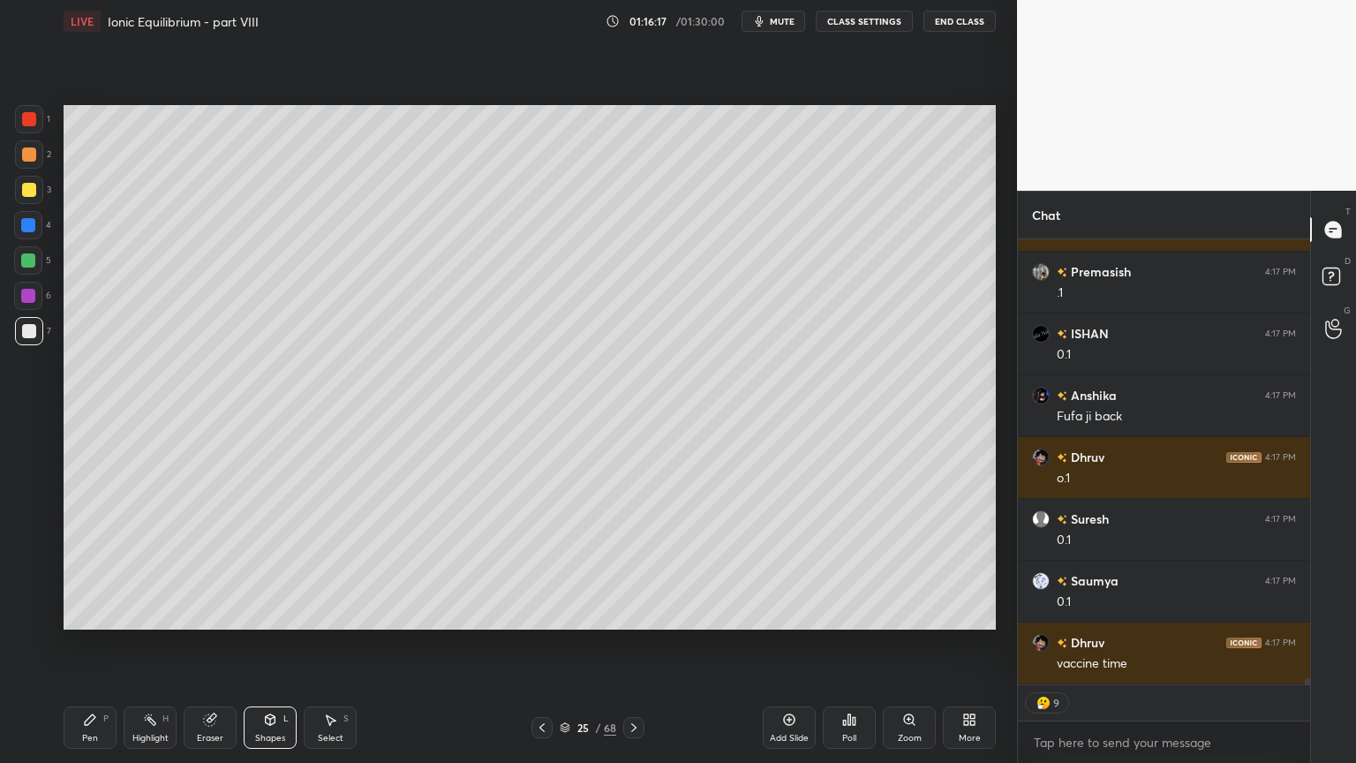
click at [27, 178] on div at bounding box center [29, 190] width 28 height 28
click at [104, 644] on div "Pen P" at bounding box center [90, 727] width 53 height 42
type textarea "x"
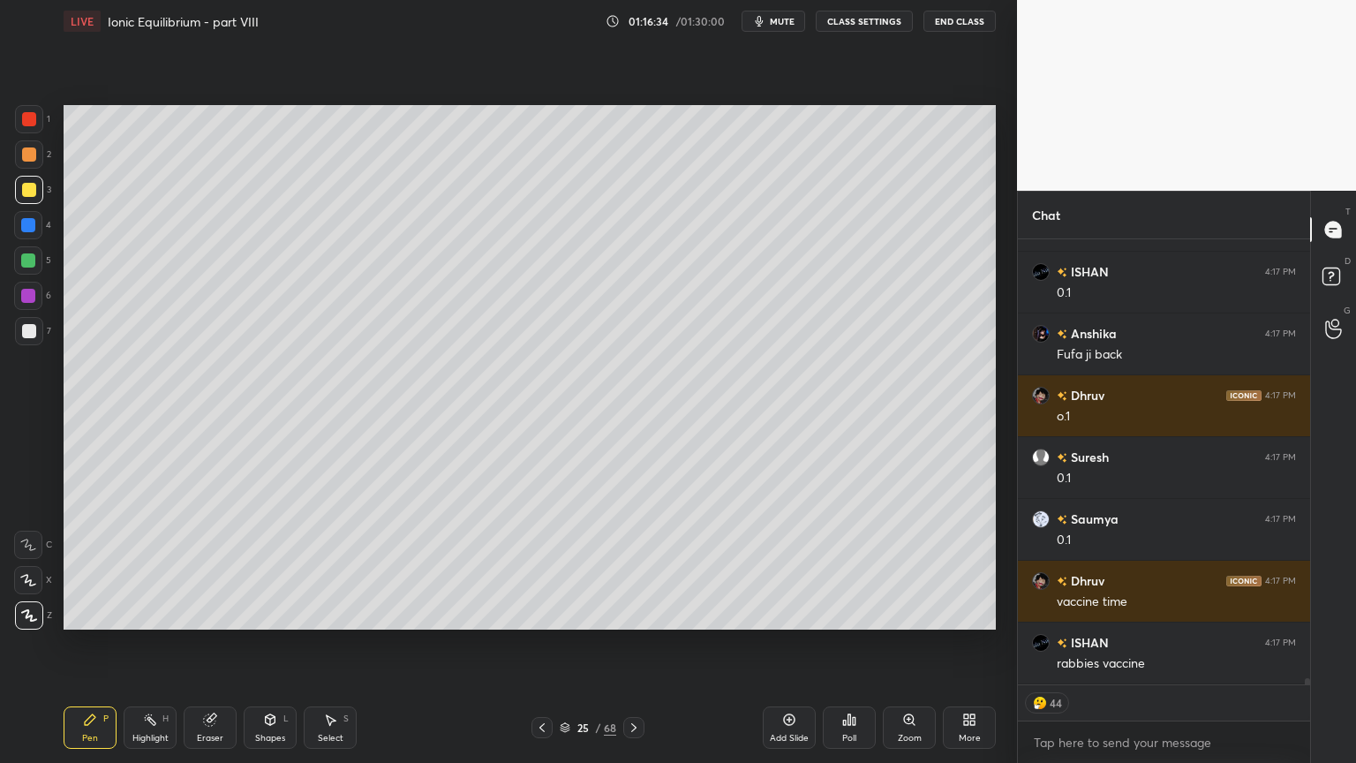
click at [857, 16] on button "CLASS SETTINGS" at bounding box center [864, 21] width 97 height 21
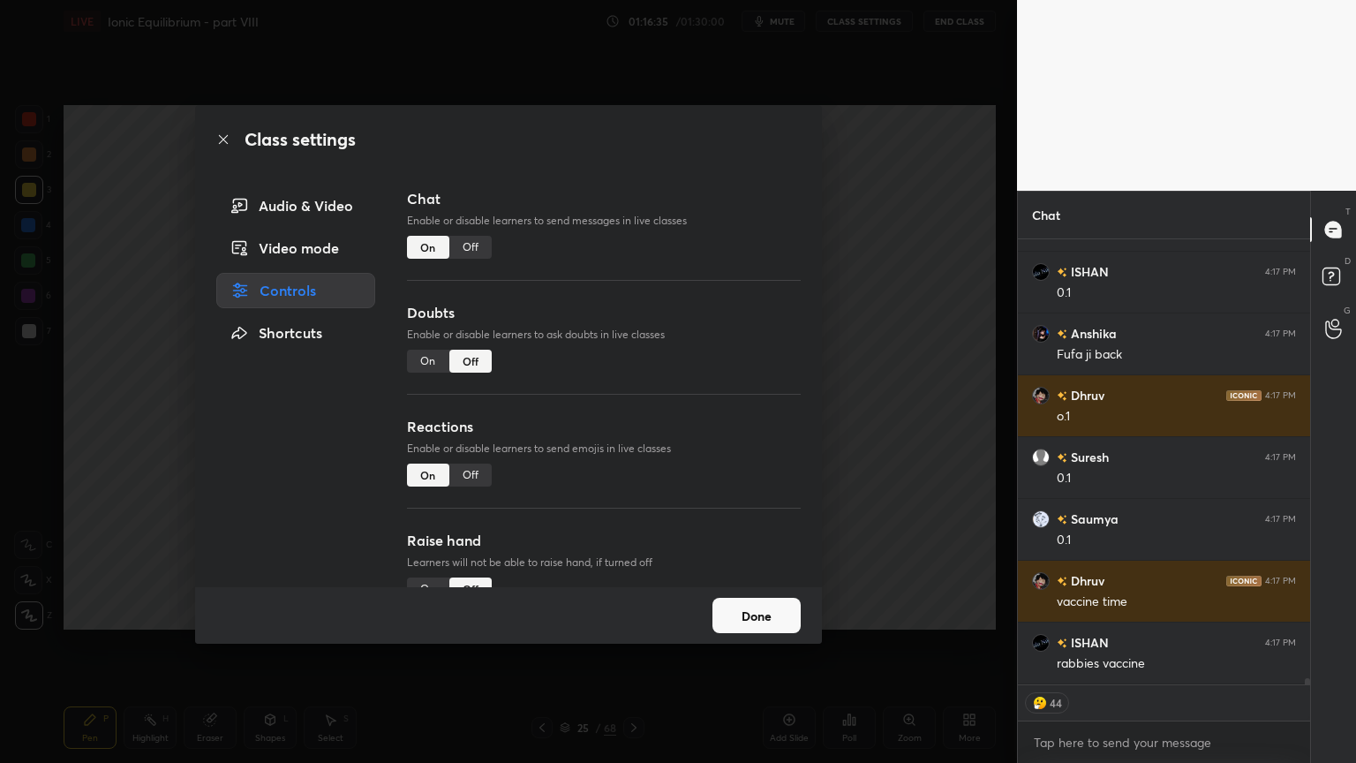
click at [470, 244] on div "Off" at bounding box center [470, 247] width 42 height 23
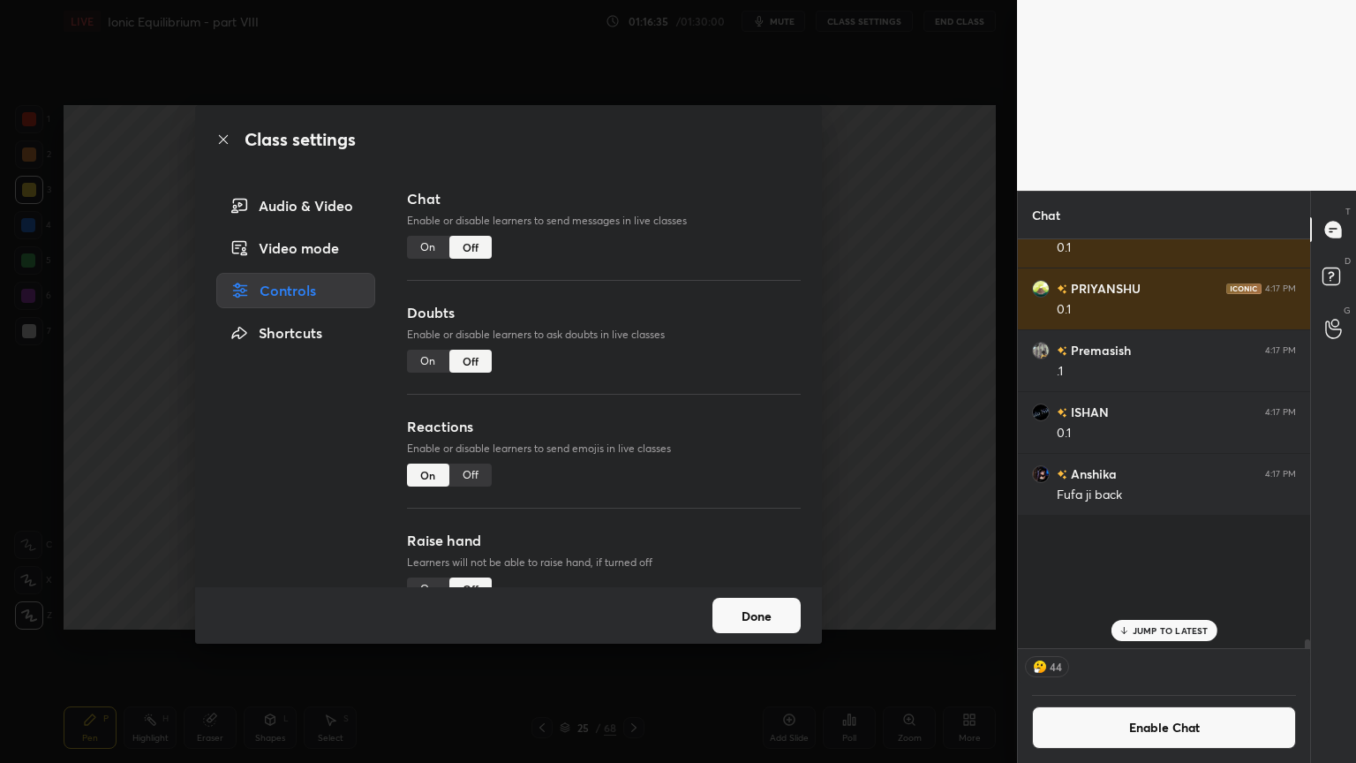
scroll to position [404, 287]
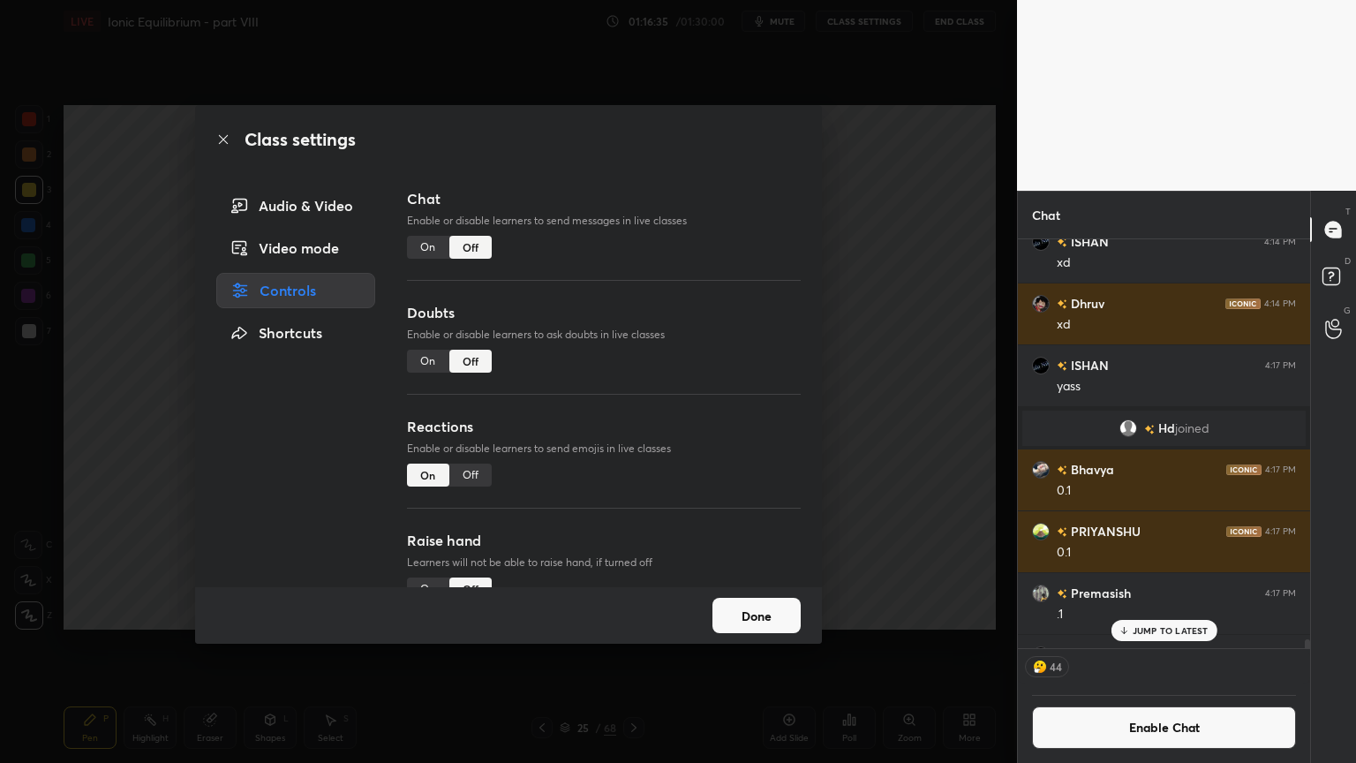
click at [434, 252] on div "On" at bounding box center [428, 247] width 42 height 23
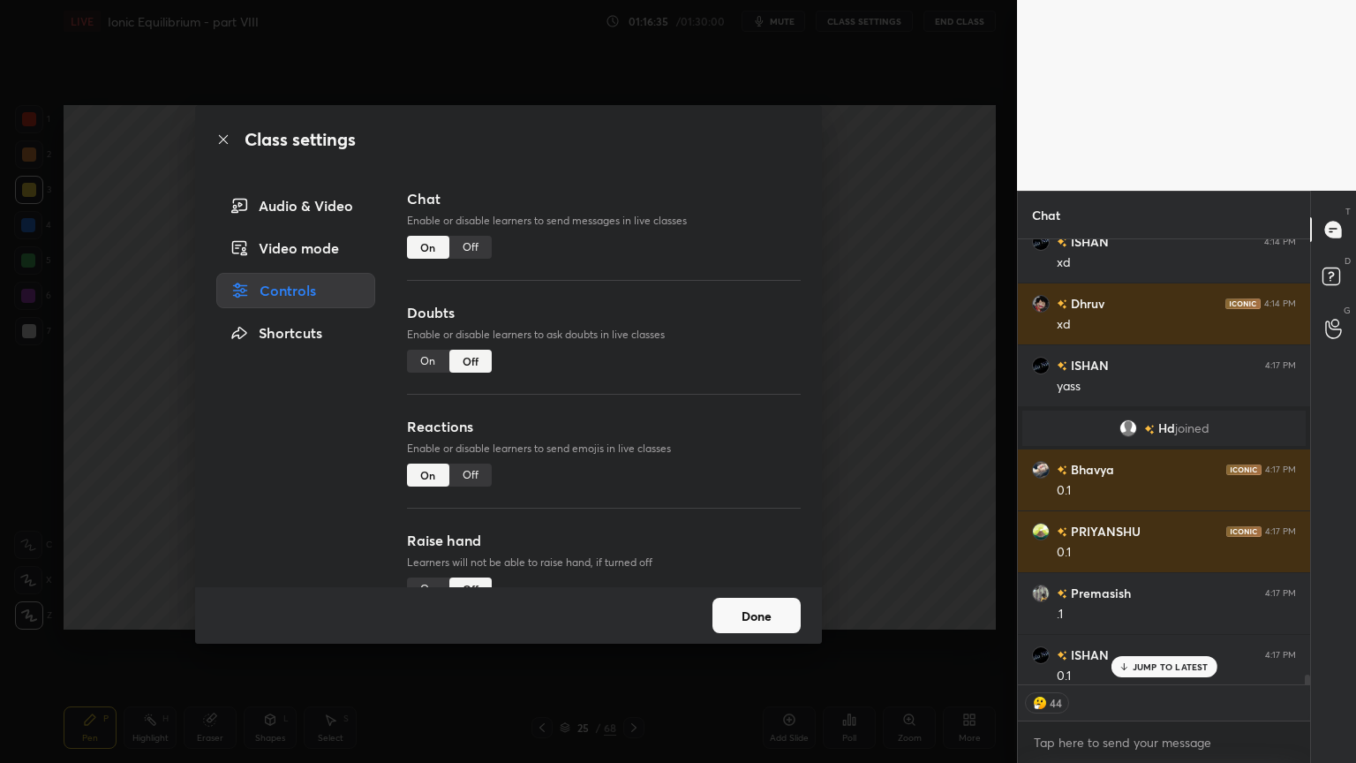
scroll to position [441, 287]
drag, startPoint x: 466, startPoint y: 482, endPoint x: 552, endPoint y: 452, distance: 90.8
click at [469, 482] on div "Off" at bounding box center [470, 475] width 42 height 23
drag, startPoint x: 890, startPoint y: 390, endPoint x: 860, endPoint y: 394, distance: 30.2
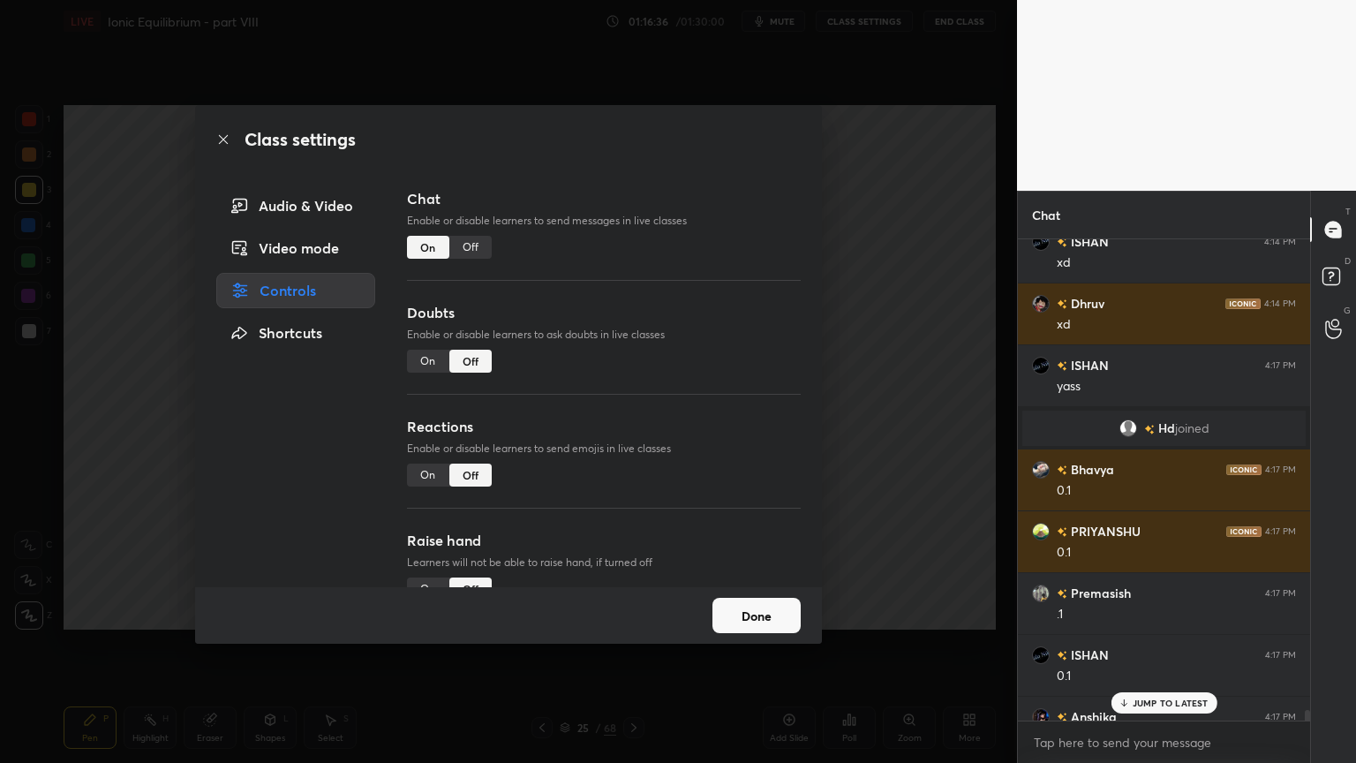
click at [882, 391] on div "Class settings Audio & Video Video mode Controls Shortcuts Chat Enable or disab…" at bounding box center [508, 381] width 1017 height 763
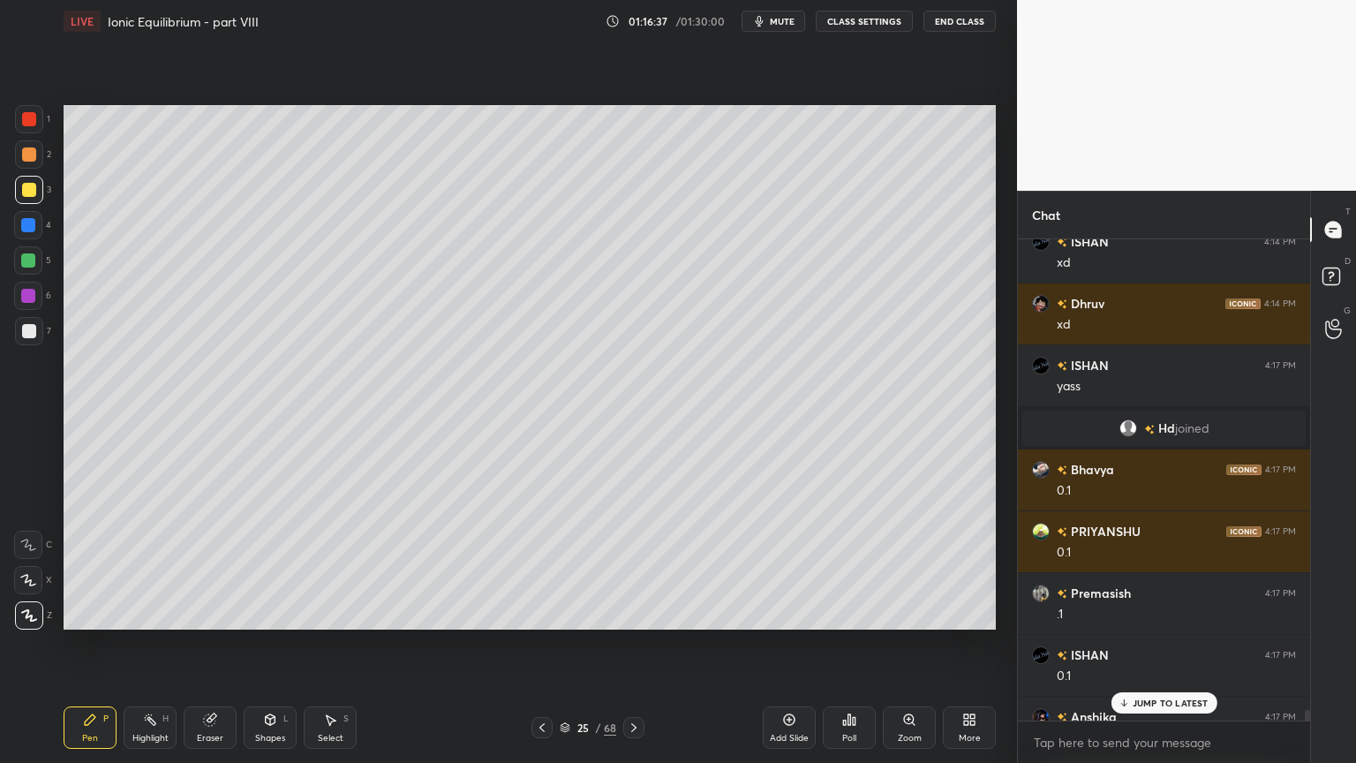
click at [102, 644] on div "Pen P" at bounding box center [90, 727] width 53 height 42
click at [1171, 644] on p "1 NEW MESSAGE" at bounding box center [1170, 703] width 75 height 11
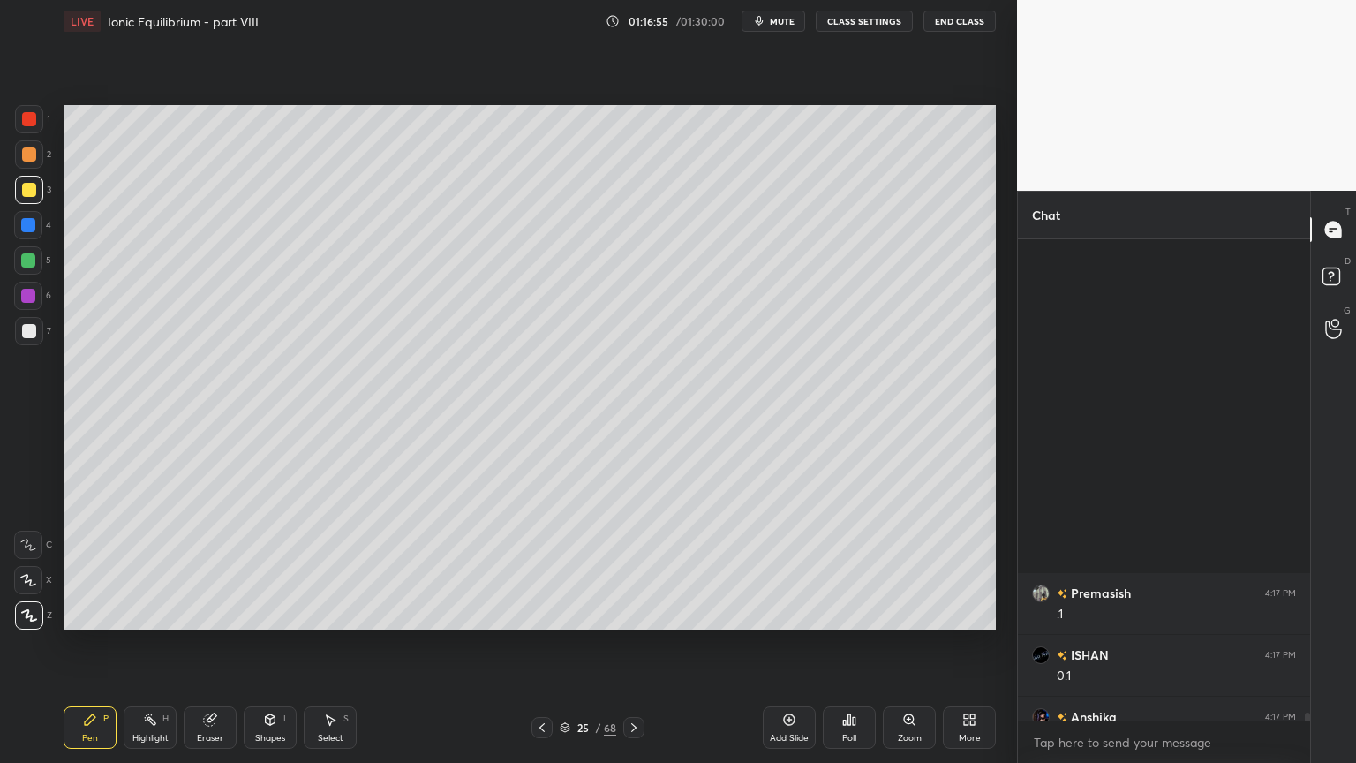
scroll to position [29542, 0]
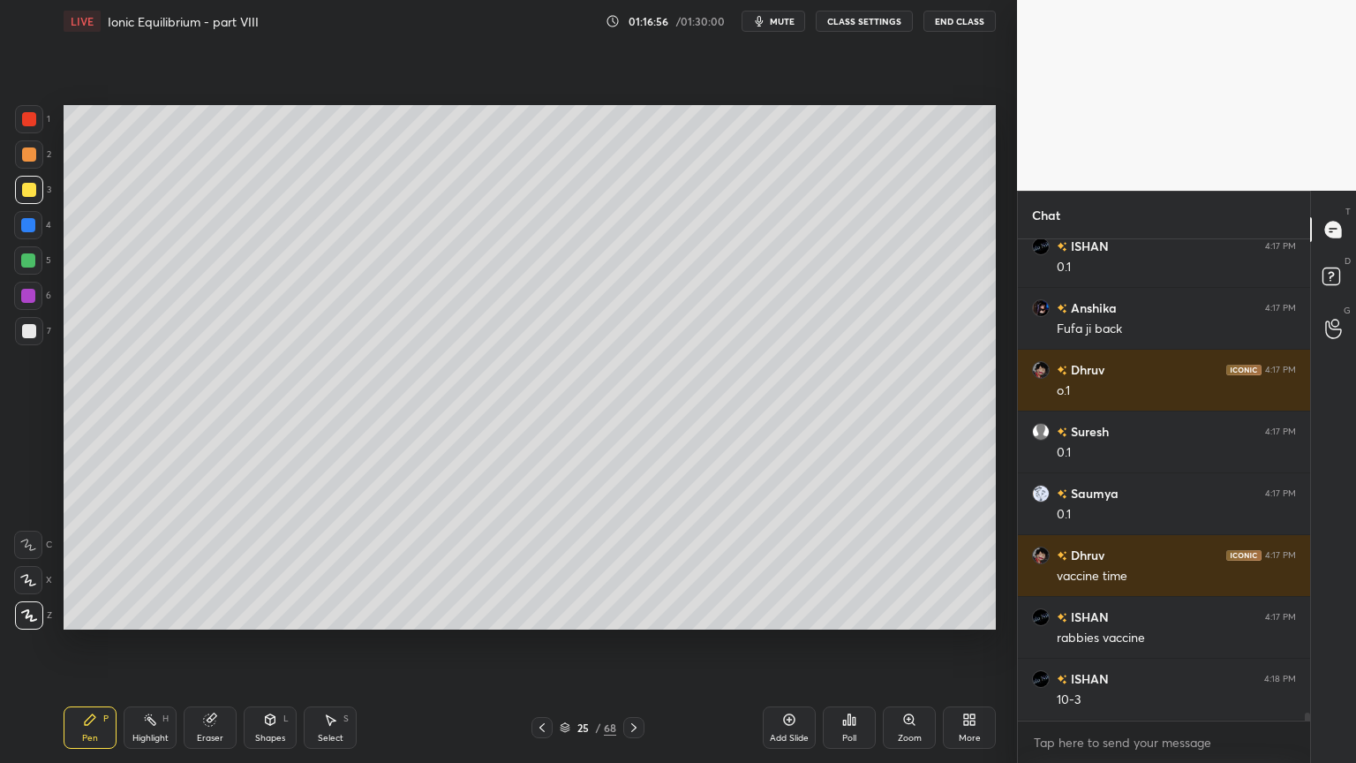
click at [272, 644] on div "Shapes L" at bounding box center [270, 727] width 53 height 42
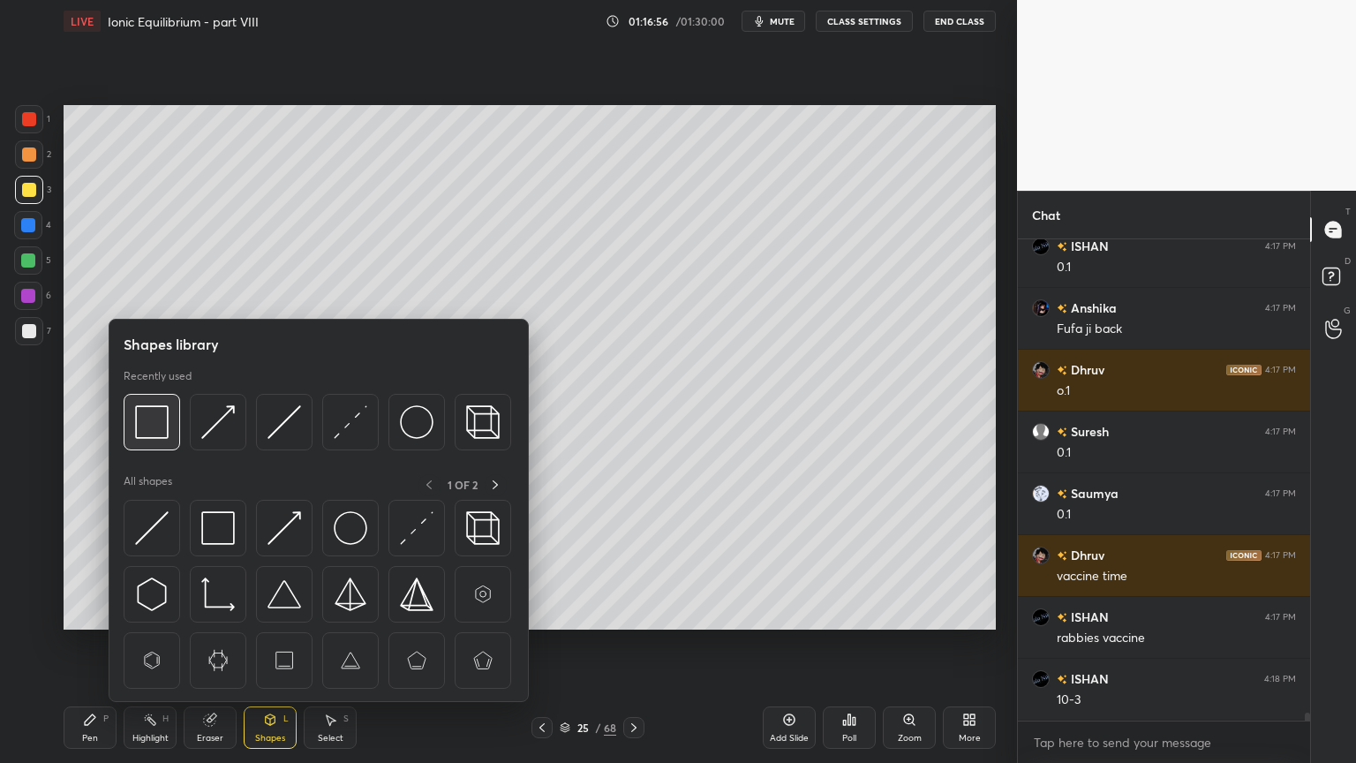
click at [161, 426] on img at bounding box center [152, 422] width 34 height 34
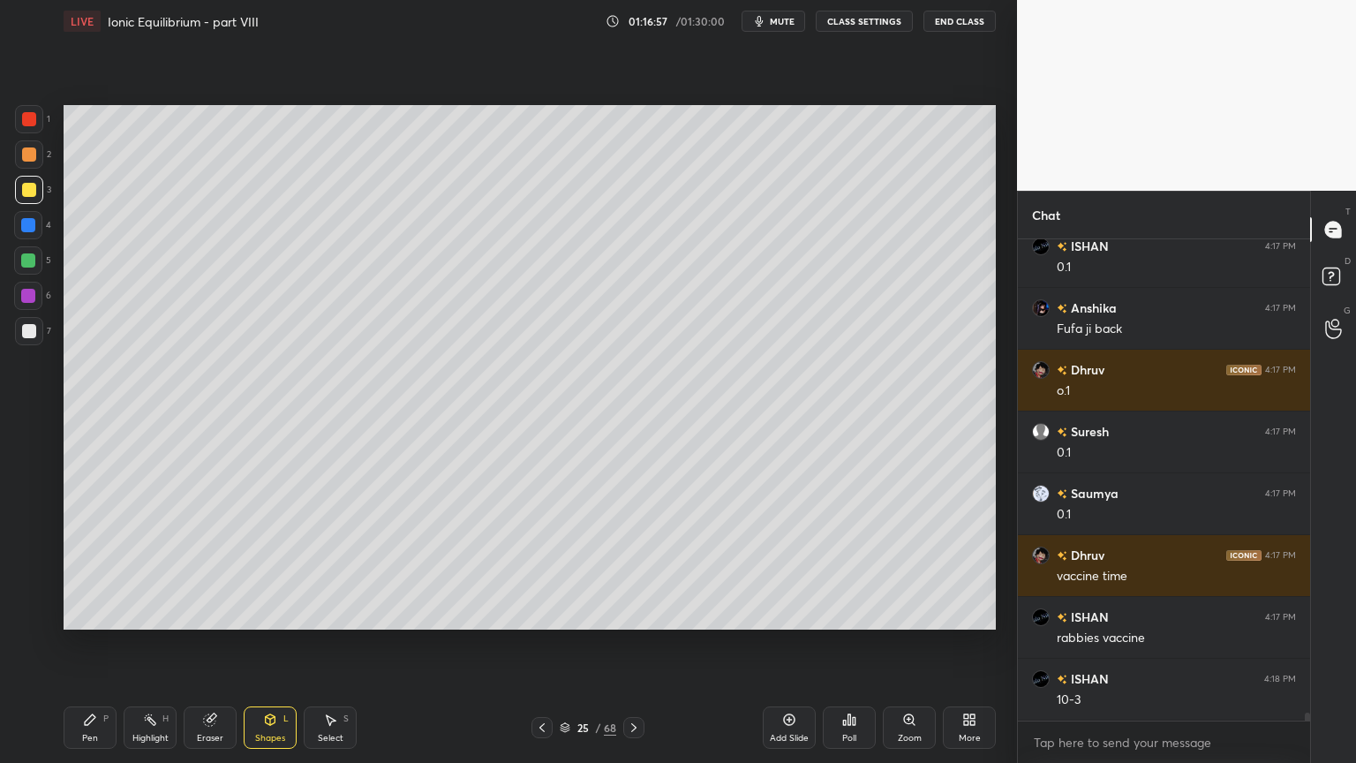
click at [34, 297] on div at bounding box center [28, 296] width 14 height 14
click at [170, 644] on div "Highlight H" at bounding box center [150, 727] width 53 height 42
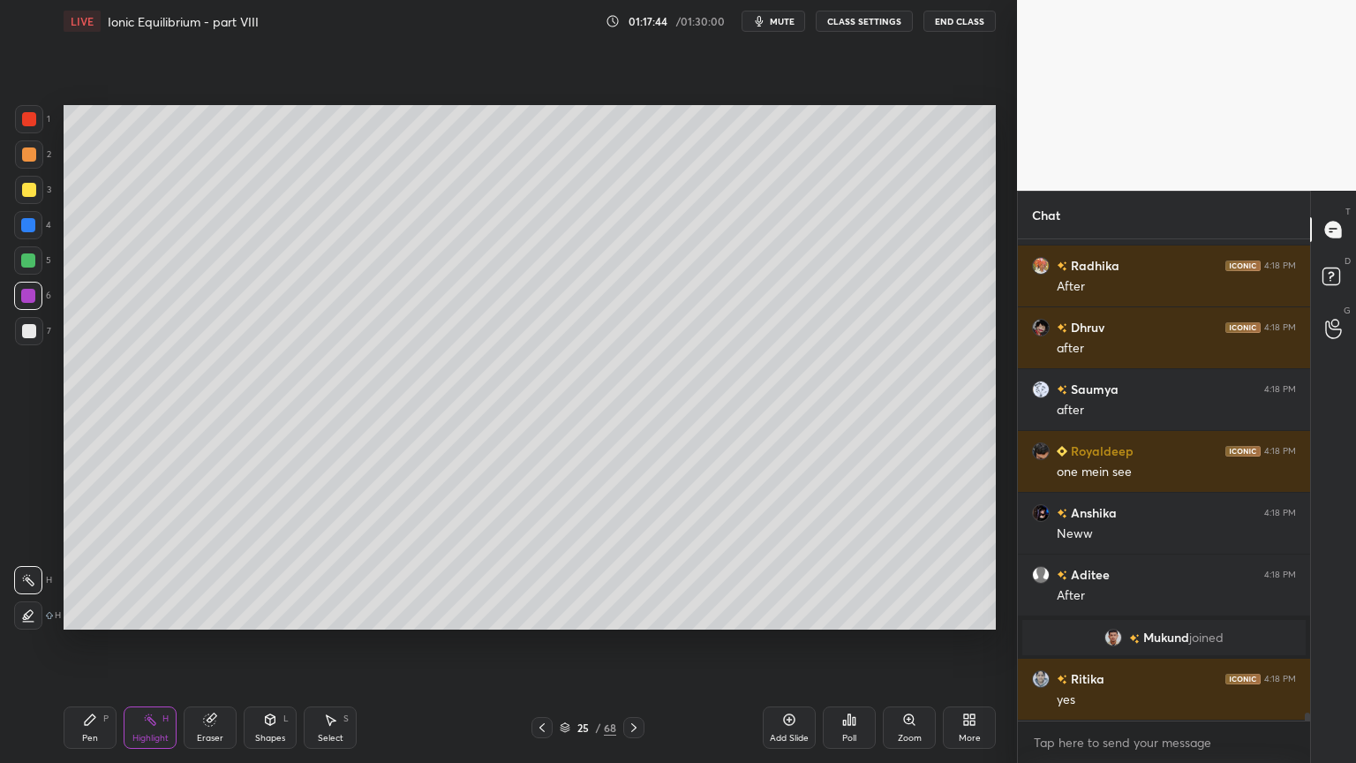
scroll to position [30217, 0]
click at [795, 644] on div "Add Slide" at bounding box center [789, 738] width 39 height 9
click at [107, 644] on div "Pen P" at bounding box center [90, 727] width 53 height 42
click at [31, 148] on div at bounding box center [29, 154] width 14 height 14
drag, startPoint x: 35, startPoint y: 124, endPoint x: 61, endPoint y: 145, distance: 33.2
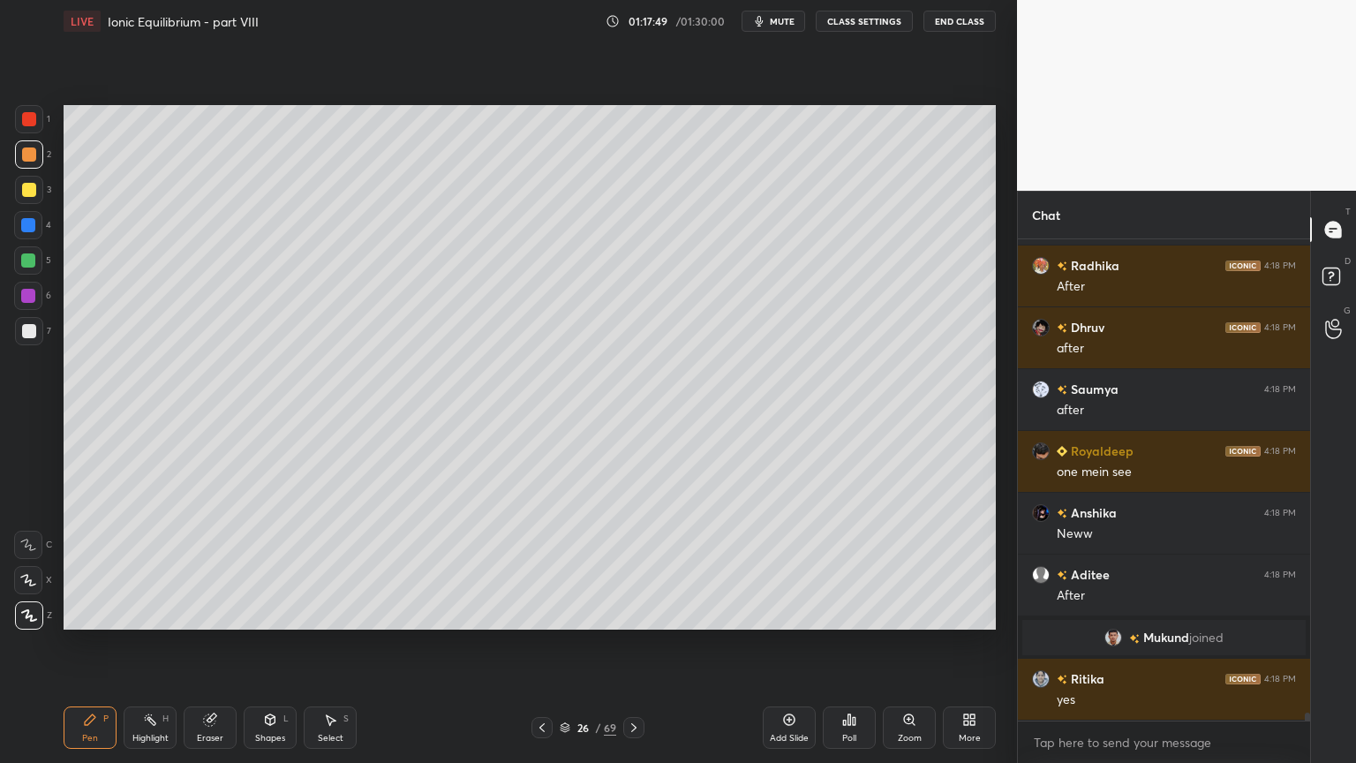
click at [35, 127] on div at bounding box center [29, 119] width 28 height 28
click at [261, 644] on div "Shapes L" at bounding box center [270, 727] width 53 height 42
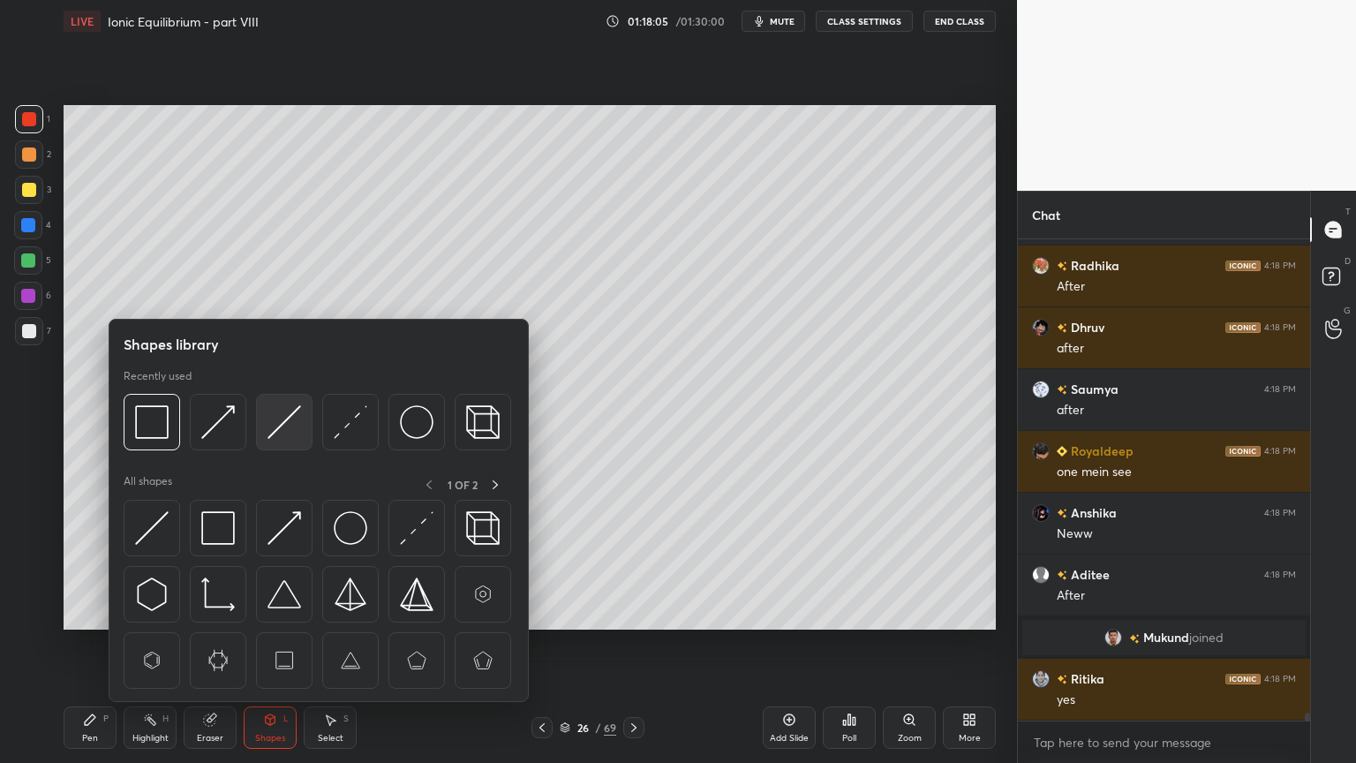
click at [283, 433] on img at bounding box center [285, 422] width 34 height 34
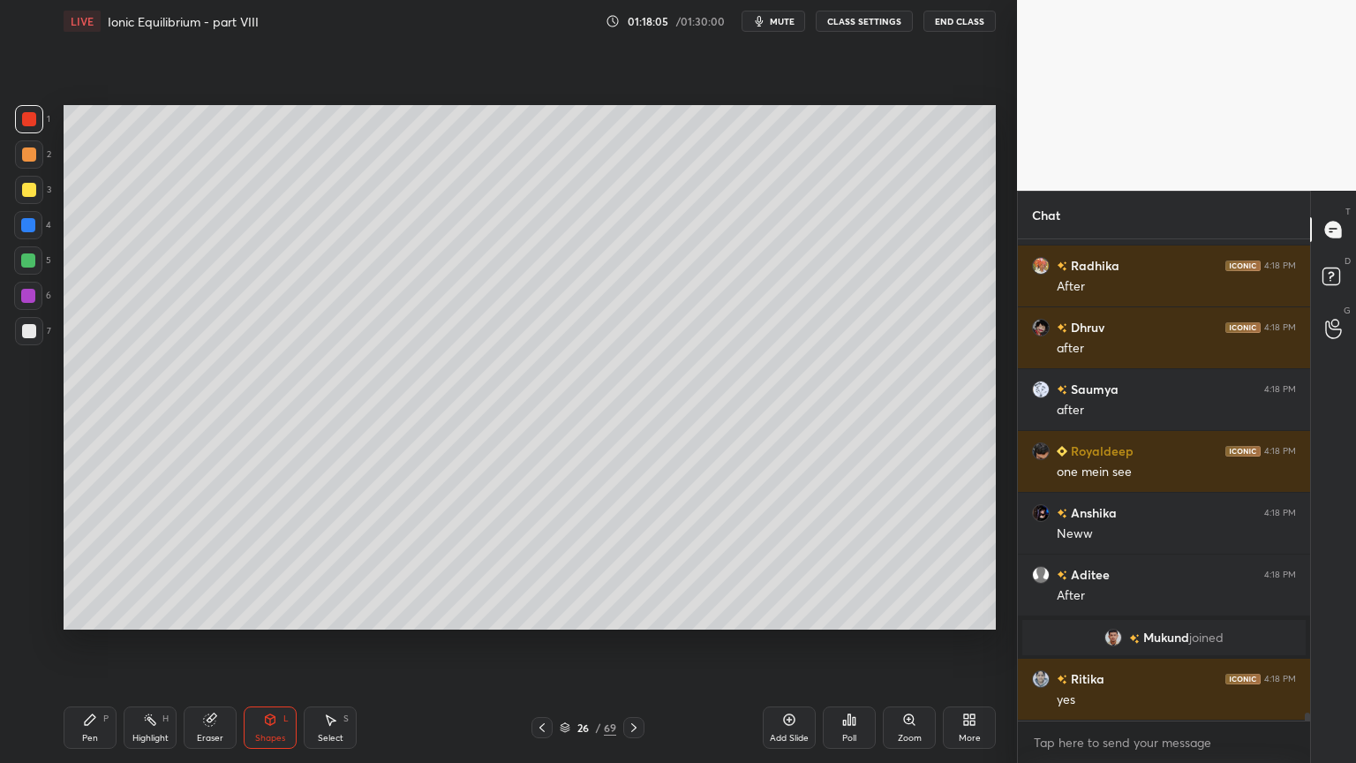
drag, startPoint x: 26, startPoint y: 336, endPoint x: 50, endPoint y: 322, distance: 27.3
click at [28, 336] on div at bounding box center [29, 331] width 14 height 14
click at [148, 644] on div "Highlight H" at bounding box center [150, 727] width 53 height 42
click at [99, 644] on div "Pen P" at bounding box center [90, 727] width 53 height 42
drag, startPoint x: 536, startPoint y: 726, endPoint x: 524, endPoint y: 728, distance: 11.6
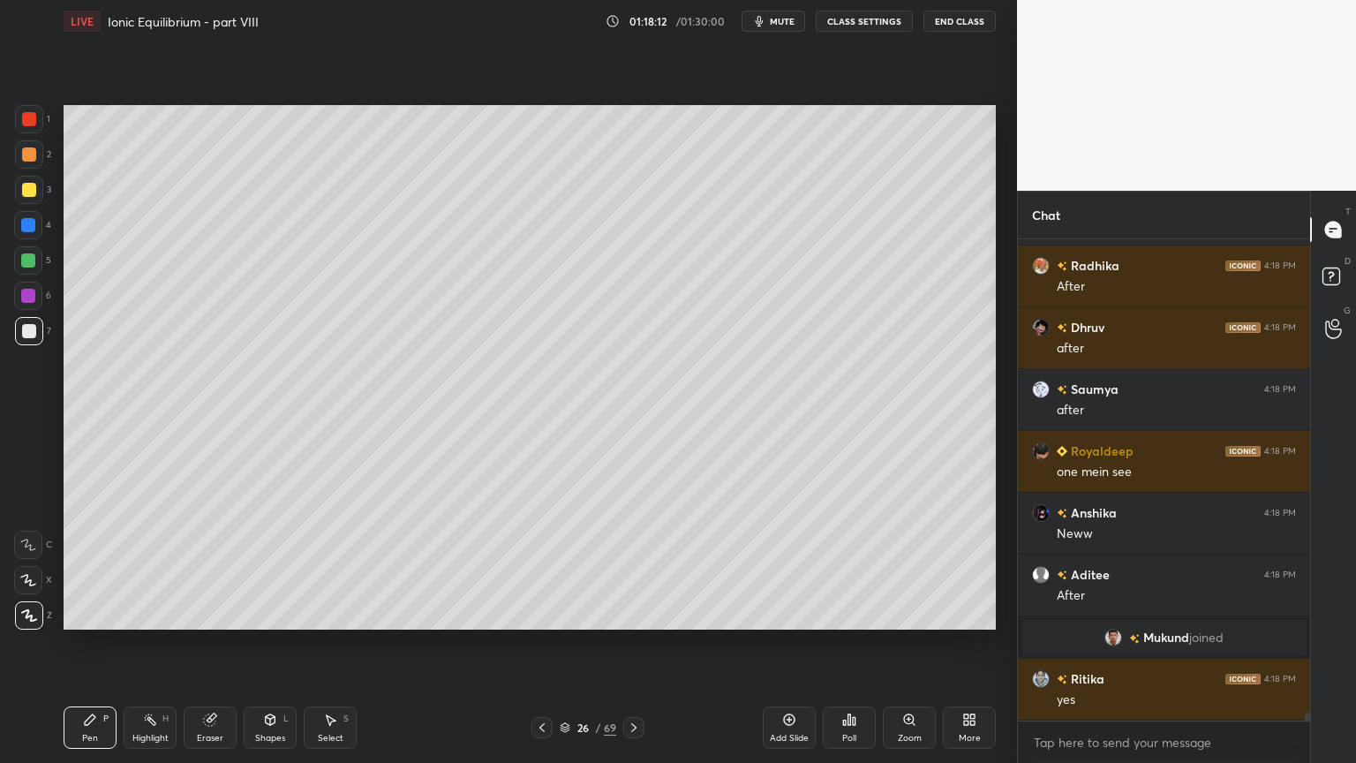
click at [533, 644] on div at bounding box center [542, 727] width 21 height 21
click at [147, 644] on div "Highlight H" at bounding box center [150, 727] width 53 height 42
click at [597, 332] on div "Setting up your live class Poll for secs No correct answer Start poll" at bounding box center [530, 367] width 947 height 650
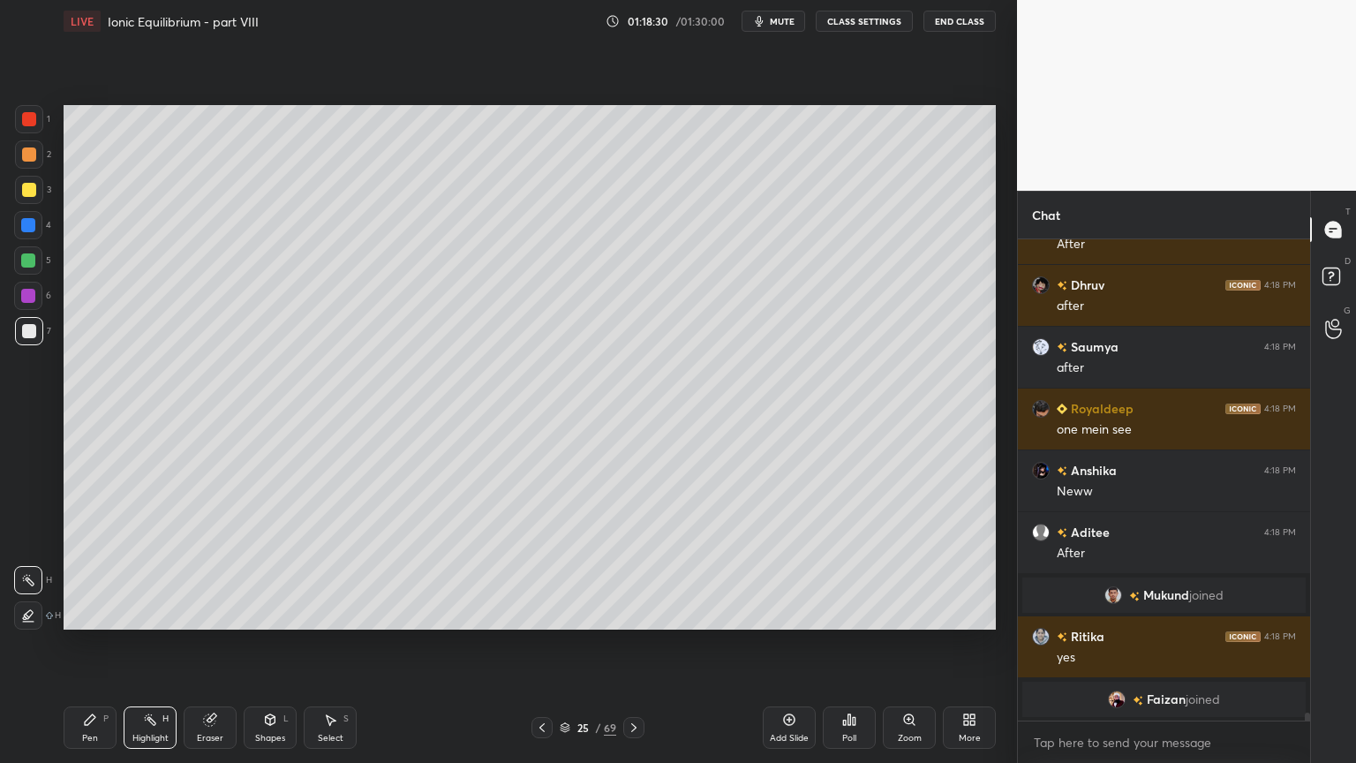
click at [632, 644] on icon at bounding box center [633, 727] width 5 height 9
click at [94, 644] on div "Pen P" at bounding box center [90, 727] width 53 height 42
click at [31, 196] on div at bounding box center [29, 190] width 14 height 14
click at [28, 334] on div at bounding box center [29, 331] width 14 height 14
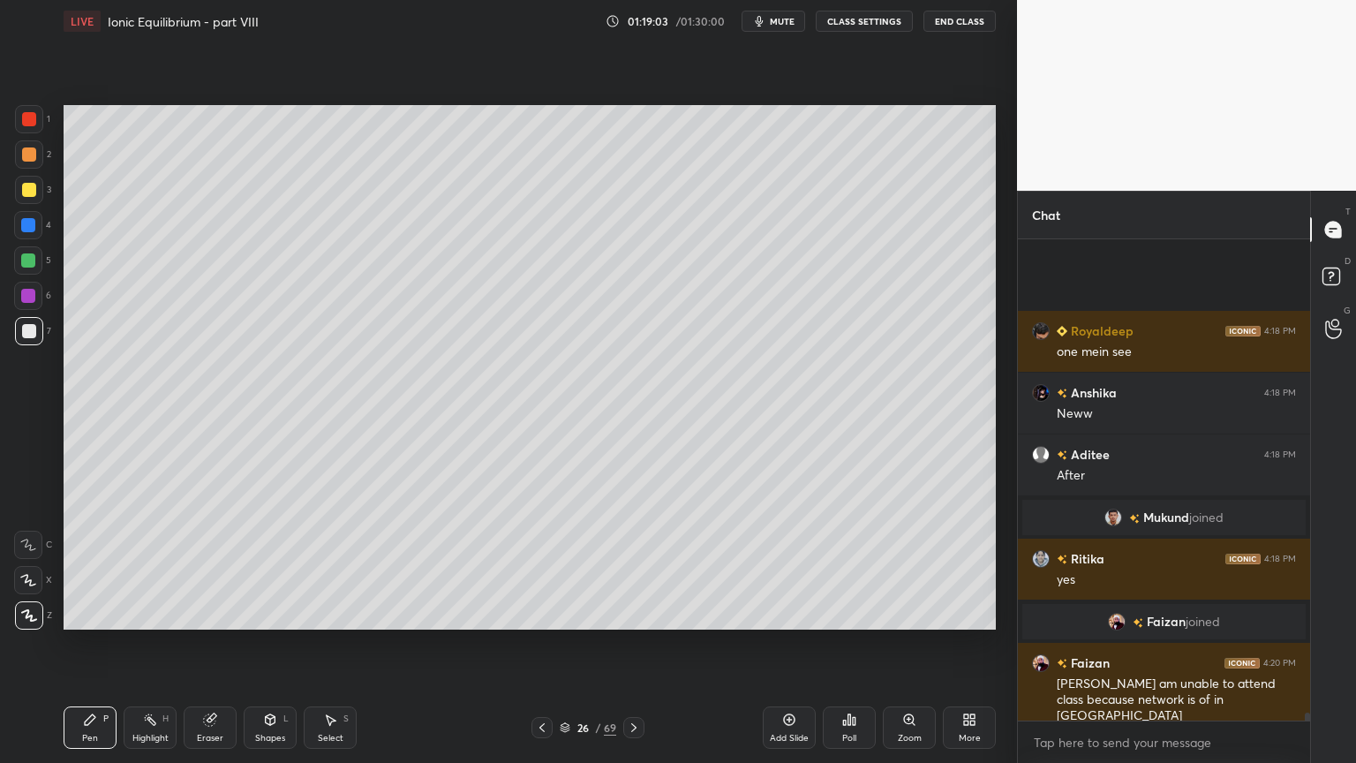
scroll to position [30301, 0]
click at [85, 644] on div "Pen P" at bounding box center [90, 727] width 53 height 42
click at [32, 139] on div "1" at bounding box center [32, 122] width 35 height 35
click at [35, 162] on div at bounding box center [29, 154] width 28 height 28
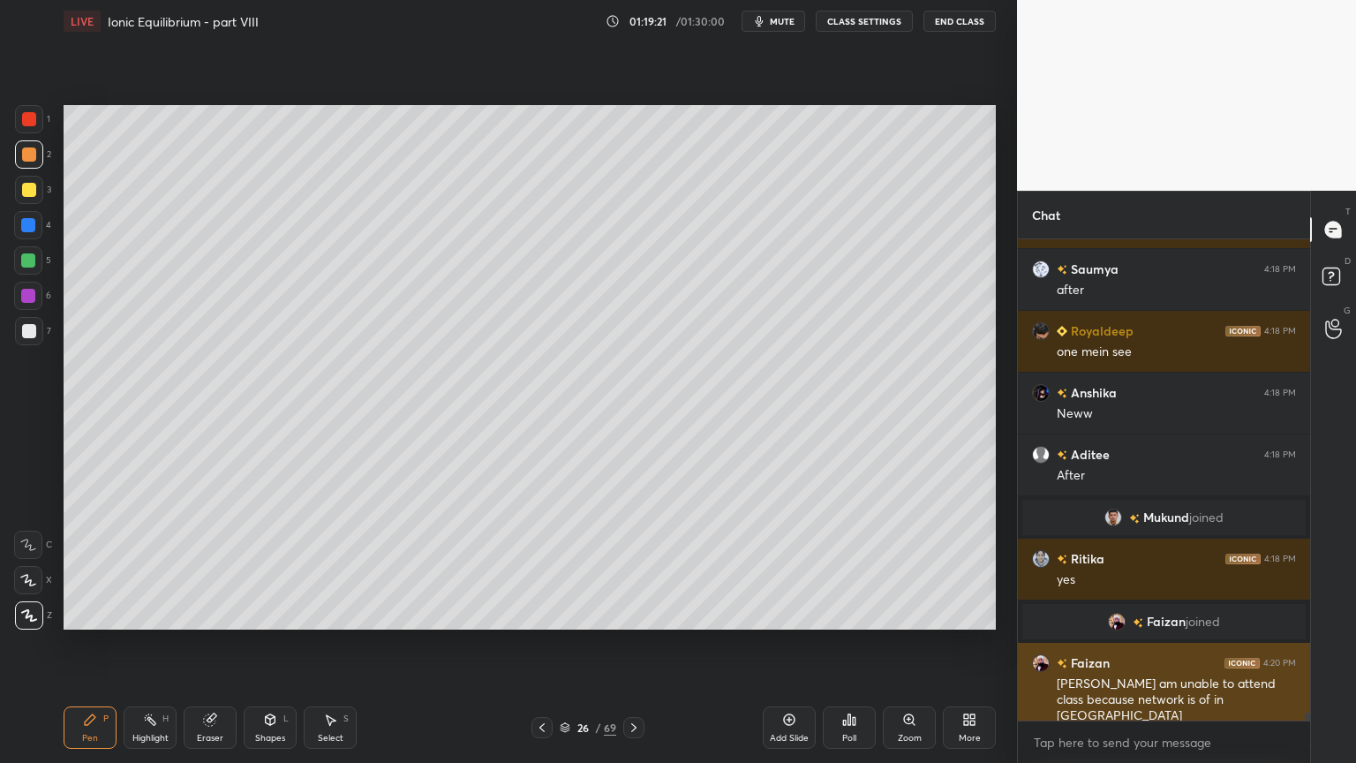
click at [1037, 644] on img "grid" at bounding box center [1041, 663] width 18 height 18
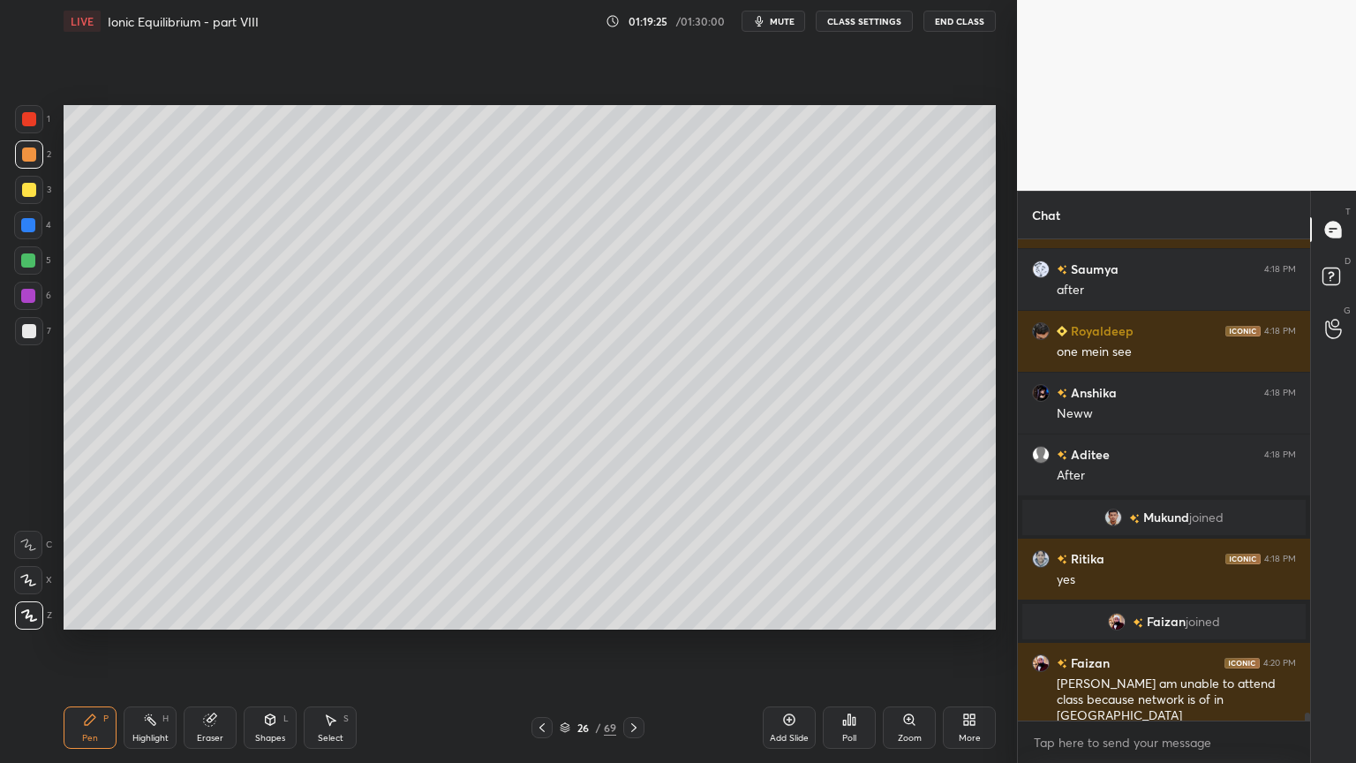
scroll to position [30362, 0]
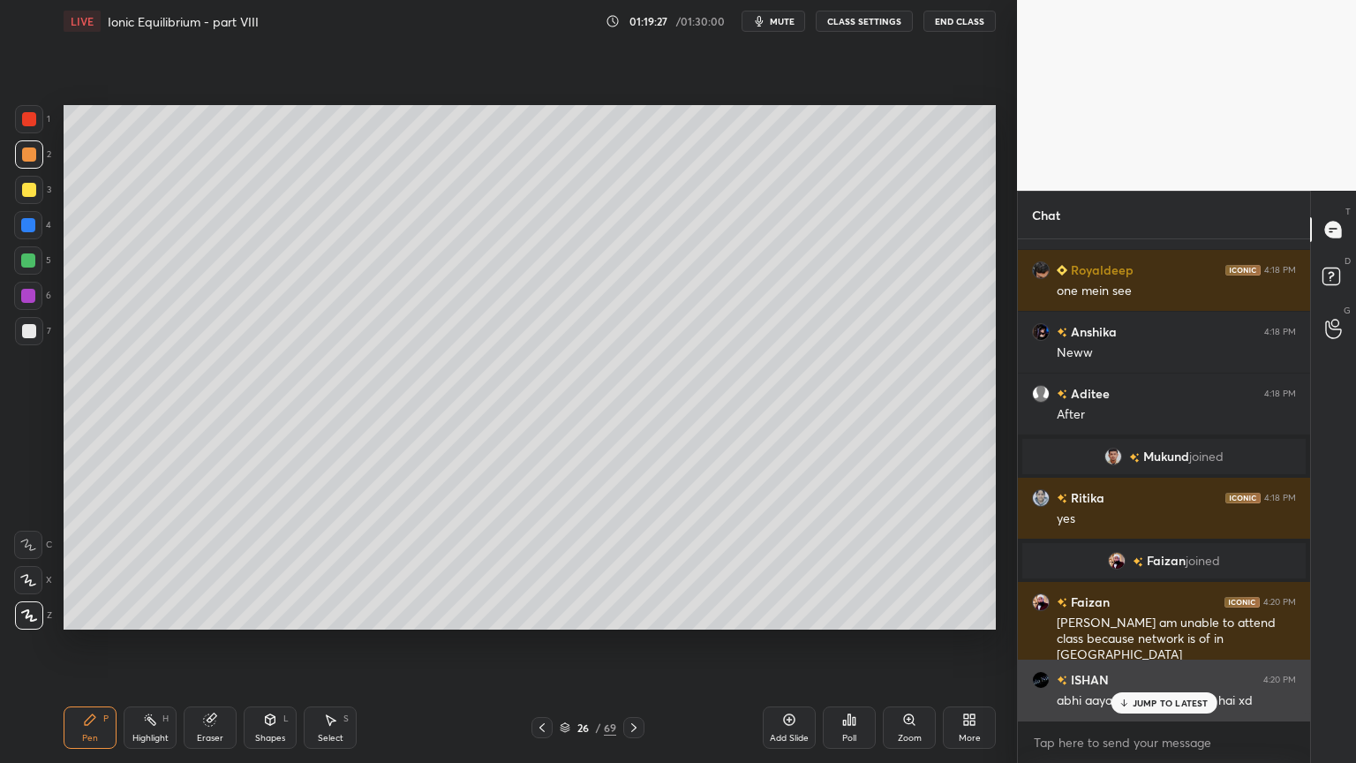
click at [1137, 644] on p "JUMP TO LATEST" at bounding box center [1171, 703] width 76 height 11
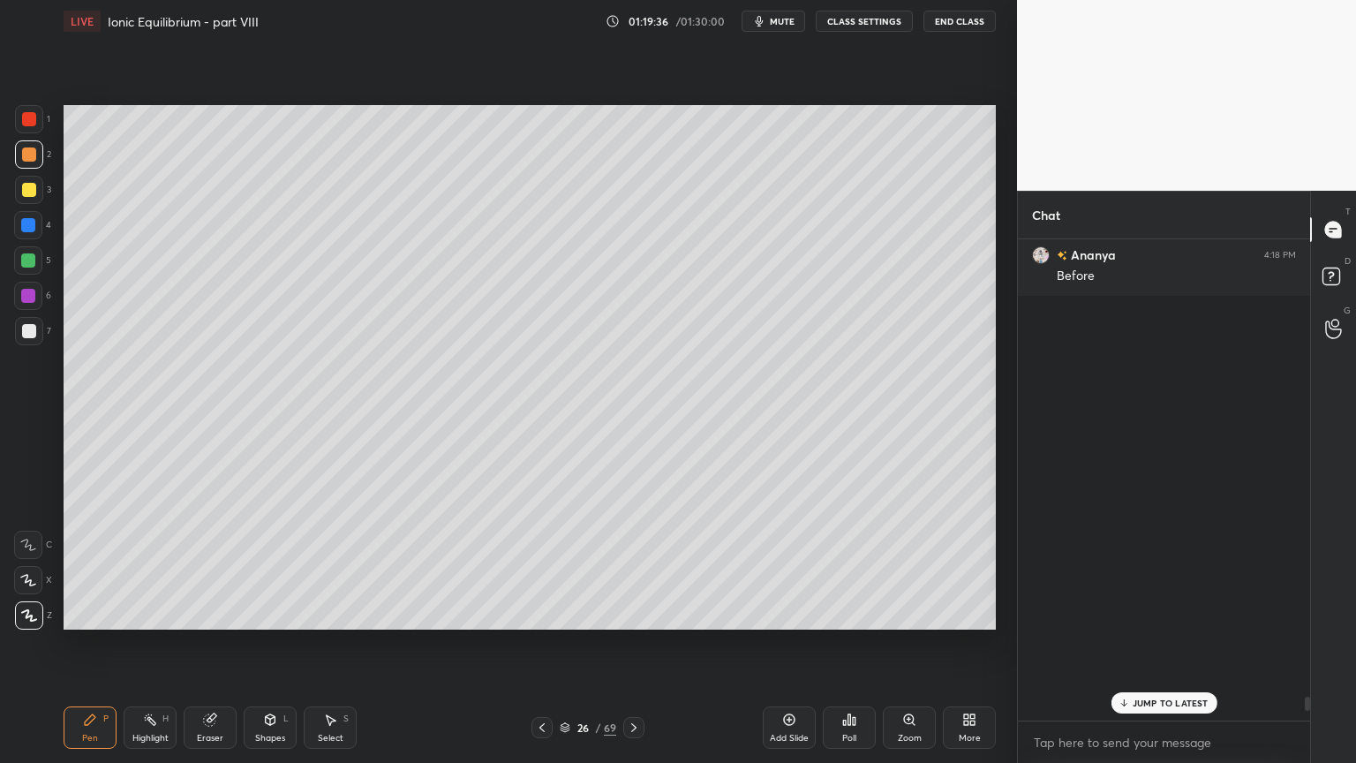
drag, startPoint x: 1307, startPoint y: 713, endPoint x: 1289, endPoint y: 723, distance: 20.2
click at [1297, 644] on div "[PERSON_NAME] 4:14 PM move in nhi move on [PERSON_NAME] 4:14 PM xd [PERSON_NAME…" at bounding box center [1164, 501] width 292 height 524
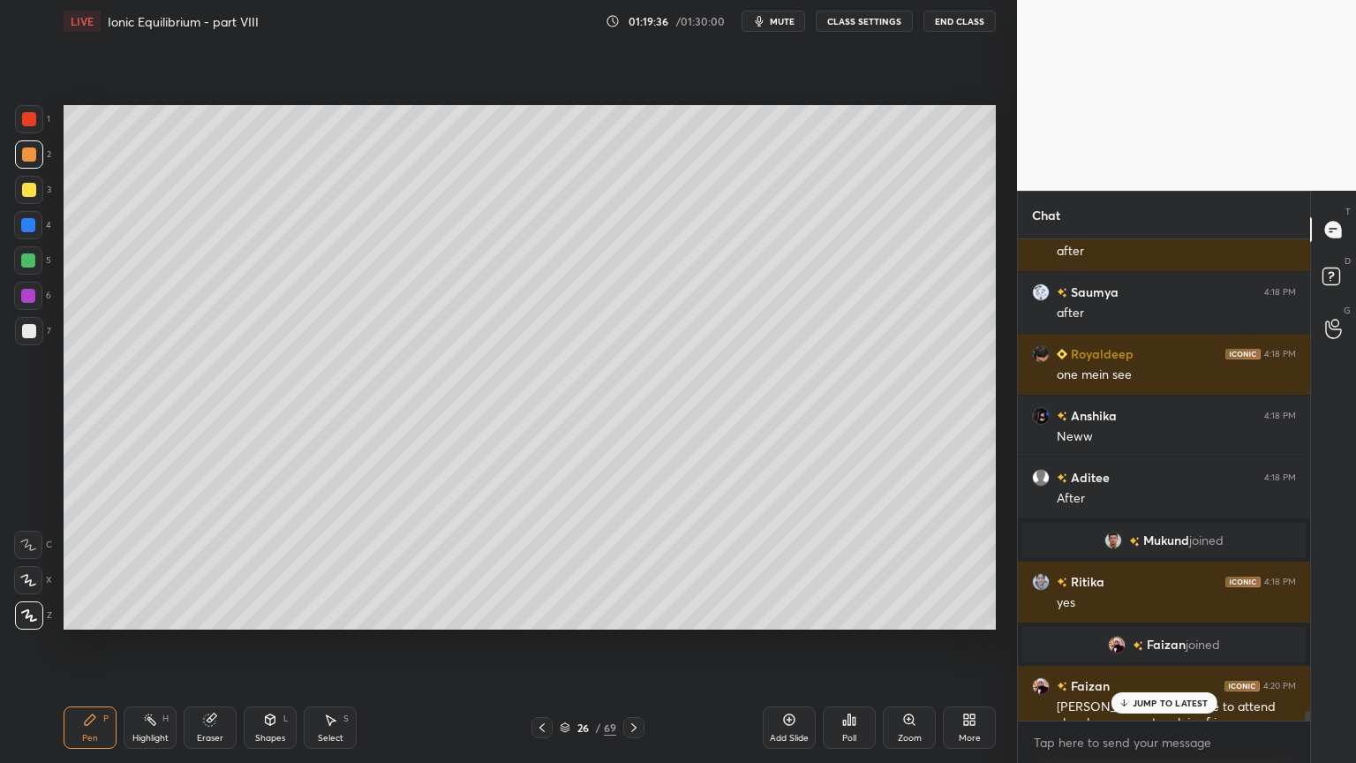
click at [1169, 644] on div "JUMP TO LATEST" at bounding box center [1164, 702] width 106 height 21
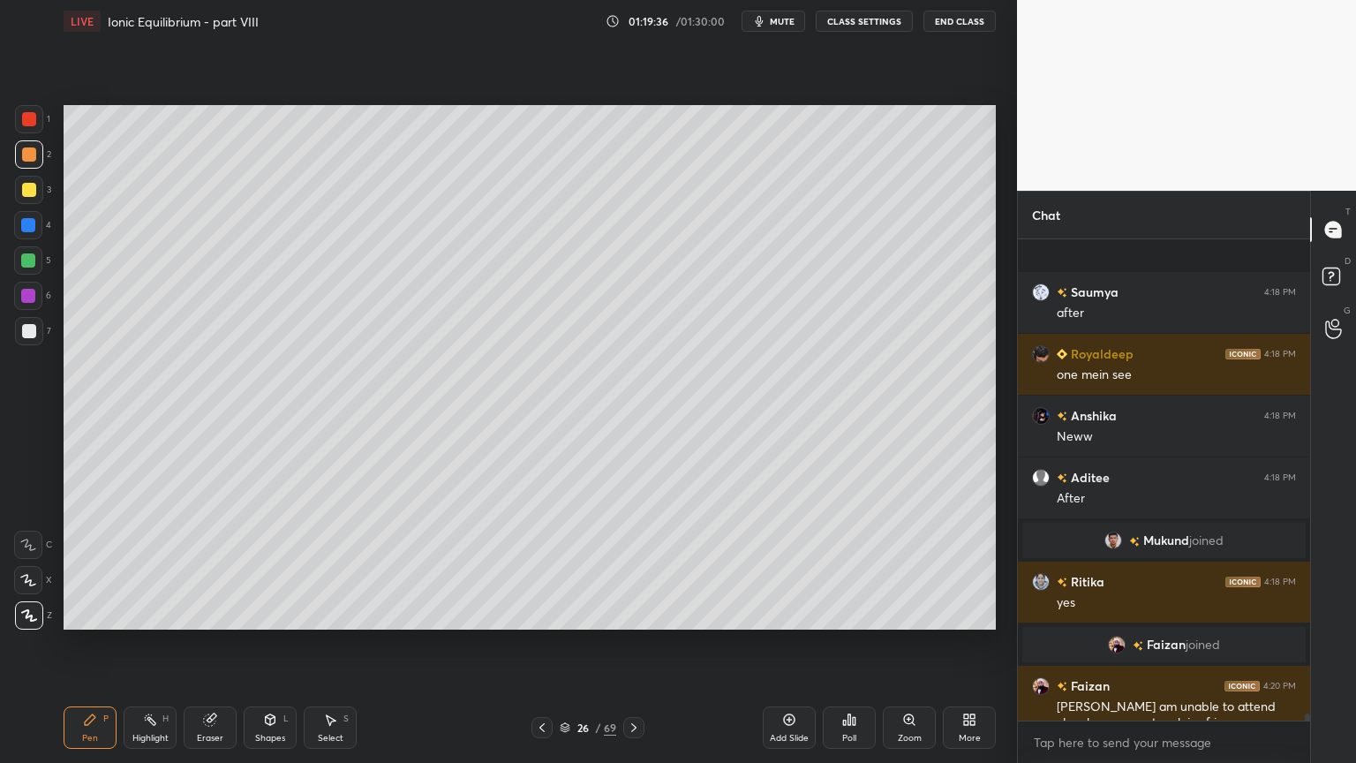
scroll to position [31019, 0]
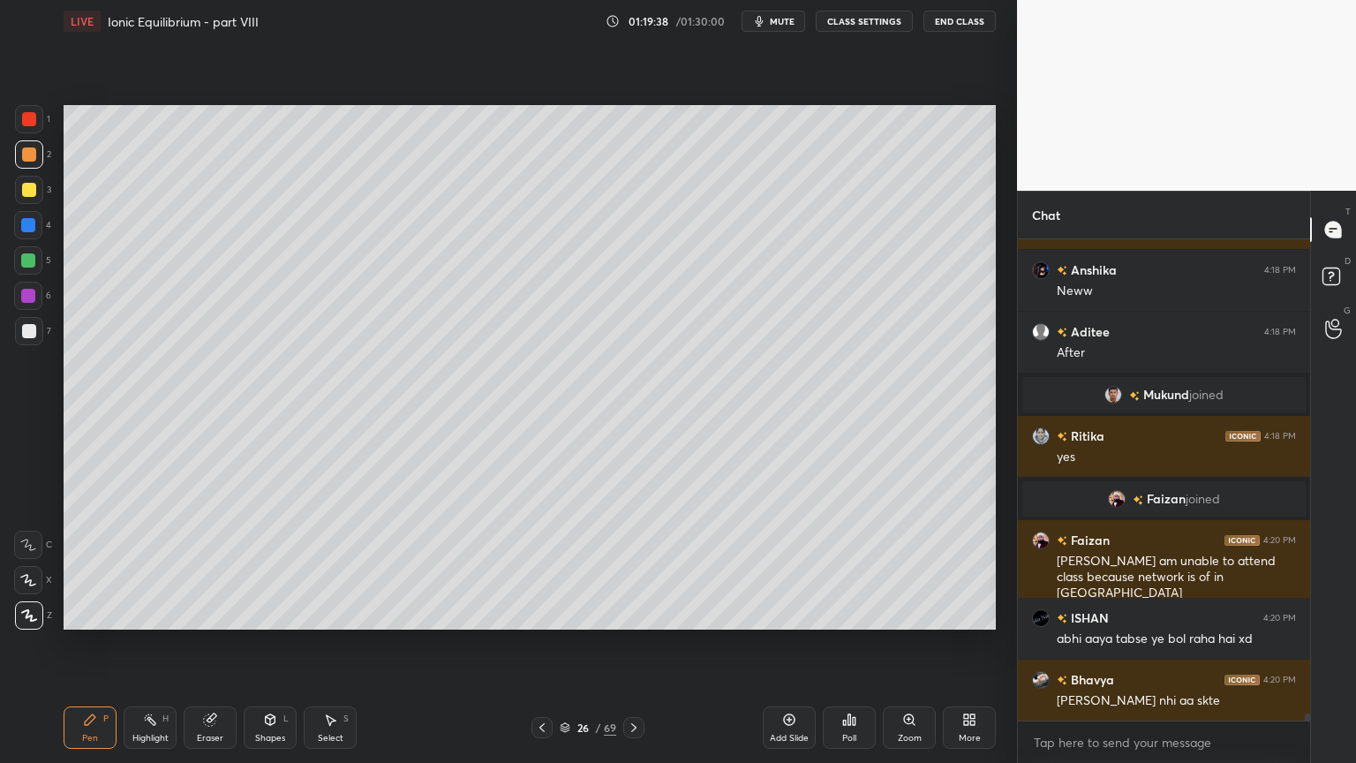
click at [99, 644] on div "Pen P" at bounding box center [90, 727] width 53 height 42
click at [94, 644] on div "Pen P" at bounding box center [90, 727] width 53 height 42
click at [32, 328] on div at bounding box center [29, 331] width 14 height 14
click at [161, 644] on div "Highlight H" at bounding box center [150, 727] width 53 height 42
click at [83, 644] on div "Pen P" at bounding box center [90, 727] width 53 height 42
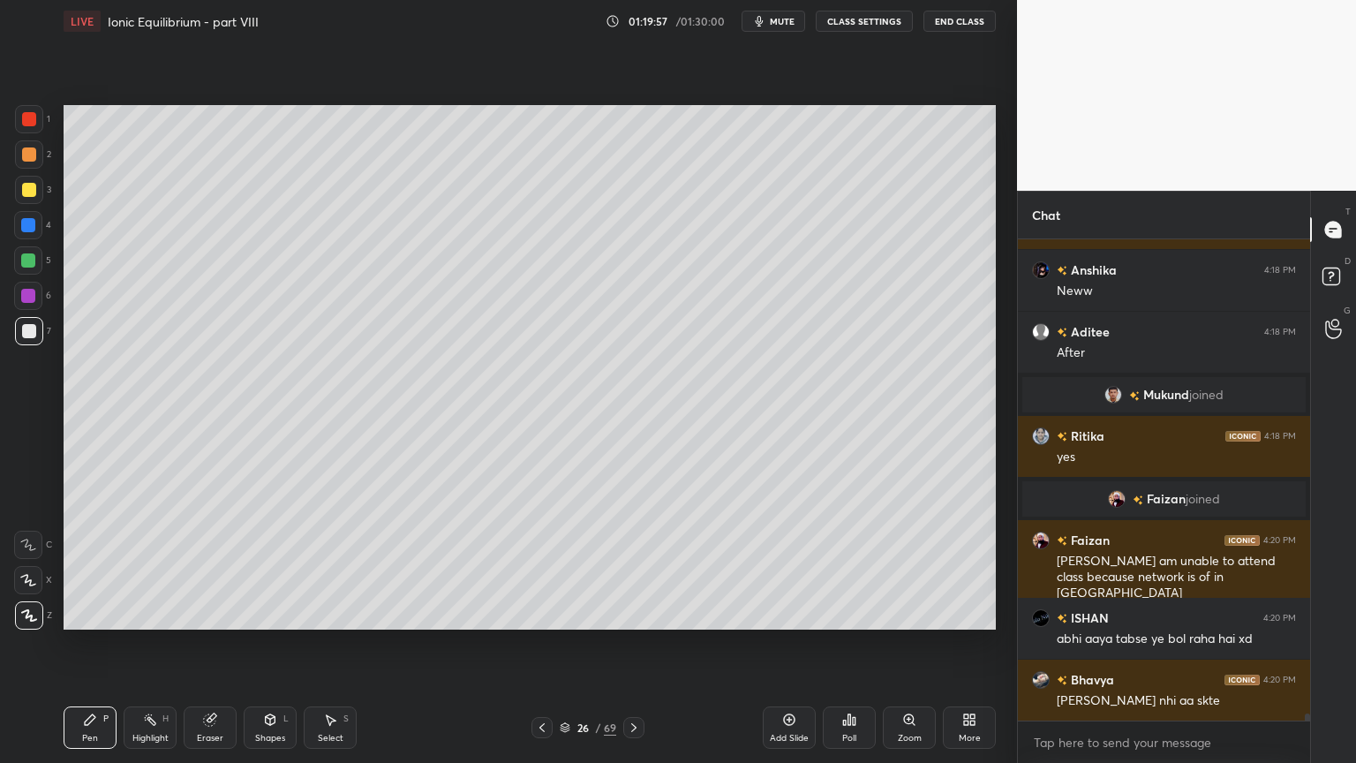
click at [31, 166] on div at bounding box center [29, 154] width 28 height 28
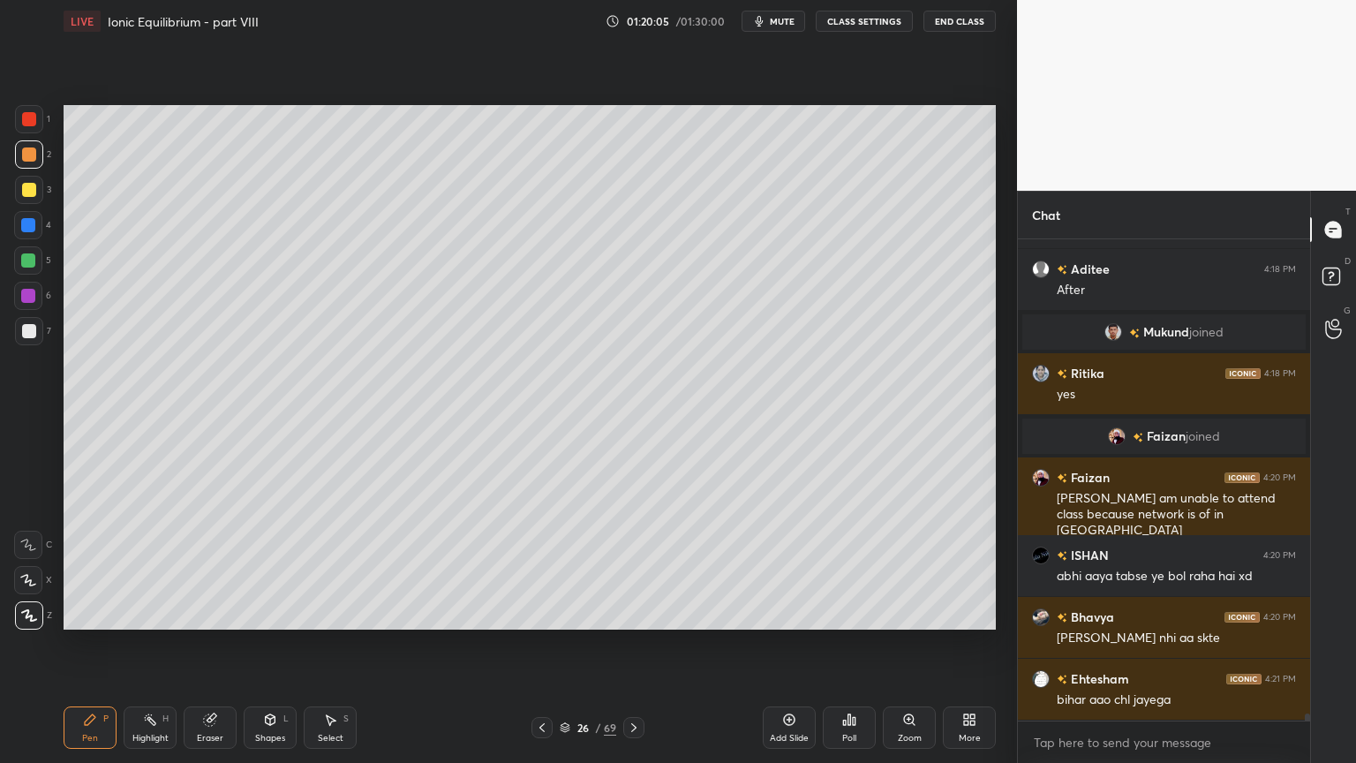
click at [87, 644] on div "Pen P" at bounding box center [90, 727] width 53 height 42
click at [36, 340] on div at bounding box center [29, 331] width 28 height 28
click at [548, 644] on icon at bounding box center [542, 727] width 14 height 14
click at [544, 644] on icon at bounding box center [542, 727] width 14 height 14
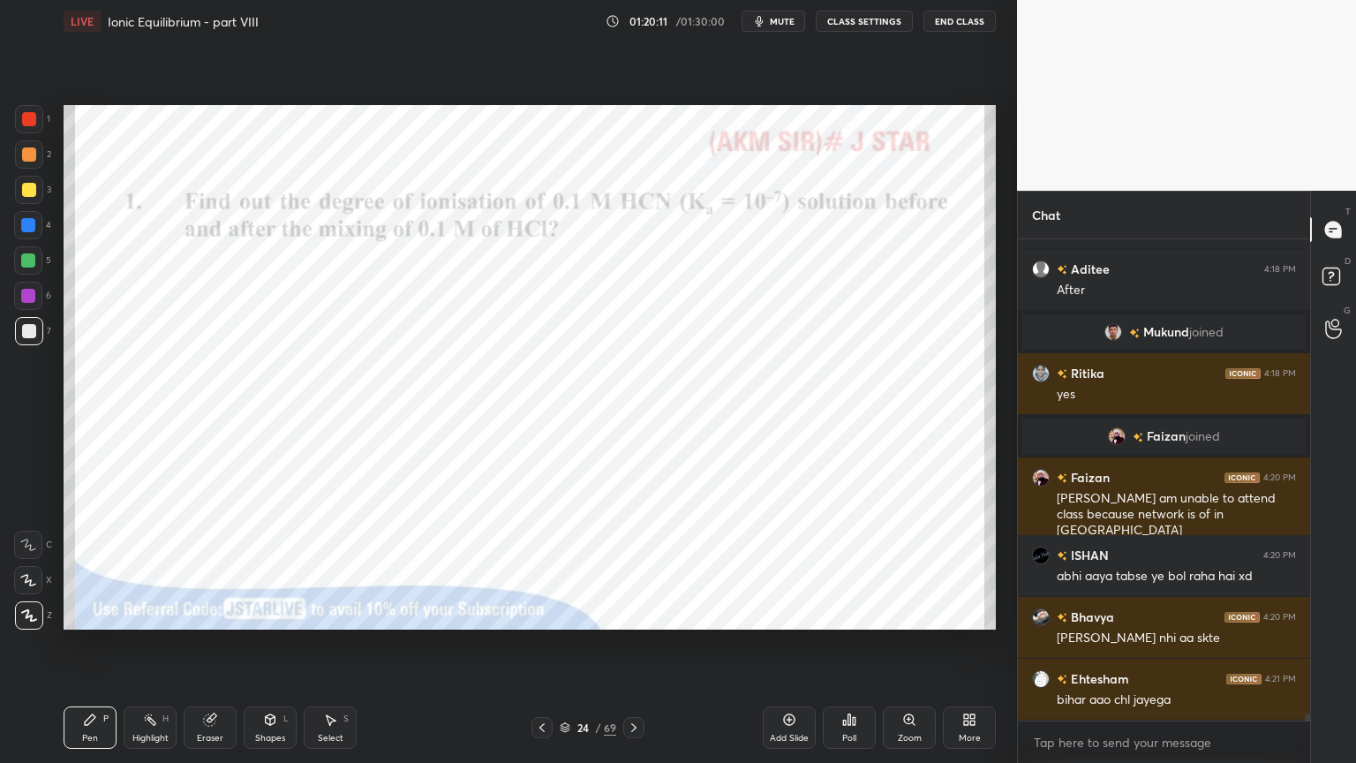
click at [149, 644] on div "Highlight H" at bounding box center [150, 727] width 53 height 42
drag, startPoint x: 32, startPoint y: 226, endPoint x: 56, endPoint y: 226, distance: 23.8
click at [33, 226] on div at bounding box center [28, 225] width 14 height 14
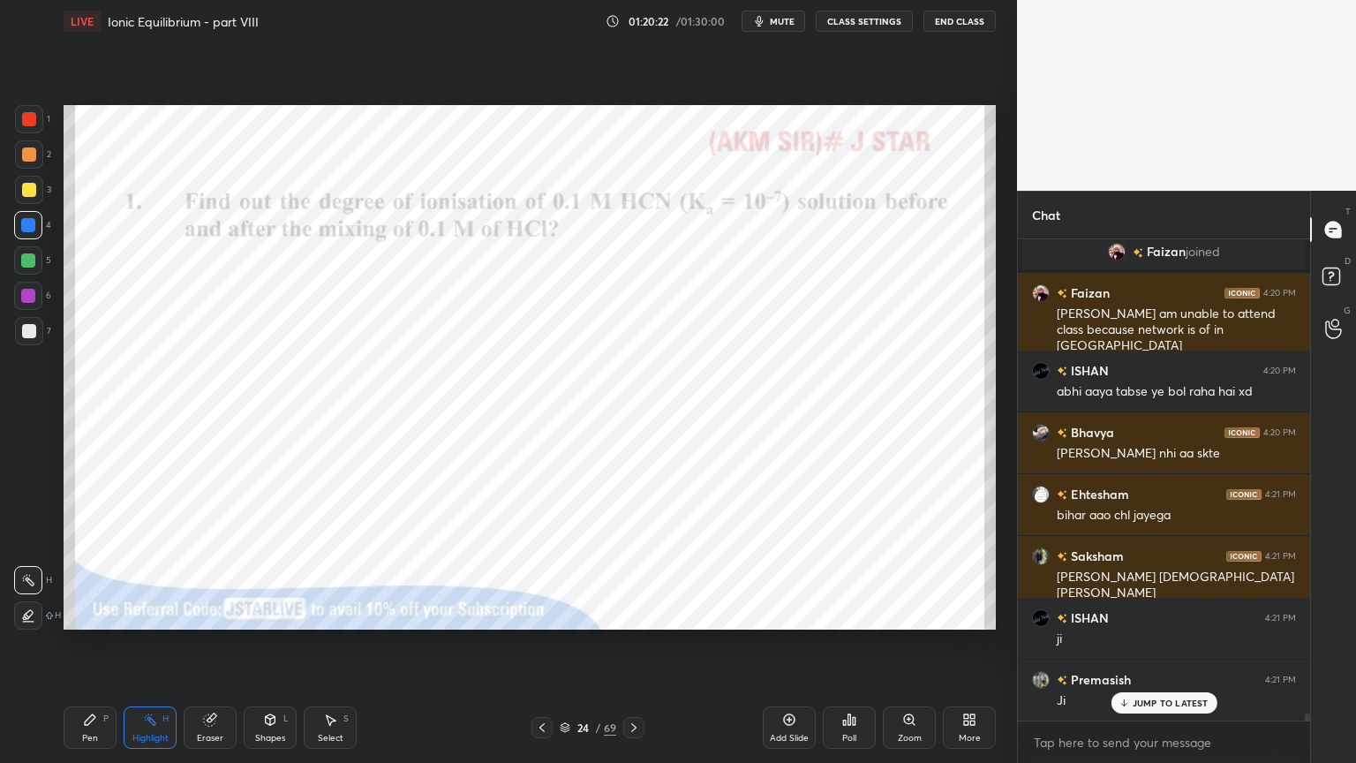
scroll to position [31329, 0]
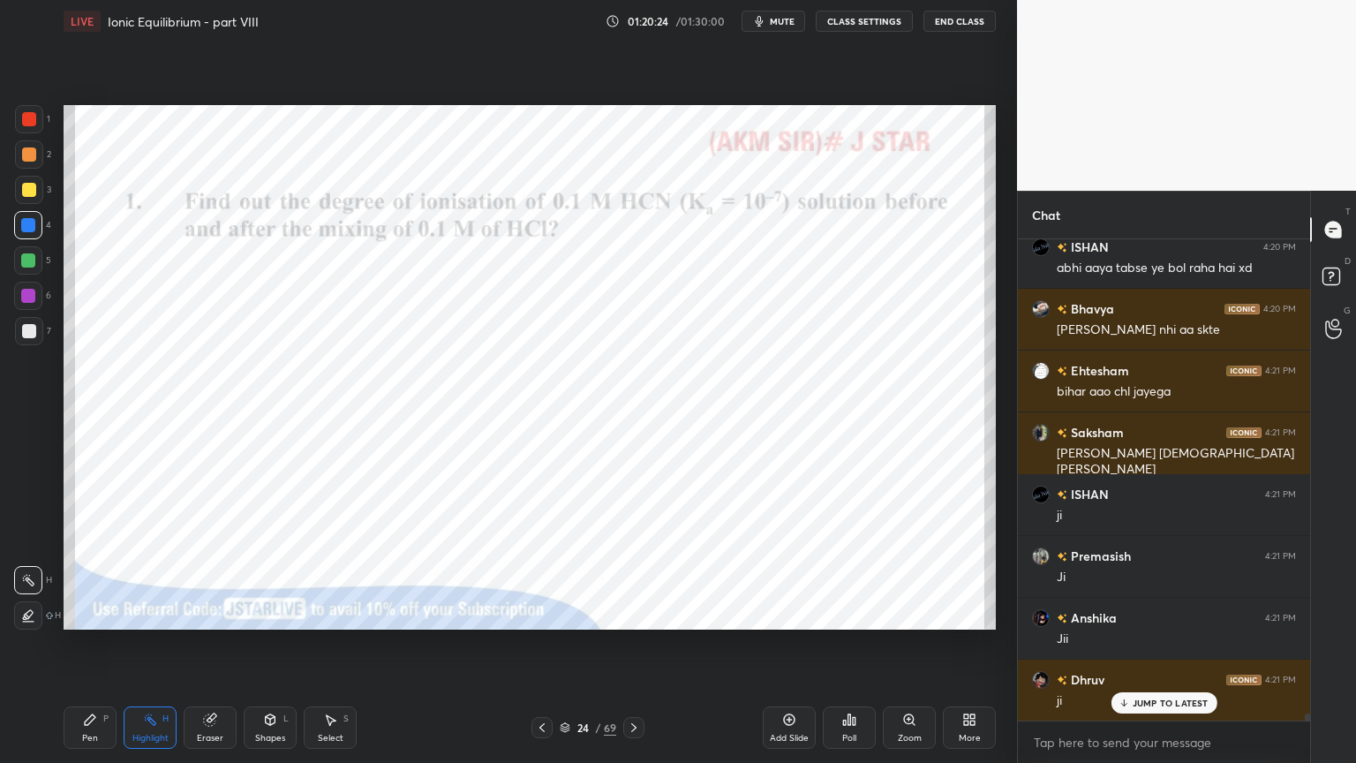
click at [644, 644] on div "24 / 69" at bounding box center [588, 727] width 350 height 21
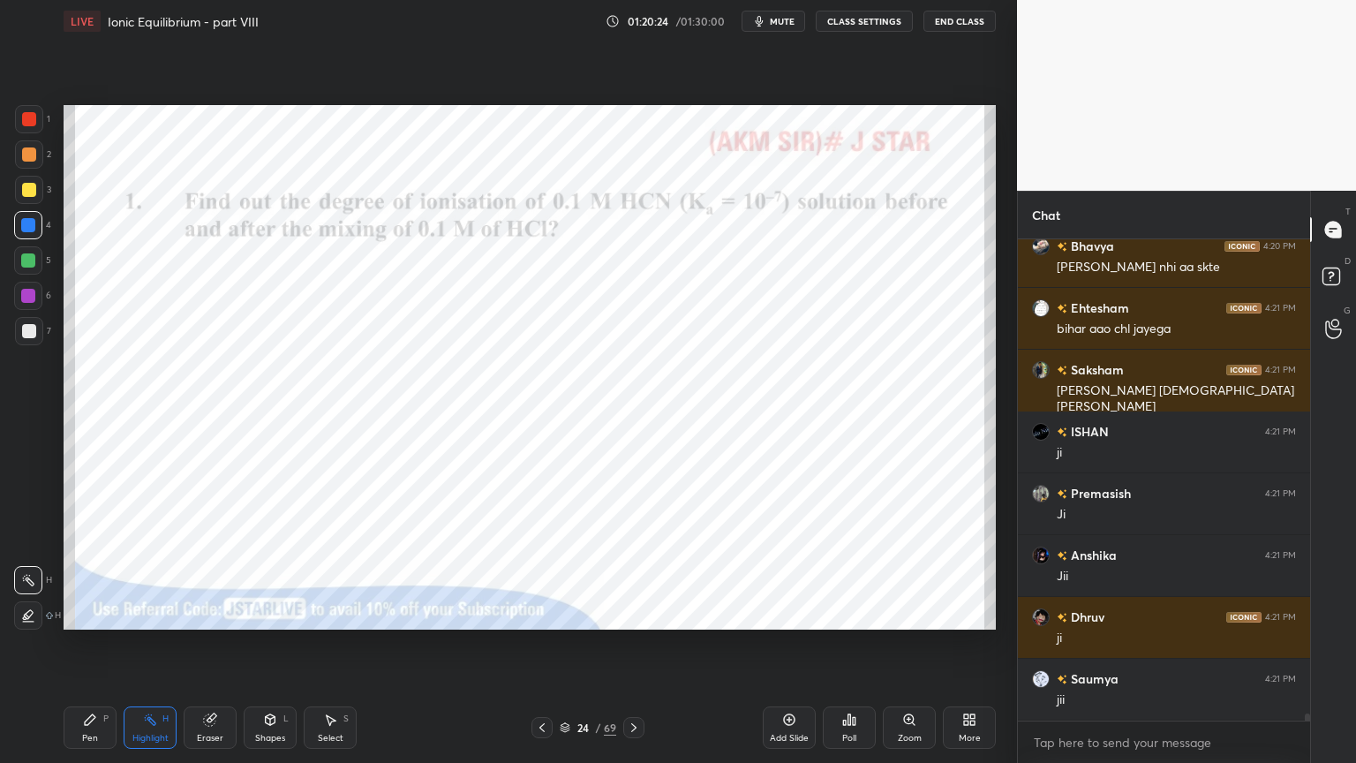
click at [645, 644] on div "24 / 69" at bounding box center [588, 727] width 350 height 21
click at [637, 644] on icon at bounding box center [634, 727] width 14 height 14
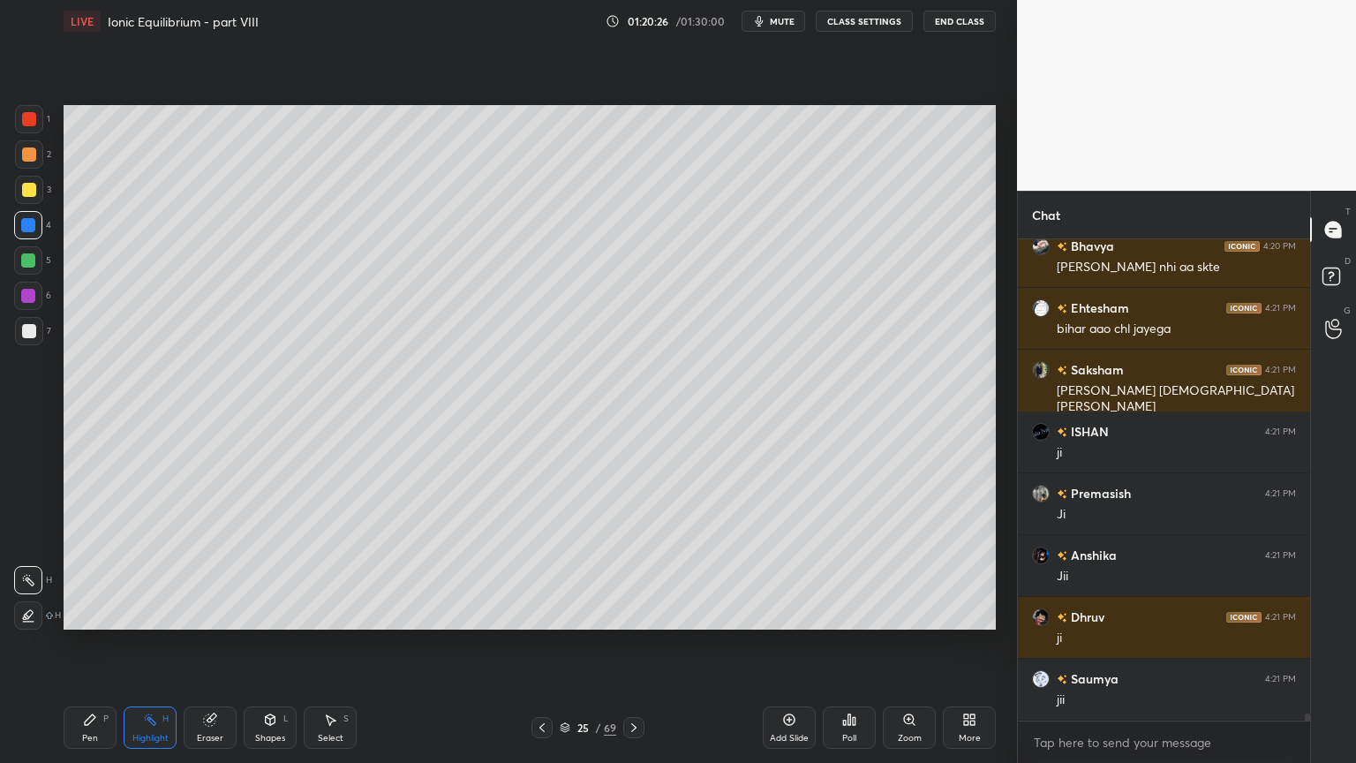
scroll to position [31514, 0]
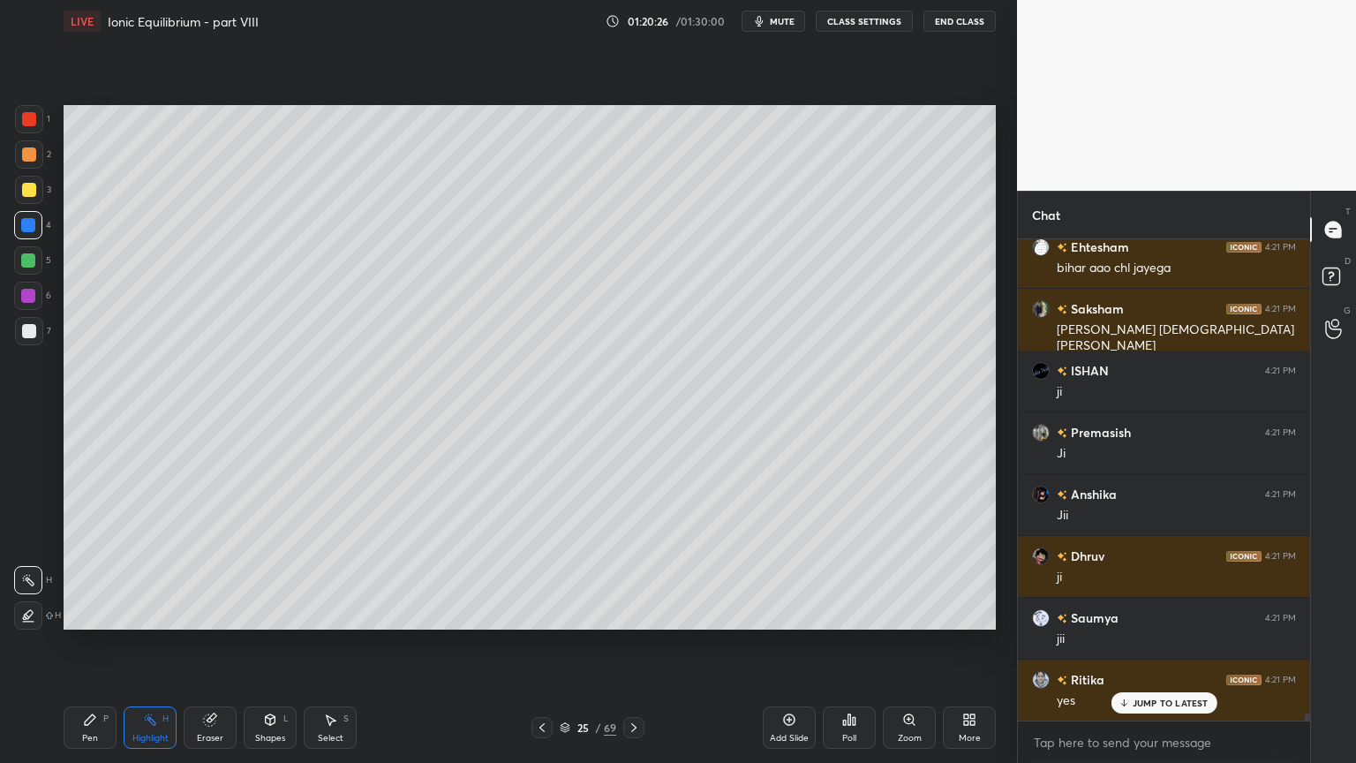
click at [634, 644] on icon at bounding box center [634, 727] width 14 height 14
click at [89, 644] on div "Pen P" at bounding box center [90, 727] width 53 height 42
drag, startPoint x: 28, startPoint y: 331, endPoint x: 57, endPoint y: 313, distance: 33.8
click at [28, 329] on div at bounding box center [29, 331] width 14 height 14
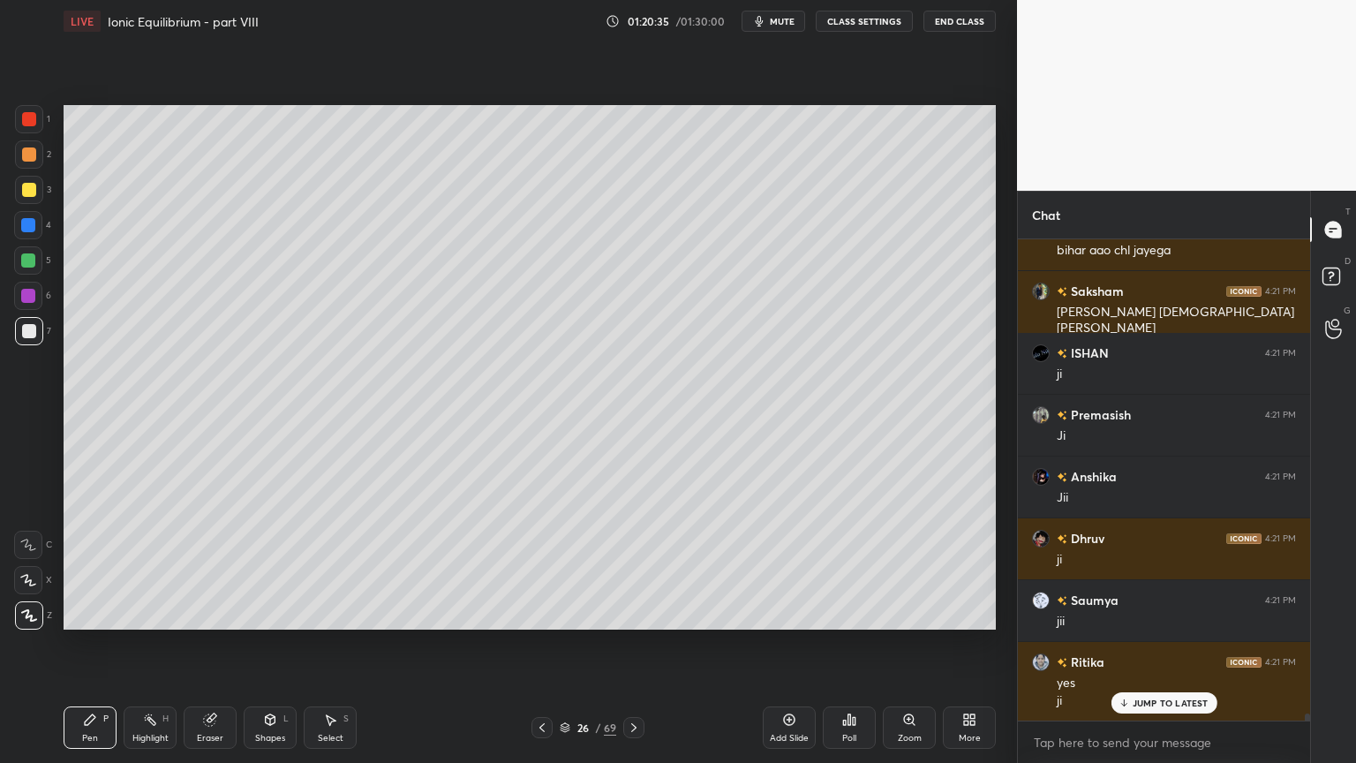
drag, startPoint x: 167, startPoint y: 723, endPoint x: 200, endPoint y: 645, distance: 85.4
click at [167, 644] on div "Highlight H" at bounding box center [150, 727] width 53 height 42
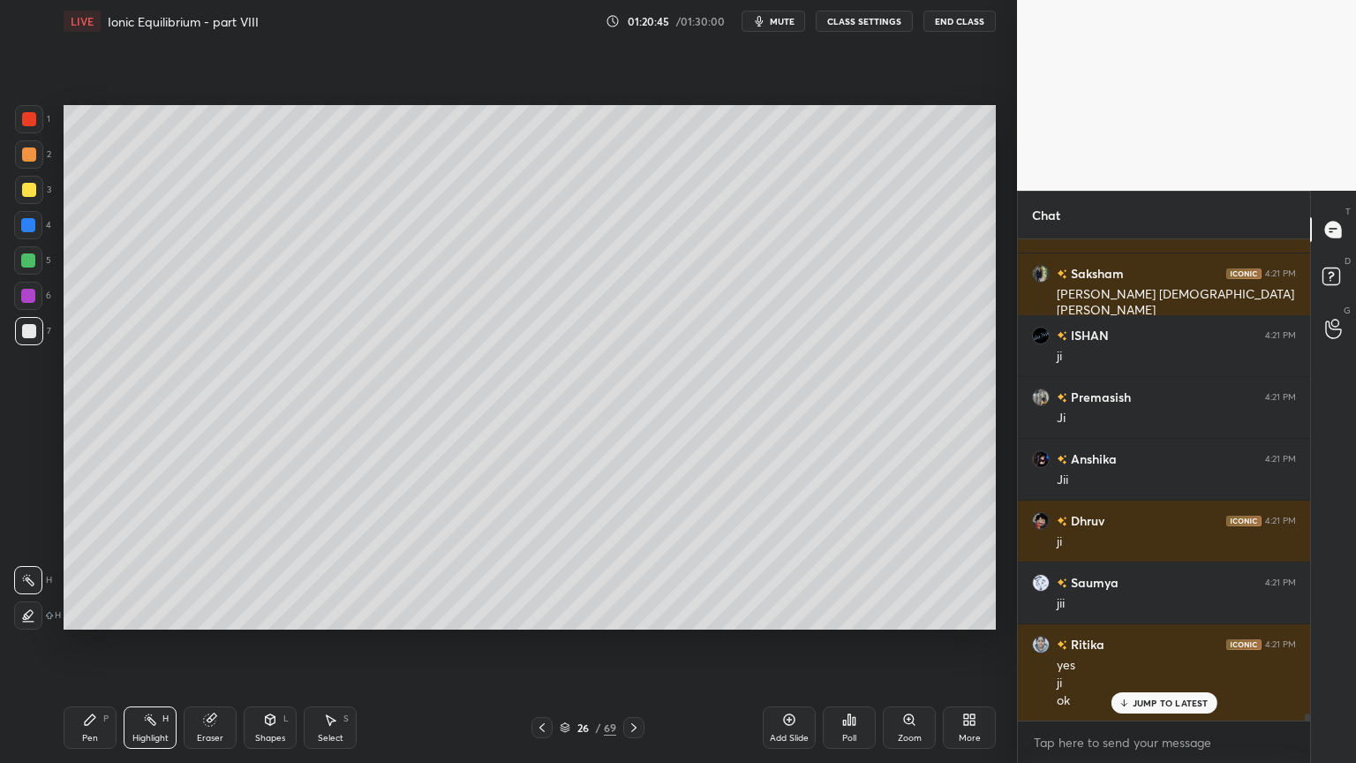
click at [267, 644] on icon at bounding box center [271, 719] width 10 height 11
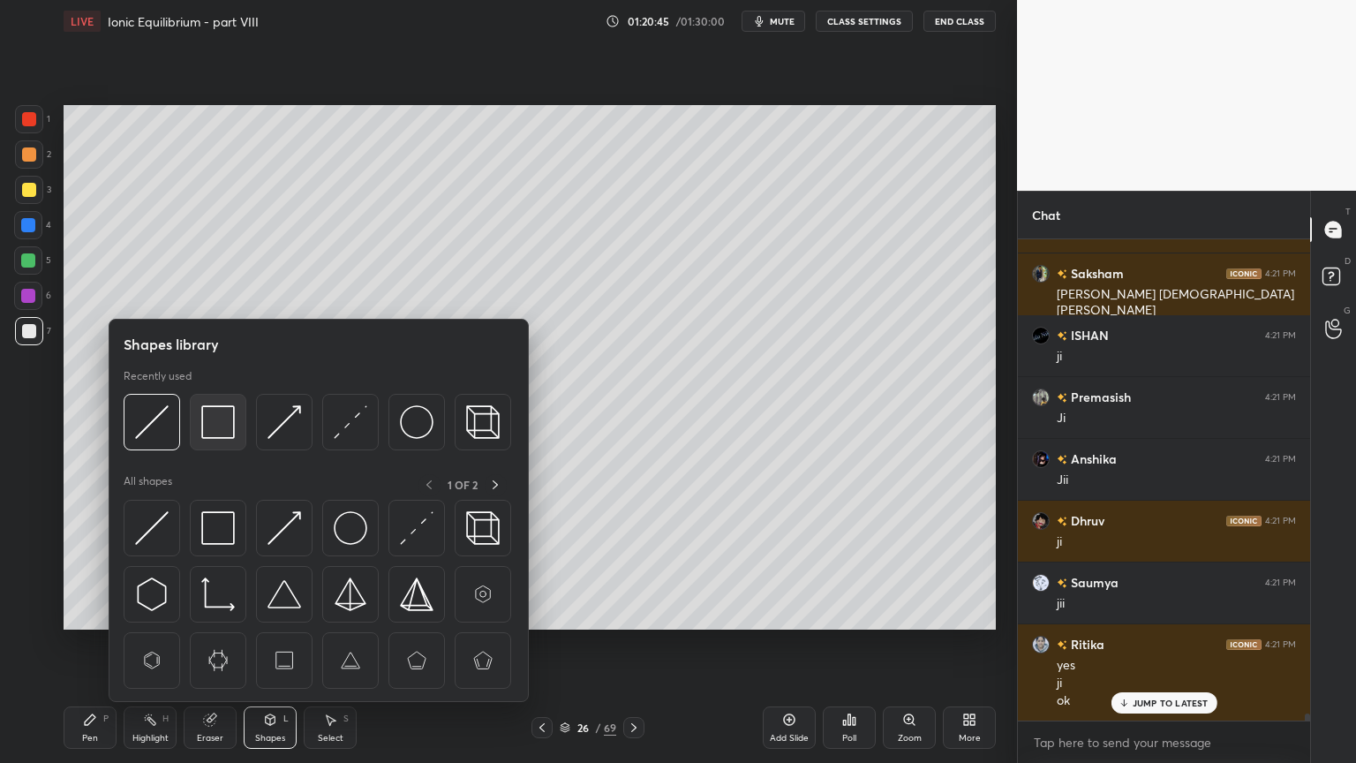
click at [210, 424] on img at bounding box center [218, 422] width 34 height 34
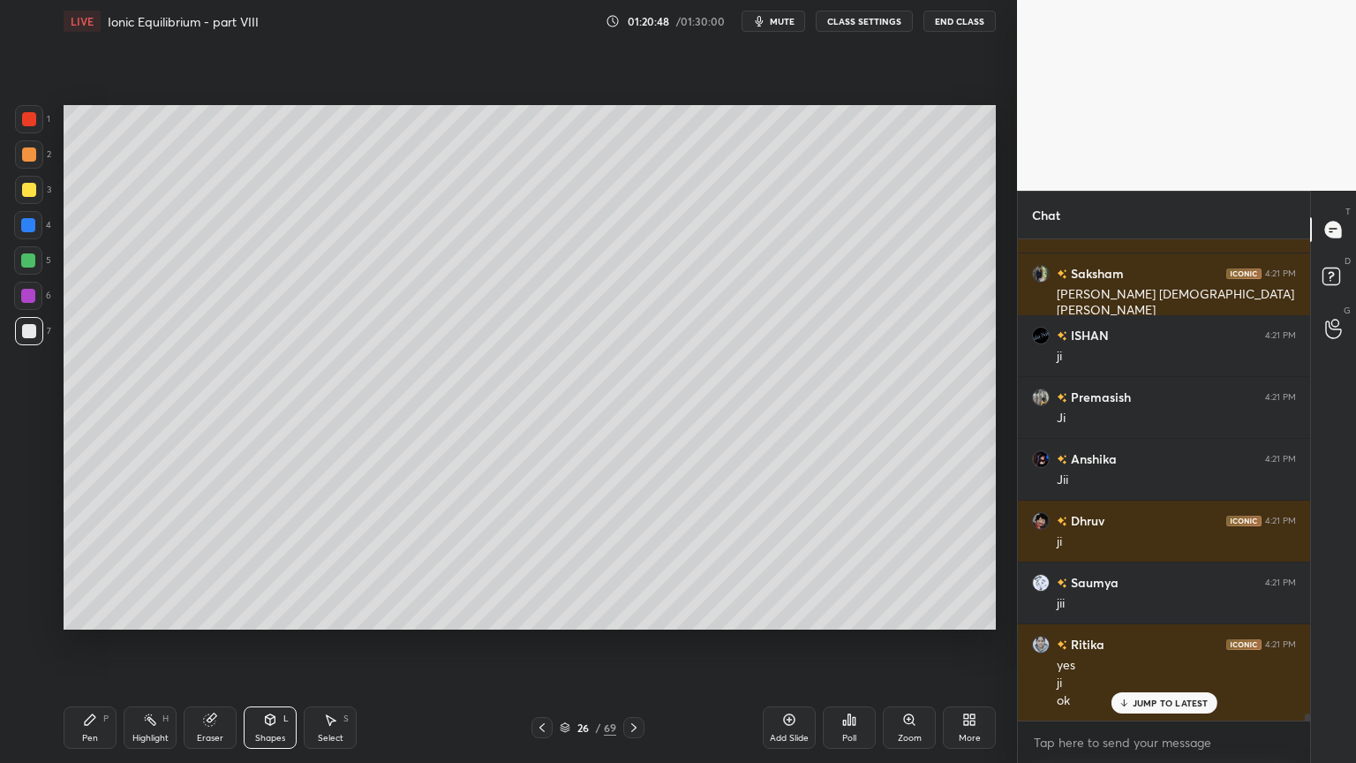
drag, startPoint x: 143, startPoint y: 722, endPoint x: 145, endPoint y: 652, distance: 70.7
click at [148, 644] on icon at bounding box center [150, 720] width 14 height 14
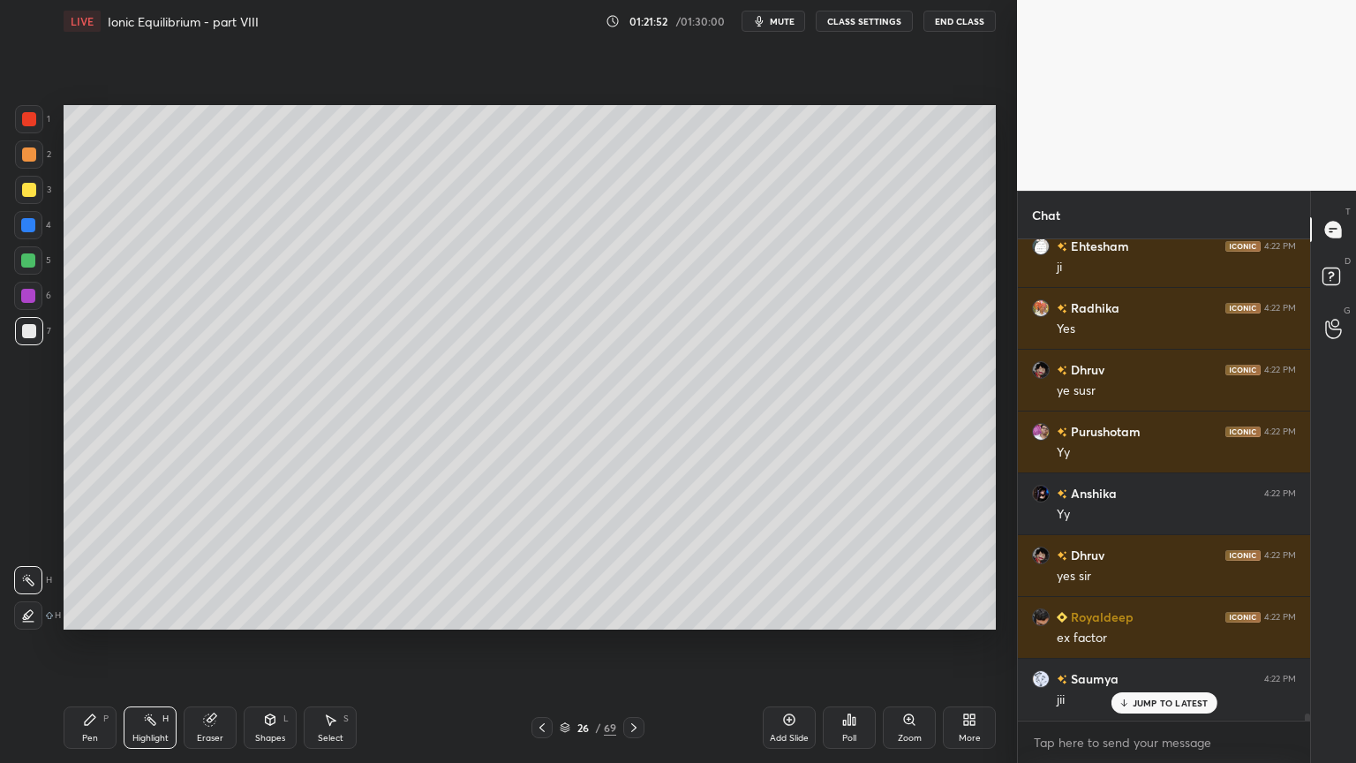
scroll to position [32167, 0]
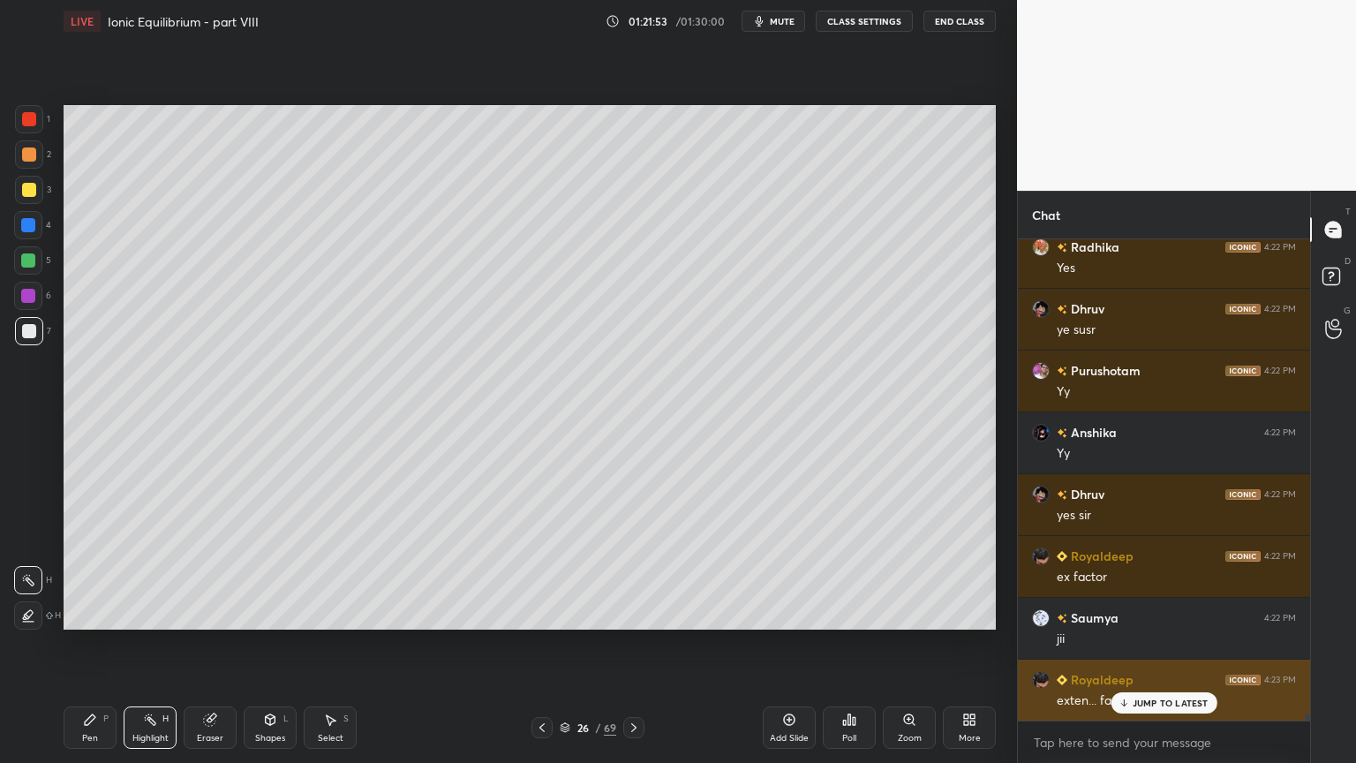
drag, startPoint x: 1138, startPoint y: 698, endPoint x: 1160, endPoint y: 693, distance: 22.7
click at [1137, 644] on p "JUMP TO LATEST" at bounding box center [1171, 703] width 76 height 11
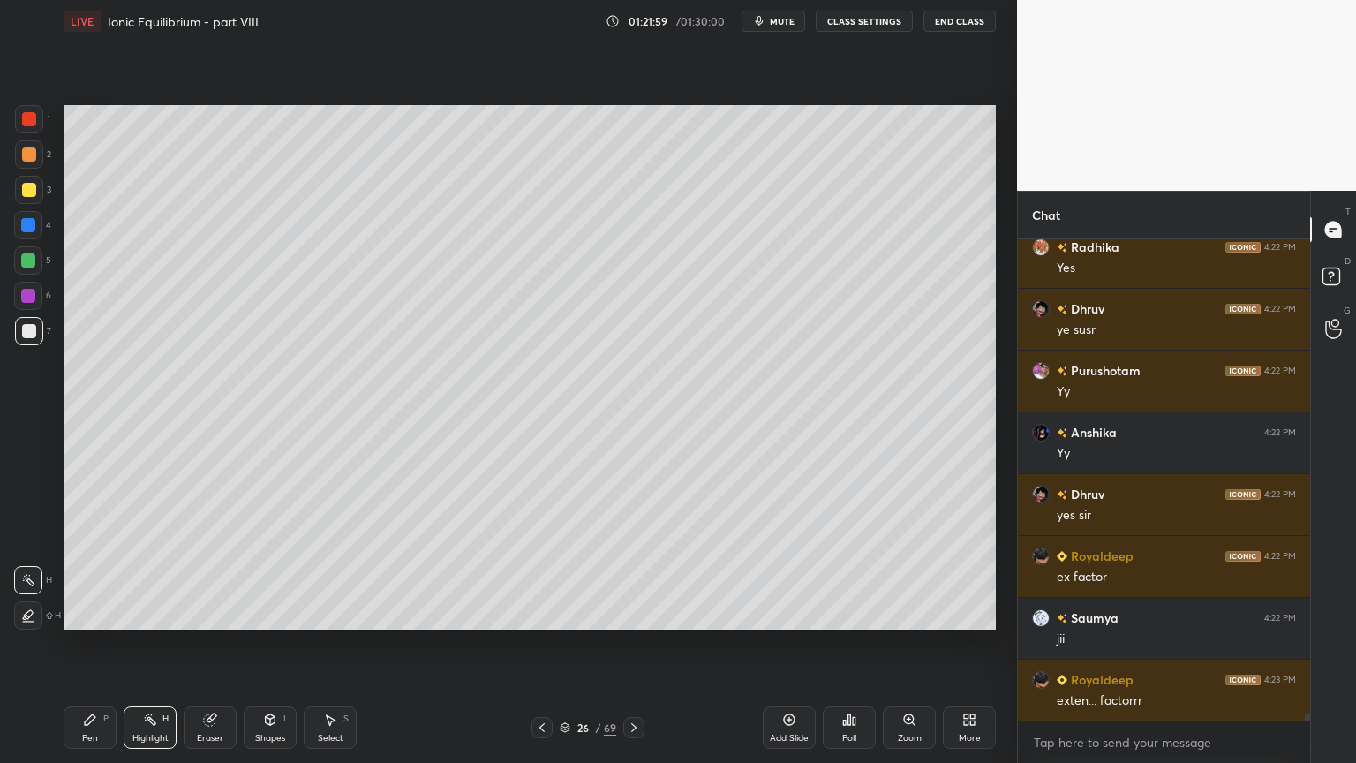
click at [92, 644] on div "Pen P" at bounding box center [90, 727] width 53 height 42
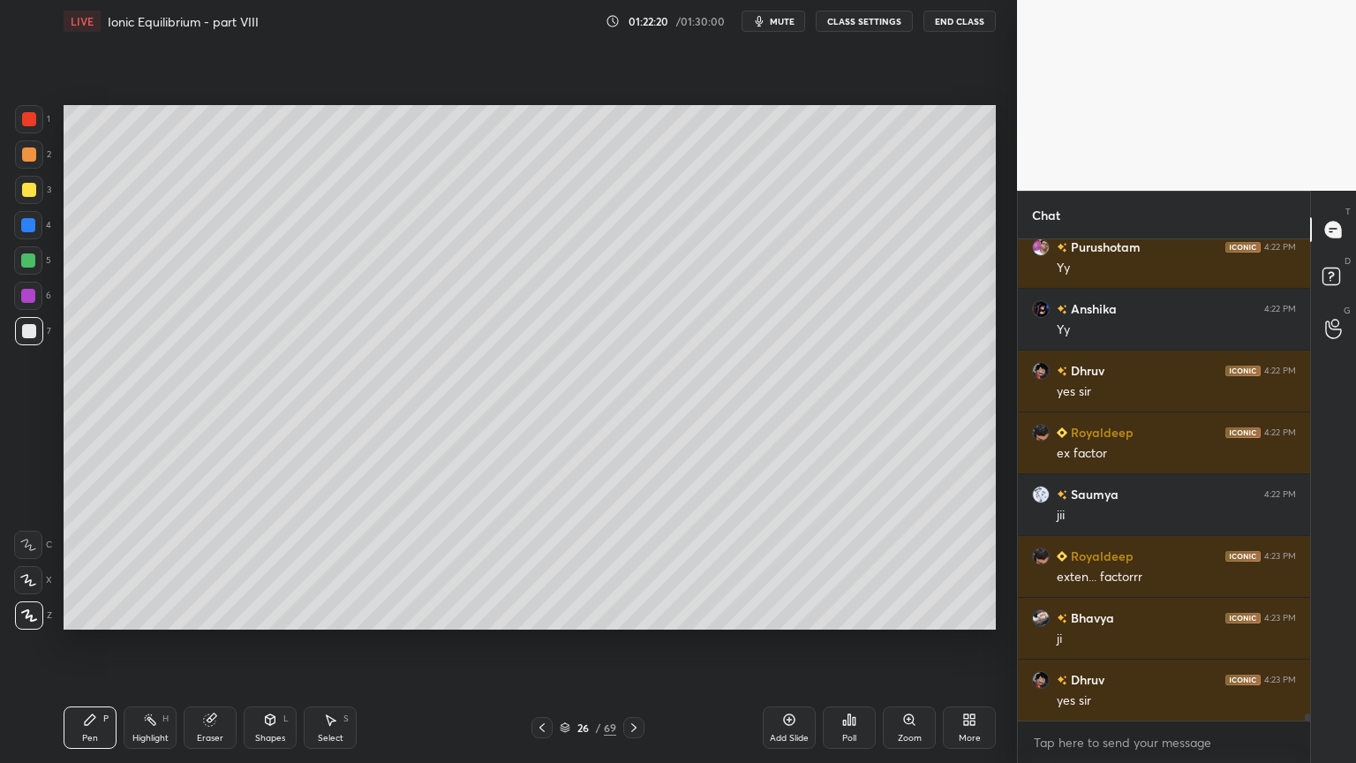
scroll to position [32353, 0]
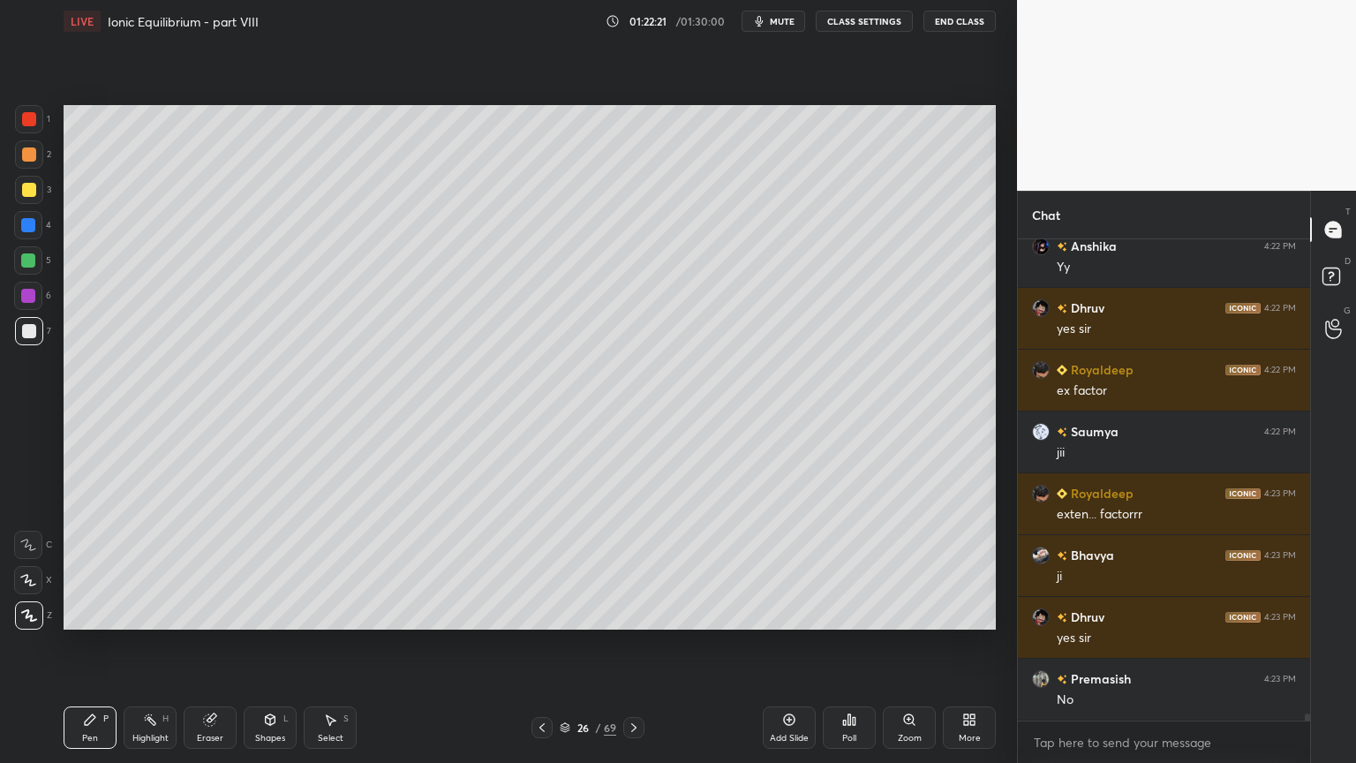
click at [155, 644] on div "Highlight H" at bounding box center [150, 727] width 53 height 42
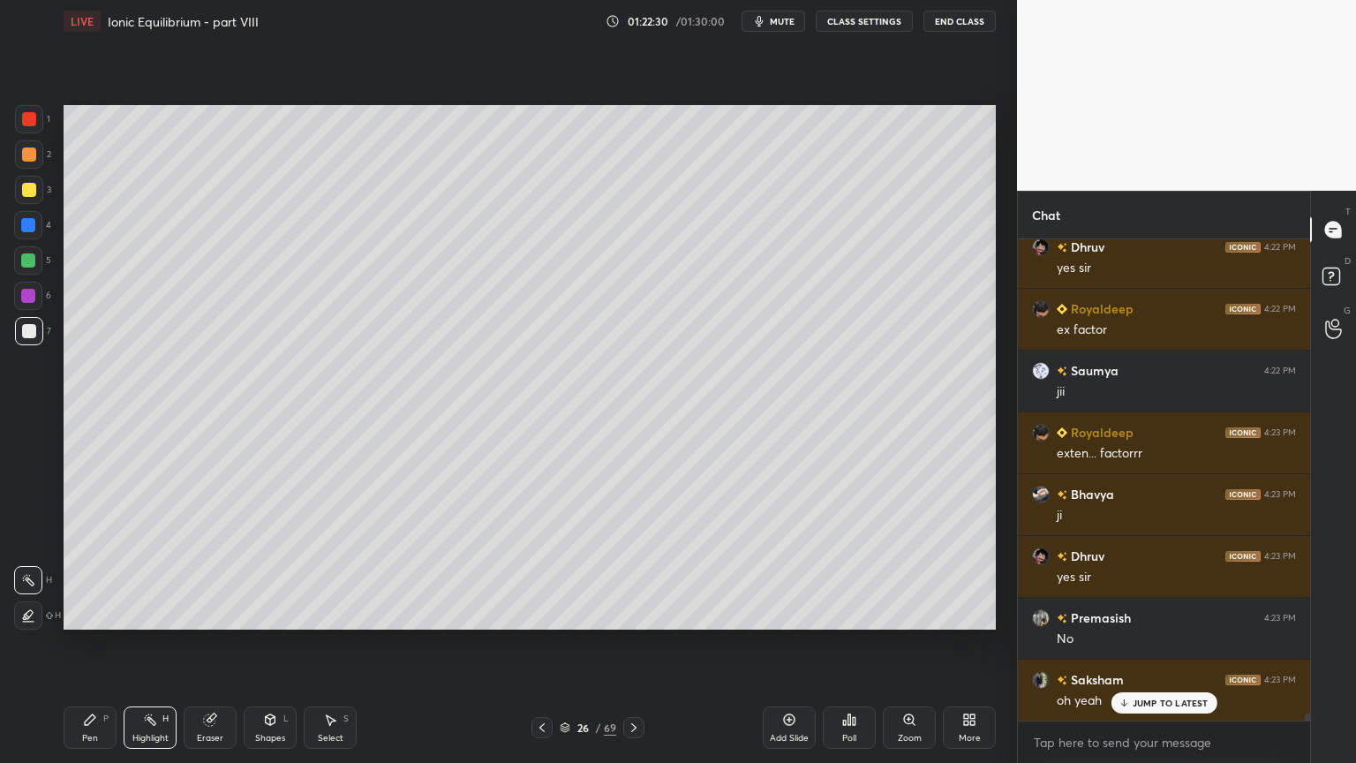
click at [207, 644] on div "Eraser" at bounding box center [210, 727] width 53 height 42
click at [155, 644] on div "Highlight H" at bounding box center [150, 727] width 53 height 42
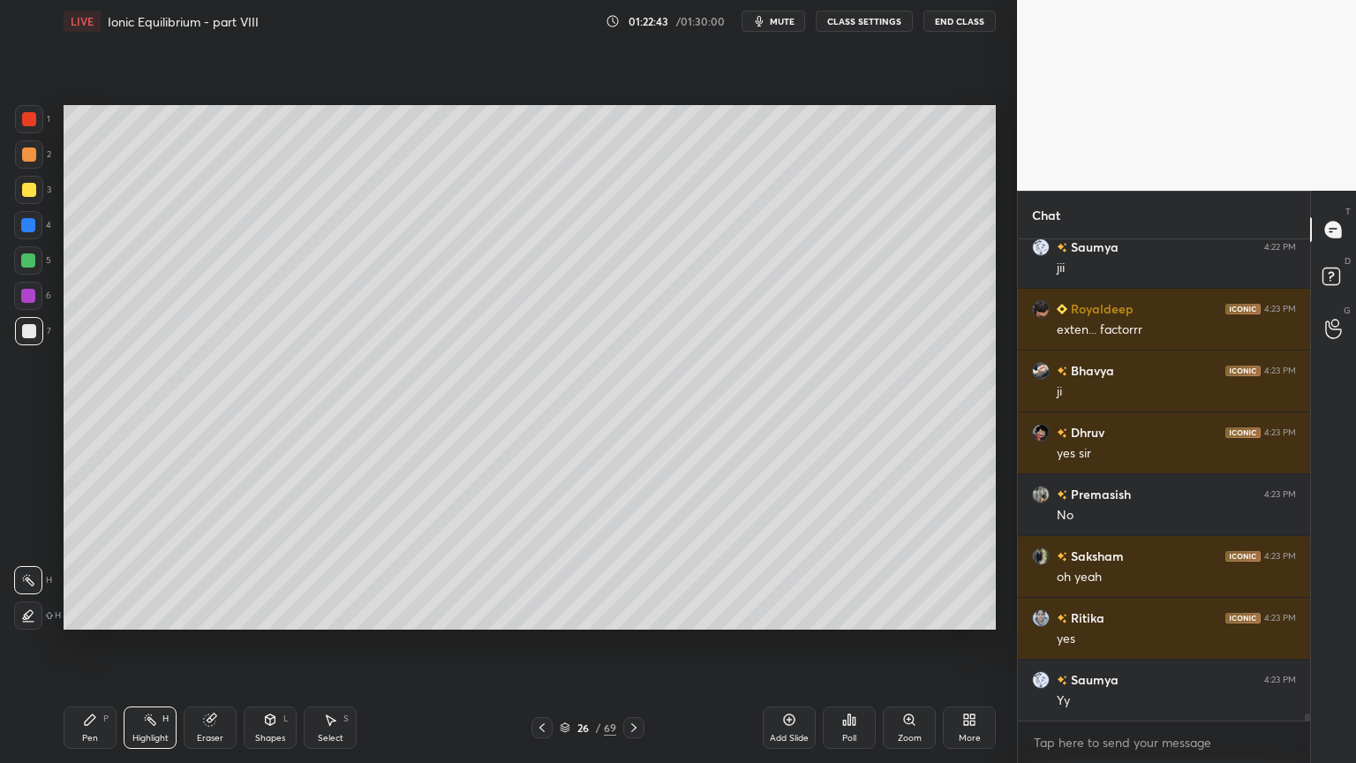
scroll to position [32601, 0]
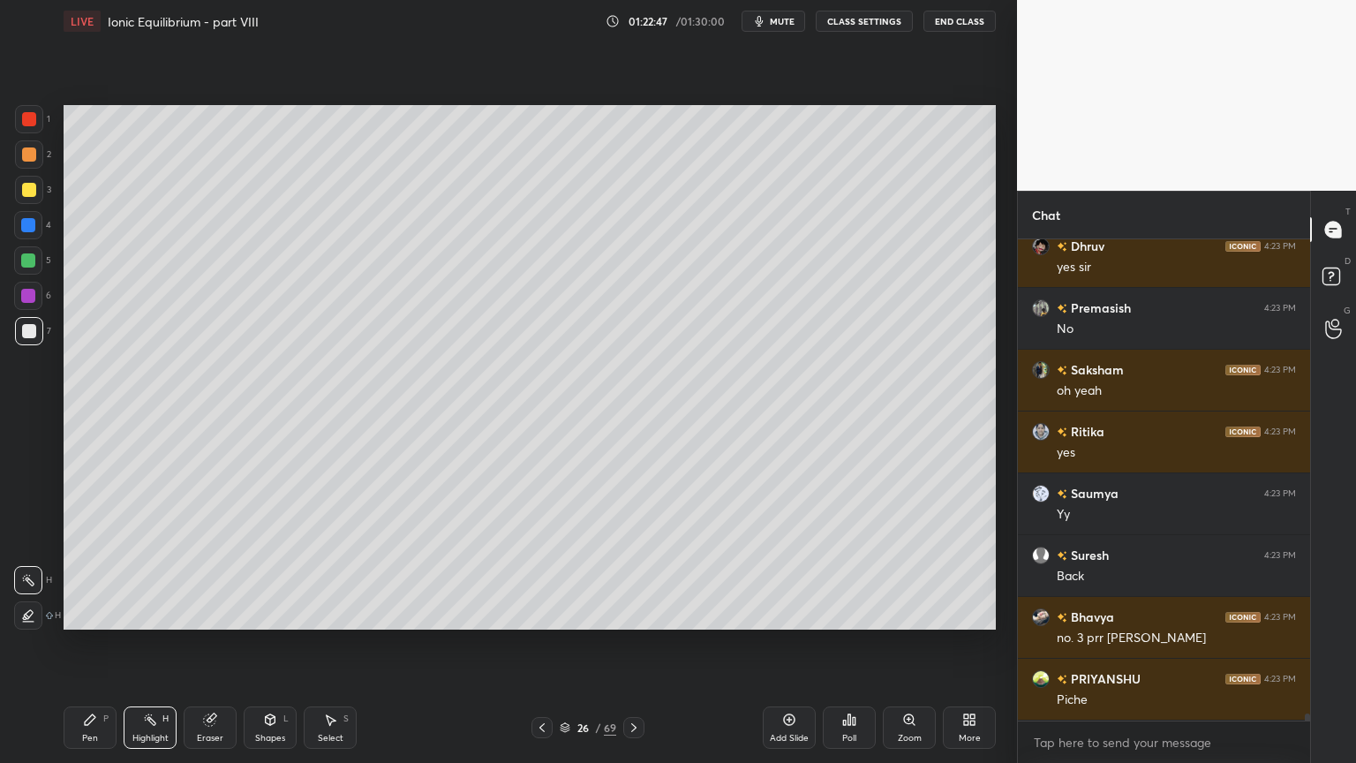
click at [272, 644] on div "Shapes L" at bounding box center [270, 727] width 53 height 42
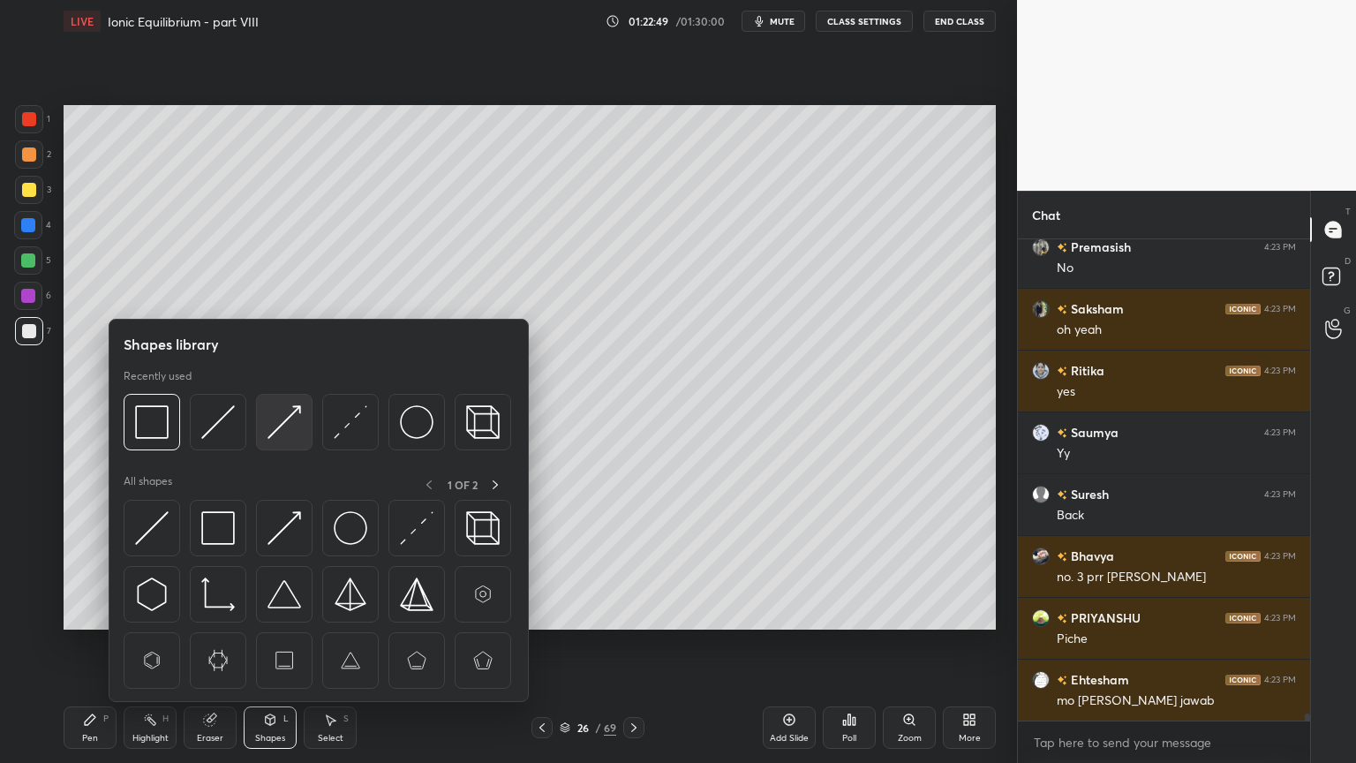
scroll to position [32848, 0]
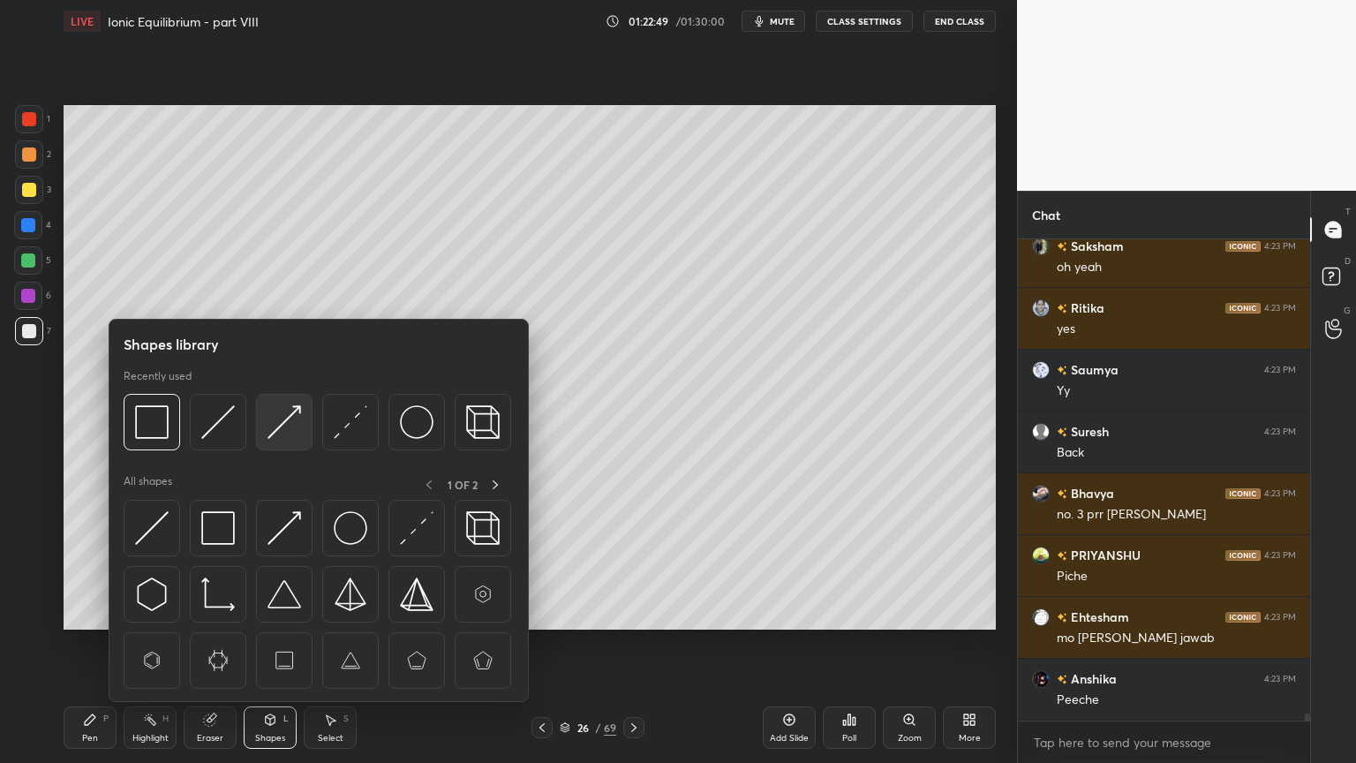
click at [302, 422] on div at bounding box center [284, 422] width 57 height 57
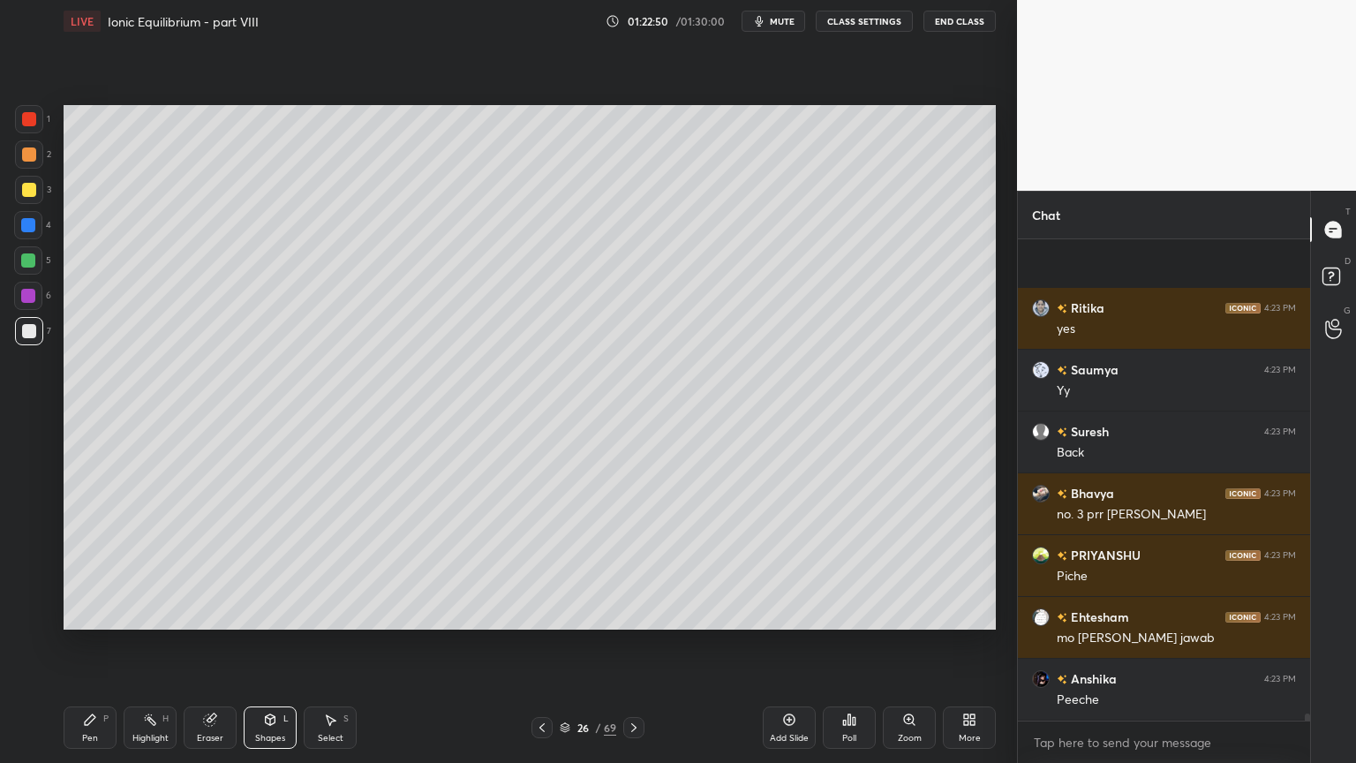
click at [28, 184] on div at bounding box center [29, 190] width 14 height 14
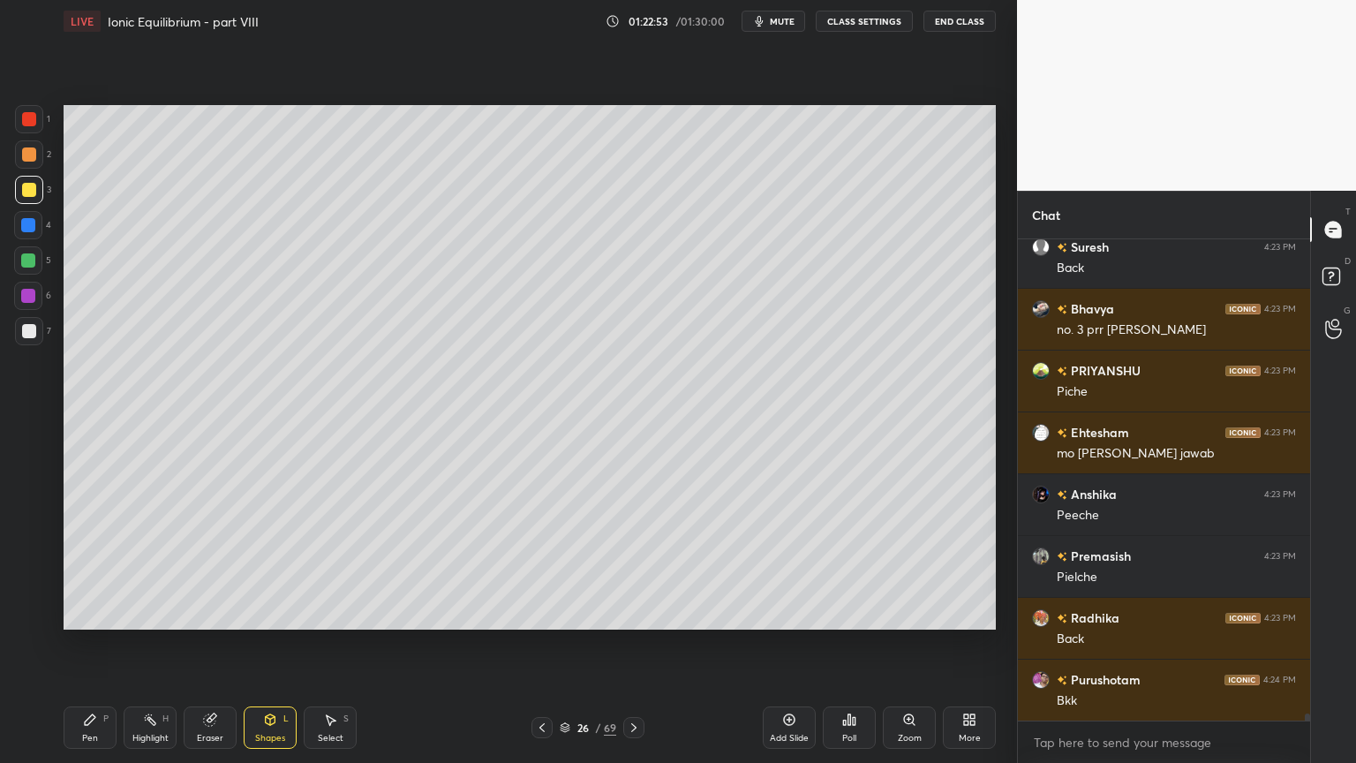
scroll to position [33095, 0]
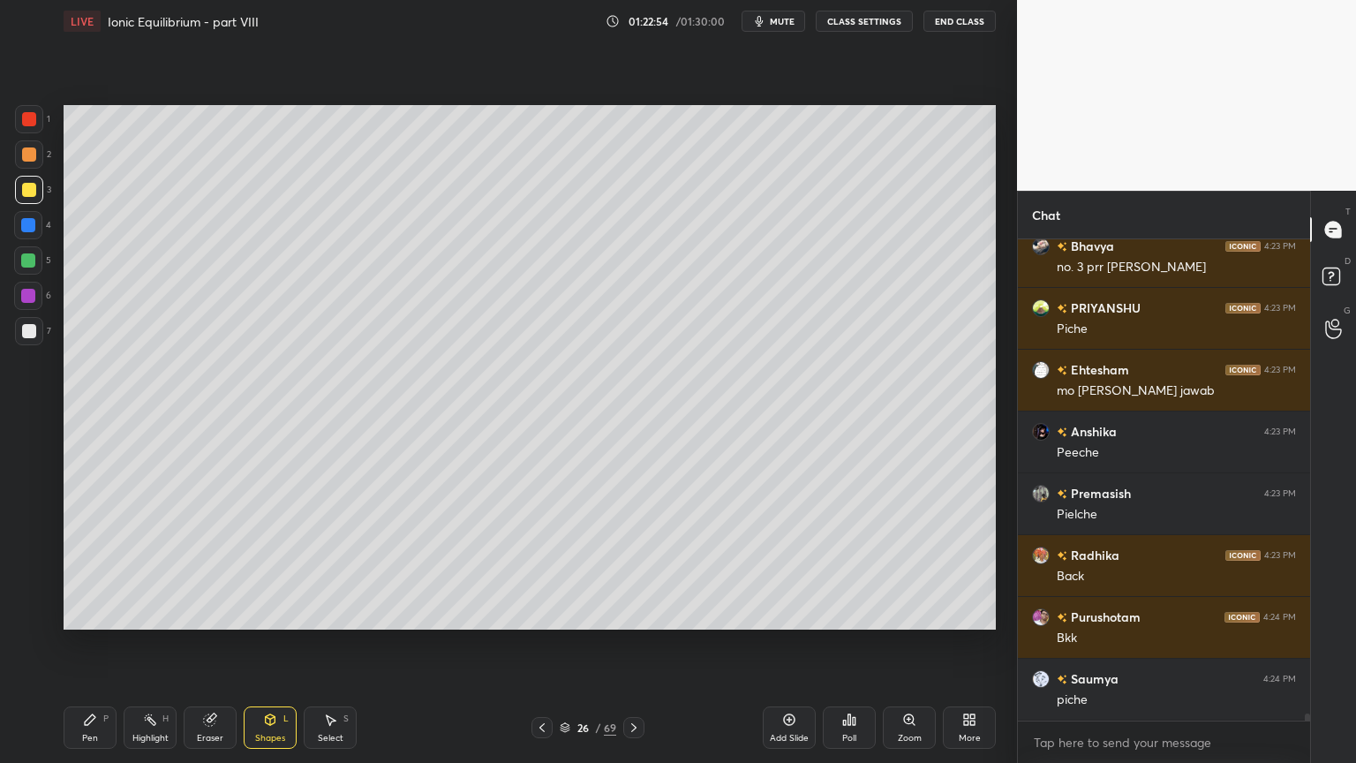
click at [155, 644] on div "Highlight H" at bounding box center [150, 727] width 53 height 42
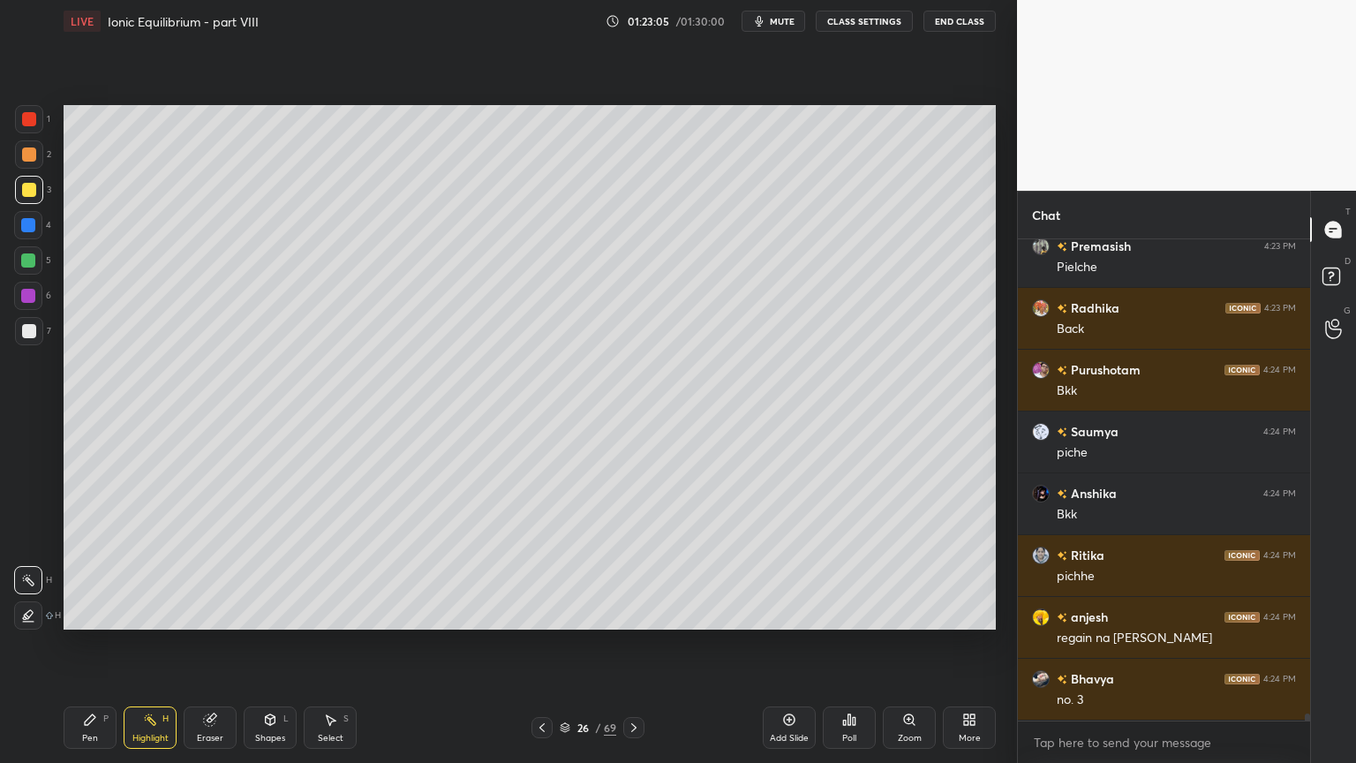
scroll to position [33403, 0]
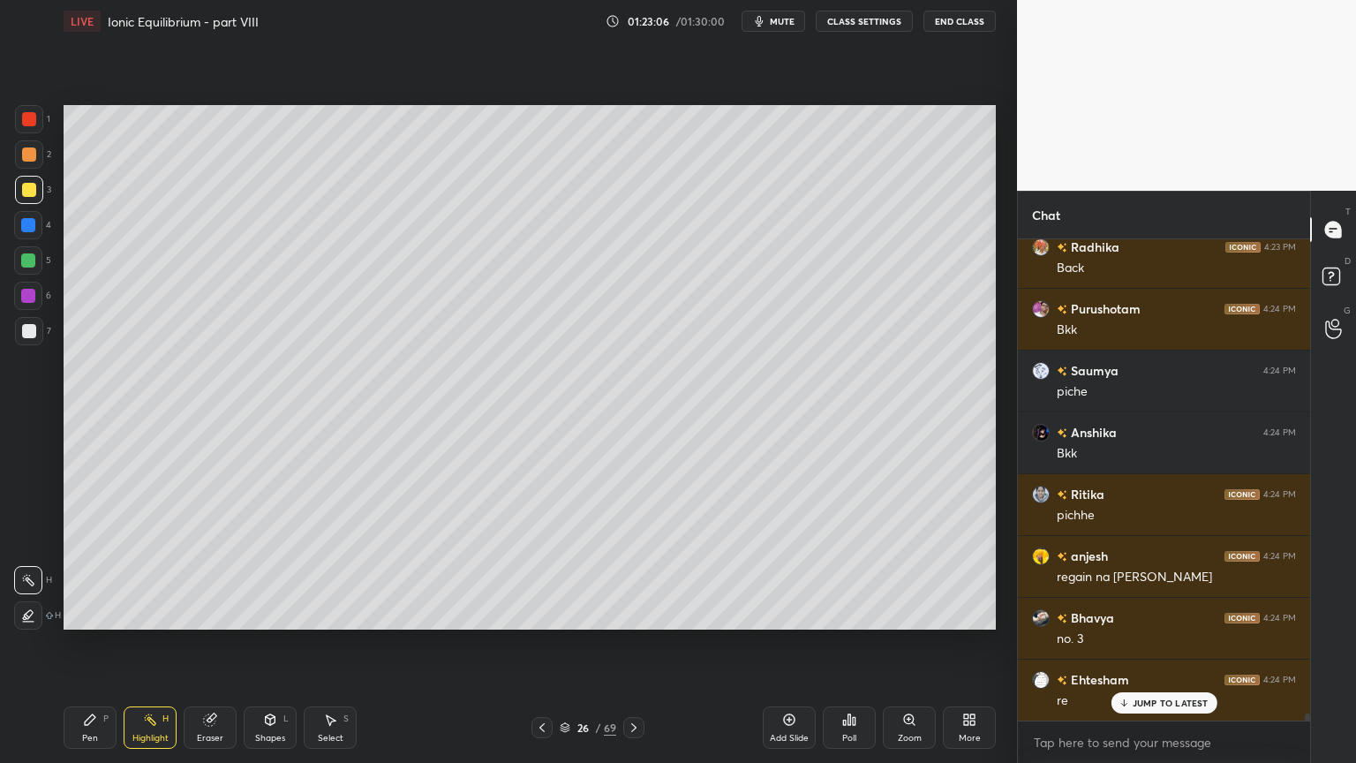
click at [108, 644] on div "Pen P" at bounding box center [90, 727] width 53 height 42
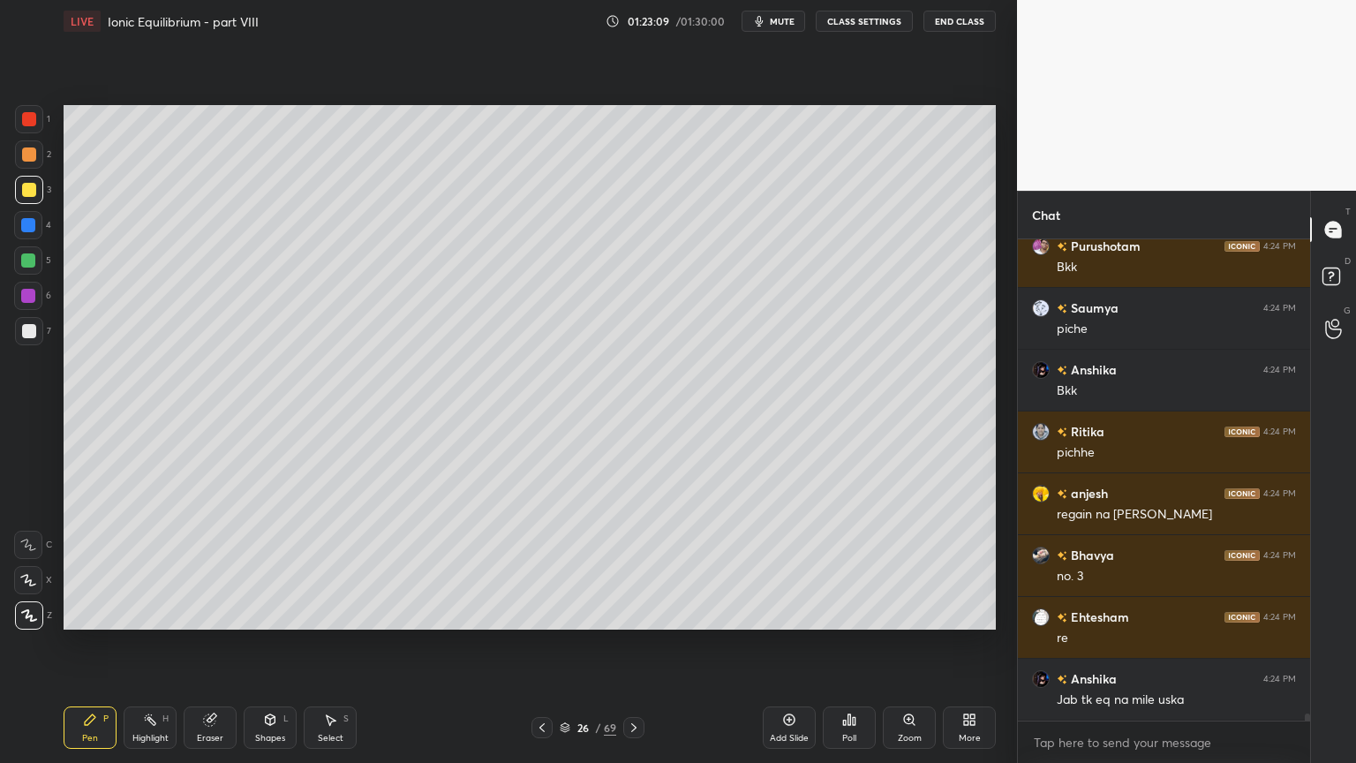
drag, startPoint x: 31, startPoint y: 325, endPoint x: 60, endPoint y: 353, distance: 40.6
click at [29, 329] on div at bounding box center [29, 331] width 14 height 14
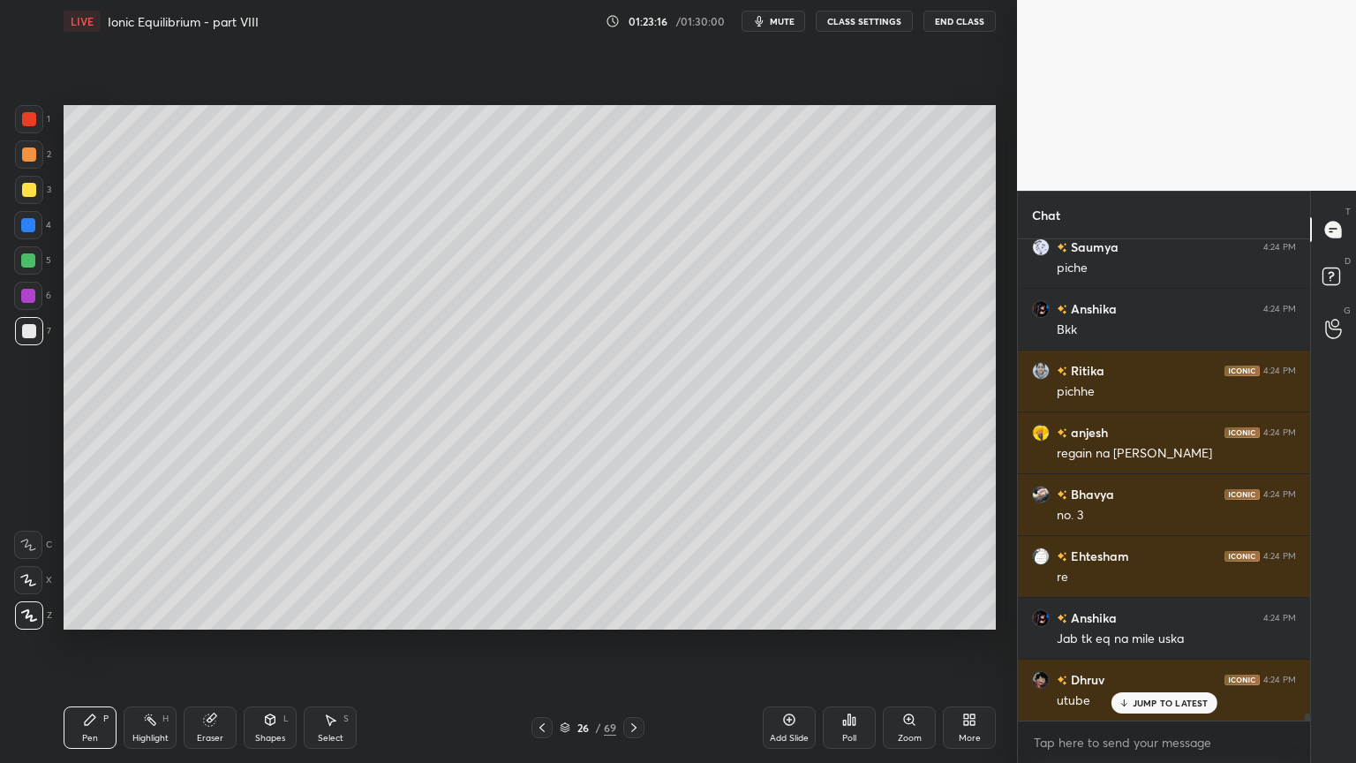
click at [41, 230] on div at bounding box center [28, 225] width 28 height 28
click at [35, 335] on div at bounding box center [29, 331] width 14 height 14
click at [141, 644] on div "Highlight H" at bounding box center [150, 727] width 53 height 42
click at [105, 644] on div "Pen P" at bounding box center [90, 727] width 53 height 42
click at [33, 328] on div at bounding box center [29, 331] width 14 height 14
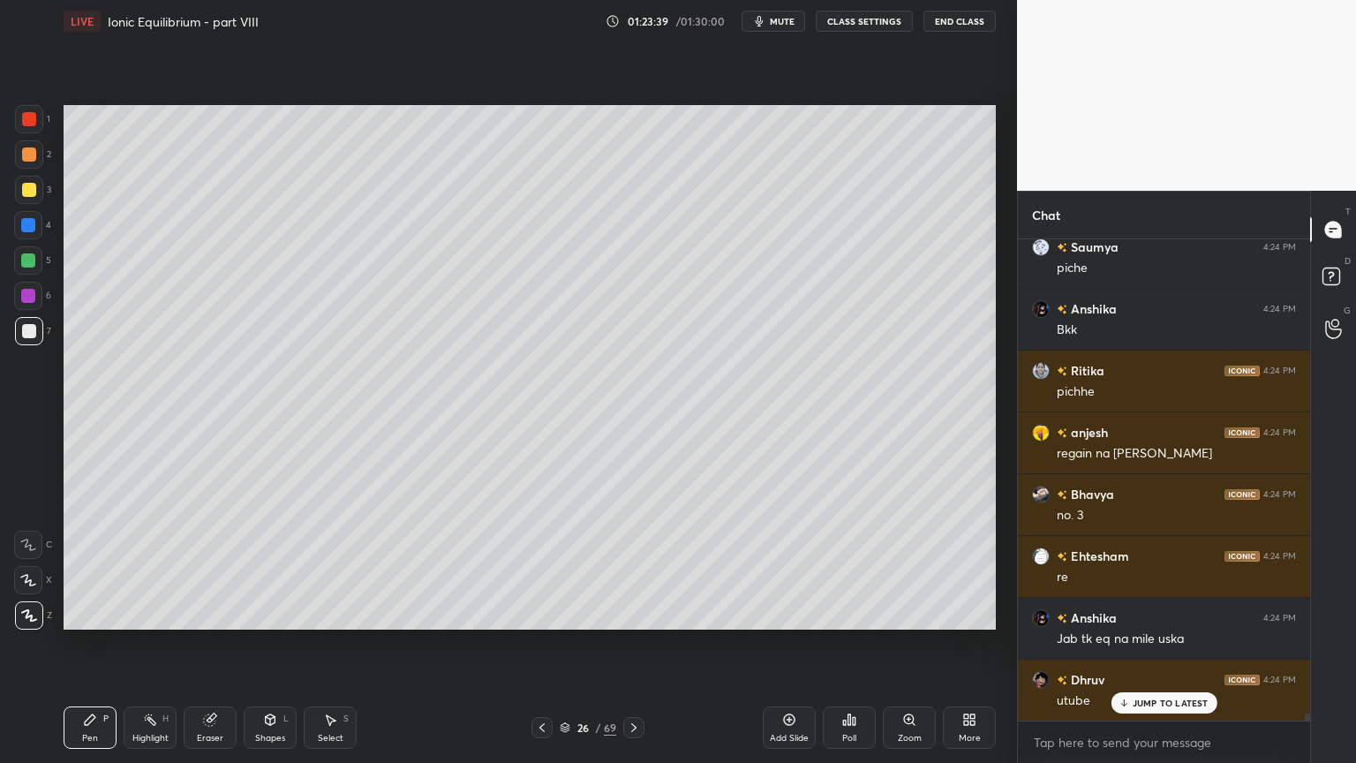
click at [28, 192] on div at bounding box center [29, 190] width 14 height 14
click at [140, 644] on div "Highlight H" at bounding box center [150, 727] width 53 height 42
click at [100, 644] on div "Pen P" at bounding box center [90, 727] width 53 height 42
drag, startPoint x: 37, startPoint y: 144, endPoint x: 32, endPoint y: 121, distance: 23.6
click at [34, 143] on div at bounding box center [29, 154] width 28 height 28
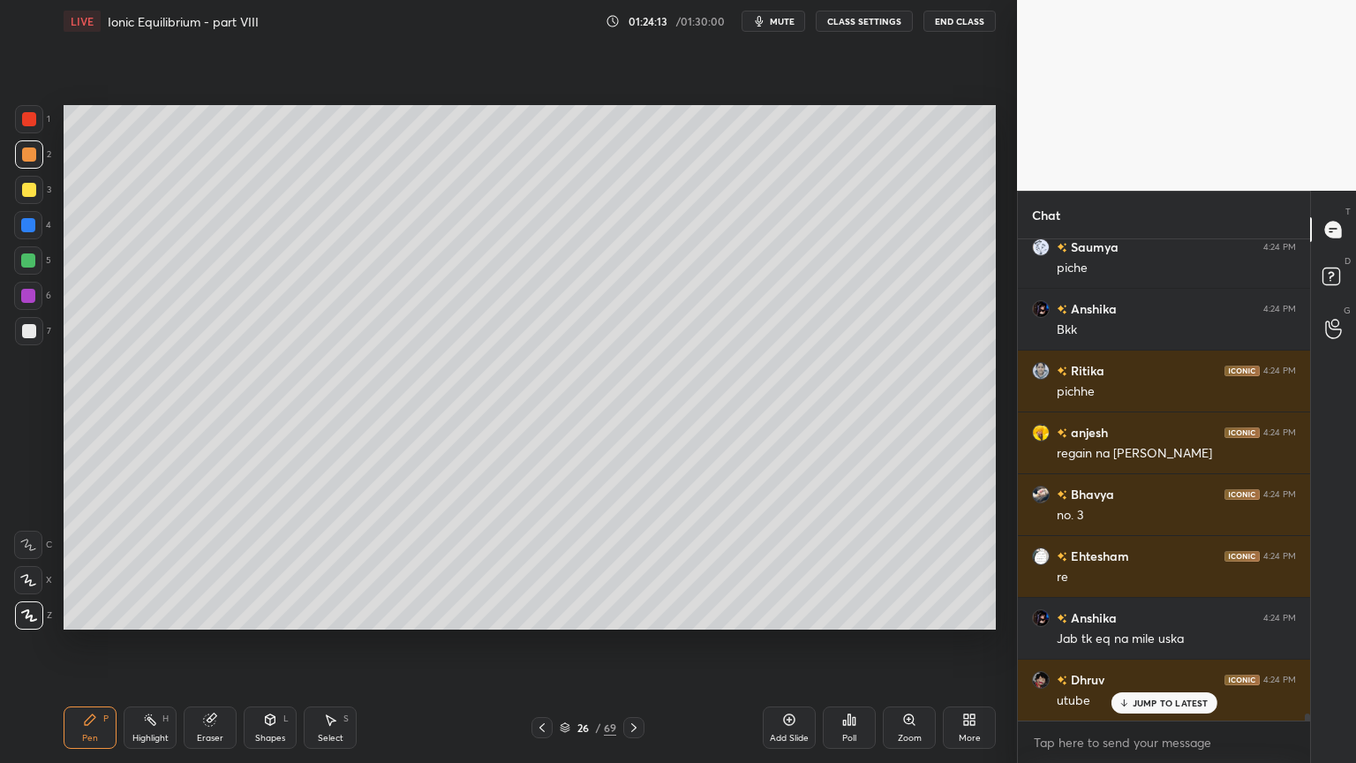
click at [32, 121] on div at bounding box center [29, 119] width 14 height 14
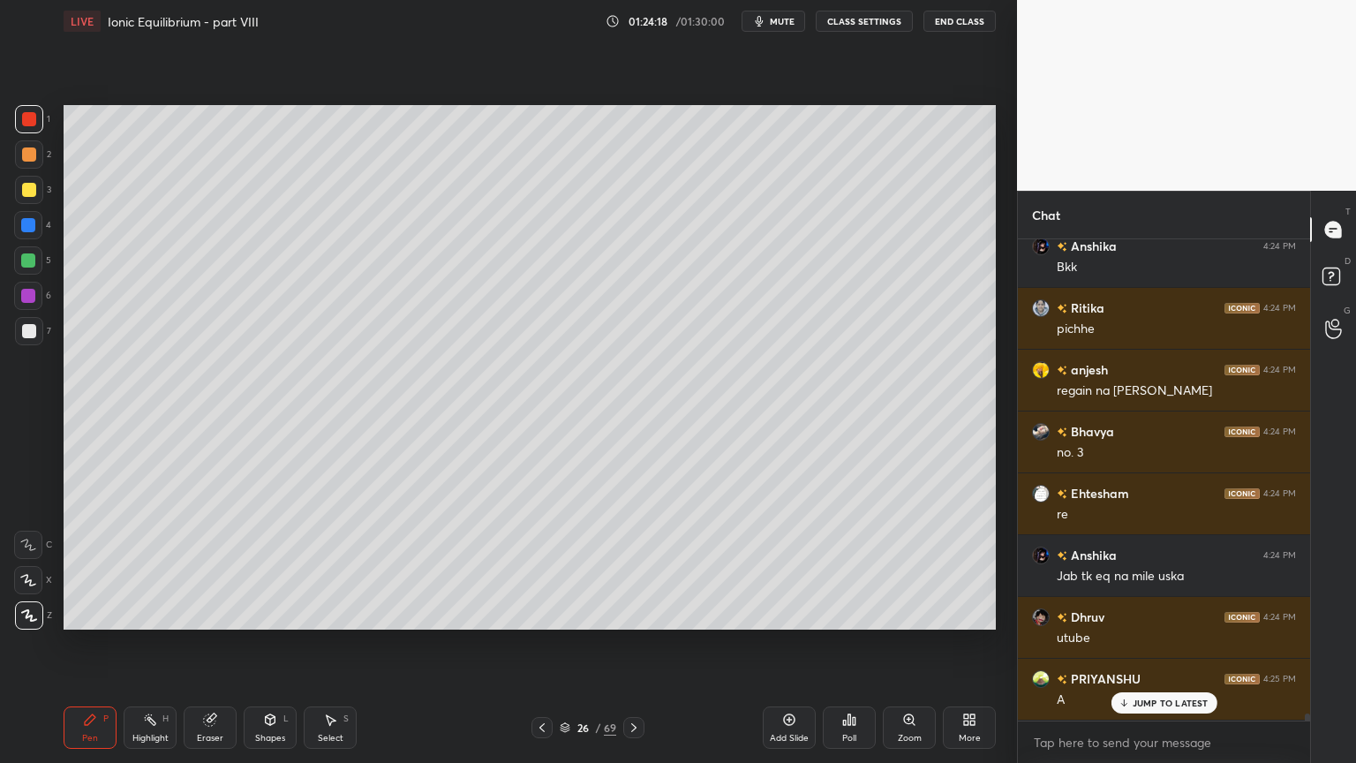
scroll to position [33650, 0]
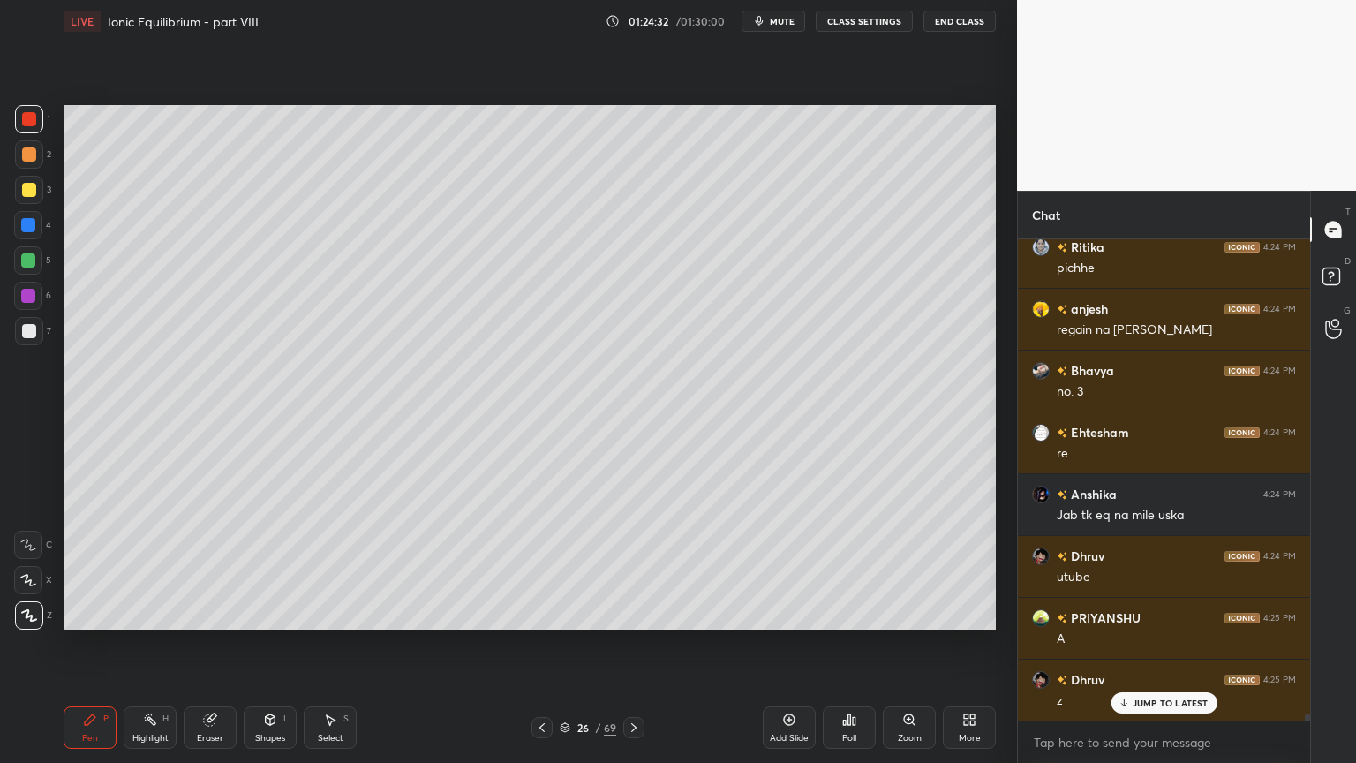
drag, startPoint x: 134, startPoint y: 735, endPoint x: 225, endPoint y: 638, distance: 133.1
click at [140, 644] on div "Highlight H" at bounding box center [150, 727] width 53 height 42
click at [73, 644] on div "Pen P" at bounding box center [90, 727] width 53 height 42
click at [152, 644] on div "Highlight H" at bounding box center [150, 727] width 53 height 42
drag, startPoint x: 103, startPoint y: 727, endPoint x: 129, endPoint y: 711, distance: 30.1
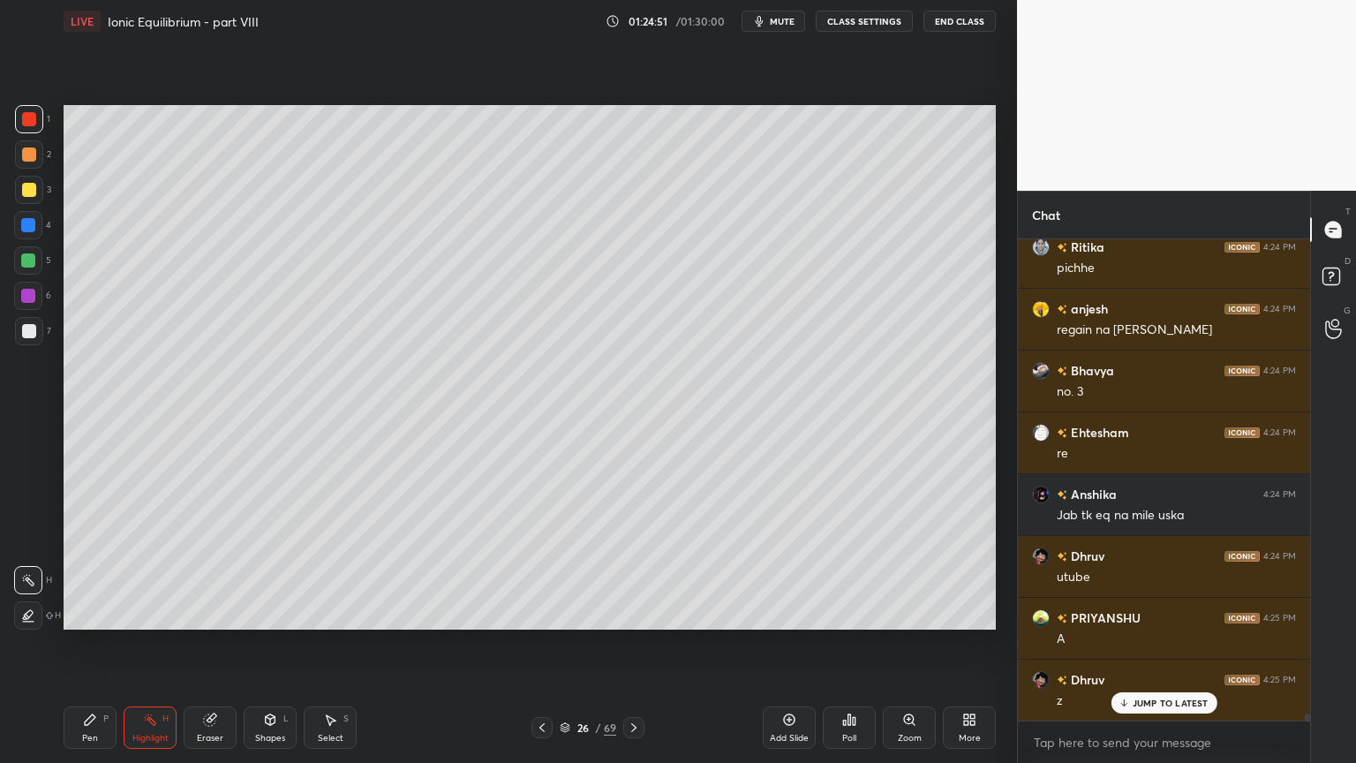
click at [102, 644] on div "Pen P" at bounding box center [90, 727] width 53 height 42
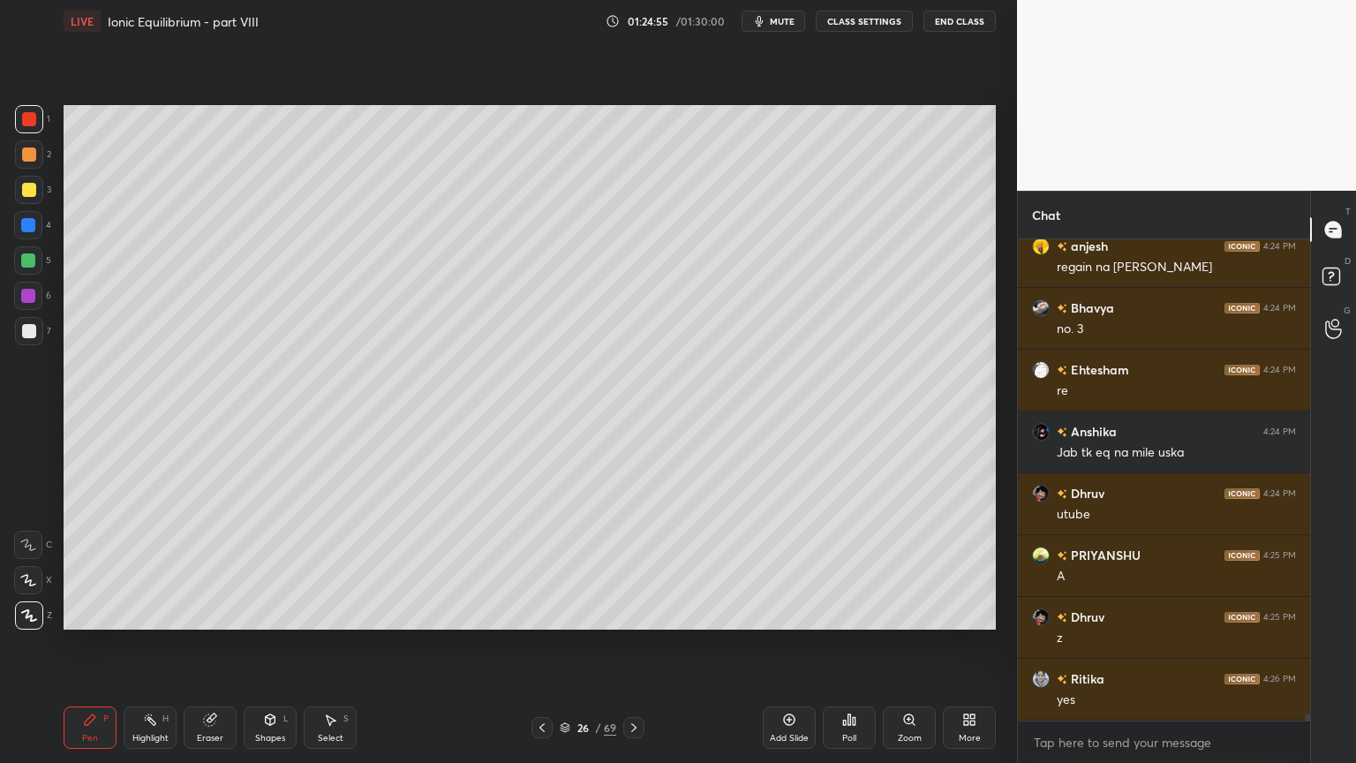
click at [30, 331] on div at bounding box center [29, 331] width 14 height 14
click at [274, 644] on div "Shapes" at bounding box center [270, 738] width 30 height 9
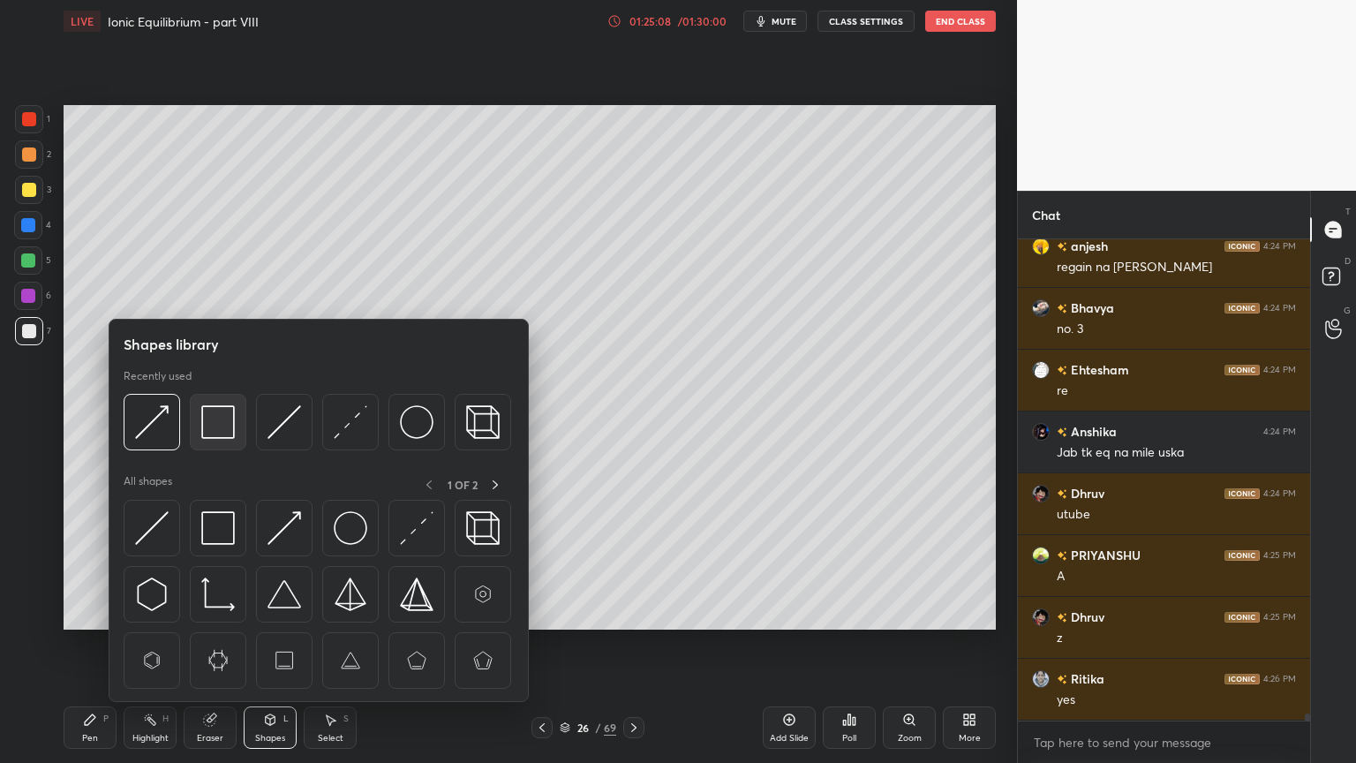
click at [222, 433] on img at bounding box center [218, 422] width 34 height 34
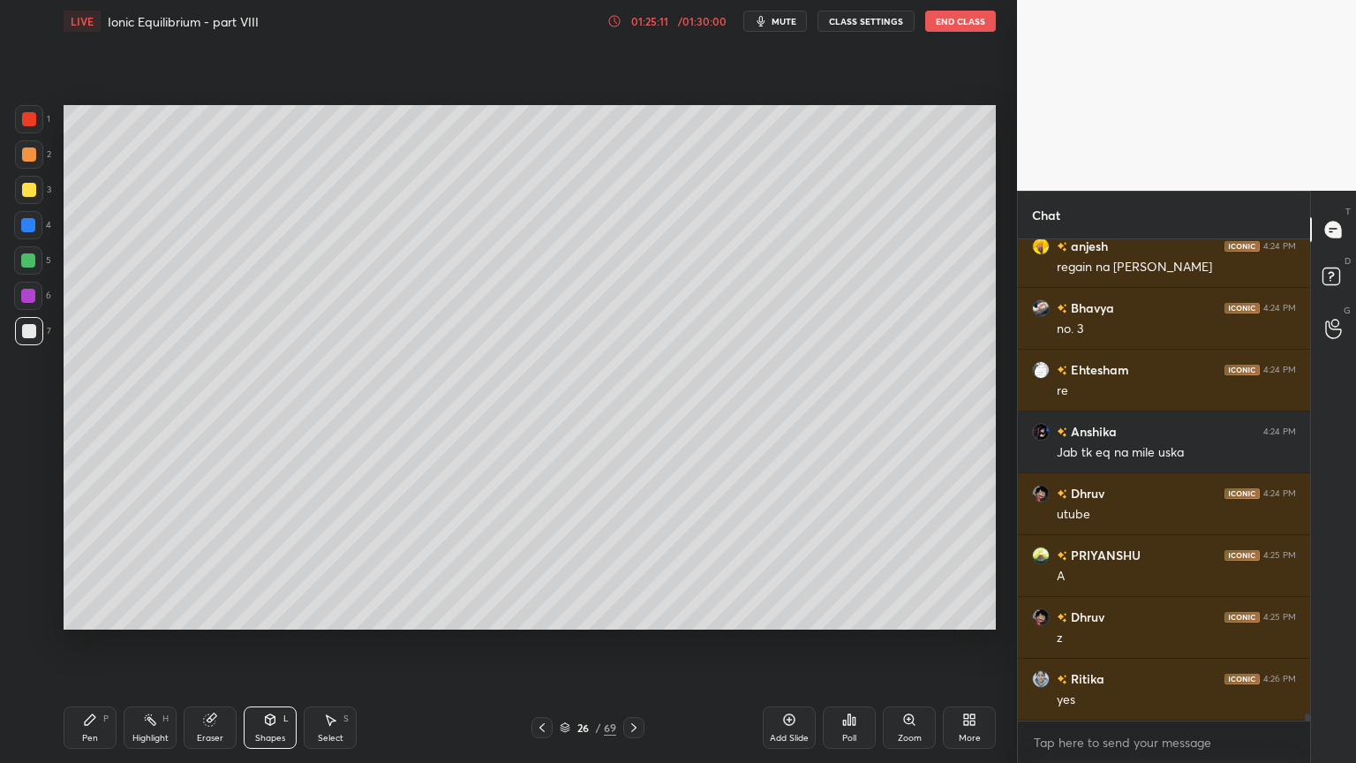
click at [150, 644] on div "Highlight H" at bounding box center [150, 727] width 53 height 42
click at [63, 644] on div "1 2 3 4 5 6 7 C X Z C X Z E E Erase all H H LIVE Ionic Equilibrium - part VIII …" at bounding box center [501, 381] width 1003 height 763
click at [88, 644] on div "Pen P" at bounding box center [90, 727] width 53 height 42
click at [170, 644] on div "Highlight H" at bounding box center [150, 727] width 53 height 42
click at [541, 644] on icon at bounding box center [542, 727] width 14 height 14
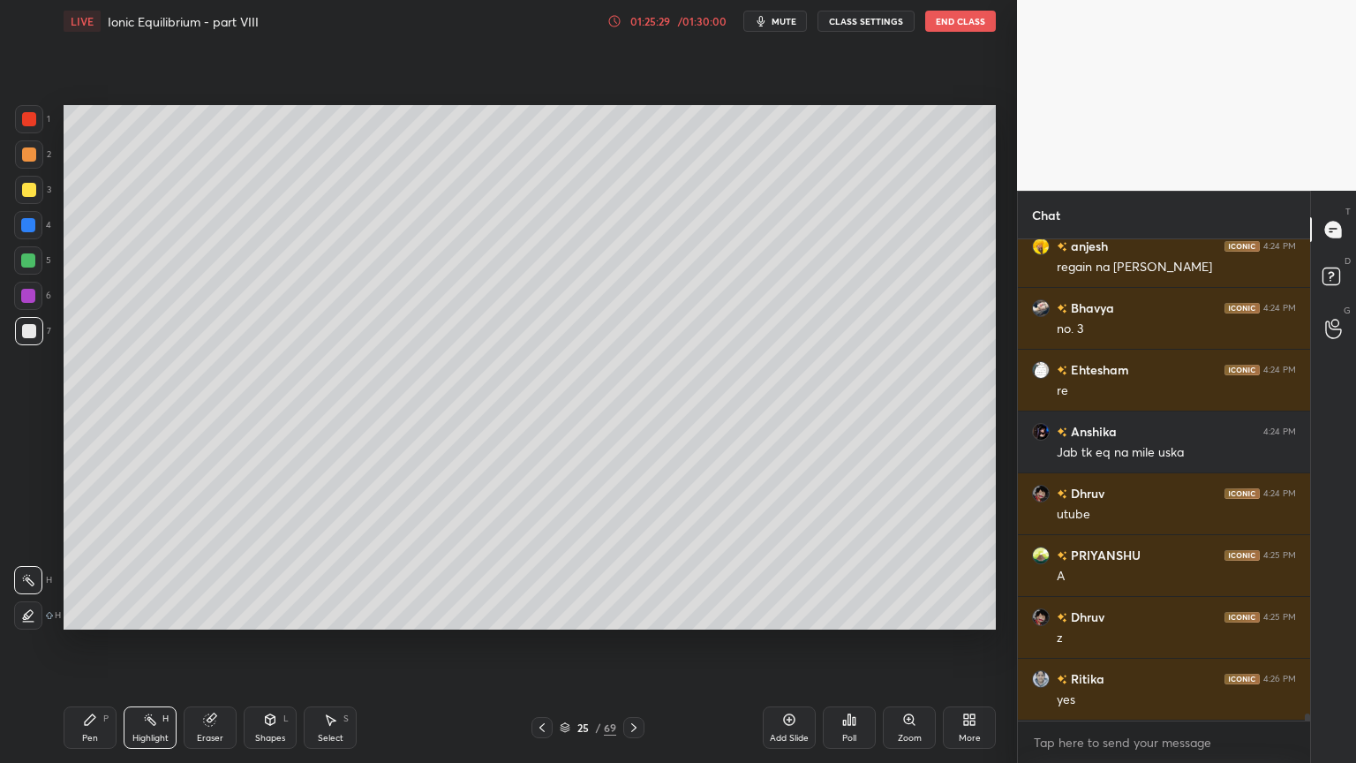
click at [640, 644] on icon at bounding box center [634, 727] width 14 height 14
click at [93, 644] on div "Pen" at bounding box center [90, 738] width 16 height 9
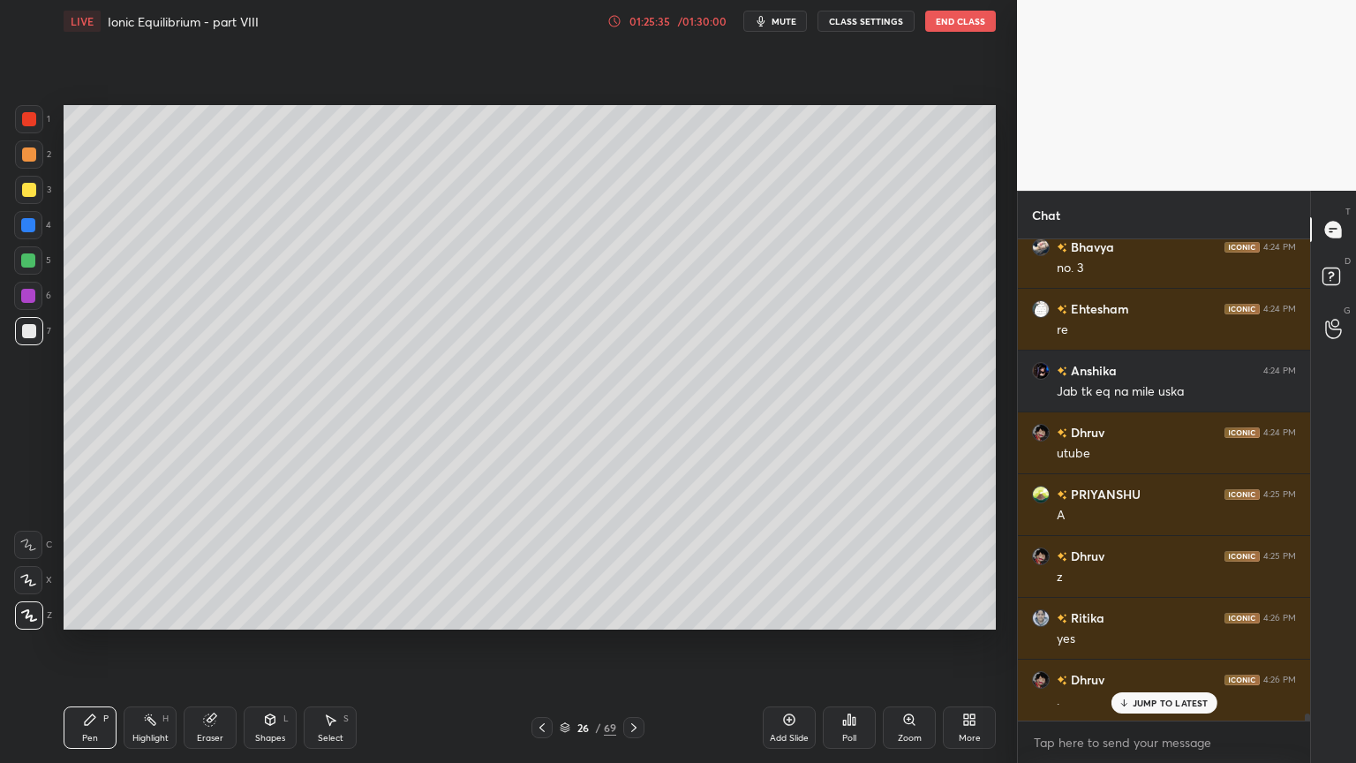
drag, startPoint x: 141, startPoint y: 739, endPoint x: 146, endPoint y: 715, distance: 24.2
click at [142, 644] on div "Highlight" at bounding box center [150, 738] width 36 height 9
click at [775, 644] on div "Add Slide" at bounding box center [789, 727] width 53 height 42
click at [88, 644] on icon at bounding box center [90, 720] width 14 height 14
click at [29, 152] on div at bounding box center [29, 154] width 14 height 14
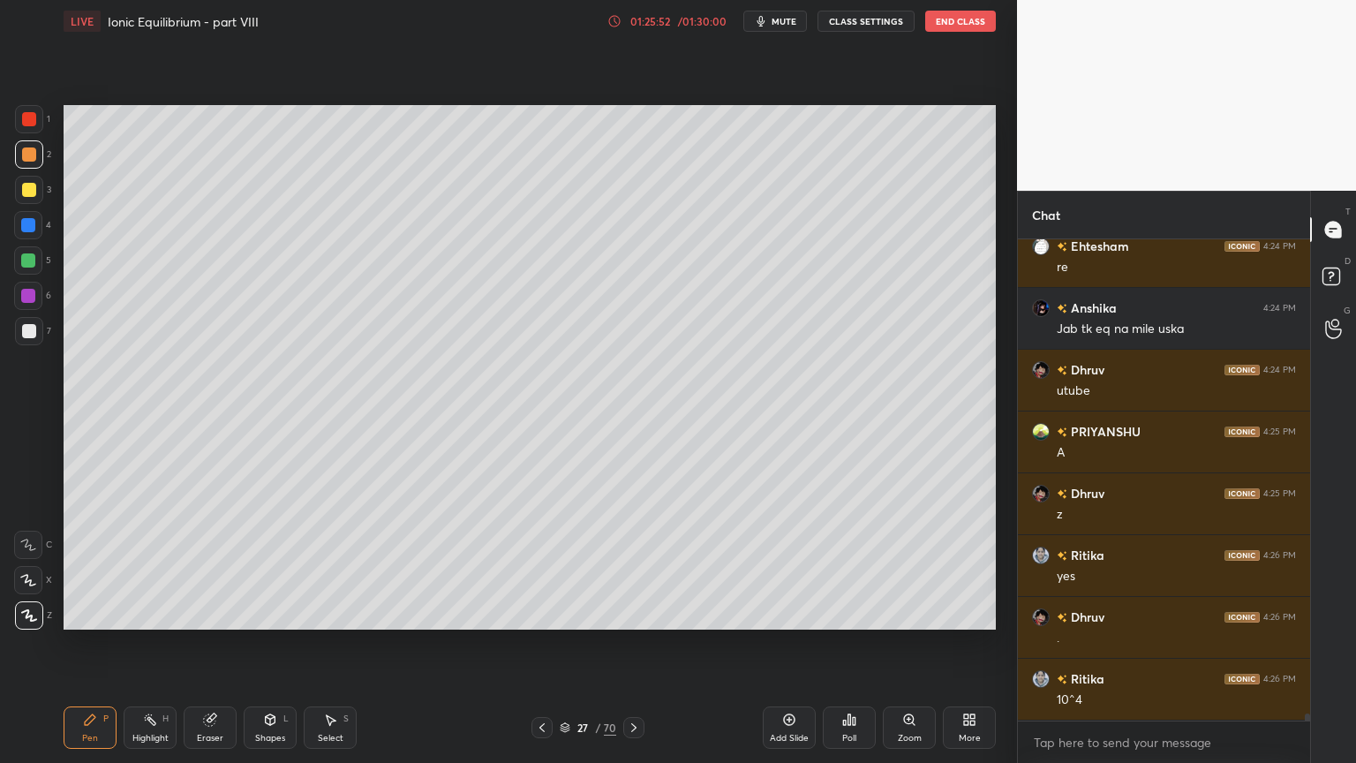
scroll to position [33898, 0]
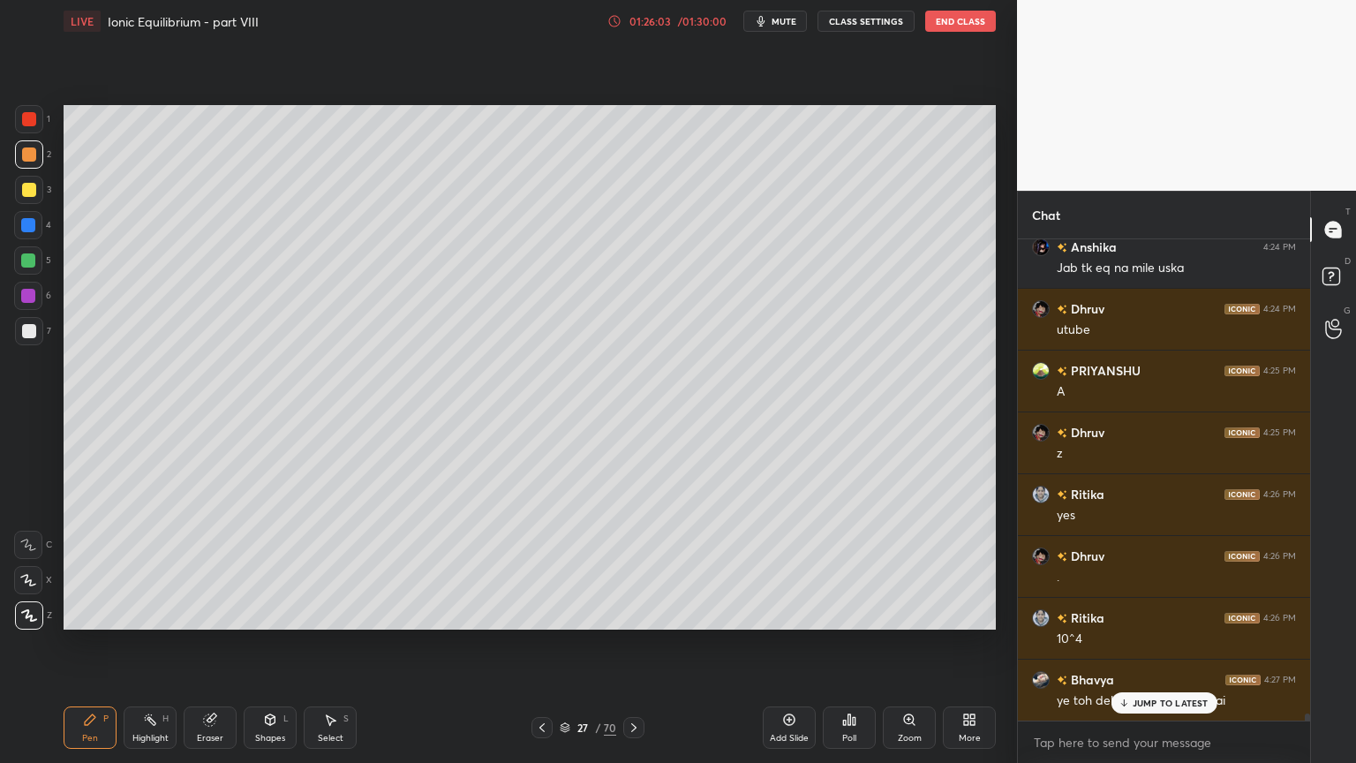
drag, startPoint x: 147, startPoint y: 728, endPoint x: 208, endPoint y: 650, distance: 99.4
click at [146, 644] on div "Highlight H" at bounding box center [150, 727] width 53 height 42
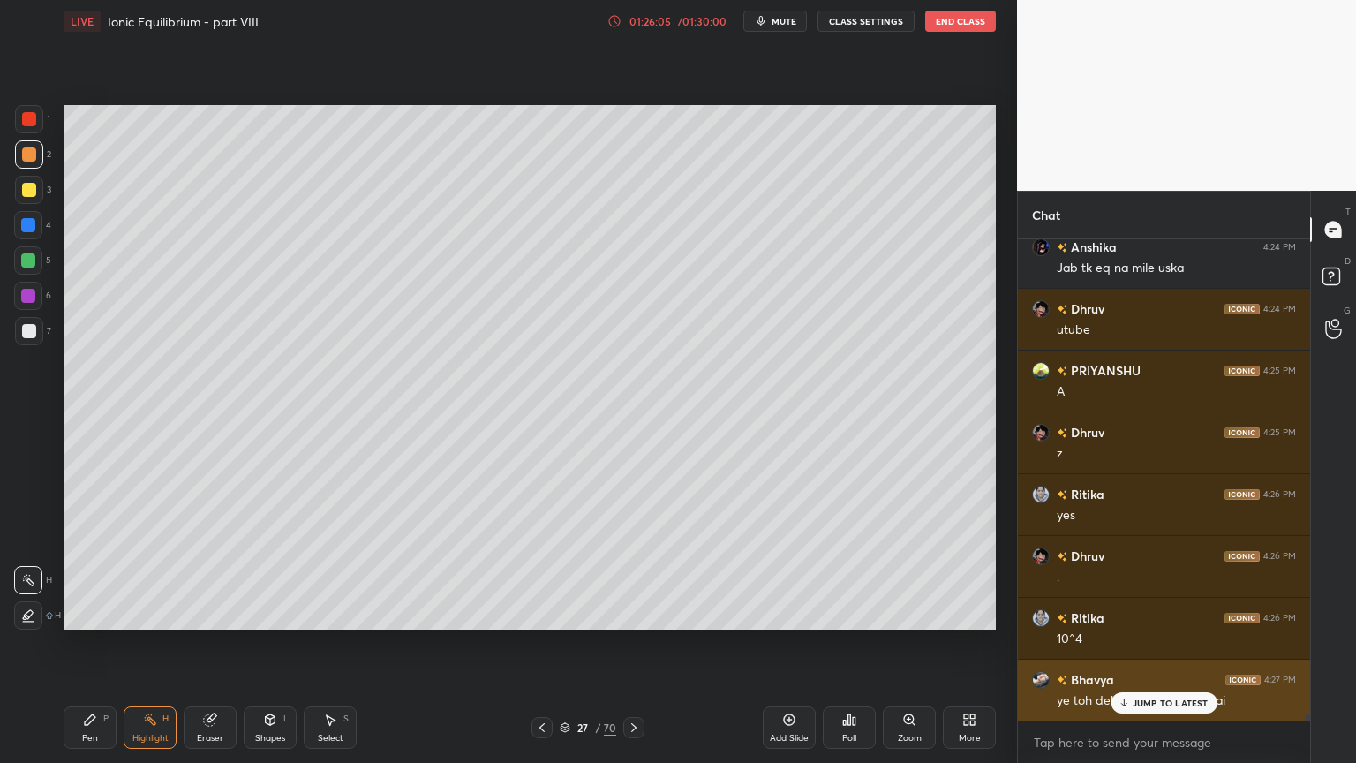
click at [1165, 644] on div "JUMP TO LATEST" at bounding box center [1164, 702] width 106 height 21
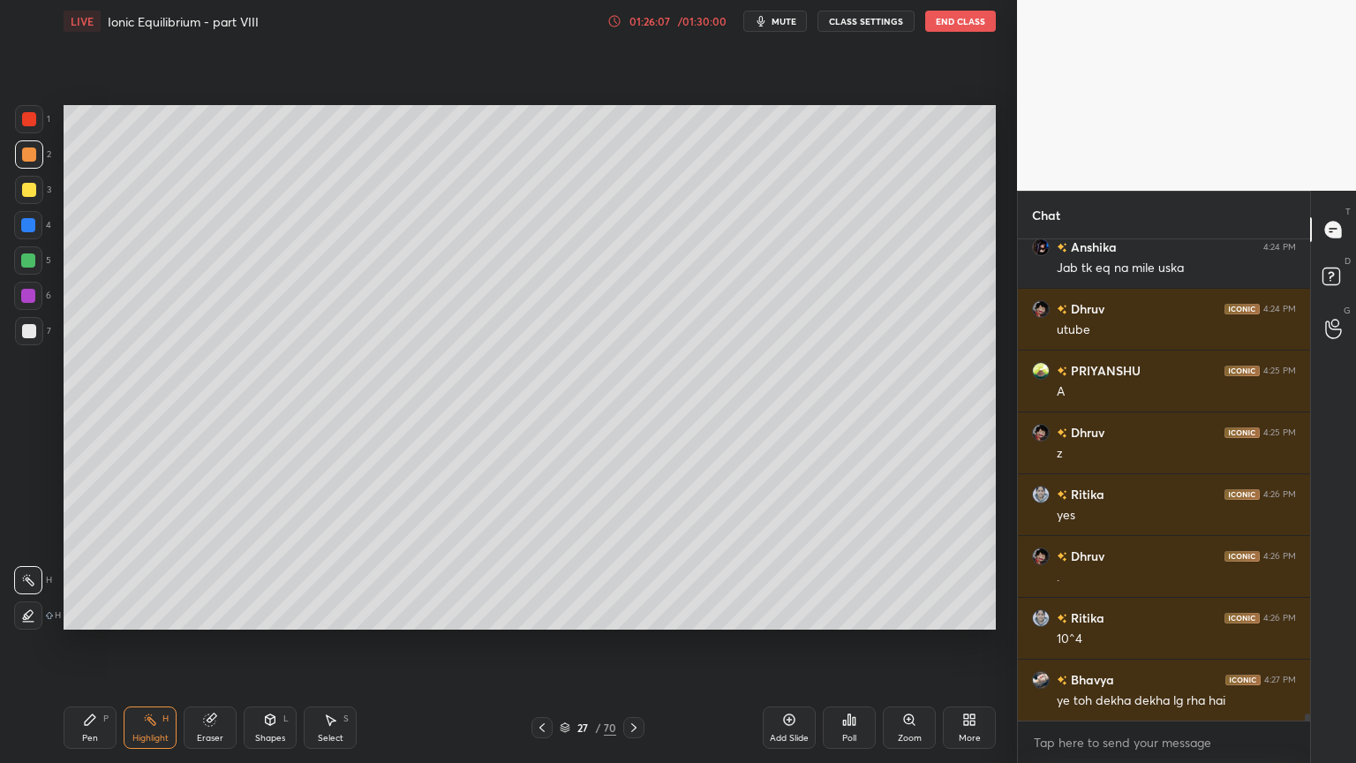
click at [87, 644] on div "Pen P" at bounding box center [90, 727] width 53 height 42
click at [26, 336] on div at bounding box center [29, 331] width 14 height 14
drag, startPoint x: 155, startPoint y: 735, endPoint x: 155, endPoint y: 720, distance: 15.9
click at [152, 644] on div "Highlight H" at bounding box center [150, 727] width 53 height 42
click at [110, 644] on div "Pen P" at bounding box center [90, 727] width 53 height 42
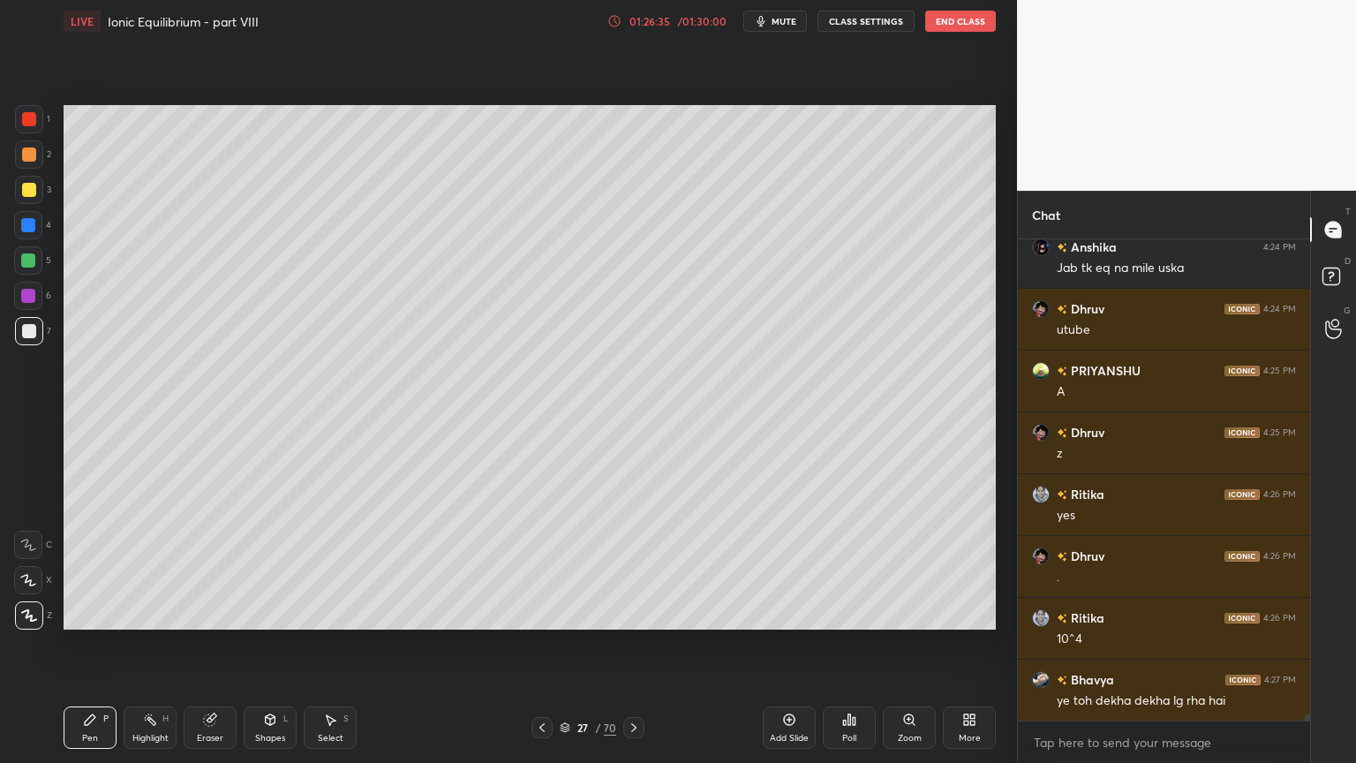
click at [114, 644] on div "Pen P Highlight H Eraser Shapes L Select S" at bounding box center [239, 727] width 350 height 42
drag, startPoint x: 32, startPoint y: 150, endPoint x: 51, endPoint y: 162, distance: 22.6
click at [32, 156] on div at bounding box center [29, 154] width 14 height 14
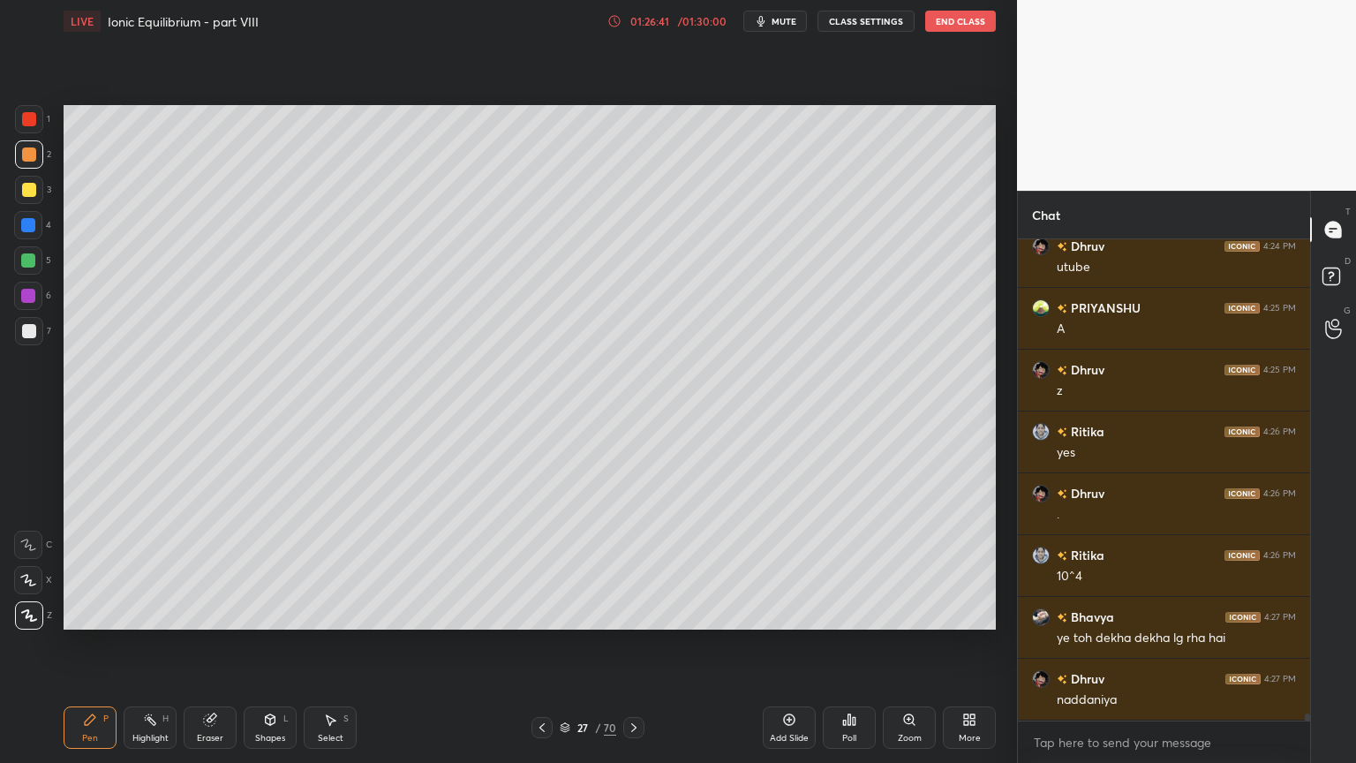
click at [547, 644] on icon at bounding box center [542, 727] width 14 height 14
click at [164, 644] on div "Highlight H" at bounding box center [150, 727] width 53 height 42
drag, startPoint x: 635, startPoint y: 723, endPoint x: 623, endPoint y: 727, distance: 12.0
click at [630, 644] on icon at bounding box center [634, 727] width 14 height 14
click at [290, 644] on div "Shapes L" at bounding box center [270, 727] width 53 height 42
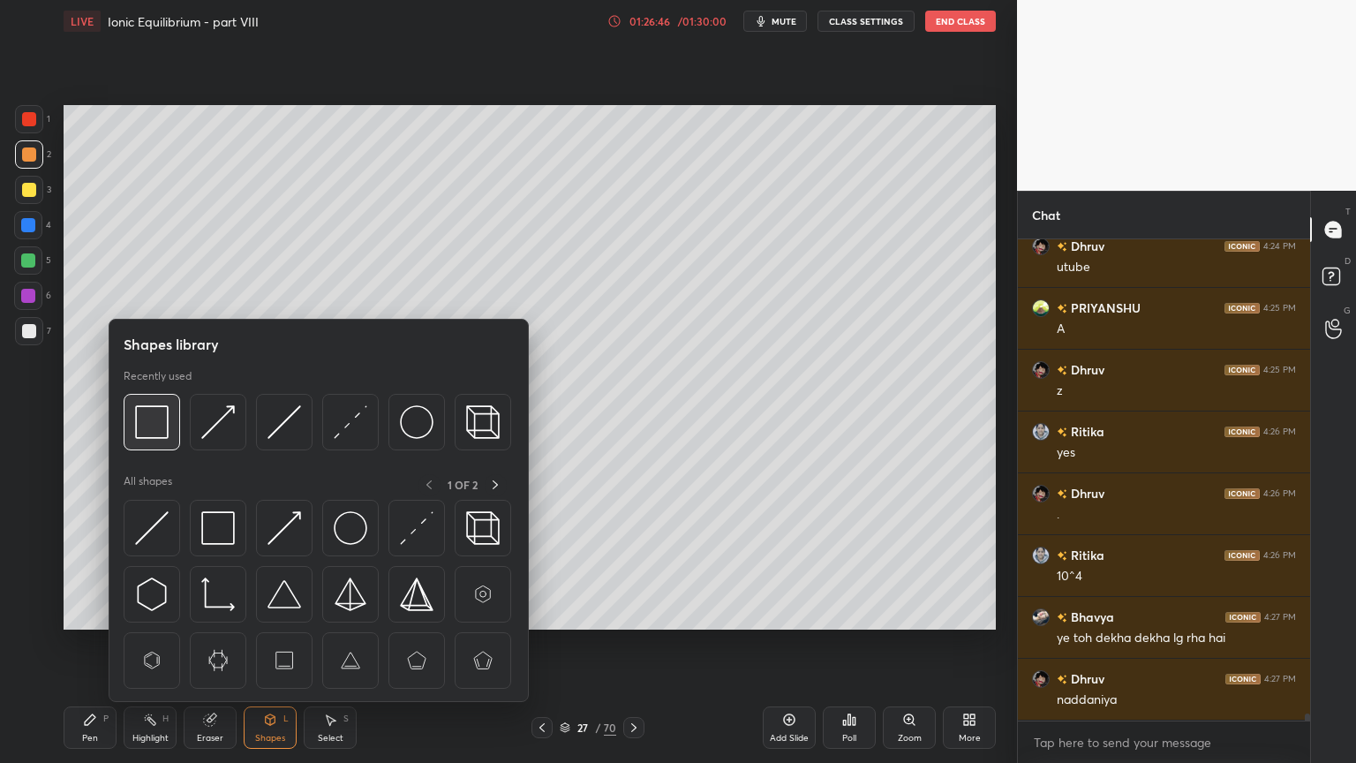
click at [156, 439] on div at bounding box center [152, 422] width 57 height 57
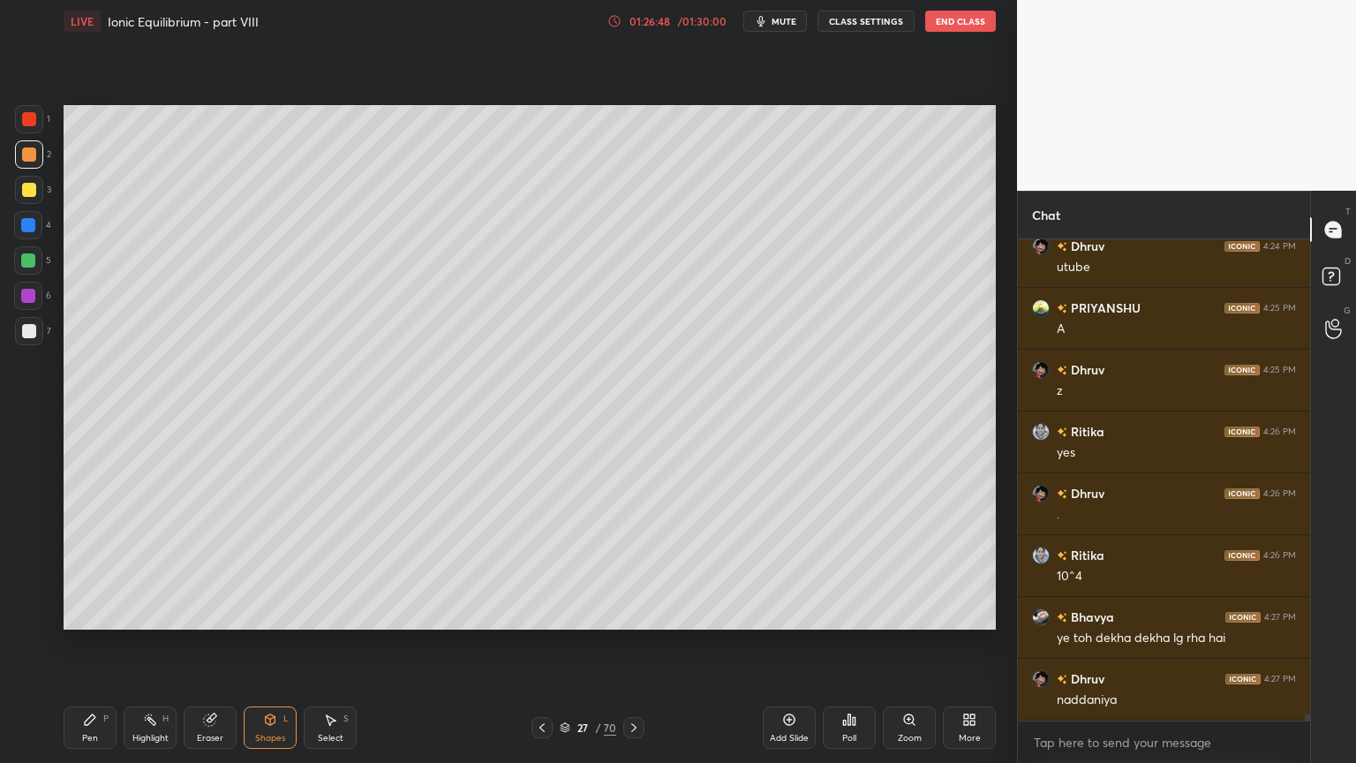
drag, startPoint x: 153, startPoint y: 724, endPoint x: 162, endPoint y: 690, distance: 34.7
click at [153, 644] on rect at bounding box center [151, 721] width 9 height 9
click at [285, 644] on div "Shapes L" at bounding box center [270, 727] width 53 height 42
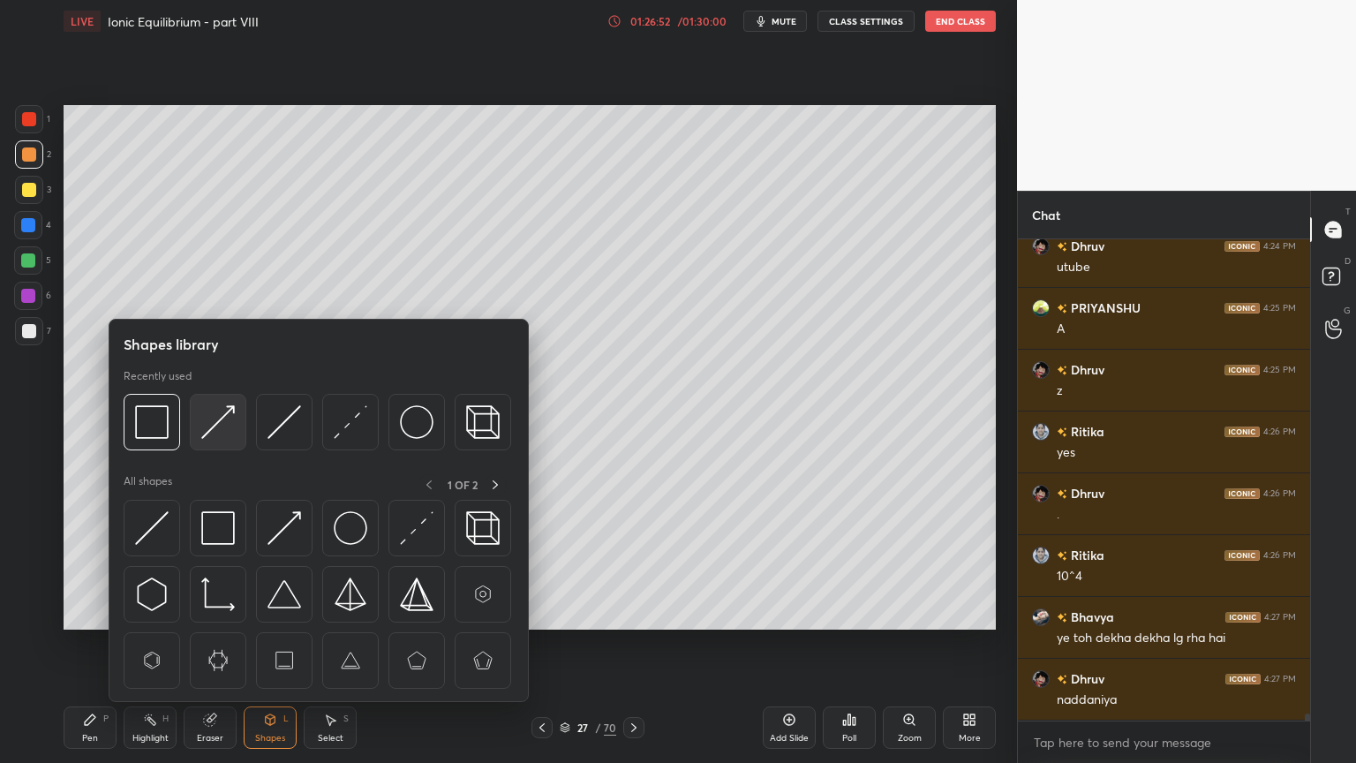
click at [232, 413] on img at bounding box center [218, 422] width 34 height 34
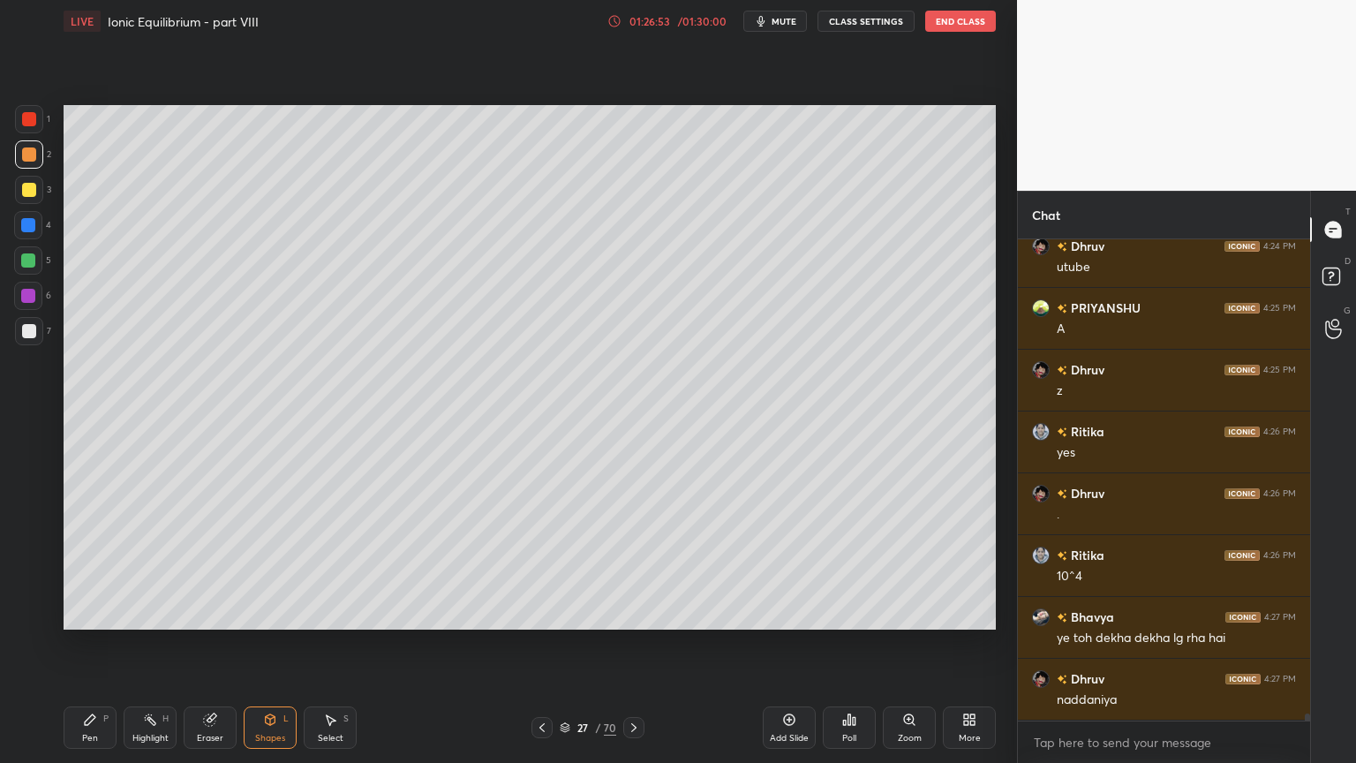
click at [28, 235] on div at bounding box center [28, 225] width 28 height 28
drag, startPoint x: 29, startPoint y: 268, endPoint x: 61, endPoint y: 288, distance: 37.7
click at [32, 269] on div at bounding box center [28, 260] width 28 height 28
click at [102, 644] on div "Pen P" at bounding box center [90, 727] width 53 height 42
drag, startPoint x: 35, startPoint y: 324, endPoint x: 37, endPoint y: 336, distance: 11.6
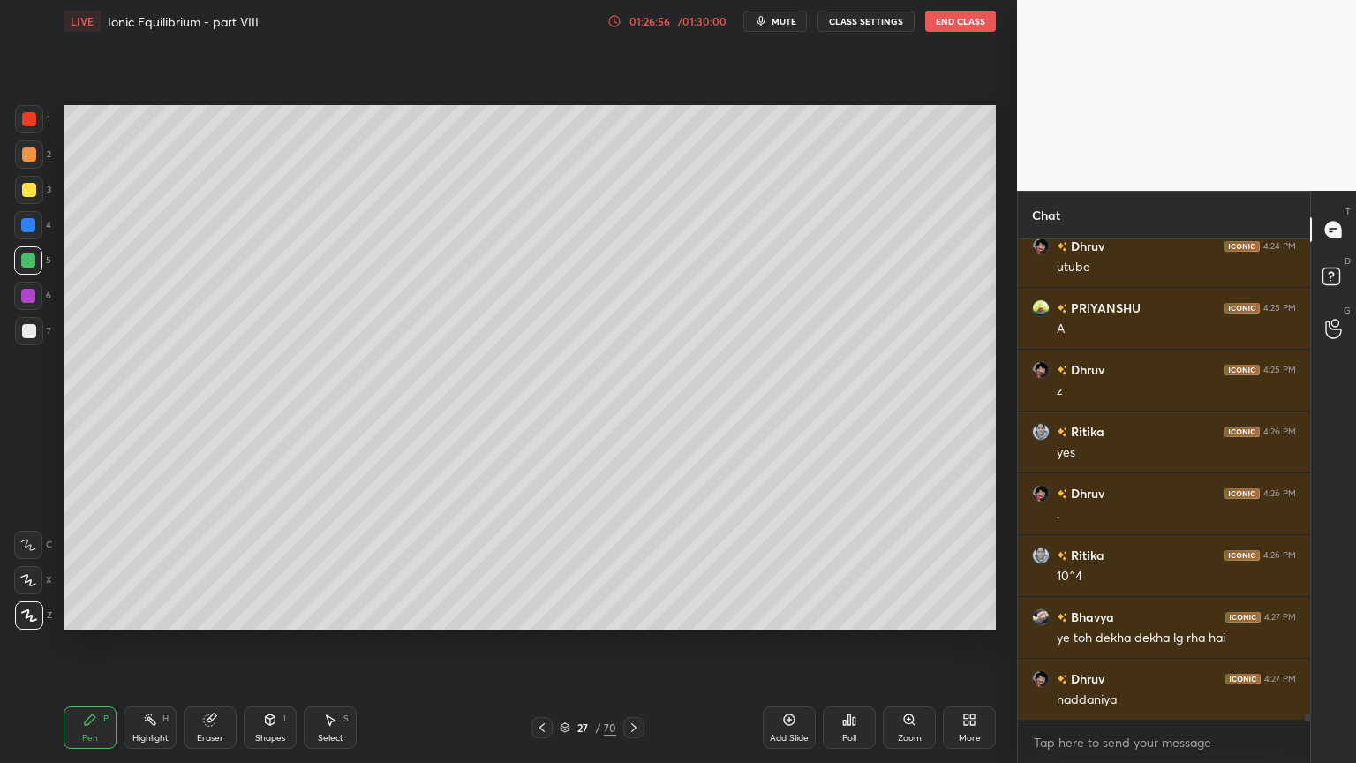
click at [35, 333] on div at bounding box center [29, 331] width 28 height 28
drag, startPoint x: 20, startPoint y: 258, endPoint x: 56, endPoint y: 302, distance: 56.5
click at [24, 259] on div at bounding box center [28, 260] width 28 height 28
click at [156, 644] on div "Highlight H" at bounding box center [150, 727] width 53 height 42
click at [272, 644] on div "Shapes L" at bounding box center [270, 727] width 53 height 42
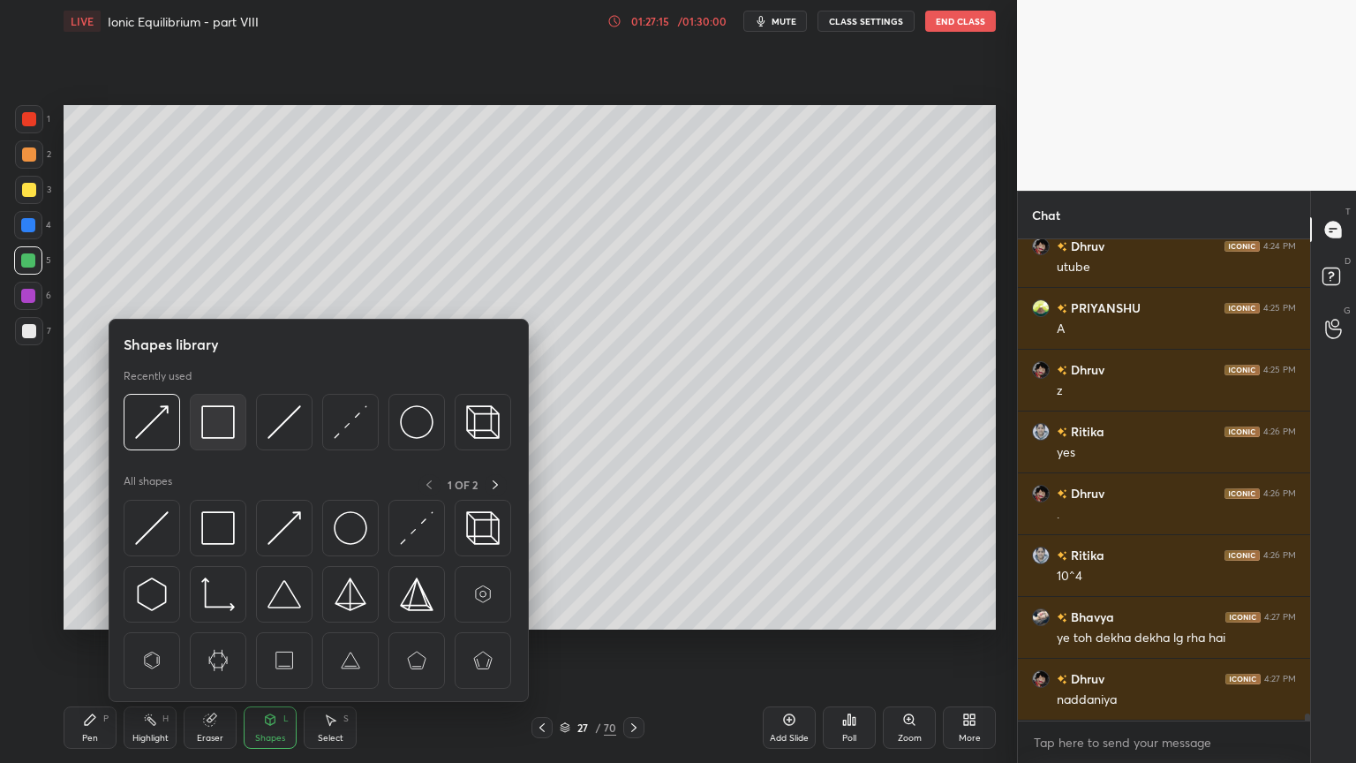
click at [211, 427] on img at bounding box center [218, 422] width 34 height 34
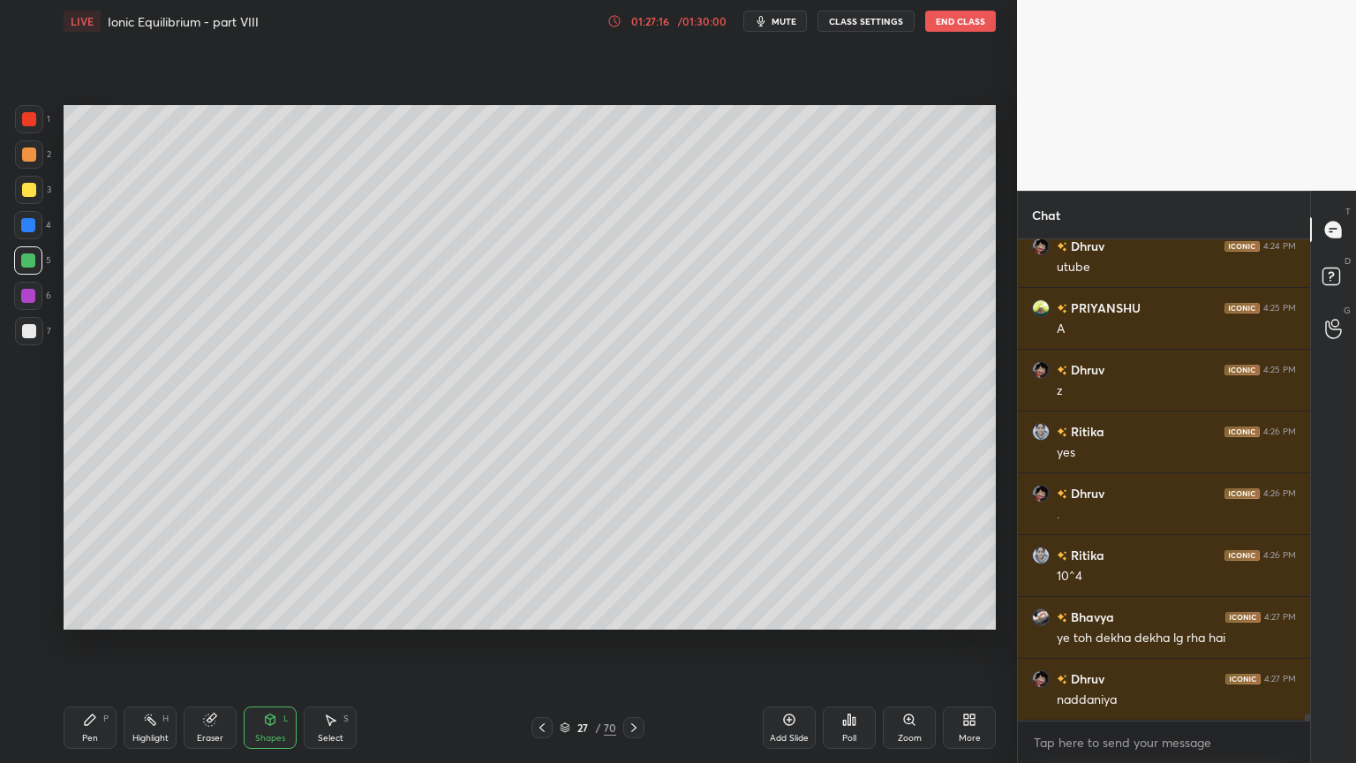
click at [172, 644] on div "Highlight H" at bounding box center [150, 727] width 53 height 42
drag, startPoint x: 540, startPoint y: 724, endPoint x: 533, endPoint y: 713, distance: 12.7
click at [541, 644] on icon at bounding box center [542, 727] width 14 height 14
click at [33, 332] on div at bounding box center [29, 331] width 14 height 14
click at [637, 644] on icon at bounding box center [634, 727] width 14 height 14
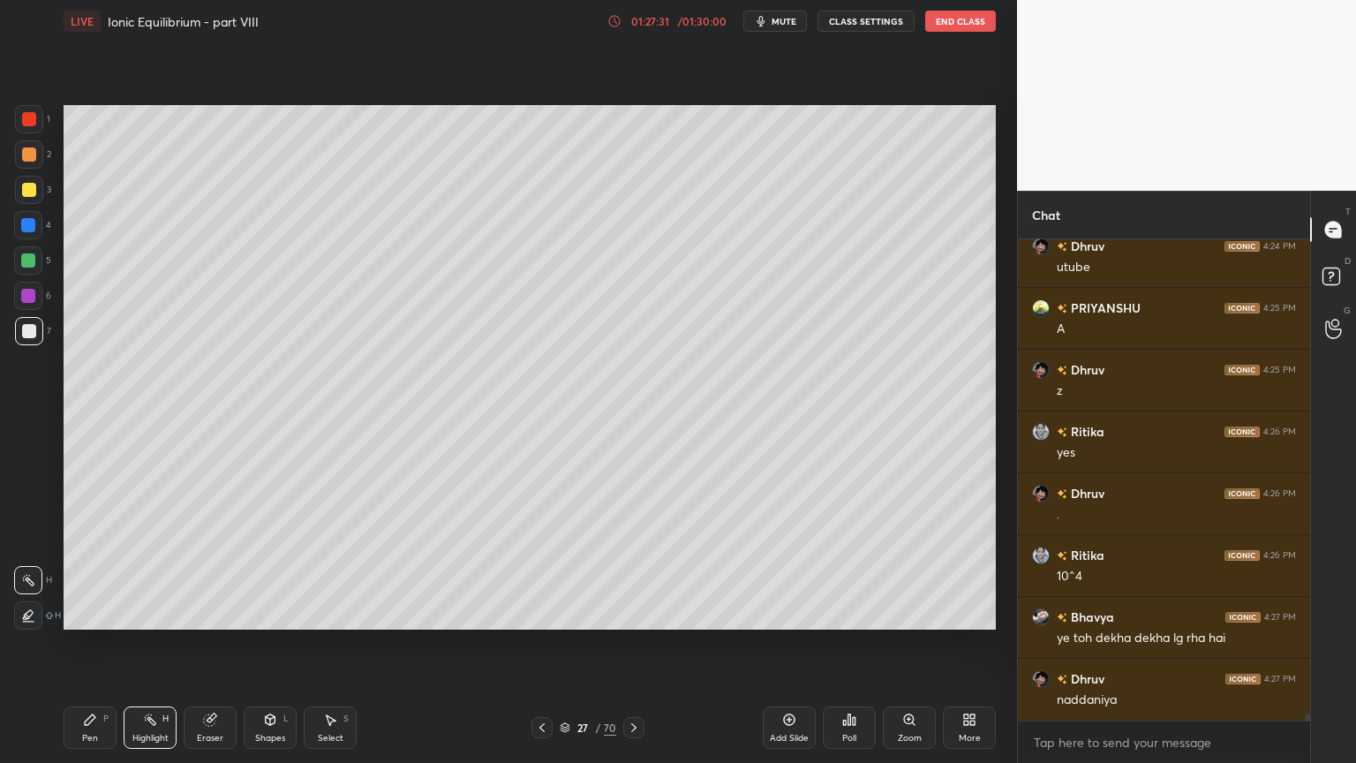
drag, startPoint x: 81, startPoint y: 728, endPoint x: 295, endPoint y: 641, distance: 230.5
click at [83, 644] on div "Pen P" at bounding box center [90, 727] width 53 height 42
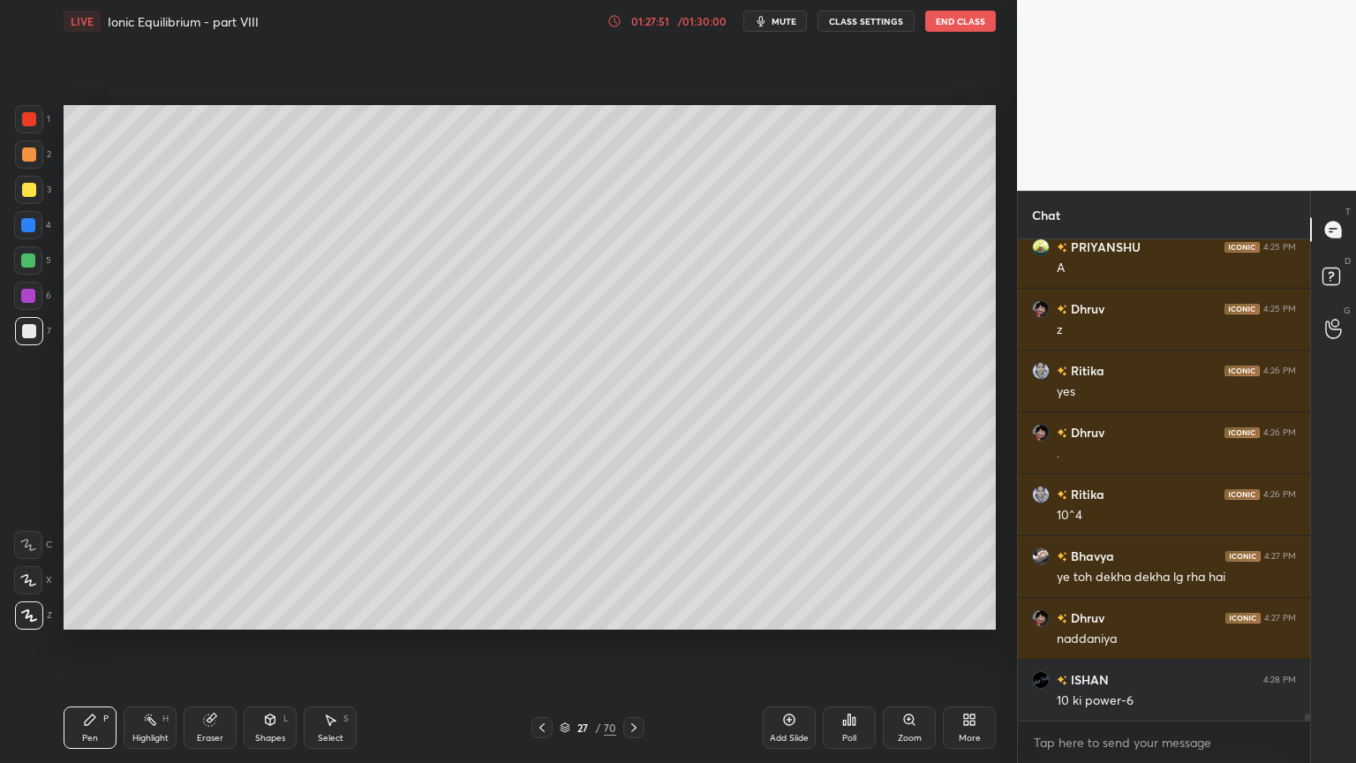
click at [257, 644] on div "Shapes L" at bounding box center [270, 727] width 53 height 42
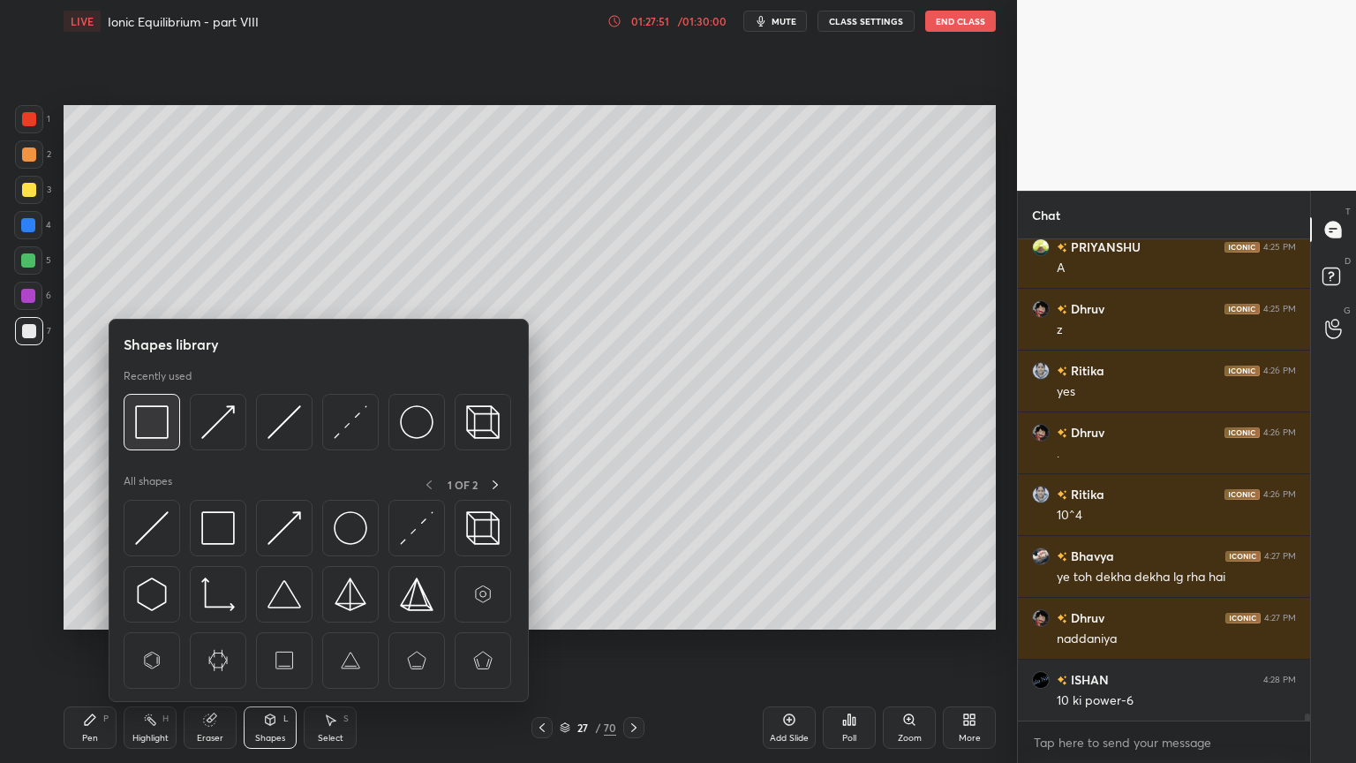
click at [155, 426] on img at bounding box center [152, 422] width 34 height 34
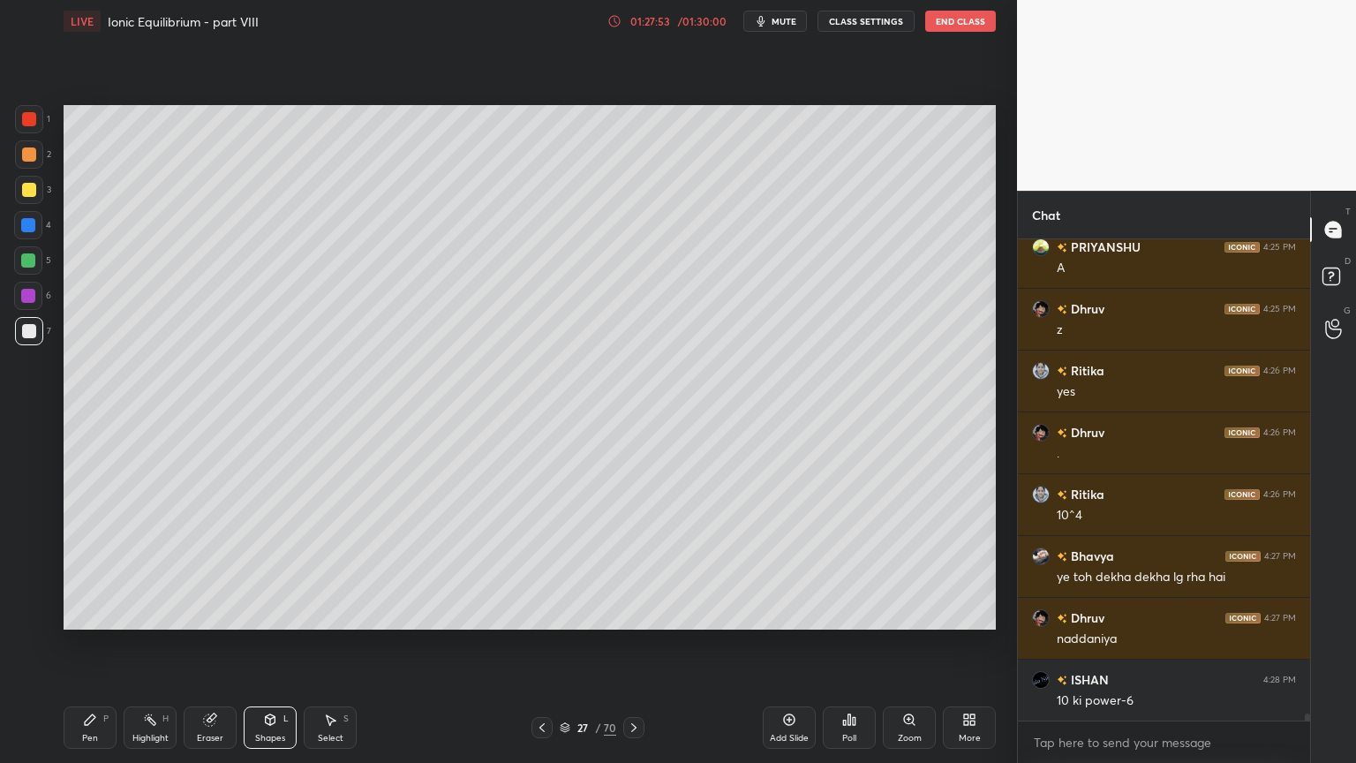
drag, startPoint x: 159, startPoint y: 732, endPoint x: 373, endPoint y: 643, distance: 232.3
click at [163, 644] on div "Highlight H" at bounding box center [150, 727] width 53 height 42
click at [275, 644] on div "Shapes L" at bounding box center [270, 727] width 53 height 42
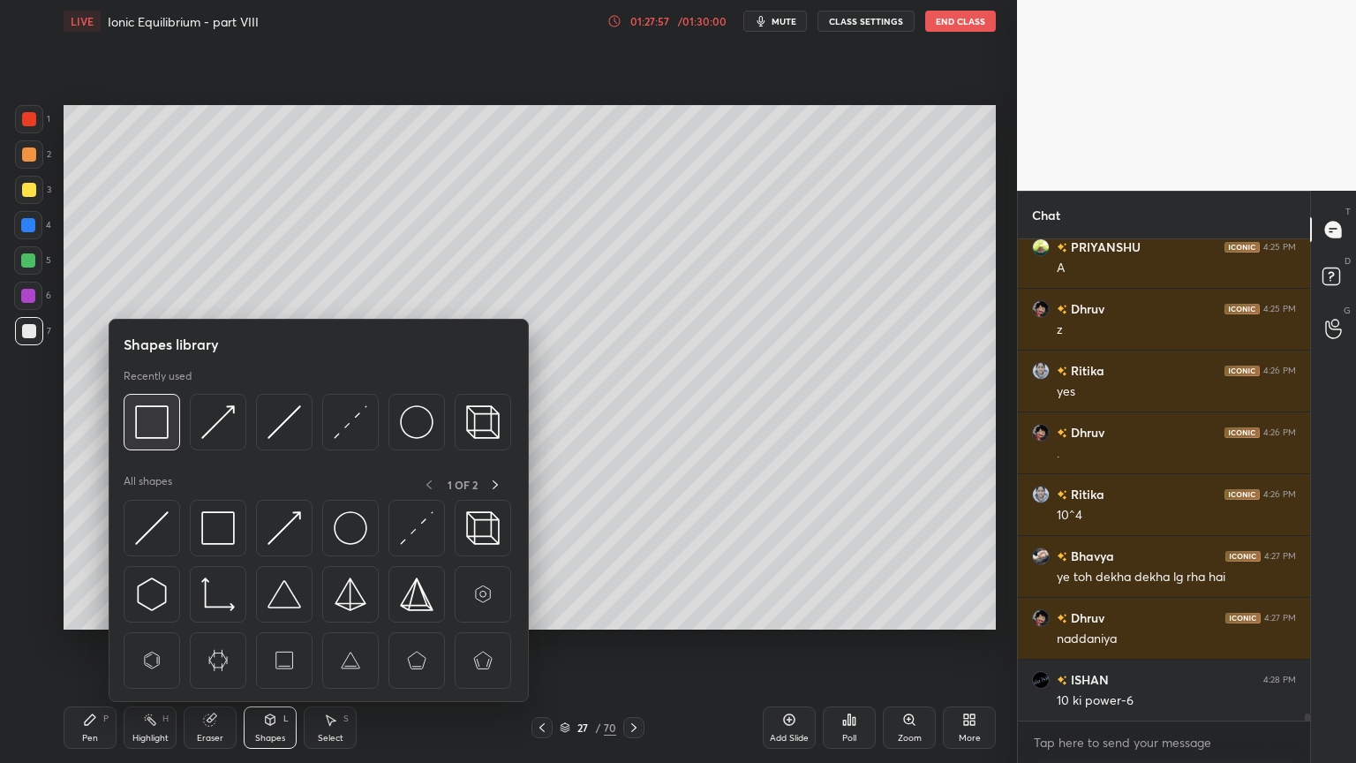
click at [161, 411] on img at bounding box center [152, 422] width 34 height 34
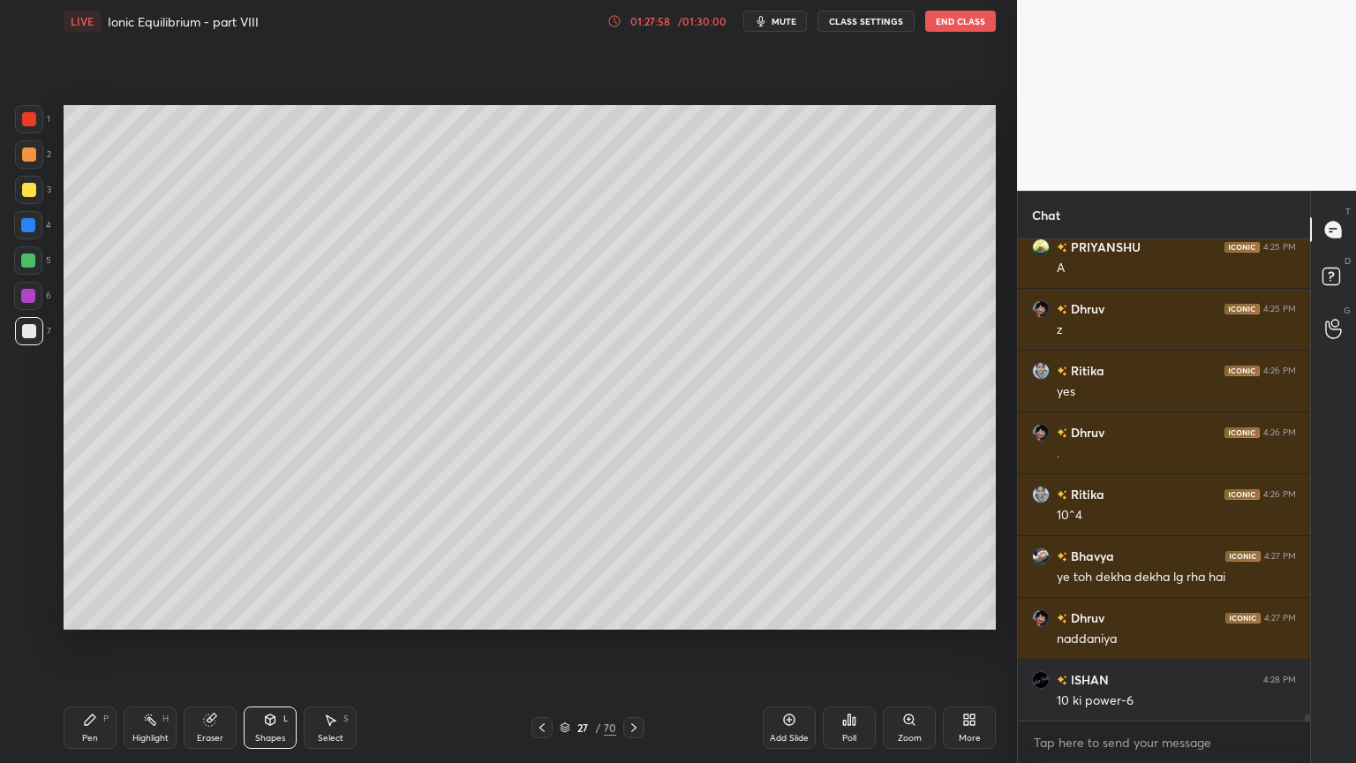
click at [41, 113] on div at bounding box center [29, 119] width 28 height 28
click at [541, 644] on icon at bounding box center [542, 727] width 14 height 14
click at [547, 644] on icon at bounding box center [542, 727] width 14 height 14
click at [163, 644] on div "Highlight H" at bounding box center [150, 727] width 53 height 42
click at [635, 644] on icon at bounding box center [634, 727] width 14 height 14
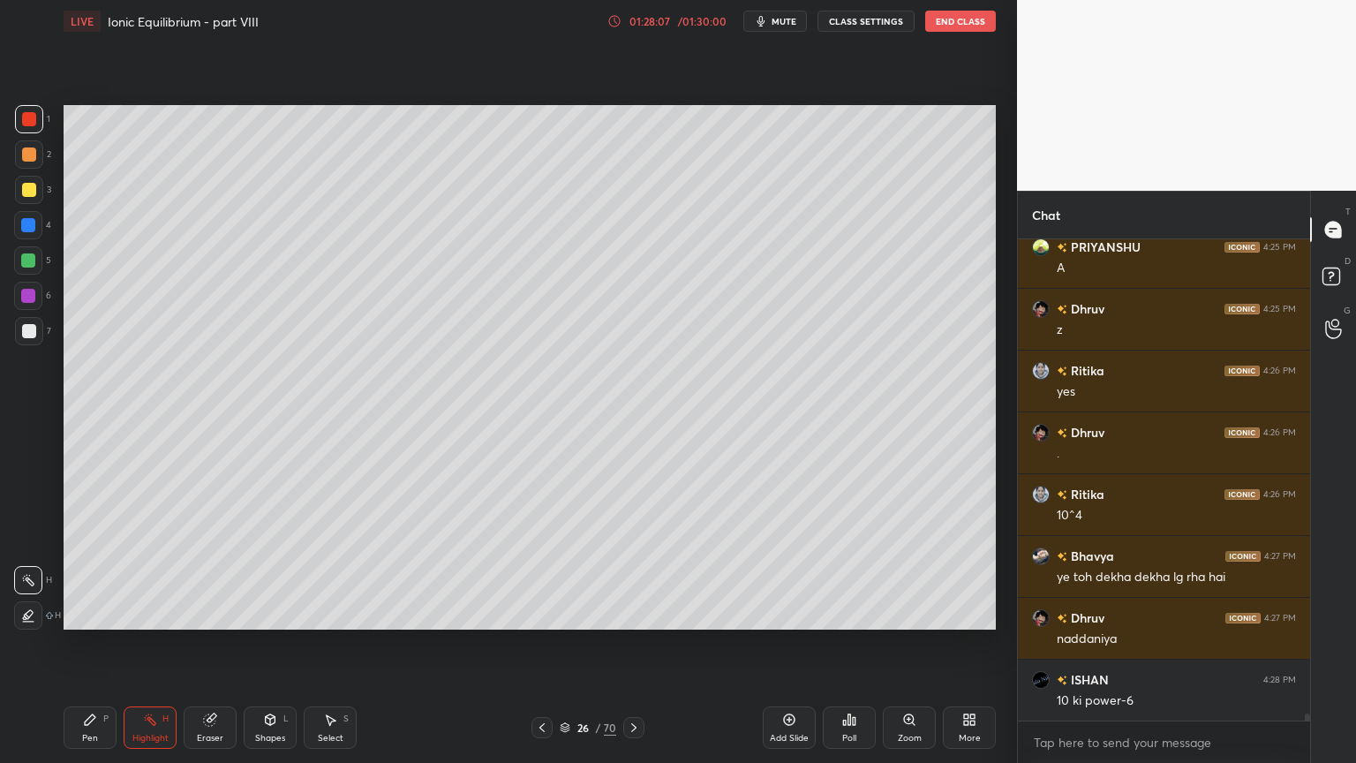
click at [636, 644] on icon at bounding box center [634, 727] width 14 height 14
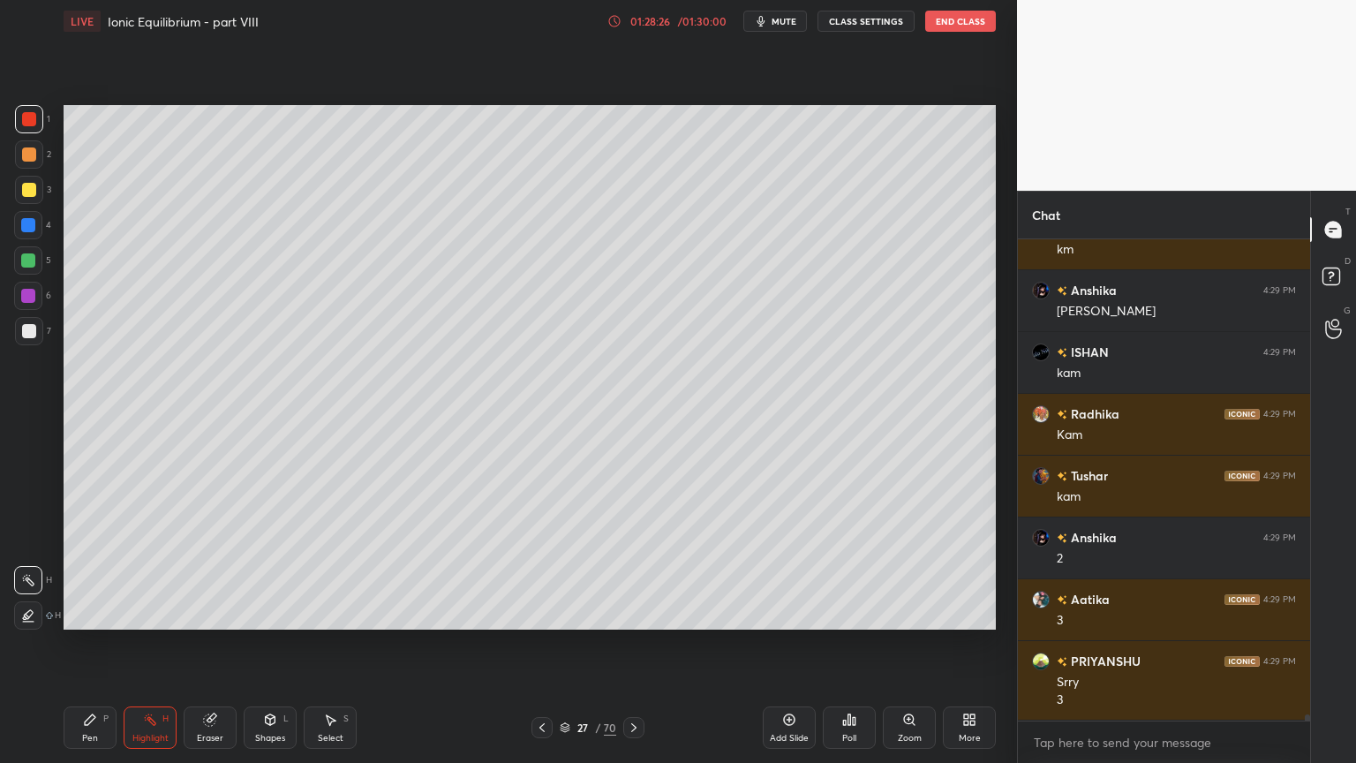
scroll to position [34967, 0]
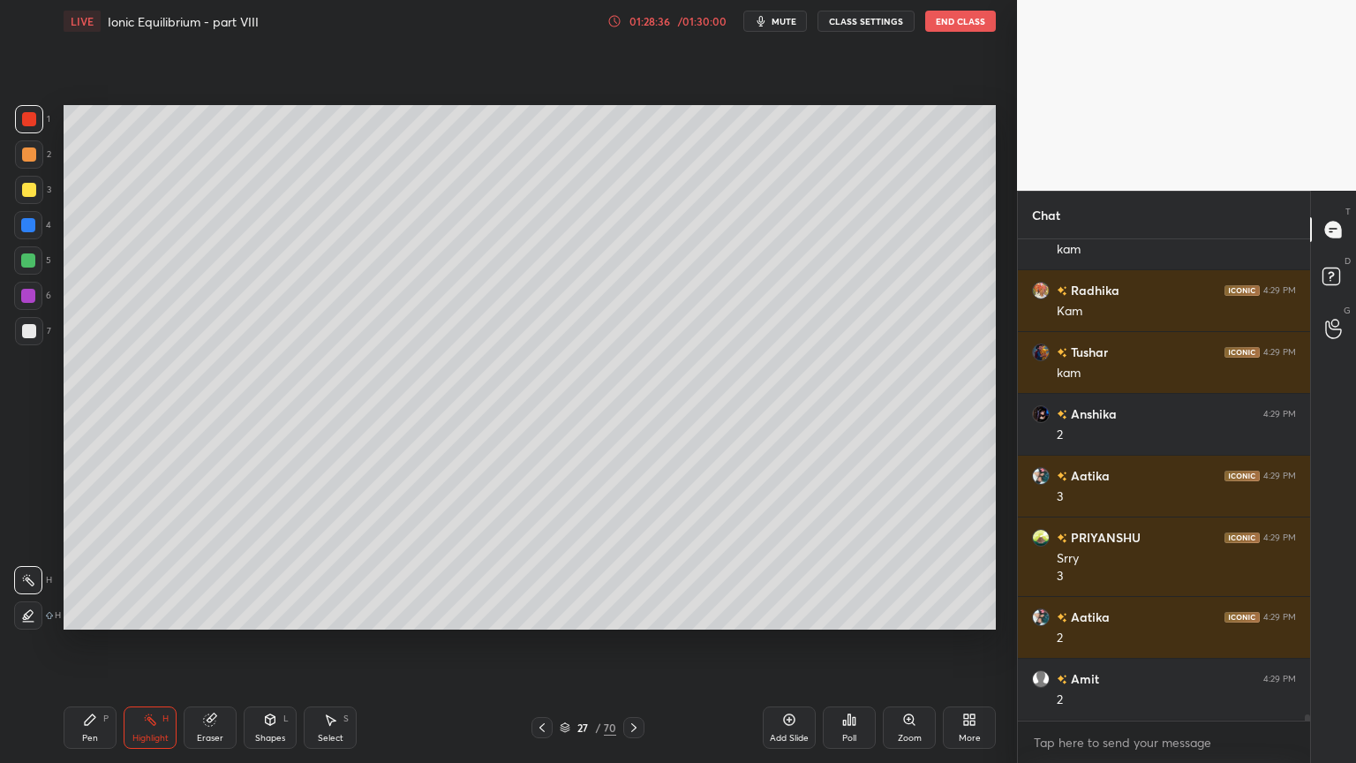
click at [540, 644] on icon at bounding box center [542, 727] width 14 height 14
click at [547, 644] on icon at bounding box center [542, 727] width 14 height 14
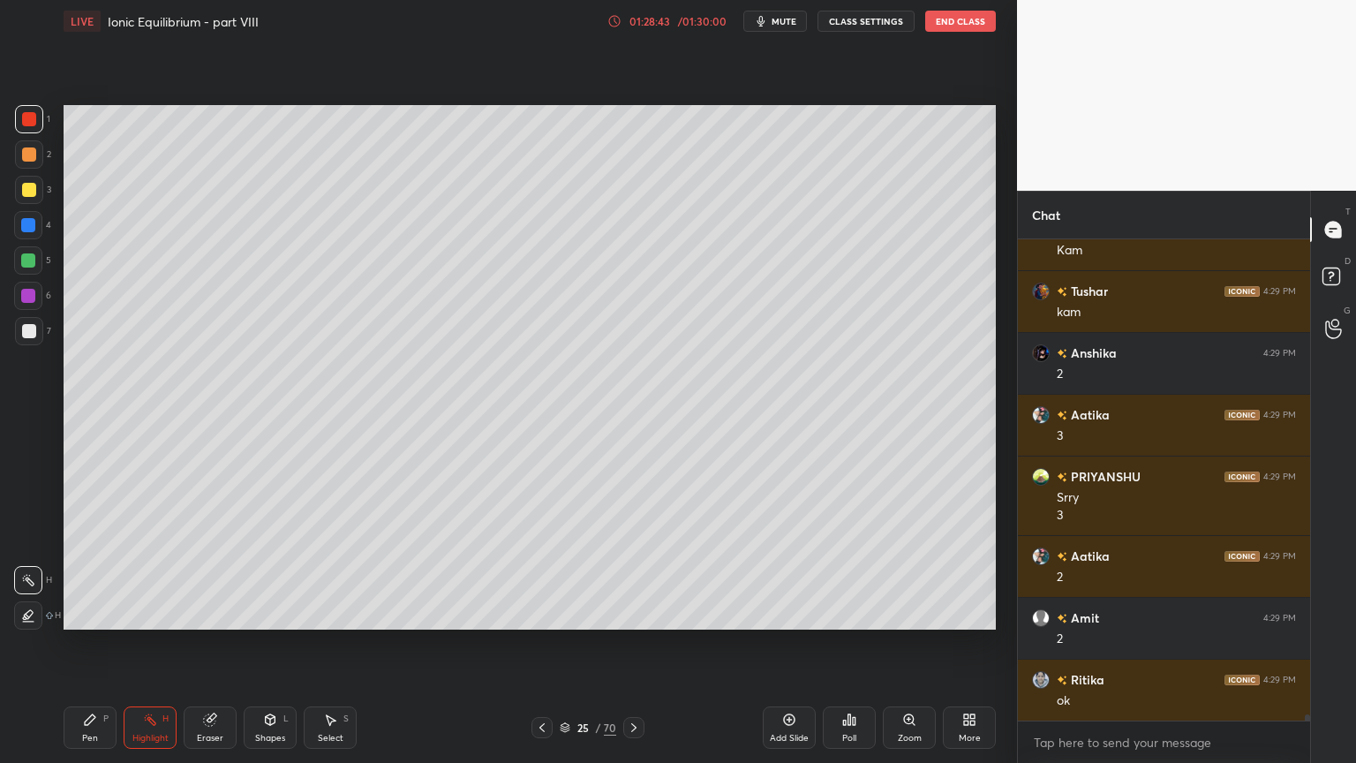
scroll to position [35090, 0]
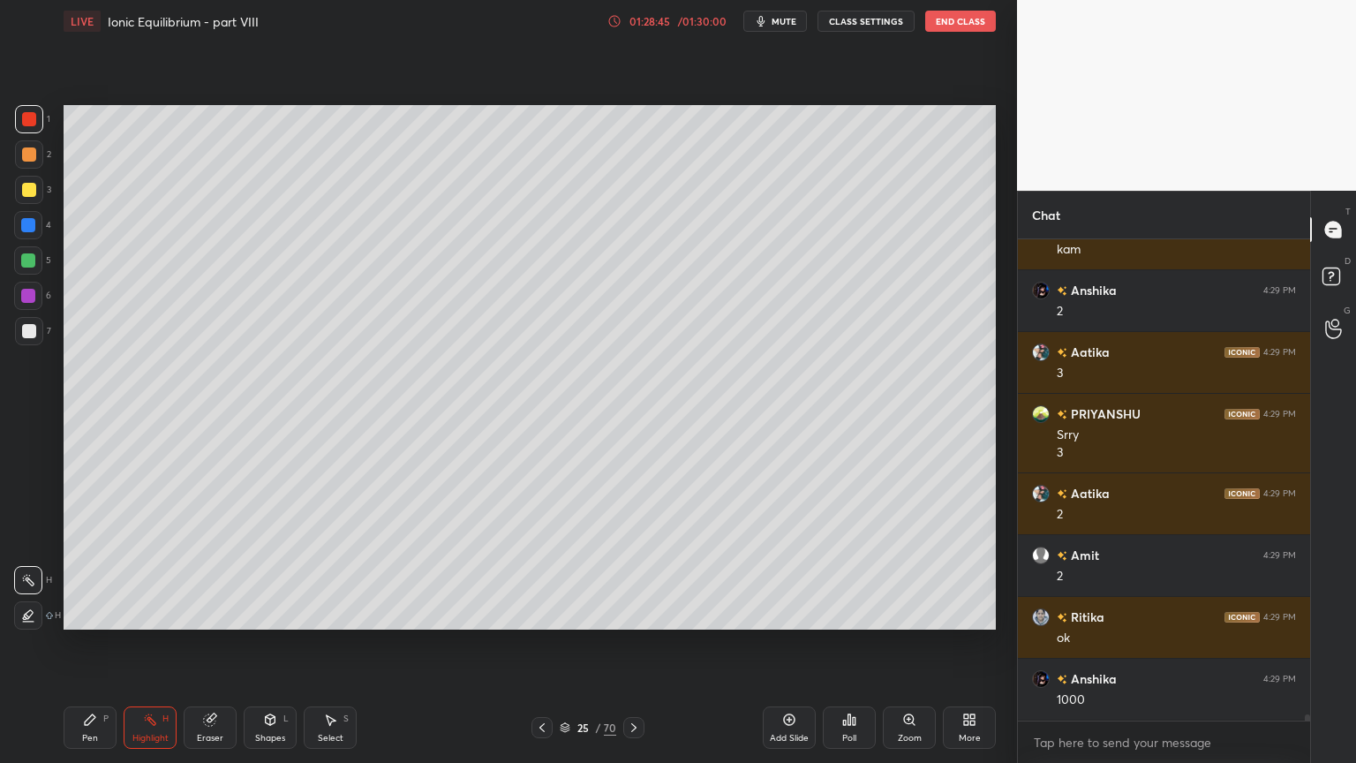
click at [635, 644] on icon at bounding box center [634, 727] width 14 height 14
click at [639, 644] on icon at bounding box center [634, 727] width 14 height 14
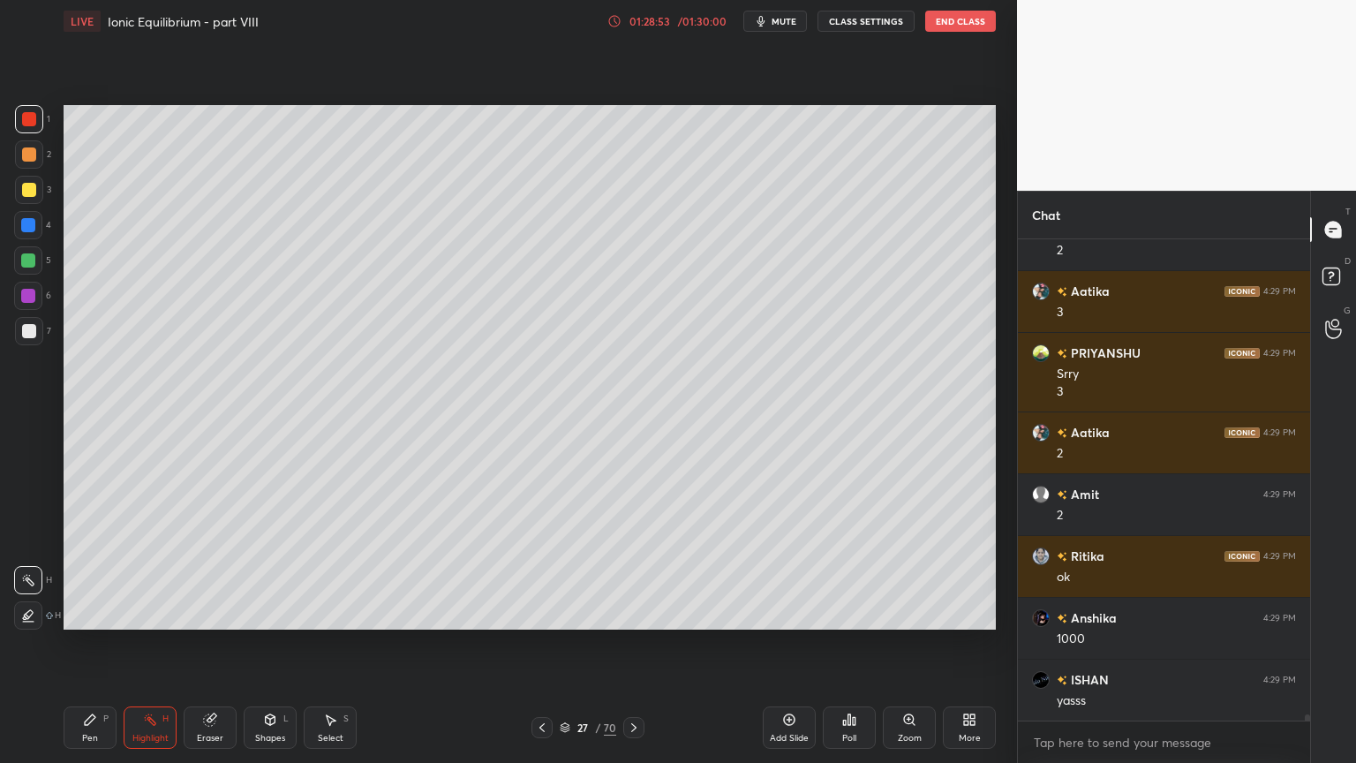
scroll to position [35214, 0]
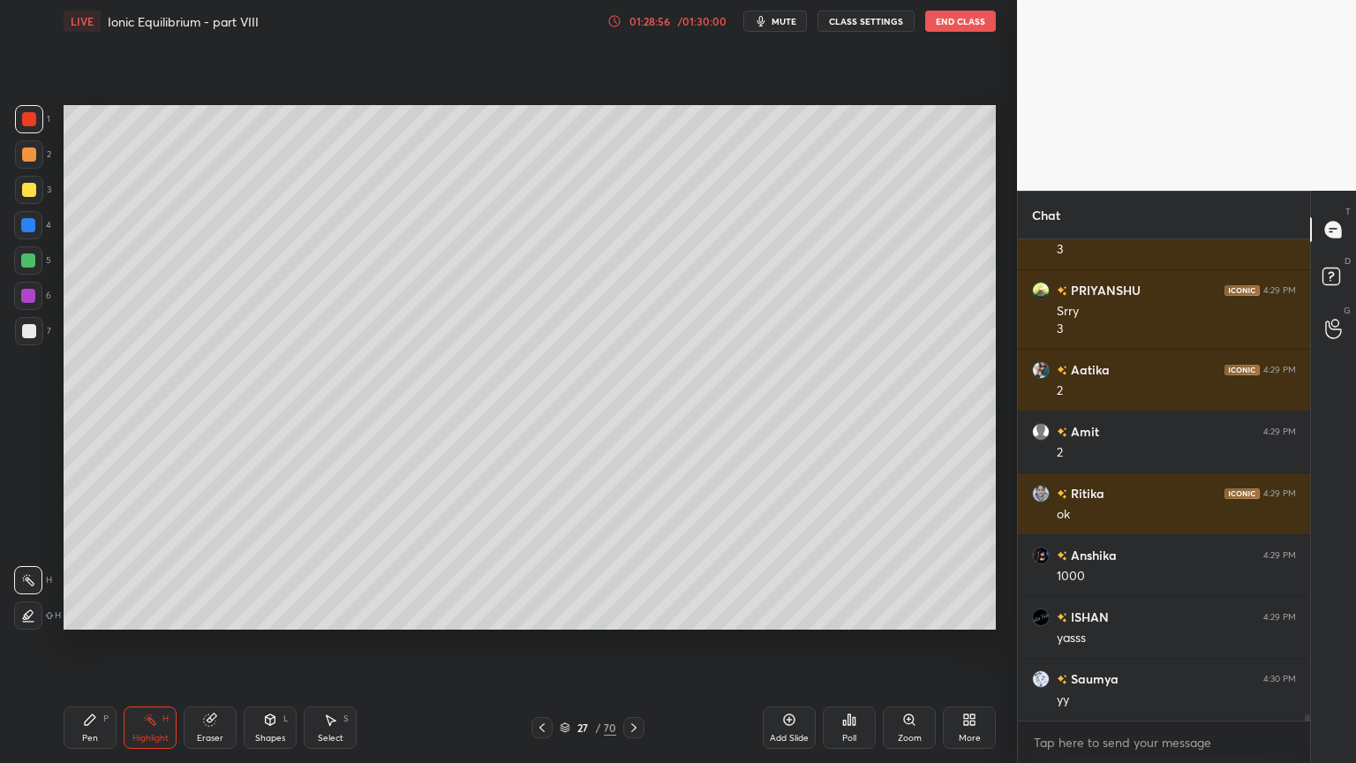
drag, startPoint x: 546, startPoint y: 724, endPoint x: 524, endPoint y: 675, distance: 54.1
click at [542, 644] on icon at bounding box center [542, 727] width 14 height 14
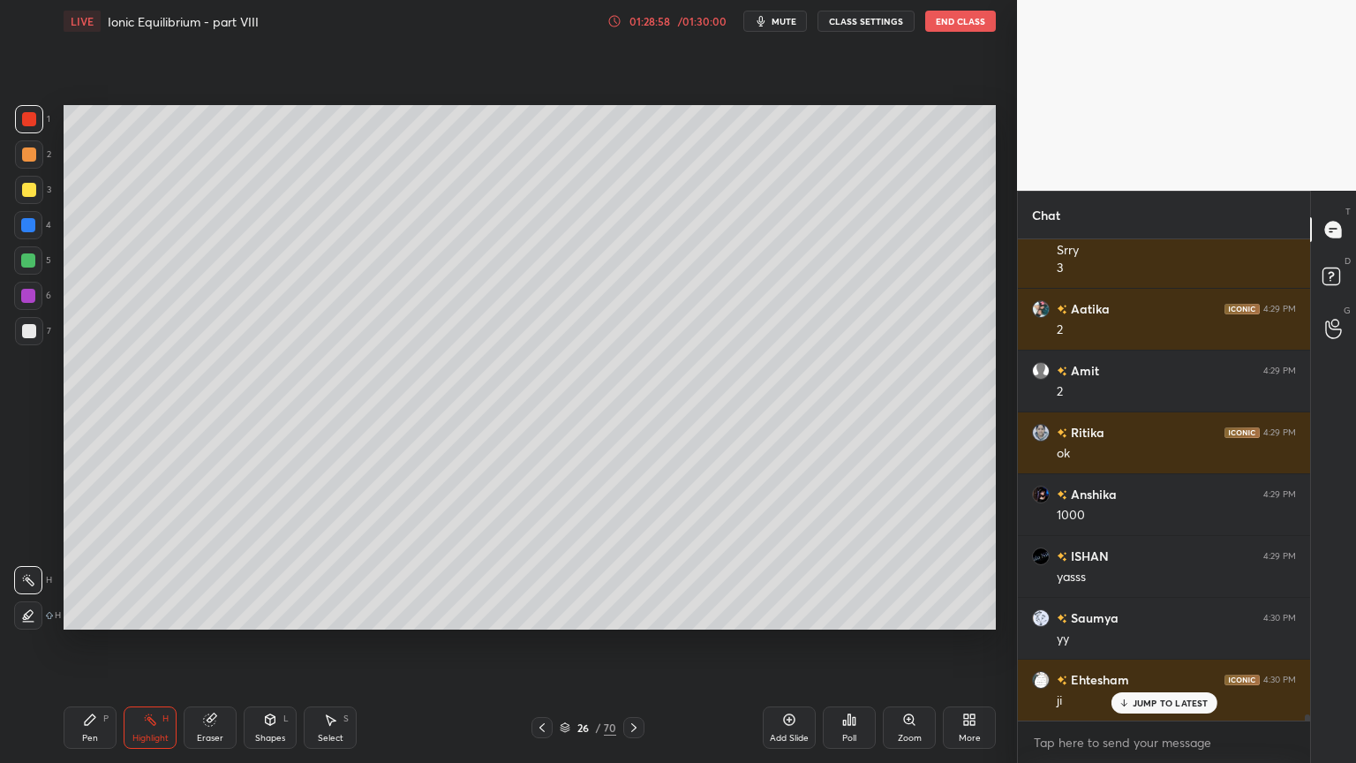
click at [551, 644] on div at bounding box center [542, 727] width 21 height 21
click at [542, 644] on icon at bounding box center [541, 727] width 5 height 9
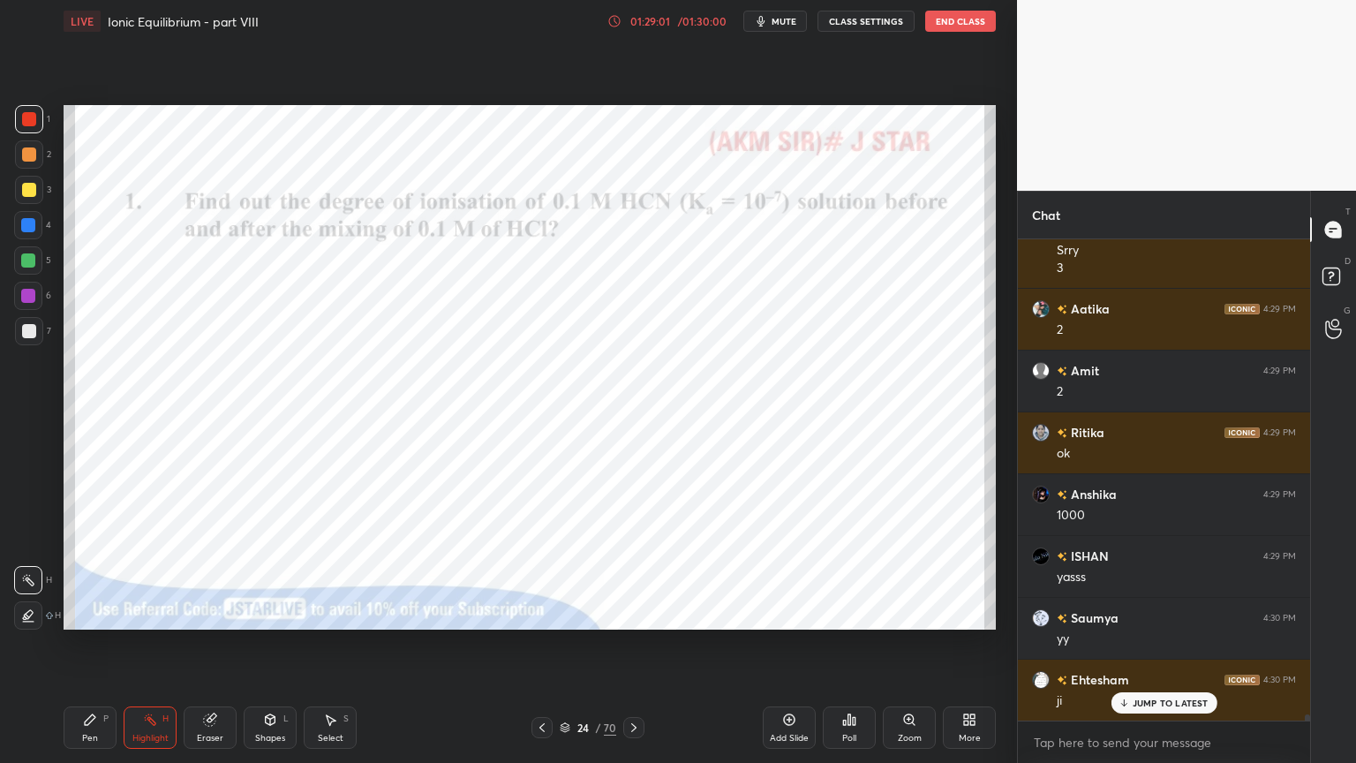
click at [635, 644] on icon at bounding box center [634, 727] width 14 height 14
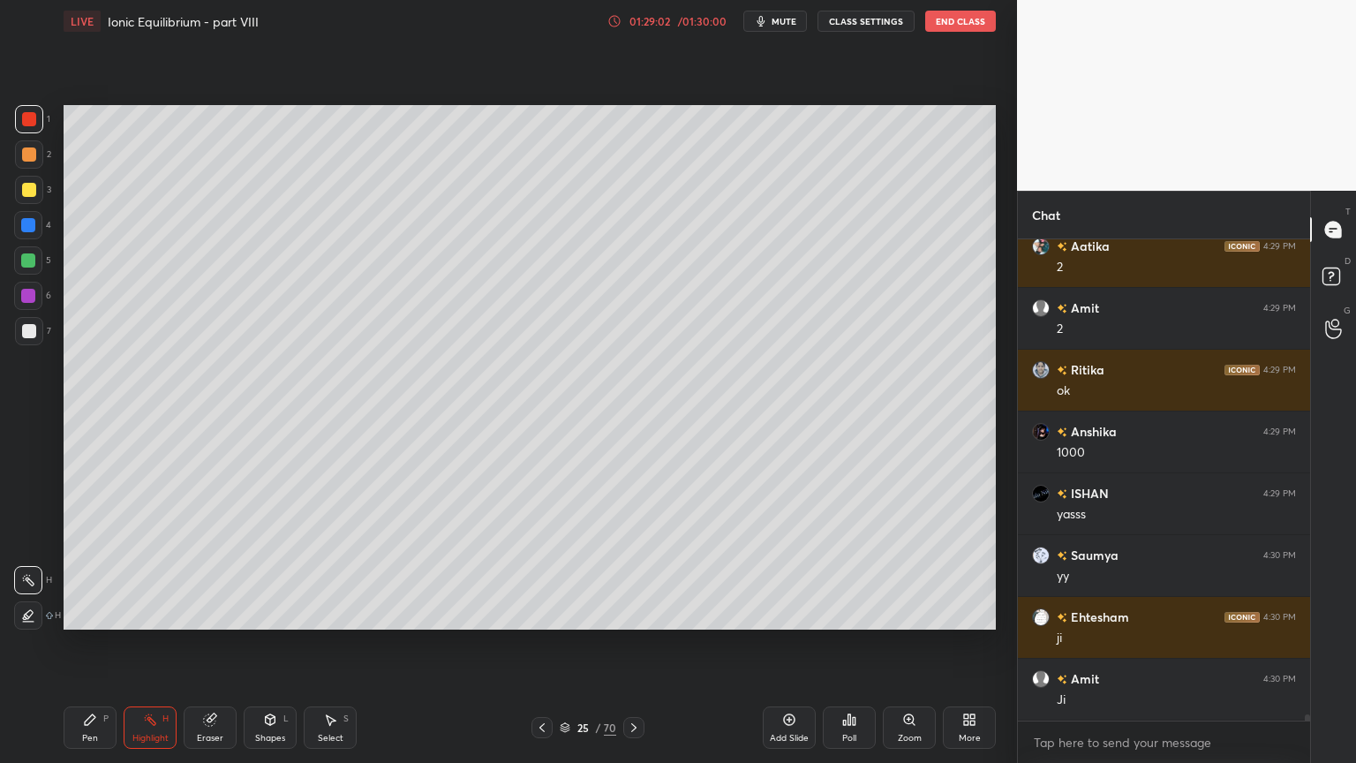
click at [672, 644] on div "Setting up your live class Poll for secs No correct answer Start poll" at bounding box center [530, 367] width 947 height 650
drag, startPoint x: 630, startPoint y: 725, endPoint x: 634, endPoint y: 690, distance: 34.6
click at [629, 644] on icon at bounding box center [634, 727] width 14 height 14
click at [639, 644] on div at bounding box center [633, 727] width 21 height 21
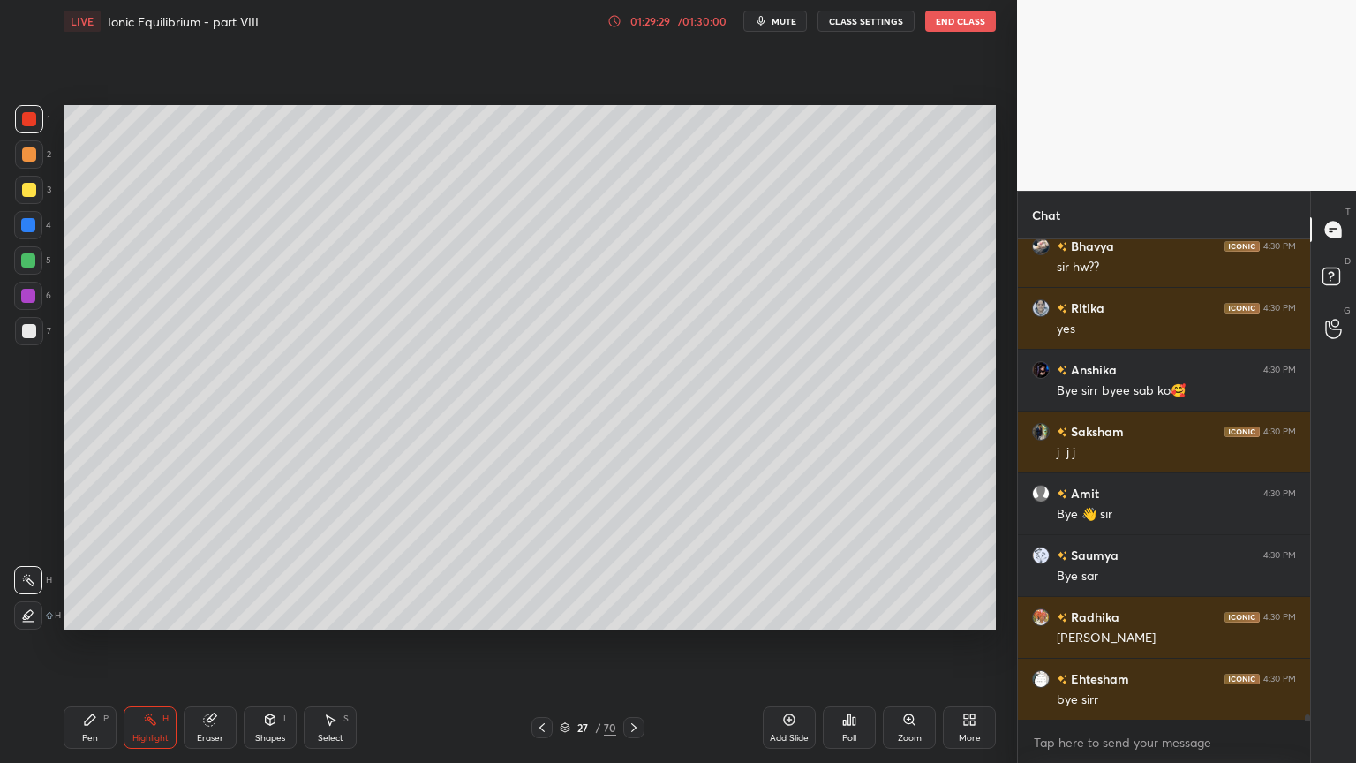
scroll to position [35893, 0]
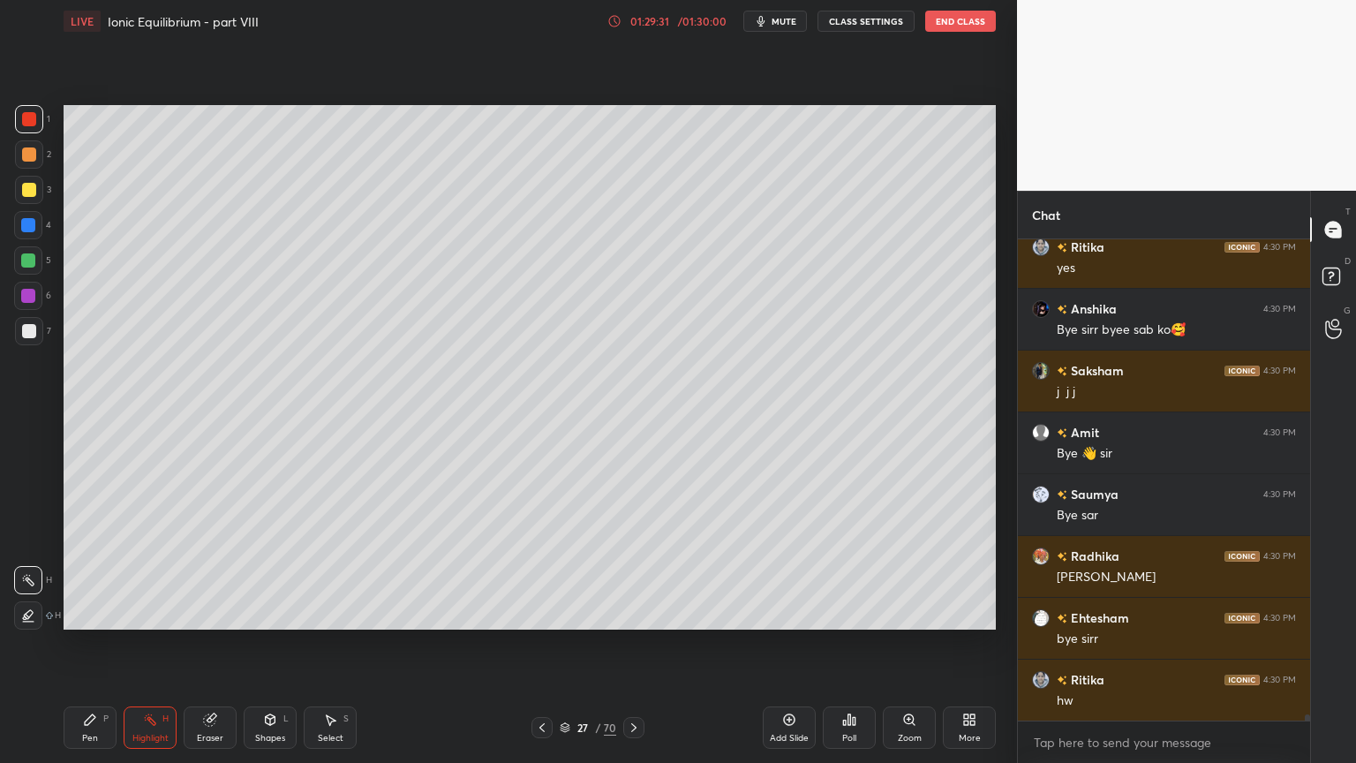
click at [856, 19] on button "CLASS SETTINGS" at bounding box center [866, 21] width 97 height 21
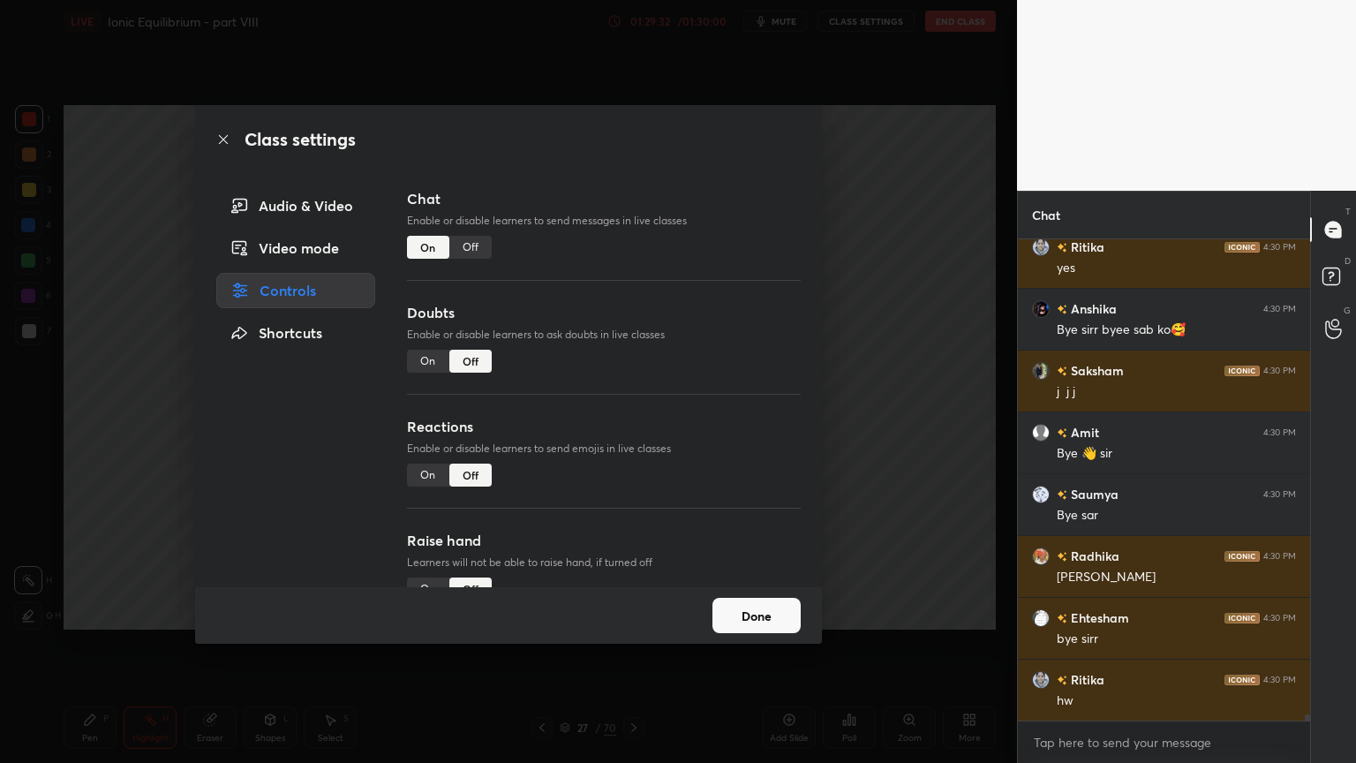
click at [473, 244] on div "Off" at bounding box center [470, 247] width 42 height 23
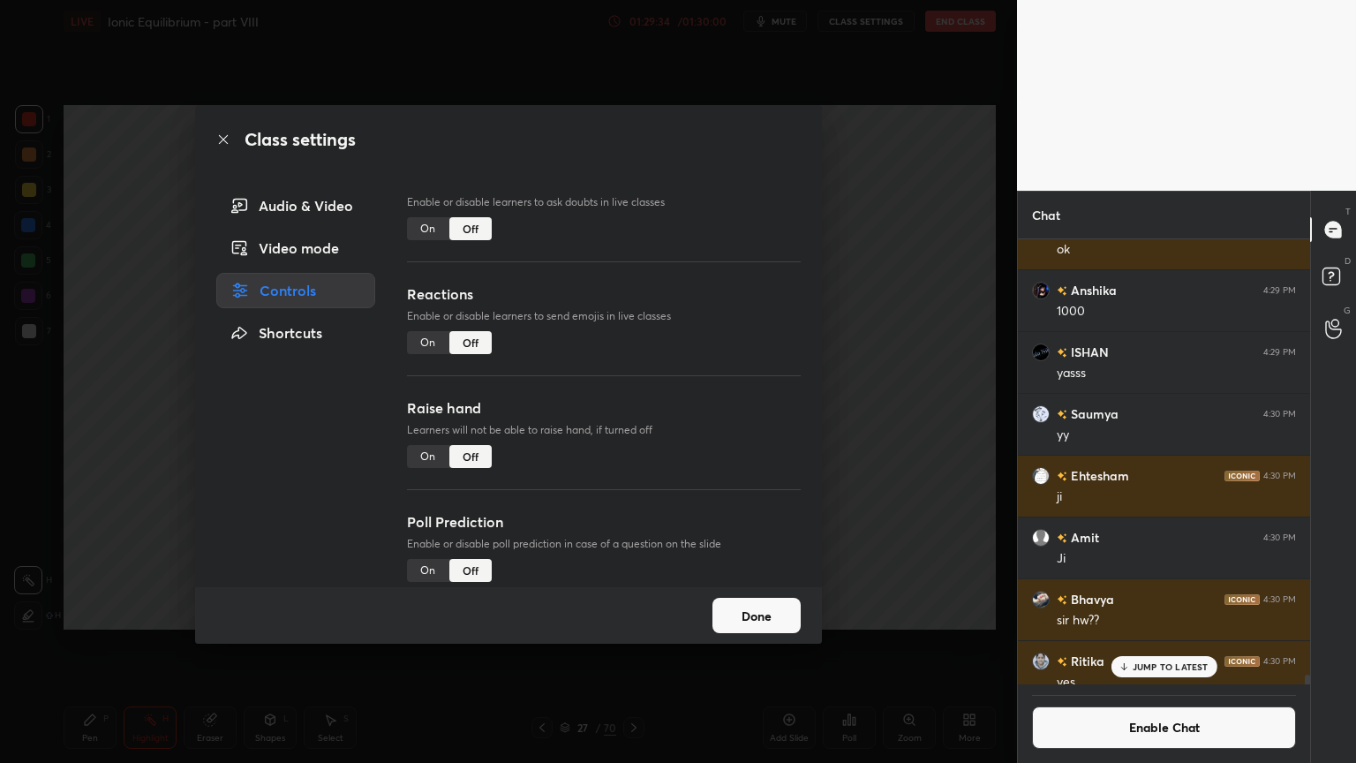
scroll to position [153, 0]
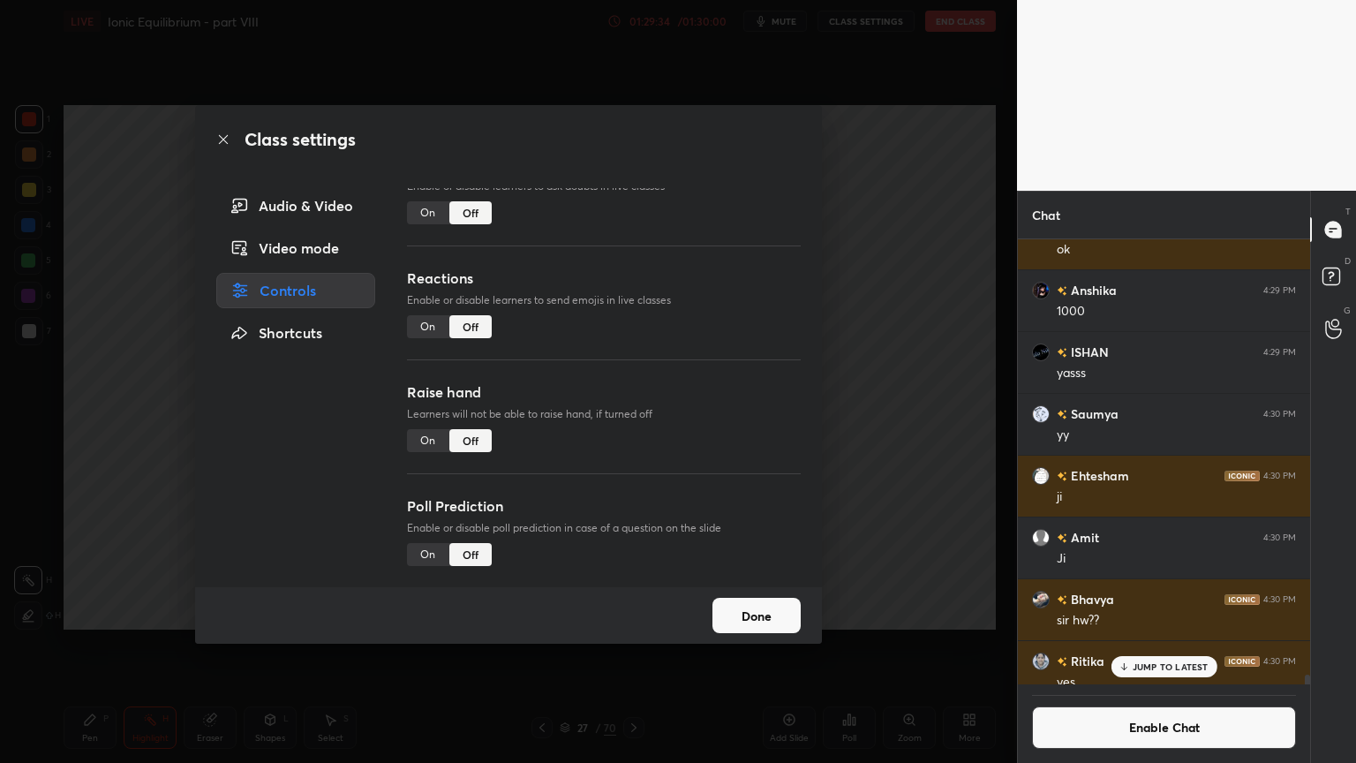
click at [880, 414] on div "Class settings Audio & Video Video mode Controls Shortcuts Chat Enable or disab…" at bounding box center [508, 381] width 1017 height 763
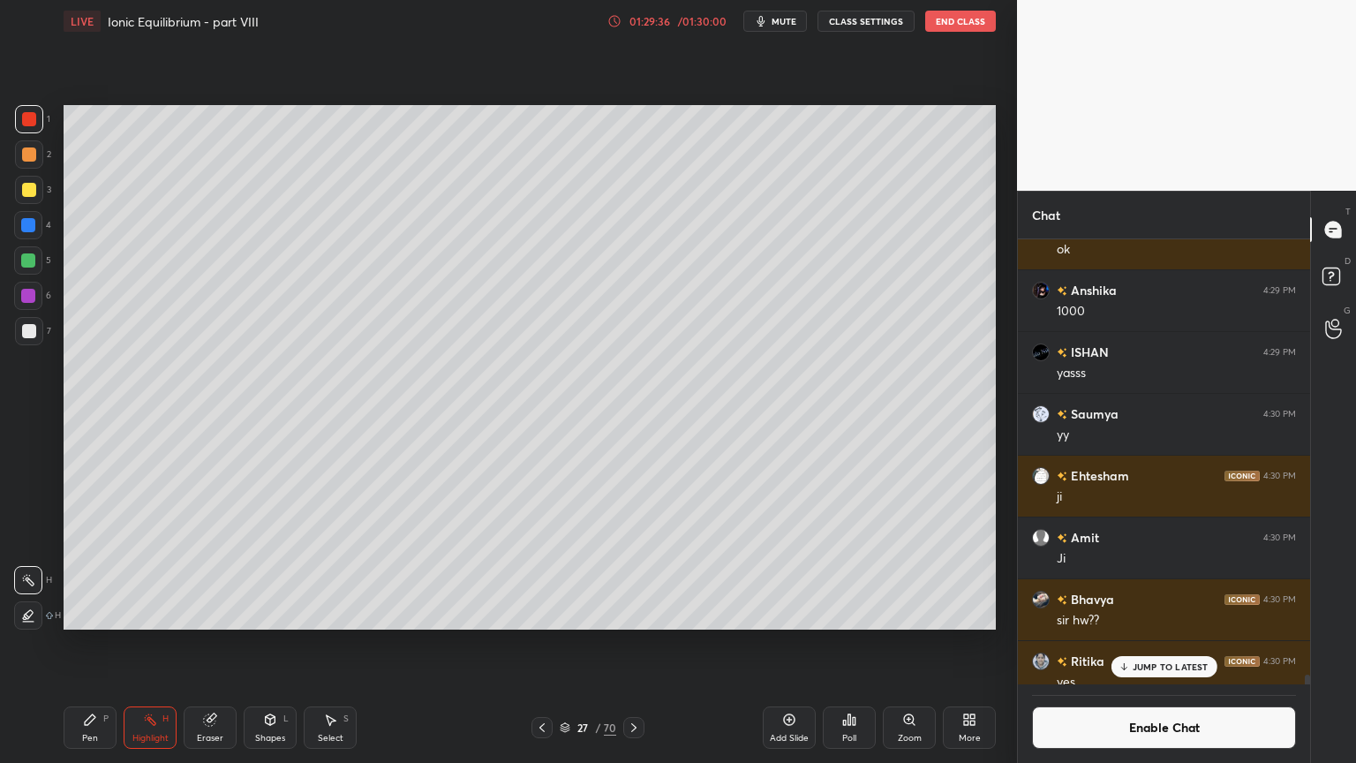
click at [970, 24] on button "End Class" at bounding box center [960, 21] width 71 height 21
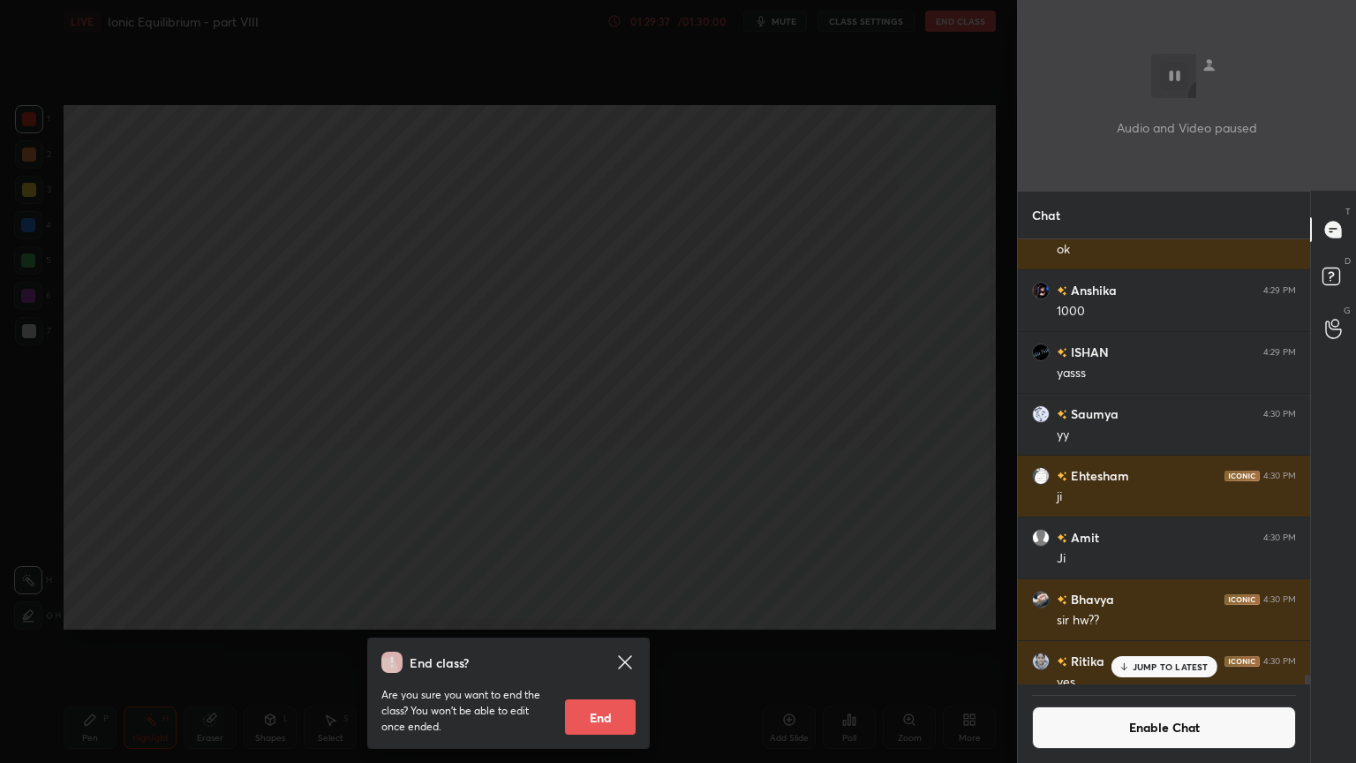
click at [608, 644] on button "End" at bounding box center [600, 716] width 71 height 35
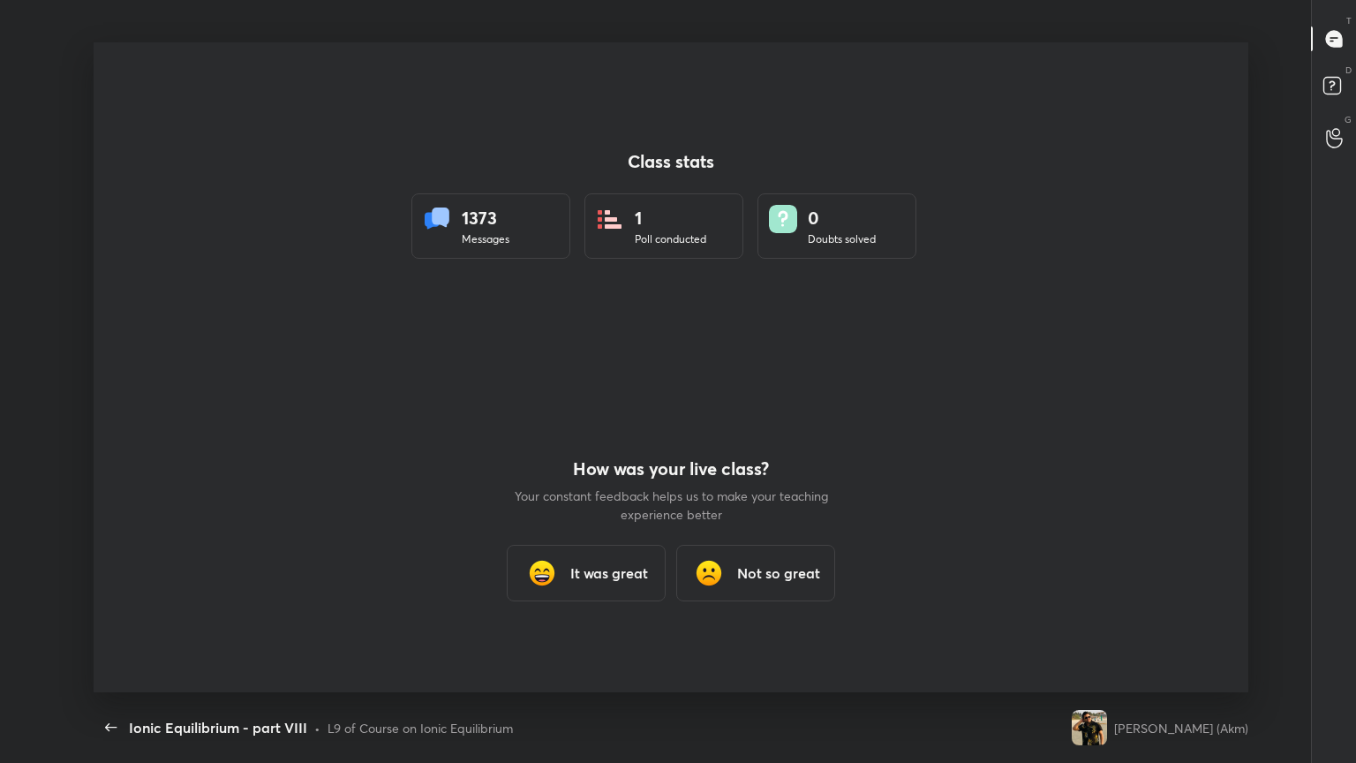
scroll to position [650, 1292]
click at [606, 585] on div "It was great" at bounding box center [586, 573] width 159 height 57
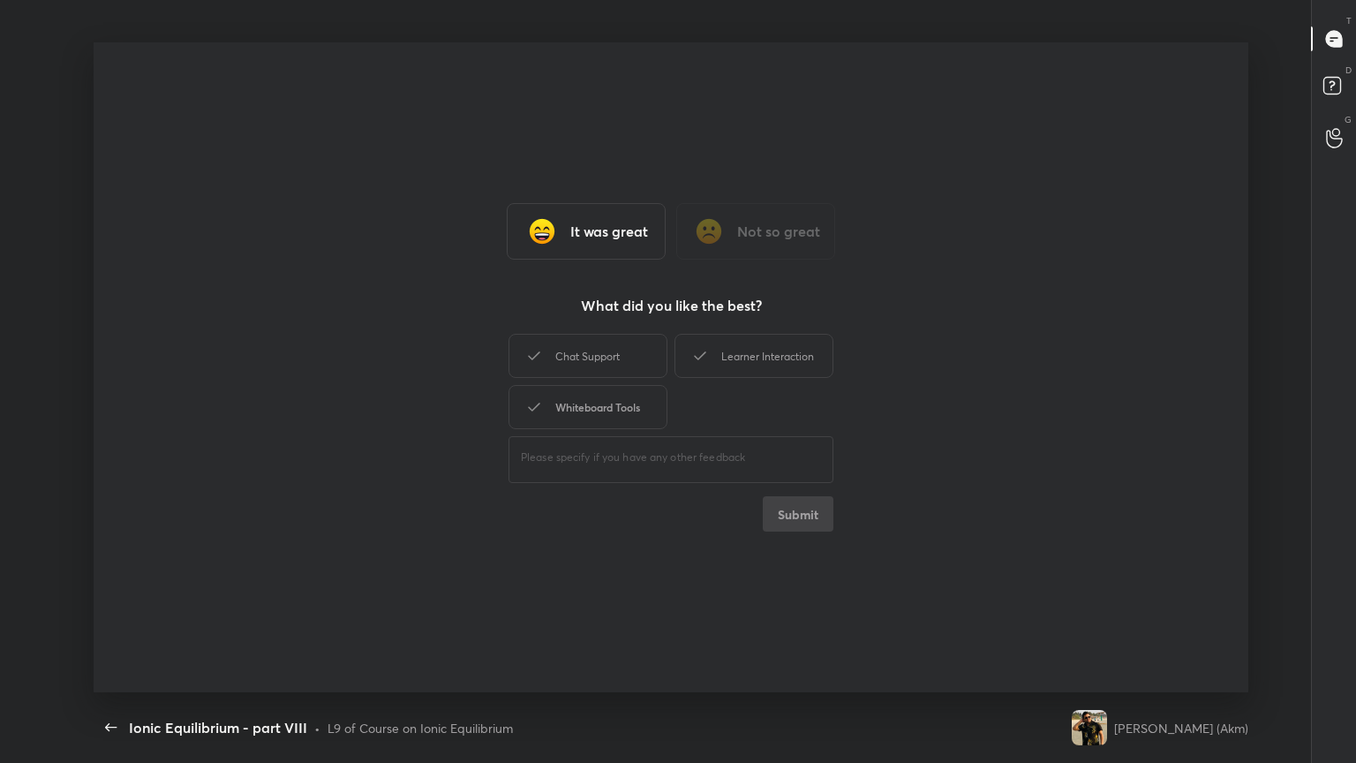
drag, startPoint x: 608, startPoint y: 358, endPoint x: 607, endPoint y: 406, distance: 48.6
click at [609, 362] on div "Chat Support" at bounding box center [588, 356] width 159 height 44
click at [610, 403] on div "Whiteboard Tools" at bounding box center [588, 407] width 159 height 44
click at [766, 358] on div "Learner Interaction" at bounding box center [754, 356] width 159 height 44
click at [803, 519] on button "Submit" at bounding box center [798, 513] width 71 height 35
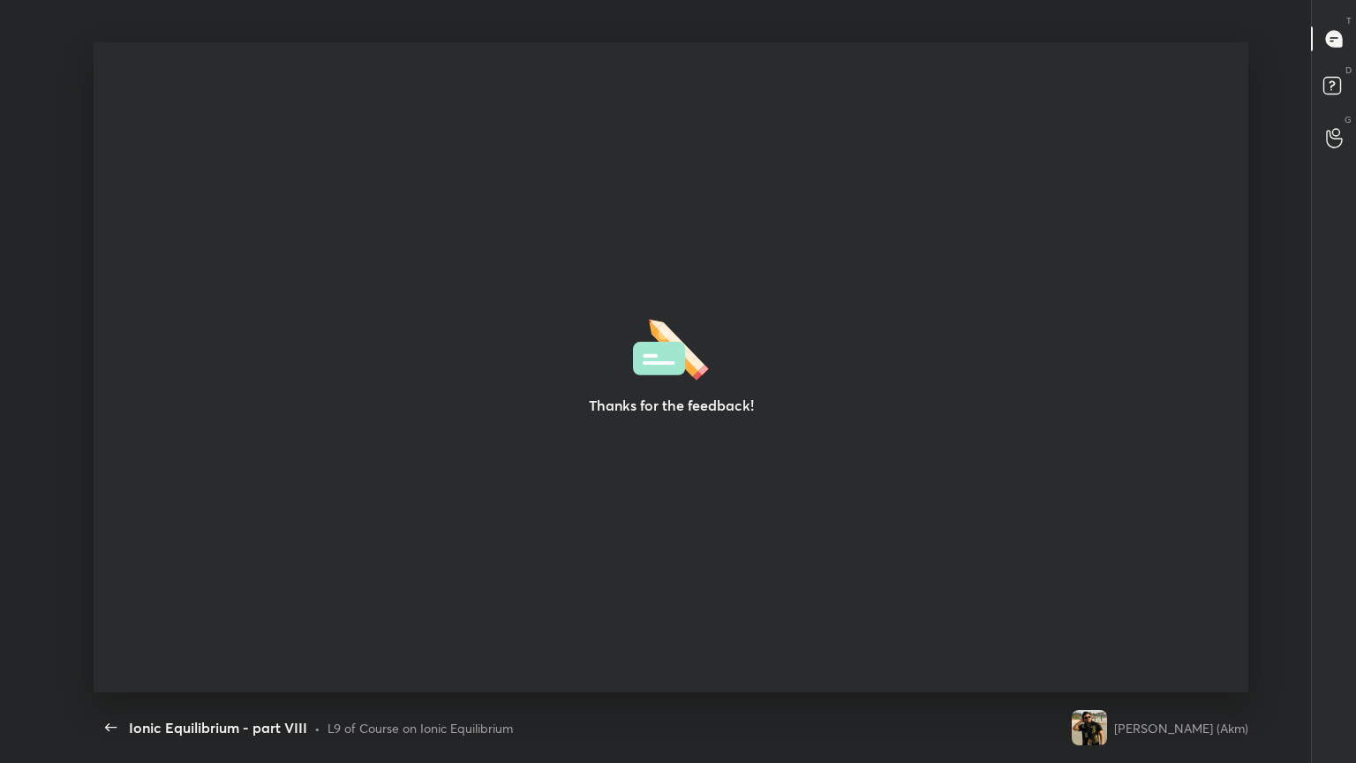
click at [858, 467] on div "Thanks for the feedback!" at bounding box center [671, 367] width 1155 height 650
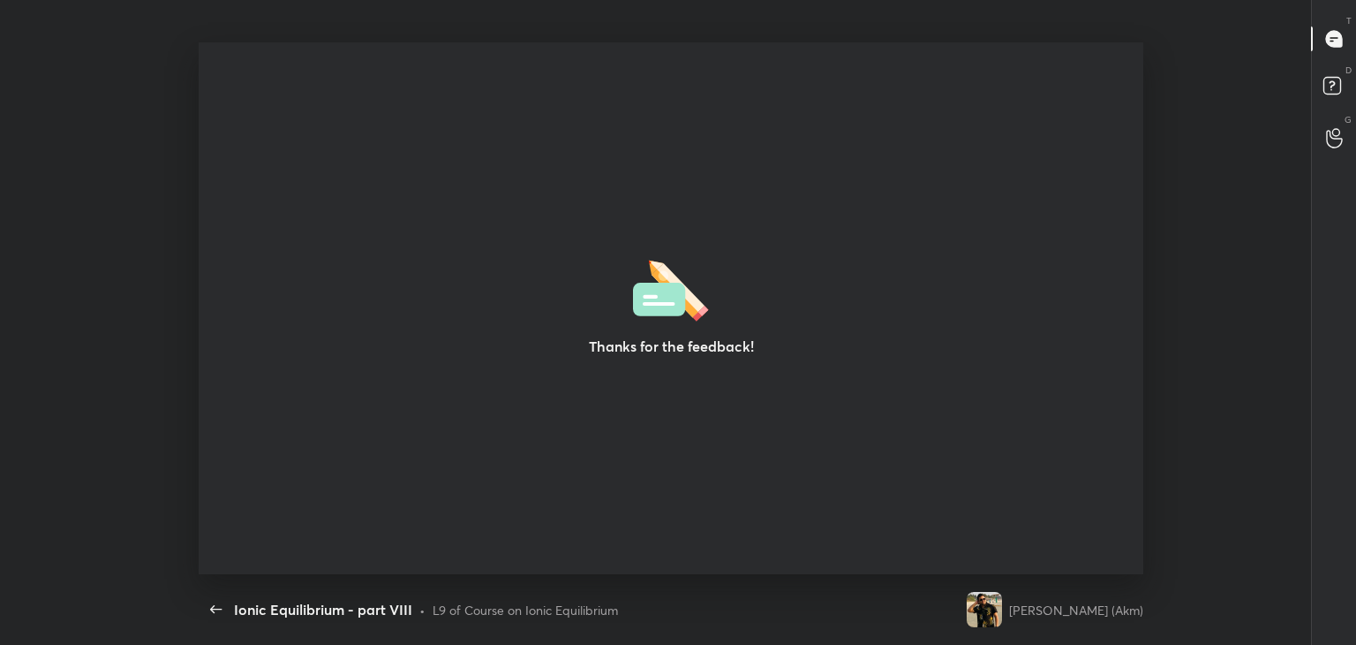
scroll to position [87761, 86951]
